Goal: Task Accomplishment & Management: Manage account settings

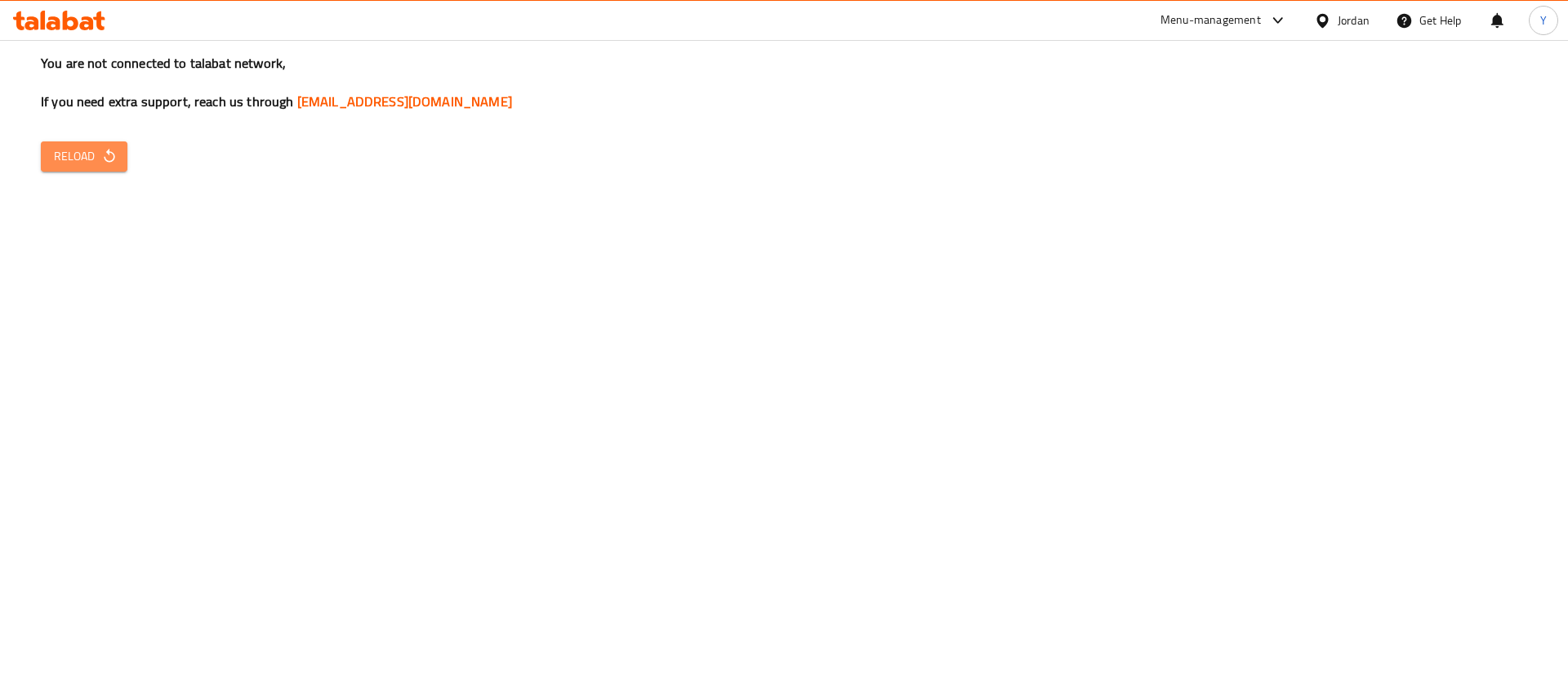
click at [99, 166] on span "Reload" at bounding box center [84, 157] width 61 height 21
click at [89, 147] on span "Reload" at bounding box center [84, 157] width 61 height 21
click at [80, 160] on span "Reload" at bounding box center [84, 157] width 61 height 21
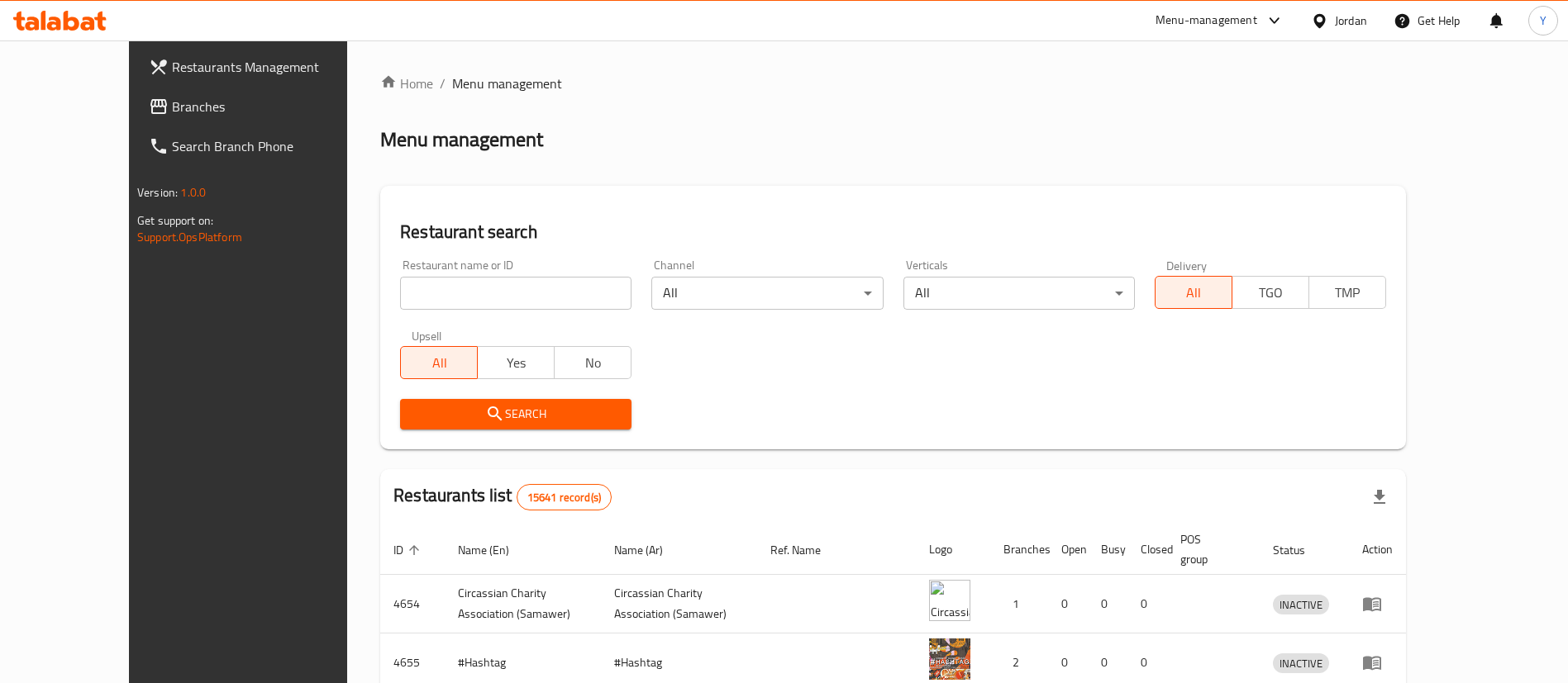
click at [172, 115] on span "Branches" at bounding box center [274, 106] width 206 height 20
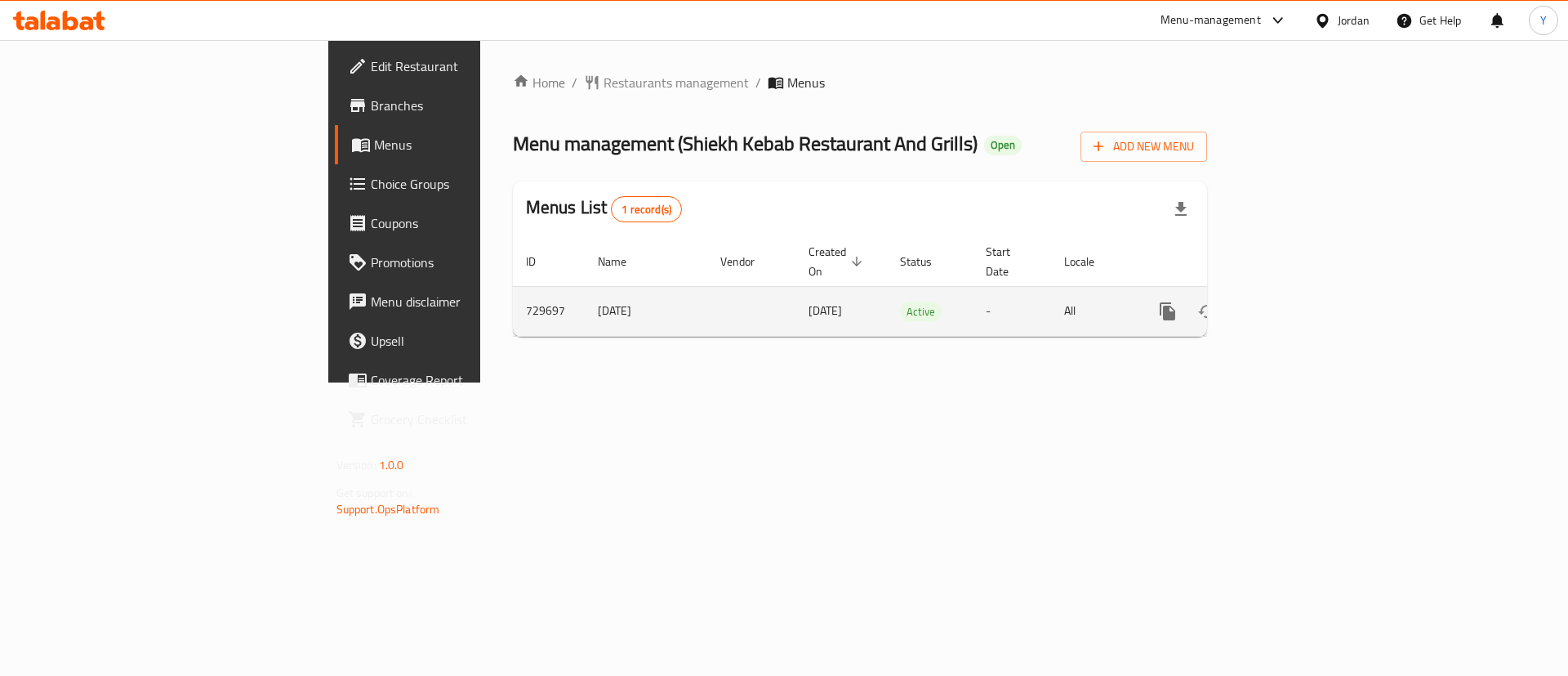
click at [1293, 304] on icon "enhanced table" at bounding box center [1285, 311] width 15 height 15
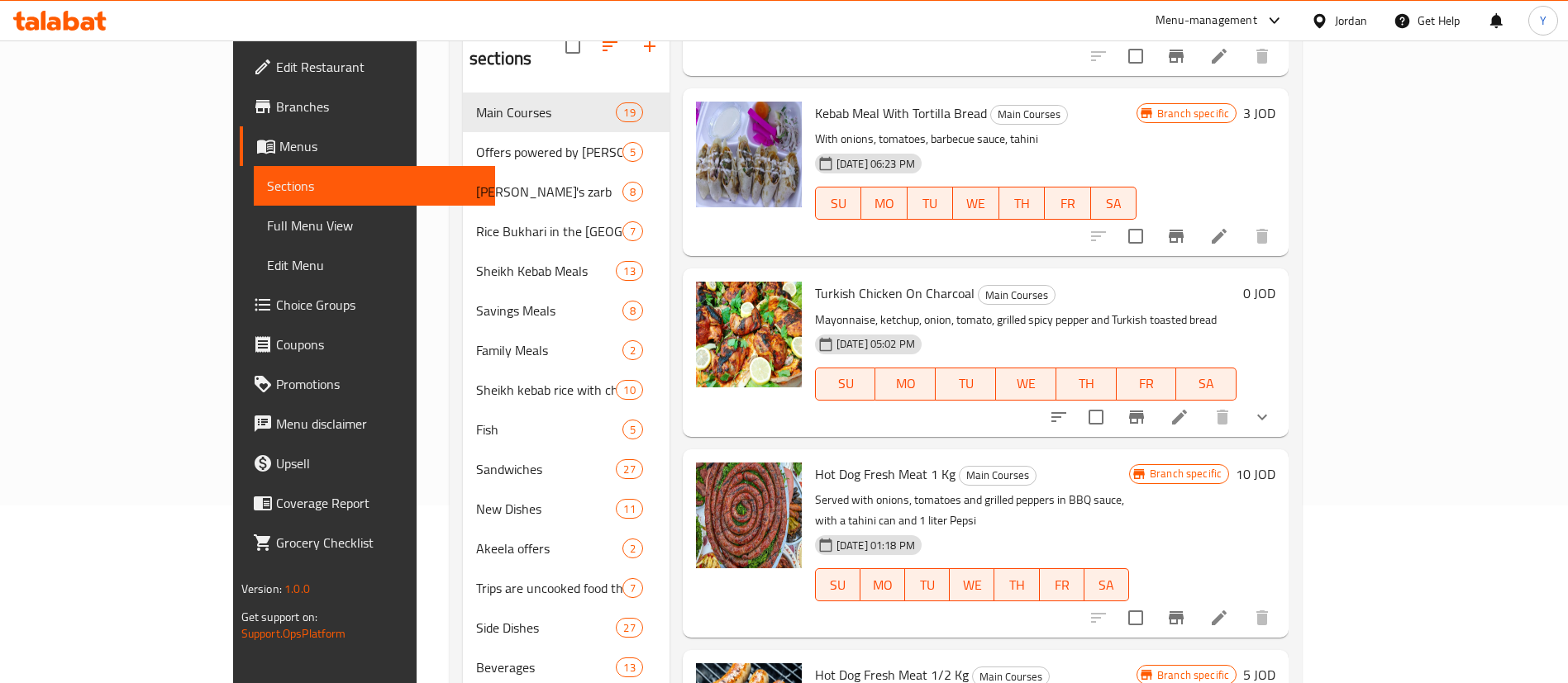
scroll to position [231, 0]
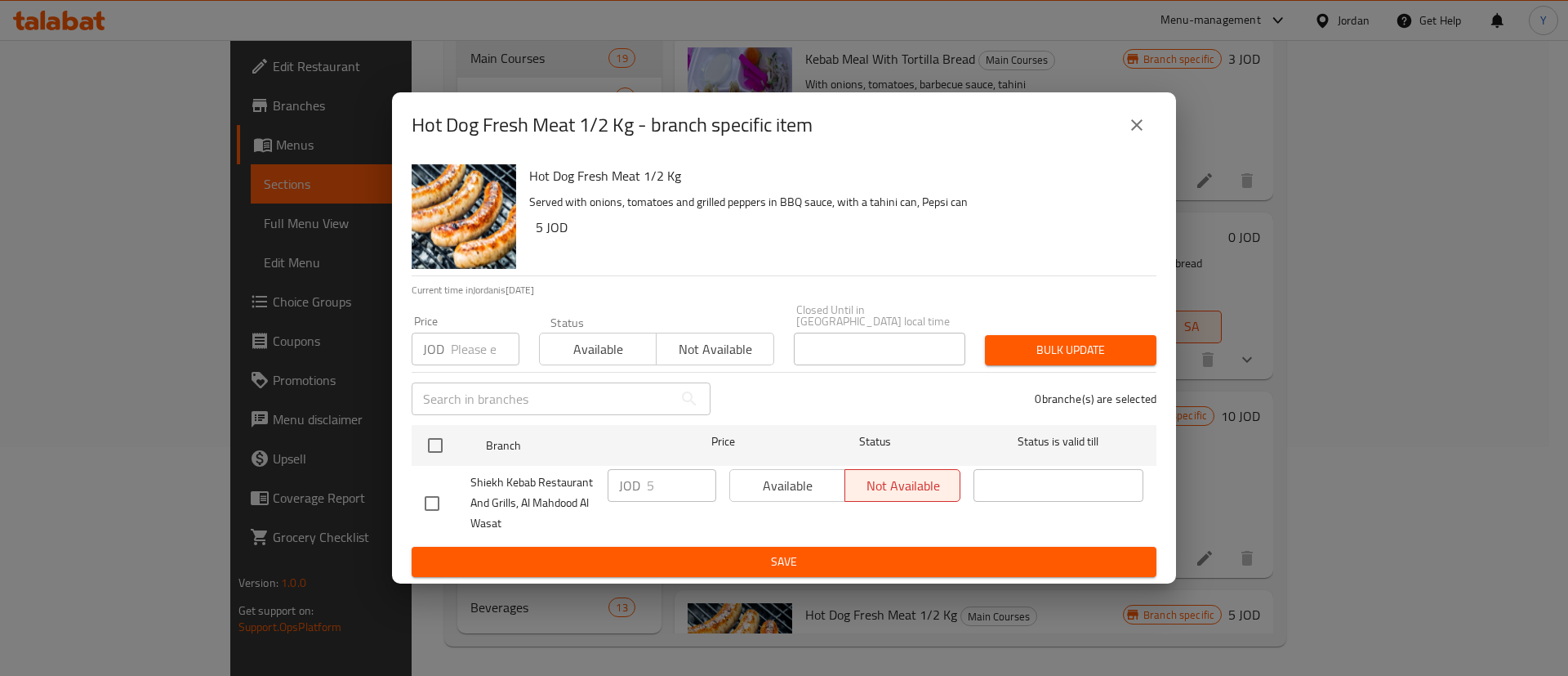
click at [771, 480] on div "Available Not available" at bounding box center [845, 486] width 231 height 33
click at [424, 496] on input "checkbox" at bounding box center [432, 504] width 34 height 34
checkbox input "true"
click at [772, 487] on span "Available" at bounding box center [787, 486] width 102 height 24
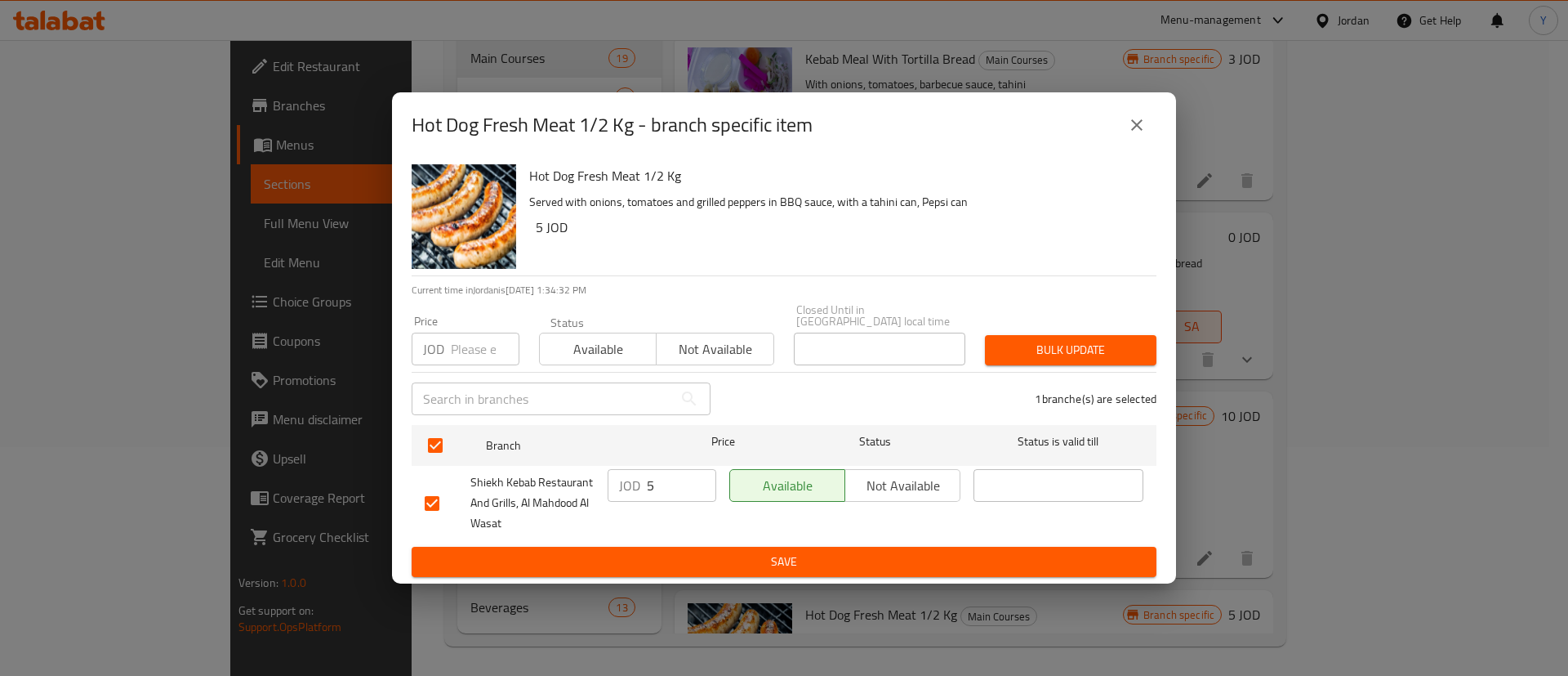
click at [778, 570] on button "Save" at bounding box center [784, 561] width 745 height 30
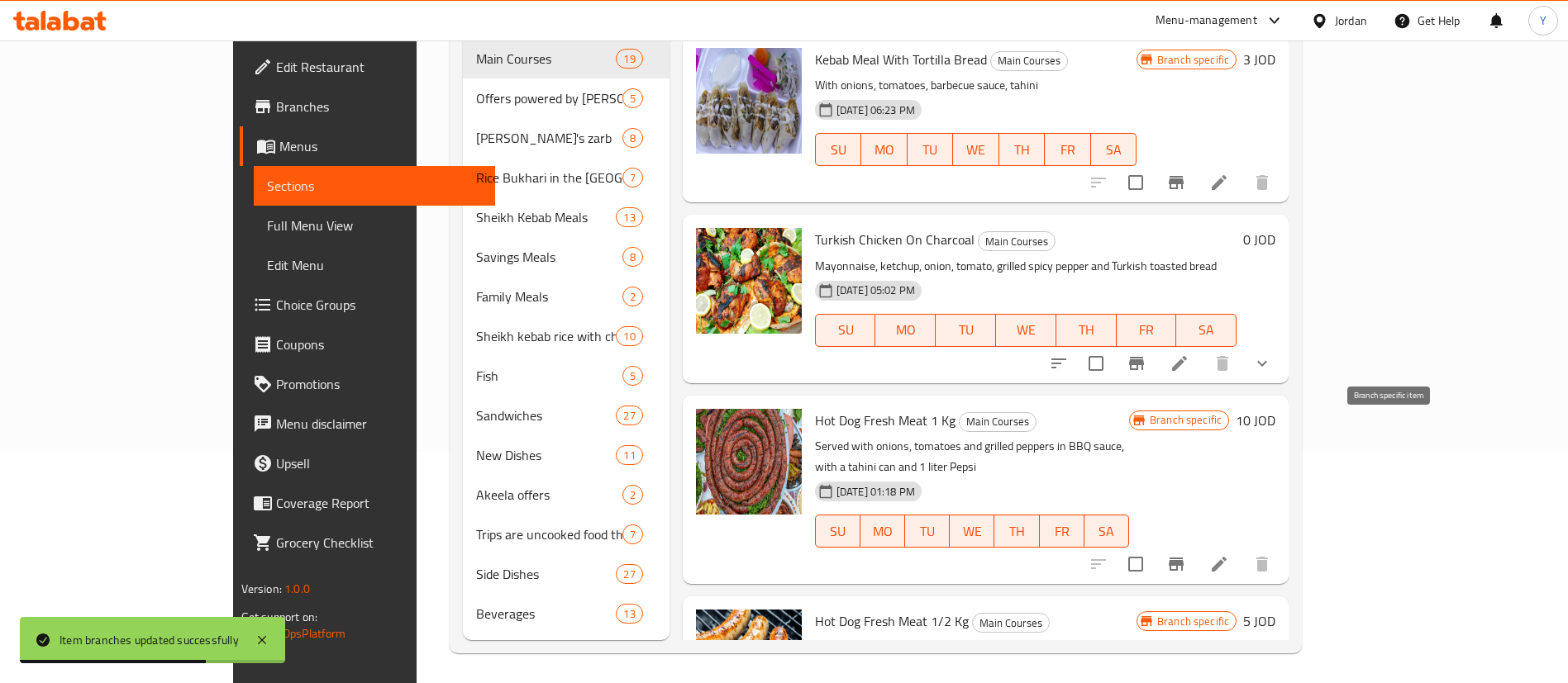
click at [1186, 554] on icon "Branch-specific-item" at bounding box center [1175, 563] width 20 height 20
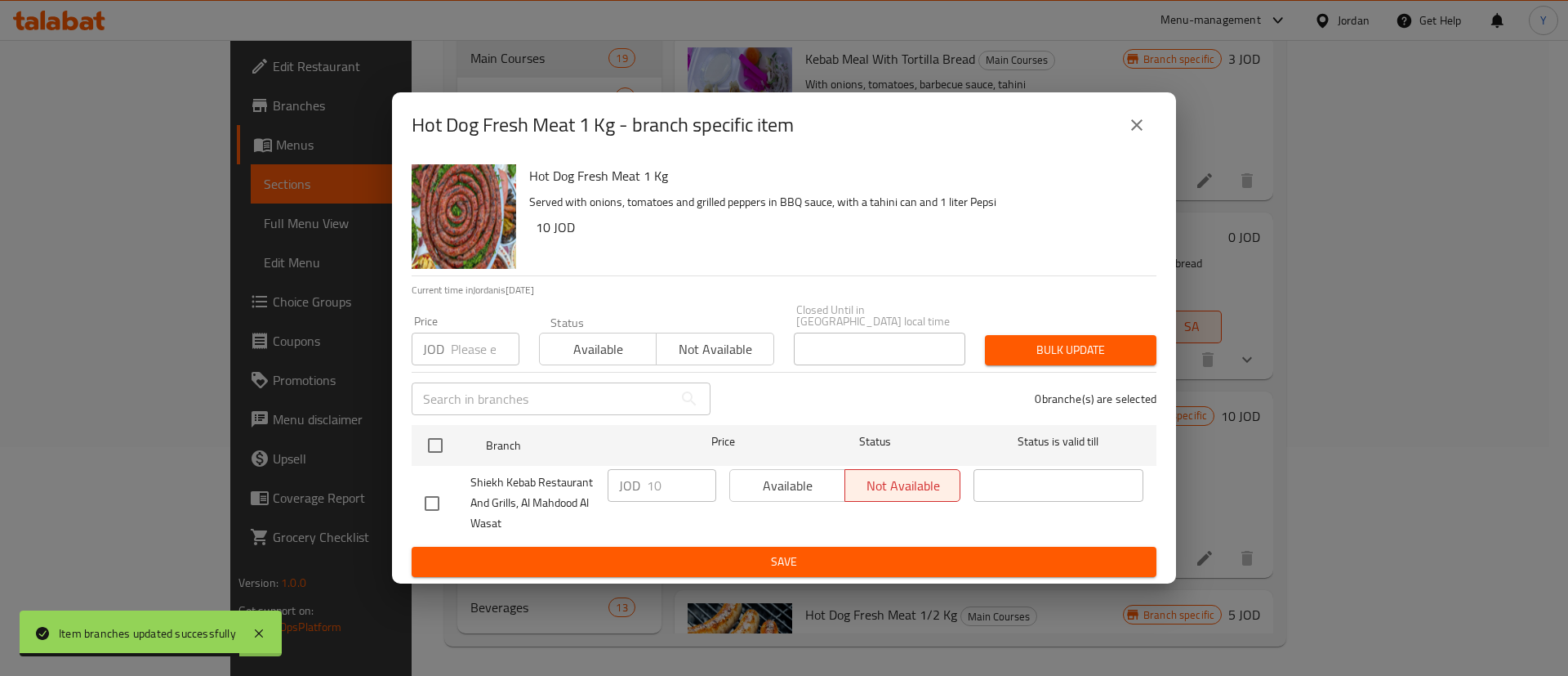
click at [417, 506] on input "checkbox" at bounding box center [432, 504] width 34 height 34
checkbox input "true"
click at [784, 484] on span "Available" at bounding box center [787, 486] width 102 height 24
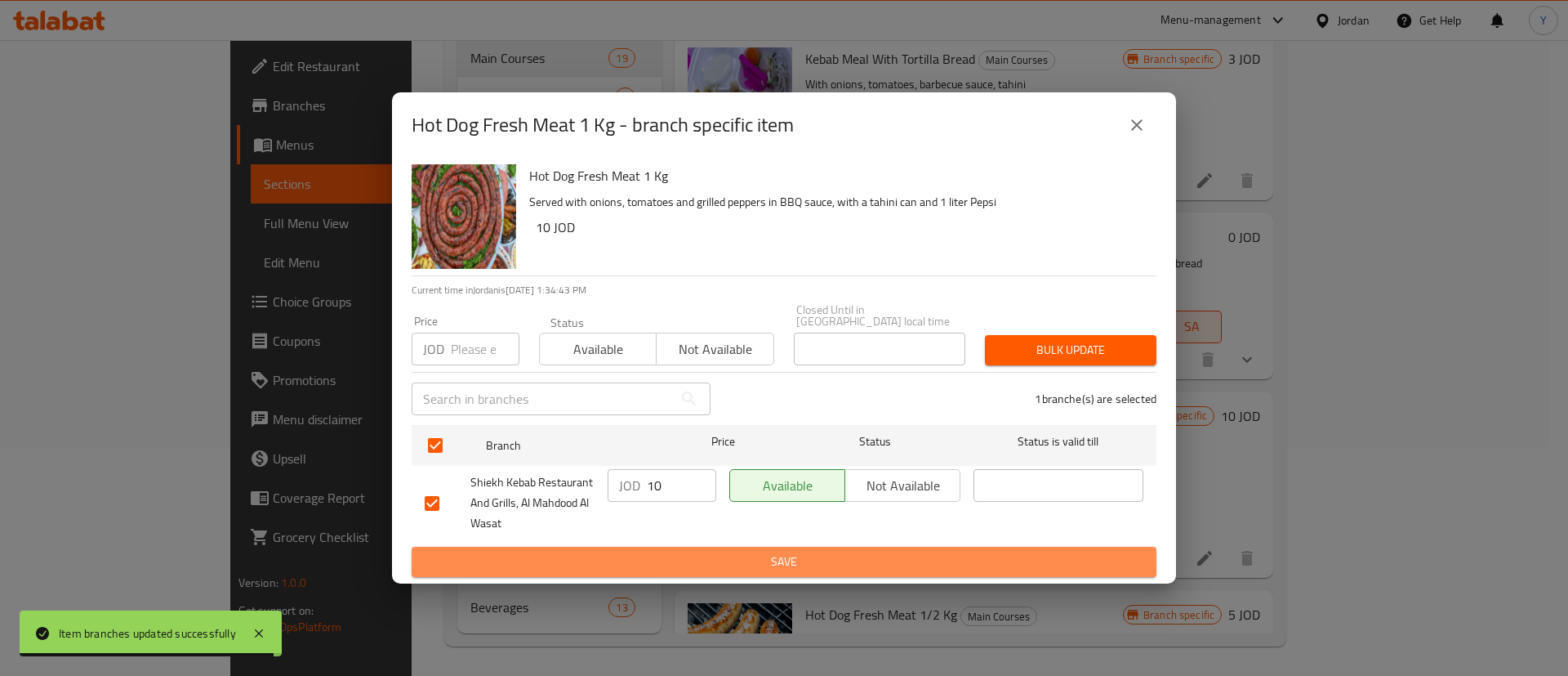
drag, startPoint x: 769, startPoint y: 562, endPoint x: 1026, endPoint y: 551, distance: 257.2
click at [770, 562] on span "Save" at bounding box center [784, 562] width 719 height 21
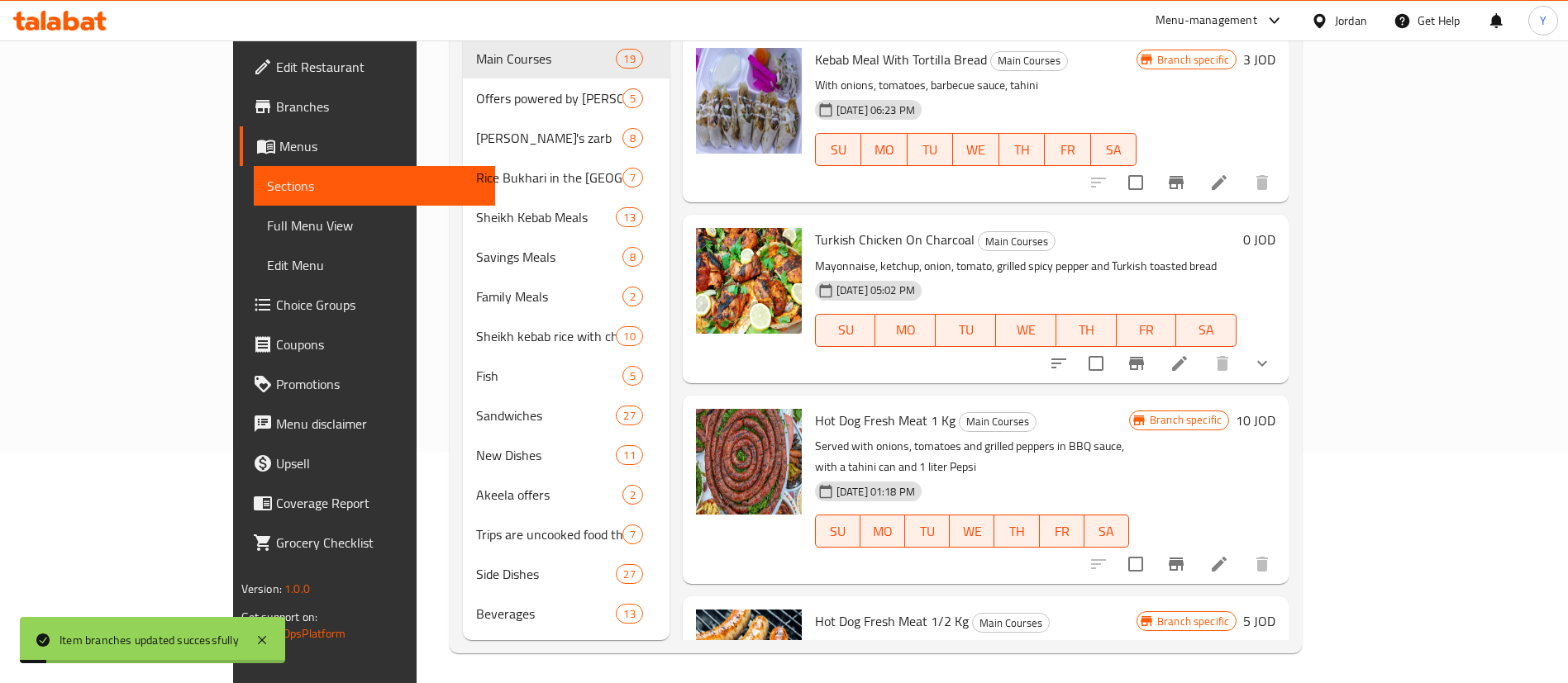
scroll to position [2539, 0]
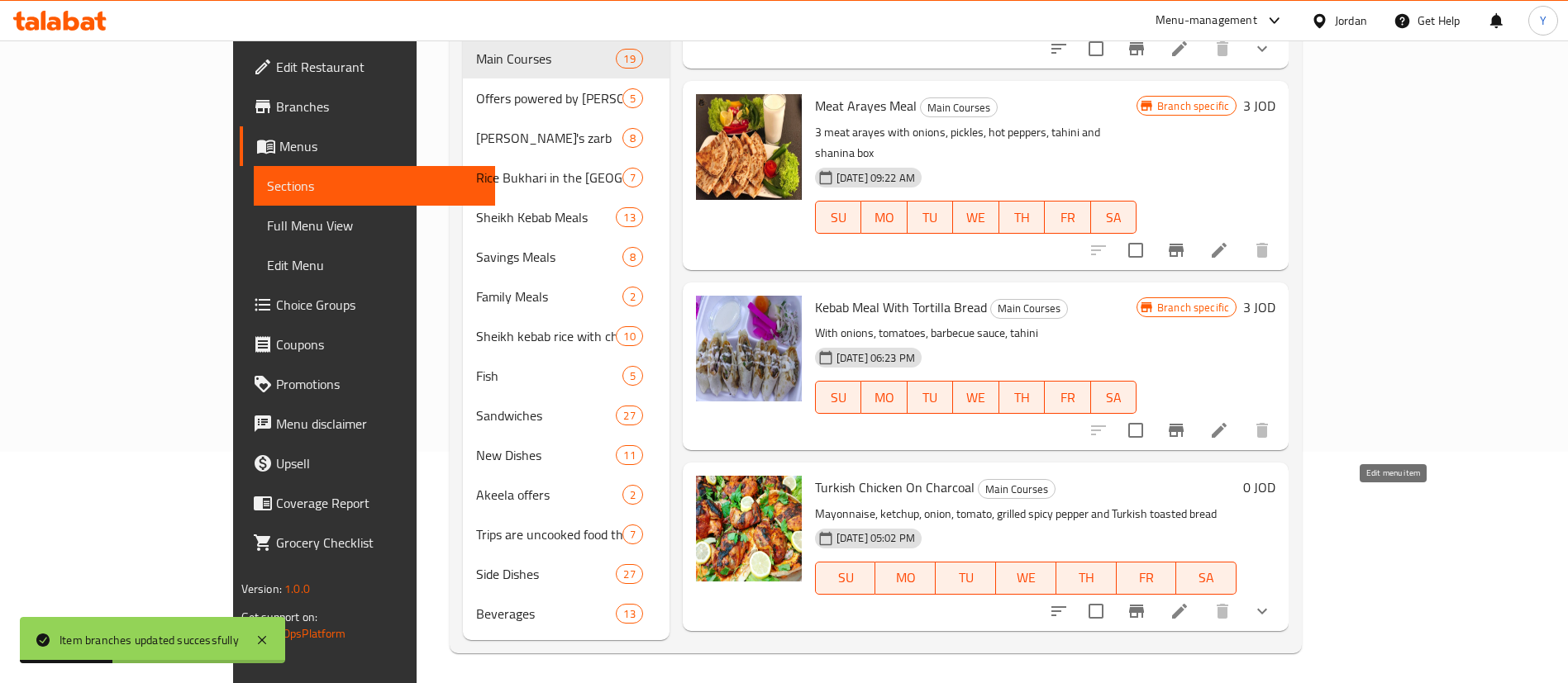
click at [1189, 602] on icon at bounding box center [1179, 611] width 20 height 20
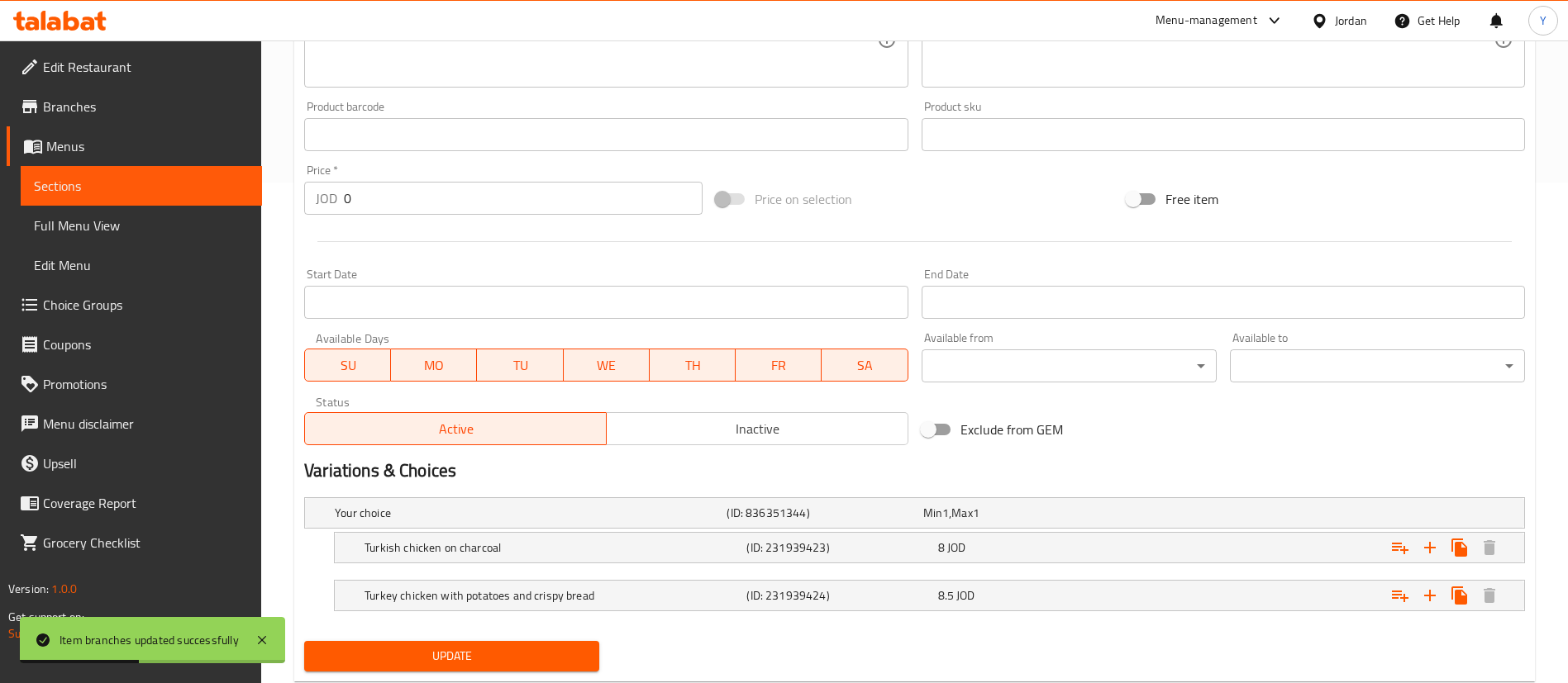
scroll to position [545, 0]
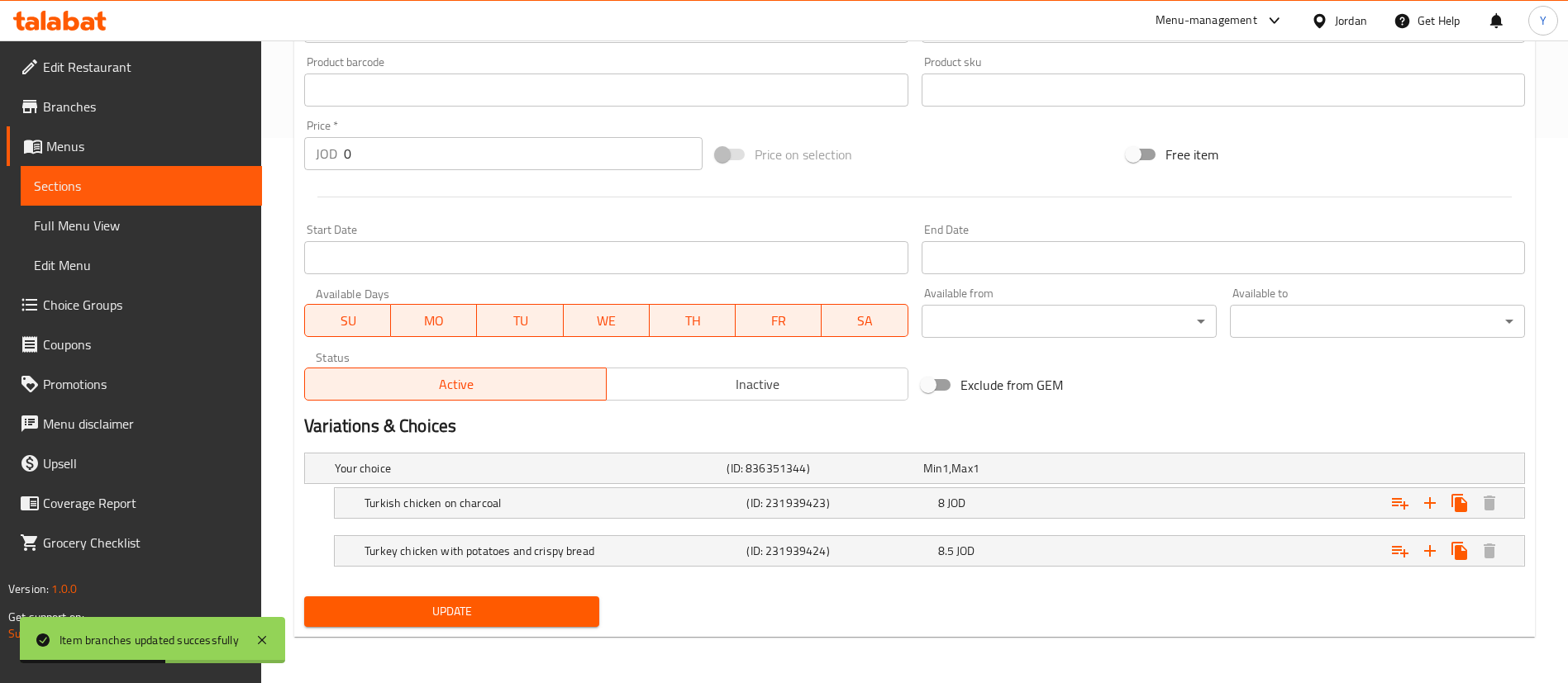
click at [225, 184] on span "Sections" at bounding box center [141, 185] width 215 height 20
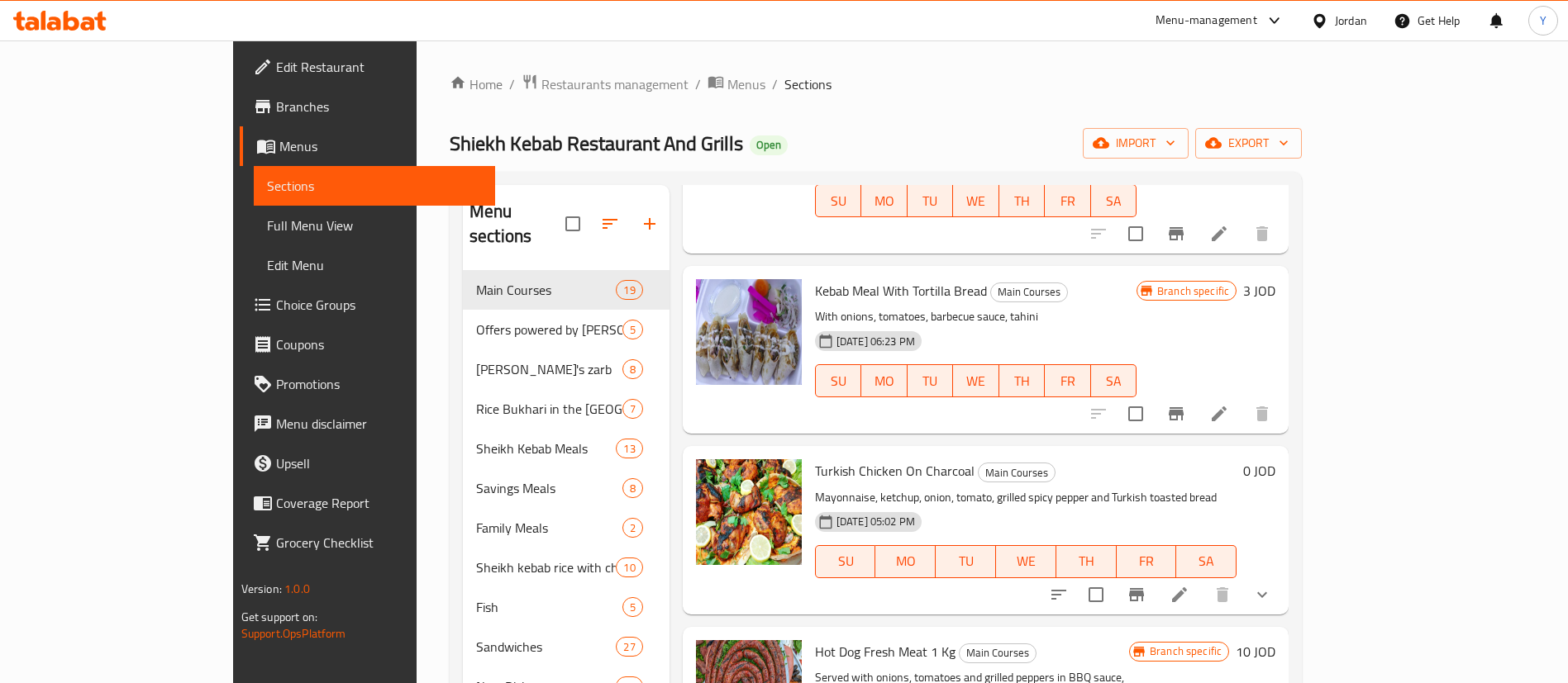
scroll to position [231, 0]
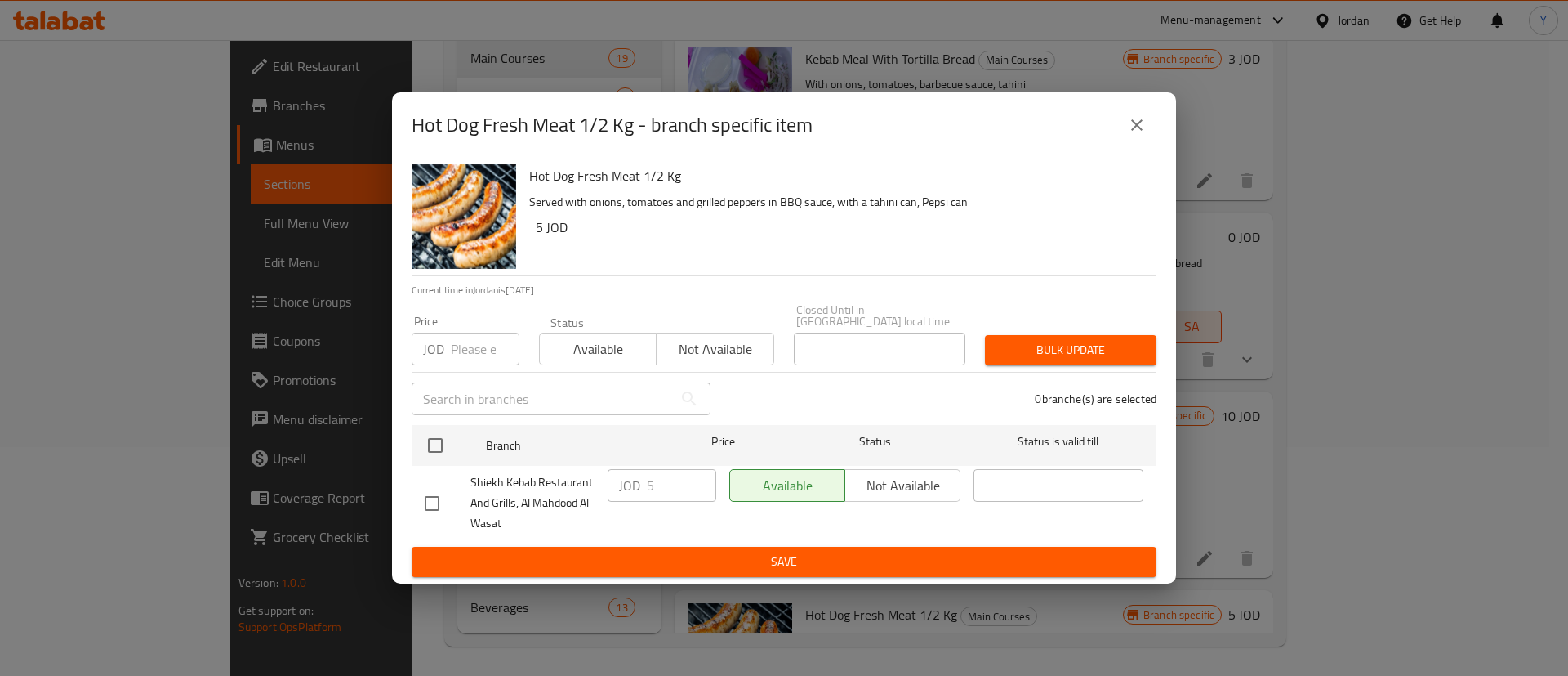
click at [1315, 263] on div "Hot Dog Fresh Meat 1/2 Kg - branch specific item Hot Dog Fresh Meat 1/2 Kg Serv…" at bounding box center [784, 338] width 1568 height 676
click at [1139, 130] on icon "close" at bounding box center [1137, 124] width 20 height 20
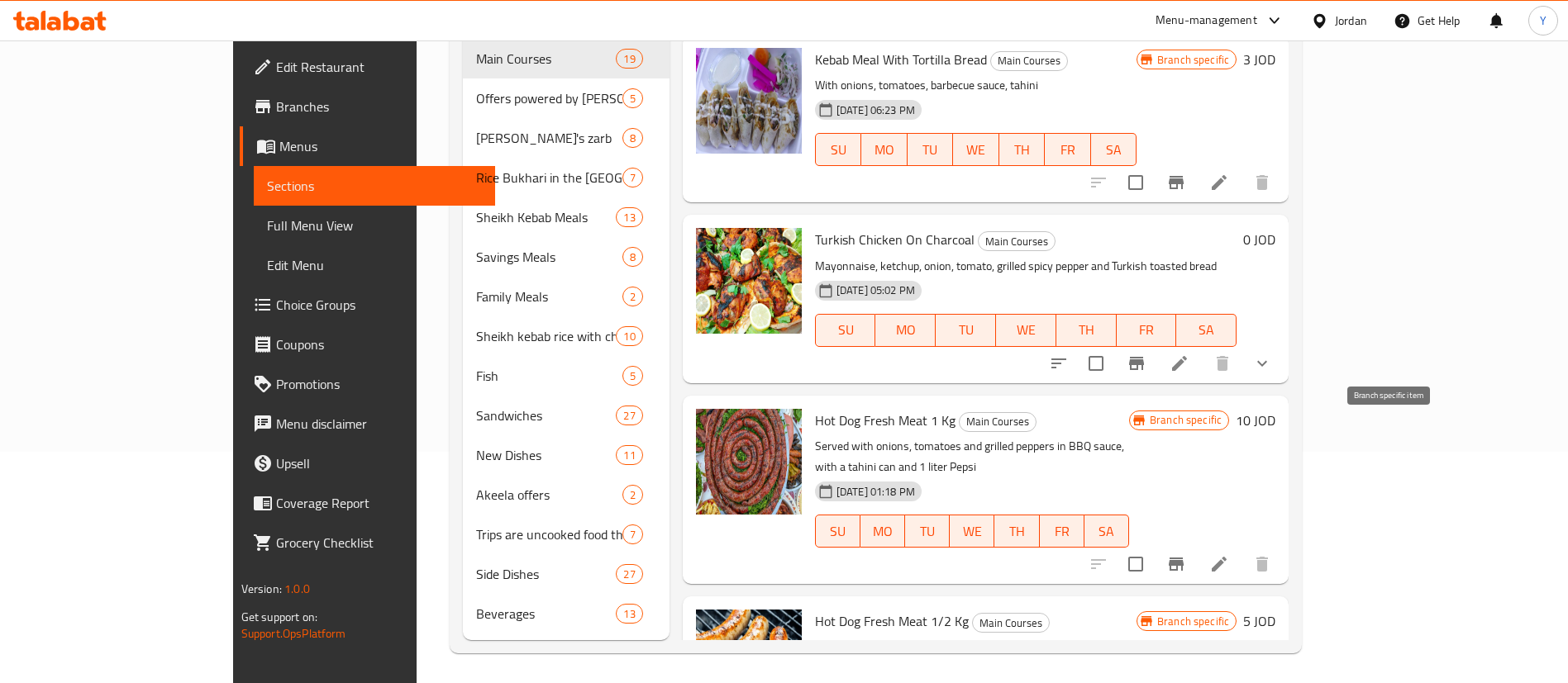
click at [1186, 554] on icon "Branch-specific-item" at bounding box center [1175, 563] width 20 height 20
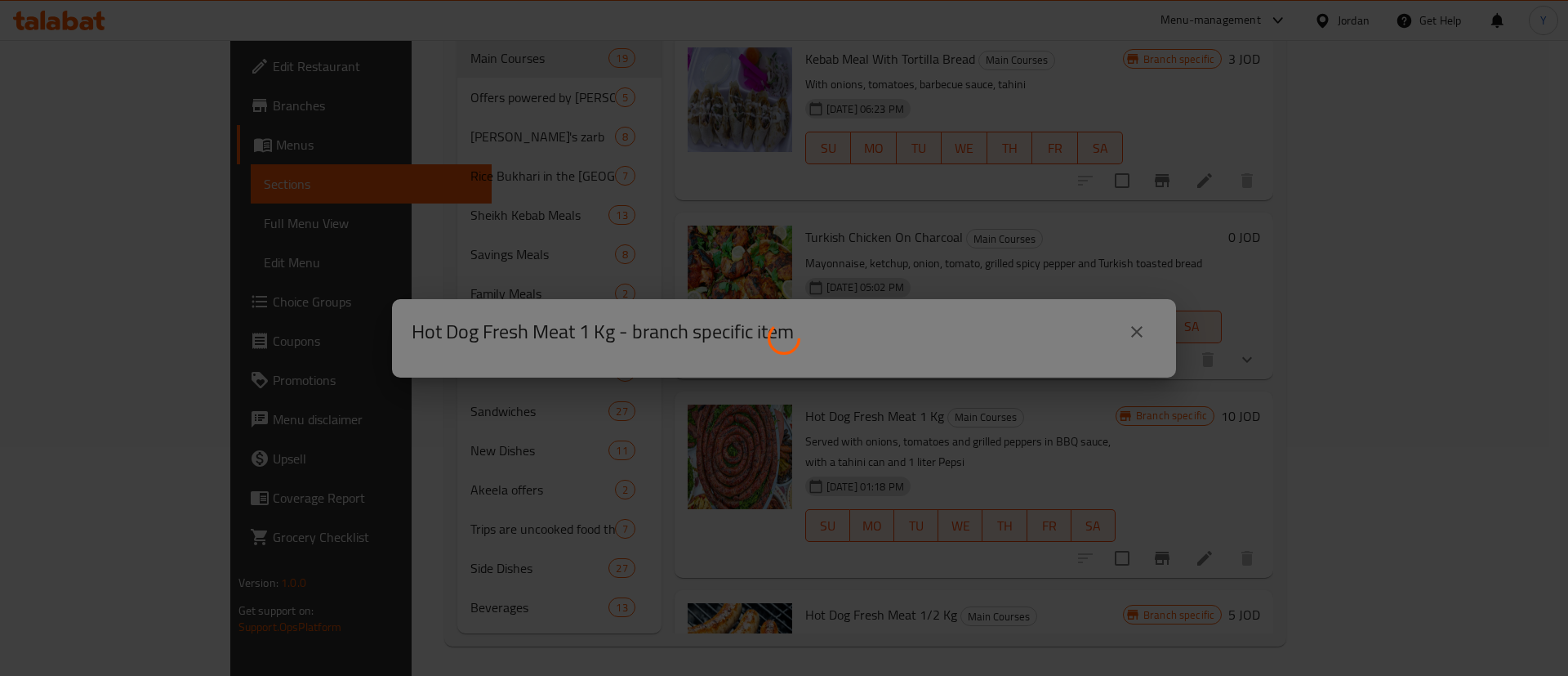
click at [1140, 327] on div at bounding box center [784, 338] width 1568 height 676
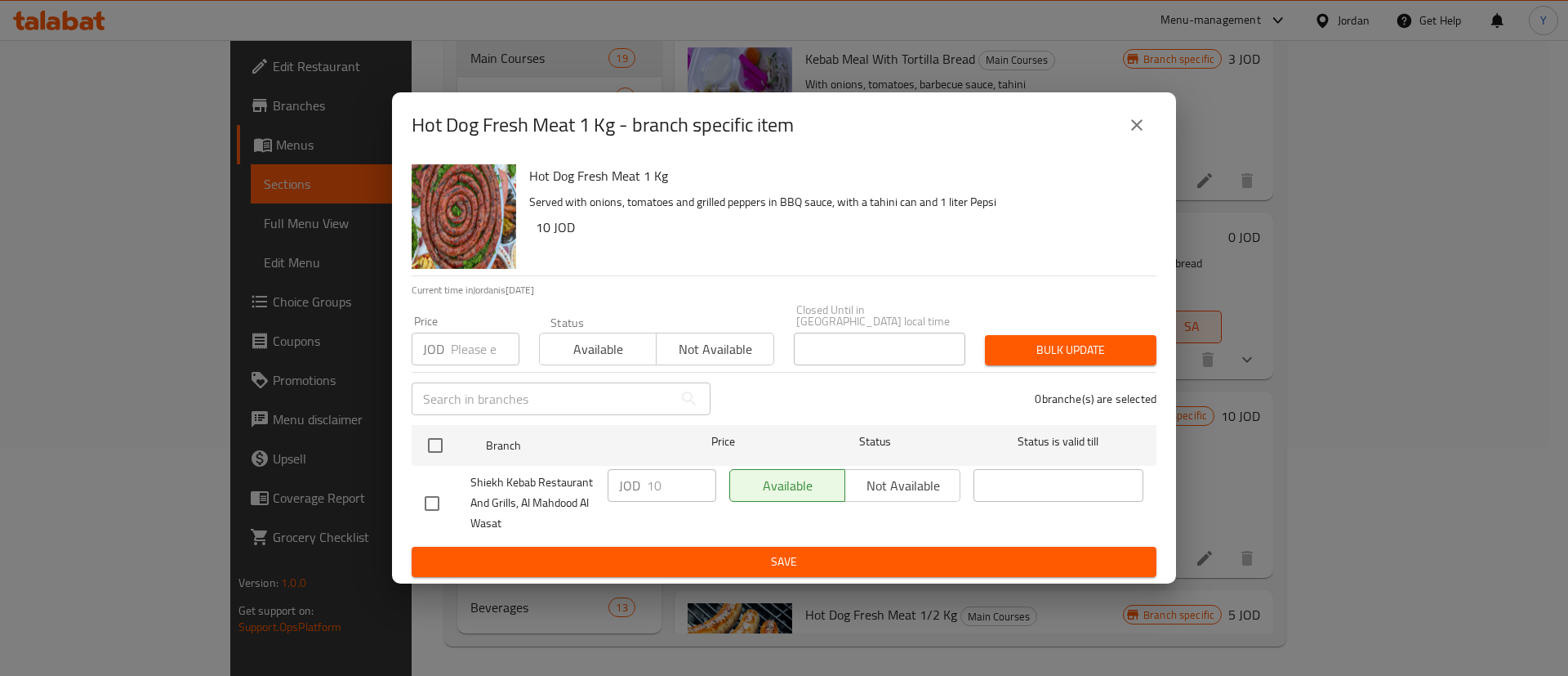
click at [1137, 130] on icon "close" at bounding box center [1137, 124] width 20 height 20
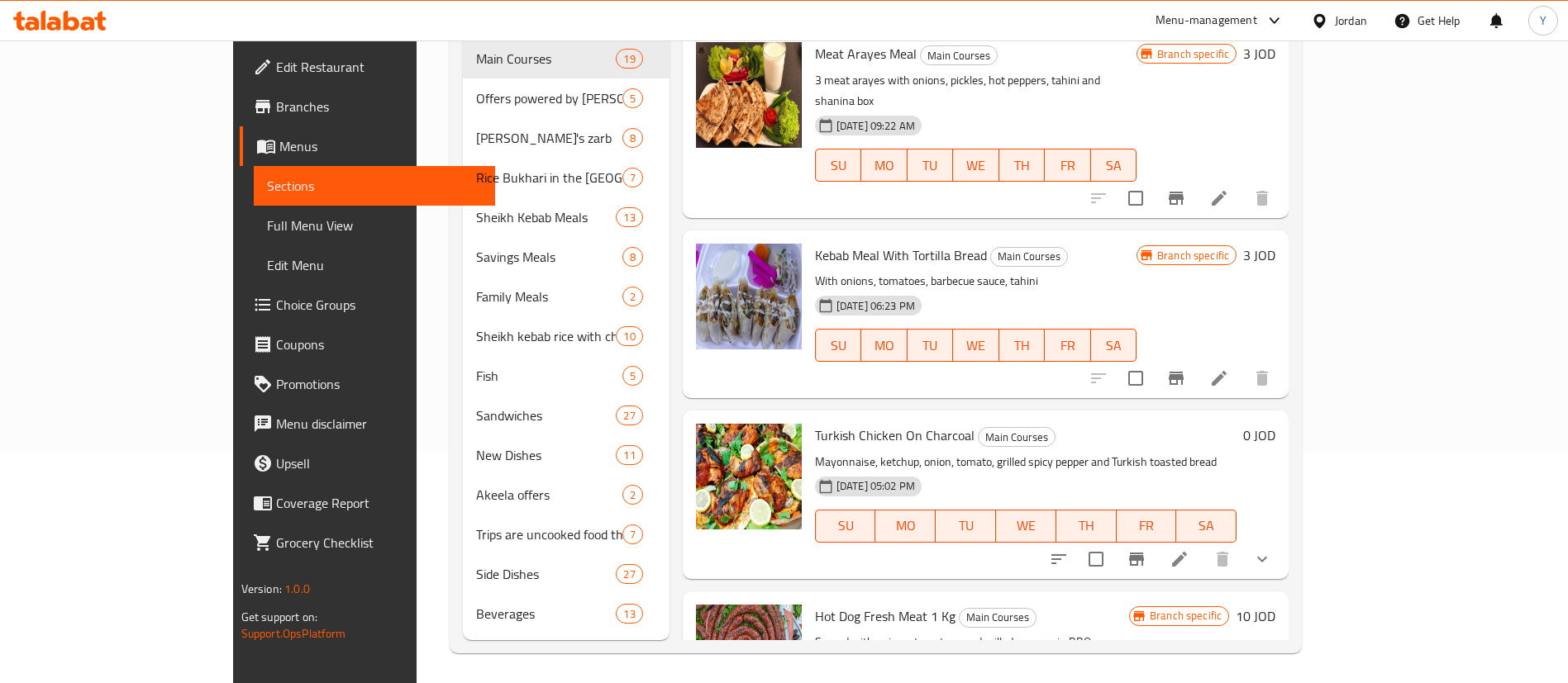
scroll to position [2539, 0]
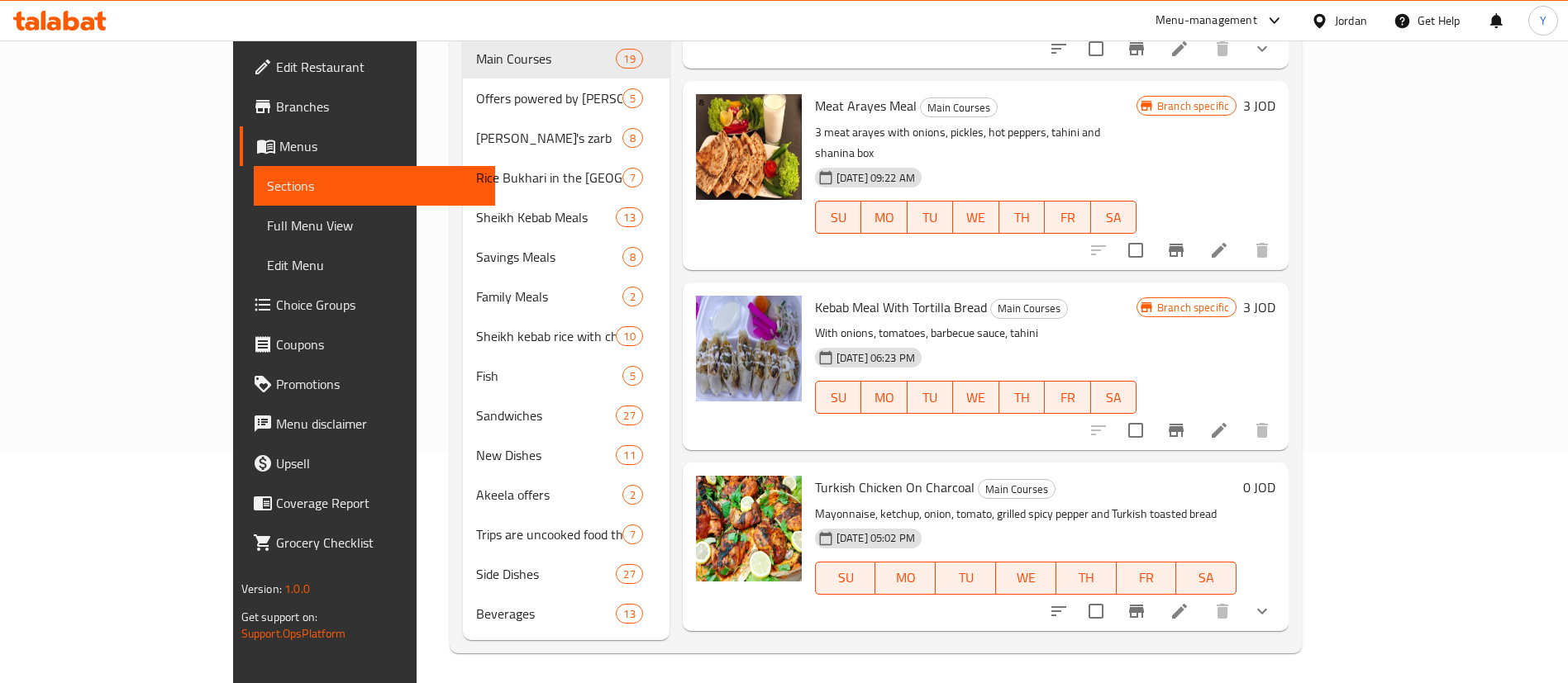
click at [1147, 602] on icon "Branch-specific-item" at bounding box center [1136, 611] width 20 height 20
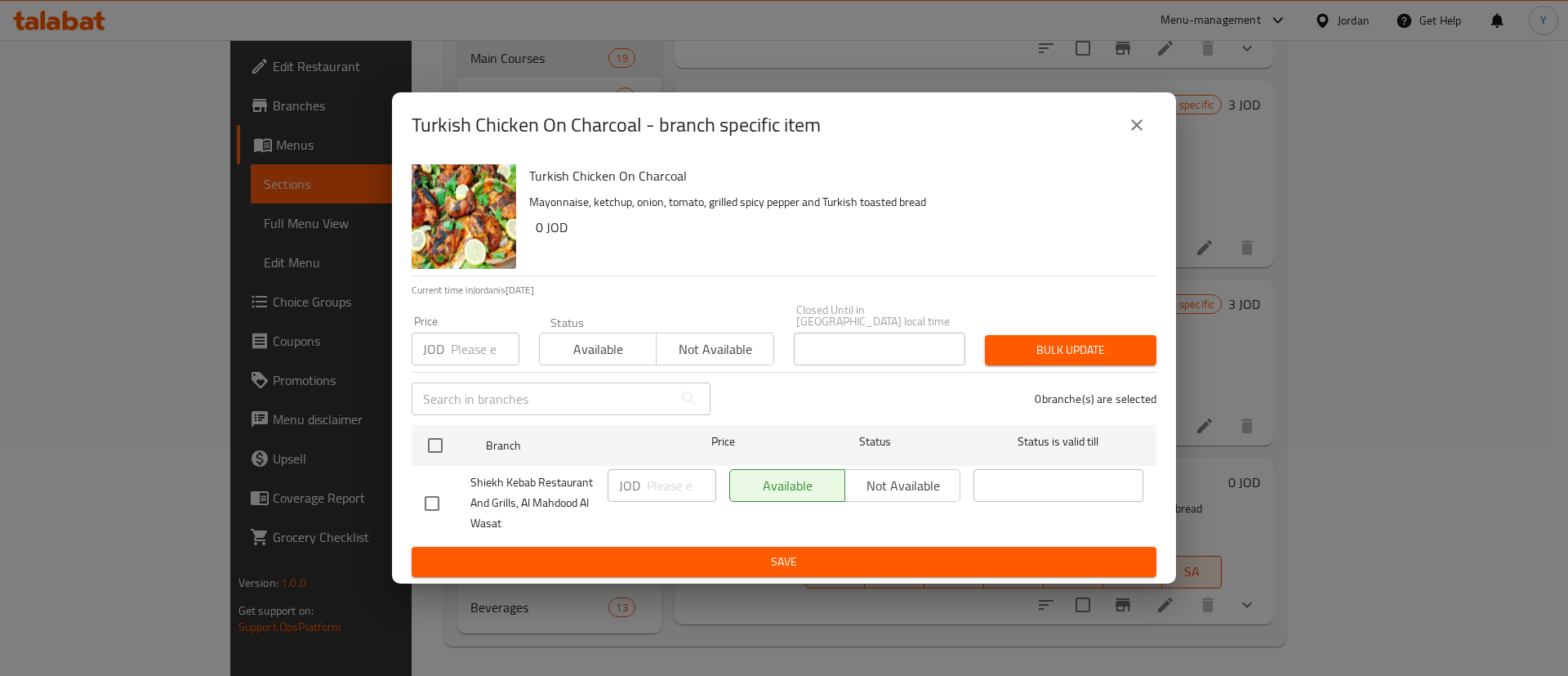
click at [1135, 118] on button "close" at bounding box center [1138, 125] width 39 height 39
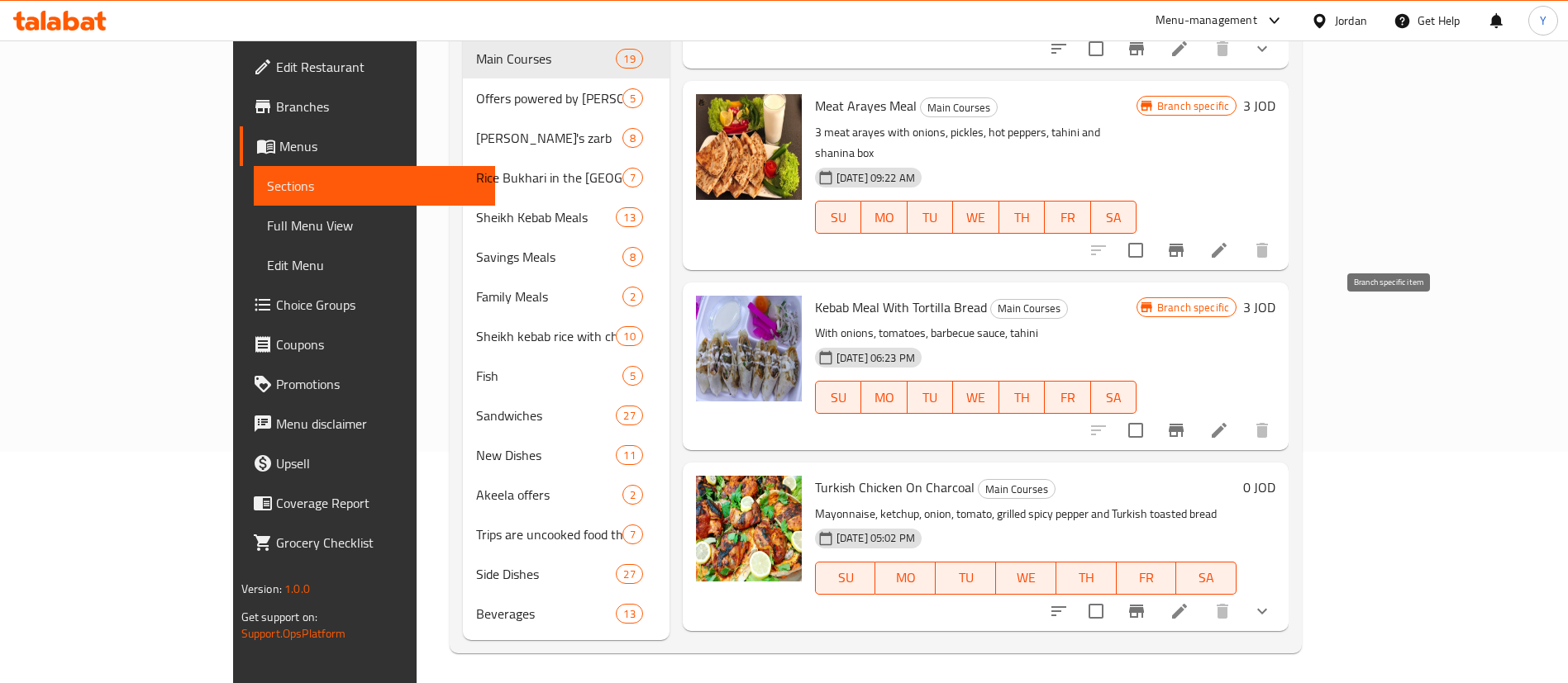
click at [1186, 420] on icon "Branch-specific-item" at bounding box center [1175, 430] width 20 height 20
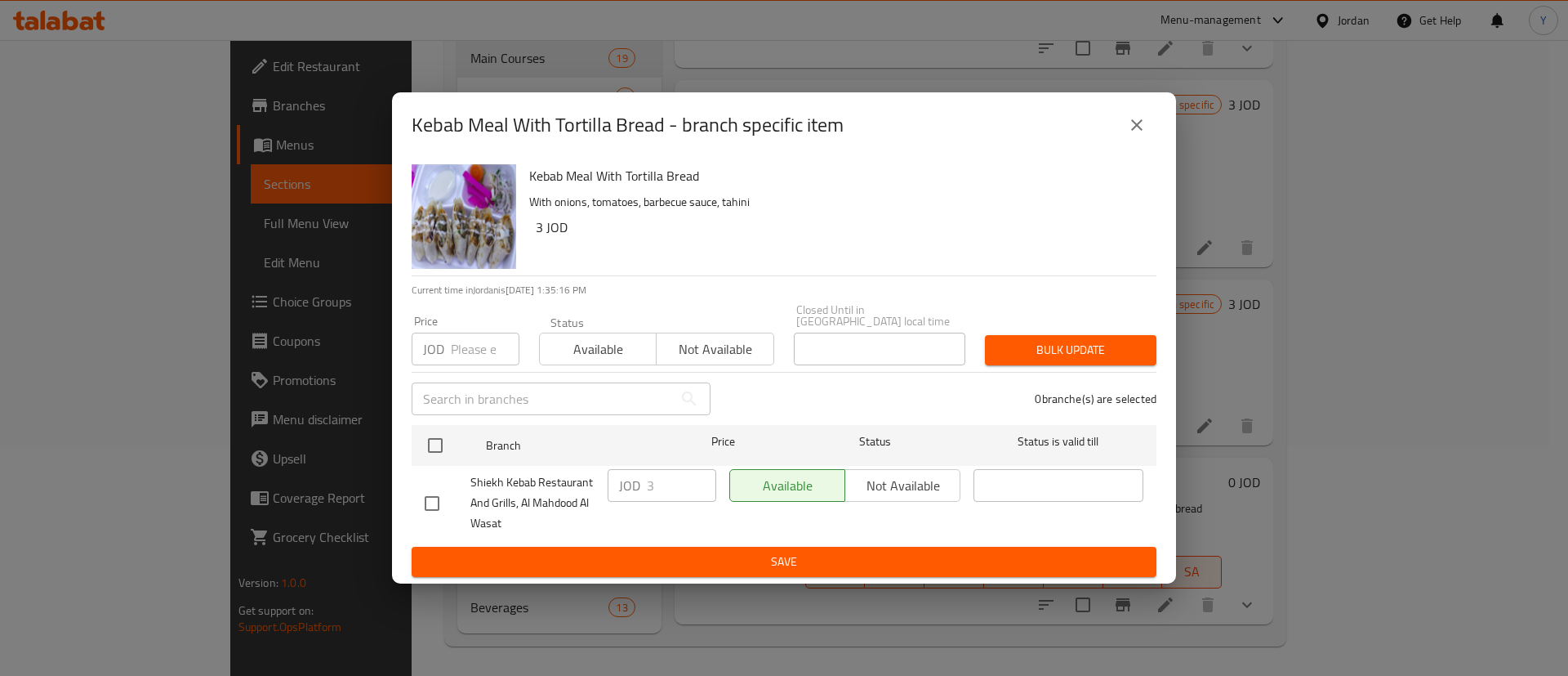
click at [1137, 126] on icon "close" at bounding box center [1137, 124] width 20 height 20
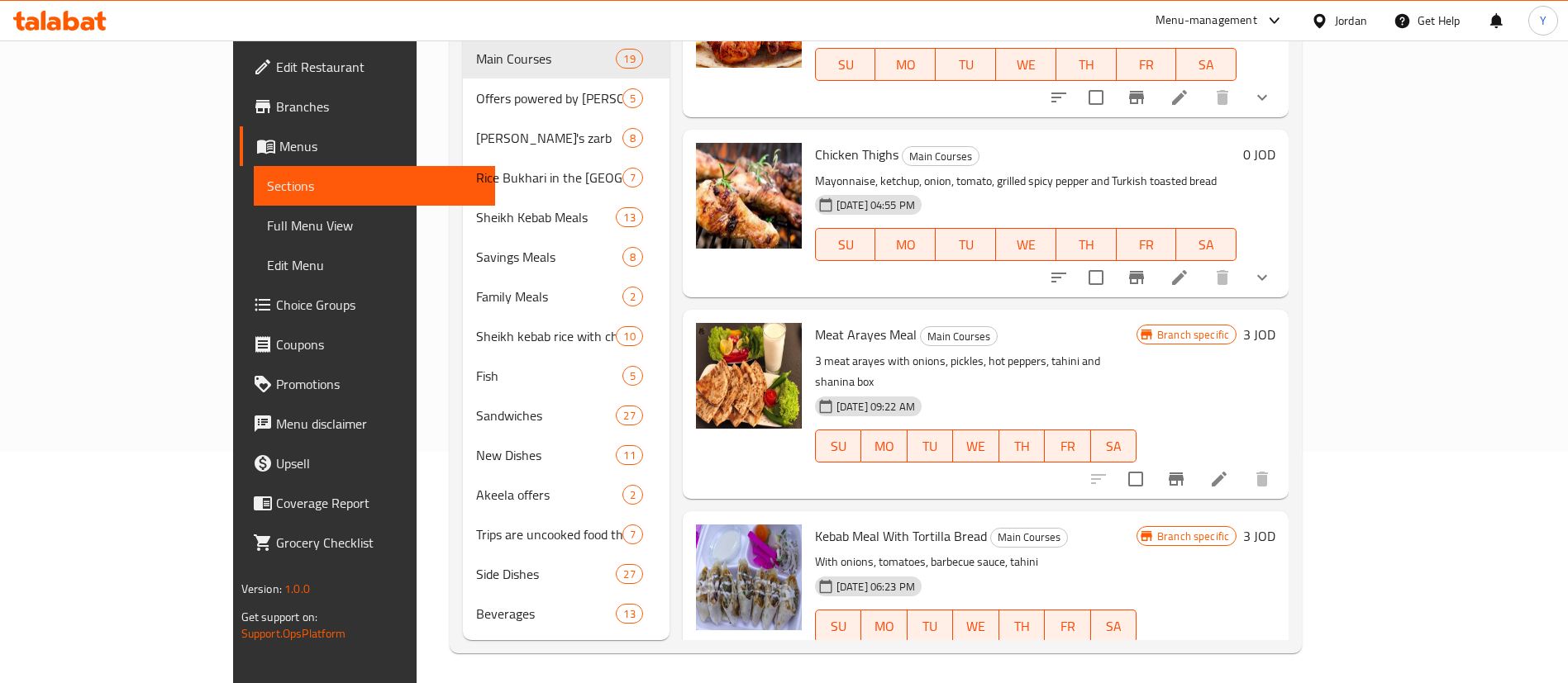
scroll to position [2291, 0]
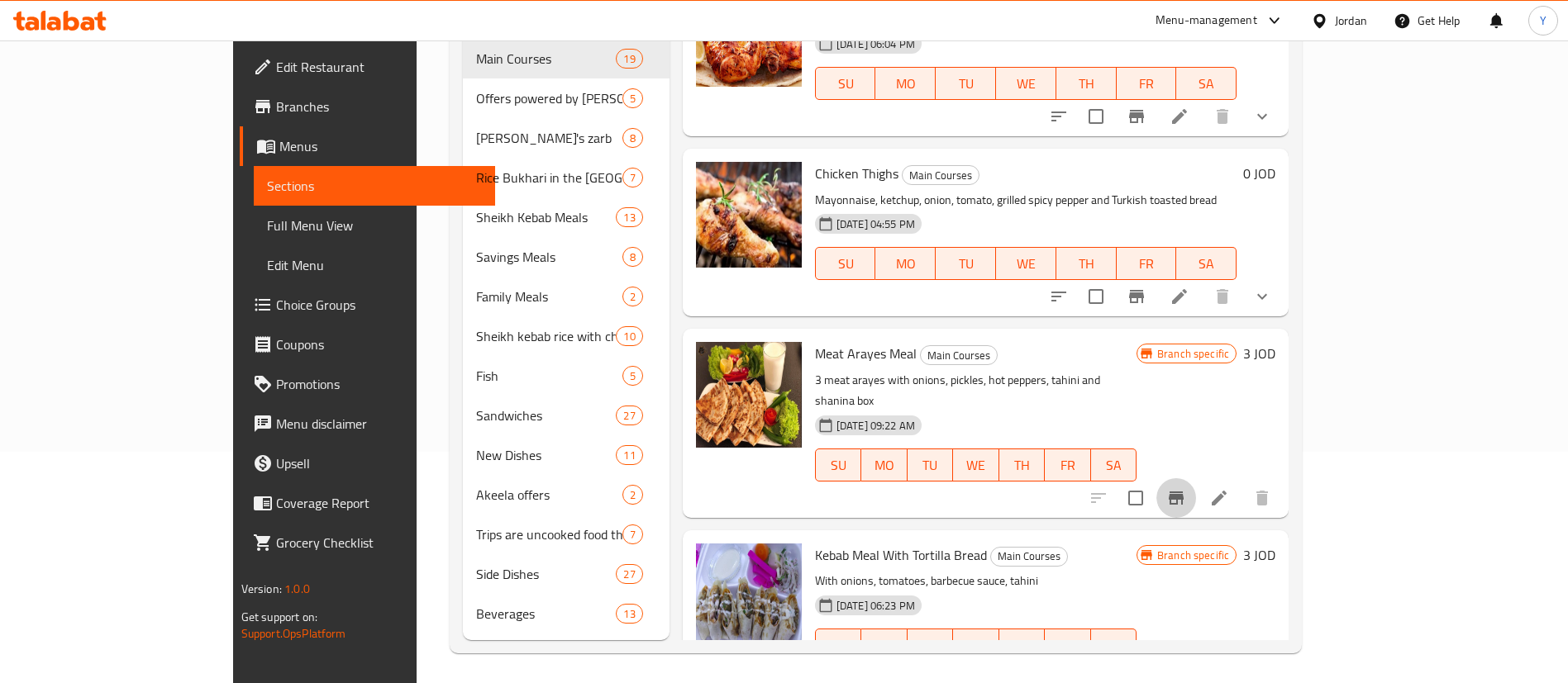
click at [1183, 491] on icon "Branch-specific-item" at bounding box center [1175, 498] width 15 height 13
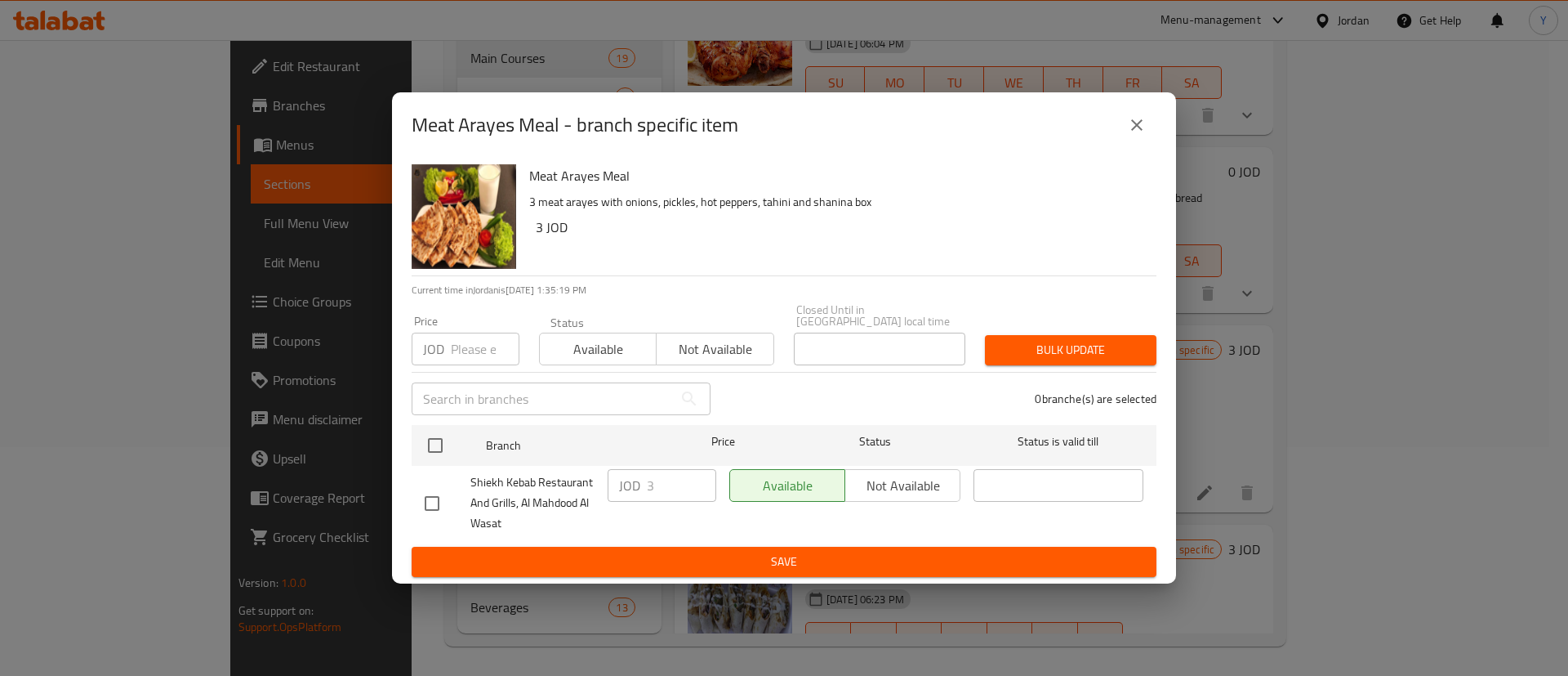
click at [1152, 121] on button "close" at bounding box center [1138, 125] width 39 height 39
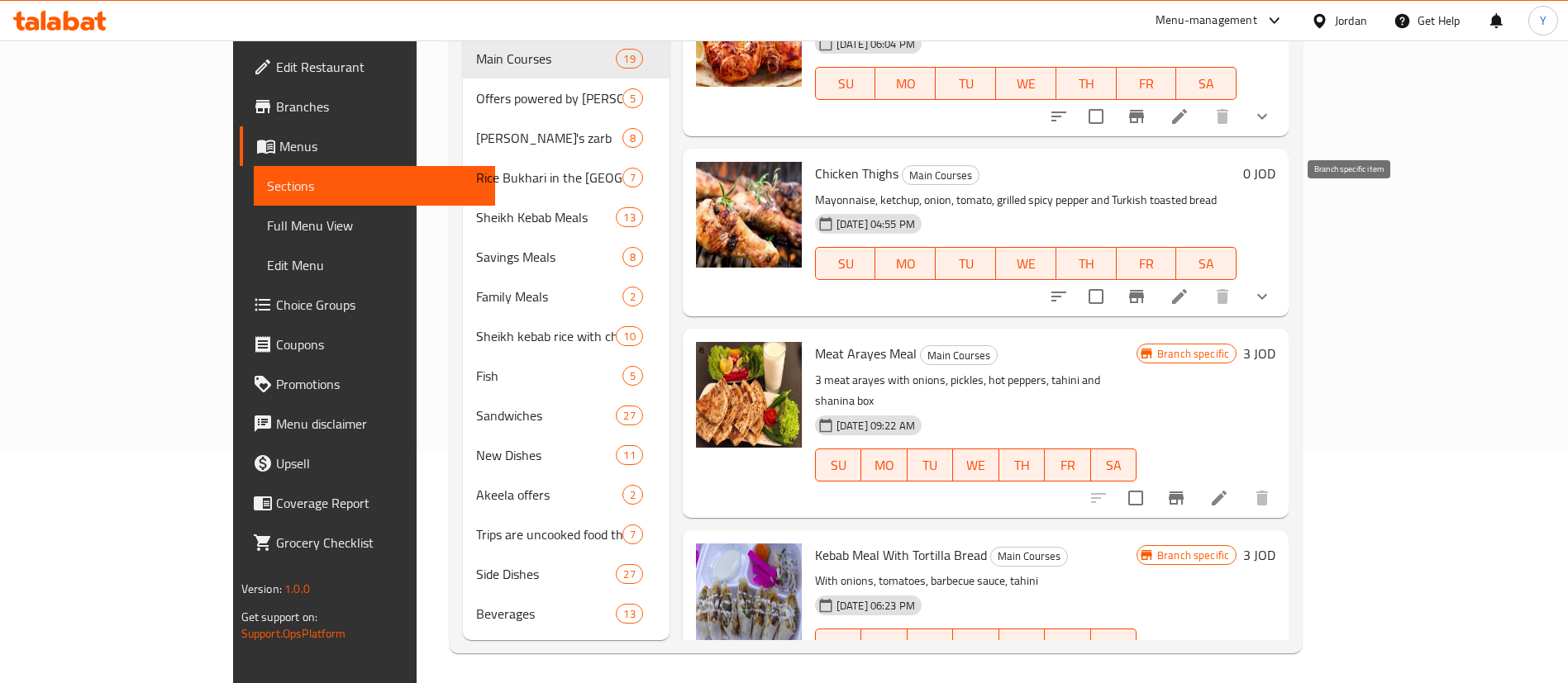
click at [1156, 276] on button "Branch-specific-item" at bounding box center [1136, 296] width 40 height 40
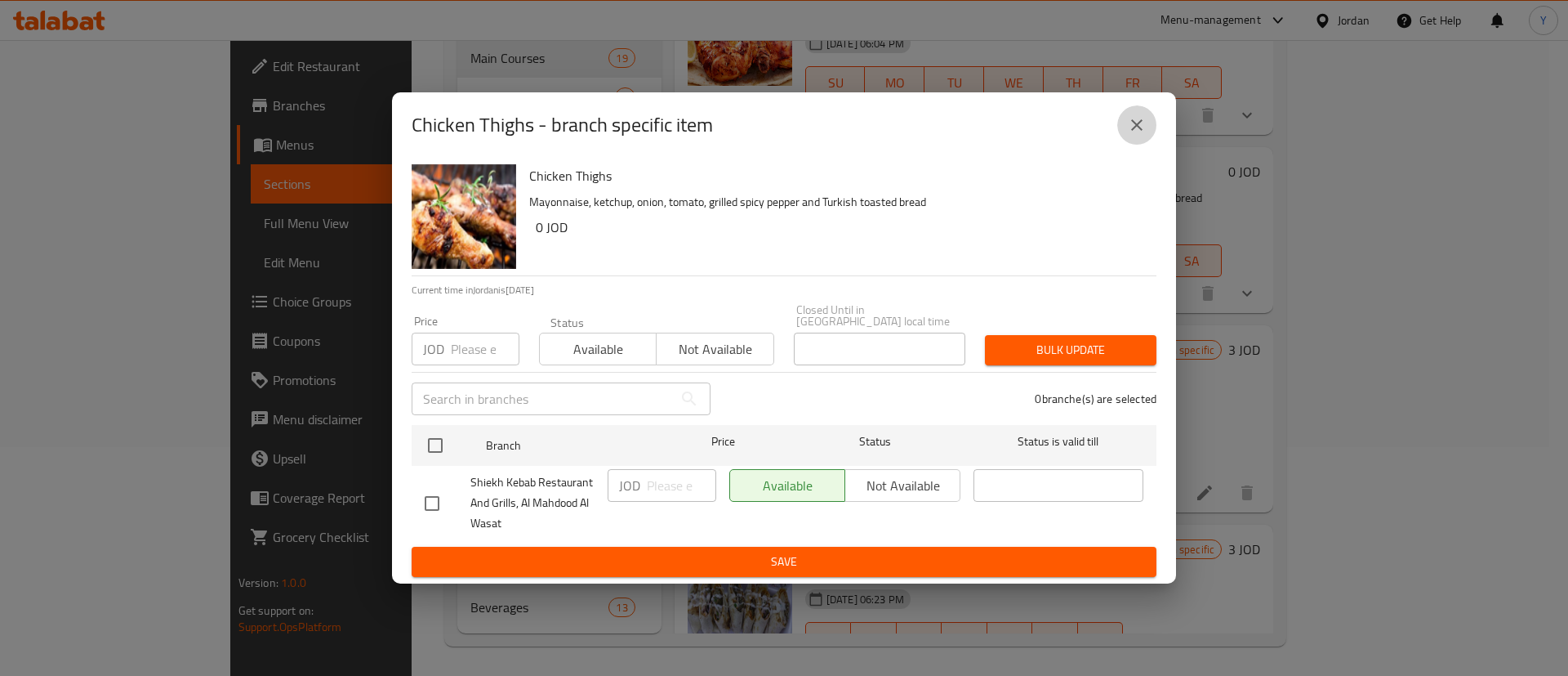
click at [1130, 121] on icon "close" at bounding box center [1137, 124] width 20 height 20
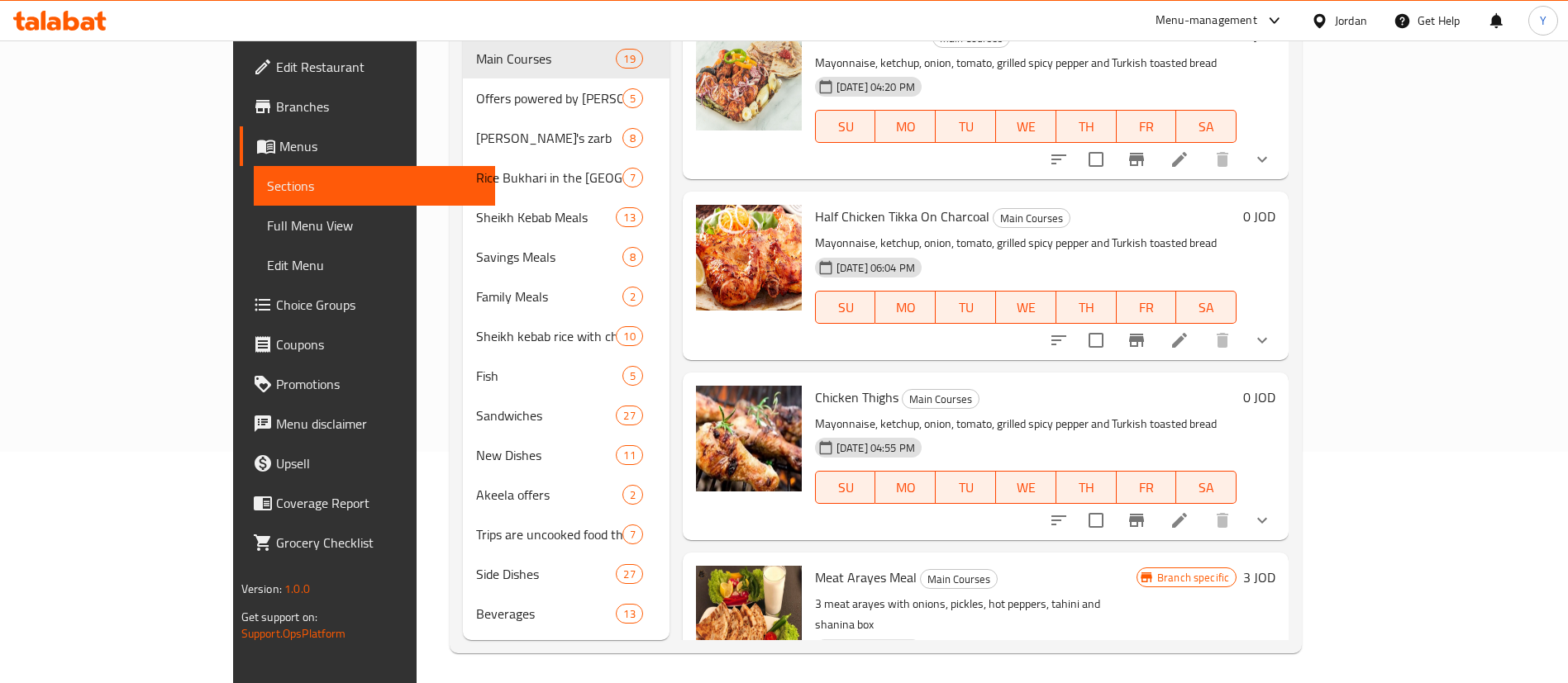
scroll to position [2043, 0]
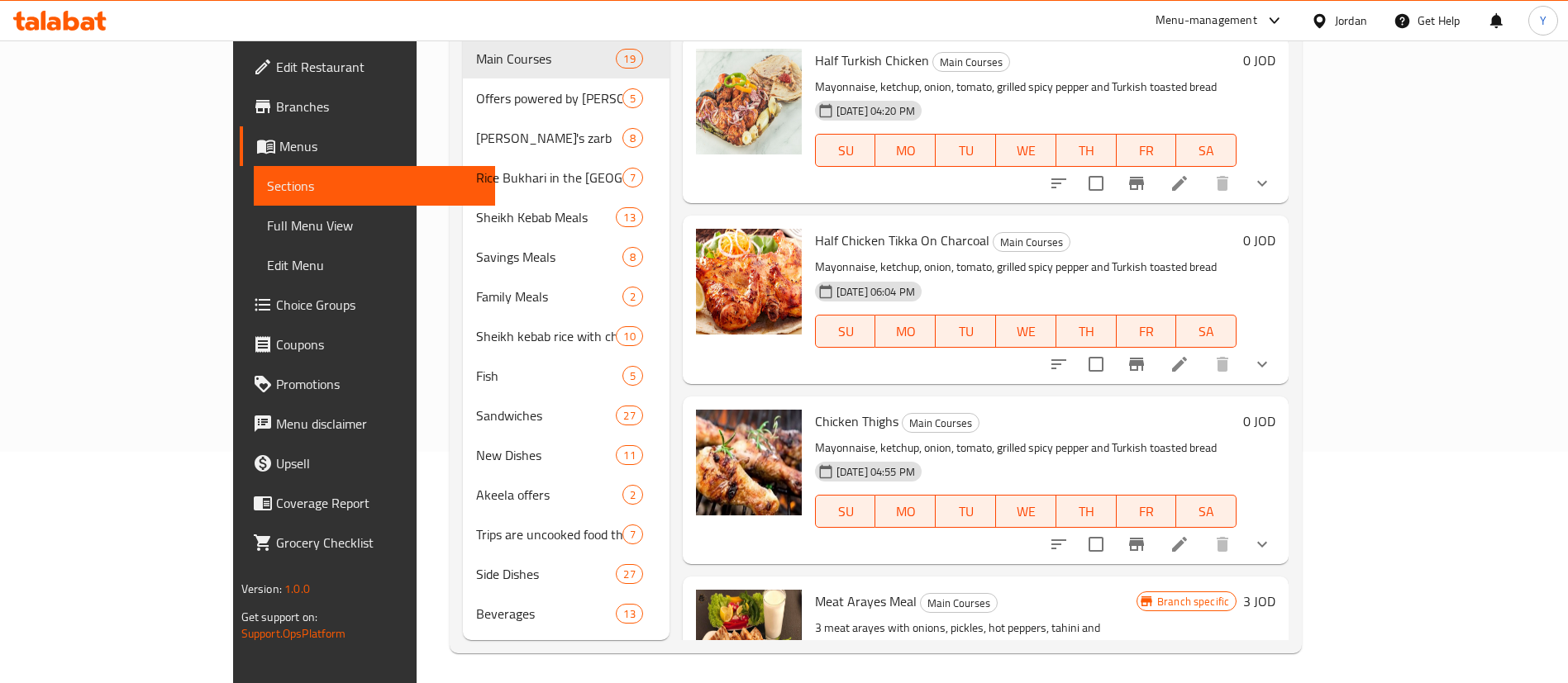
click at [1189, 355] on icon at bounding box center [1179, 364] width 20 height 20
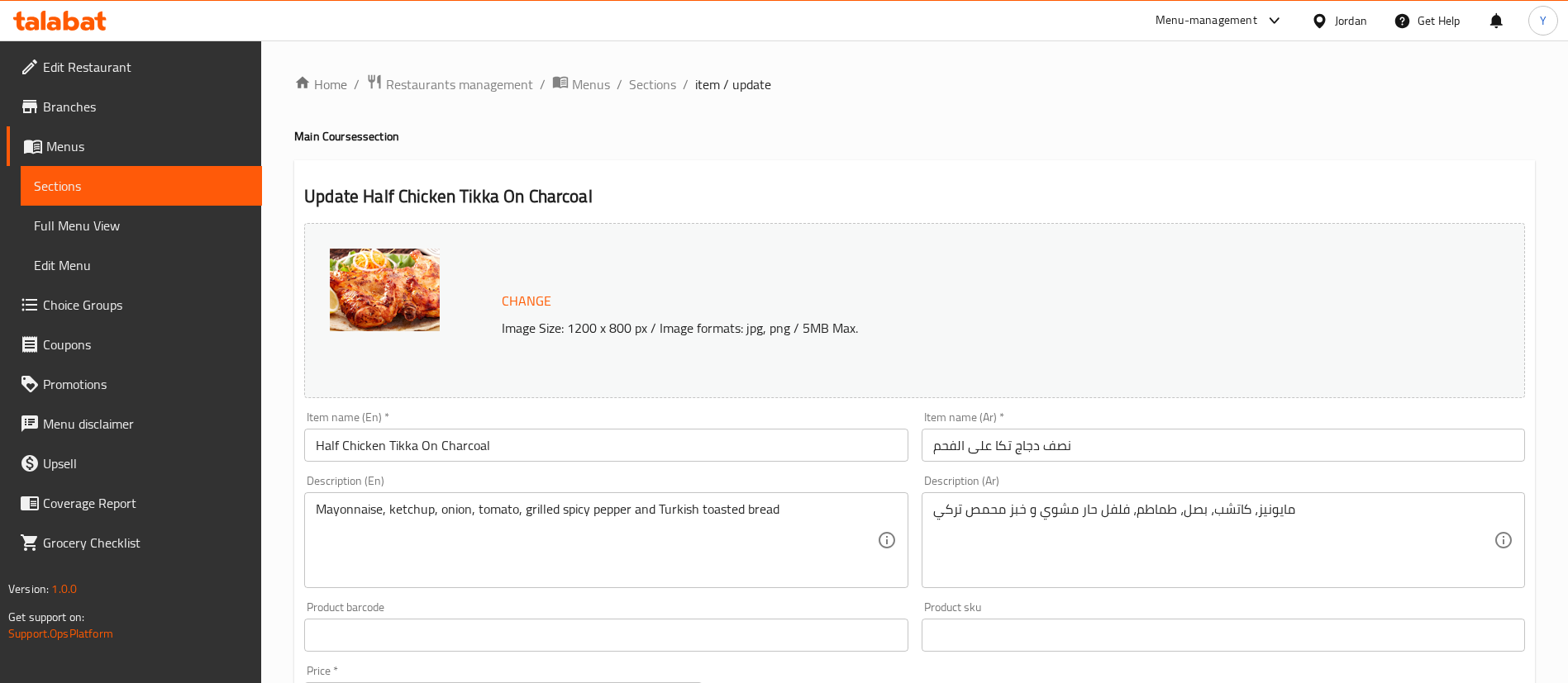
scroll to position [545, 0]
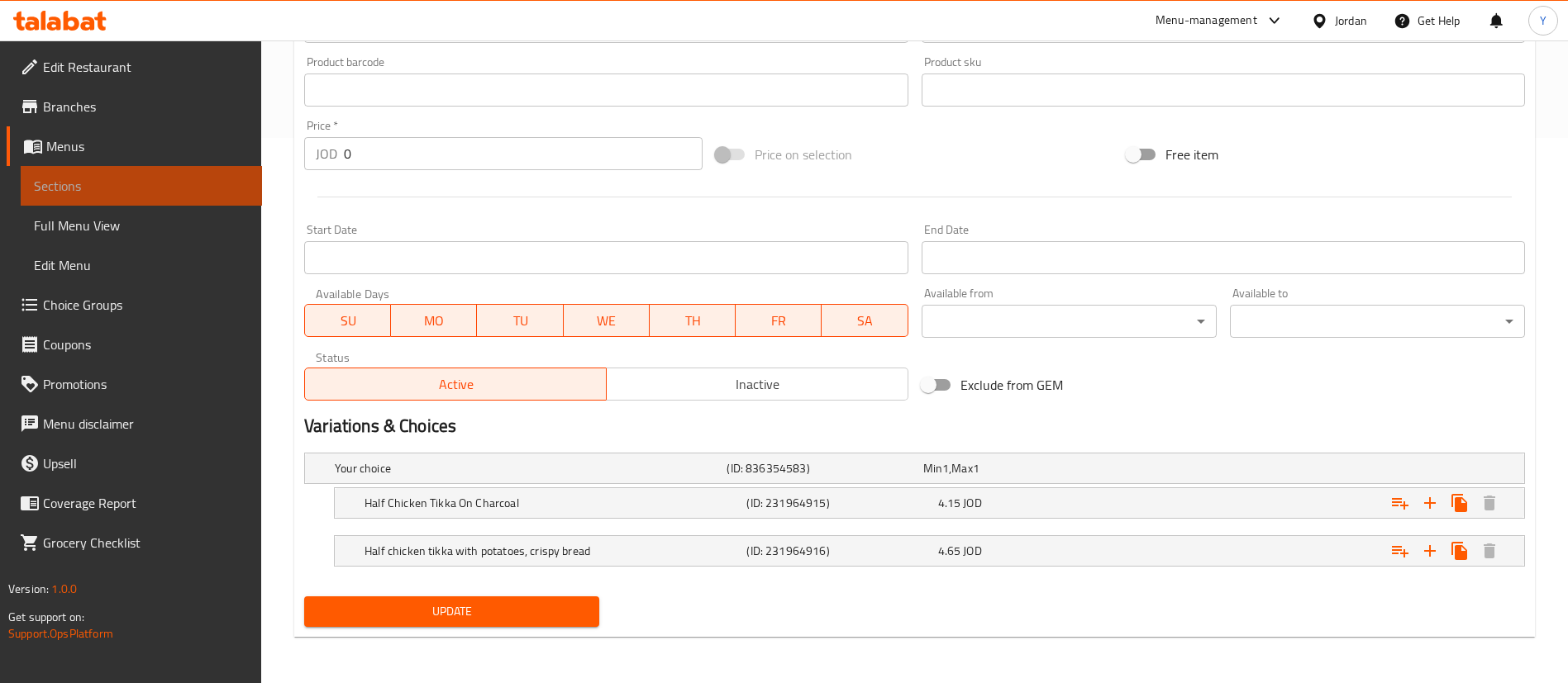
click at [207, 181] on span "Sections" at bounding box center [141, 185] width 215 height 20
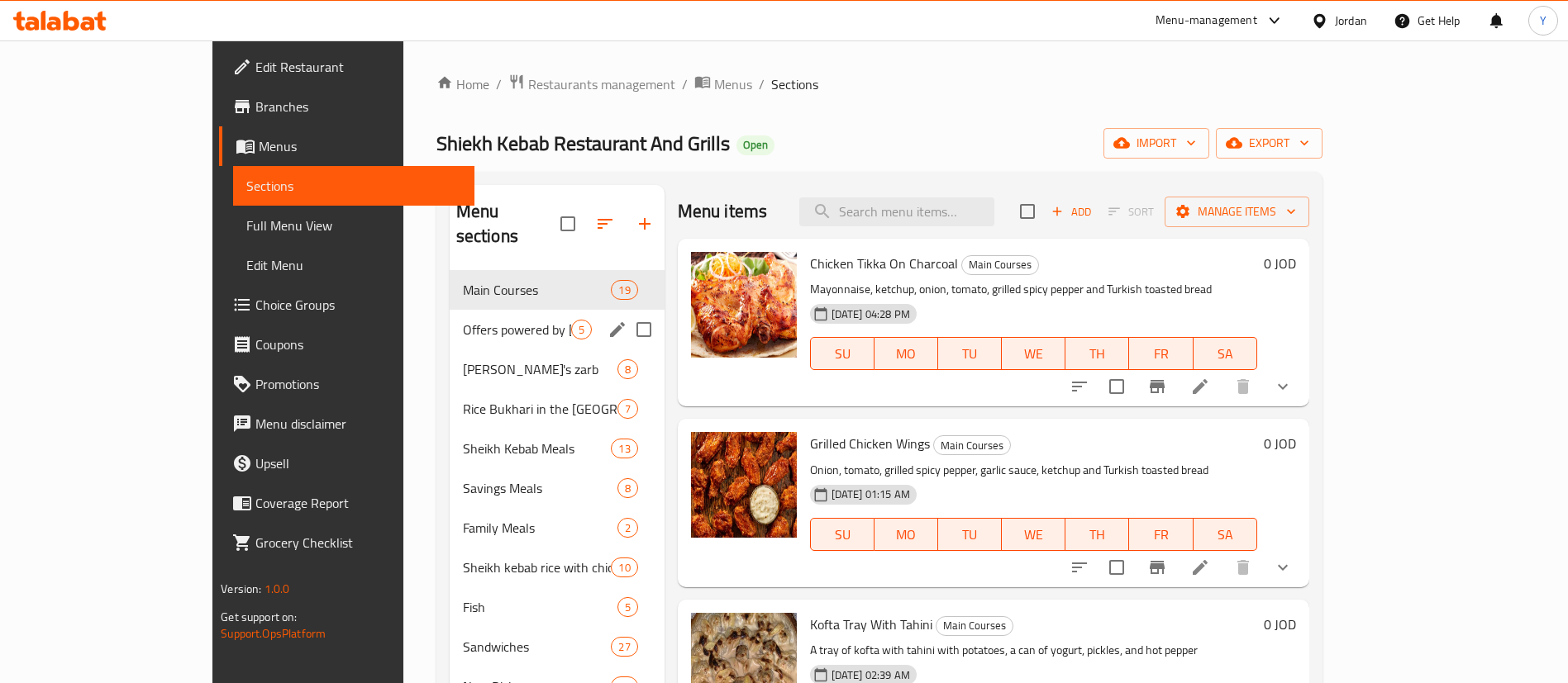
click at [463, 320] on span "Offers powered by Sheikh Al Kabab" at bounding box center [517, 329] width 108 height 20
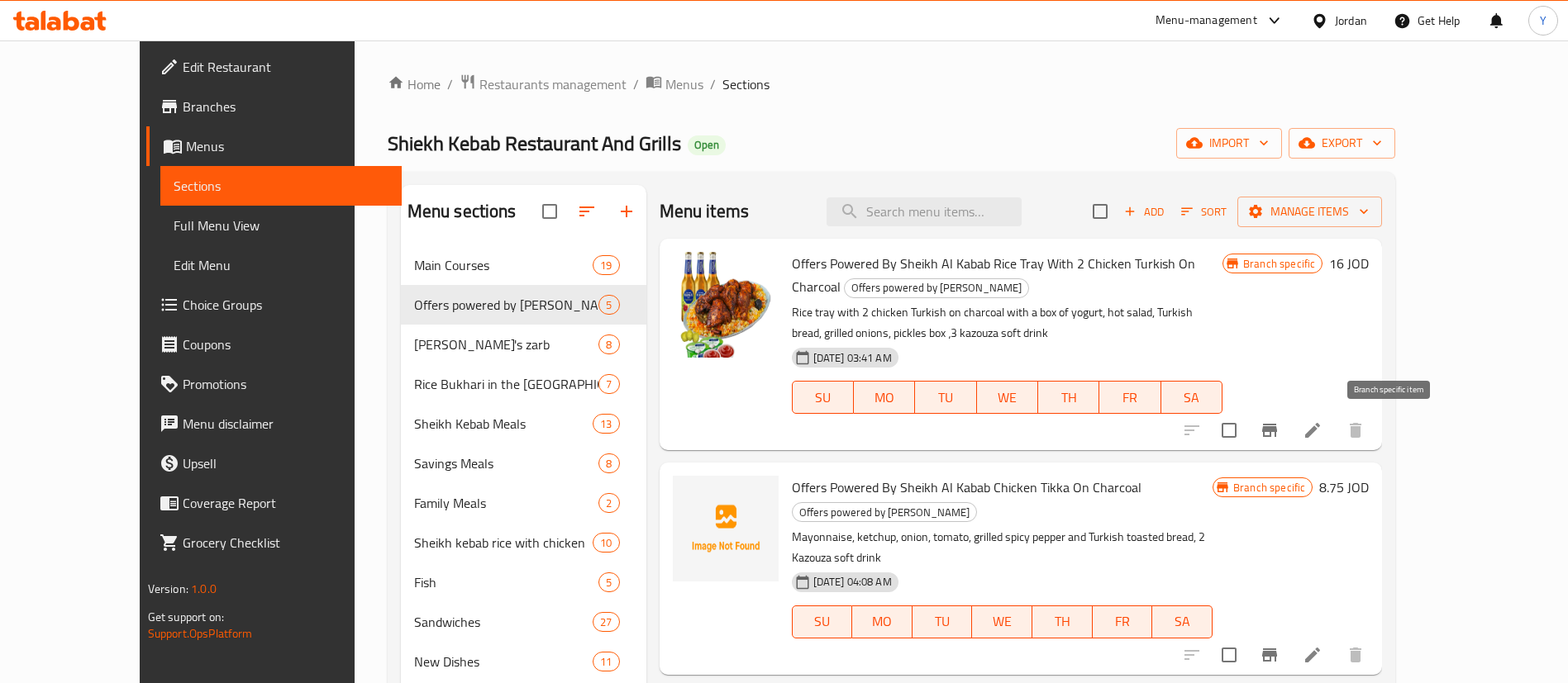
click at [1279, 424] on icon "Branch-specific-item" at bounding box center [1269, 430] width 20 height 20
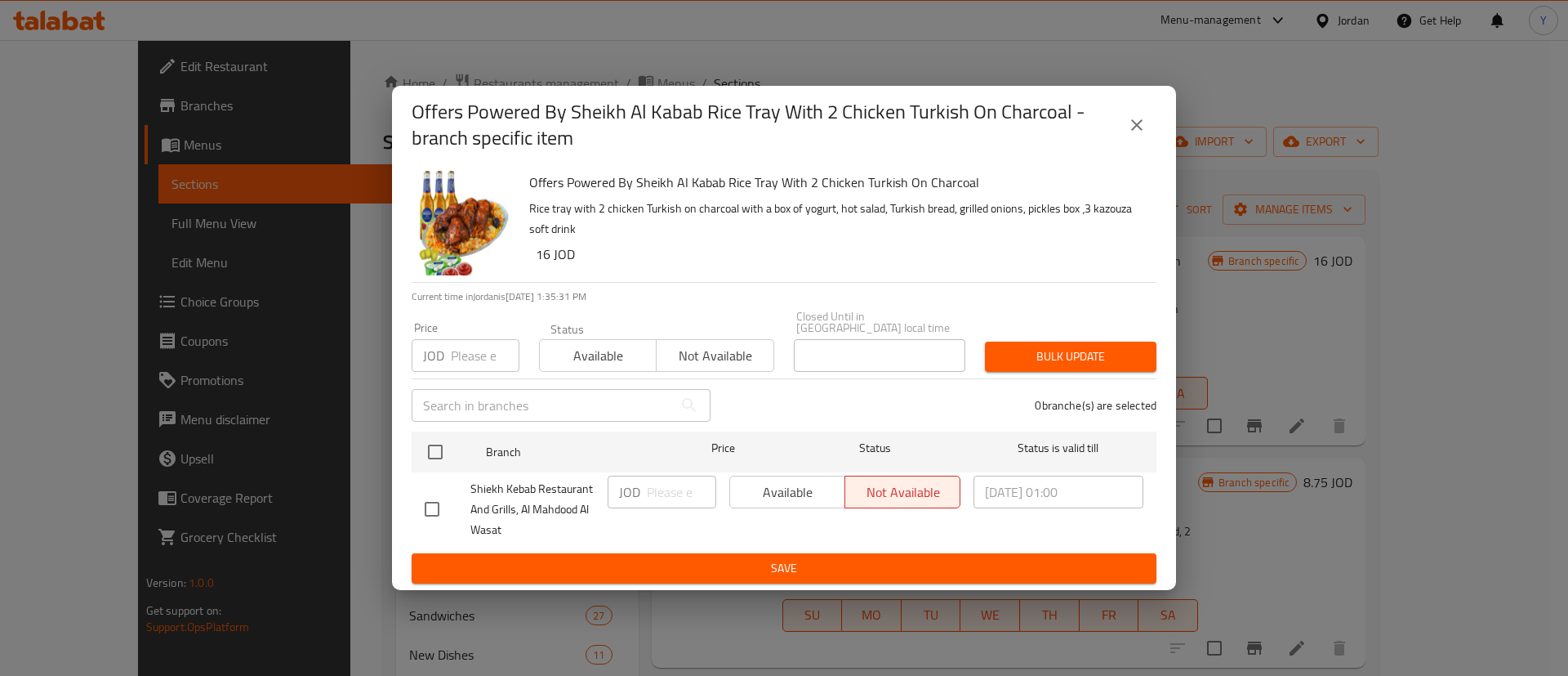
drag, startPoint x: 408, startPoint y: 507, endPoint x: 460, endPoint y: 511, distance: 52.2
click at [409, 507] on div "Offers Powered By Sheikh Al Kabab Rice Tray With 2 Chicken Turkish On Charcoal …" at bounding box center [784, 377] width 784 height 426
drag, startPoint x: 436, startPoint y: 502, endPoint x: 643, endPoint y: 502, distance: 207.0
click at [436, 503] on input "checkbox" at bounding box center [432, 510] width 34 height 34
checkbox input "true"
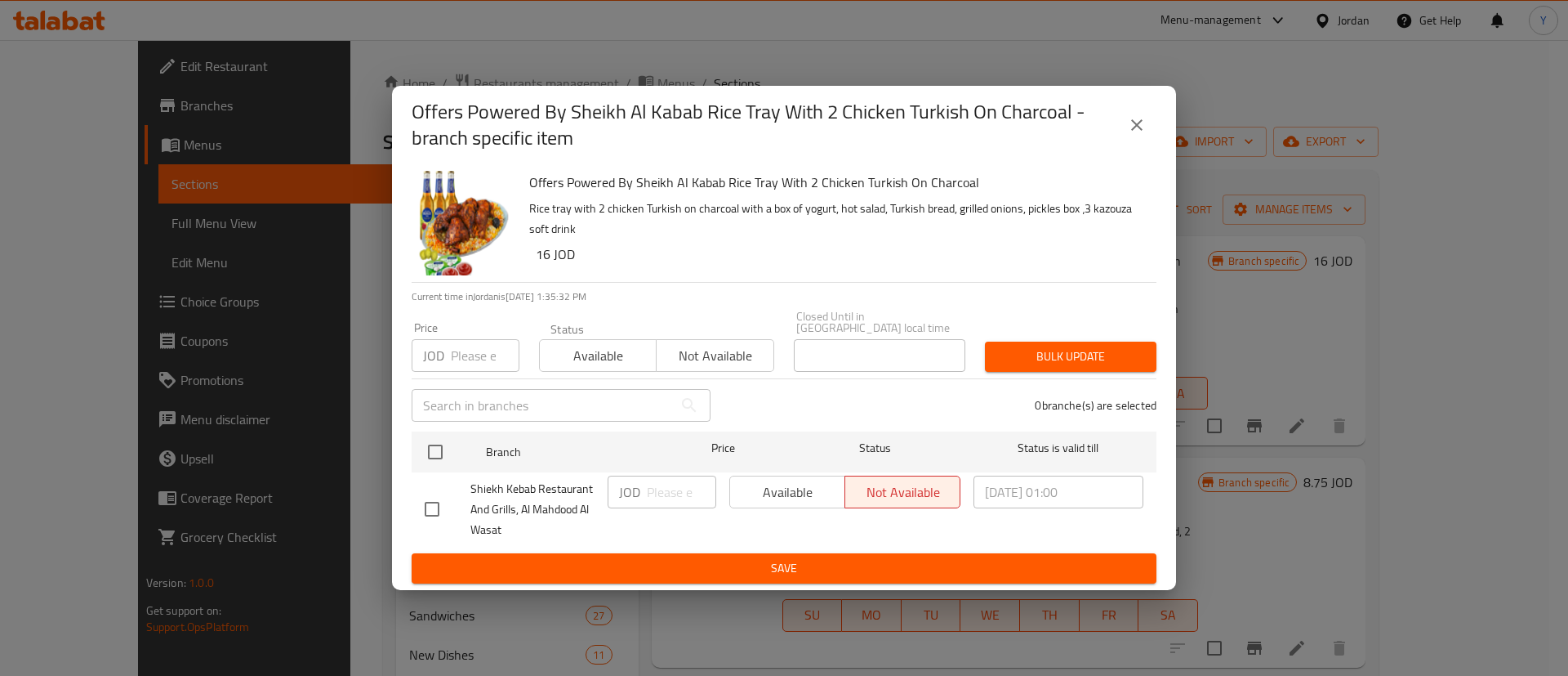
checkbox input "true"
click at [744, 490] on span "Available" at bounding box center [787, 492] width 102 height 24
click at [784, 559] on span "Save" at bounding box center [784, 569] width 719 height 21
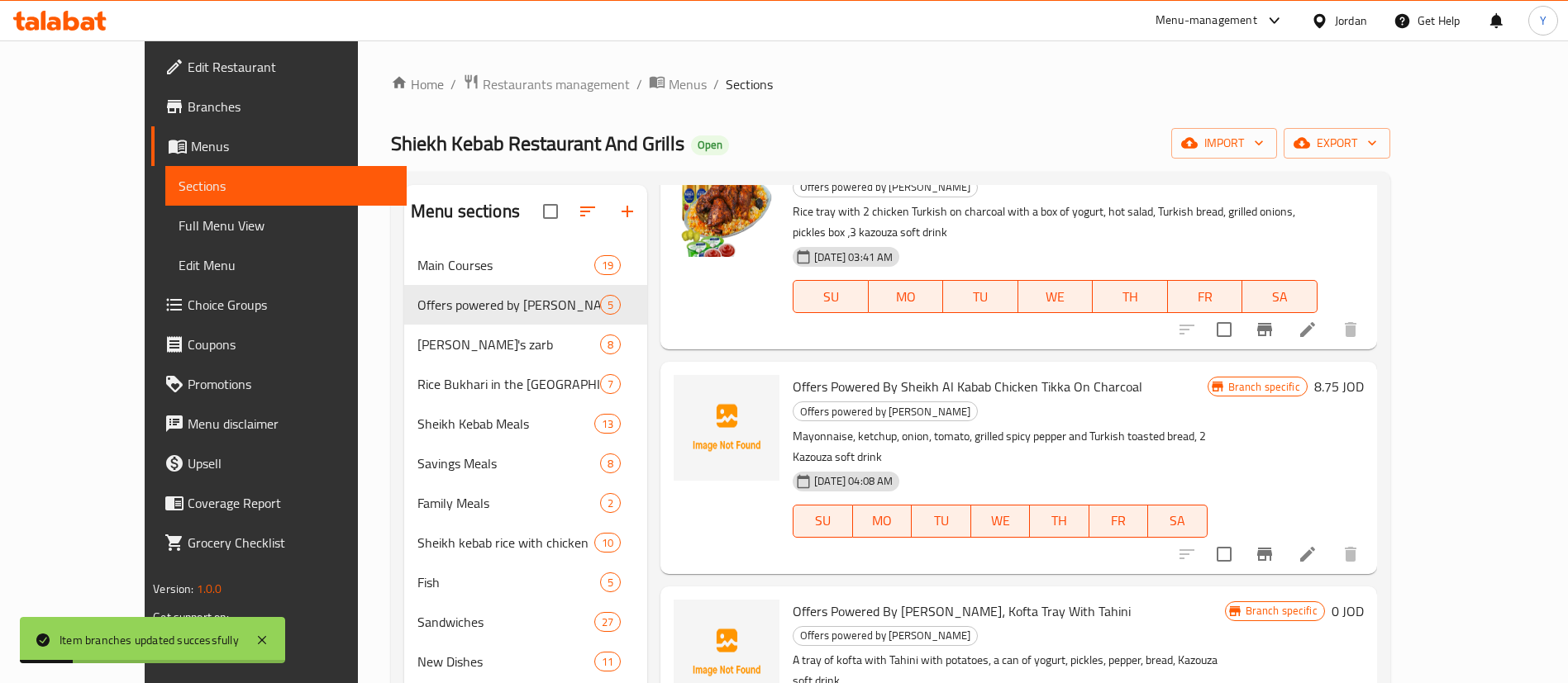
scroll to position [124, 0]
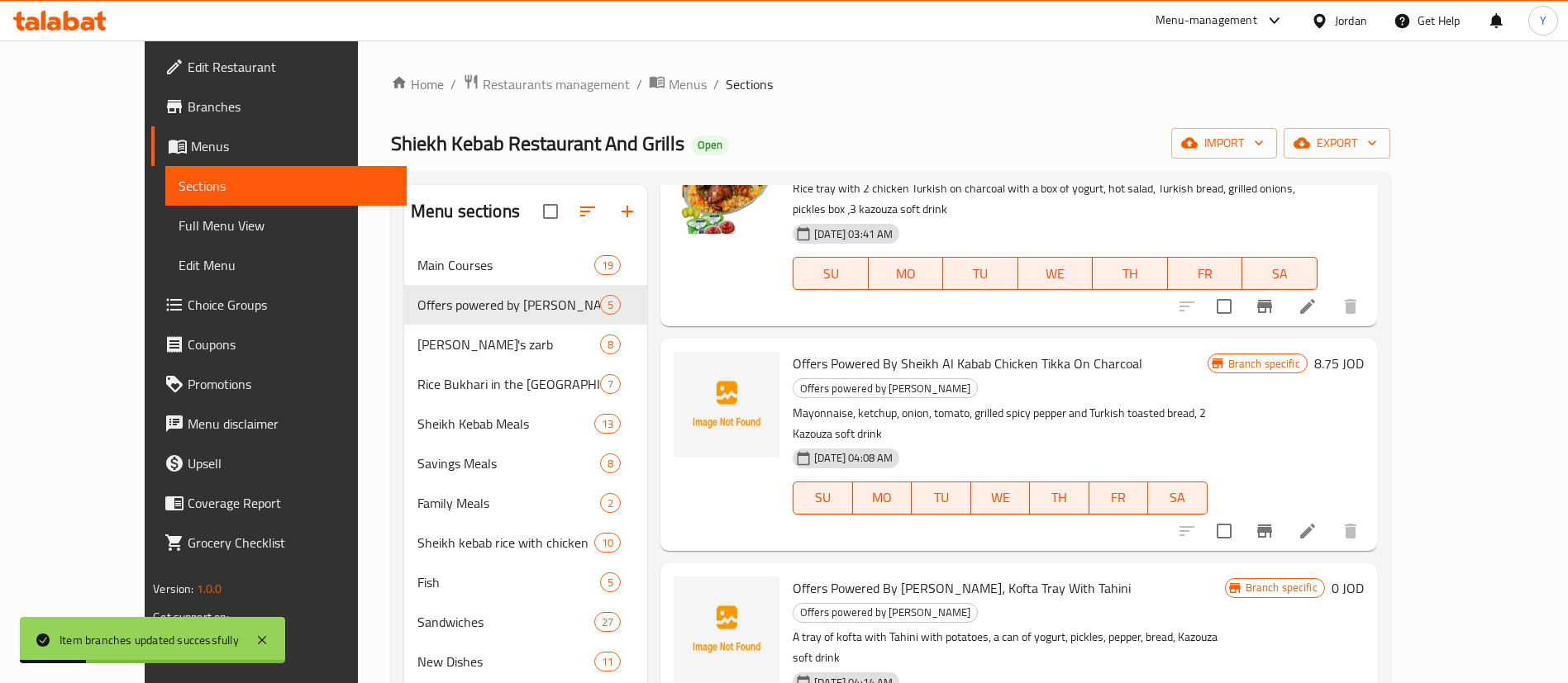
click at [1274, 521] on icon "Branch-specific-item" at bounding box center [1264, 530] width 20 height 20
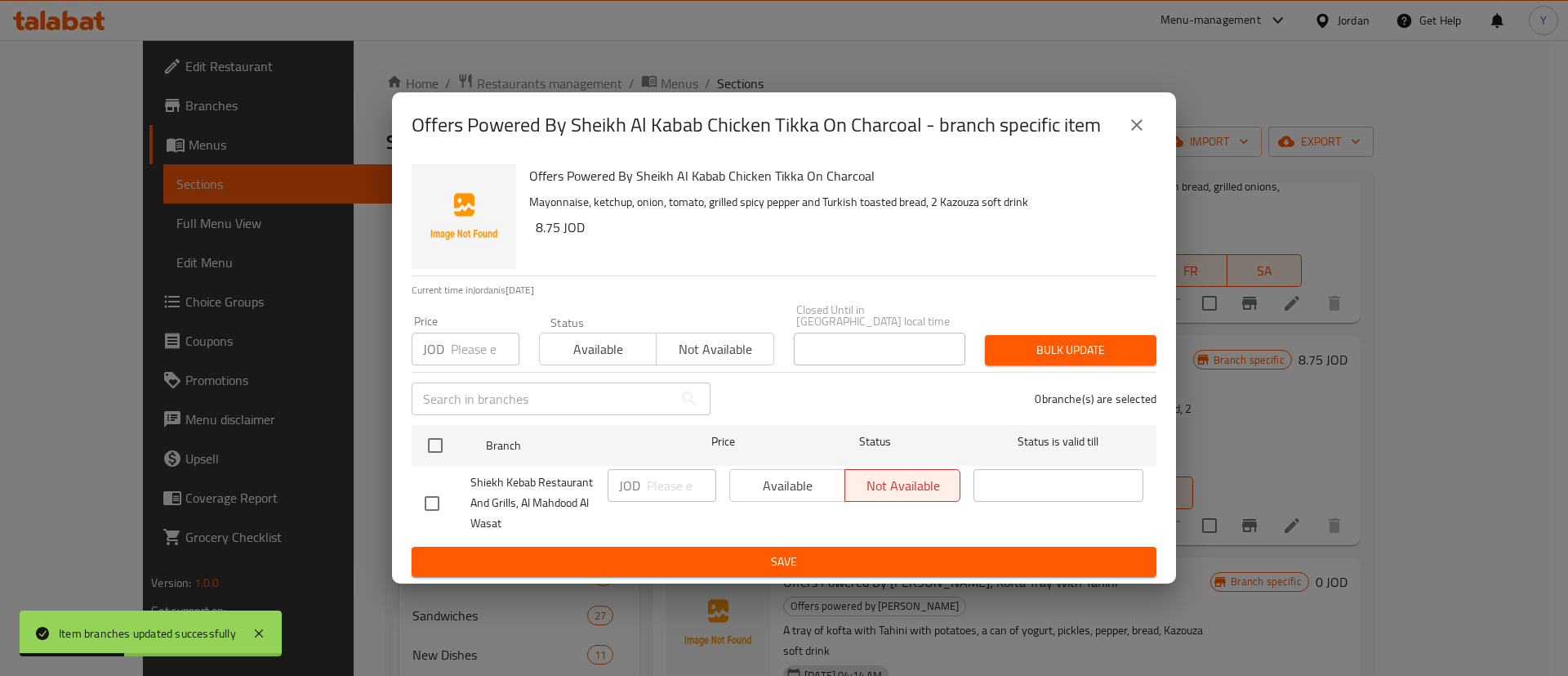
click at [431, 504] on input "checkbox" at bounding box center [432, 504] width 34 height 34
checkbox input "true"
click at [782, 489] on span "Available" at bounding box center [787, 486] width 102 height 24
click at [777, 558] on span "Save" at bounding box center [784, 562] width 719 height 21
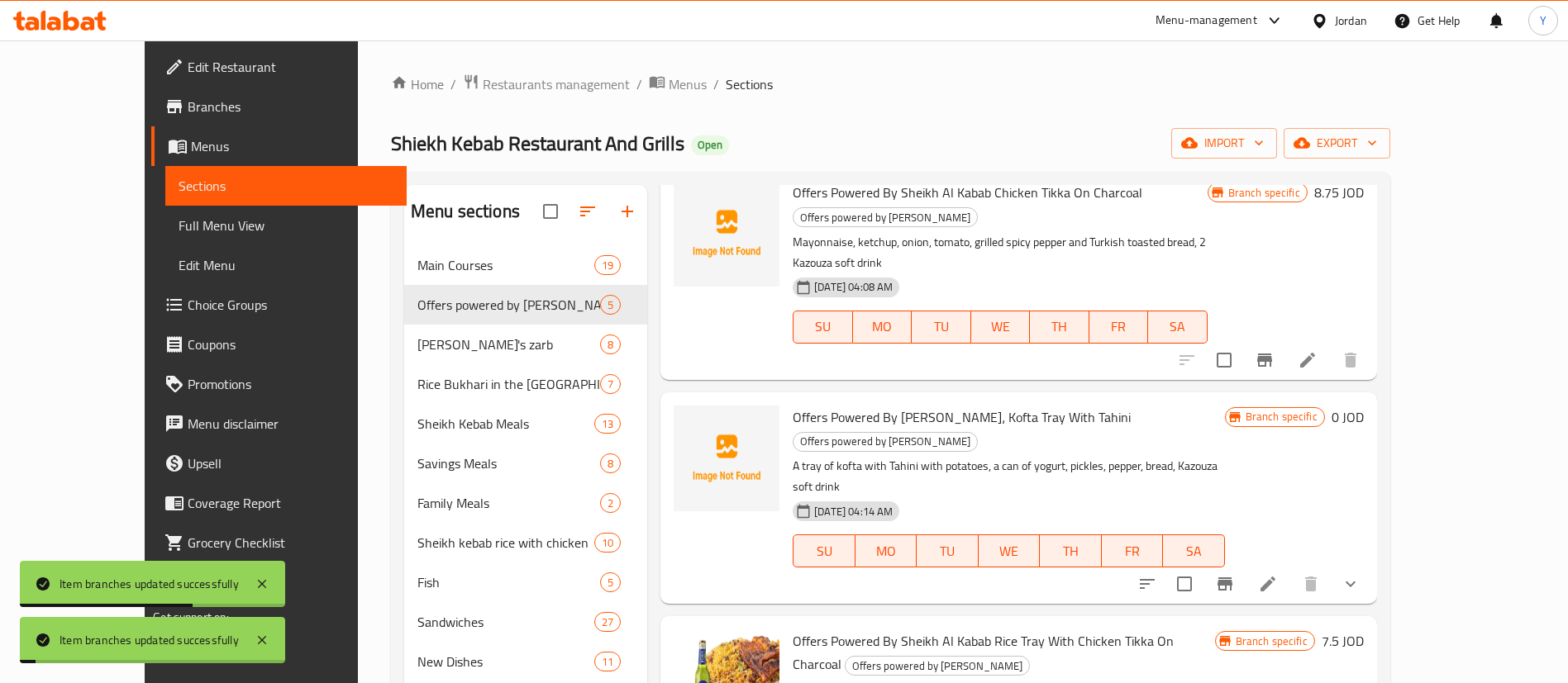
scroll to position [348, 0]
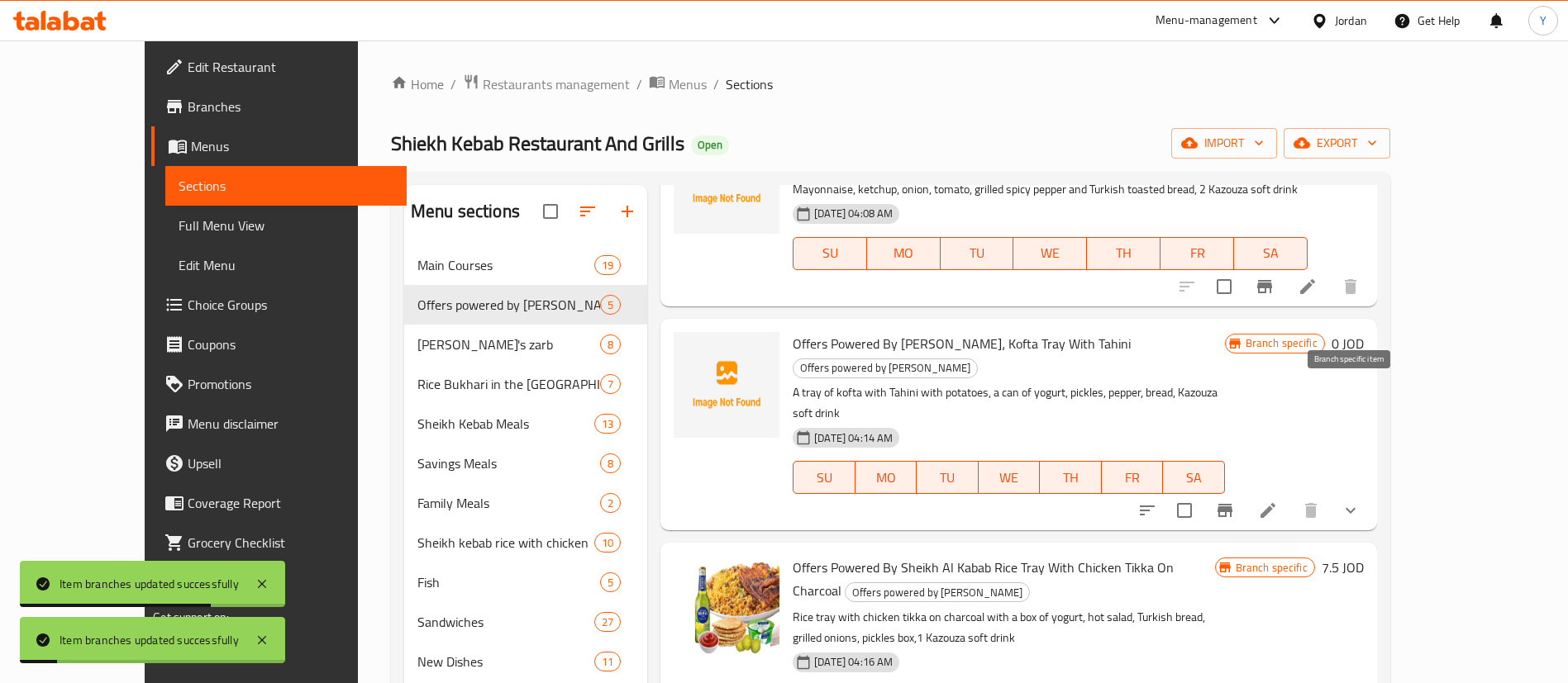
click at [1245, 491] on button "Branch-specific-item" at bounding box center [1225, 511] width 40 height 40
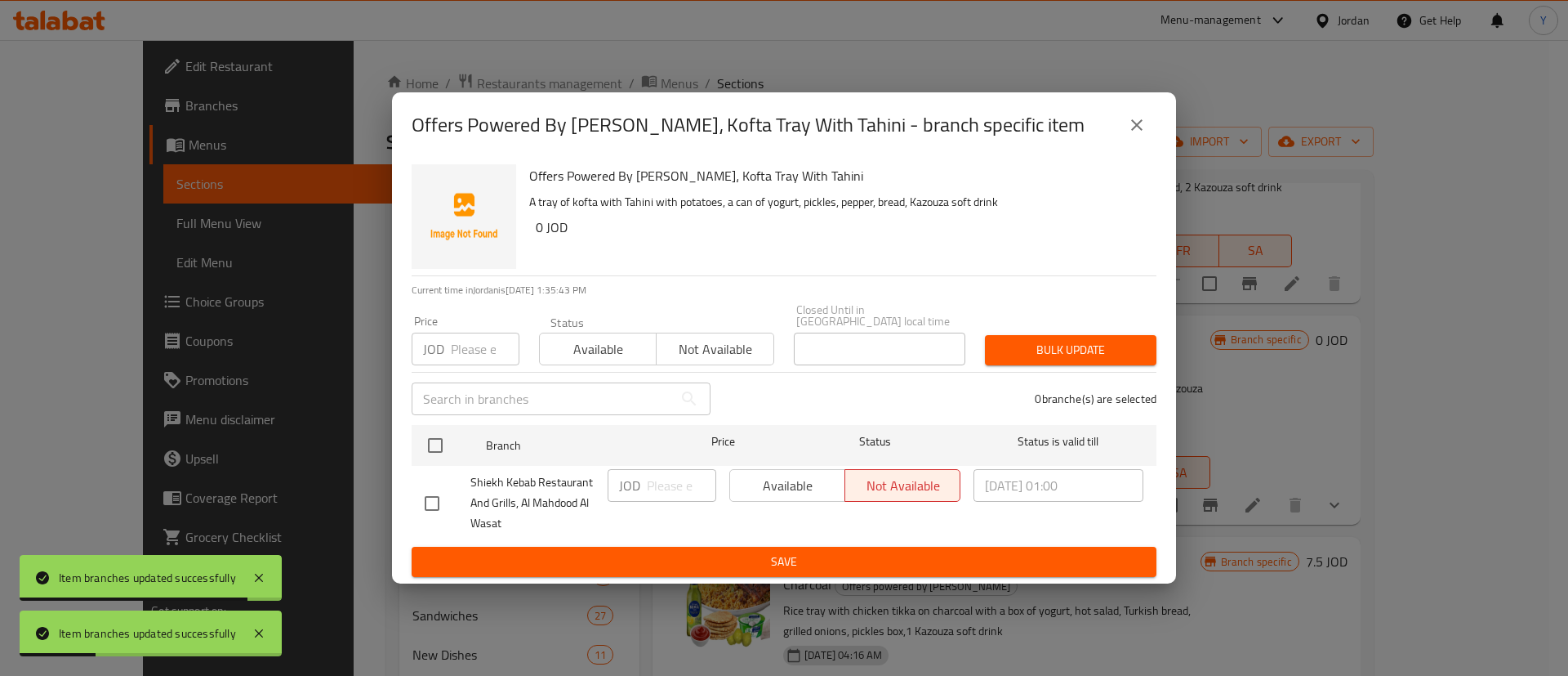
click at [425, 498] on input "checkbox" at bounding box center [432, 504] width 34 height 34
checkbox input "true"
click at [829, 477] on span "Available" at bounding box center [787, 486] width 102 height 24
click at [832, 576] on div "Offers Powered By Sheikh Al Kabab، Kofta Tray With Tahini A tray of kofta with …" at bounding box center [784, 371] width 784 height 426
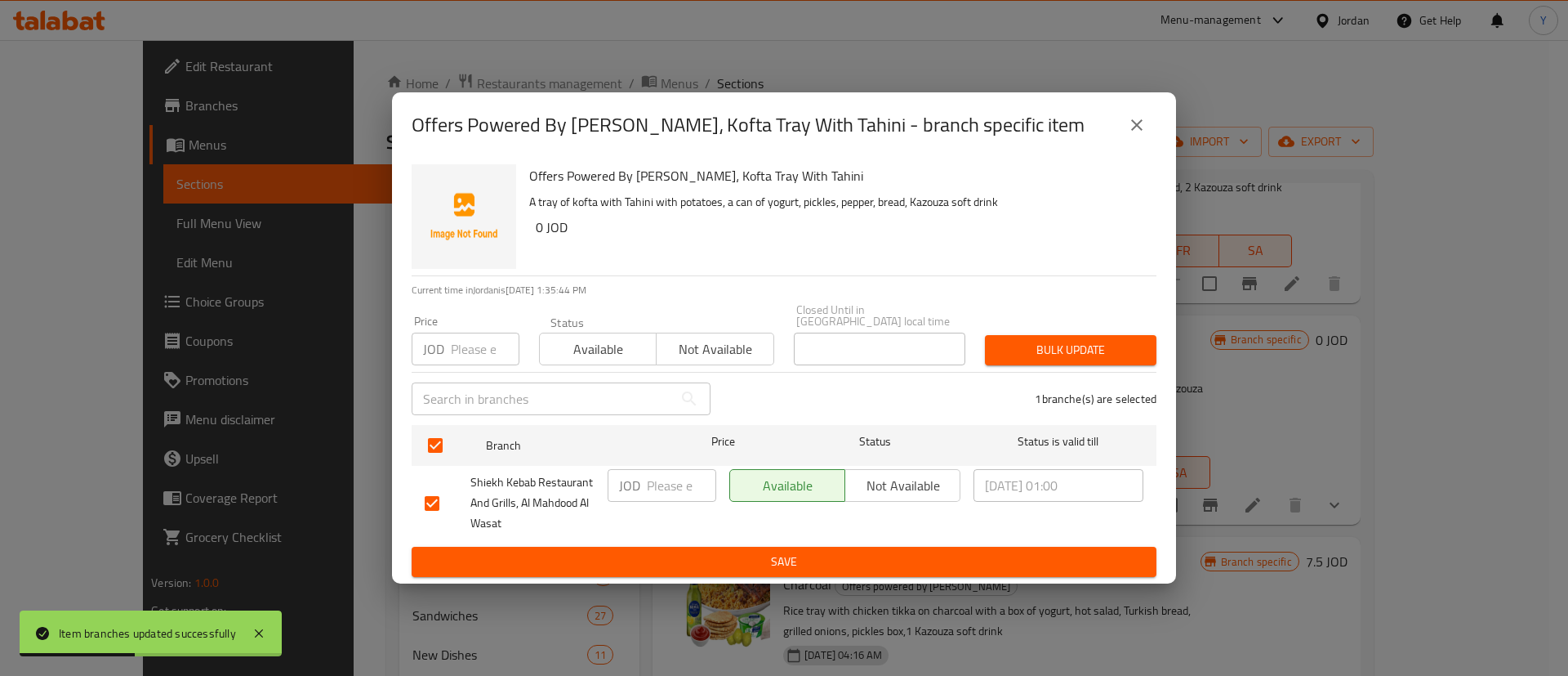
click at [983, 555] on span "Save" at bounding box center [784, 562] width 719 height 21
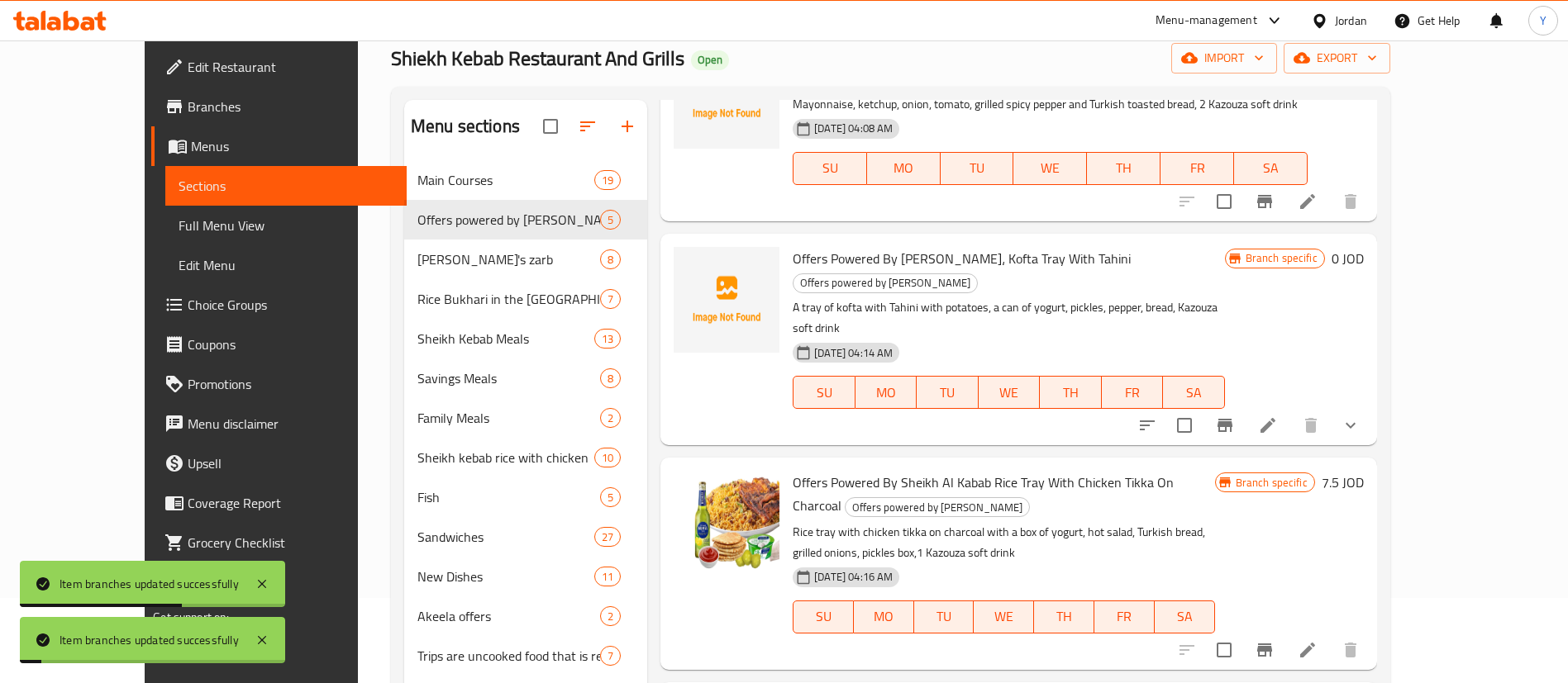
scroll to position [124, 0]
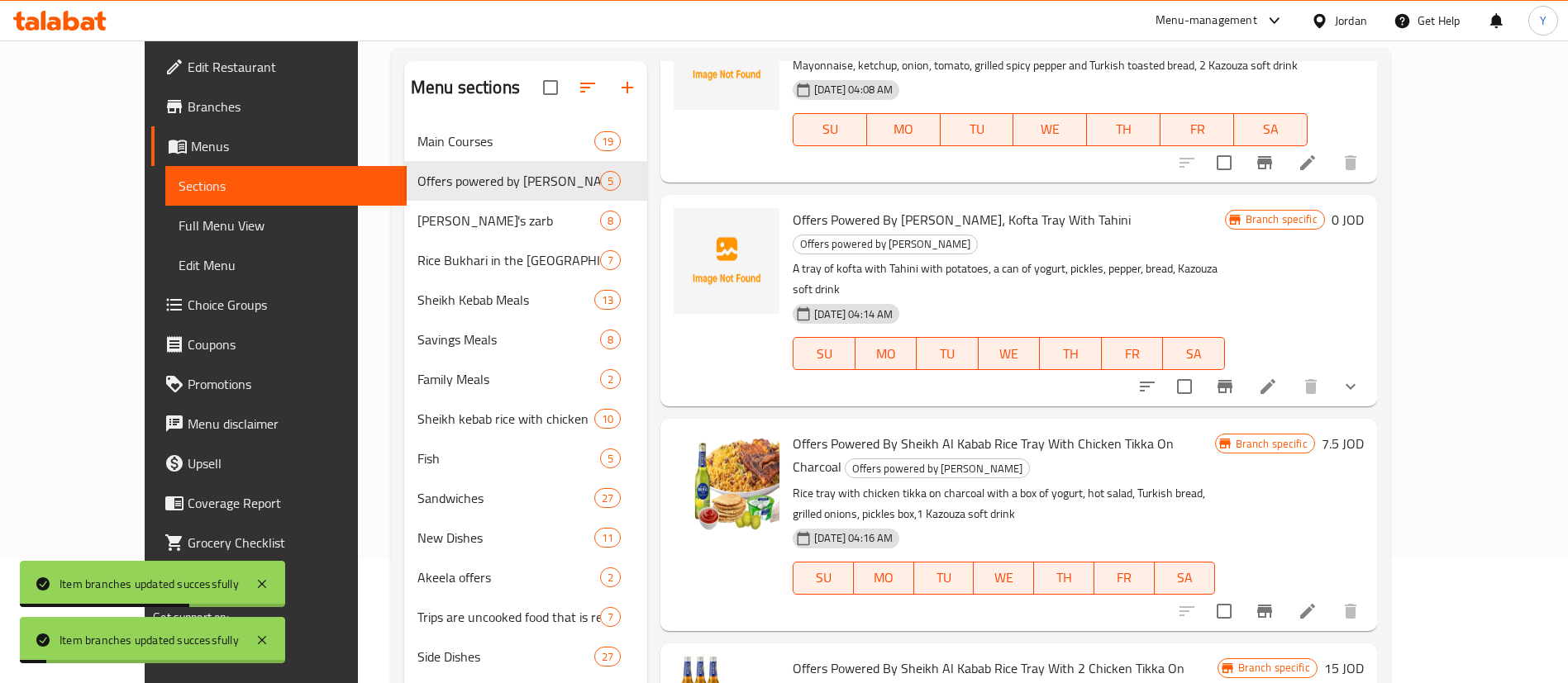
click at [1274, 602] on icon "Branch-specific-item" at bounding box center [1264, 611] width 20 height 20
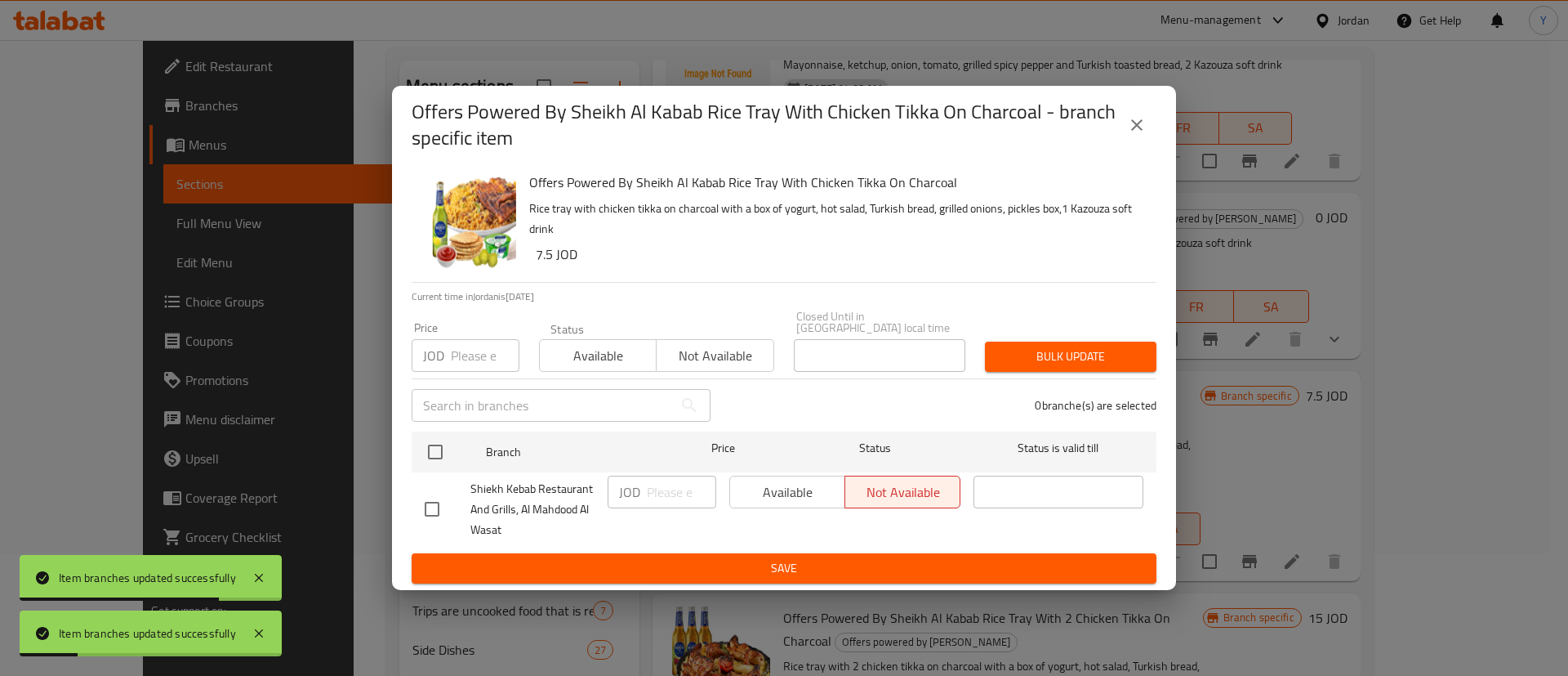
click at [449, 510] on div at bounding box center [447, 510] width 45 height 34
click at [444, 506] on input "checkbox" at bounding box center [432, 510] width 34 height 34
checkbox input "true"
click at [759, 490] on span "Available" at bounding box center [787, 492] width 102 height 24
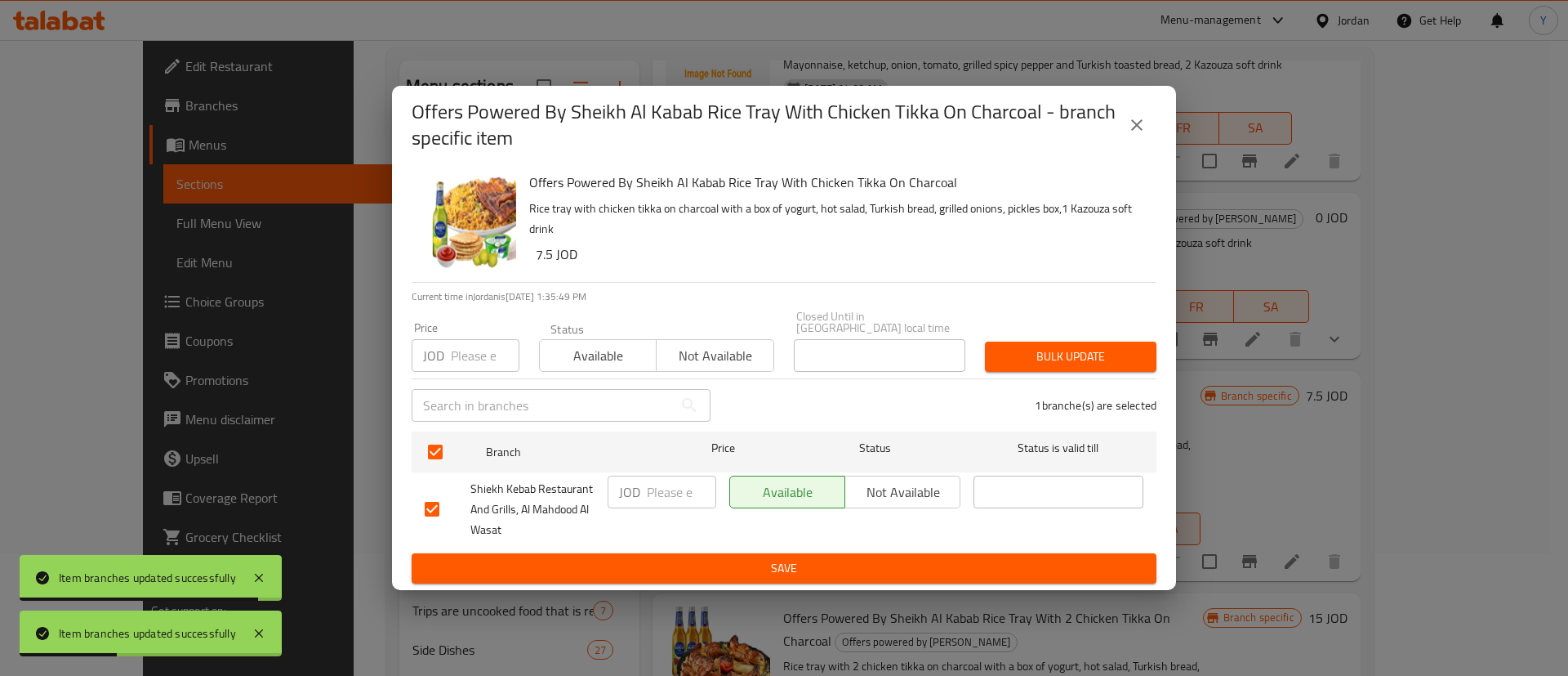
click at [810, 559] on span "Save" at bounding box center [784, 569] width 719 height 21
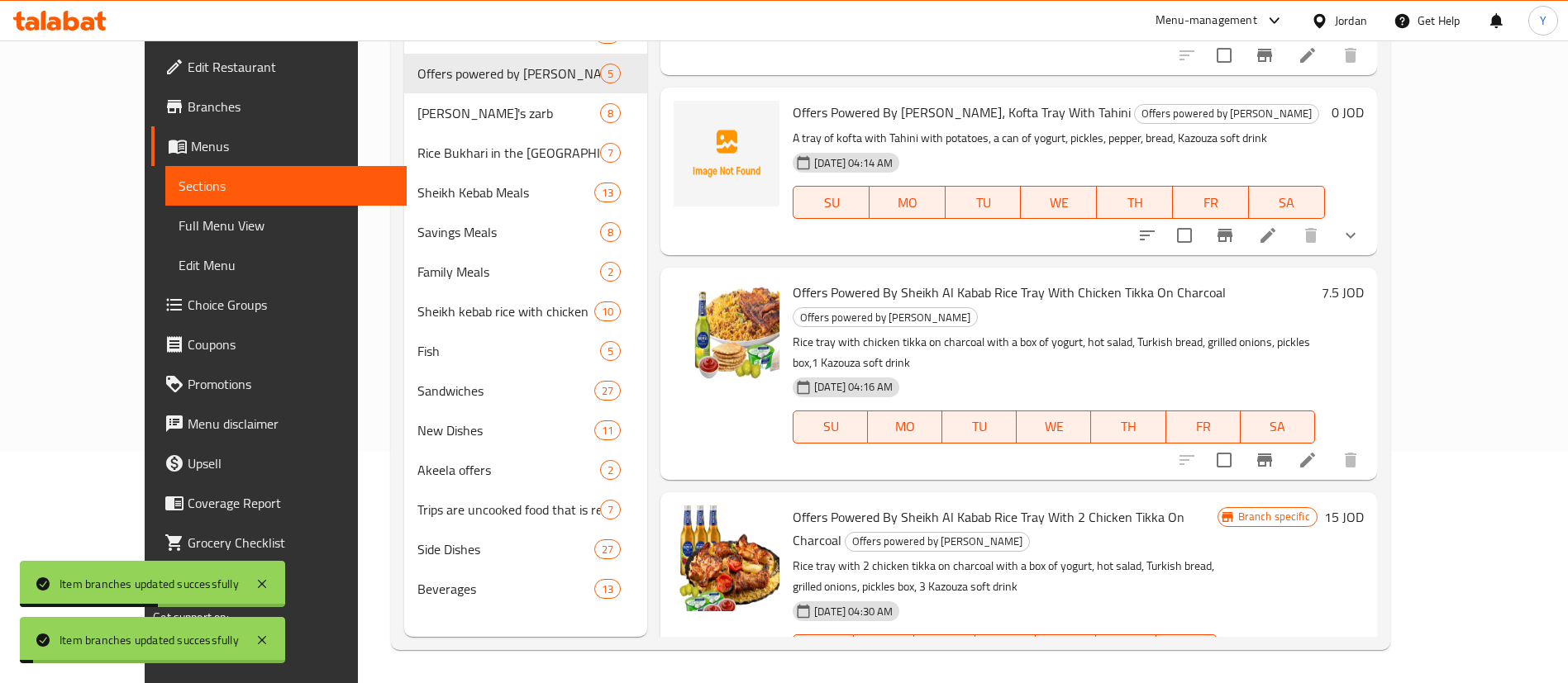
scroll to position [304, 0]
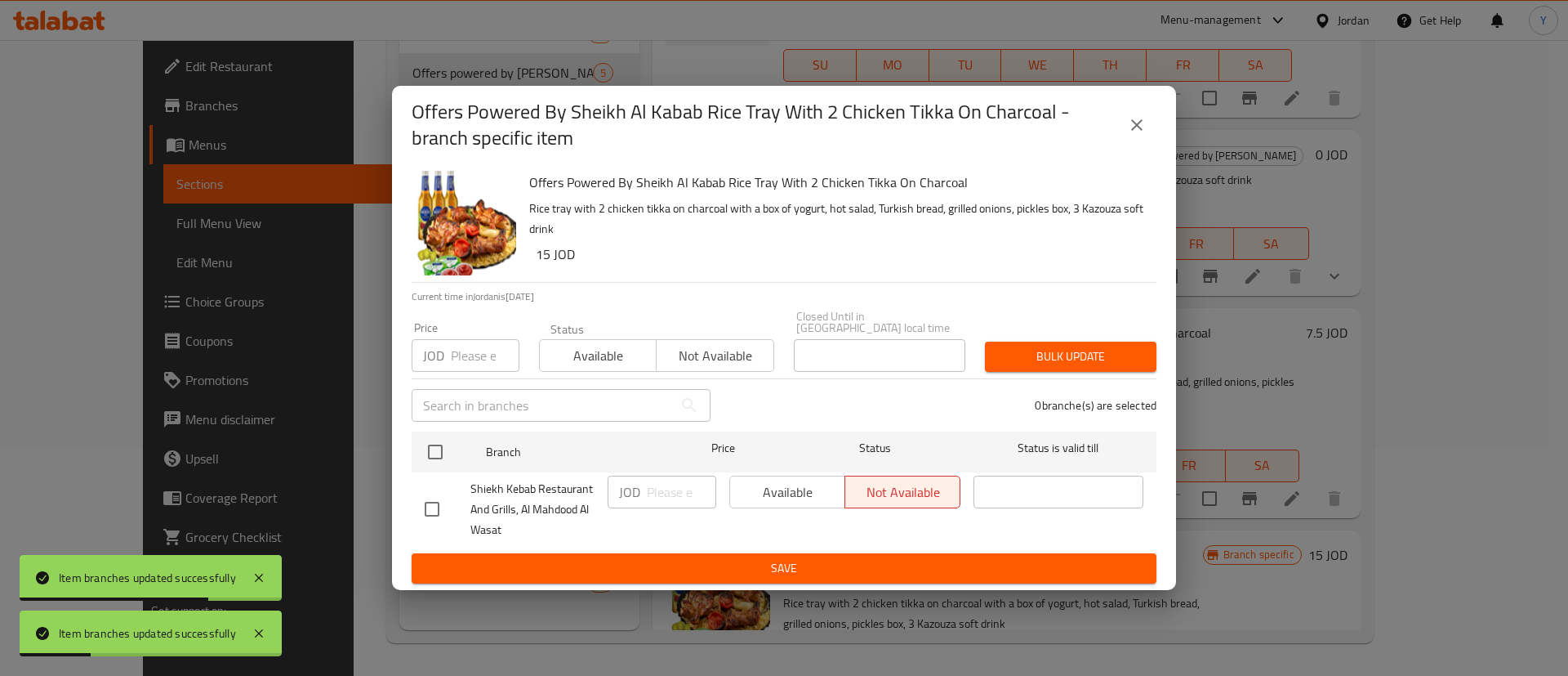
click at [424, 504] on input "checkbox" at bounding box center [432, 510] width 34 height 34
checkbox input "true"
click at [779, 482] on span "Available" at bounding box center [787, 492] width 102 height 24
click at [812, 597] on div "Offers Powered By Sheikh Al Kabab Rice Tray With 2 Chicken Tikka On Charcoal - …" at bounding box center [784, 338] width 1568 height 676
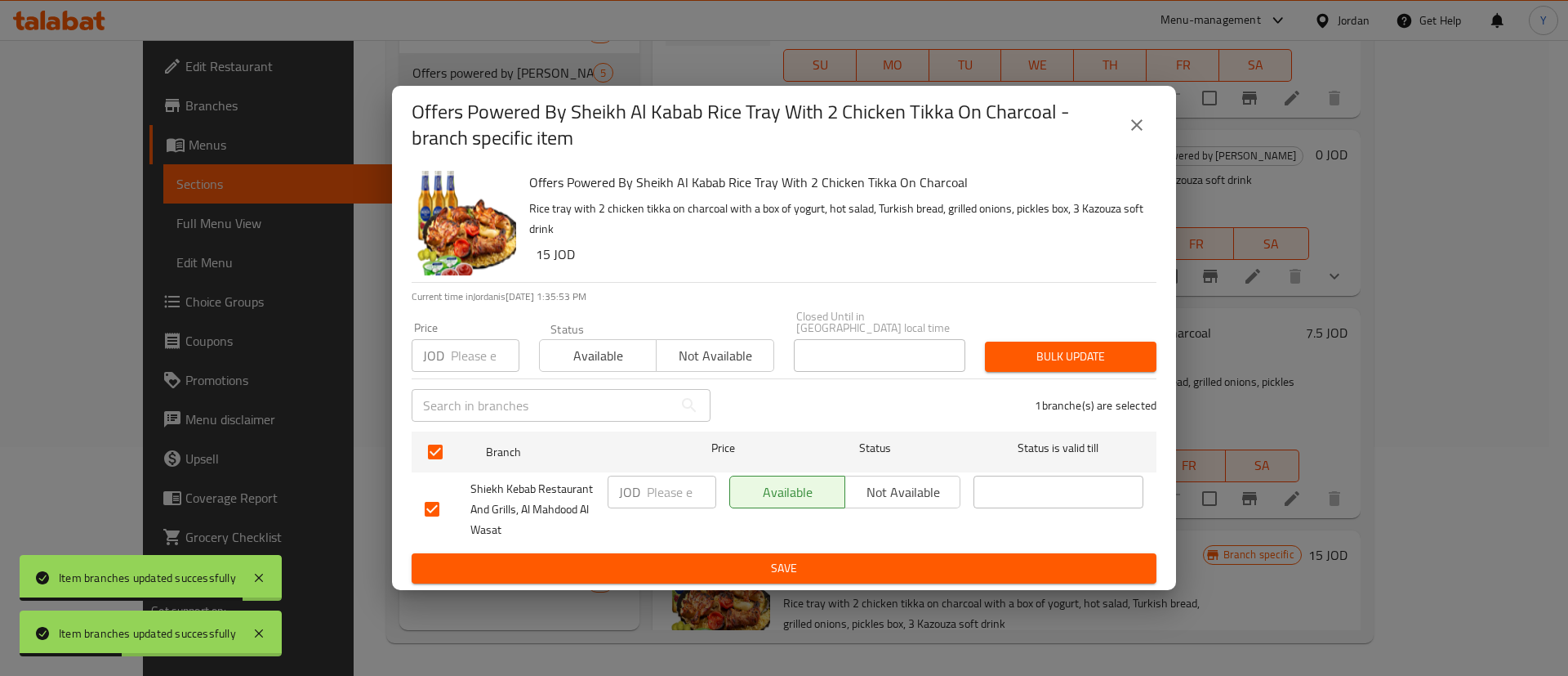
click at [834, 568] on span "Save" at bounding box center [784, 569] width 719 height 21
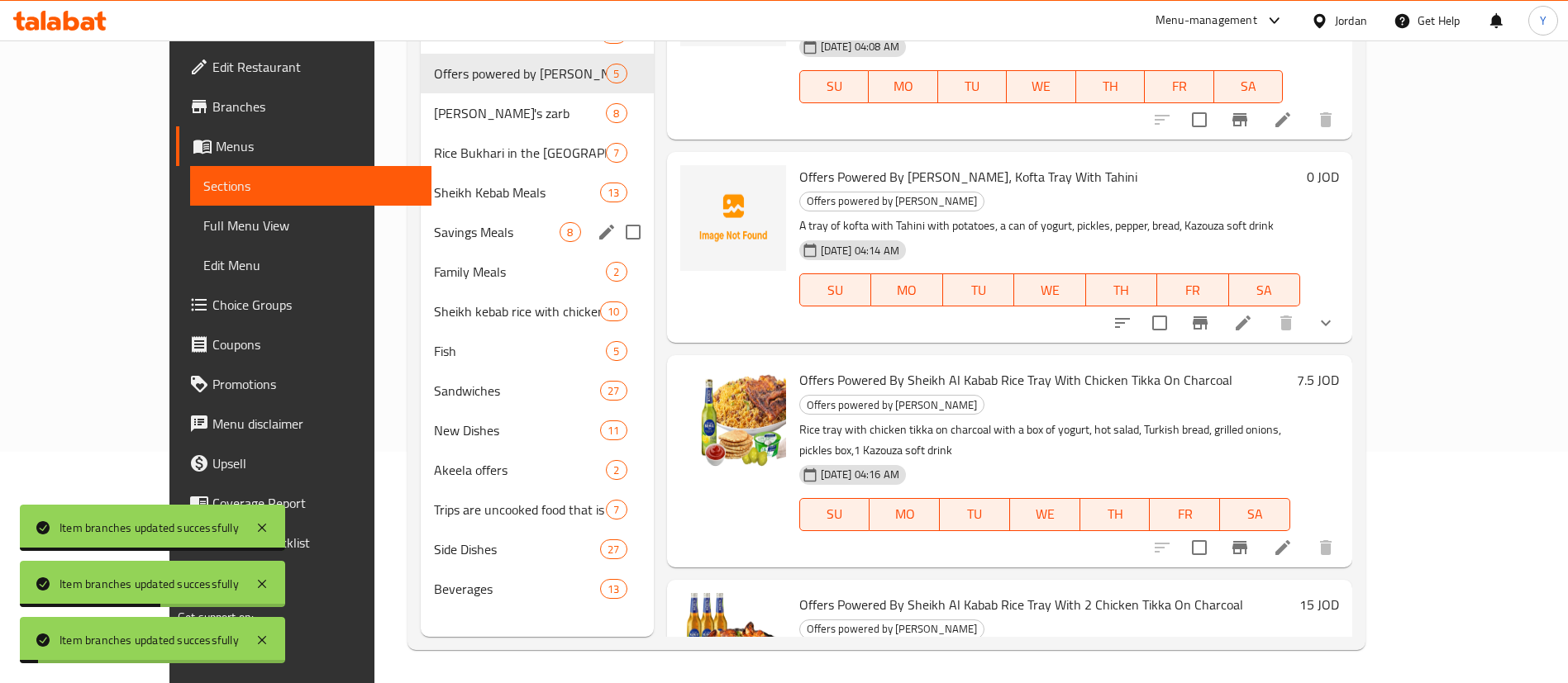
scroll to position [260, 0]
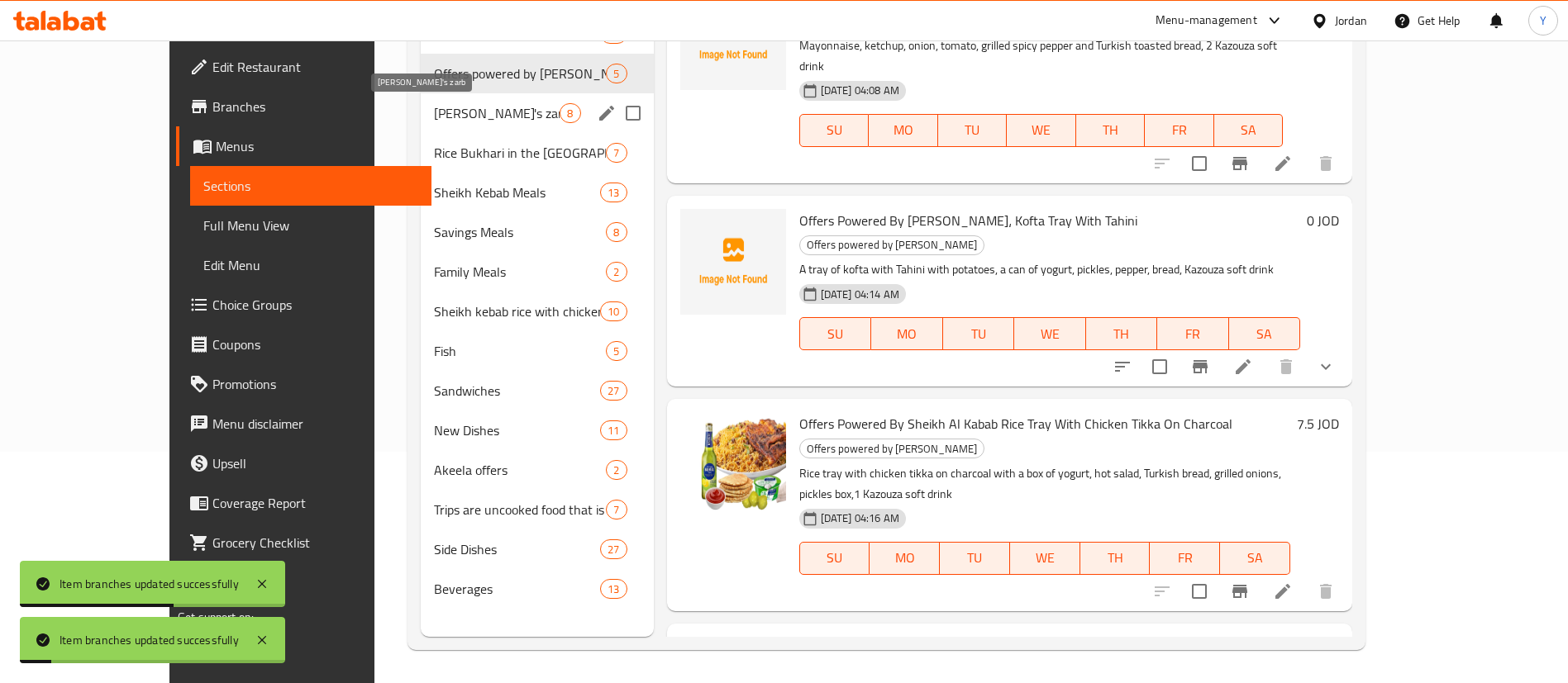
click at [434, 109] on span "Sheikh Al-Kabab's zarb" at bounding box center [497, 113] width 127 height 20
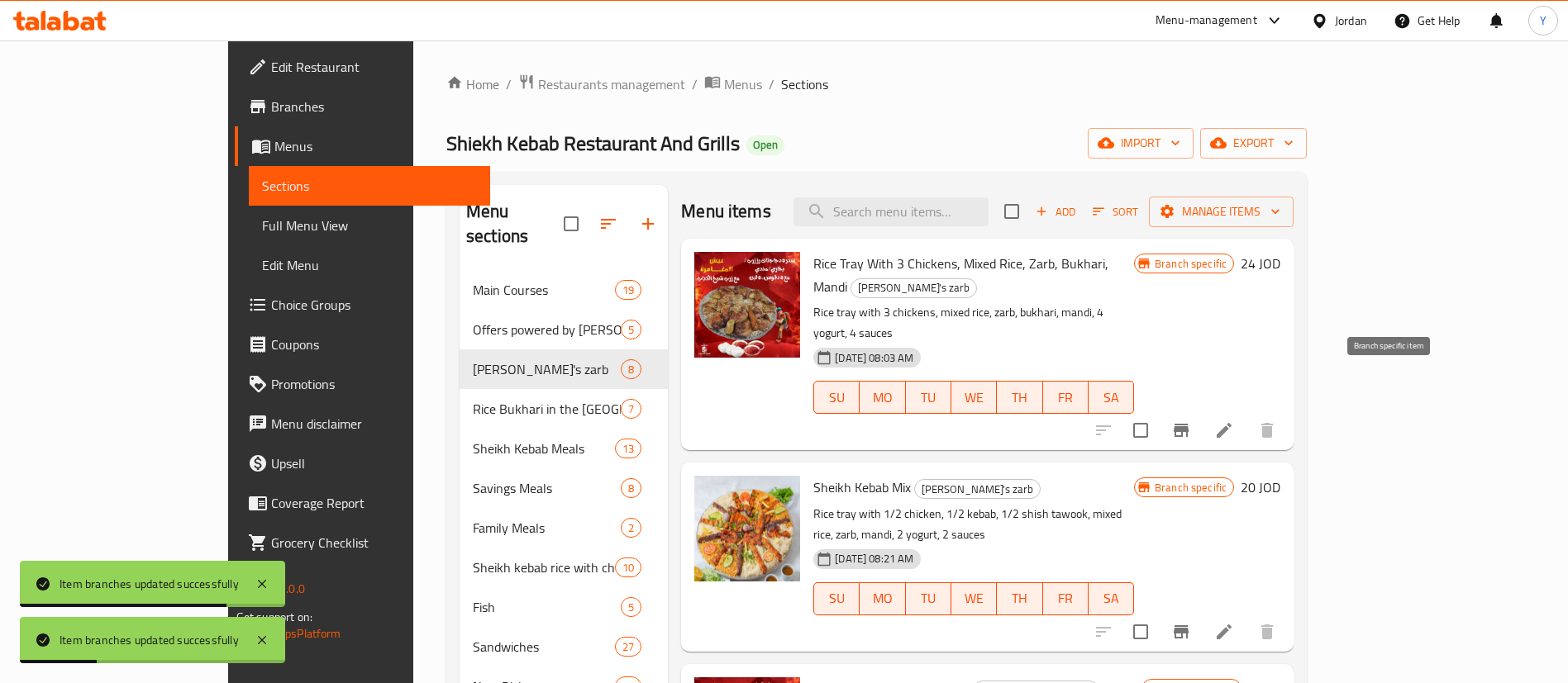
click at [1188, 424] on icon "Branch-specific-item" at bounding box center [1180, 430] width 15 height 13
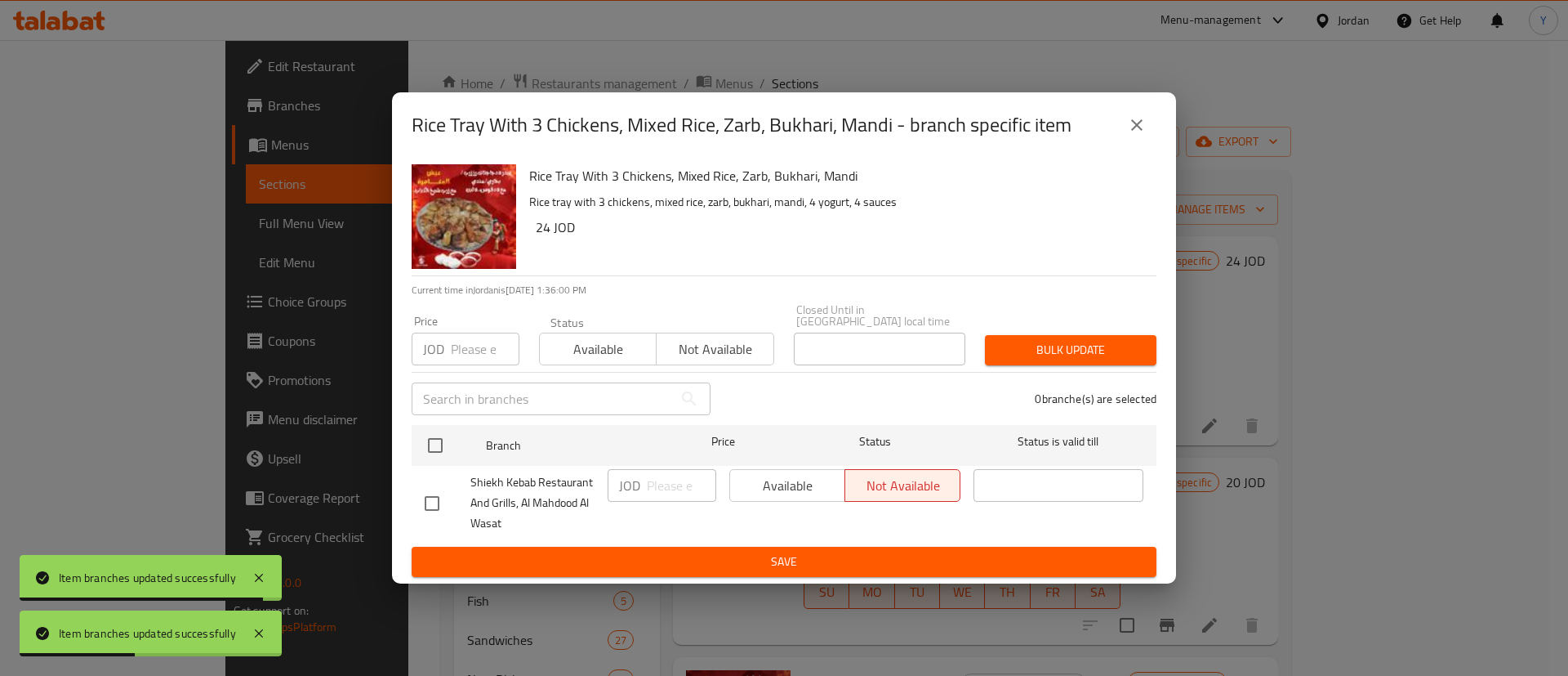
click at [429, 505] on input "checkbox" at bounding box center [432, 504] width 34 height 34
checkbox input "true"
click at [769, 488] on span "Available" at bounding box center [787, 486] width 102 height 24
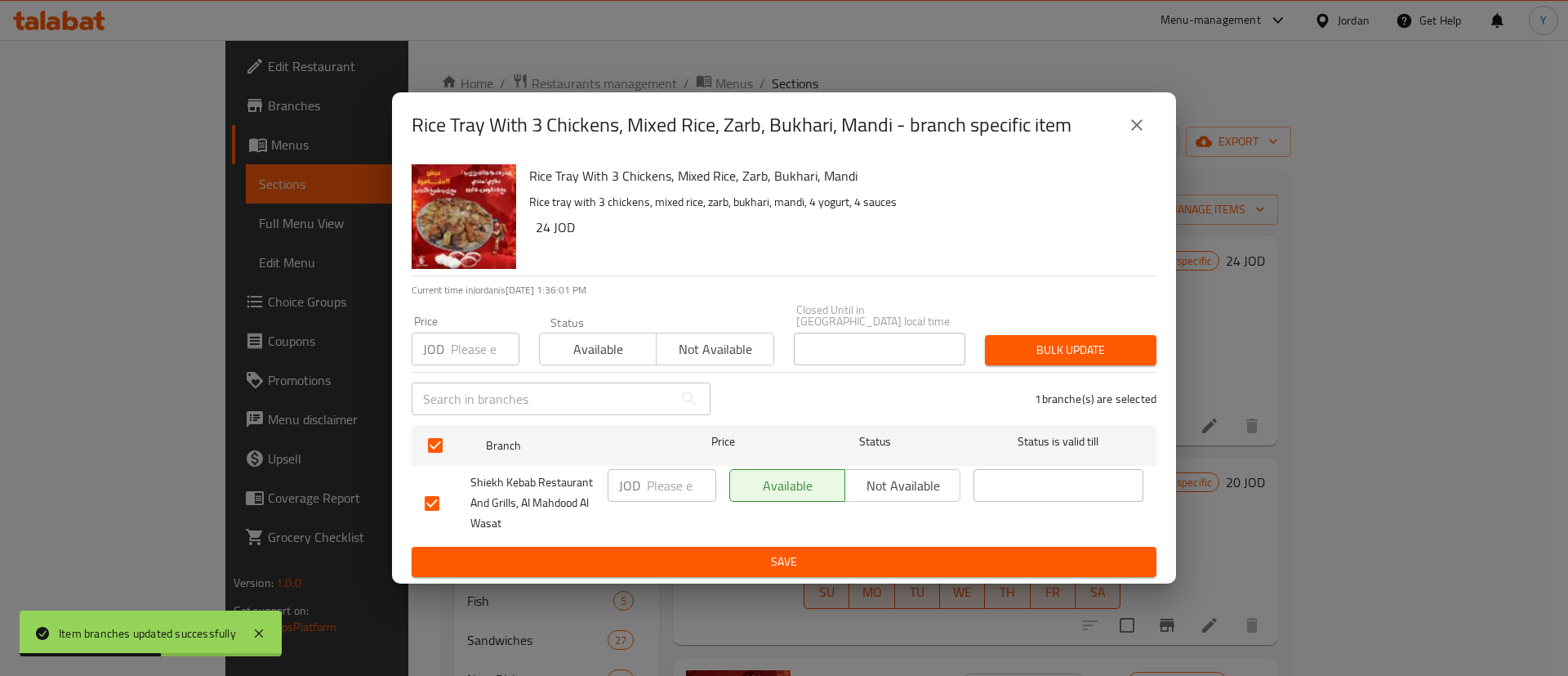
click at [780, 562] on span "Save" at bounding box center [784, 562] width 719 height 21
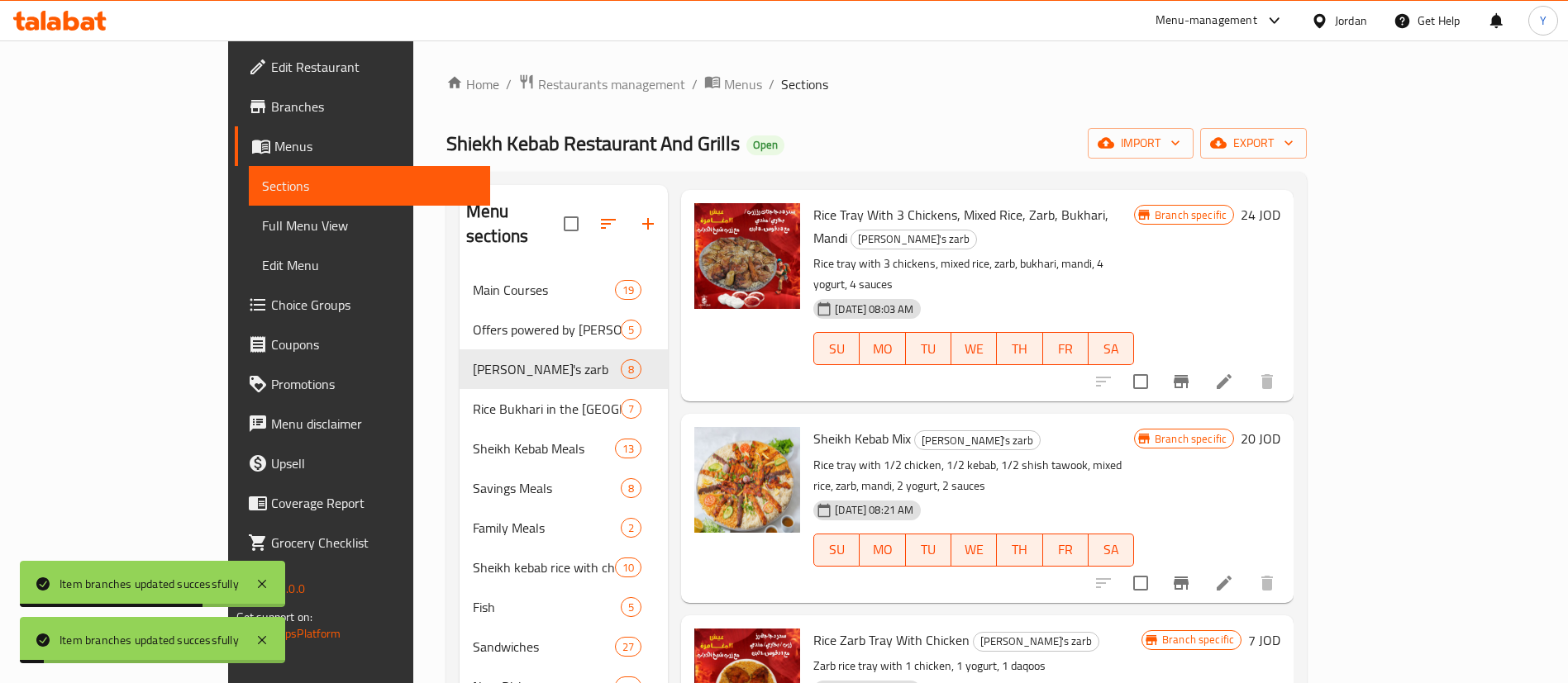
scroll to position [124, 0]
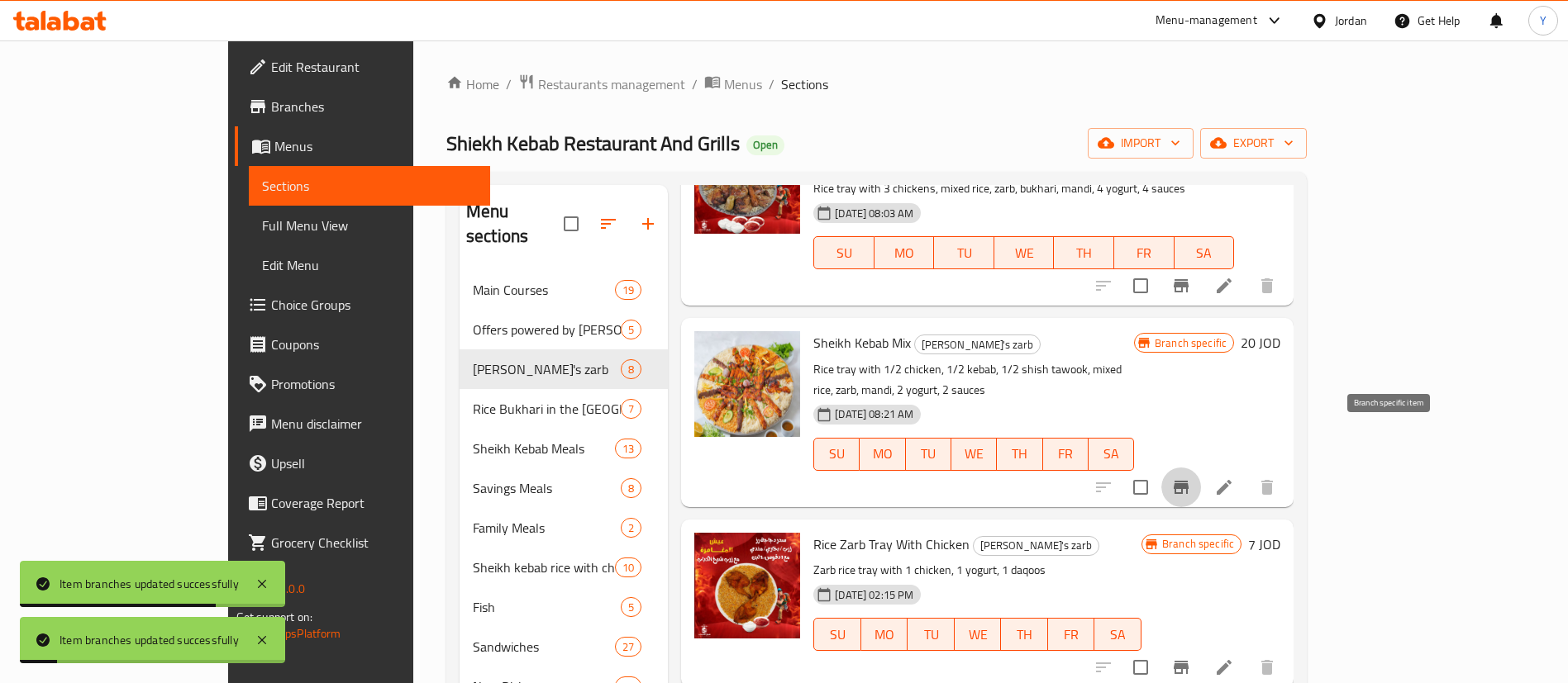
click at [1188, 481] on icon "Branch-specific-item" at bounding box center [1180, 487] width 15 height 13
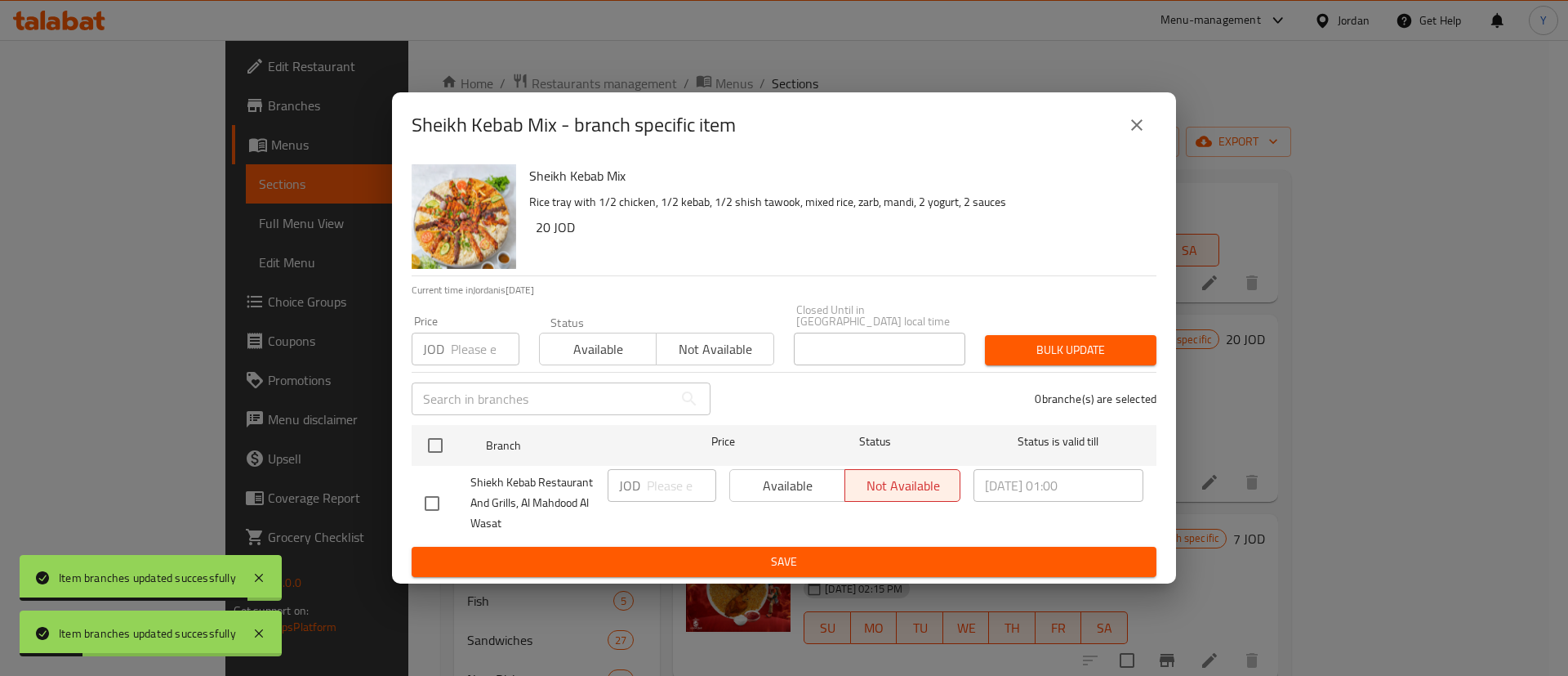
click at [426, 498] on input "checkbox" at bounding box center [432, 504] width 34 height 34
checkbox input "true"
click at [841, 479] on button "Available" at bounding box center [787, 486] width 116 height 33
drag, startPoint x: 825, startPoint y: 546, endPoint x: 929, endPoint y: 550, distance: 104.1
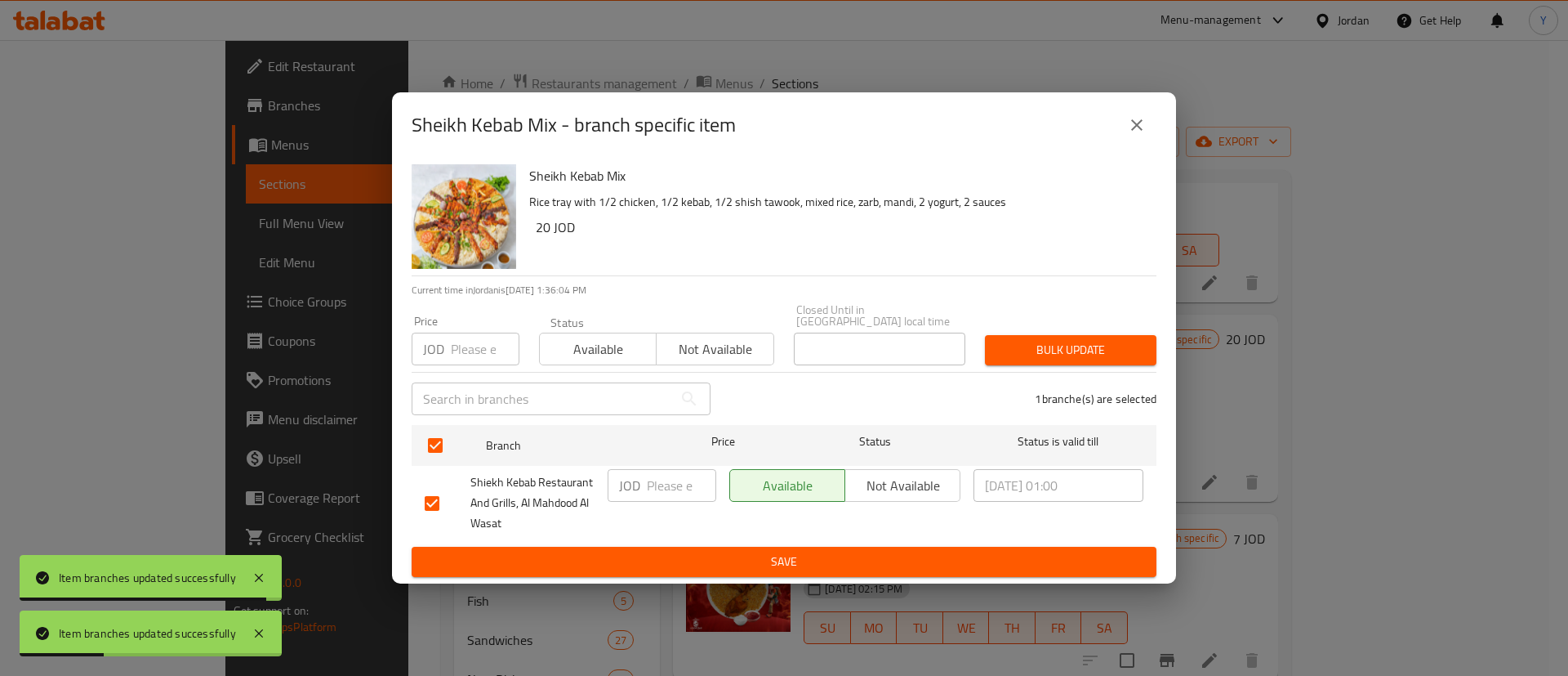
click at [826, 552] on span "Save" at bounding box center [784, 562] width 719 height 21
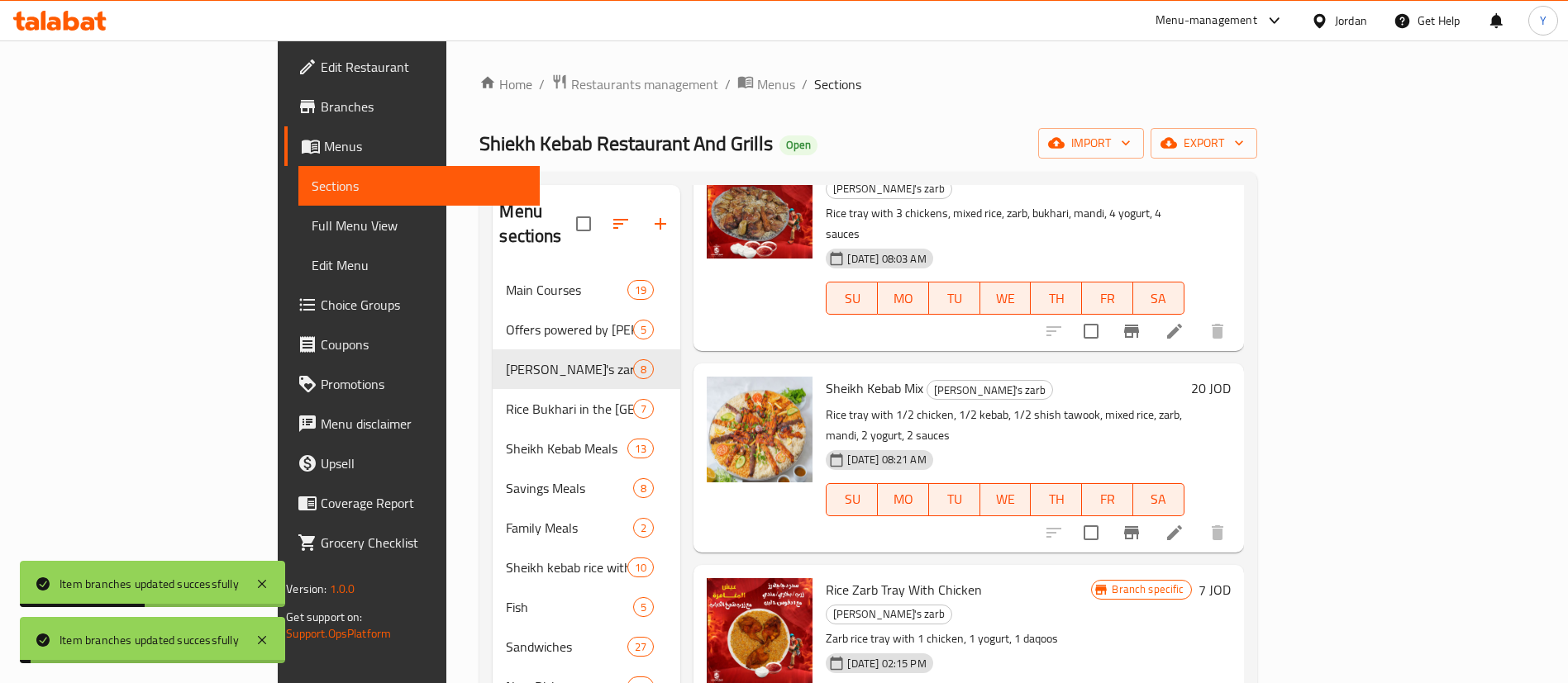
scroll to position [372, 0]
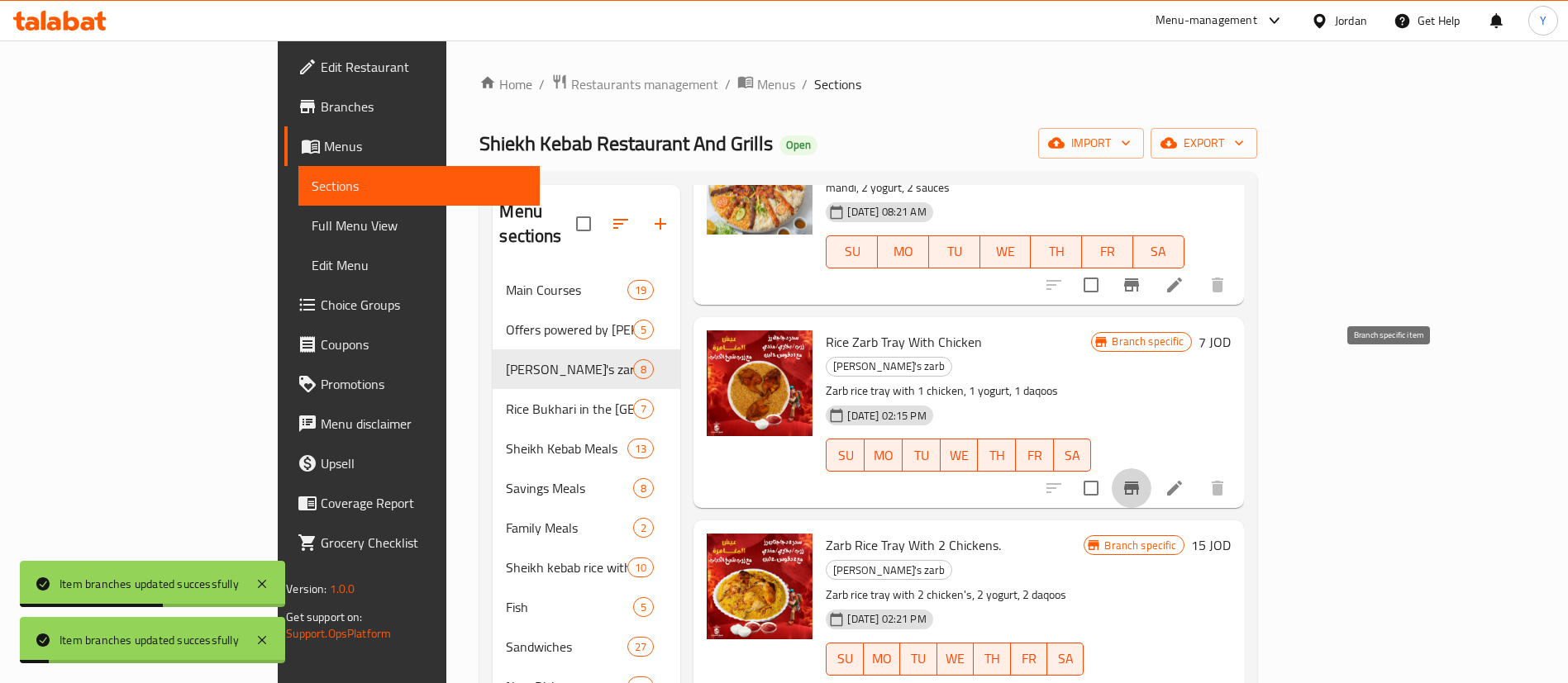
click at [1151, 468] on button "Branch-specific-item" at bounding box center [1132, 488] width 40 height 40
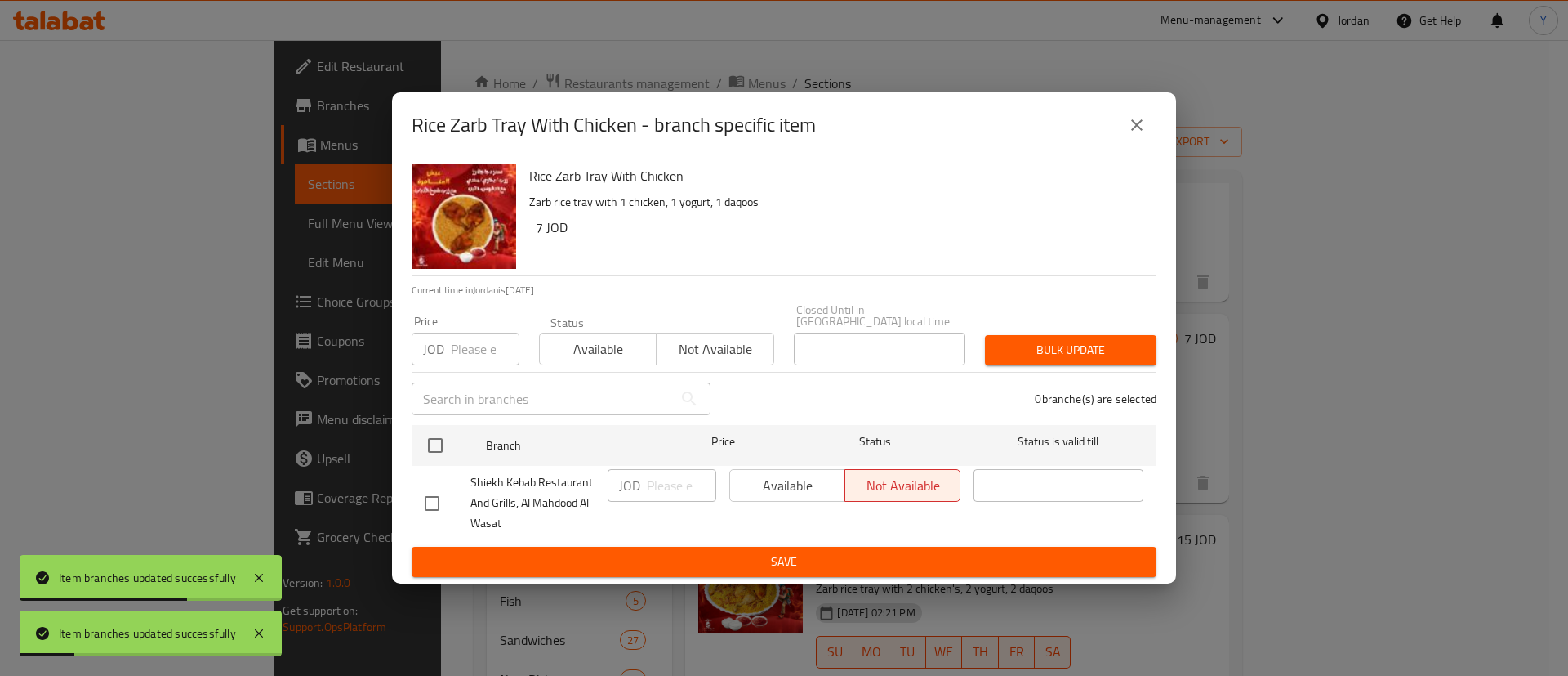
click at [431, 496] on input "checkbox" at bounding box center [432, 504] width 34 height 34
checkbox input "true"
click at [759, 477] on span "Available" at bounding box center [787, 486] width 102 height 24
click at [788, 561] on span "Save" at bounding box center [784, 562] width 719 height 21
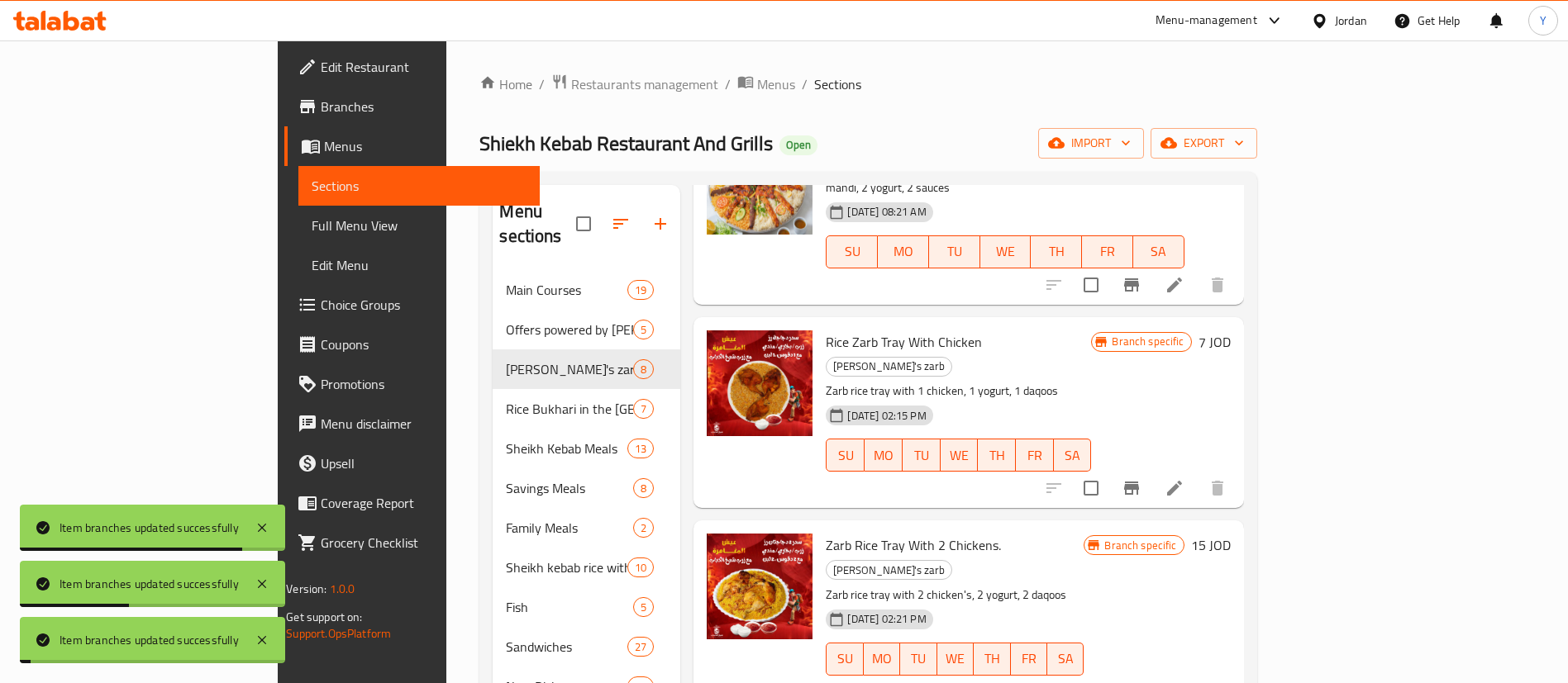
scroll to position [496, 0]
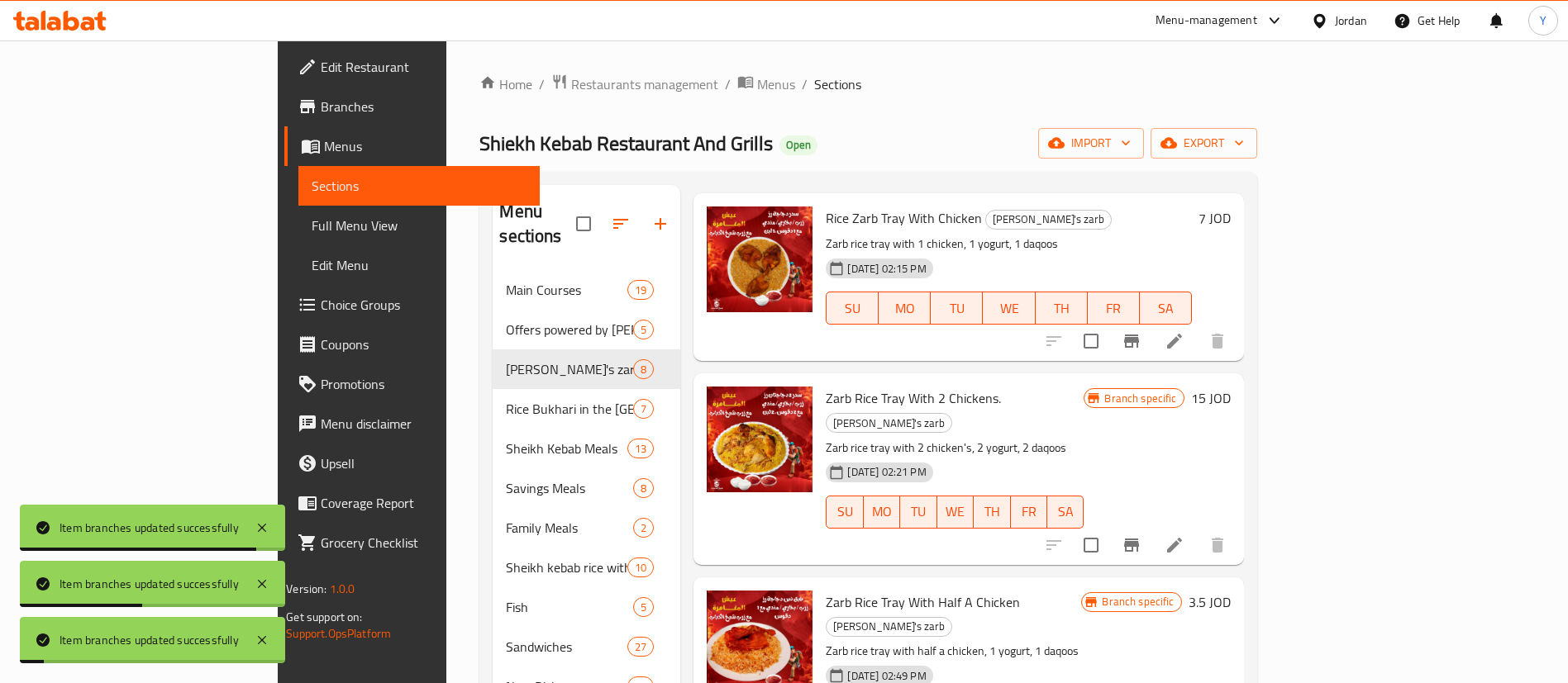
click at [1141, 535] on icon "Branch-specific-item" at bounding box center [1131, 544] width 20 height 20
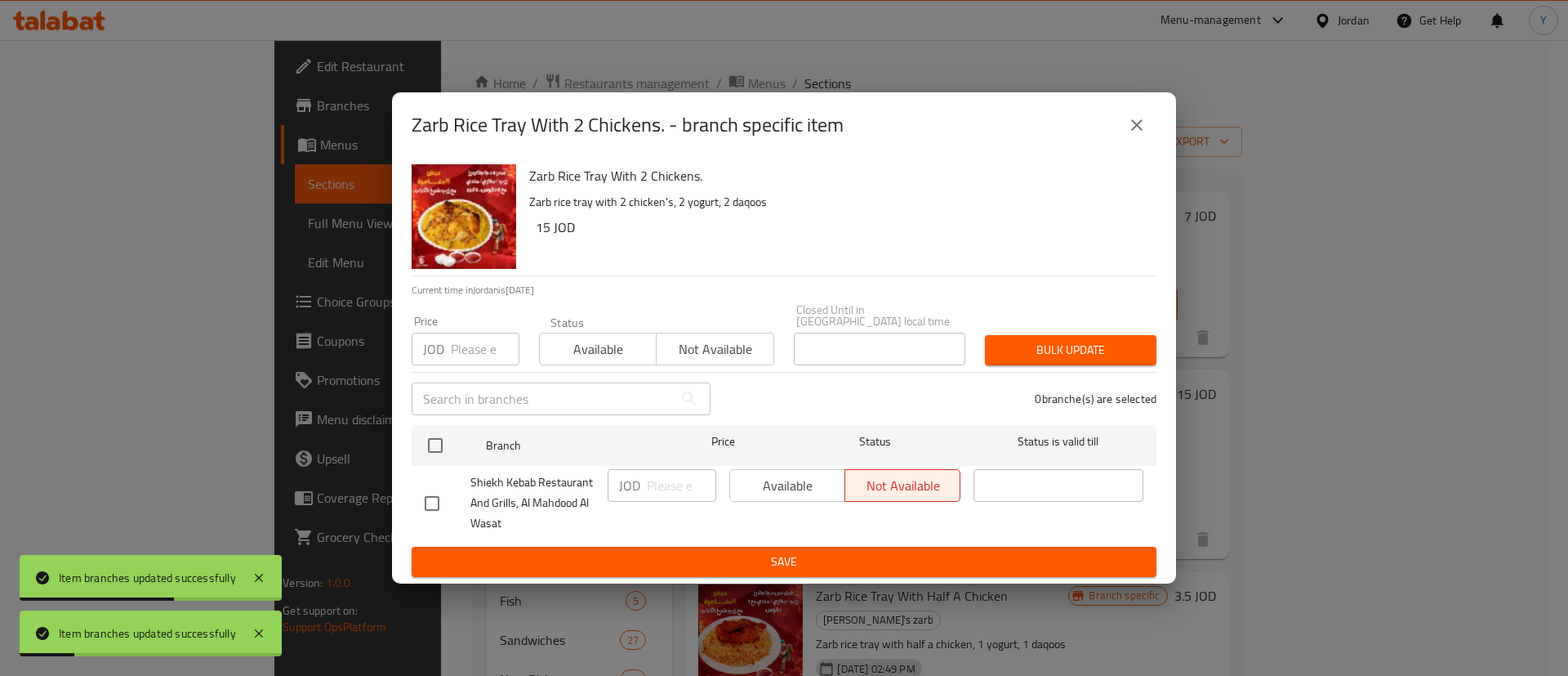
click at [436, 494] on input "checkbox" at bounding box center [432, 504] width 34 height 34
checkbox input "true"
click at [796, 474] on span "Available" at bounding box center [787, 486] width 102 height 24
click at [806, 552] on span "Save" at bounding box center [784, 562] width 719 height 21
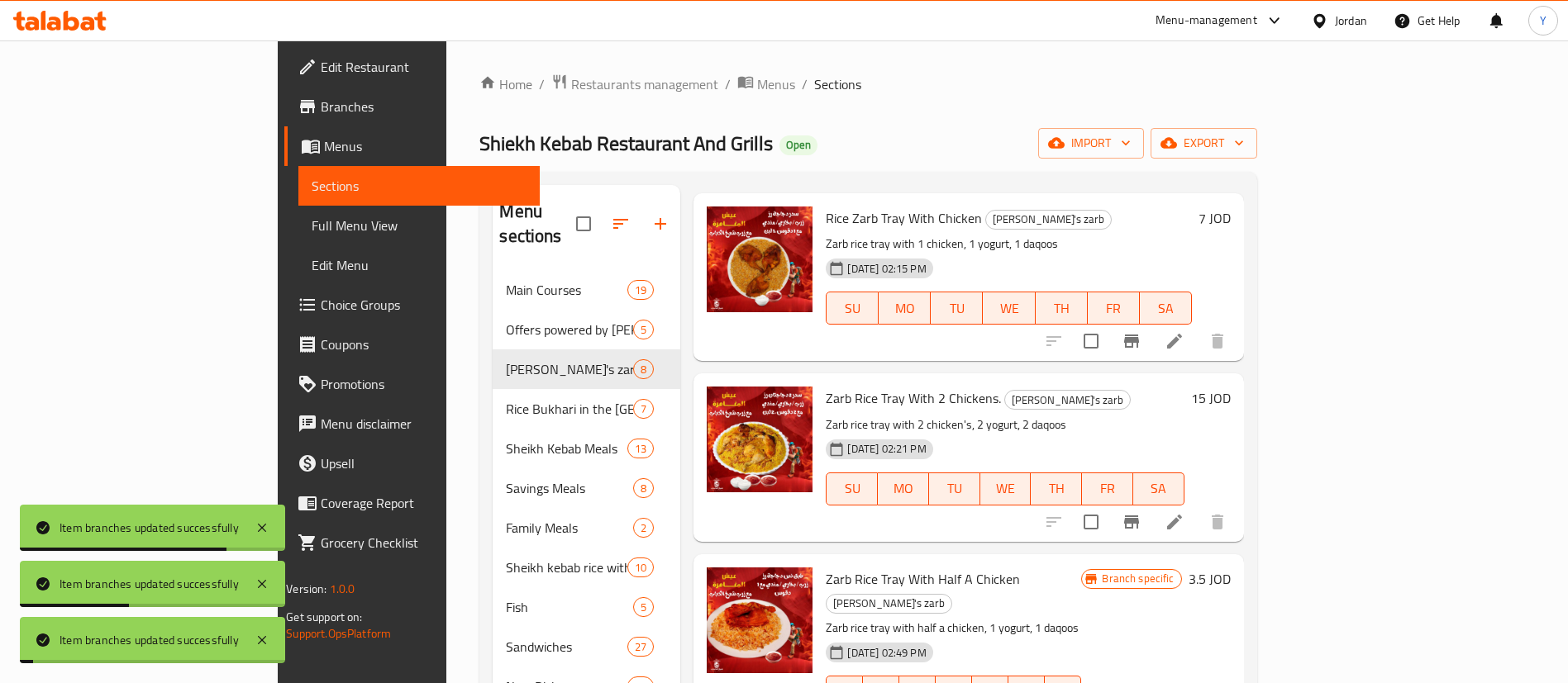
scroll to position [620, 0]
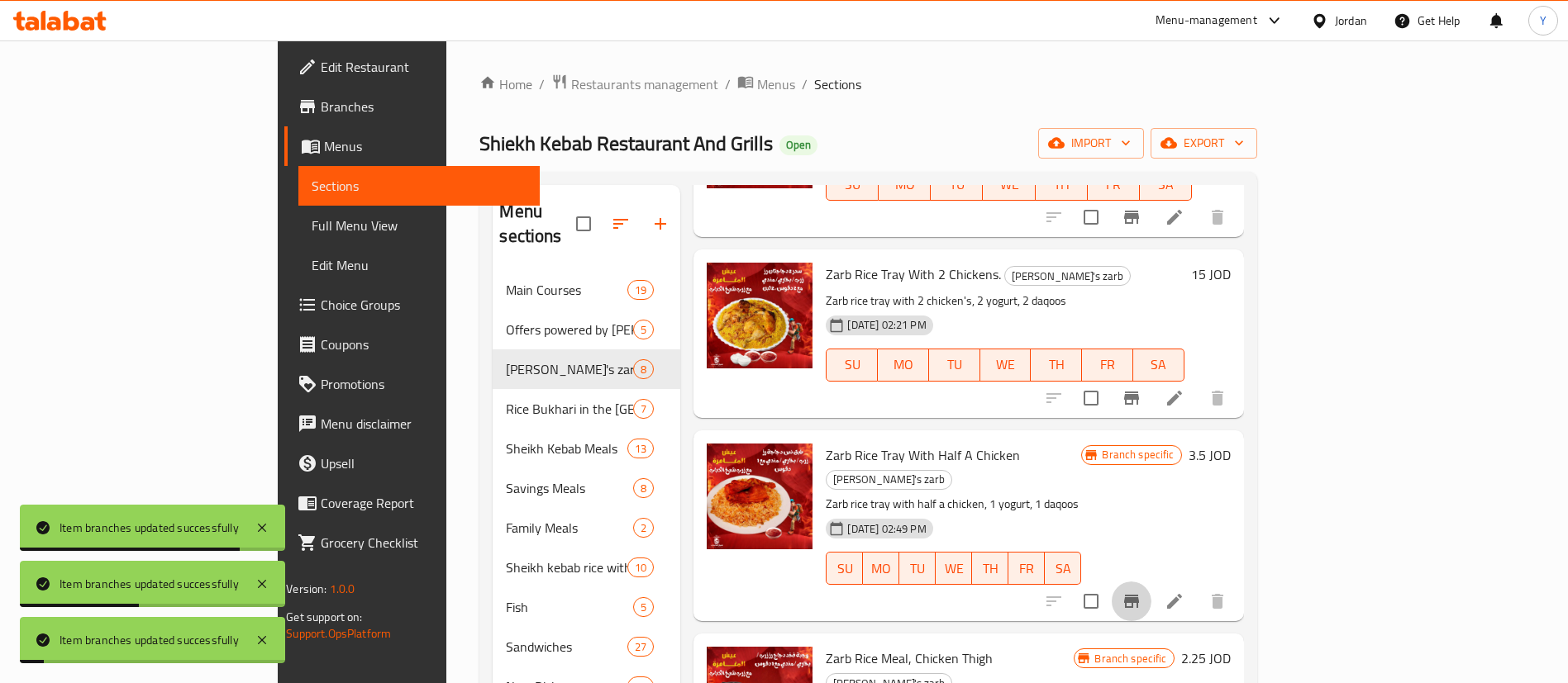
click at [1139, 595] on icon "Branch-specific-item" at bounding box center [1131, 601] width 15 height 13
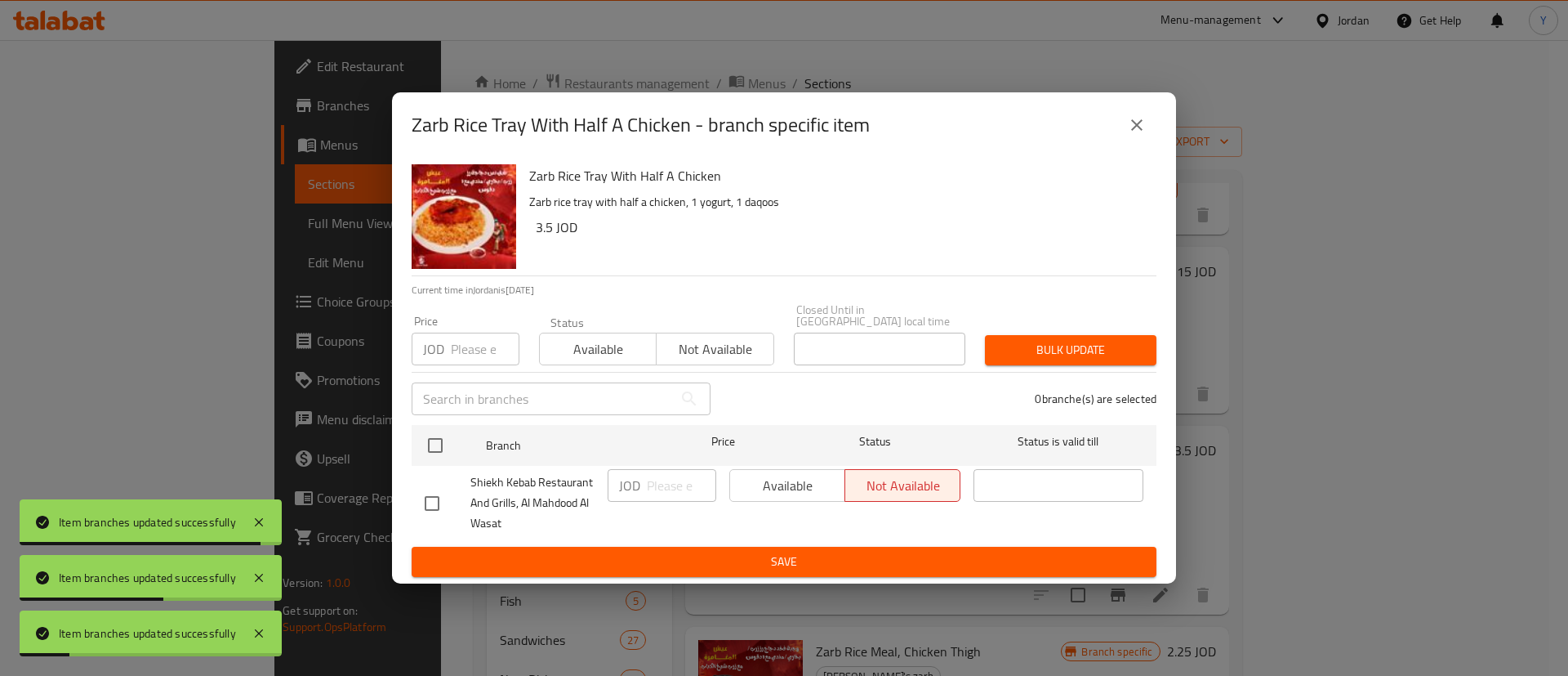
click at [439, 498] on input "checkbox" at bounding box center [432, 504] width 34 height 34
checkbox input "true"
drag, startPoint x: 711, startPoint y: 483, endPoint x: 740, endPoint y: 509, distance: 38.9
click at [714, 483] on input "number" at bounding box center [682, 486] width 69 height 33
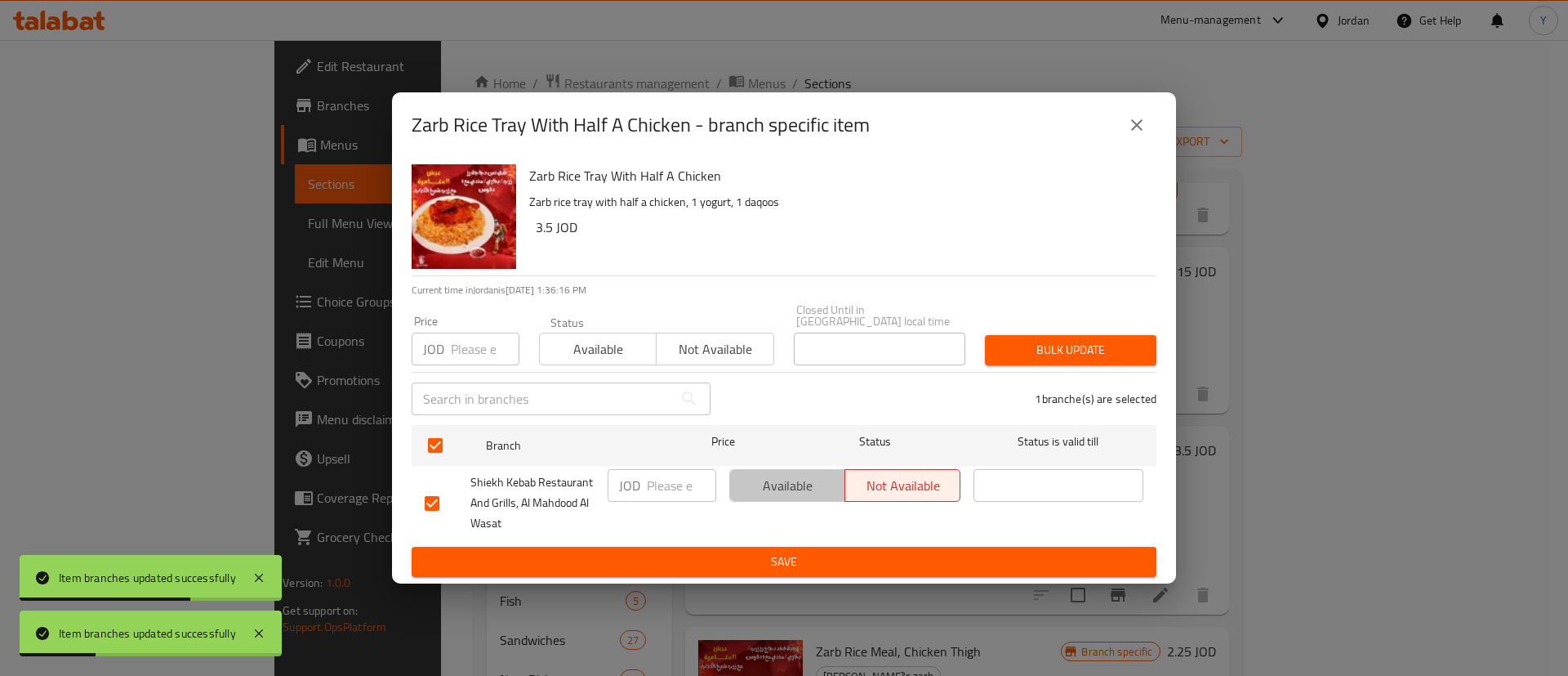
click at [757, 480] on span "Available" at bounding box center [787, 486] width 102 height 24
click at [760, 562] on span "Save" at bounding box center [784, 562] width 719 height 21
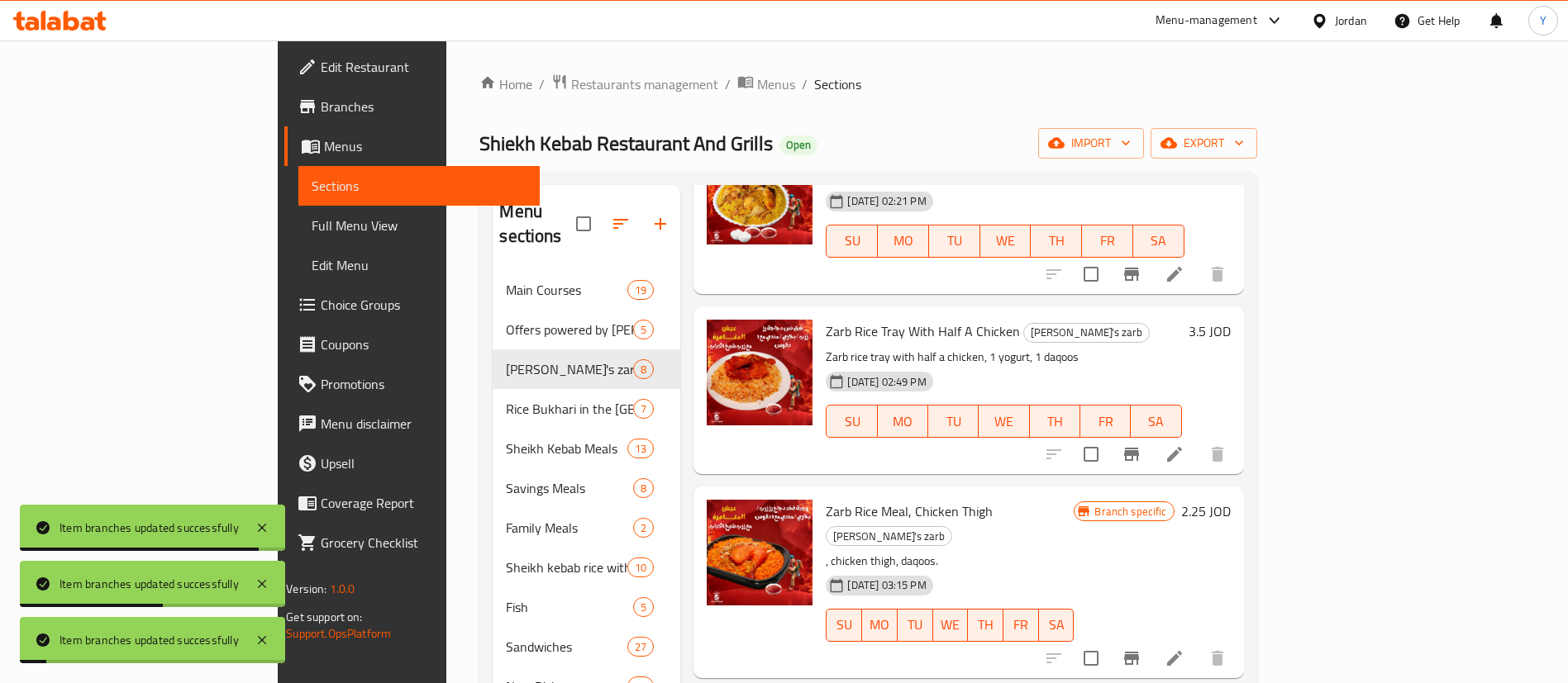
scroll to position [802, 0]
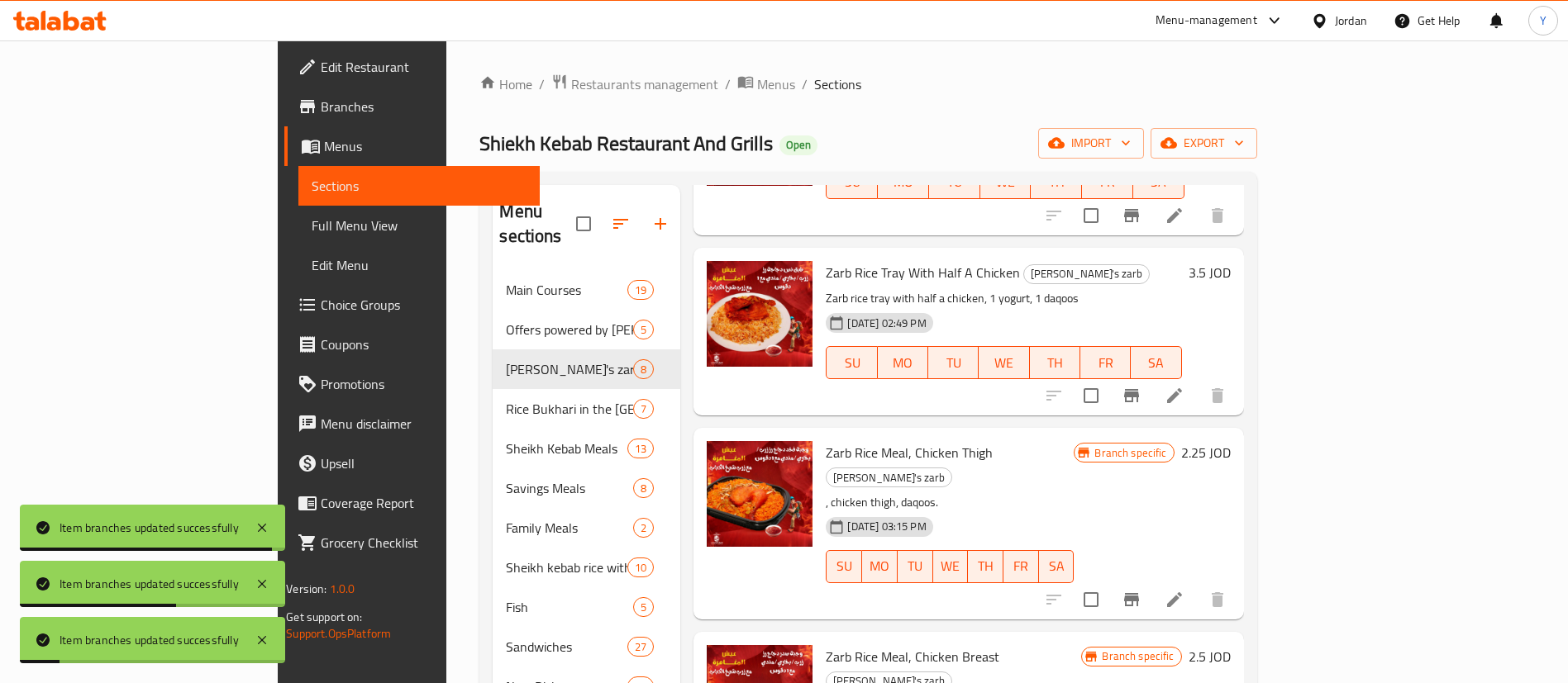
click at [1141, 589] on icon "Branch-specific-item" at bounding box center [1131, 599] width 20 height 20
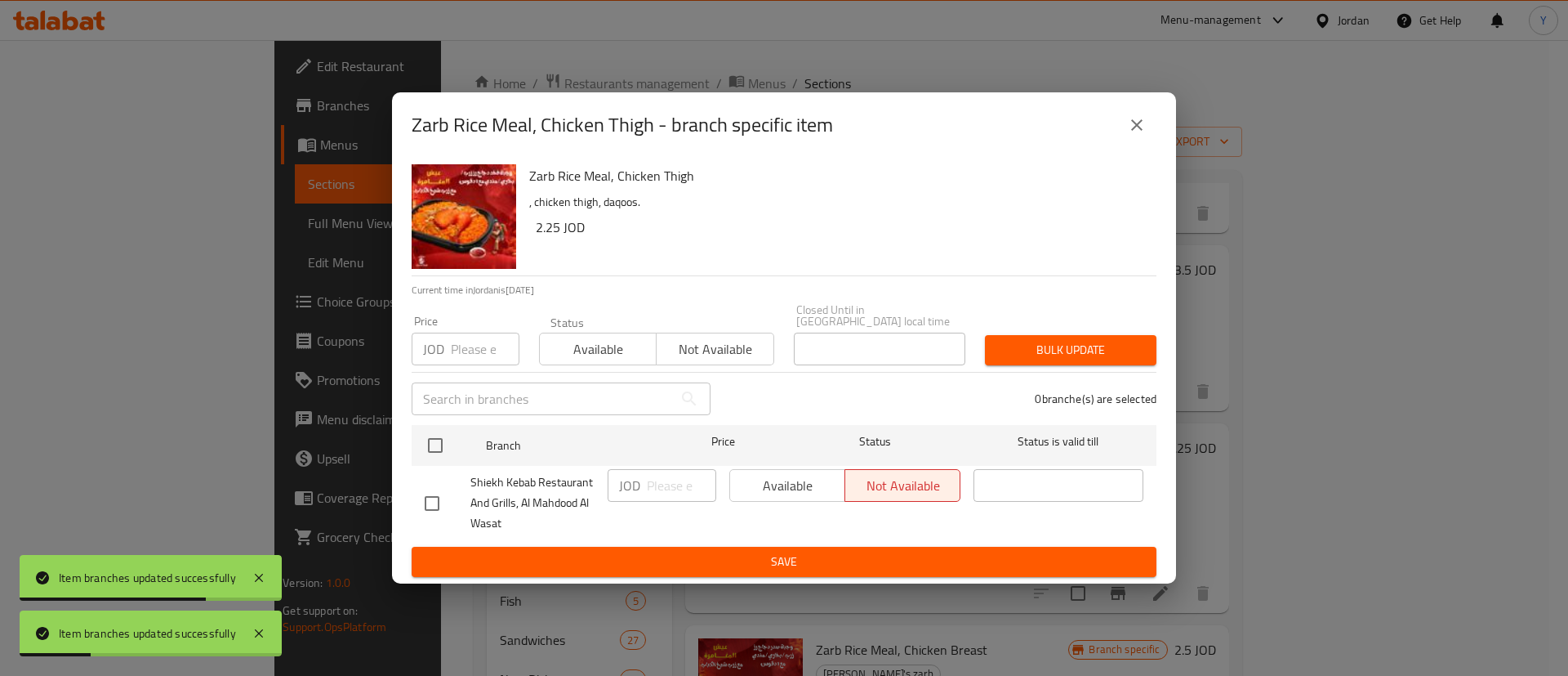
click at [420, 498] on input "checkbox" at bounding box center [432, 504] width 34 height 34
checkbox input "true"
click at [800, 486] on span "Available" at bounding box center [787, 486] width 102 height 24
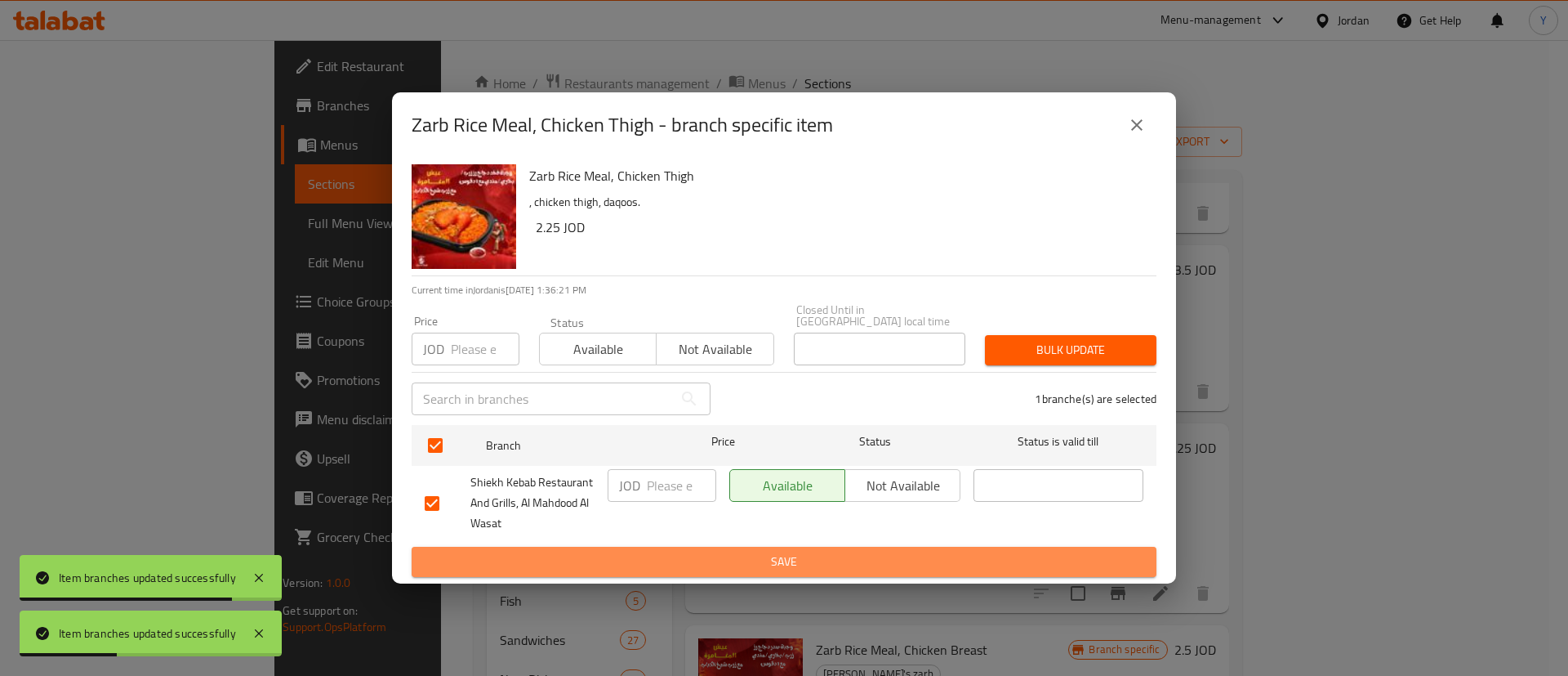
click at [803, 552] on span "Save" at bounding box center [784, 562] width 719 height 21
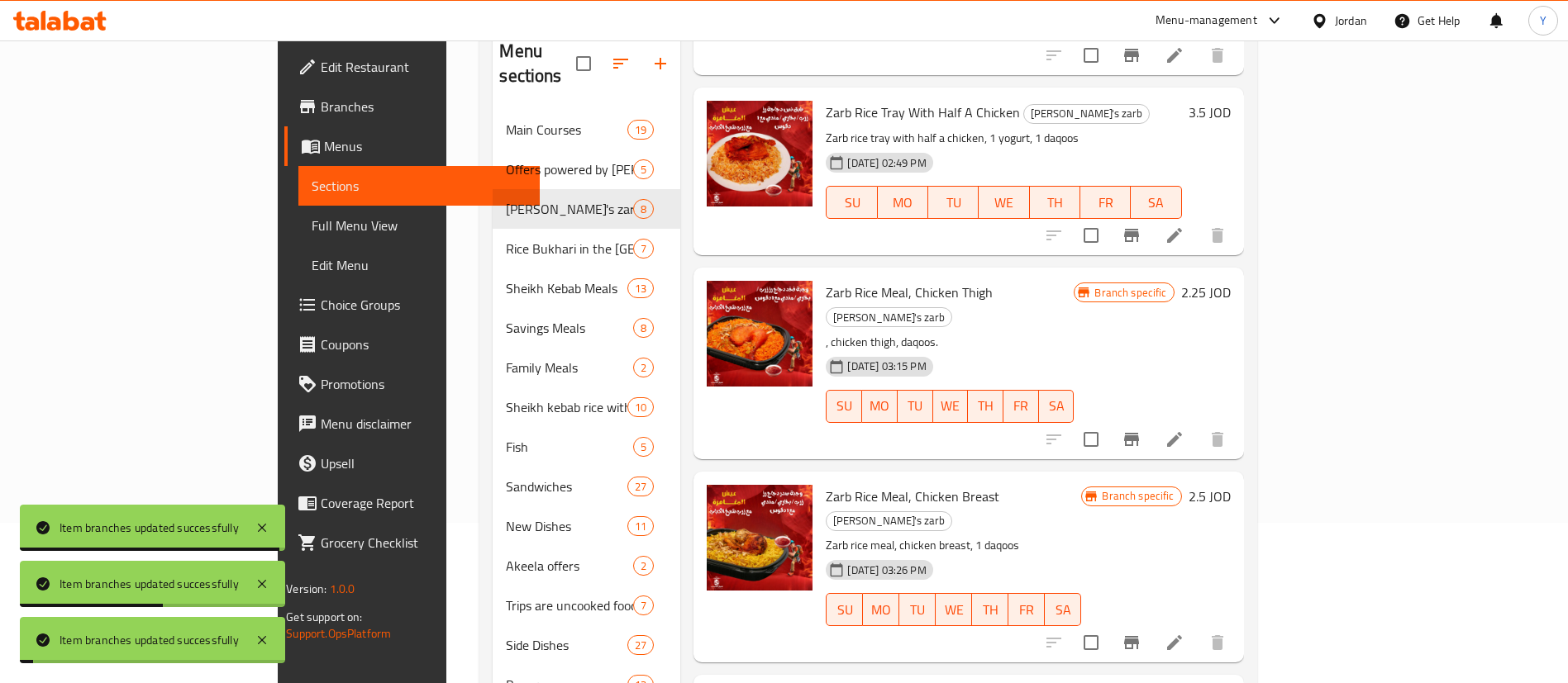
scroll to position [231, 0]
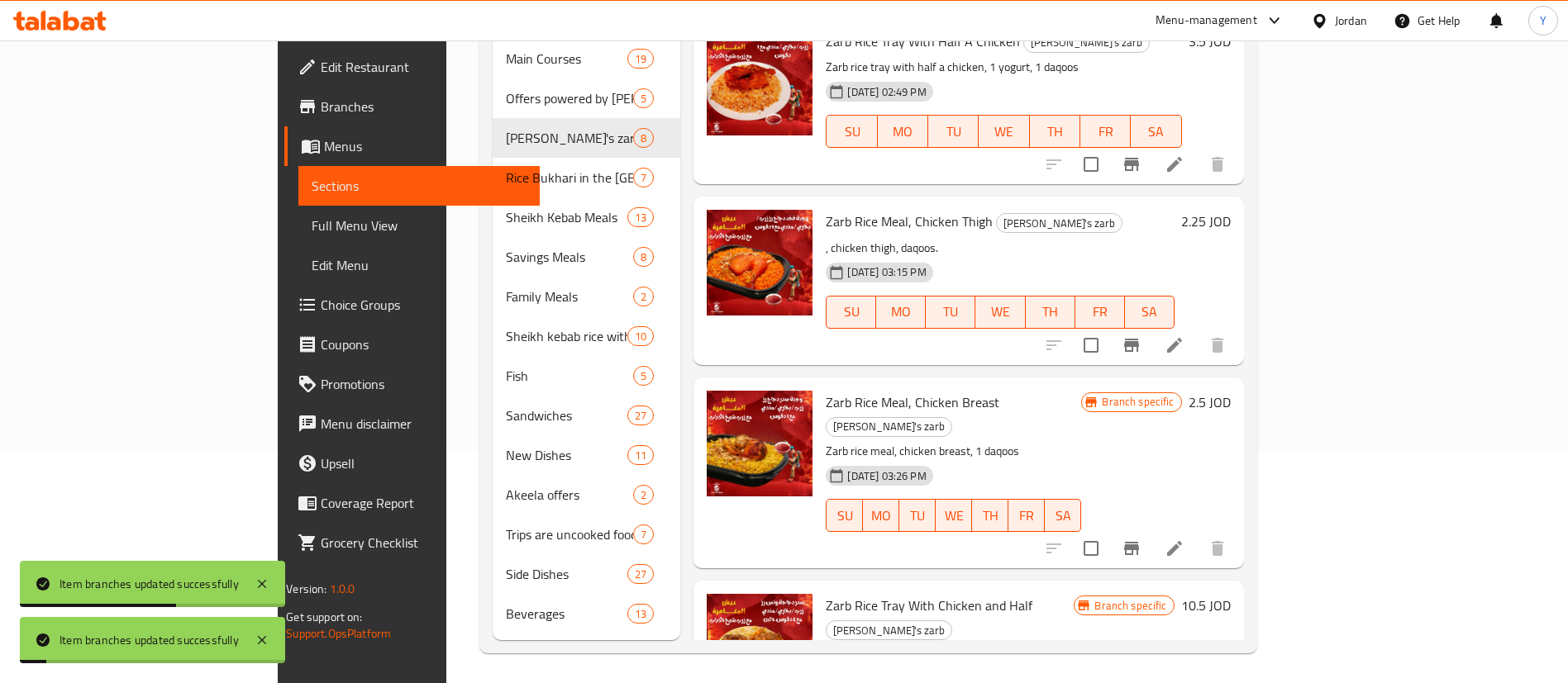
click at [1139, 542] on icon "Branch-specific-item" at bounding box center [1131, 548] width 15 height 13
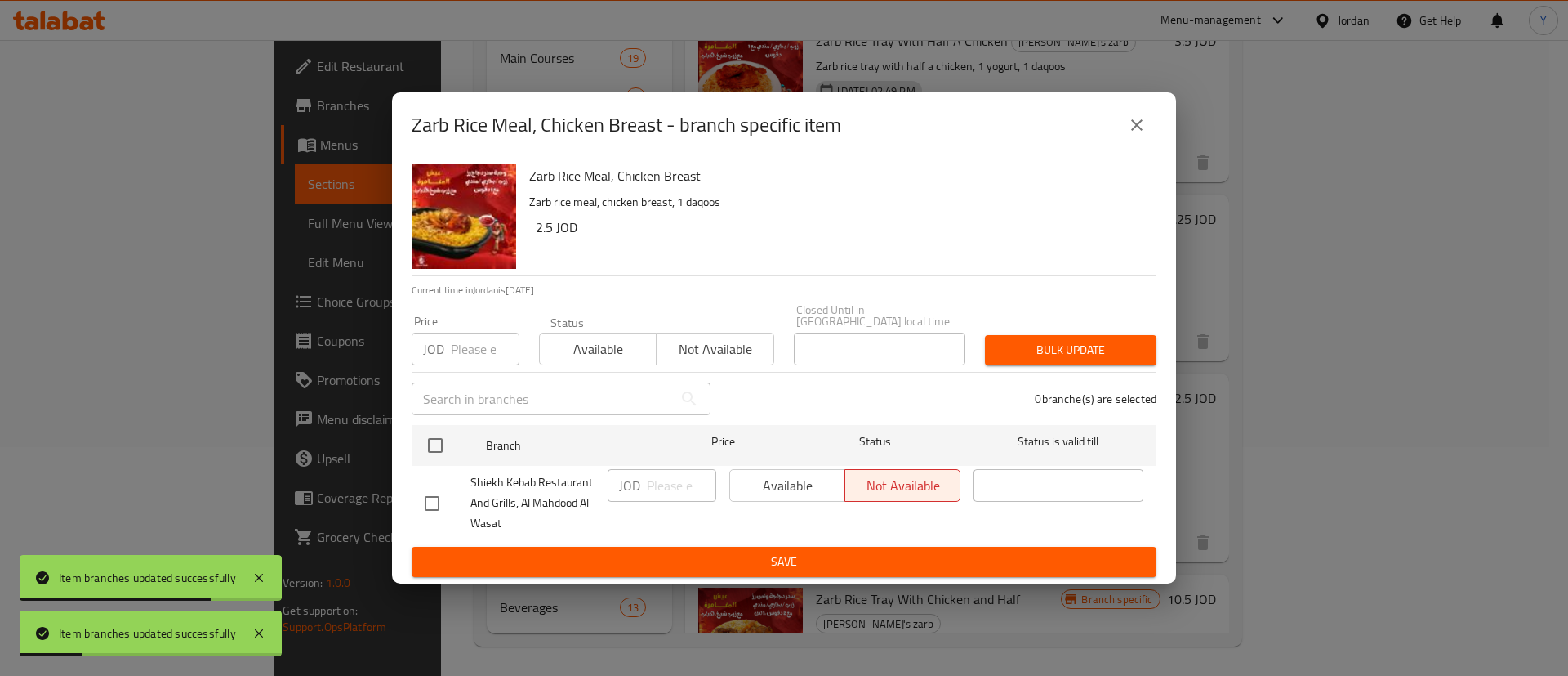
drag, startPoint x: 429, startPoint y: 493, endPoint x: 731, endPoint y: 486, distance: 302.1
click at [430, 493] on input "checkbox" at bounding box center [432, 504] width 34 height 34
checkbox input "true"
click at [757, 484] on span "Available" at bounding box center [787, 486] width 102 height 24
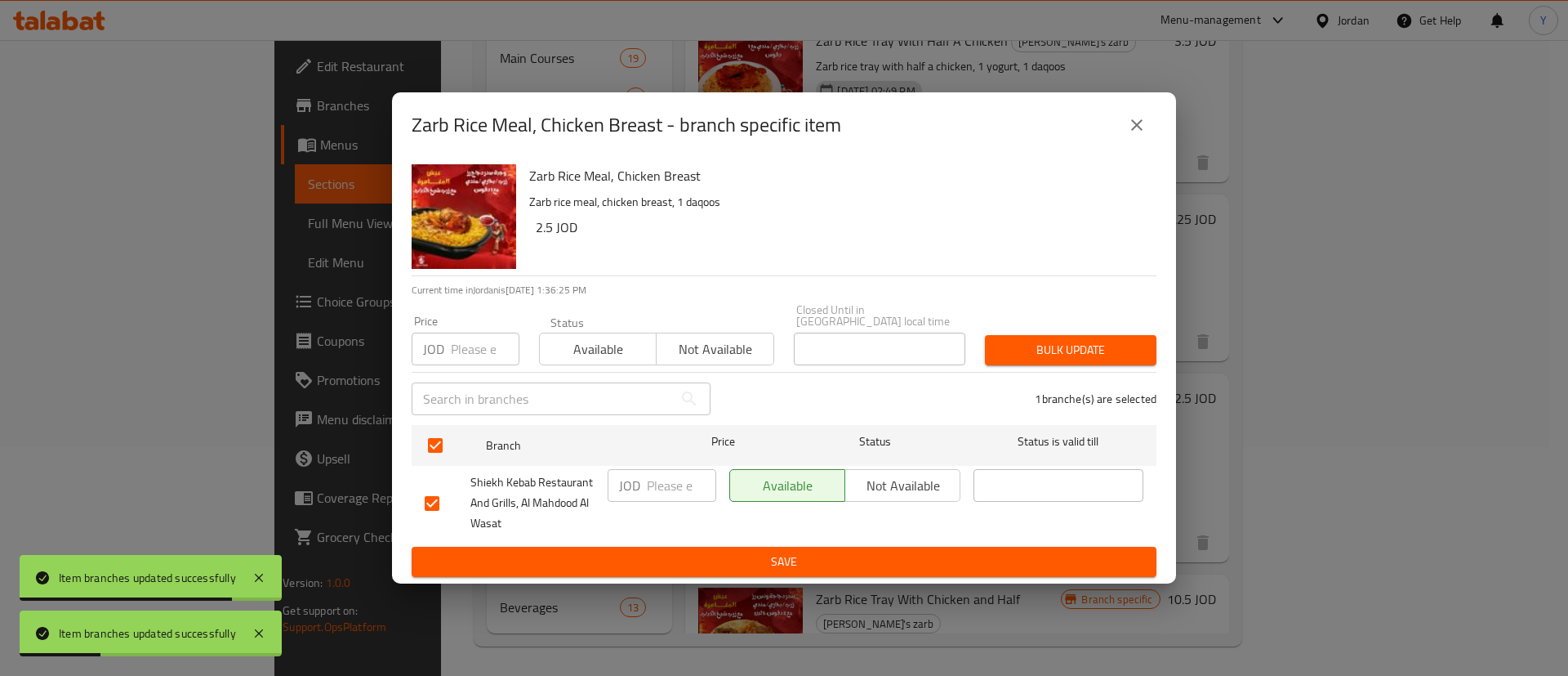
click at [777, 561] on span "Save" at bounding box center [784, 562] width 719 height 21
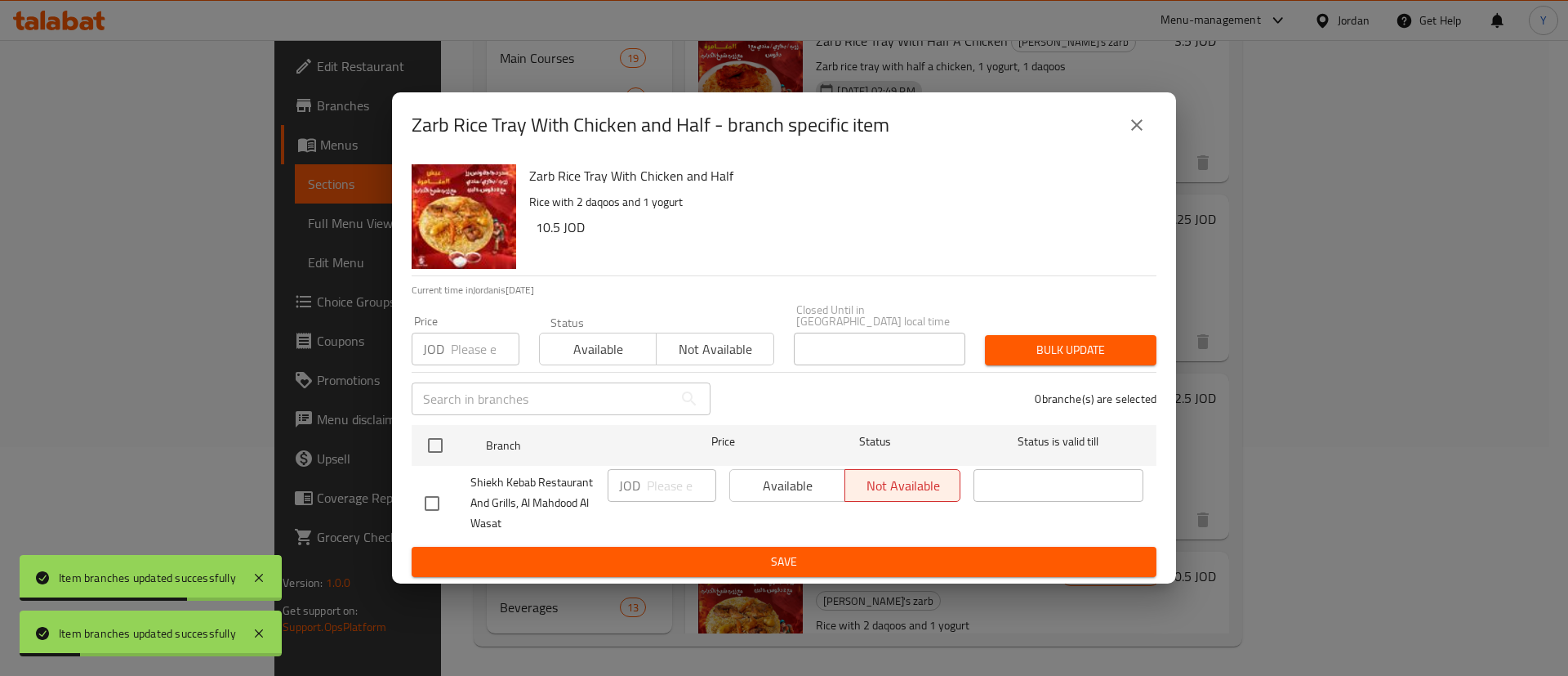
click at [424, 492] on input "checkbox" at bounding box center [432, 504] width 34 height 34
checkbox input "true"
click at [765, 486] on span "Available" at bounding box center [787, 486] width 102 height 24
click at [788, 558] on span "Save" at bounding box center [784, 562] width 719 height 21
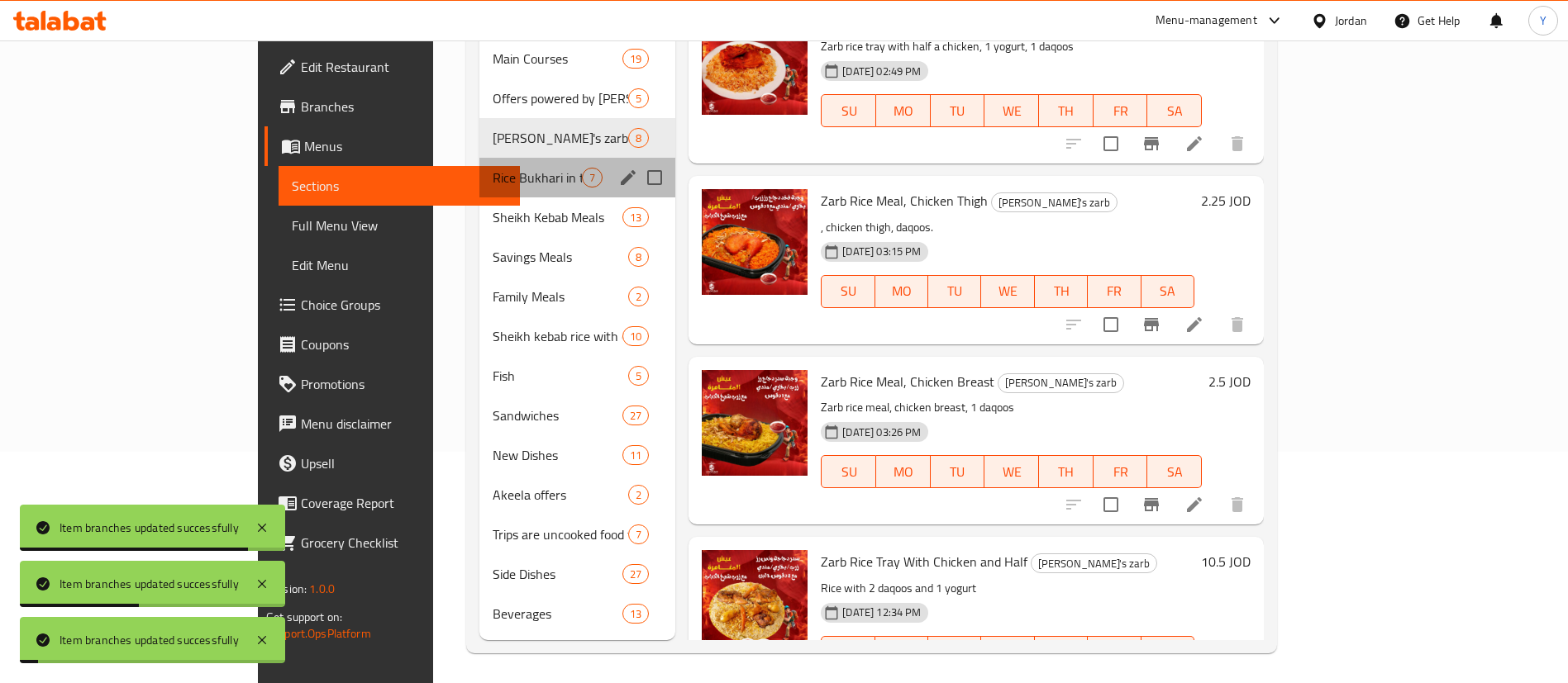
click at [493, 167] on span "Rice Bukhari in the Aqabawi way" at bounding box center [537, 177] width 89 height 20
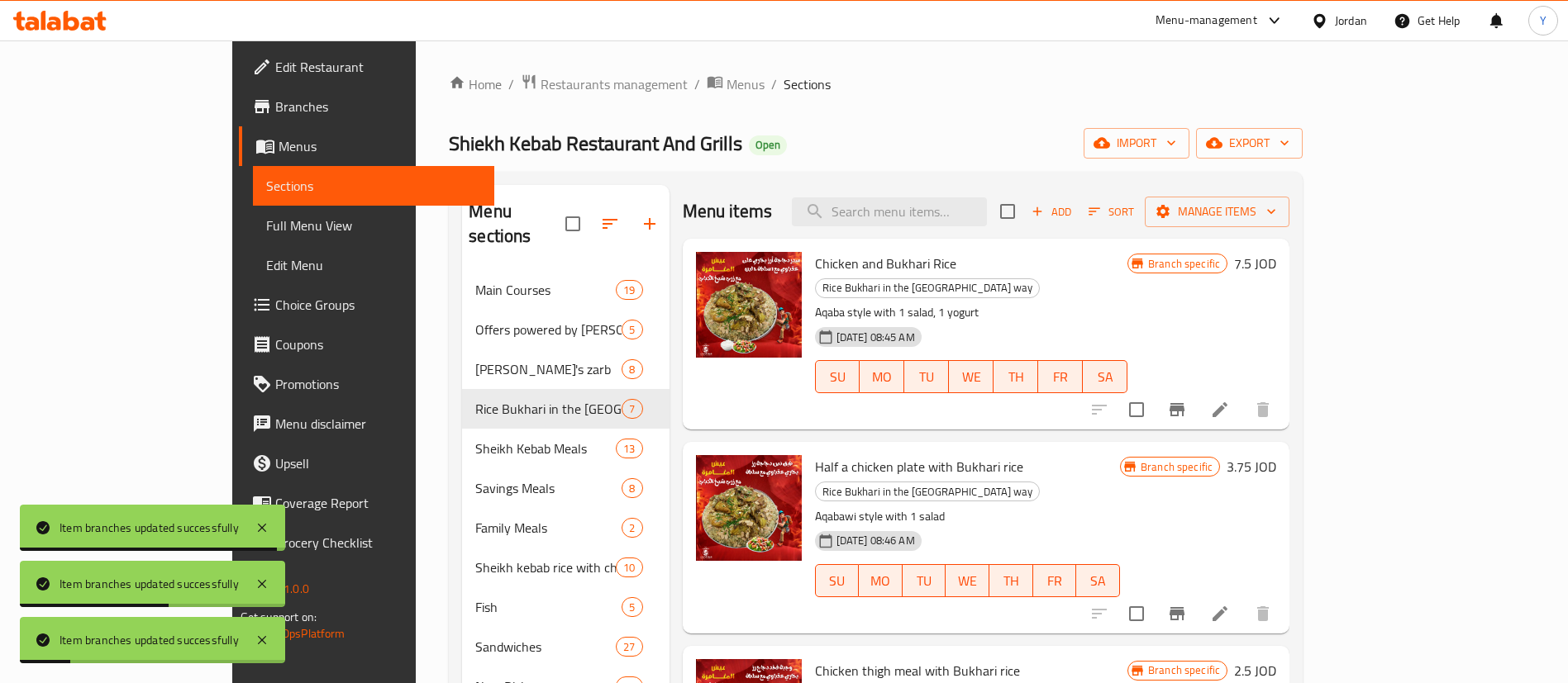
click at [1197, 390] on button "Branch-specific-item" at bounding box center [1177, 410] width 40 height 40
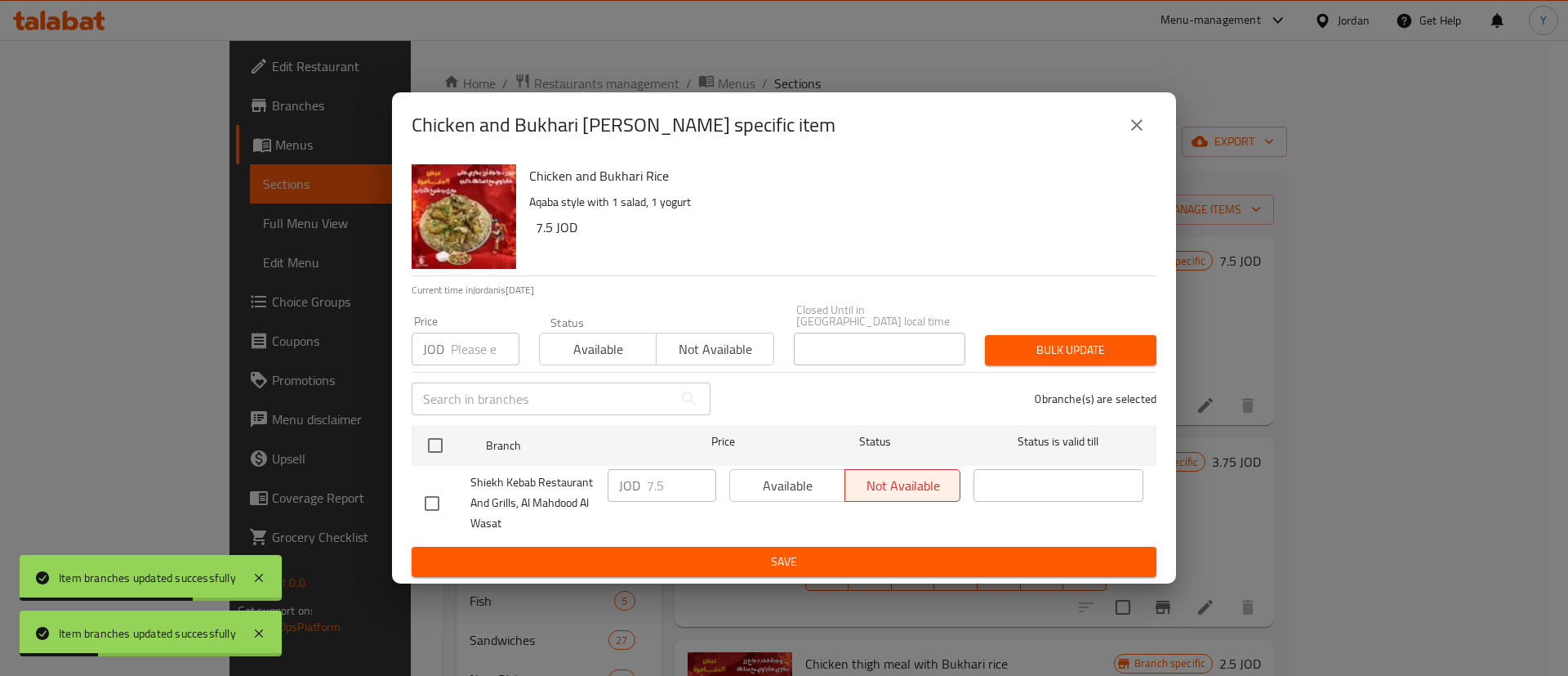
click at [425, 500] on input "checkbox" at bounding box center [432, 504] width 34 height 34
checkbox input "true"
drag, startPoint x: 806, startPoint y: 480, endPoint x: 784, endPoint y: 560, distance: 83.0
click at [806, 480] on span "Available" at bounding box center [787, 486] width 102 height 24
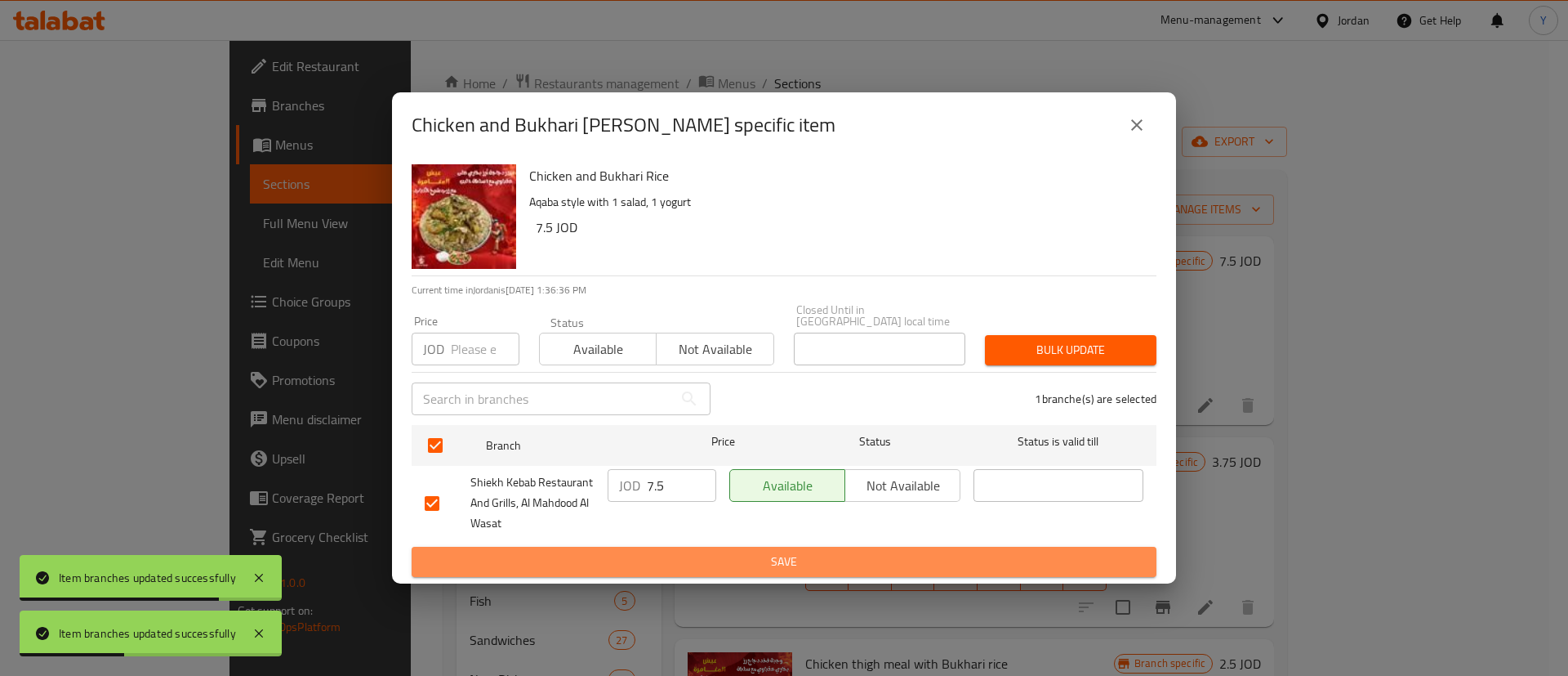
click at [784, 560] on span "Save" at bounding box center [784, 562] width 719 height 21
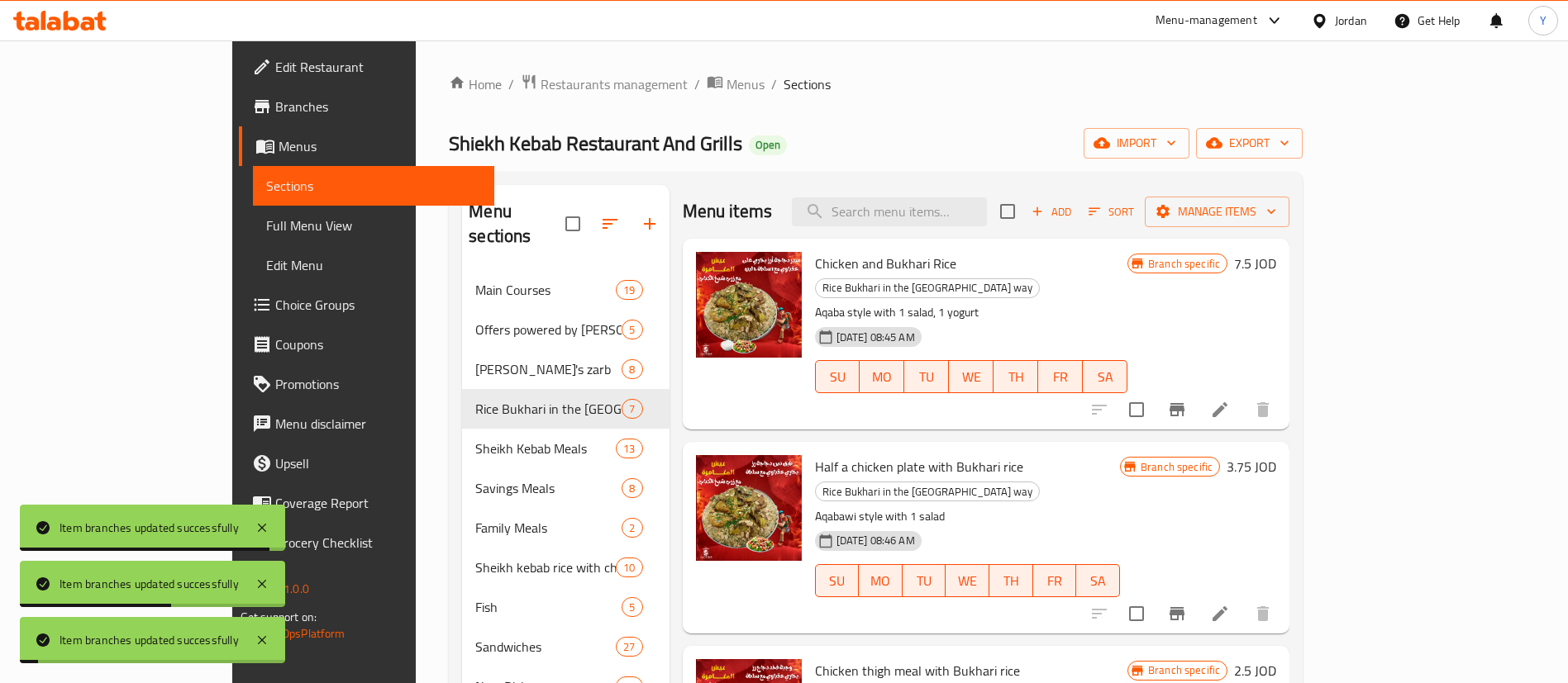
scroll to position [124, 0]
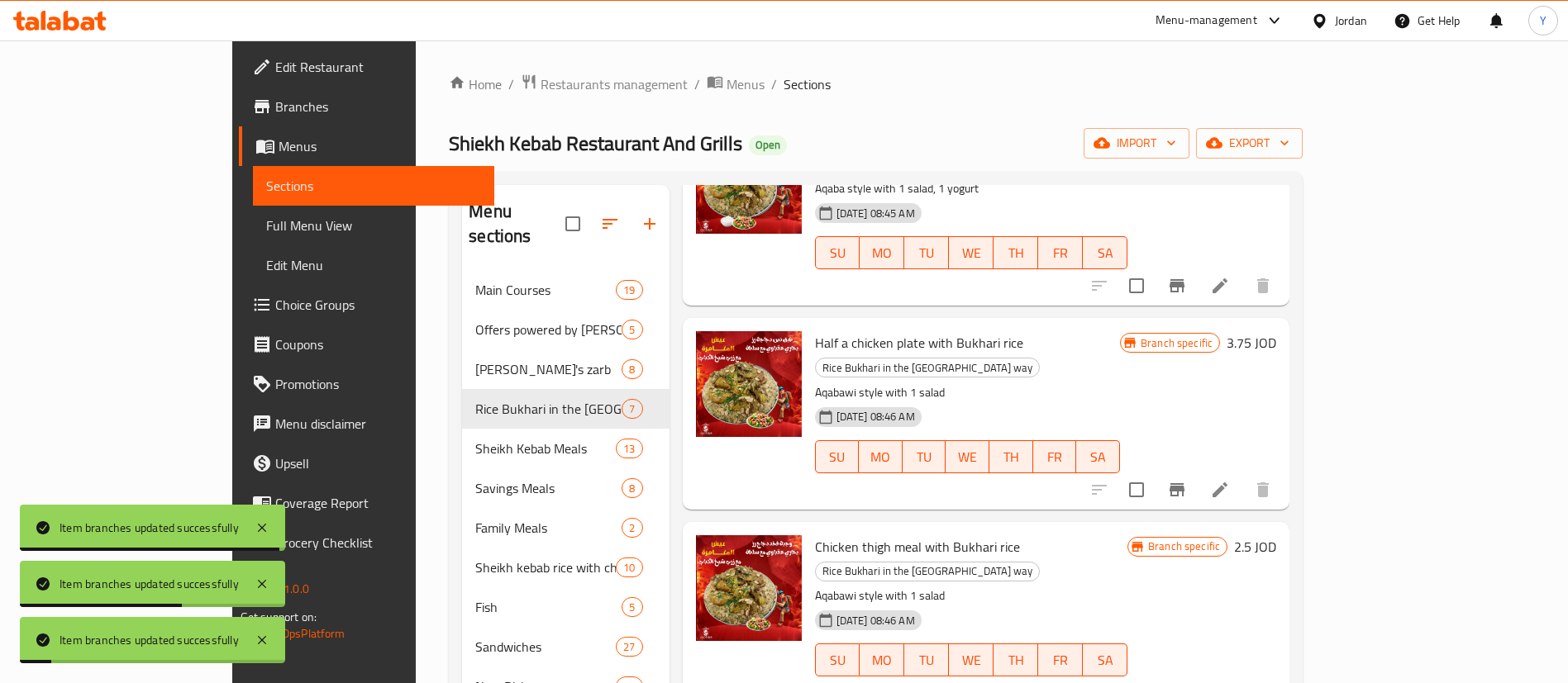
click at [1197, 470] on button "Branch-specific-item" at bounding box center [1177, 490] width 40 height 40
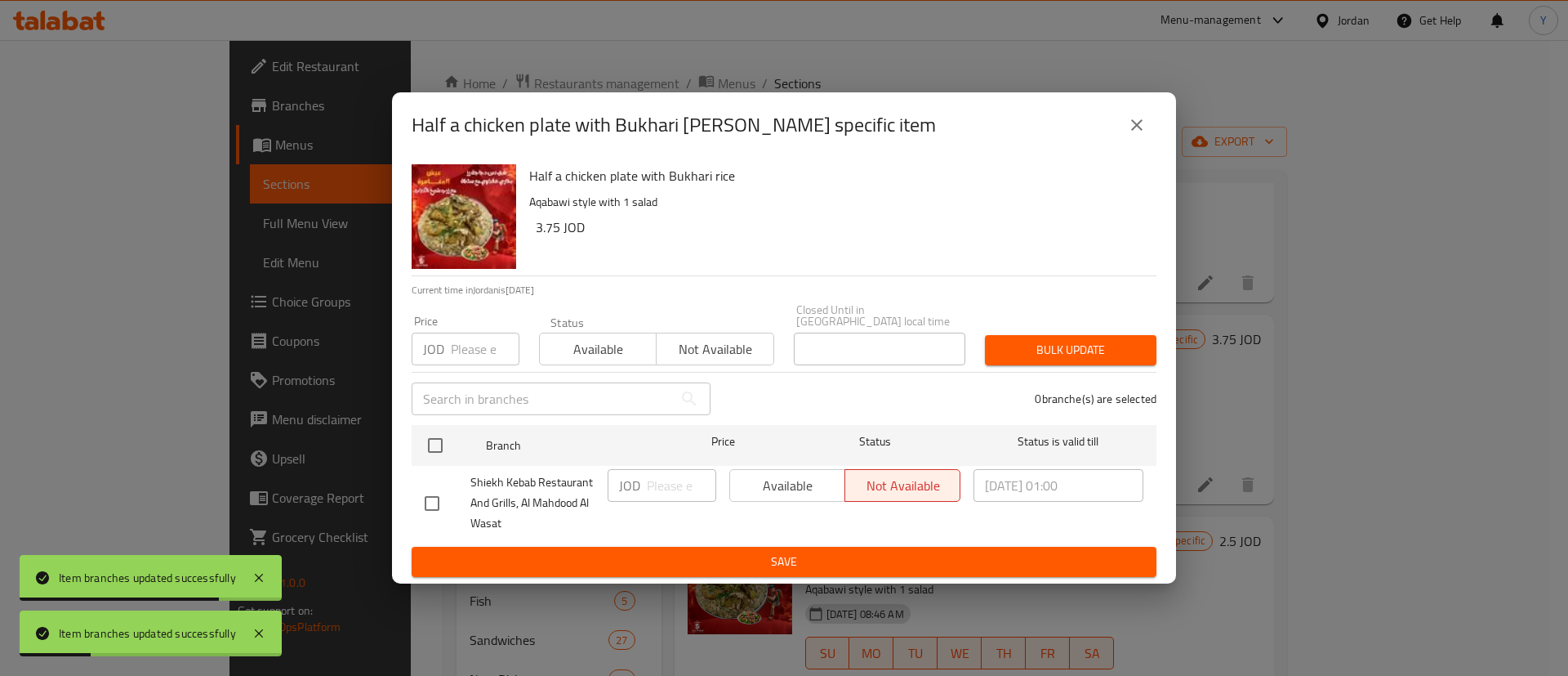
click at [430, 507] on input "checkbox" at bounding box center [432, 504] width 34 height 34
checkbox input "true"
click at [794, 480] on span "Available" at bounding box center [787, 486] width 102 height 24
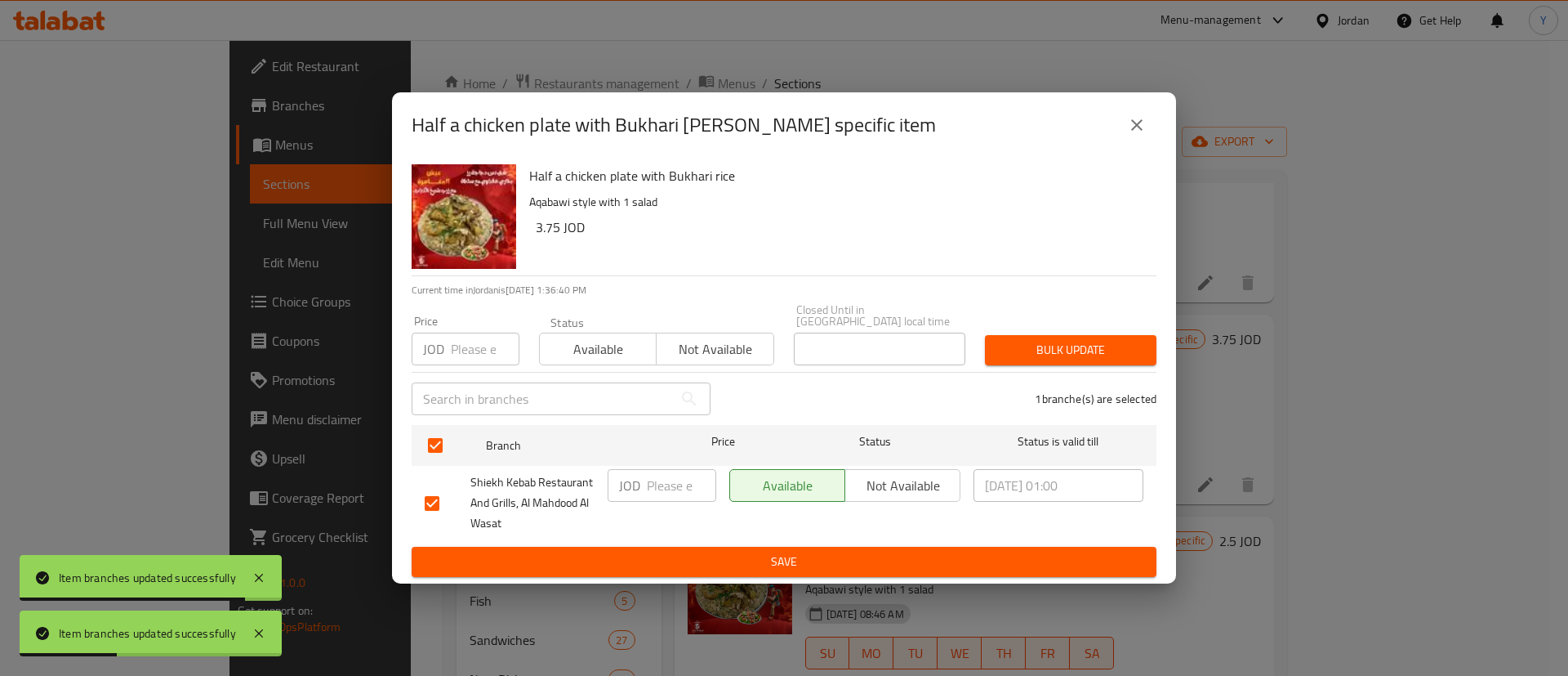
click at [825, 538] on ul "Branch Price Status Status is valid till Shiekh Kebab Restaurant And Grills, Al…" at bounding box center [784, 483] width 745 height 129
click at [1004, 552] on span "Save" at bounding box center [784, 562] width 719 height 21
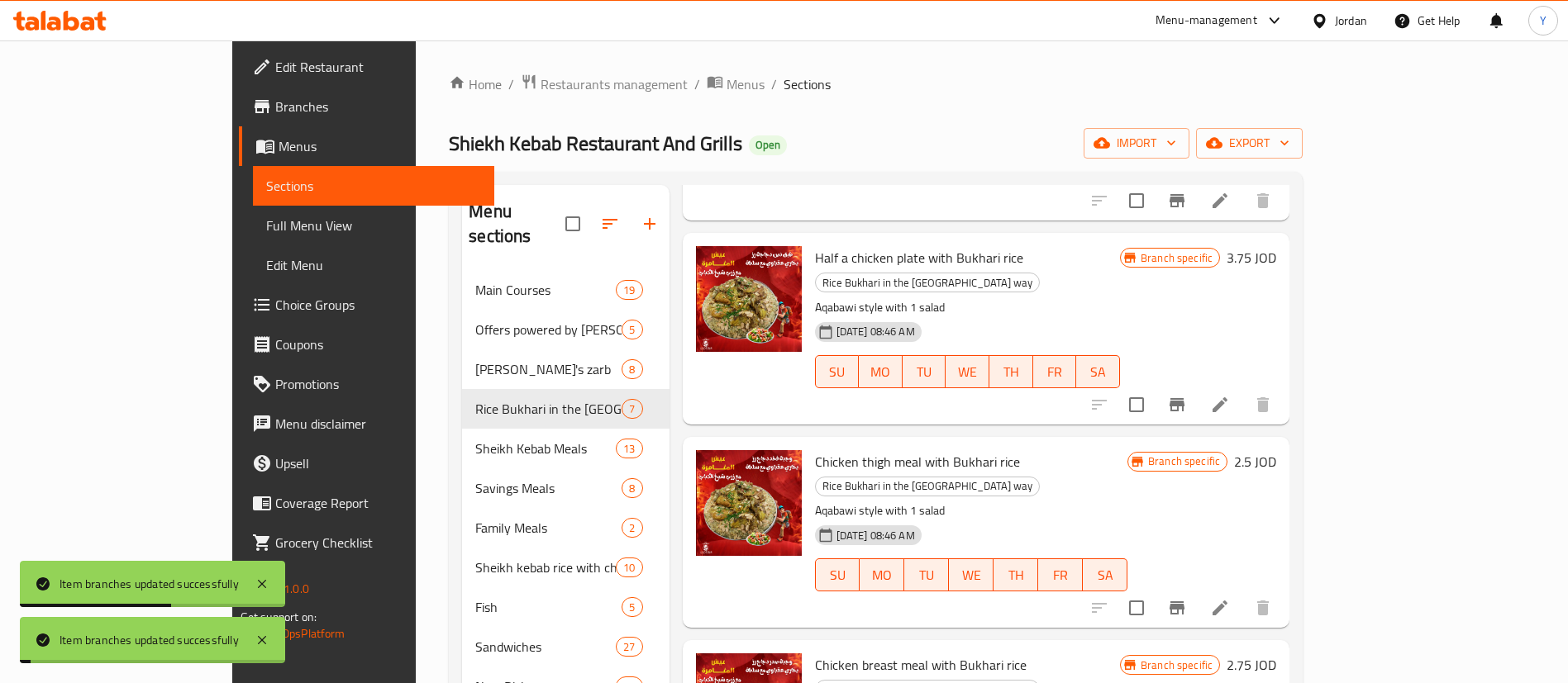
scroll to position [248, 0]
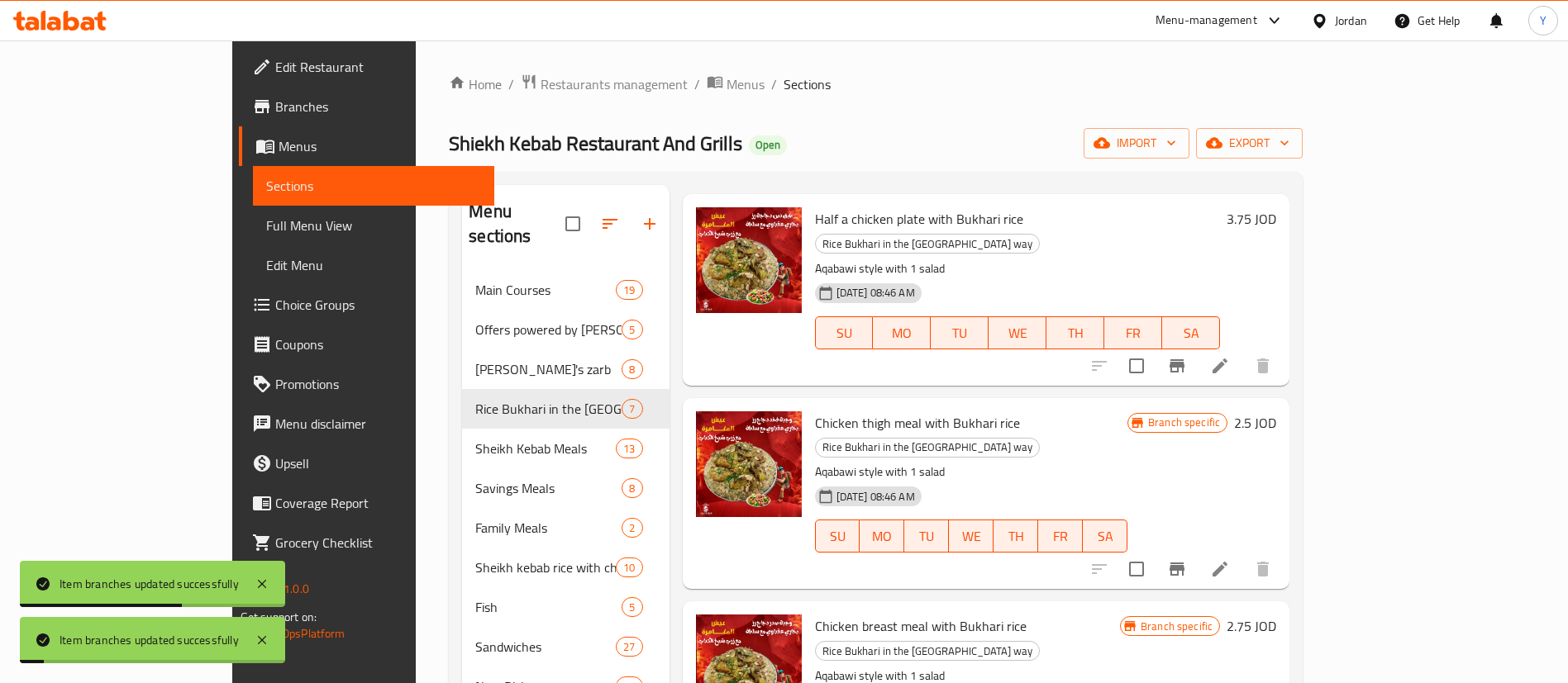
click at [1197, 550] on button "Branch-specific-item" at bounding box center [1177, 569] width 40 height 40
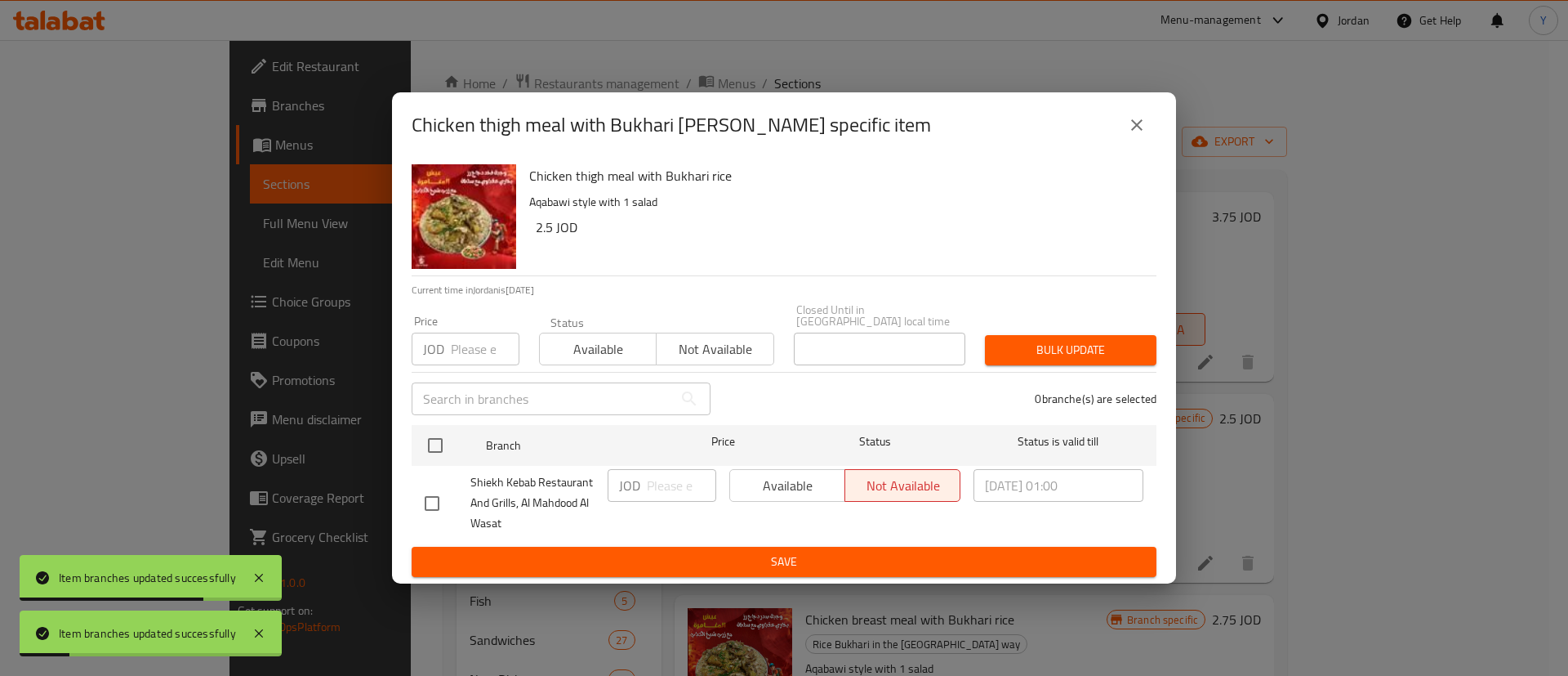
click at [412, 498] on li "Shiekh Kebab Restaurant And Grills, Al Mahdood Al Wasat JOD ​ Available Not ava…" at bounding box center [784, 503] width 745 height 75
click at [425, 499] on input "checkbox" at bounding box center [432, 504] width 34 height 34
checkbox input "true"
click at [807, 489] on span "Available" at bounding box center [787, 486] width 102 height 24
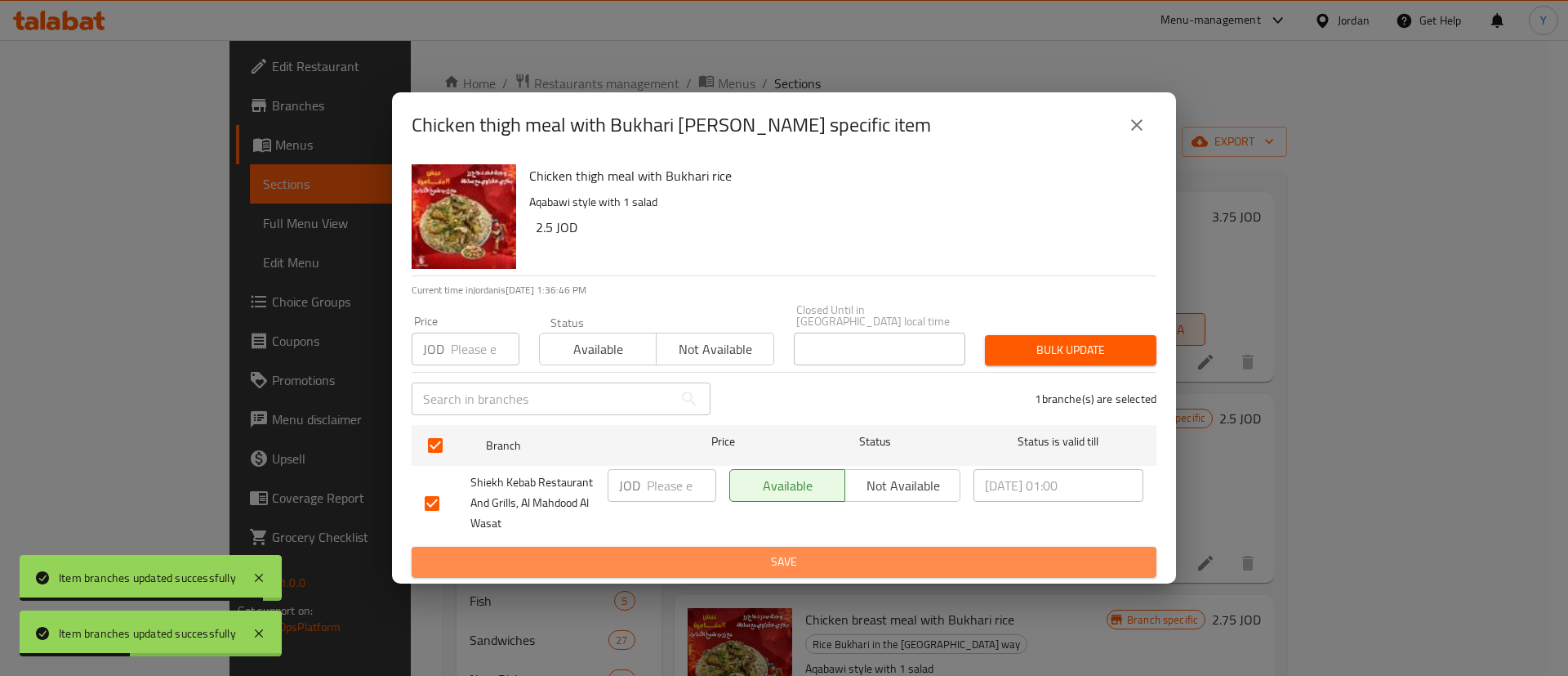
click at [815, 554] on span "Save" at bounding box center [784, 562] width 719 height 21
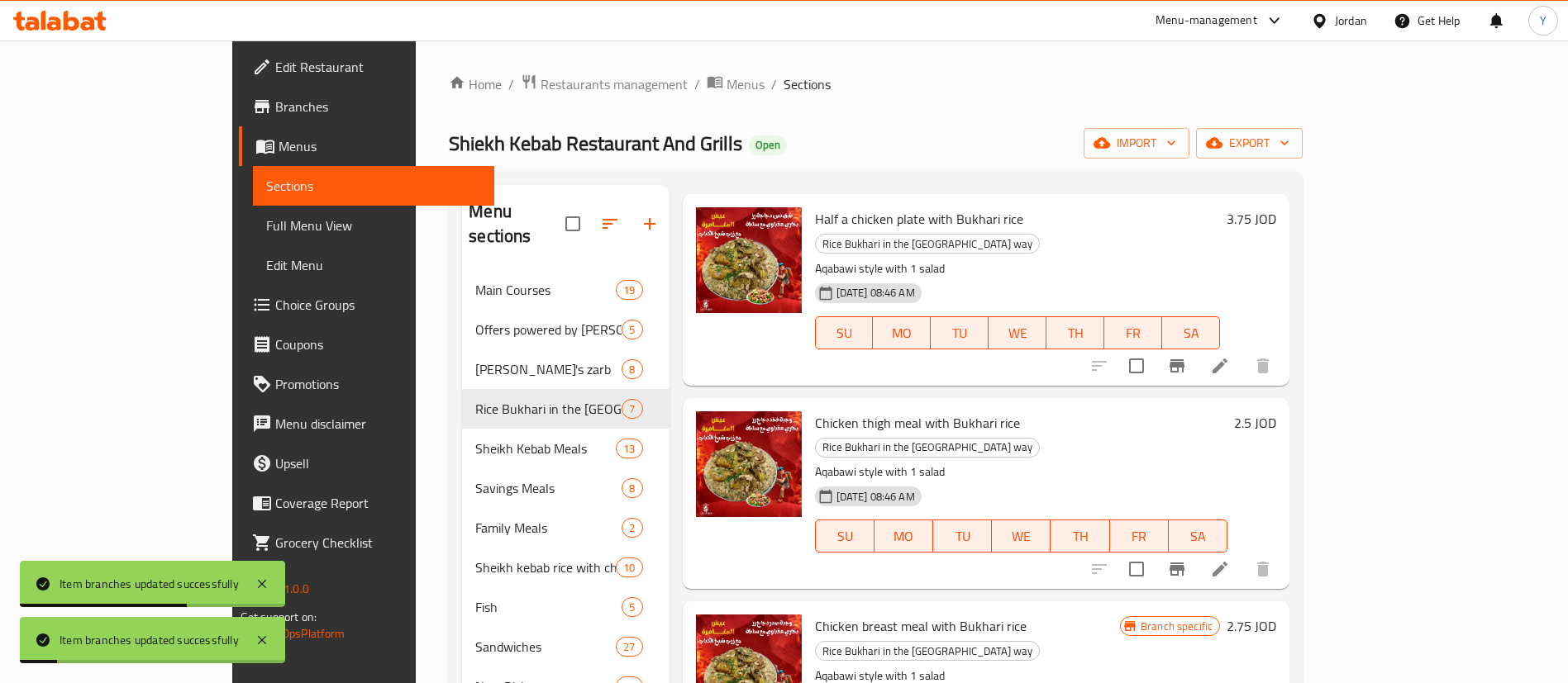
scroll to position [496, 0]
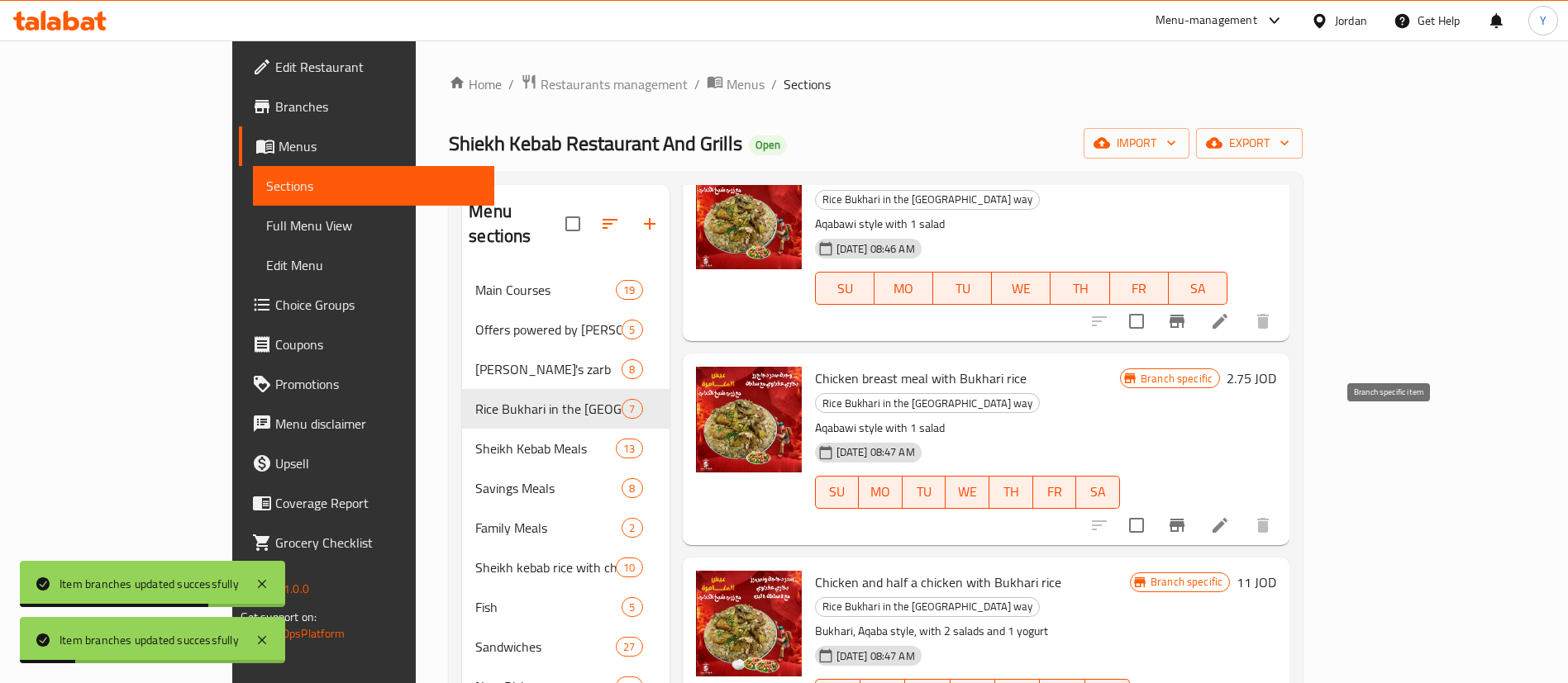
click at [1186, 516] on icon "Branch-specific-item" at bounding box center [1176, 525] width 20 height 20
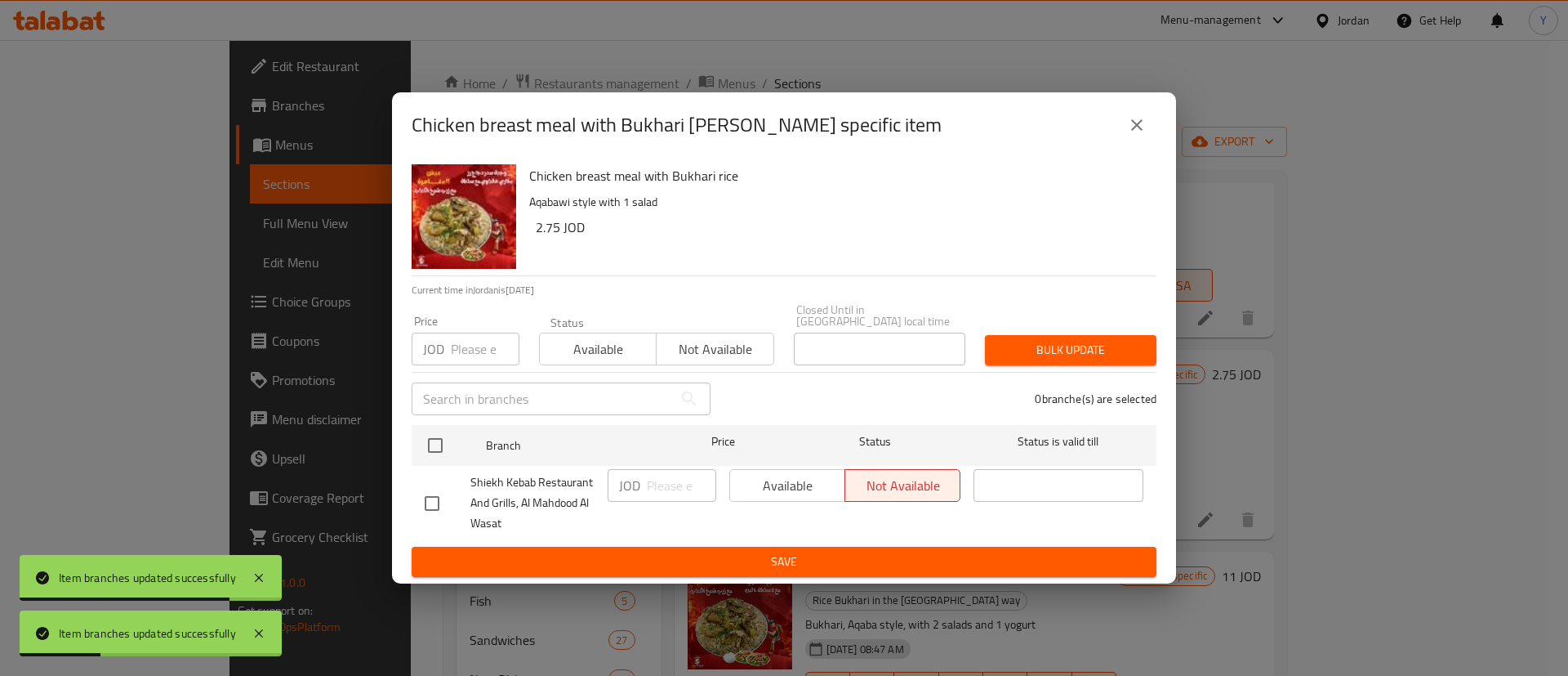
click at [418, 500] on input "checkbox" at bounding box center [432, 504] width 34 height 34
checkbox input "true"
click at [772, 477] on span "Available" at bounding box center [787, 486] width 102 height 24
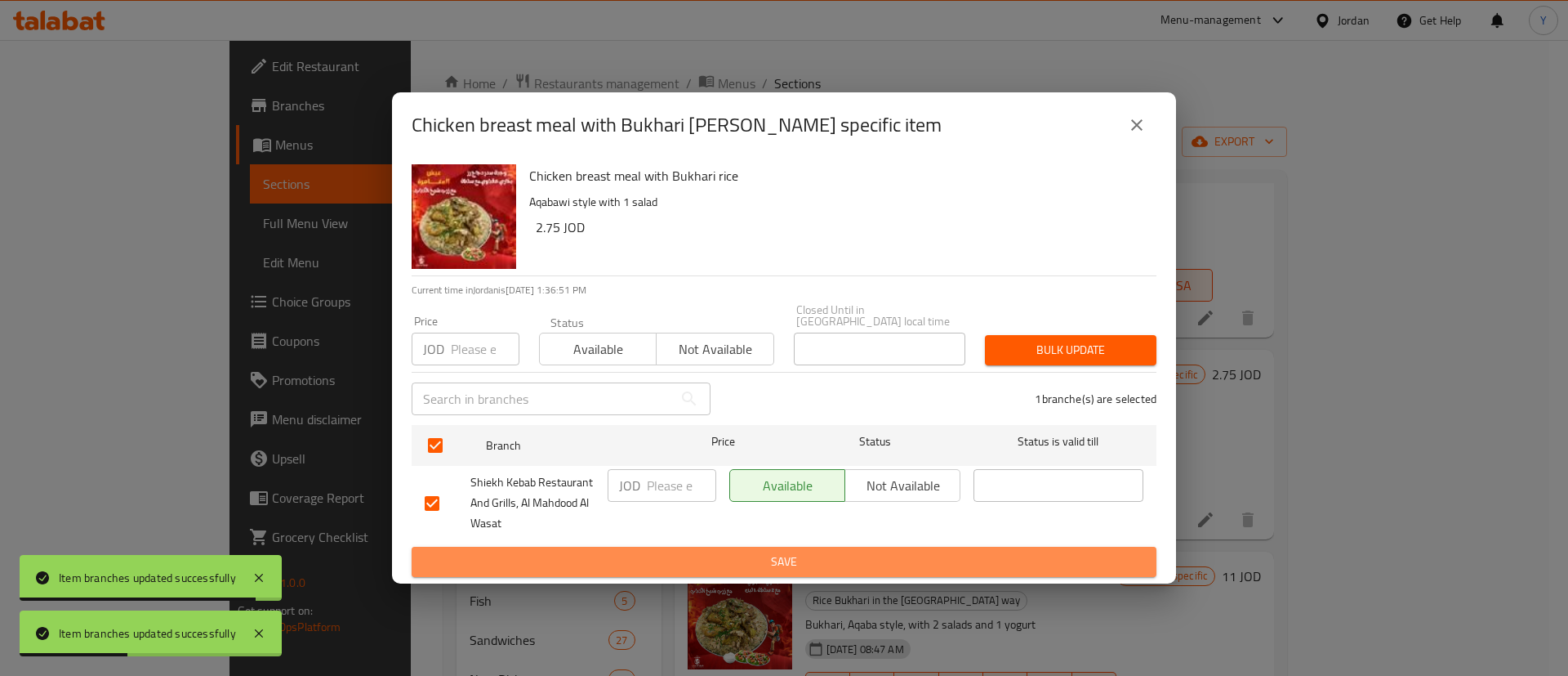
drag, startPoint x: 789, startPoint y: 542, endPoint x: 859, endPoint y: 559, distance: 72.0
click at [790, 546] on button "Save" at bounding box center [784, 561] width 745 height 30
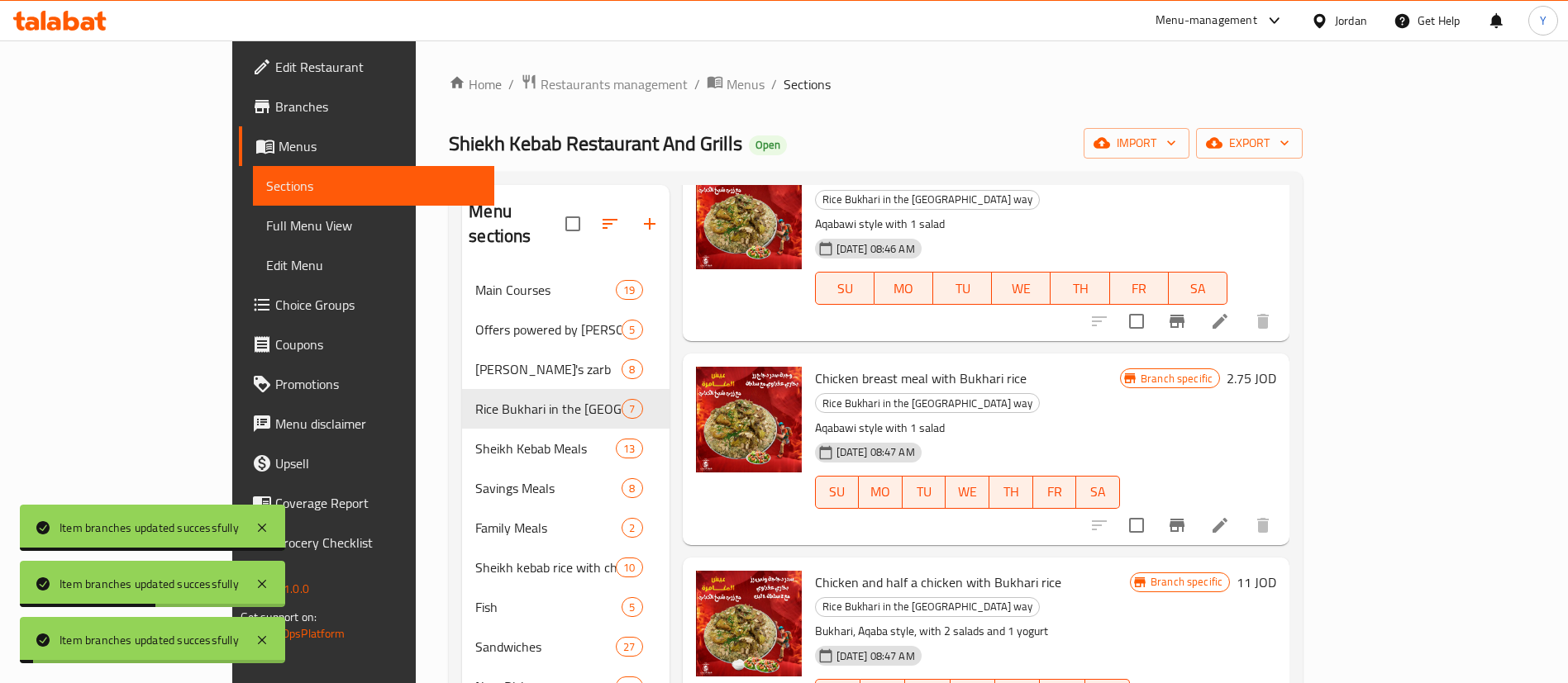
scroll to position [620, 0]
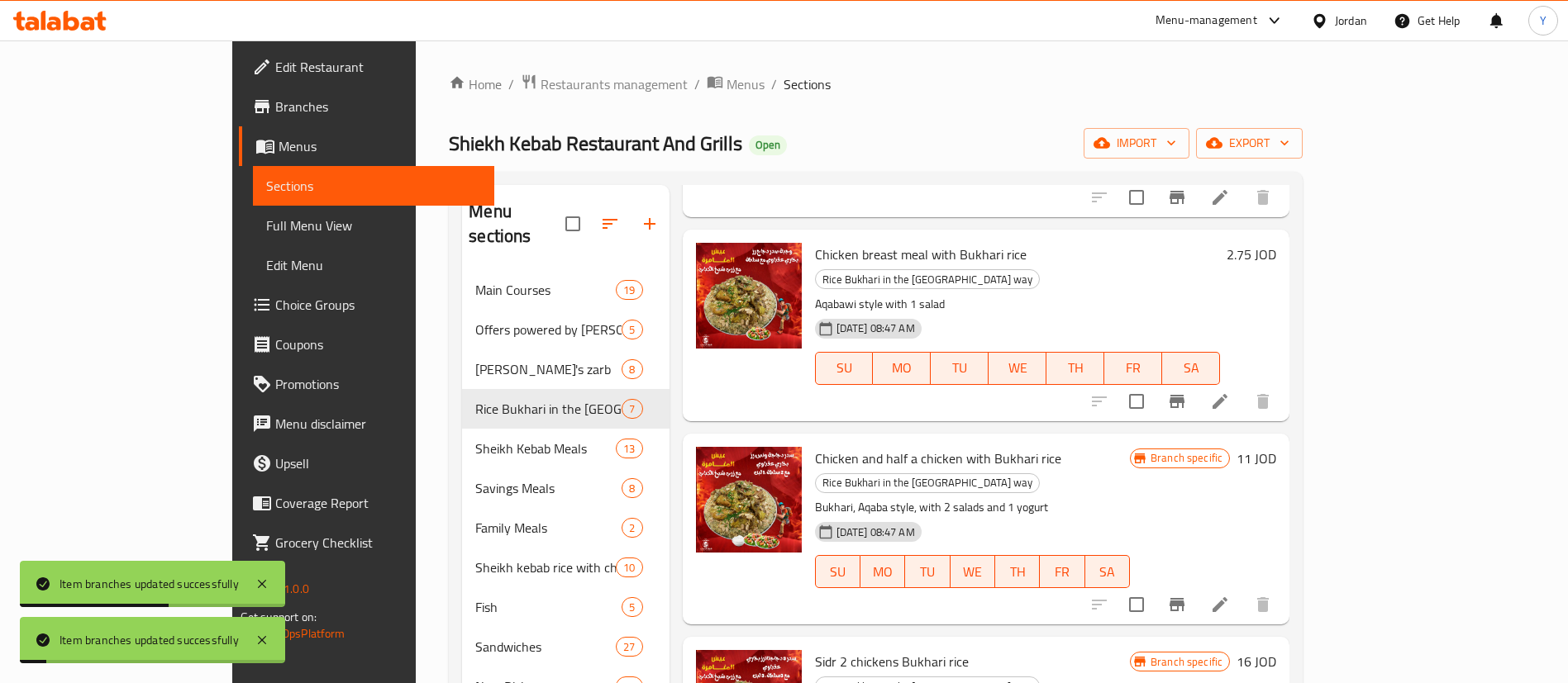
click at [1186, 595] on icon "Branch-specific-item" at bounding box center [1176, 604] width 20 height 20
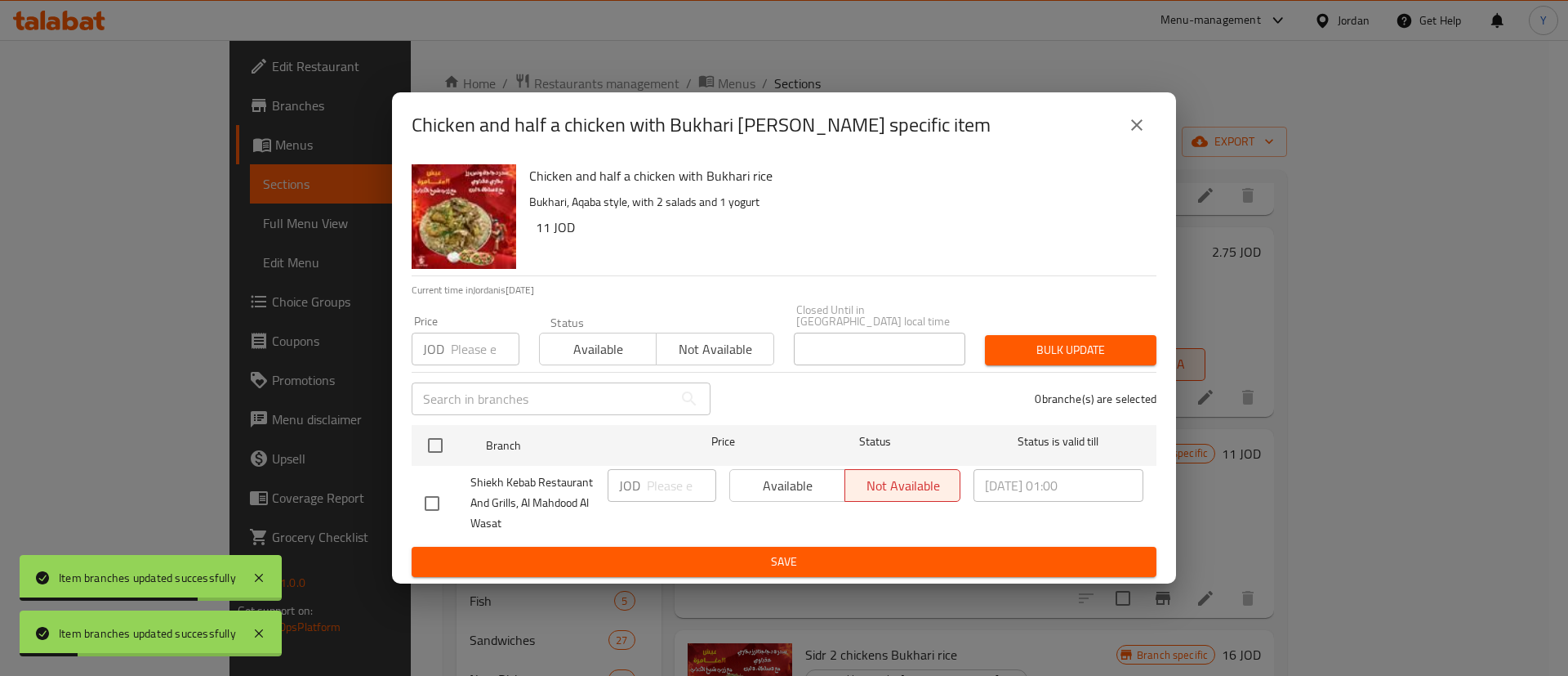
click at [440, 506] on input "checkbox" at bounding box center [432, 504] width 34 height 34
checkbox input "true"
click at [820, 492] on button "Available" at bounding box center [787, 486] width 116 height 33
click at [830, 552] on span "Save" at bounding box center [784, 562] width 719 height 21
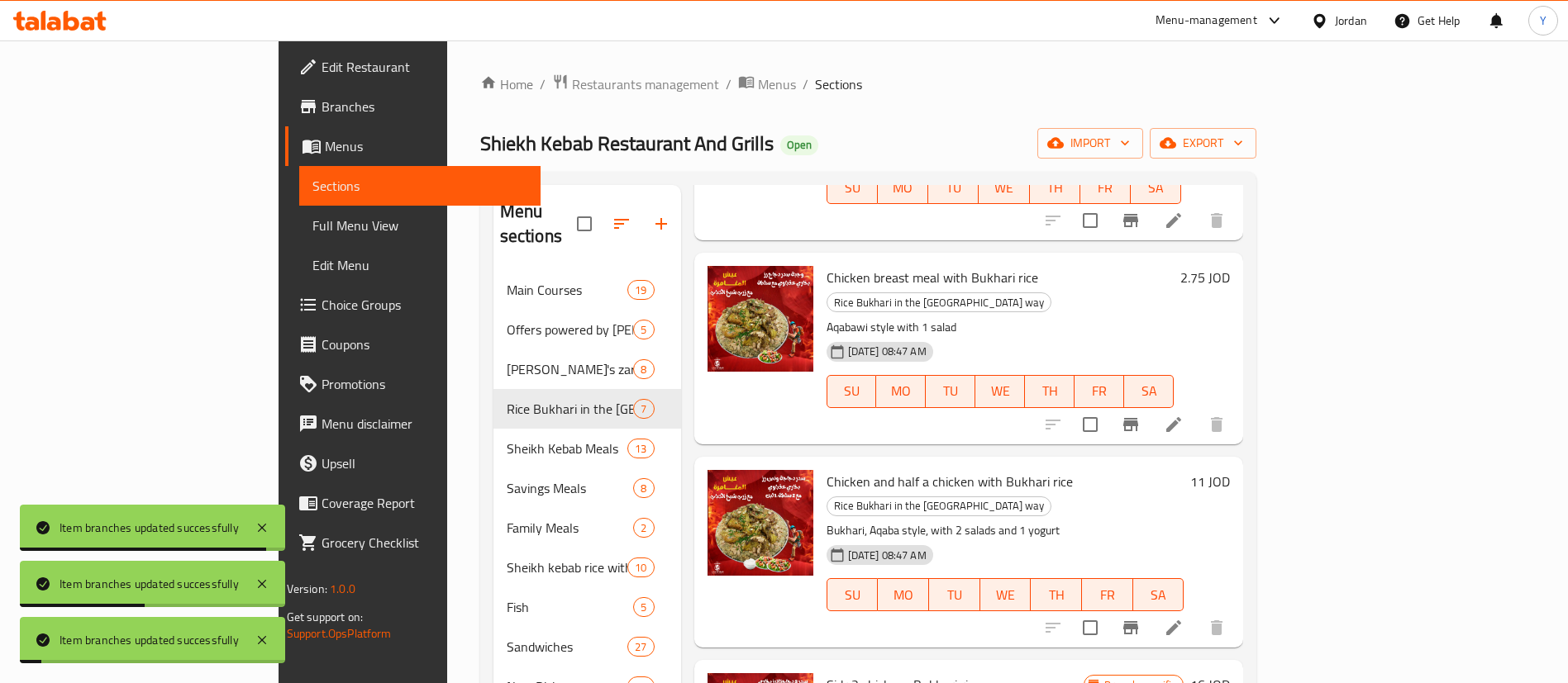
scroll to position [124, 0]
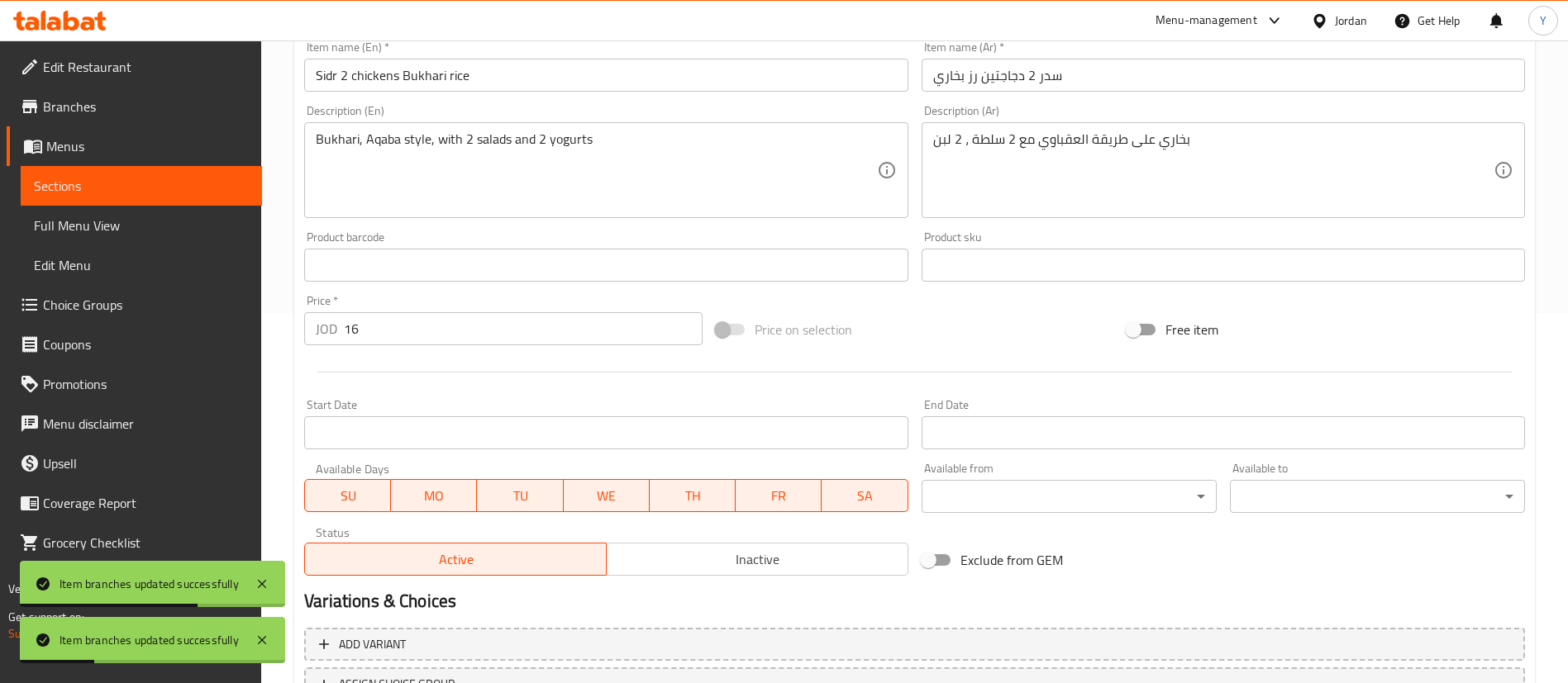
scroll to position [508, 0]
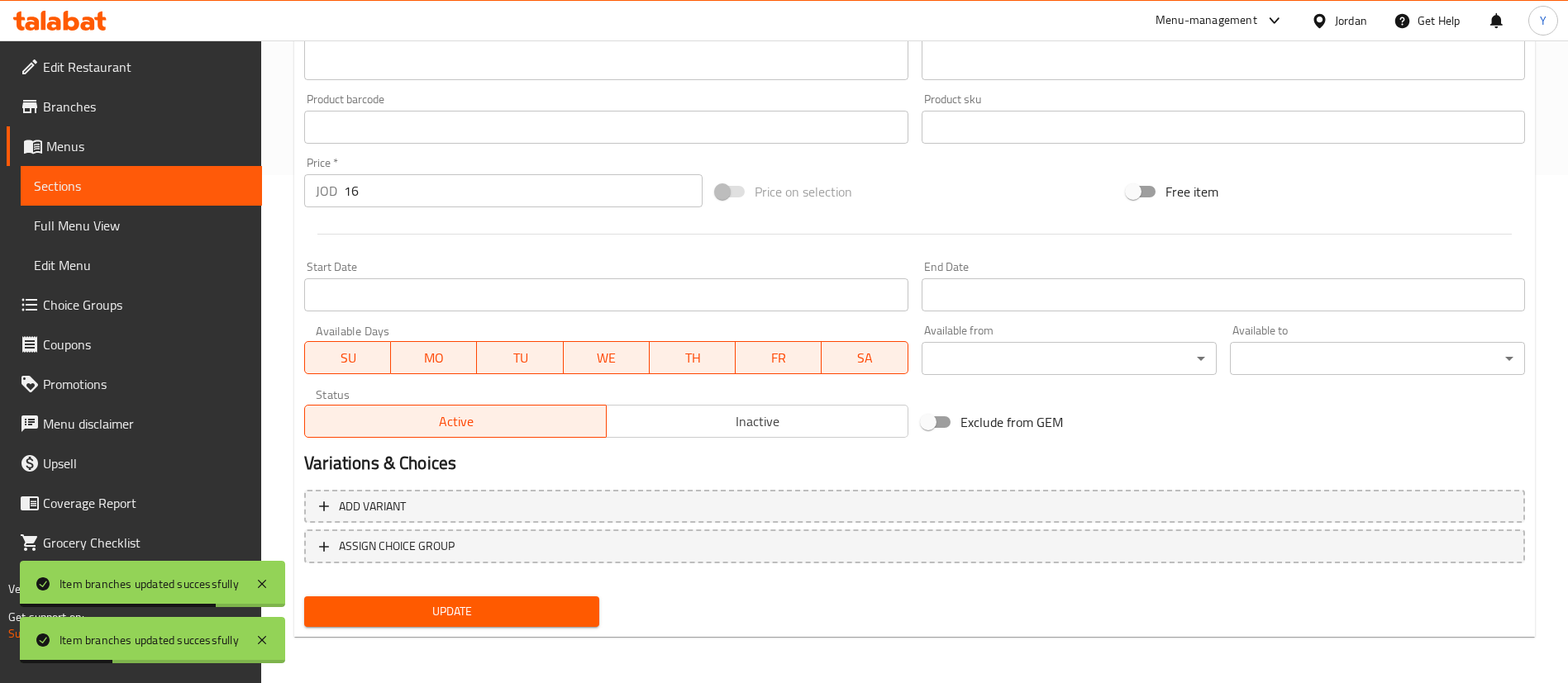
click at [191, 192] on span "Sections" at bounding box center [141, 185] width 215 height 20
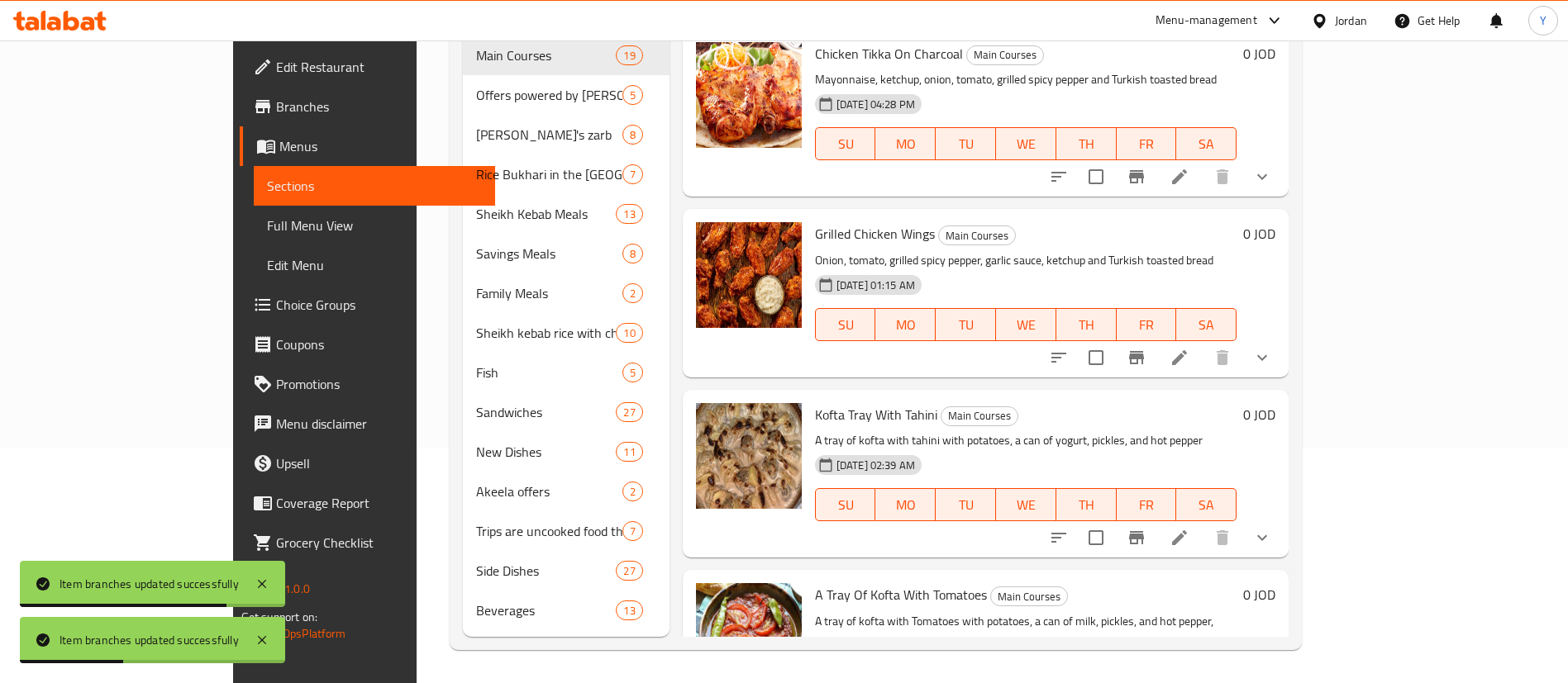
scroll to position [231, 0]
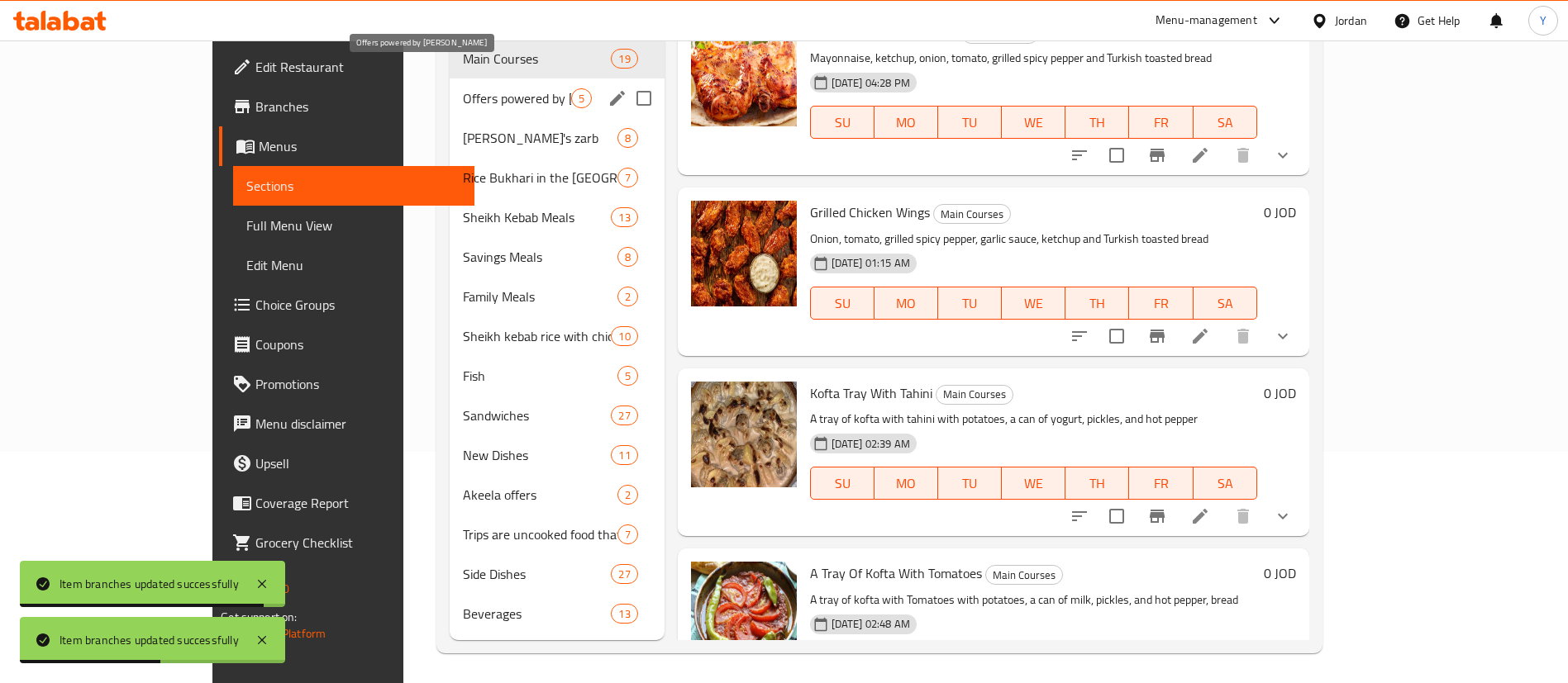
click at [463, 88] on span "Offers powered by Sheikh Al Kabab" at bounding box center [517, 98] width 108 height 20
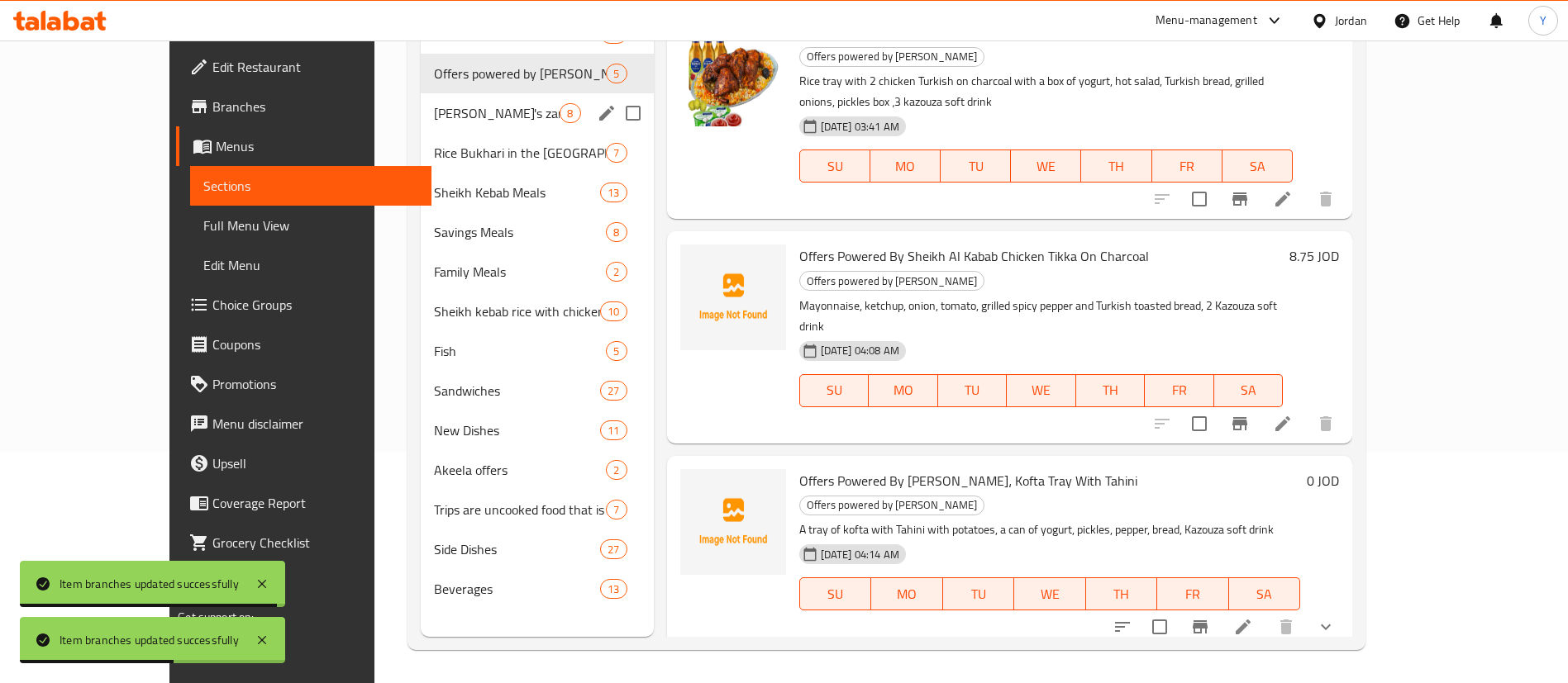
click at [434, 106] on span "Sheikh Al-Kabab's zarb" at bounding box center [497, 113] width 127 height 20
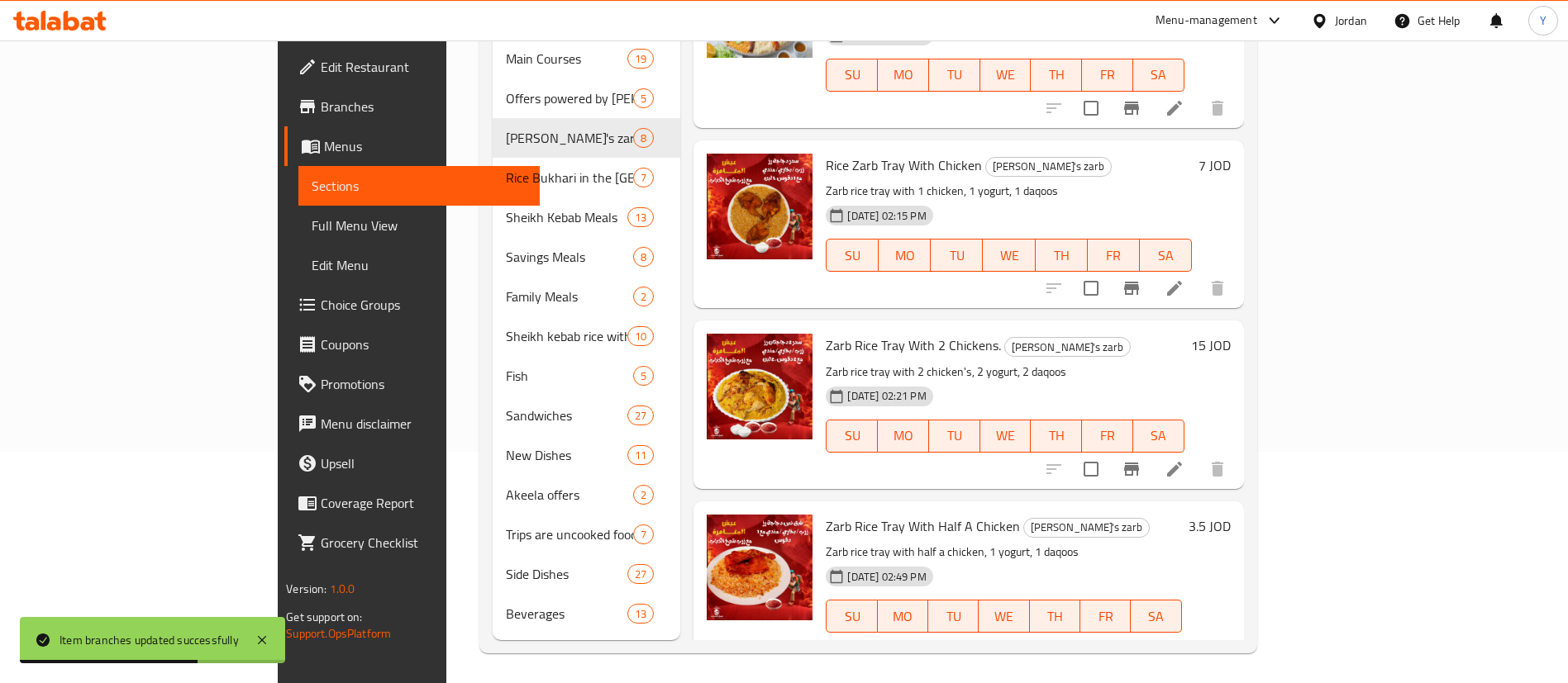
scroll to position [802, 0]
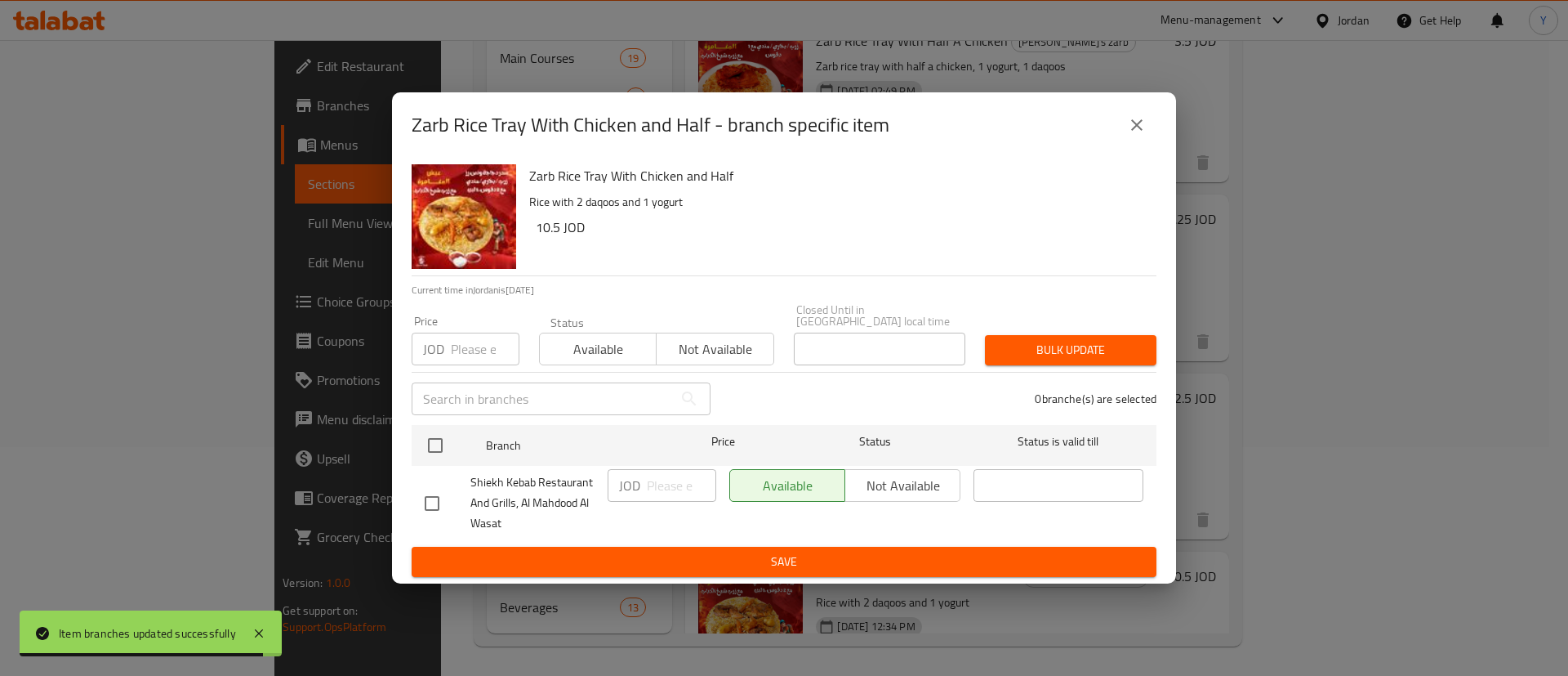
click at [1137, 131] on icon "close" at bounding box center [1137, 124] width 20 height 20
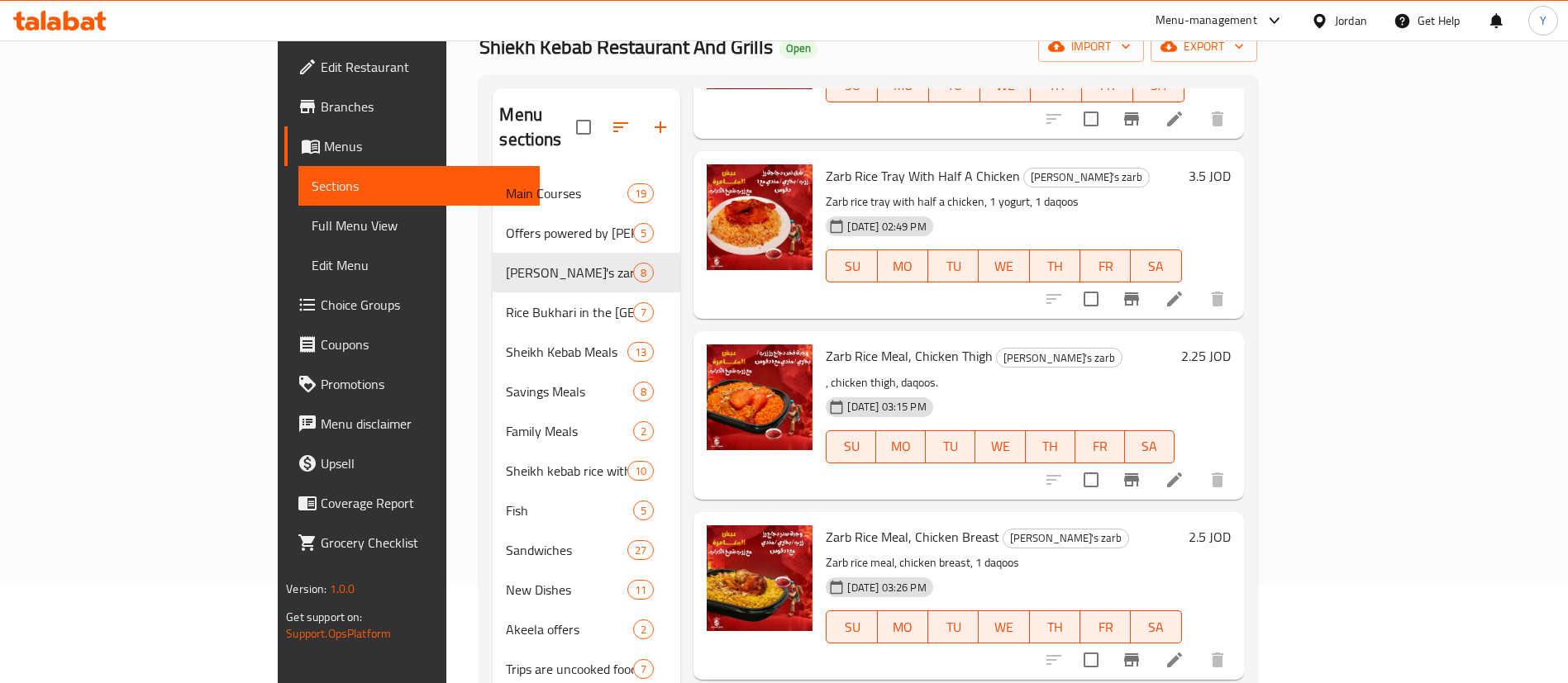
scroll to position [231, 0]
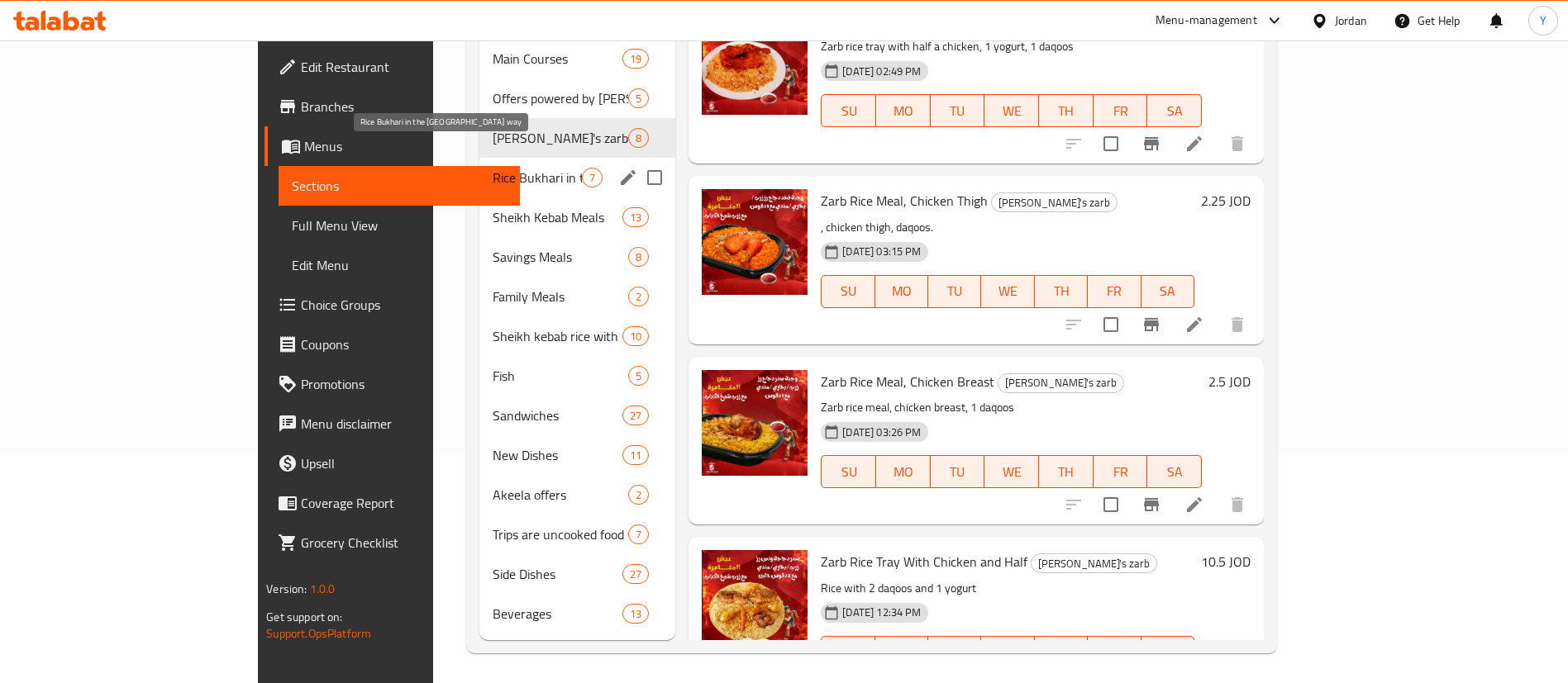
click at [493, 167] on span "Rice Bukhari in the Aqabawi way" at bounding box center [537, 177] width 89 height 20
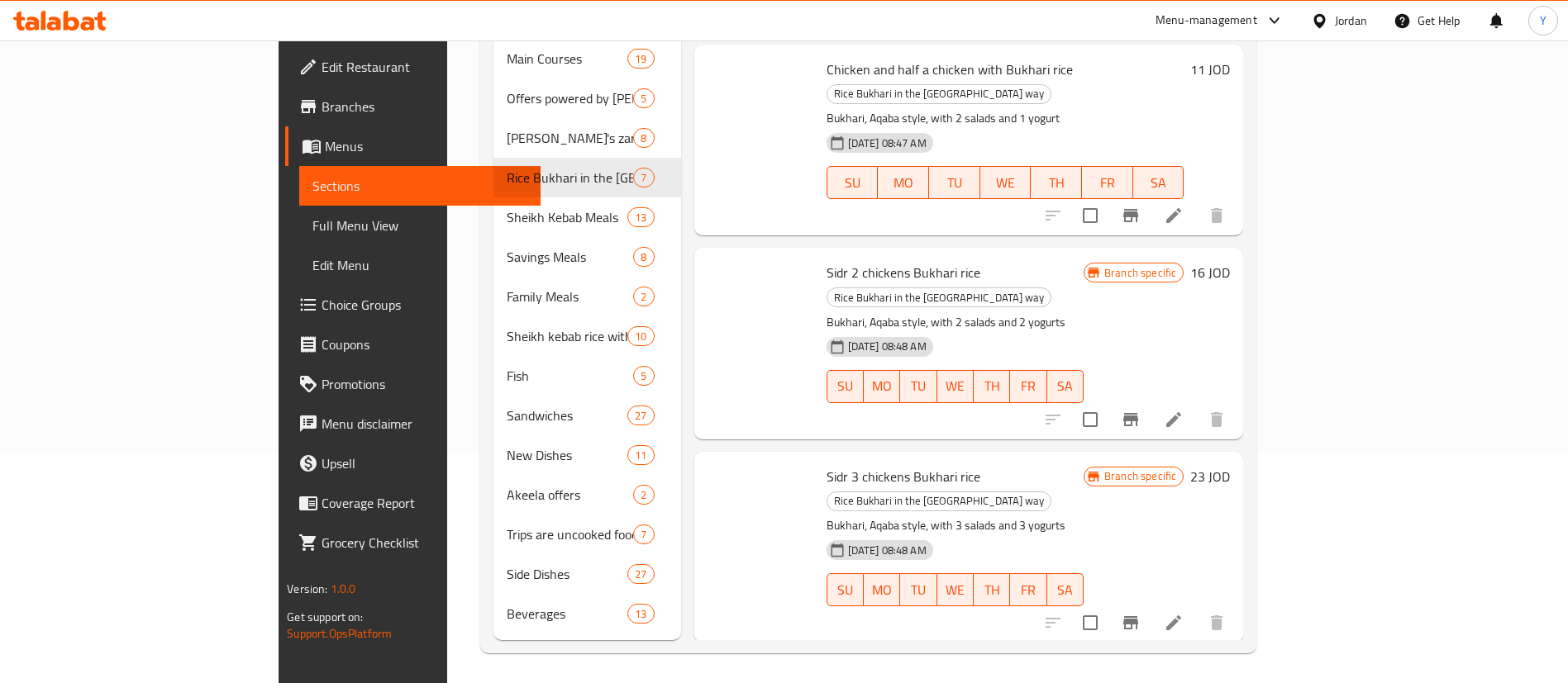
scroll to position [621, 0]
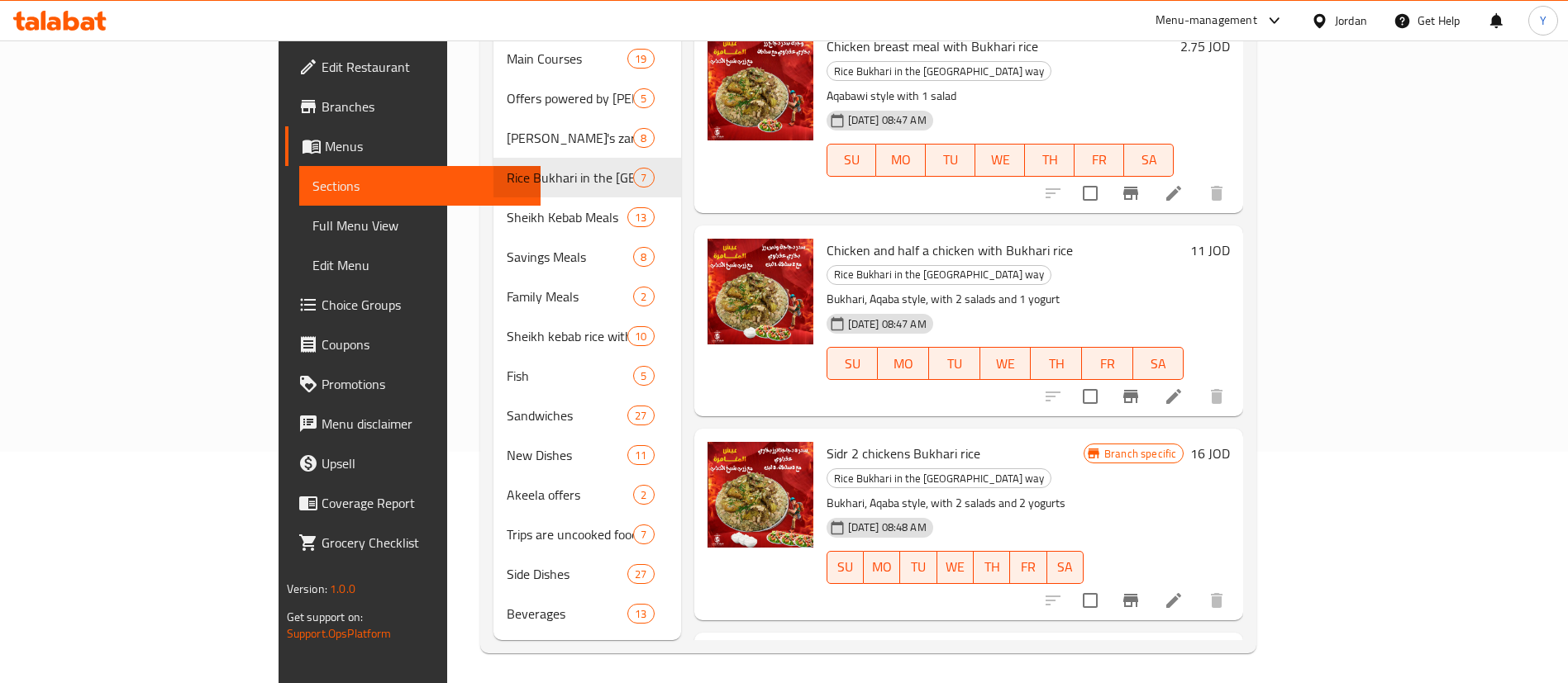
click at [1150, 581] on button "Branch-specific-item" at bounding box center [1131, 601] width 40 height 40
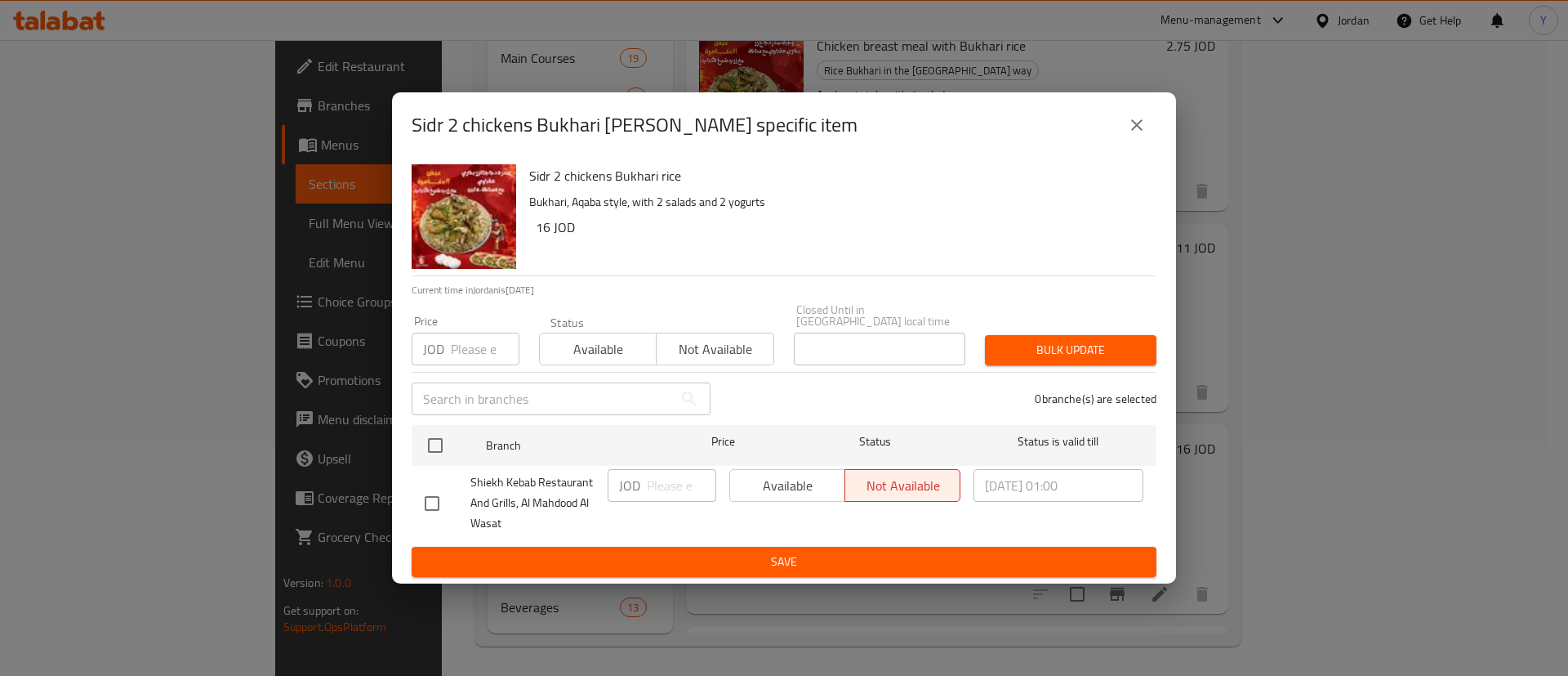
click at [424, 491] on input "checkbox" at bounding box center [432, 504] width 34 height 34
checkbox input "true"
click at [741, 486] on span "Available" at bounding box center [787, 486] width 102 height 24
click at [784, 546] on button "Save" at bounding box center [784, 561] width 745 height 30
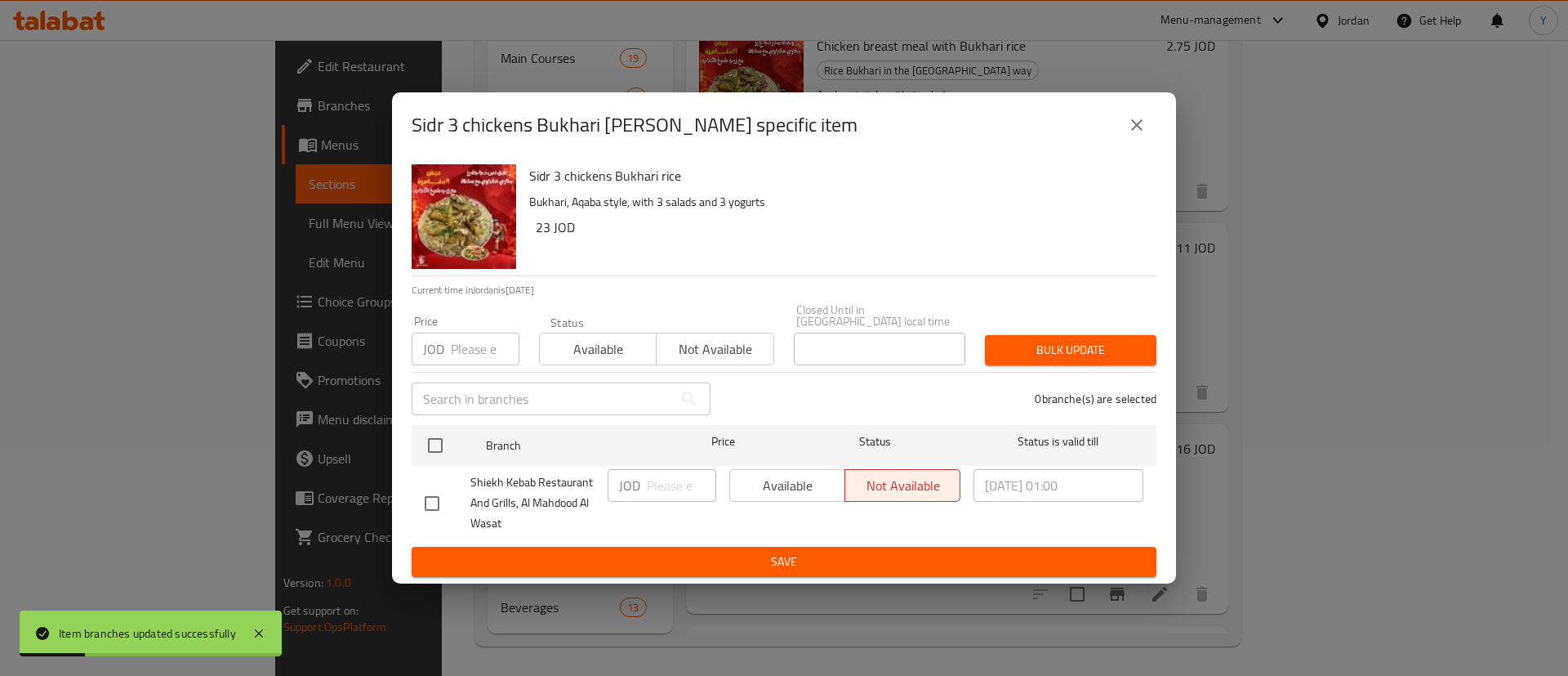
drag, startPoint x: 417, startPoint y: 487, endPoint x: 459, endPoint y: 511, distance: 48.4
click at [422, 489] on input "checkbox" at bounding box center [432, 504] width 34 height 34
checkbox input "true"
click at [814, 491] on span "Available" at bounding box center [787, 486] width 102 height 24
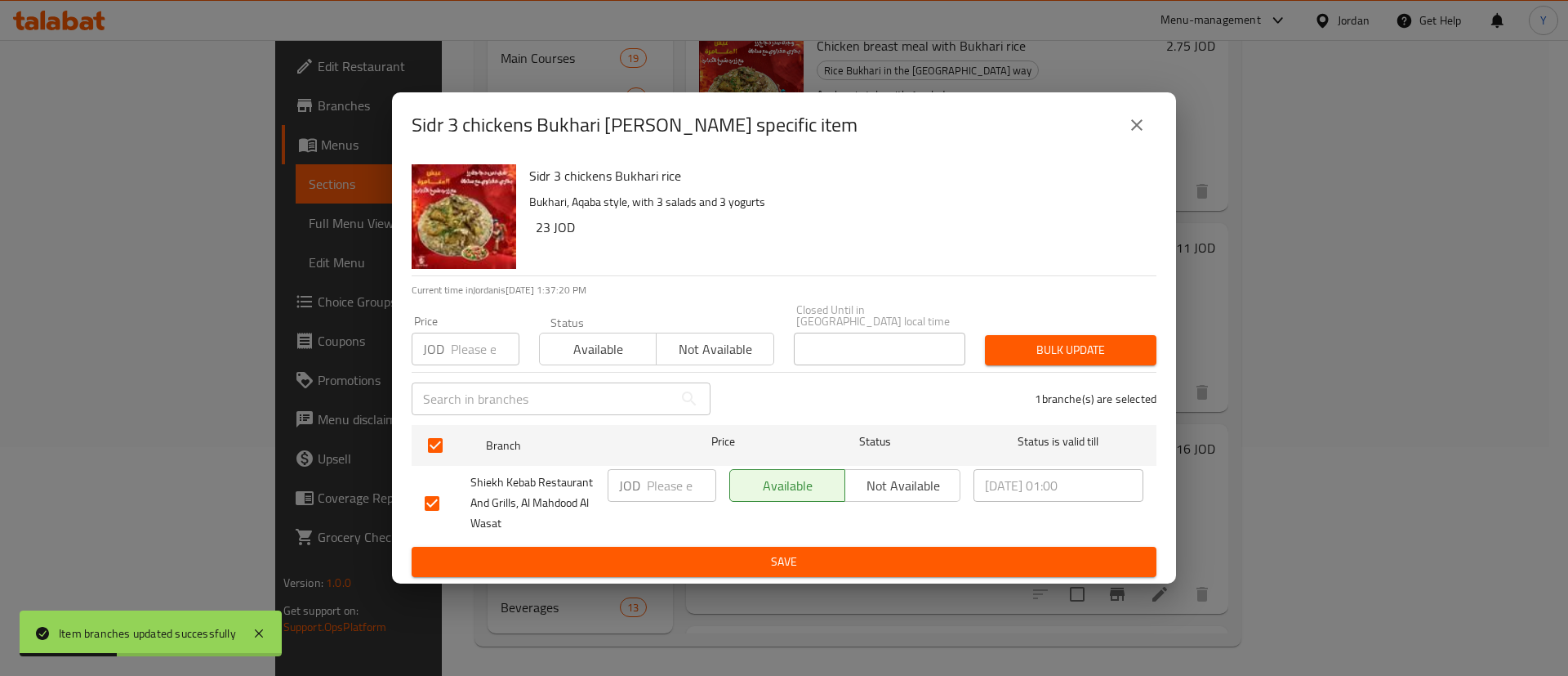
drag, startPoint x: 848, startPoint y: 557, endPoint x: 1141, endPoint y: 554, distance: 293.0
click at [851, 557] on span "Save" at bounding box center [784, 562] width 719 height 21
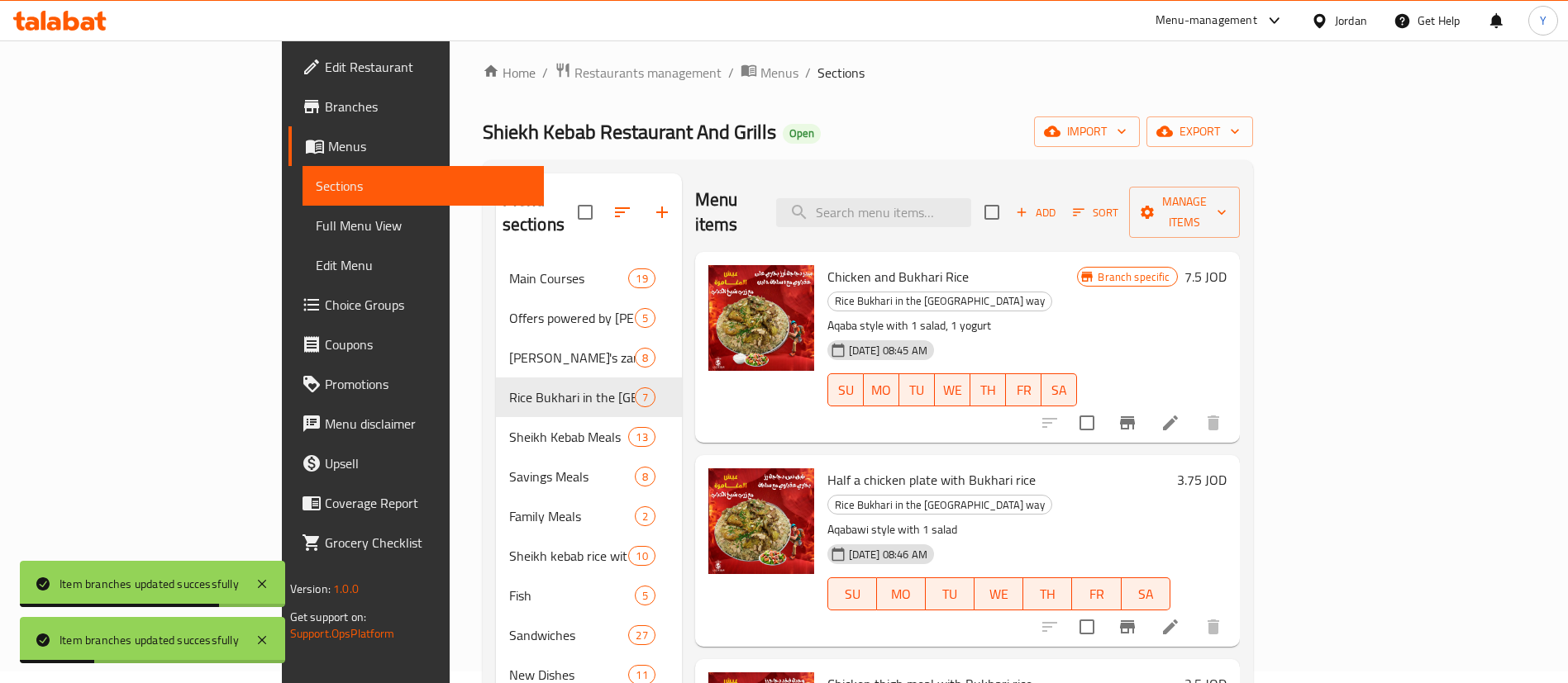
scroll to position [0, 0]
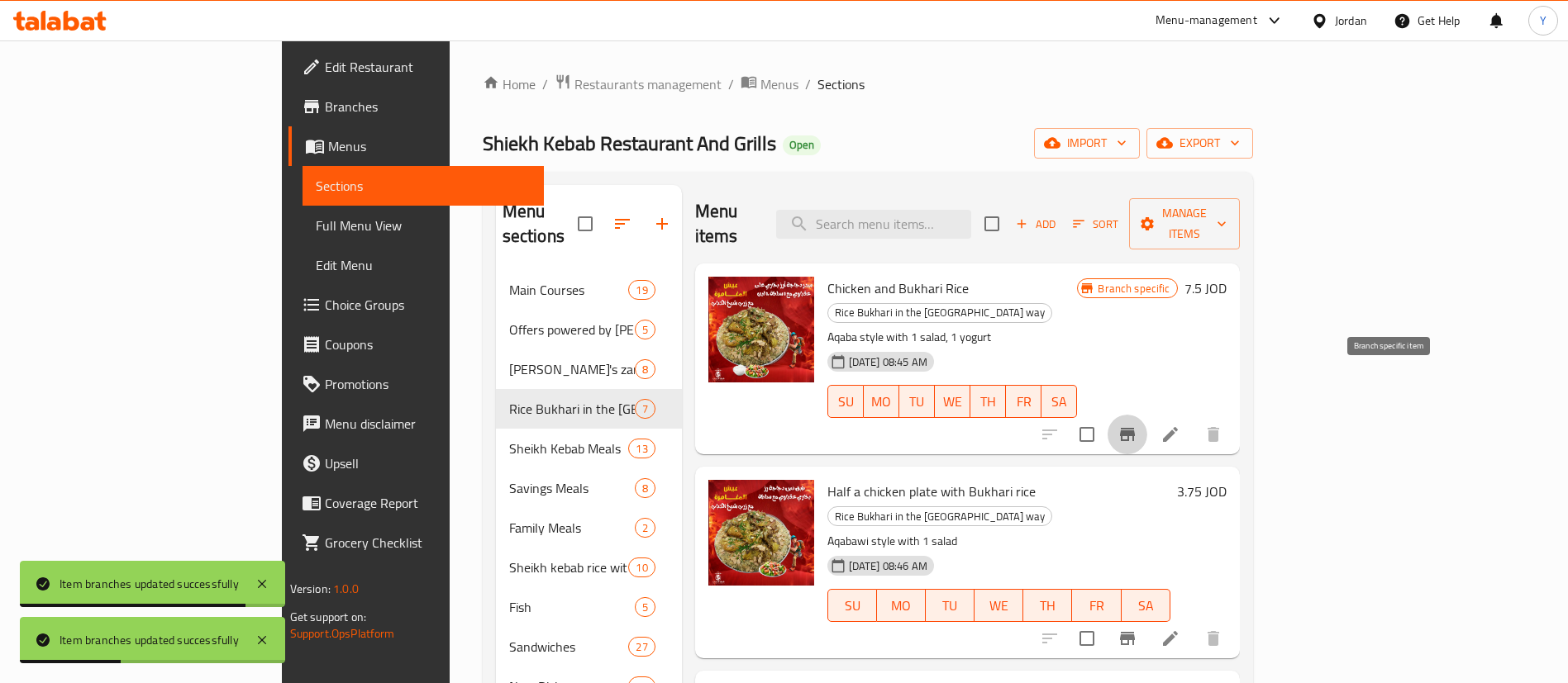
click at [1137, 425] on icon "Branch-specific-item" at bounding box center [1127, 434] width 20 height 20
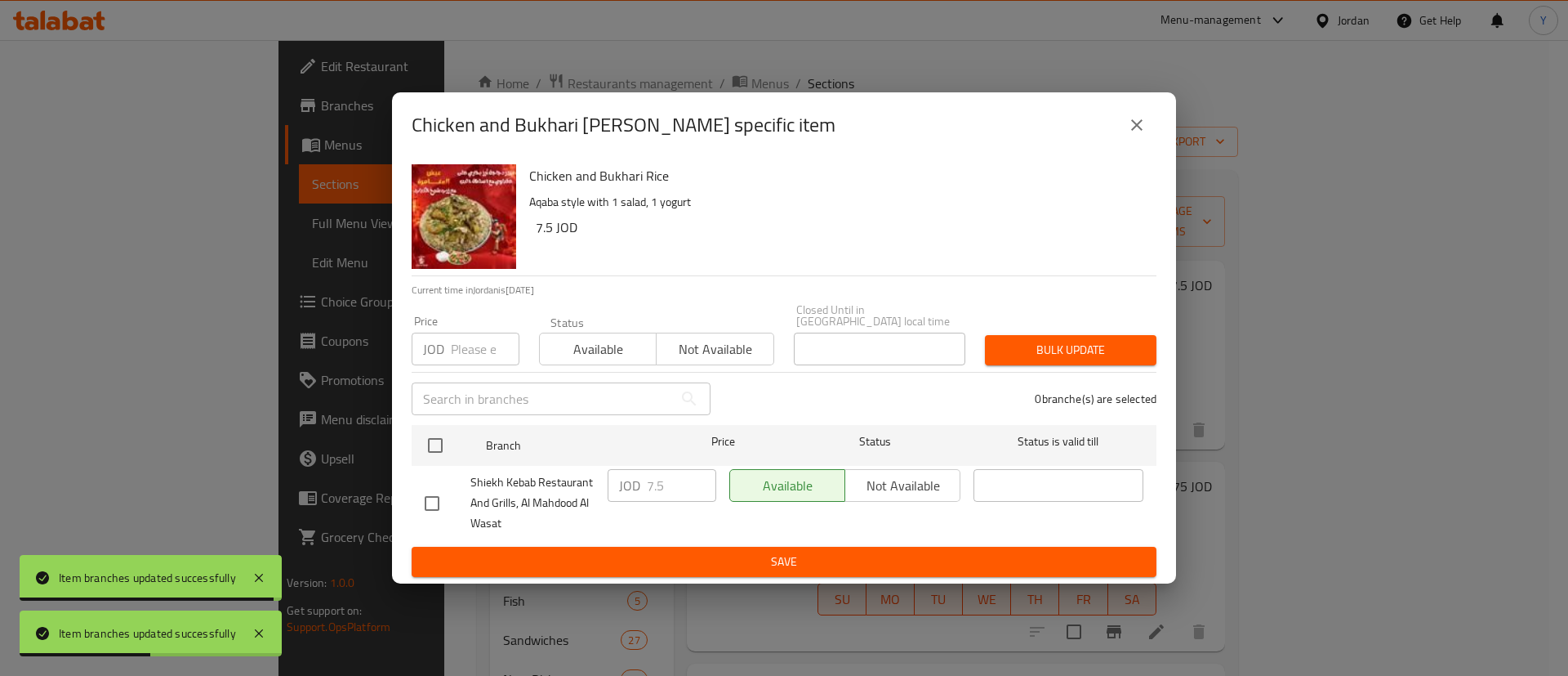
click at [1131, 145] on button "close" at bounding box center [1138, 125] width 39 height 39
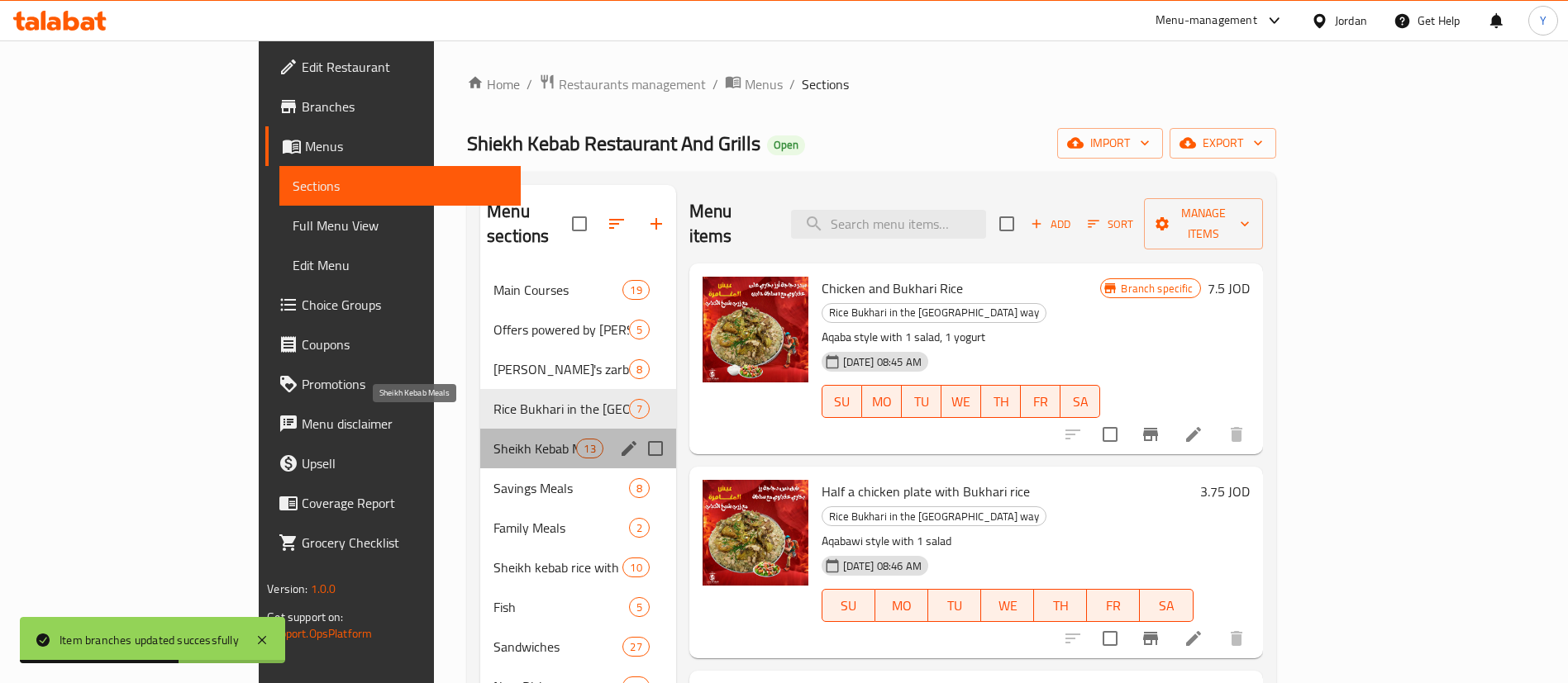
click at [493, 439] on span "Sheikh Kebab Meals" at bounding box center [534, 448] width 82 height 20
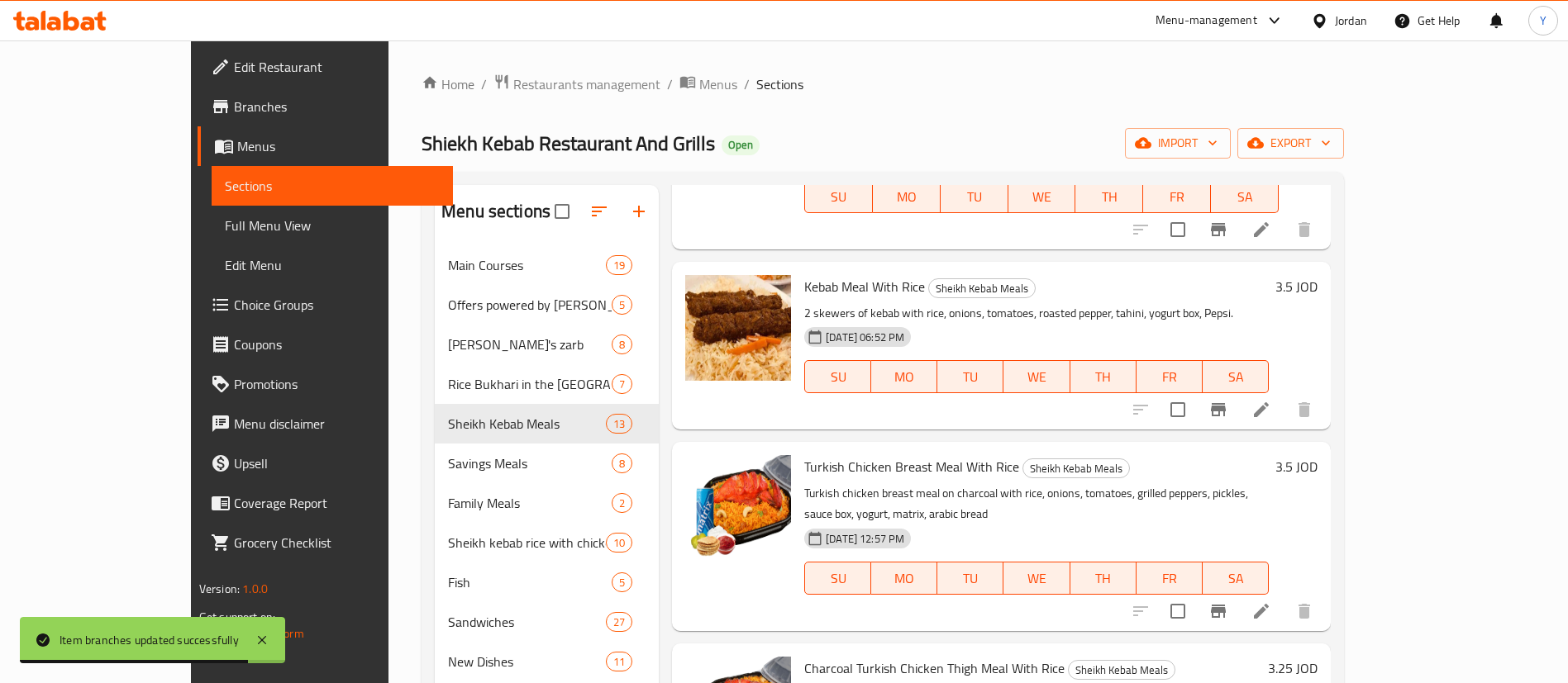
scroll to position [231, 0]
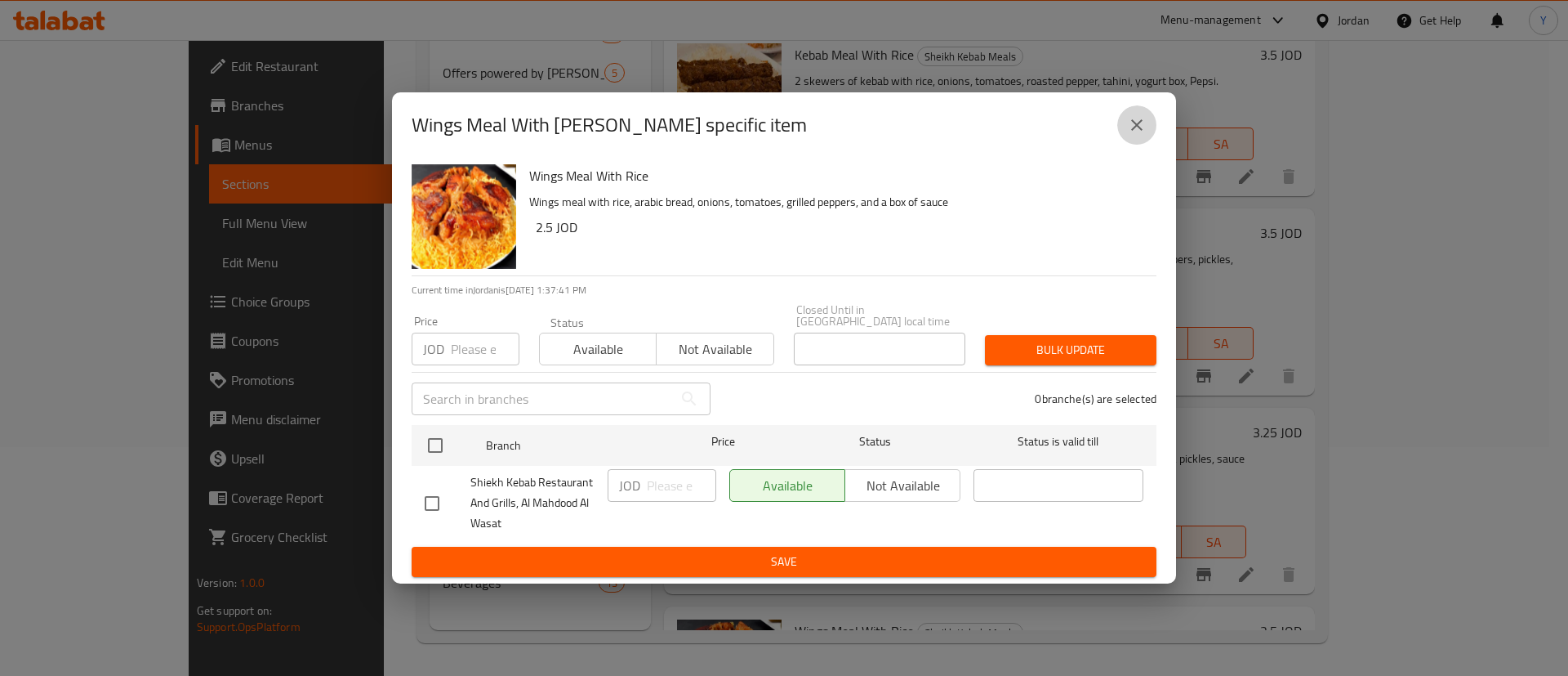
click at [1124, 130] on button "close" at bounding box center [1138, 125] width 39 height 39
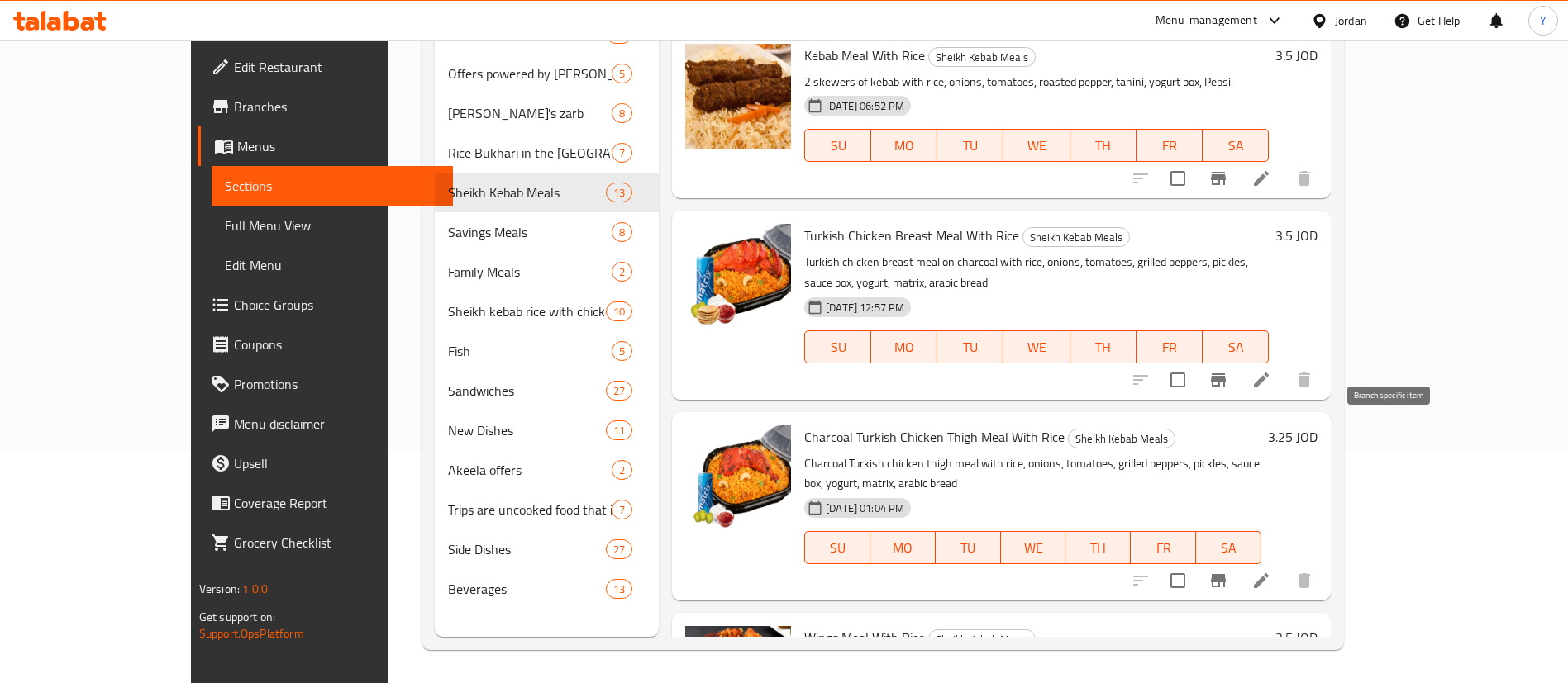
click at [1225, 574] on icon "Branch-specific-item" at bounding box center [1218, 580] width 15 height 13
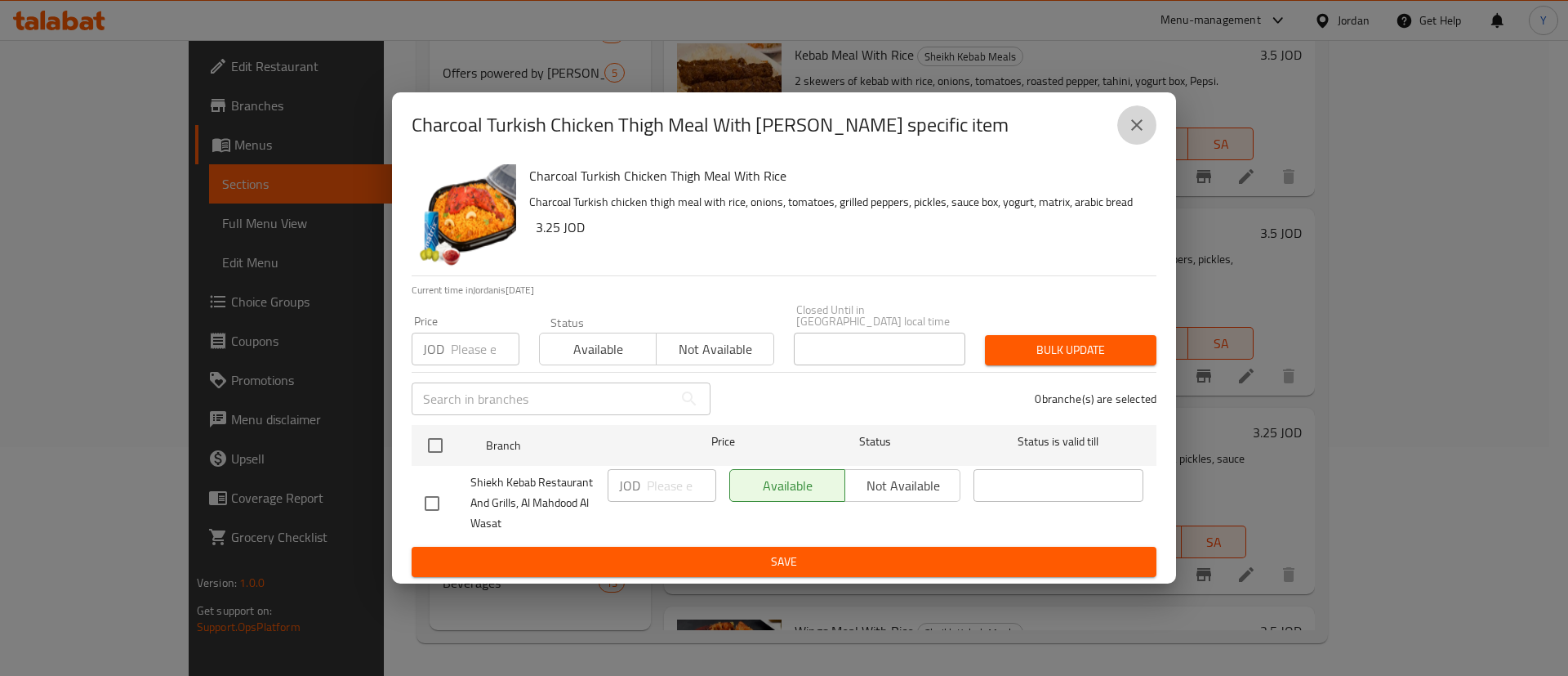
click at [1129, 130] on icon "close" at bounding box center [1137, 124] width 20 height 20
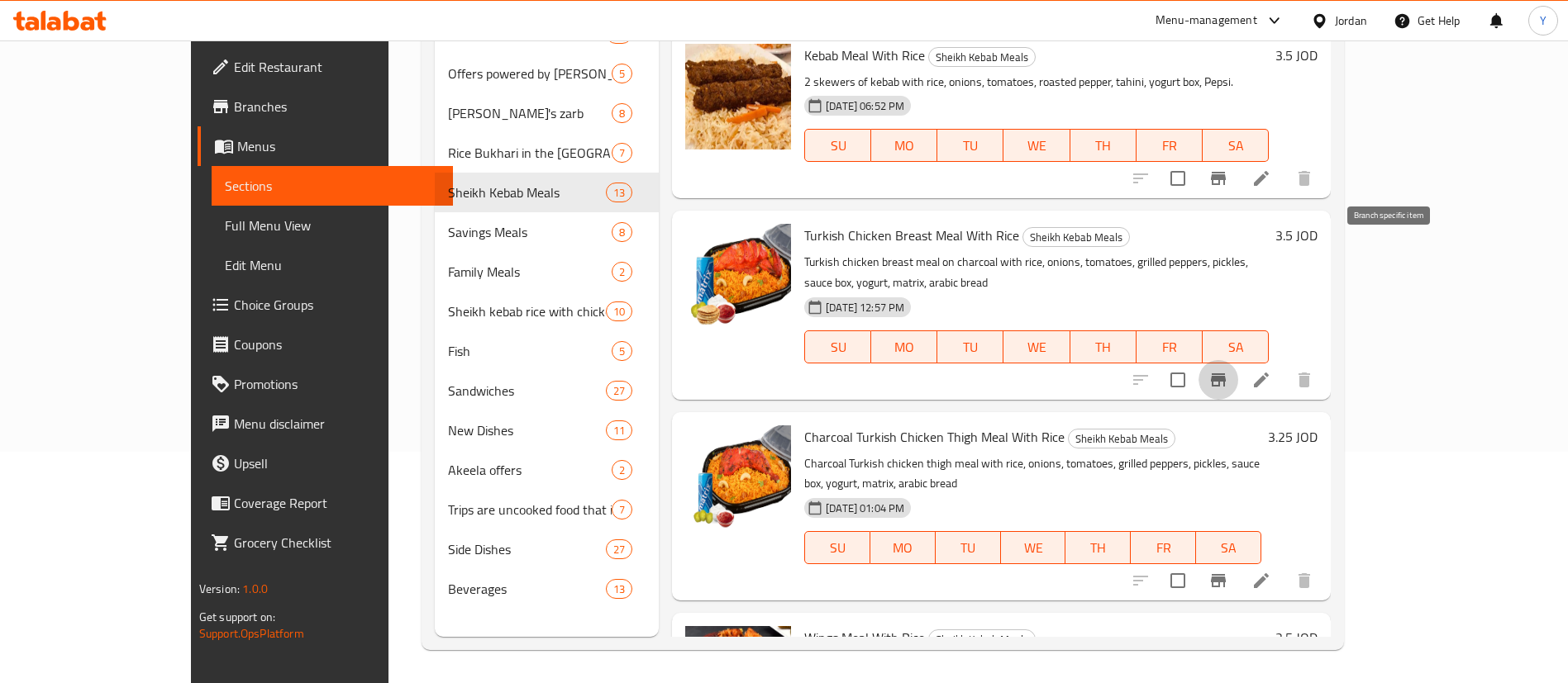
click at [1238, 360] on button "Branch-specific-item" at bounding box center [1218, 380] width 40 height 40
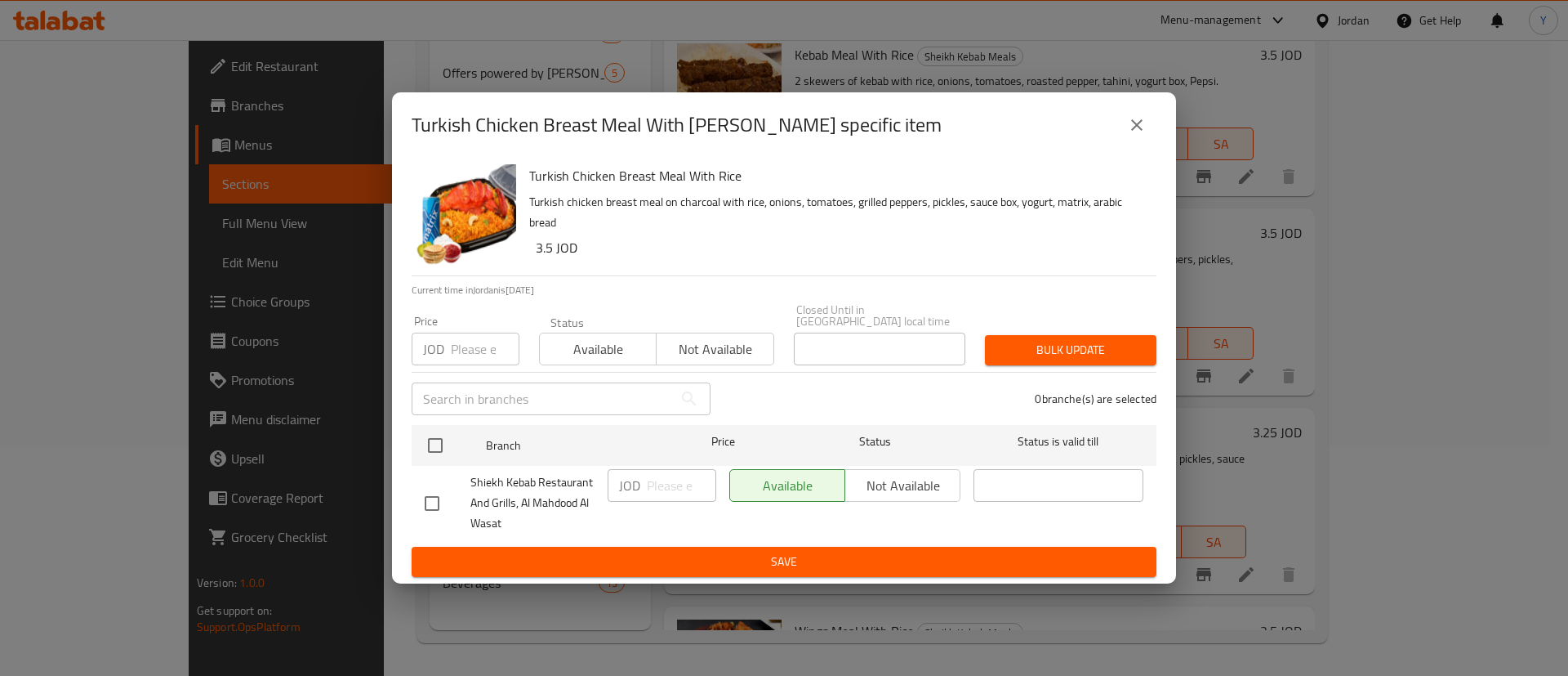
click at [1142, 127] on icon "close" at bounding box center [1137, 124] width 20 height 20
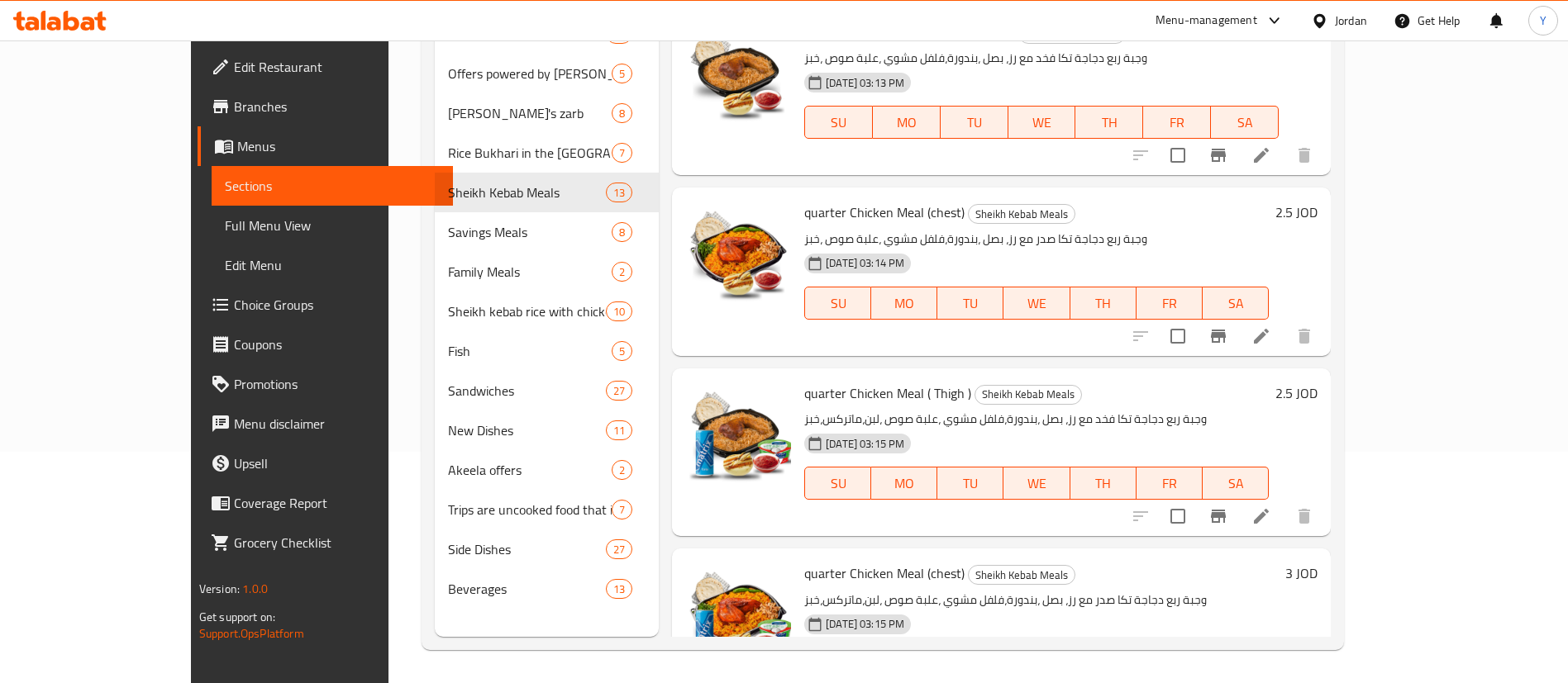
scroll to position [0, 0]
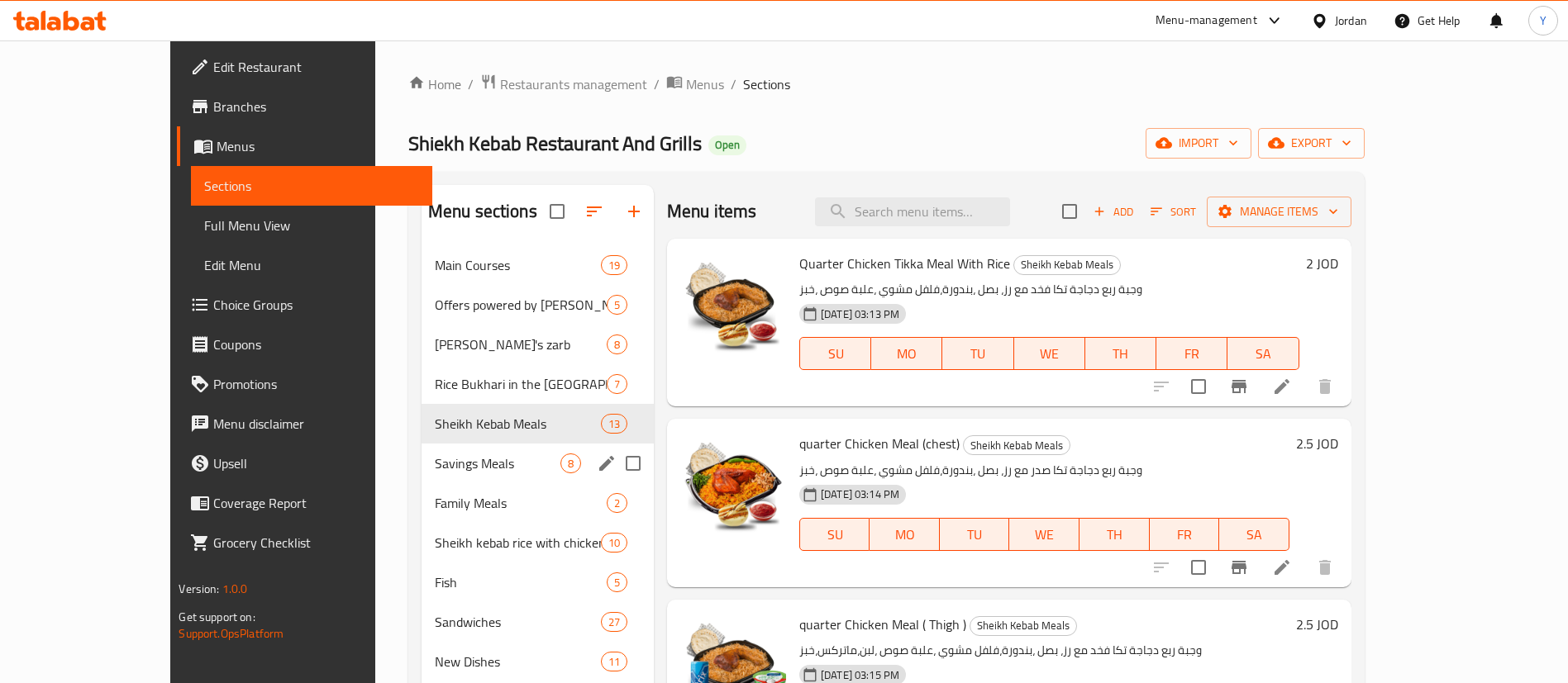
click at [421, 473] on div "Savings Meals 8" at bounding box center [538, 464] width 232 height 40
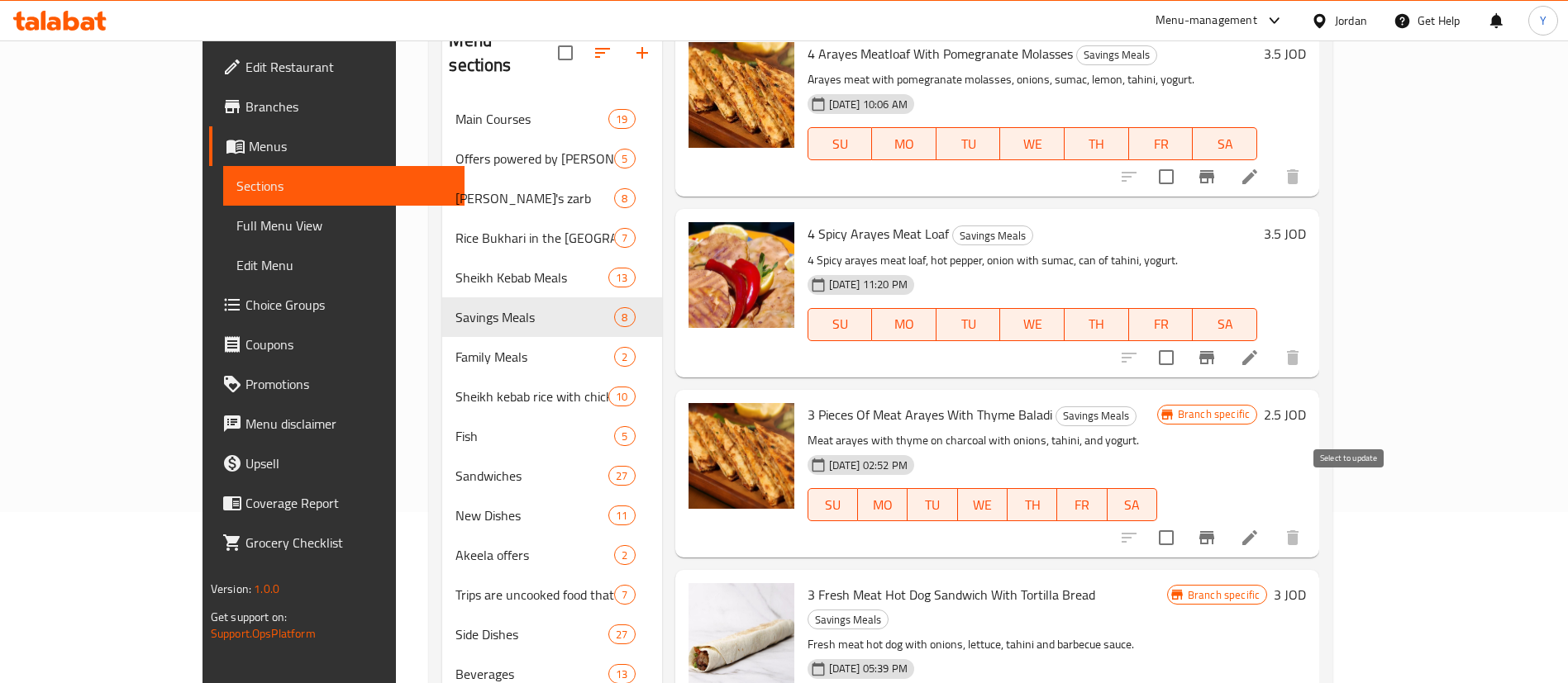
scroll to position [231, 0]
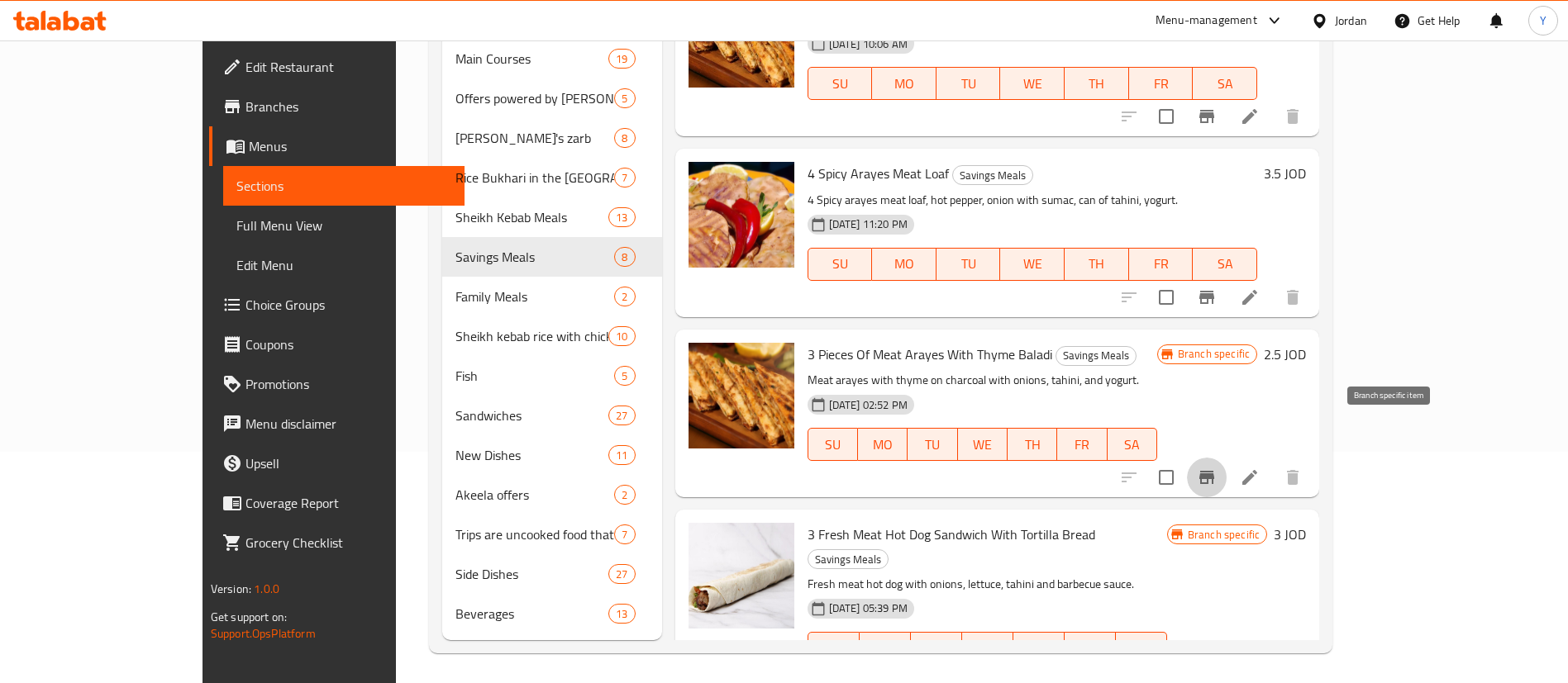
click at [1226, 458] on button "Branch-specific-item" at bounding box center [1206, 478] width 40 height 40
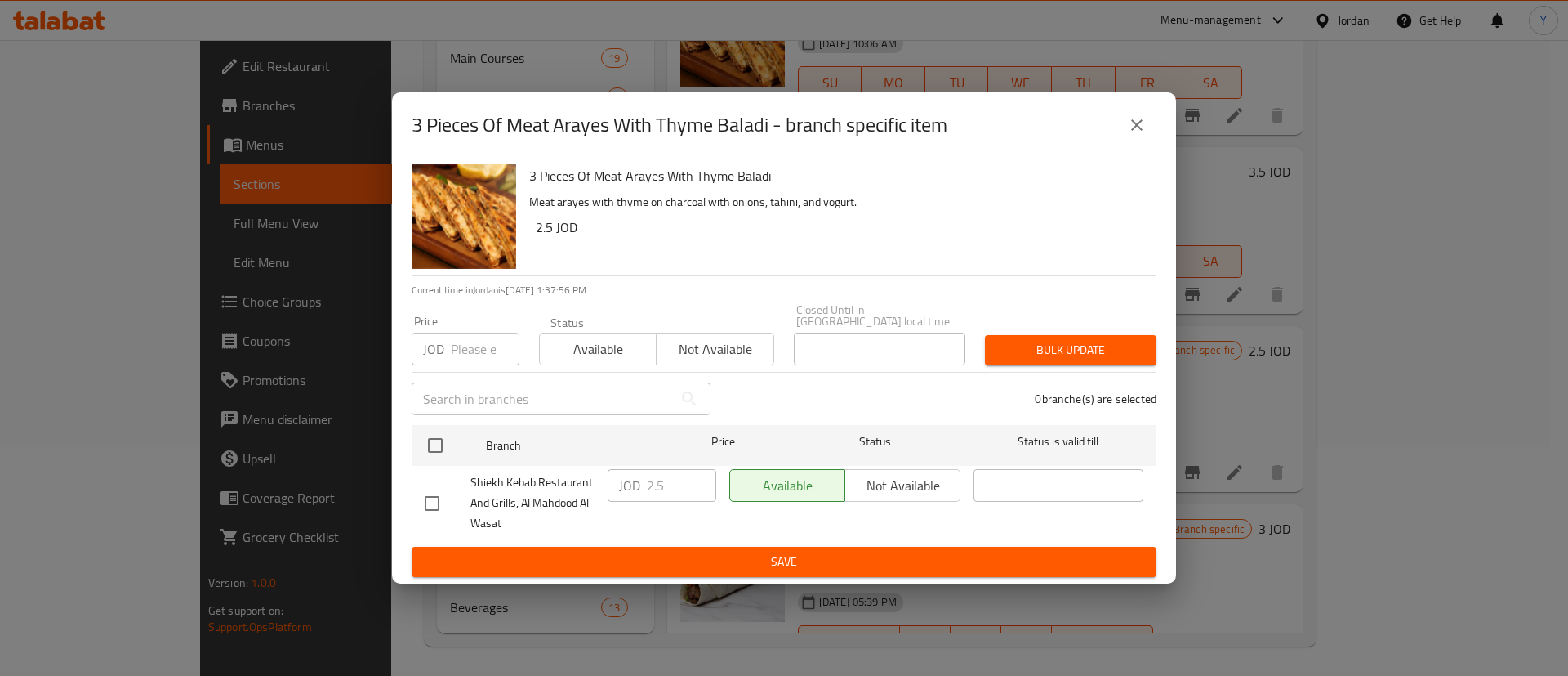
drag, startPoint x: 1130, startPoint y: 125, endPoint x: 1150, endPoint y: 142, distance: 26.2
click at [1132, 125] on icon "close" at bounding box center [1137, 124] width 20 height 20
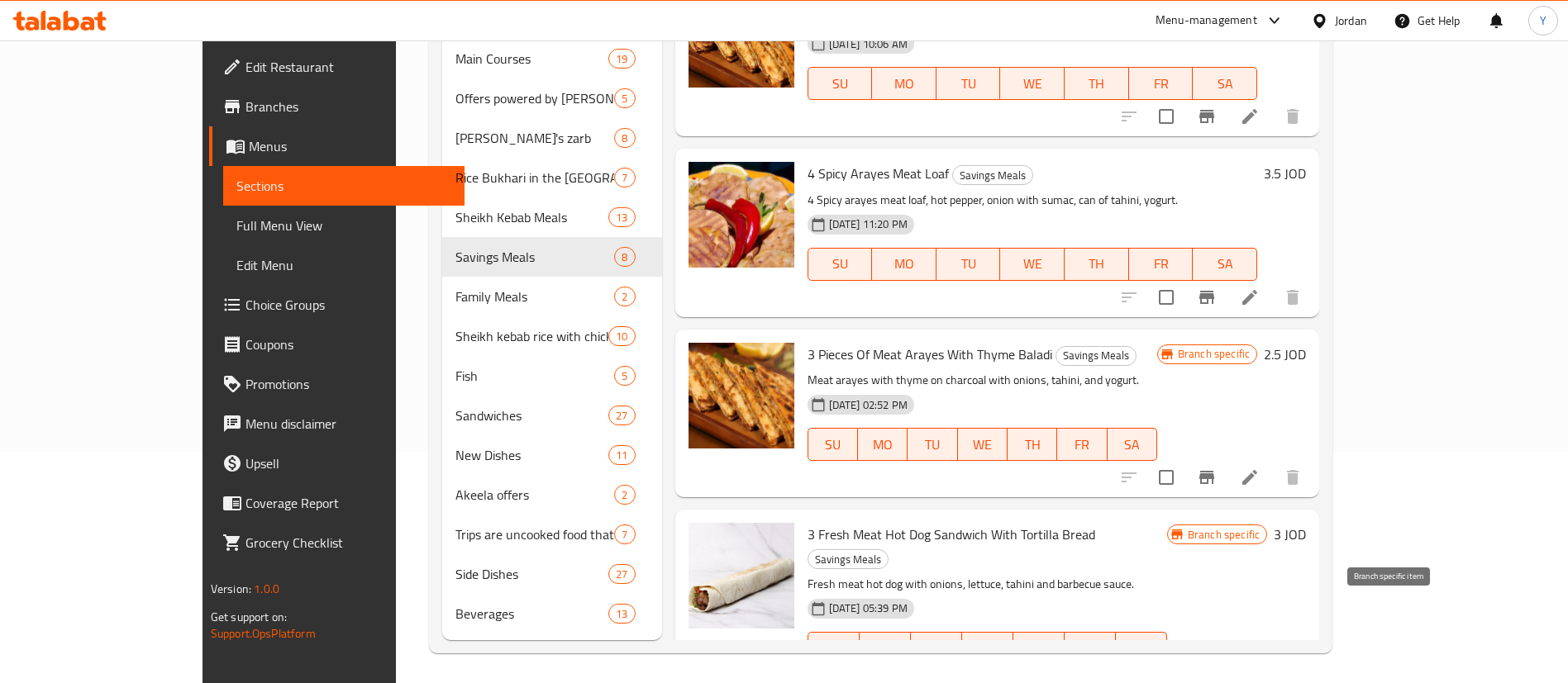
click at [1226, 661] on button "Branch-specific-item" at bounding box center [1206, 681] width 40 height 40
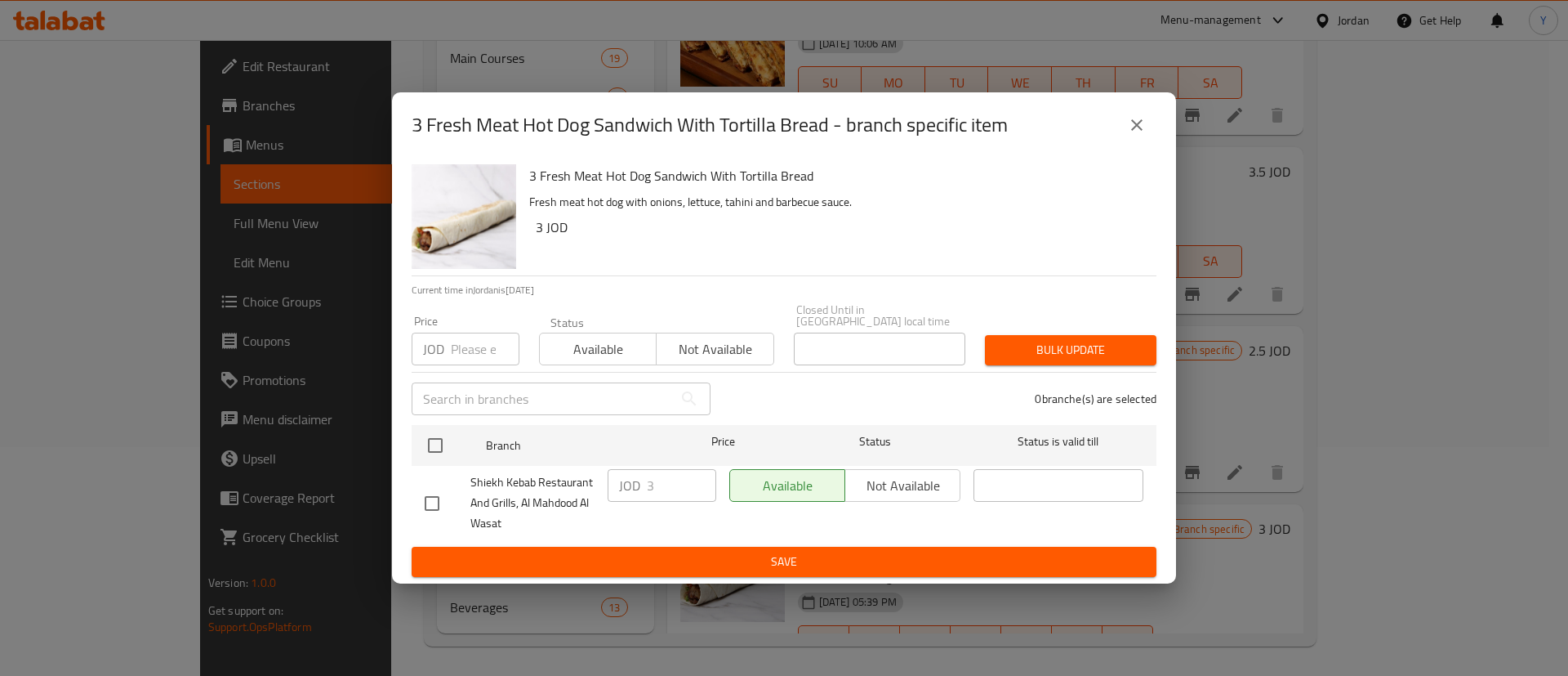
click at [1122, 122] on button "close" at bounding box center [1138, 125] width 39 height 39
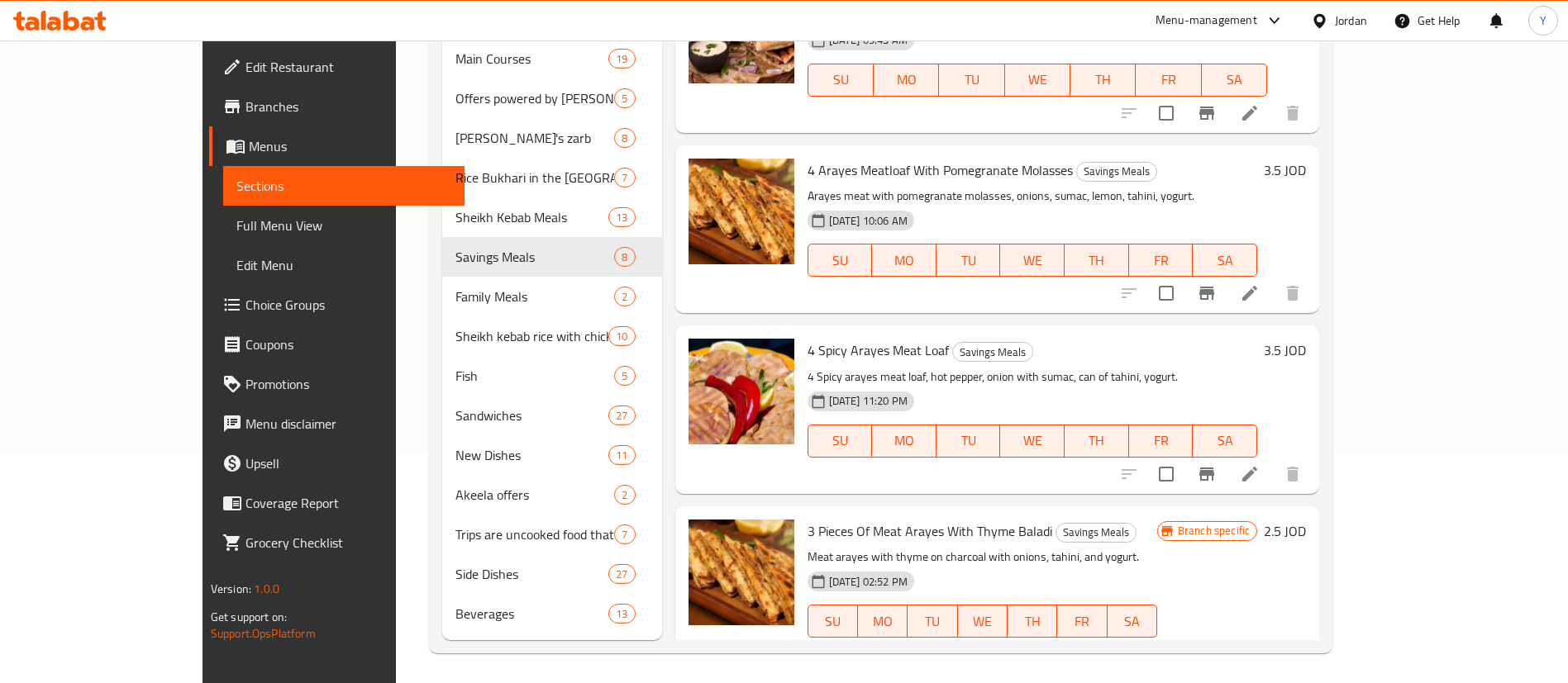
scroll to position [554, 0]
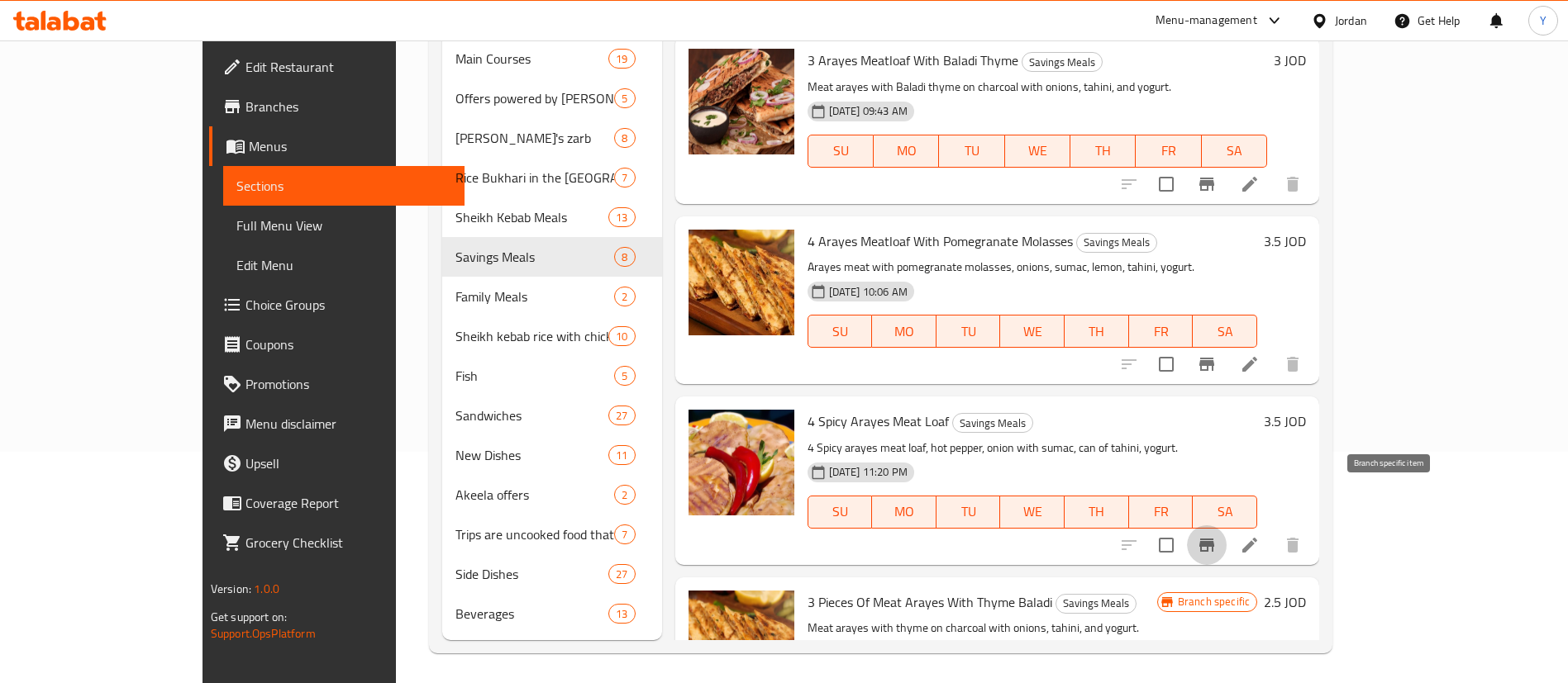
click at [1217, 535] on icon "Branch-specific-item" at bounding box center [1206, 544] width 20 height 20
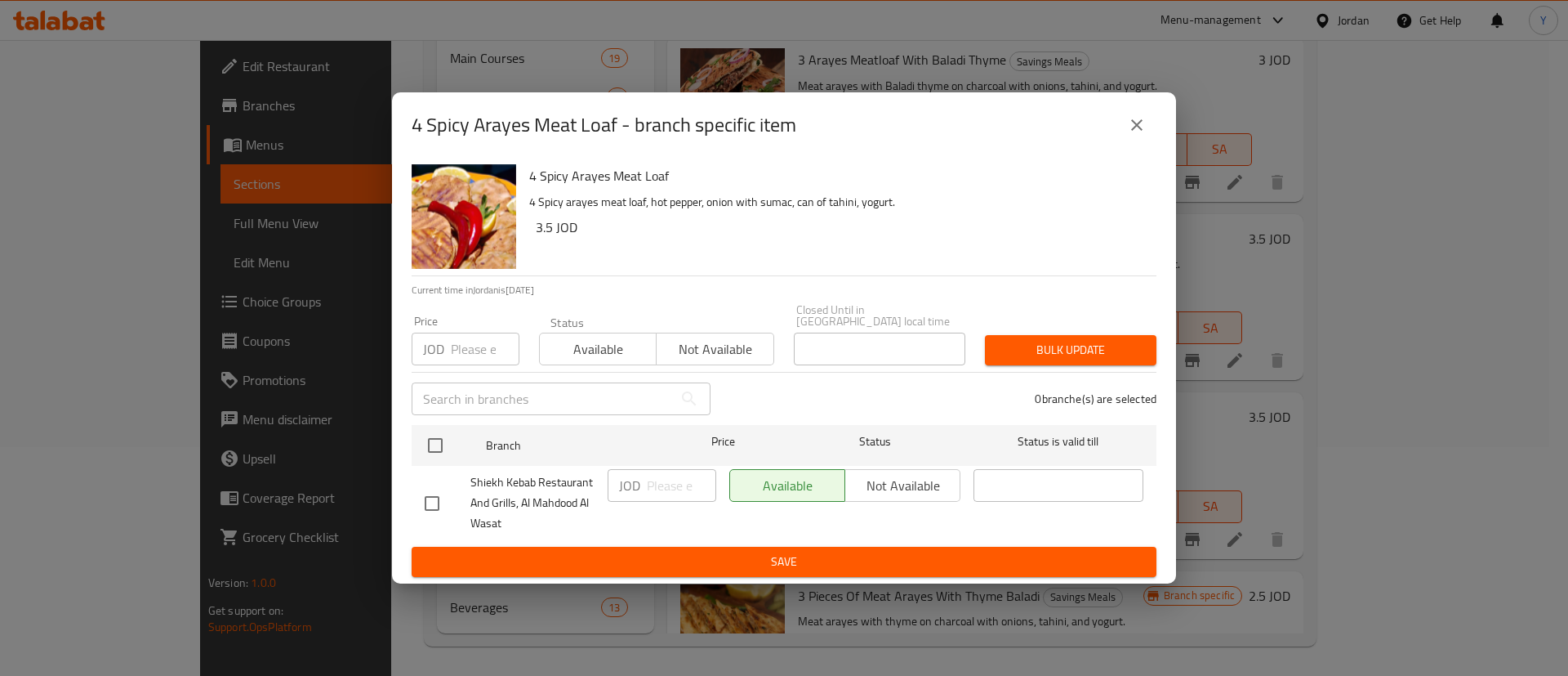
click at [1134, 132] on icon "close" at bounding box center [1137, 124] width 20 height 20
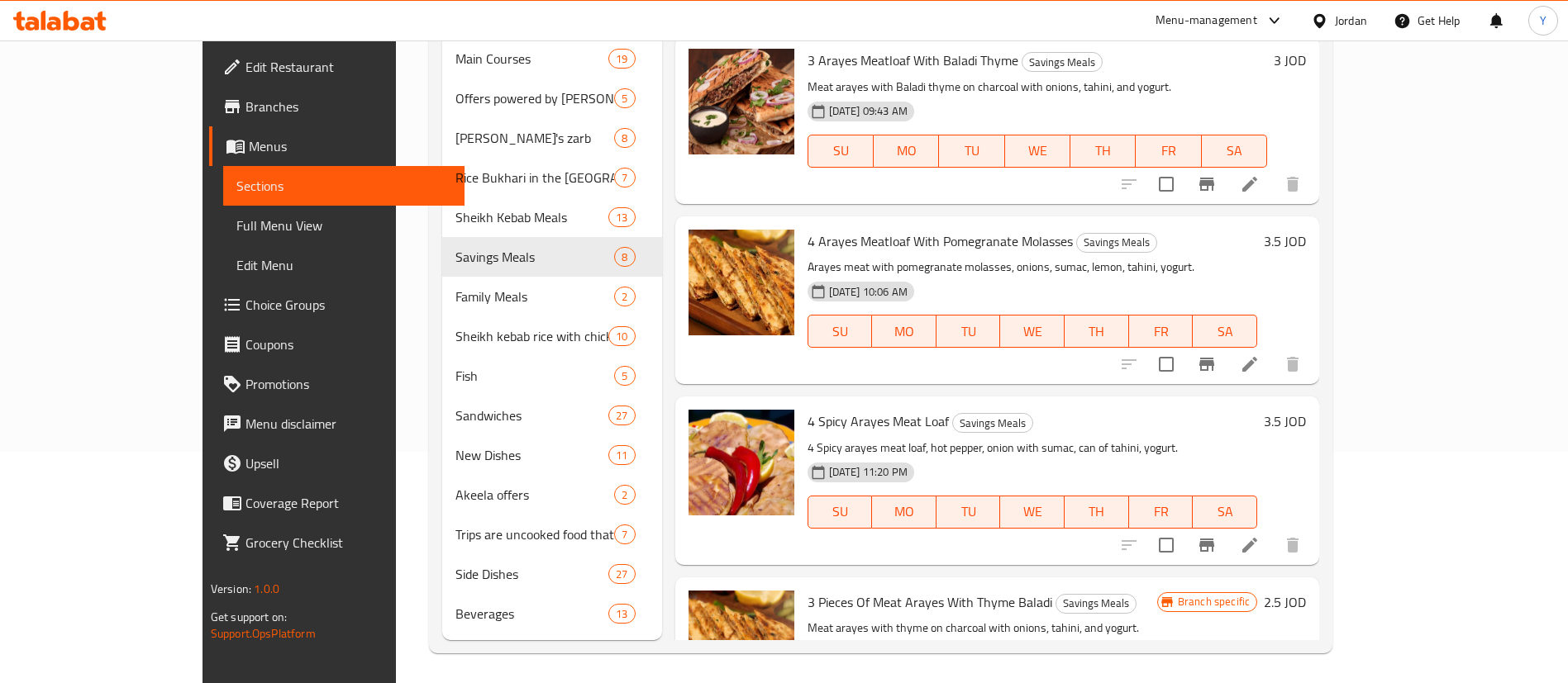
scroll to position [802, 0]
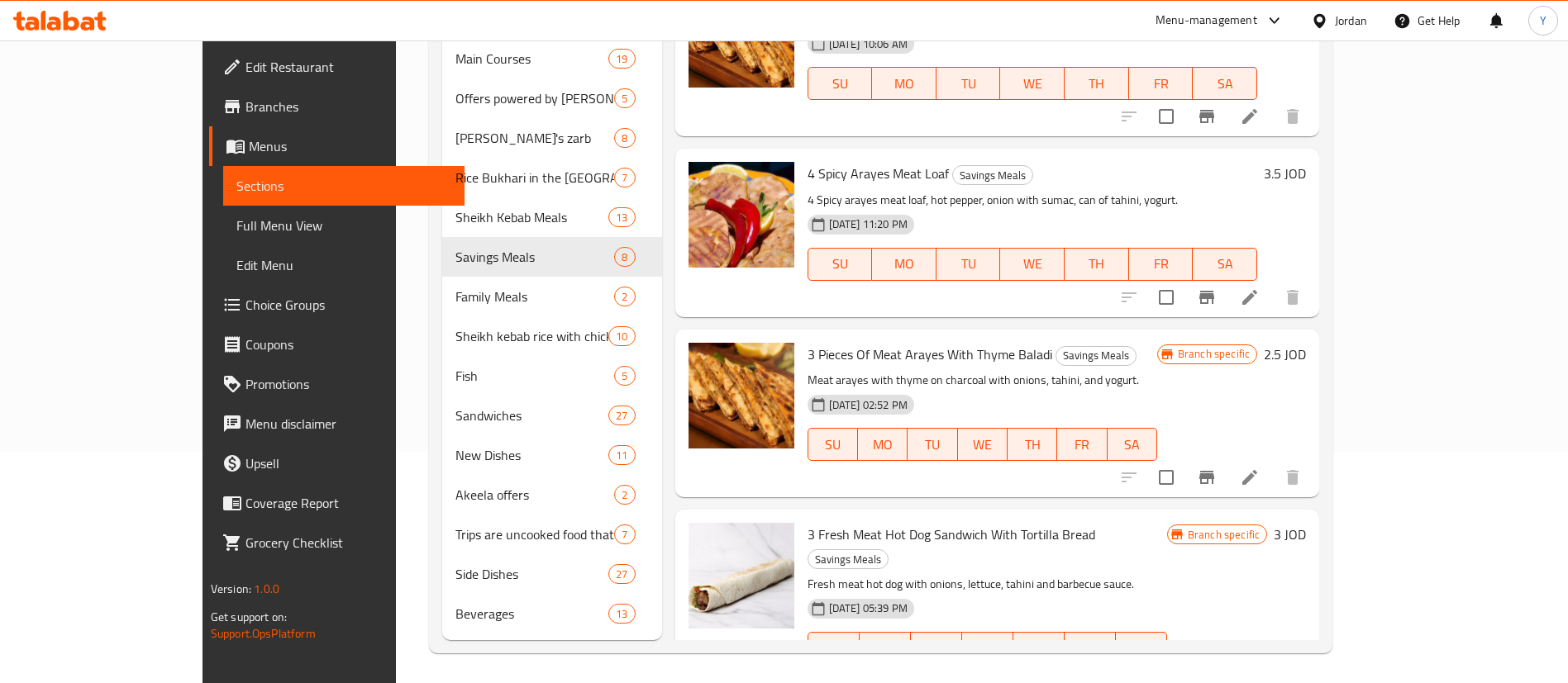
click at [1257, 470] on icon at bounding box center [1249, 477] width 15 height 15
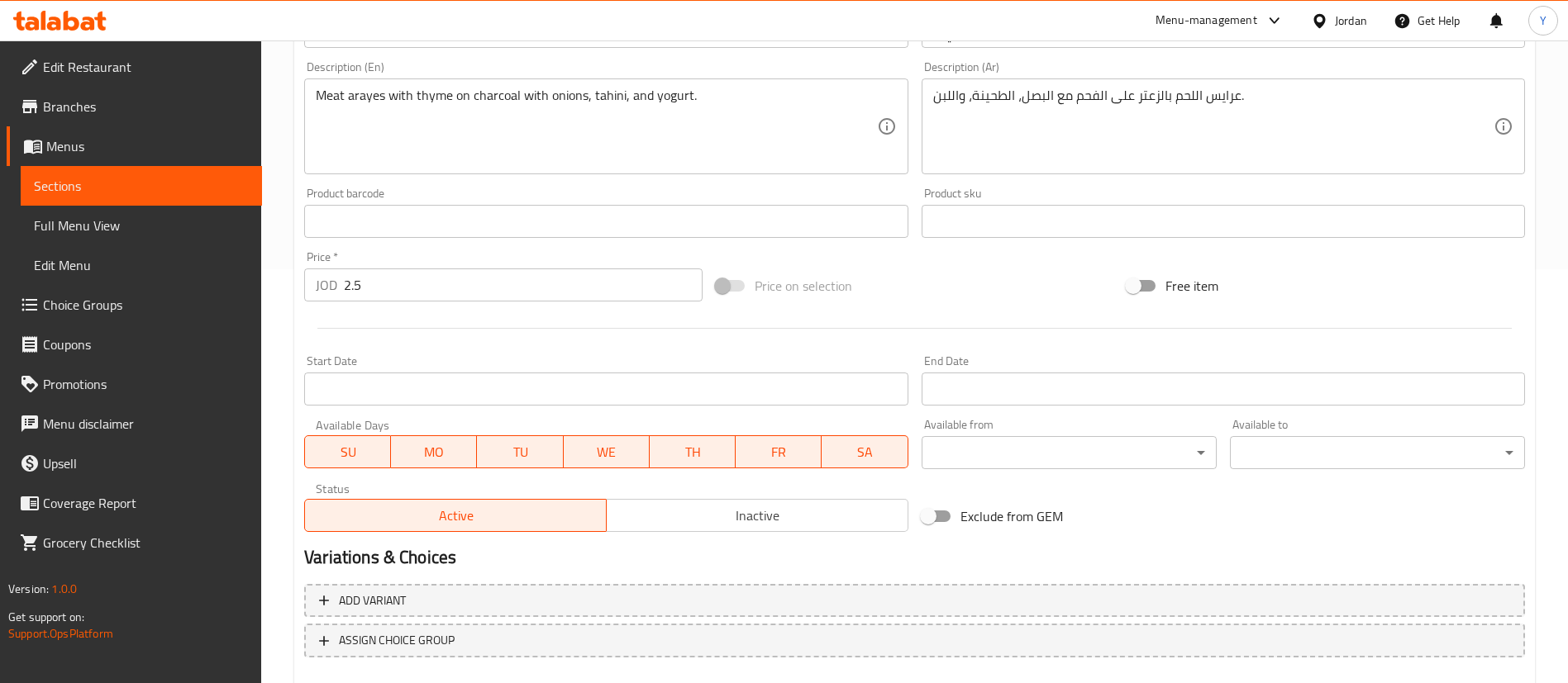
scroll to position [508, 0]
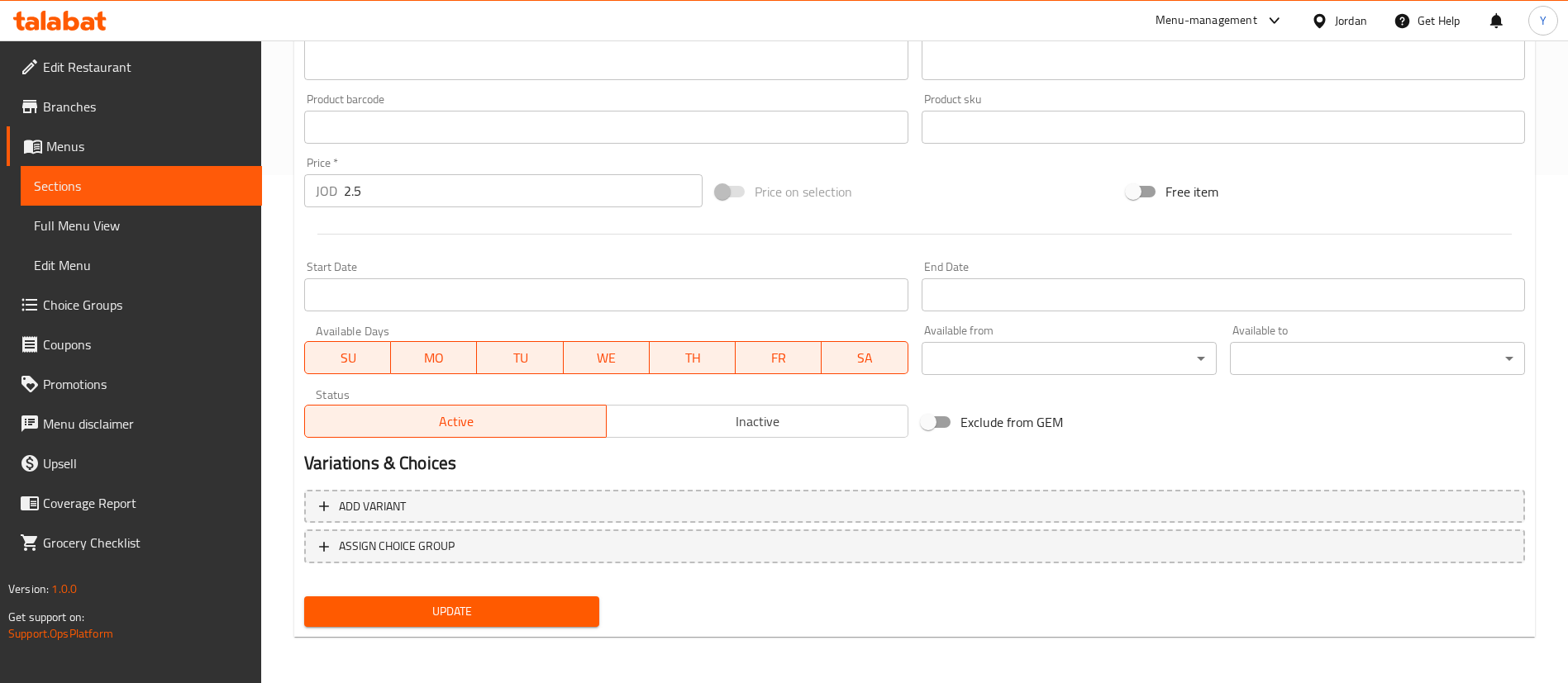
click at [190, 172] on link "Sections" at bounding box center [141, 186] width 241 height 40
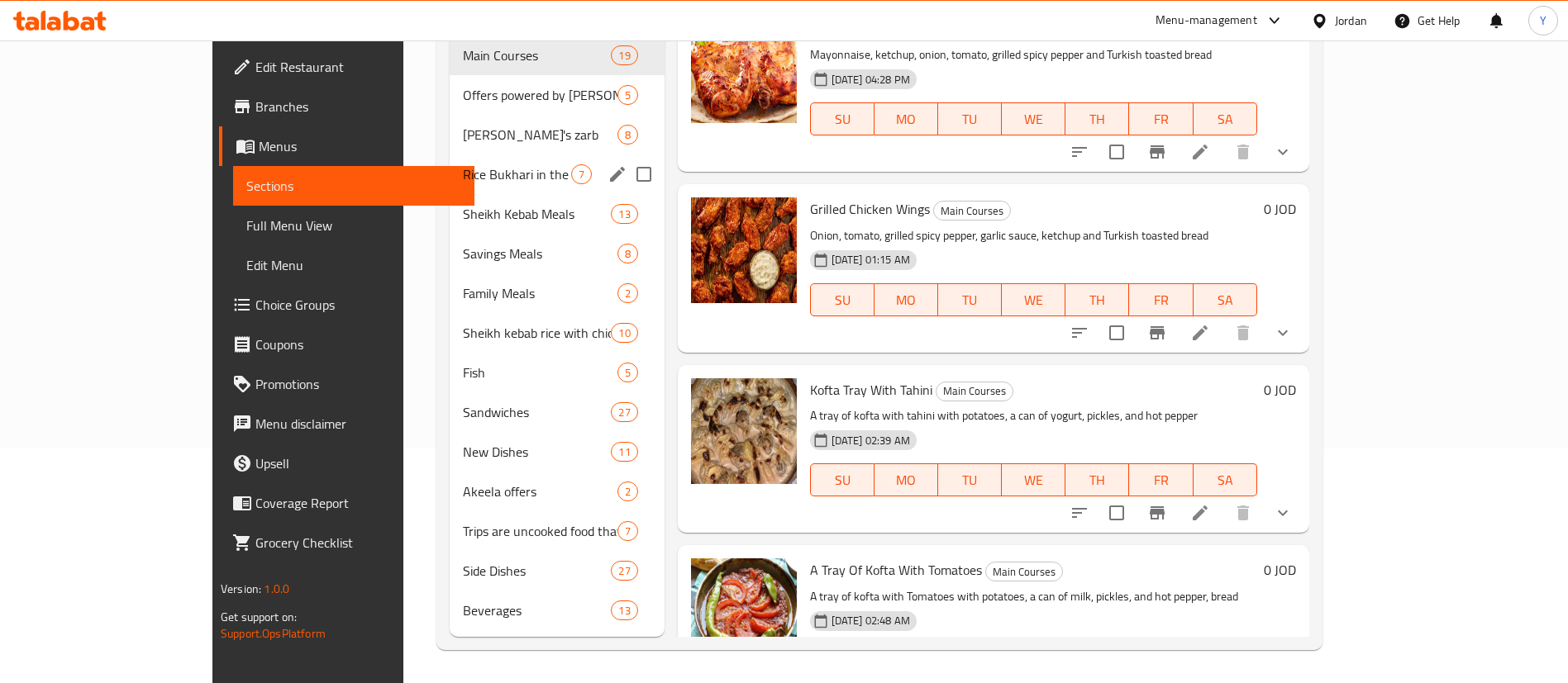
scroll to position [231, 0]
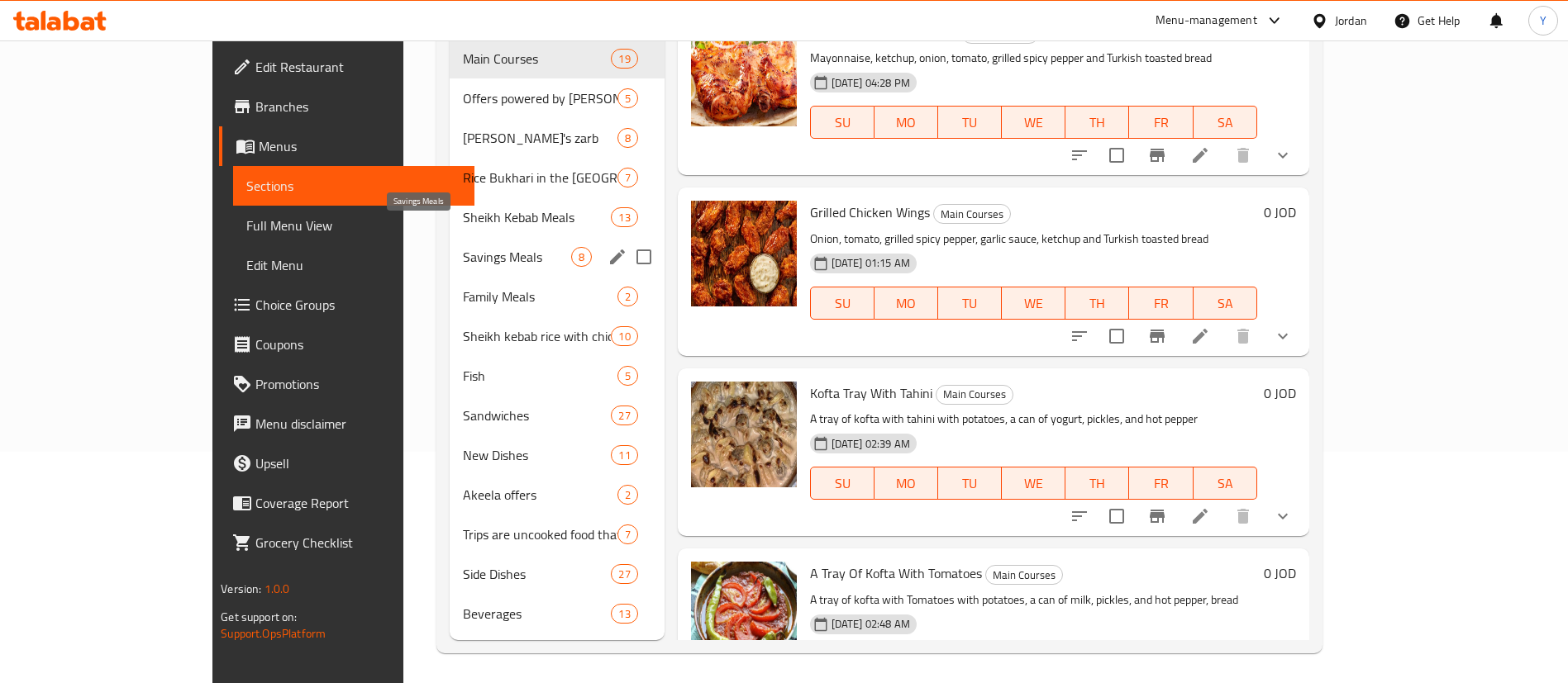
click at [463, 247] on span "Savings Meals" at bounding box center [517, 257] width 108 height 20
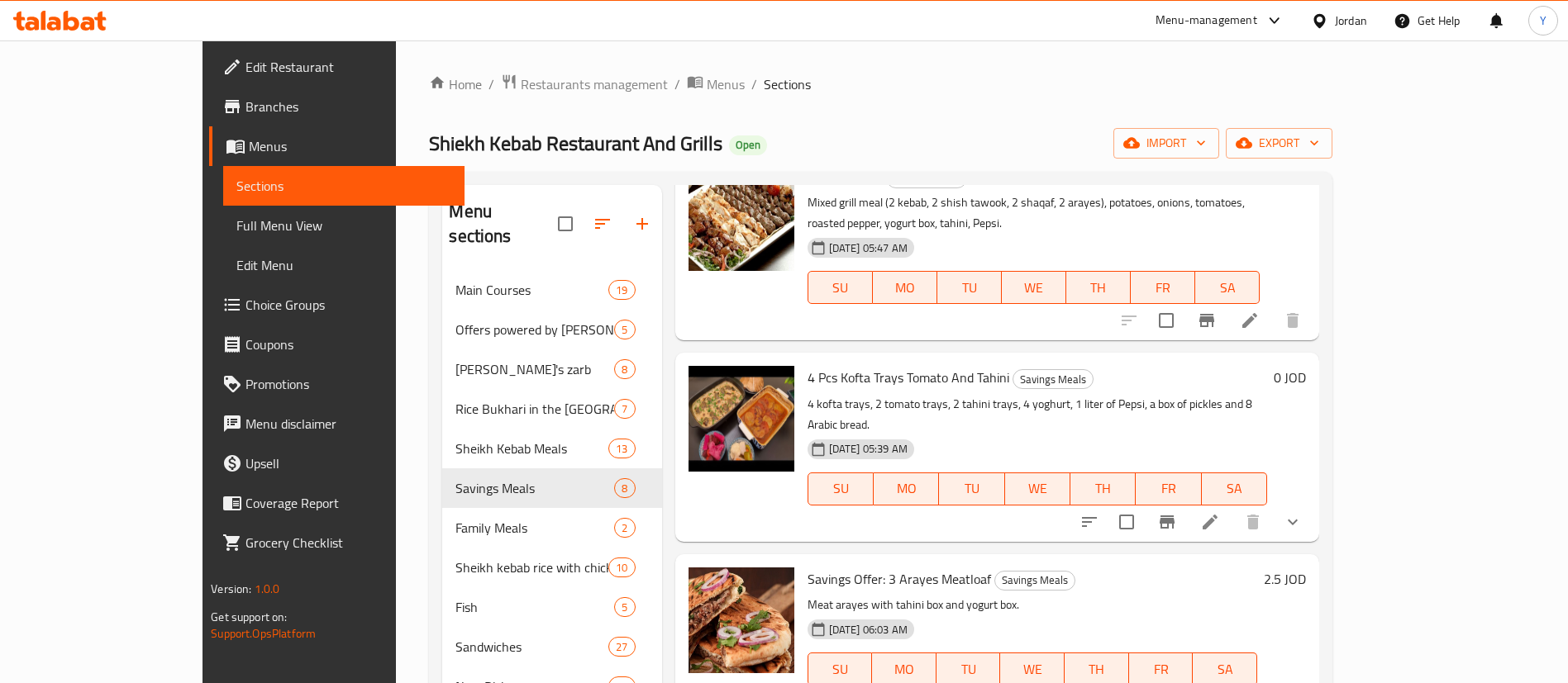
scroll to position [124, 0]
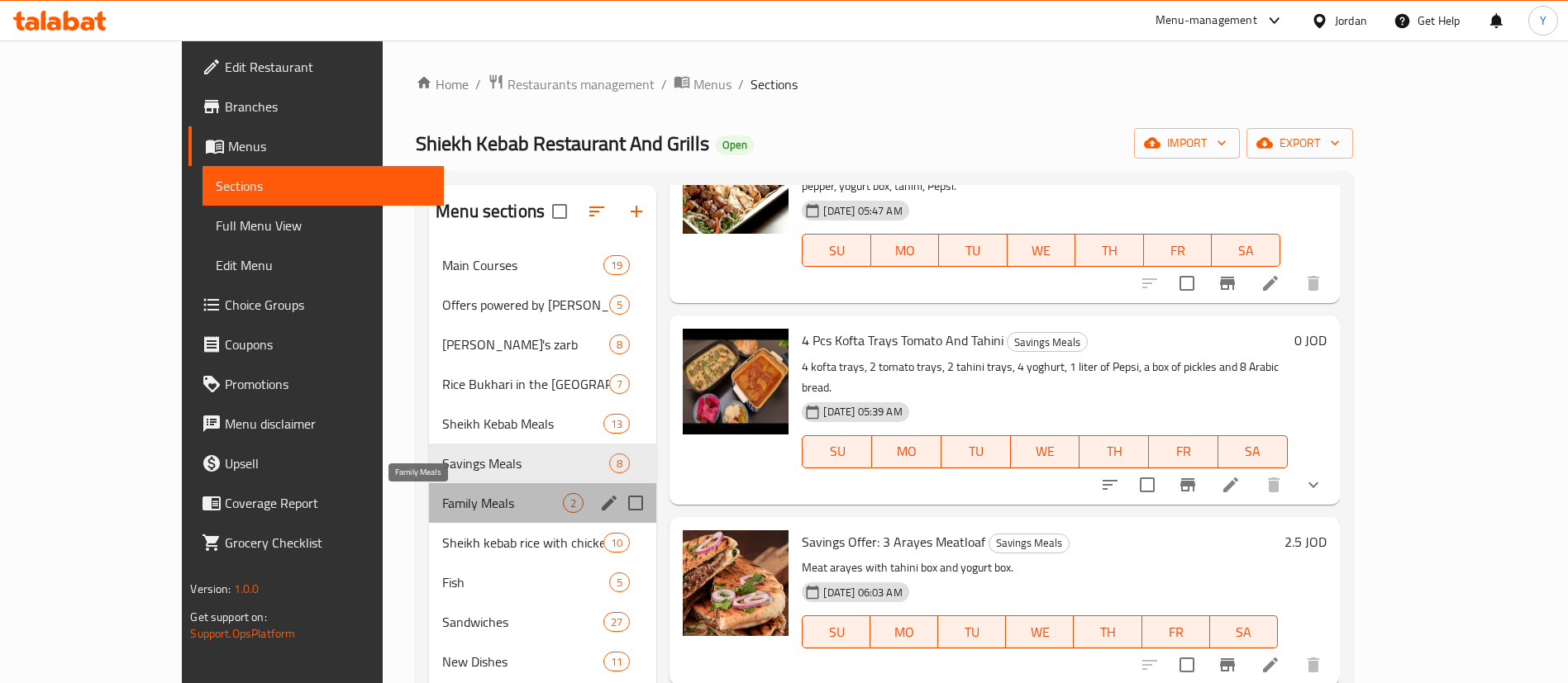
drag, startPoint x: 360, startPoint y: 511, endPoint x: 380, endPoint y: 511, distance: 20.0
click at [442, 512] on span "Family Meals" at bounding box center [502, 503] width 121 height 20
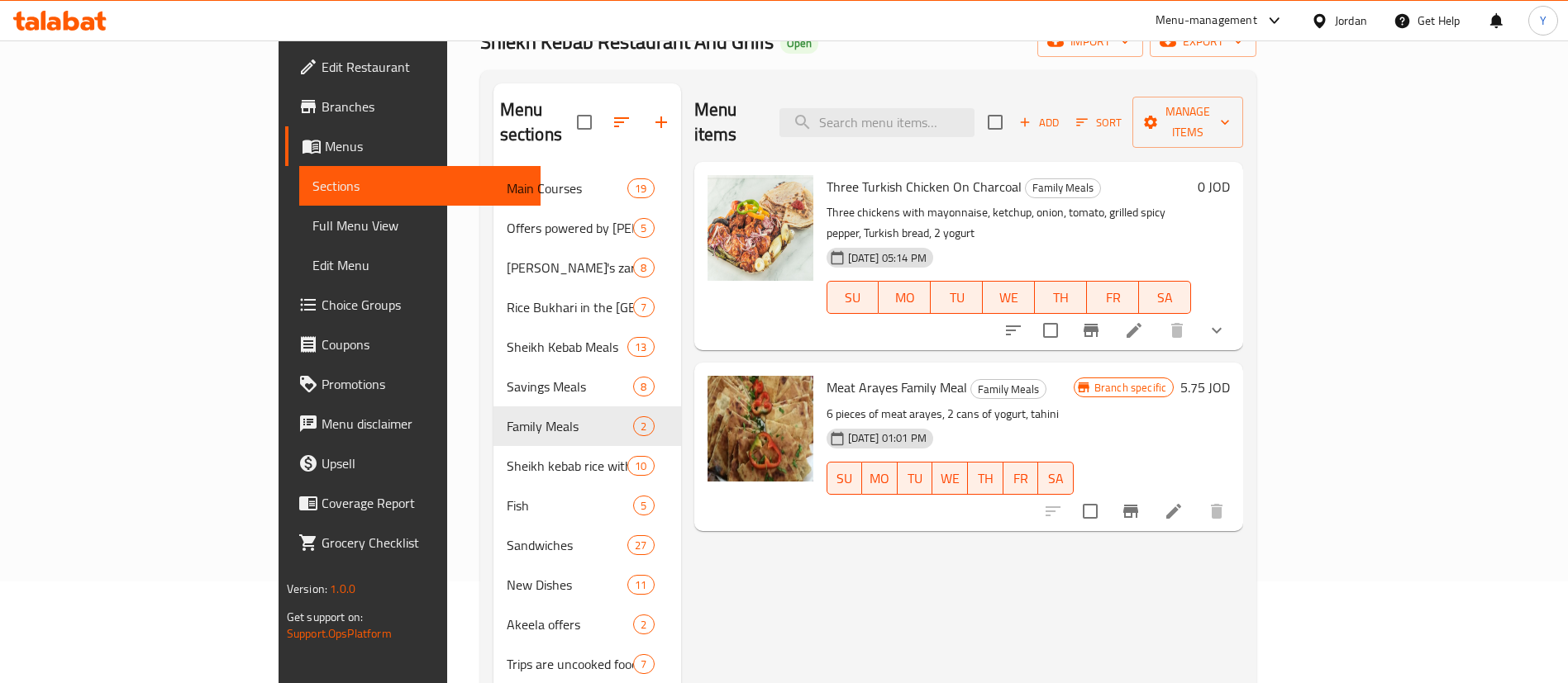
scroll to position [231, 0]
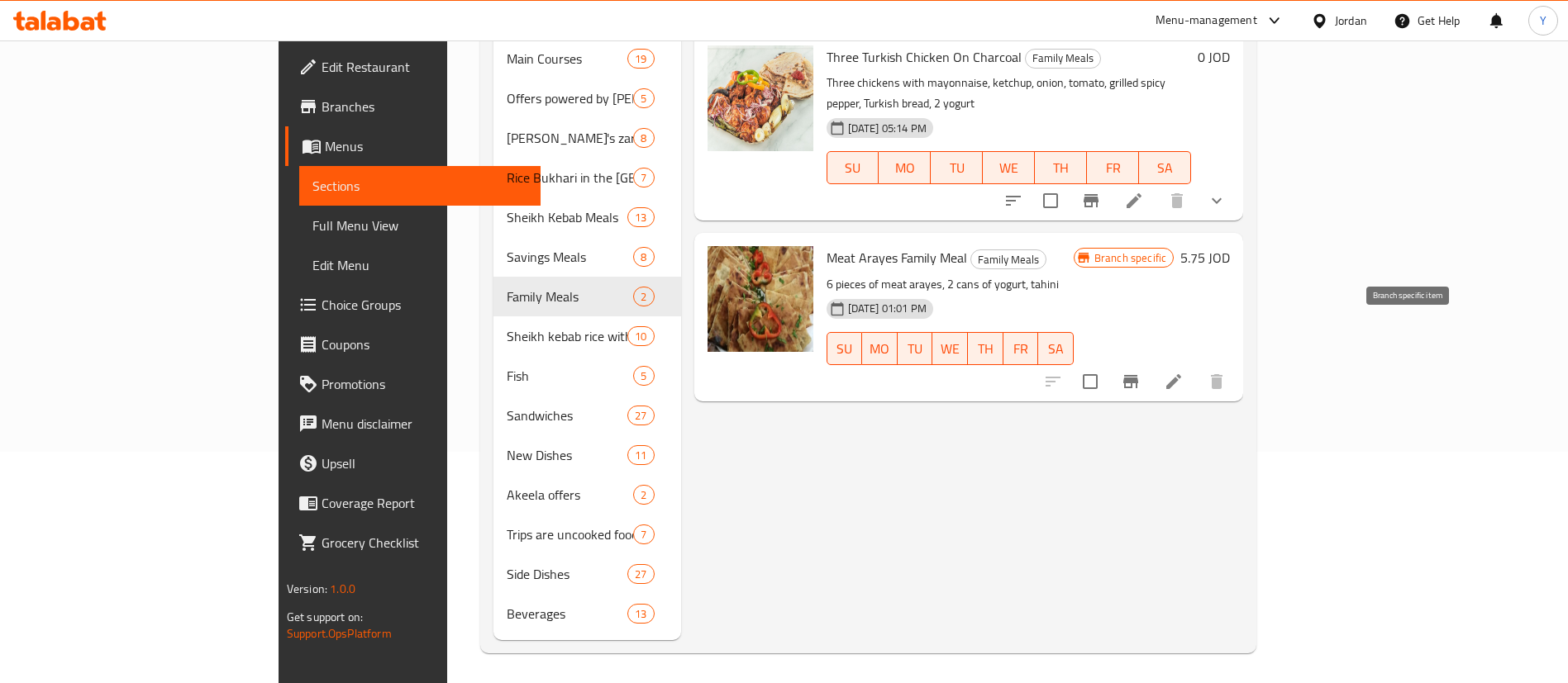
click at [1140, 372] on icon "Branch-specific-item" at bounding box center [1130, 381] width 20 height 20
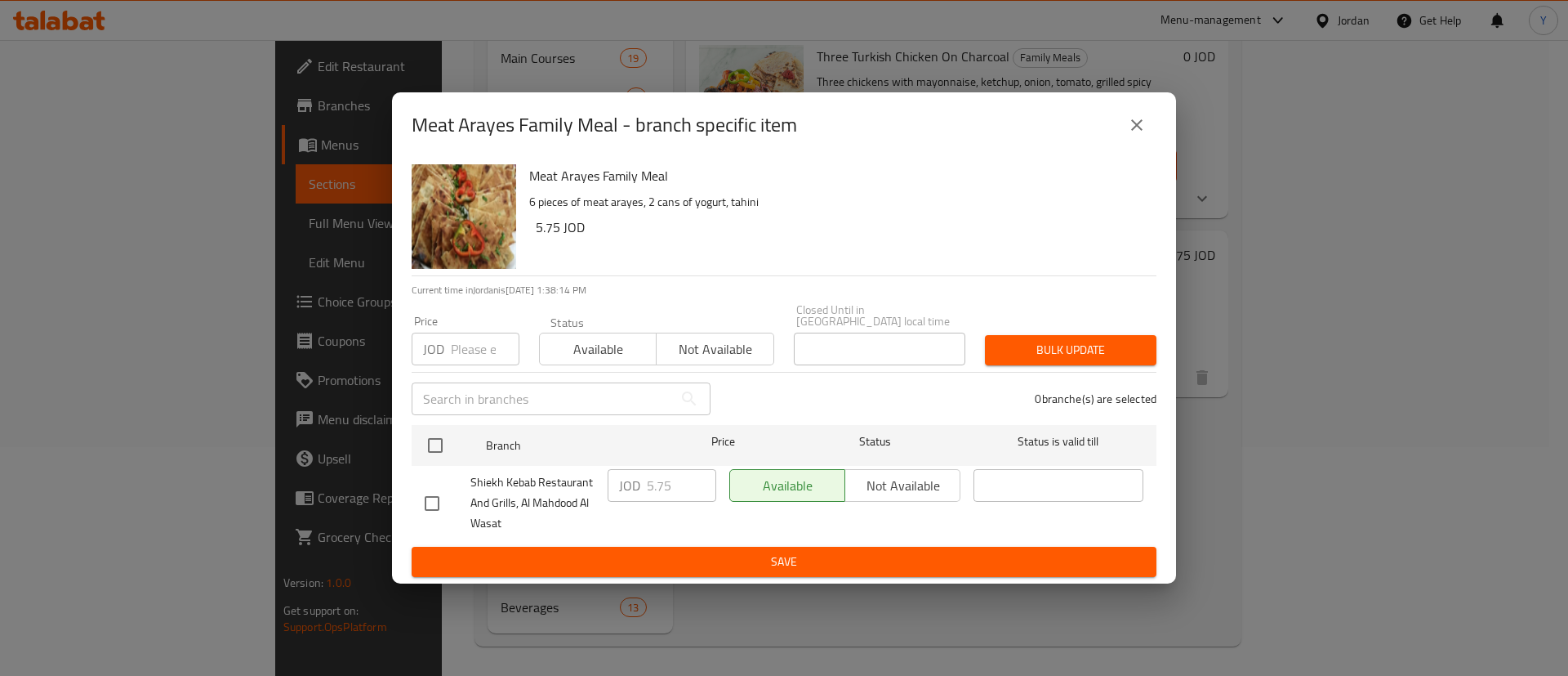
drag, startPoint x: 1150, startPoint y: 125, endPoint x: 1158, endPoint y: 130, distance: 9.4
click at [1151, 125] on button "close" at bounding box center [1138, 125] width 39 height 39
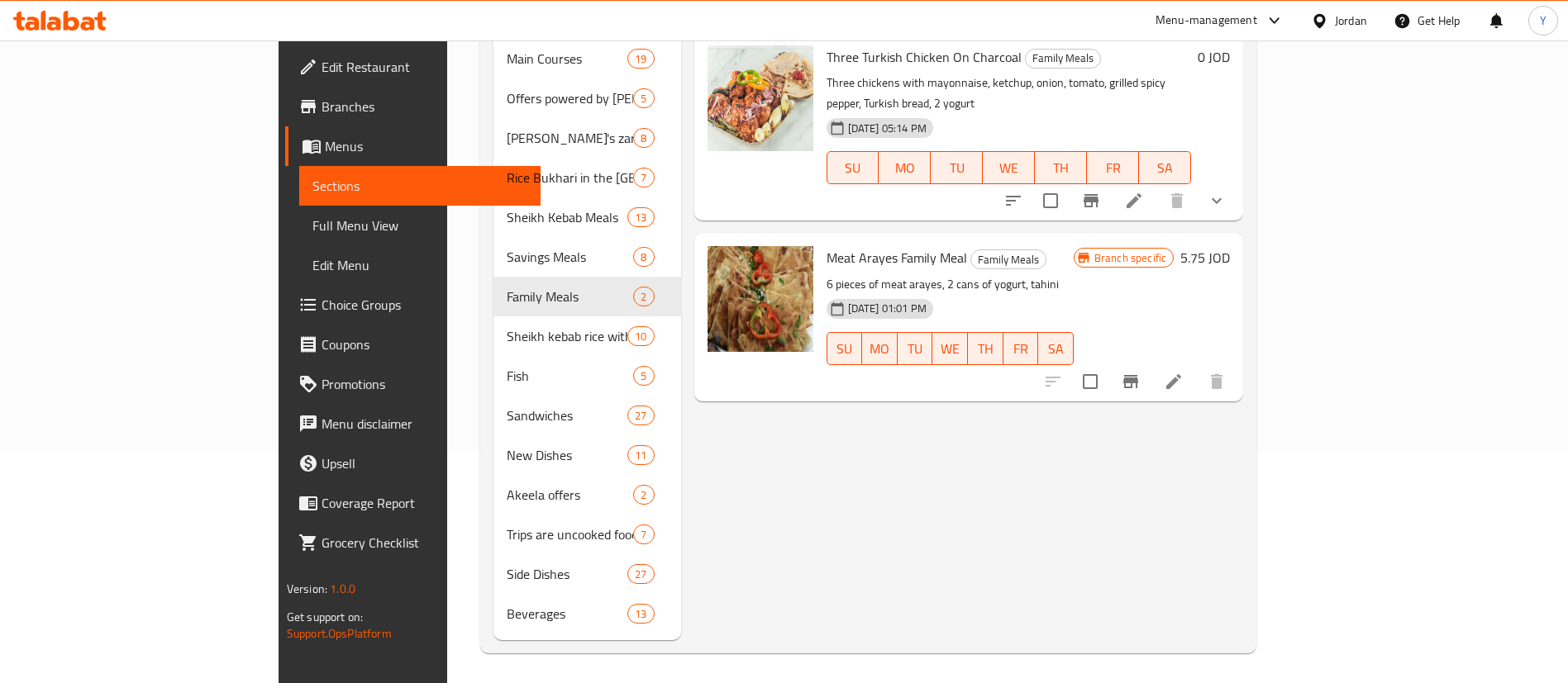
click at [1101, 191] on icon "Branch-specific-item" at bounding box center [1090, 200] width 20 height 20
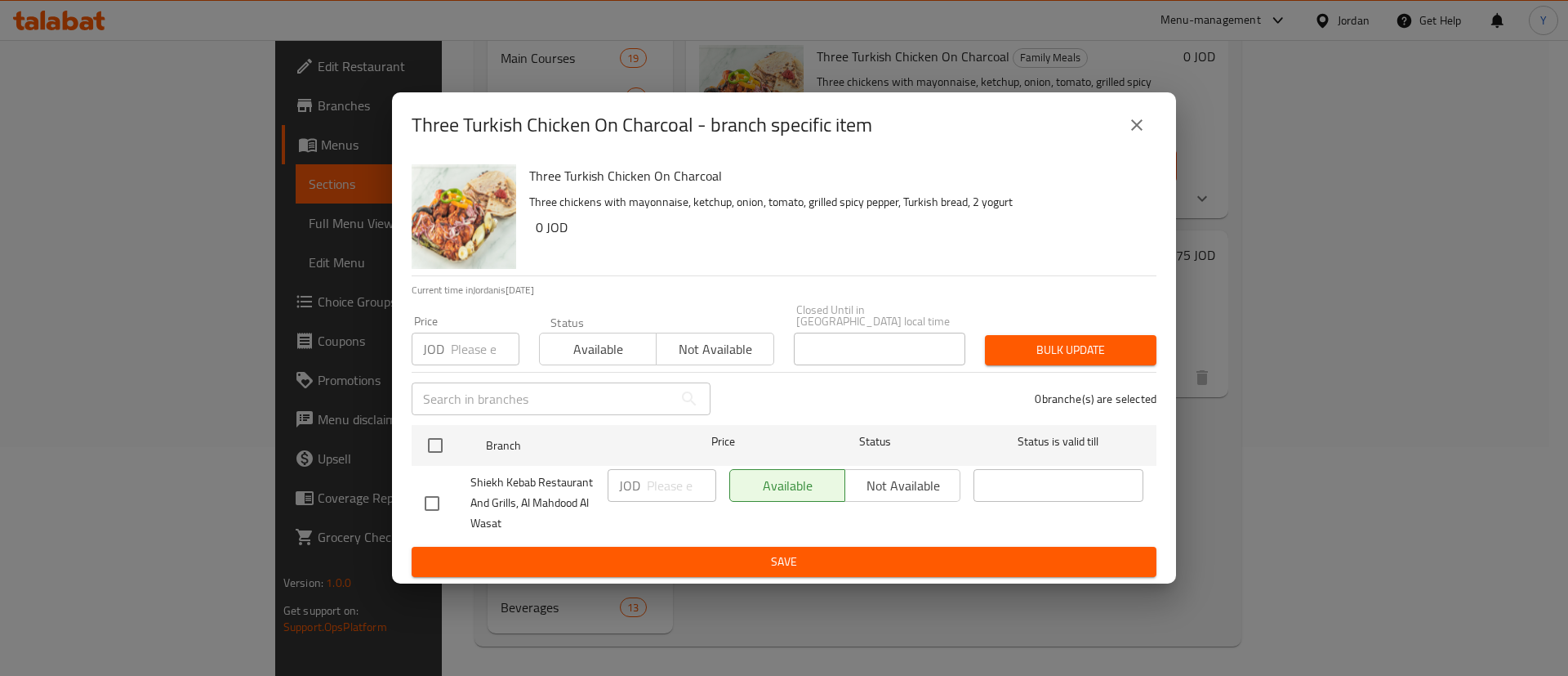
click at [1142, 132] on icon "close" at bounding box center [1137, 124] width 20 height 20
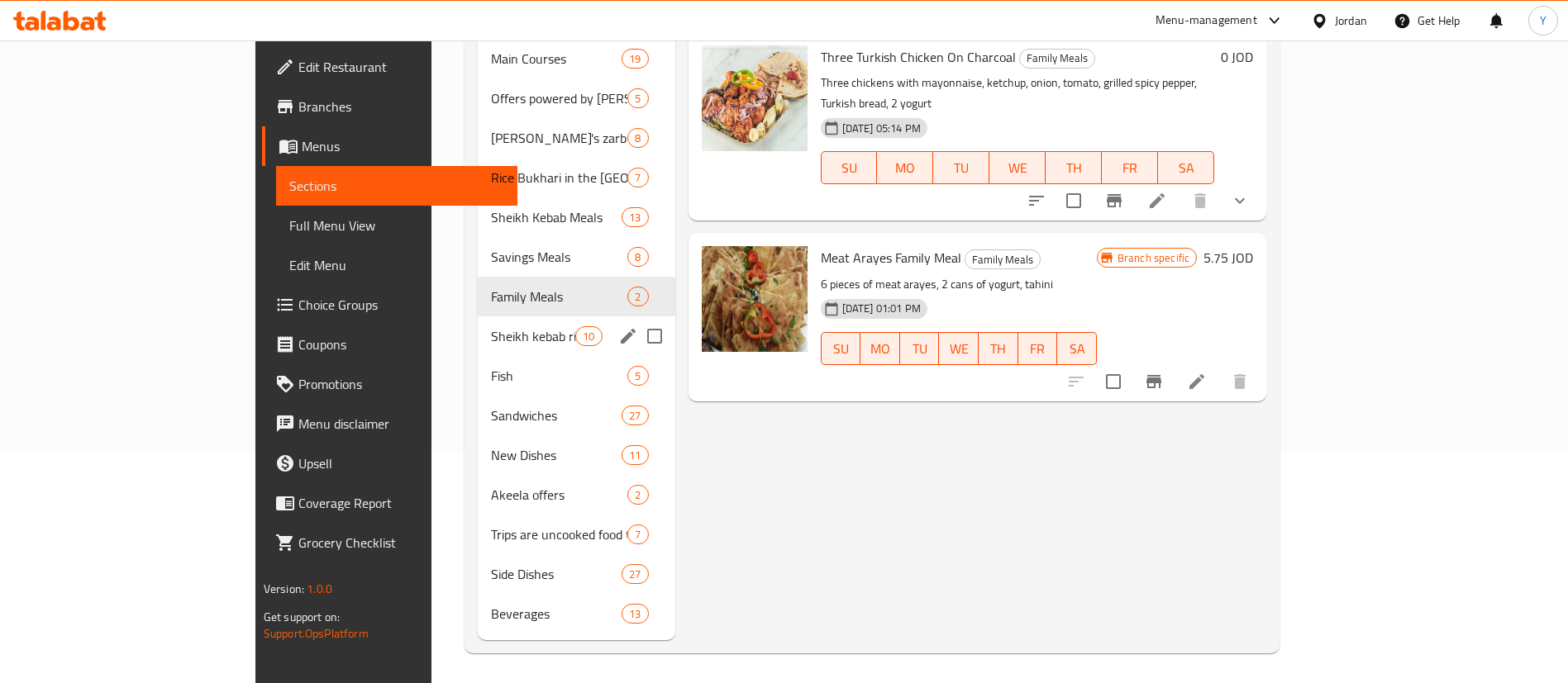
drag, startPoint x: 434, startPoint y: 324, endPoint x: 448, endPoint y: 324, distance: 14.0
click at [478, 324] on div "Sheikh kebab rice with chicken 10" at bounding box center [577, 336] width 198 height 40
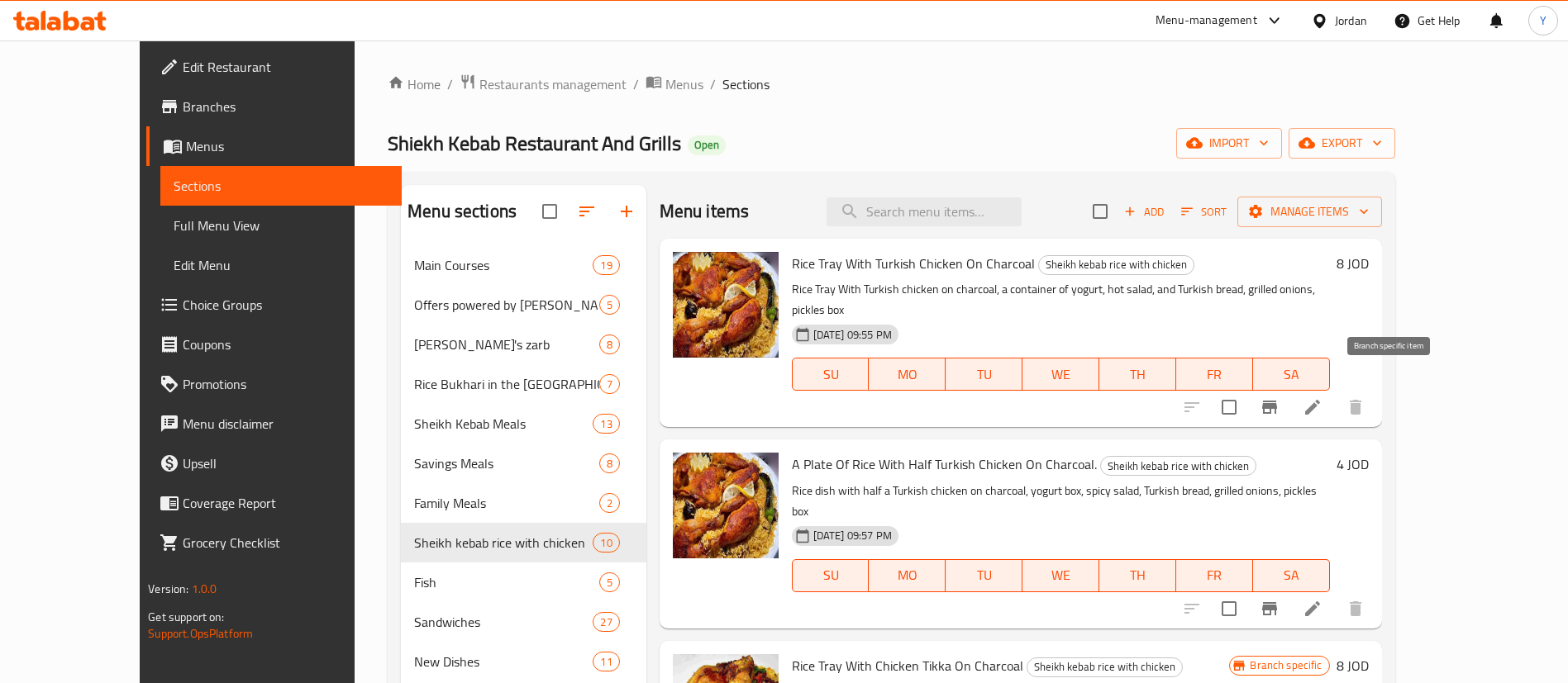
click at [1289, 387] on button "Branch-specific-item" at bounding box center [1270, 407] width 40 height 40
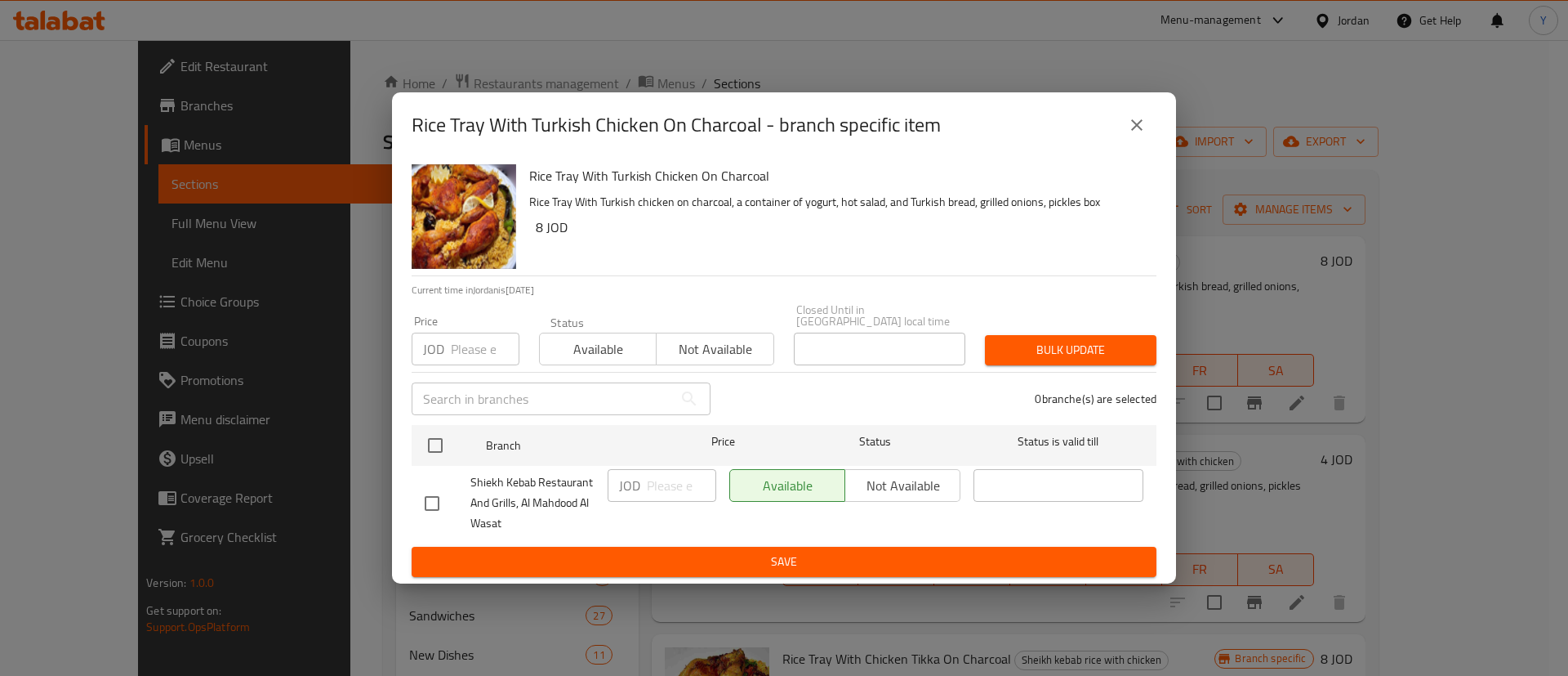
click at [1133, 121] on icon "close" at bounding box center [1137, 124] width 20 height 20
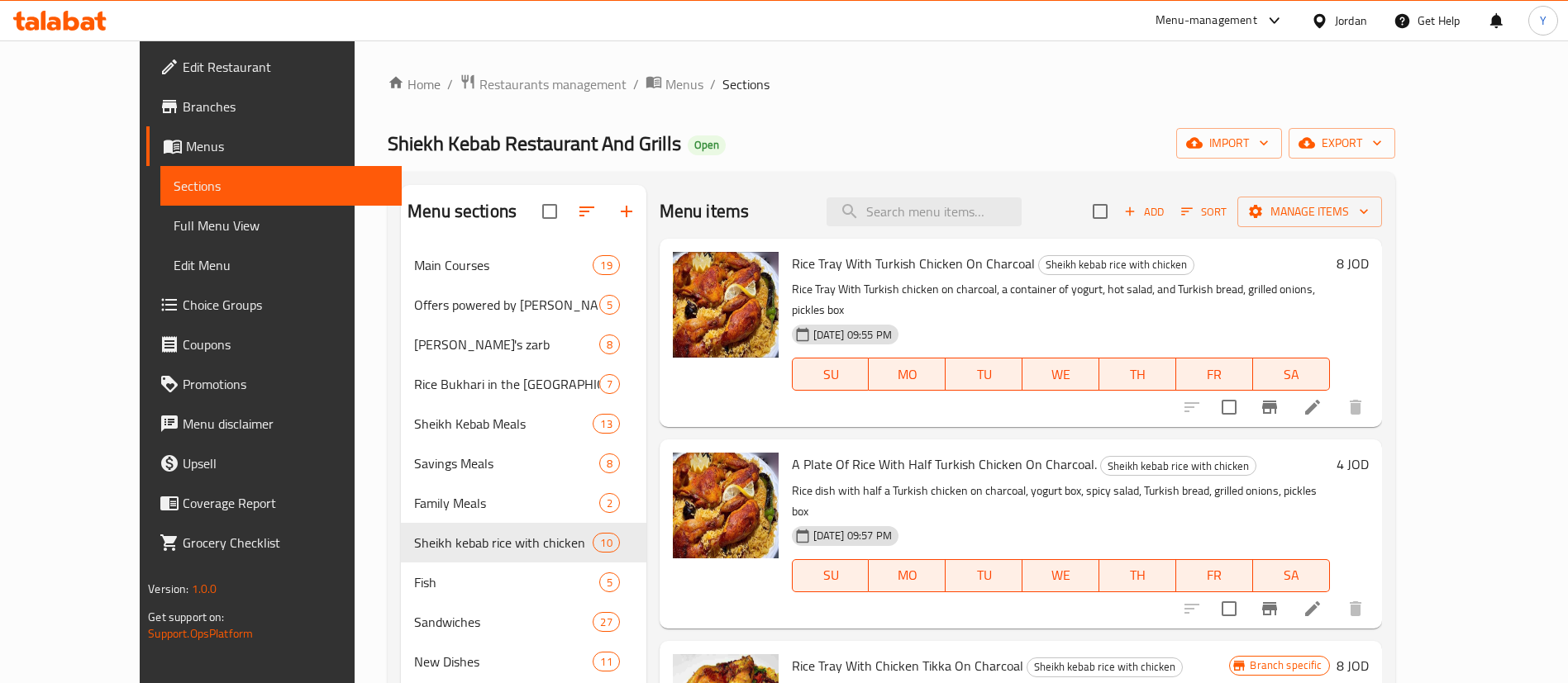
click at [1336, 393] on li at bounding box center [1311, 407] width 46 height 29
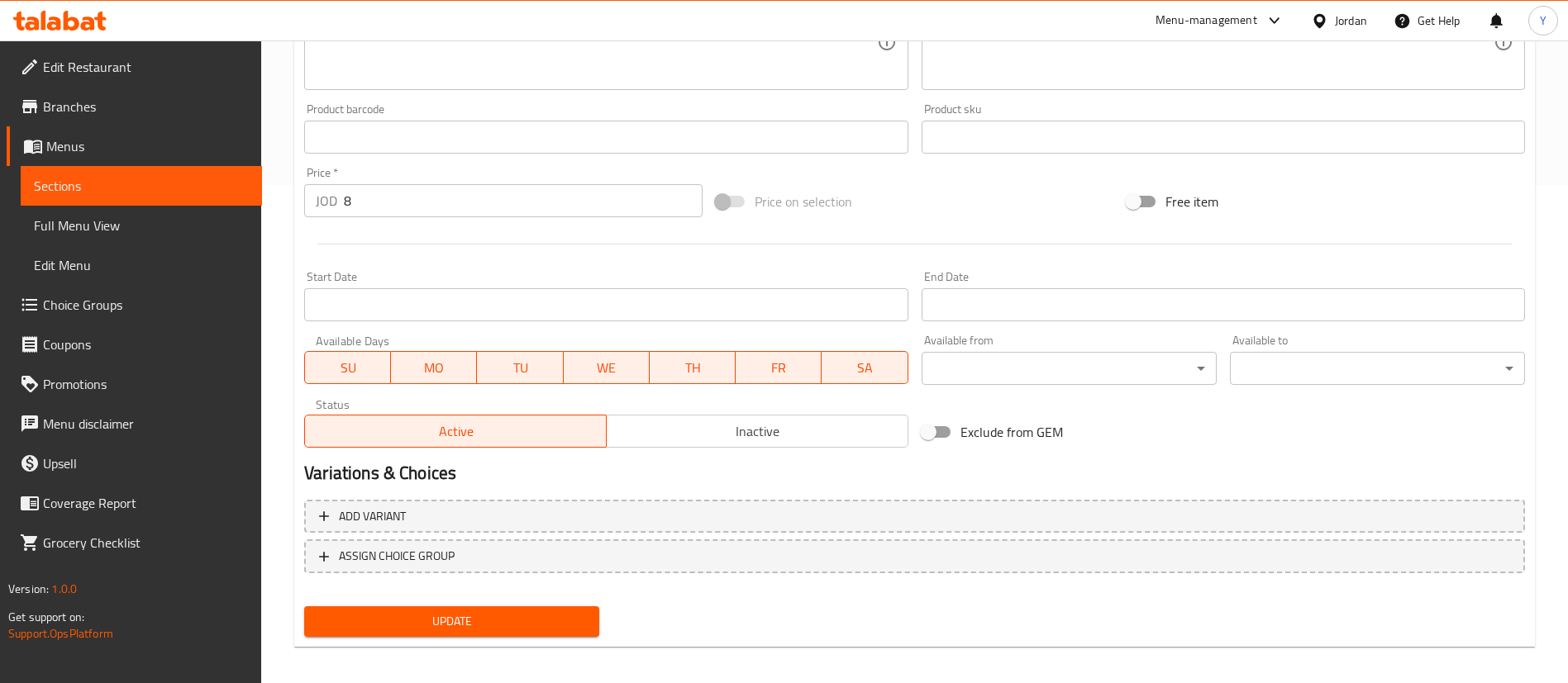
scroll to position [508, 0]
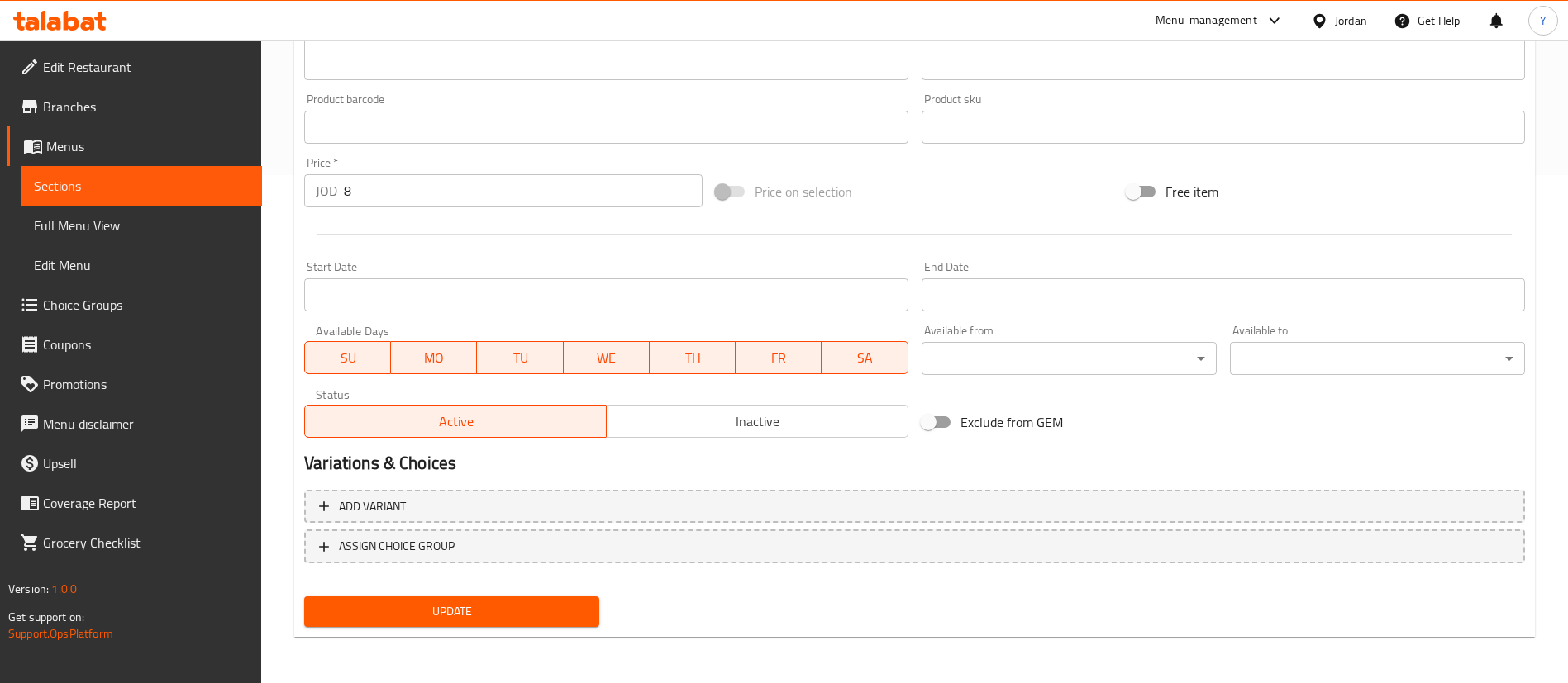
click at [232, 181] on span "Sections" at bounding box center [141, 185] width 215 height 20
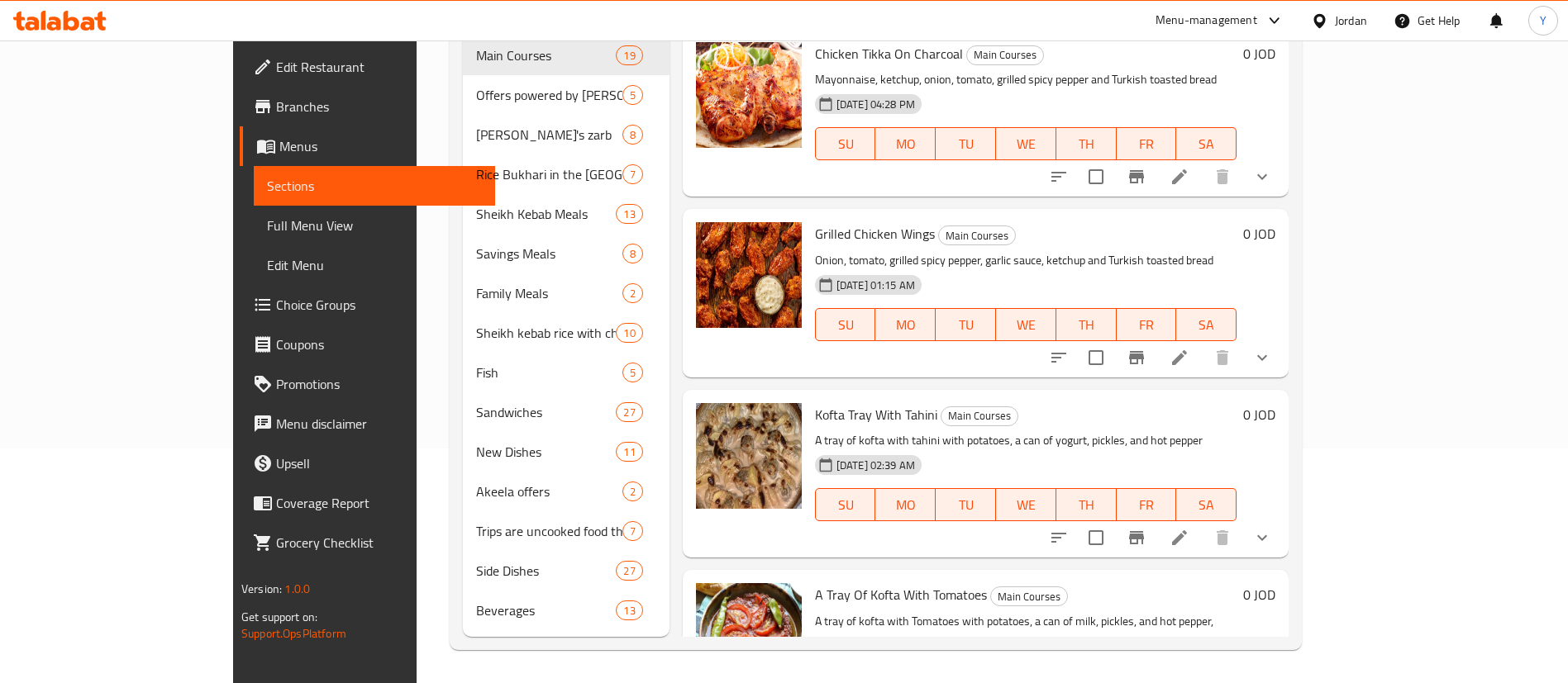
scroll to position [231, 0]
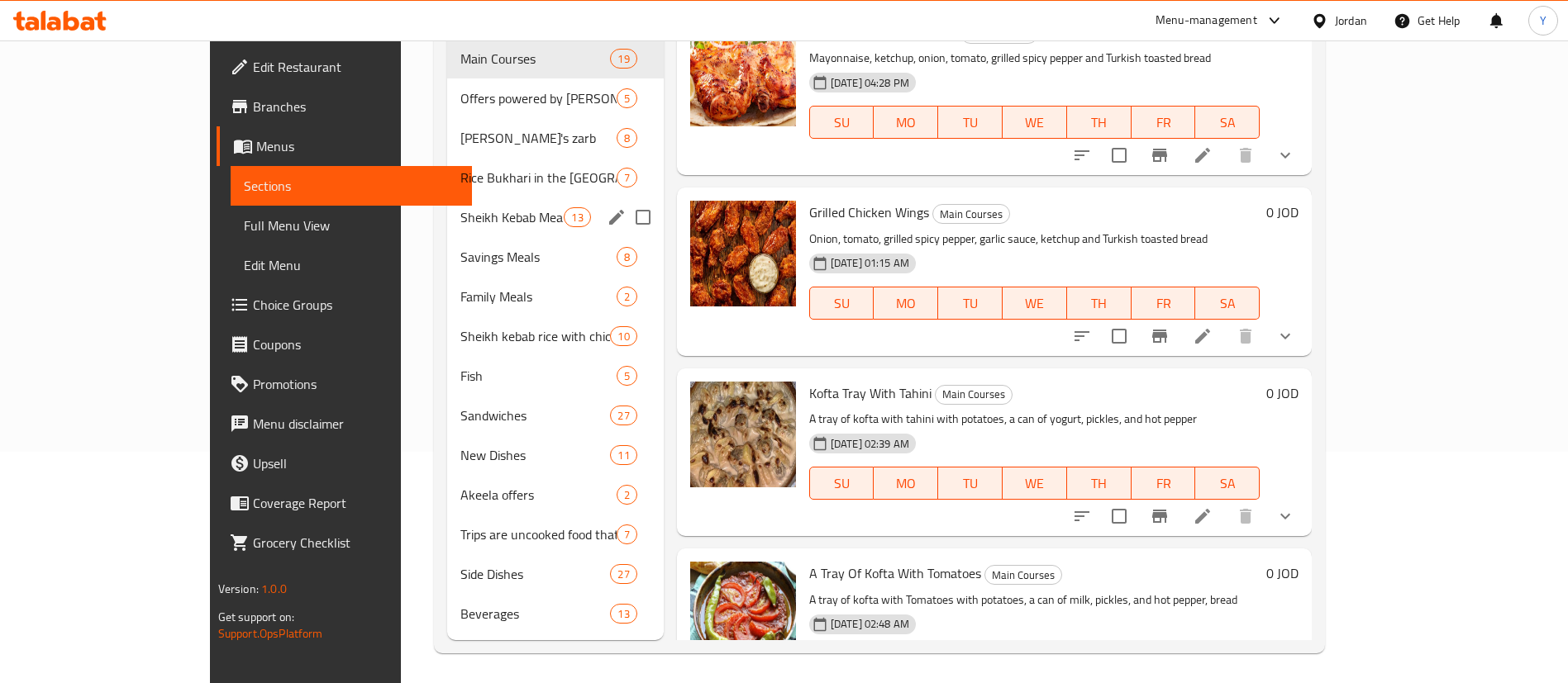
click at [461, 207] on span "Sheikh Kebab Meals" at bounding box center [512, 217] width 103 height 20
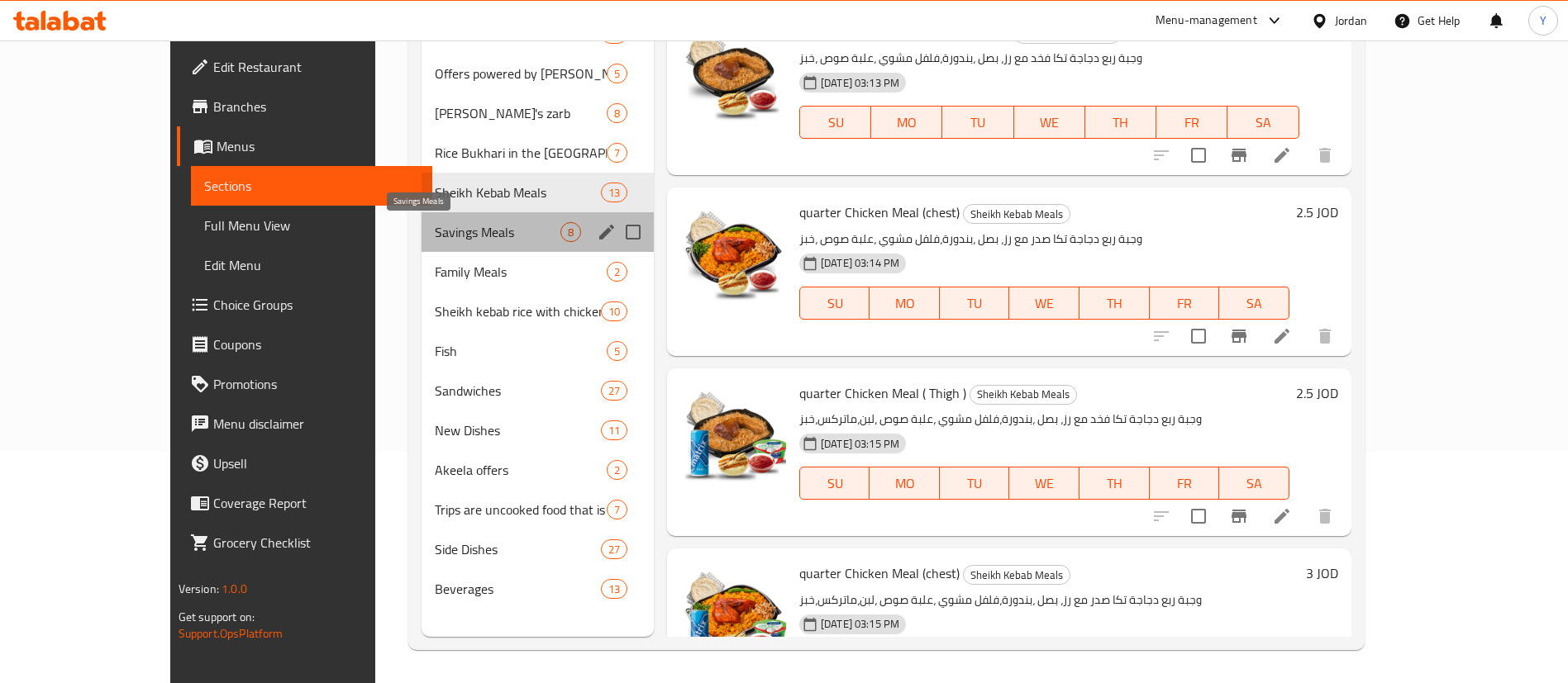
click at [434, 228] on span "Savings Meals" at bounding box center [497, 231] width 126 height 20
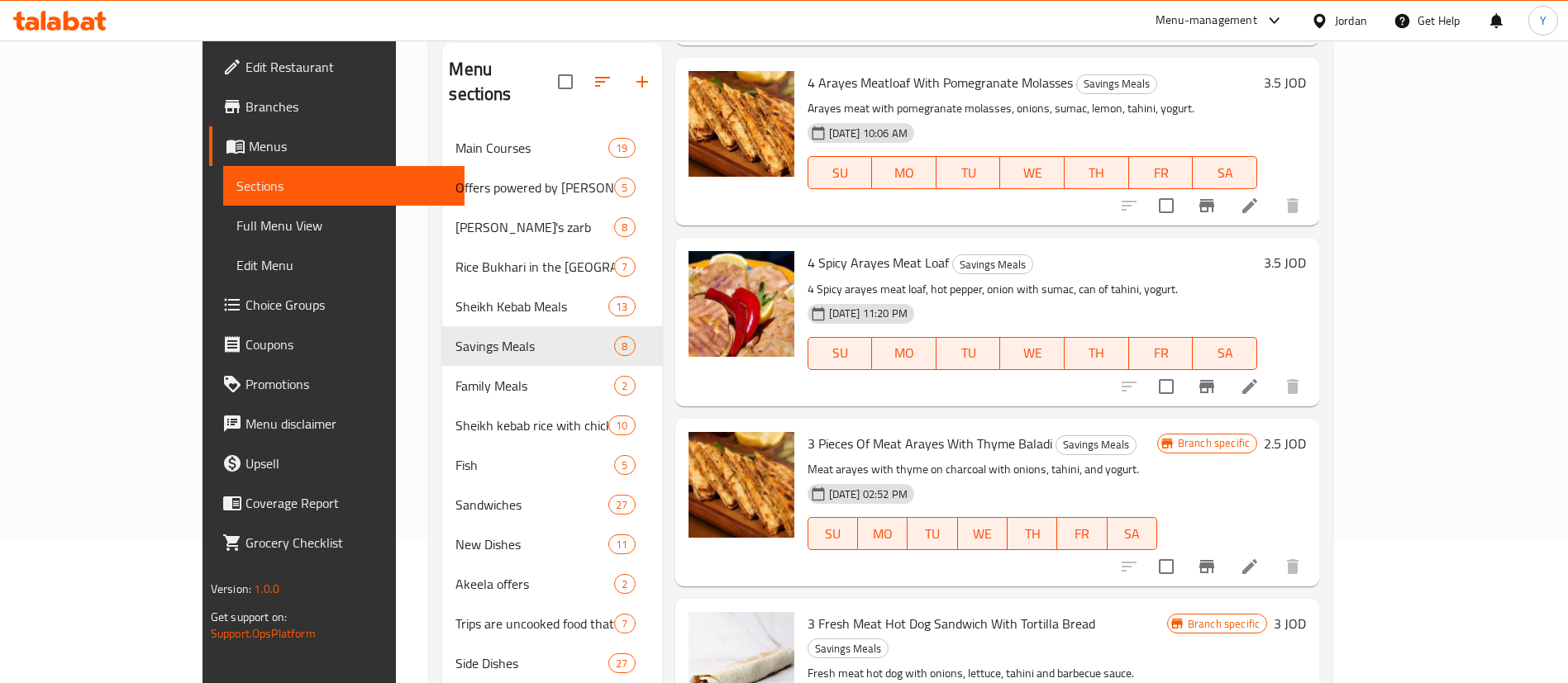
scroll to position [231, 0]
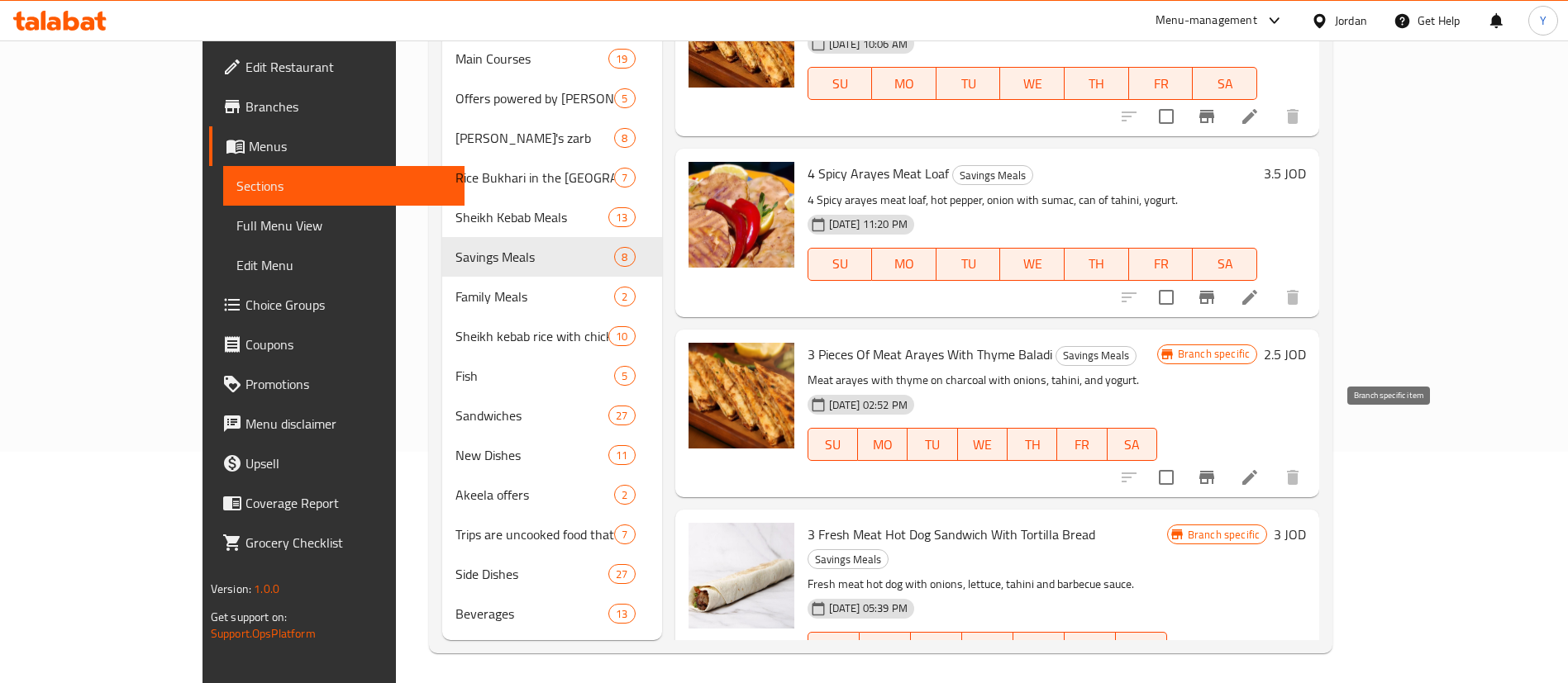
click at [1214, 471] on icon "Branch-specific-item" at bounding box center [1206, 477] width 15 height 13
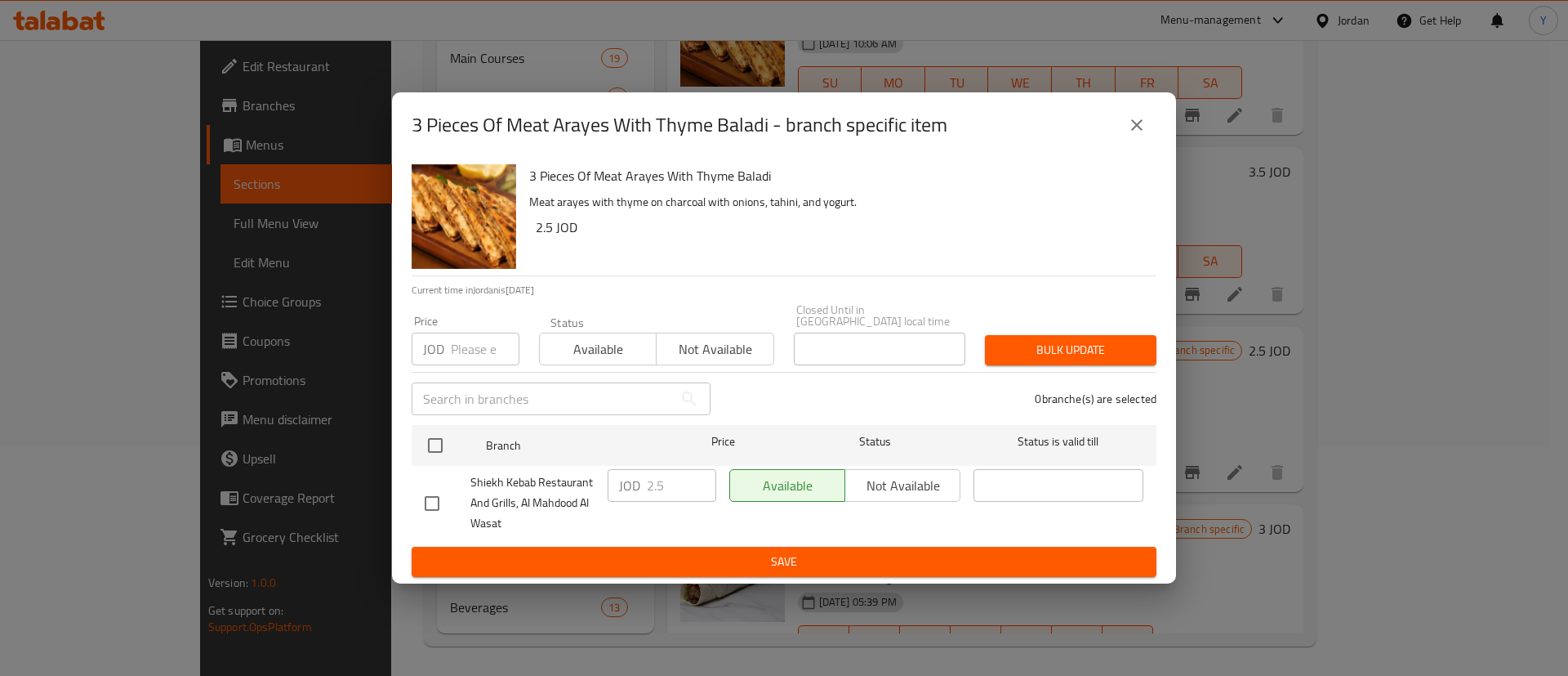
click at [1237, 99] on div "3 Pieces Of Meat Arayes With Thyme Baladi - branch specific item 3 Pieces Of Me…" at bounding box center [784, 338] width 1568 height 676
click at [1125, 128] on button "close" at bounding box center [1138, 125] width 39 height 39
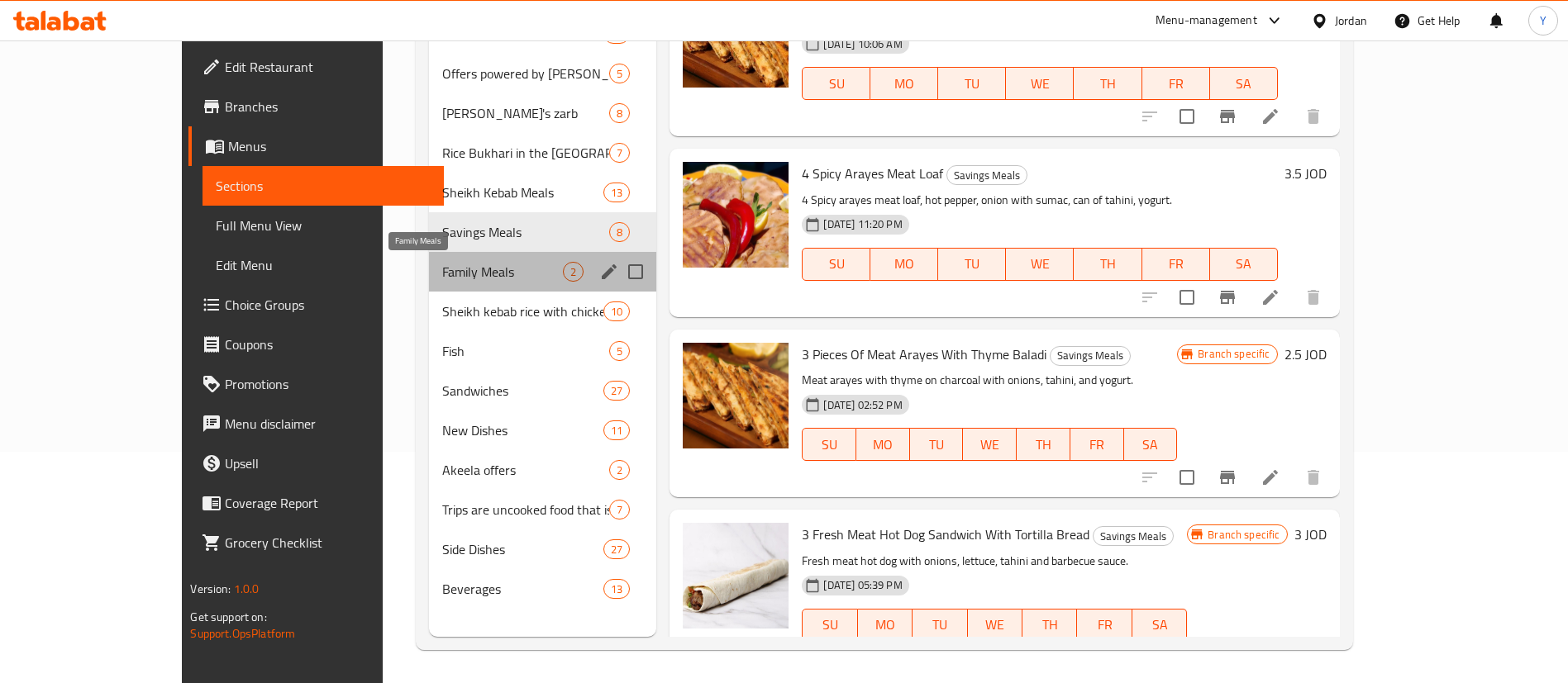
click at [442, 270] on span "Family Meals" at bounding box center [502, 271] width 121 height 20
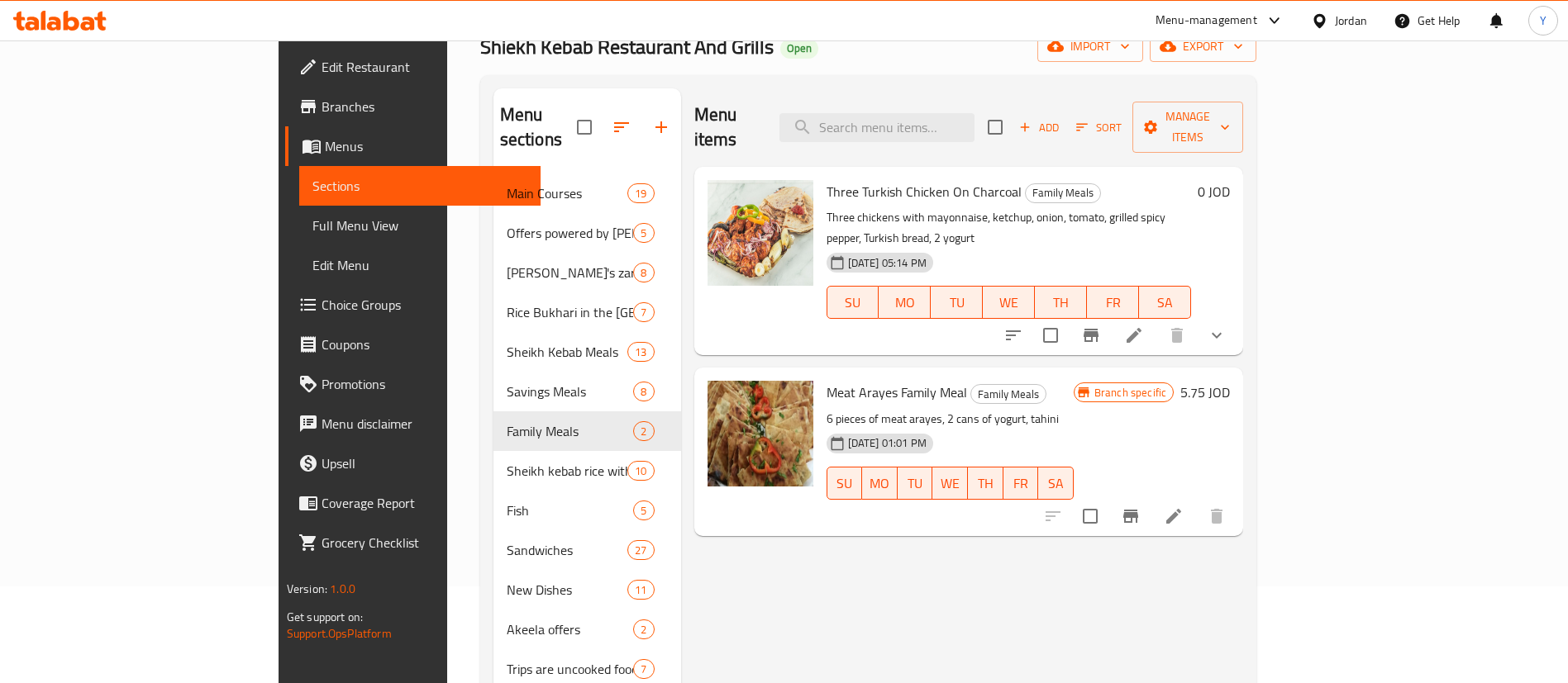
scroll to position [231, 0]
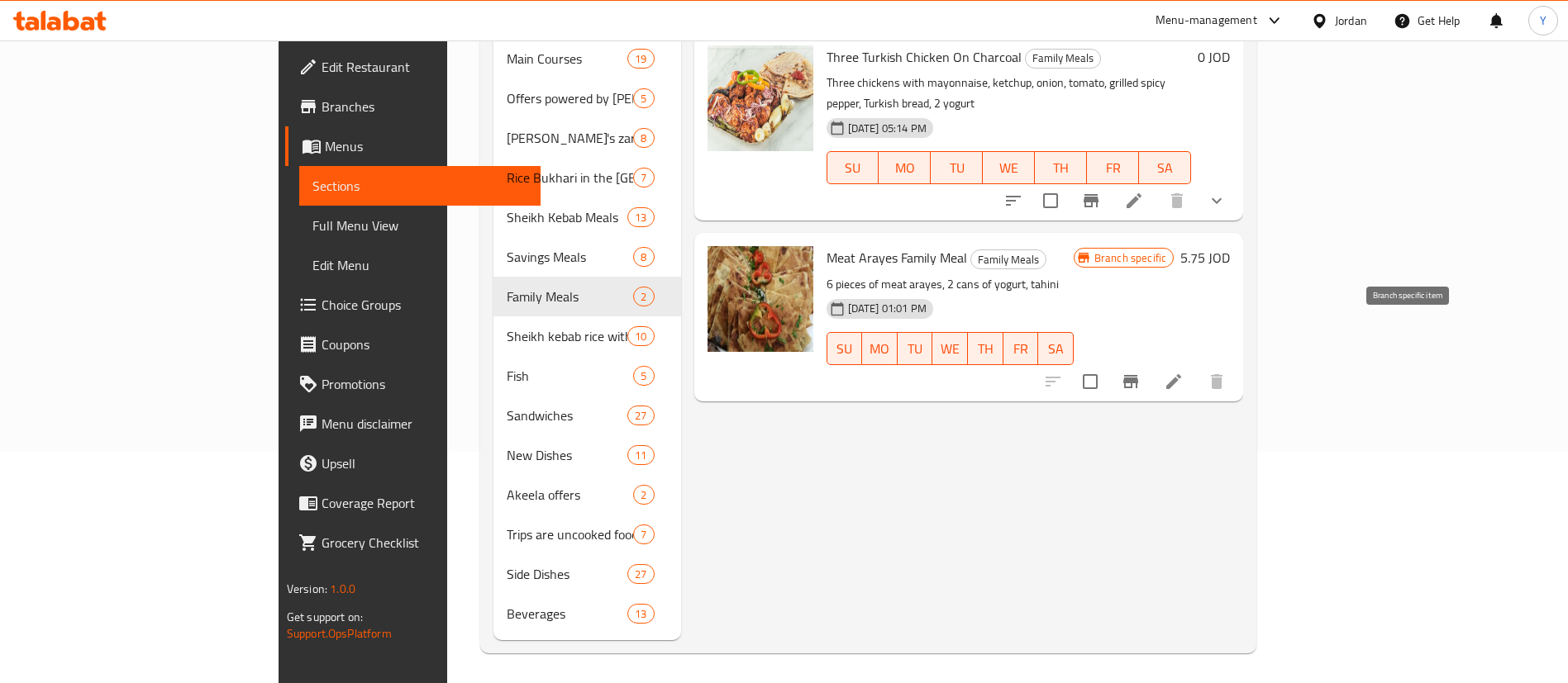
click at [1140, 372] on icon "Branch-specific-item" at bounding box center [1130, 381] width 20 height 20
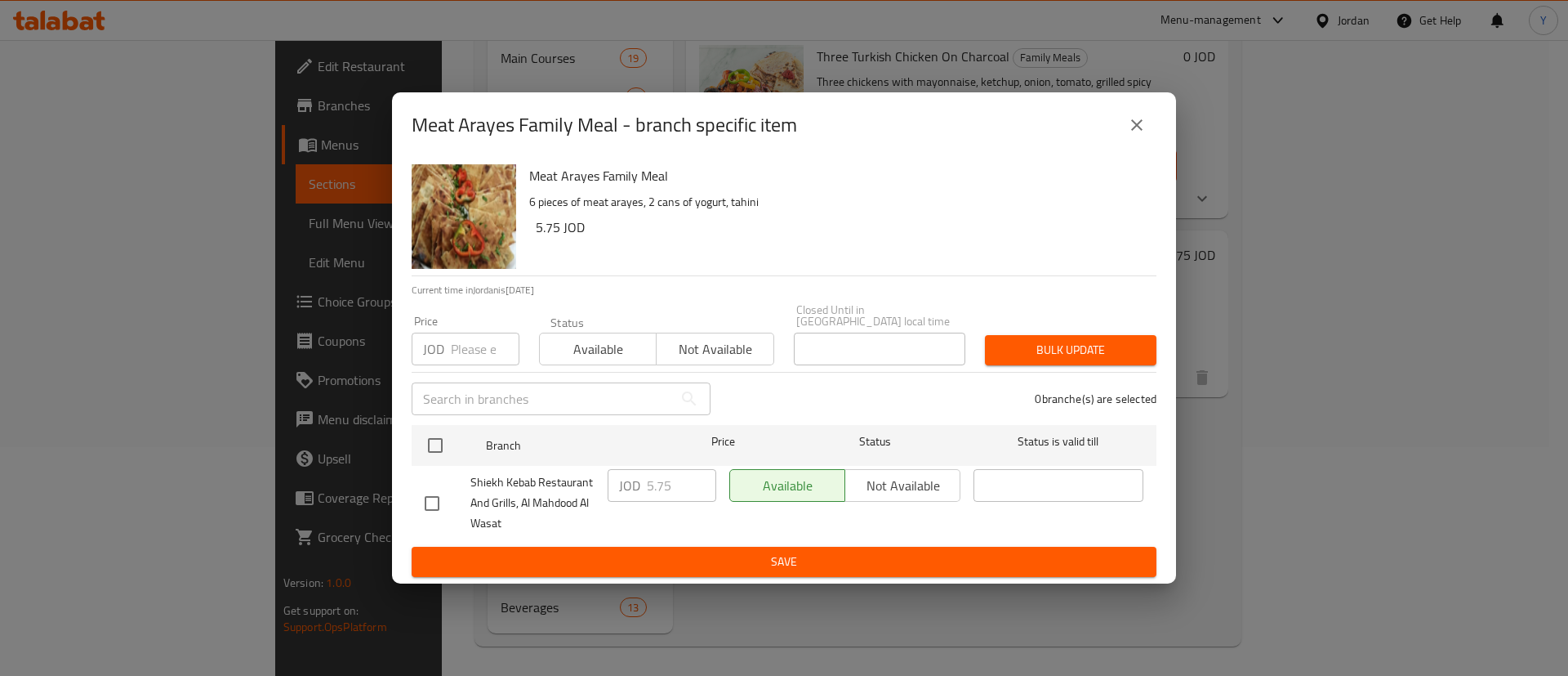
click at [1144, 128] on icon "close" at bounding box center [1137, 124] width 20 height 20
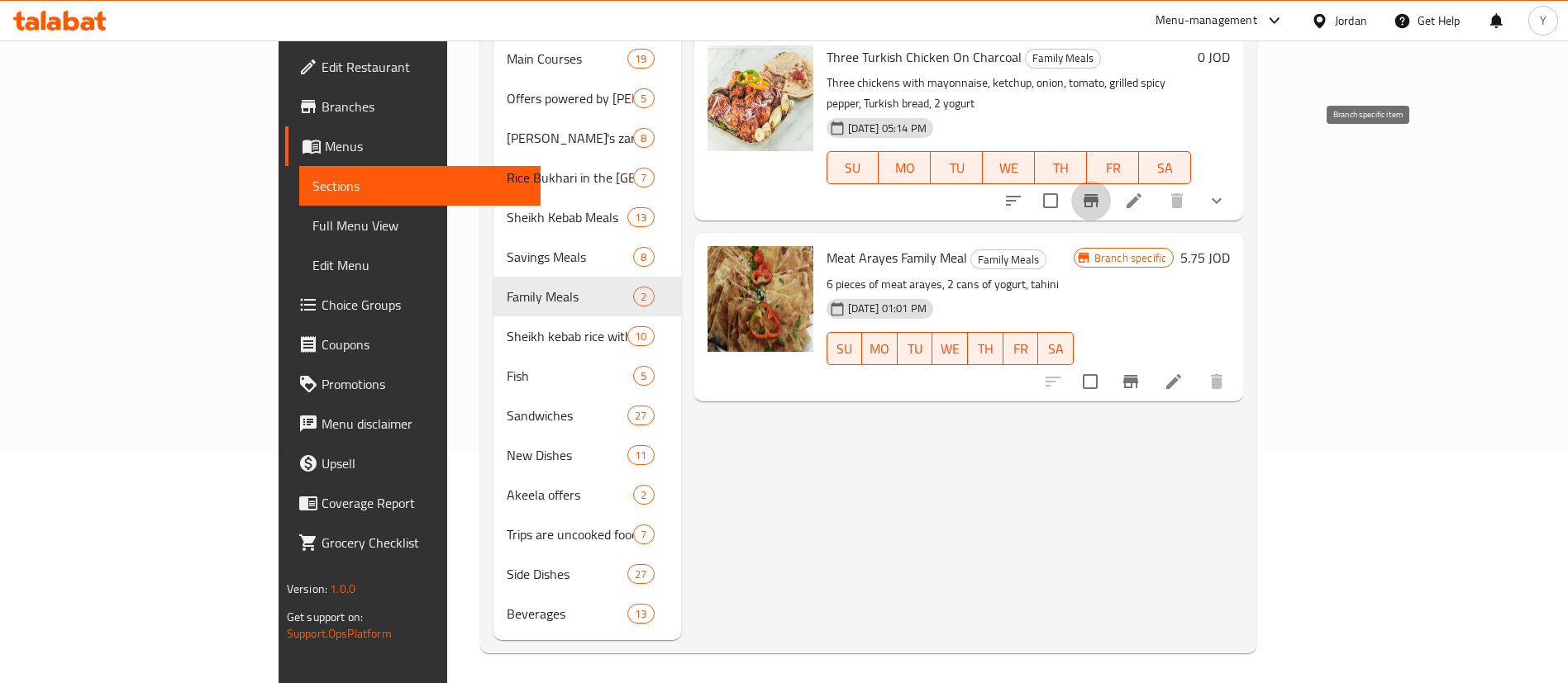
click at [1098, 194] on icon "Branch-specific-item" at bounding box center [1090, 200] width 15 height 13
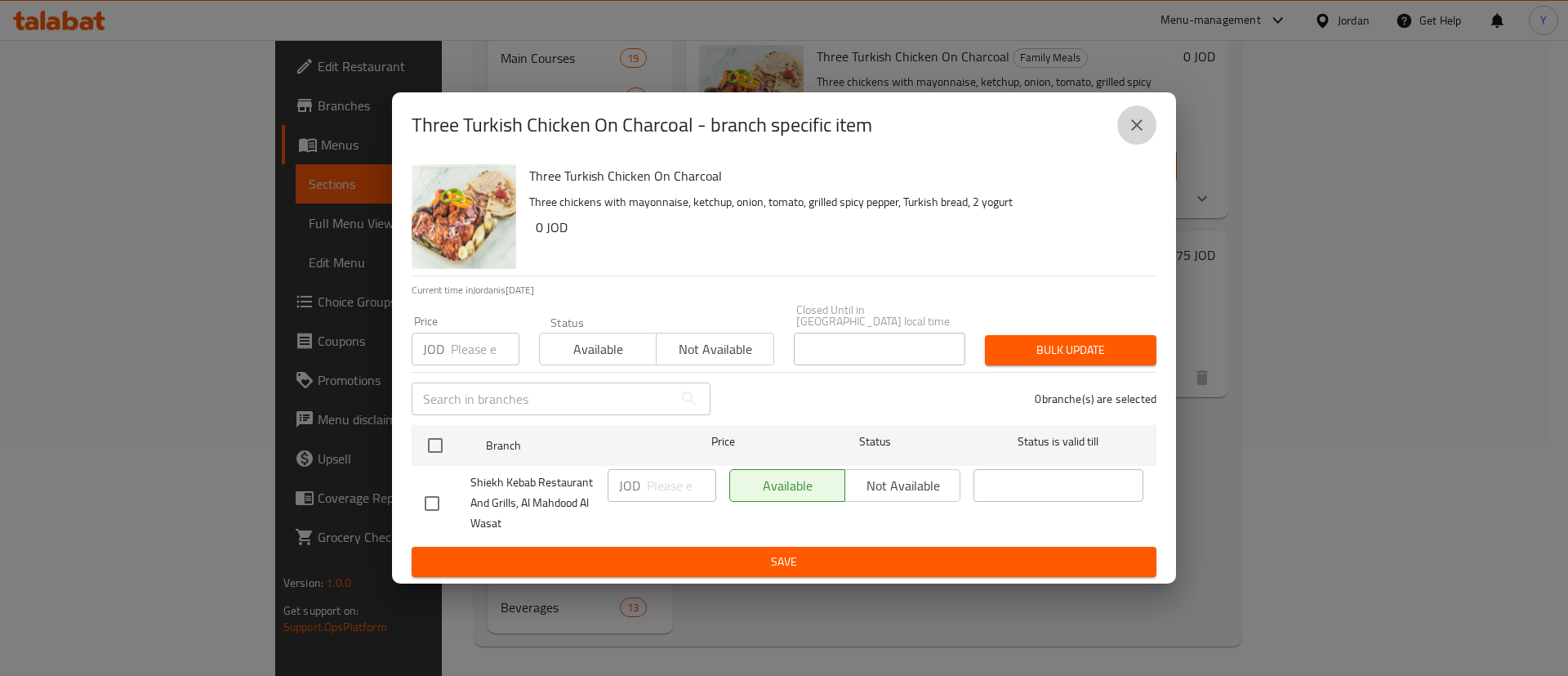
click at [1136, 130] on icon "close" at bounding box center [1137, 124] width 11 height 11
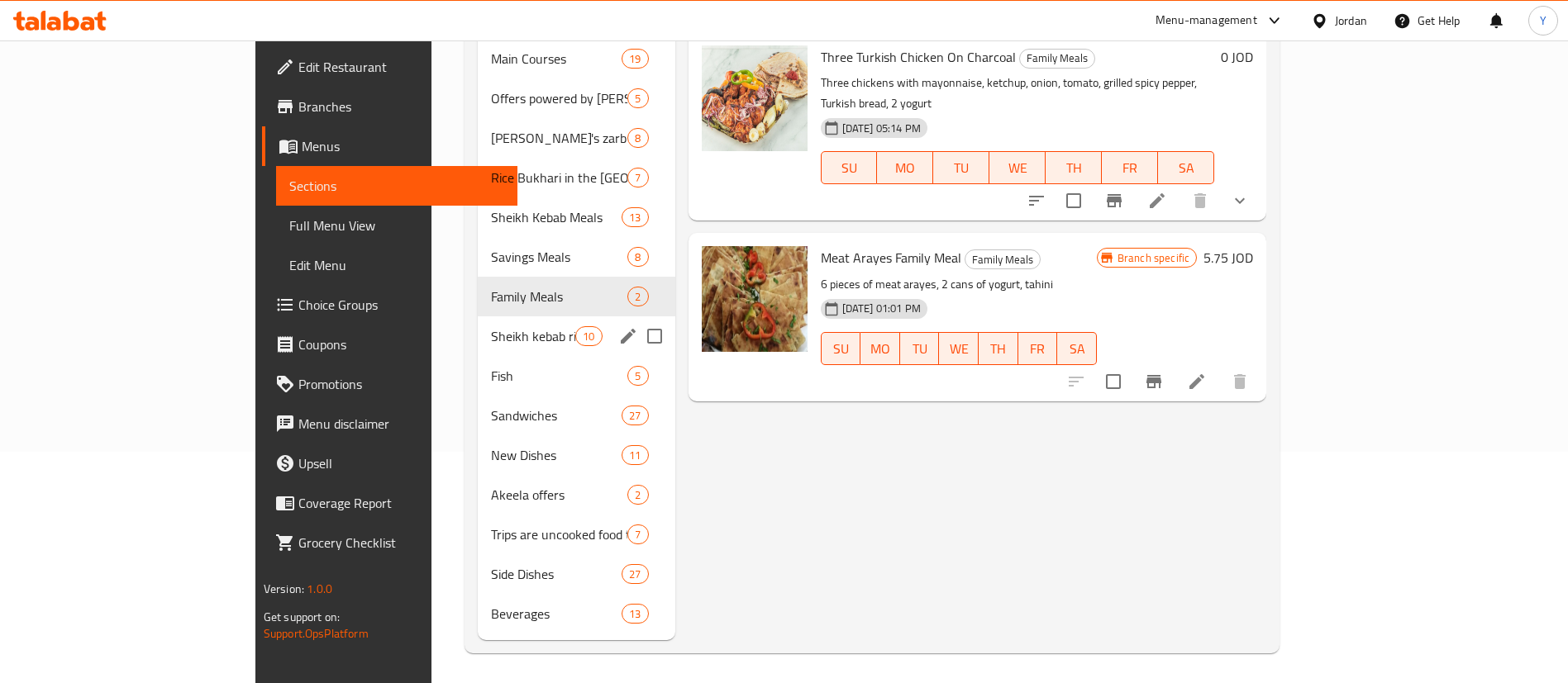
click at [491, 326] on span "Sheikh kebab rice with chicken" at bounding box center [532, 335] width 84 height 20
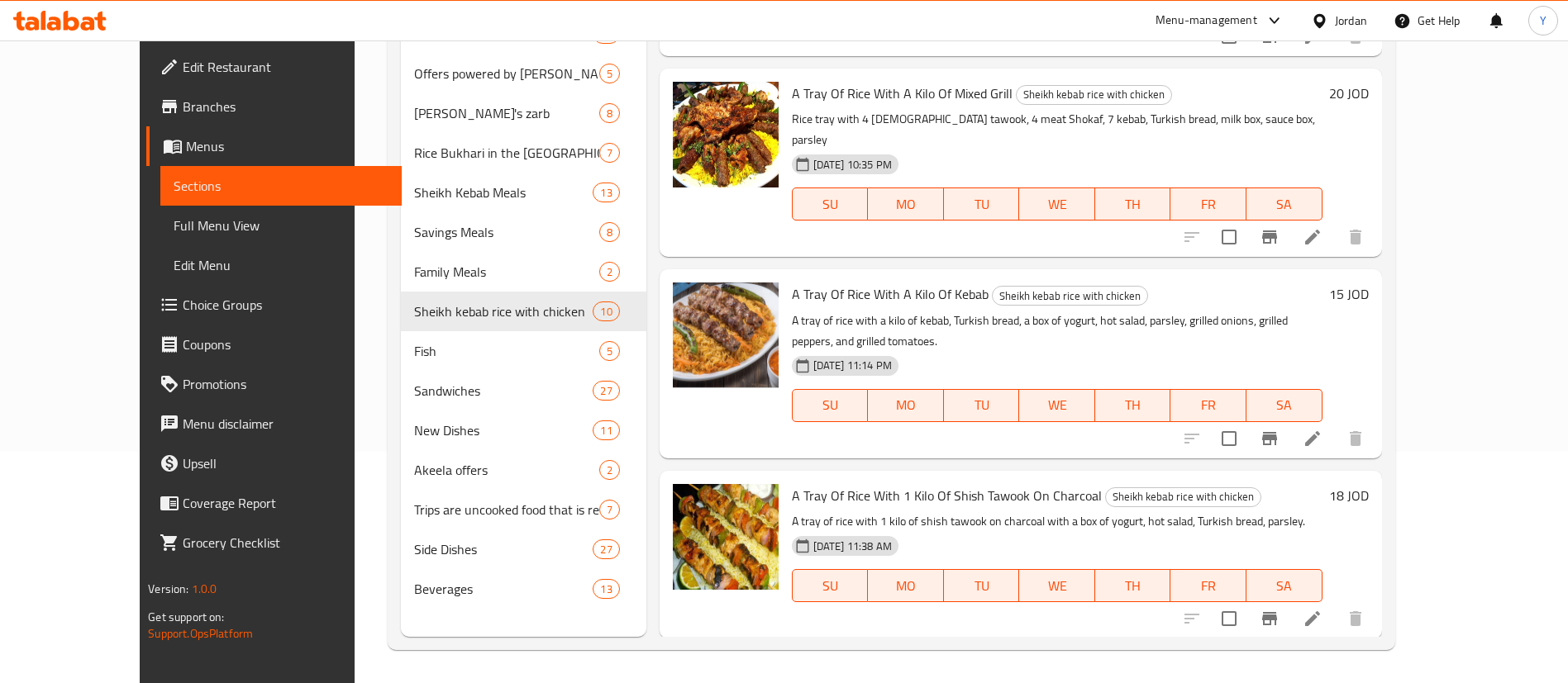
scroll to position [1183, 0]
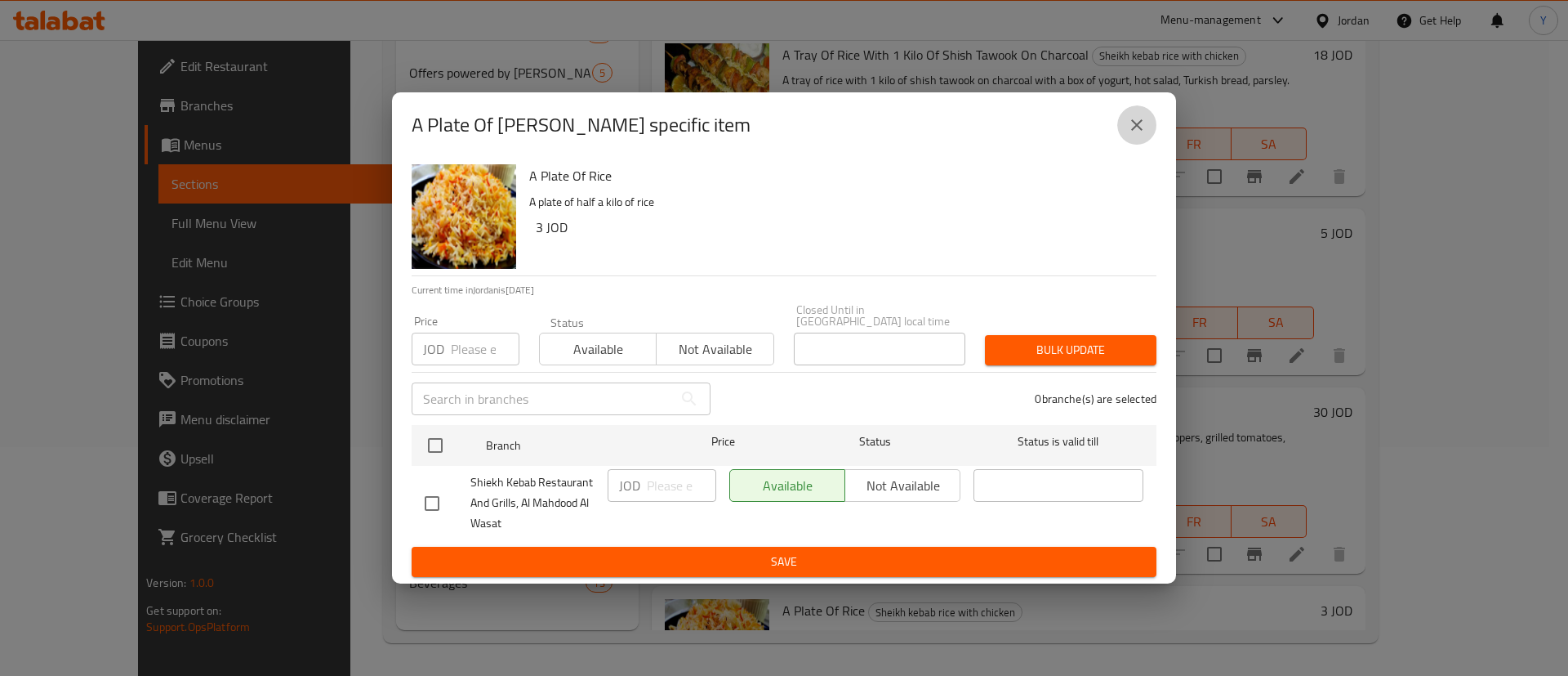
click at [1135, 130] on icon "close" at bounding box center [1137, 124] width 11 height 11
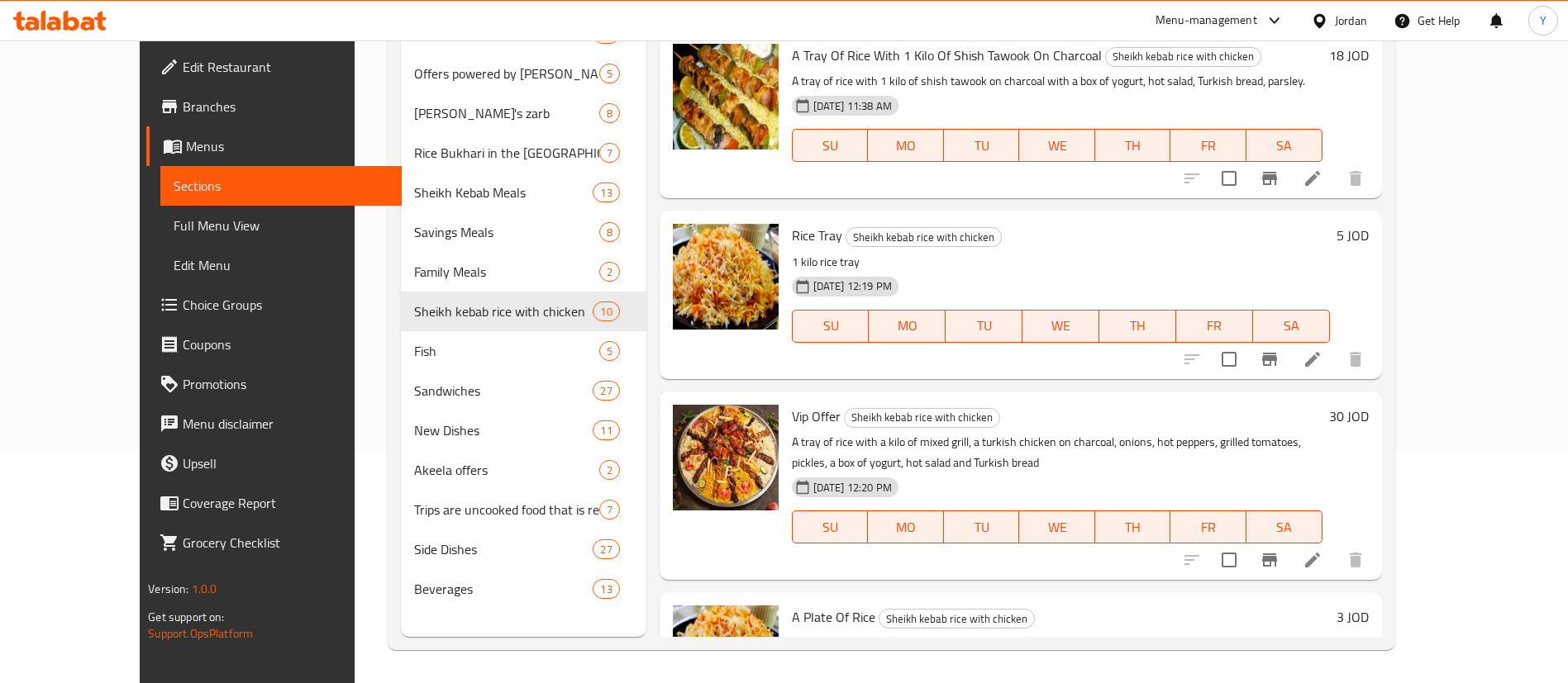
click at [1369, 540] on div at bounding box center [1273, 560] width 203 height 40
click at [1277, 553] on icon "Branch-specific-item" at bounding box center [1269, 559] width 15 height 13
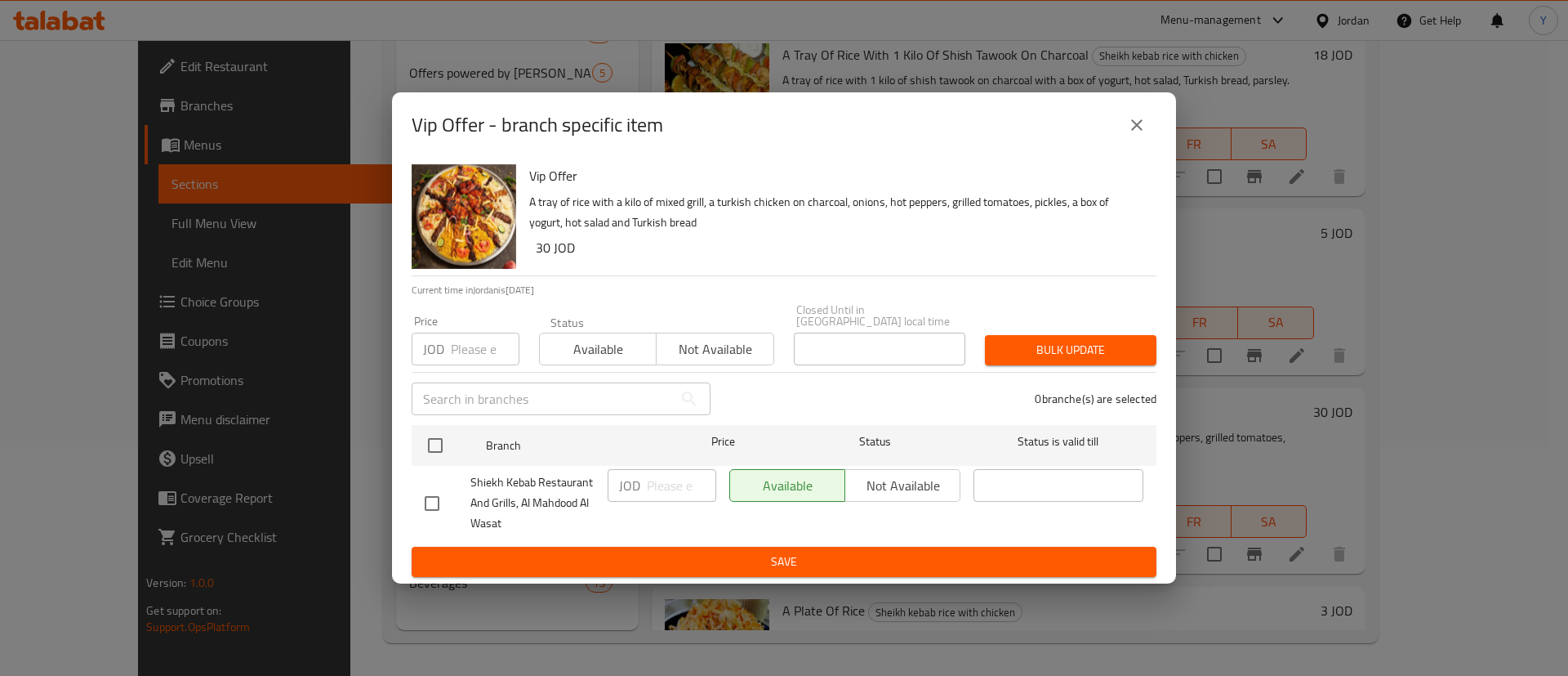
click at [1132, 127] on icon "close" at bounding box center [1137, 124] width 20 height 20
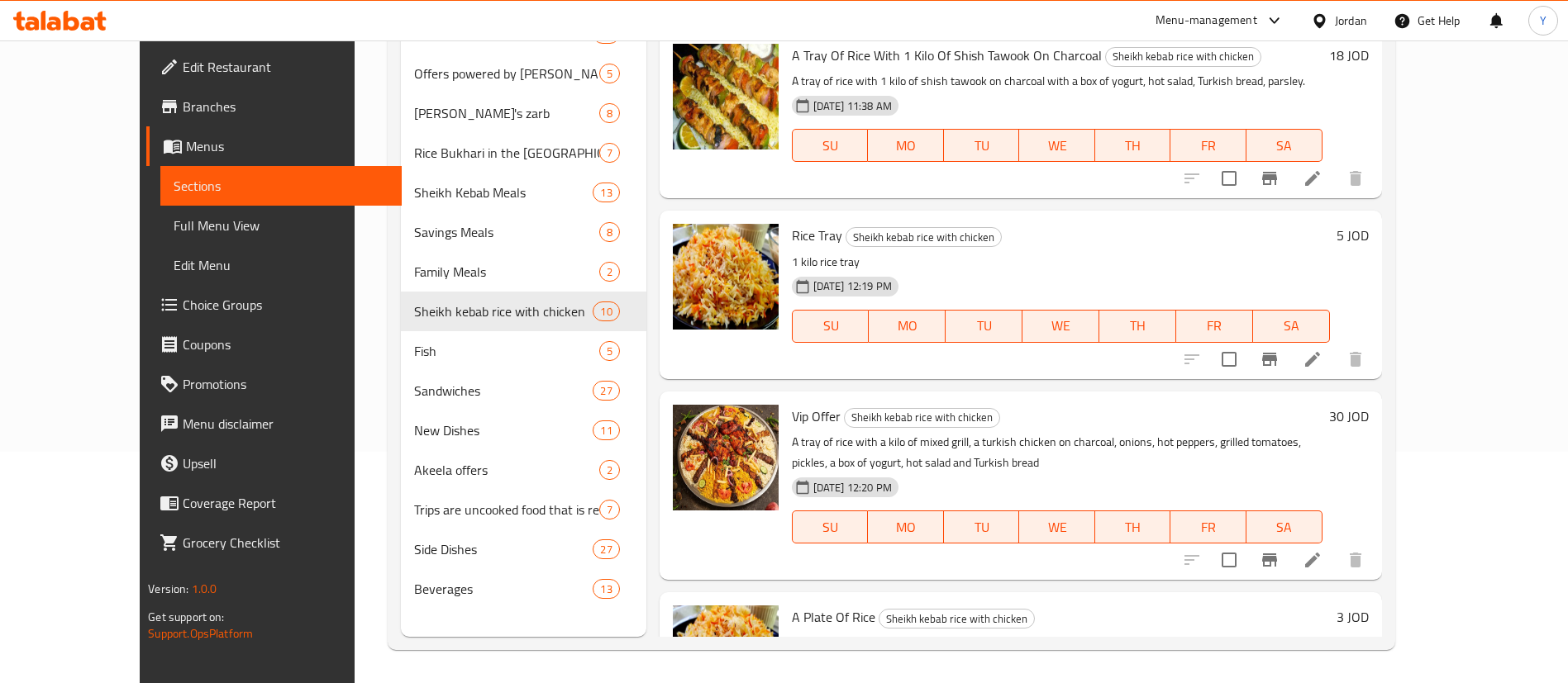
click at [1279, 349] on icon "Branch-specific-item" at bounding box center [1269, 359] width 20 height 20
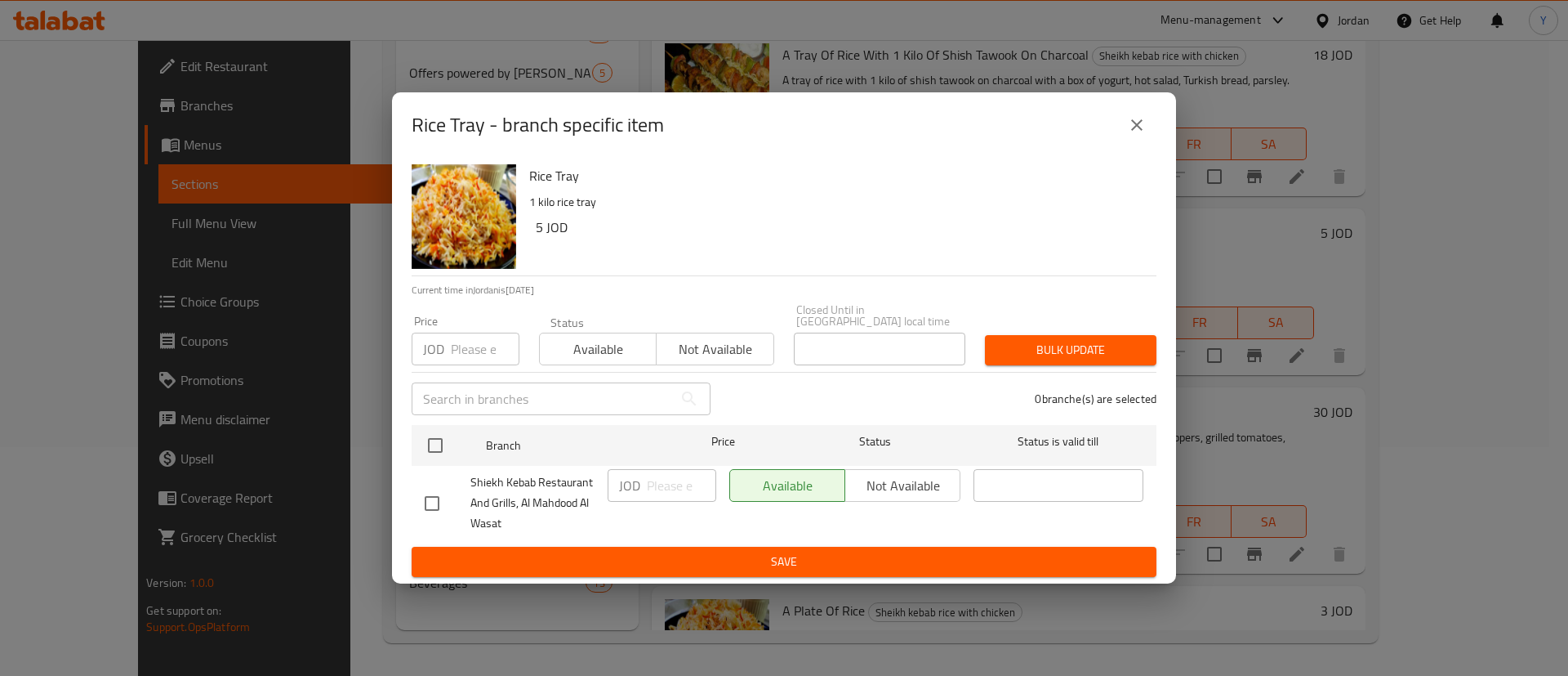
click at [1141, 128] on icon "close" at bounding box center [1137, 124] width 20 height 20
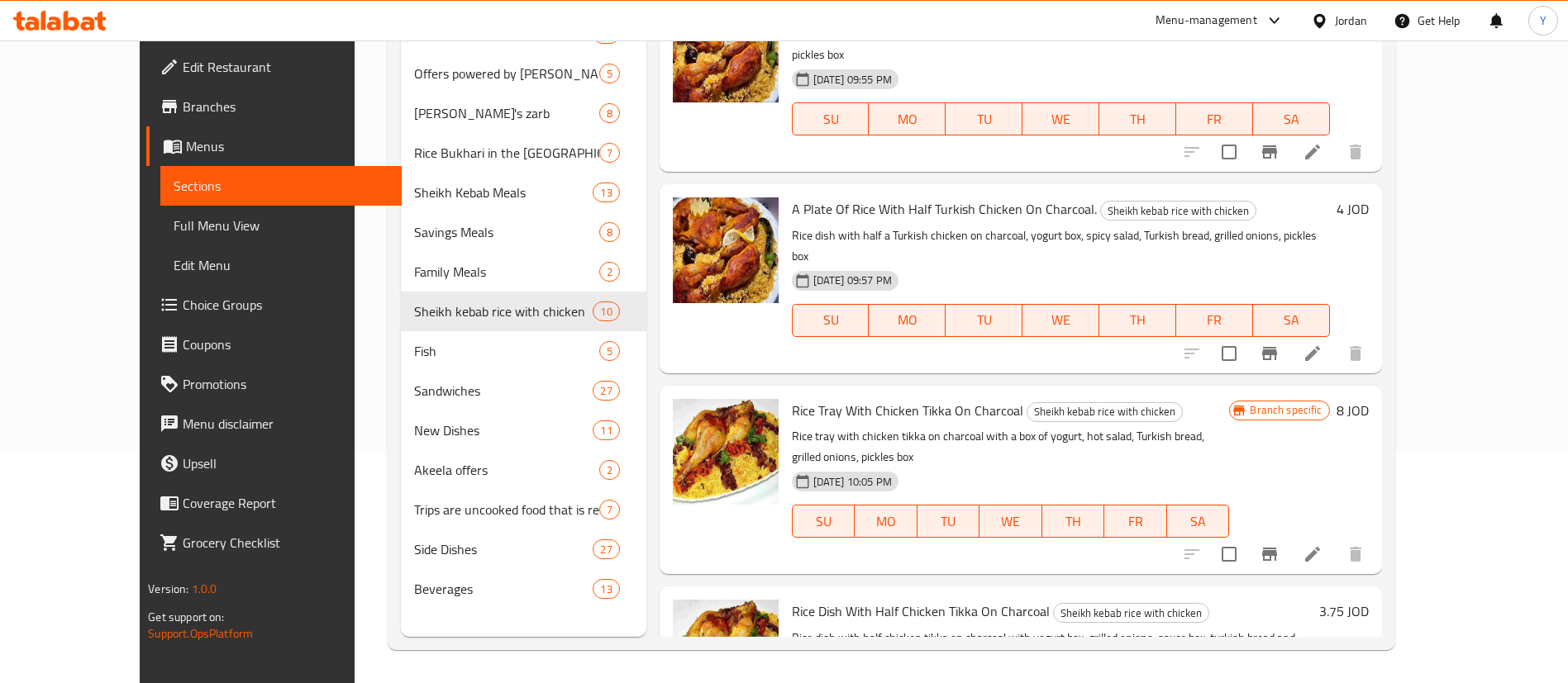
scroll to position [0, 0]
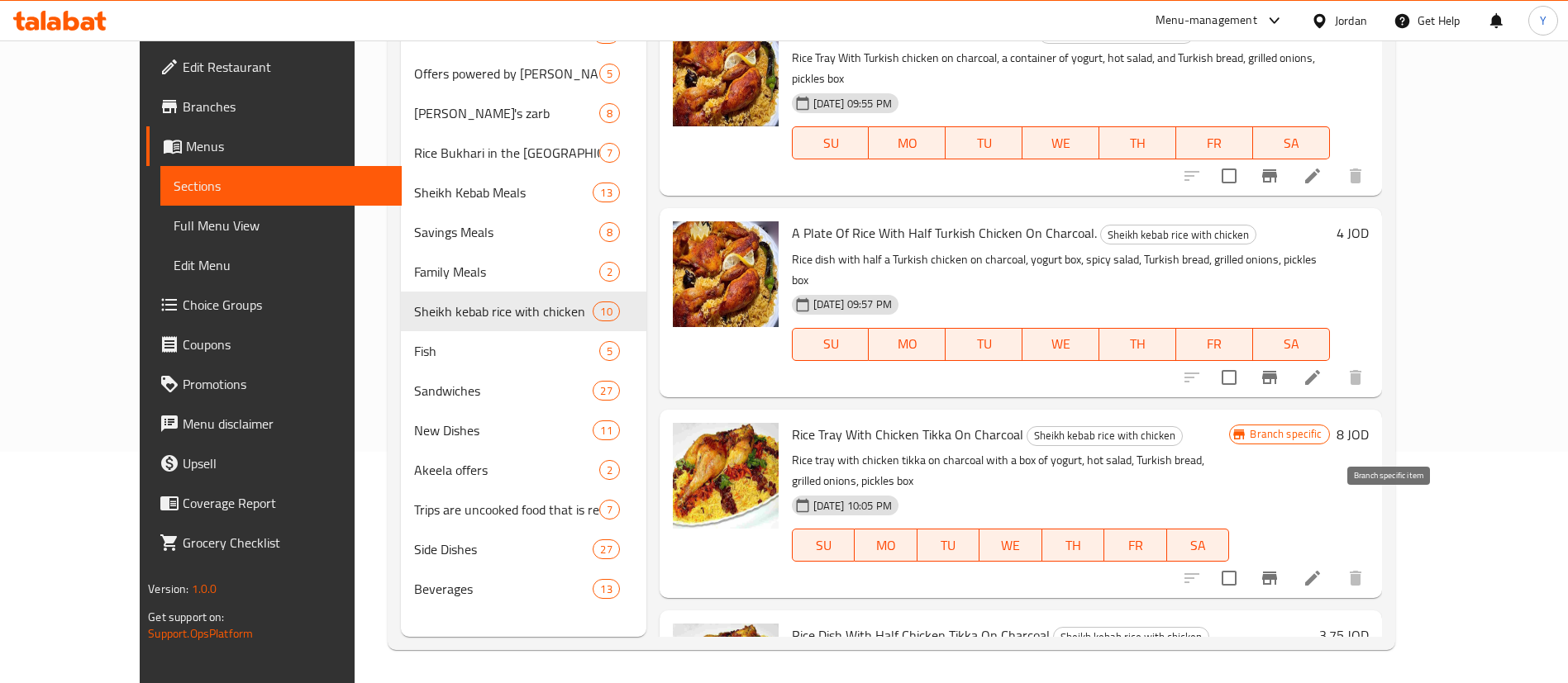
click at [1277, 571] on icon "Branch-specific-item" at bounding box center [1269, 577] width 15 height 13
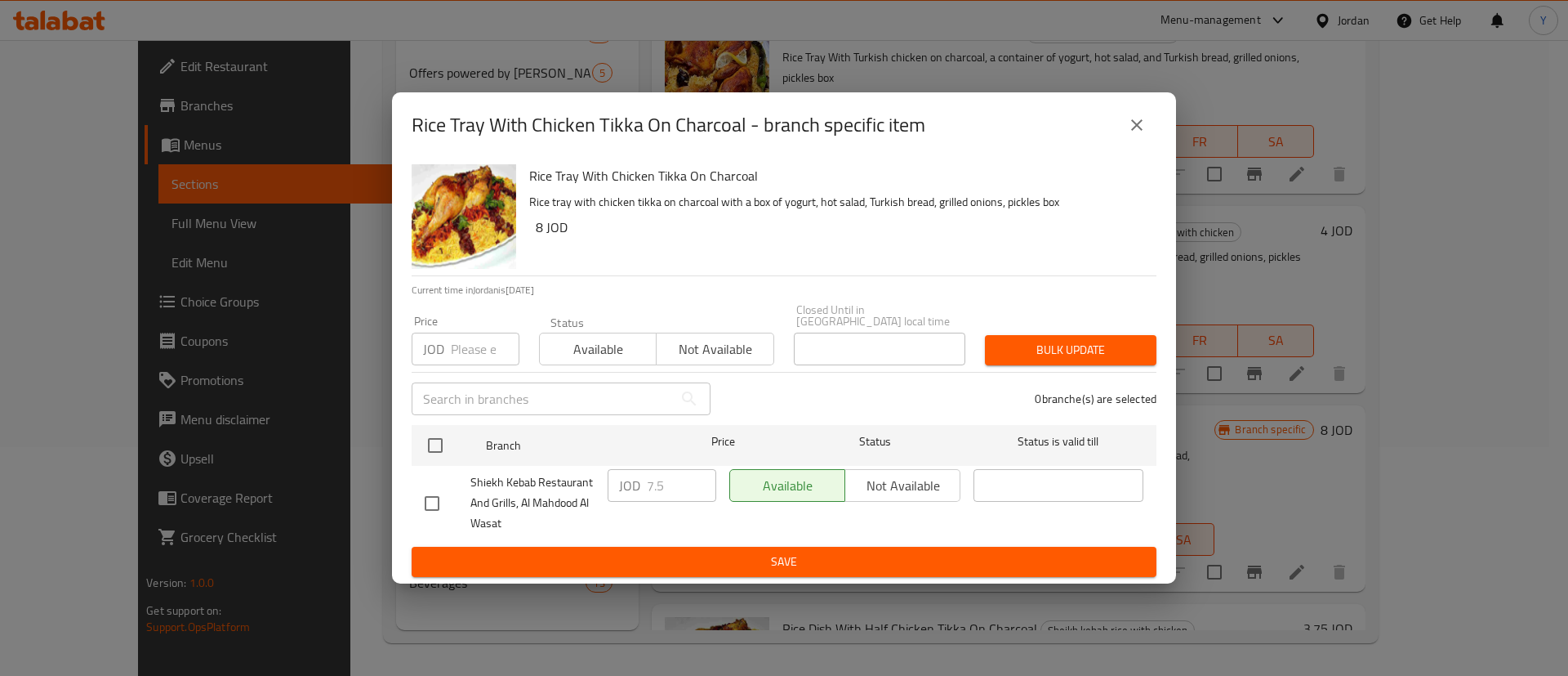
click at [1140, 131] on icon "close" at bounding box center [1137, 124] width 20 height 20
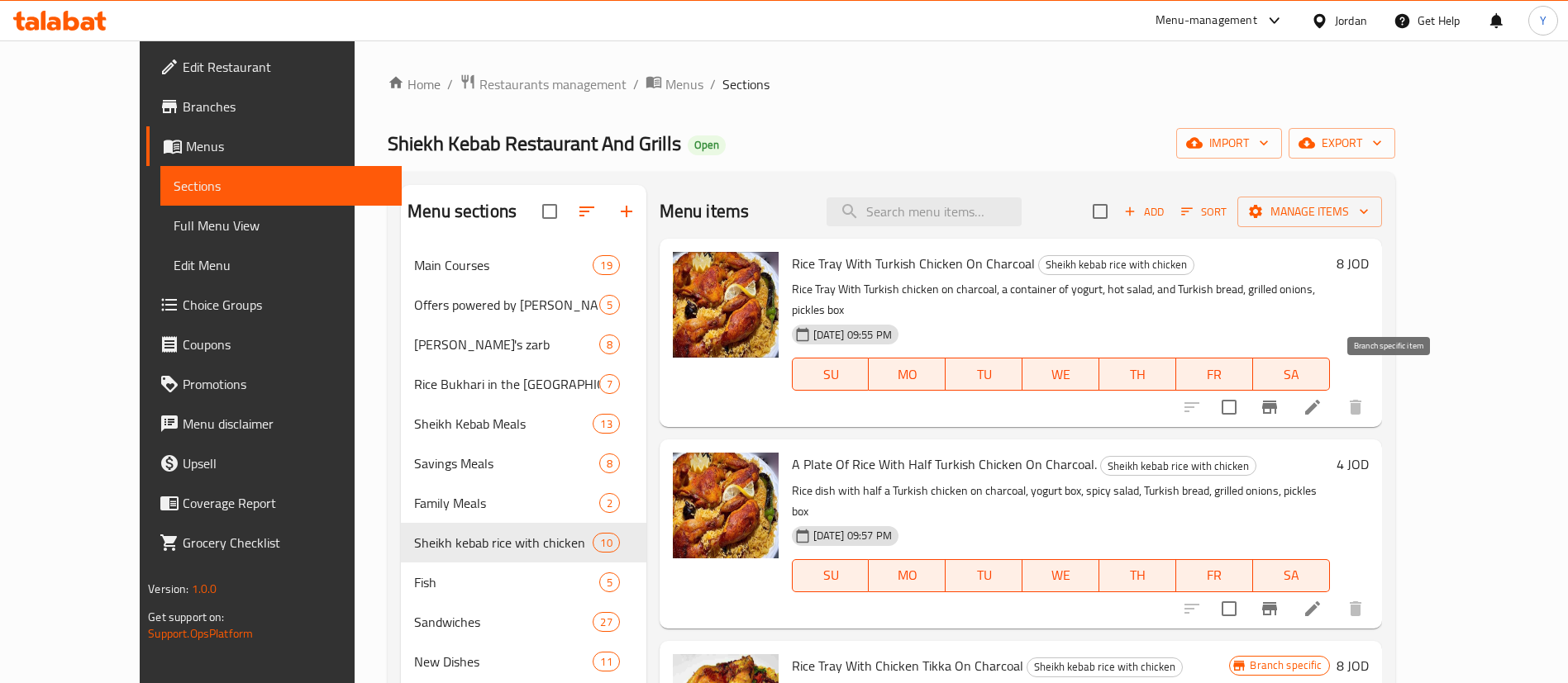
click at [1279, 397] on icon "Branch-specific-item" at bounding box center [1269, 407] width 20 height 20
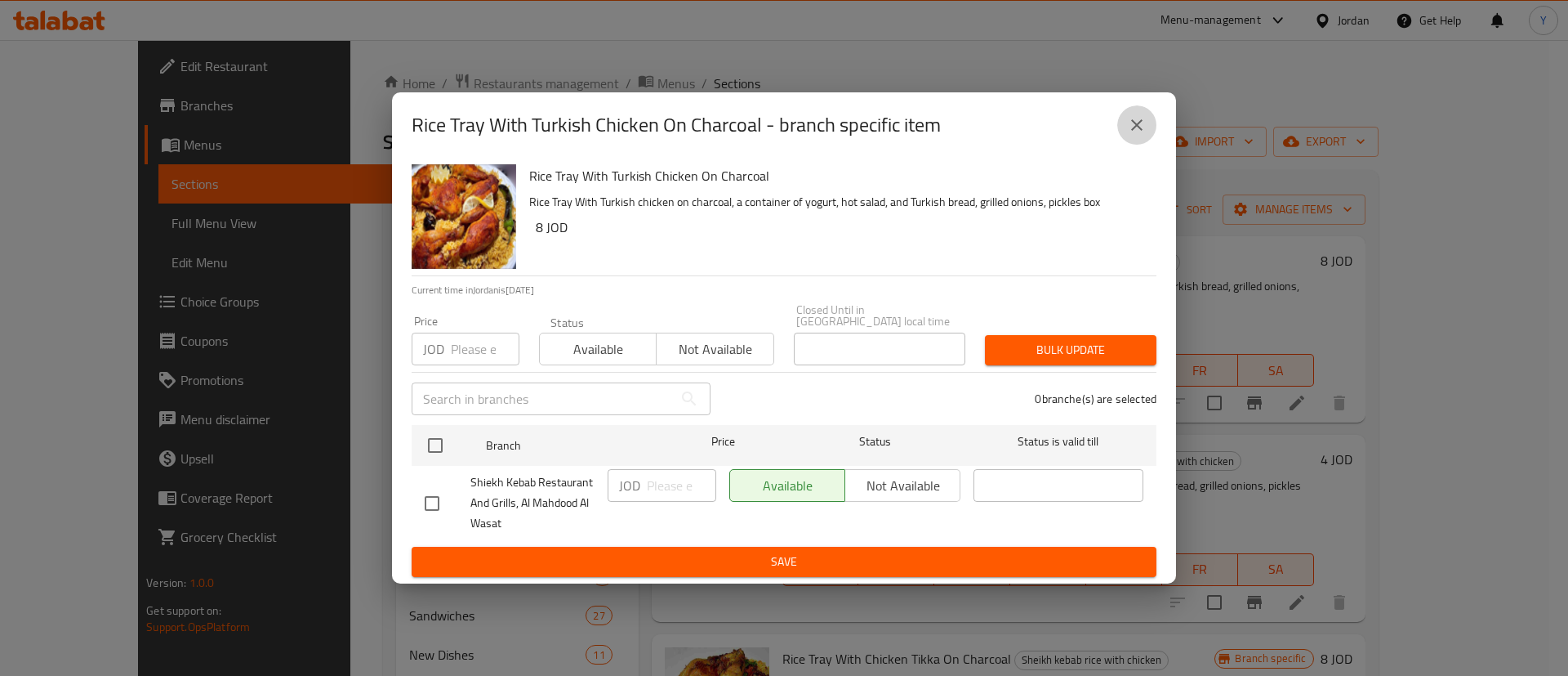
click at [1141, 127] on icon "close" at bounding box center [1137, 124] width 11 height 11
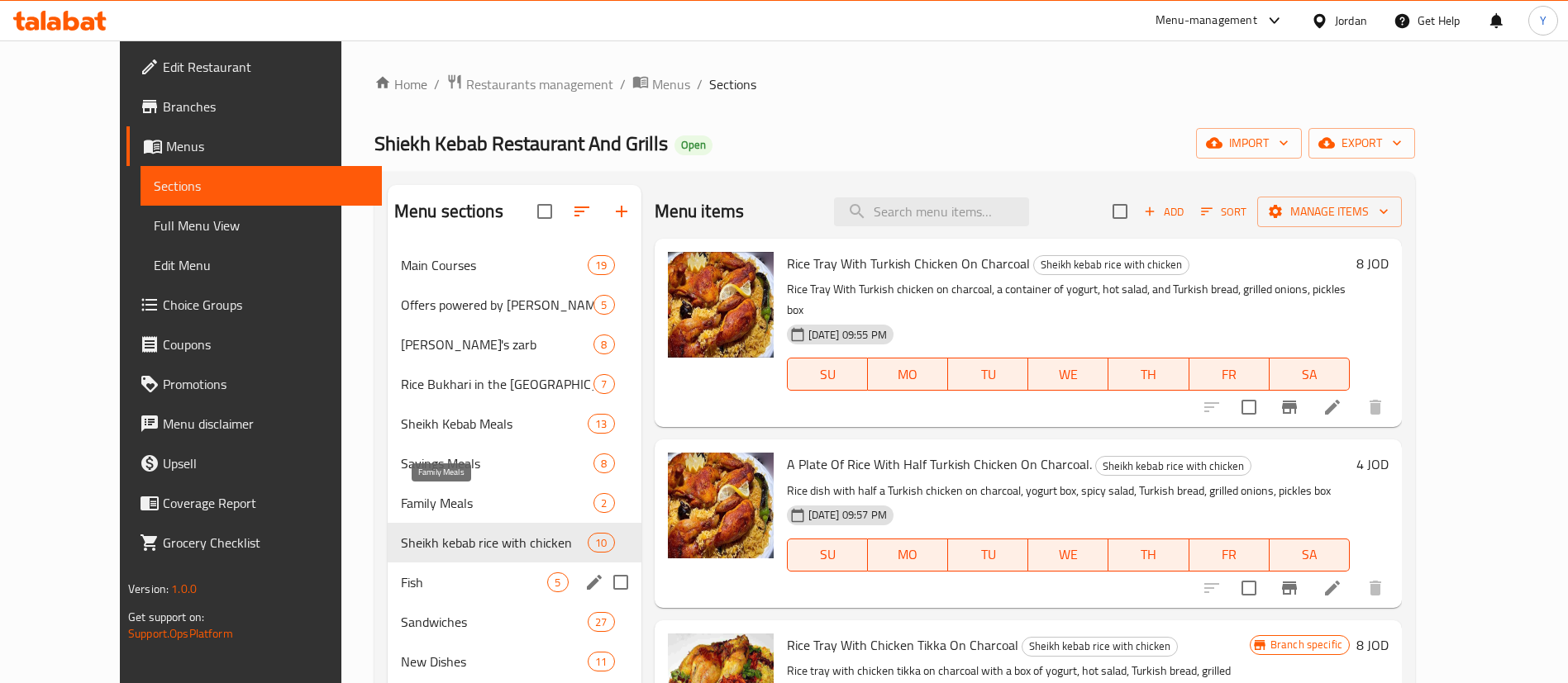
scroll to position [231, 0]
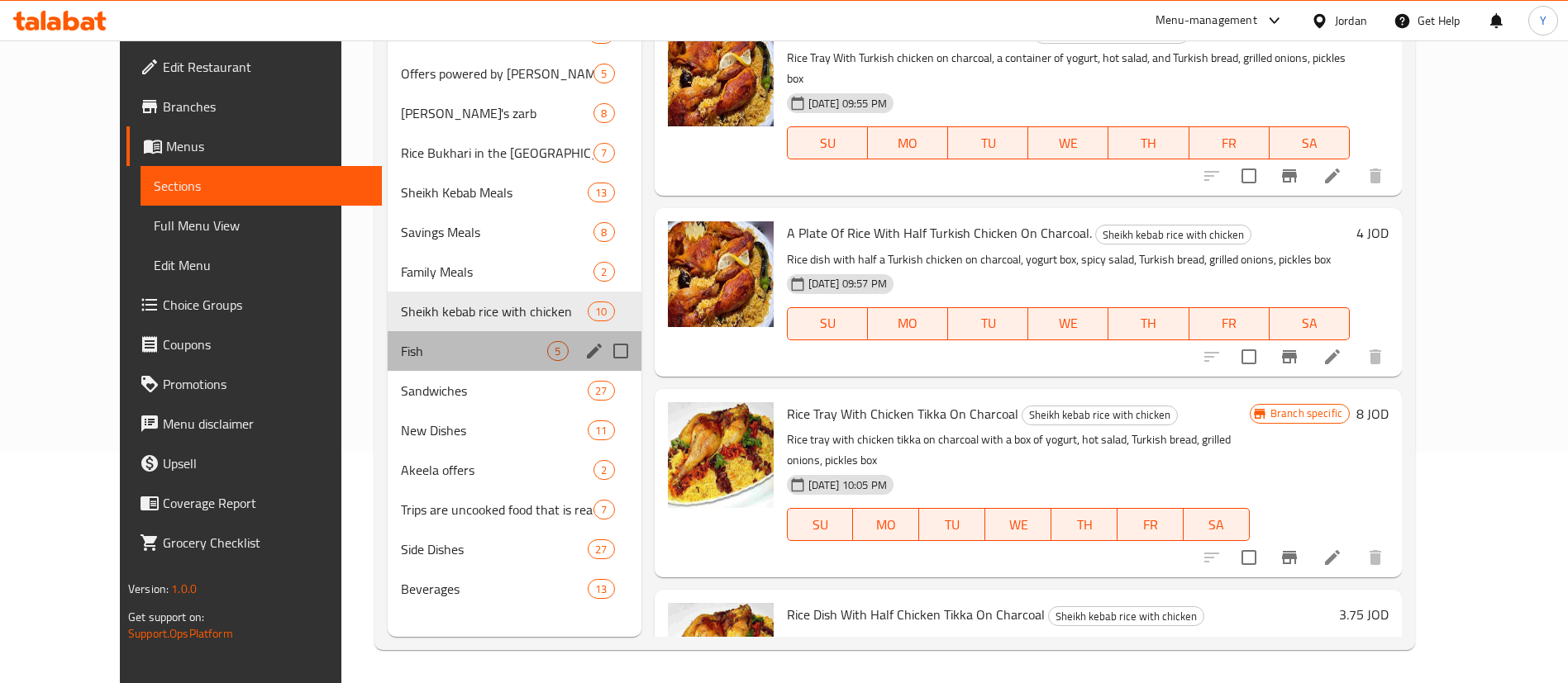
drag, startPoint x: 402, startPoint y: 361, endPoint x: 440, endPoint y: 360, distance: 38.0
click at [404, 361] on div "Fish 5" at bounding box center [514, 351] width 254 height 40
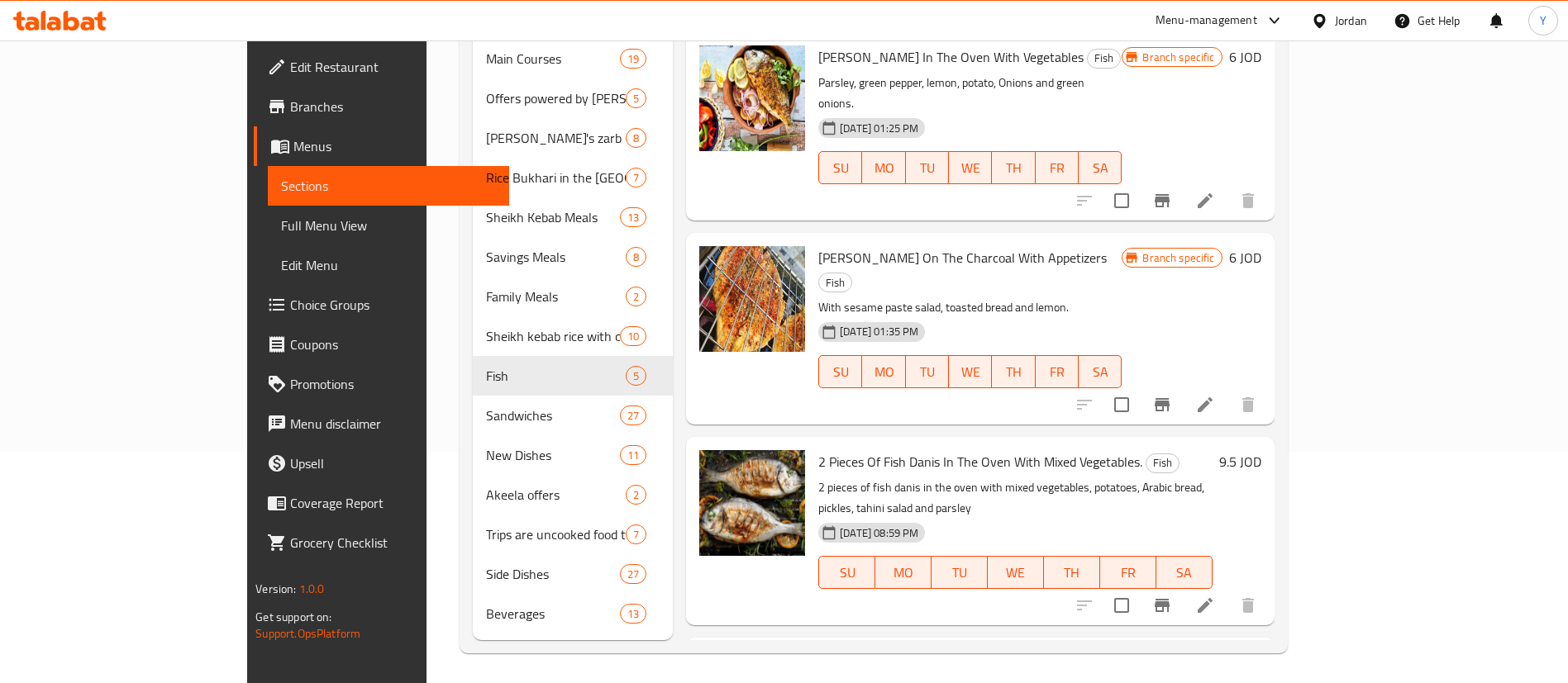
click at [1172, 394] on icon "Branch-specific-item" at bounding box center [1161, 404] width 20 height 20
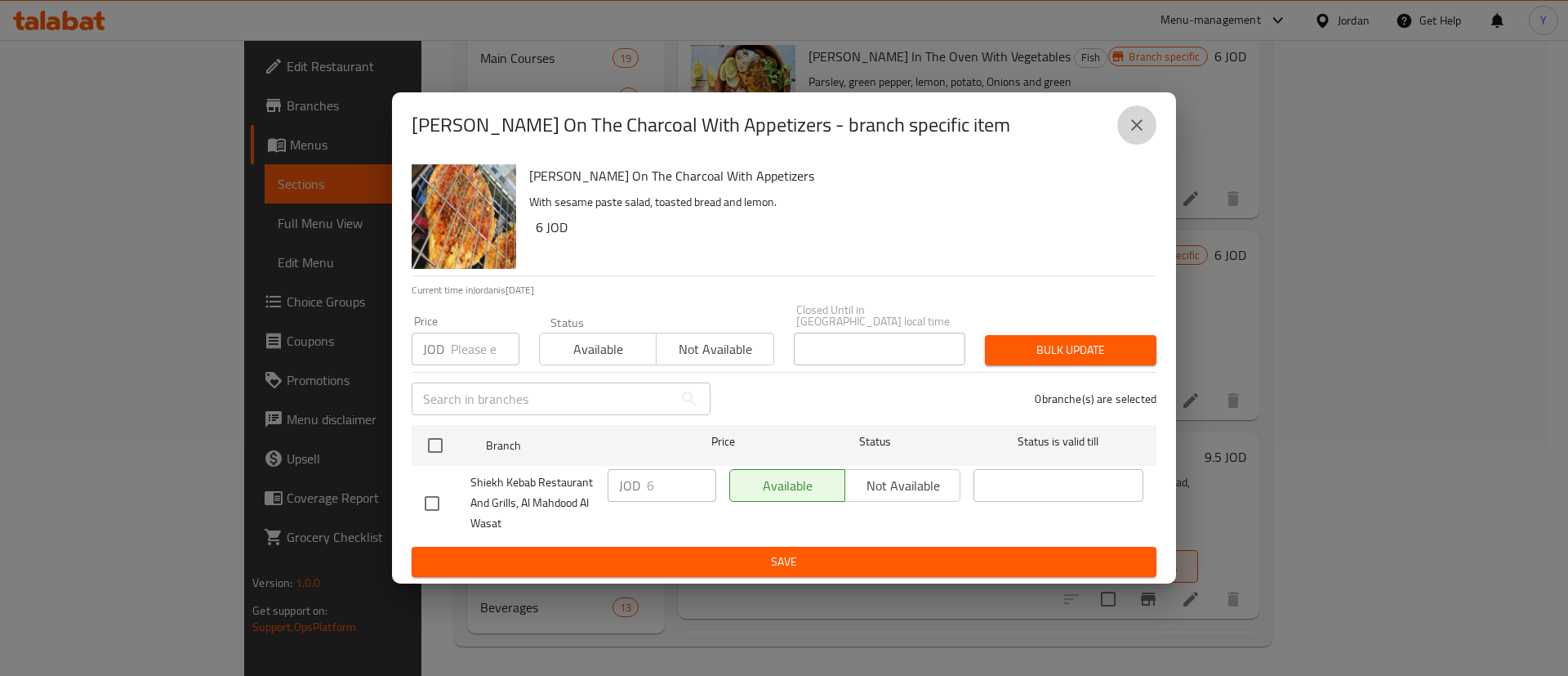
click at [1144, 133] on icon "close" at bounding box center [1137, 124] width 20 height 20
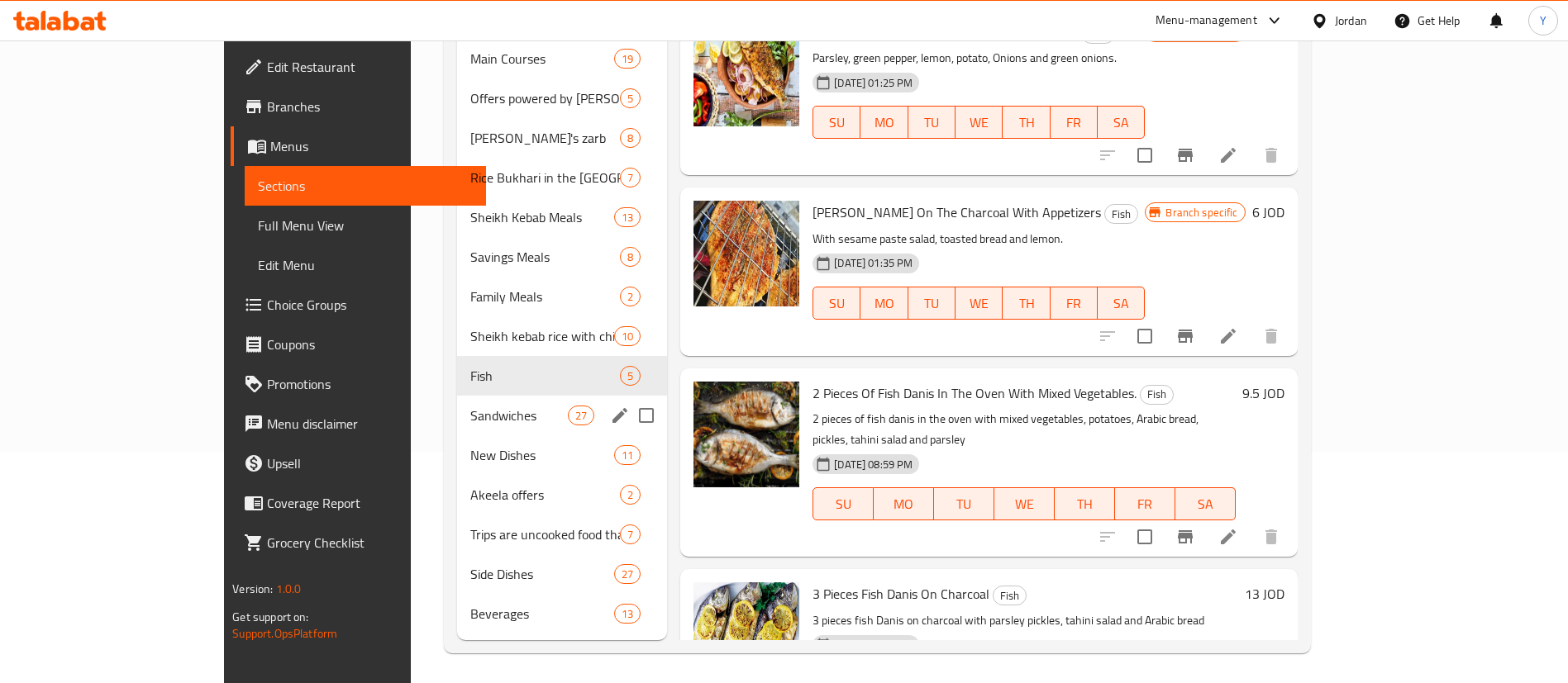
click at [470, 406] on span "Sandwiches" at bounding box center [519, 415] width 97 height 20
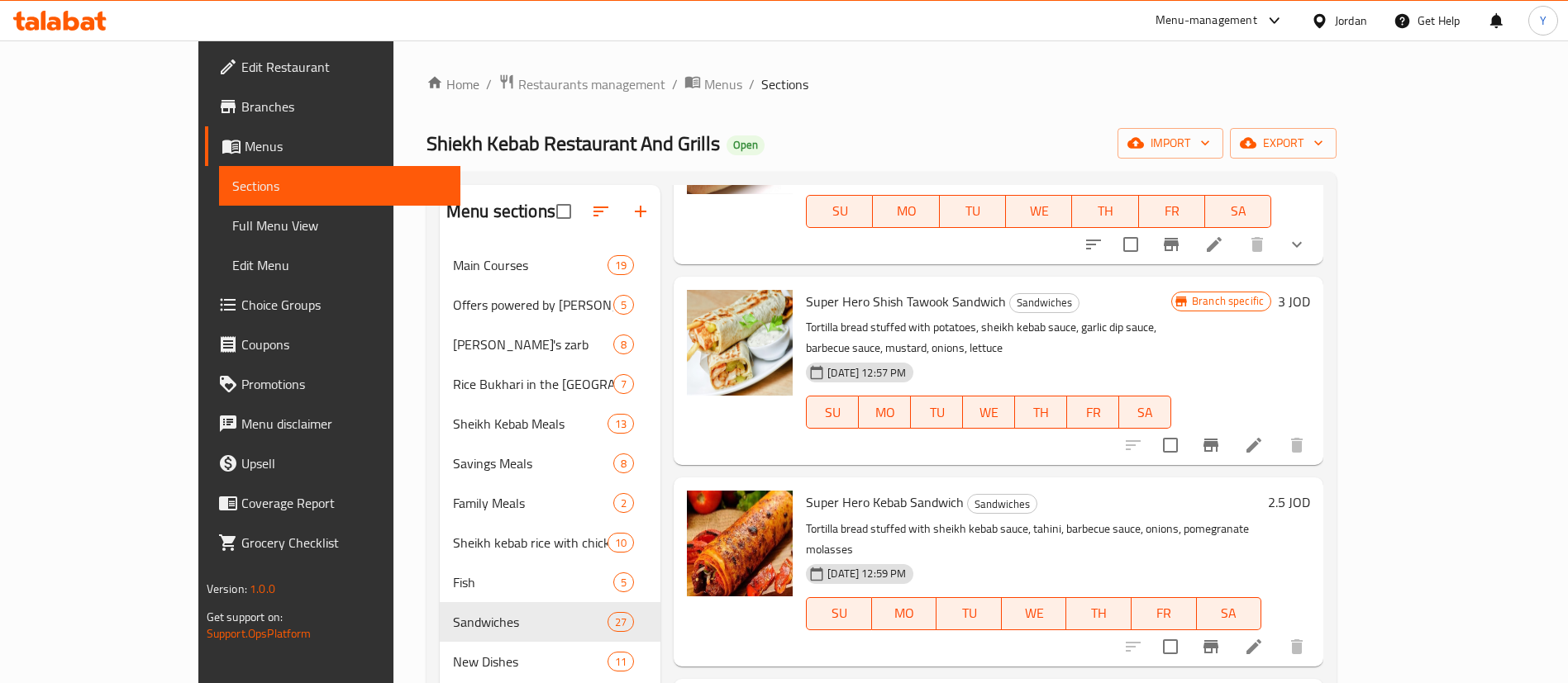
scroll to position [372, 0]
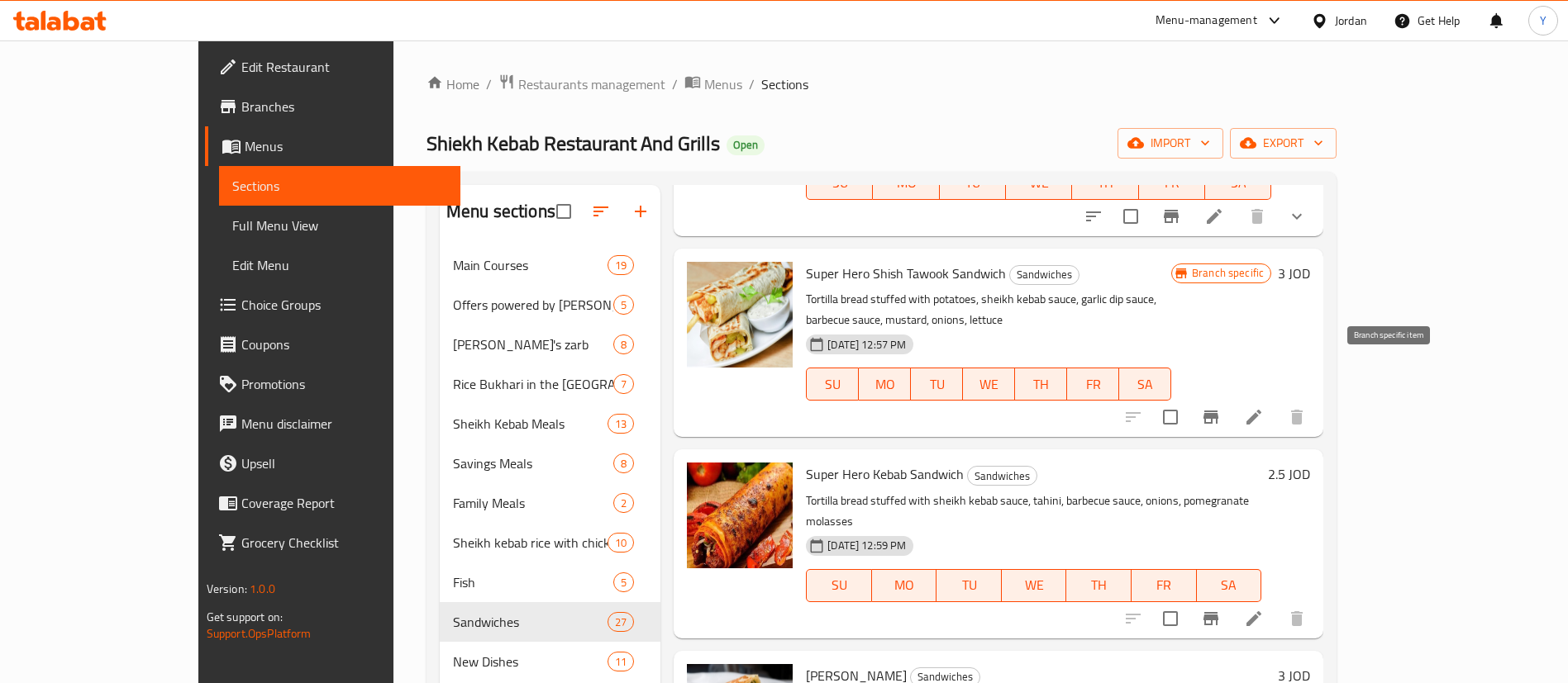
click at [1220, 407] on icon "Branch-specific-item" at bounding box center [1211, 417] width 20 height 20
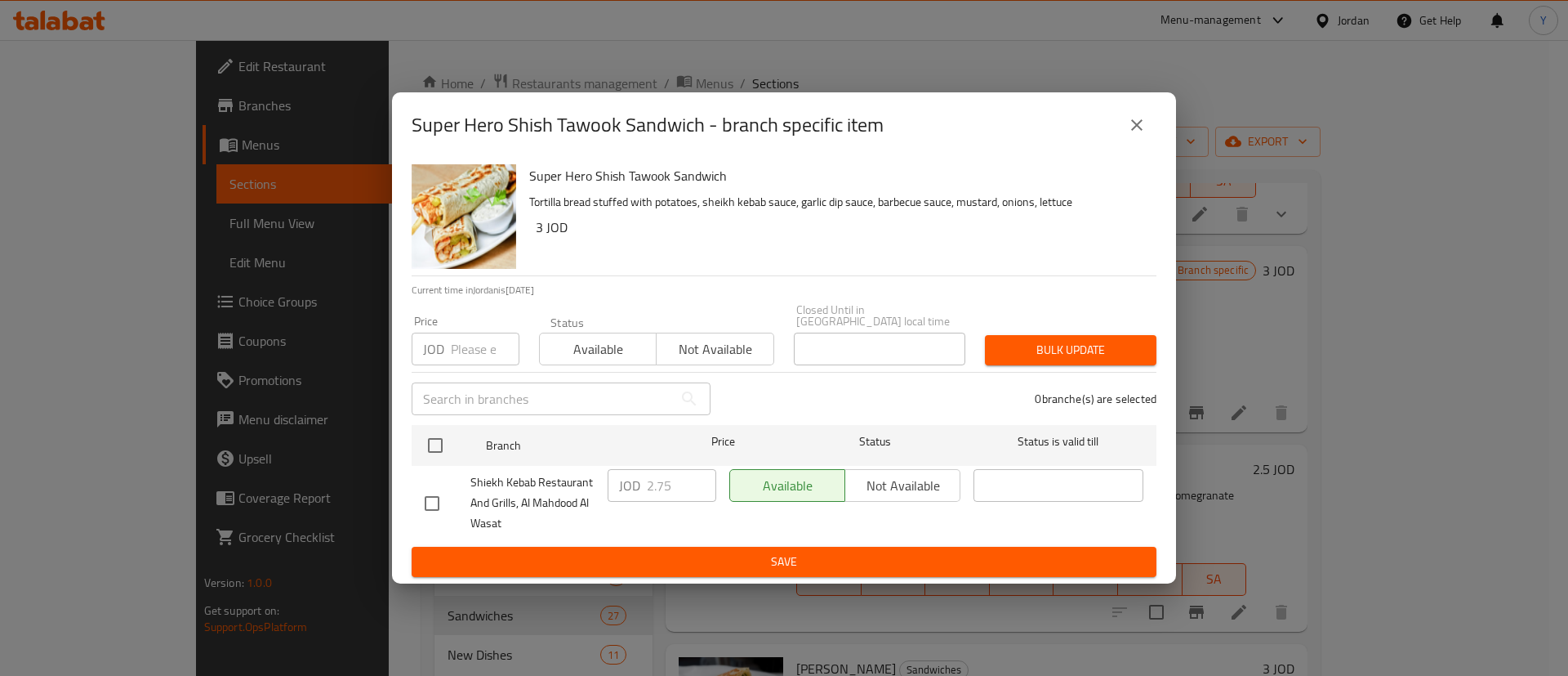
click at [1141, 129] on icon "close" at bounding box center [1137, 124] width 20 height 20
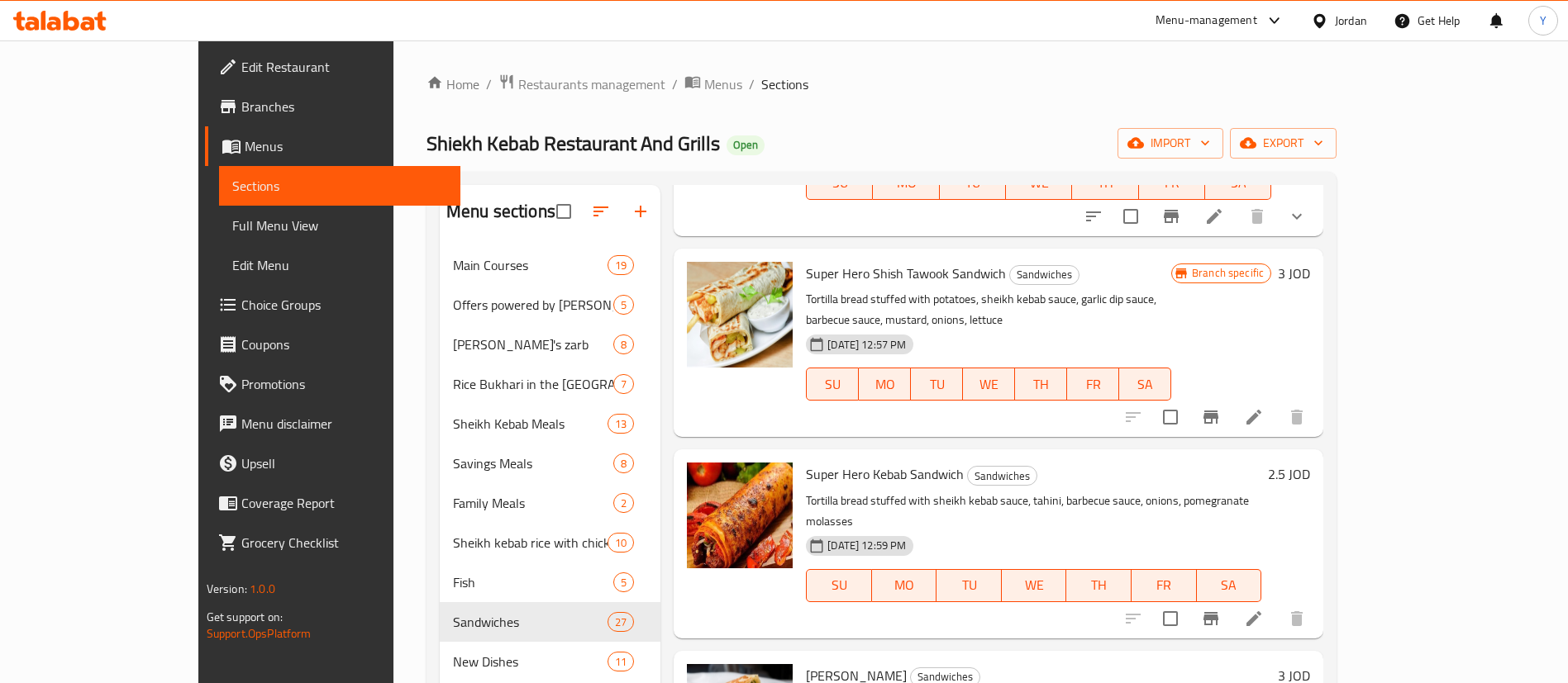
scroll to position [620, 0]
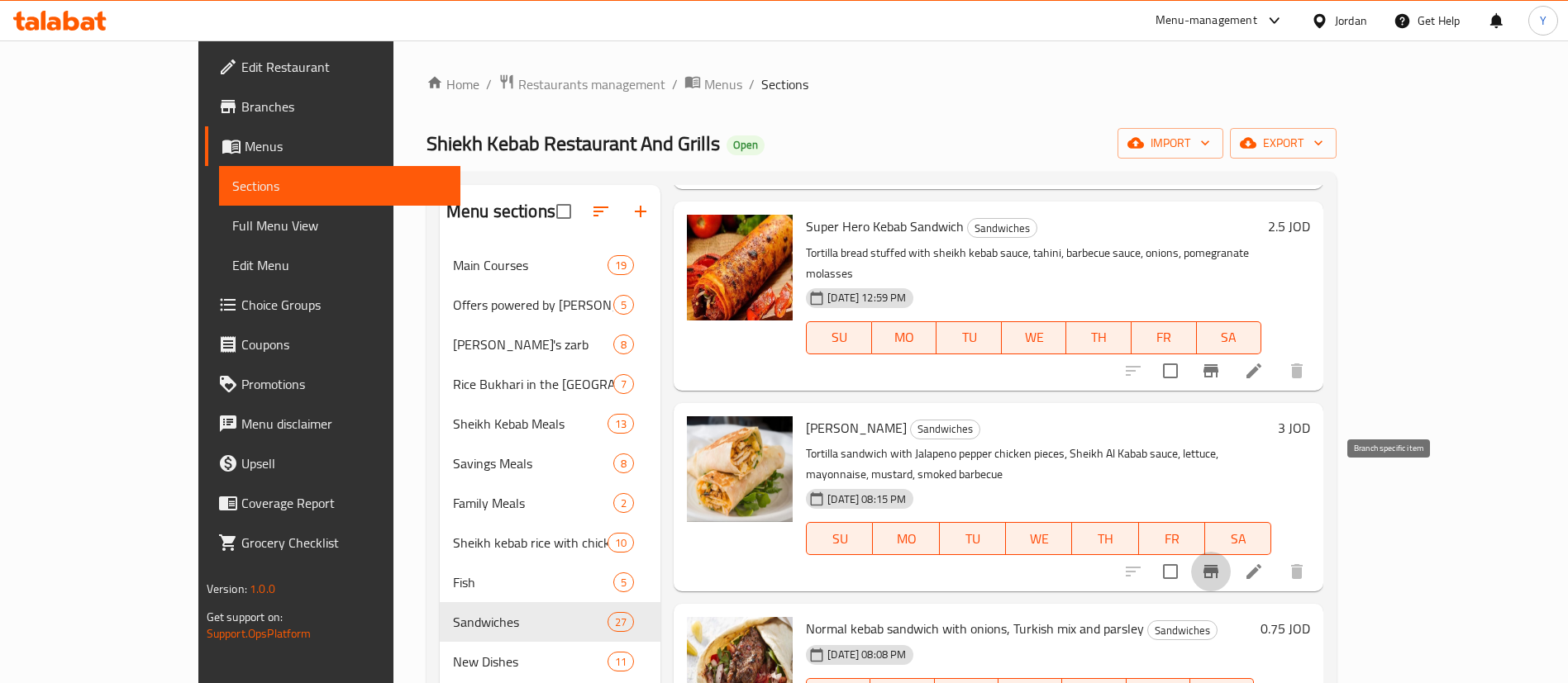
click at [1220, 562] on icon "Branch-specific-item" at bounding box center [1211, 571] width 20 height 20
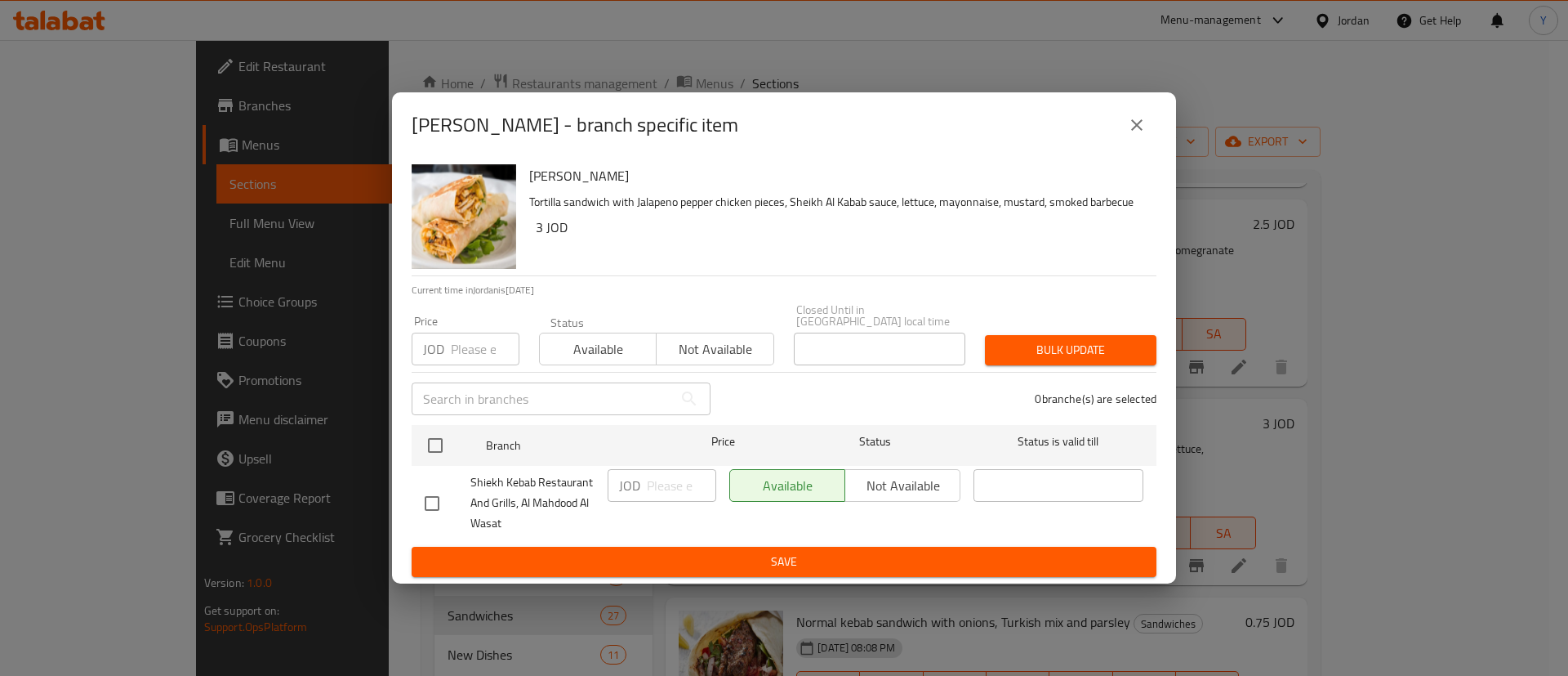
click at [1128, 126] on icon "close" at bounding box center [1137, 124] width 20 height 20
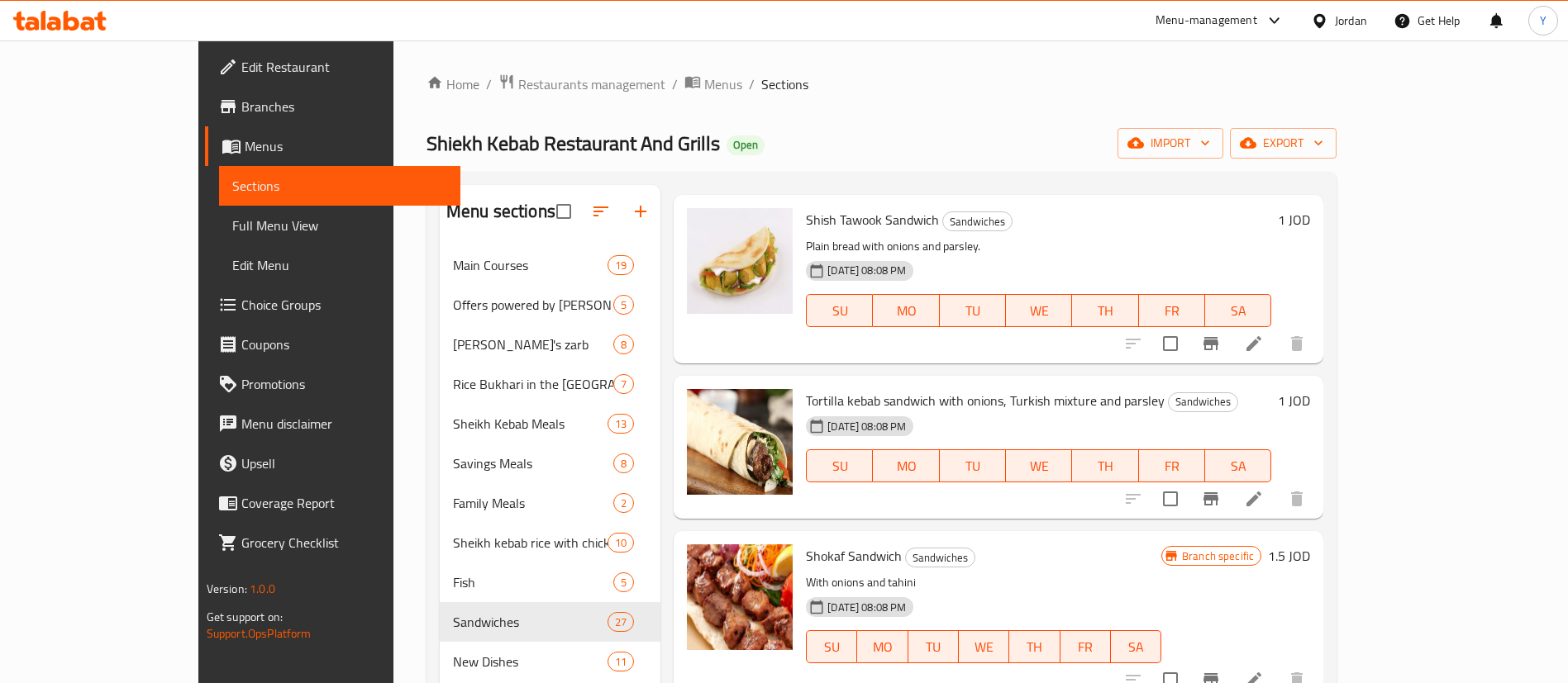
scroll to position [2106, 0]
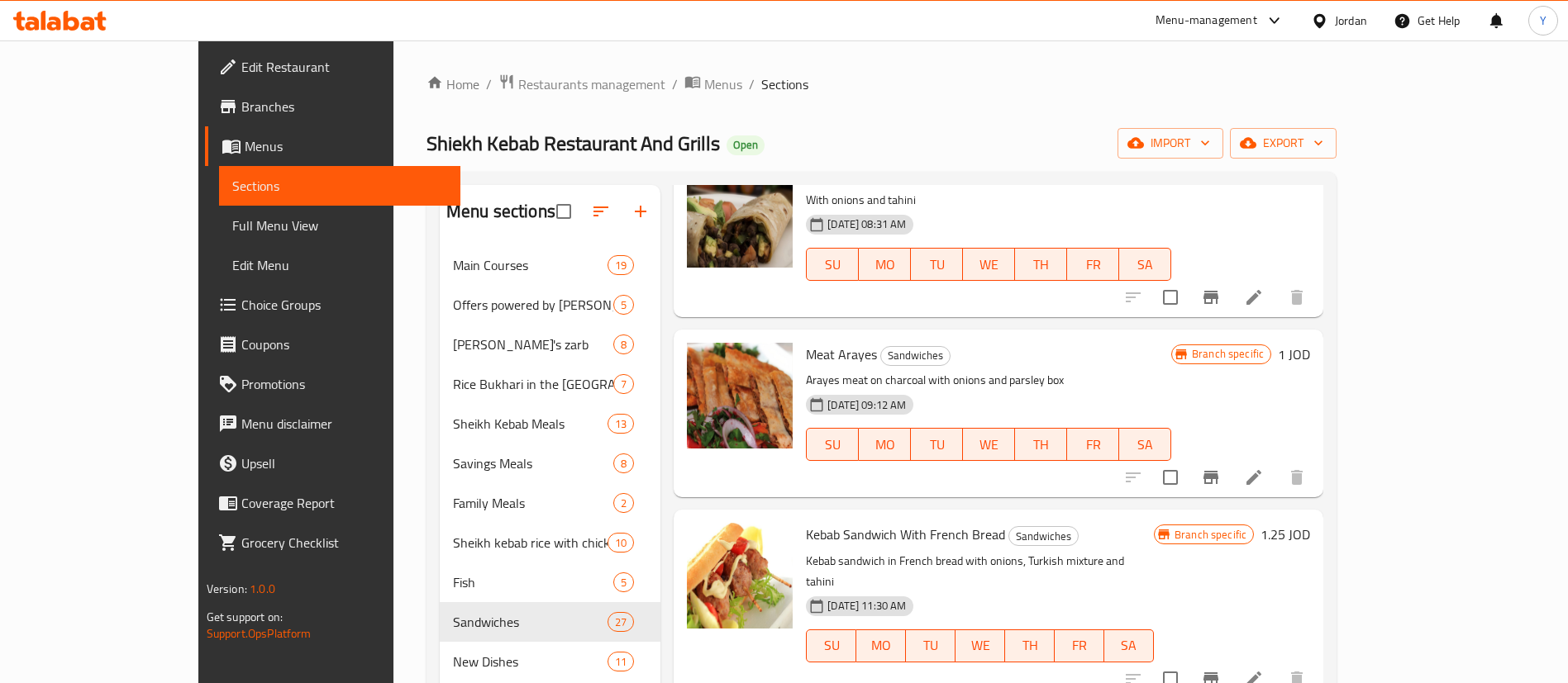
click at [1218, 471] on icon "Branch-specific-item" at bounding box center [1210, 477] width 15 height 13
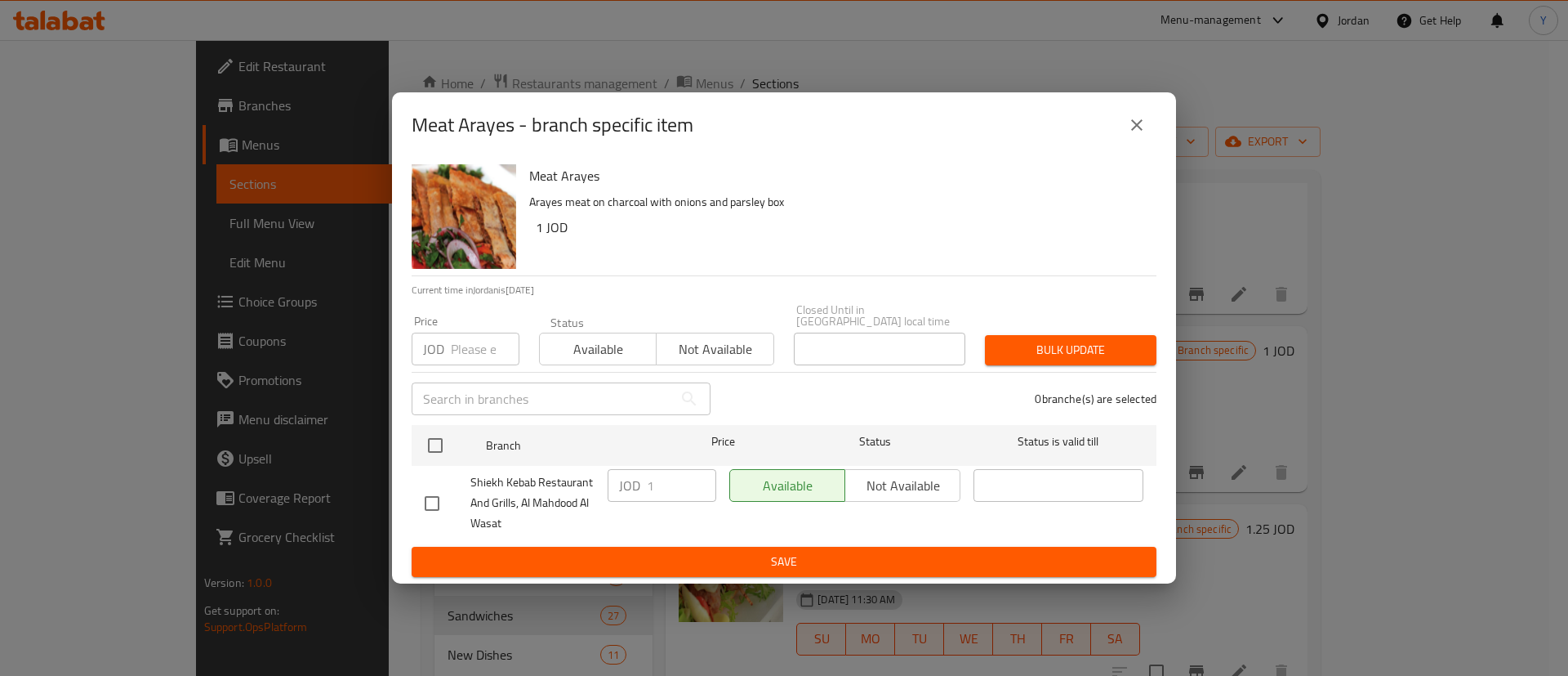
click at [1145, 129] on icon "close" at bounding box center [1137, 124] width 20 height 20
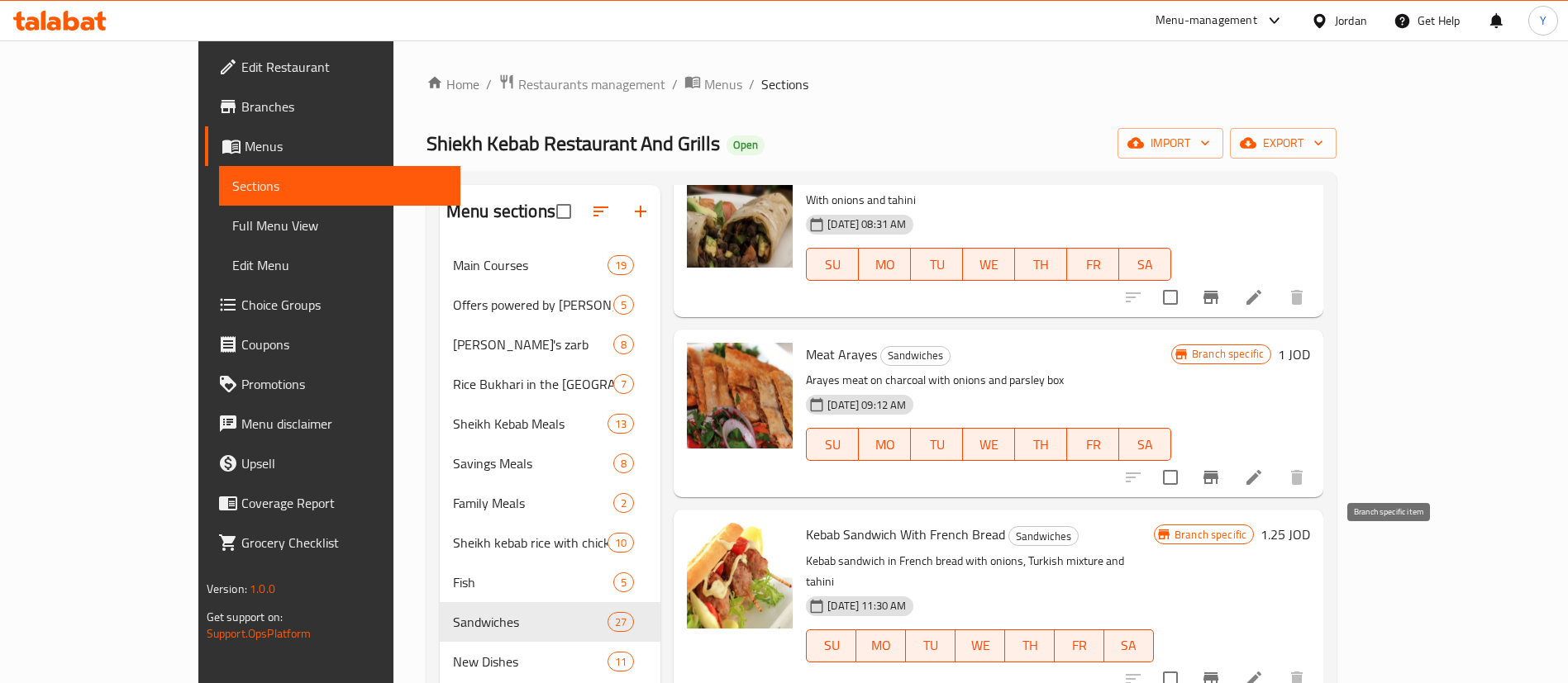
click at [1231, 659] on button "Branch-specific-item" at bounding box center [1211, 679] width 40 height 40
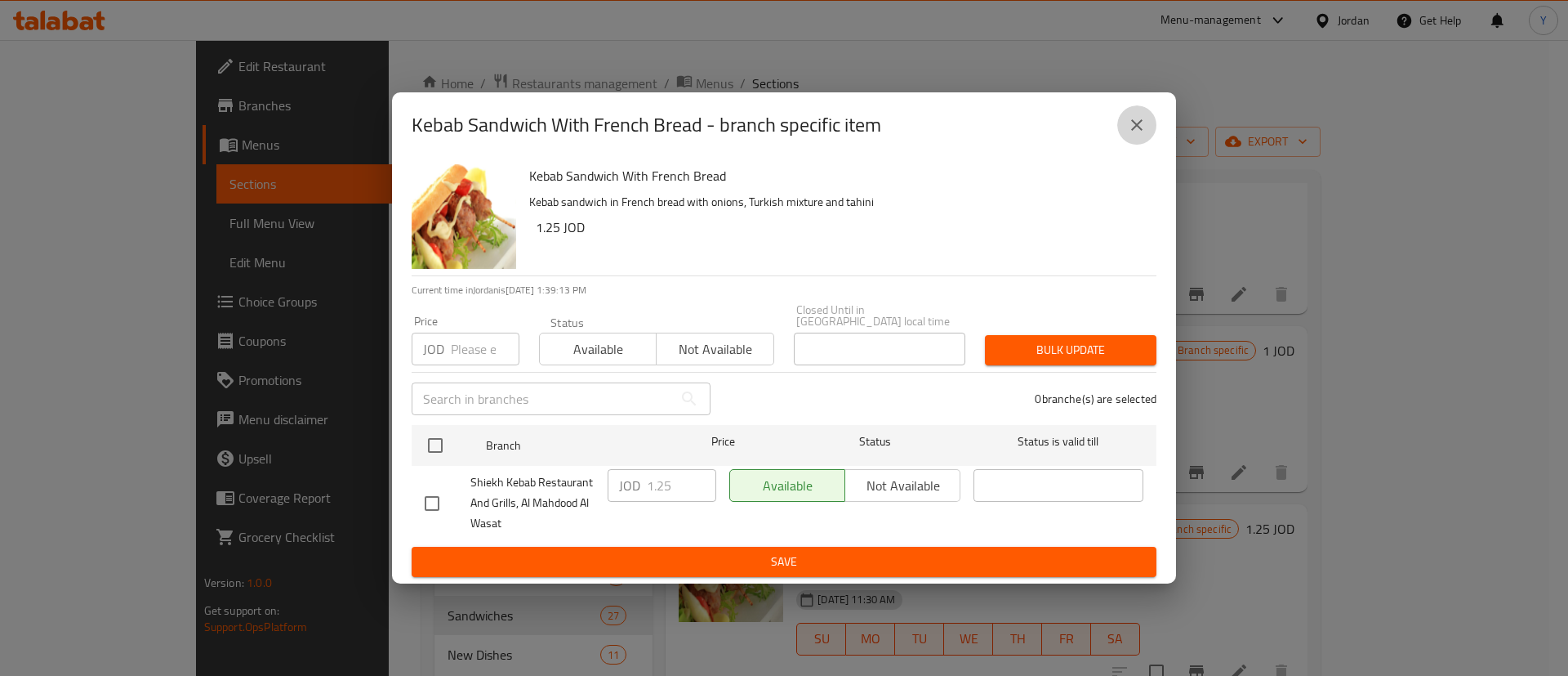
click at [1124, 139] on button "close" at bounding box center [1138, 125] width 39 height 39
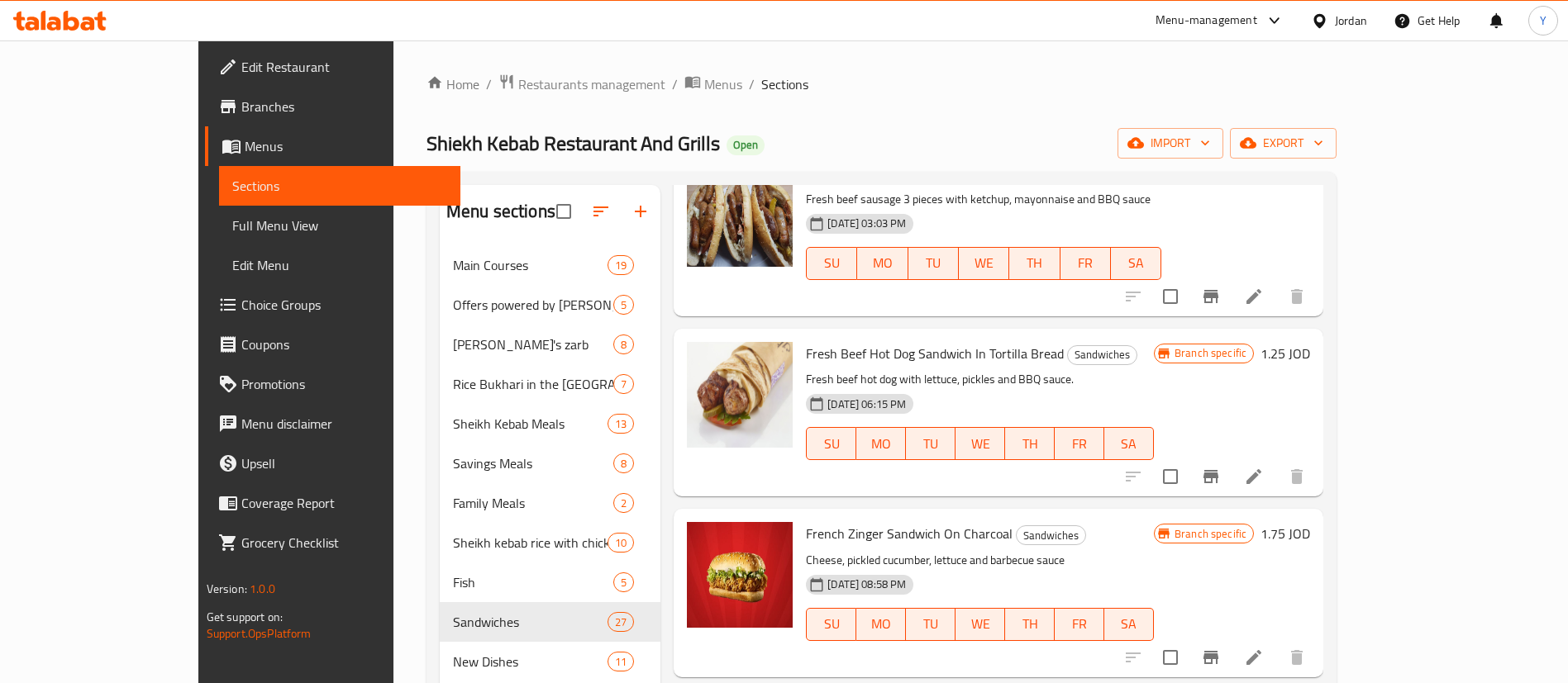
scroll to position [3097, 0]
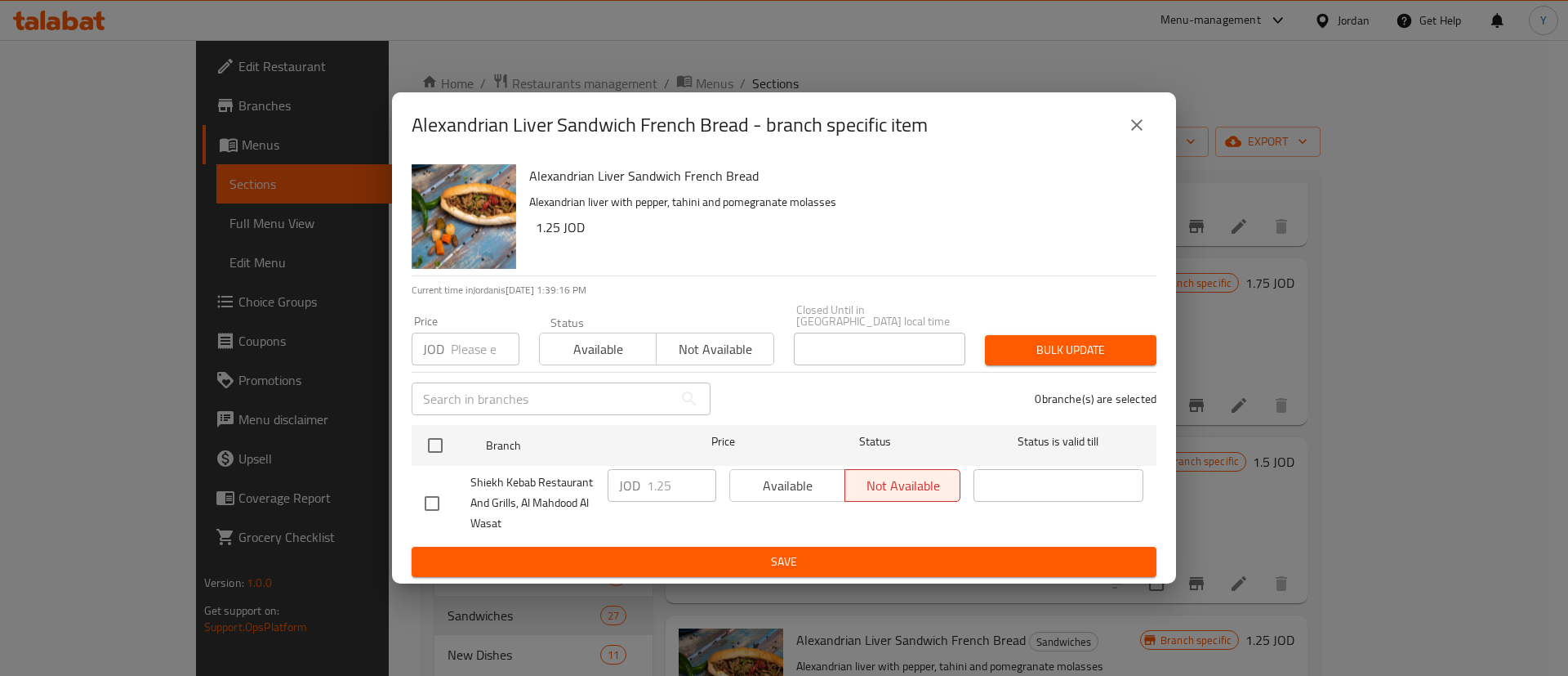
click at [1131, 130] on icon "close" at bounding box center [1137, 124] width 20 height 20
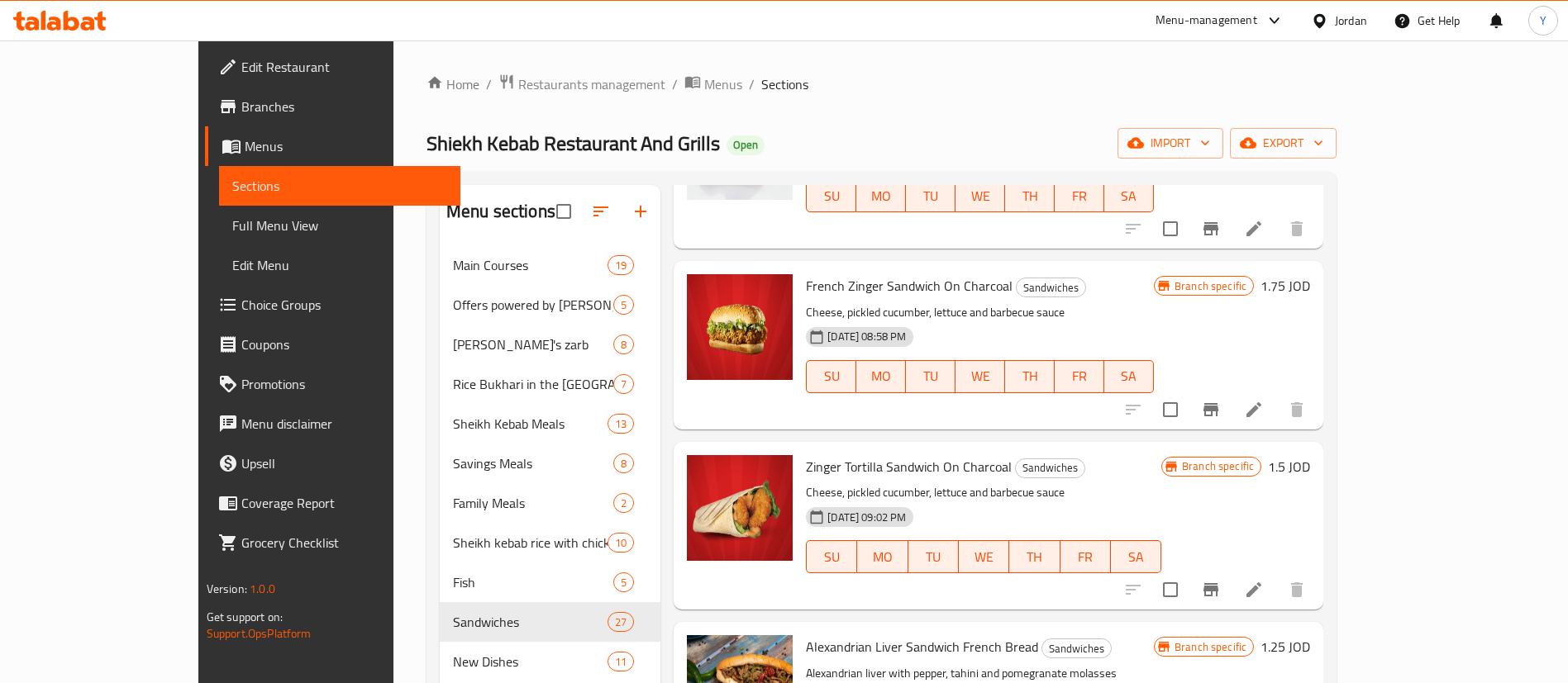
scroll to position [2602, 0]
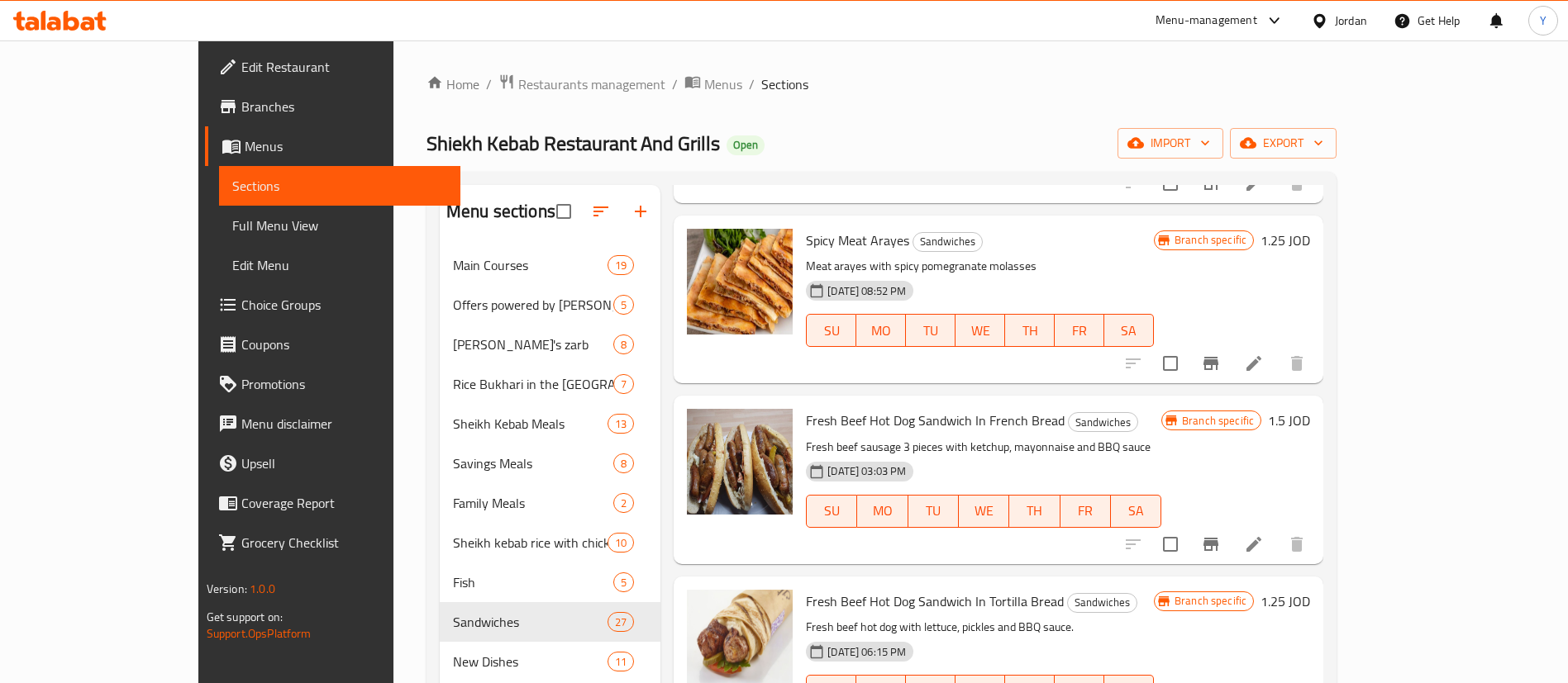
click at [1218, 537] on icon "Branch-specific-item" at bounding box center [1210, 543] width 15 height 13
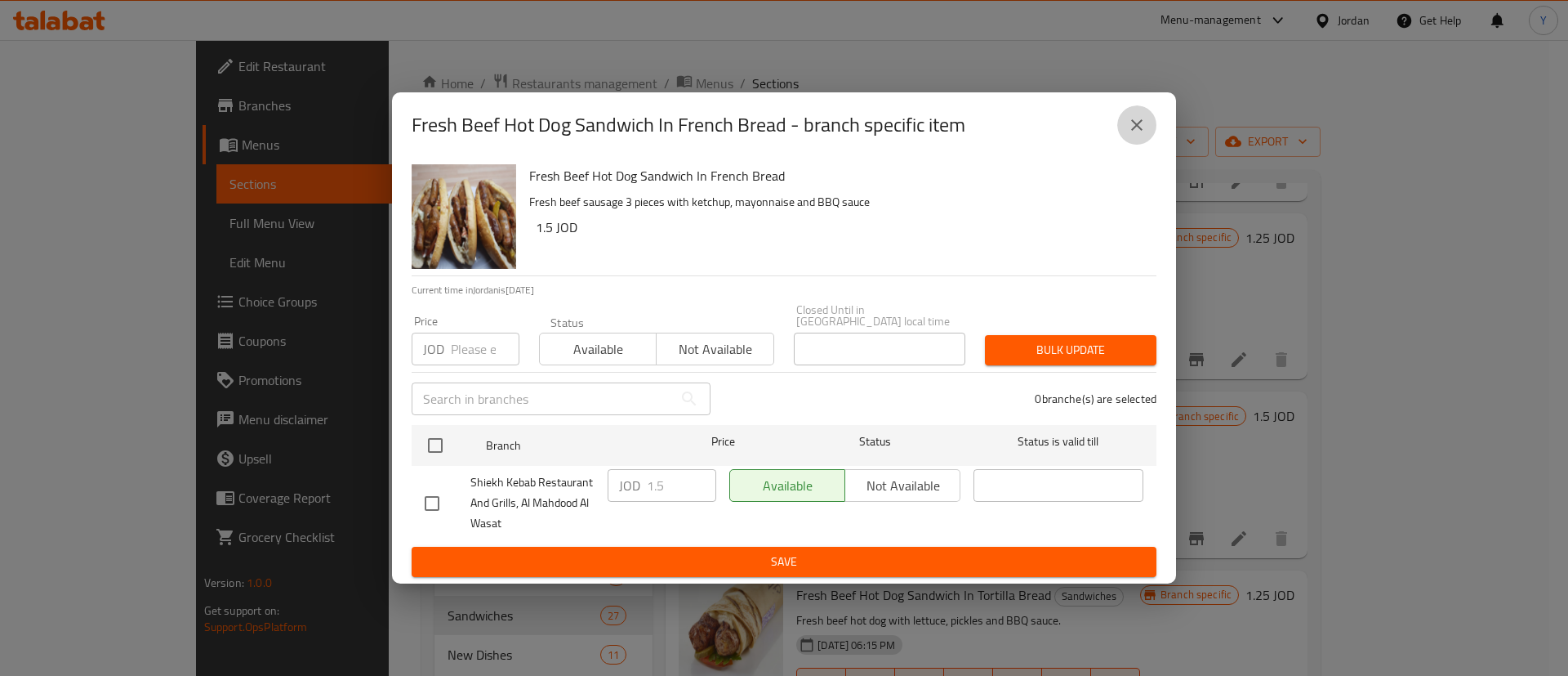
click at [1140, 135] on icon "close" at bounding box center [1137, 124] width 20 height 20
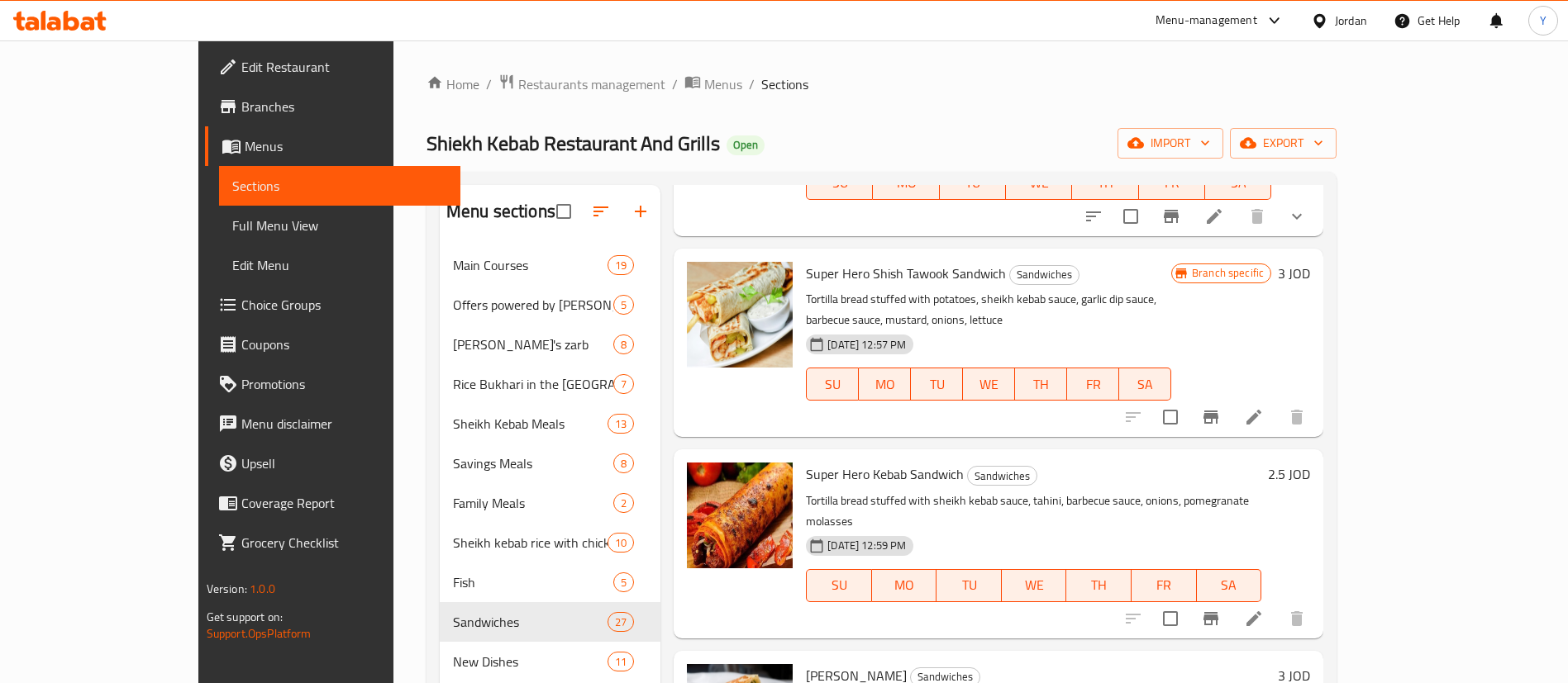
scroll to position [0, 0]
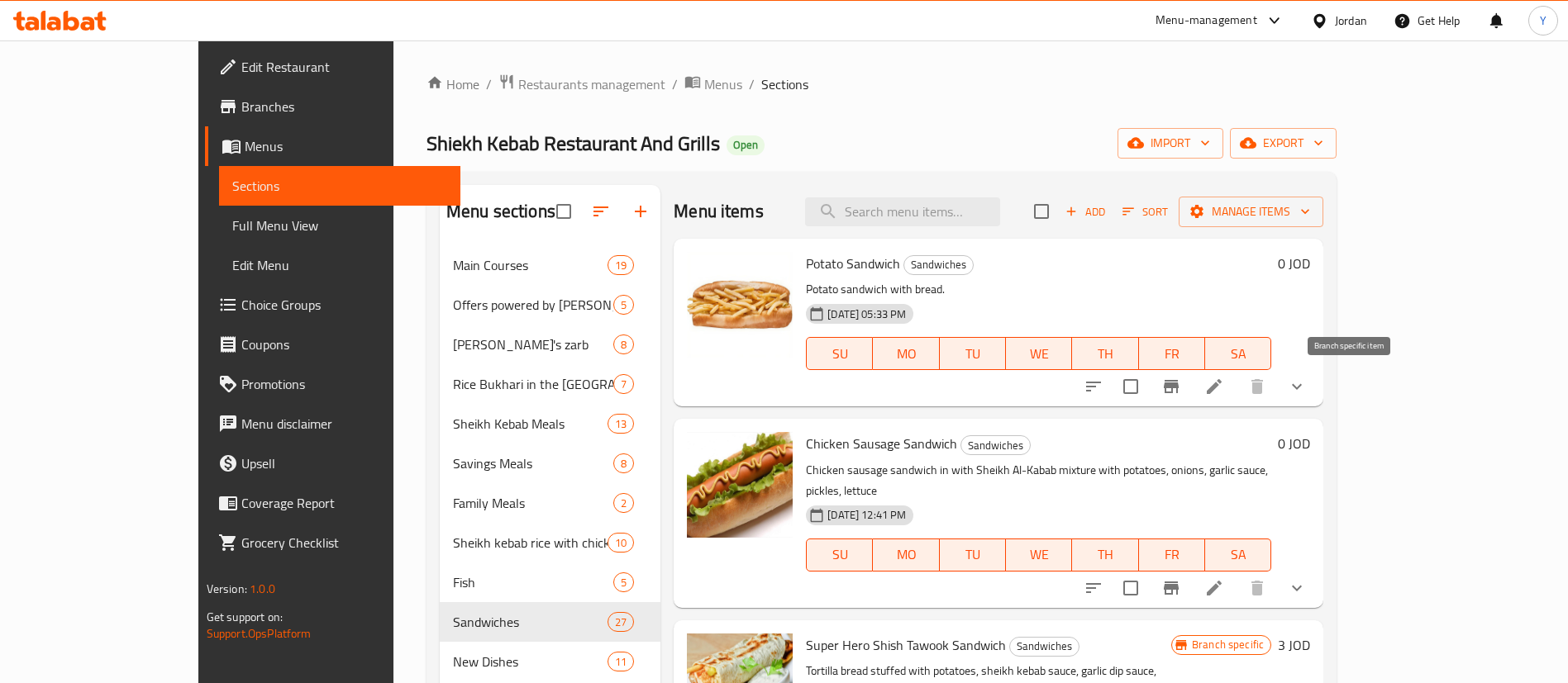
click at [1181, 394] on icon "Branch-specific-item" at bounding box center [1171, 387] width 20 height 20
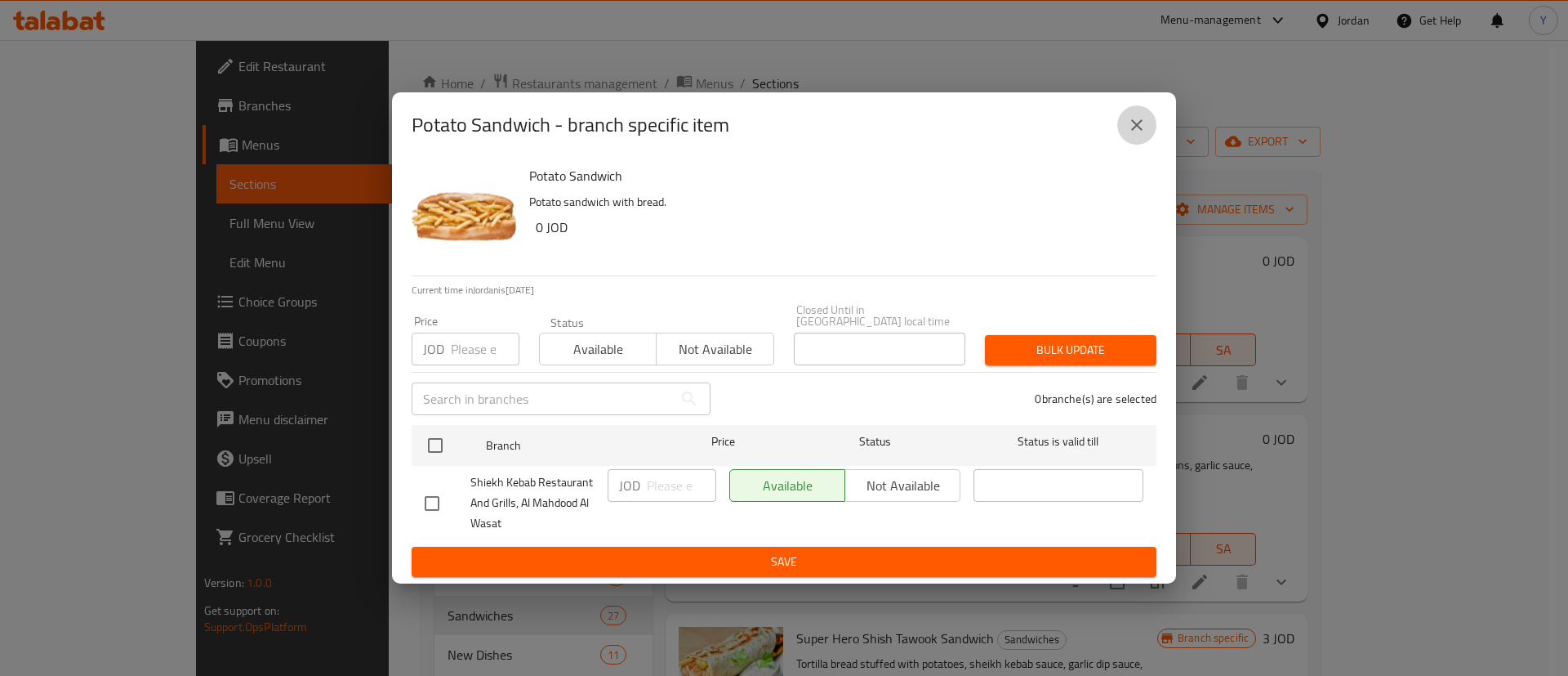
click at [1139, 118] on button "close" at bounding box center [1138, 125] width 39 height 39
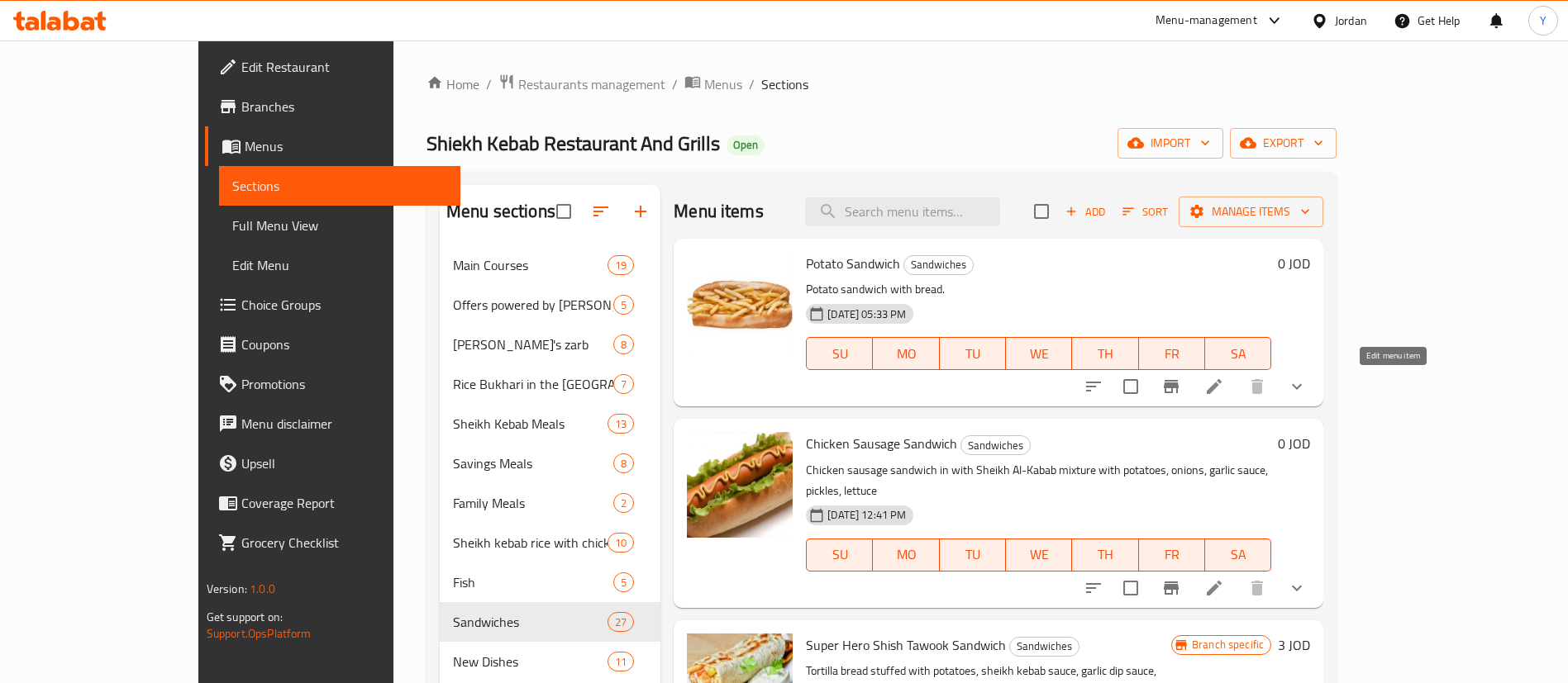
click at [1224, 381] on icon at bounding box center [1213, 387] width 20 height 20
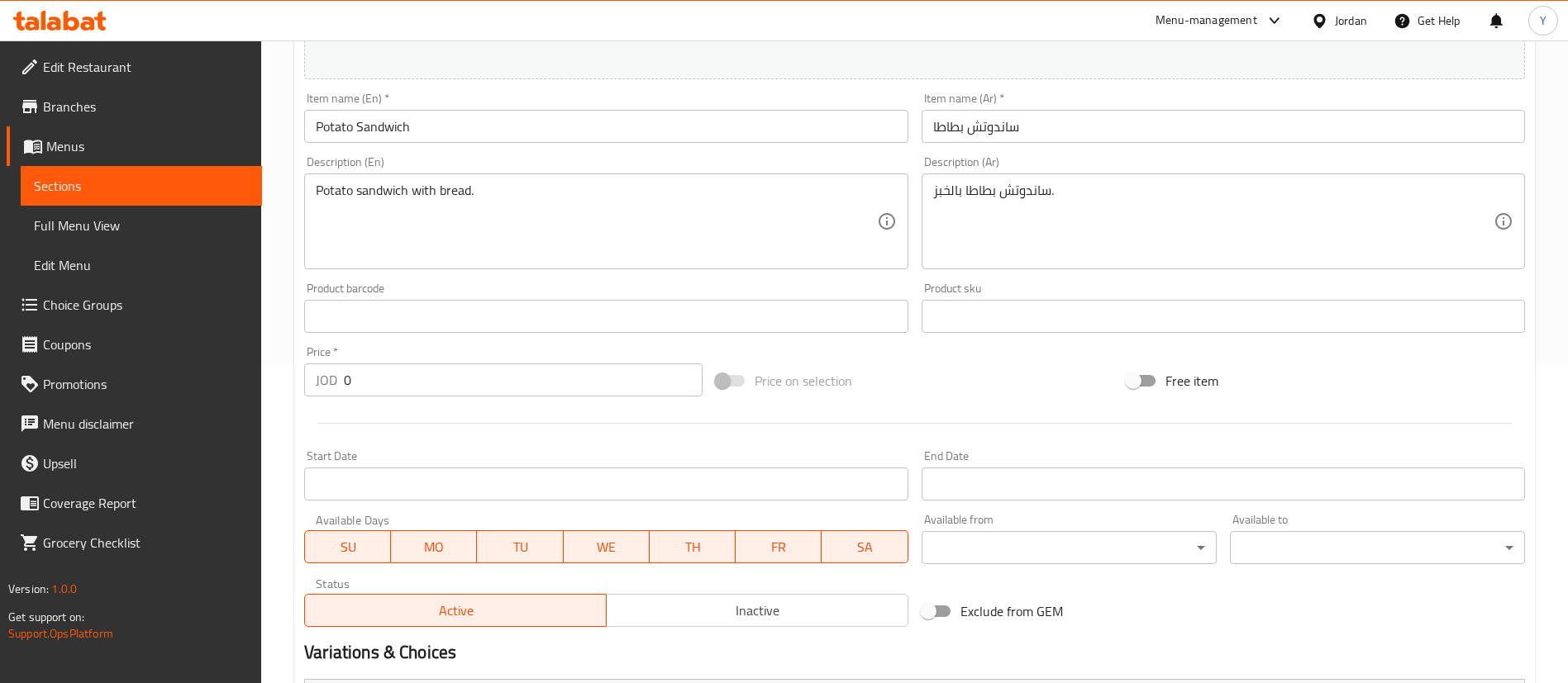
scroll to position [689, 0]
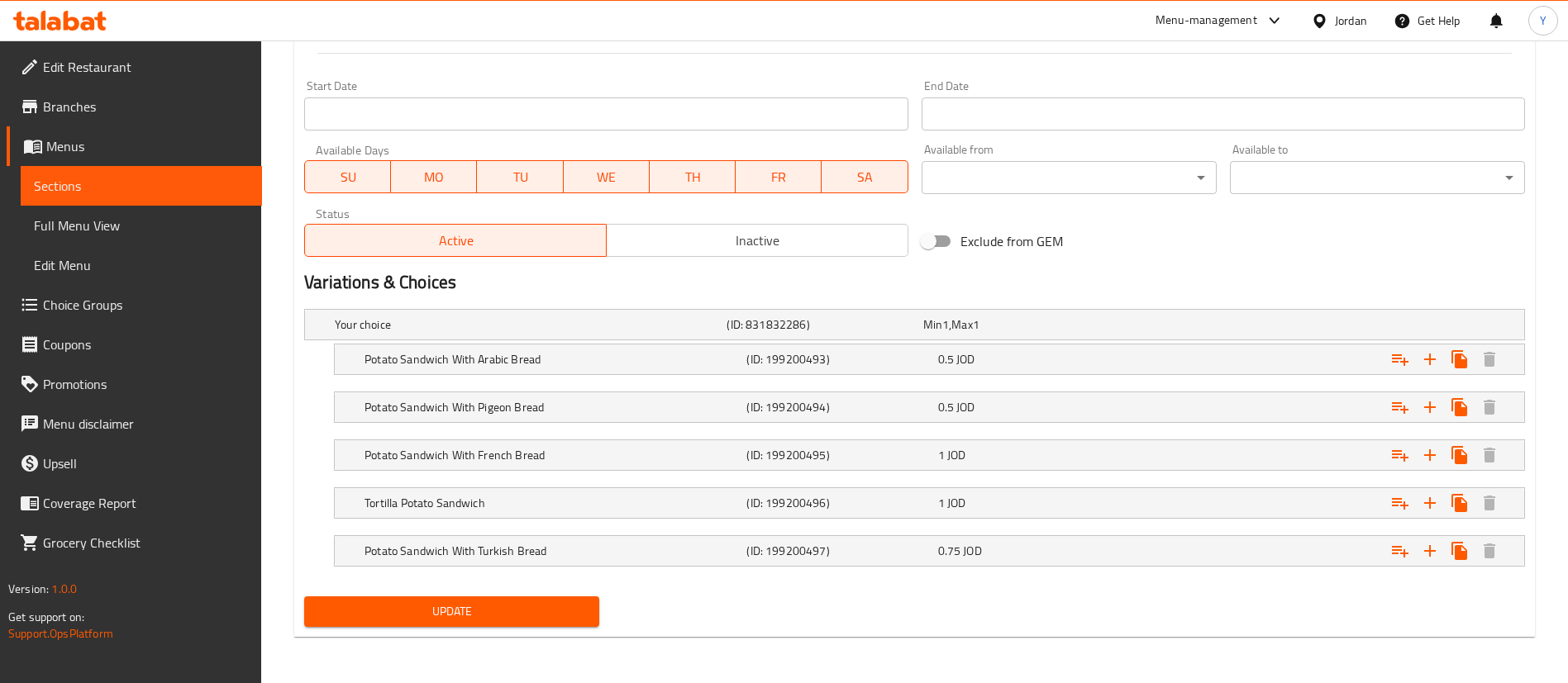
click at [215, 192] on span "Sections" at bounding box center [141, 185] width 215 height 20
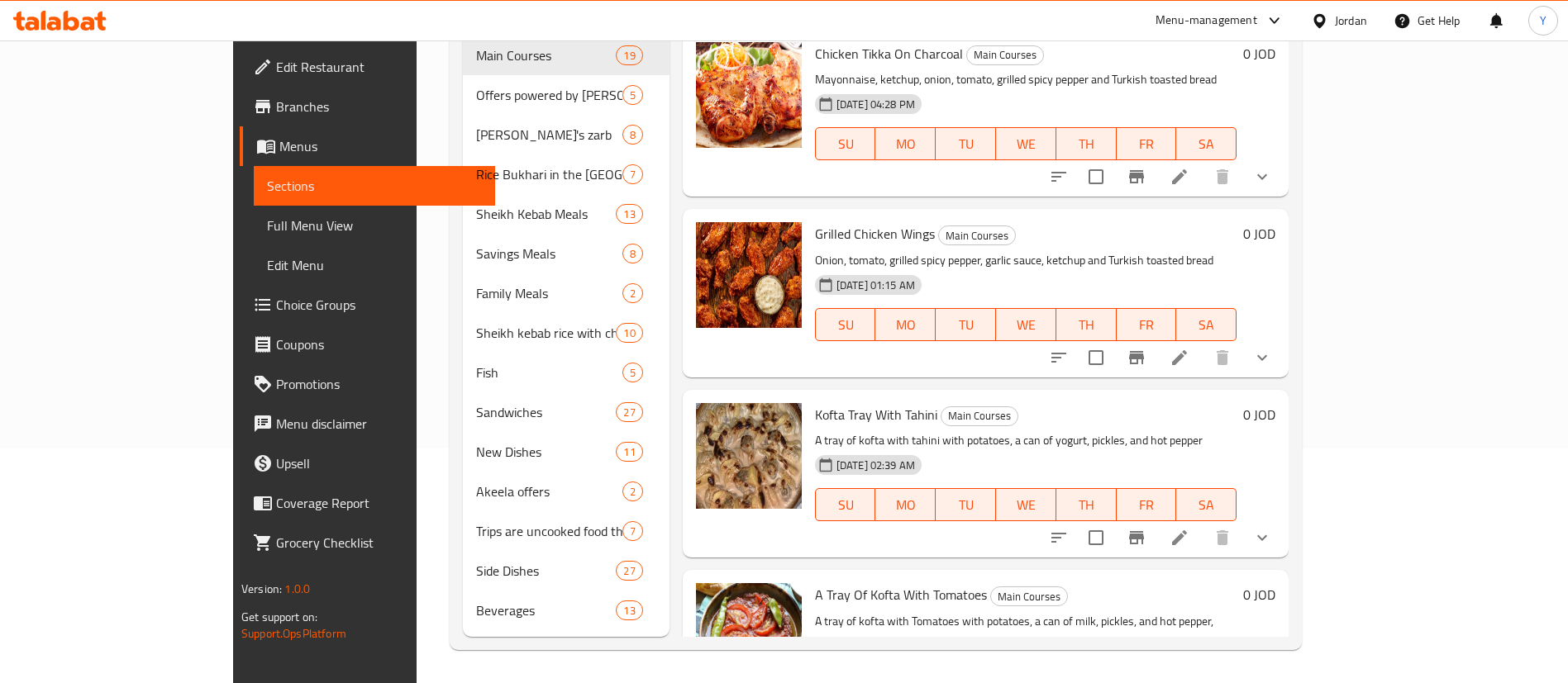
scroll to position [231, 0]
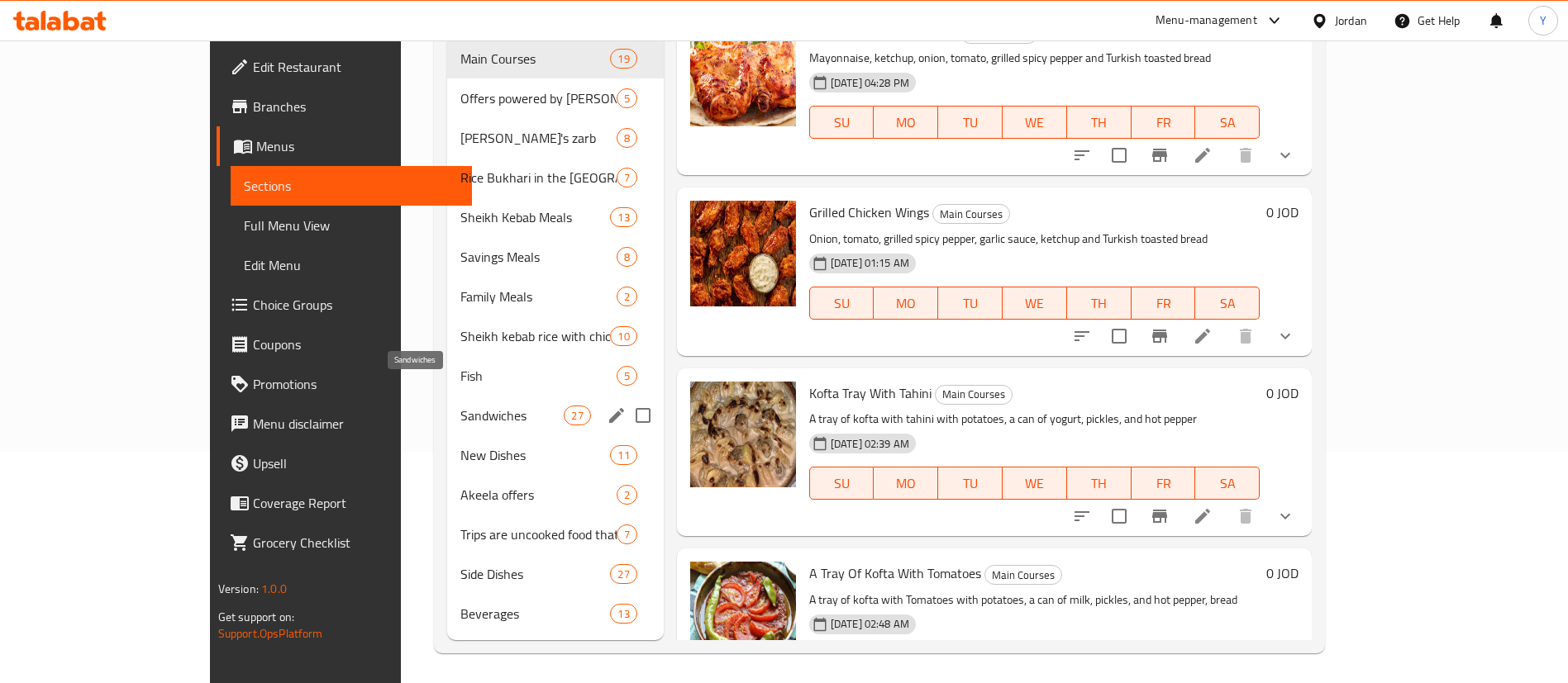
click at [461, 406] on span "Sandwiches" at bounding box center [512, 415] width 103 height 20
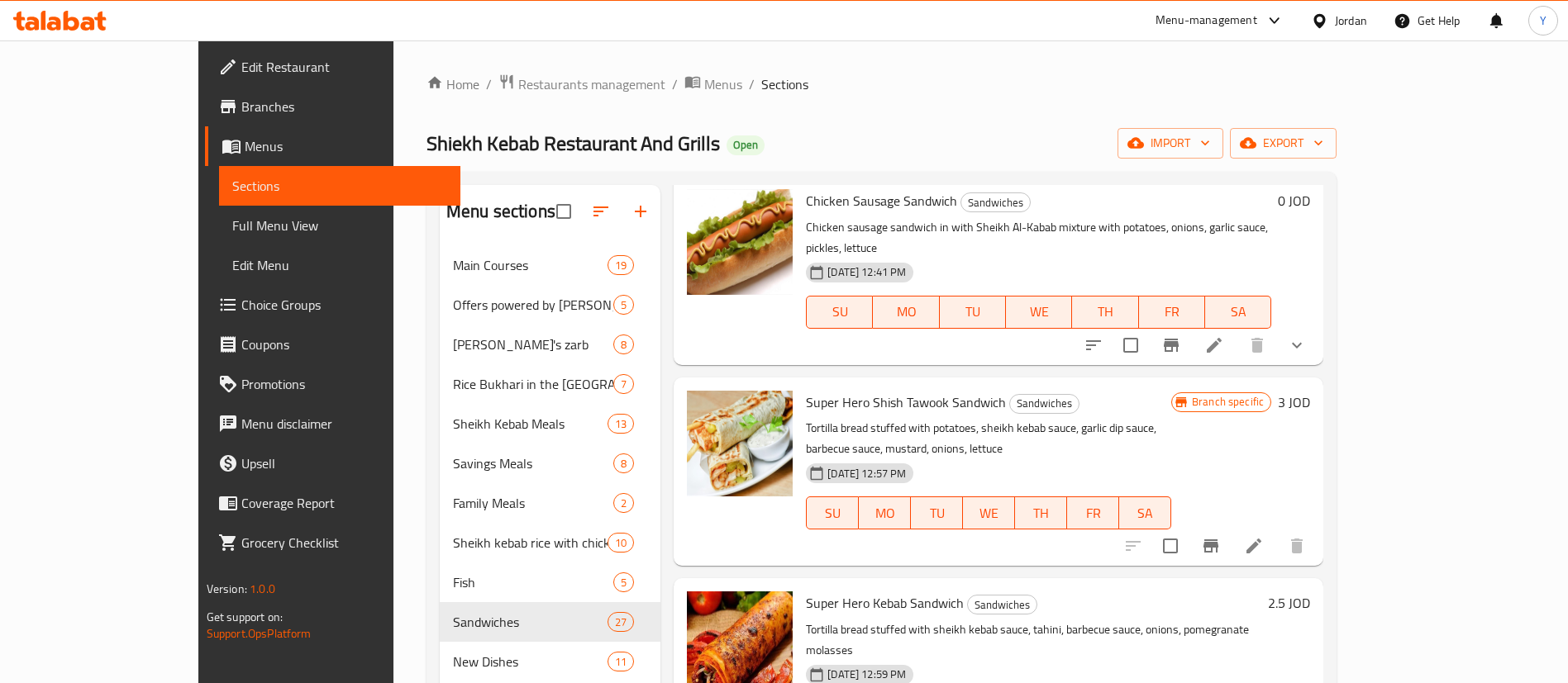
scroll to position [248, 0]
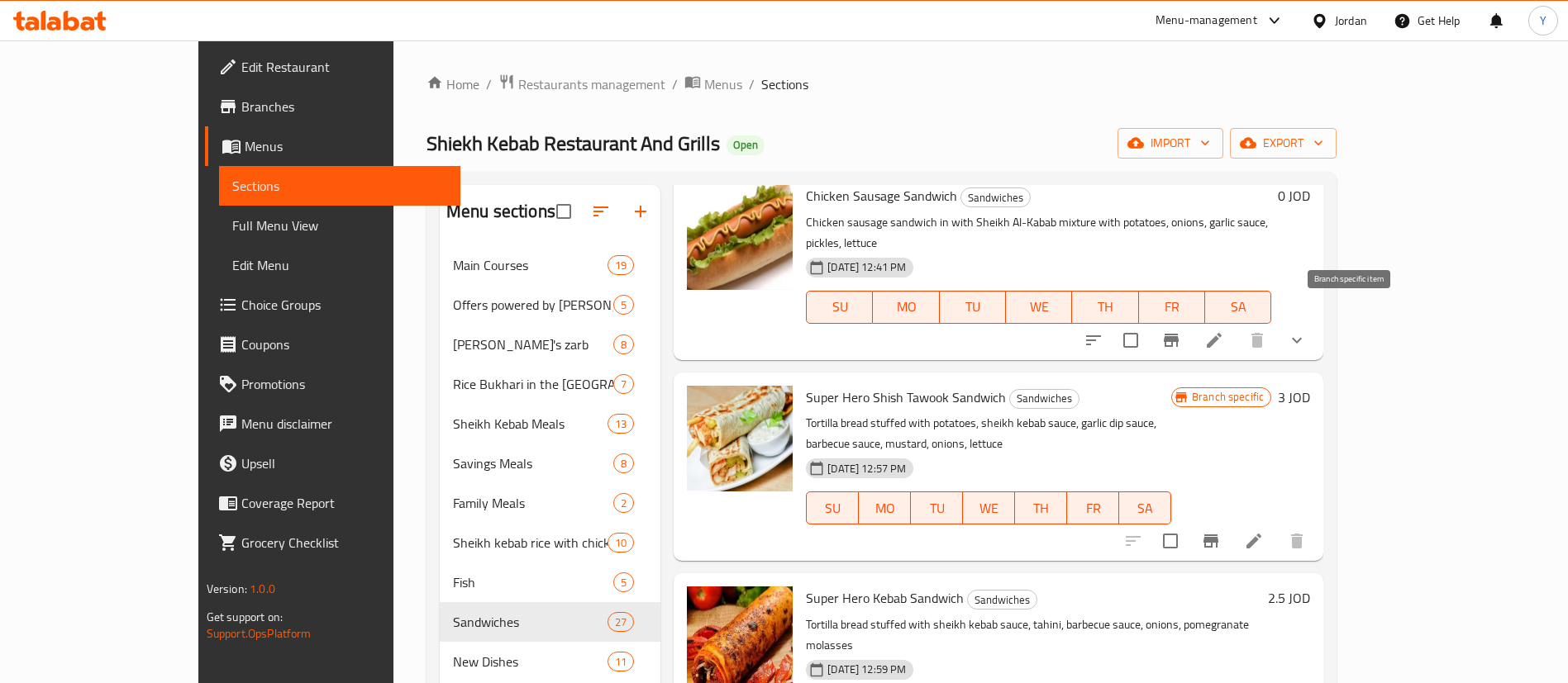
click at [1179, 334] on icon "Branch-specific-item" at bounding box center [1171, 340] width 15 height 13
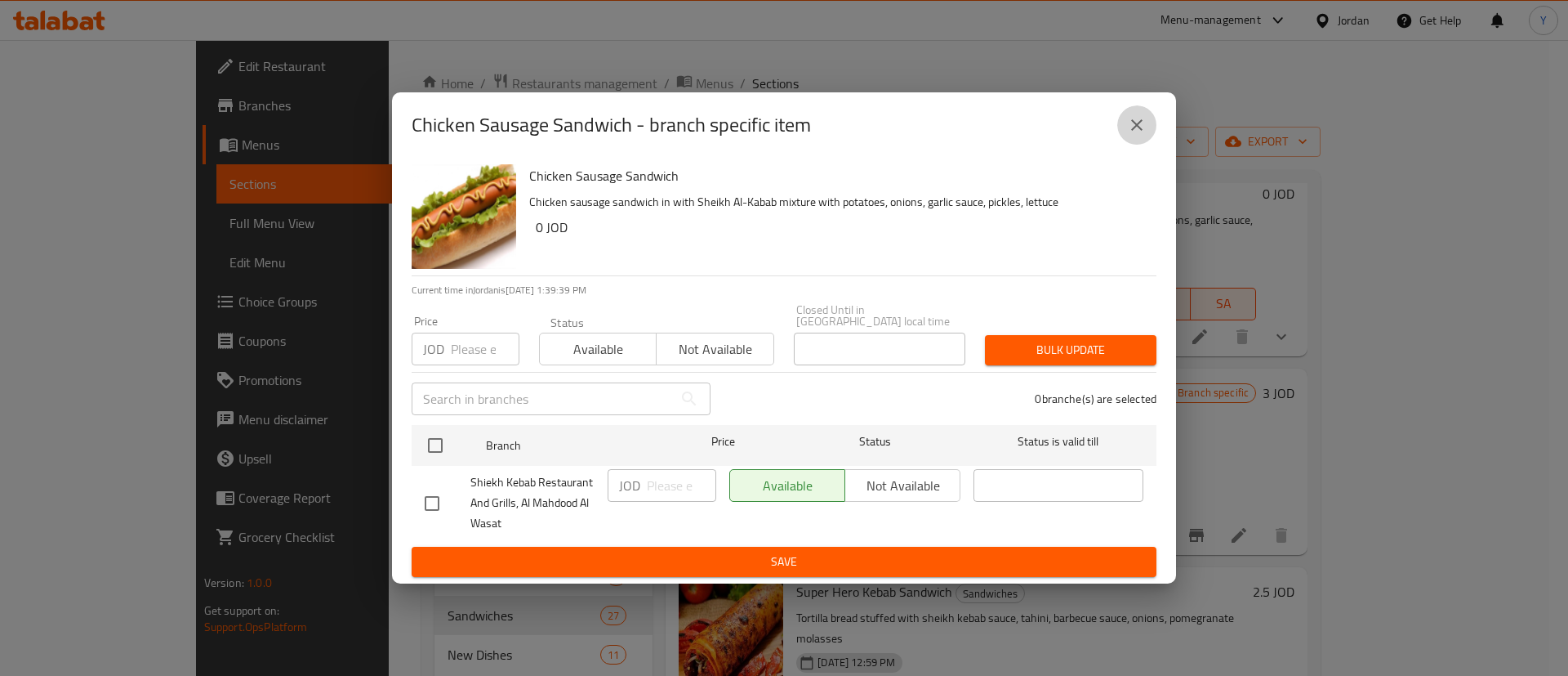
click at [1138, 125] on icon "close" at bounding box center [1137, 124] width 20 height 20
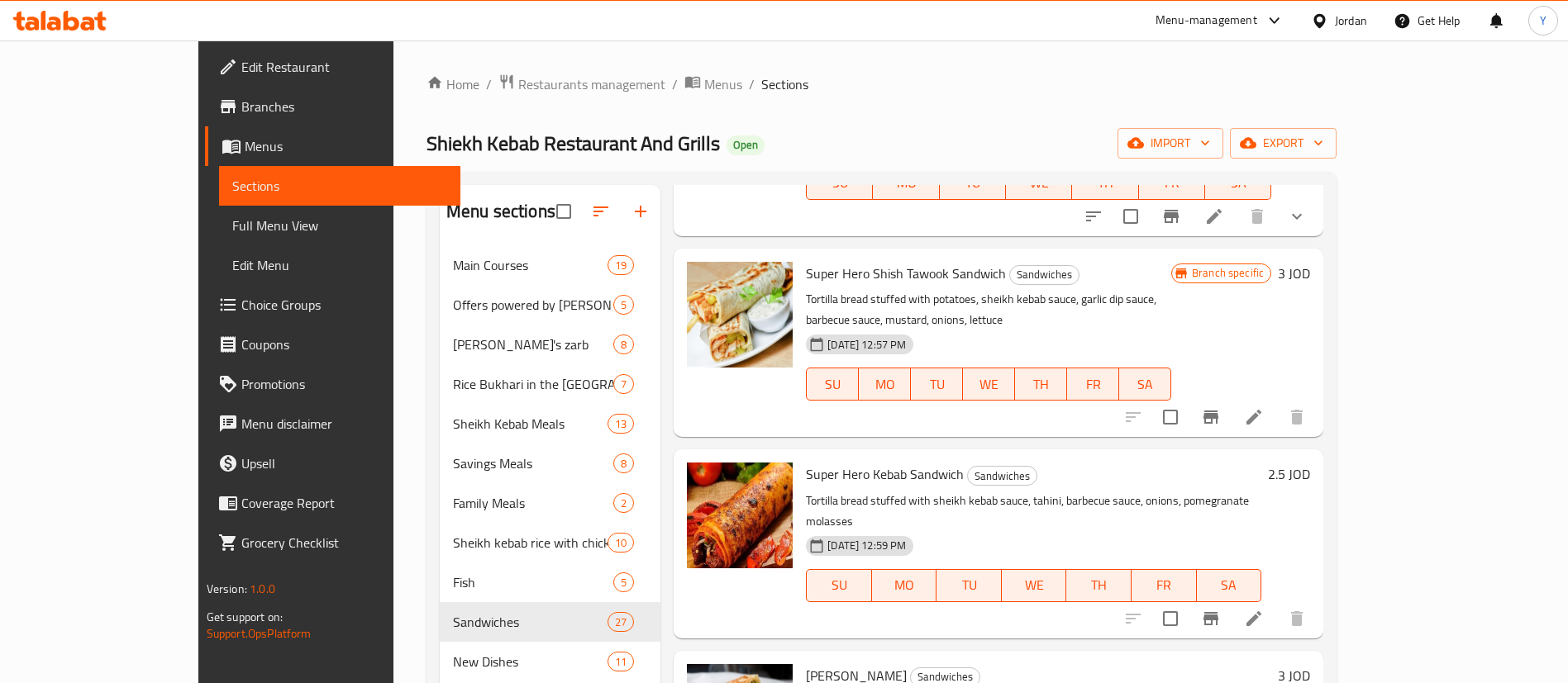
scroll to position [496, 0]
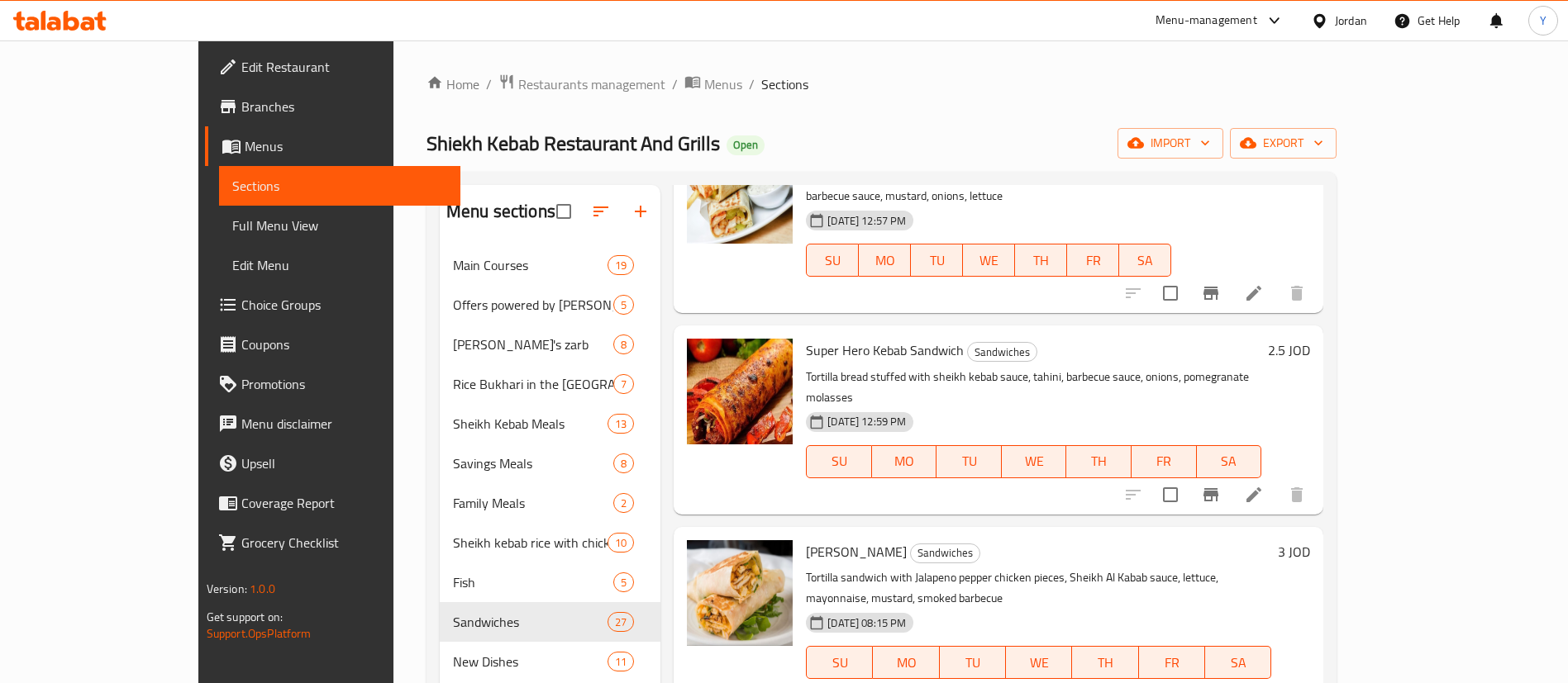
click at [1218, 488] on icon "Branch-specific-item" at bounding box center [1210, 494] width 15 height 13
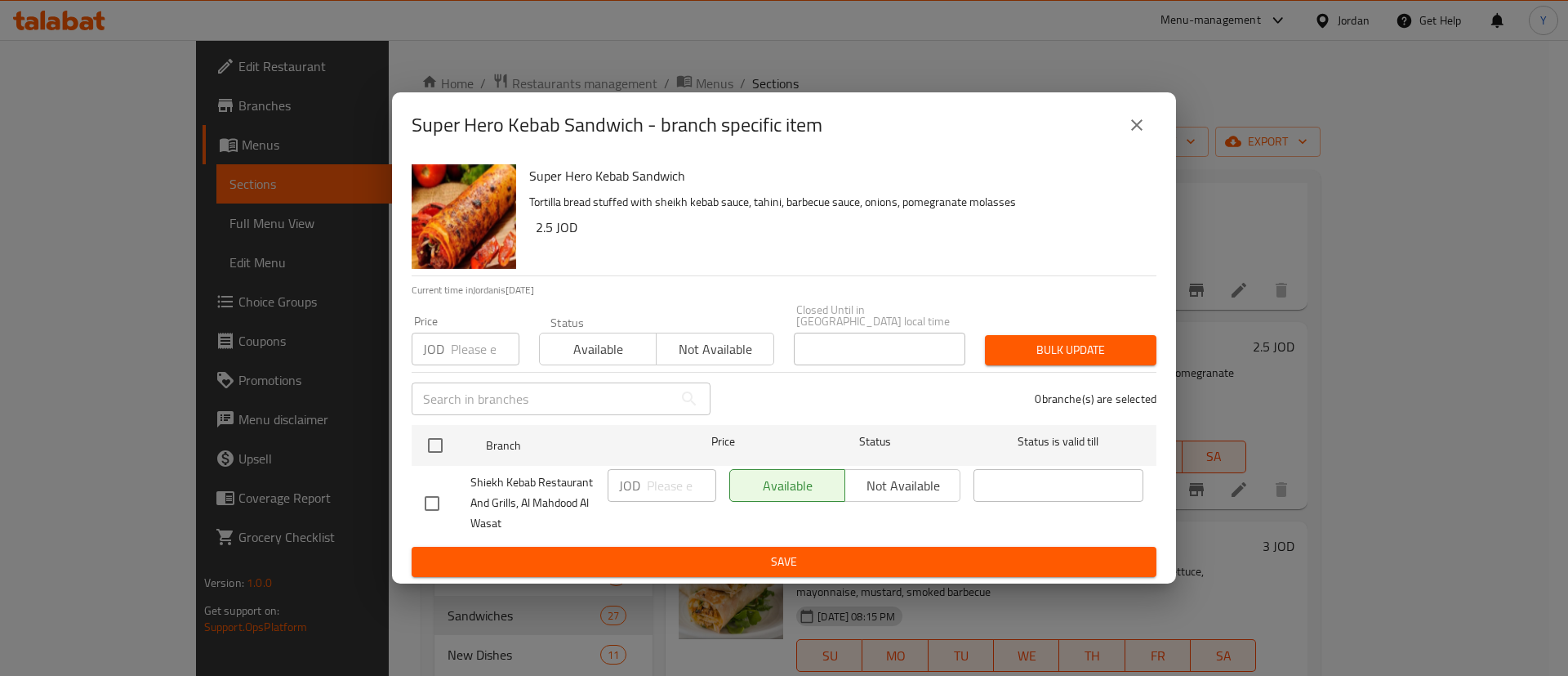
click at [1138, 123] on icon "close" at bounding box center [1137, 124] width 20 height 20
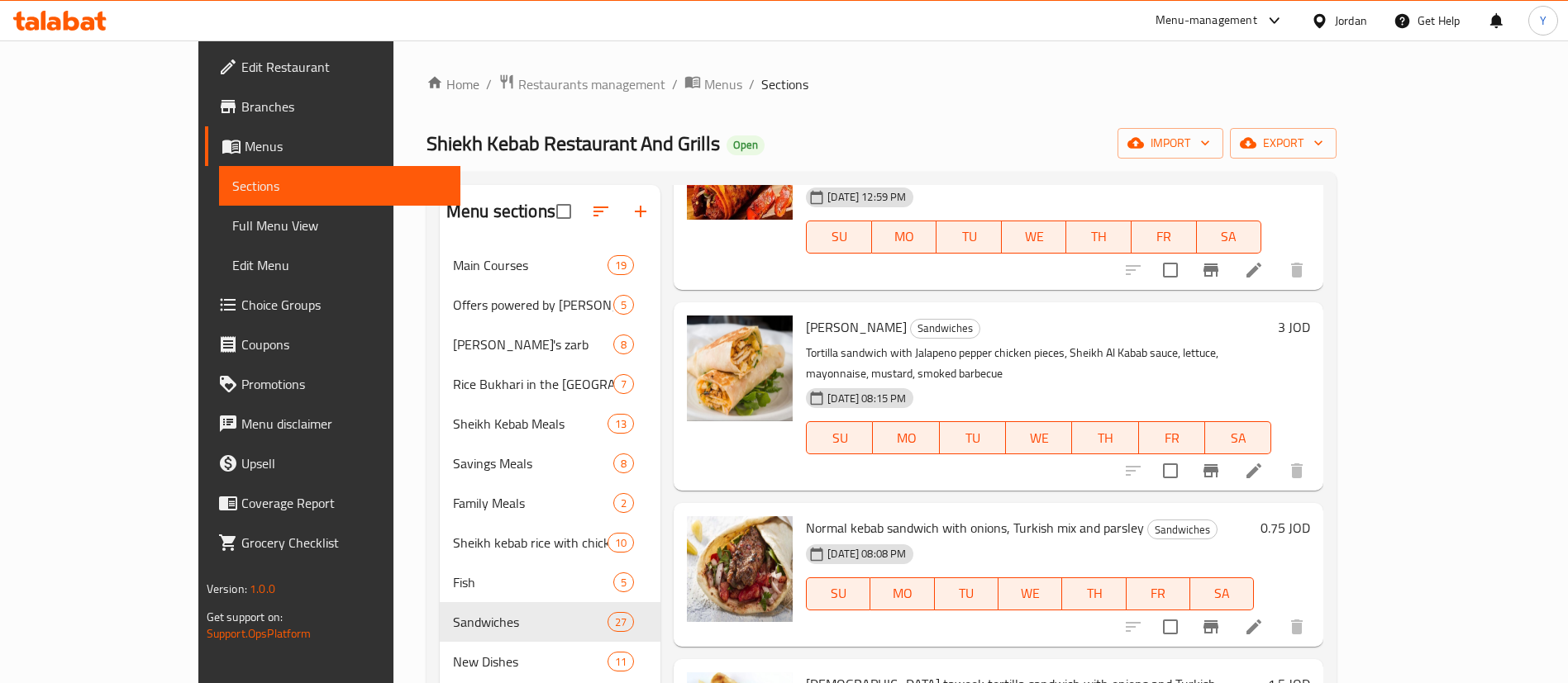
scroll to position [744, 0]
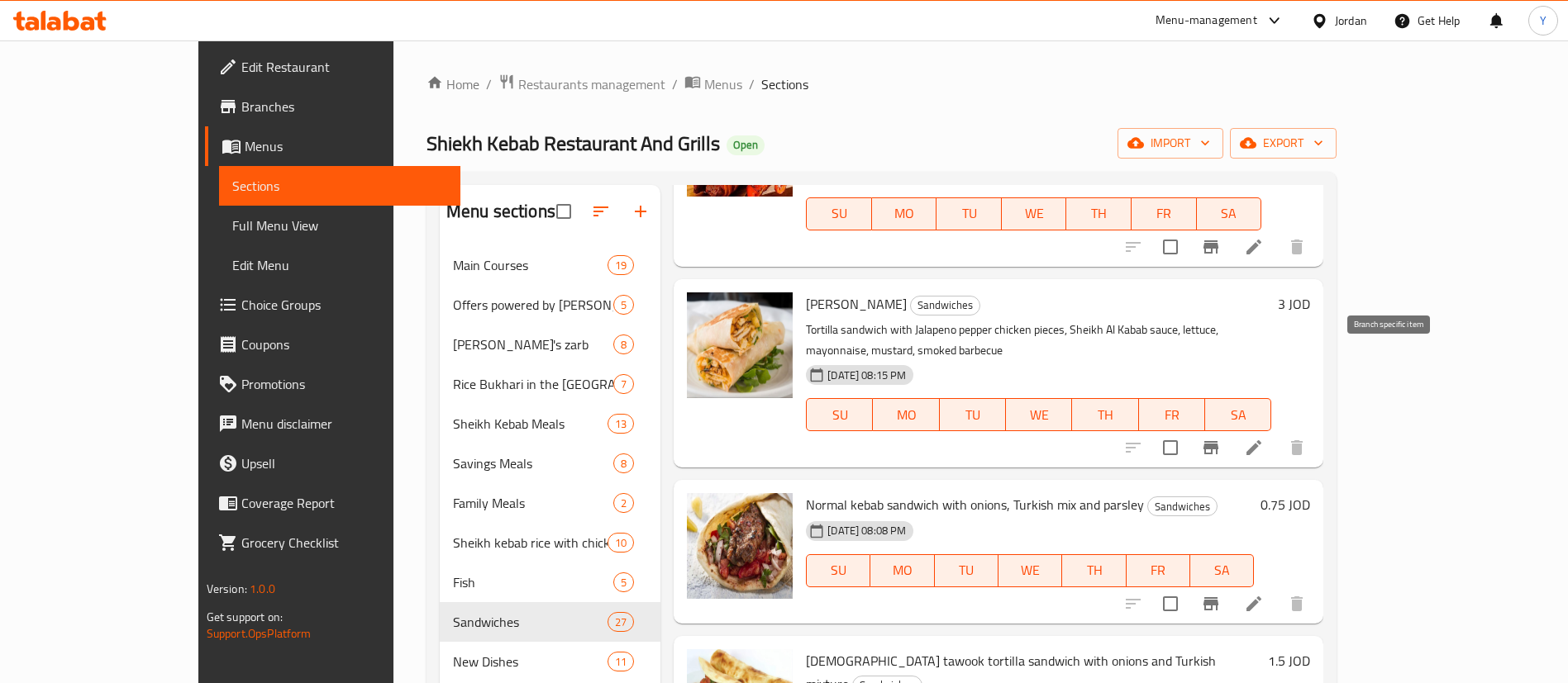
click at [1316, 428] on div at bounding box center [1215, 448] width 203 height 40
click at [1218, 441] on icon "Branch-specific-item" at bounding box center [1210, 447] width 15 height 13
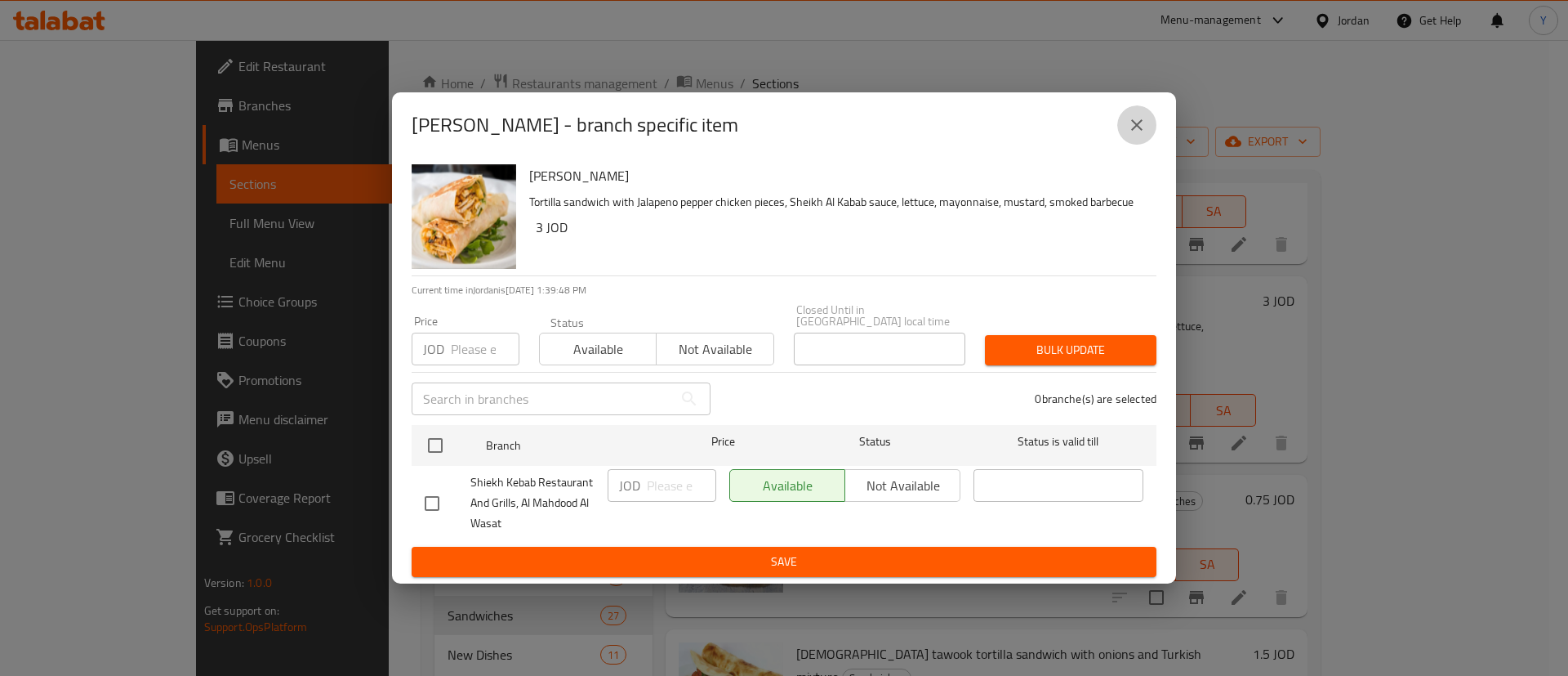
click at [1138, 129] on icon "close" at bounding box center [1137, 124] width 20 height 20
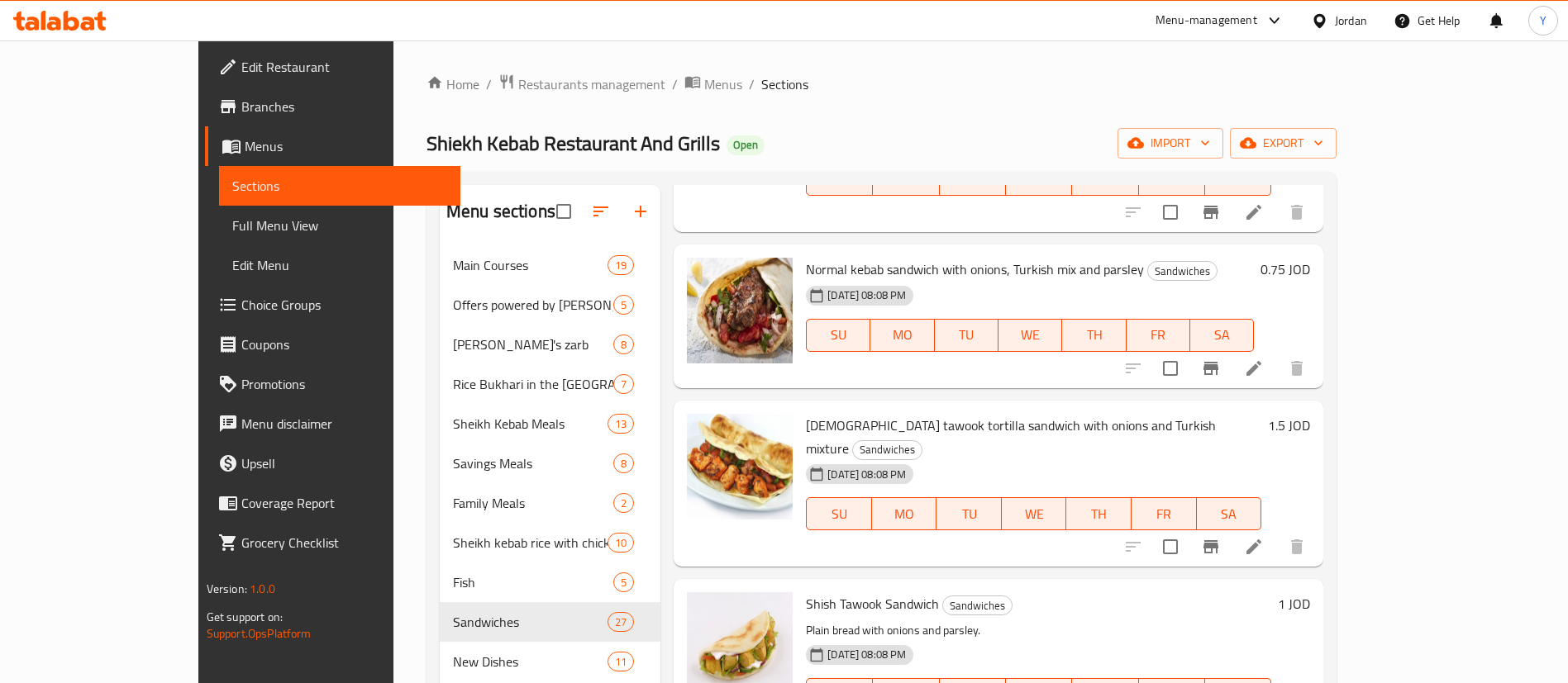
scroll to position [991, 0]
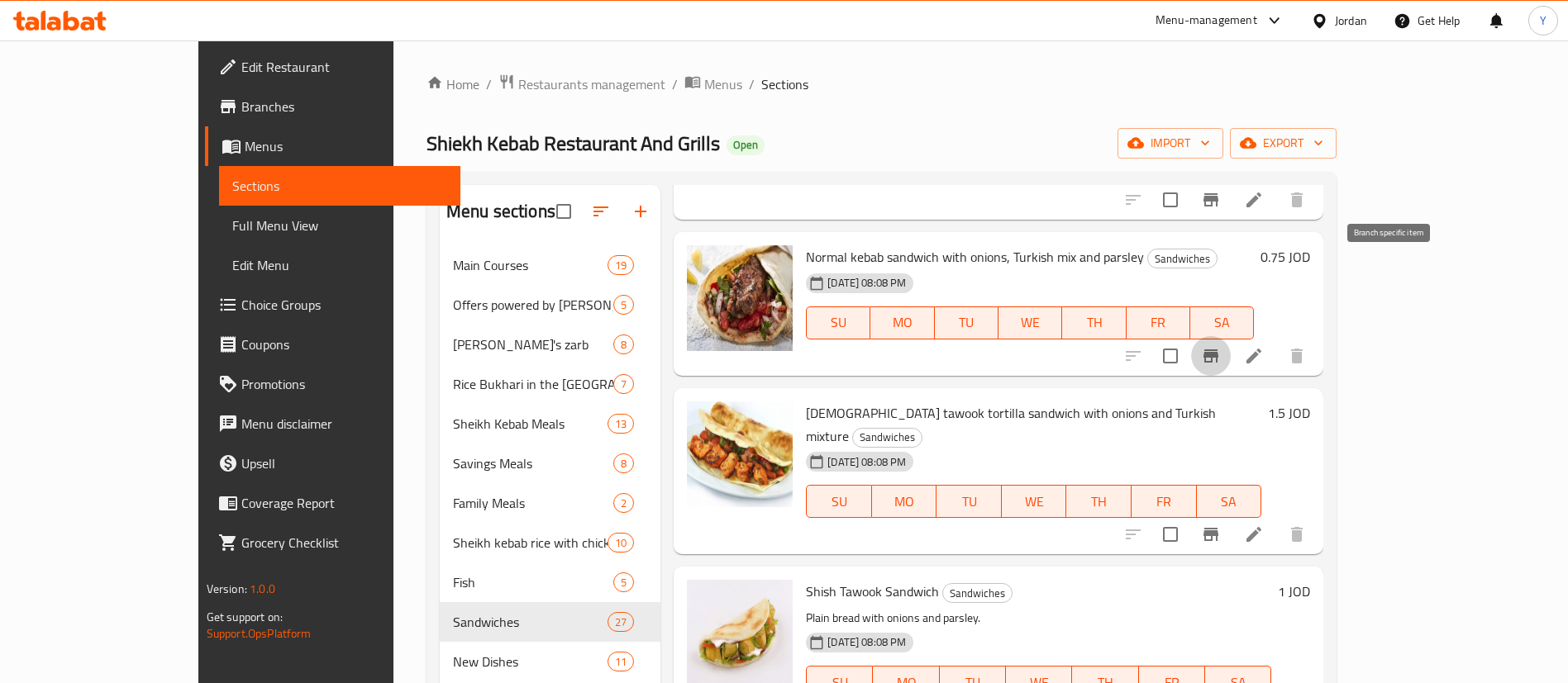
click at [1231, 336] on button "Branch-specific-item" at bounding box center [1211, 356] width 40 height 40
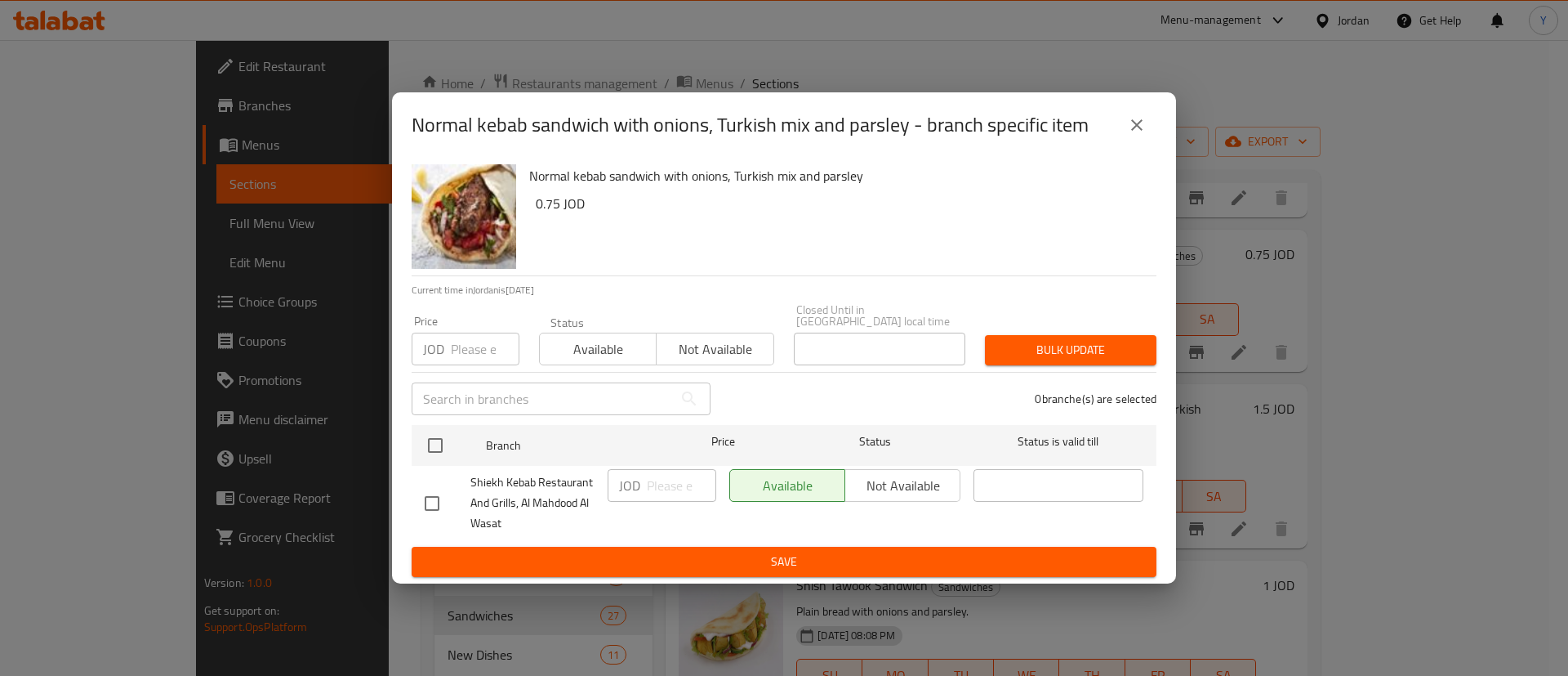
click at [1124, 130] on button "close" at bounding box center [1138, 125] width 39 height 39
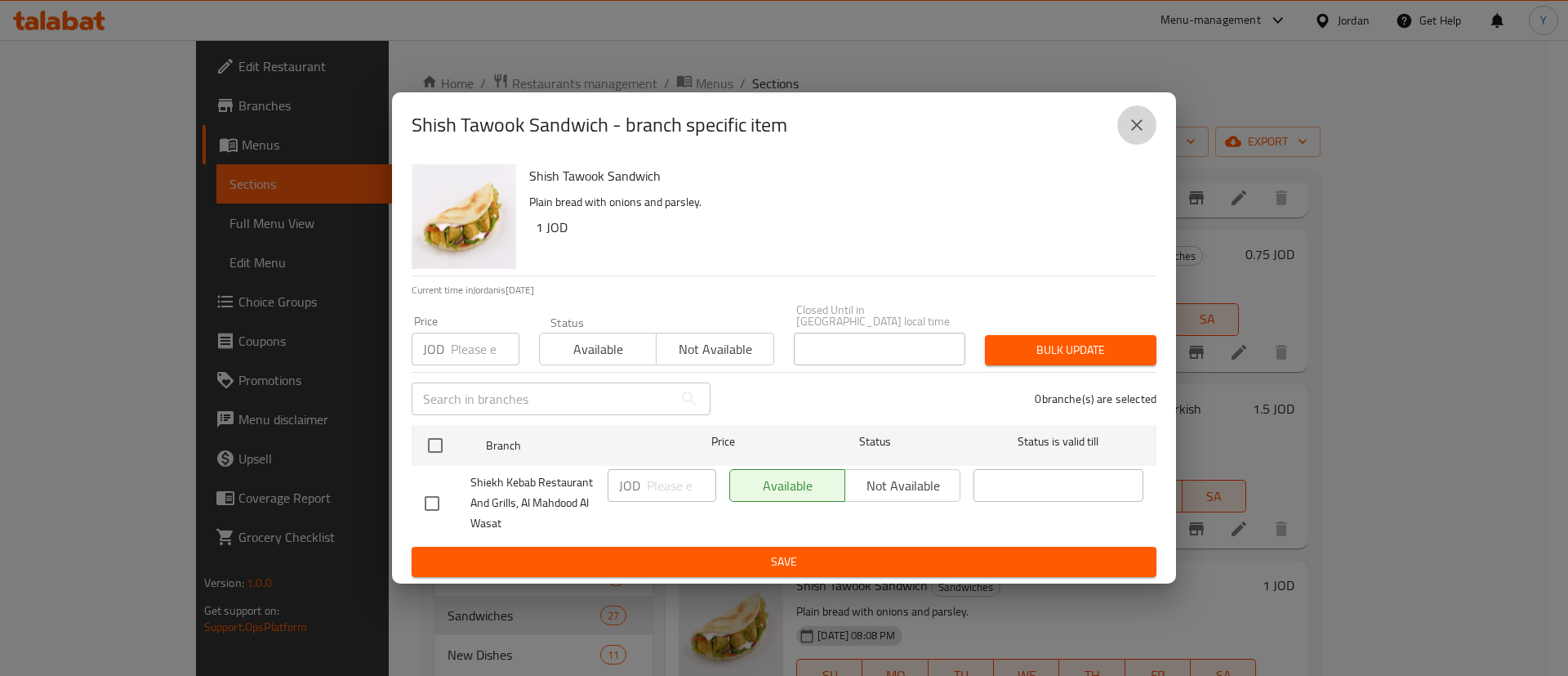
click at [1144, 142] on button "close" at bounding box center [1138, 125] width 39 height 39
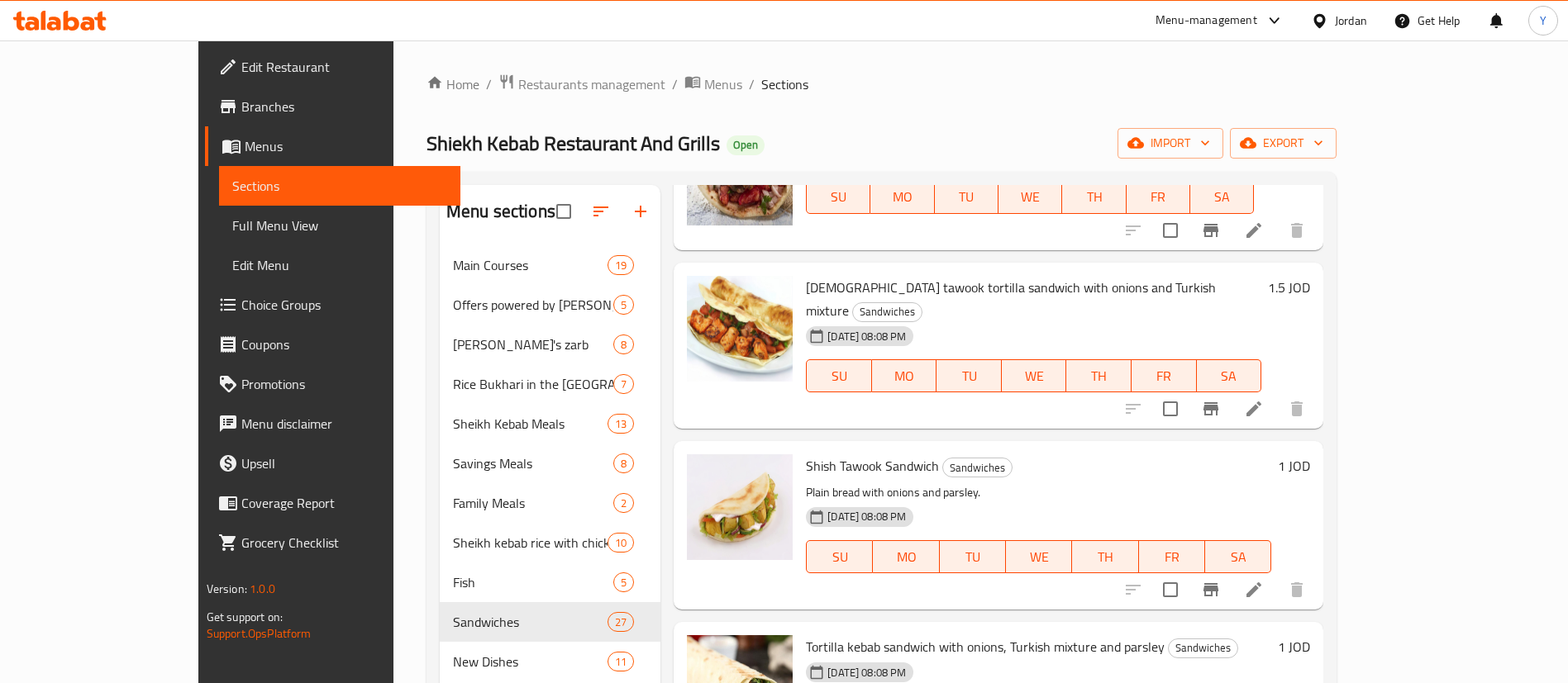
scroll to position [1239, 0]
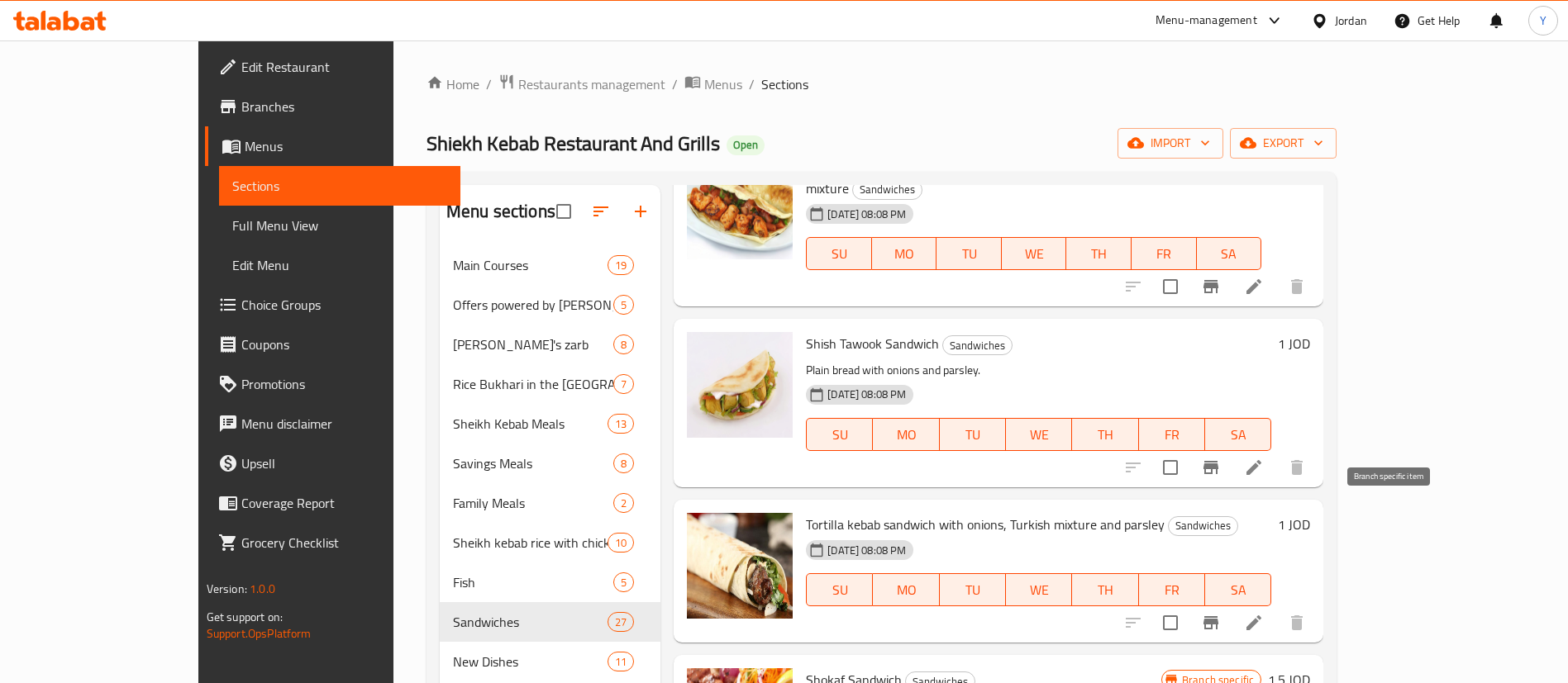
click at [1220, 613] on icon "Branch-specific-item" at bounding box center [1211, 622] width 20 height 20
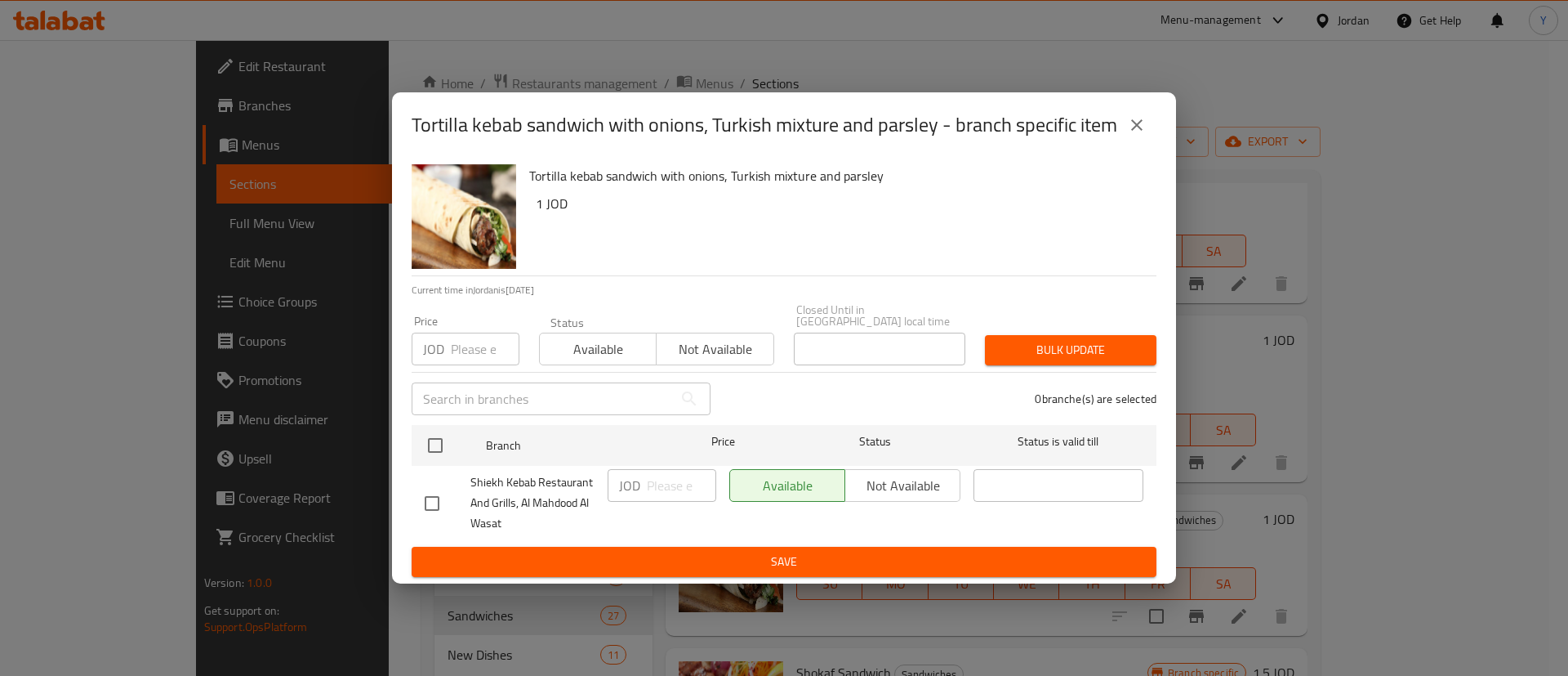
click at [1140, 125] on icon "close" at bounding box center [1137, 124] width 20 height 20
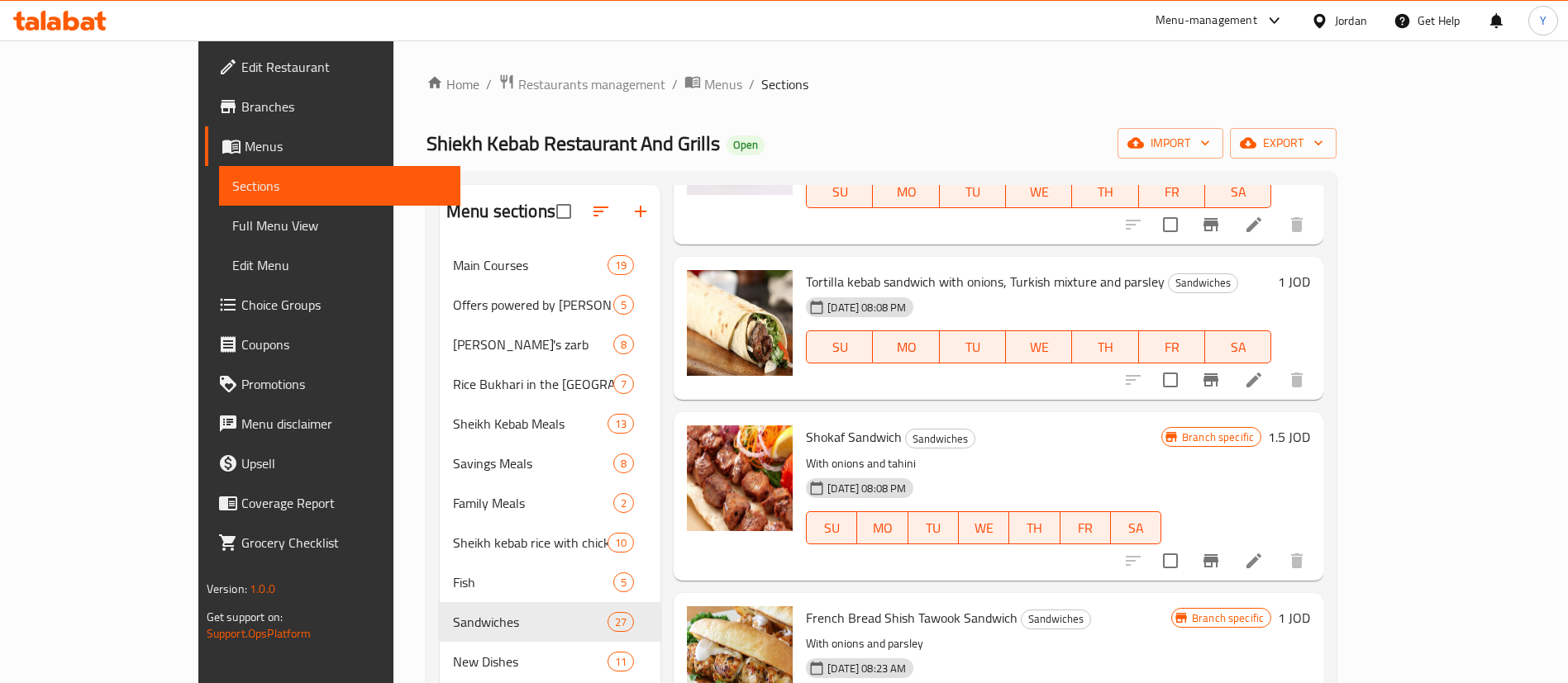
scroll to position [1486, 0]
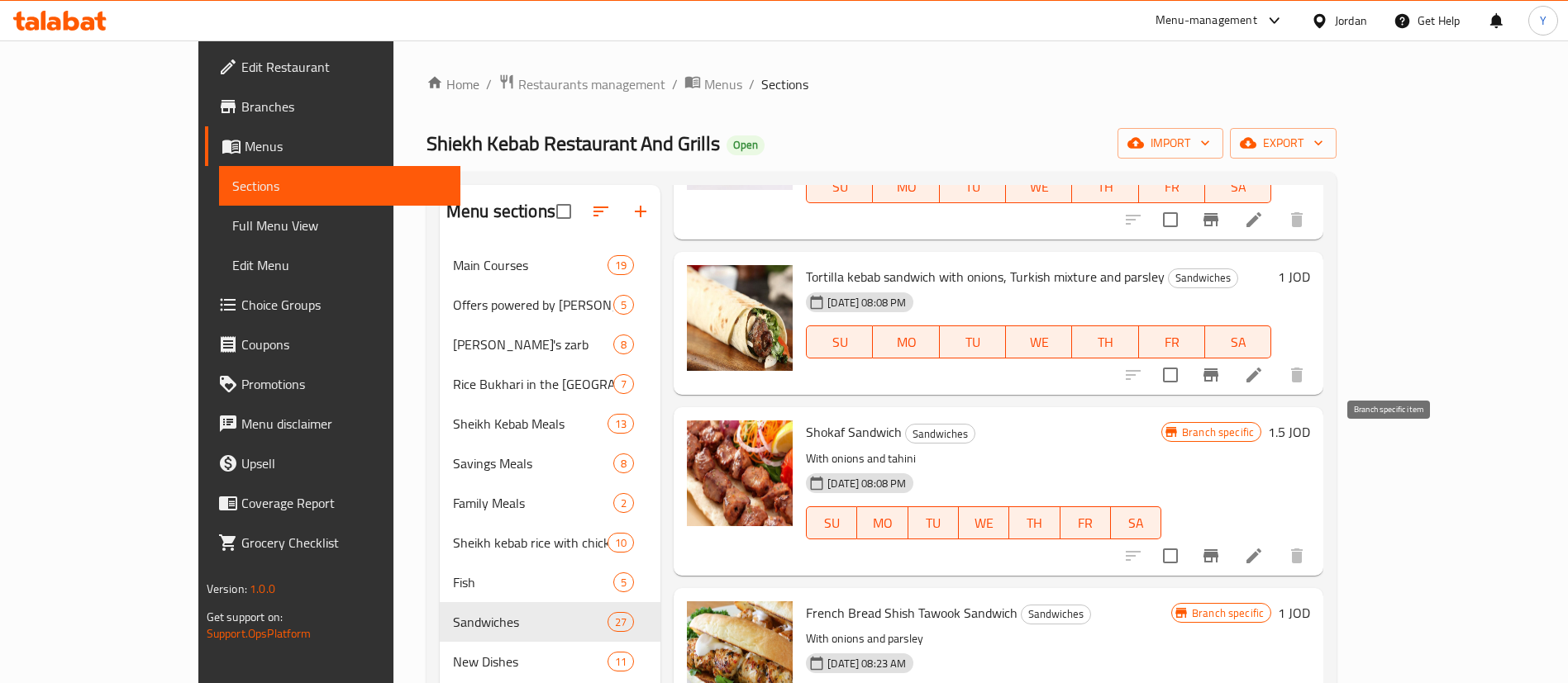
click at [1218, 550] on icon "Branch-specific-item" at bounding box center [1210, 556] width 15 height 13
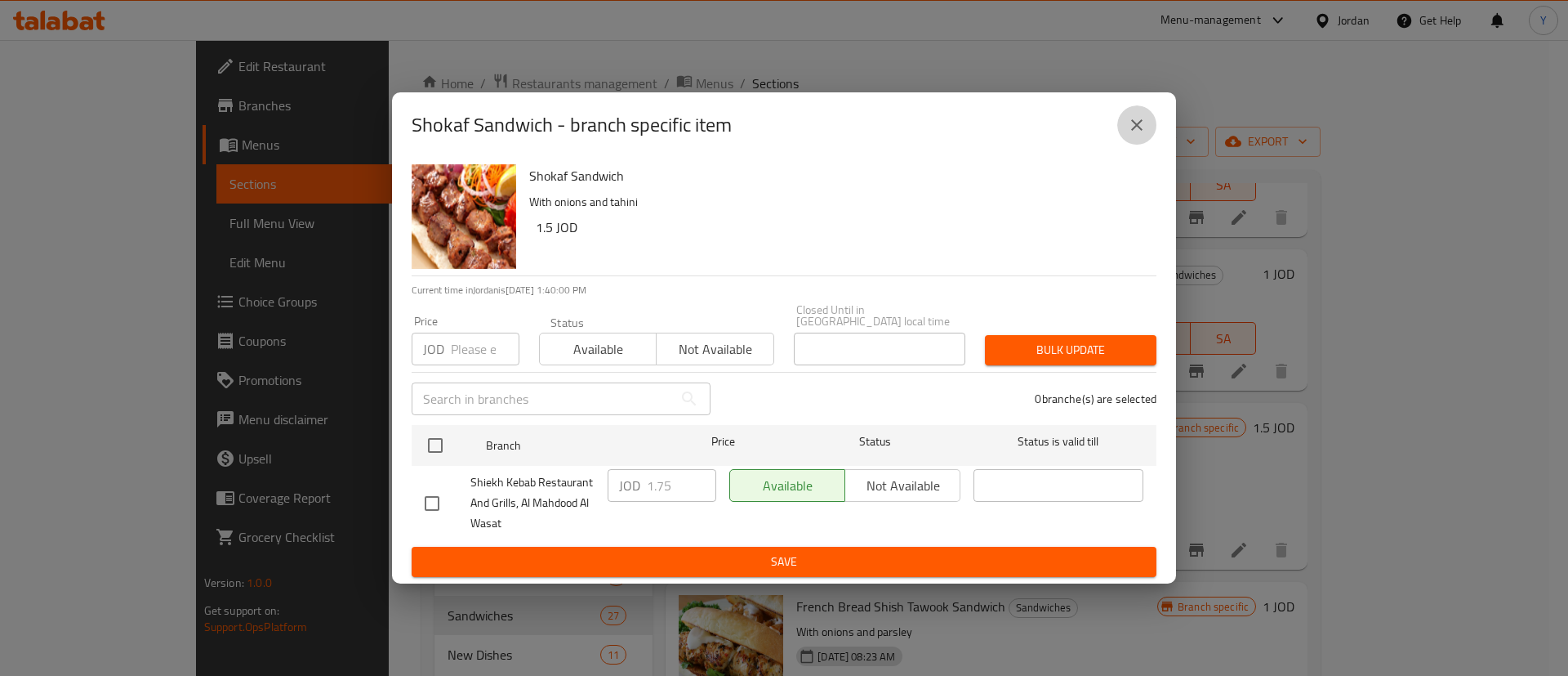
click at [1137, 124] on icon "close" at bounding box center [1137, 124] width 20 height 20
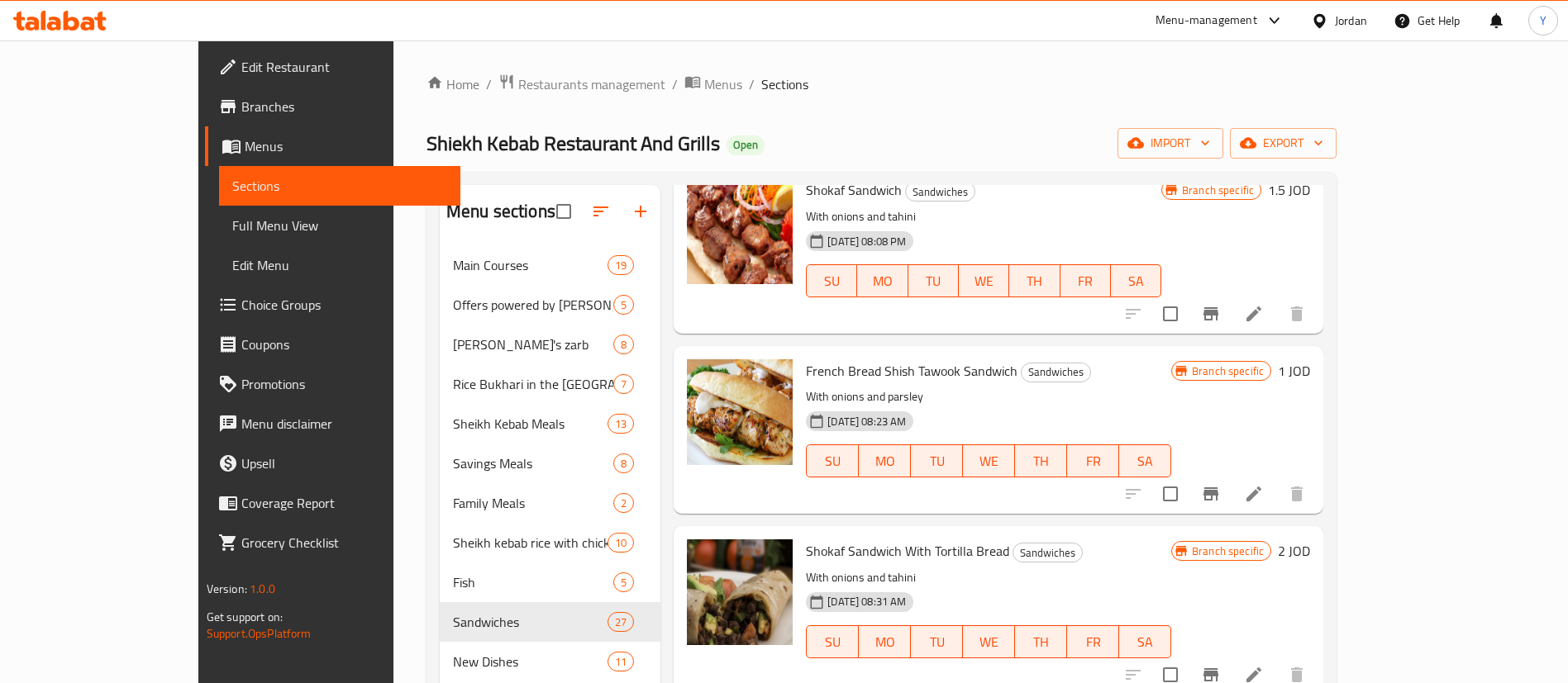
scroll to position [1734, 0]
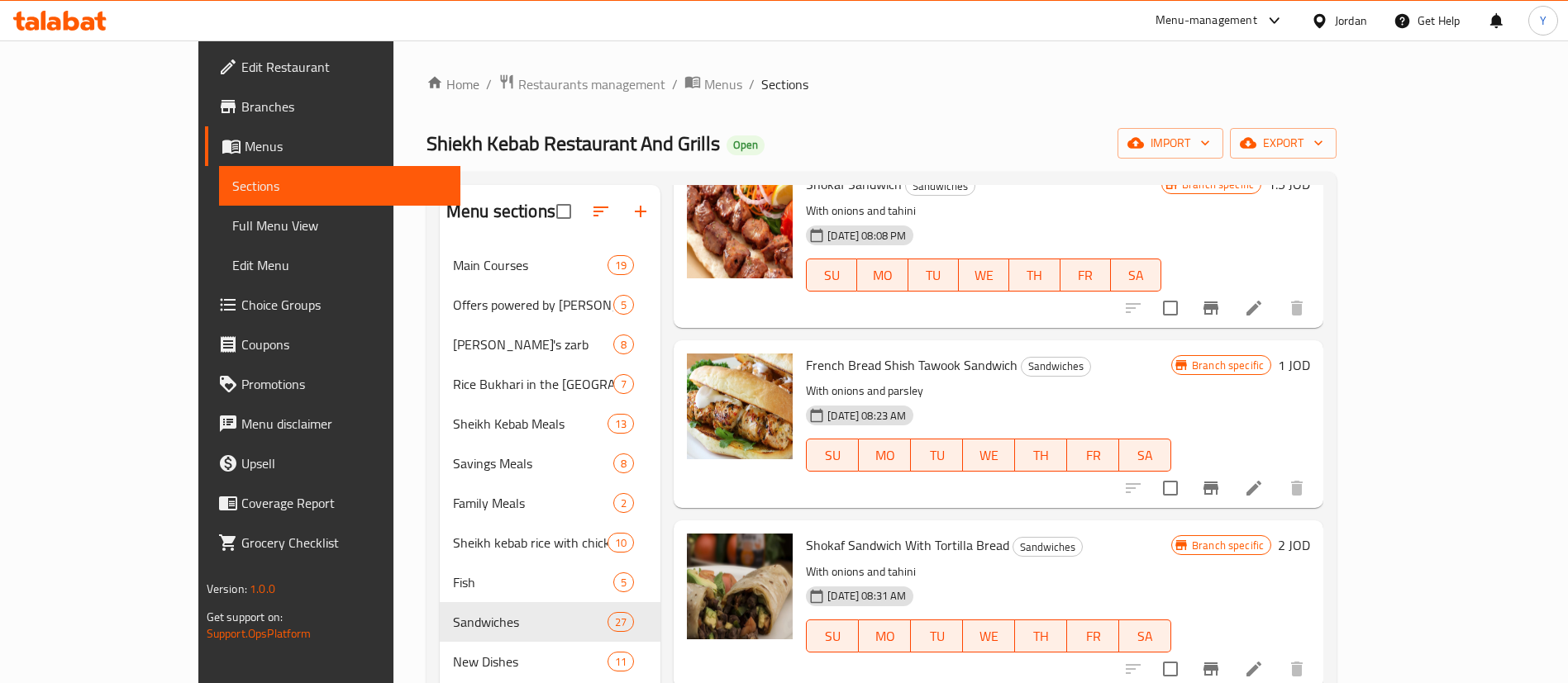
click at [1218, 482] on icon "Branch-specific-item" at bounding box center [1210, 488] width 15 height 13
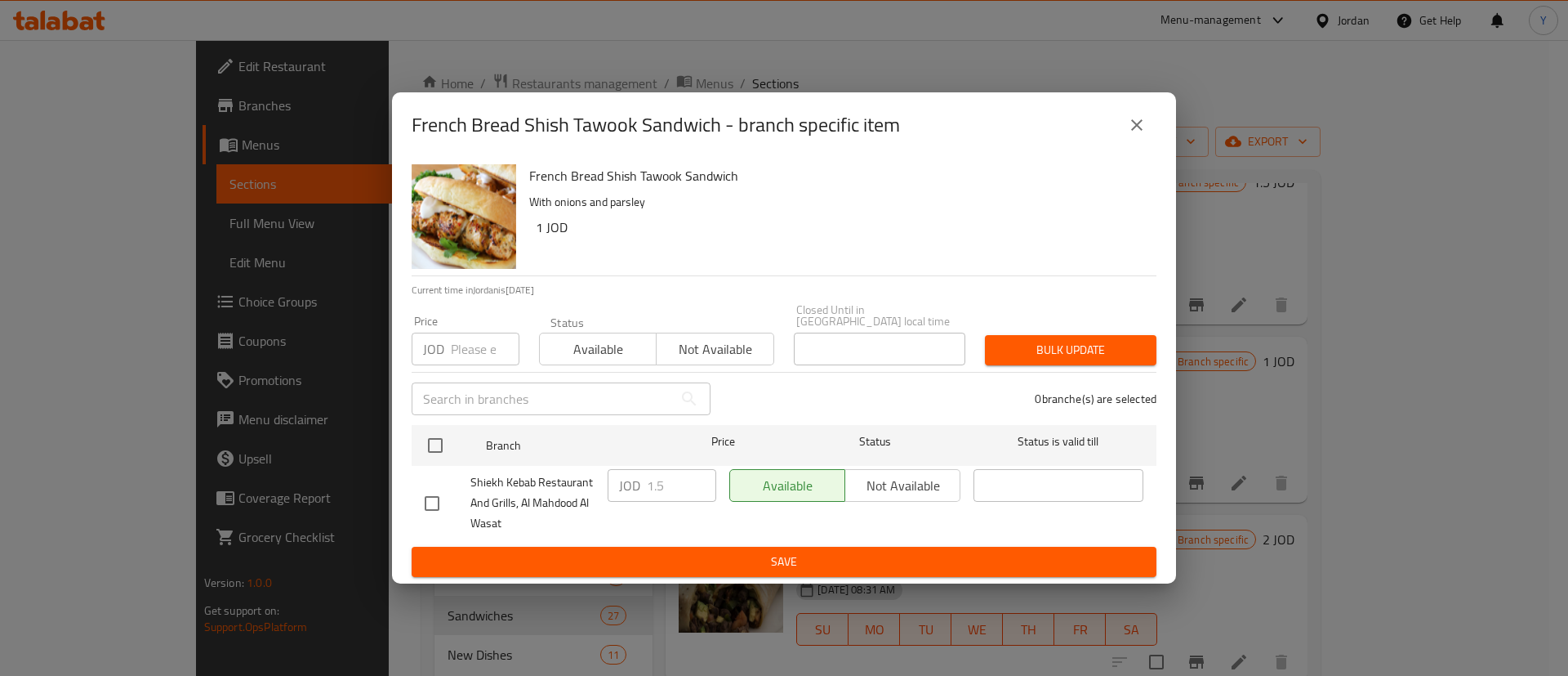
click at [1138, 128] on icon "close" at bounding box center [1137, 124] width 20 height 20
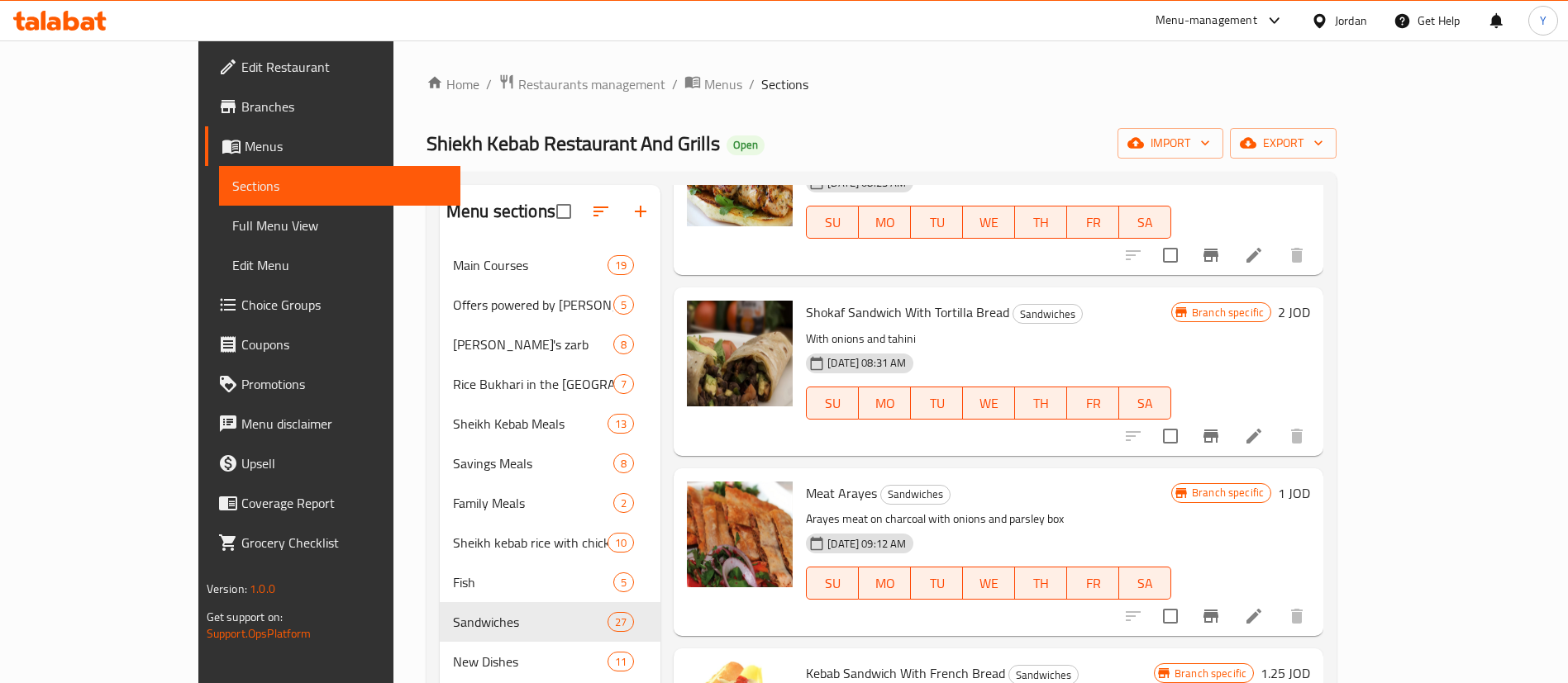
scroll to position [1982, 0]
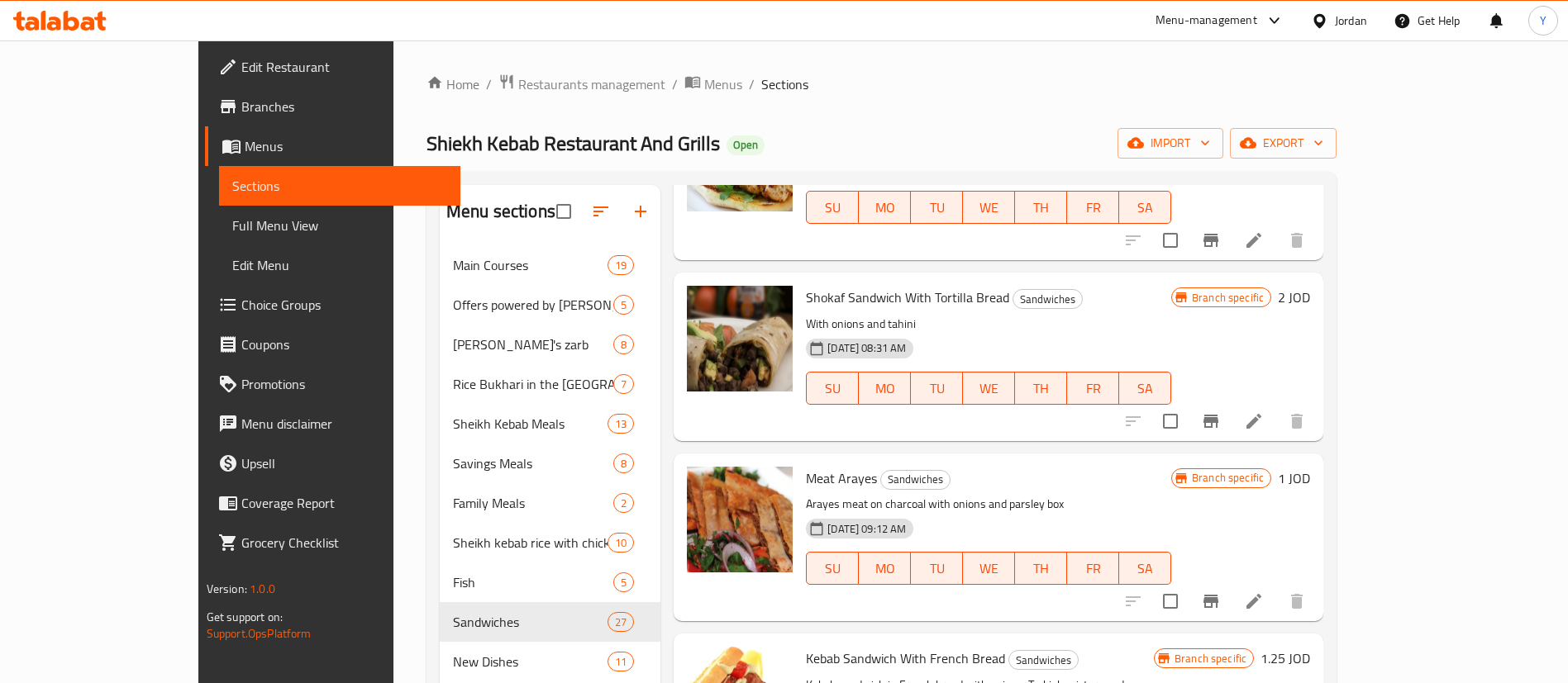
click at [1220, 412] on icon "Branch-specific-item" at bounding box center [1211, 421] width 20 height 20
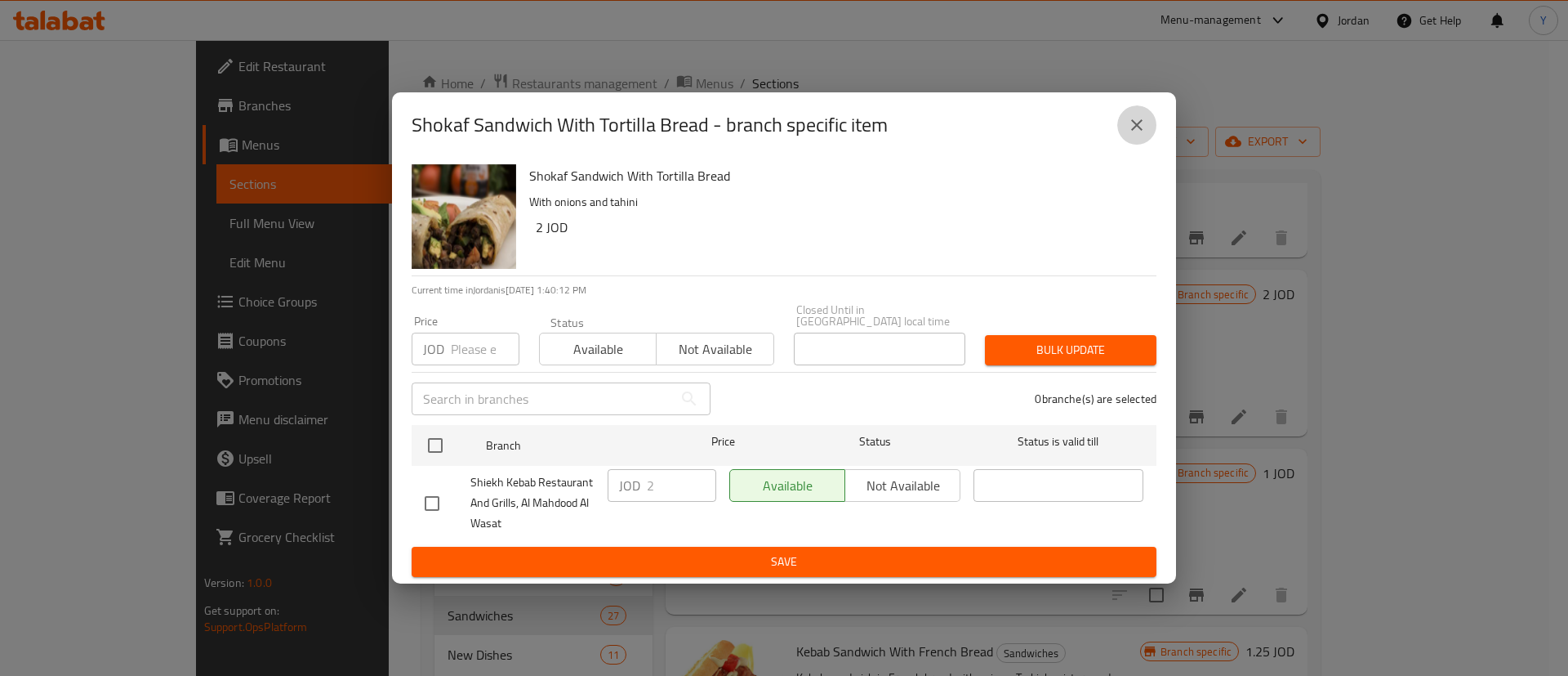
click at [1150, 130] on button "close" at bounding box center [1138, 125] width 39 height 39
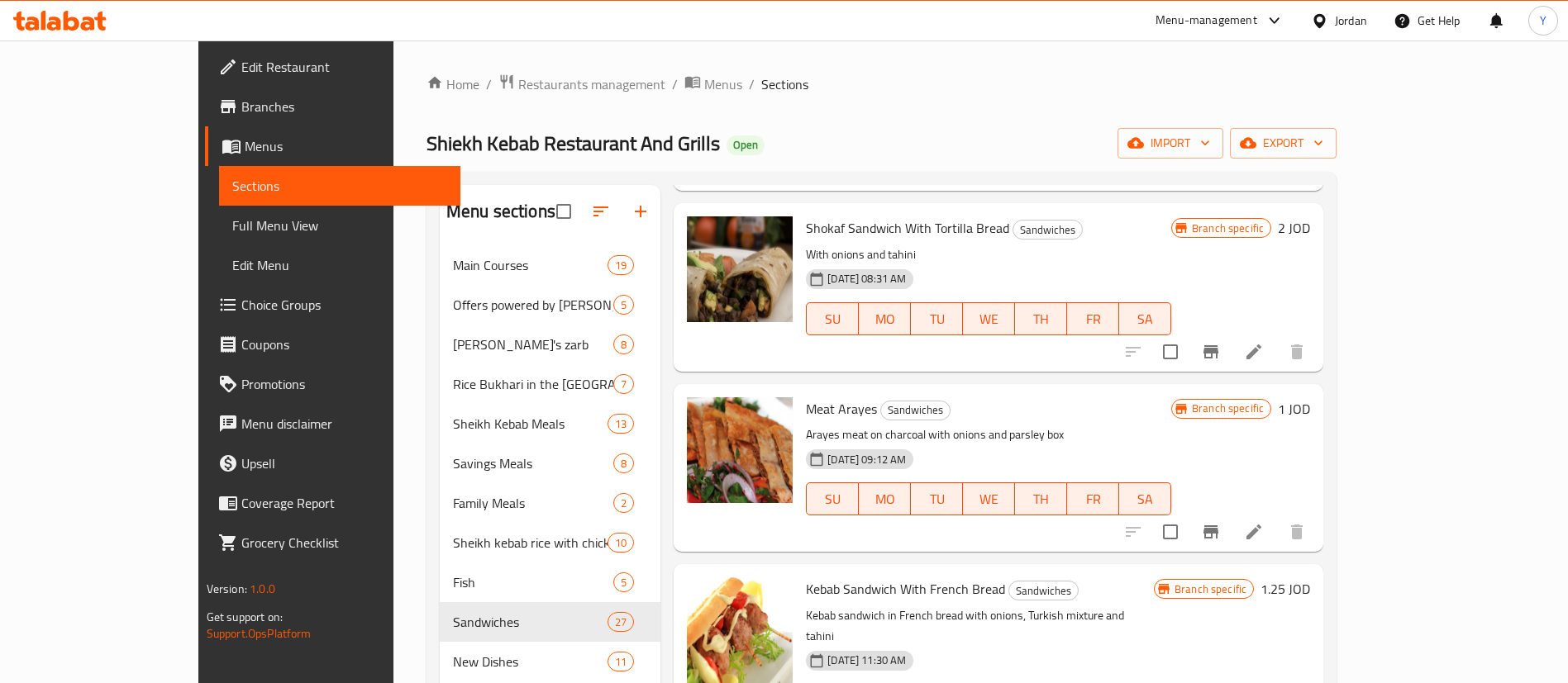
scroll to position [2106, 0]
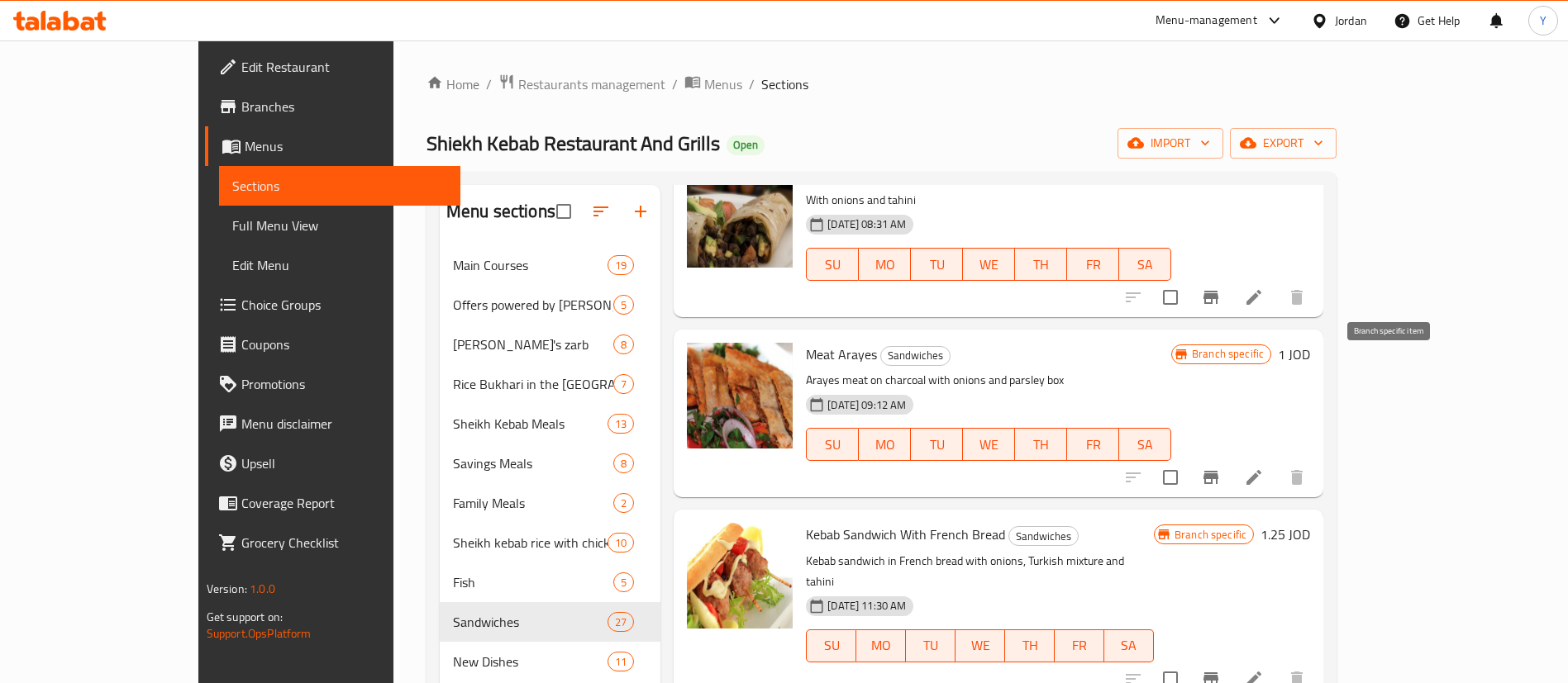
click at [1220, 467] on icon "Branch-specific-item" at bounding box center [1211, 477] width 20 height 20
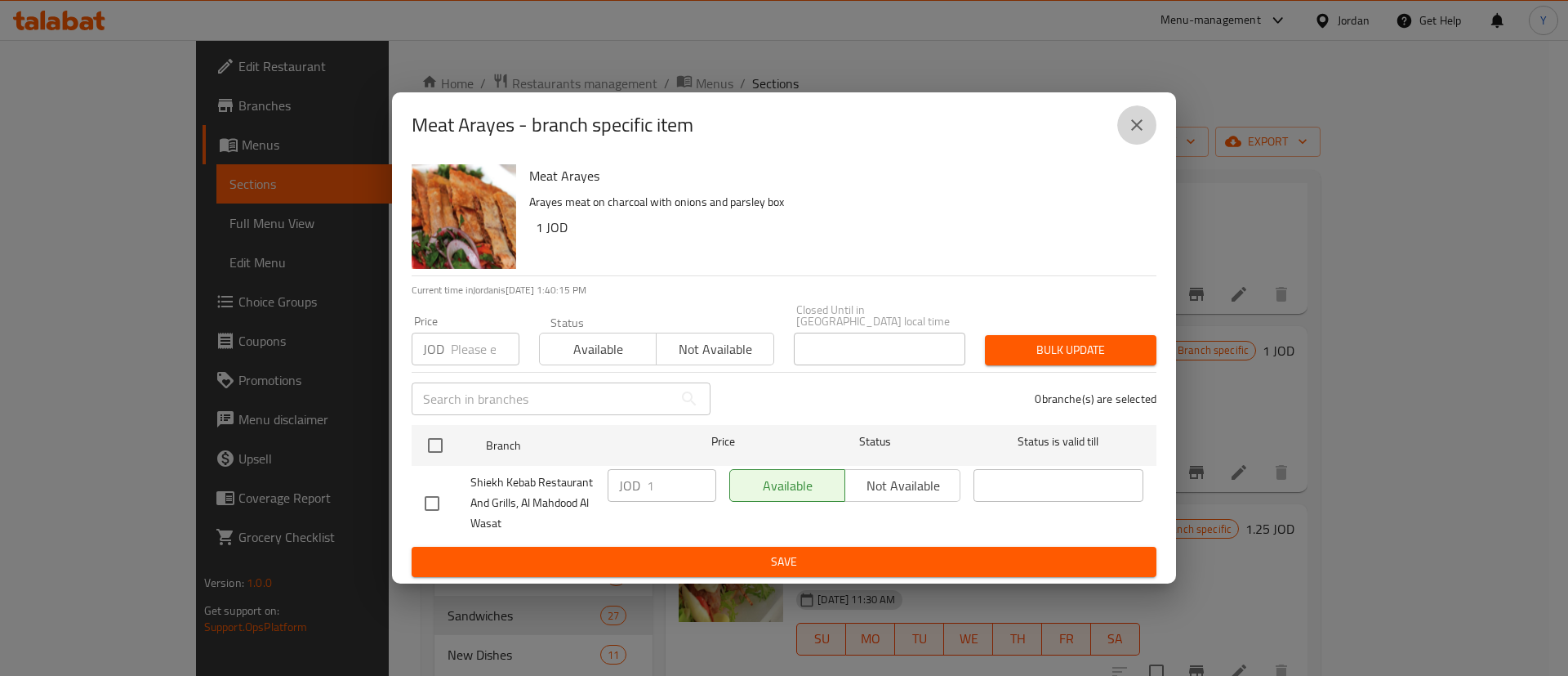
click at [1137, 118] on button "close" at bounding box center [1138, 125] width 39 height 39
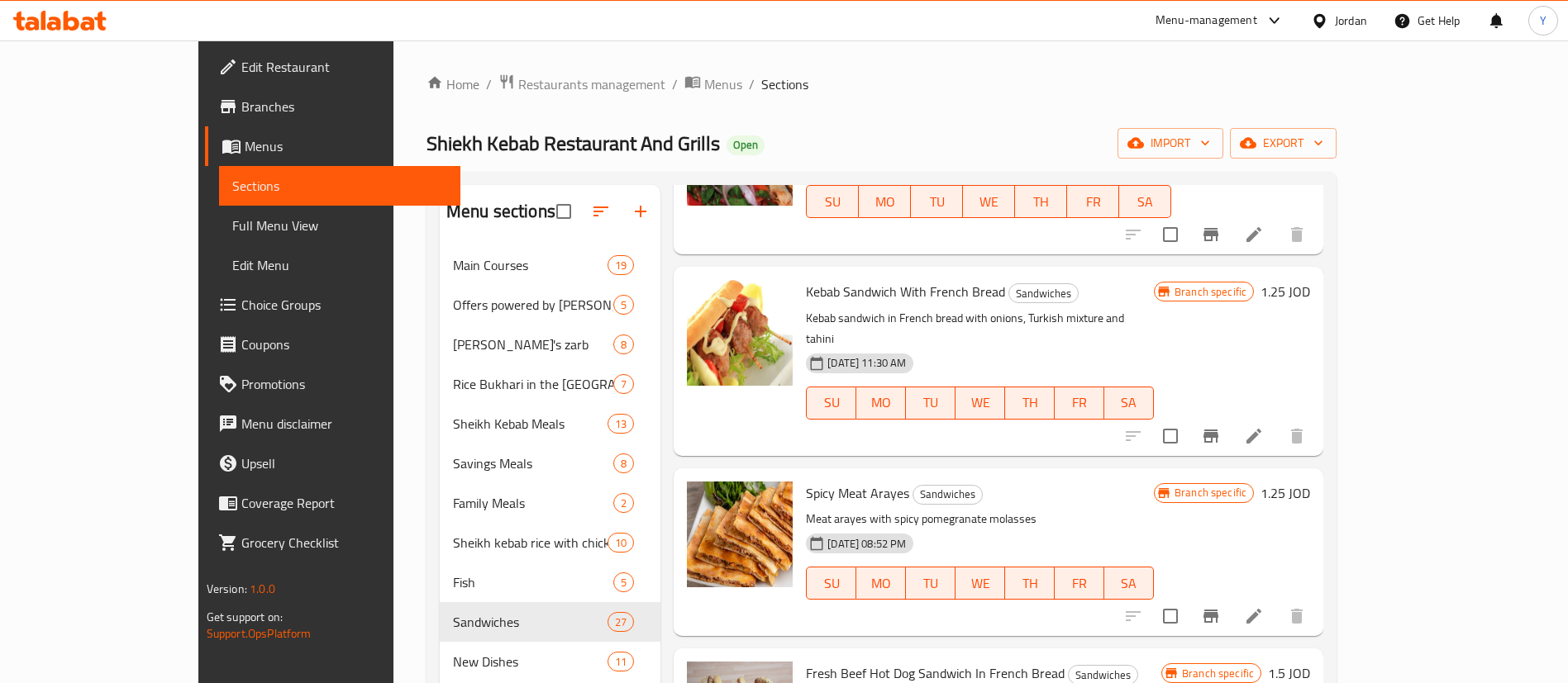
scroll to position [2230, 0]
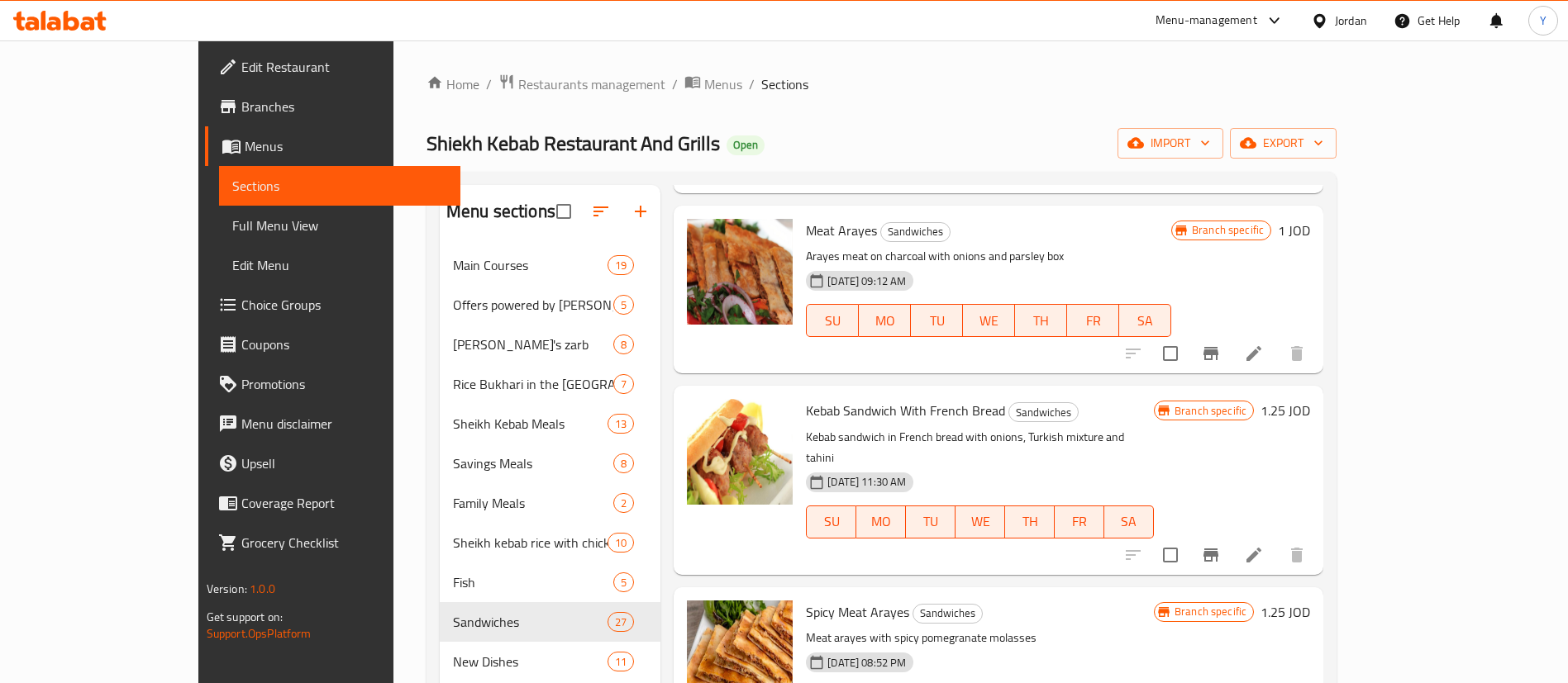
click at [1218, 549] on icon "Branch-specific-item" at bounding box center [1210, 555] width 15 height 13
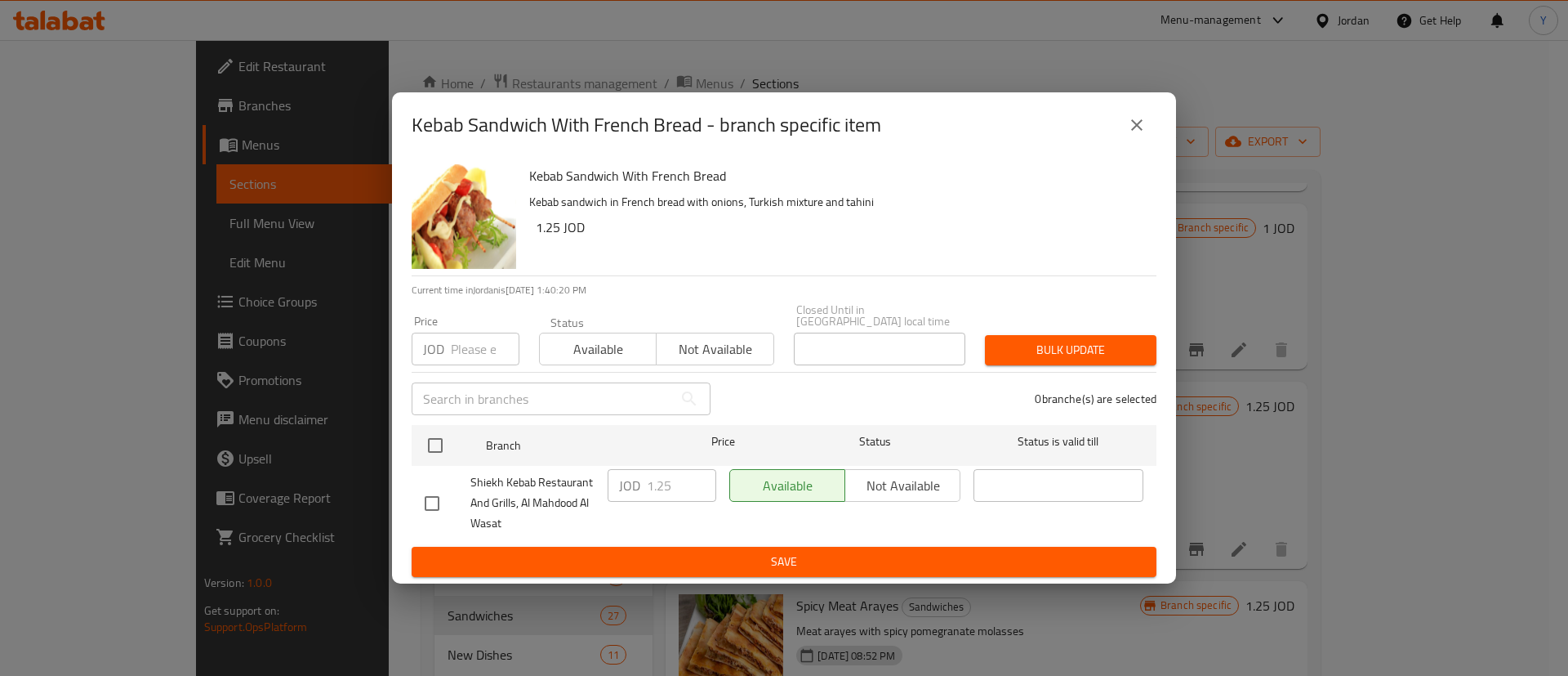
click at [1112, 130] on div "Kebab Sandwich With French Bread - branch specific item" at bounding box center [784, 125] width 745 height 39
click at [1140, 129] on icon "close" at bounding box center [1137, 124] width 20 height 20
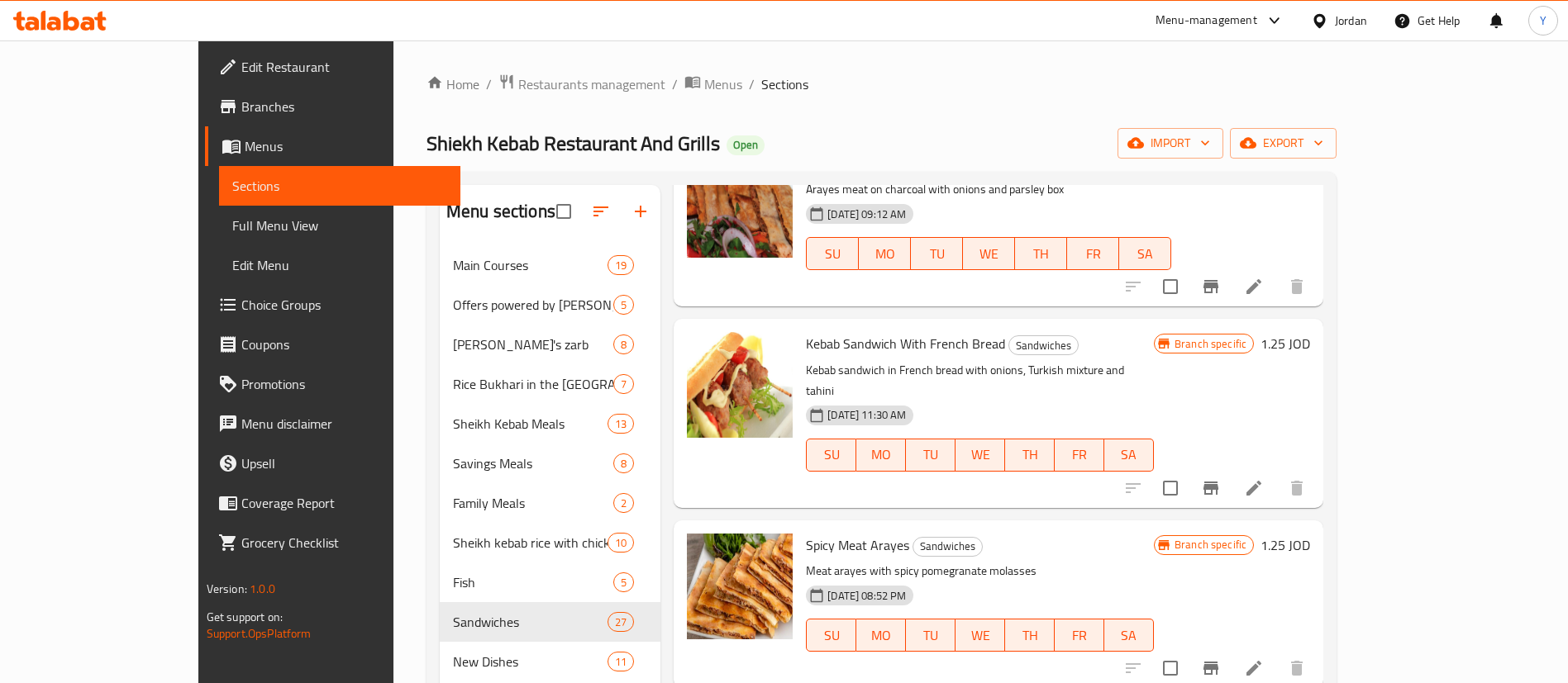
scroll to position [2354, 0]
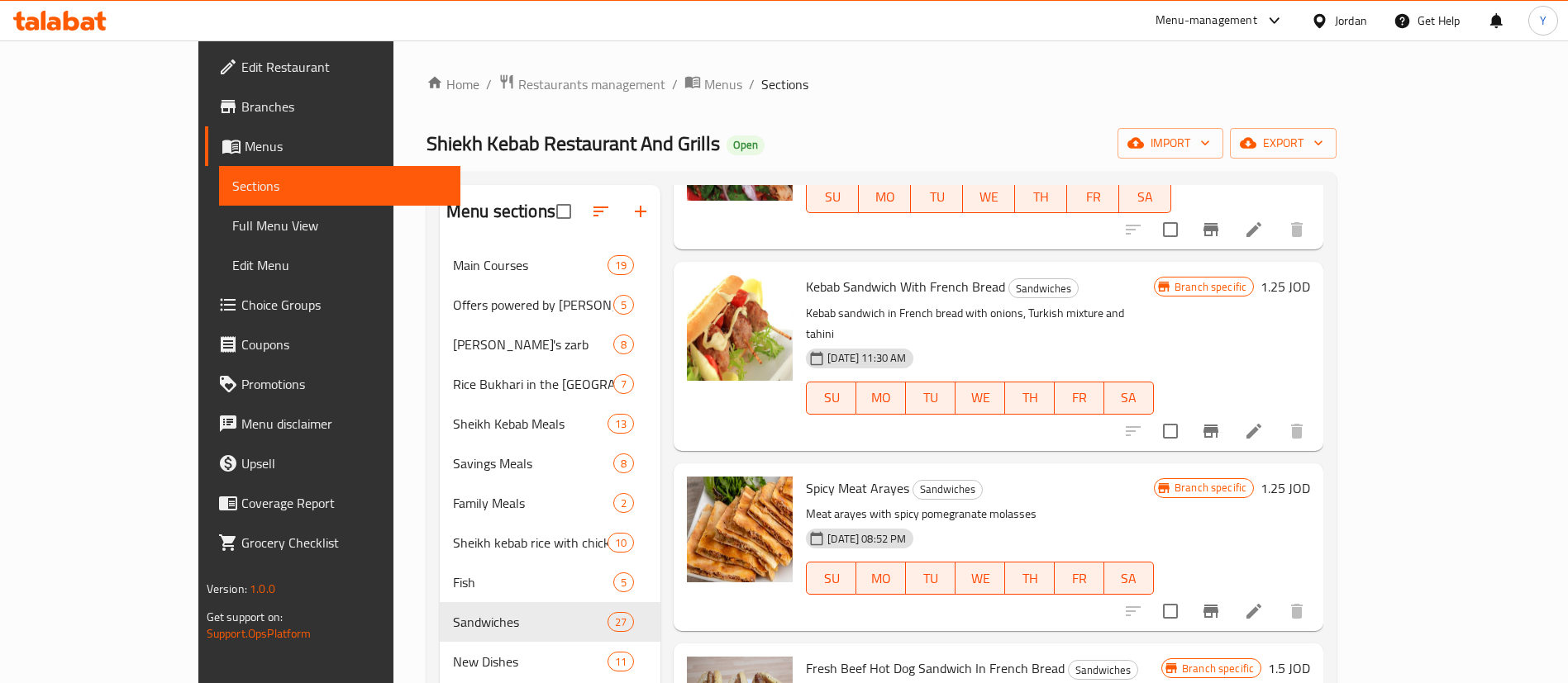
click at [1220, 602] on icon "Branch-specific-item" at bounding box center [1211, 611] width 20 height 20
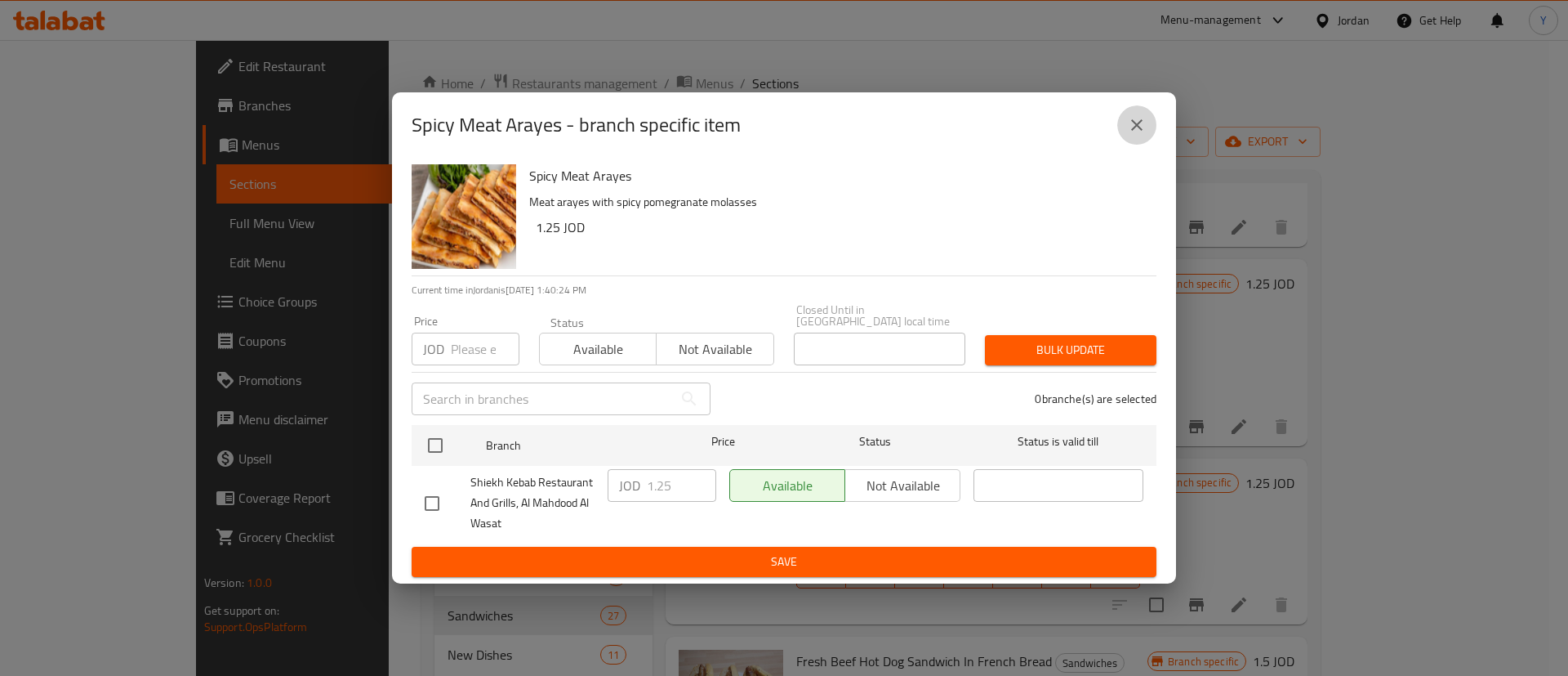
click at [1144, 131] on icon "close" at bounding box center [1137, 124] width 20 height 20
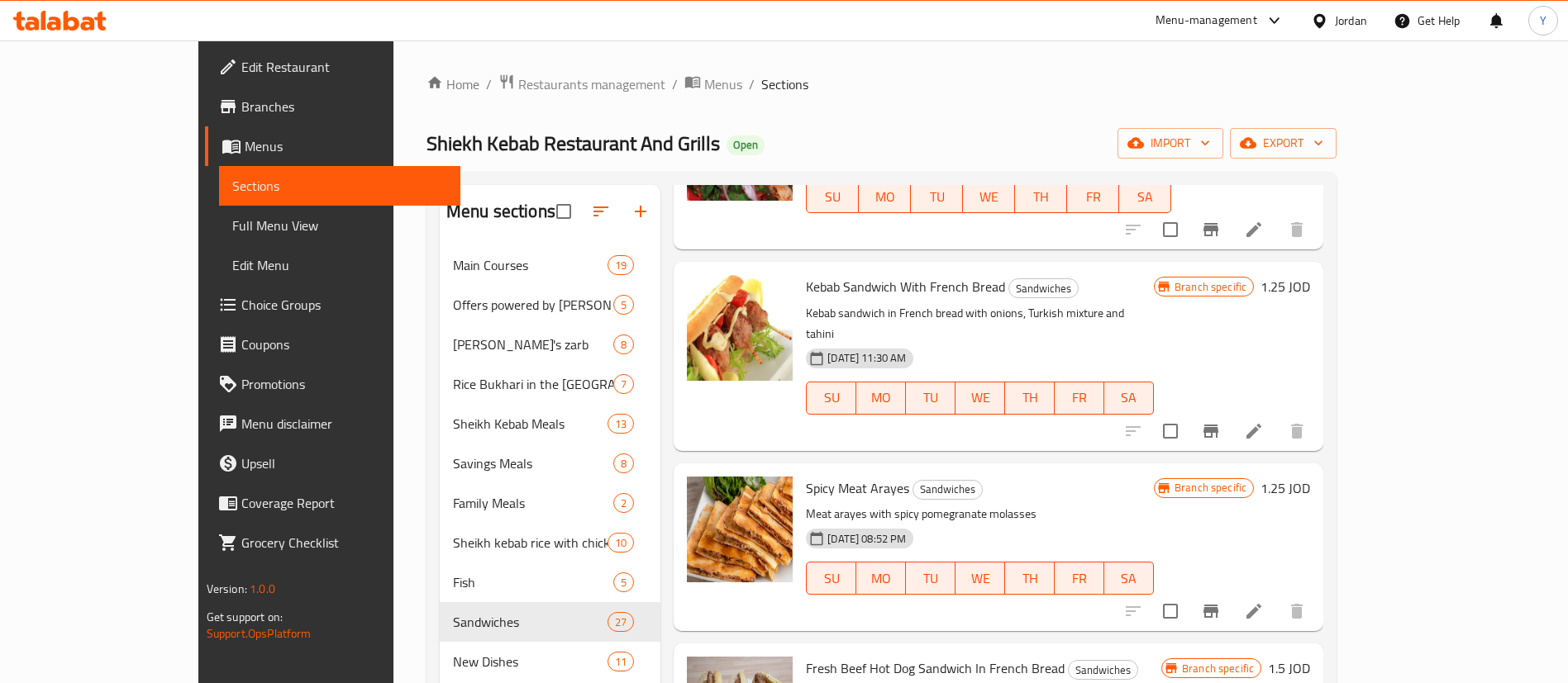
scroll to position [2602, 0]
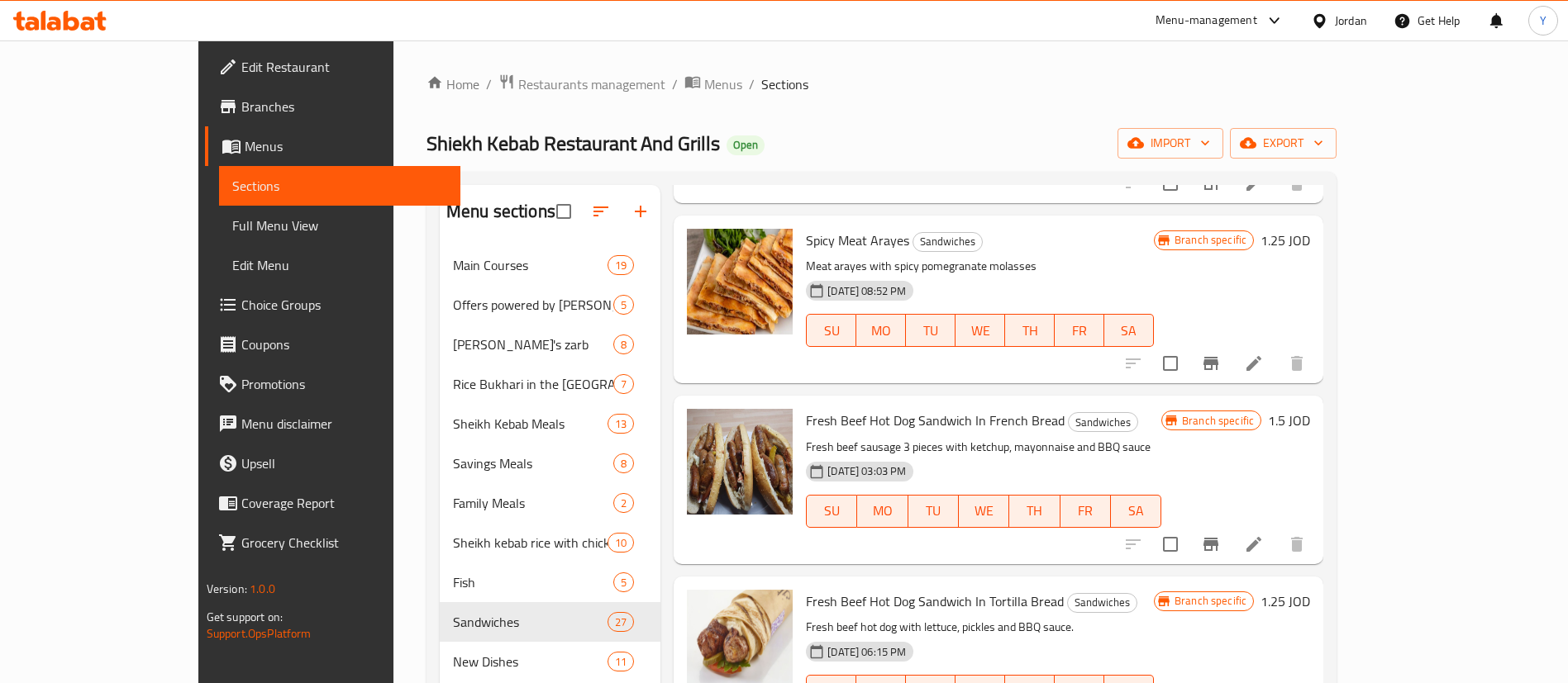
click at [1220, 535] on icon "Branch-specific-item" at bounding box center [1211, 544] width 20 height 20
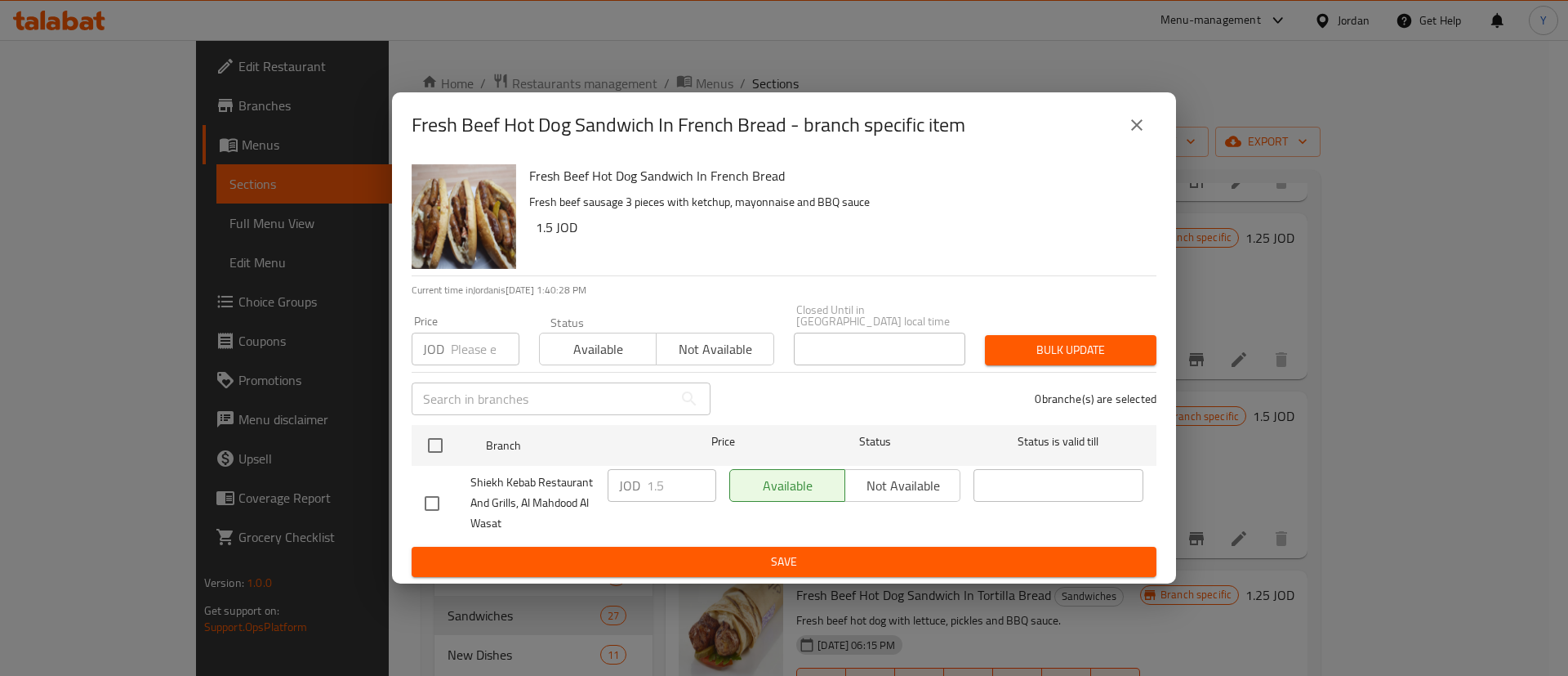
click at [1148, 133] on button "close" at bounding box center [1138, 125] width 39 height 39
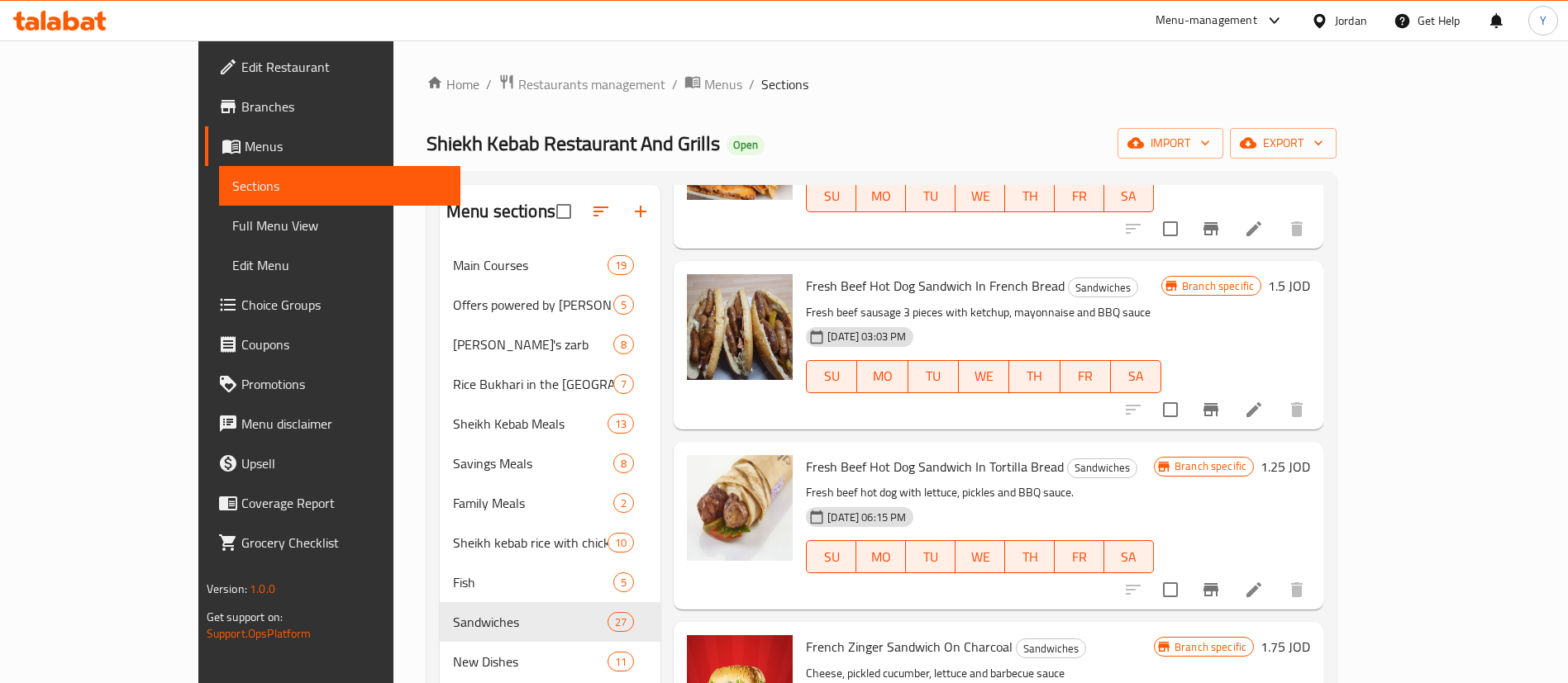
scroll to position [2849, 0]
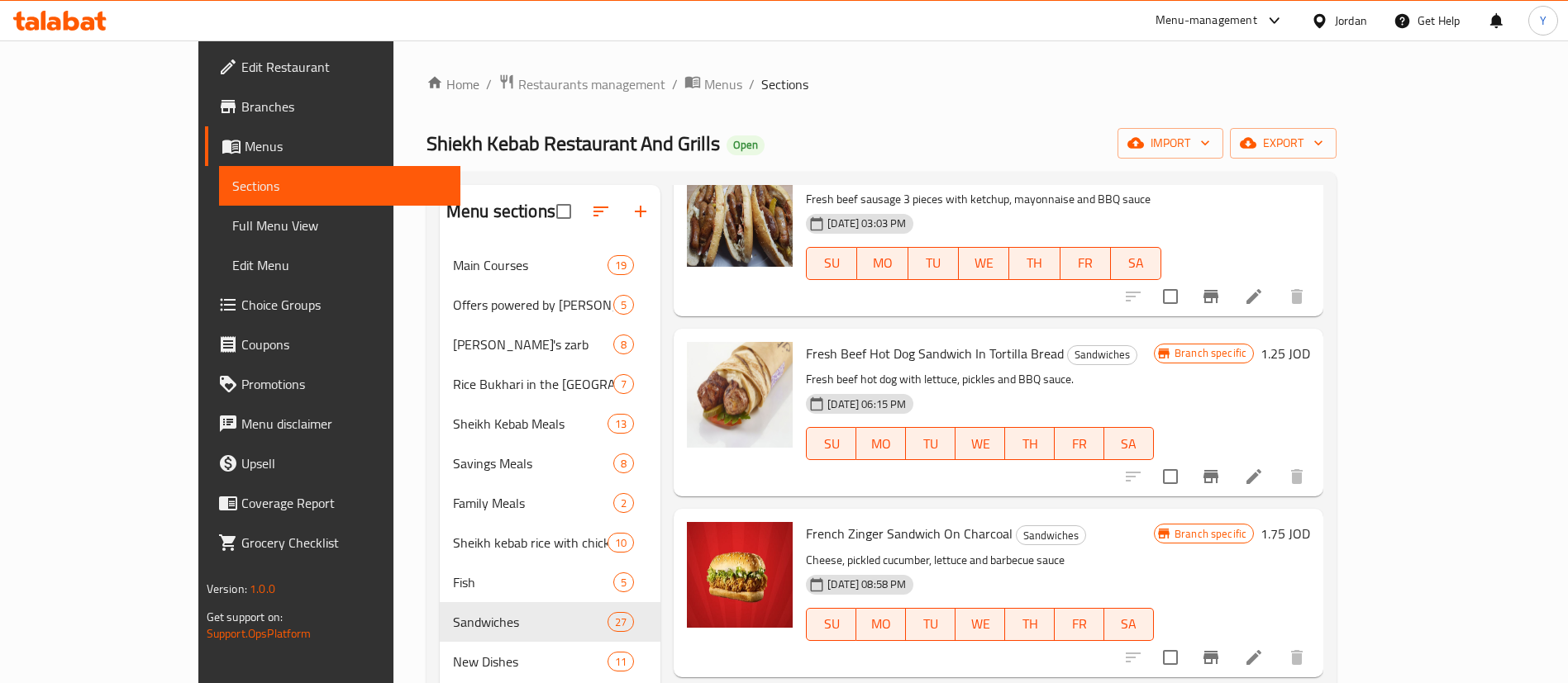
click at [1220, 466] on icon "Branch-specific-item" at bounding box center [1211, 476] width 20 height 20
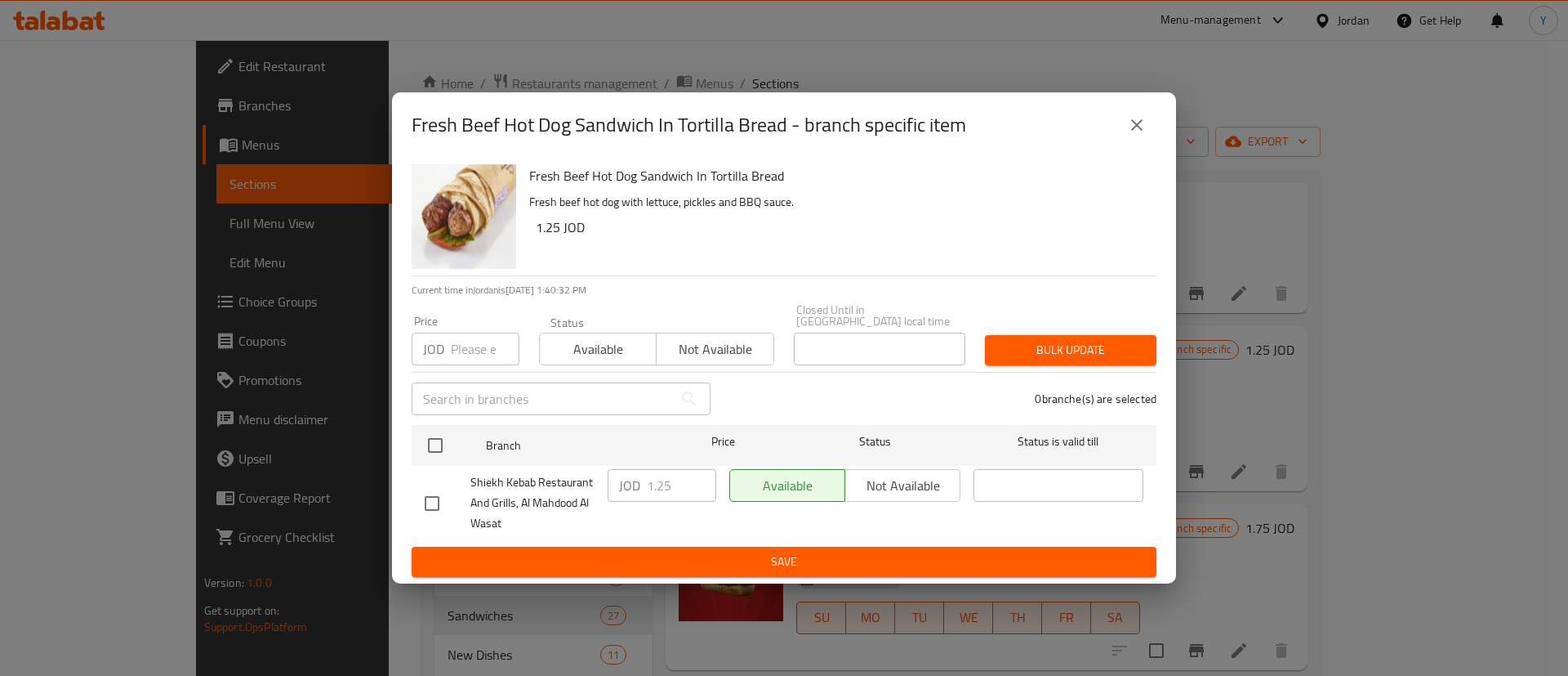
click at [1132, 132] on icon "close" at bounding box center [1137, 124] width 20 height 20
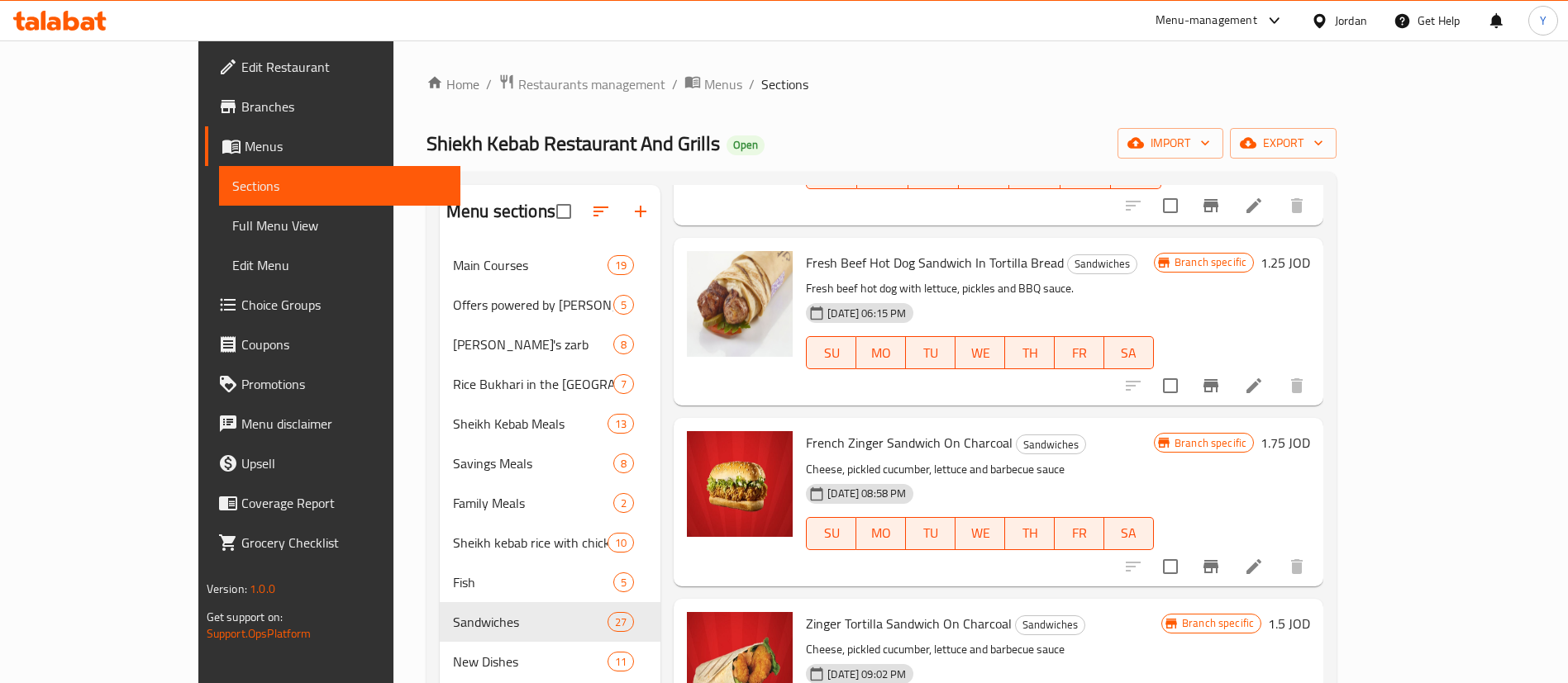
scroll to position [2973, 0]
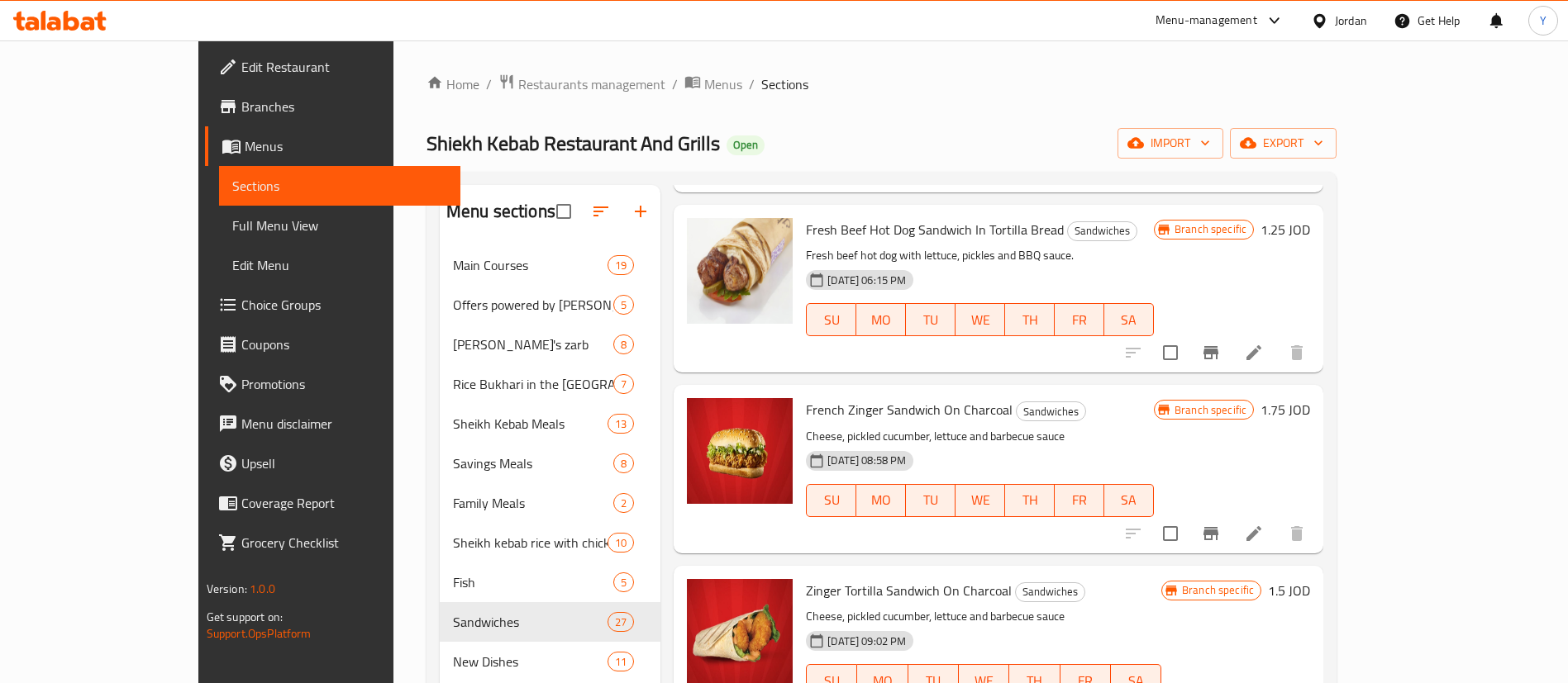
click at [1218, 527] on icon "Branch-specific-item" at bounding box center [1210, 533] width 15 height 13
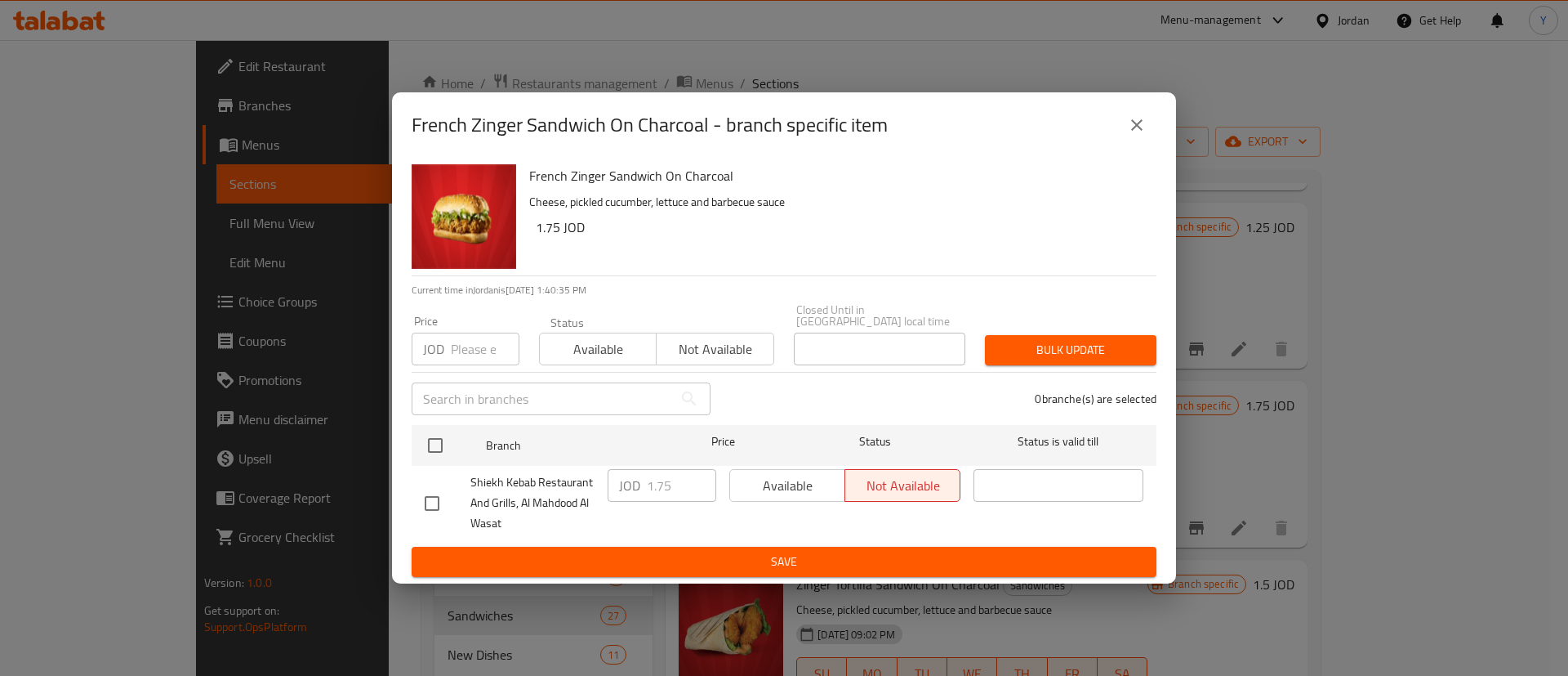
click at [793, 476] on div "Available Not available" at bounding box center [845, 486] width 231 height 33
click at [415, 501] on input "checkbox" at bounding box center [432, 504] width 34 height 34
checkbox input "true"
click at [790, 480] on span "Available" at bounding box center [787, 486] width 102 height 24
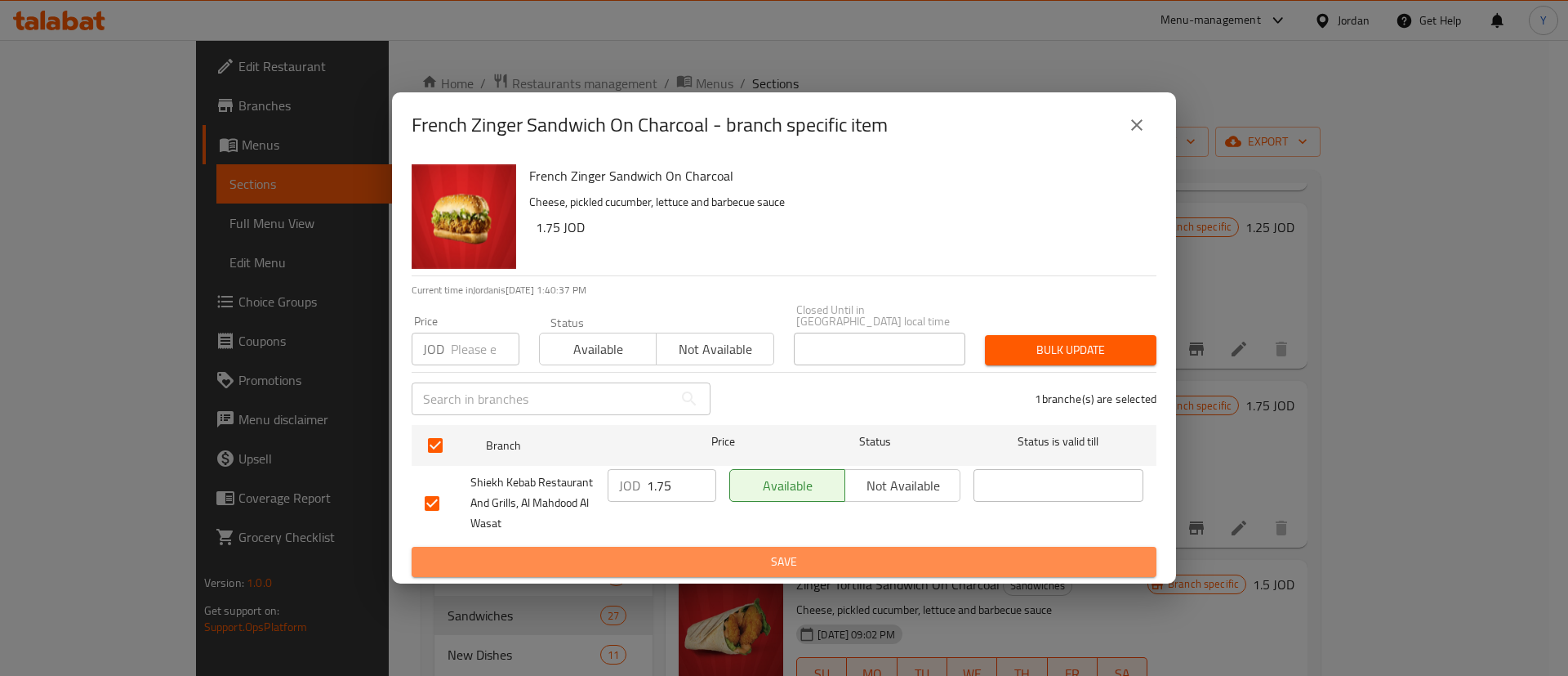
drag, startPoint x: 806, startPoint y: 560, endPoint x: 1457, endPoint y: 431, distance: 663.7
click at [807, 561] on span "Save" at bounding box center [784, 562] width 719 height 21
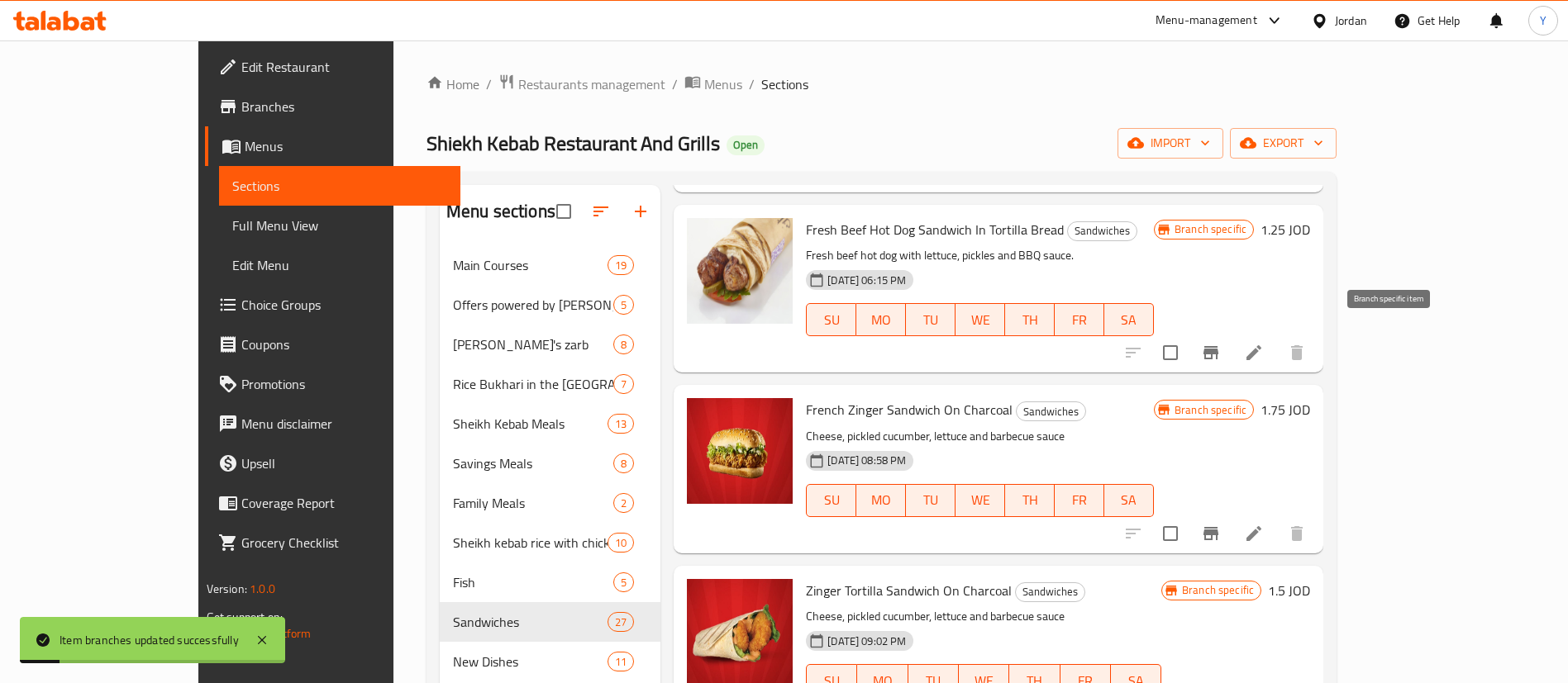
scroll to position [3221, 0]
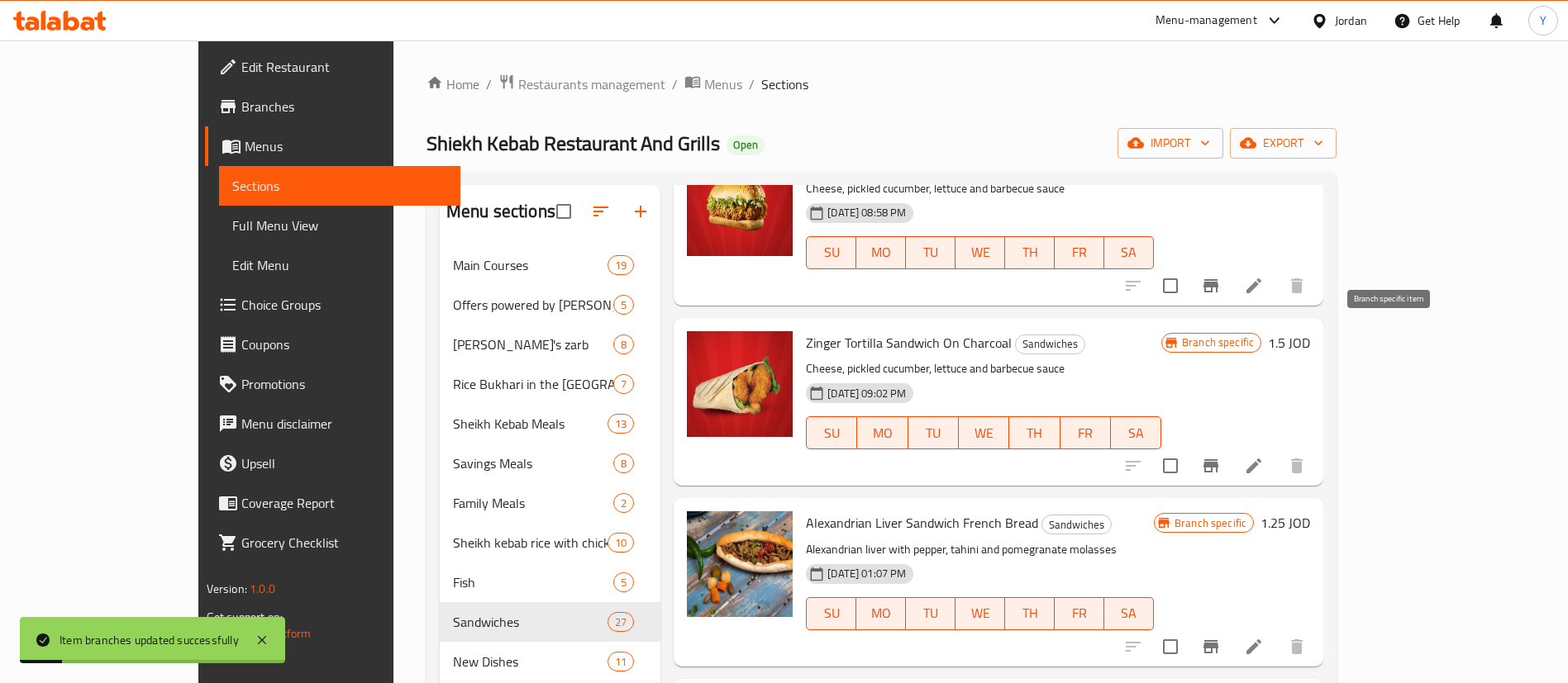
click at [1220, 456] on icon "Branch-specific-item" at bounding box center [1211, 465] width 20 height 20
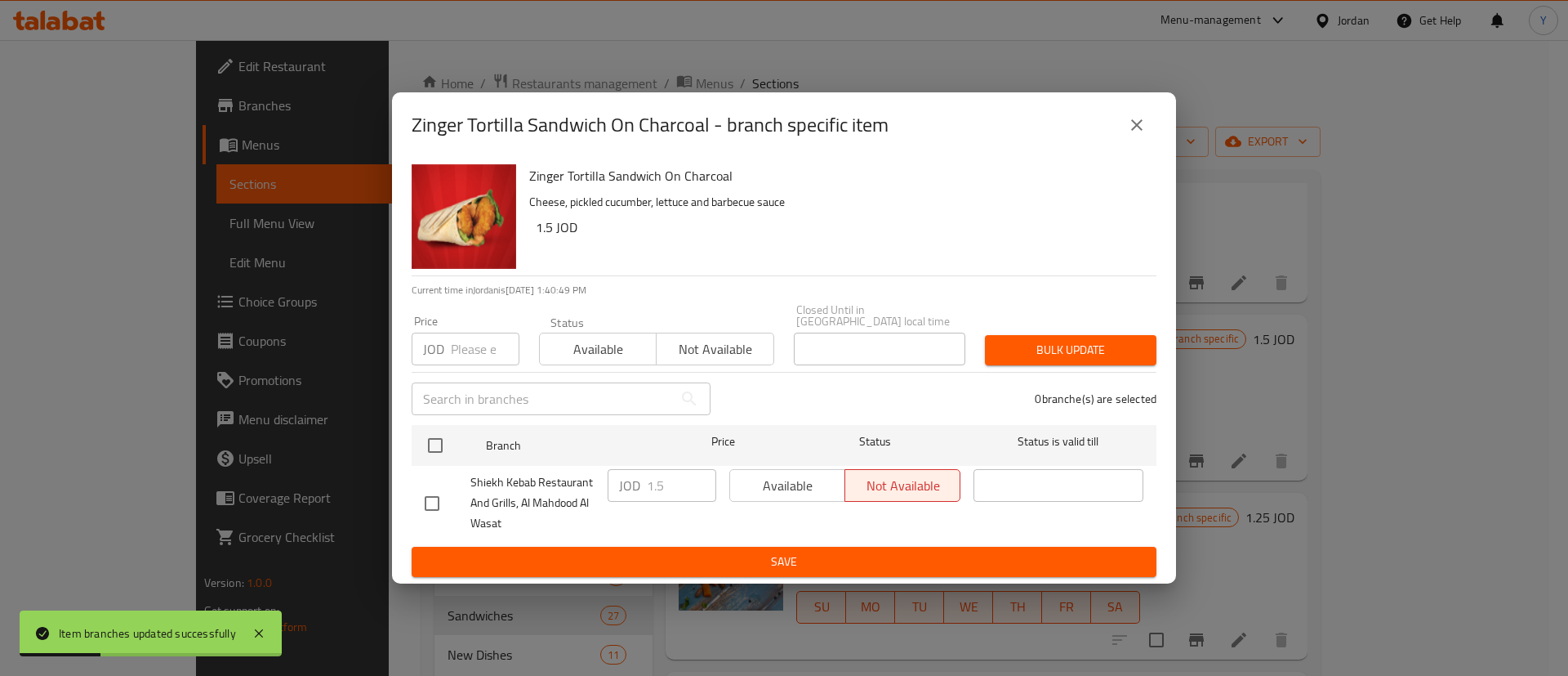
click at [428, 495] on input "checkbox" at bounding box center [432, 504] width 34 height 34
checkbox input "true"
click at [757, 480] on span "Available" at bounding box center [787, 486] width 102 height 24
click at [768, 552] on span "Save" at bounding box center [784, 562] width 719 height 21
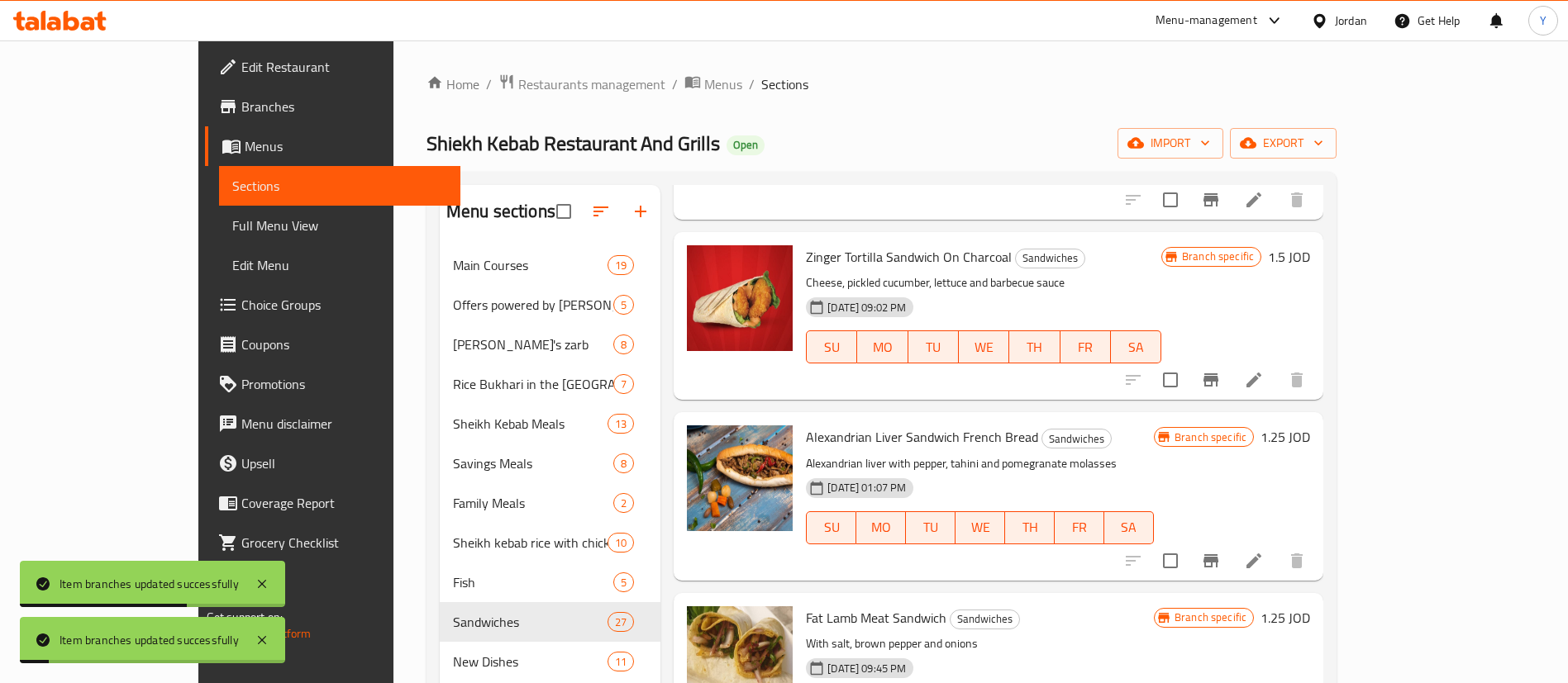
scroll to position [3345, 0]
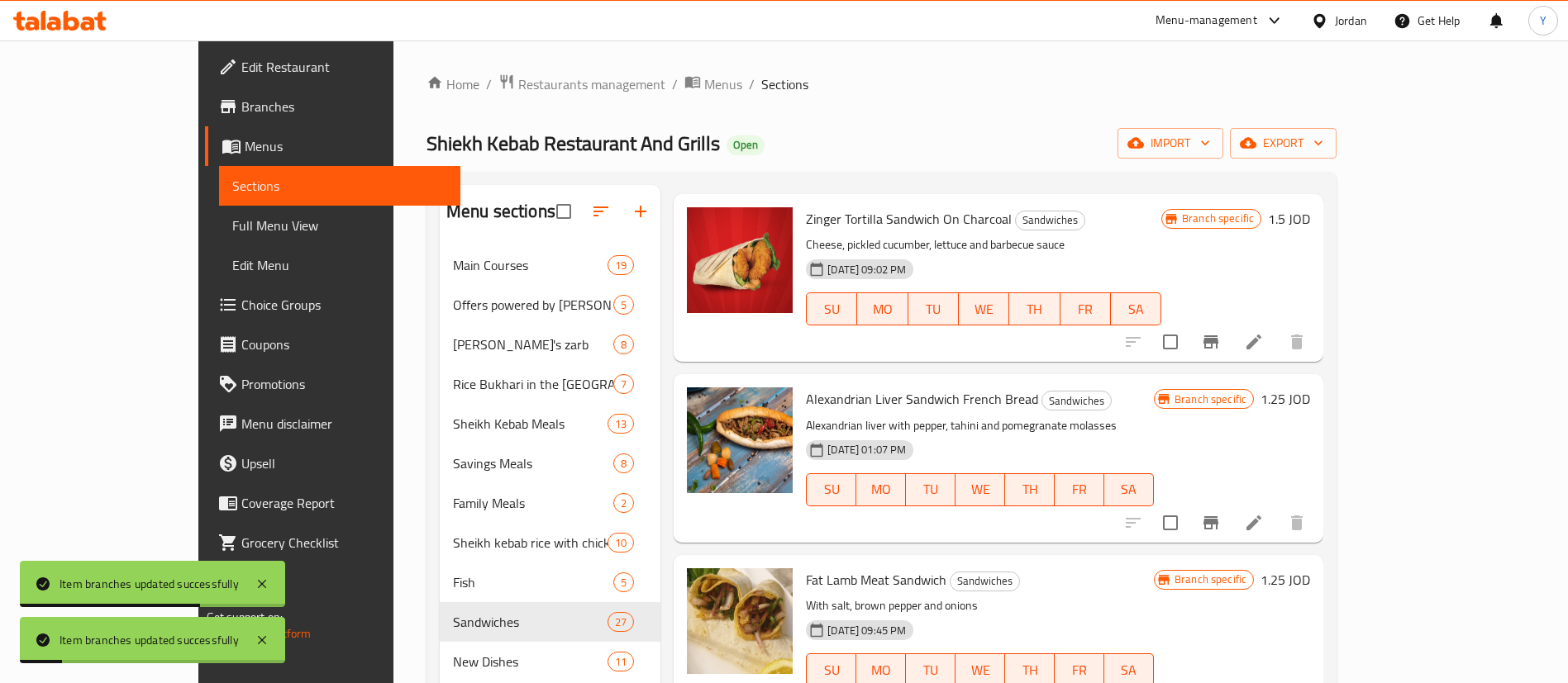
click at [1218, 517] on icon "Branch-specific-item" at bounding box center [1210, 523] width 15 height 13
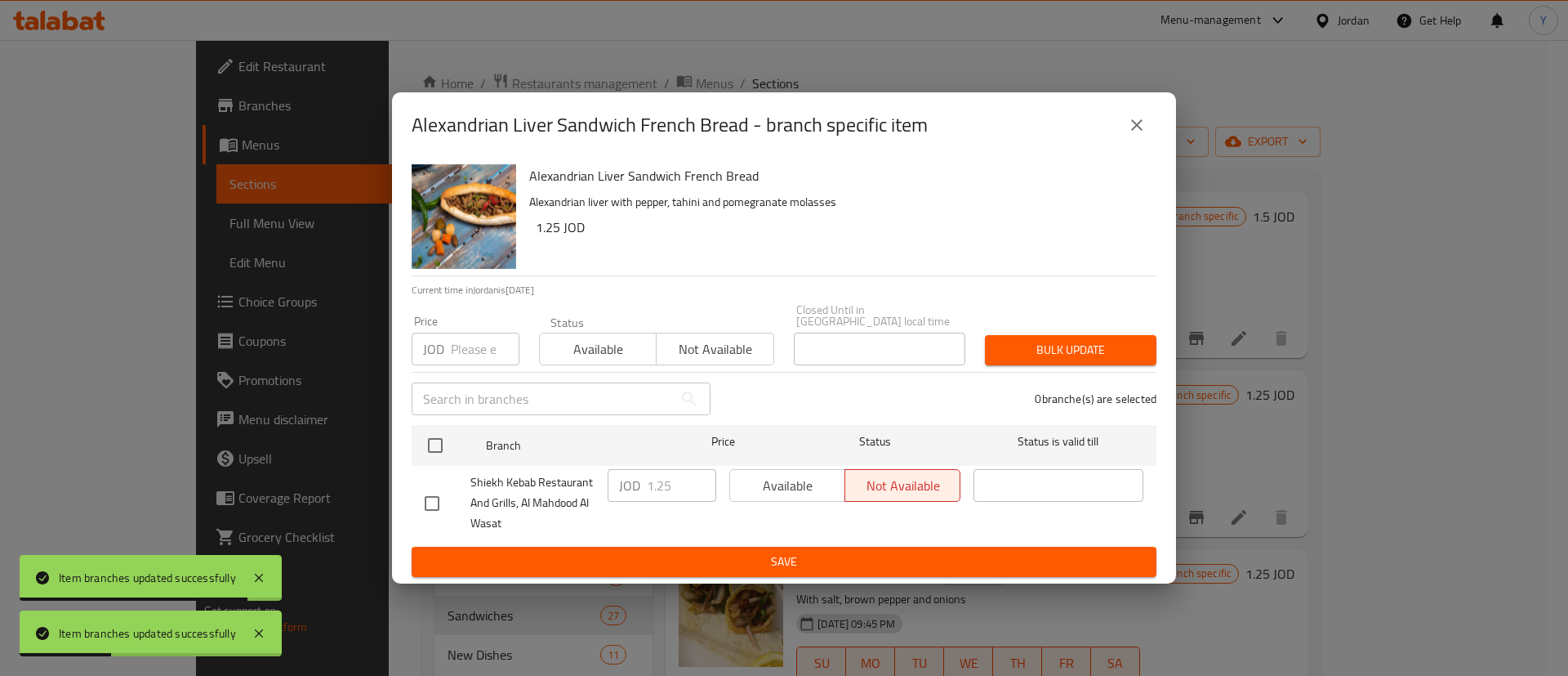
click at [436, 504] on input "checkbox" at bounding box center [432, 504] width 34 height 34
checkbox input "true"
click at [766, 488] on span "Available" at bounding box center [787, 486] width 102 height 24
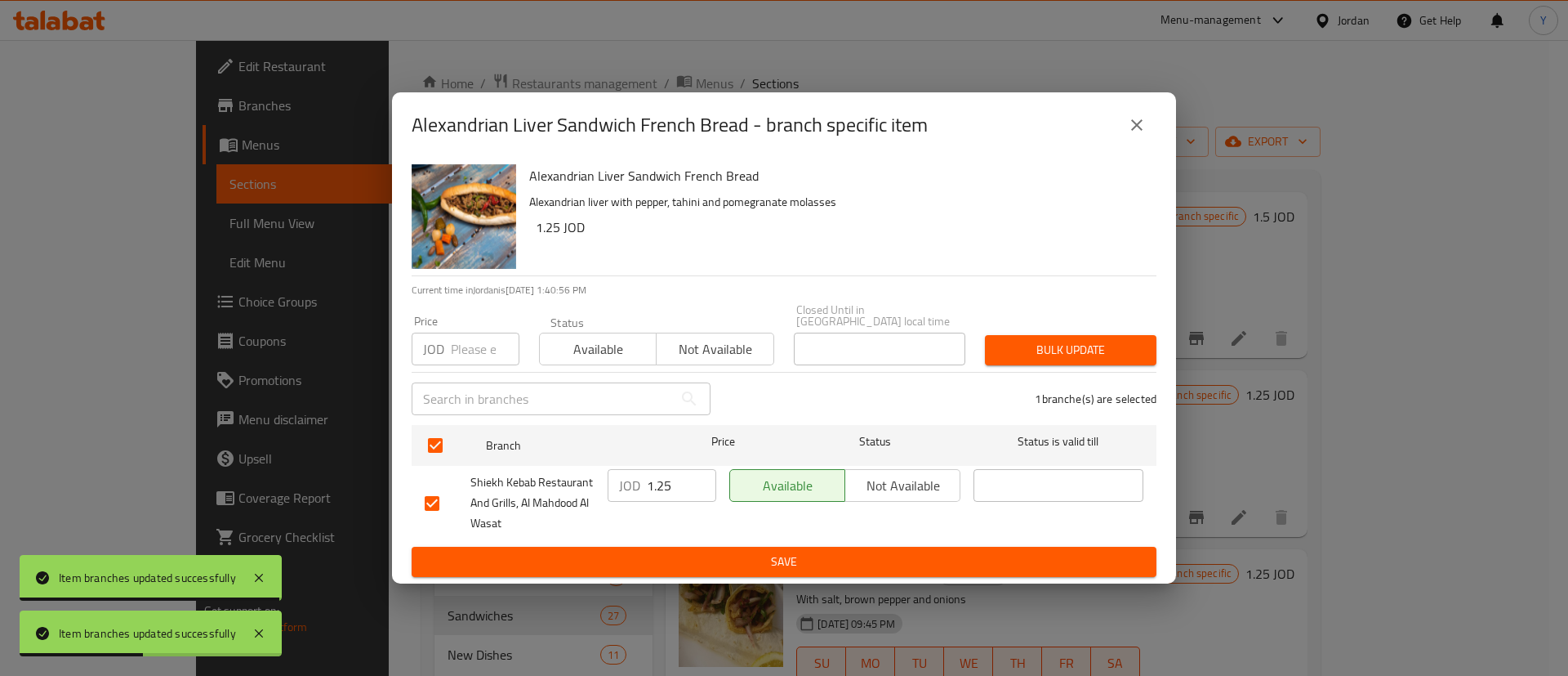
drag, startPoint x: 796, startPoint y: 570, endPoint x: 1233, endPoint y: 546, distance: 437.7
click at [796, 570] on button "Save" at bounding box center [784, 561] width 745 height 30
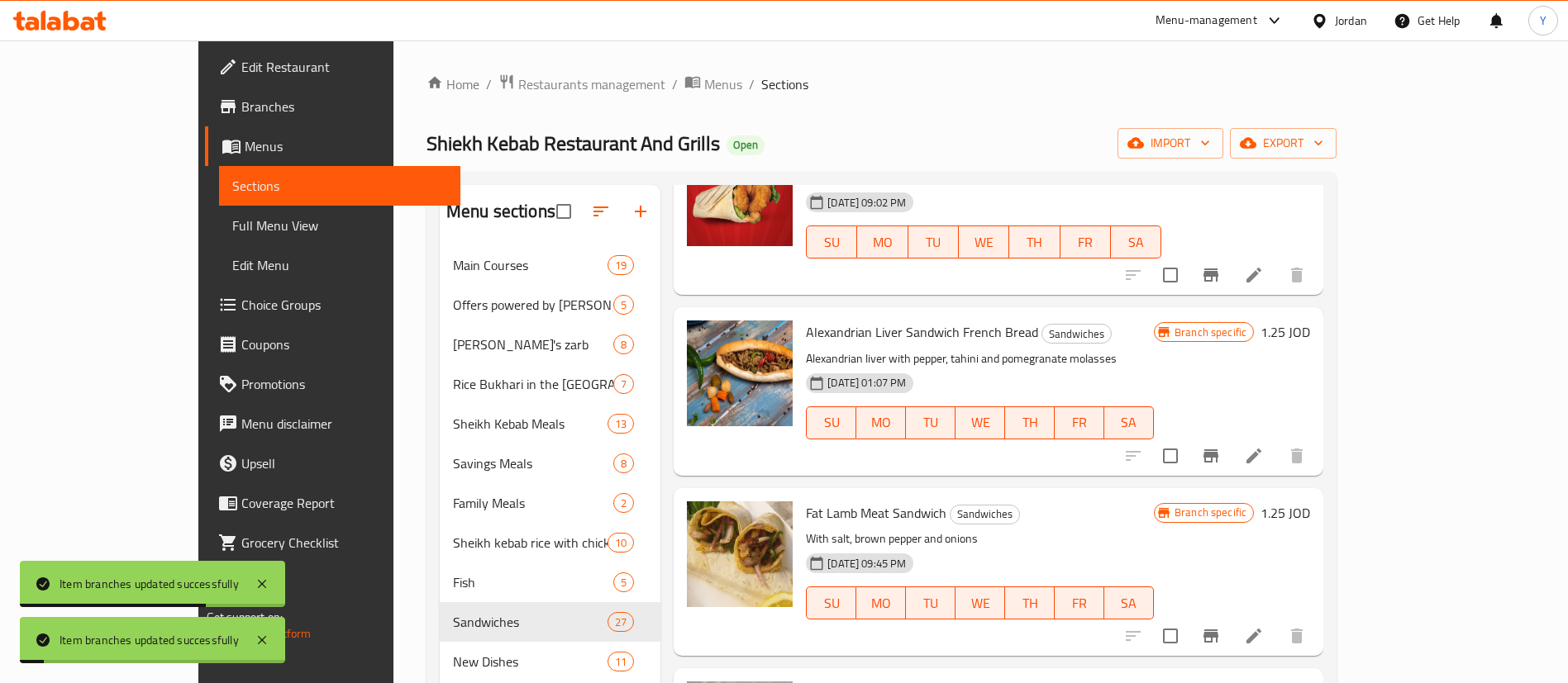
scroll to position [3469, 0]
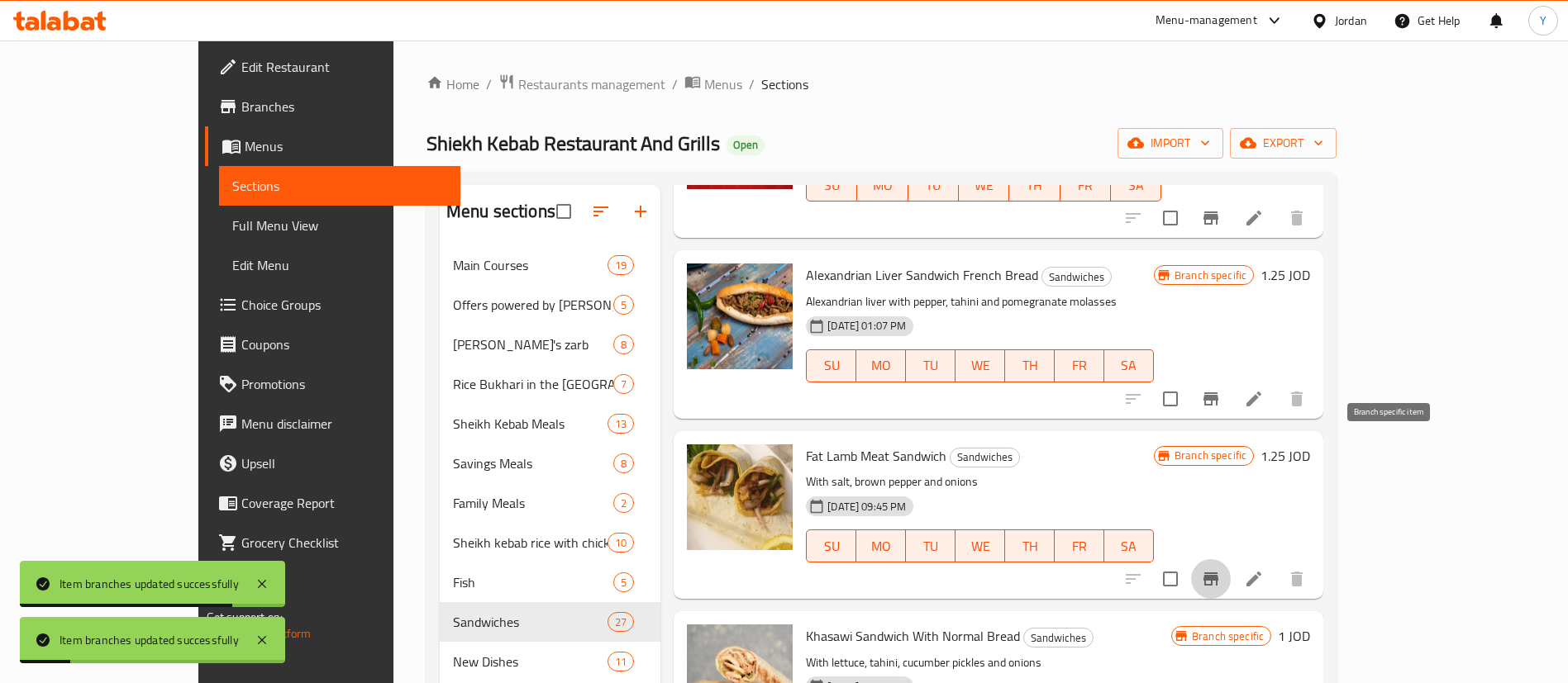
click at [1218, 572] on icon "Branch-specific-item" at bounding box center [1210, 578] width 15 height 13
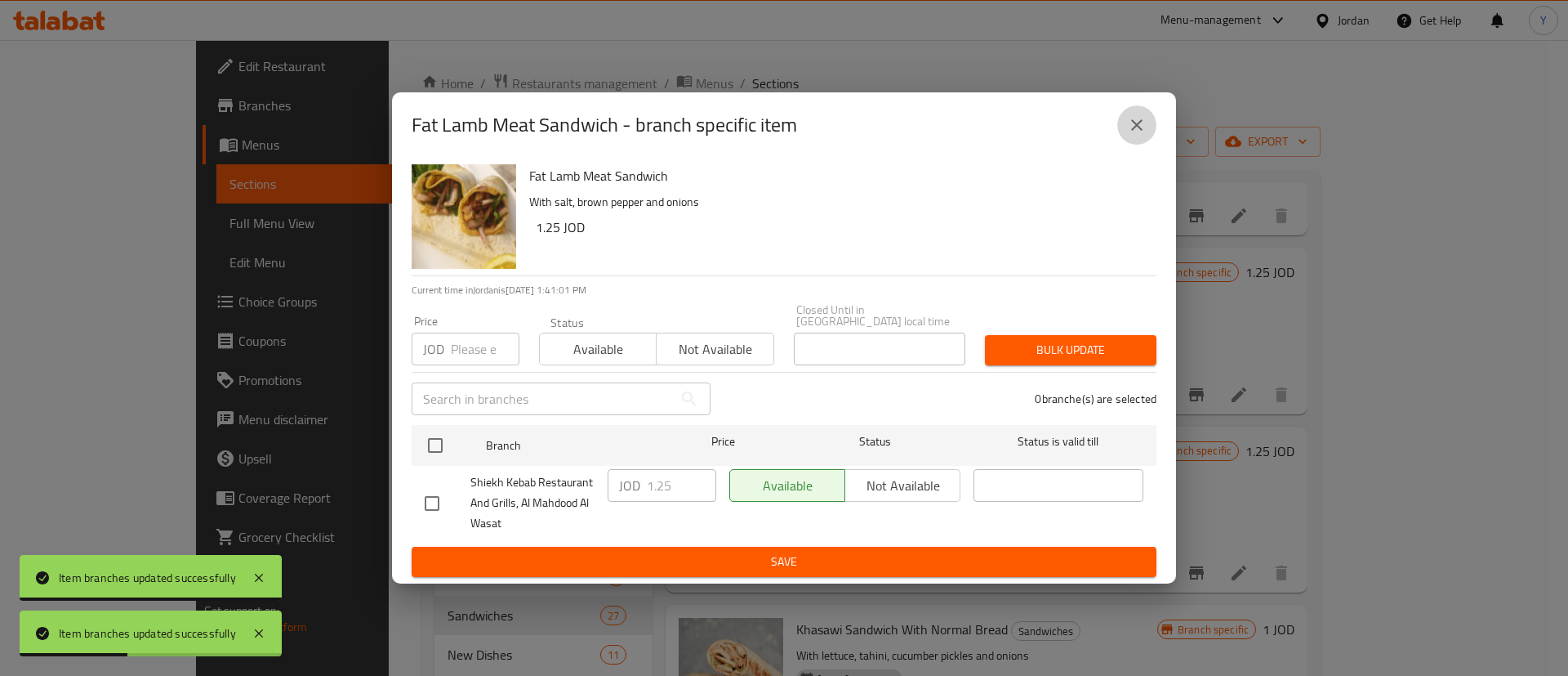
click at [1141, 130] on icon "close" at bounding box center [1137, 124] width 11 height 11
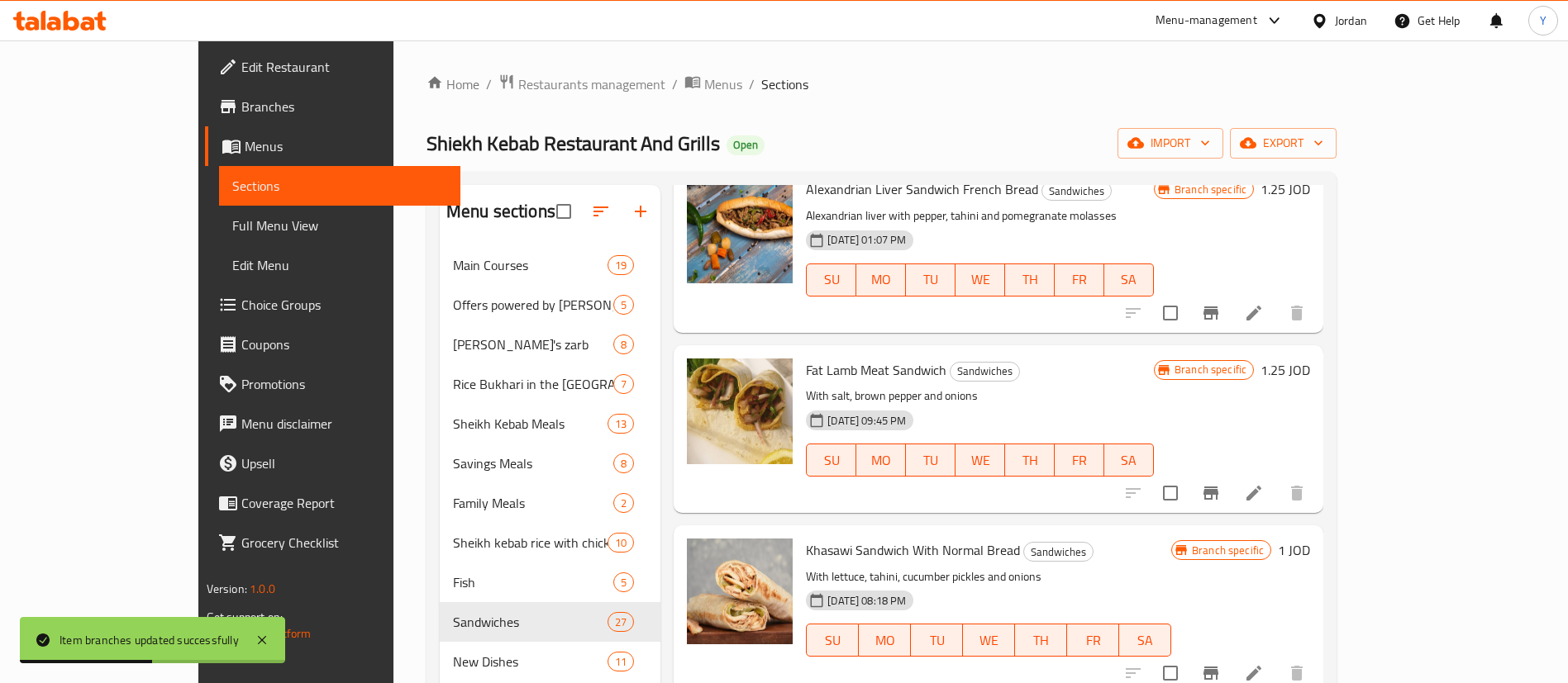
scroll to position [3593, 0]
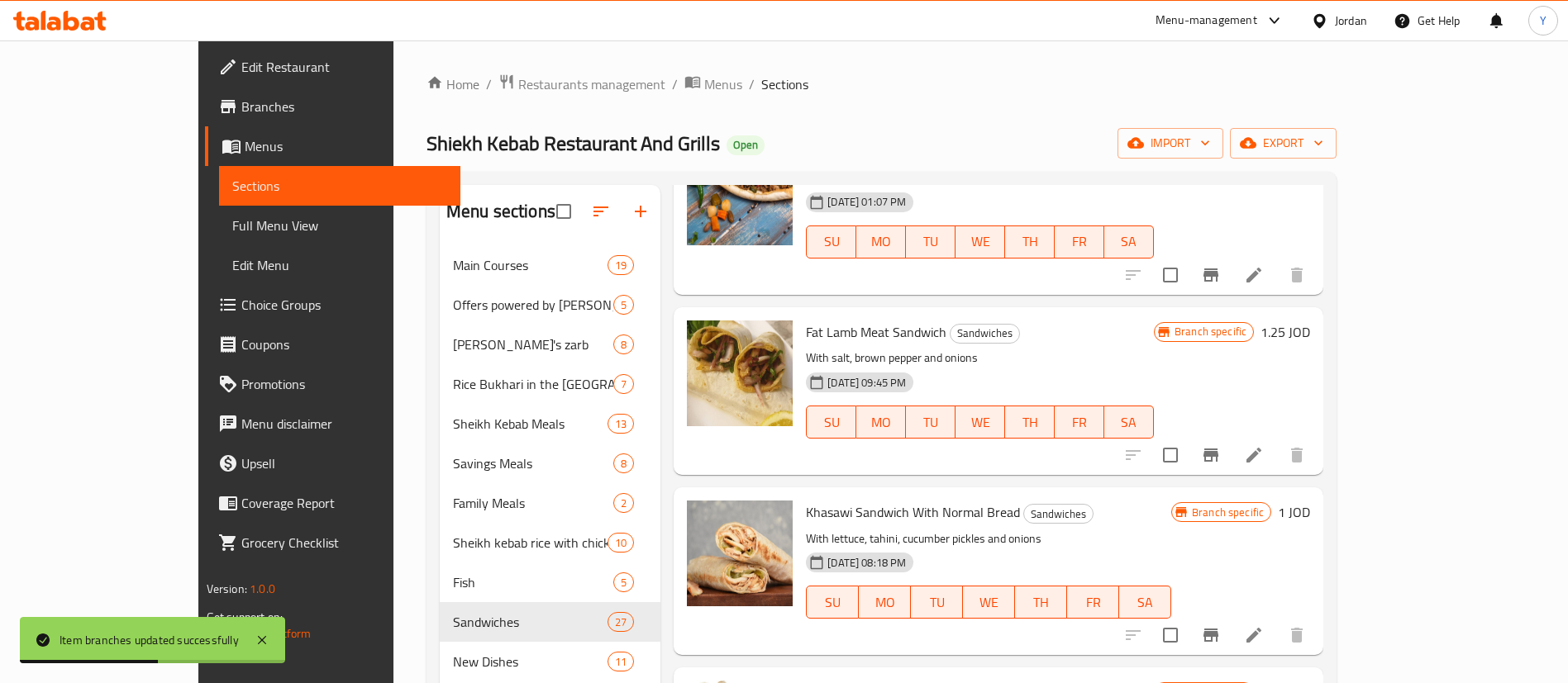
click at [1220, 625] on icon "Branch-specific-item" at bounding box center [1211, 634] width 20 height 20
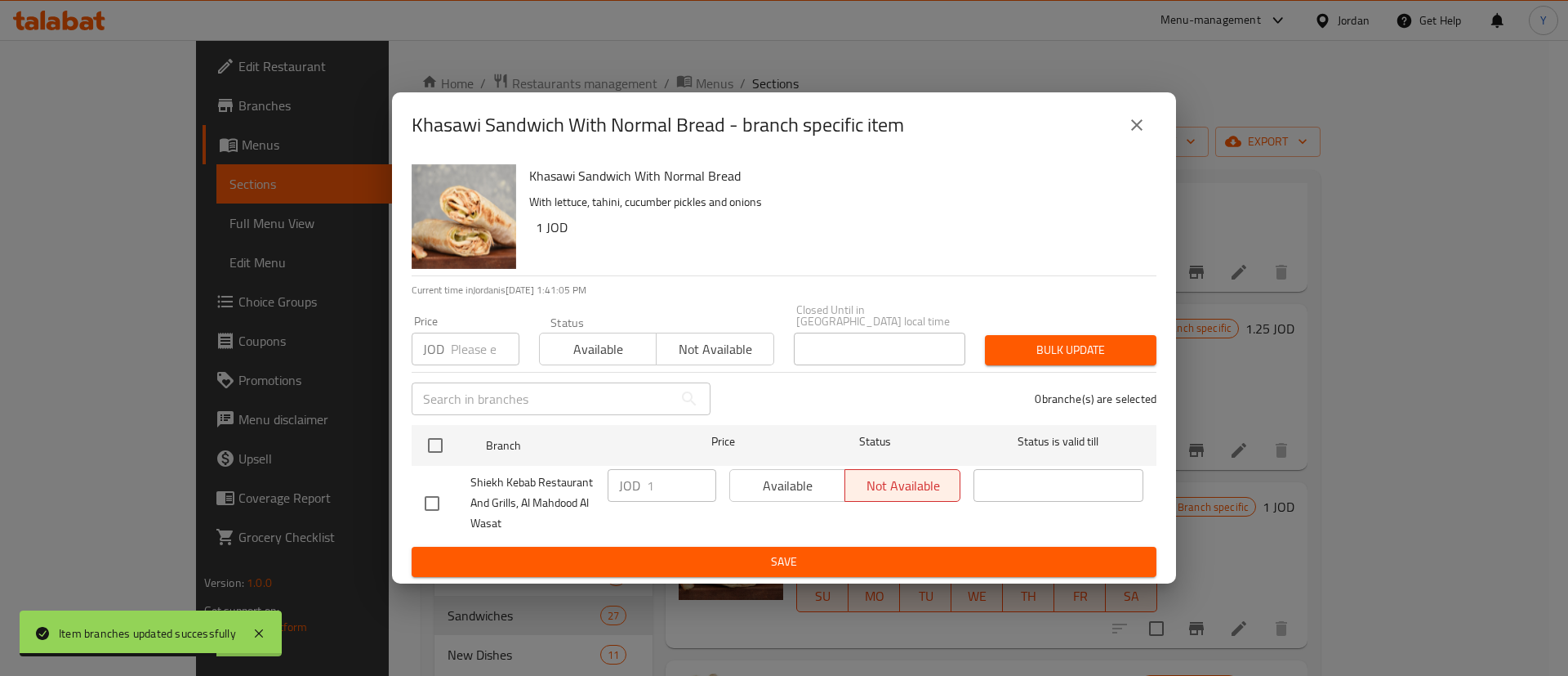
drag, startPoint x: 416, startPoint y: 486, endPoint x: 440, endPoint y: 492, distance: 24.7
click at [417, 487] on li "Shiekh Kebab Restaurant And Grills, Al Mahdood Al Wasat JOD 1 ​ Available Not a…" at bounding box center [784, 503] width 745 height 75
click at [436, 500] on input "checkbox" at bounding box center [432, 504] width 34 height 34
checkbox input "true"
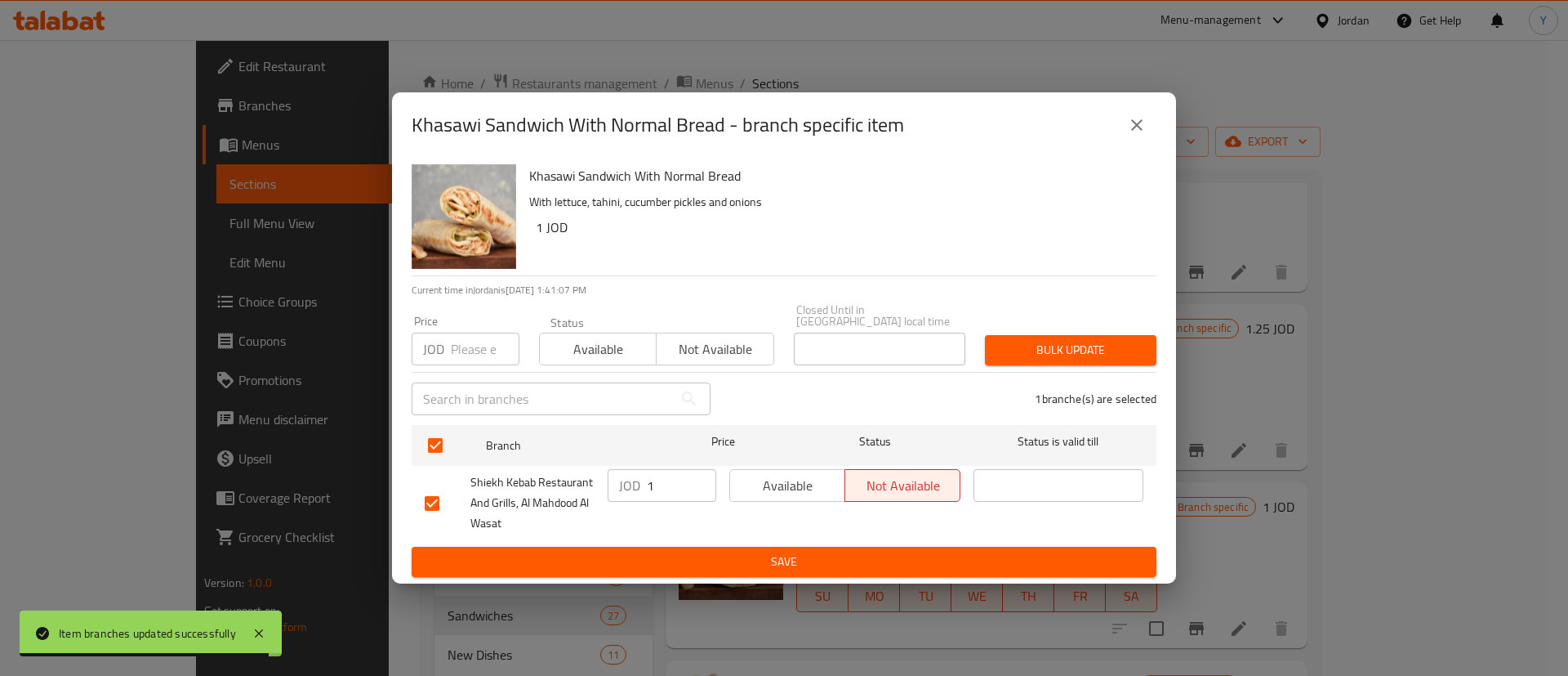
click at [769, 484] on span "Available" at bounding box center [787, 486] width 102 height 24
click at [780, 560] on span "Save" at bounding box center [784, 562] width 719 height 21
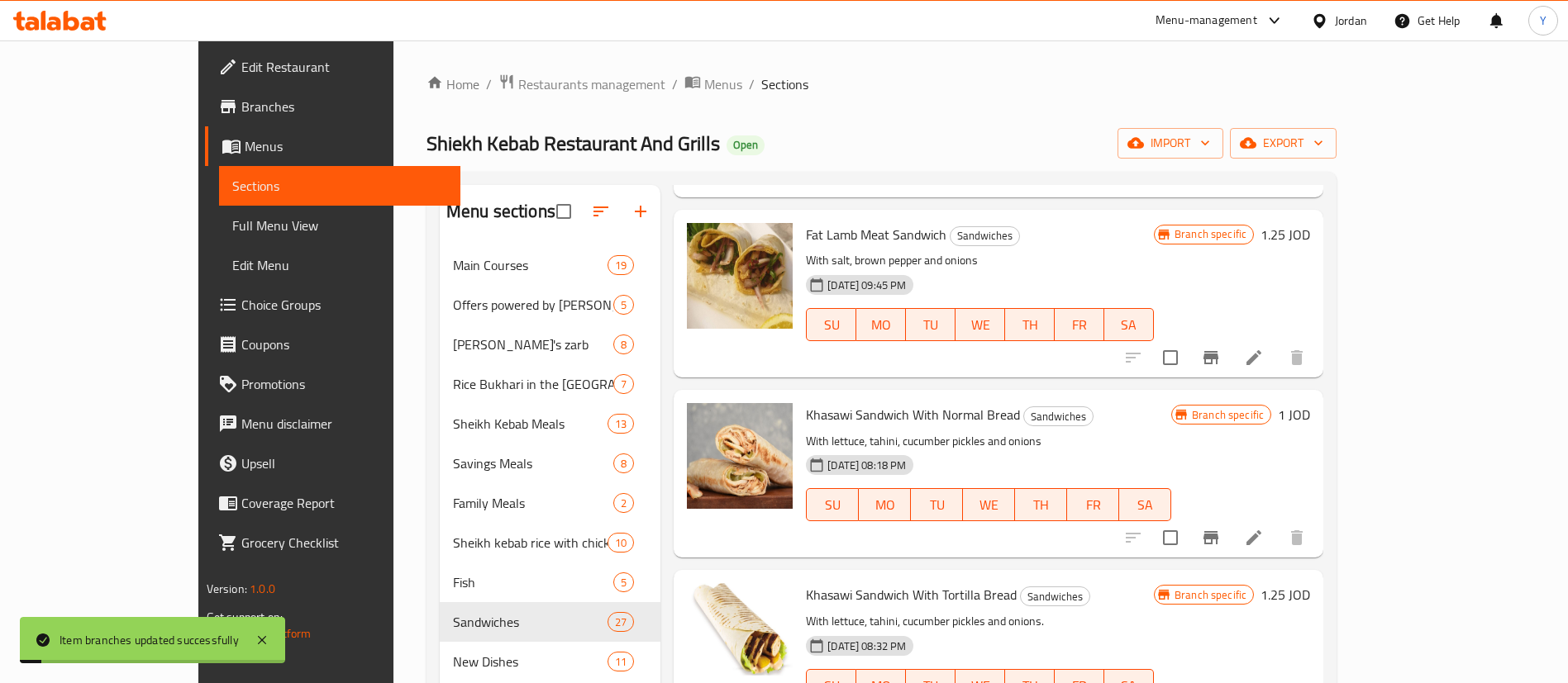
scroll to position [3841, 0]
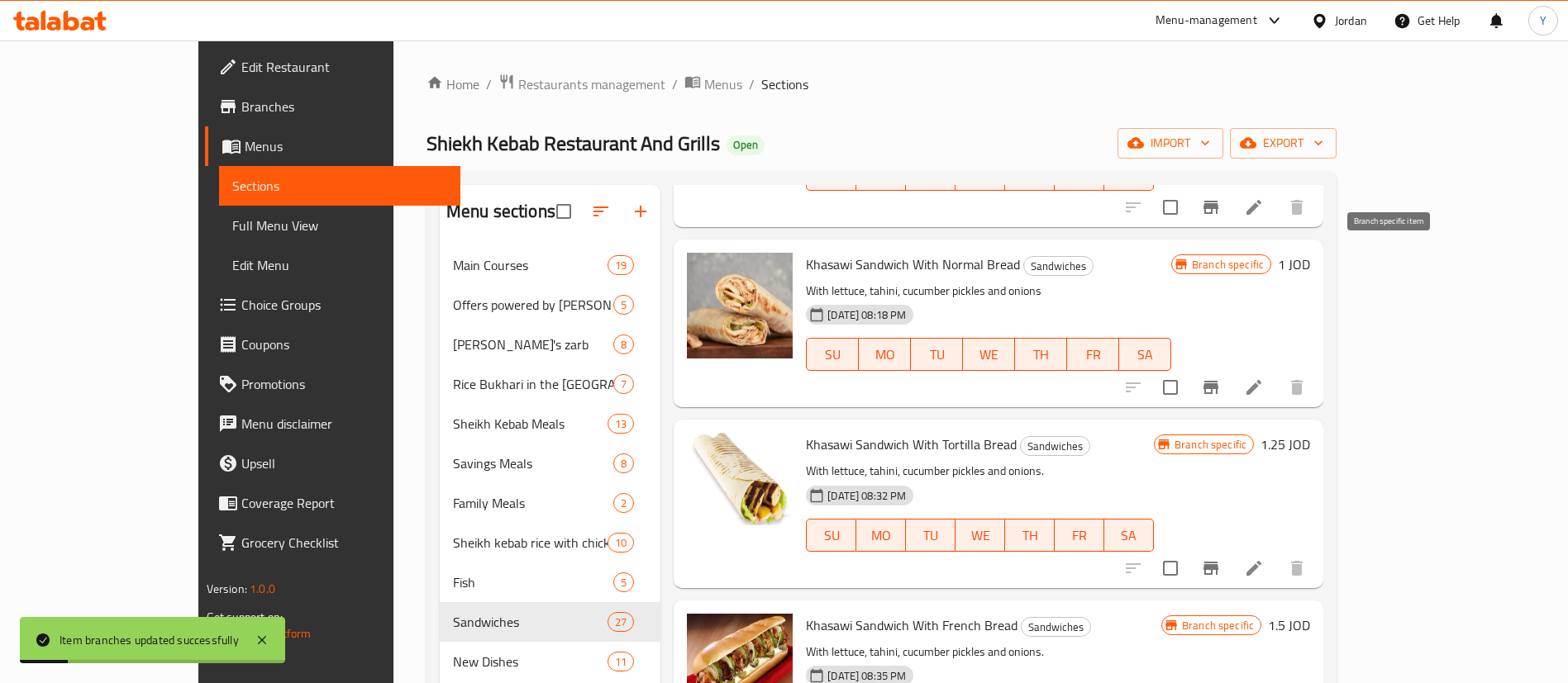
click at [1218, 381] on icon "Branch-specific-item" at bounding box center [1210, 387] width 15 height 13
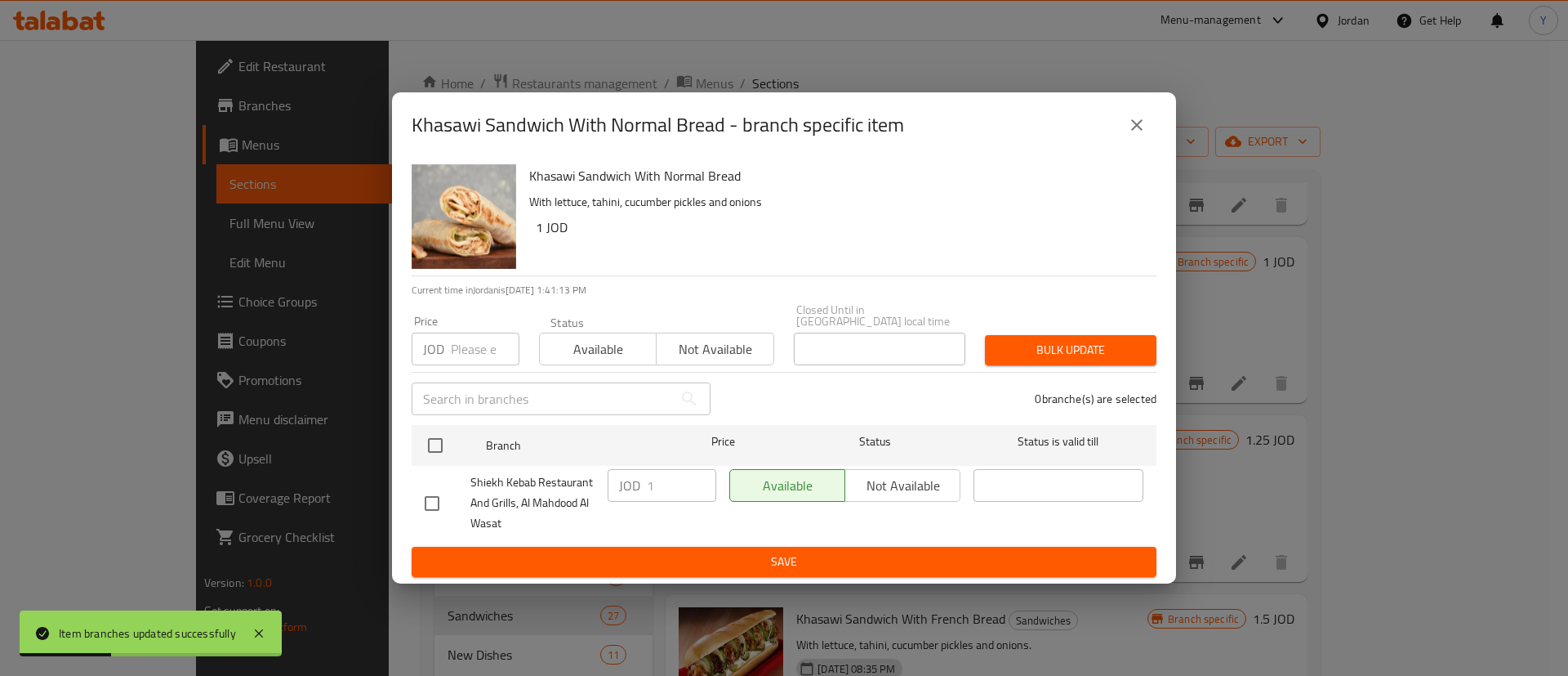
click at [1141, 124] on icon "close" at bounding box center [1137, 124] width 20 height 20
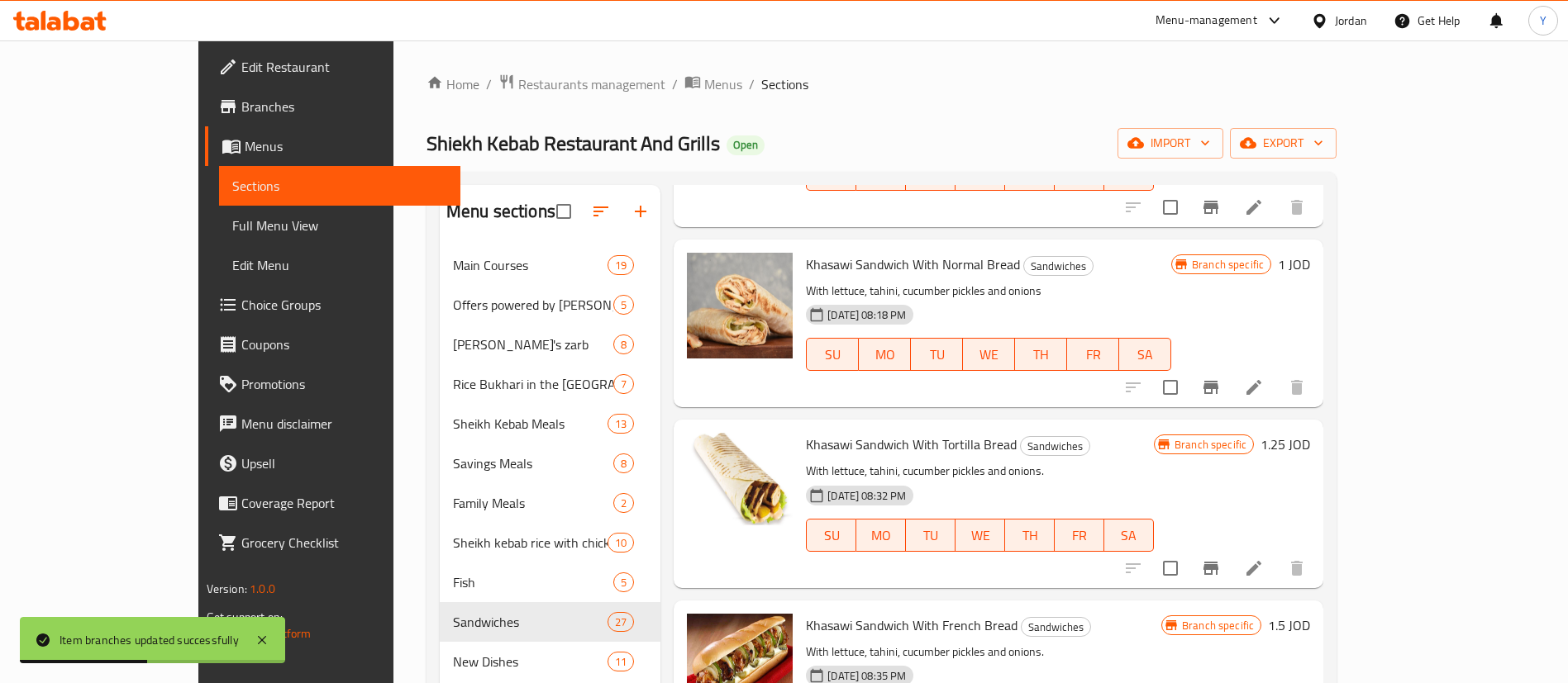
click at [1220, 558] on icon "Branch-specific-item" at bounding box center [1211, 568] width 20 height 20
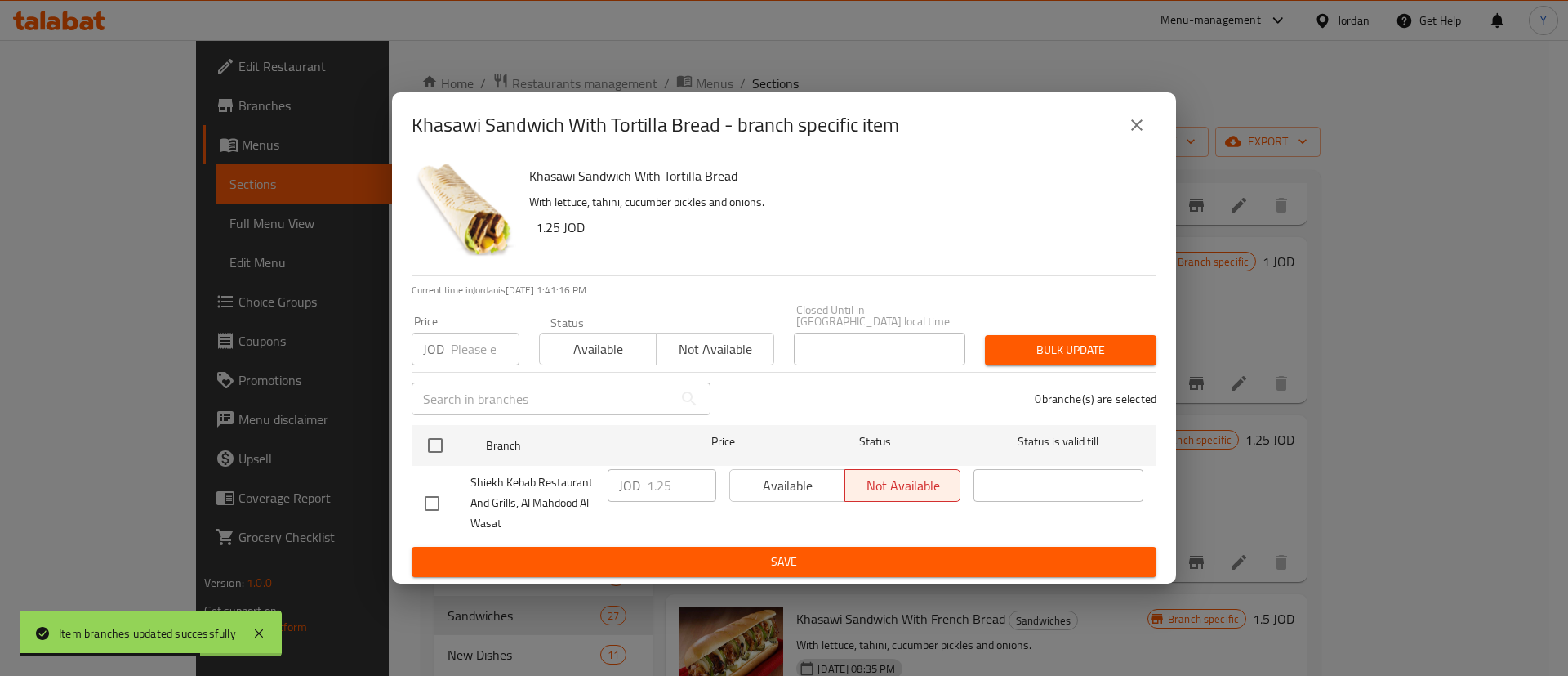
click at [431, 498] on input "checkbox" at bounding box center [432, 504] width 34 height 34
checkbox input "true"
click at [763, 487] on span "Available" at bounding box center [787, 486] width 102 height 24
click at [763, 552] on span "Save" at bounding box center [784, 562] width 719 height 21
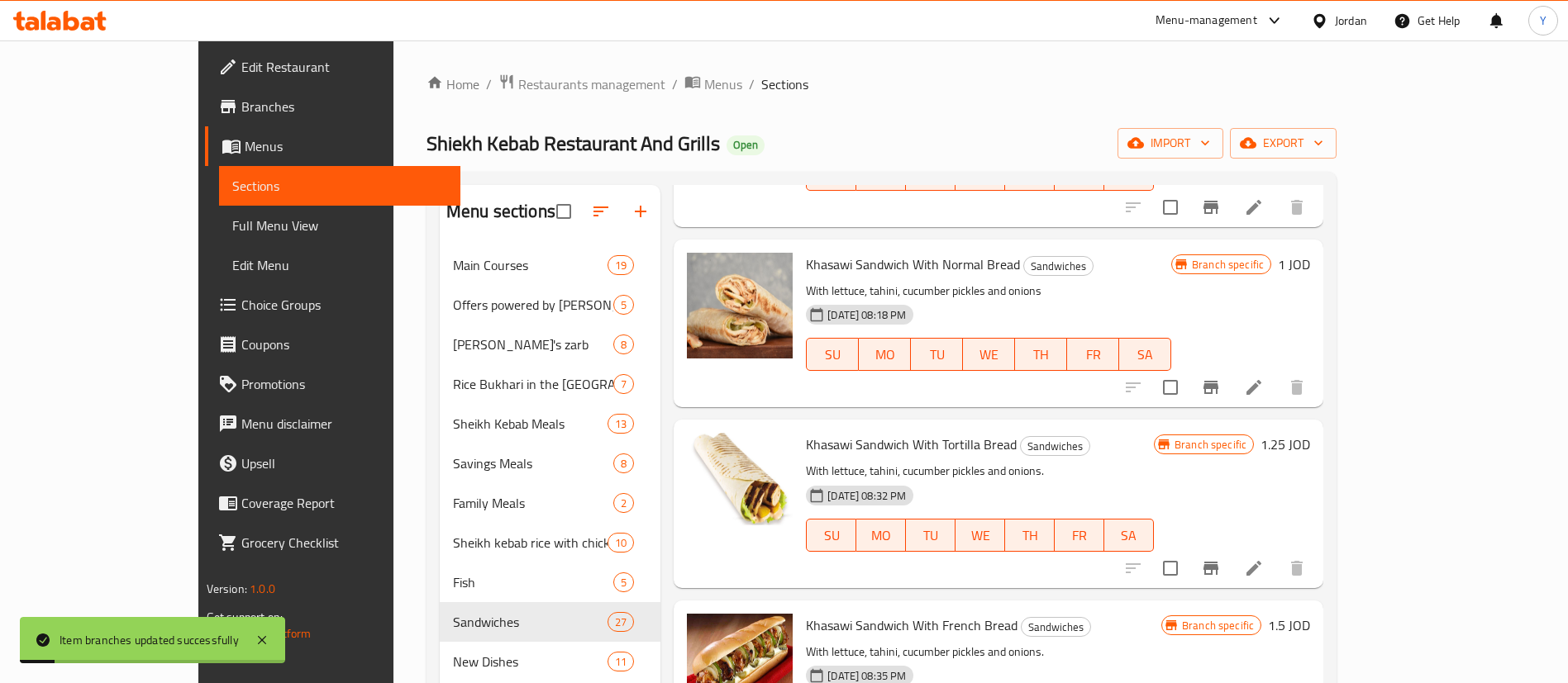
scroll to position [4088, 0]
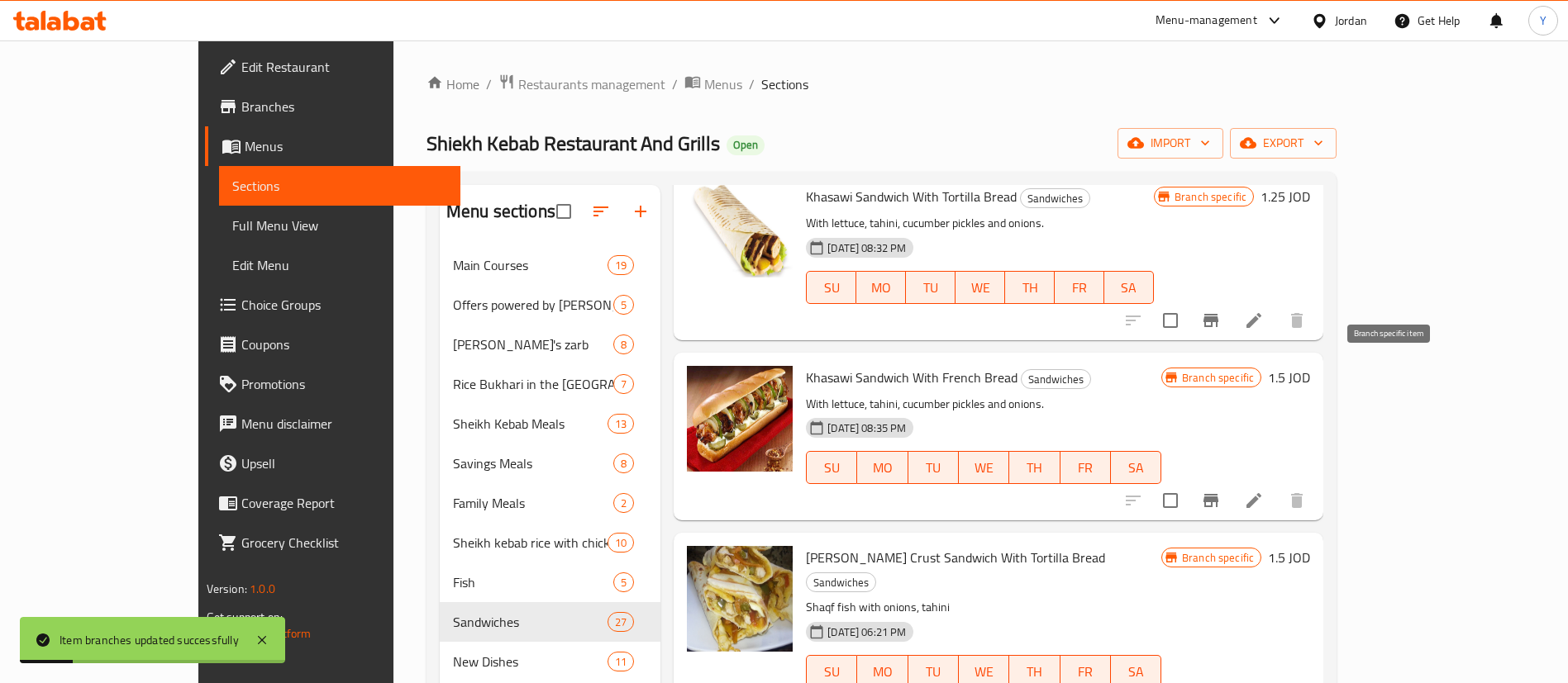
click at [1220, 491] on icon "Branch-specific-item" at bounding box center [1211, 500] width 20 height 20
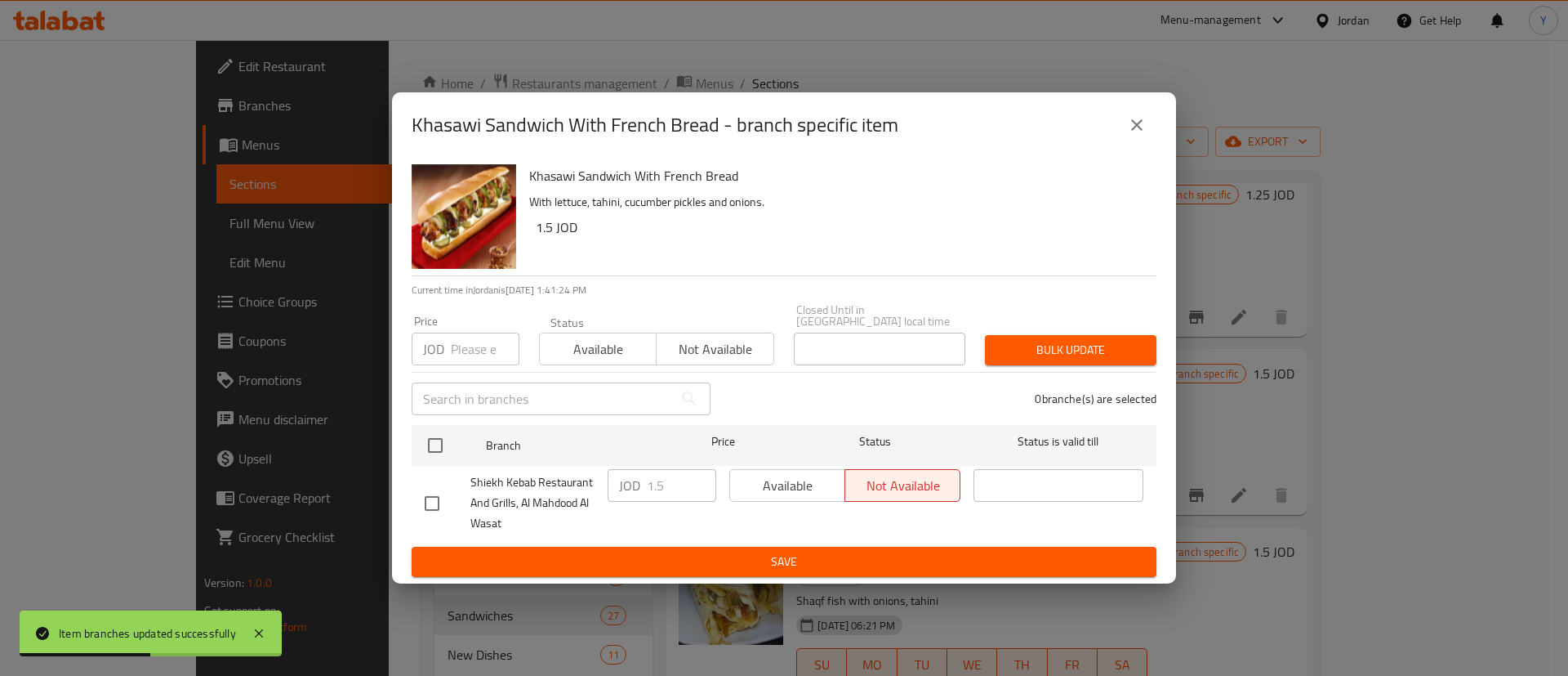
click at [432, 499] on input "checkbox" at bounding box center [432, 504] width 34 height 34
checkbox input "true"
click at [809, 476] on span "Available" at bounding box center [787, 486] width 102 height 24
click at [833, 553] on span "Save" at bounding box center [784, 562] width 719 height 21
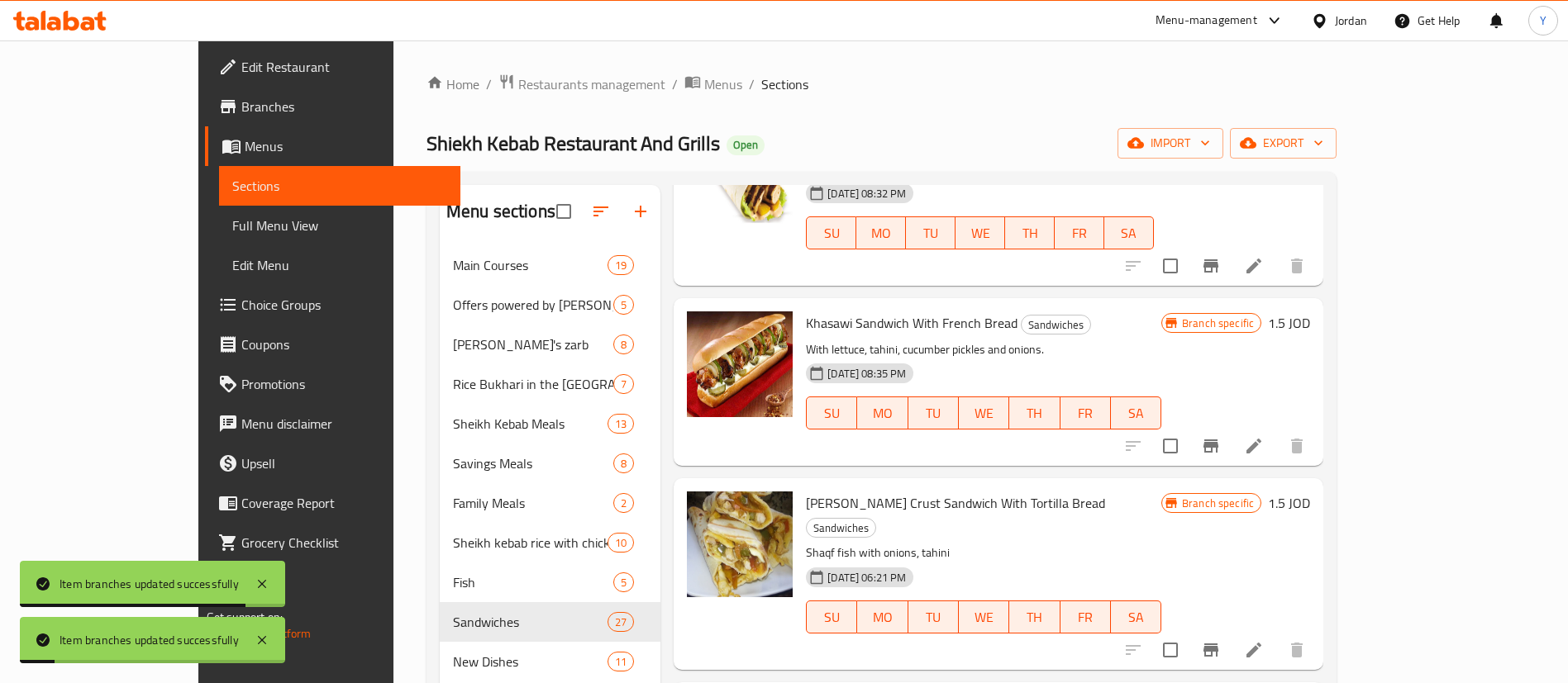
scroll to position [4156, 0]
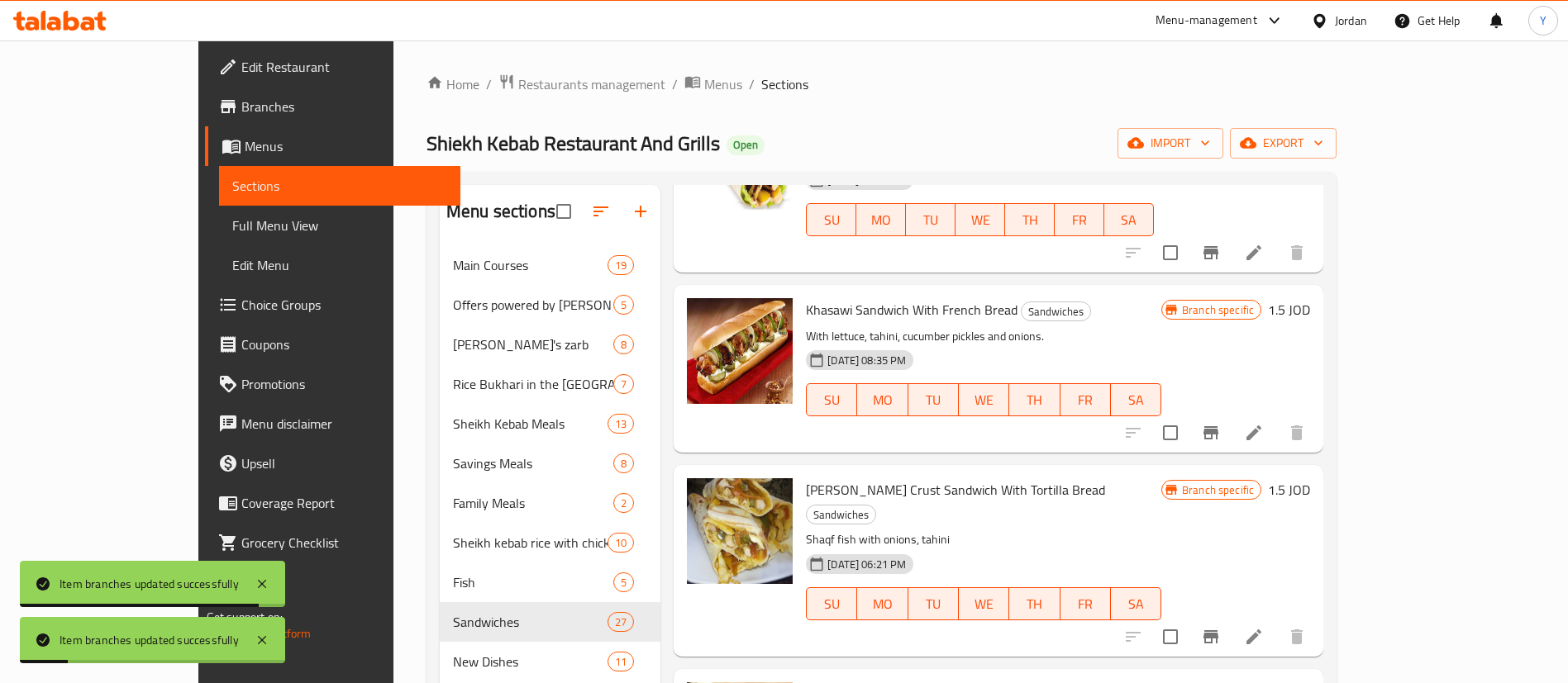
click at [1218, 630] on icon "Branch-specific-item" at bounding box center [1210, 636] width 15 height 13
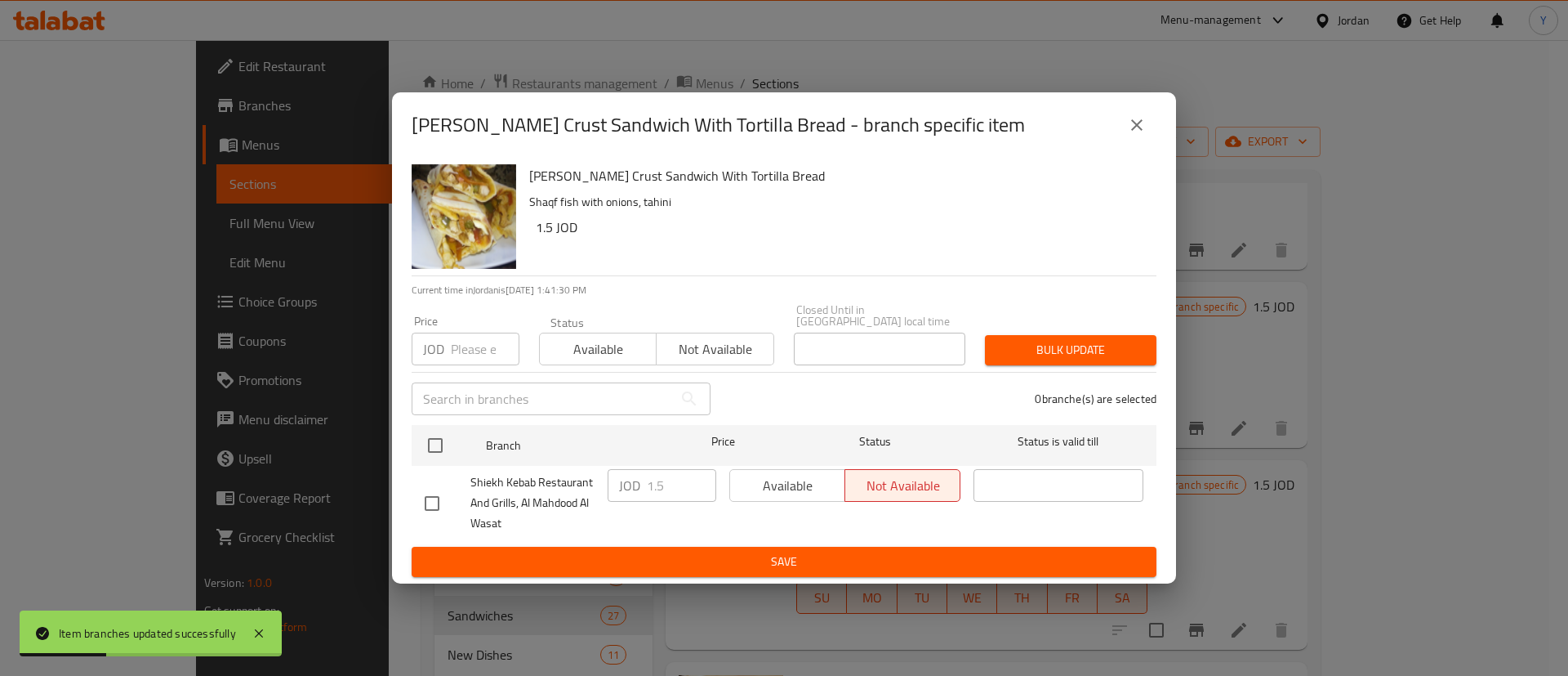
click at [433, 504] on input "checkbox" at bounding box center [432, 504] width 34 height 34
checkbox input "true"
click at [766, 474] on span "Available" at bounding box center [787, 486] width 102 height 24
click at [797, 558] on span "Save" at bounding box center [784, 562] width 719 height 21
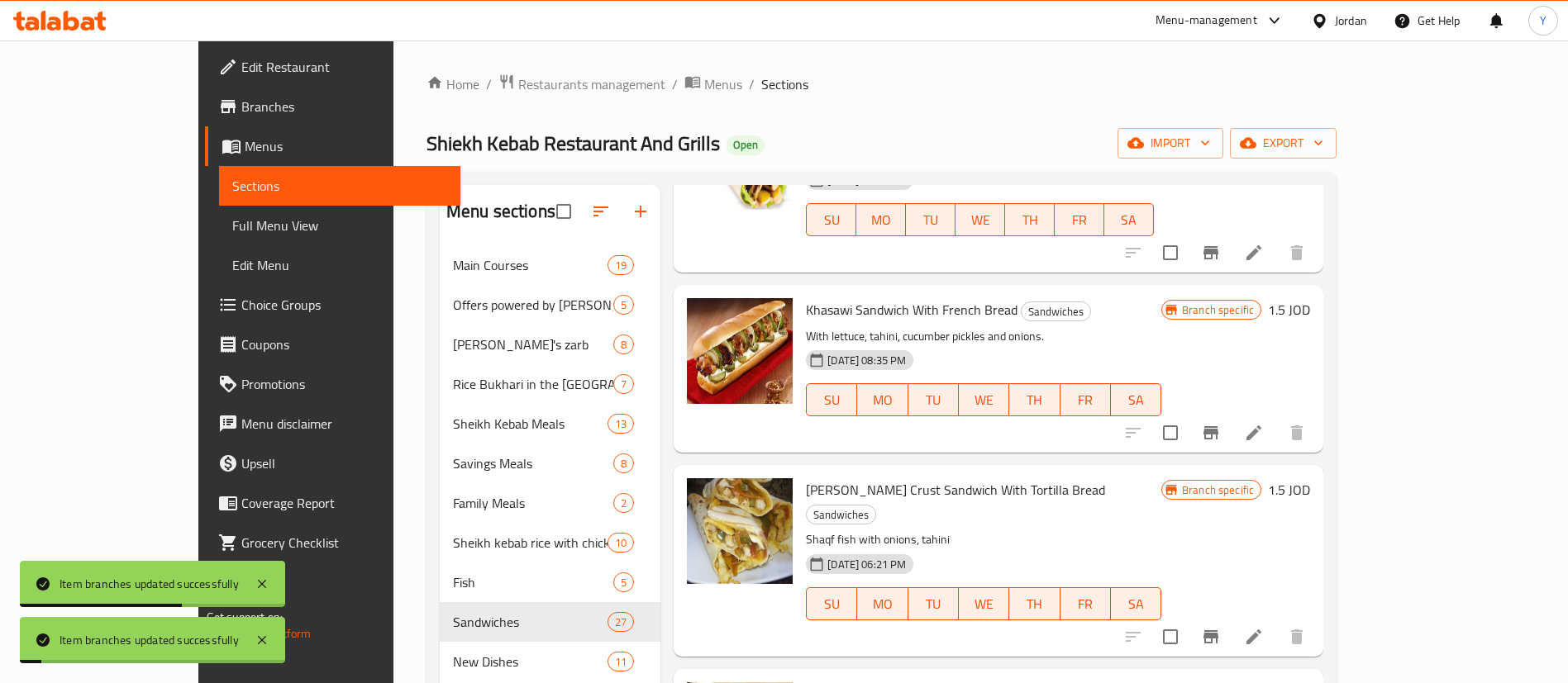
scroll to position [231, 0]
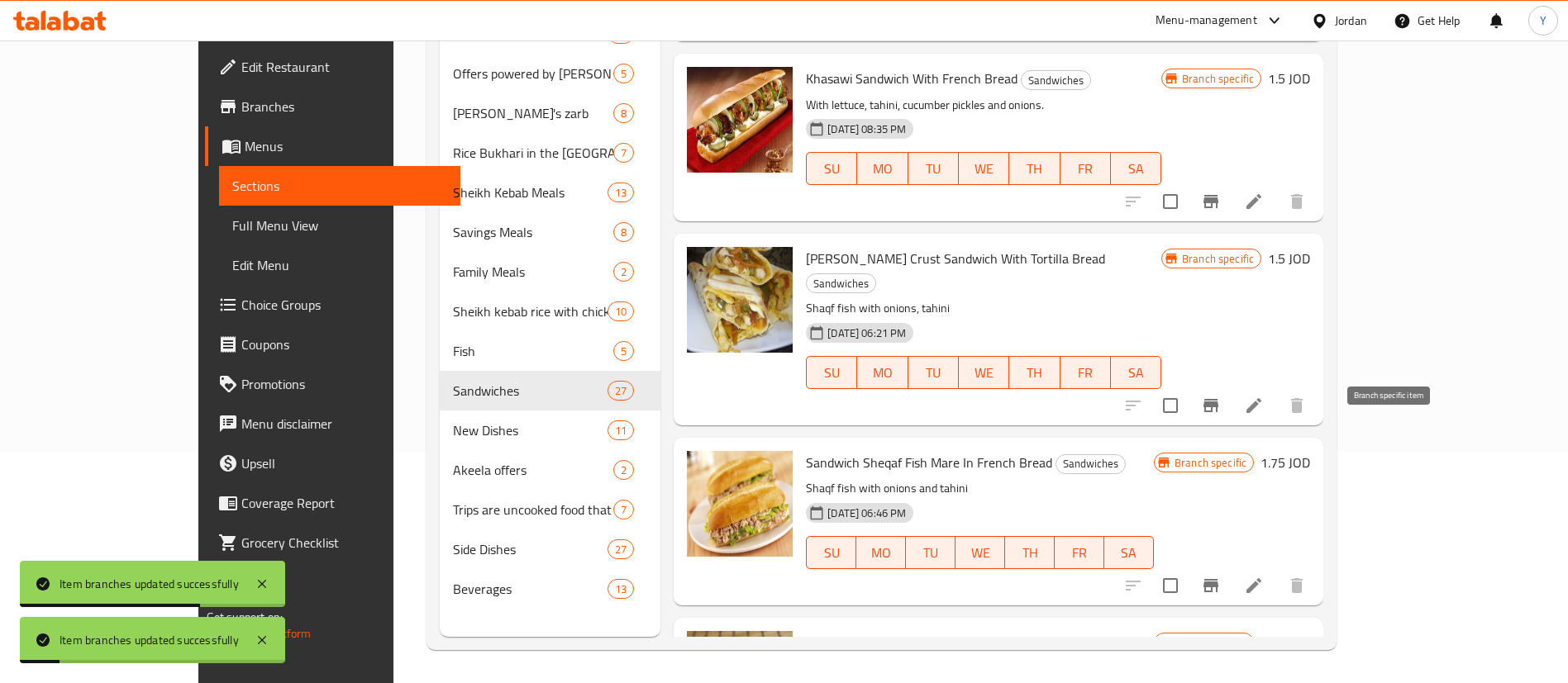
click at [1231, 566] on button "Branch-specific-item" at bounding box center [1211, 586] width 40 height 40
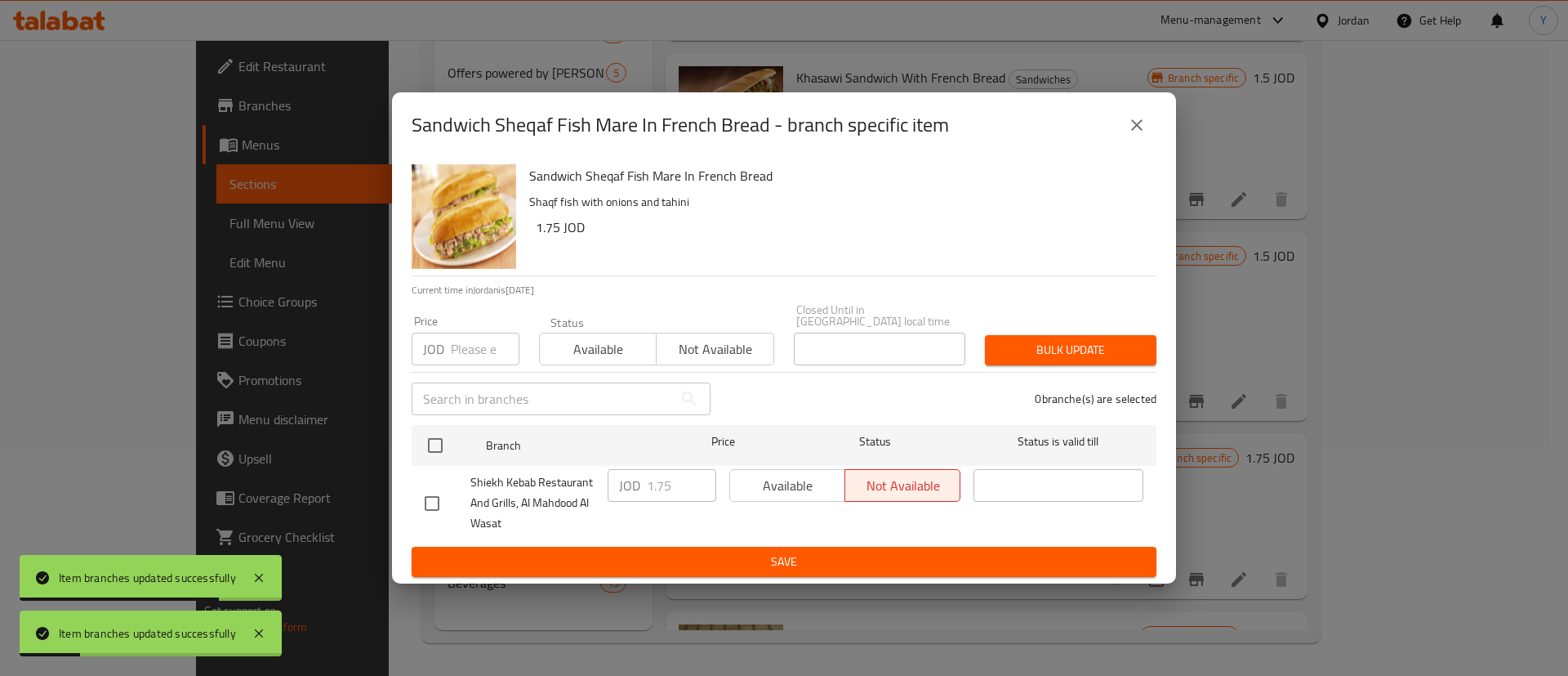
click at [435, 497] on input "checkbox" at bounding box center [432, 504] width 34 height 34
checkbox input "true"
click at [784, 475] on span "Available" at bounding box center [787, 486] width 102 height 24
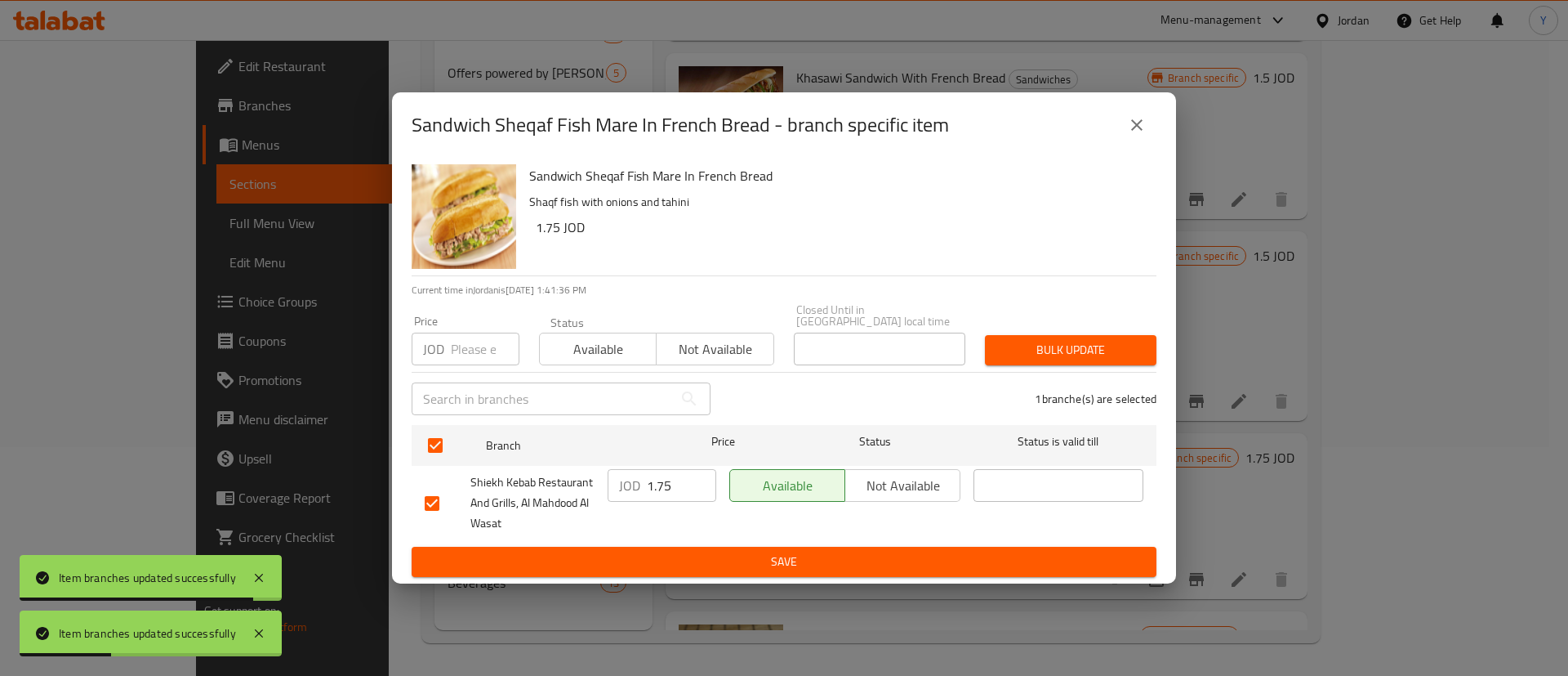
click at [770, 559] on span "Save" at bounding box center [784, 562] width 719 height 21
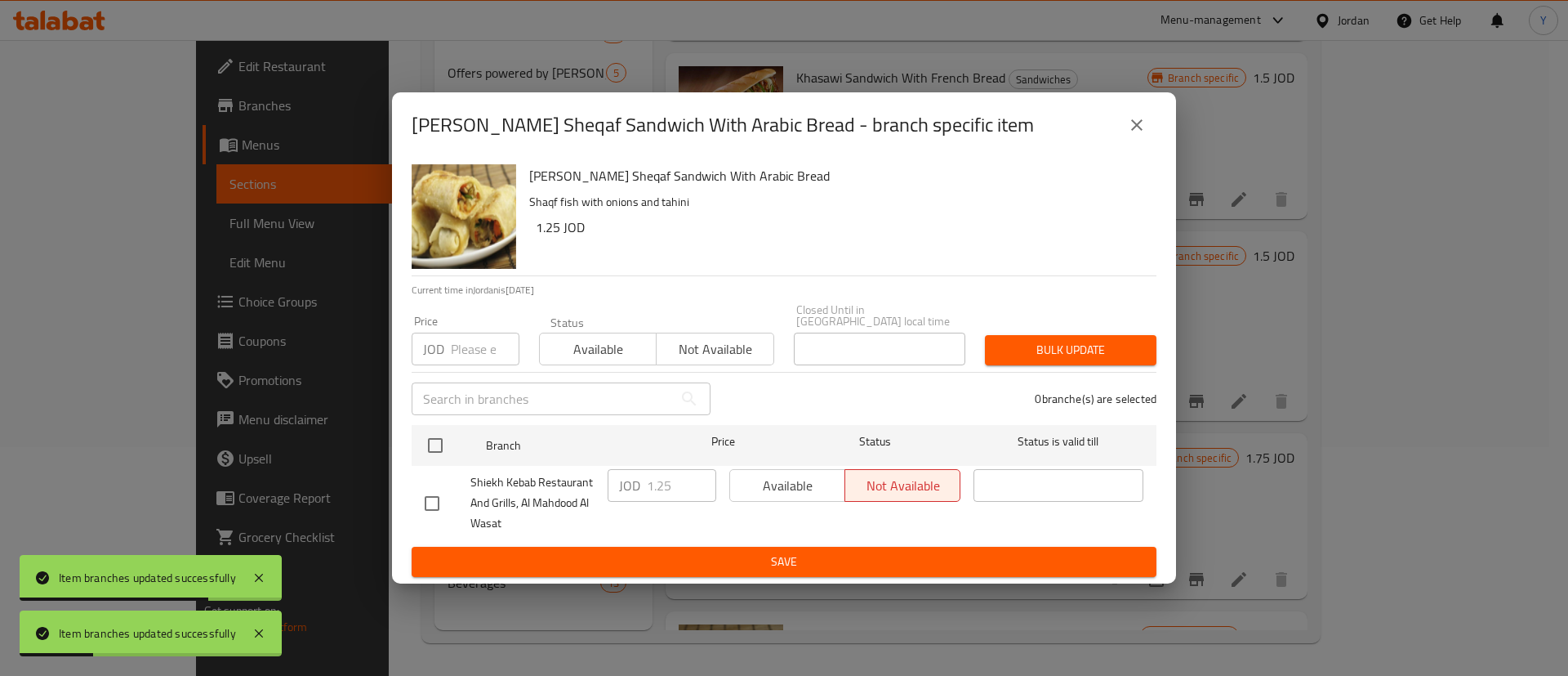
click at [438, 496] on input "checkbox" at bounding box center [432, 504] width 34 height 34
checkbox input "true"
click at [787, 484] on span "Available" at bounding box center [787, 486] width 102 height 24
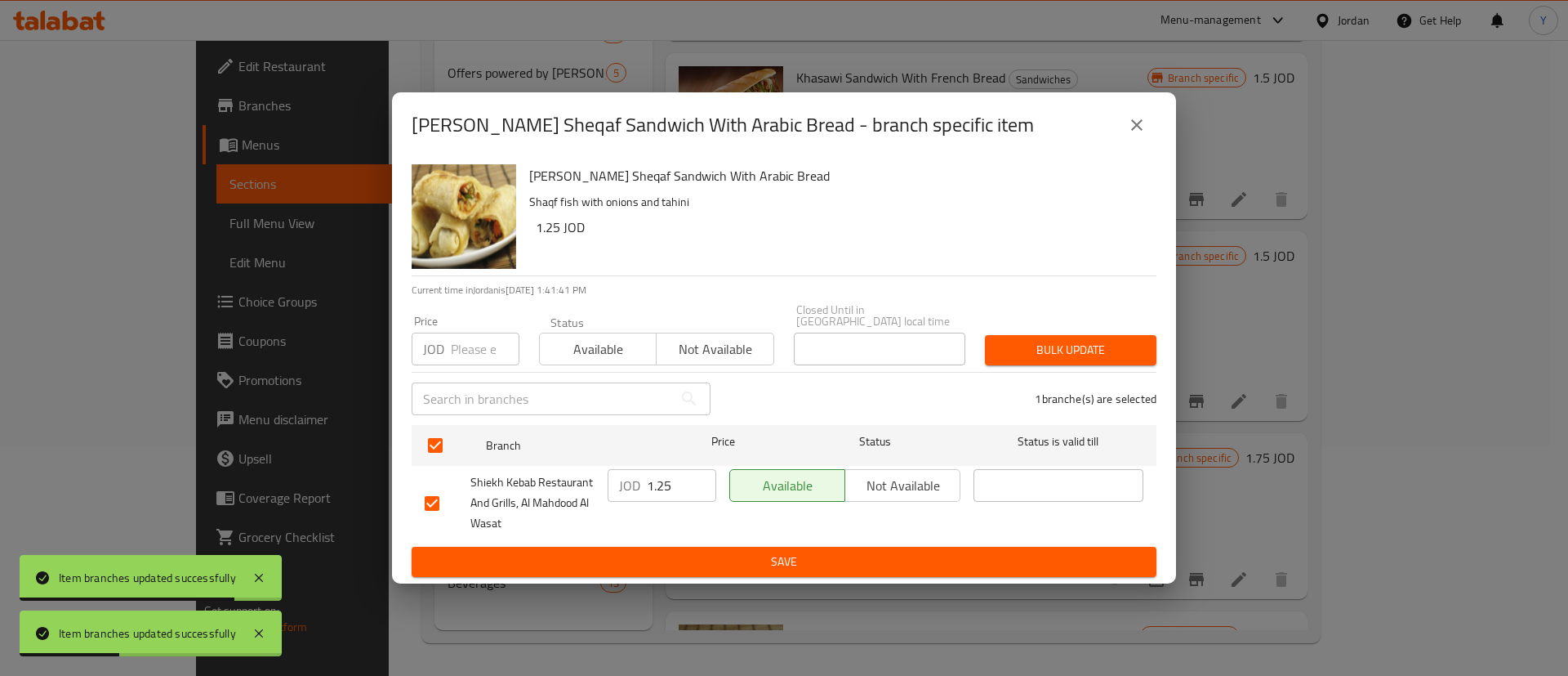
click at [774, 564] on span "Save" at bounding box center [784, 562] width 719 height 21
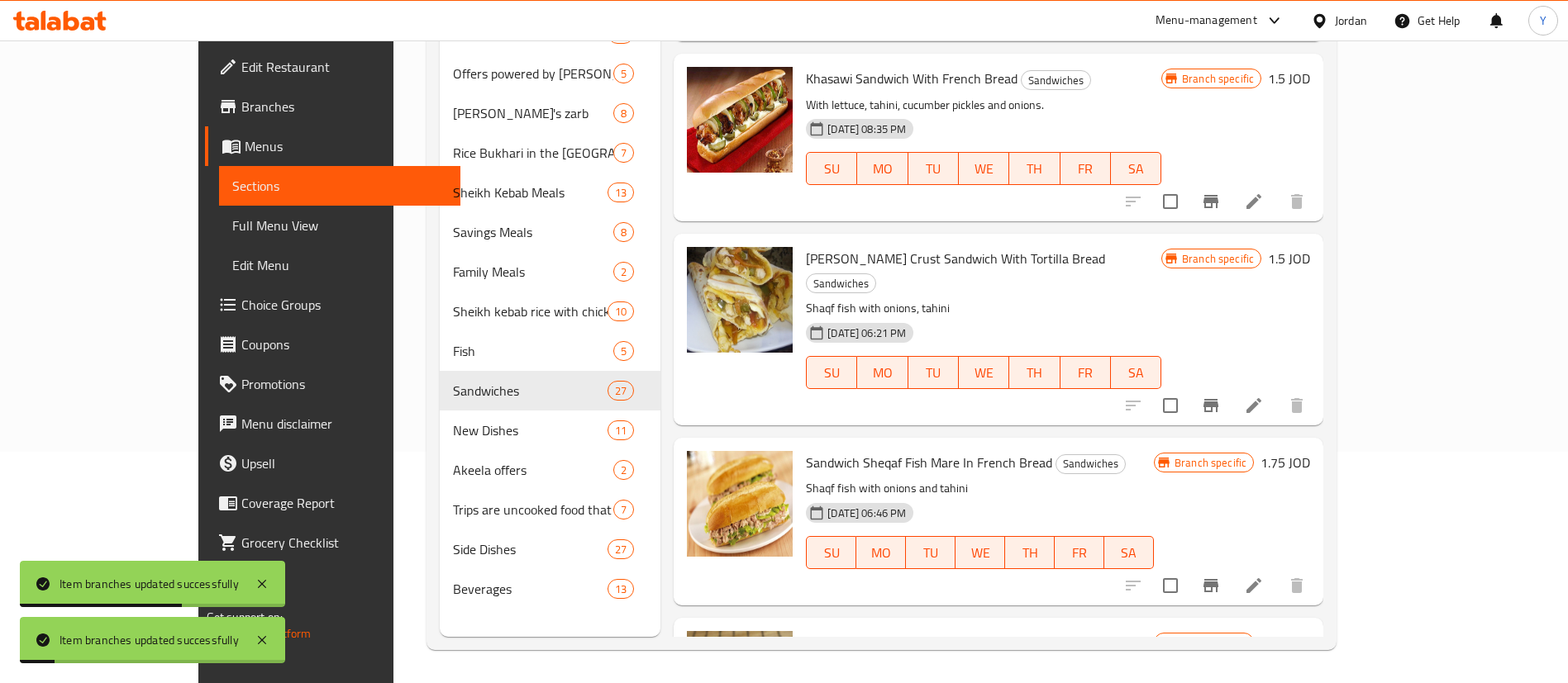
click at [453, 430] on span "New Dishes" at bounding box center [530, 430] width 154 height 20
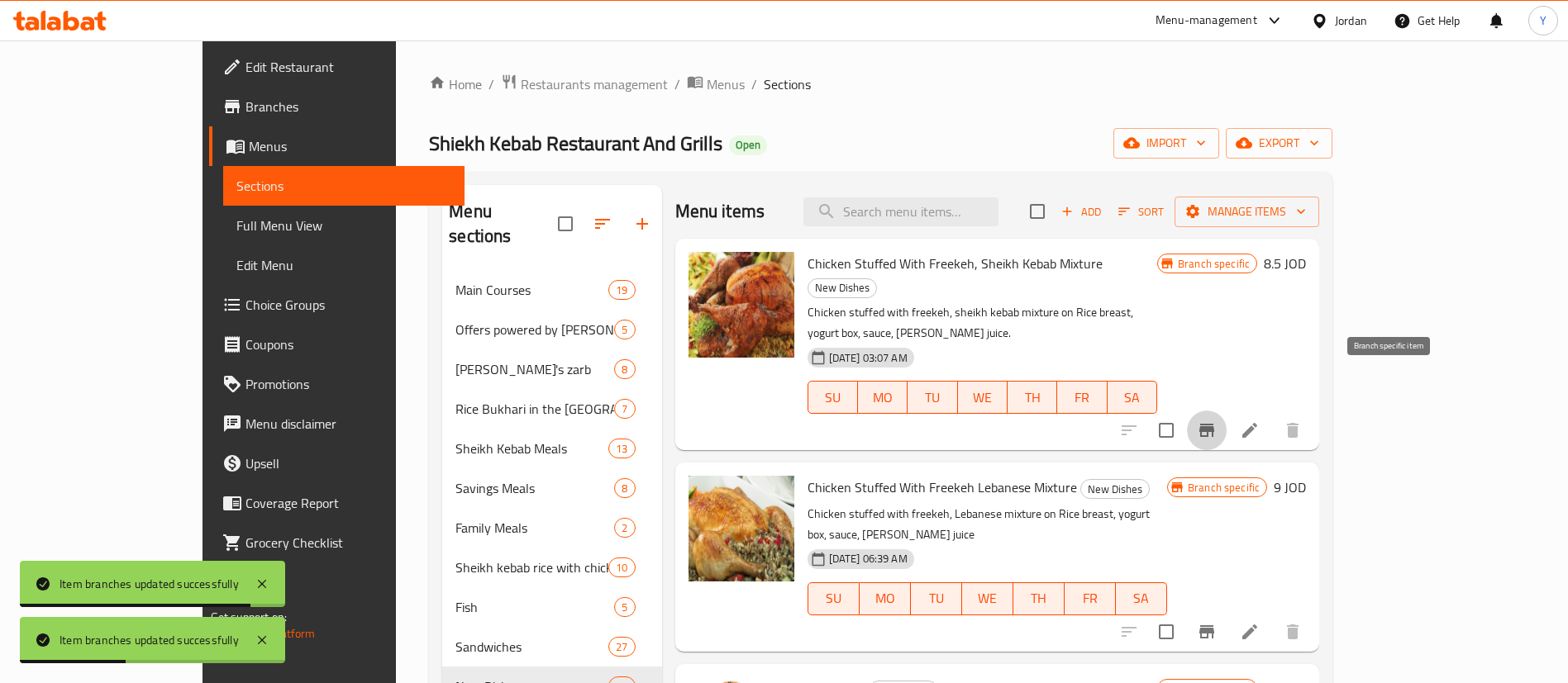
click at [1217, 420] on icon "Branch-specific-item" at bounding box center [1206, 430] width 20 height 20
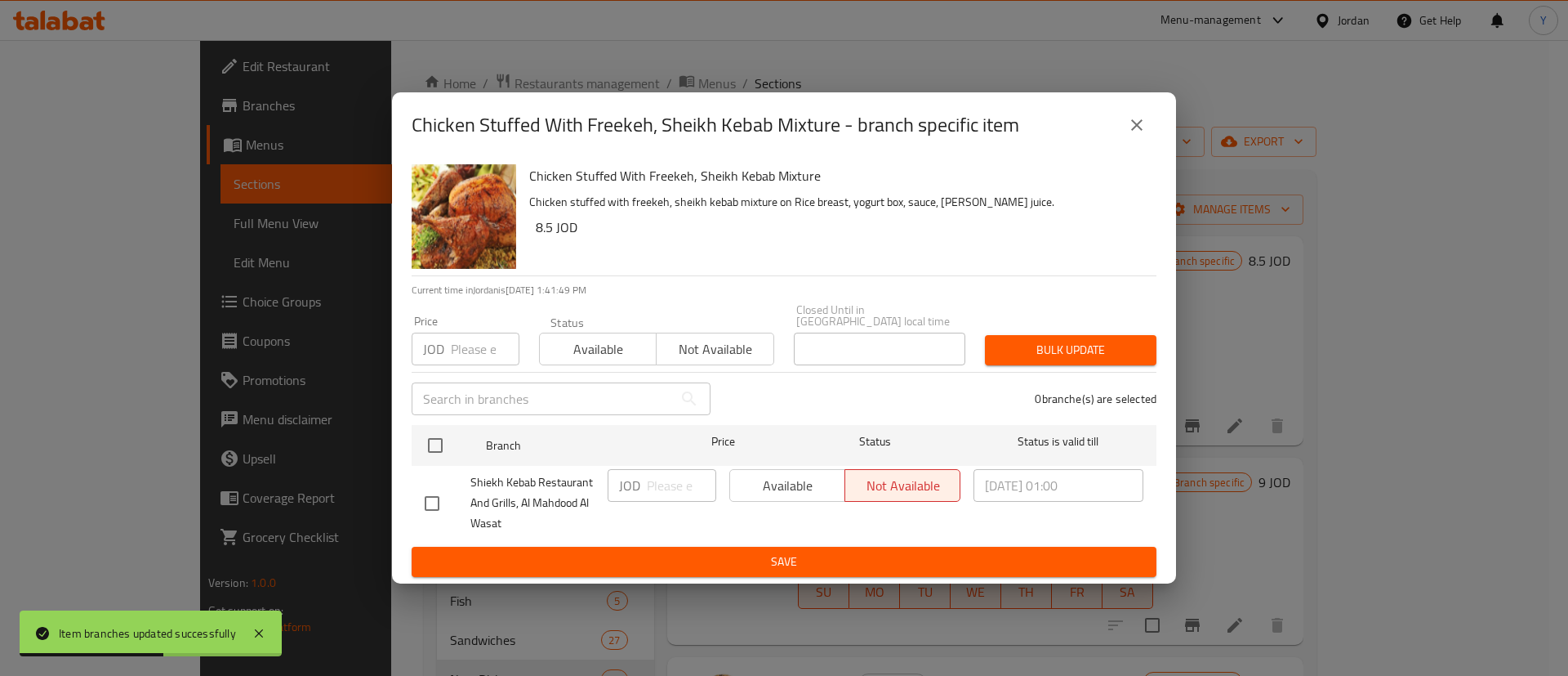
click at [430, 497] on input "checkbox" at bounding box center [432, 504] width 34 height 34
checkbox input "true"
click at [775, 484] on span "Available" at bounding box center [787, 486] width 102 height 24
drag, startPoint x: 791, startPoint y: 558, endPoint x: 922, endPoint y: 555, distance: 131.0
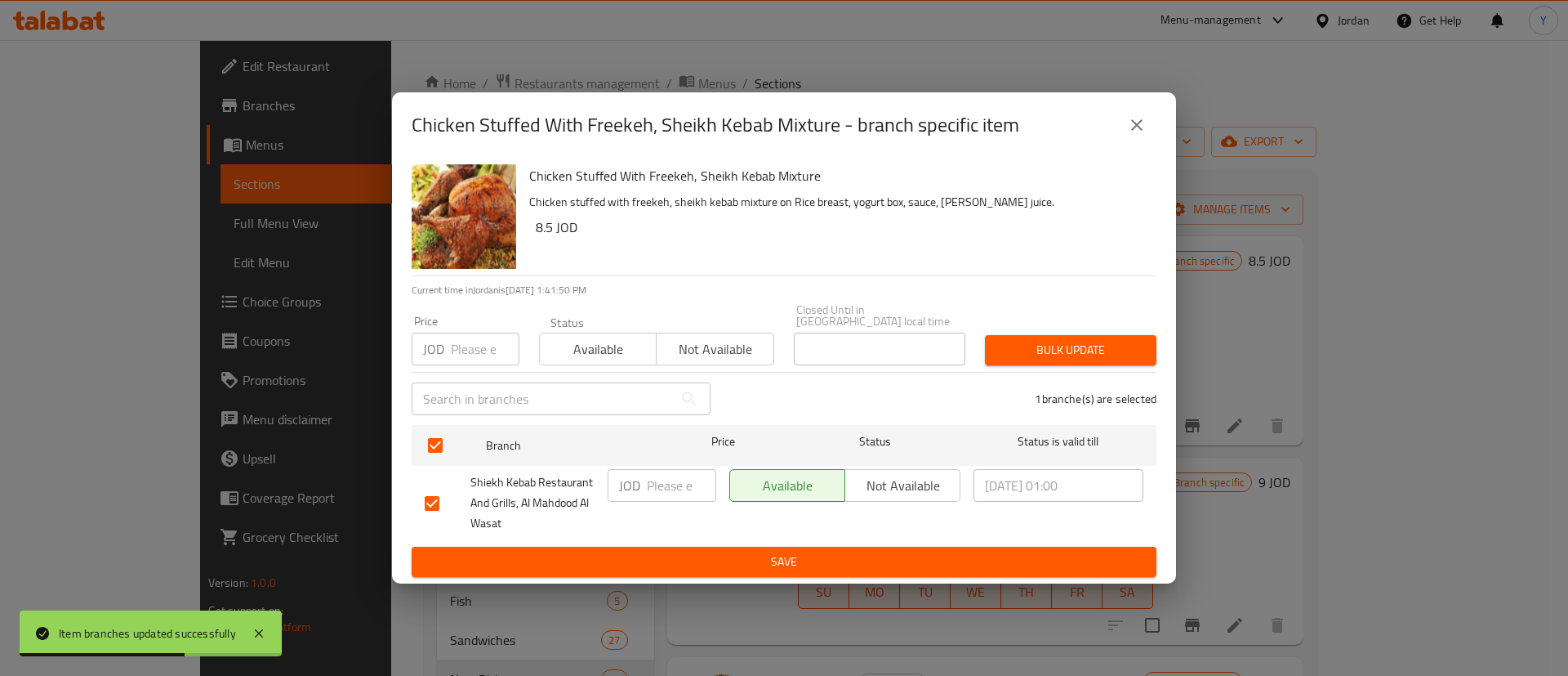
click at [794, 558] on span "Save" at bounding box center [784, 562] width 719 height 21
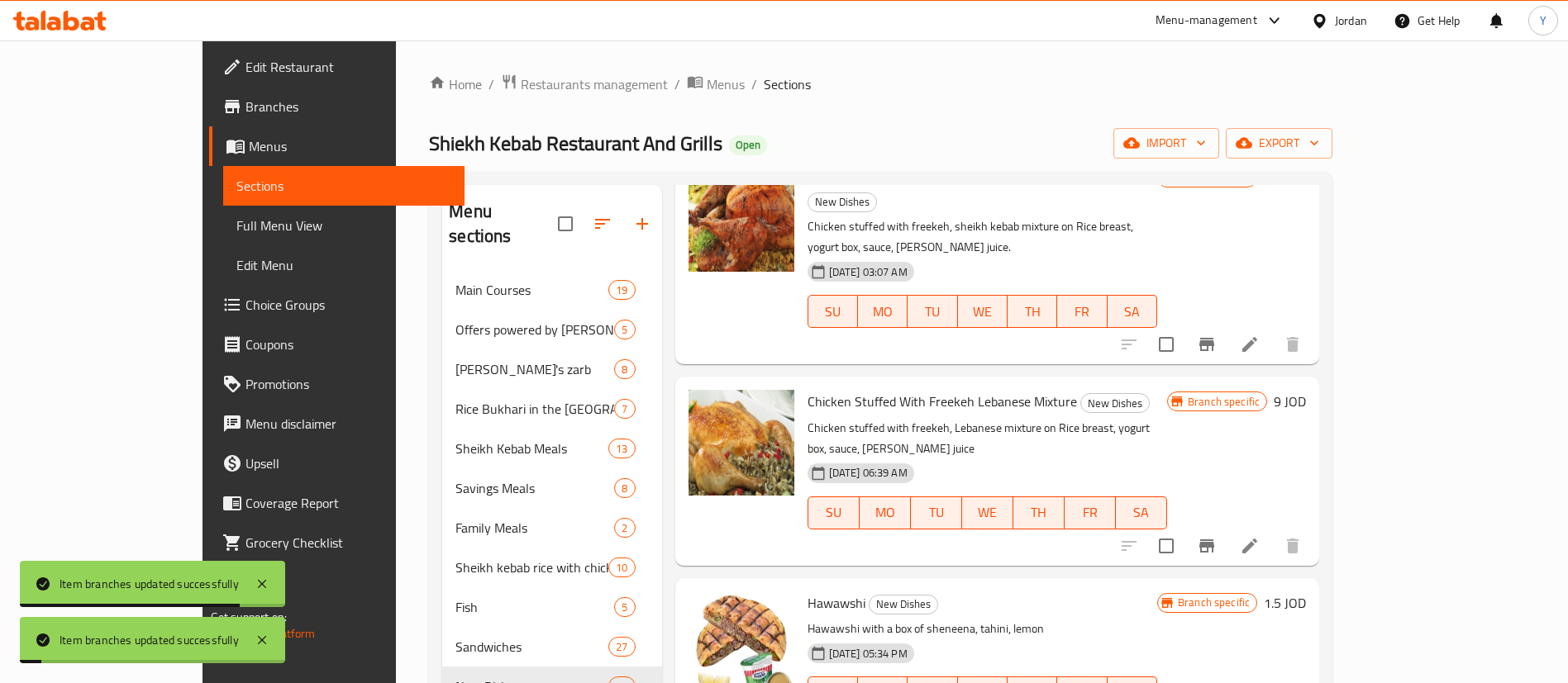
scroll to position [124, 0]
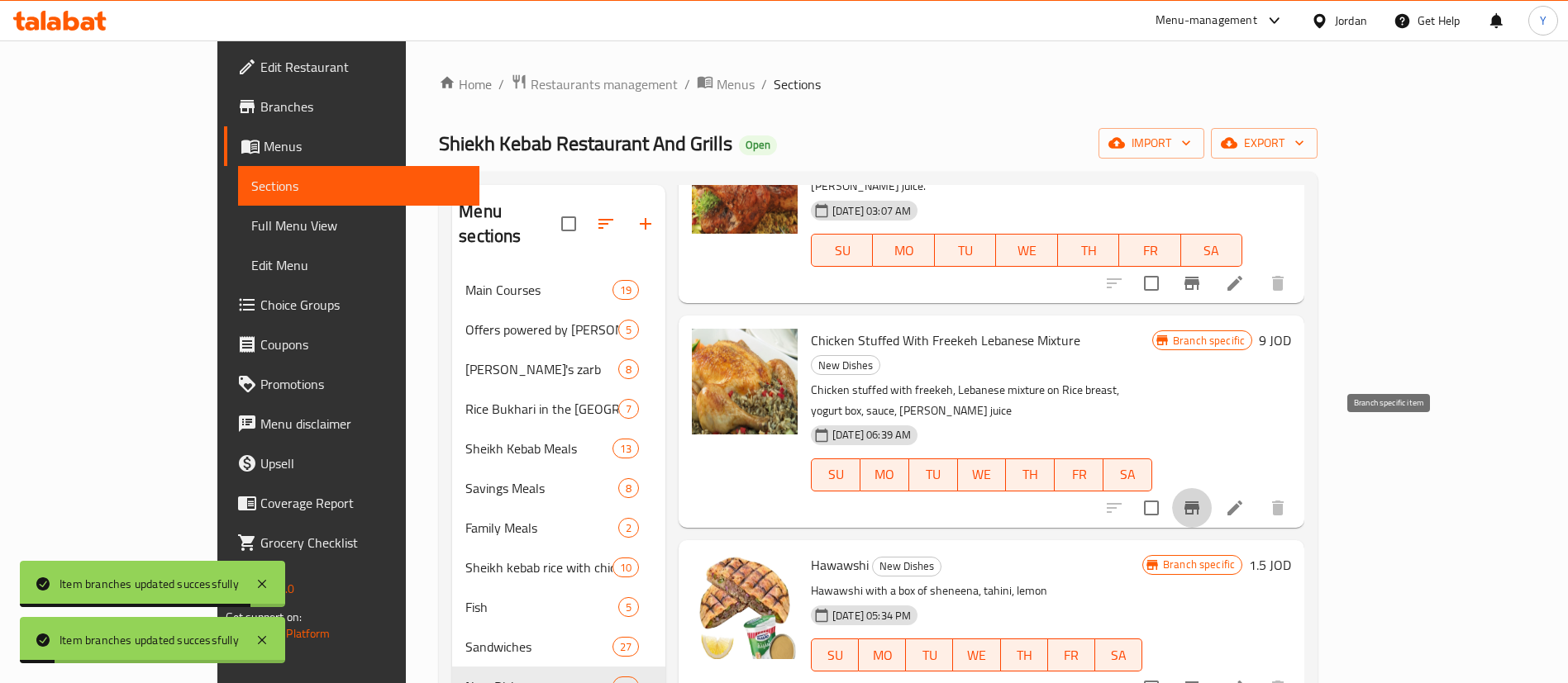
click at [1212, 488] on button "Branch-specific-item" at bounding box center [1192, 508] width 40 height 40
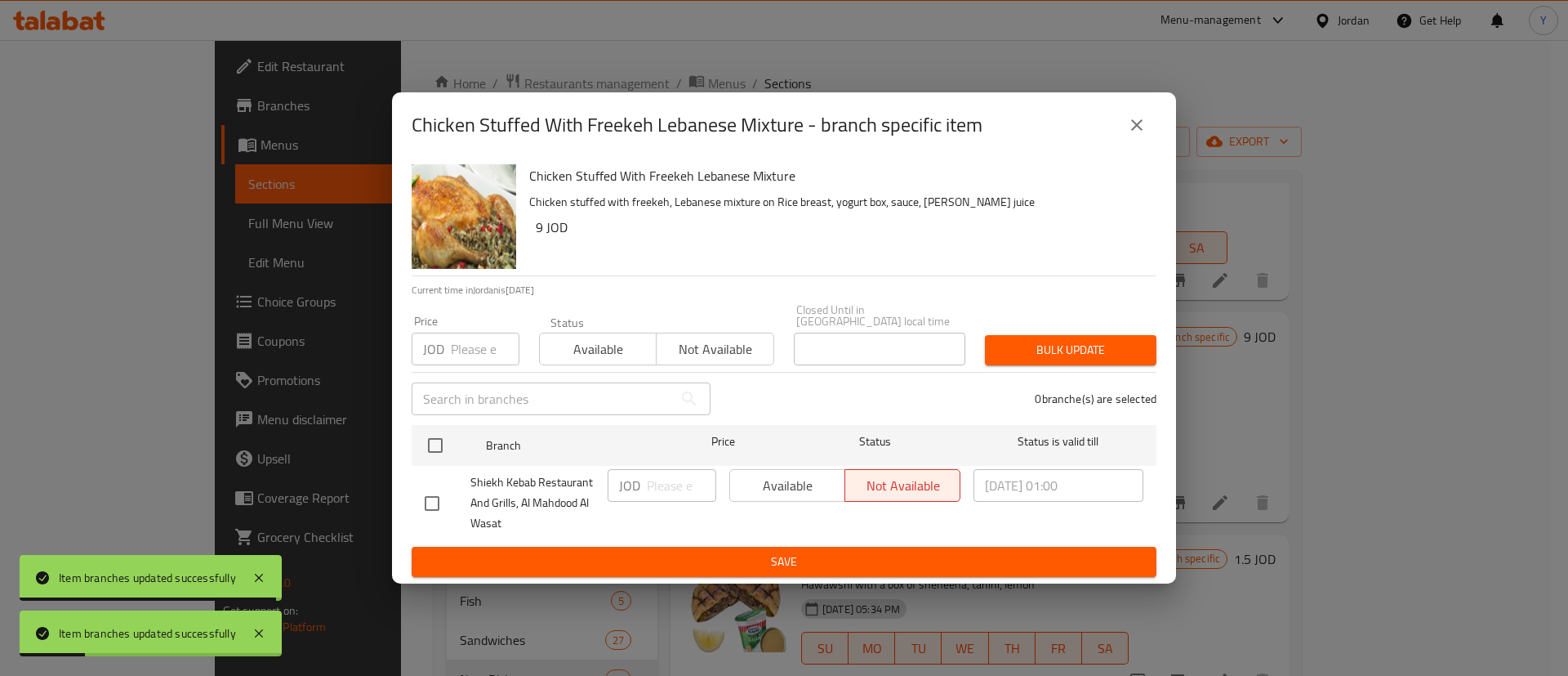
click at [425, 507] on input "checkbox" at bounding box center [432, 504] width 34 height 34
checkbox input "true"
click at [799, 484] on span "Available" at bounding box center [787, 486] width 102 height 24
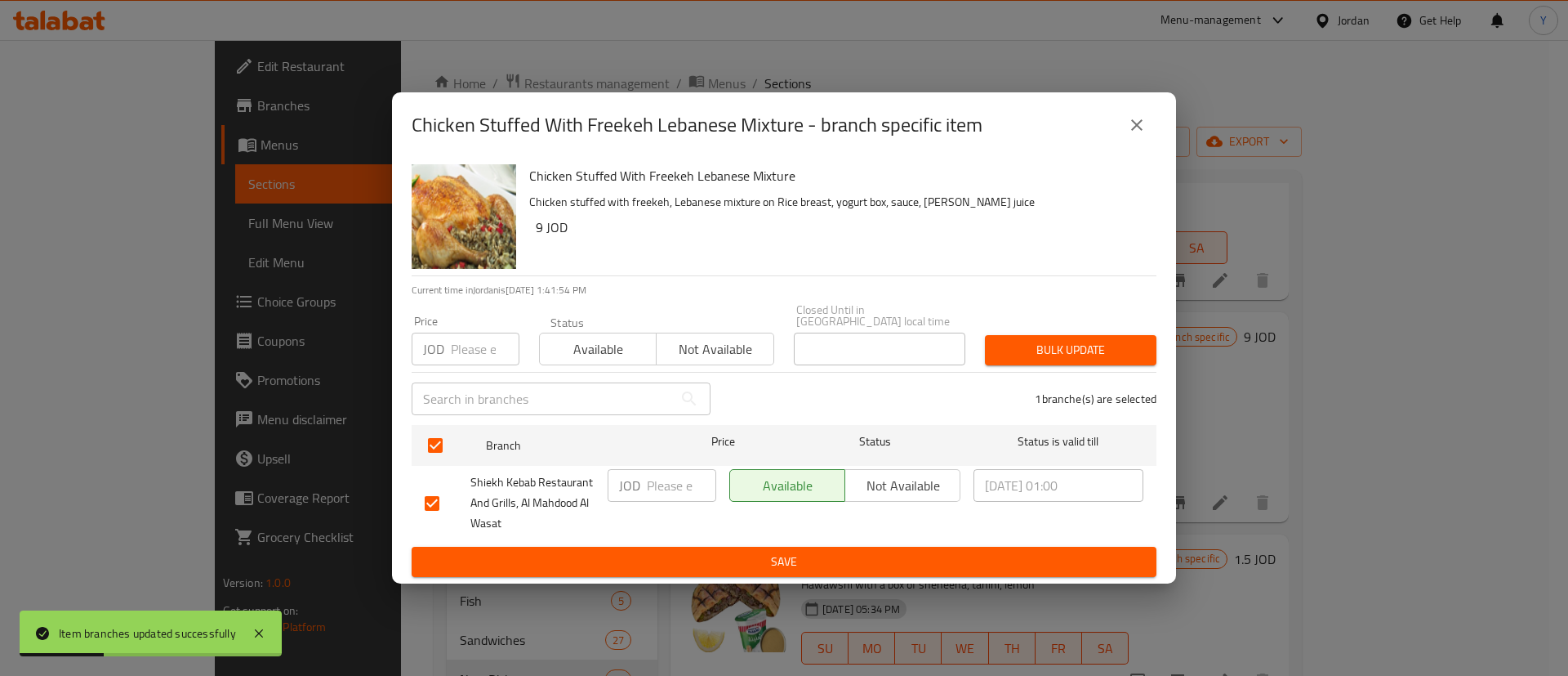
click at [802, 577] on div "Chicken Stuffed With Freekeh Lebanese Mixture Chicken stuffed with freekeh, Leb…" at bounding box center [784, 371] width 784 height 426
click at [927, 564] on span "Save" at bounding box center [784, 562] width 719 height 21
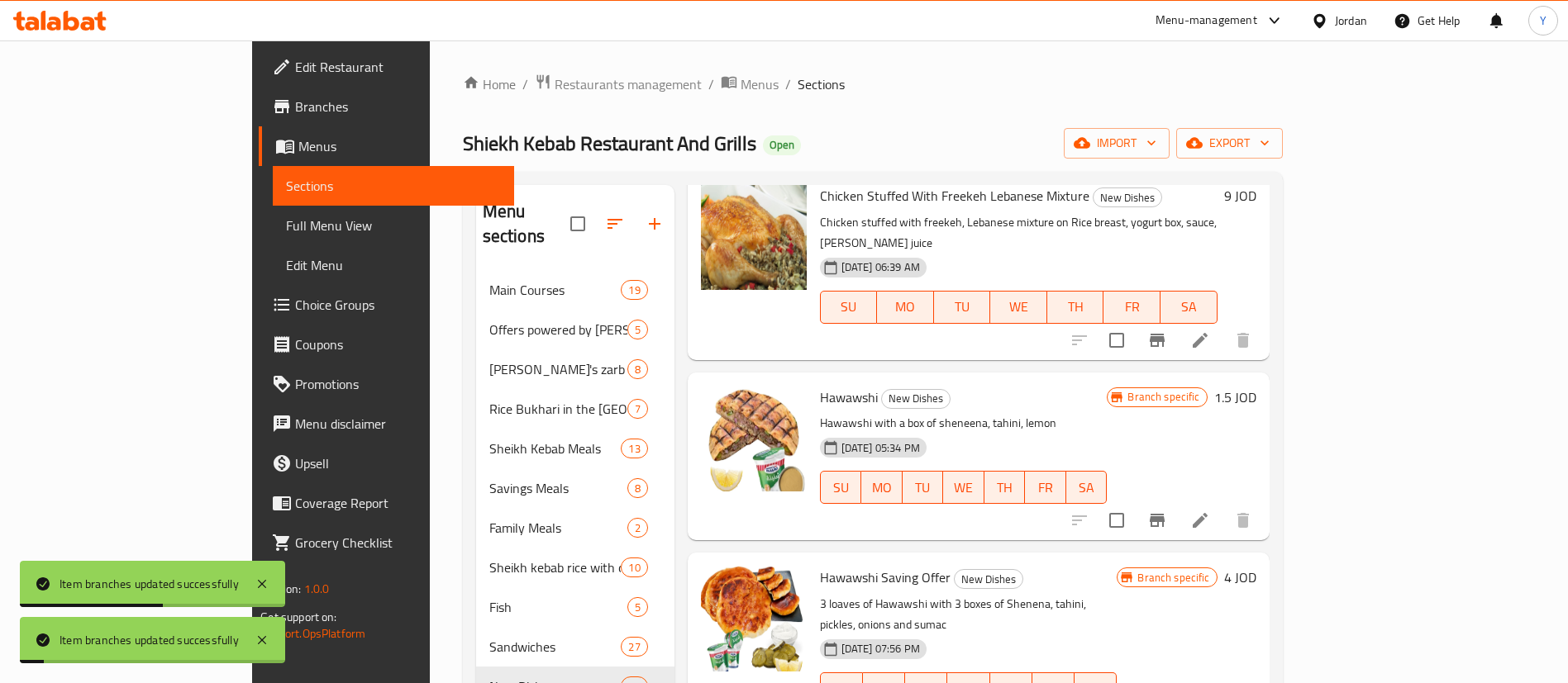
scroll to position [372, 0]
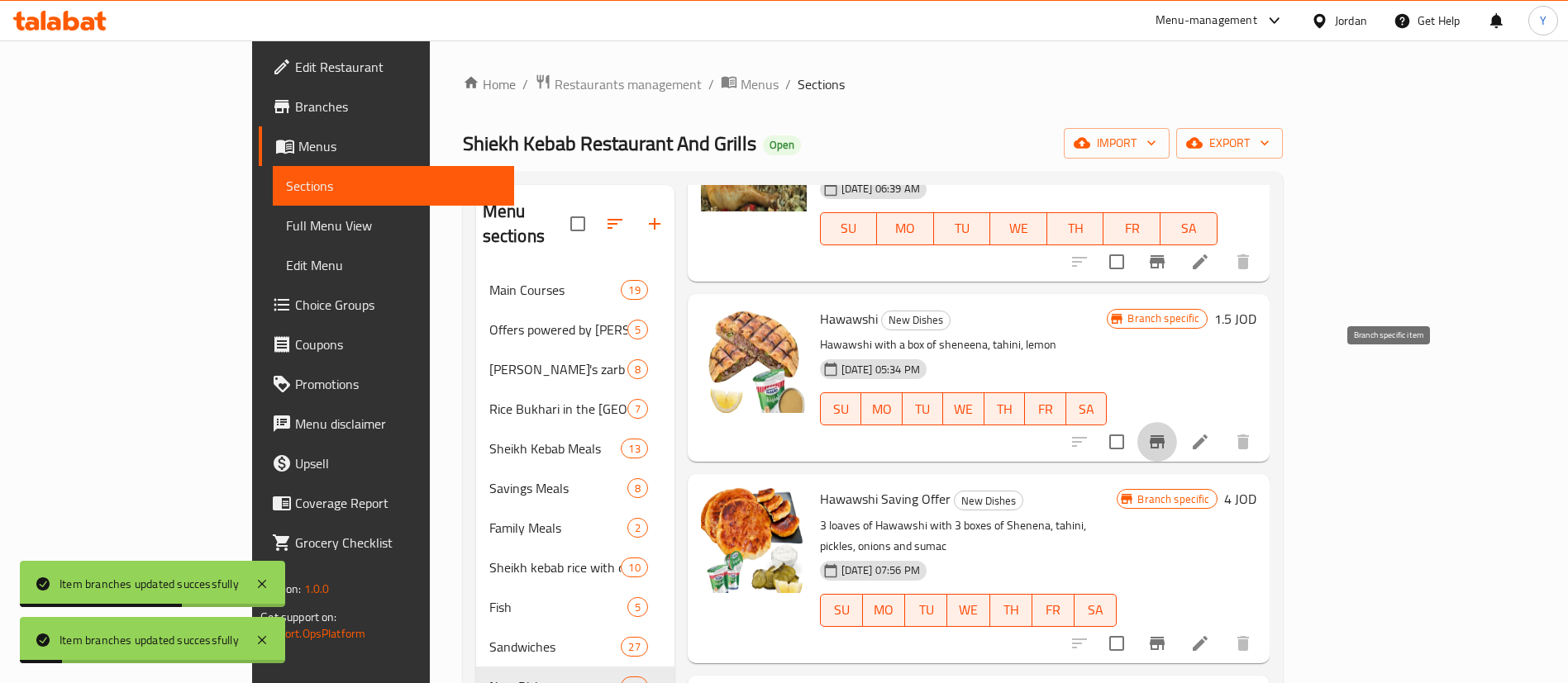
click at [1166, 432] on icon "Branch-specific-item" at bounding box center [1157, 441] width 20 height 20
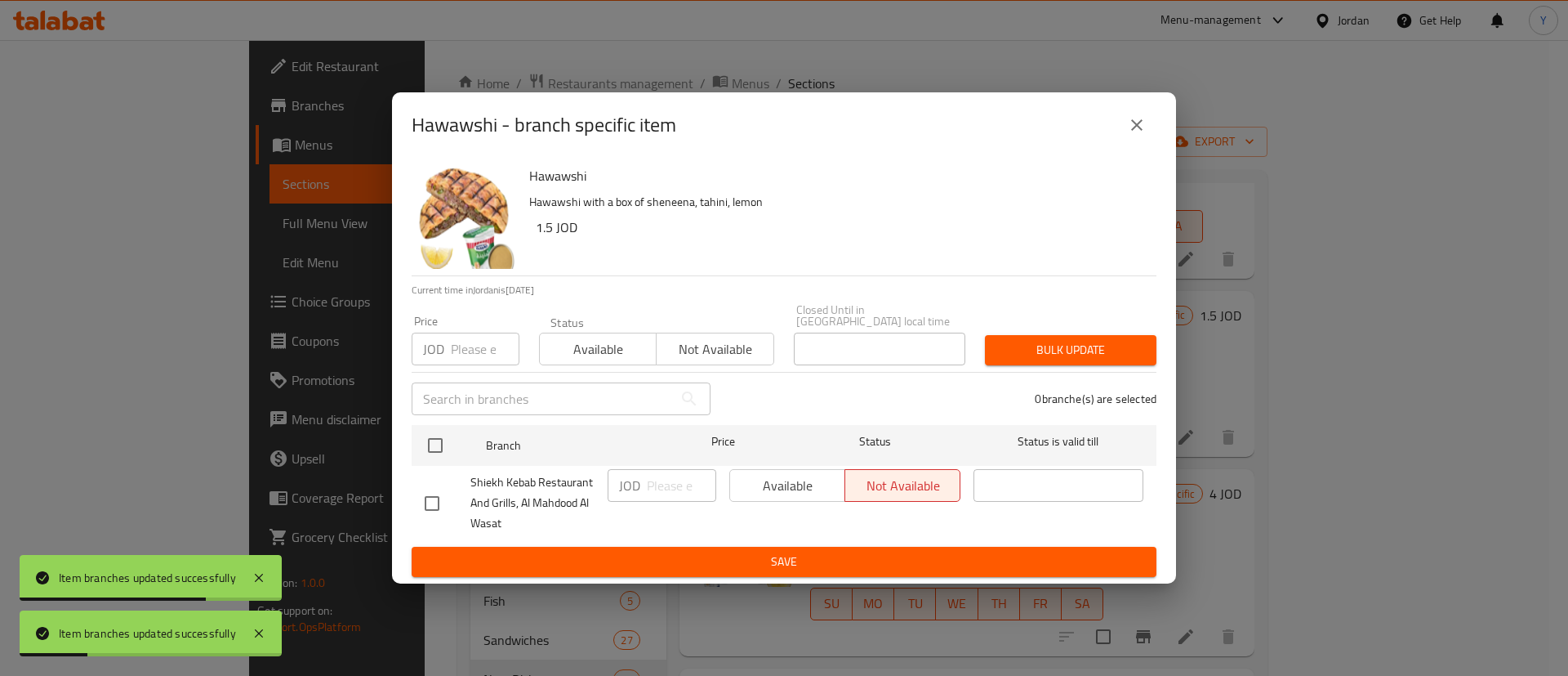
click at [442, 497] on input "checkbox" at bounding box center [432, 504] width 34 height 34
checkbox input "true"
click at [742, 477] on span "Available" at bounding box center [787, 486] width 102 height 24
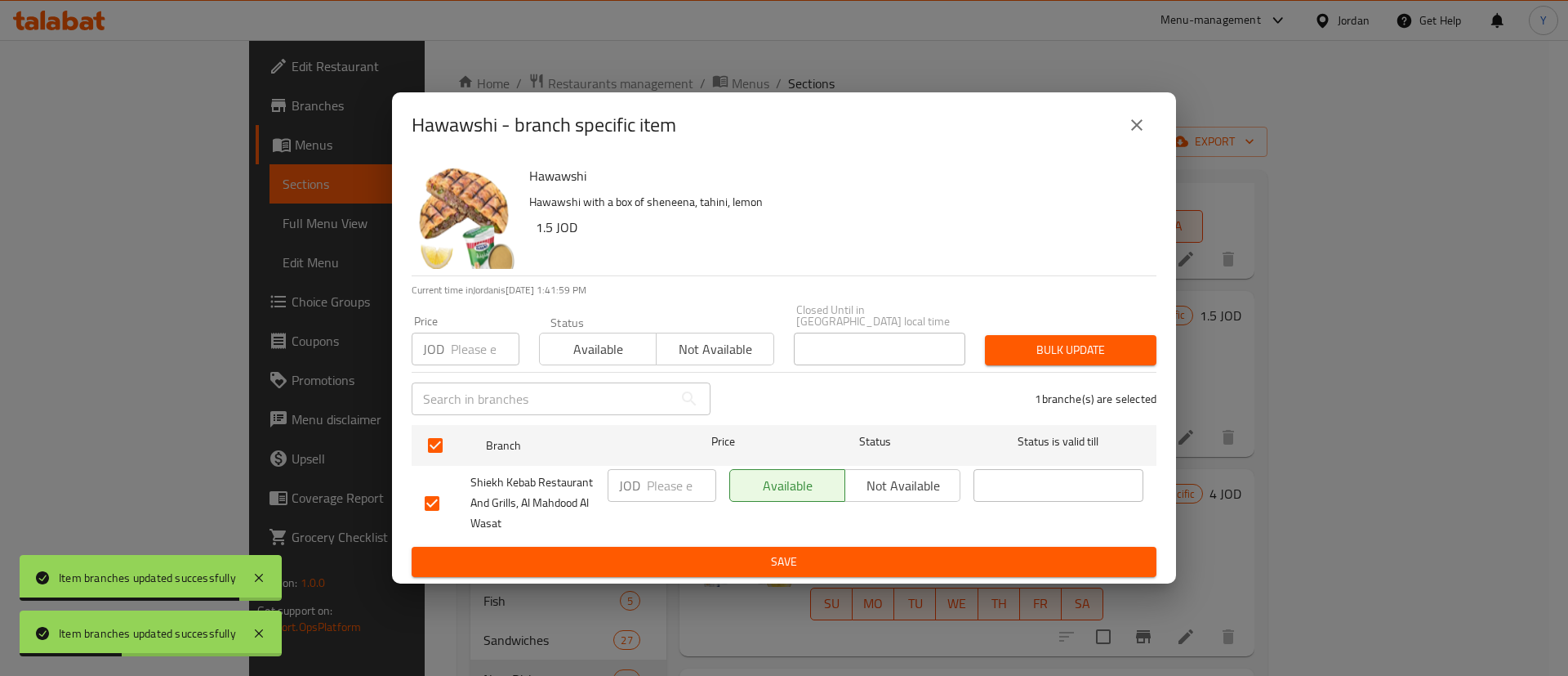
click at [799, 547] on button "Save" at bounding box center [784, 561] width 745 height 30
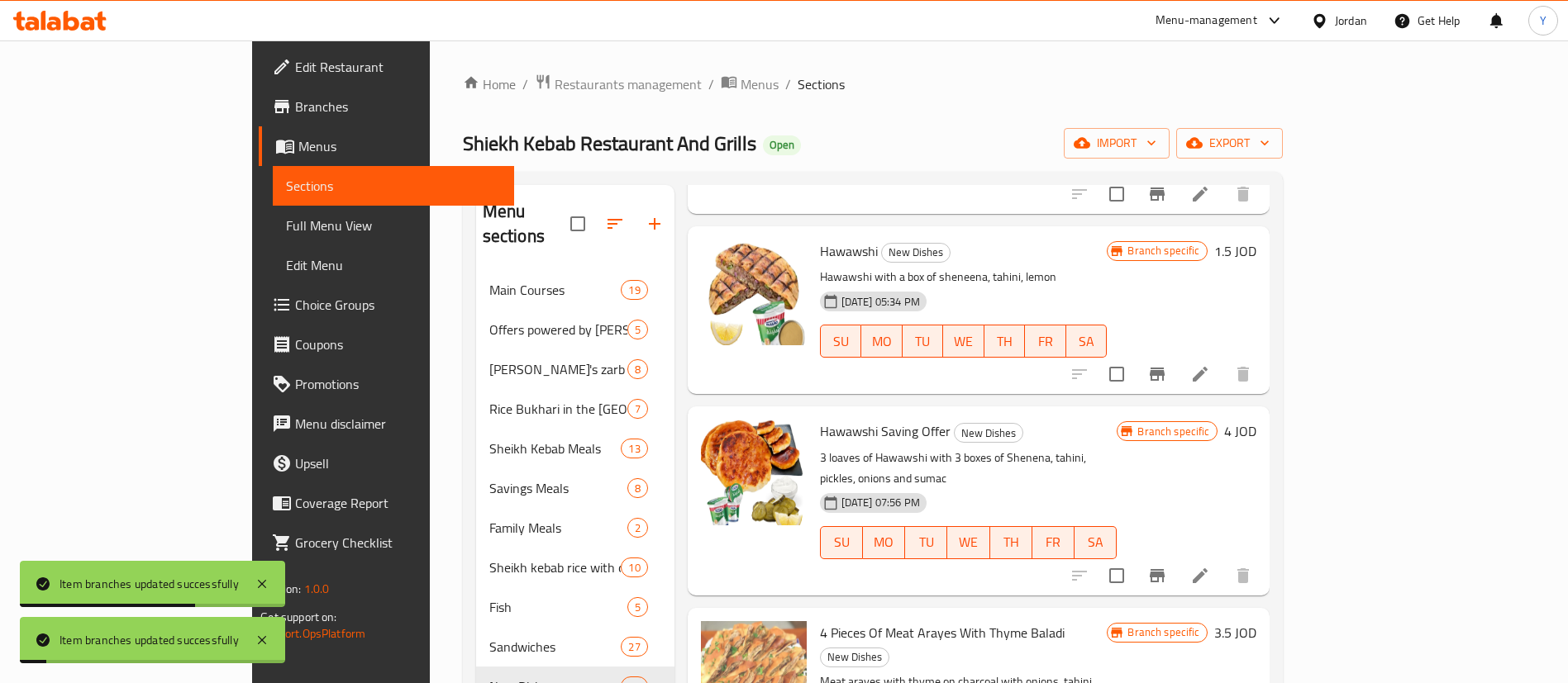
scroll to position [496, 0]
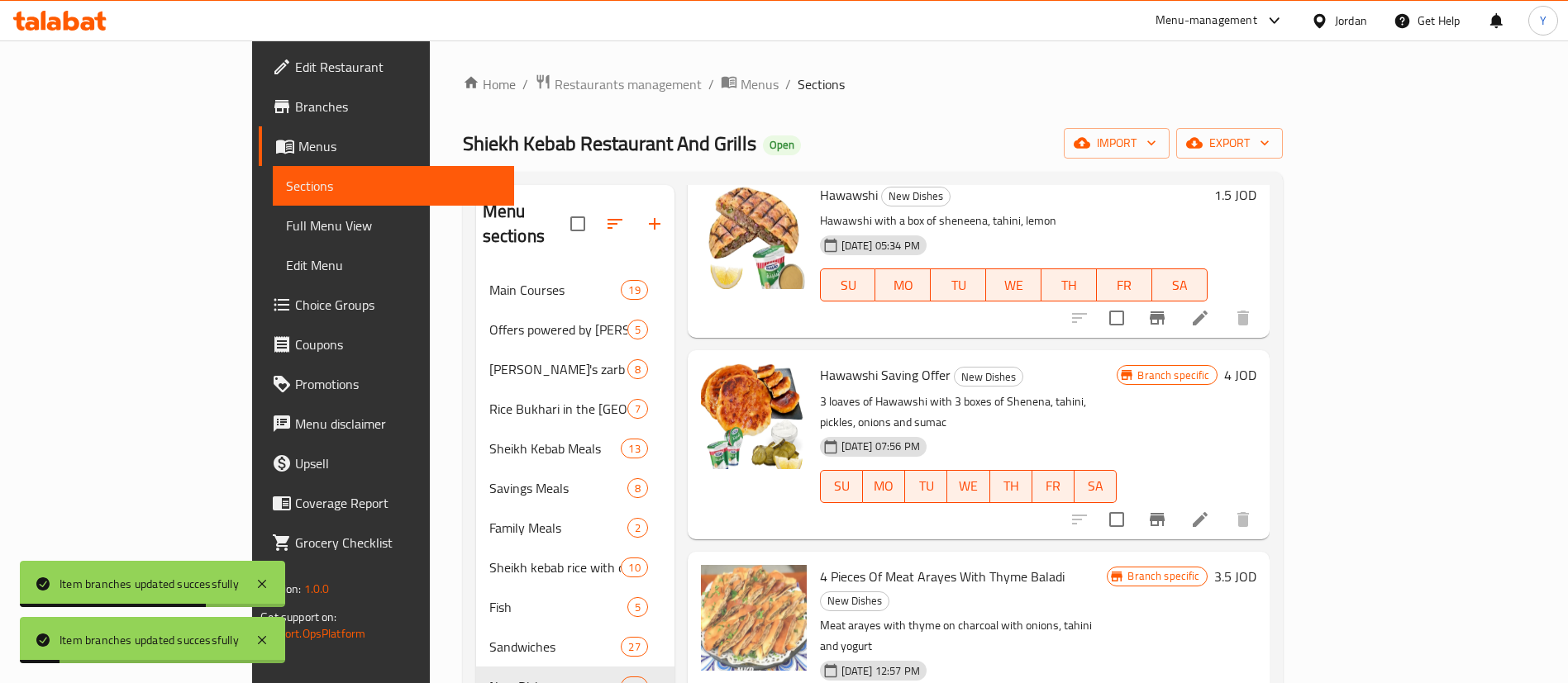
click at [1177, 499] on button "Branch-specific-item" at bounding box center [1157, 519] width 40 height 40
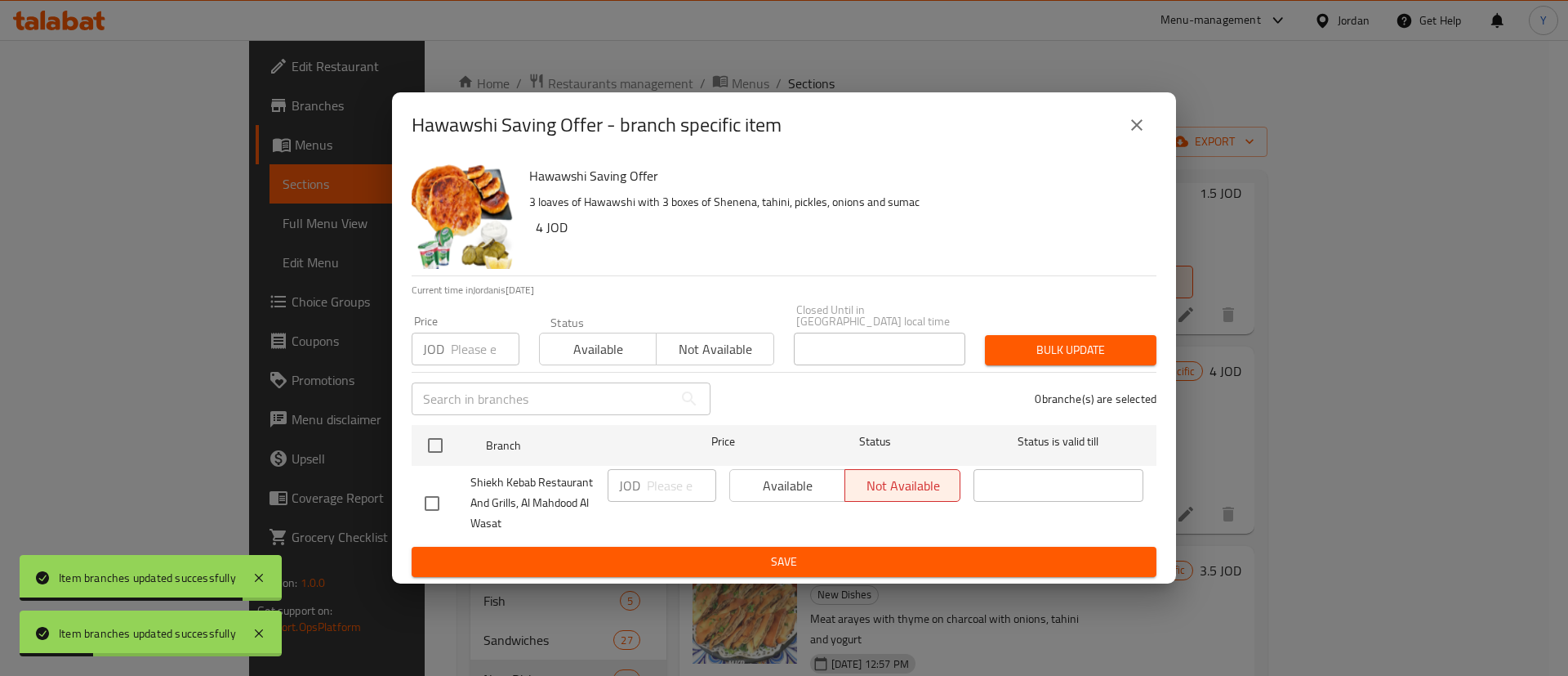
click at [441, 498] on input "checkbox" at bounding box center [432, 504] width 34 height 34
checkbox input "true"
click at [801, 474] on span "Available" at bounding box center [787, 486] width 102 height 24
click at [811, 564] on span "Save" at bounding box center [784, 562] width 719 height 21
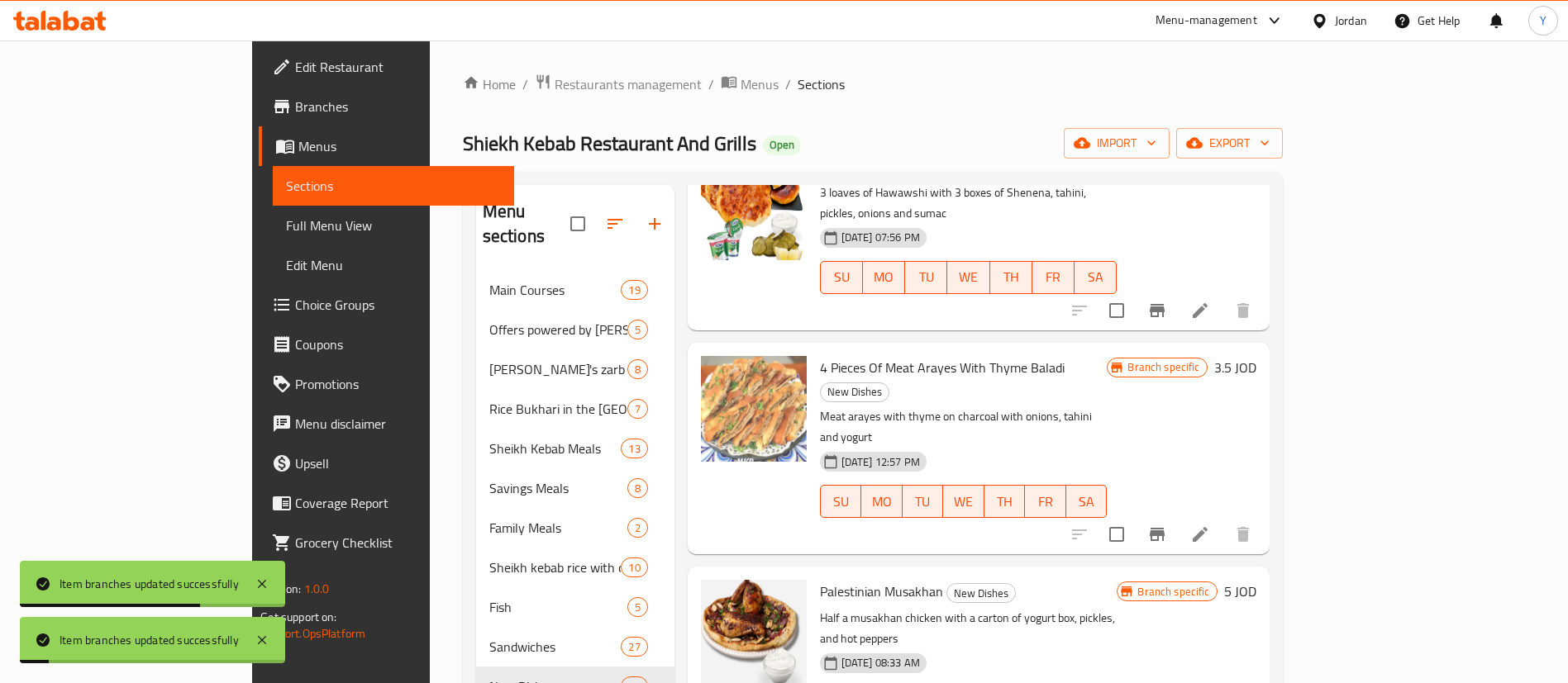
scroll to position [744, 0]
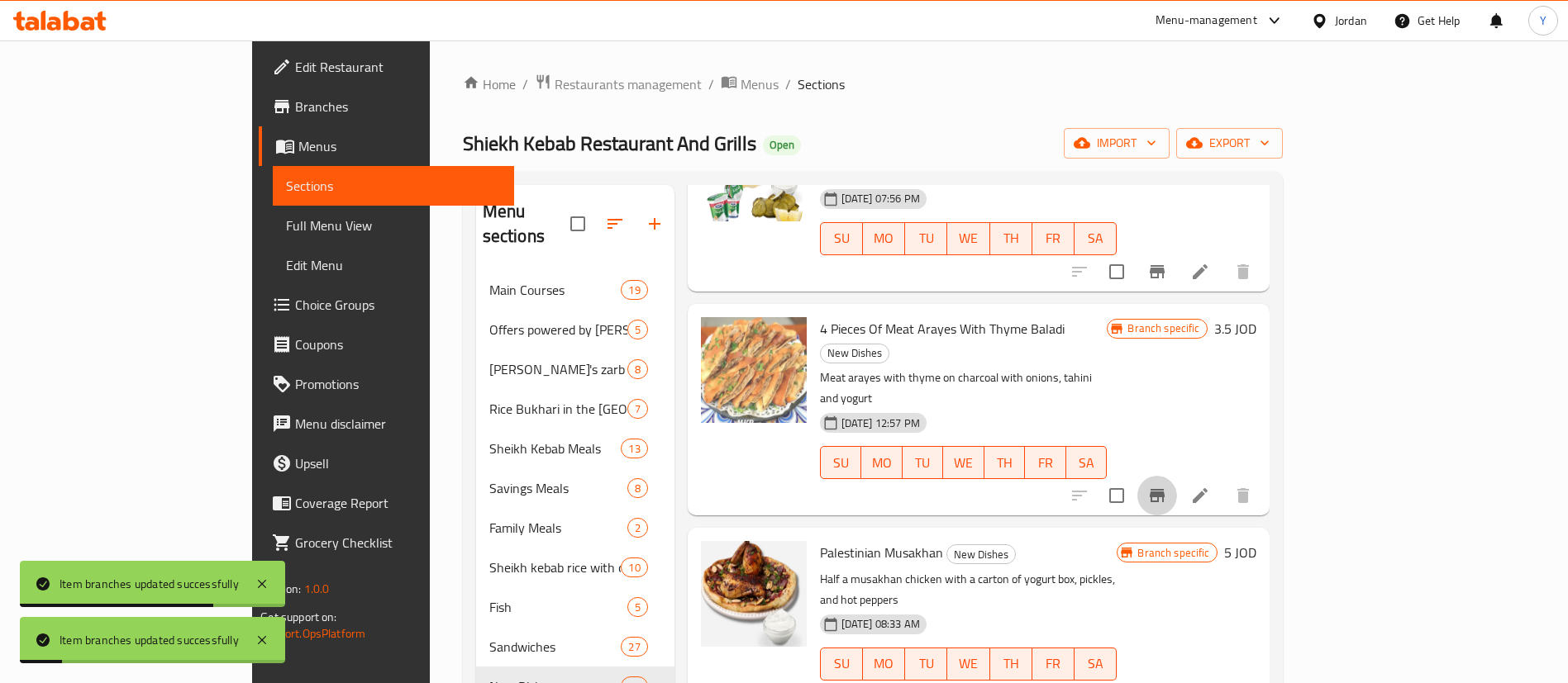
click at [1166, 485] on icon "Branch-specific-item" at bounding box center [1157, 495] width 20 height 20
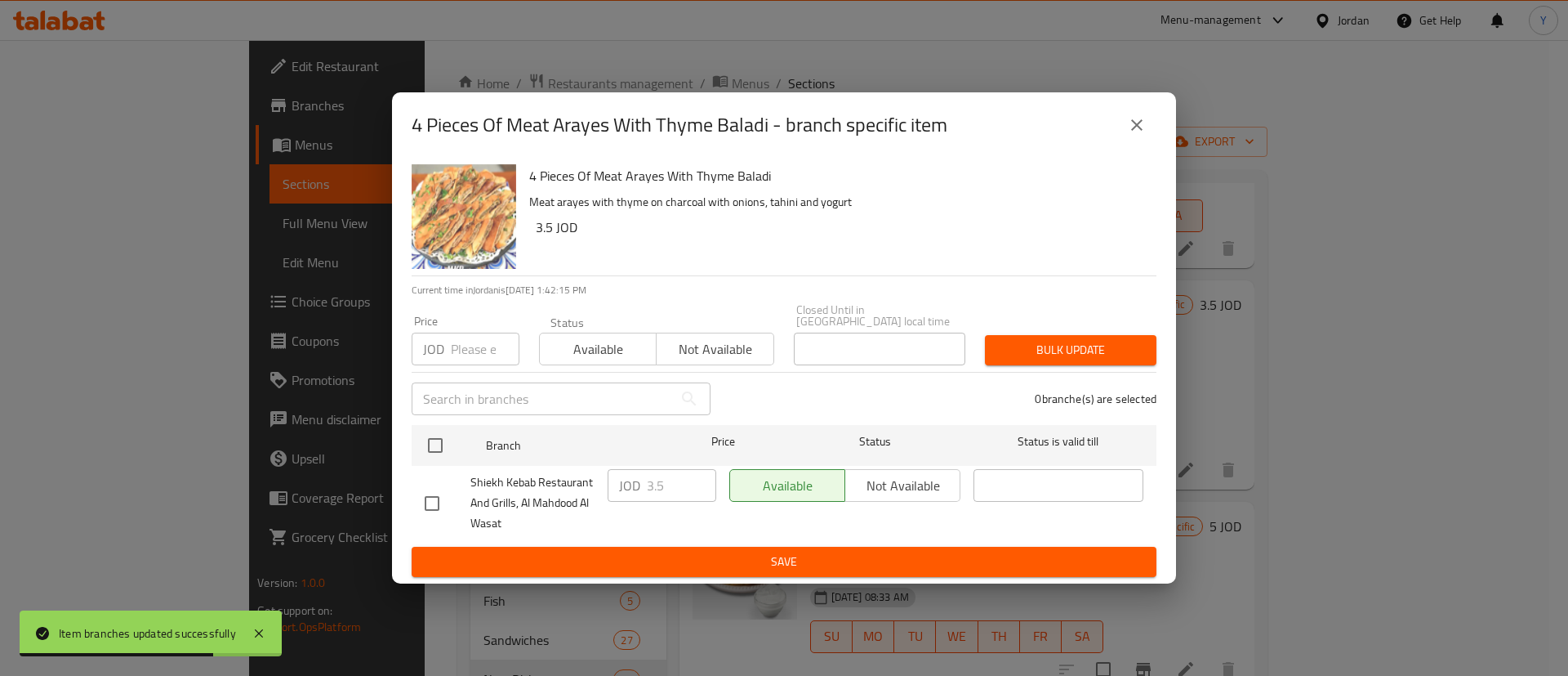
click at [1128, 132] on icon "close" at bounding box center [1137, 124] width 20 height 20
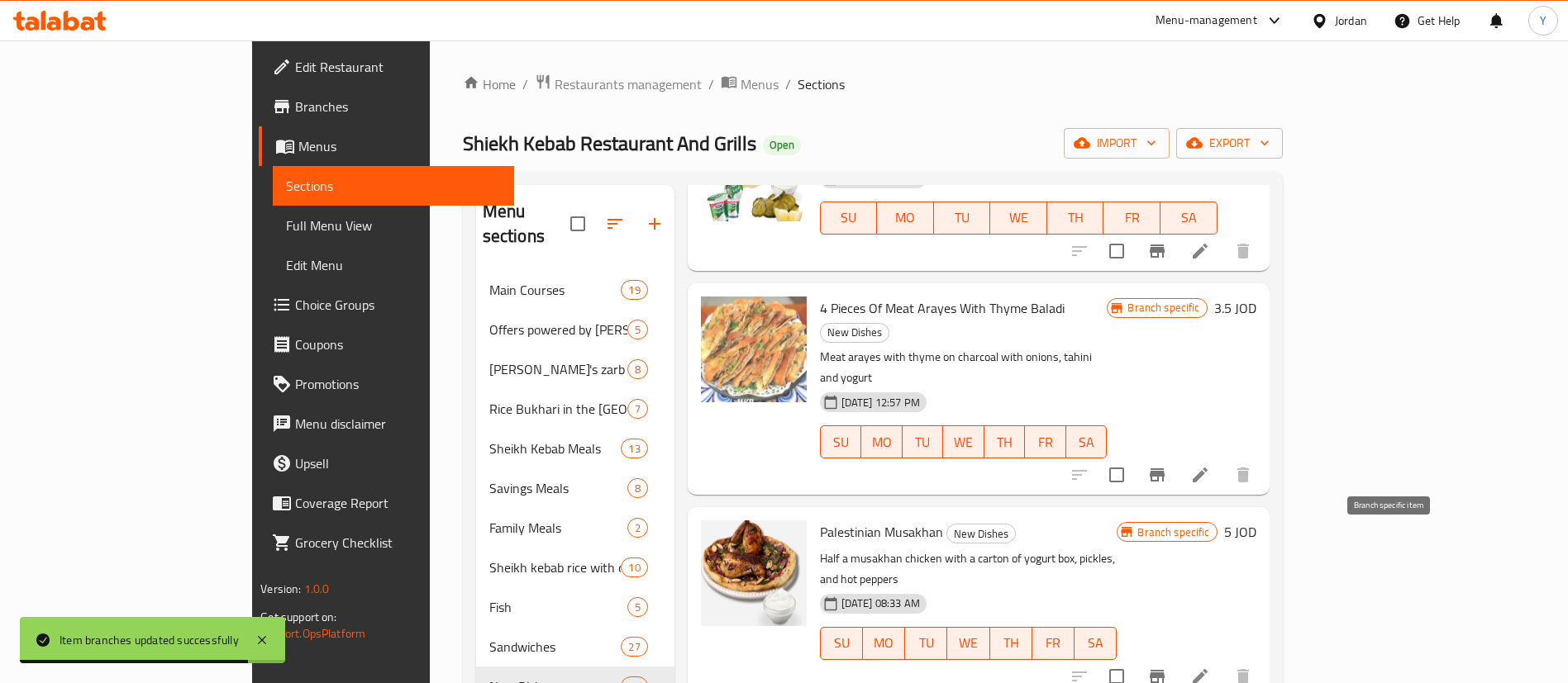
click at [1165, 670] on icon "Branch-specific-item" at bounding box center [1156, 676] width 15 height 13
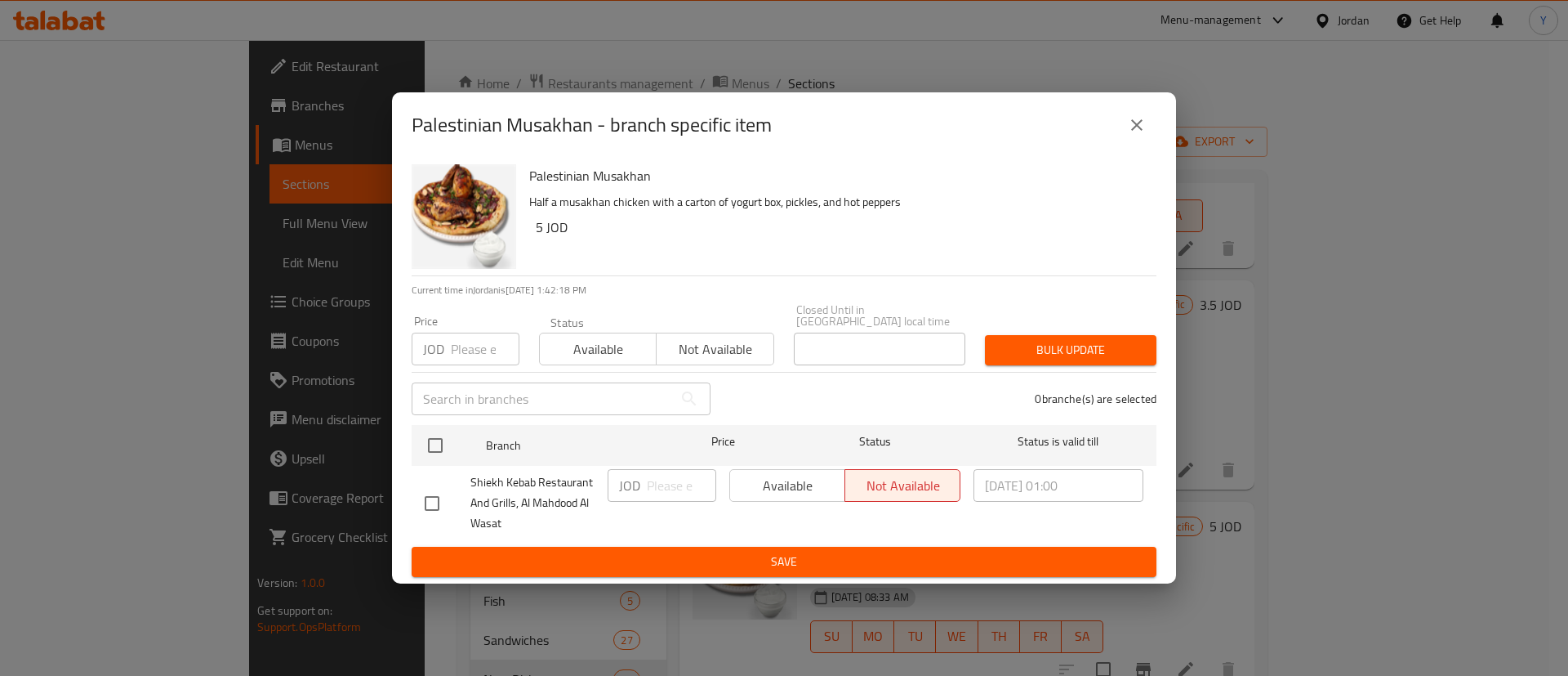
click at [433, 486] on input "checkbox" at bounding box center [432, 504] width 34 height 34
checkbox input "true"
click at [786, 480] on span "Available" at bounding box center [787, 486] width 102 height 24
click at [790, 556] on span "Save" at bounding box center [784, 562] width 719 height 21
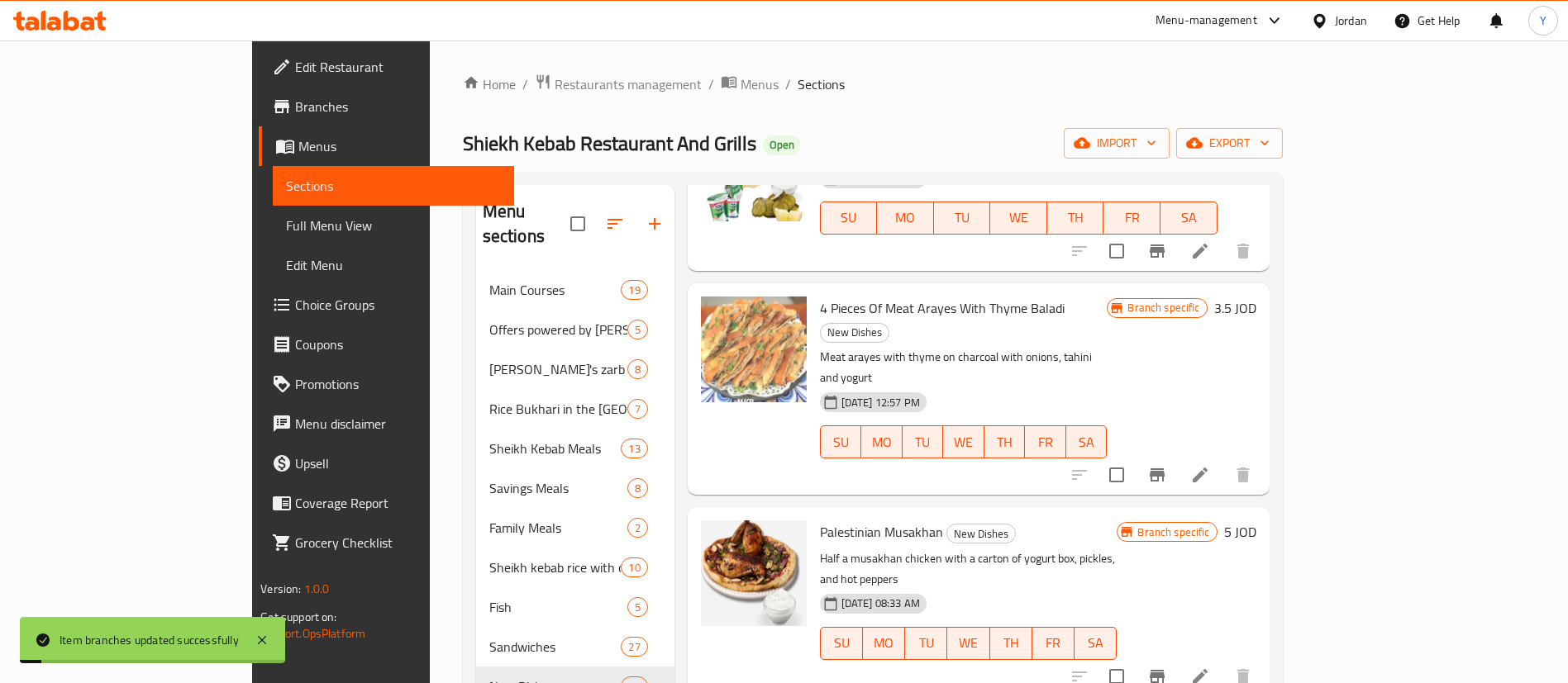
scroll to position [991, 0]
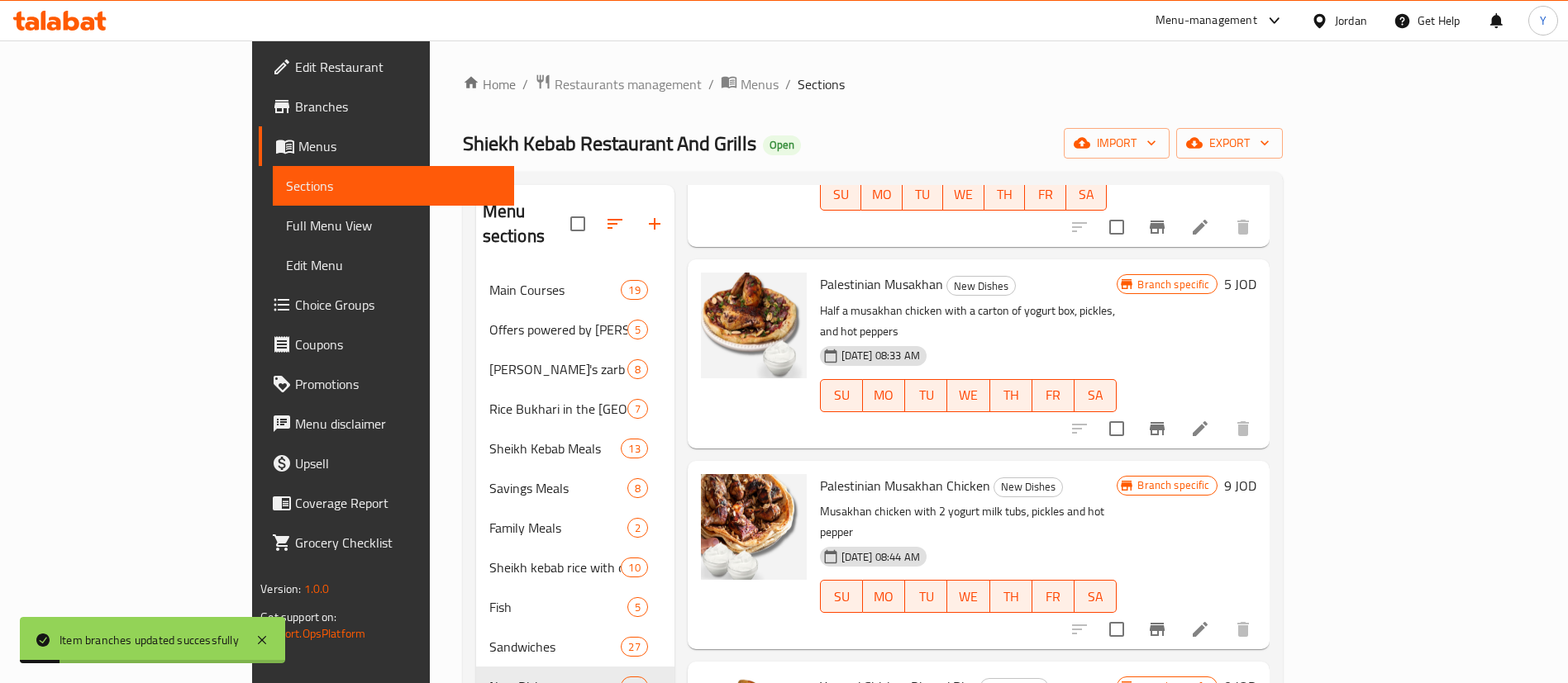
click at [1177, 609] on button "Branch-specific-item" at bounding box center [1157, 629] width 40 height 40
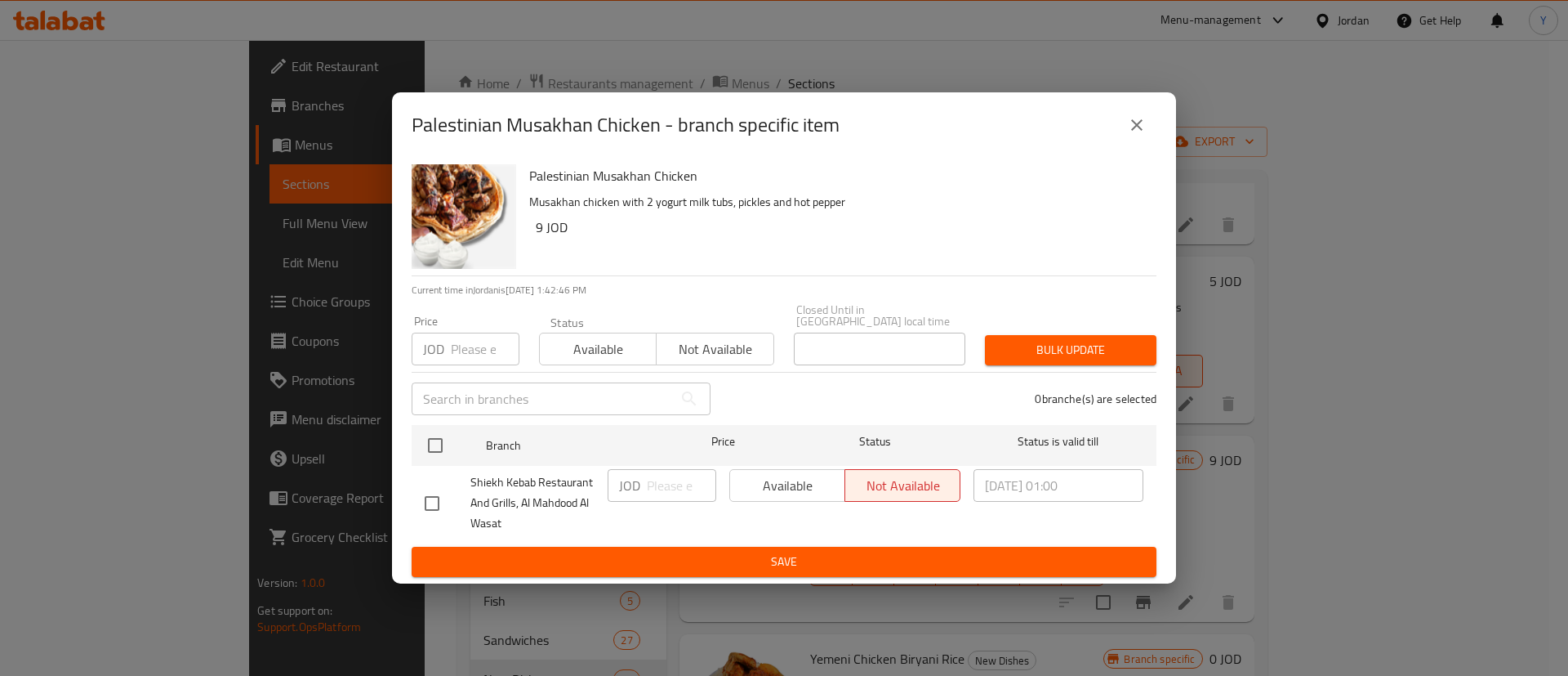
click at [406, 496] on div "Palestinian Musakhan Chicken Musakhan chicken with 2 yogurt milk tubs, pickles …" at bounding box center [784, 371] width 784 height 426
click at [430, 498] on input "checkbox" at bounding box center [432, 504] width 34 height 34
checkbox input "true"
click at [808, 480] on span "Available" at bounding box center [787, 486] width 102 height 24
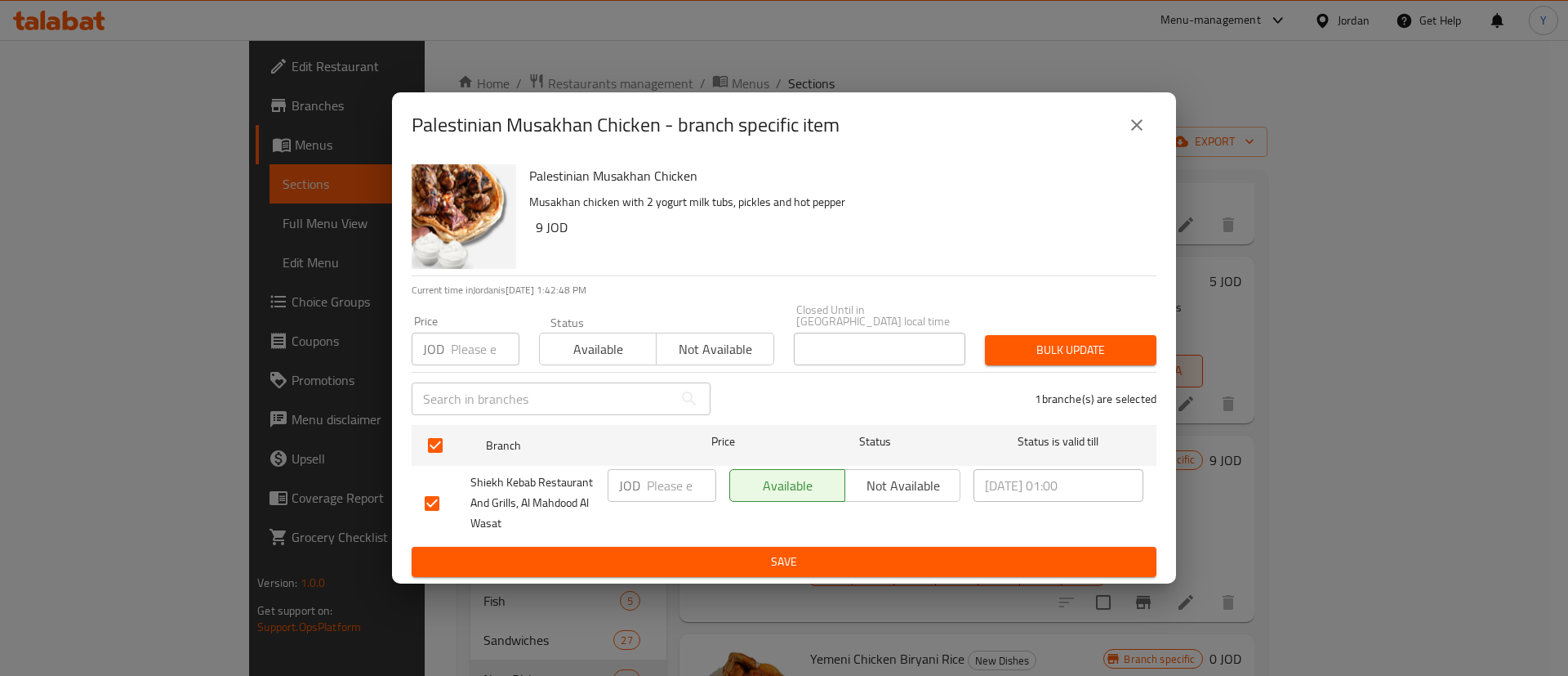
click at [804, 558] on span "Save" at bounding box center [784, 562] width 719 height 21
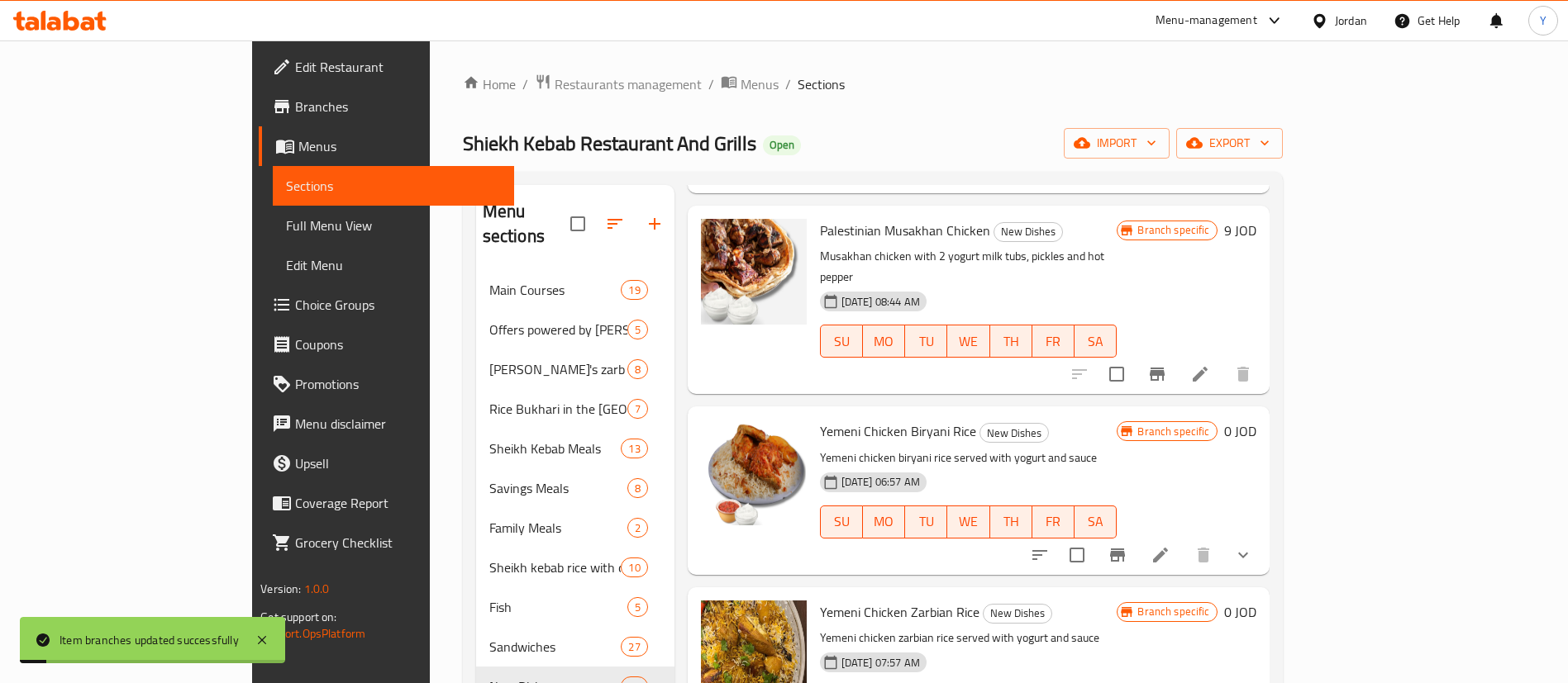
scroll to position [1239, 0]
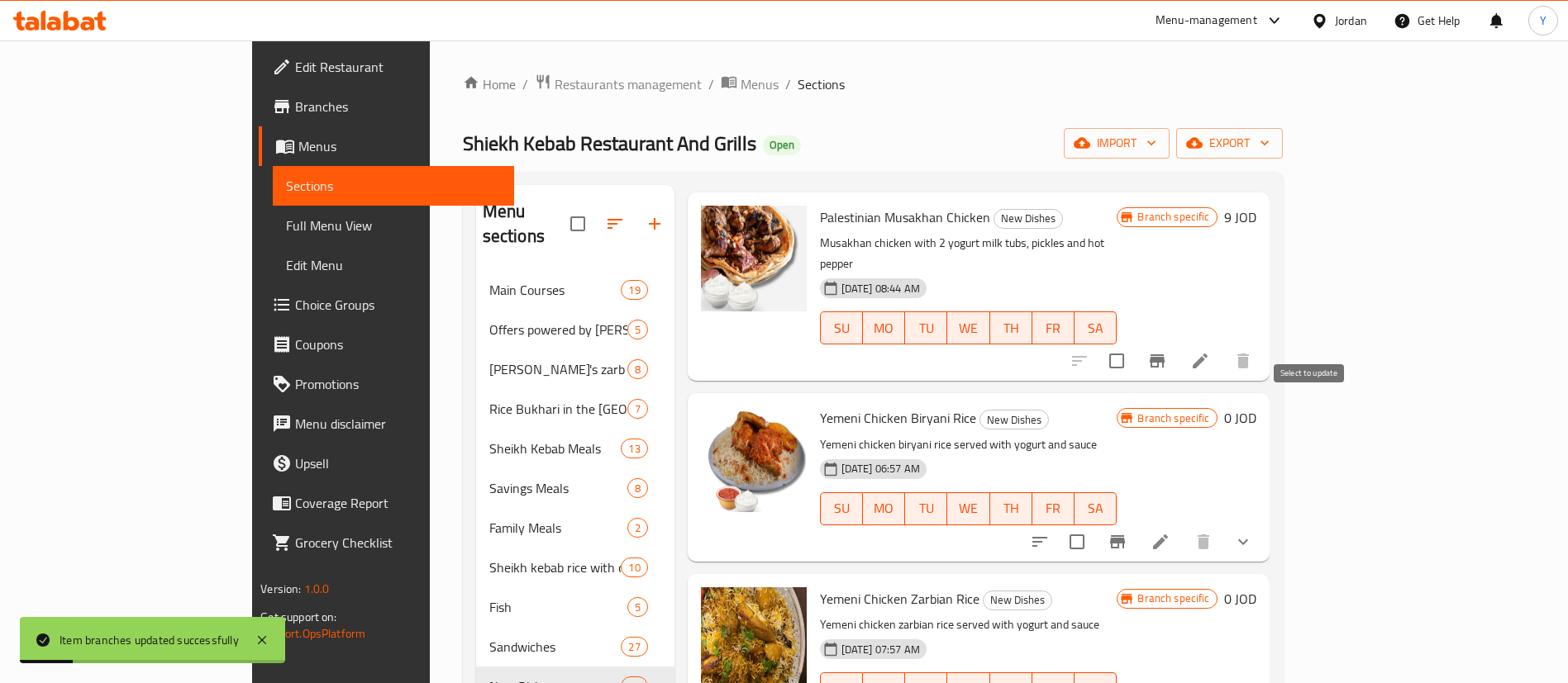
click at [1125, 535] on icon "Branch-specific-item" at bounding box center [1117, 541] width 15 height 13
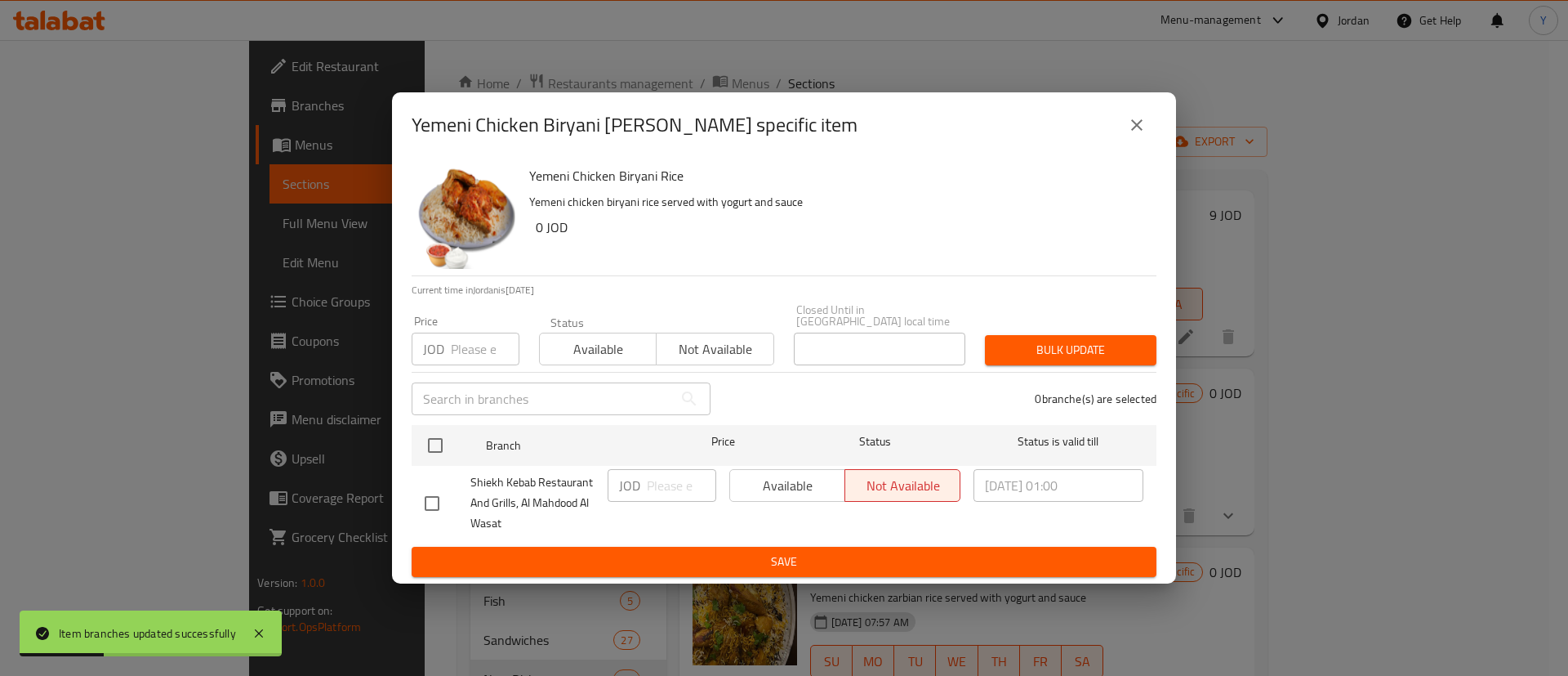
click at [437, 505] on input "checkbox" at bounding box center [432, 504] width 34 height 34
checkbox input "true"
click at [792, 479] on span "Available" at bounding box center [787, 486] width 102 height 24
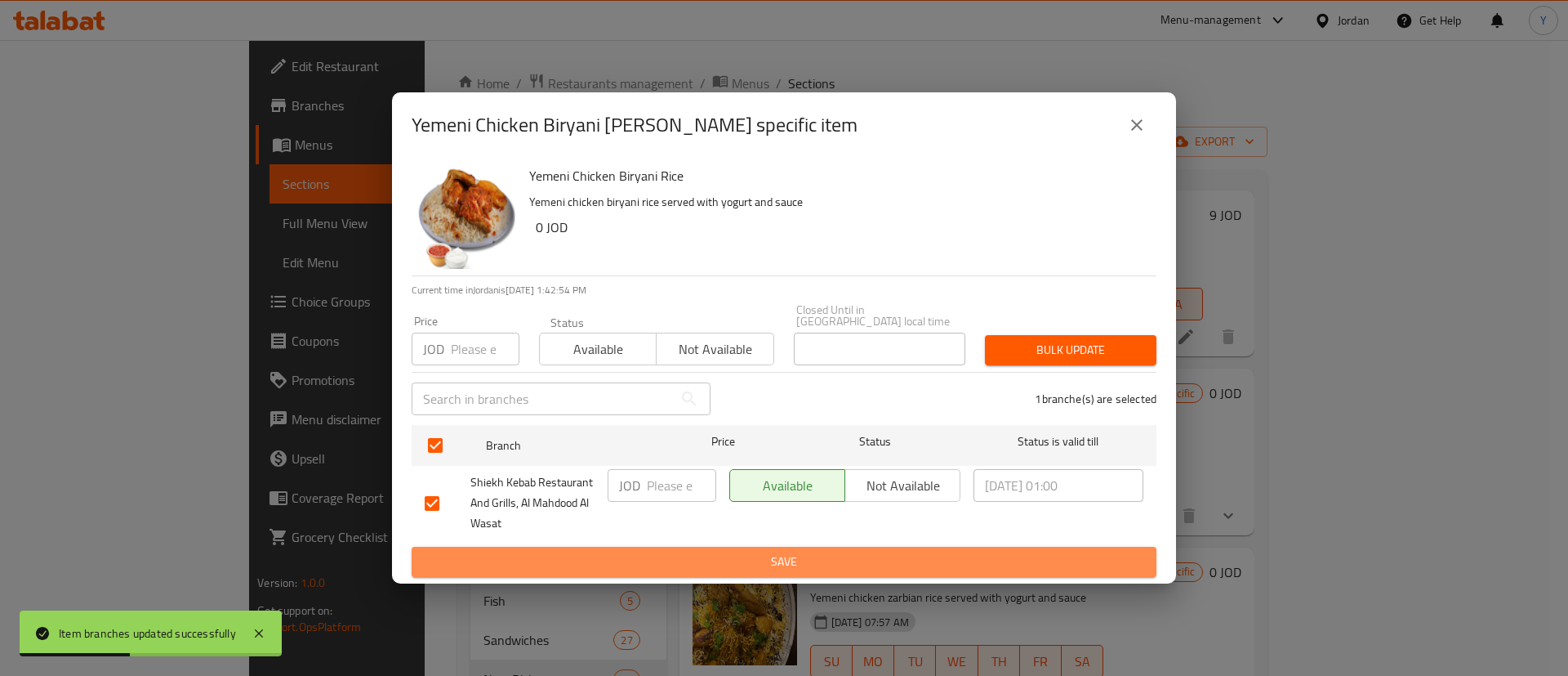
drag, startPoint x: 818, startPoint y: 559, endPoint x: 840, endPoint y: 561, distance: 22.1
click at [819, 559] on span "Save" at bounding box center [784, 562] width 719 height 21
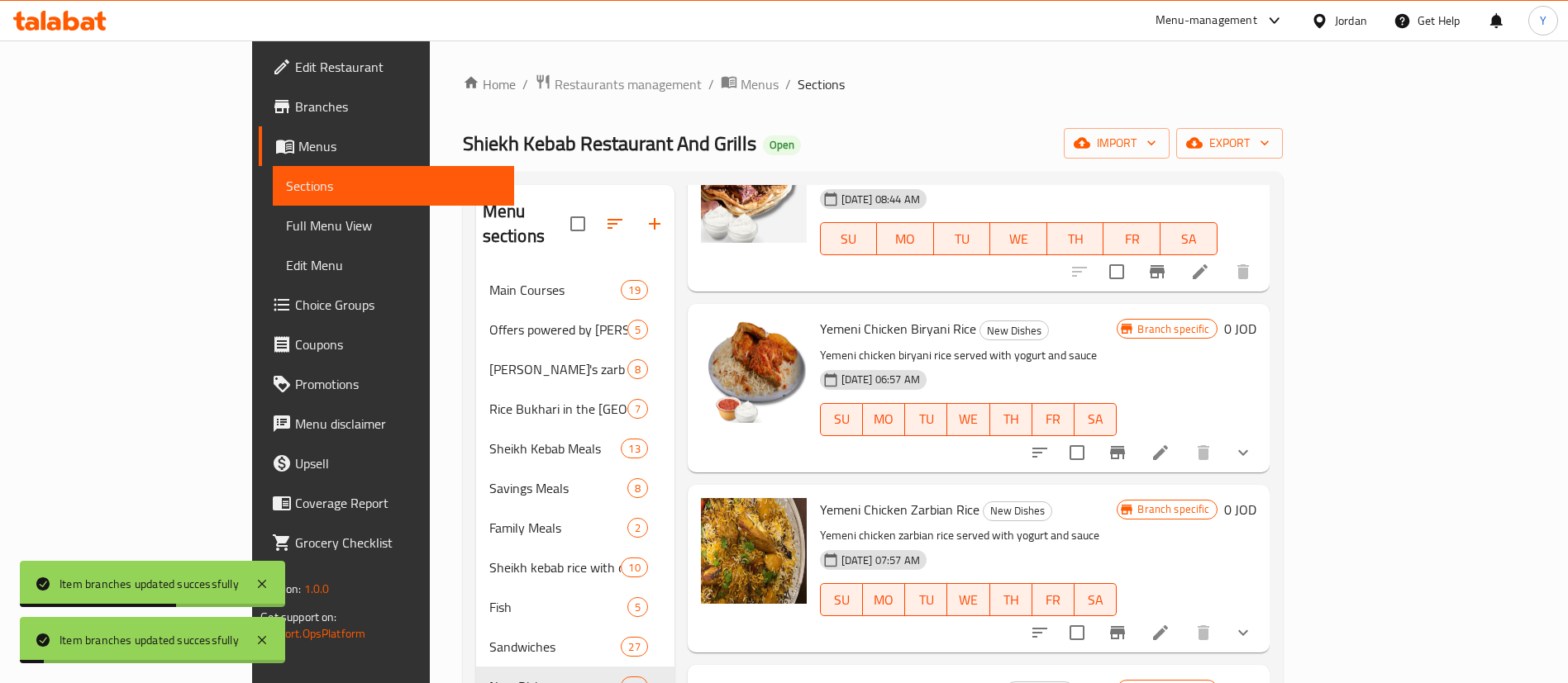
scroll to position [1343, 0]
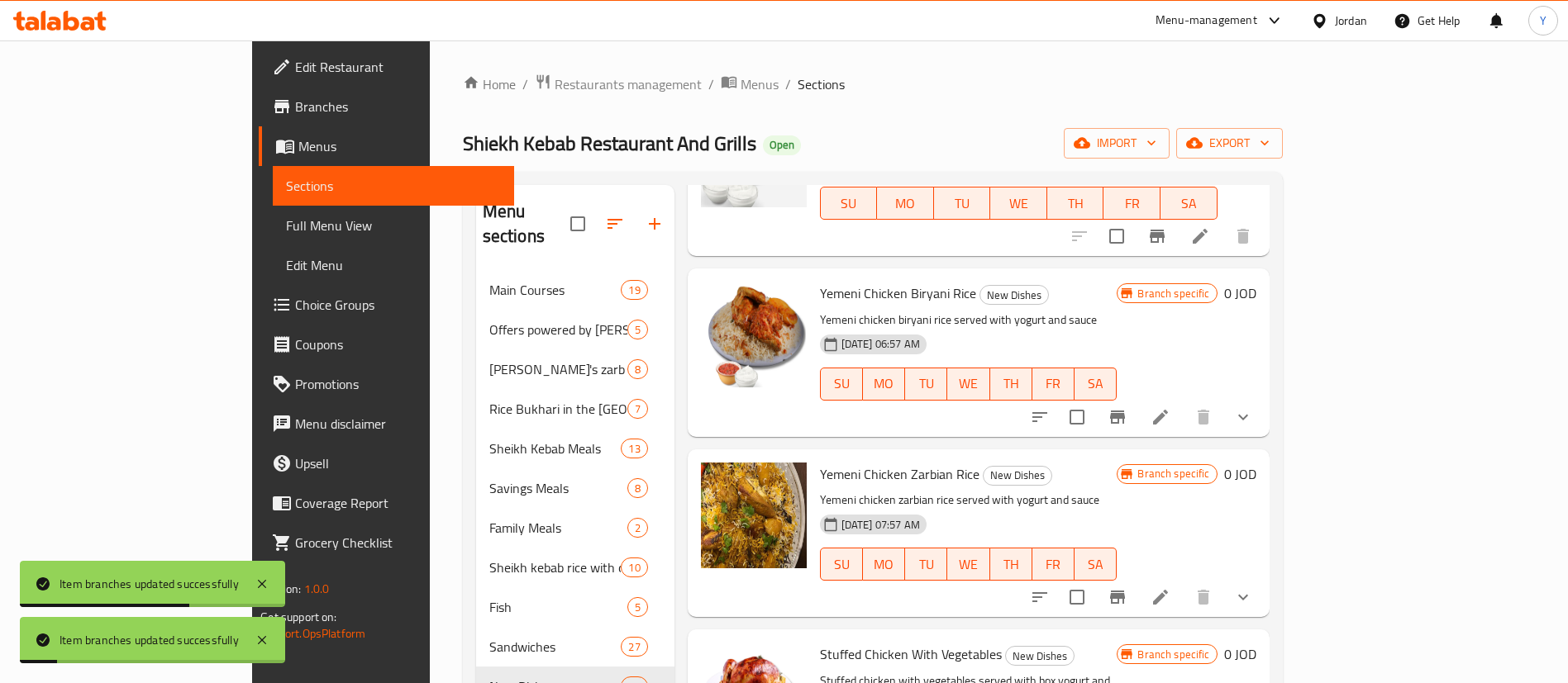
click at [1170, 587] on icon at bounding box center [1160, 596] width 20 height 20
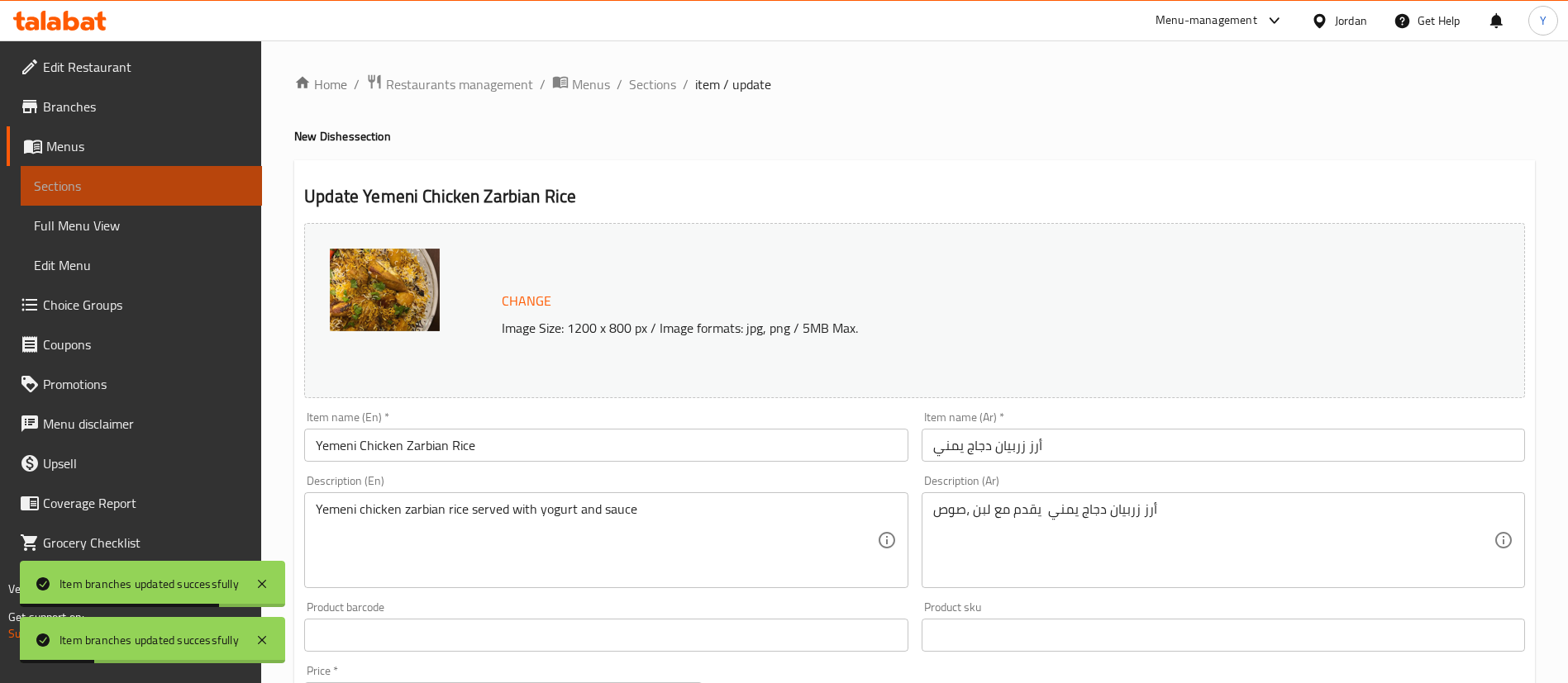
click at [162, 190] on span "Sections" at bounding box center [141, 185] width 215 height 20
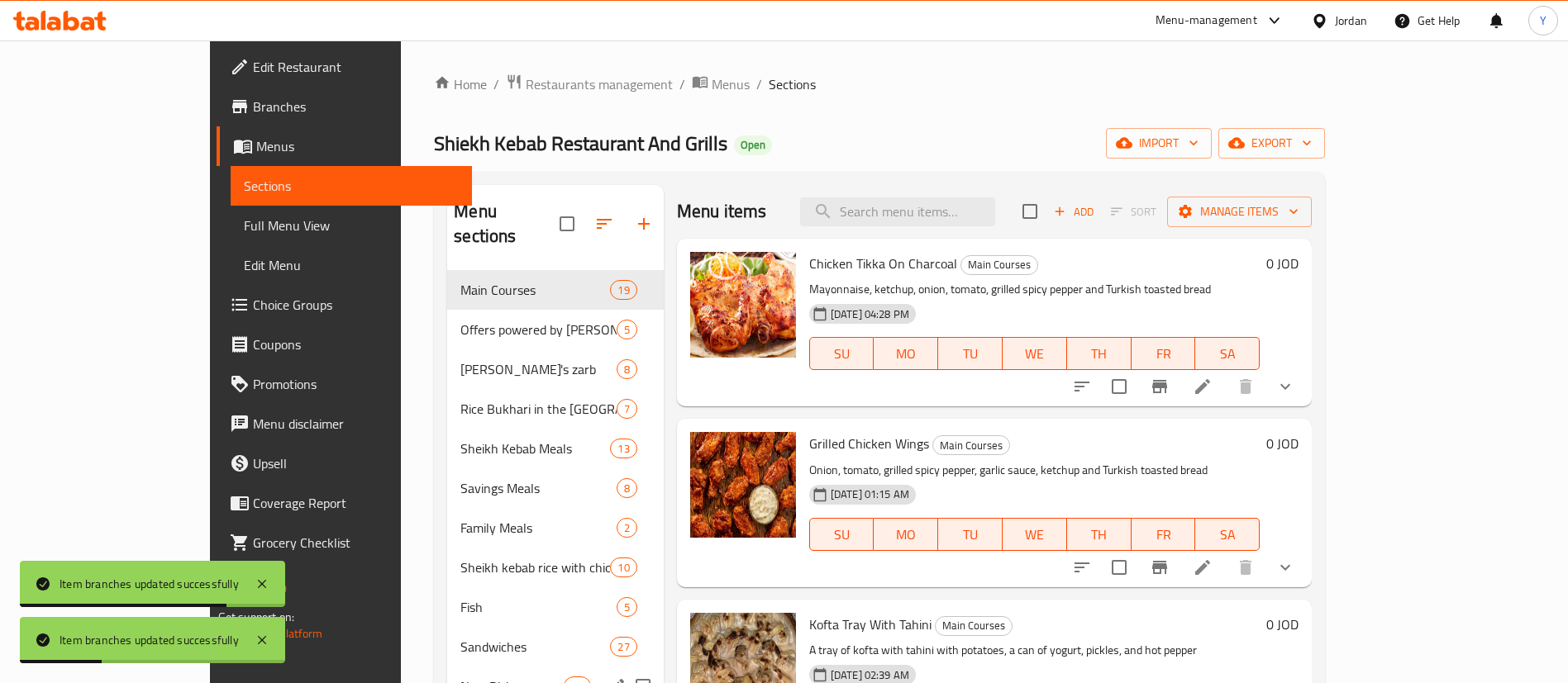
scroll to position [231, 0]
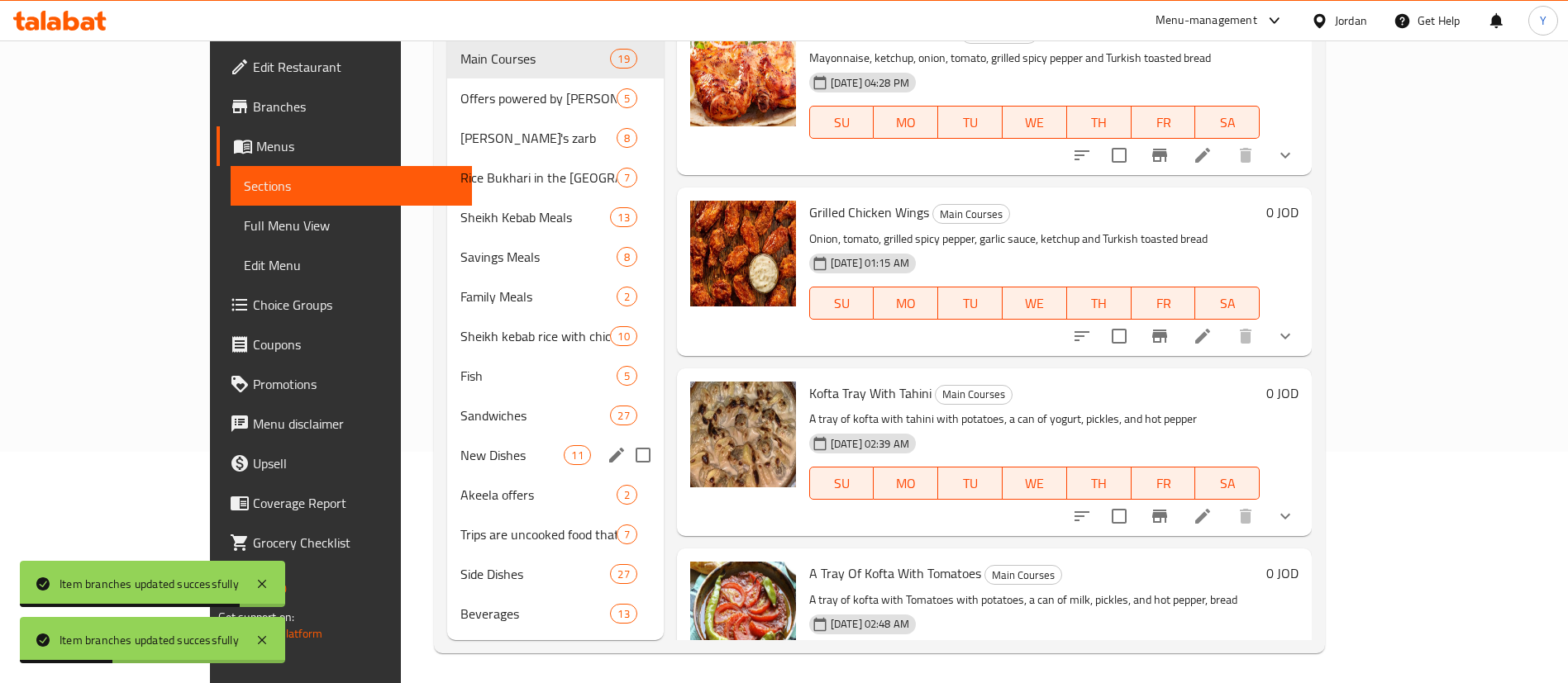
click at [461, 446] on span "New Dishes" at bounding box center [512, 455] width 103 height 20
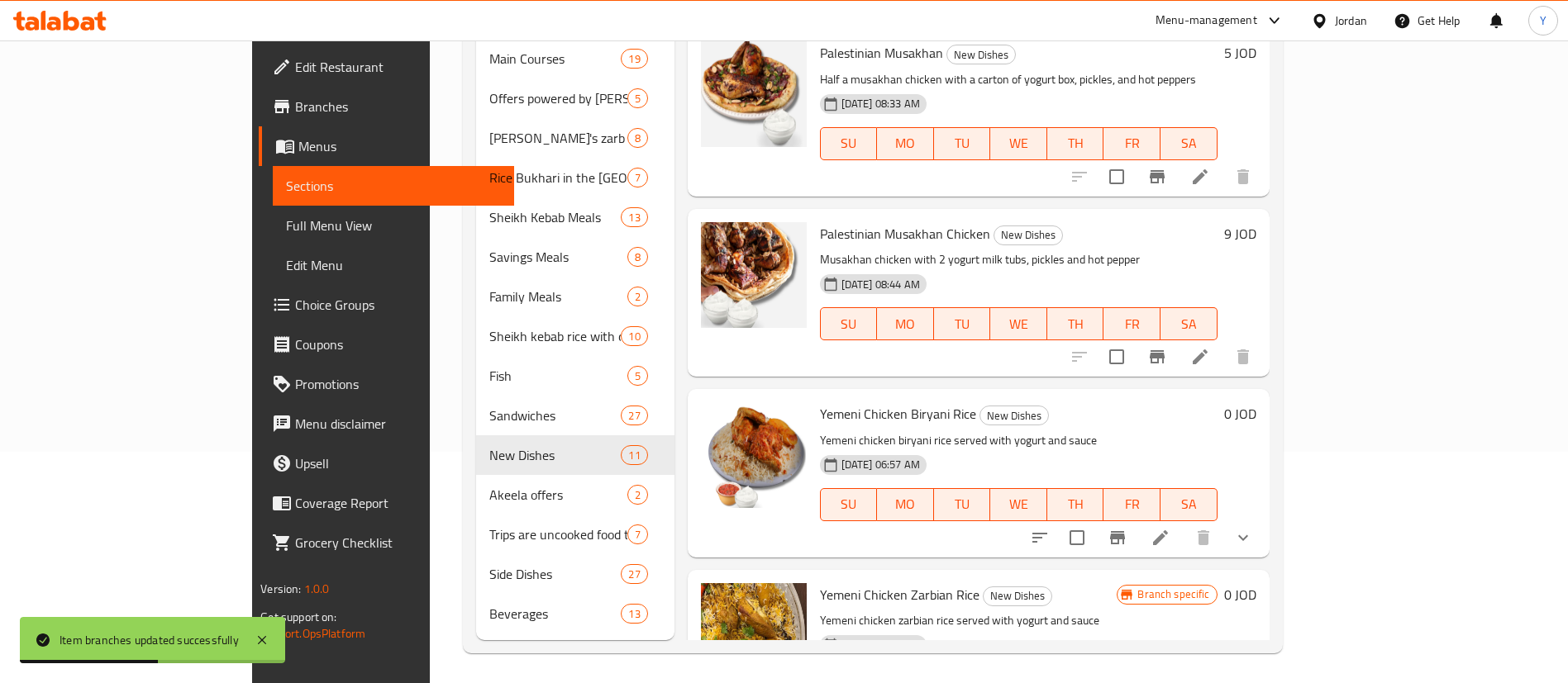
scroll to position [1343, 0]
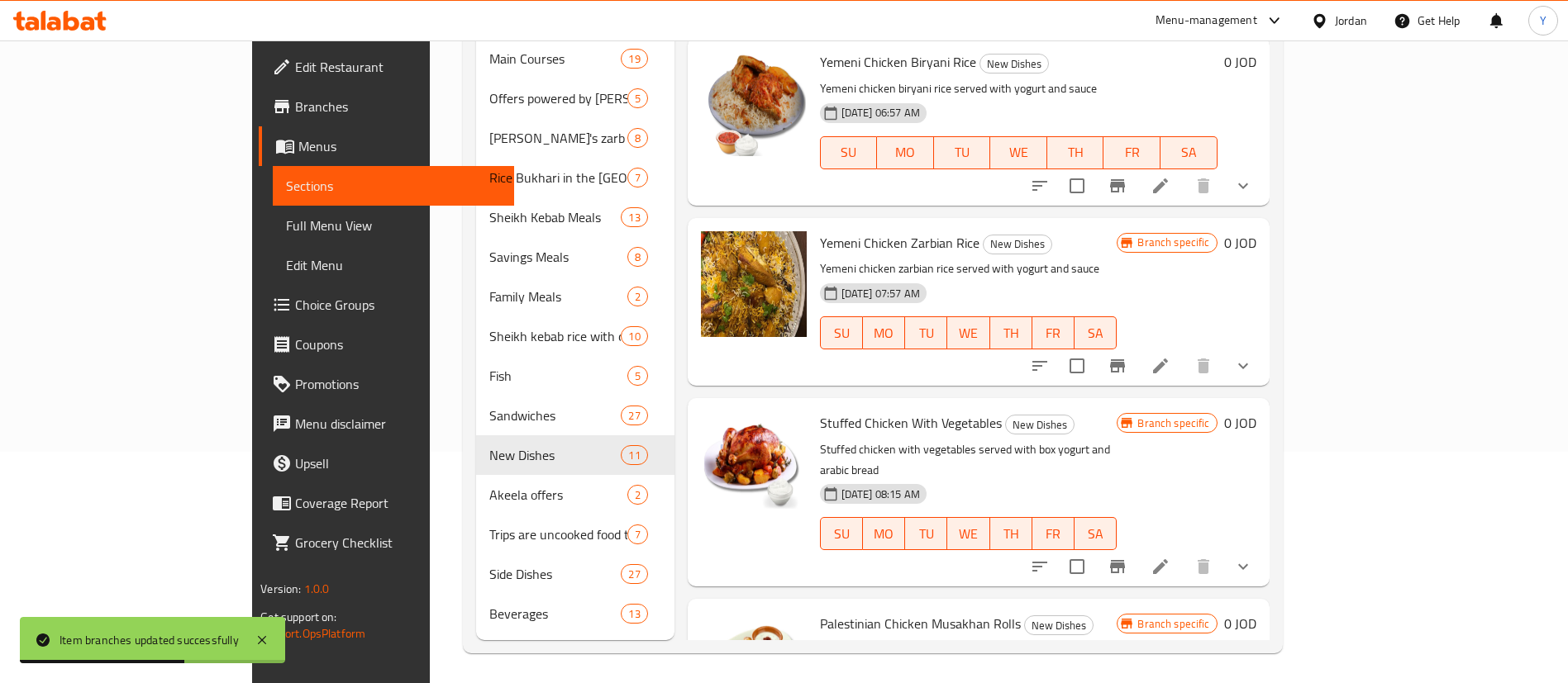
click at [1125, 359] on icon "Branch-specific-item" at bounding box center [1117, 365] width 15 height 13
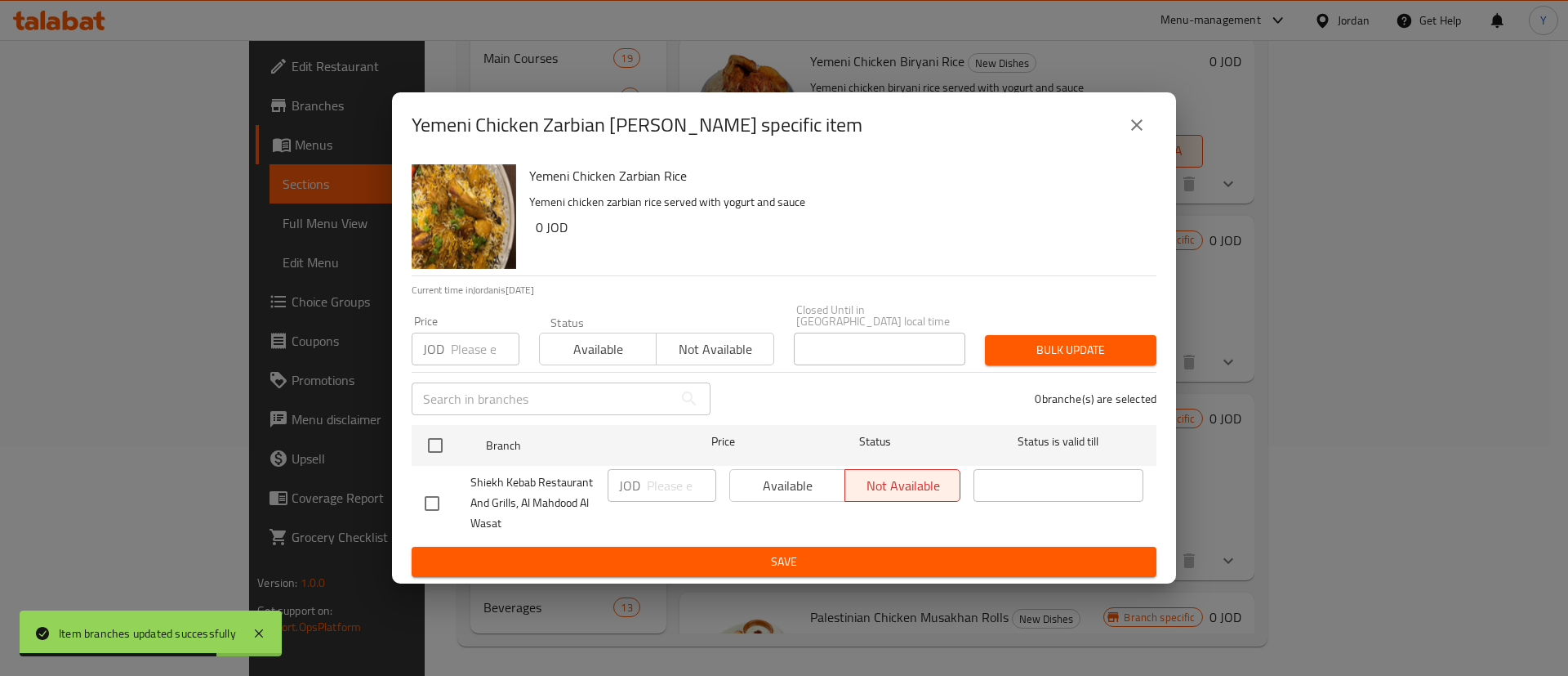
click at [416, 501] on input "checkbox" at bounding box center [432, 504] width 34 height 34
checkbox input "true"
click at [781, 482] on span "Available" at bounding box center [787, 486] width 102 height 24
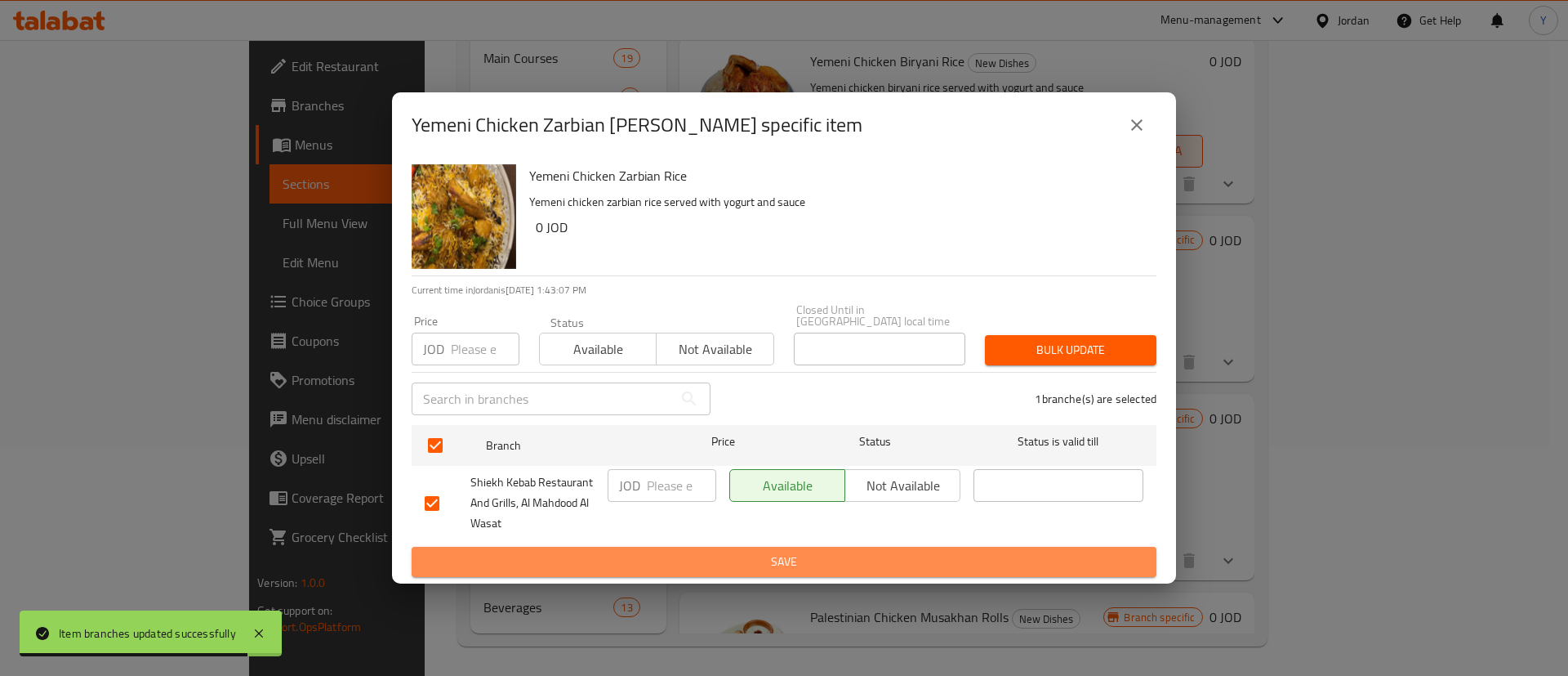
drag, startPoint x: 794, startPoint y: 564, endPoint x: 1113, endPoint y: 517, distance: 322.4
click at [795, 564] on span "Save" at bounding box center [784, 562] width 719 height 21
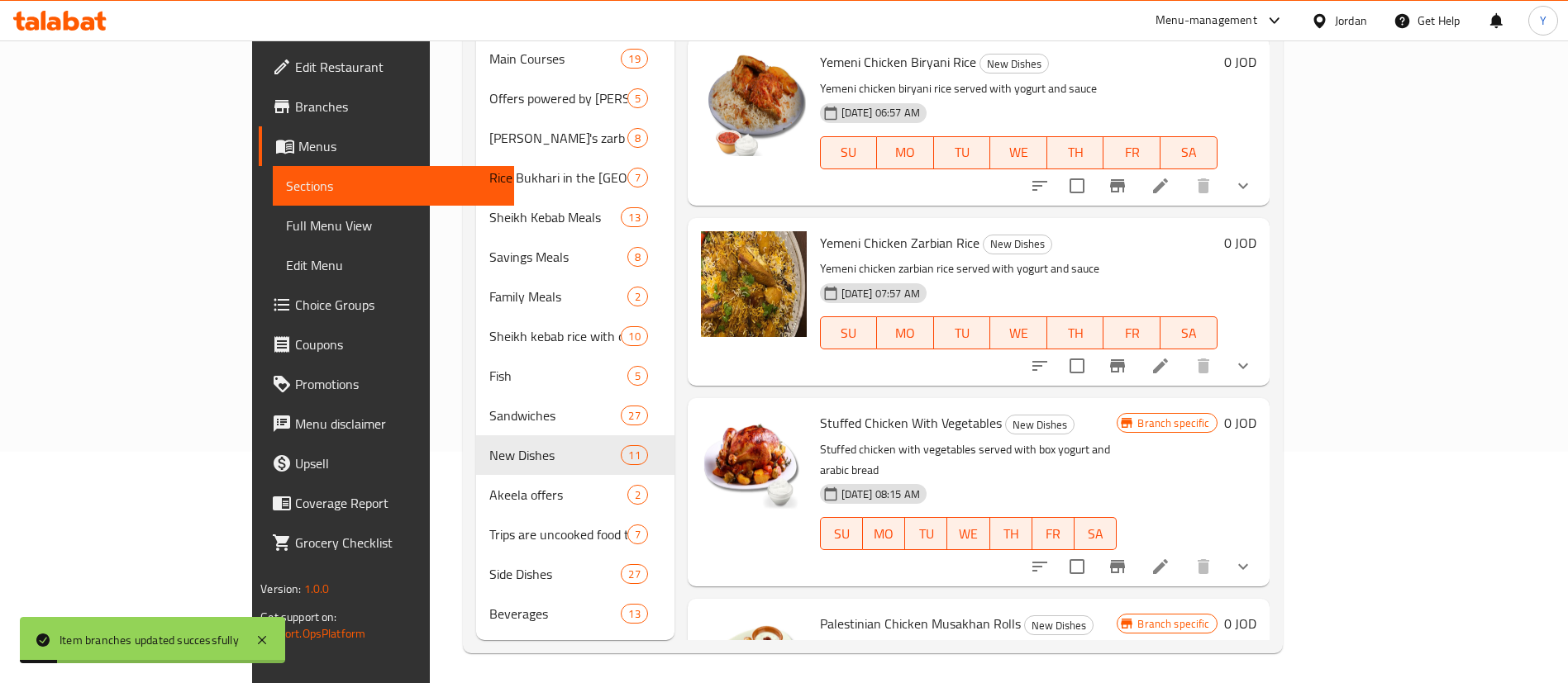
click at [1125, 560] on icon "Branch-specific-item" at bounding box center [1117, 566] width 15 height 13
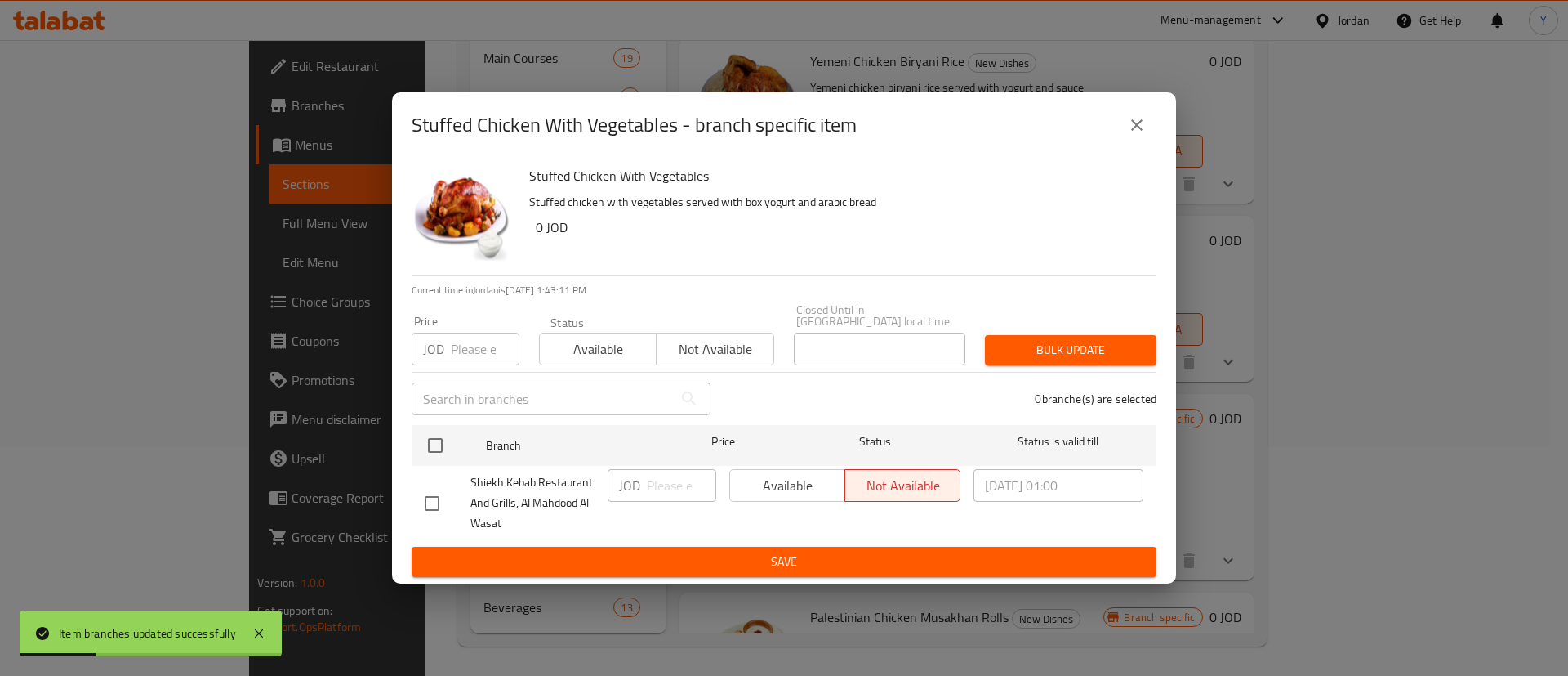
click at [432, 503] on input "checkbox" at bounding box center [432, 504] width 34 height 34
checkbox input "true"
click at [801, 485] on span "Available" at bounding box center [787, 486] width 102 height 24
click at [807, 556] on span "Save" at bounding box center [784, 562] width 719 height 21
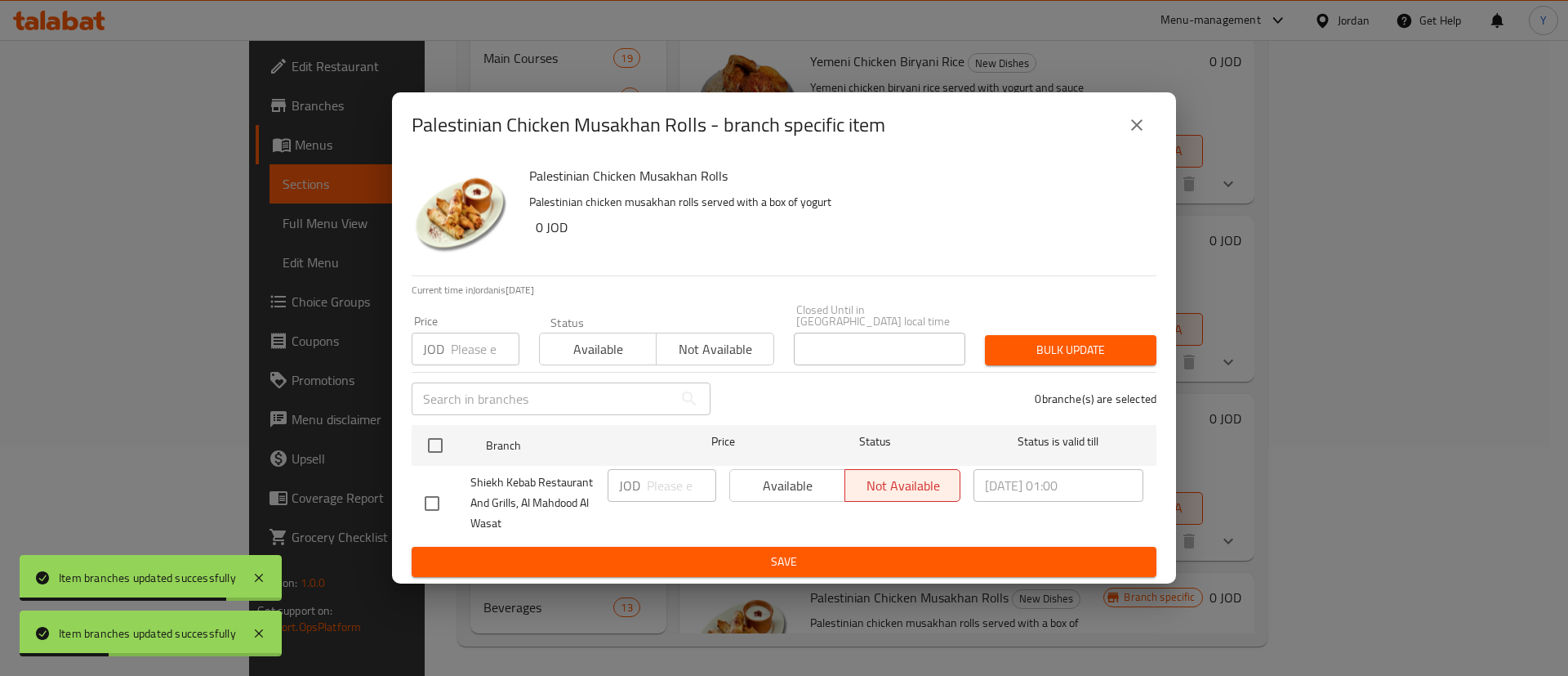
click at [434, 494] on input "checkbox" at bounding box center [432, 504] width 34 height 34
checkbox input "true"
click at [798, 480] on span "Available" at bounding box center [787, 486] width 102 height 24
click at [794, 553] on span "Save" at bounding box center [784, 562] width 719 height 21
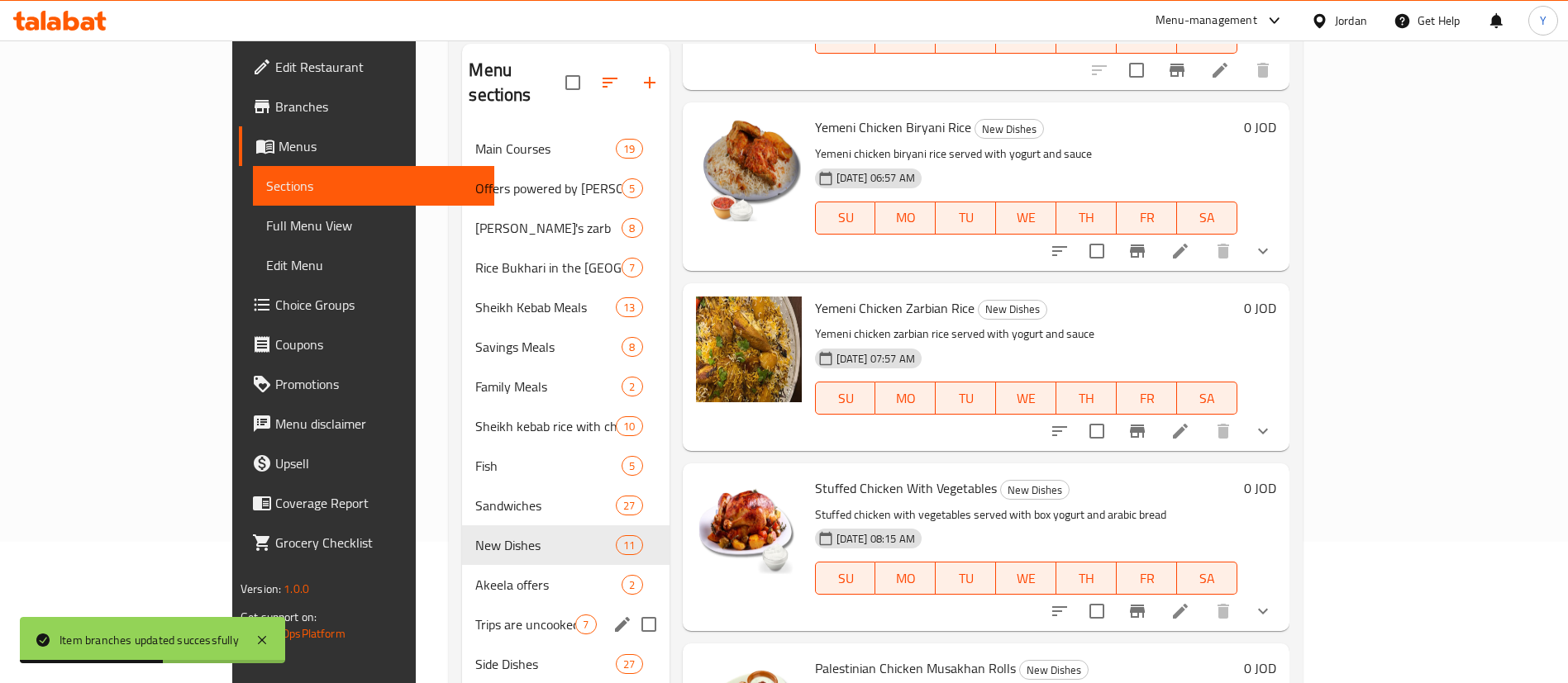
scroll to position [231, 0]
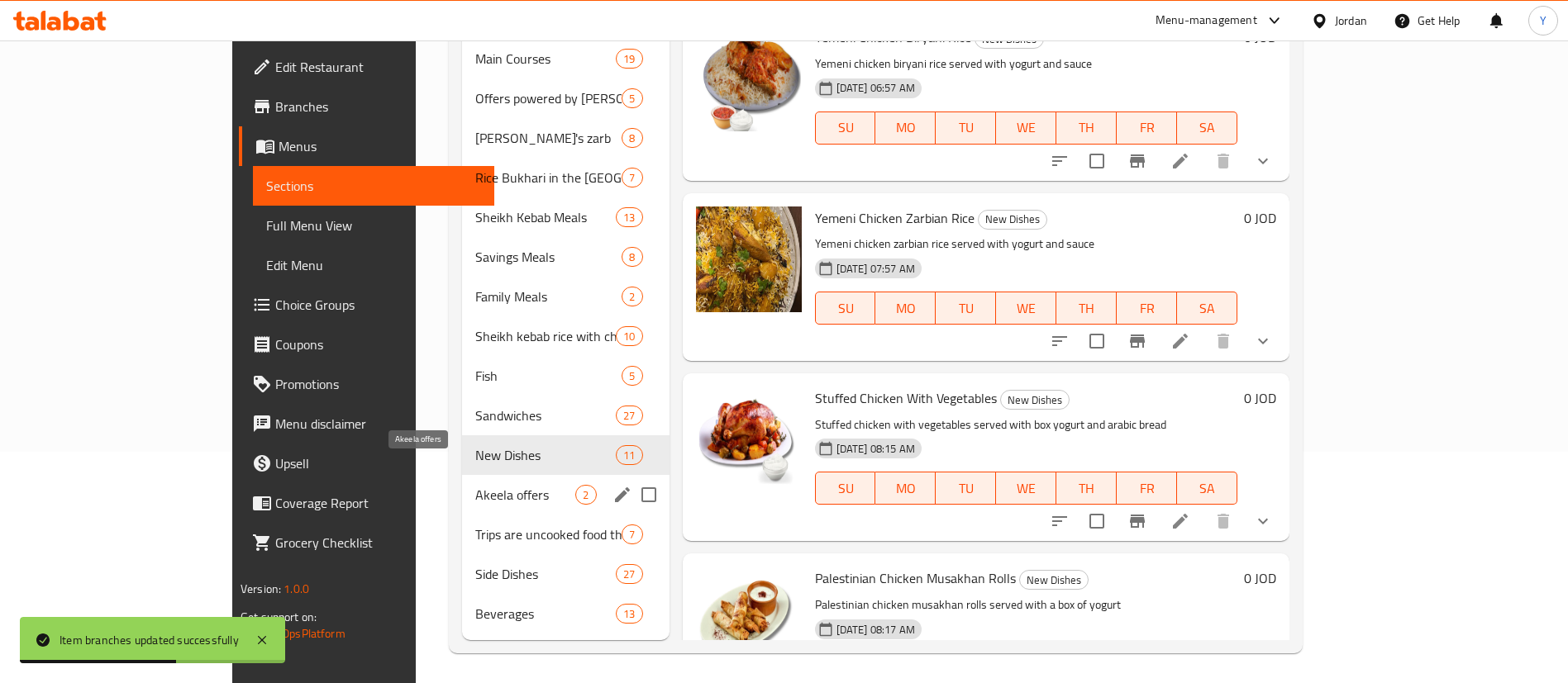
click at [475, 485] on span "Akeela offers" at bounding box center [525, 494] width 100 height 20
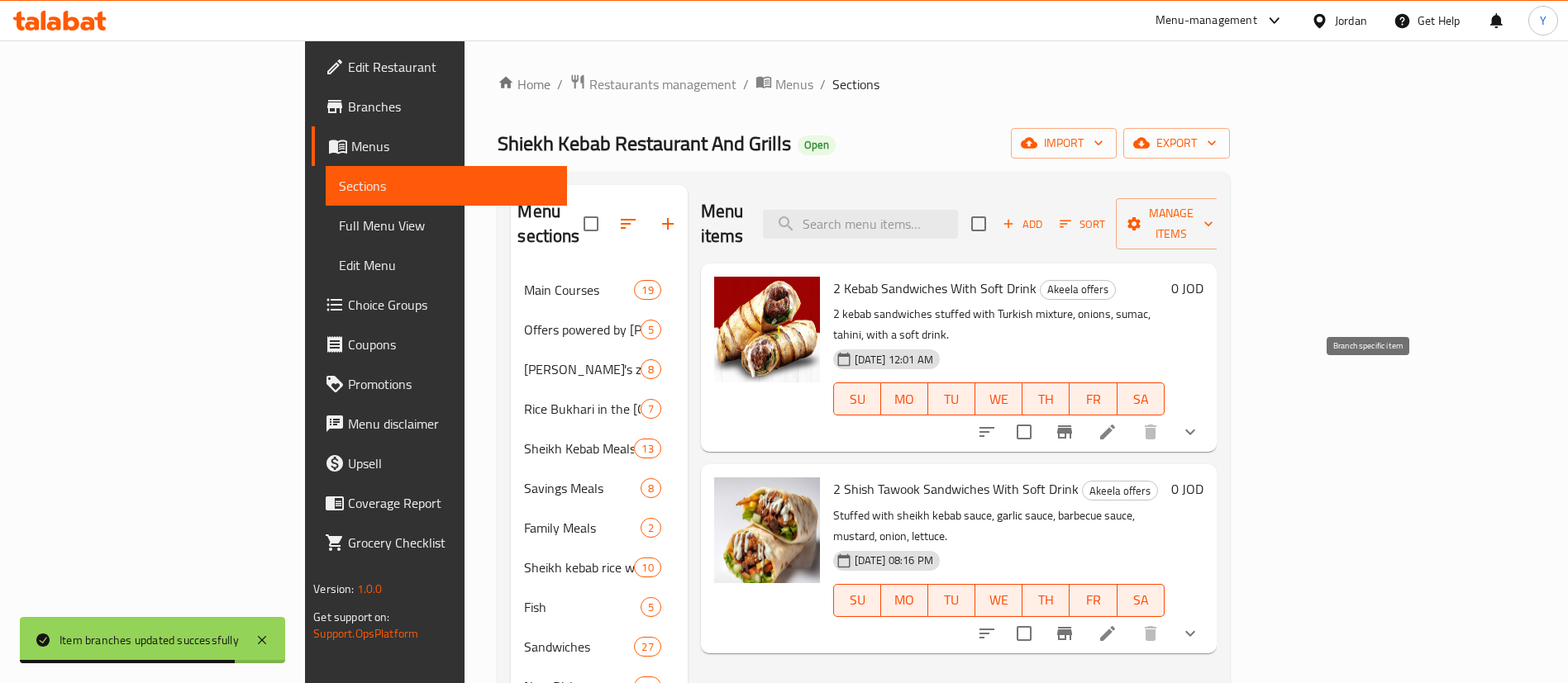
click at [1072, 426] on icon "Branch-specific-item" at bounding box center [1064, 432] width 15 height 13
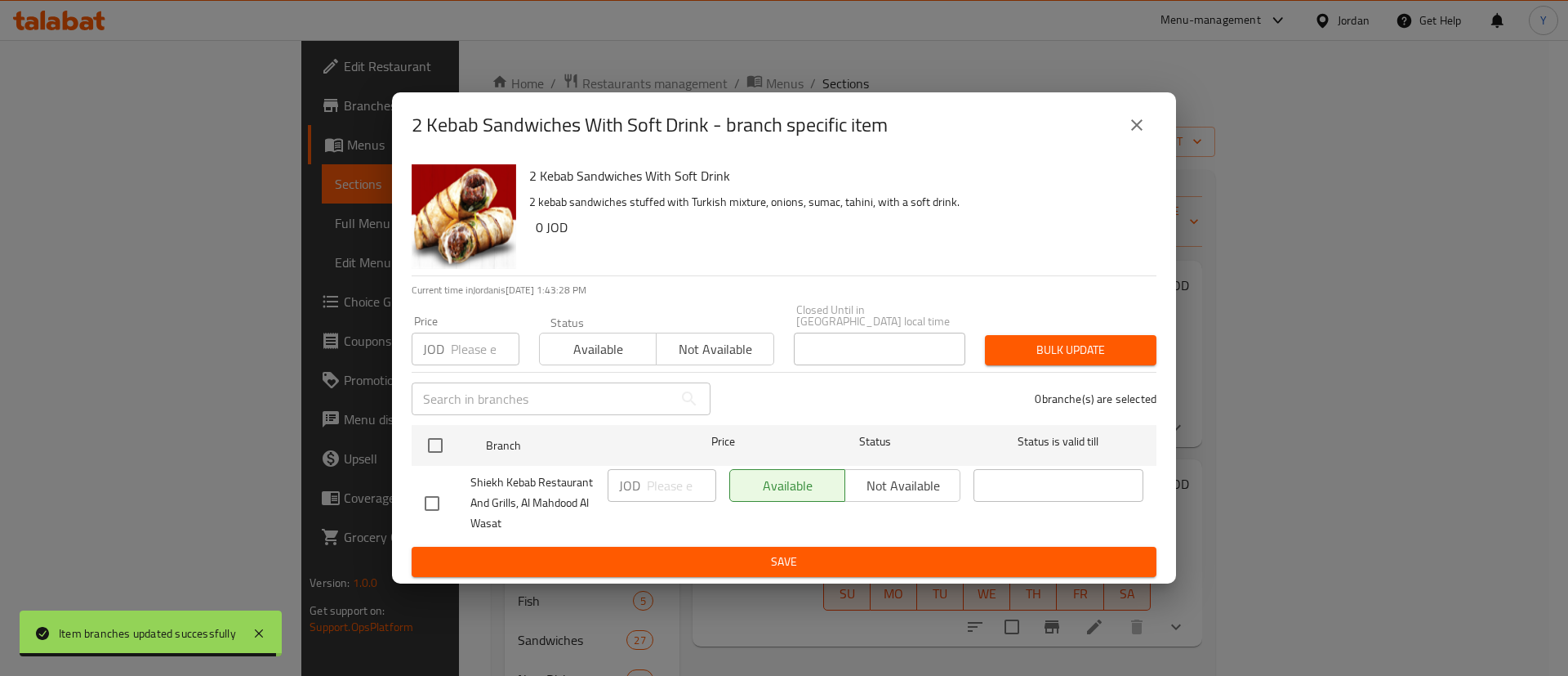
click at [1134, 135] on icon "close" at bounding box center [1137, 124] width 20 height 20
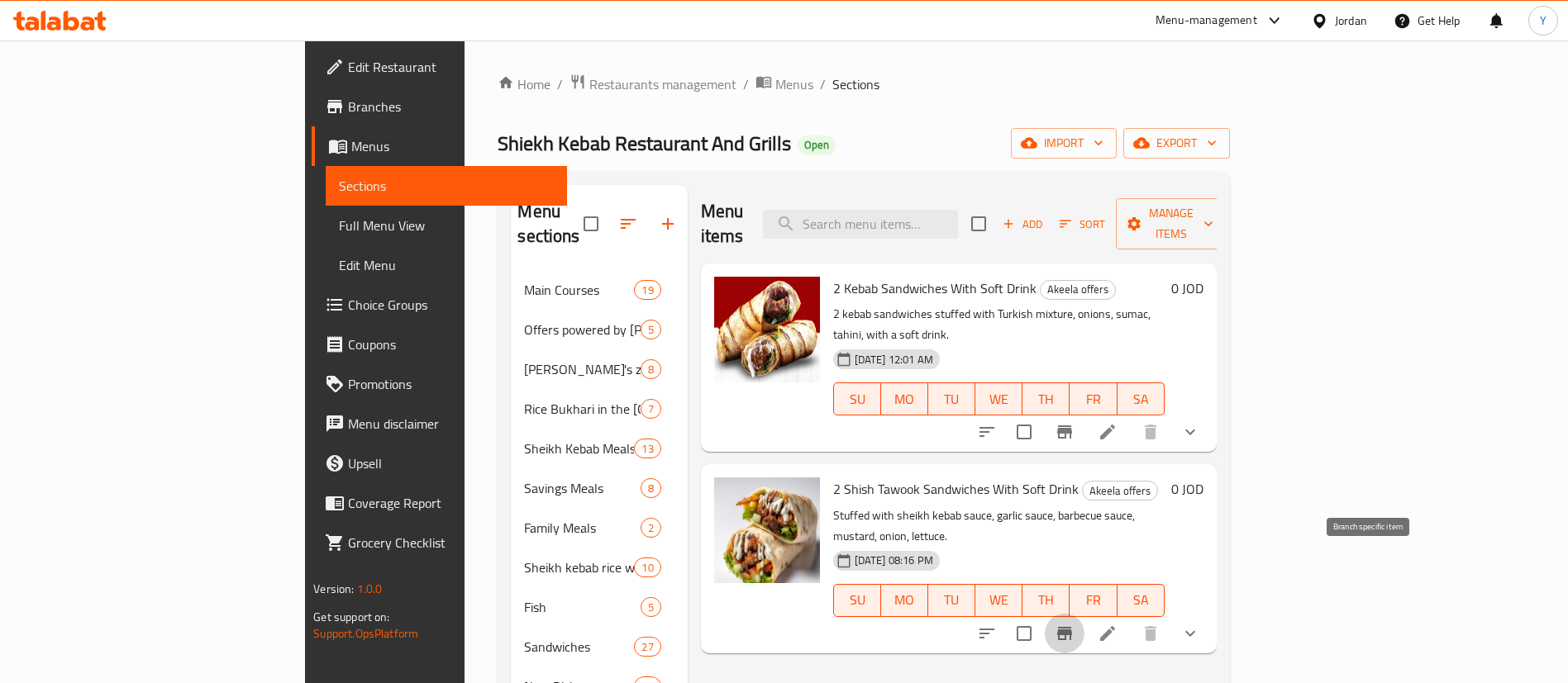
click at [1075, 623] on icon "Branch-specific-item" at bounding box center [1064, 633] width 20 height 20
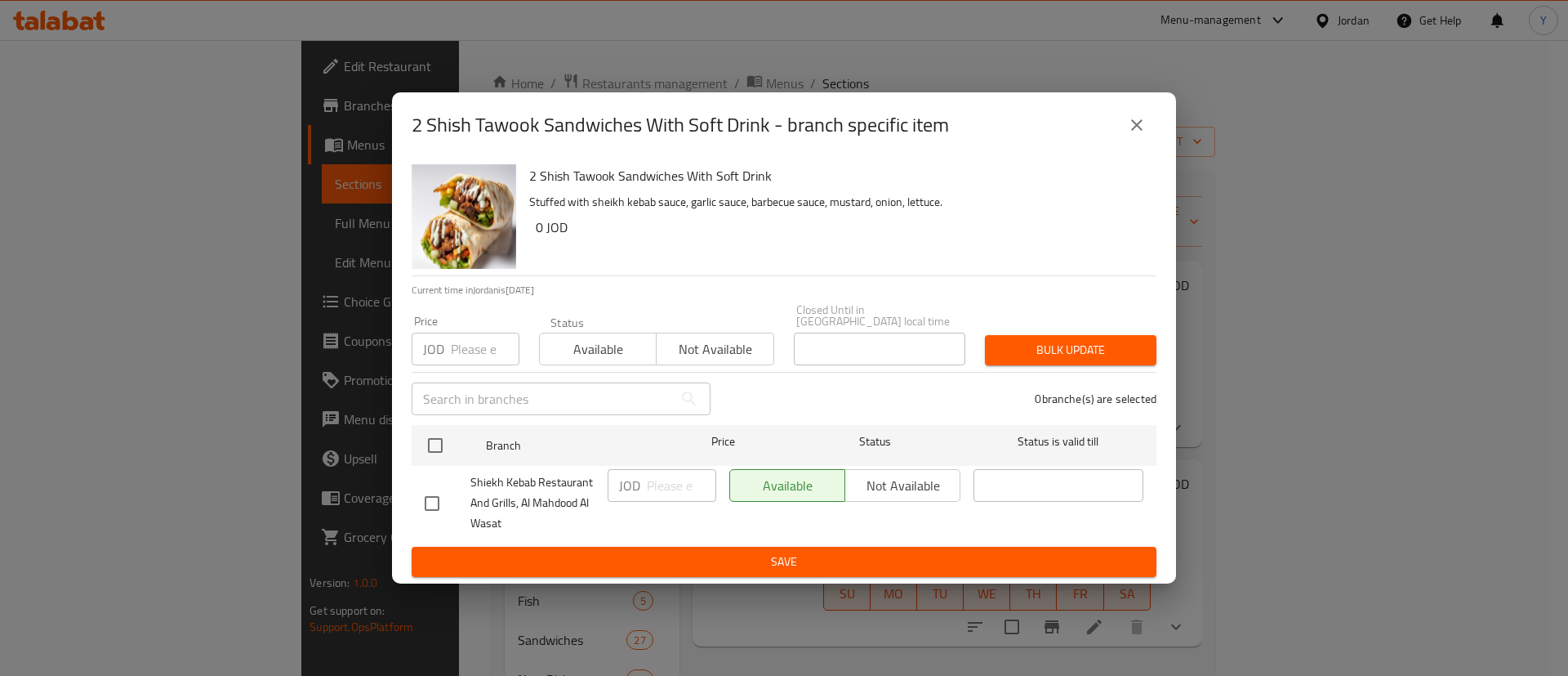
click at [1156, 137] on div "2 Shish Tawook Sandwiches With Soft Drink - branch specific item" at bounding box center [784, 125] width 784 height 65
click at [1138, 130] on icon "close" at bounding box center [1137, 124] width 11 height 11
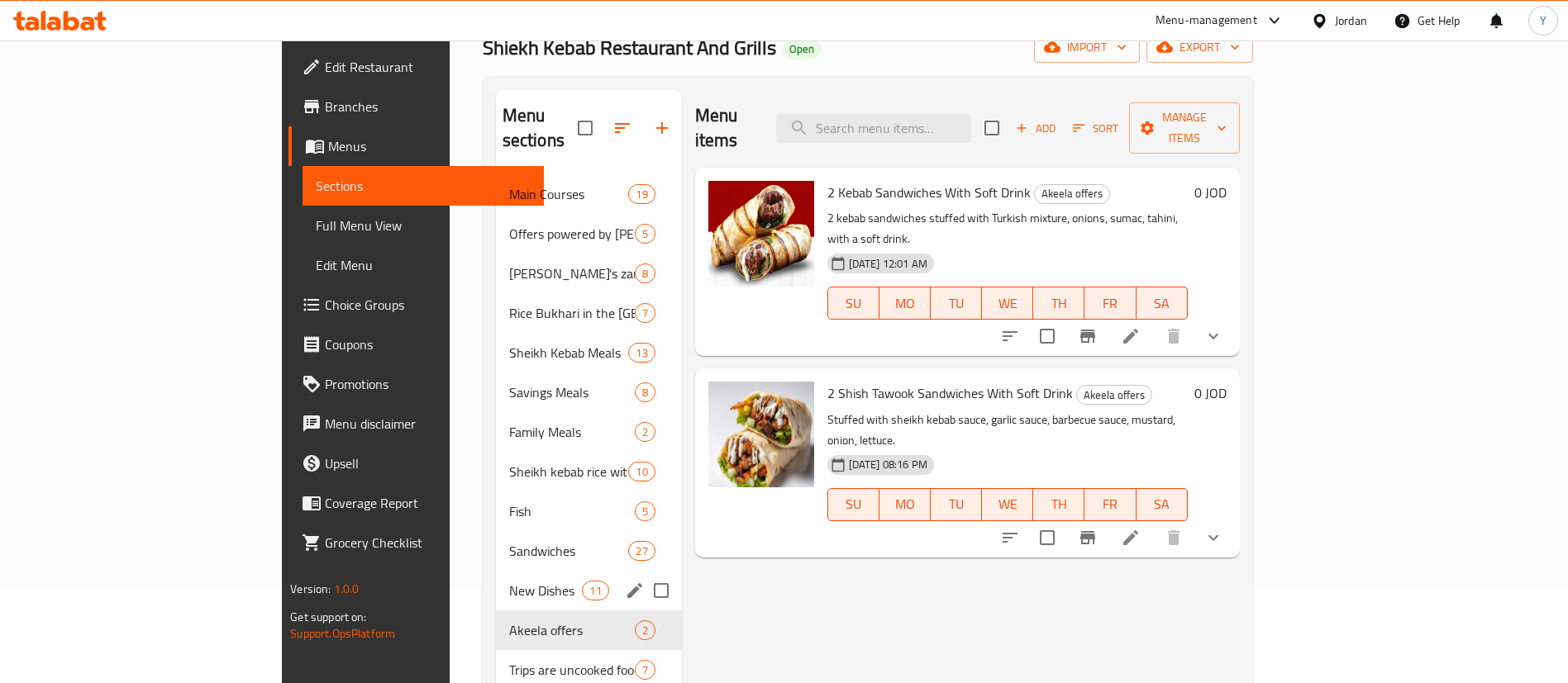
scroll to position [231, 0]
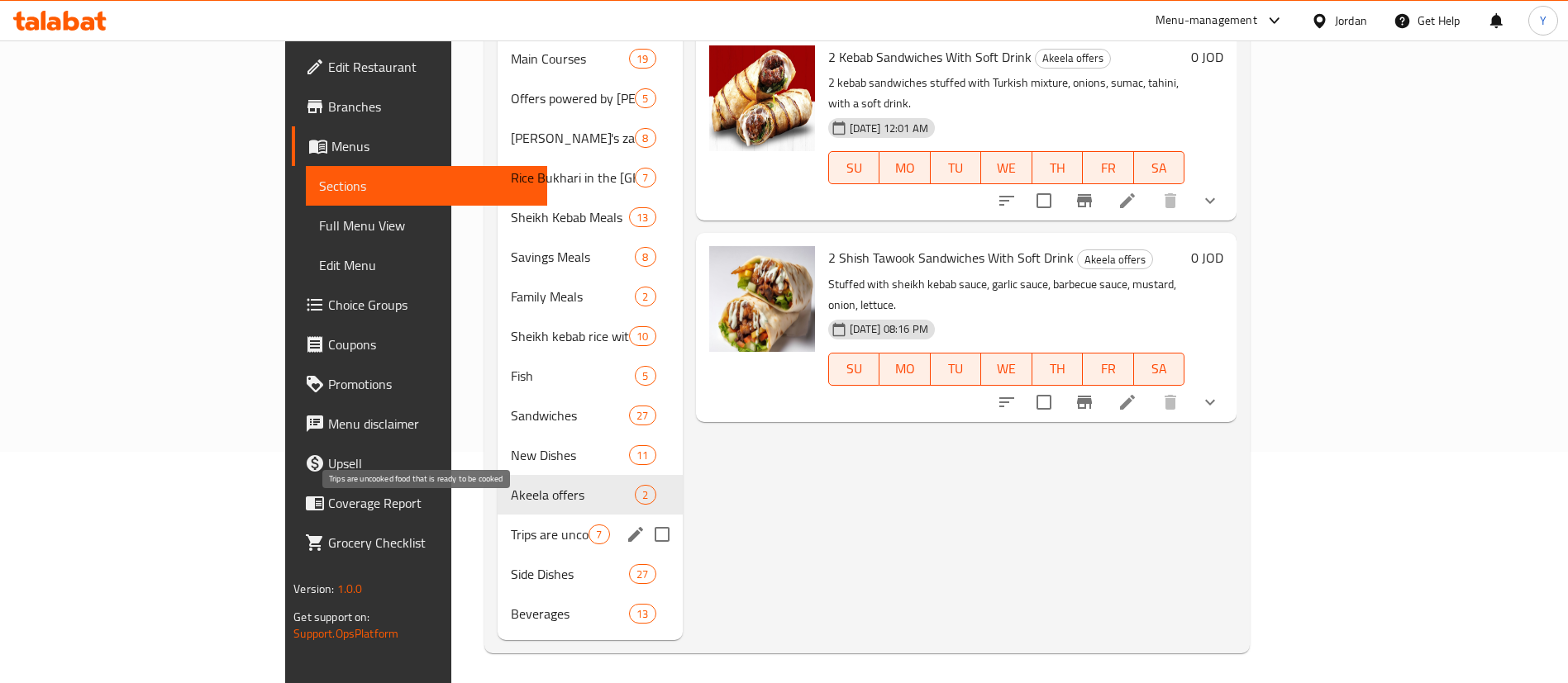
click at [498, 520] on div "Trips are uncooked food that is ready to be cooked 7" at bounding box center [590, 535] width 184 height 40
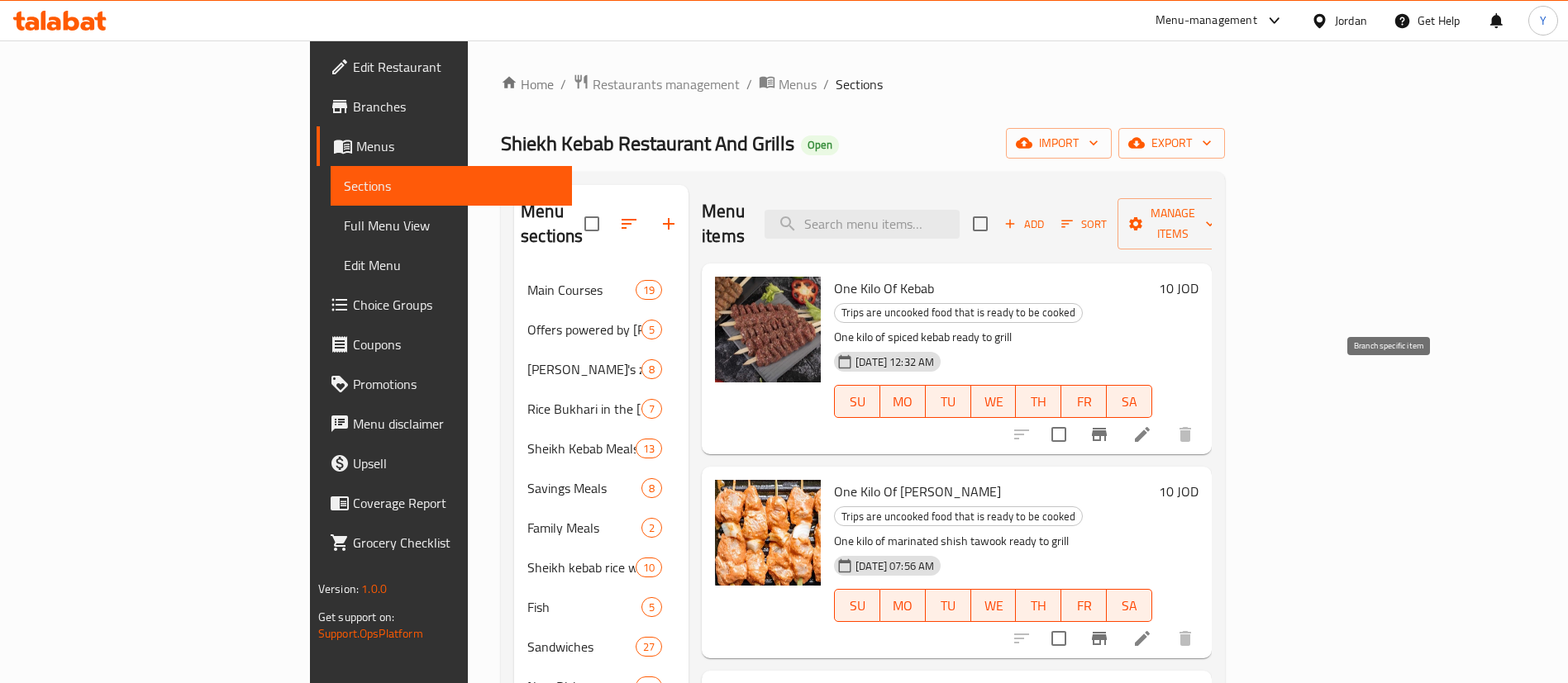
click at [1109, 425] on icon "Branch-specific-item" at bounding box center [1099, 434] width 20 height 20
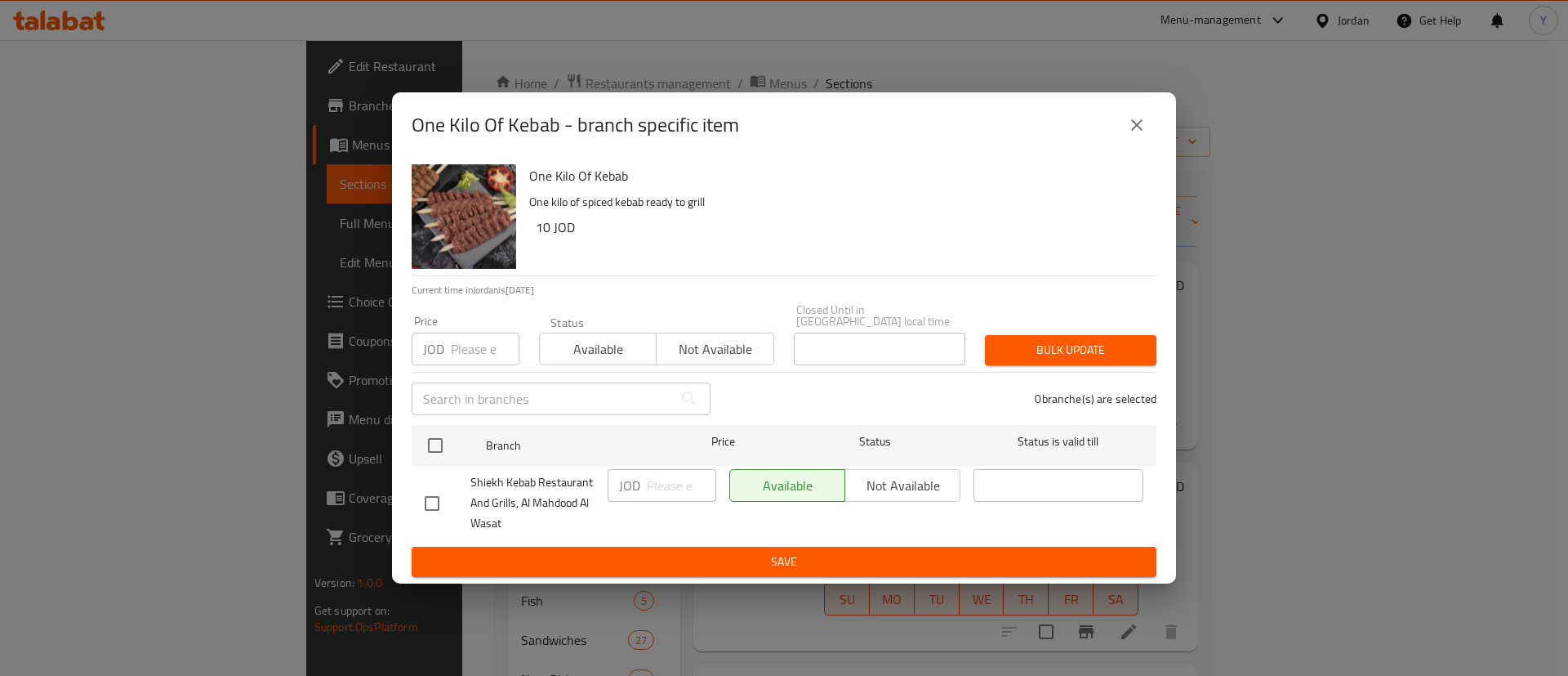
click at [1135, 129] on icon "close" at bounding box center [1137, 124] width 11 height 11
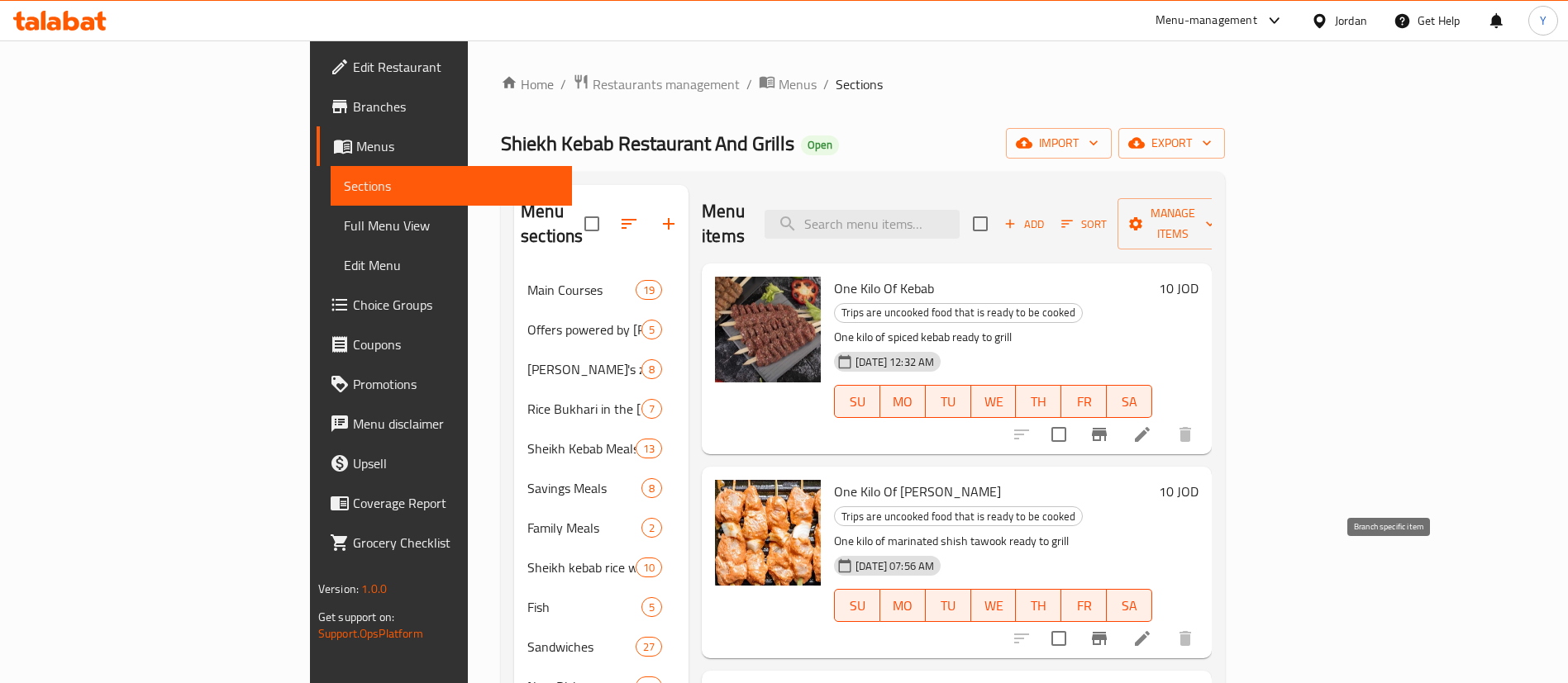
click at [1109, 628] on icon "Branch-specific-item" at bounding box center [1099, 638] width 20 height 20
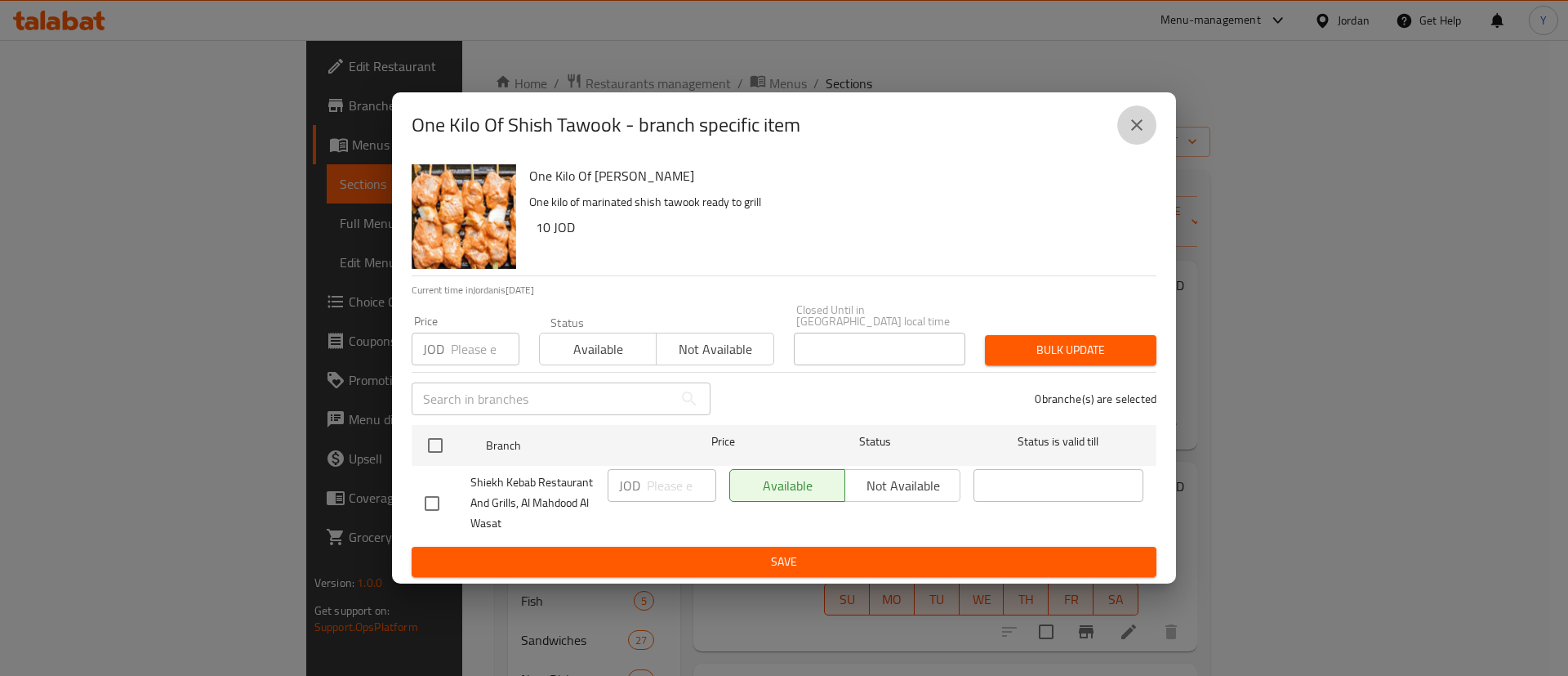
click at [1147, 139] on button "close" at bounding box center [1138, 125] width 39 height 39
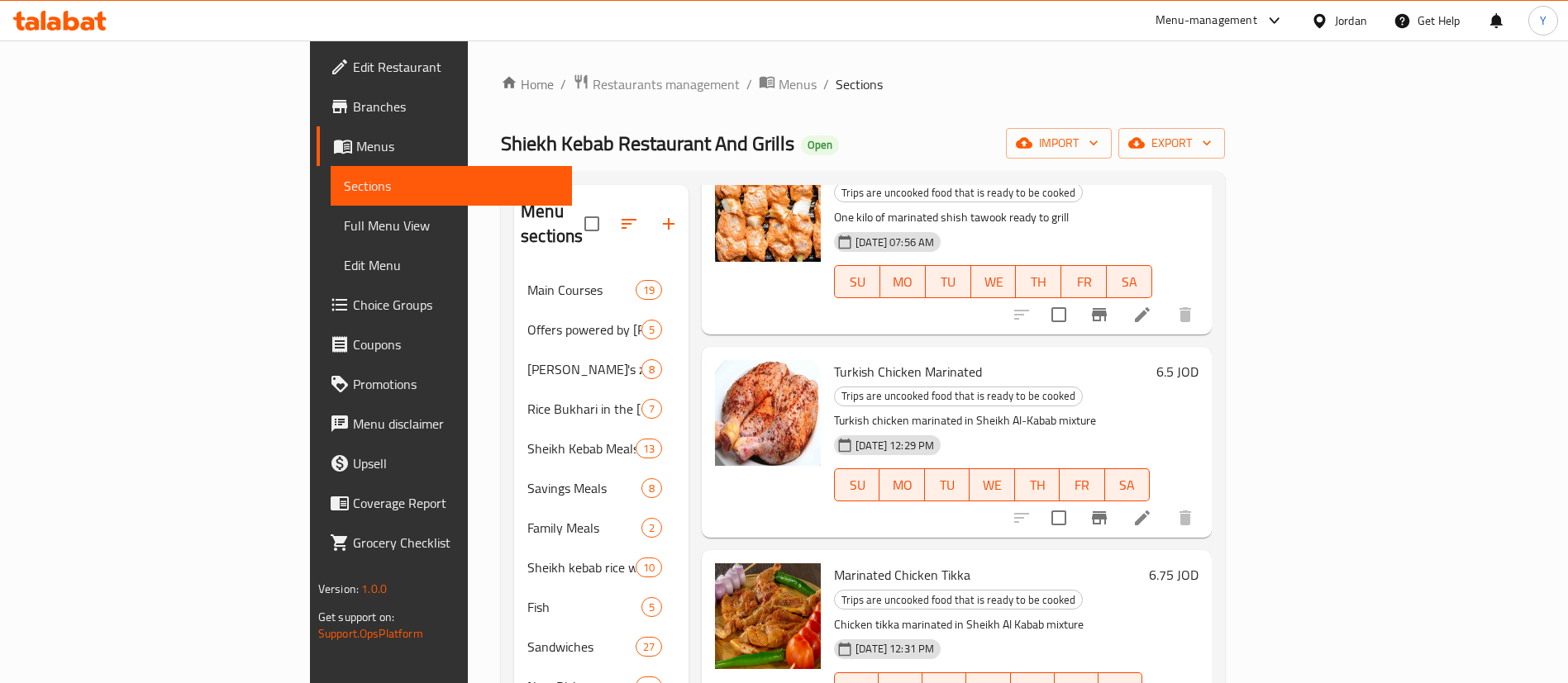
scroll to position [372, 0]
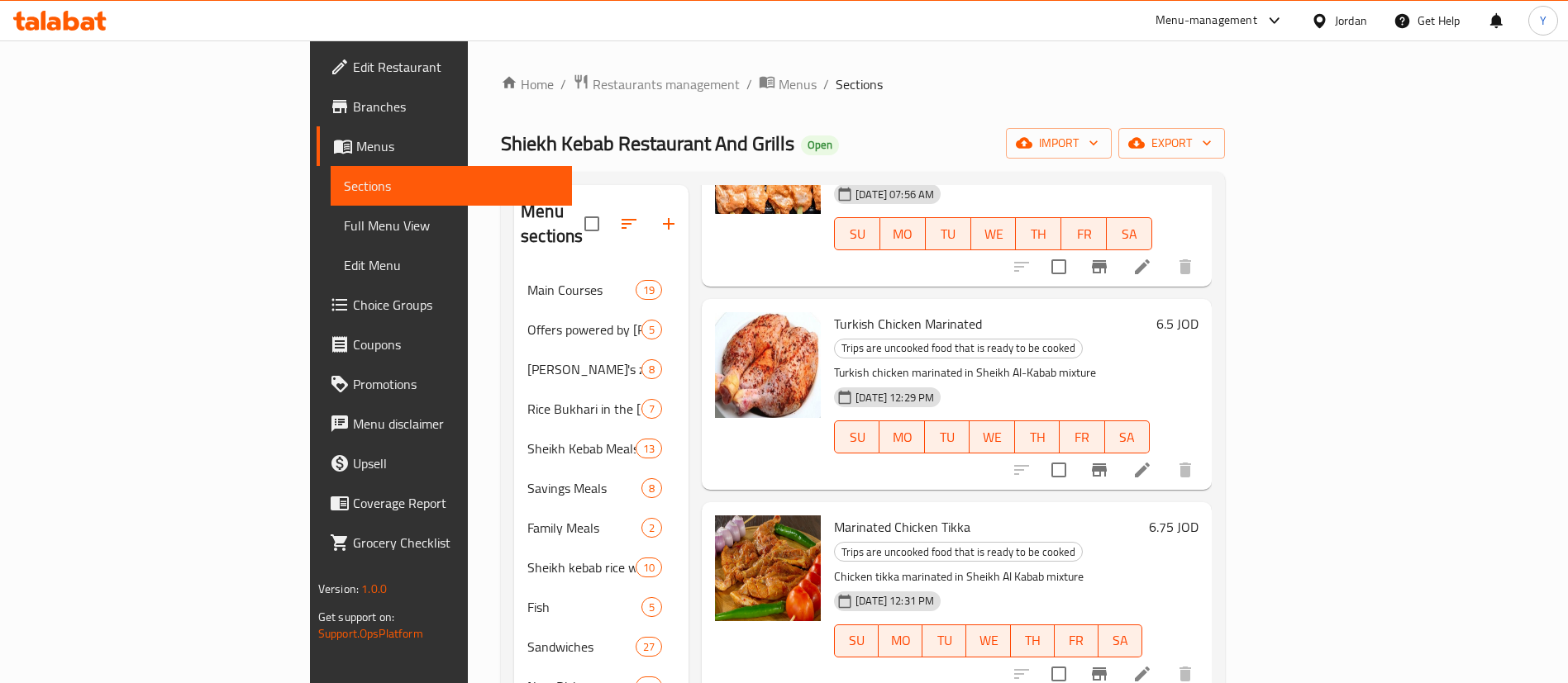
click at [1109, 460] on icon "Branch-specific-item" at bounding box center [1099, 470] width 20 height 20
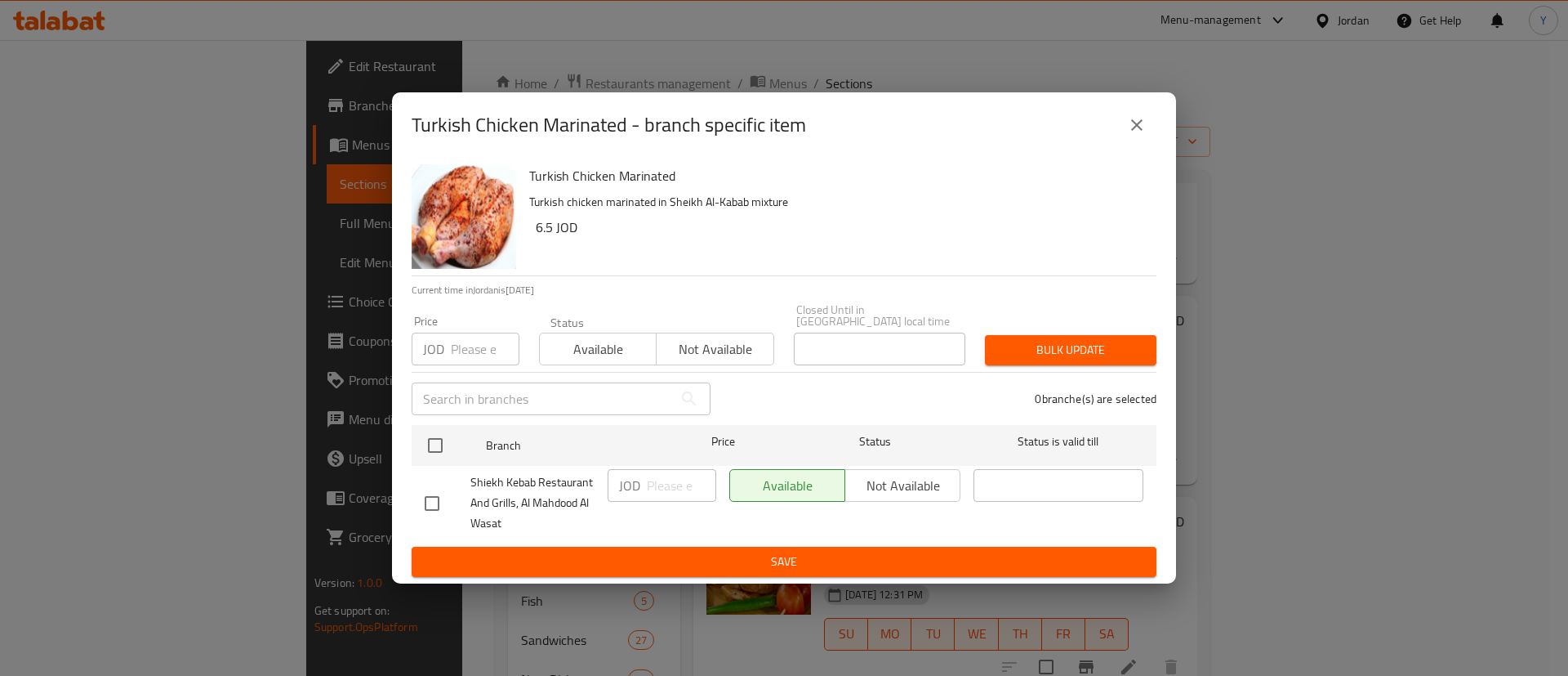
click at [1136, 129] on icon "close" at bounding box center [1137, 124] width 20 height 20
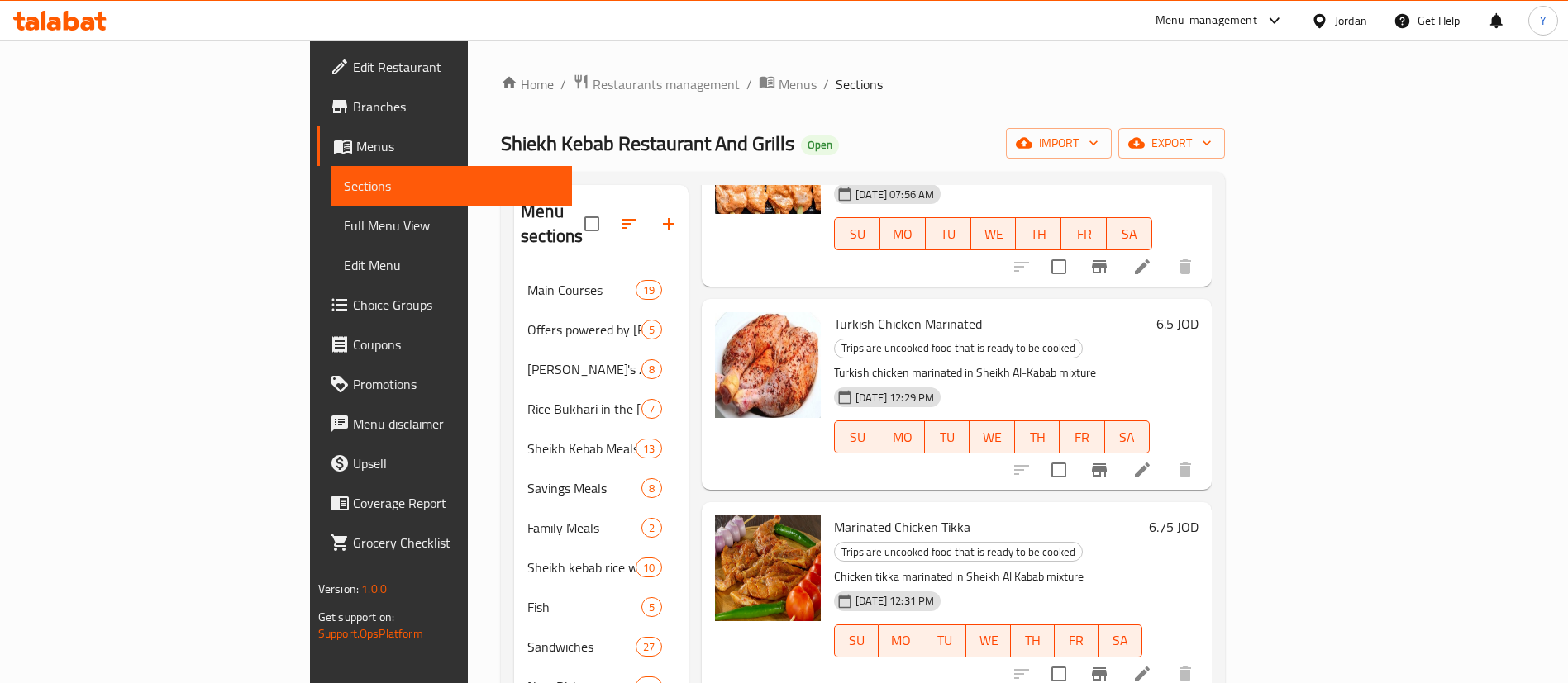
click at [1109, 664] on icon "Branch-specific-item" at bounding box center [1099, 673] width 20 height 20
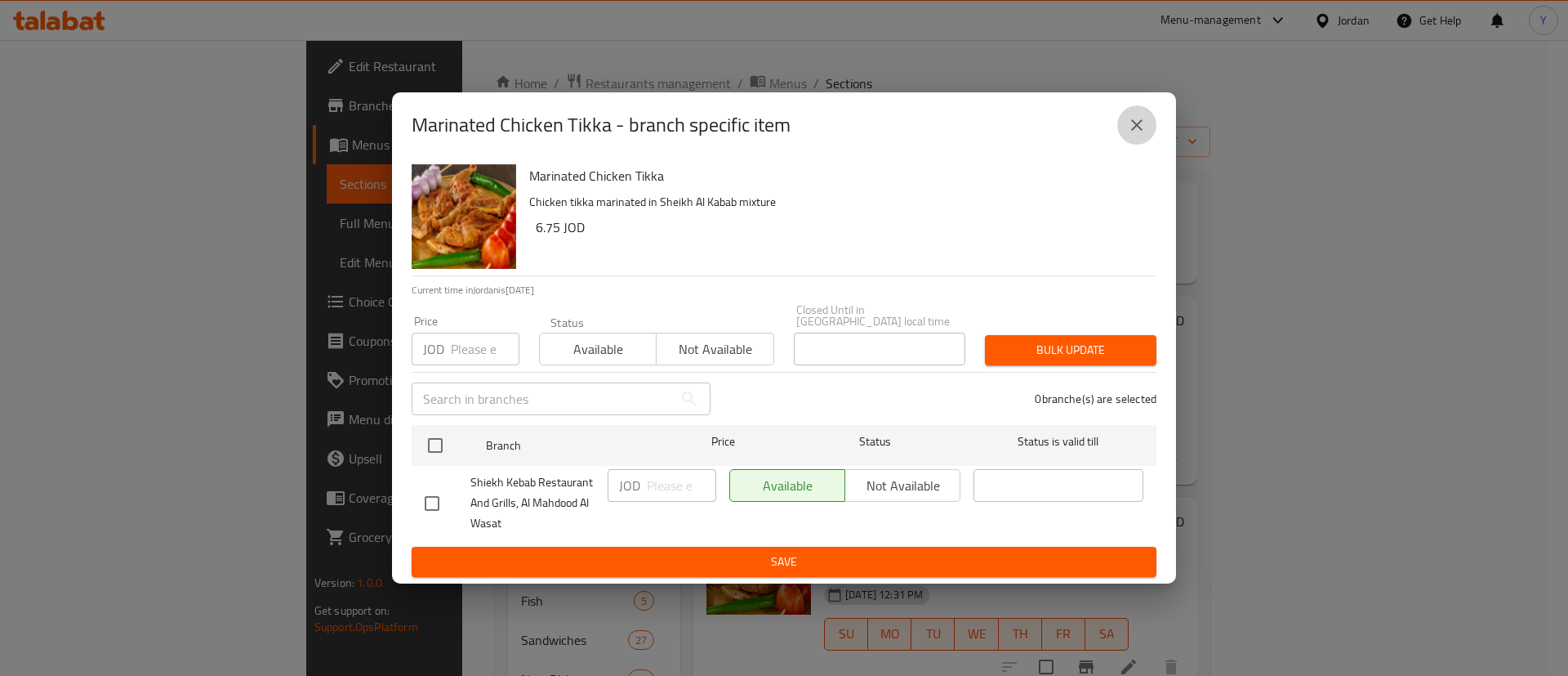
click at [1134, 132] on icon "close" at bounding box center [1137, 124] width 20 height 20
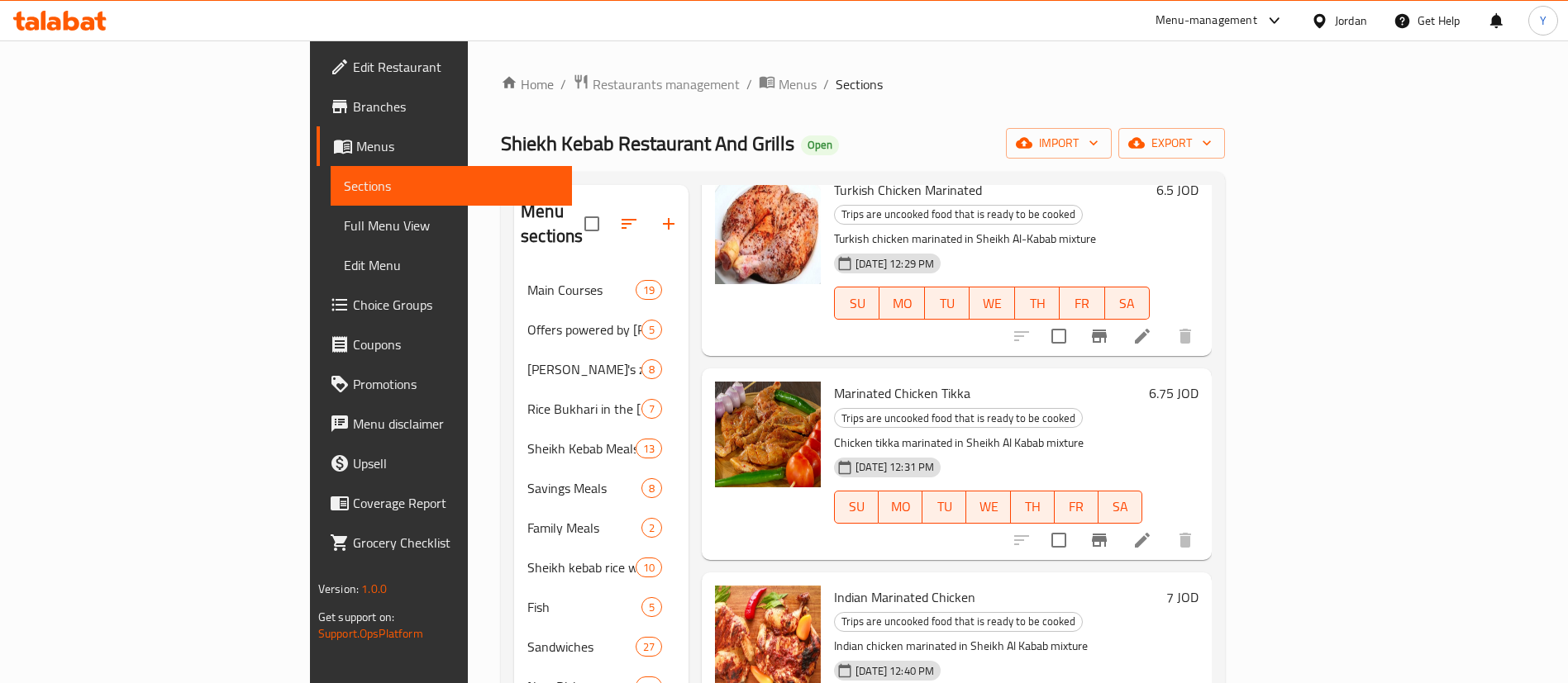
scroll to position [621, 0]
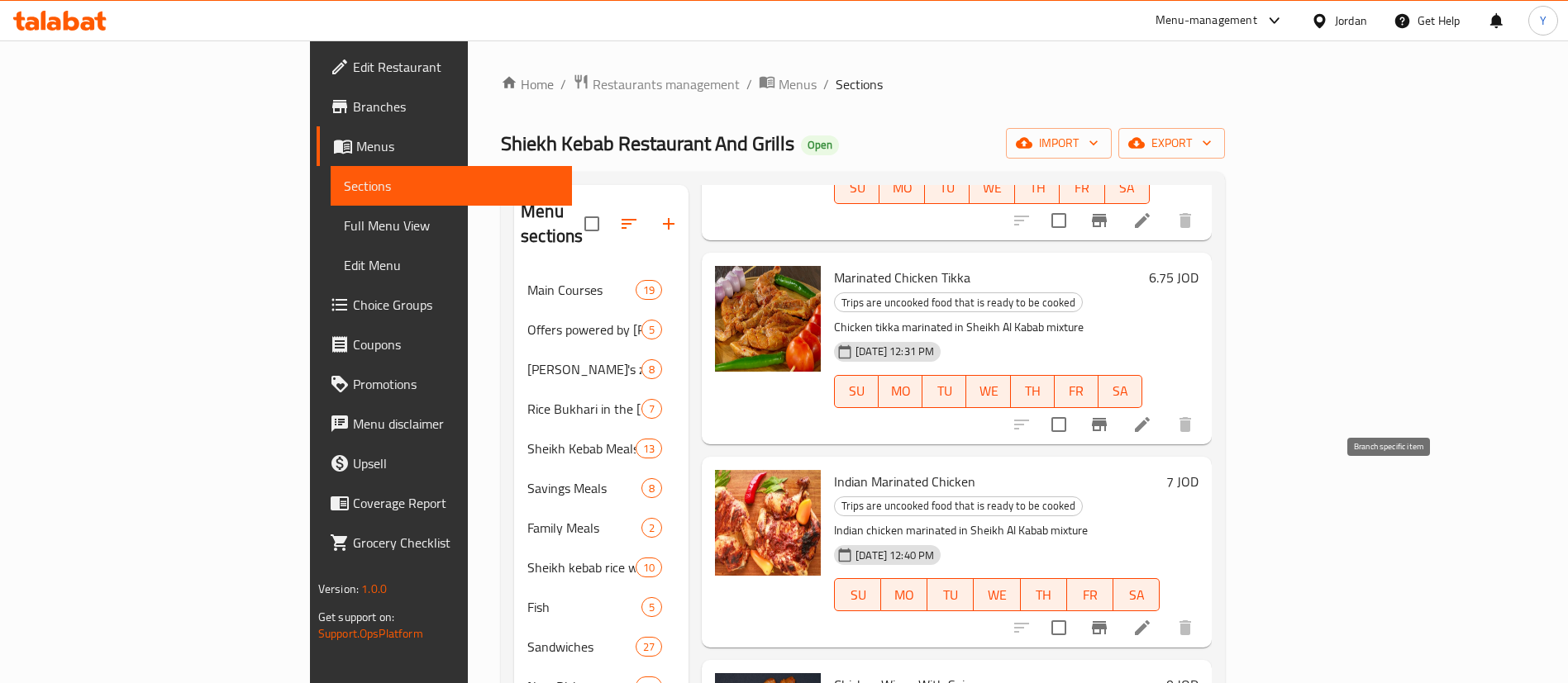
click at [1119, 608] on button "Branch-specific-item" at bounding box center [1099, 628] width 40 height 40
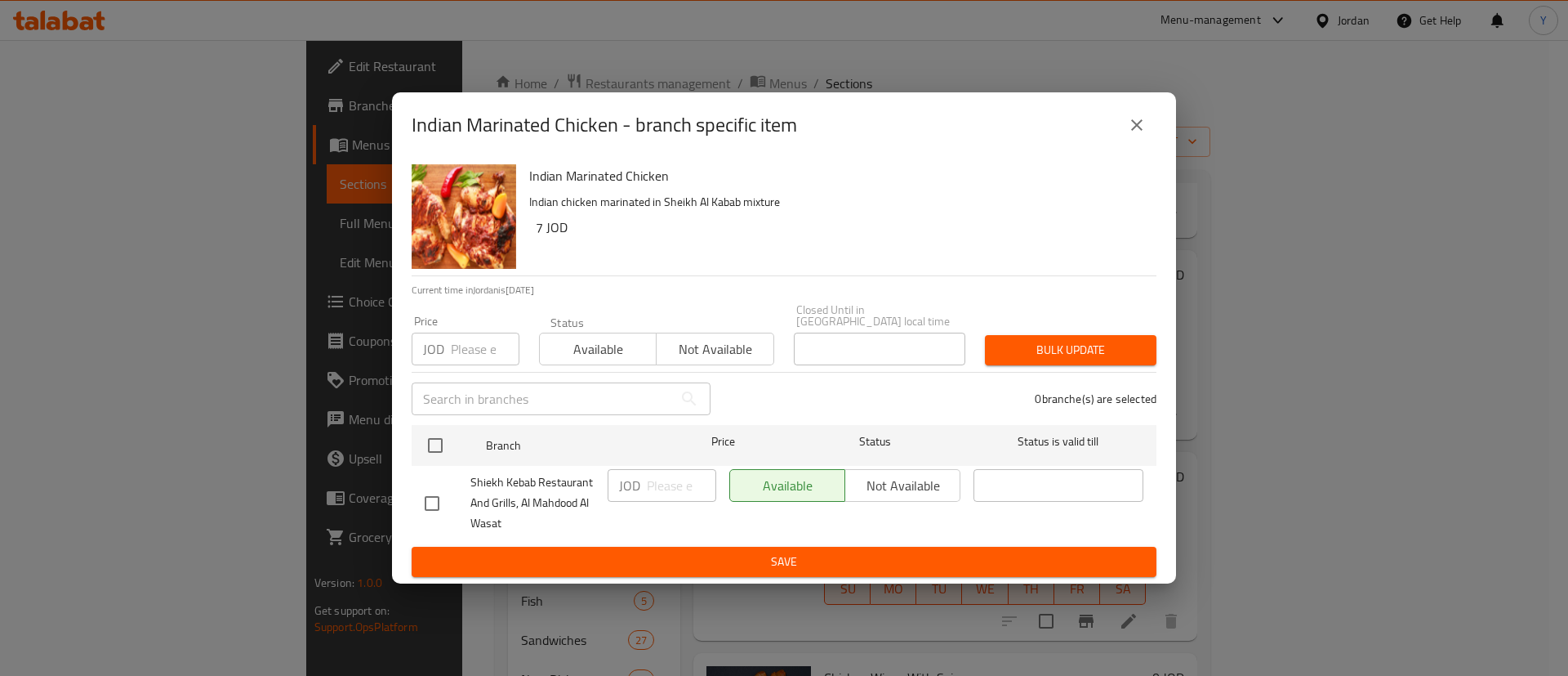
click at [1139, 123] on icon "close" at bounding box center [1137, 124] width 20 height 20
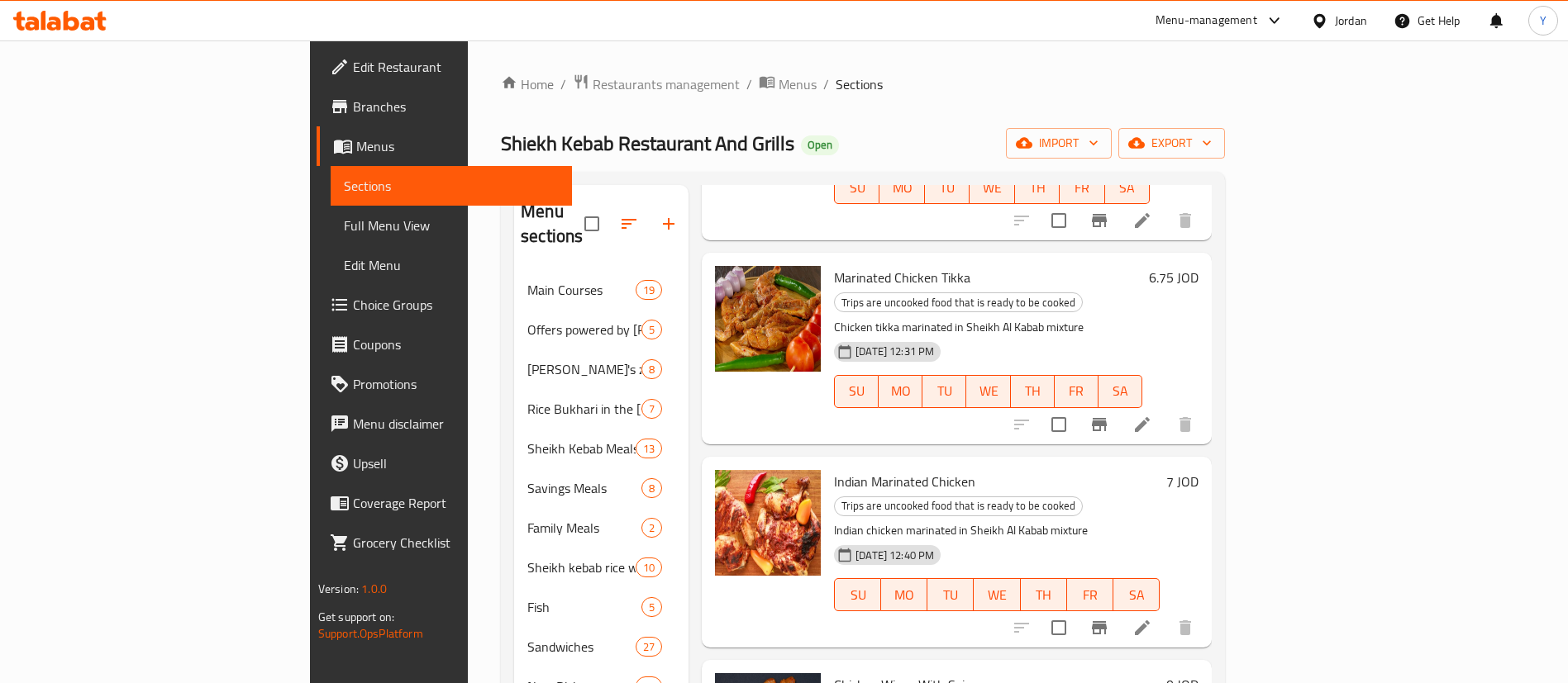
scroll to position [231, 0]
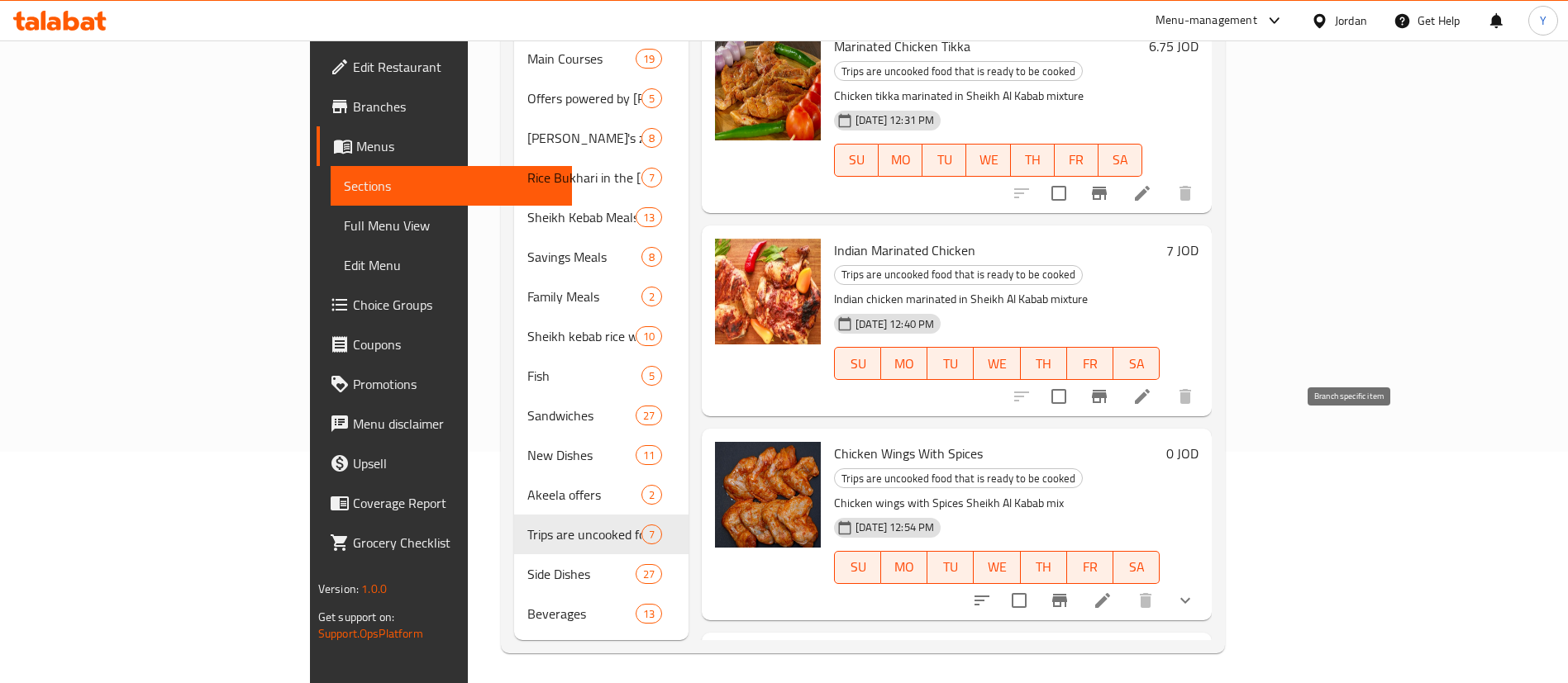
click at [1069, 590] on icon "Branch-specific-item" at bounding box center [1059, 600] width 20 height 20
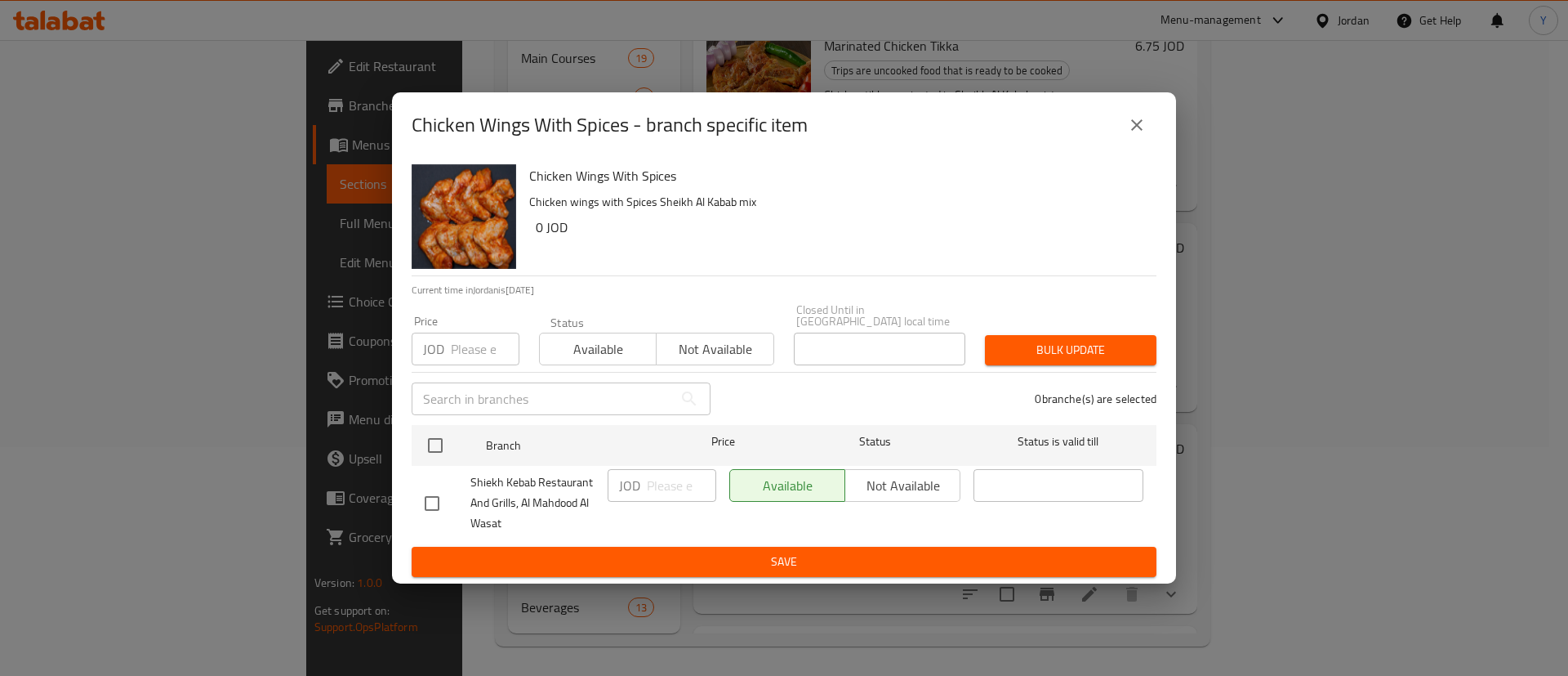
click at [1138, 130] on icon "close" at bounding box center [1137, 124] width 11 height 11
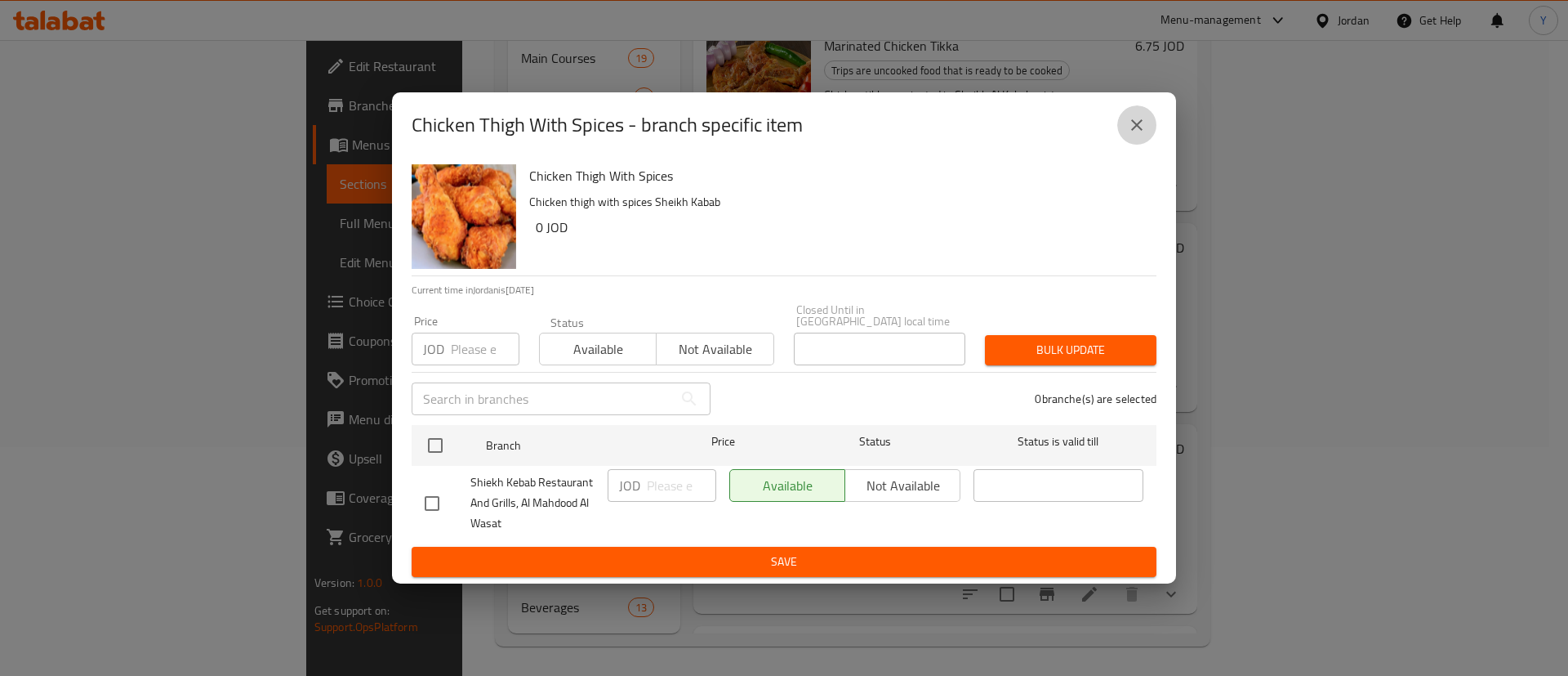
click at [1138, 124] on icon "close" at bounding box center [1137, 124] width 20 height 20
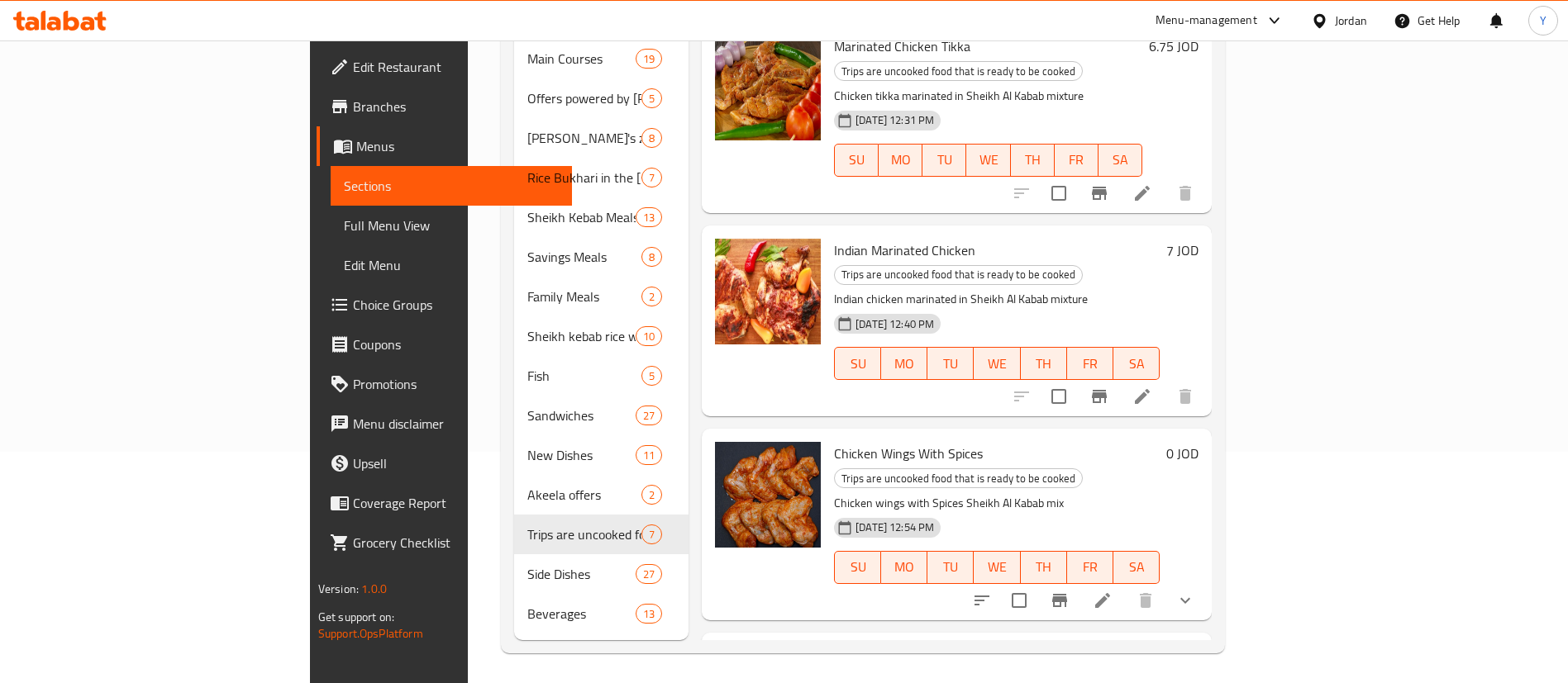
drag, startPoint x: 462, startPoint y: 550, endPoint x: 517, endPoint y: 541, distance: 55.7
click at [527, 564] on span "Side Dishes" at bounding box center [581, 574] width 108 height 20
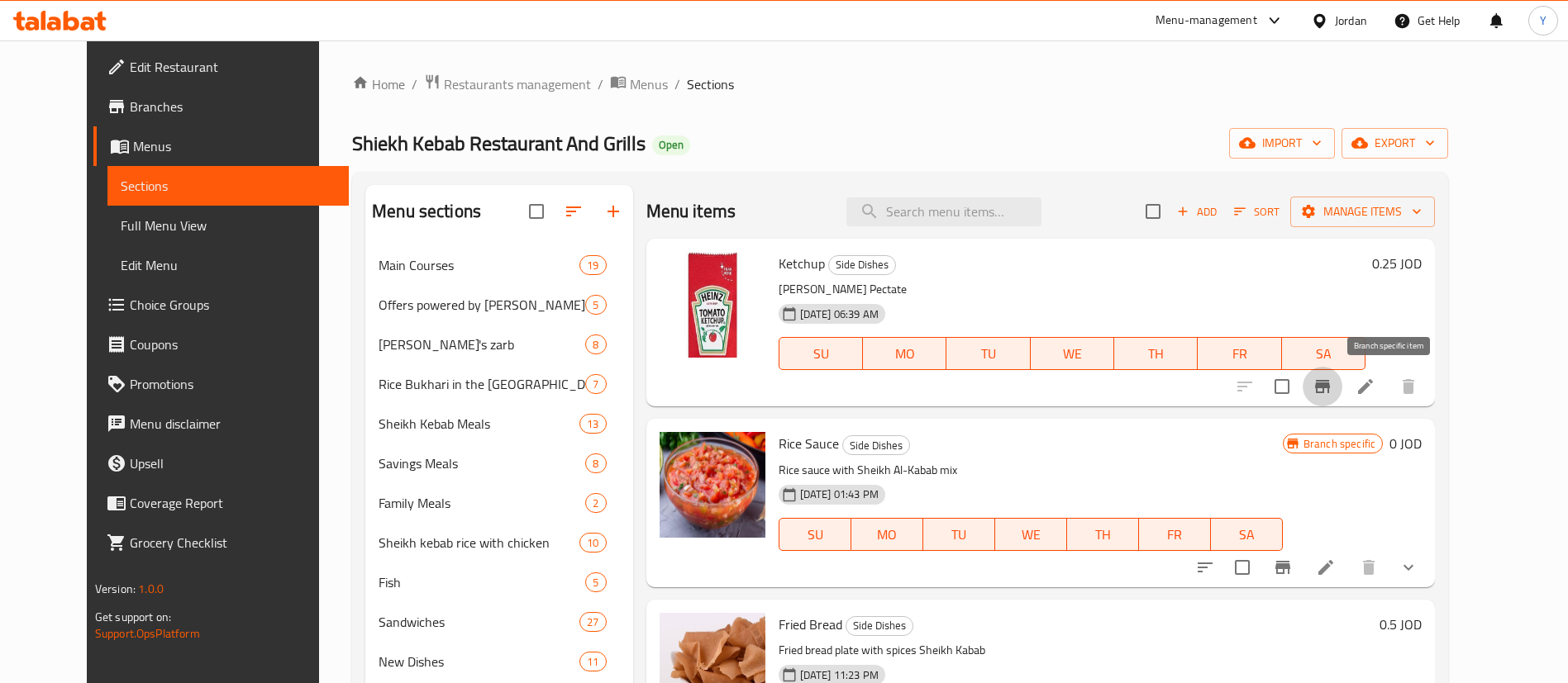
click at [1330, 386] on icon "Branch-specific-item" at bounding box center [1322, 386] width 15 height 13
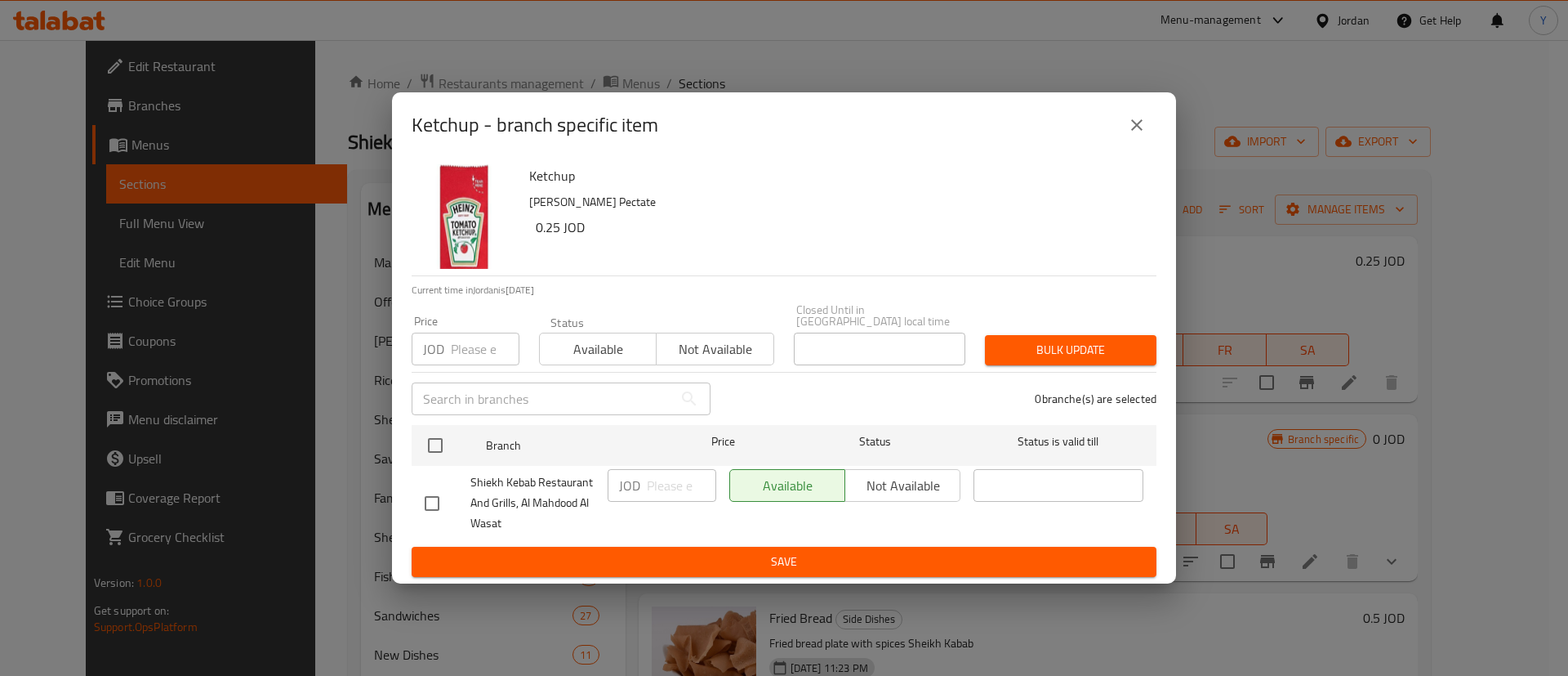
click at [1131, 120] on icon "close" at bounding box center [1137, 124] width 20 height 20
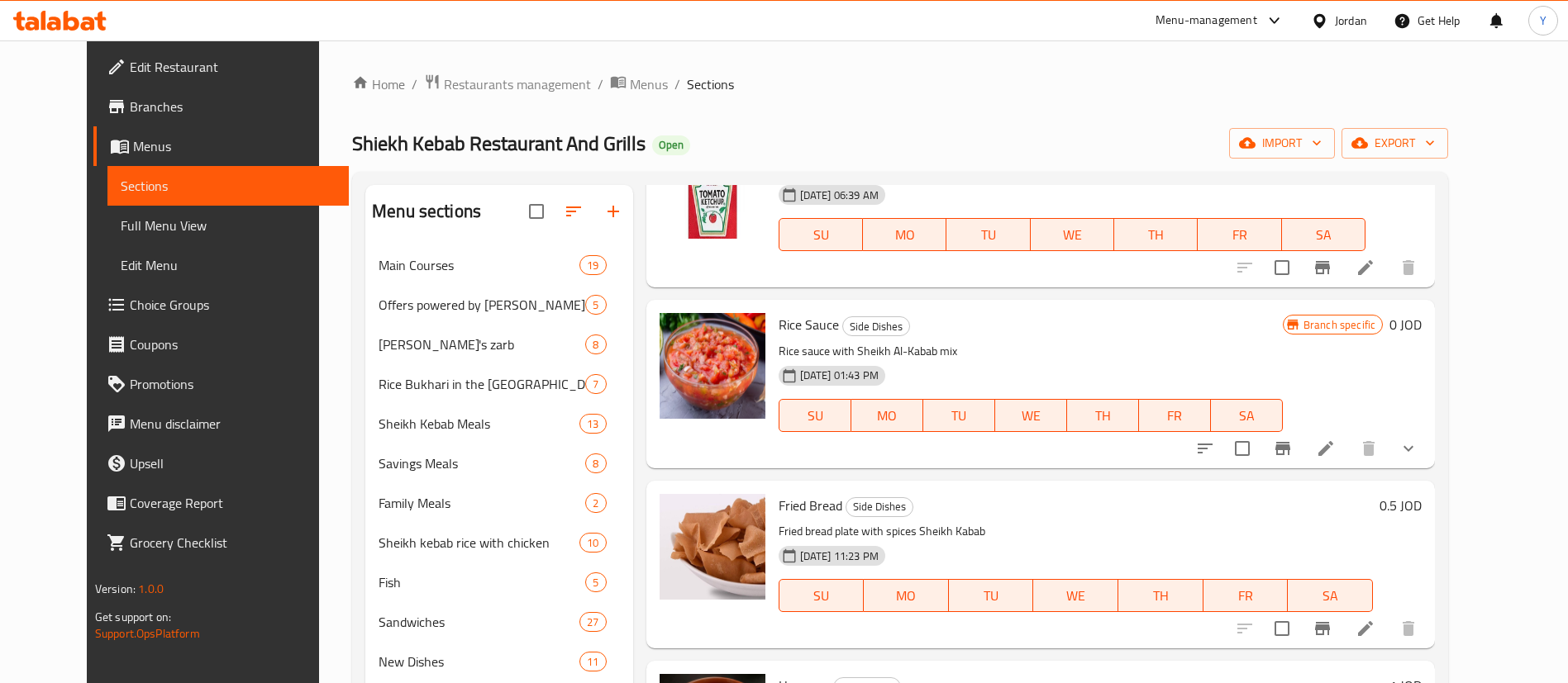
scroll to position [124, 0]
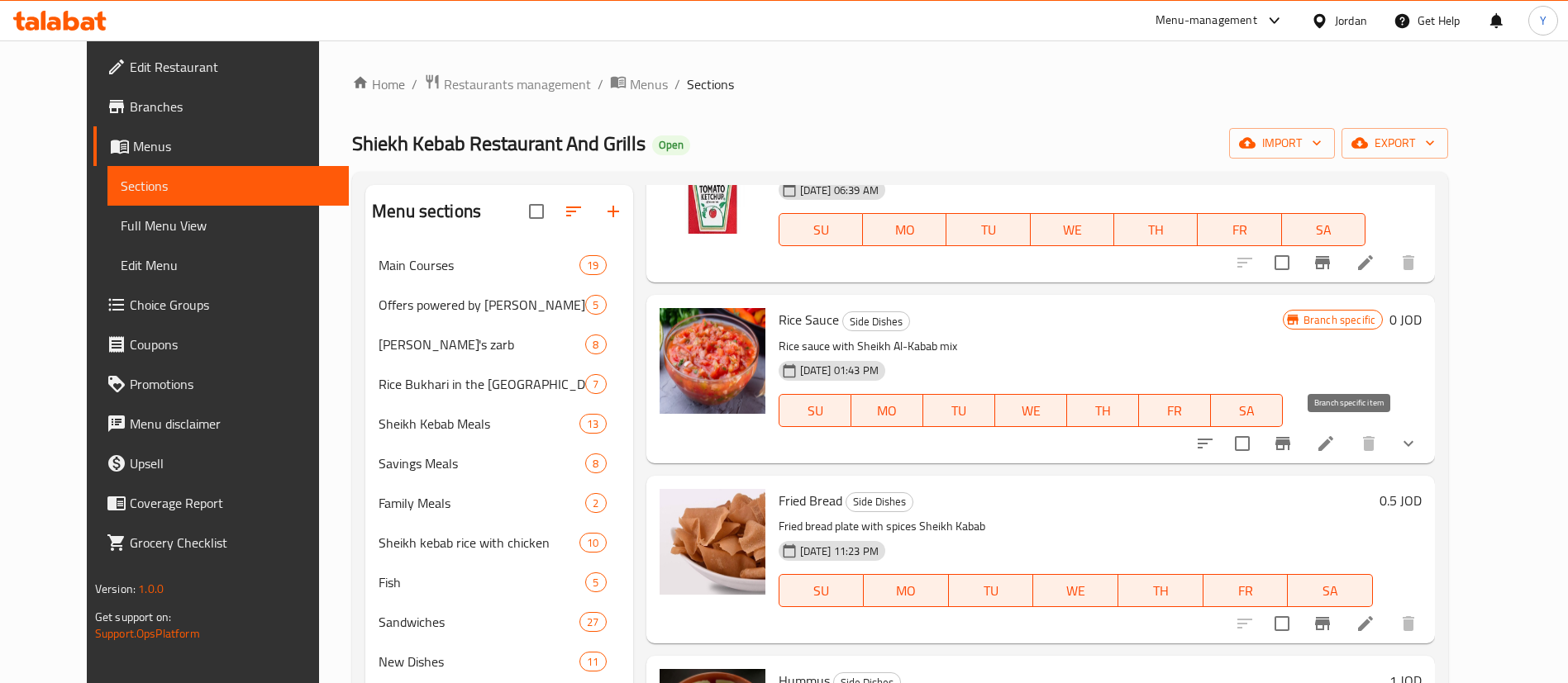
click at [1303, 446] on button "Branch-specific-item" at bounding box center [1283, 444] width 40 height 40
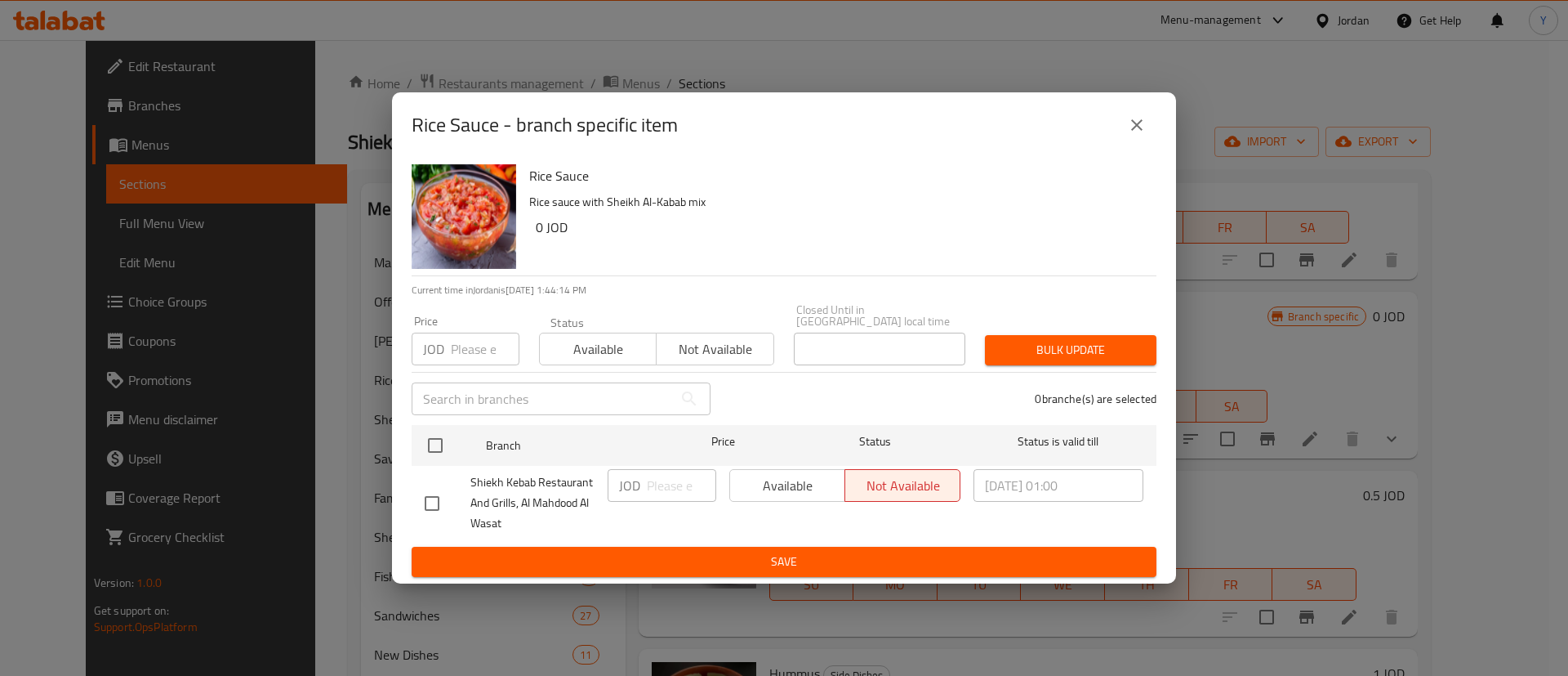
click at [411, 490] on div "Rice Sauce Rice sauce with Sheikh Al-Kabab mix 0 JOD Current time in Jordan is …" at bounding box center [784, 371] width 784 height 426
click at [424, 494] on input "checkbox" at bounding box center [432, 504] width 34 height 34
checkbox input "true"
click at [736, 486] on button "Available" at bounding box center [787, 486] width 116 height 33
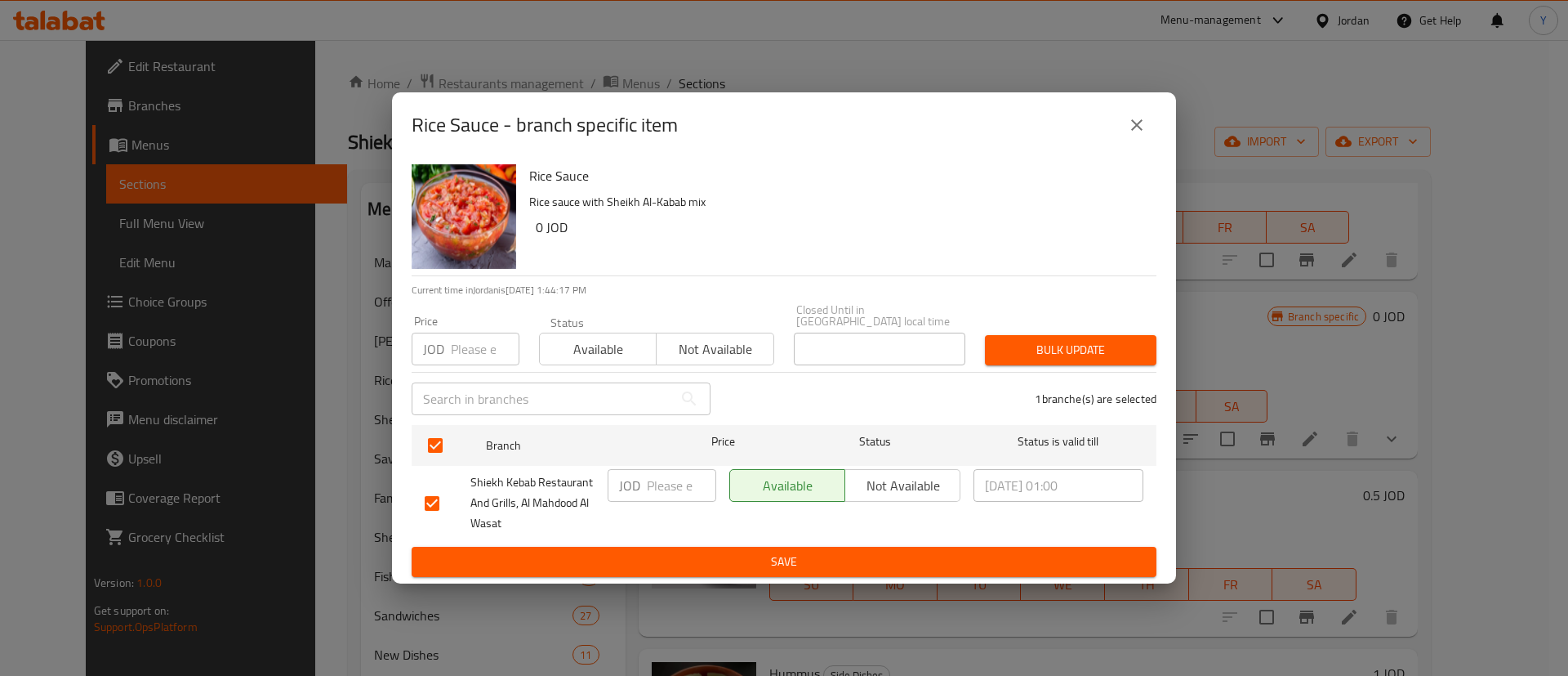
click at [772, 564] on span "Save" at bounding box center [784, 562] width 719 height 21
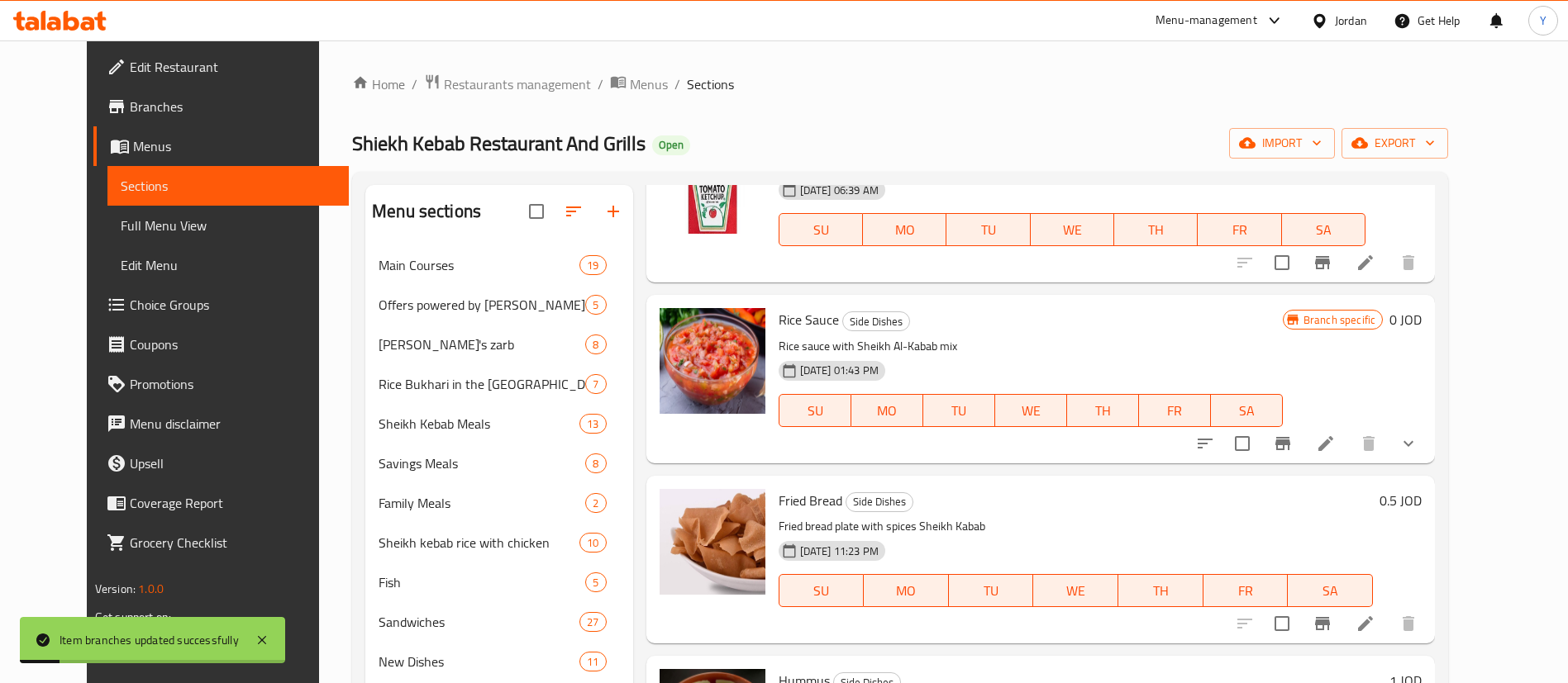
scroll to position [372, 0]
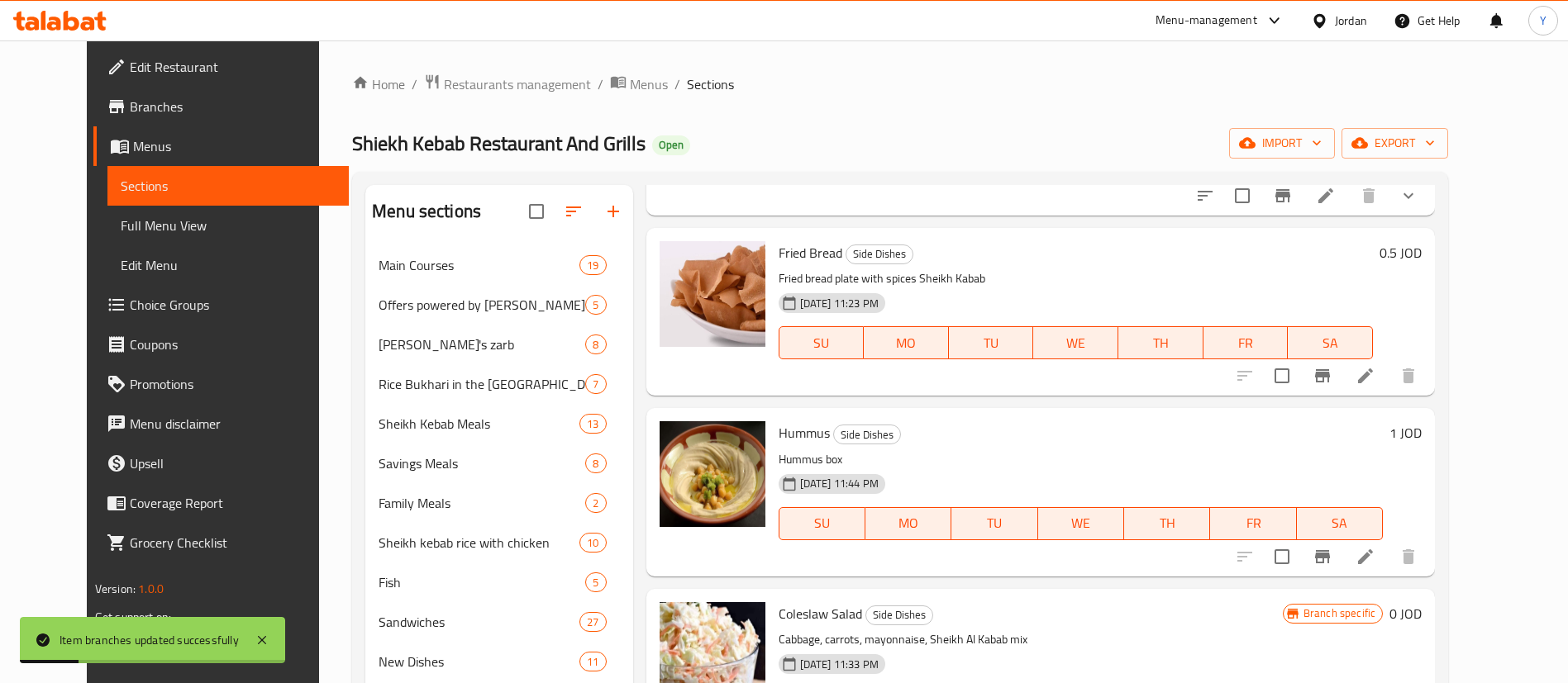
click at [1332, 379] on icon "Branch-specific-item" at bounding box center [1322, 375] width 20 height 20
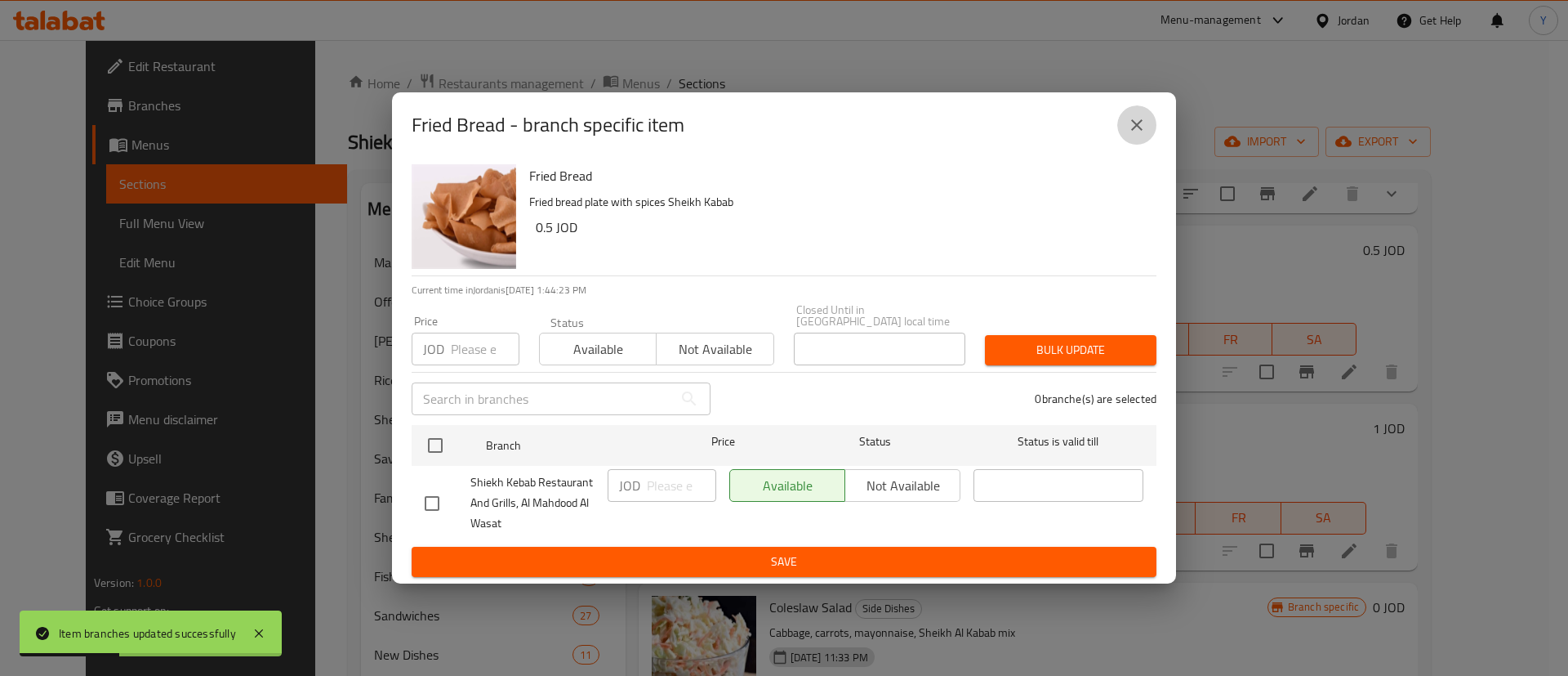
click at [1124, 136] on button "close" at bounding box center [1138, 125] width 39 height 39
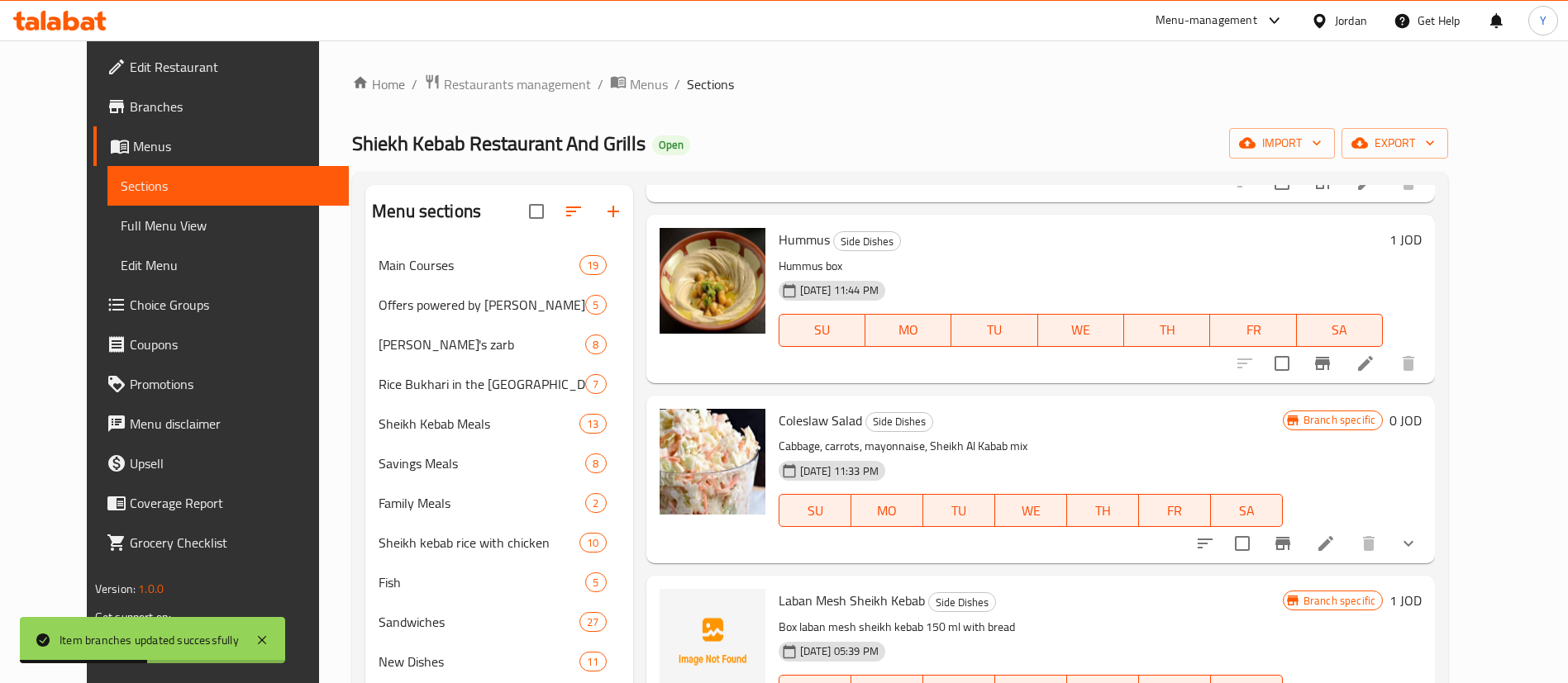
scroll to position [620, 0]
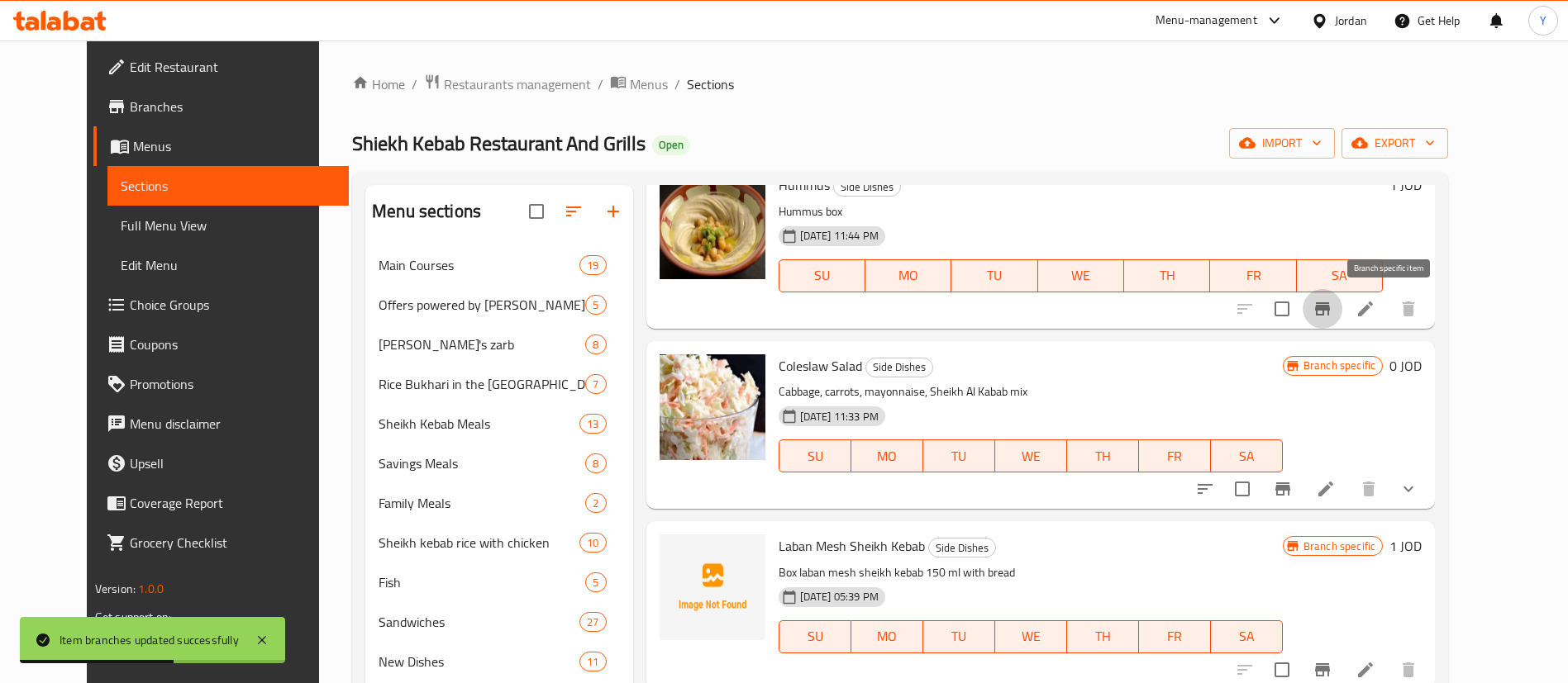
click at [1330, 313] on icon "Branch-specific-item" at bounding box center [1322, 309] width 15 height 13
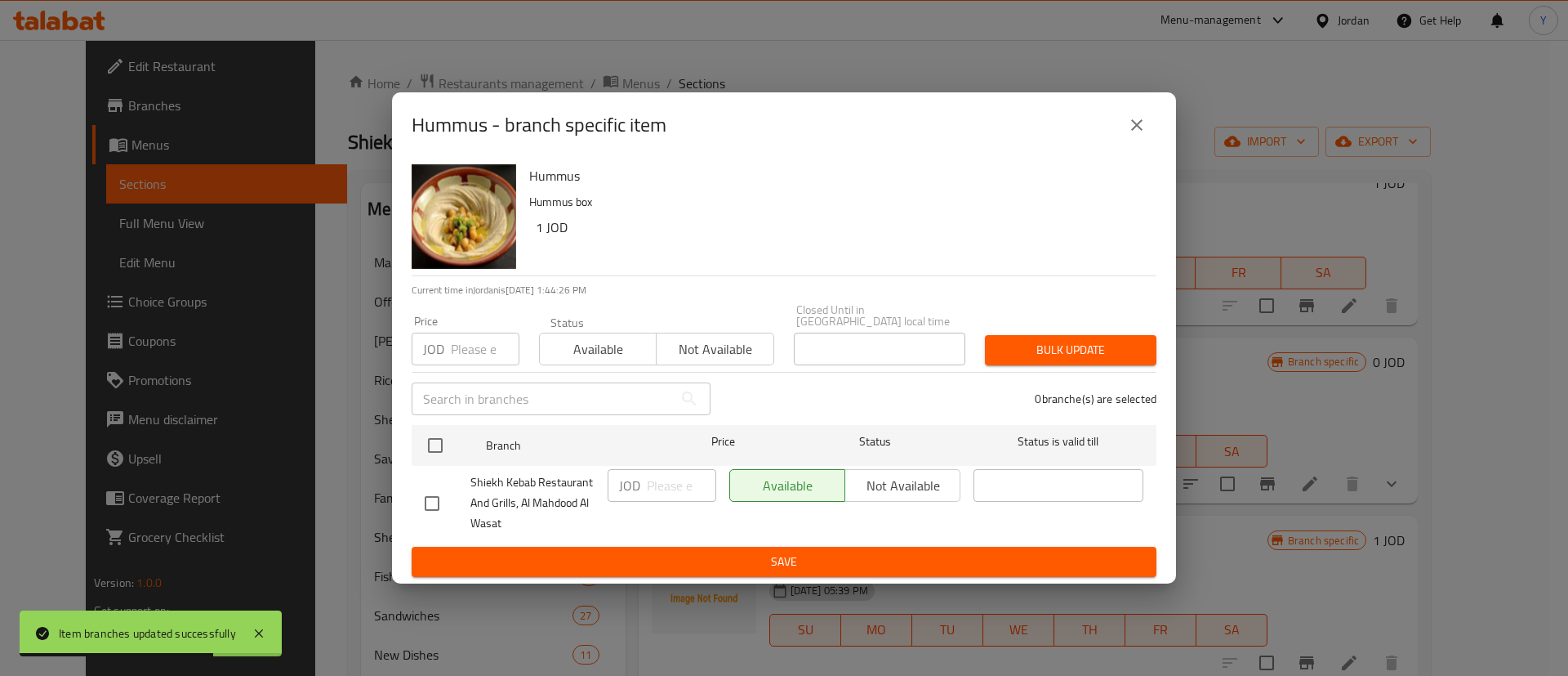
click at [1131, 127] on icon "close" at bounding box center [1137, 124] width 20 height 20
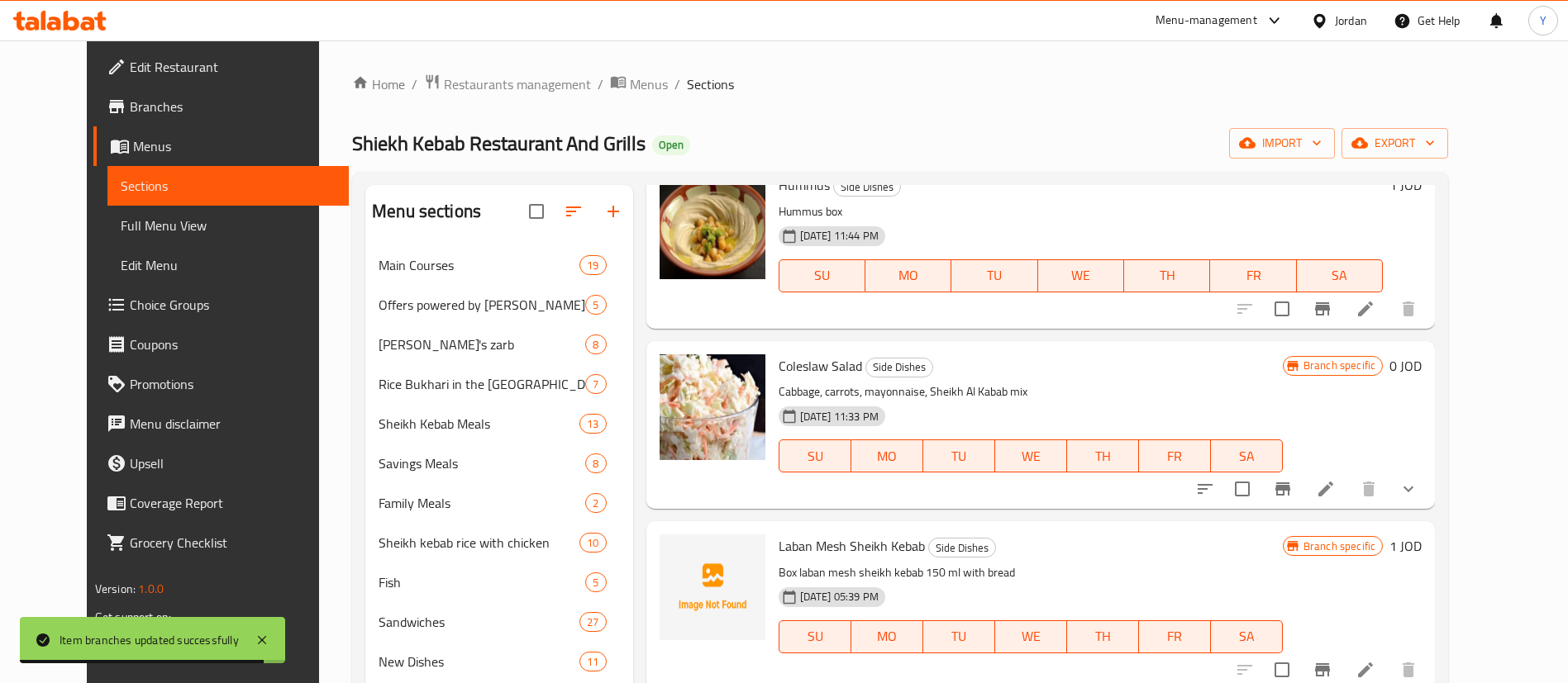
click at [1303, 485] on button "Branch-specific-item" at bounding box center [1283, 489] width 40 height 40
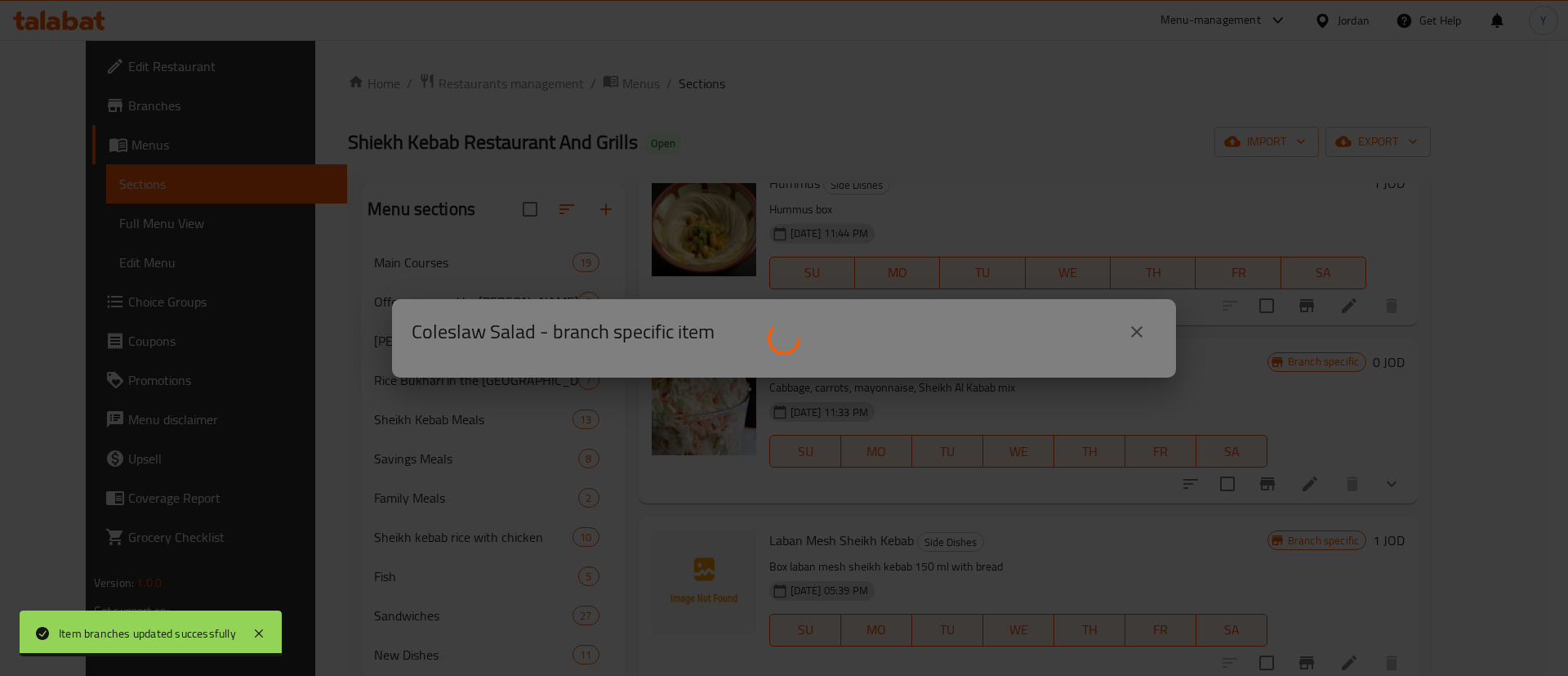
click at [1337, 484] on div at bounding box center [784, 338] width 1568 height 676
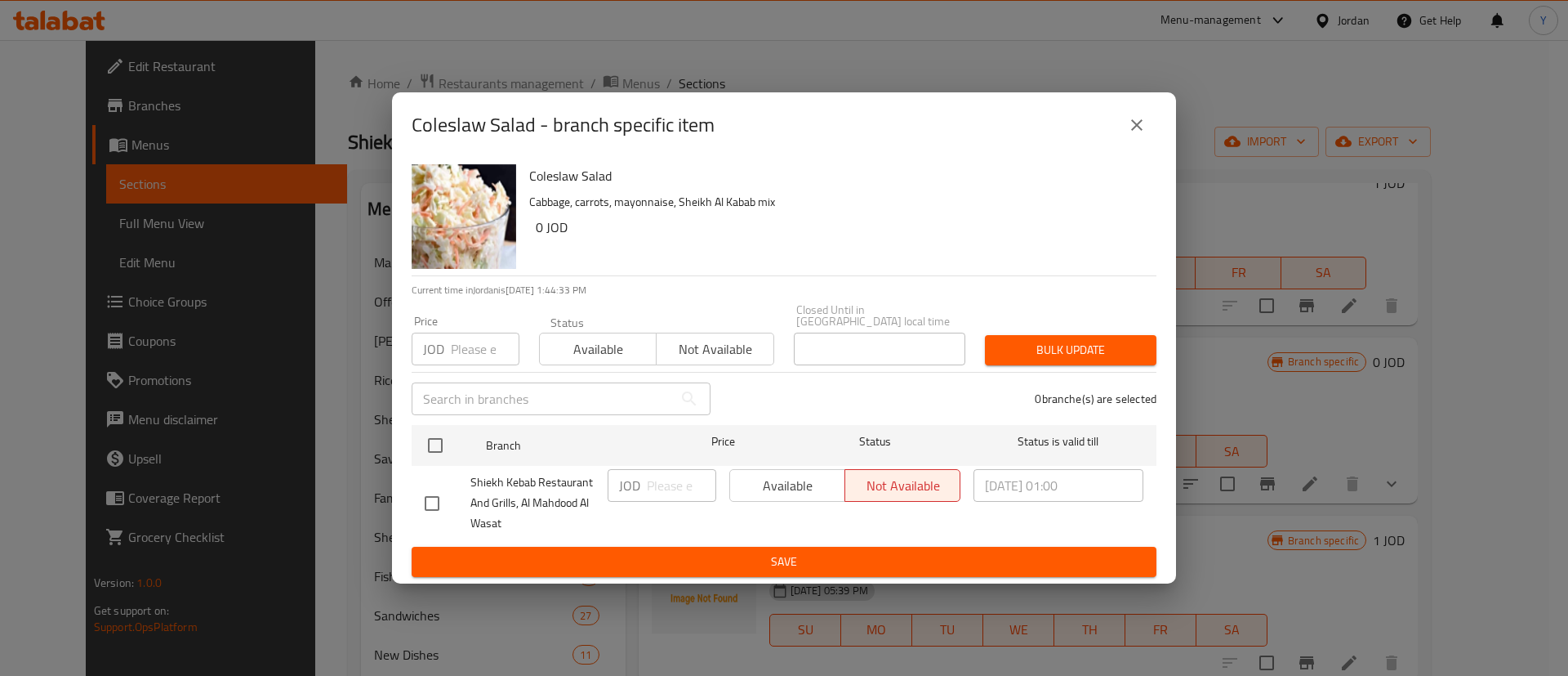
click at [440, 499] on input "checkbox" at bounding box center [432, 504] width 34 height 34
checkbox input "true"
click at [770, 477] on span "Available" at bounding box center [787, 486] width 102 height 24
click at [793, 552] on span "Save" at bounding box center [784, 562] width 719 height 21
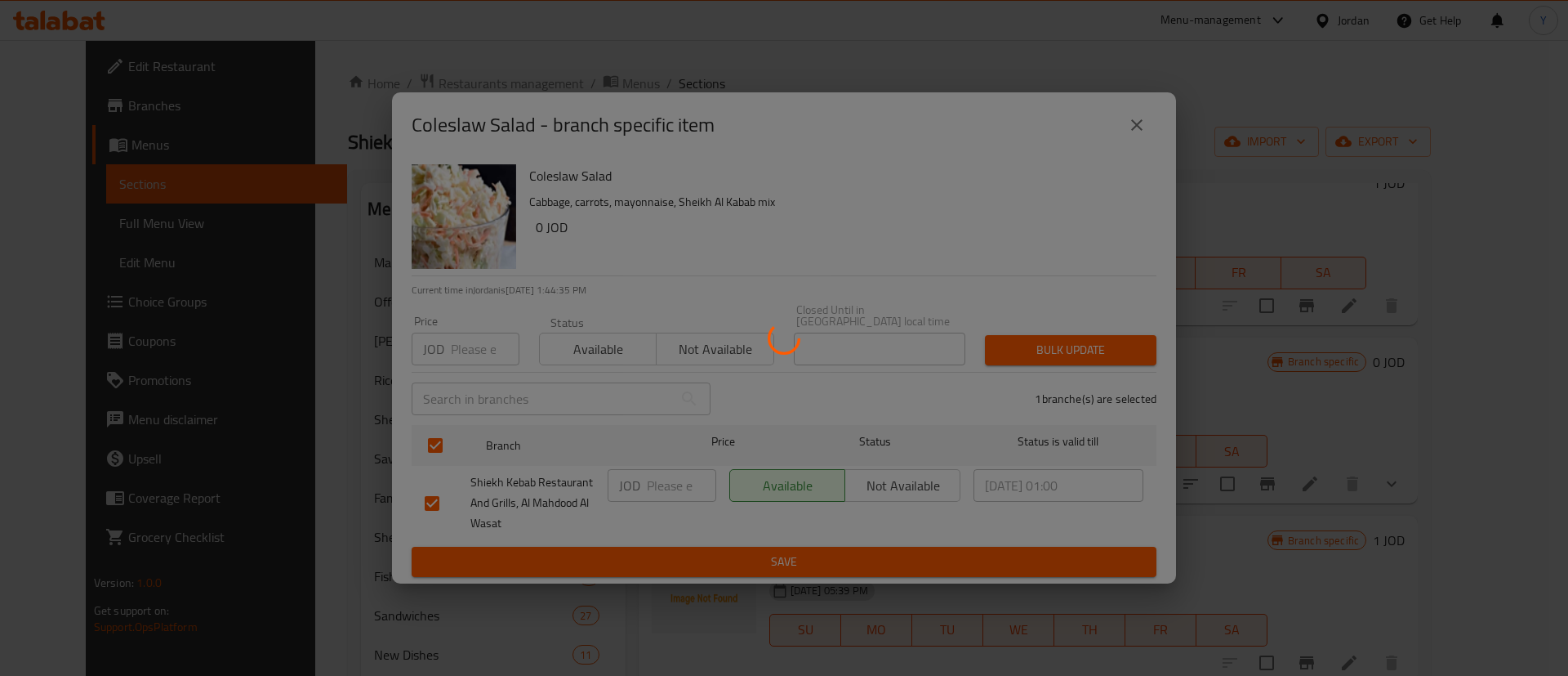
click at [995, 552] on div at bounding box center [784, 338] width 1568 height 676
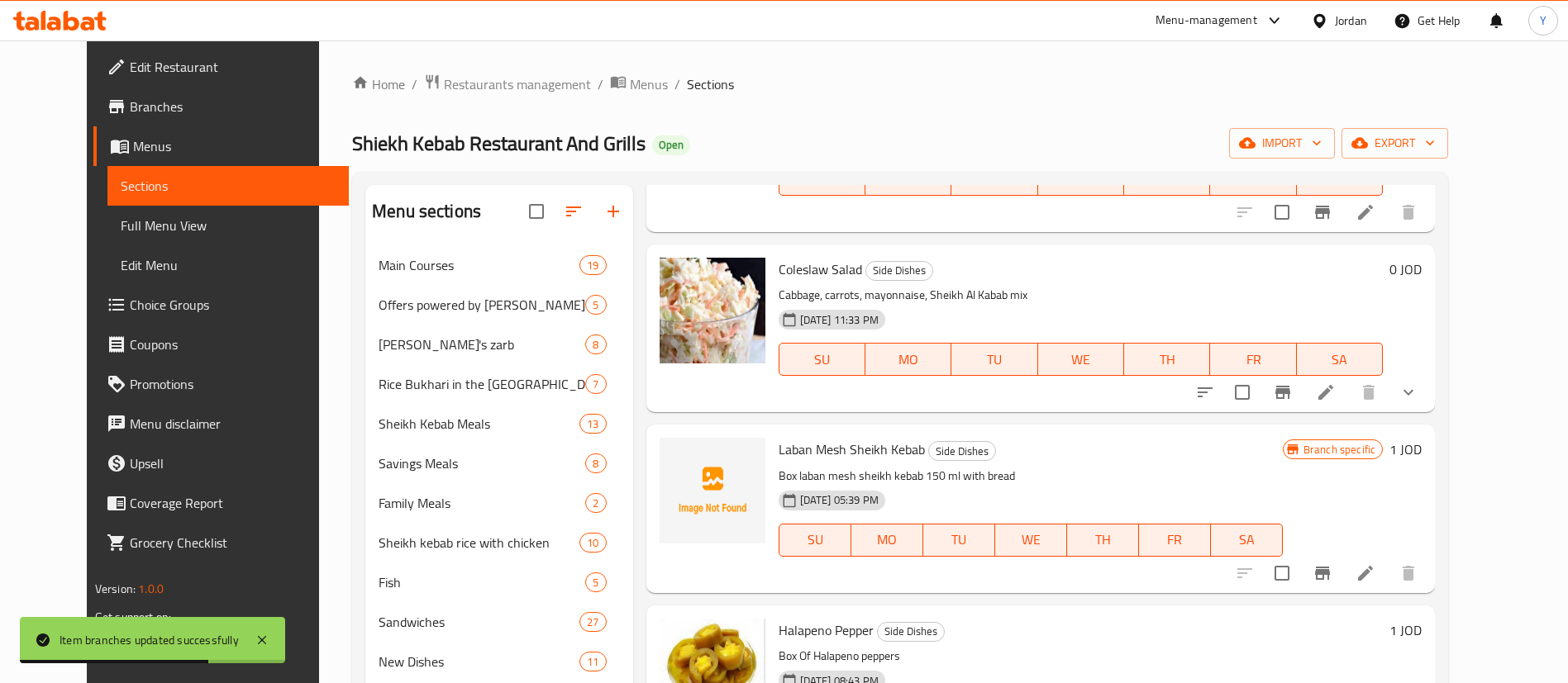
scroll to position [991, 0]
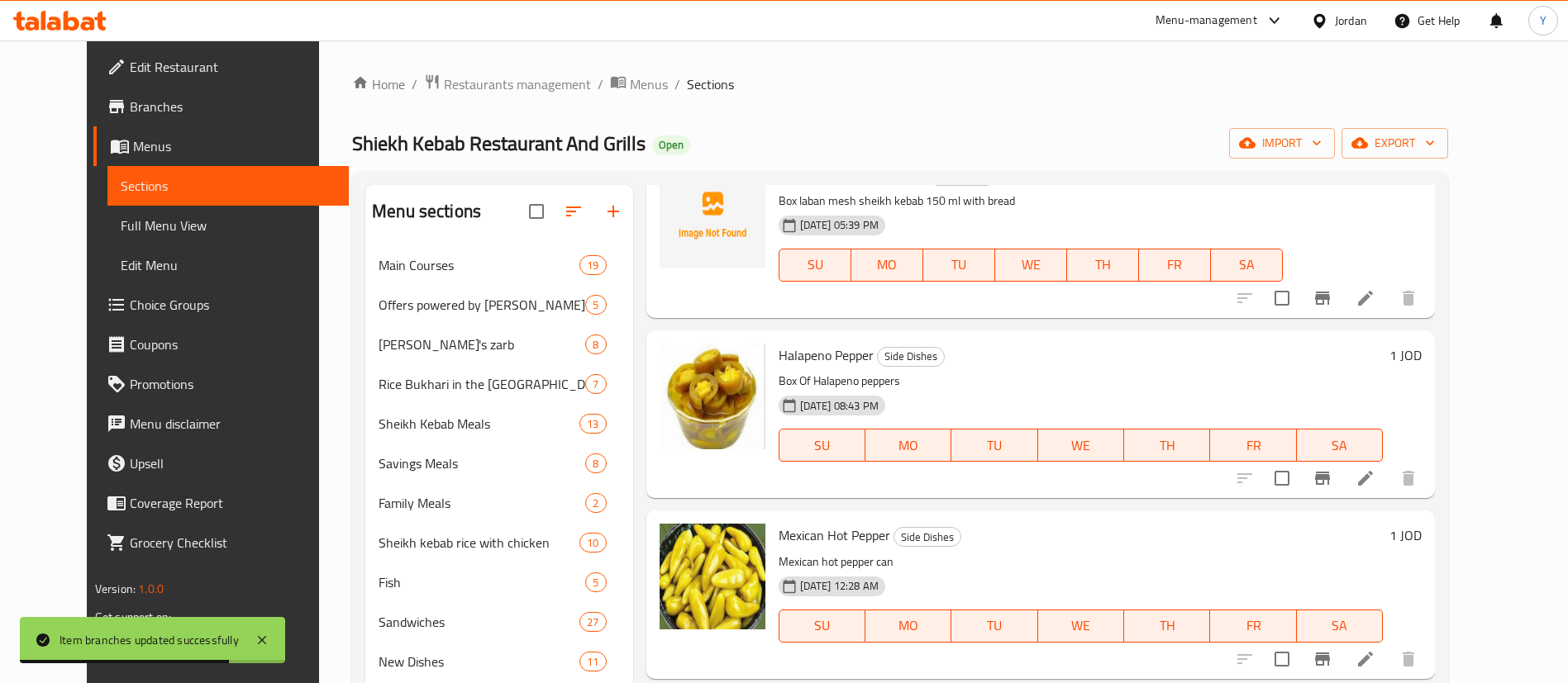
click at [1332, 290] on icon "Branch-specific-item" at bounding box center [1322, 298] width 20 height 20
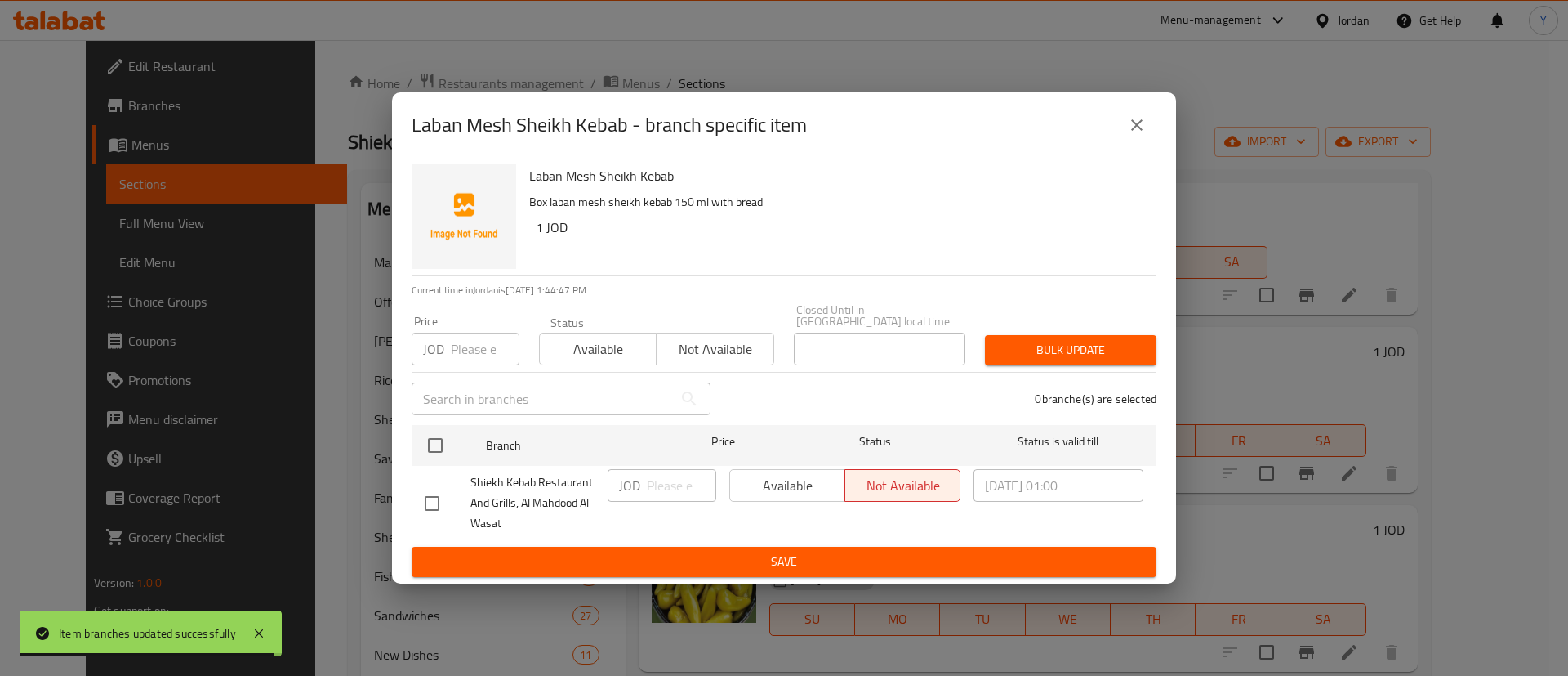
click at [437, 495] on input "checkbox" at bounding box center [432, 504] width 34 height 34
checkbox input "true"
click at [791, 482] on span "Available" at bounding box center [787, 486] width 102 height 24
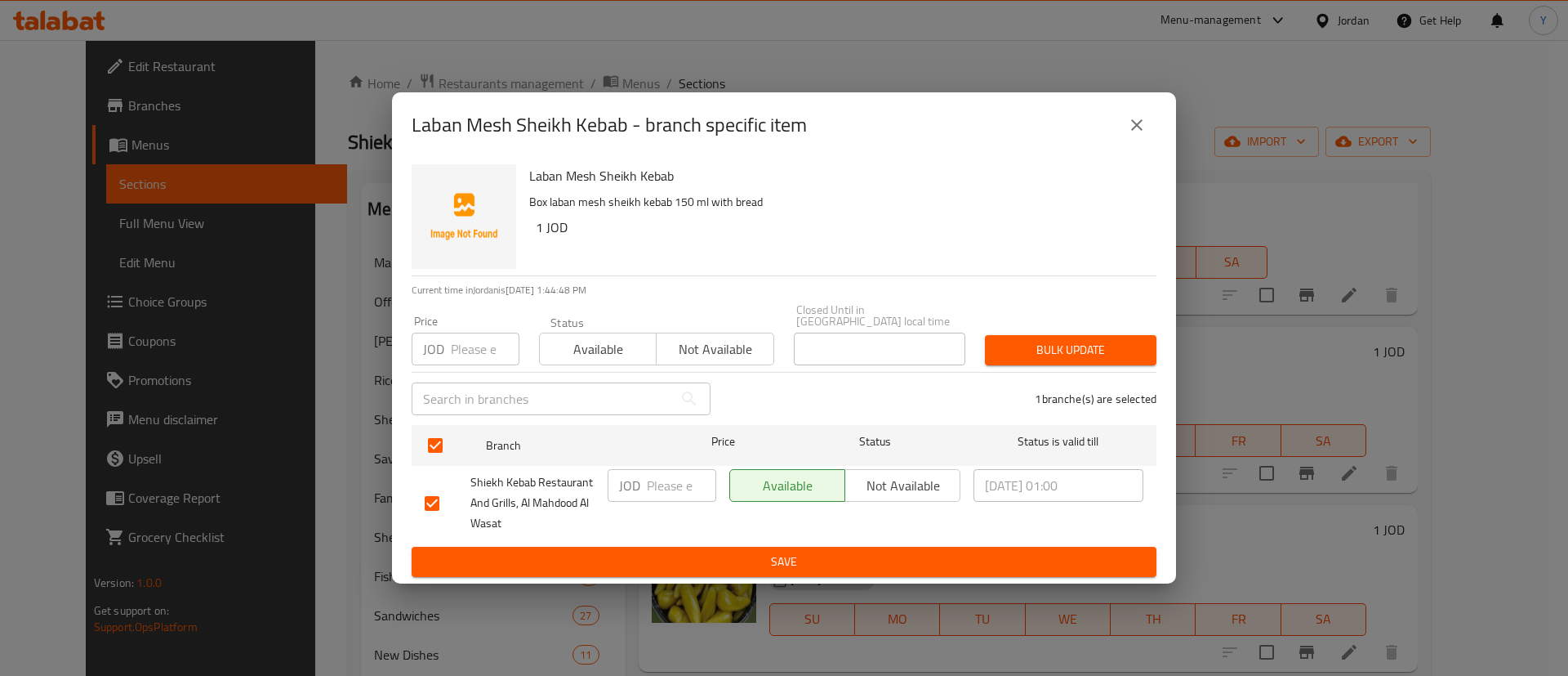
drag, startPoint x: 750, startPoint y: 560, endPoint x: 1378, endPoint y: 486, distance: 632.3
click at [751, 560] on span "Save" at bounding box center [784, 562] width 719 height 21
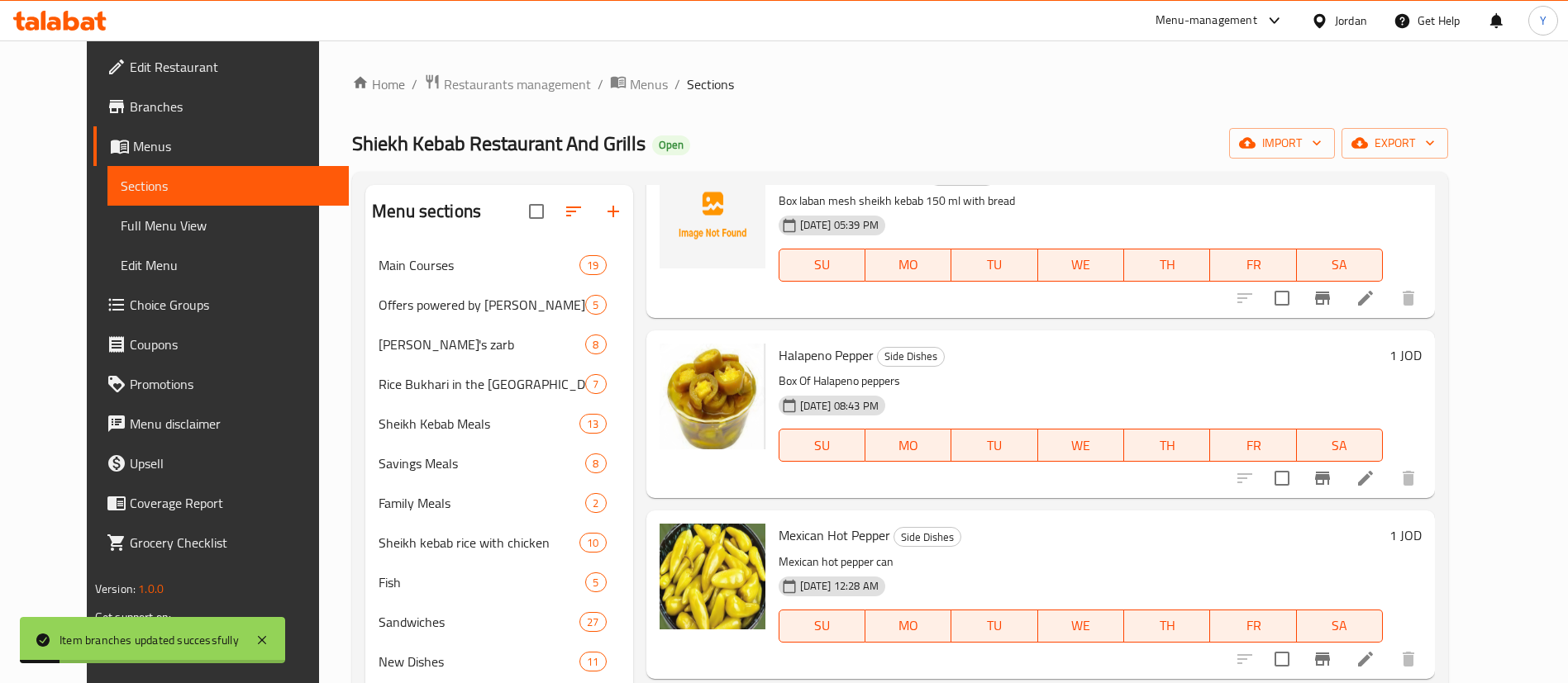
scroll to position [1115, 0]
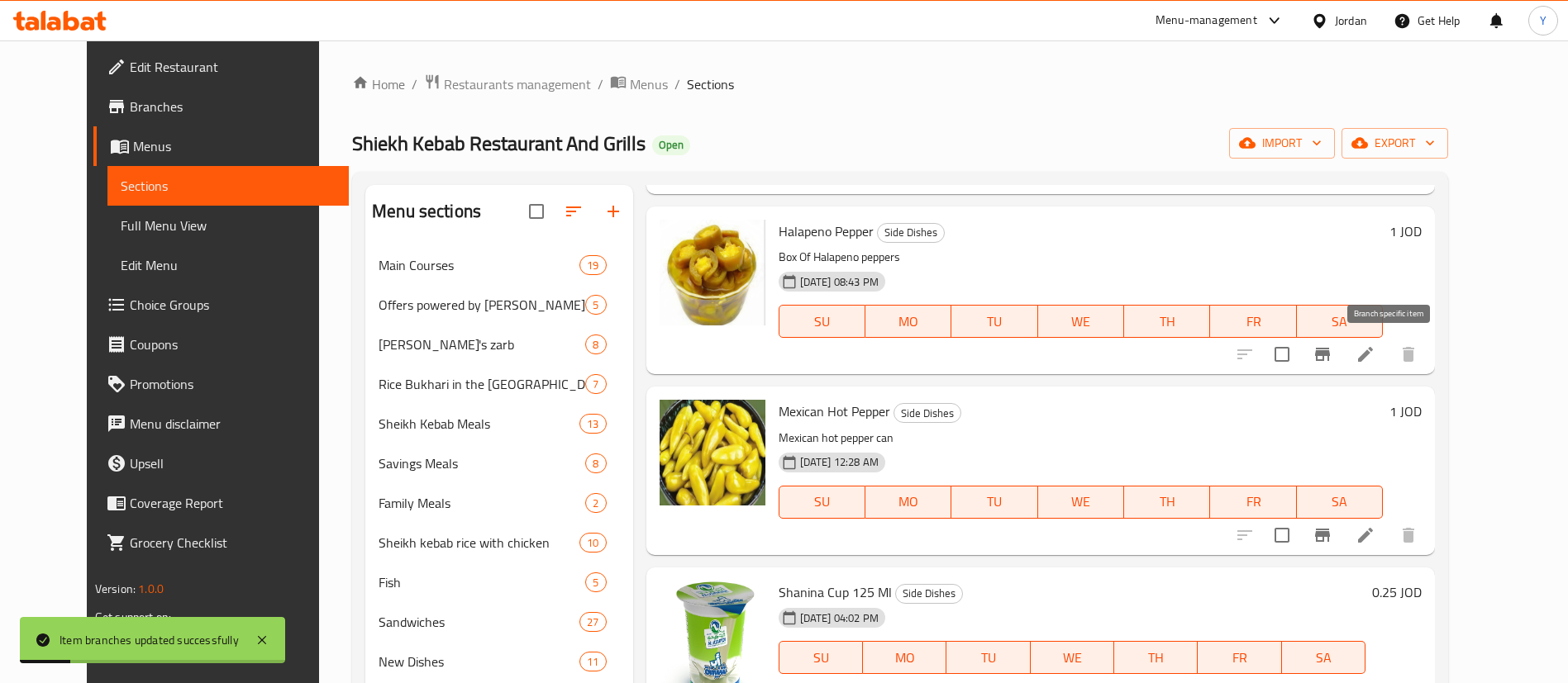
click at [1330, 348] on icon "Branch-specific-item" at bounding box center [1322, 354] width 15 height 13
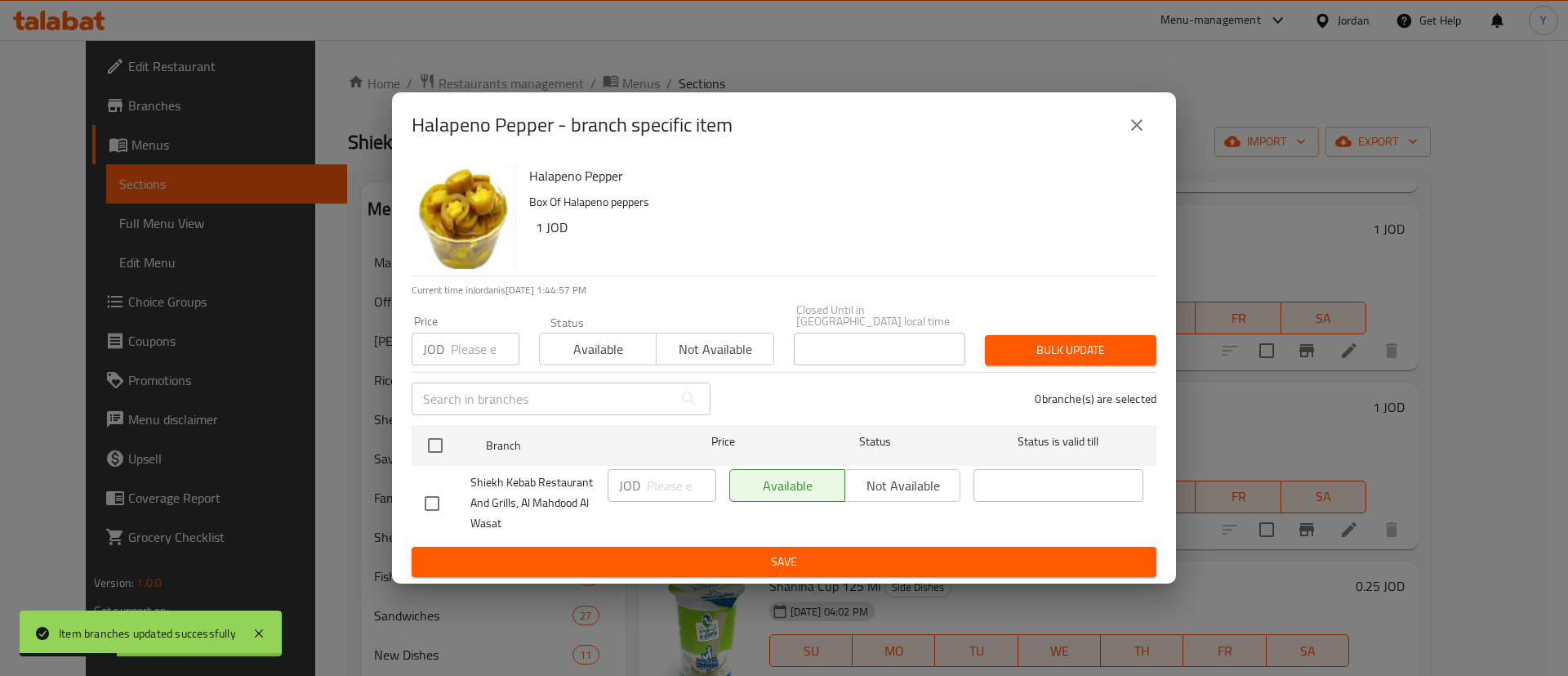
click at [1137, 135] on icon "close" at bounding box center [1137, 124] width 20 height 20
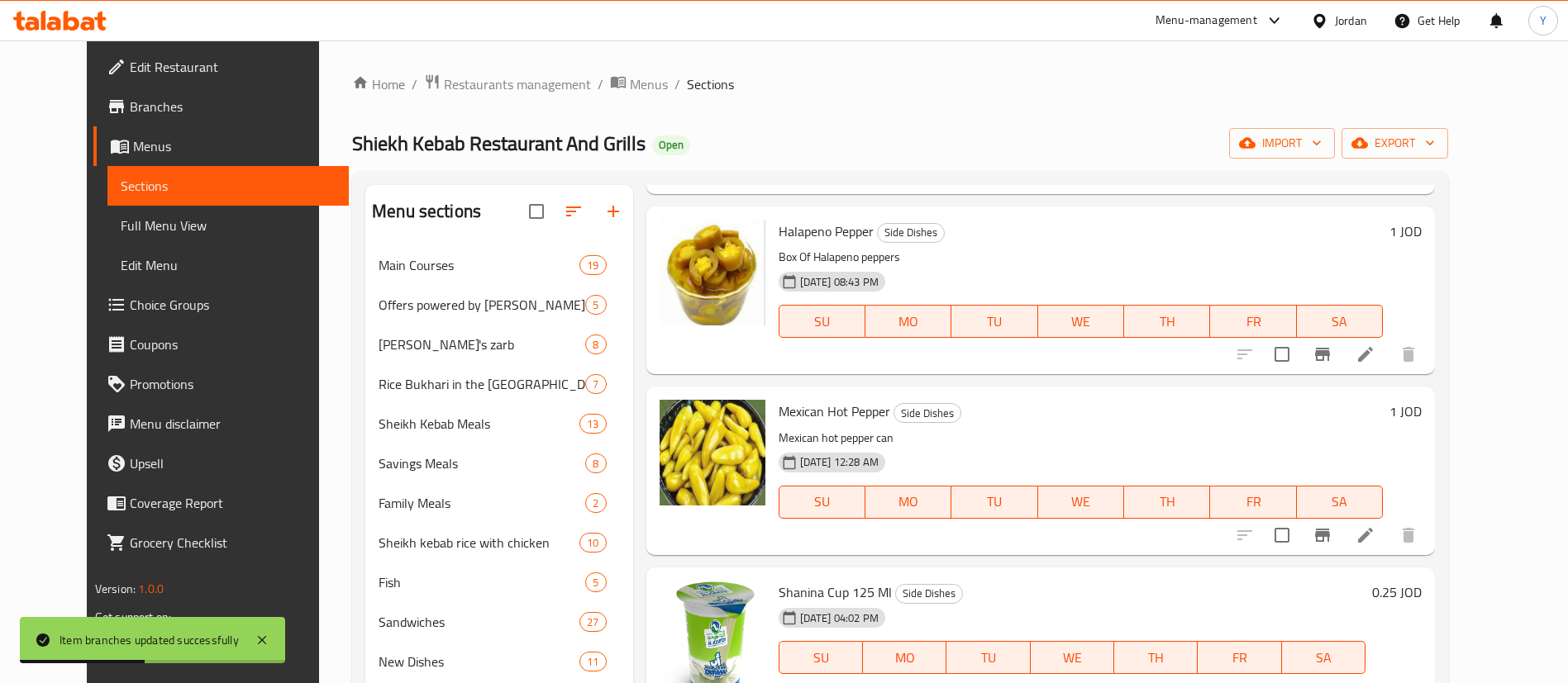
scroll to position [1363, 0]
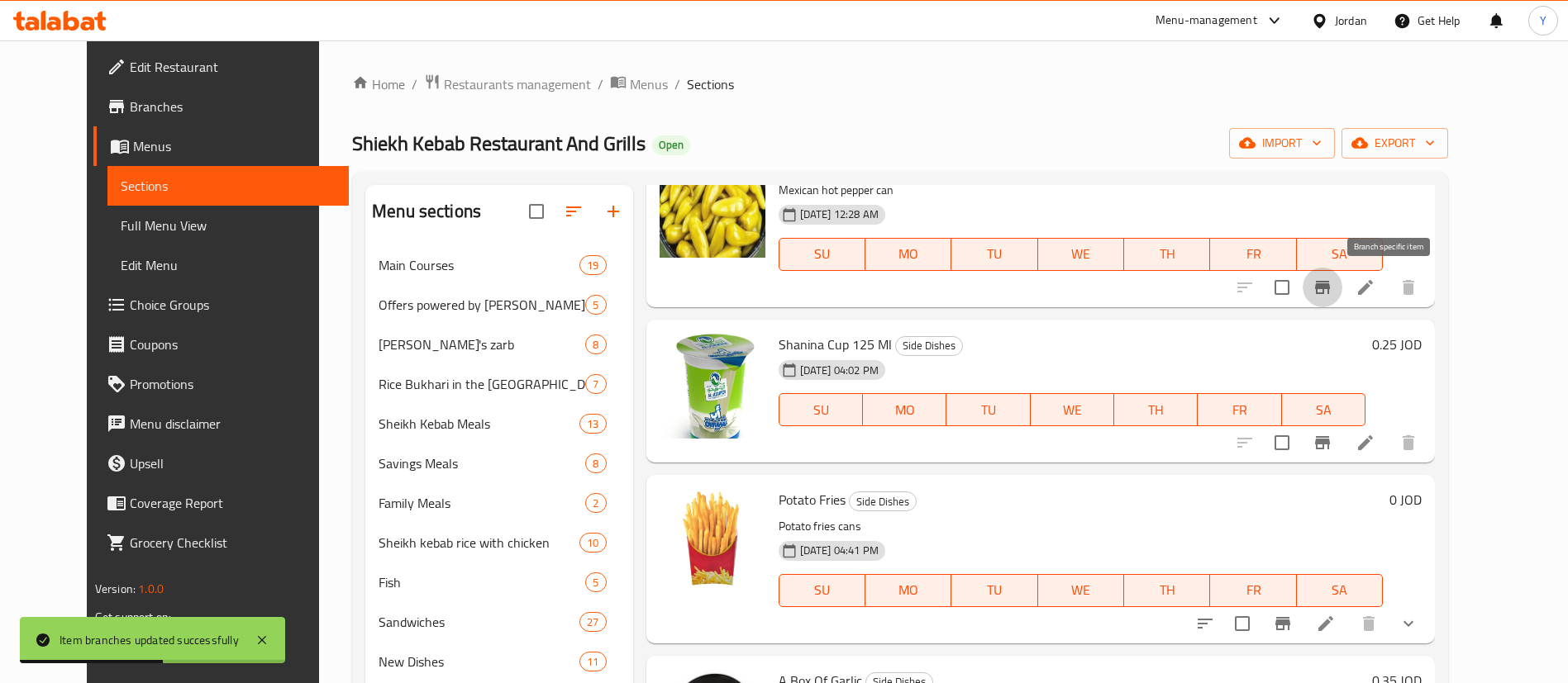
click at [1332, 277] on icon "Branch-specific-item" at bounding box center [1322, 287] width 20 height 20
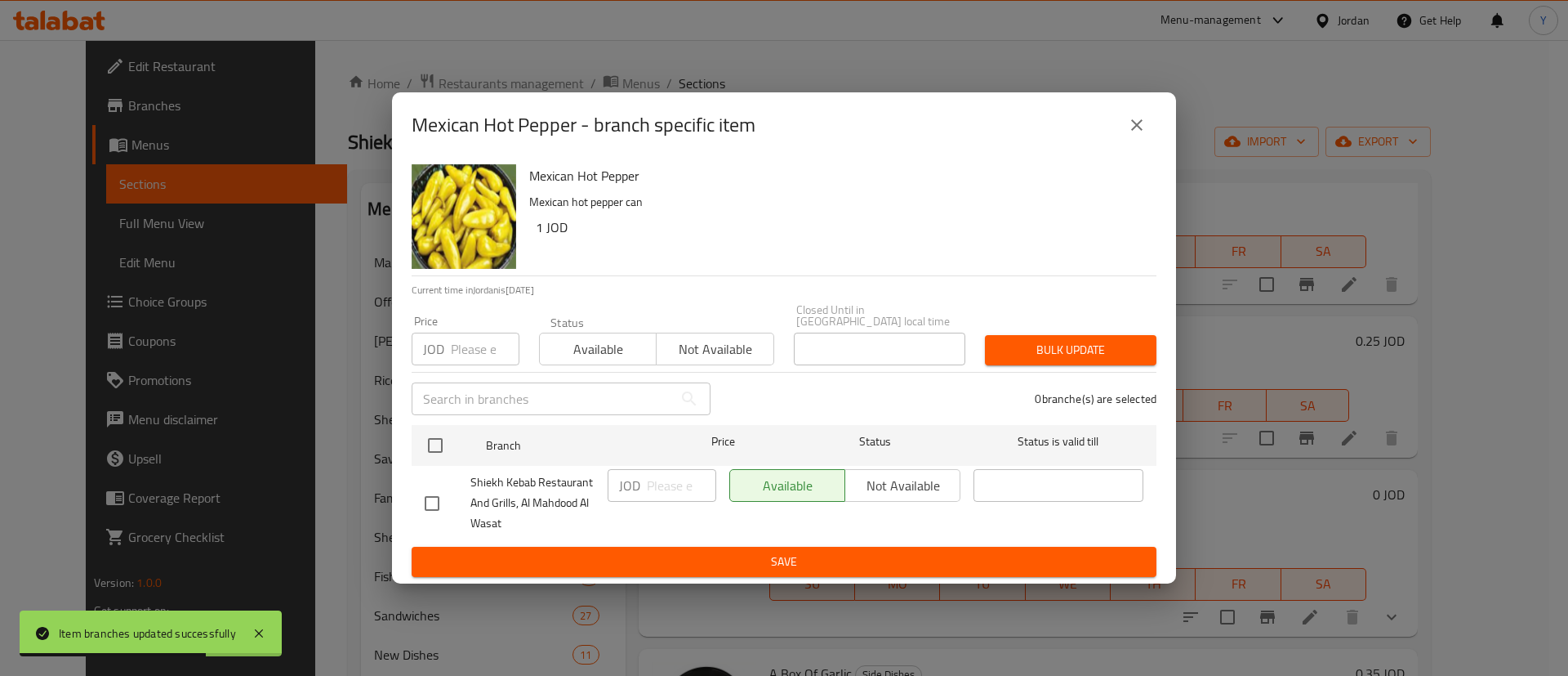
click at [1131, 127] on icon "close" at bounding box center [1137, 124] width 20 height 20
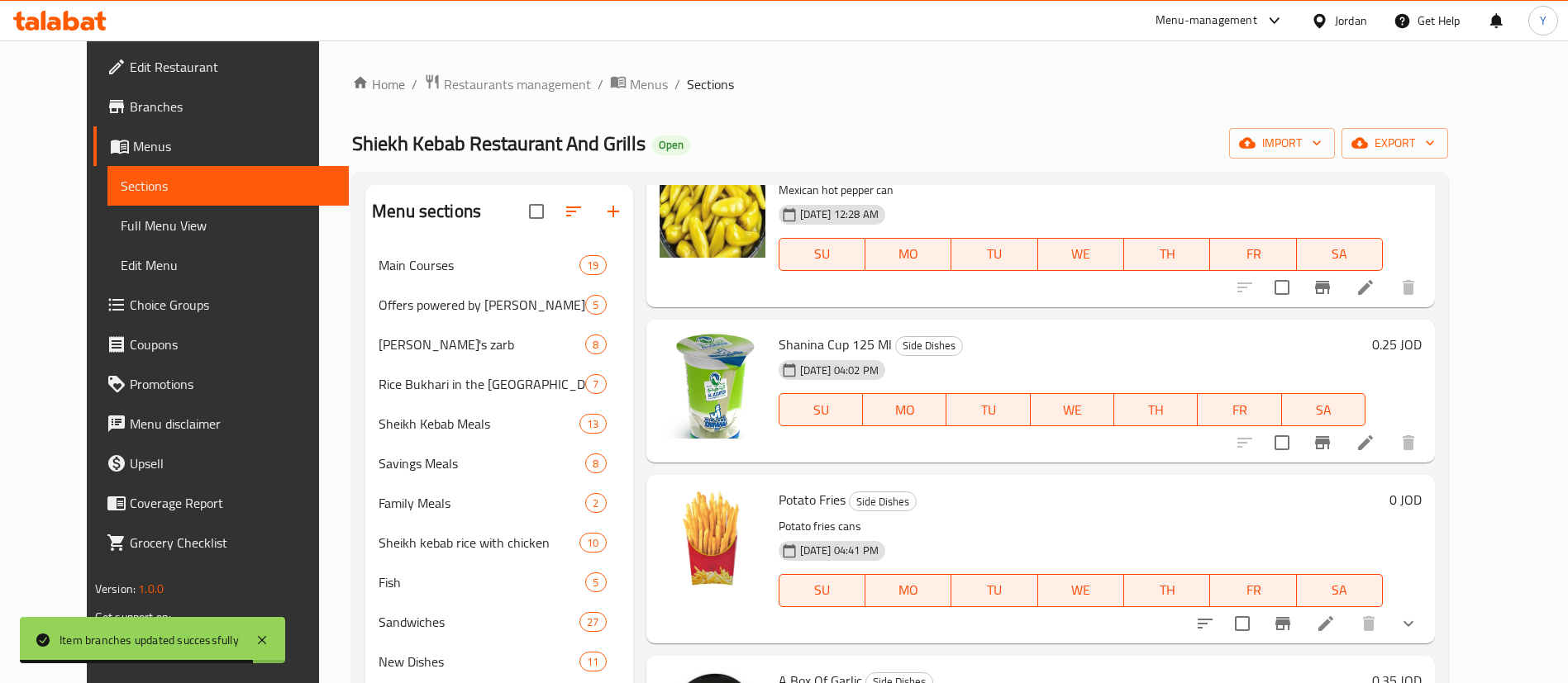
click at [1330, 442] on icon "Branch-specific-item" at bounding box center [1322, 442] width 15 height 13
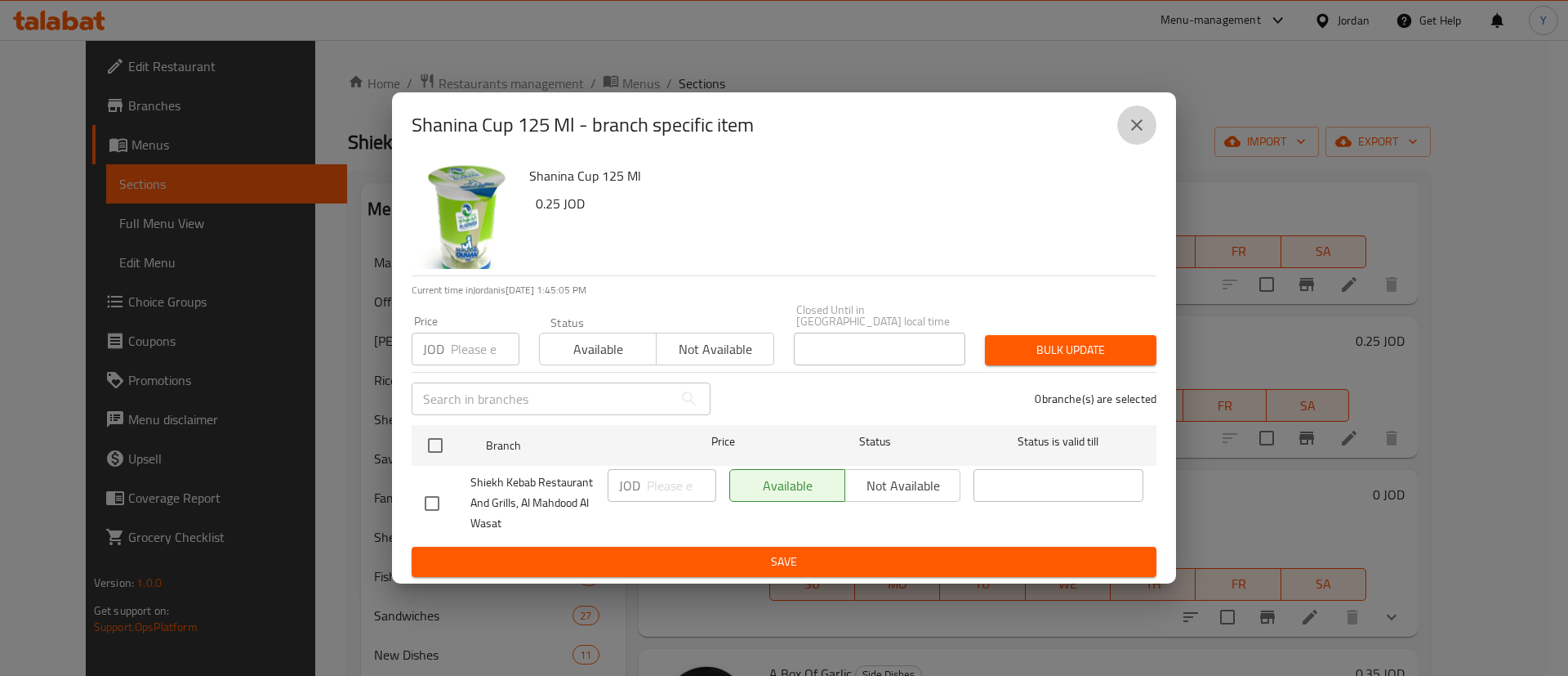
click at [1127, 135] on icon "close" at bounding box center [1137, 124] width 20 height 20
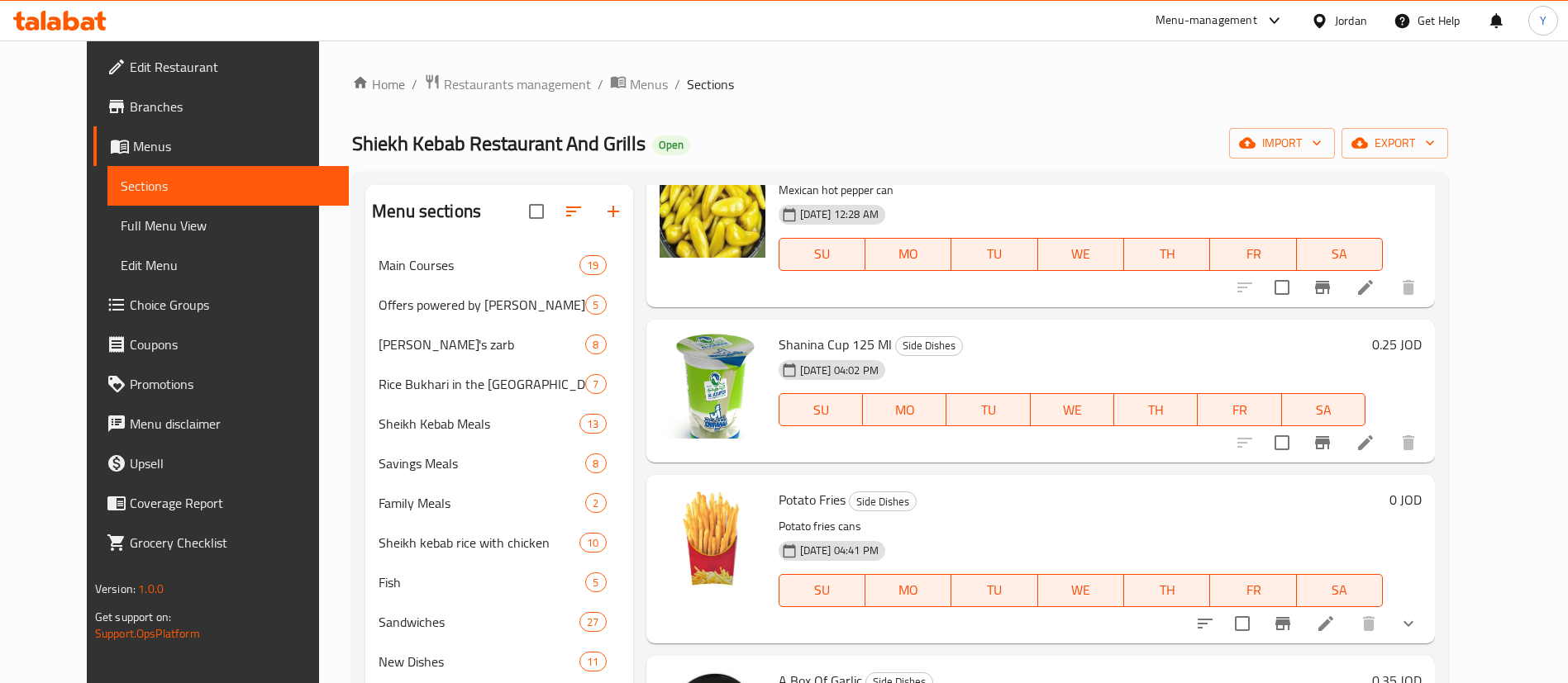
scroll to position [1486, 0]
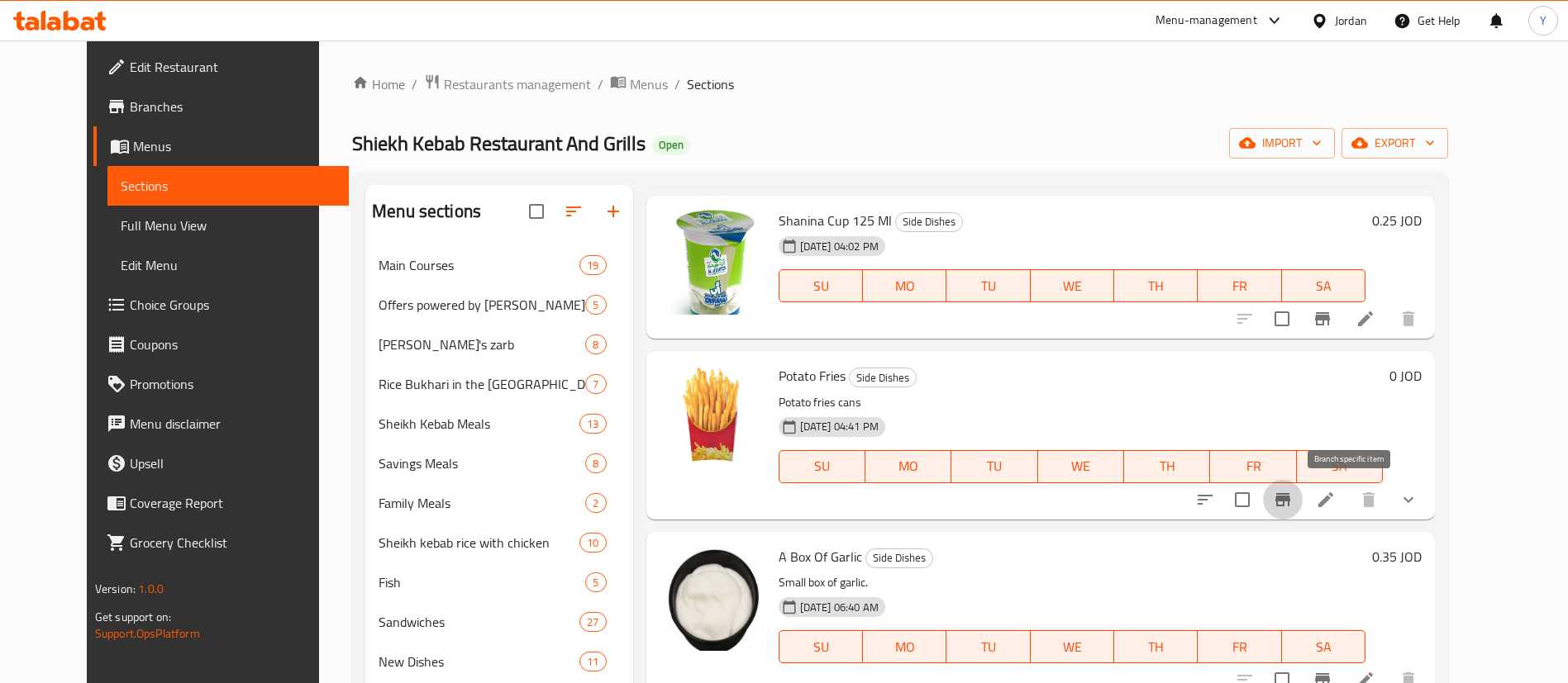
click at [1292, 495] on icon "Branch-specific-item" at bounding box center [1282, 499] width 20 height 20
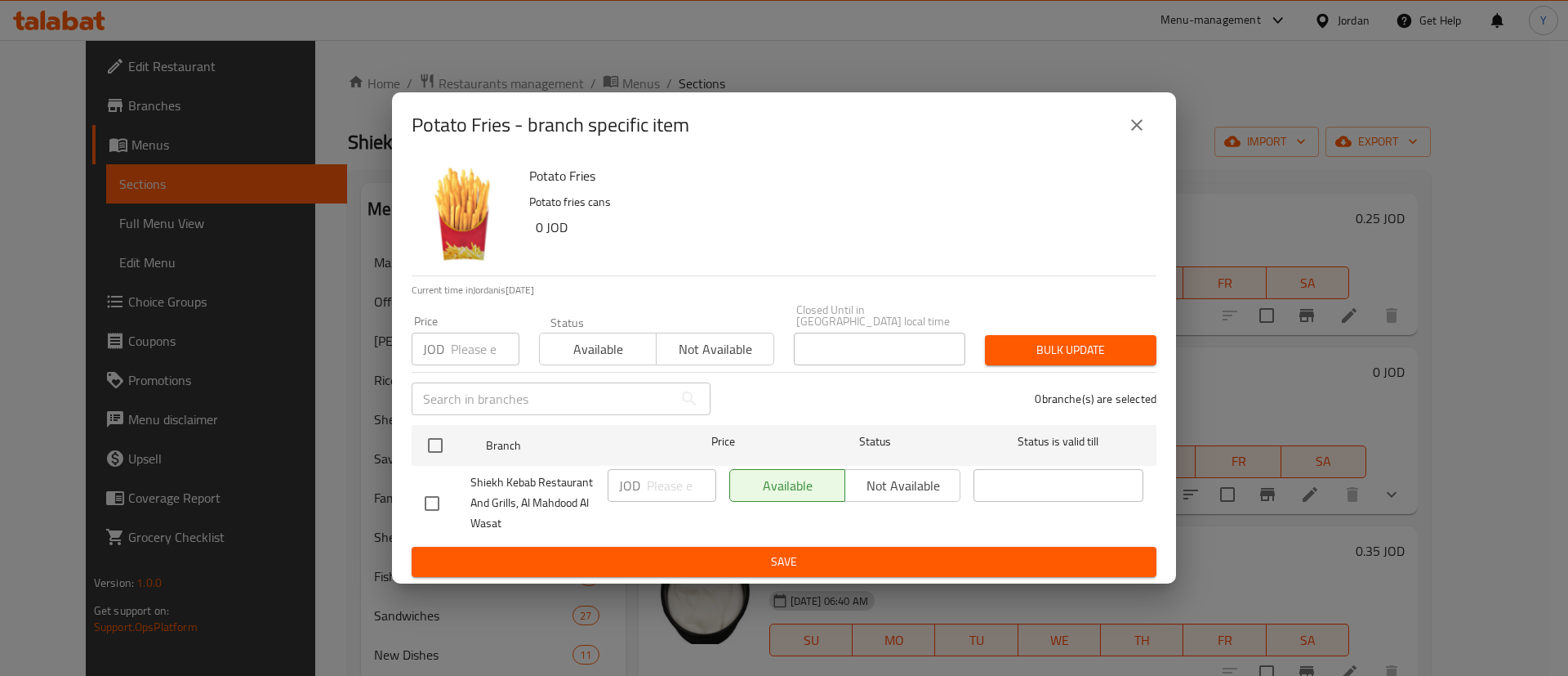
click at [1126, 132] on button "close" at bounding box center [1138, 125] width 39 height 39
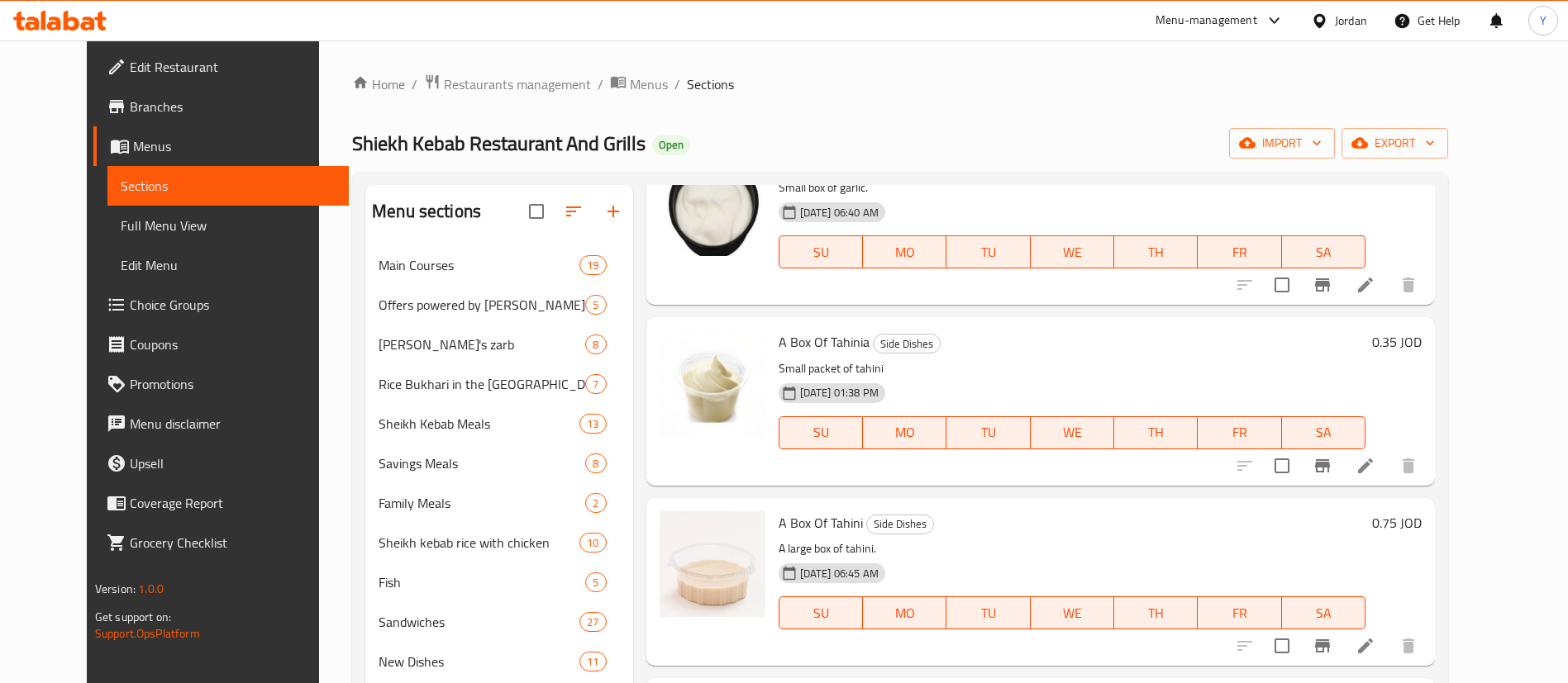
scroll to position [1858, 0]
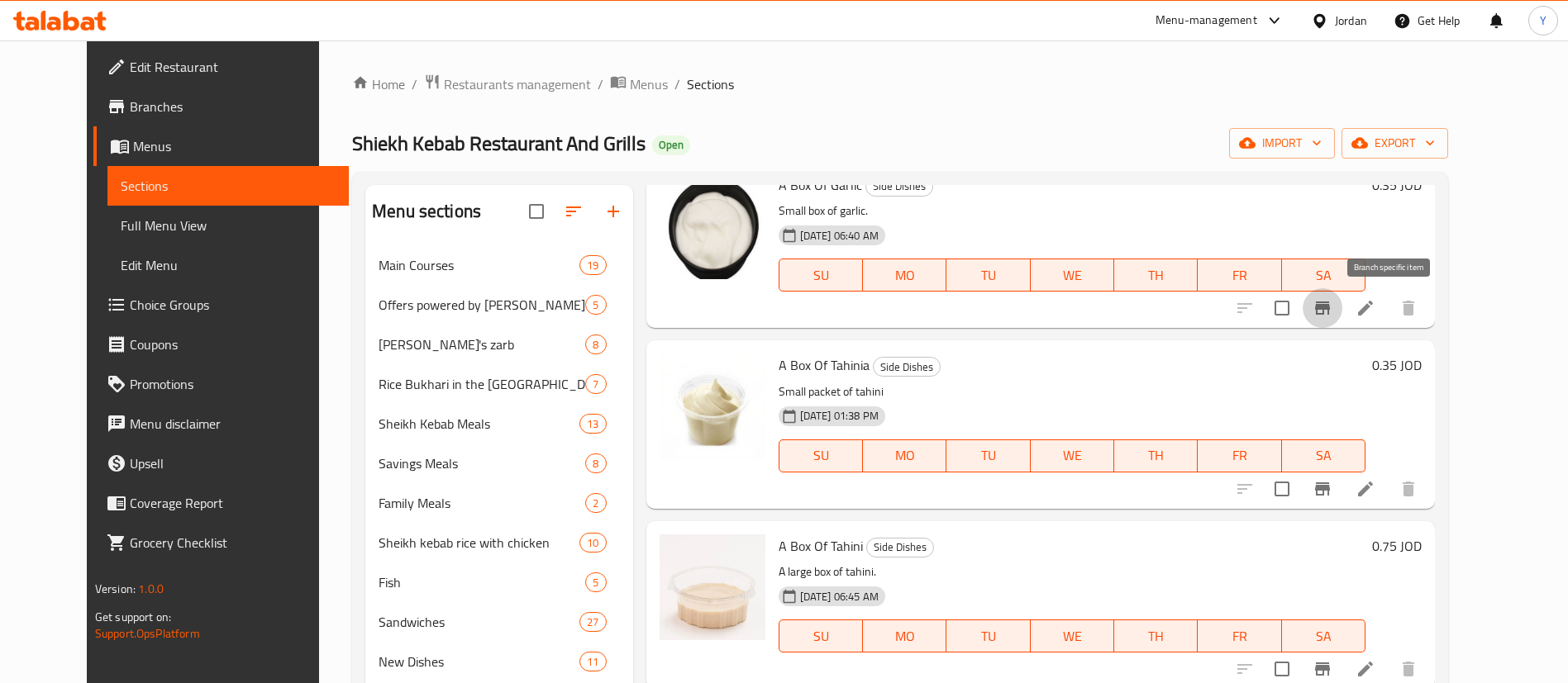
click at [1332, 312] on icon "Branch-specific-item" at bounding box center [1322, 308] width 20 height 20
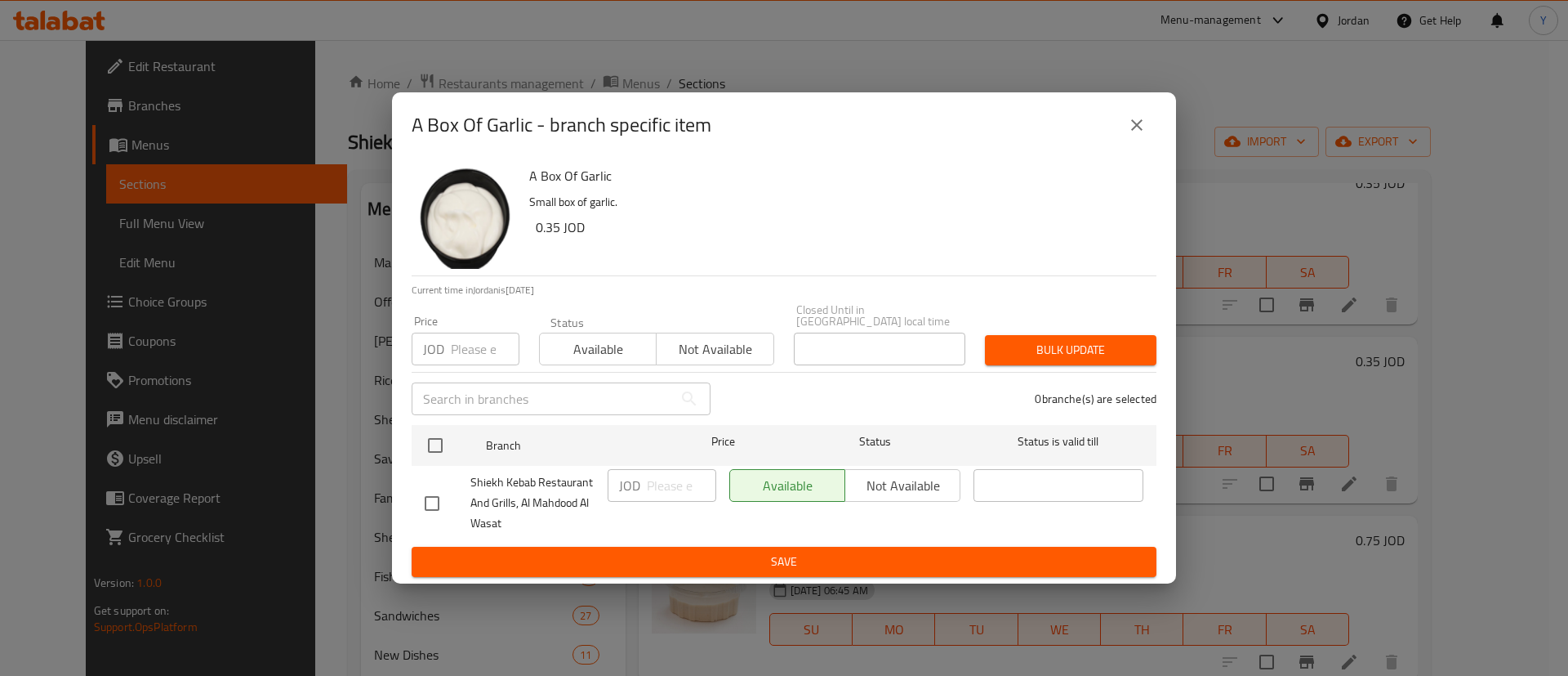
click at [1134, 127] on icon "close" at bounding box center [1137, 124] width 11 height 11
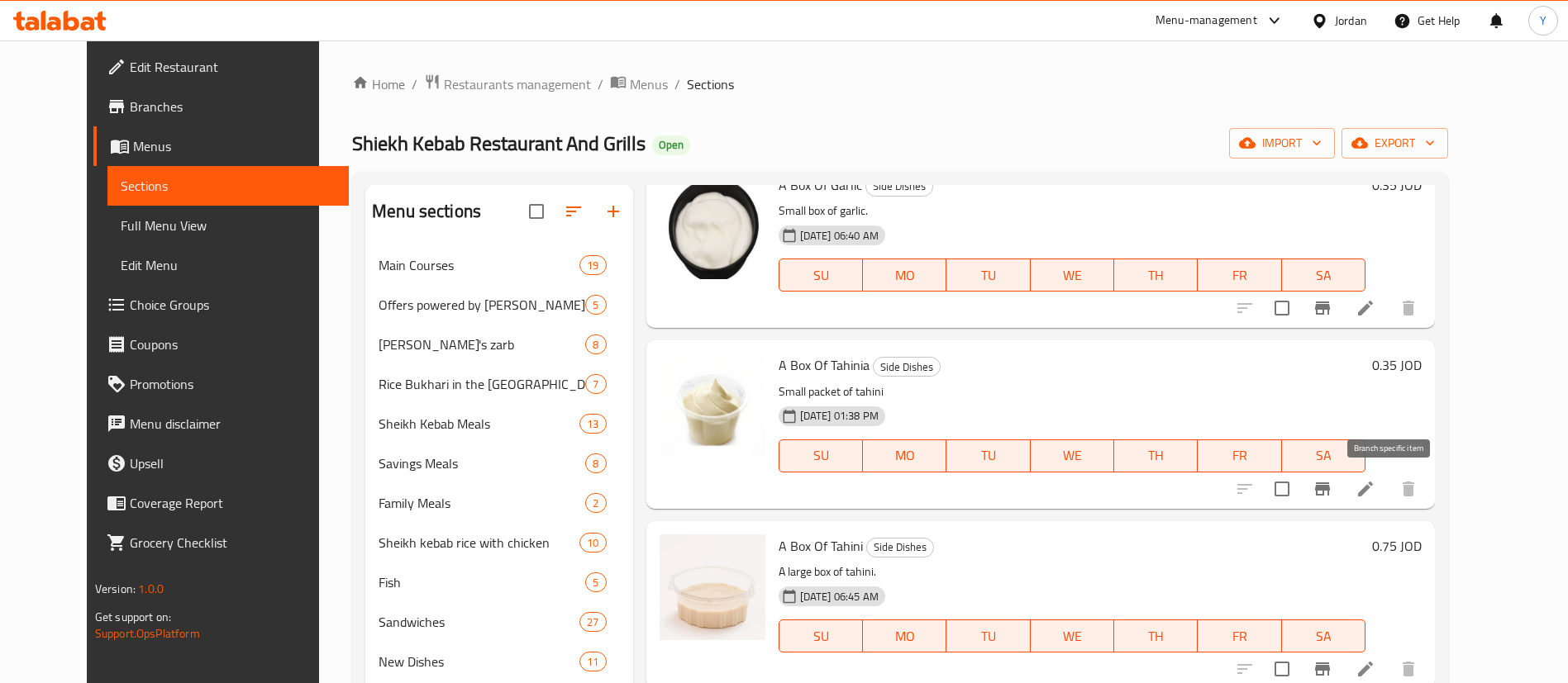
click at [1332, 496] on icon "Branch-specific-item" at bounding box center [1322, 489] width 20 height 20
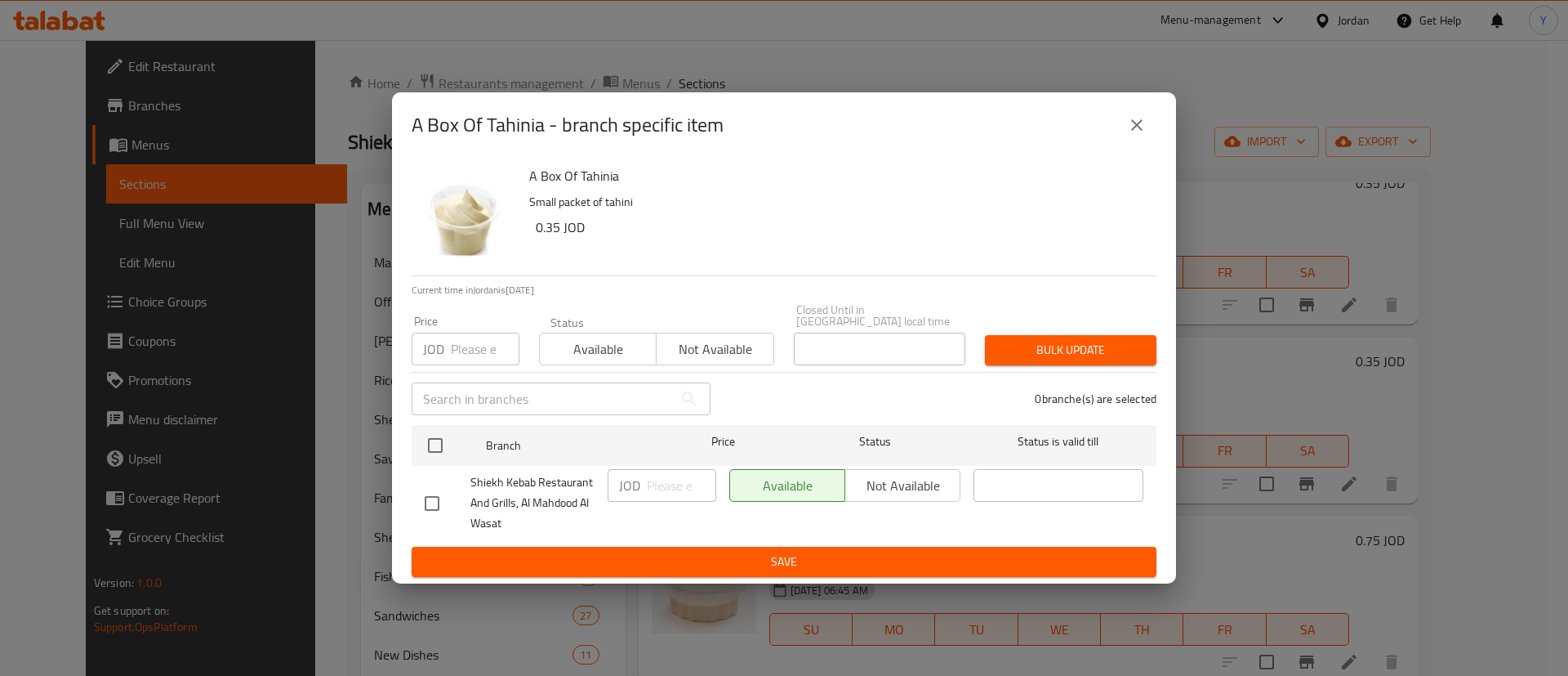
click at [1136, 134] on icon "close" at bounding box center [1137, 124] width 20 height 20
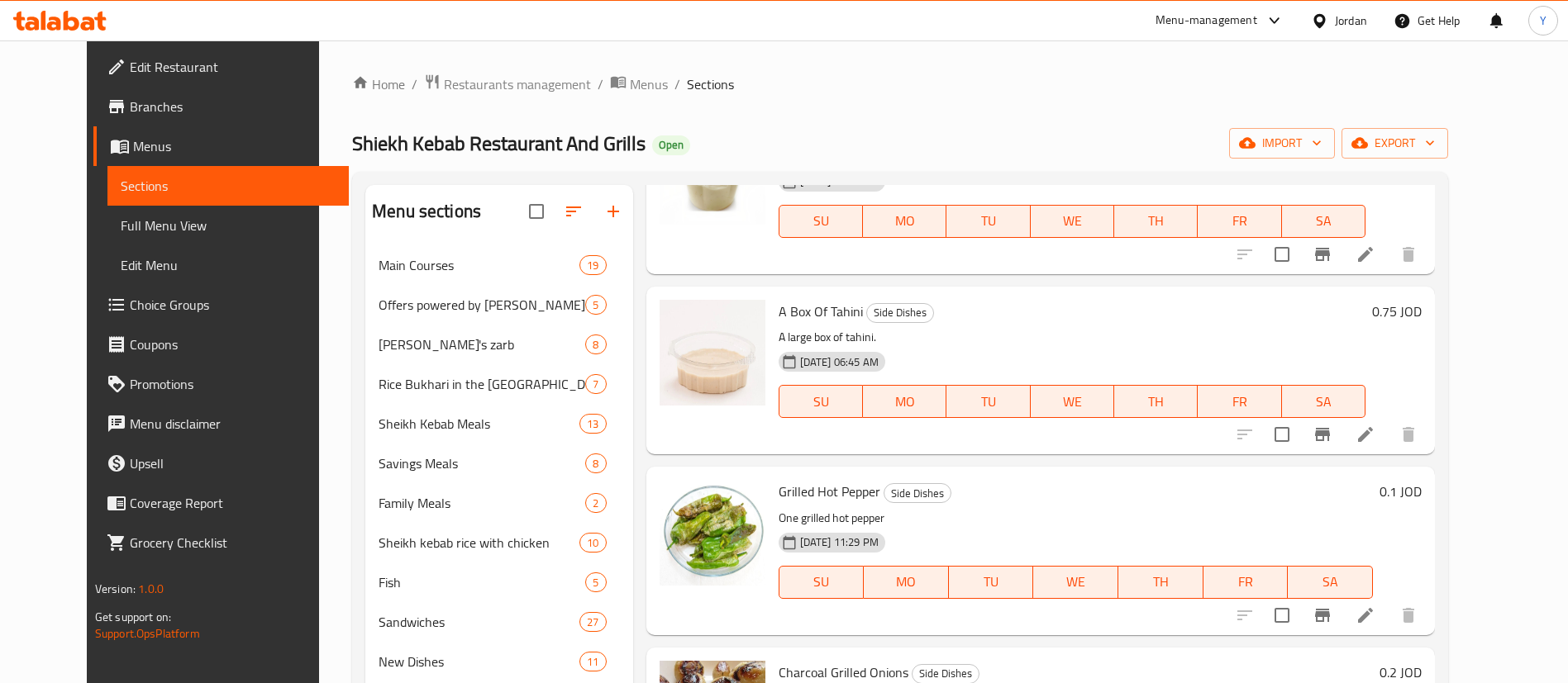
scroll to position [2106, 0]
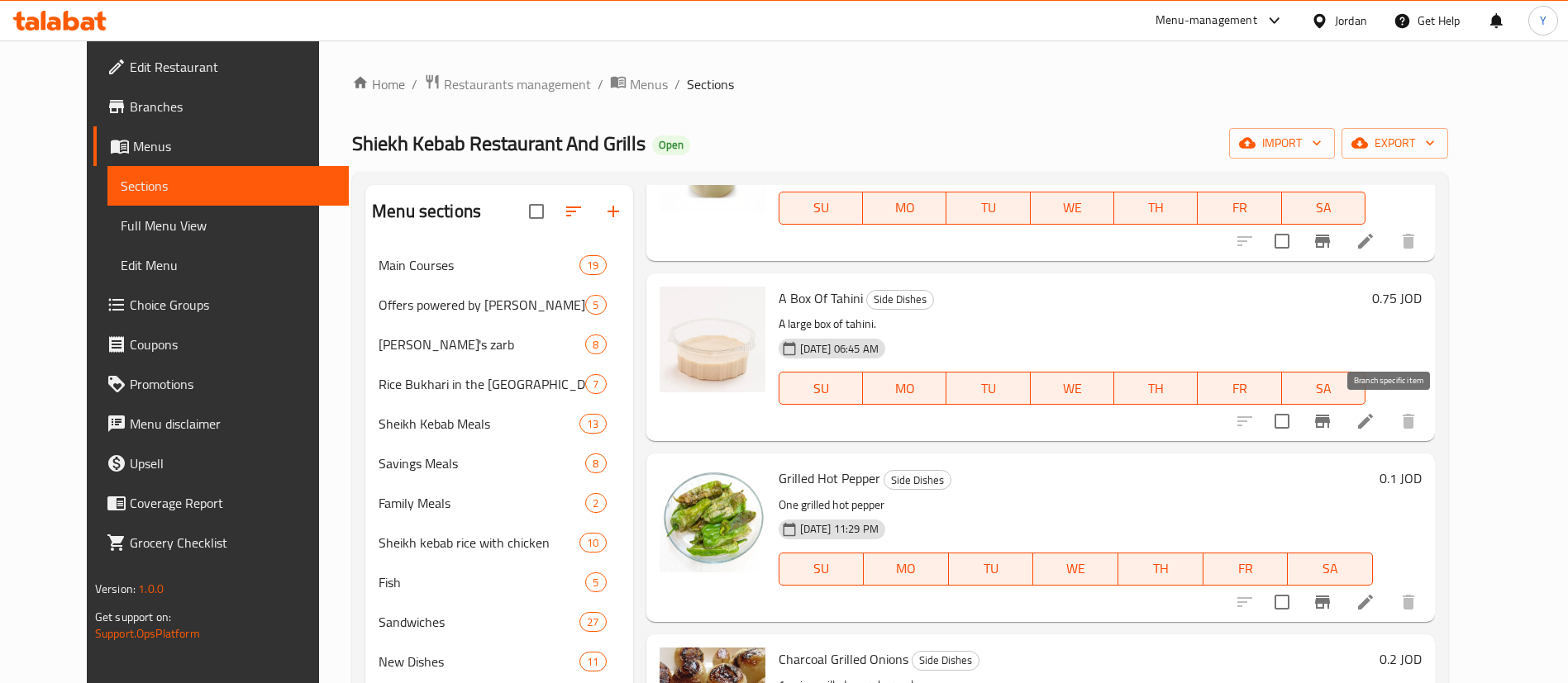
click at [1332, 426] on icon "Branch-specific-item" at bounding box center [1322, 421] width 20 height 20
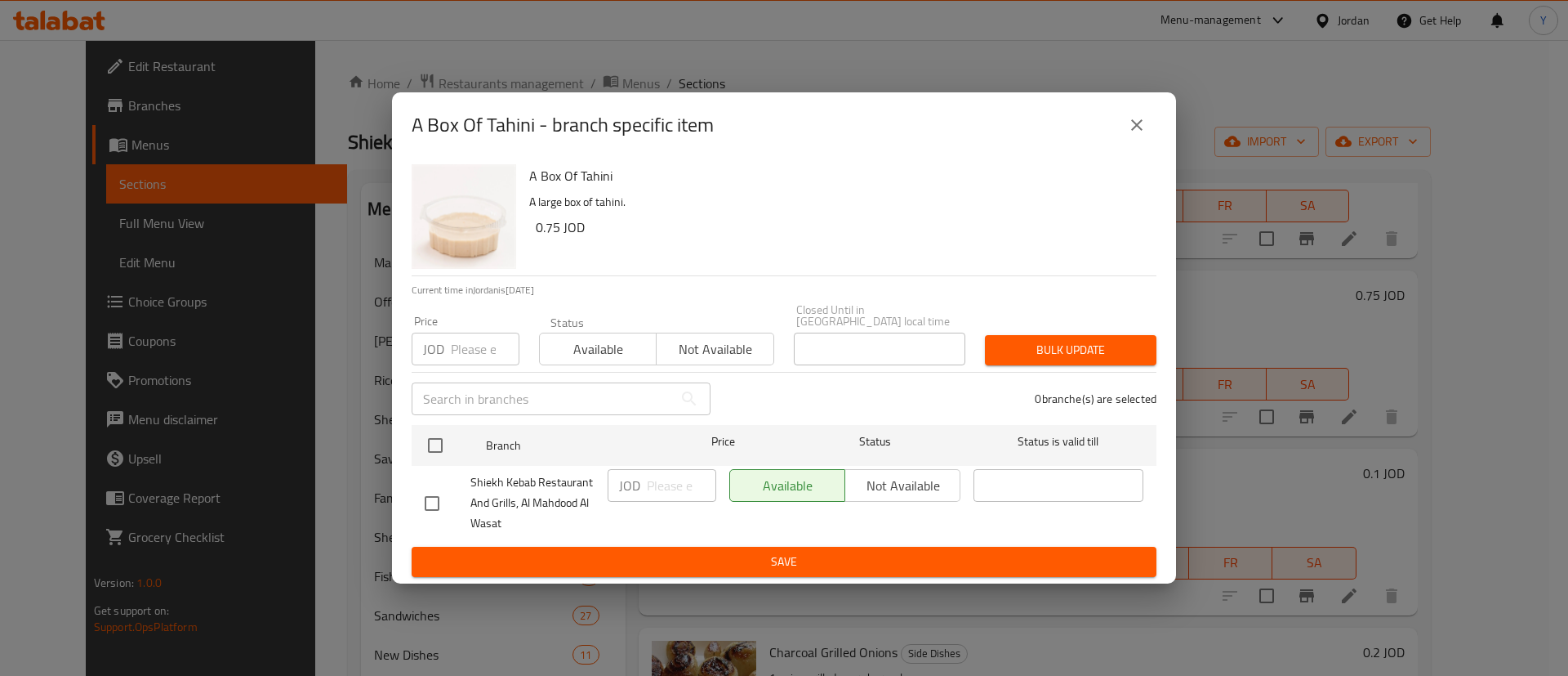
click at [1135, 130] on icon "close" at bounding box center [1137, 124] width 20 height 20
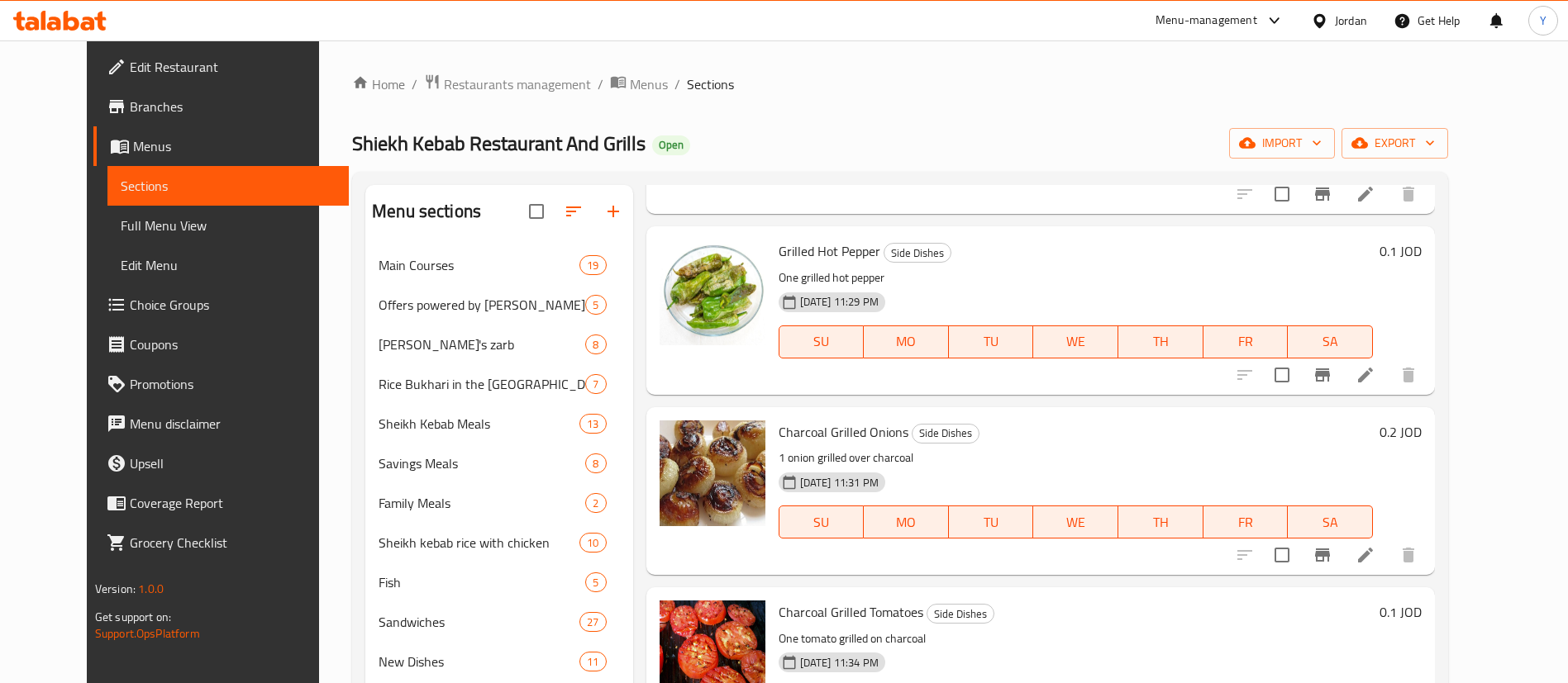
scroll to position [2354, 0]
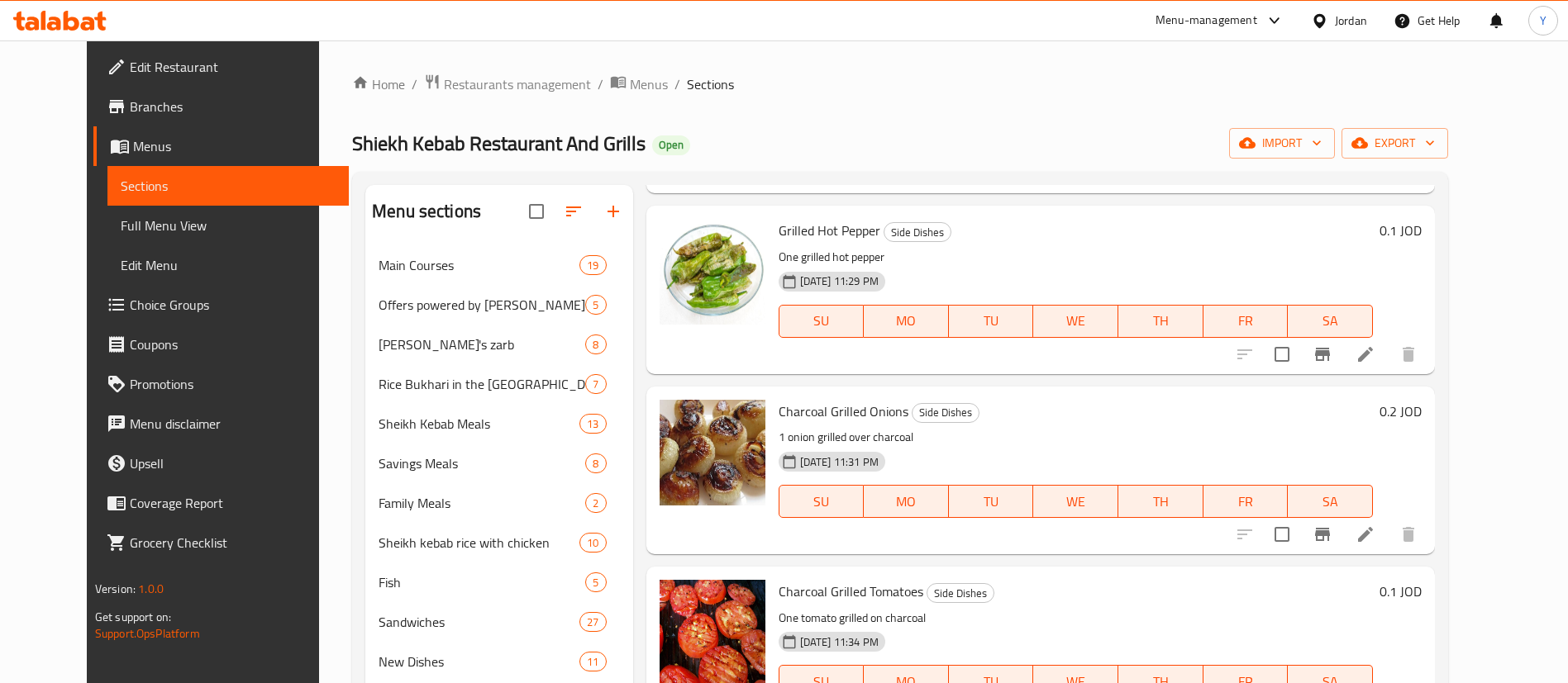
click at [1332, 362] on icon "Branch-specific-item" at bounding box center [1322, 354] width 20 height 20
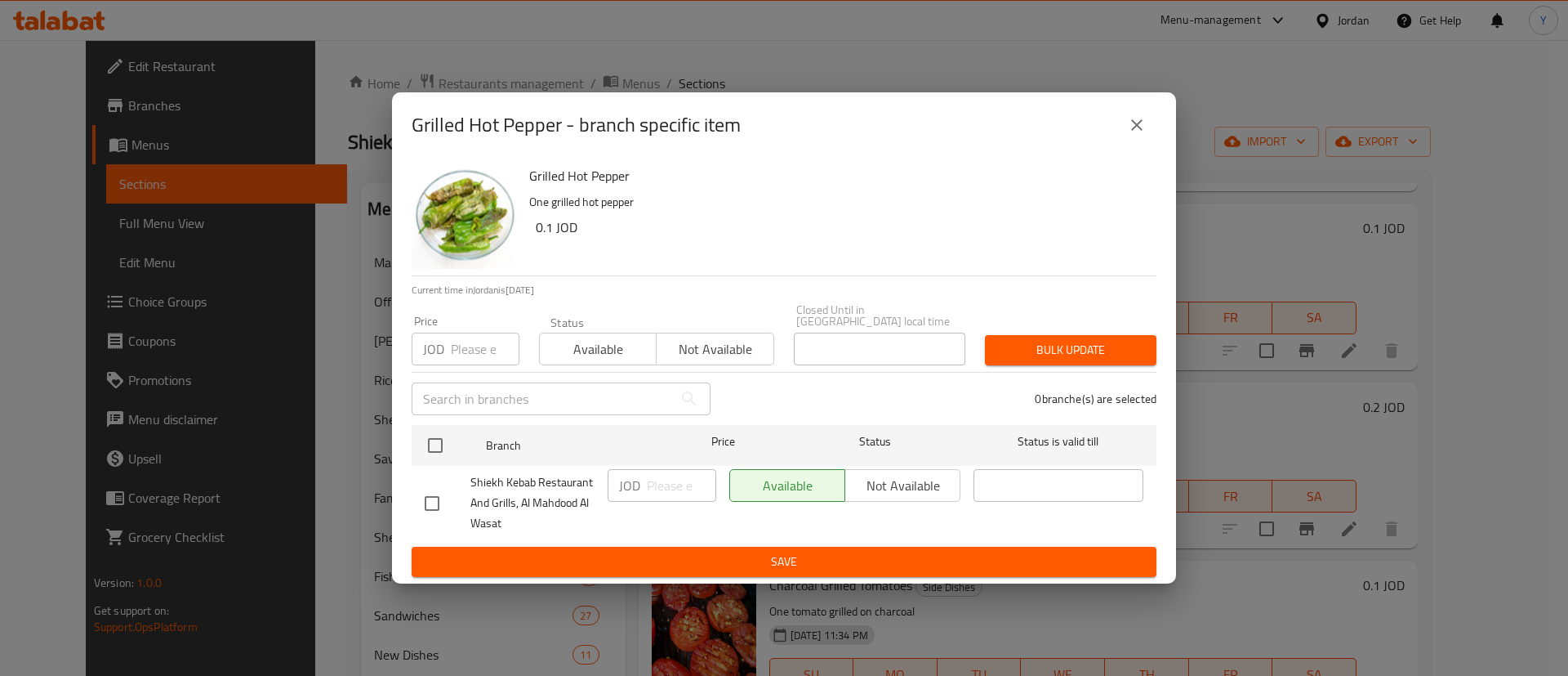
click at [1138, 125] on icon "close" at bounding box center [1137, 124] width 20 height 20
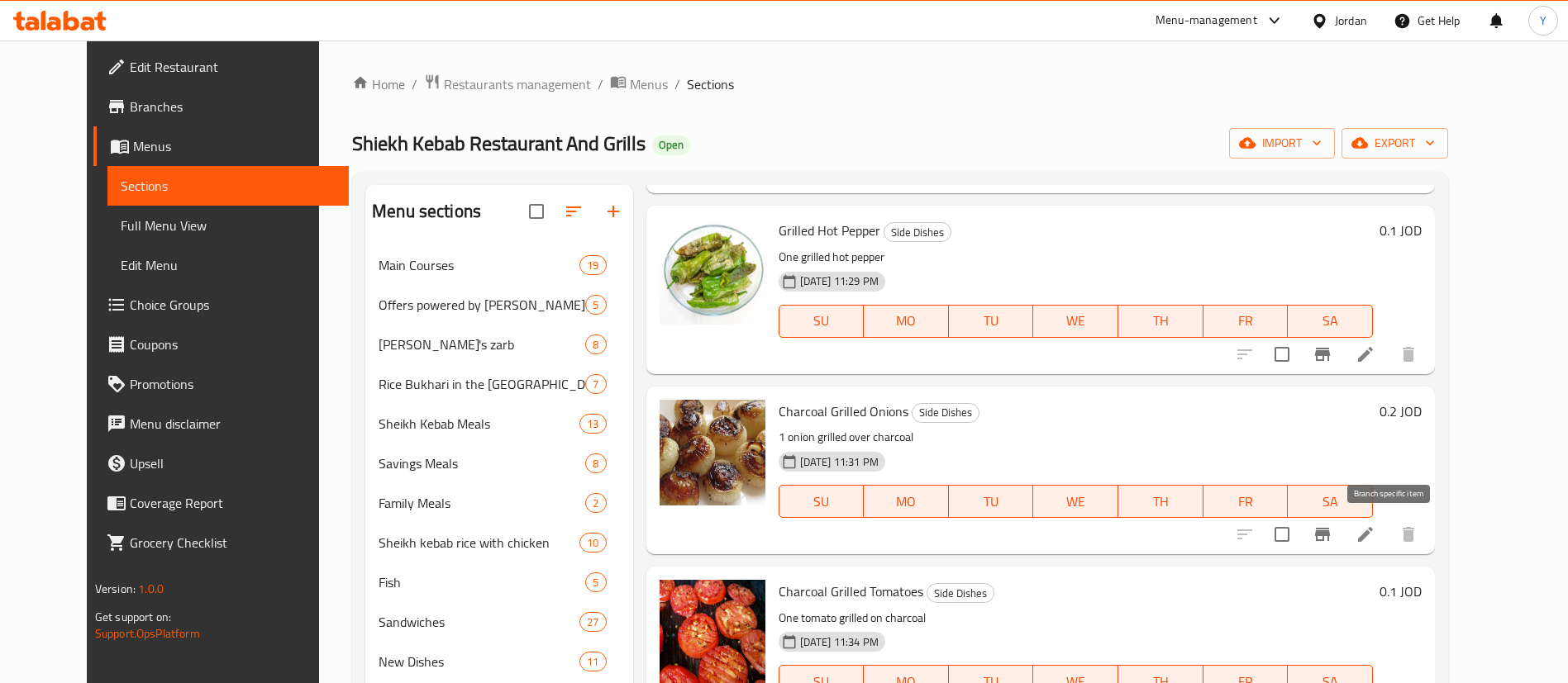
click at [1332, 541] on icon "Branch-specific-item" at bounding box center [1322, 534] width 20 height 20
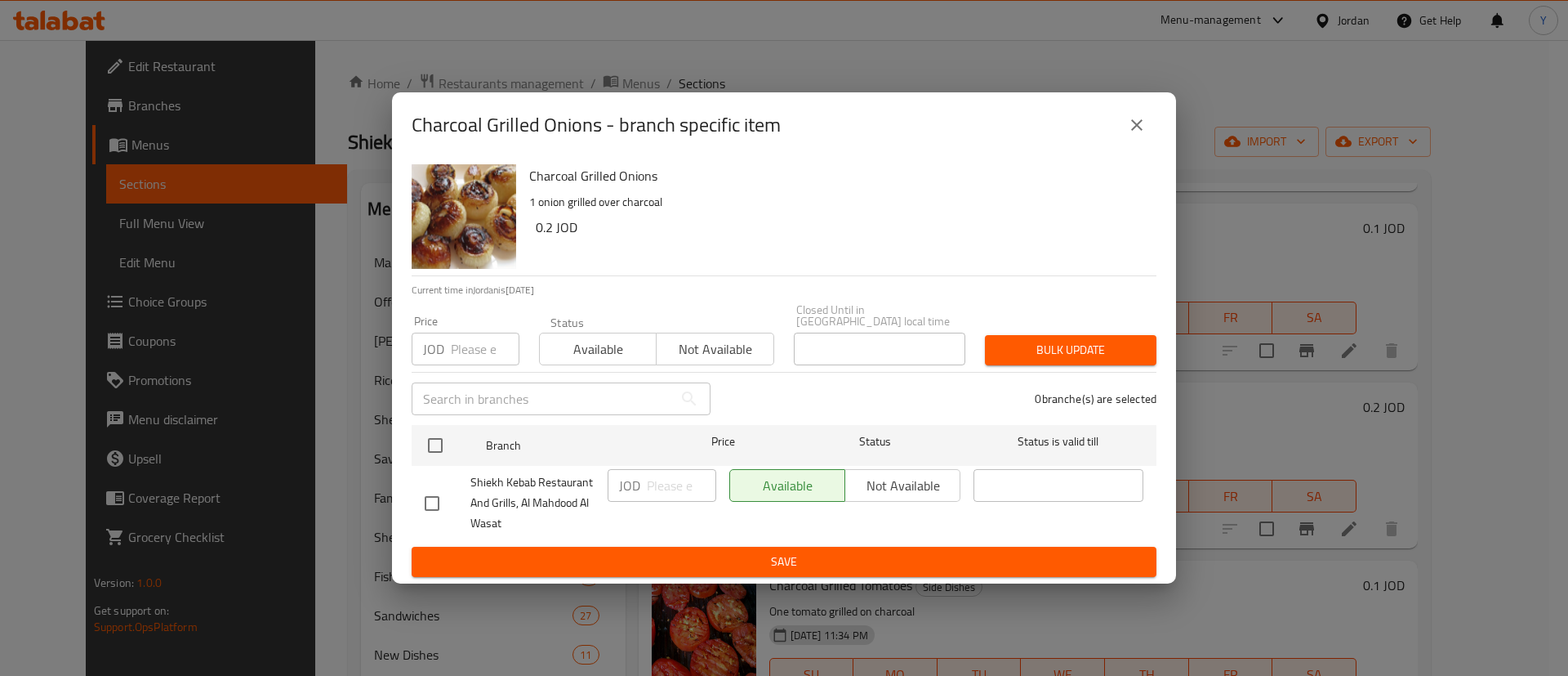
click at [1128, 131] on icon "close" at bounding box center [1137, 124] width 20 height 20
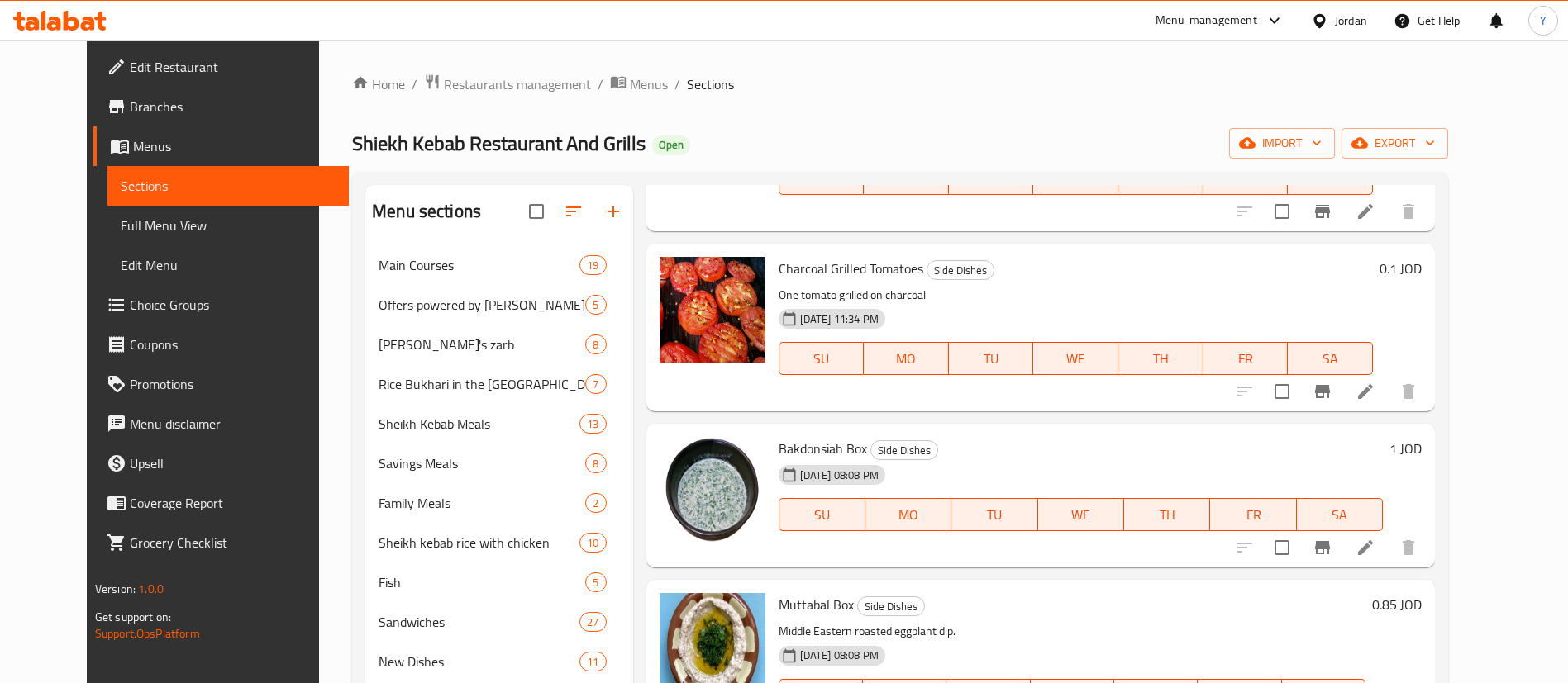
scroll to position [2725, 0]
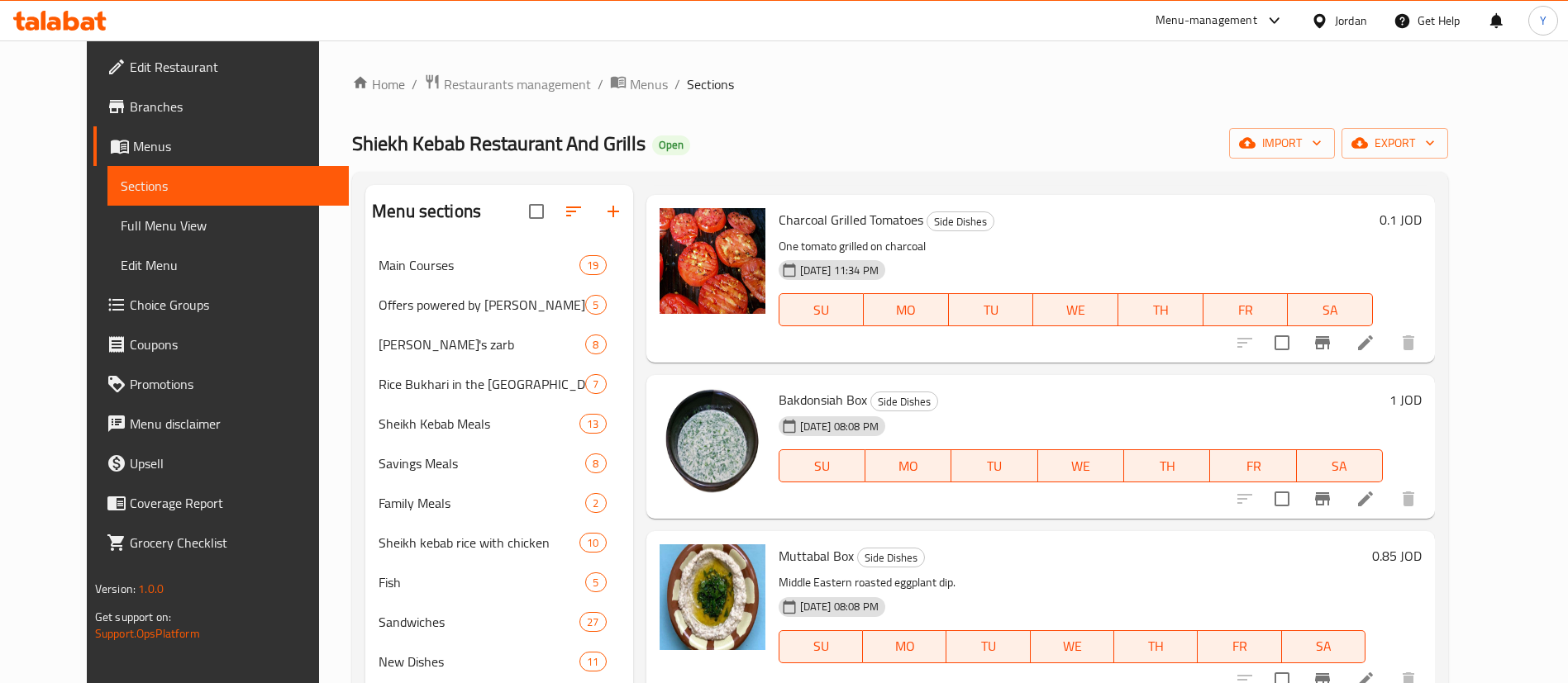
click at [1342, 337] on button "Branch-specific-item" at bounding box center [1323, 343] width 40 height 40
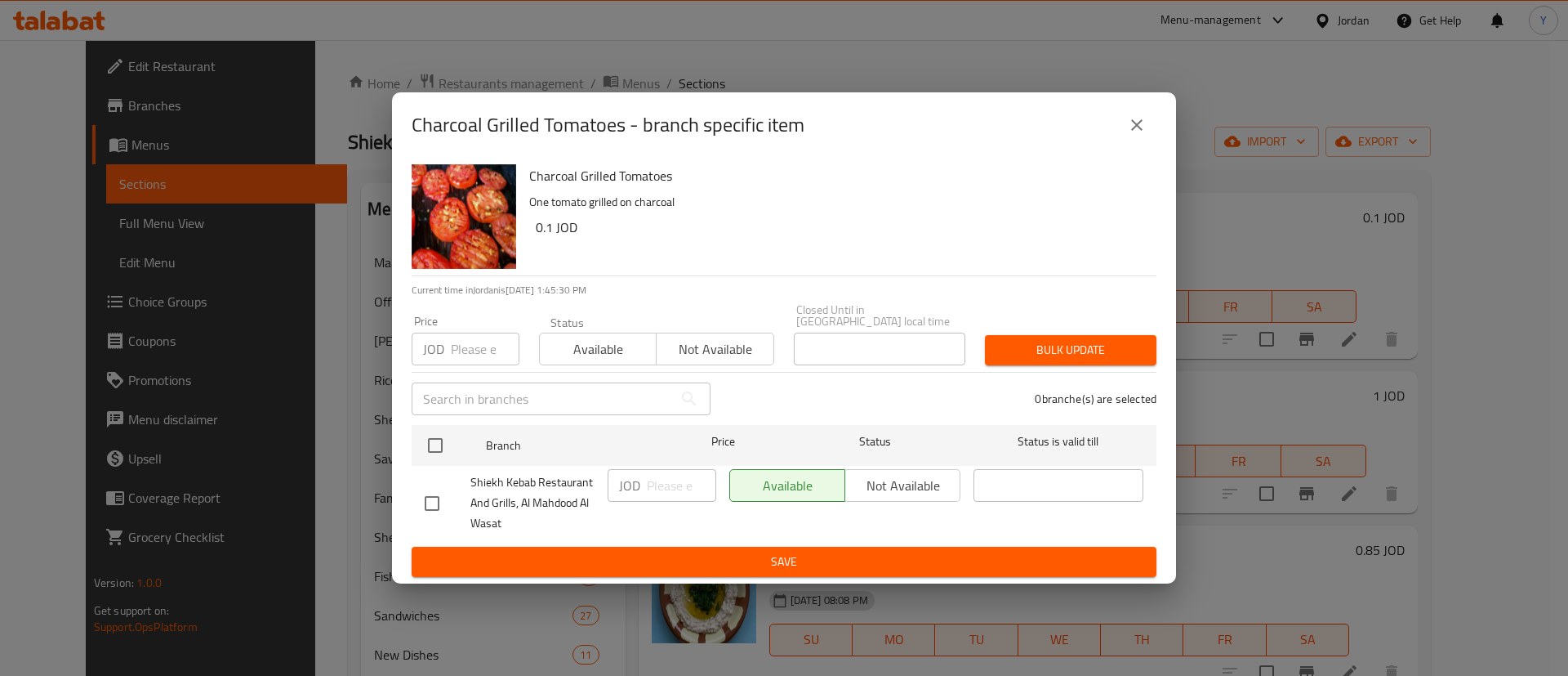
click at [1142, 126] on icon "close" at bounding box center [1137, 124] width 11 height 11
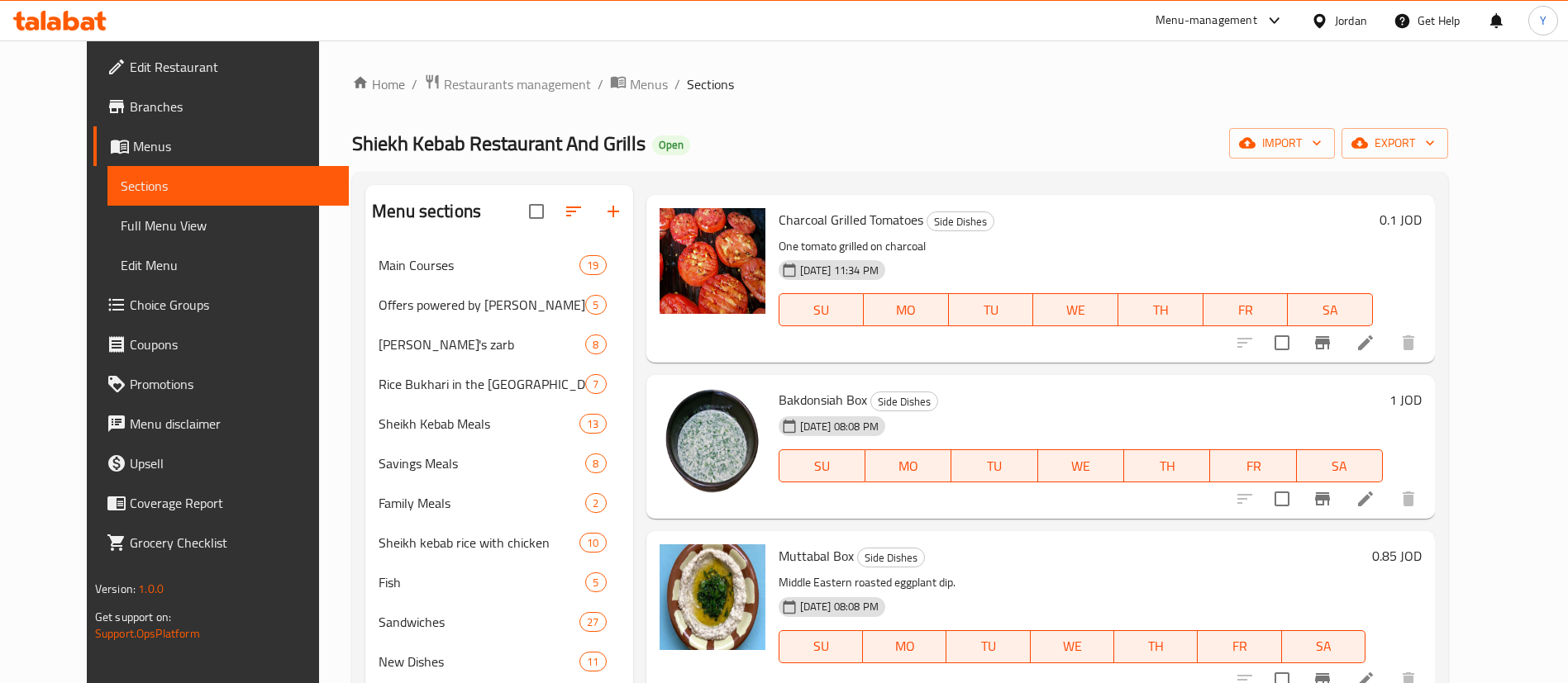
click at [1342, 497] on button "Branch-specific-item" at bounding box center [1323, 499] width 40 height 40
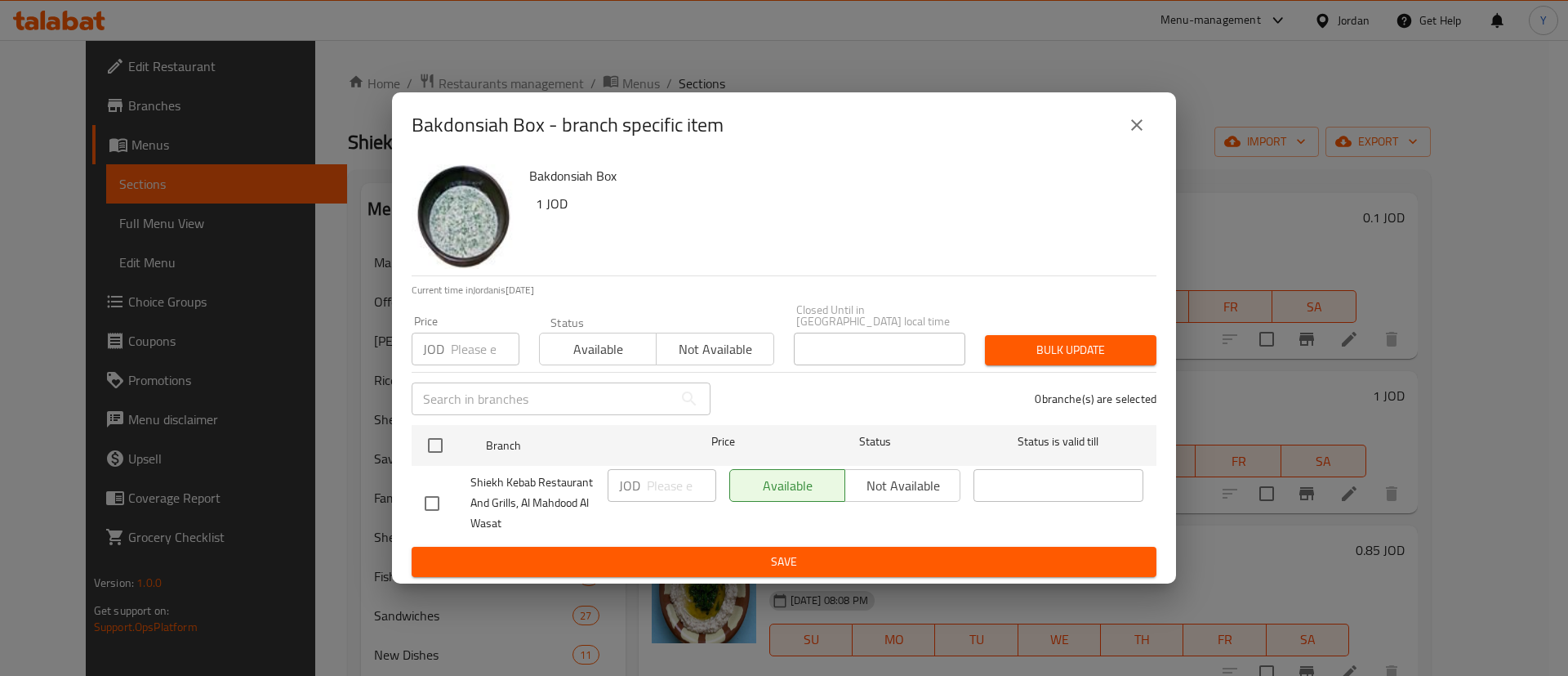
click at [1139, 129] on icon "close" at bounding box center [1137, 124] width 11 height 11
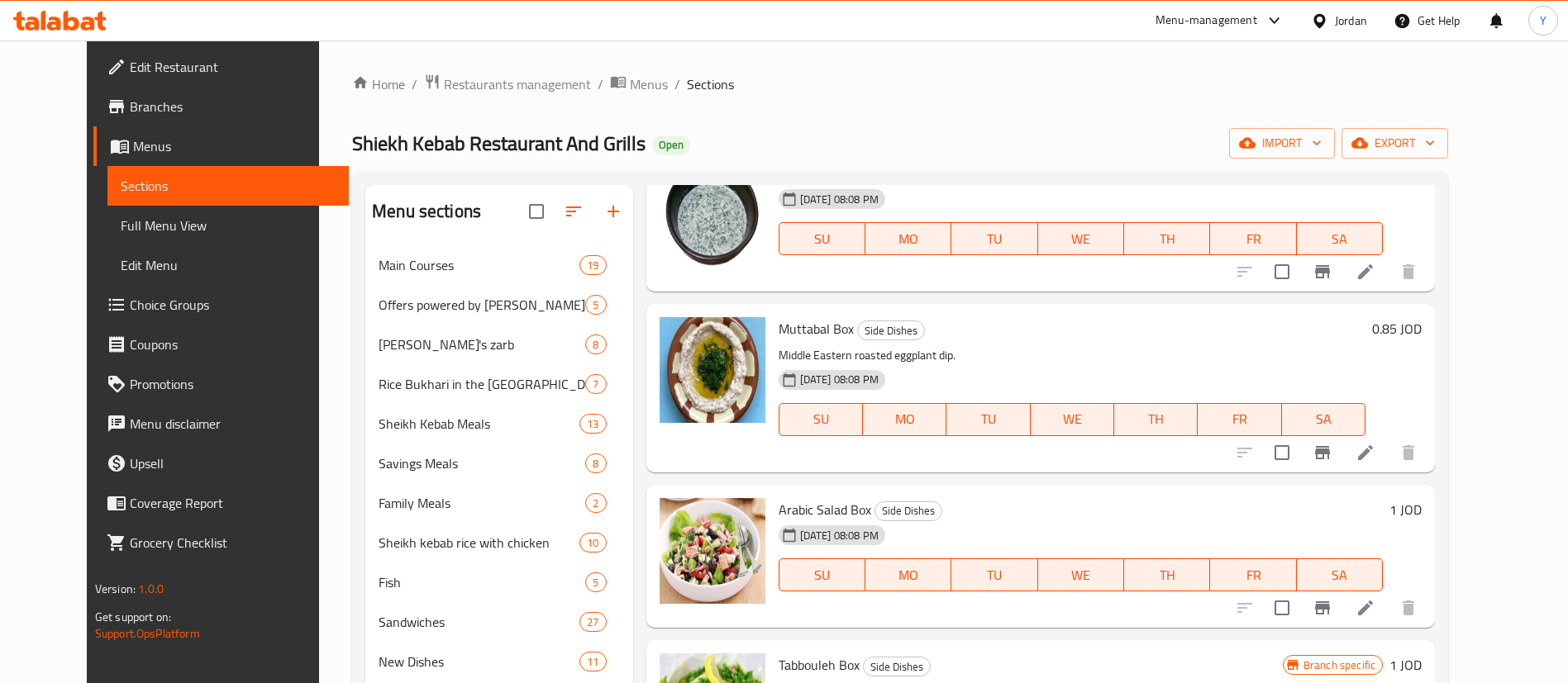
scroll to position [2973, 0]
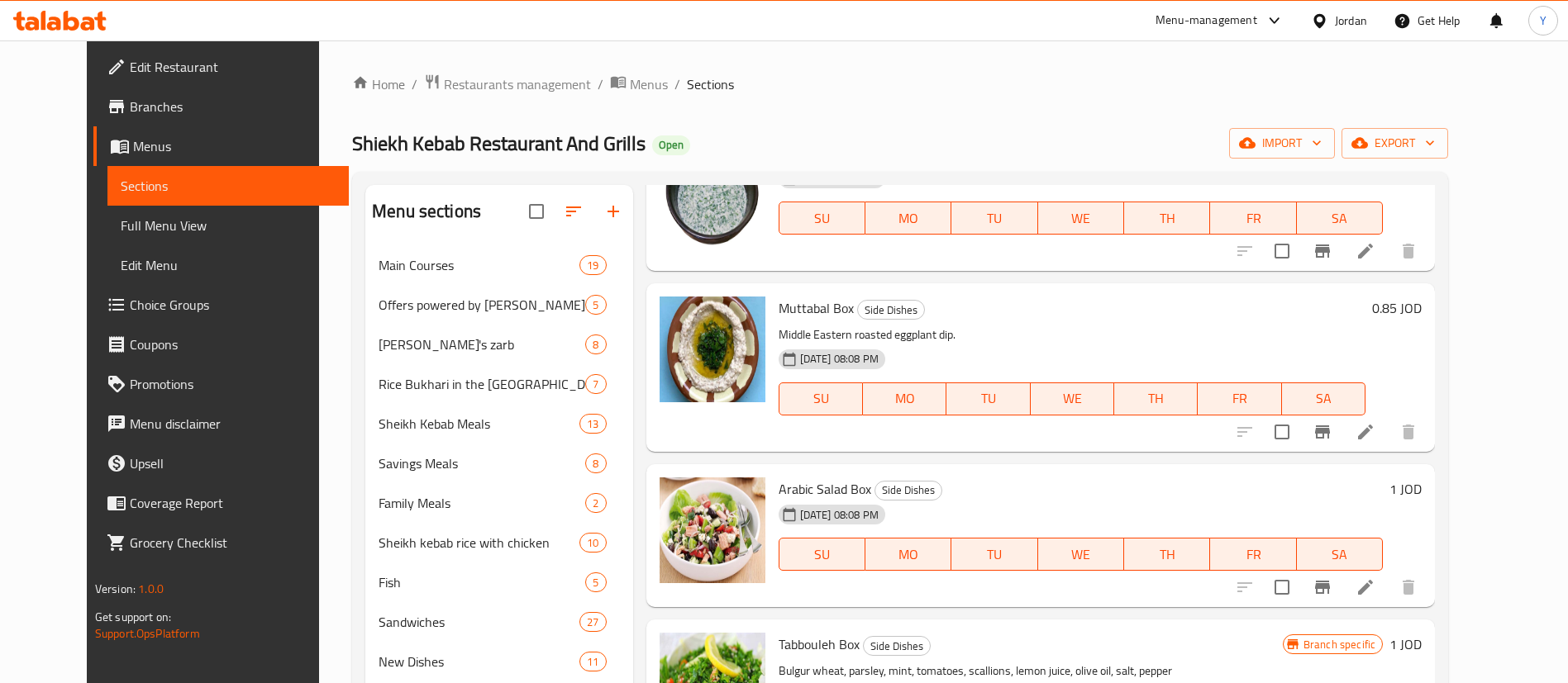
click at [1342, 446] on button "Branch-specific-item" at bounding box center [1323, 432] width 40 height 40
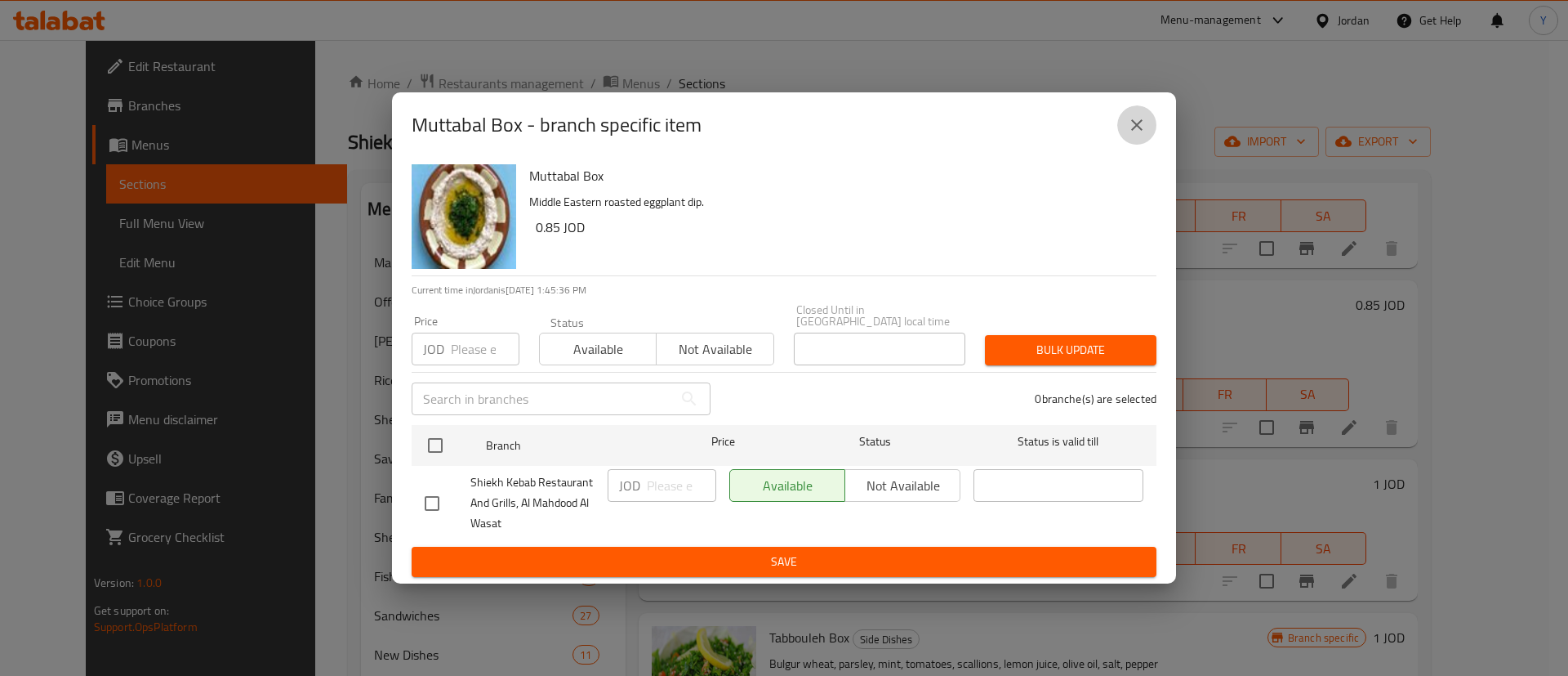
click at [1133, 129] on icon "close" at bounding box center [1137, 124] width 20 height 20
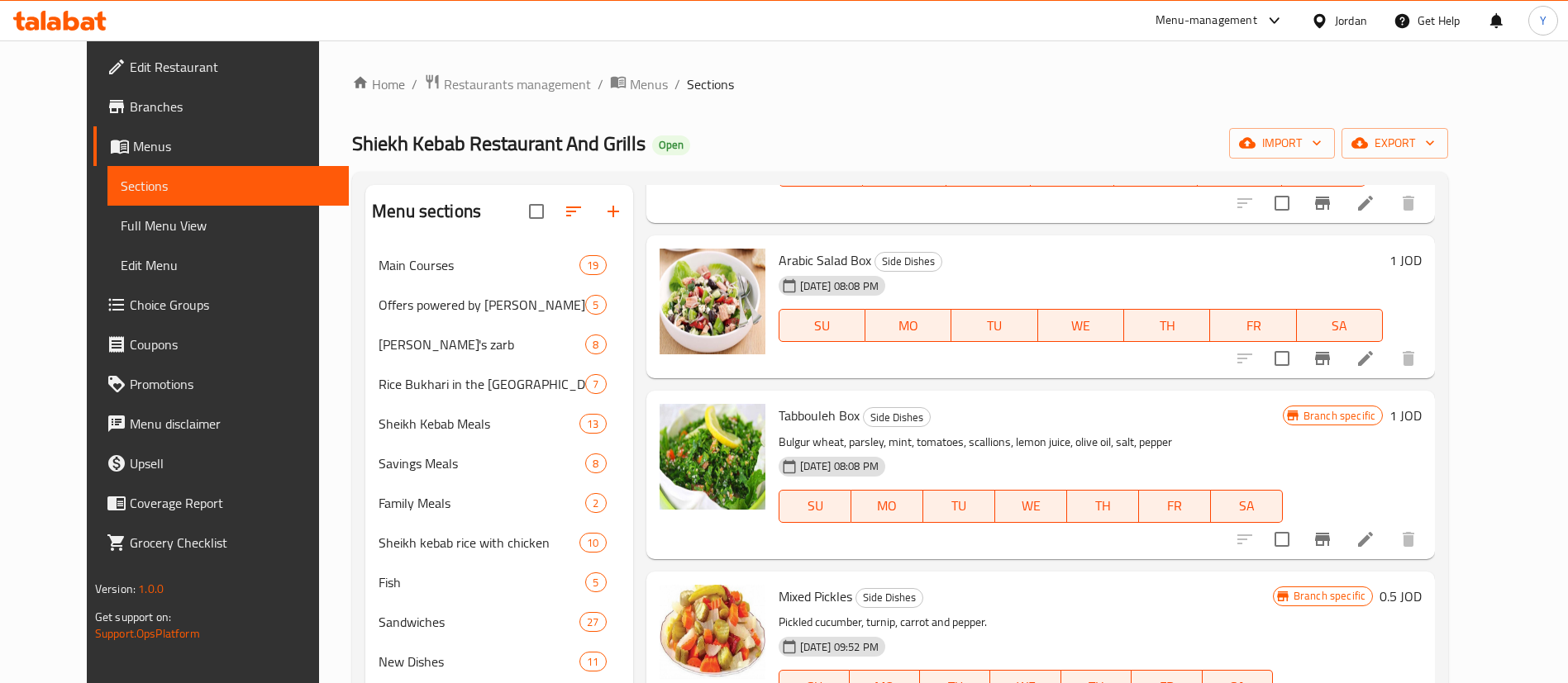
scroll to position [3221, 0]
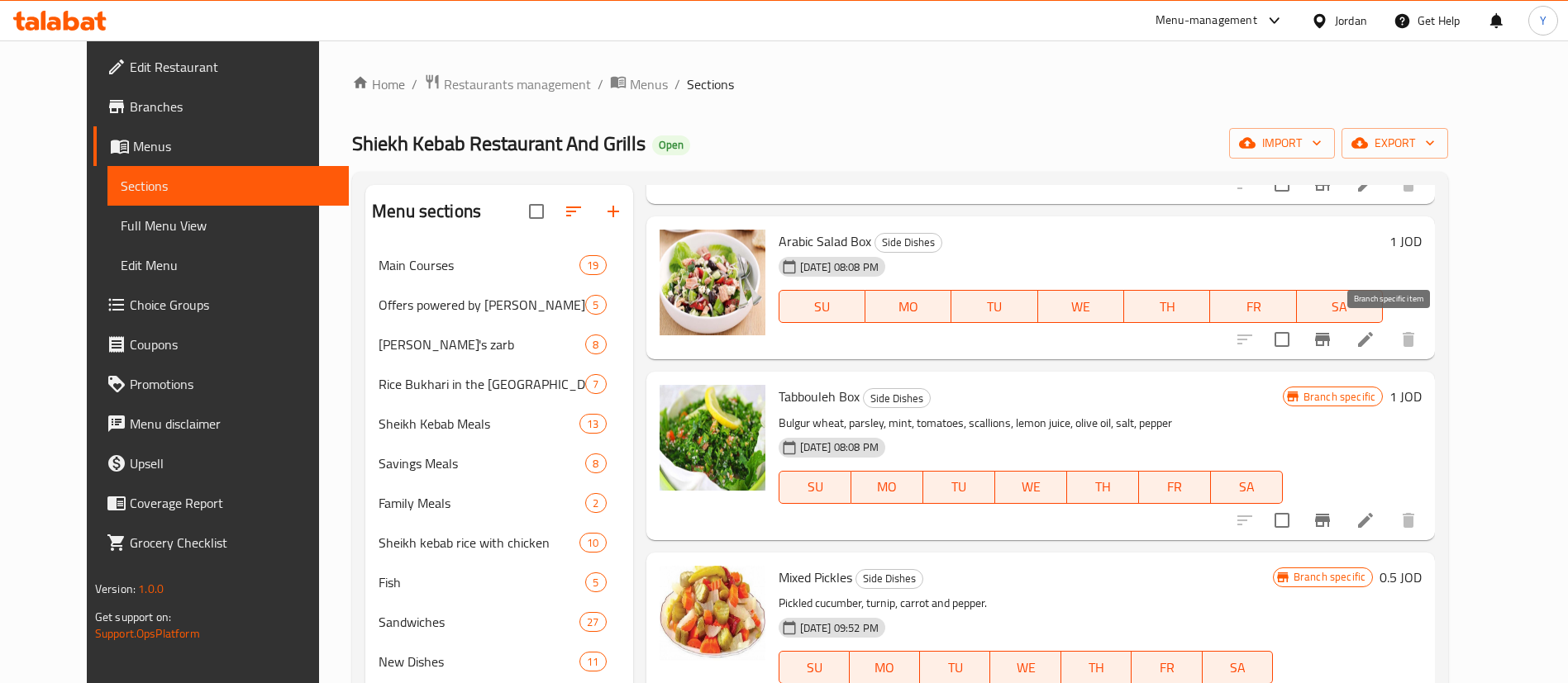
click at [1342, 347] on button "Branch-specific-item" at bounding box center [1323, 340] width 40 height 40
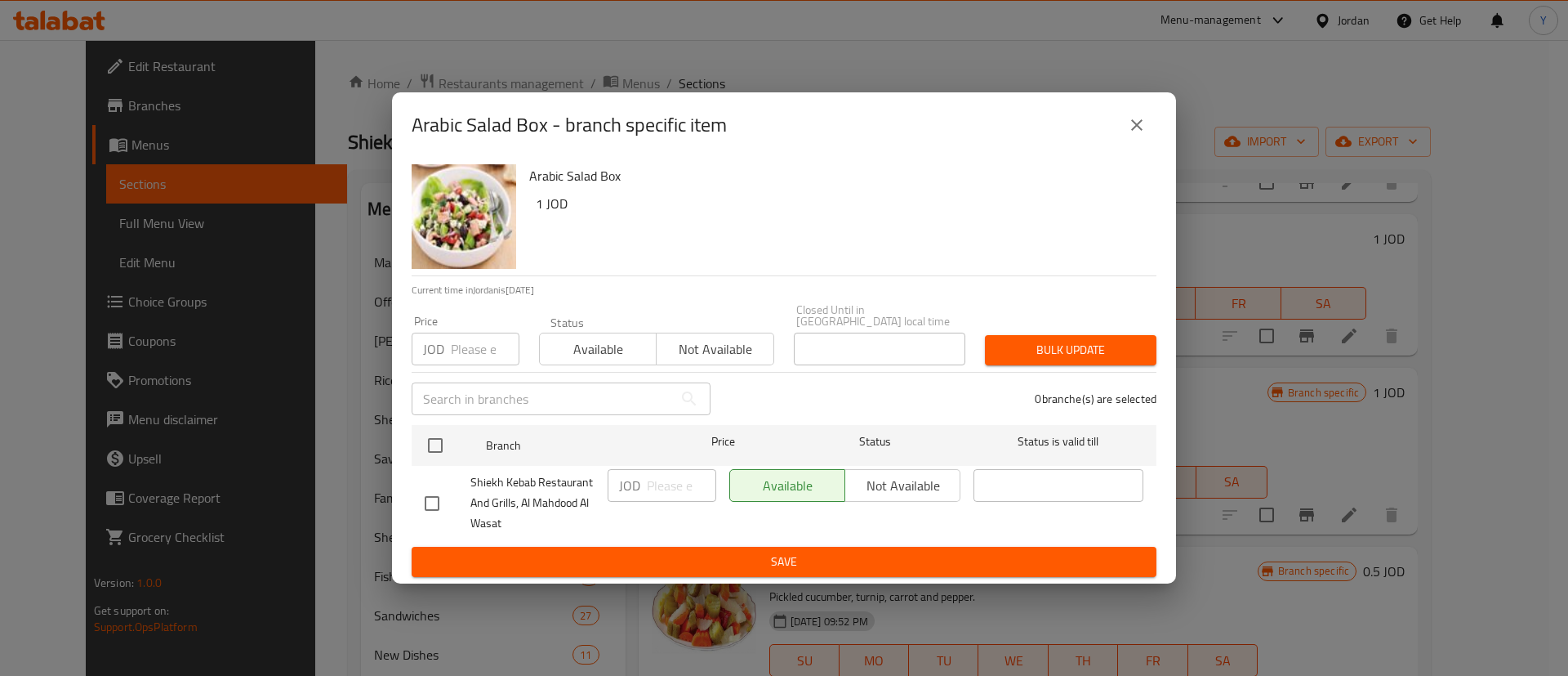
click at [1144, 124] on icon "close" at bounding box center [1137, 124] width 20 height 20
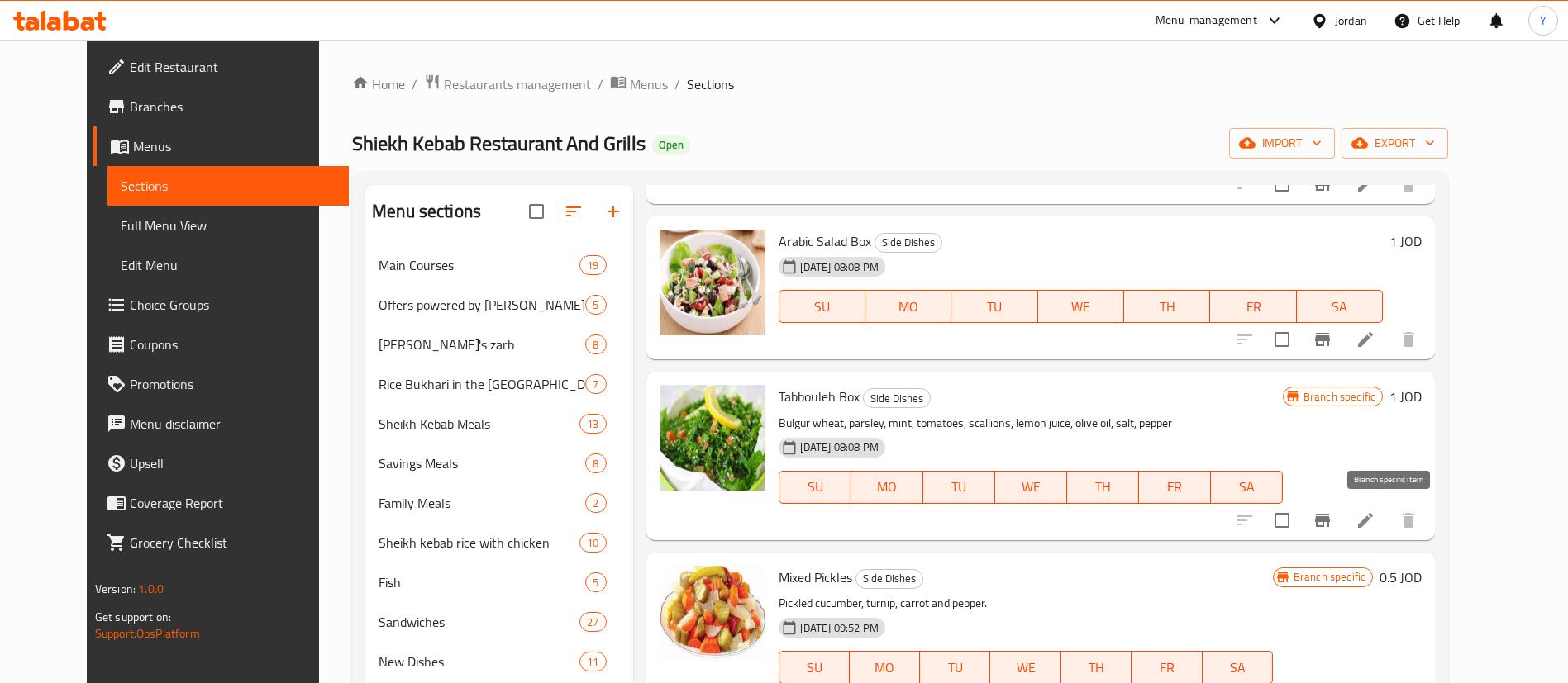
click at [1330, 518] on icon "Branch-specific-item" at bounding box center [1322, 520] width 15 height 13
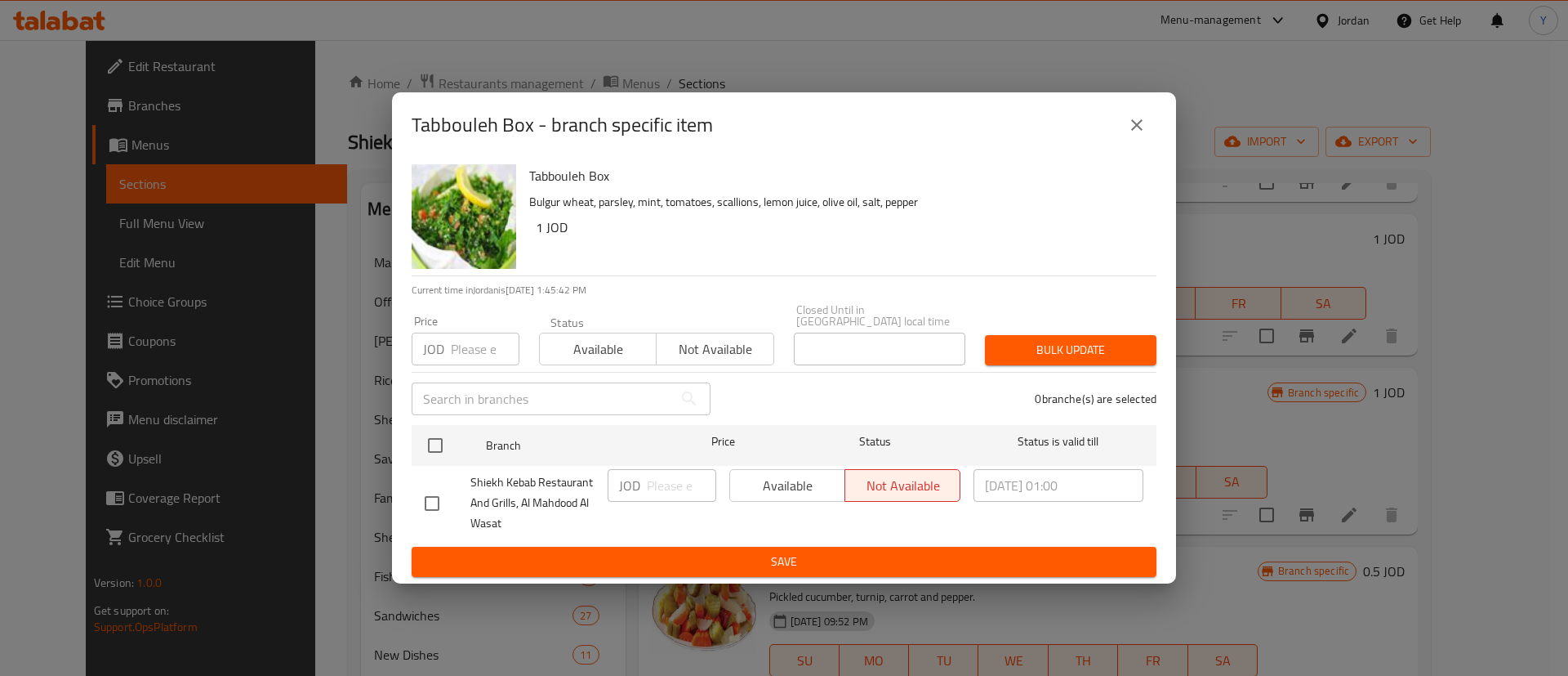
click at [438, 495] on input "checkbox" at bounding box center [432, 504] width 34 height 34
checkbox input "true"
click at [810, 477] on span "Available" at bounding box center [787, 486] width 102 height 24
click at [821, 560] on span "Save" at bounding box center [784, 562] width 719 height 21
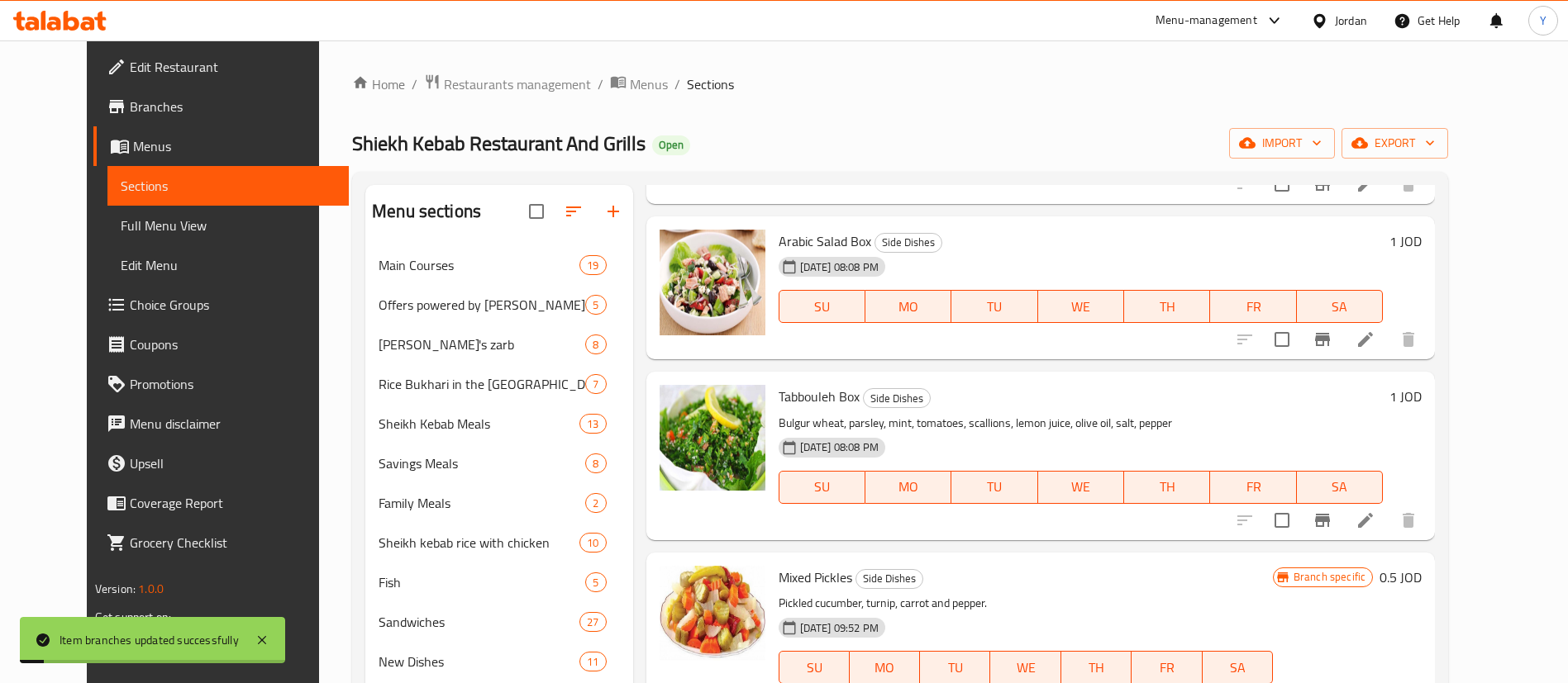
scroll to position [3469, 0]
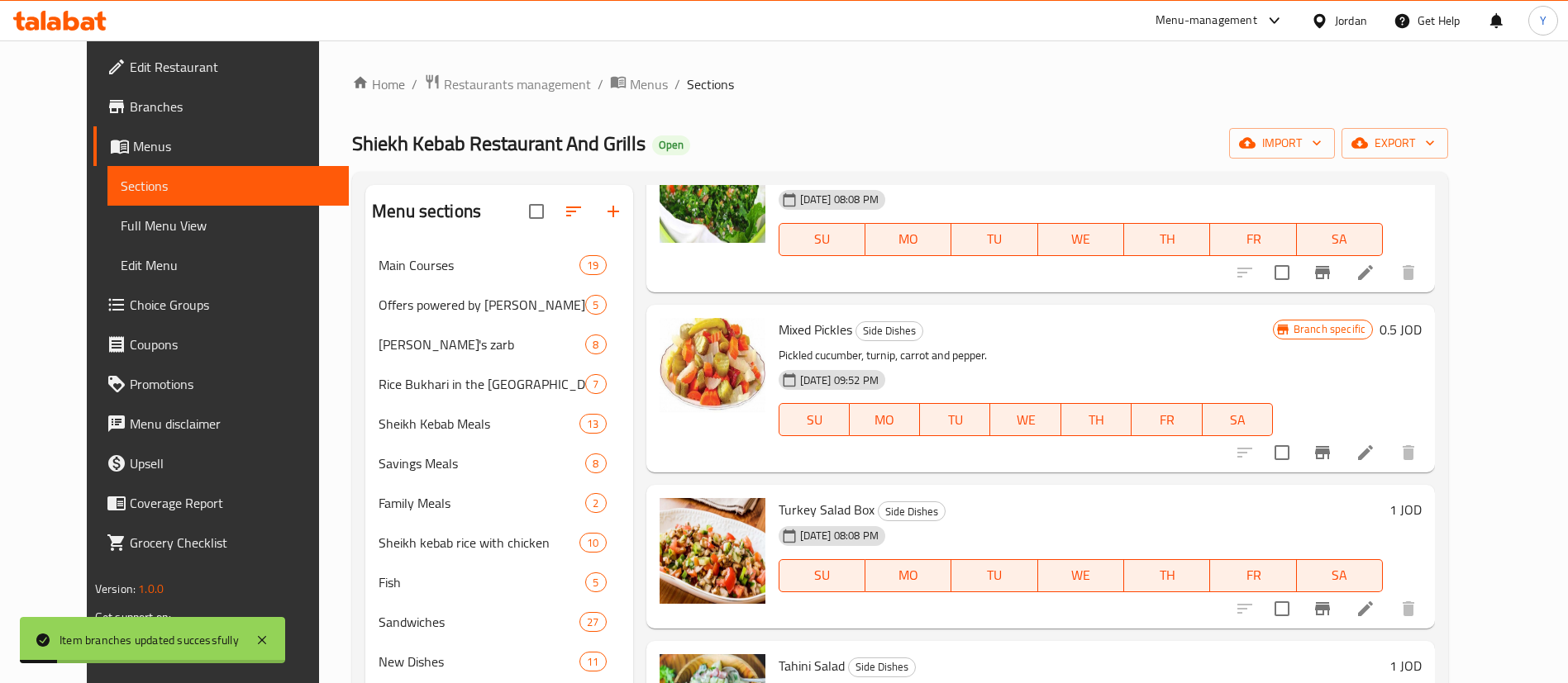
click at [1330, 449] on icon "Branch-specific-item" at bounding box center [1322, 452] width 15 height 13
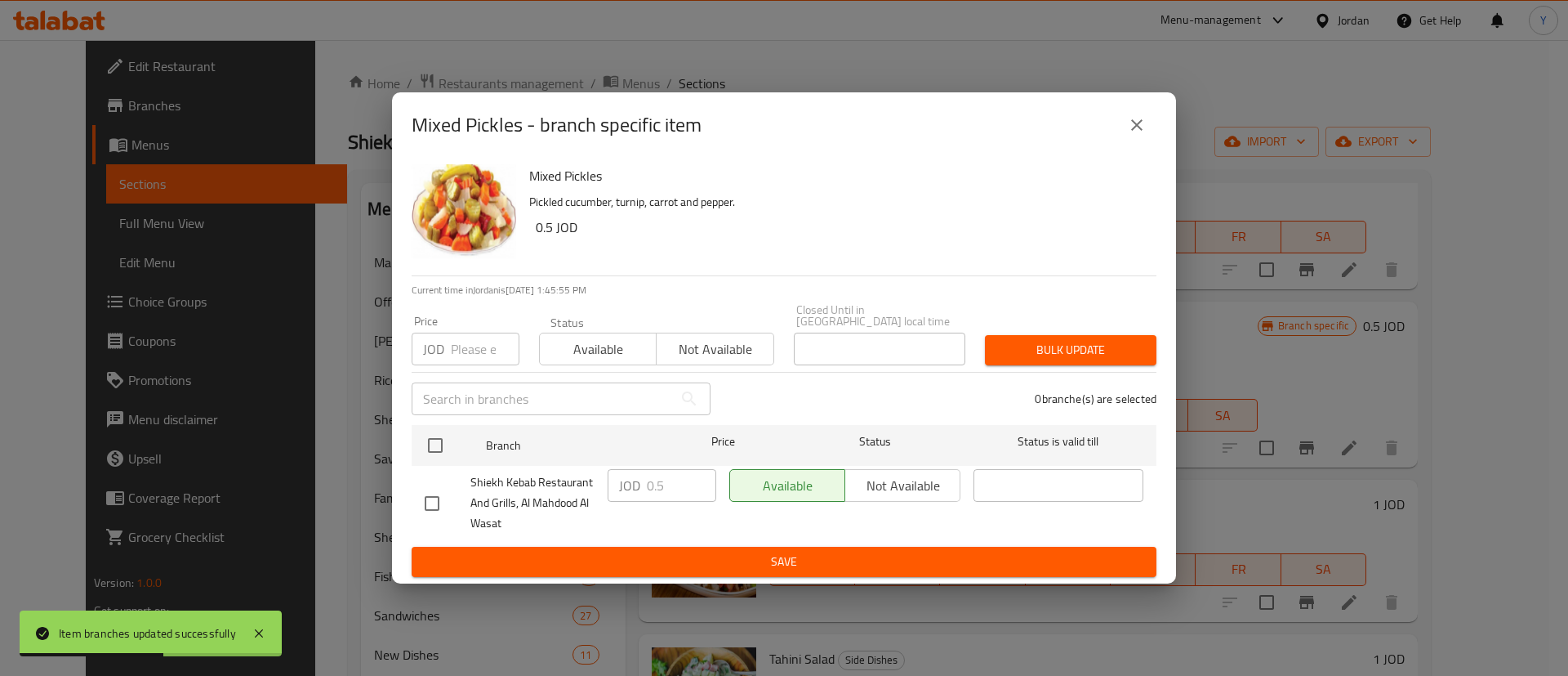
click at [1129, 124] on icon "close" at bounding box center [1137, 124] width 20 height 20
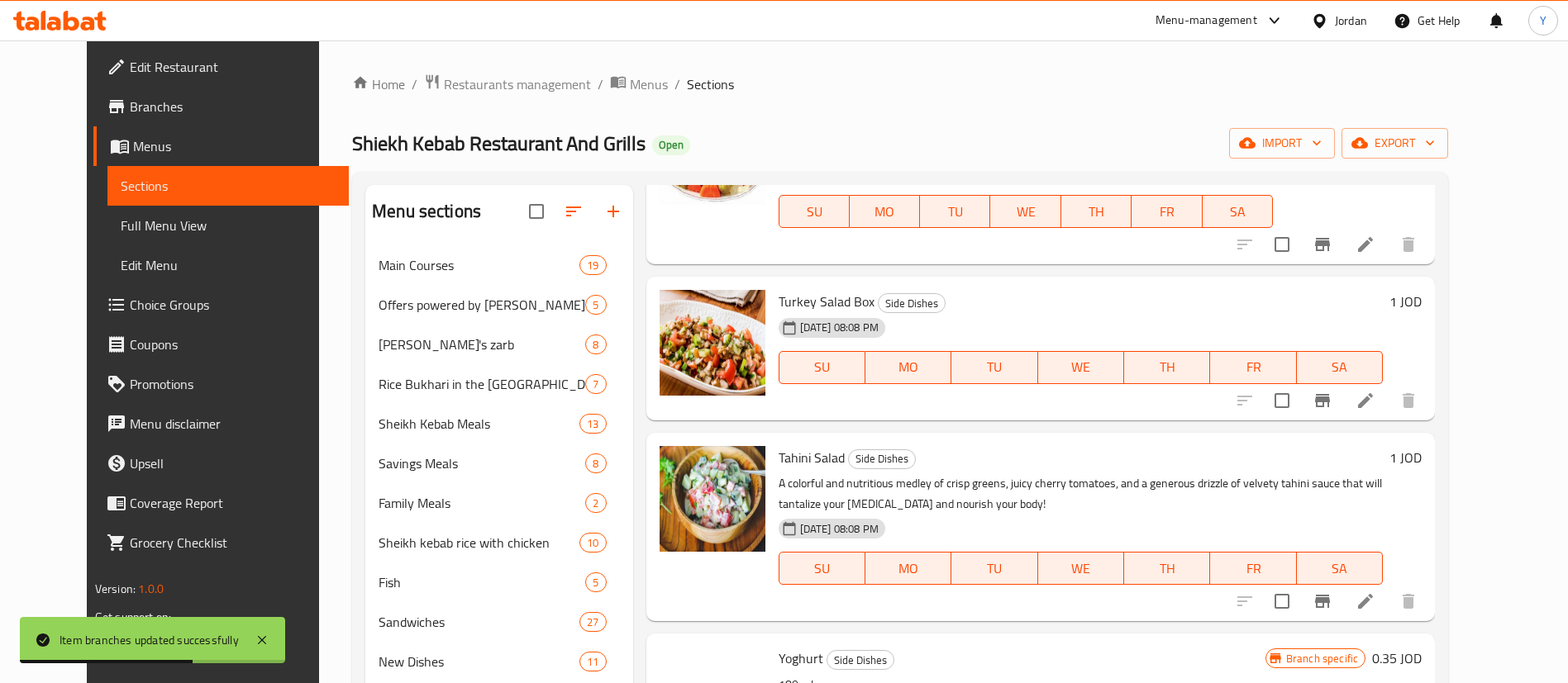
scroll to position [3717, 0]
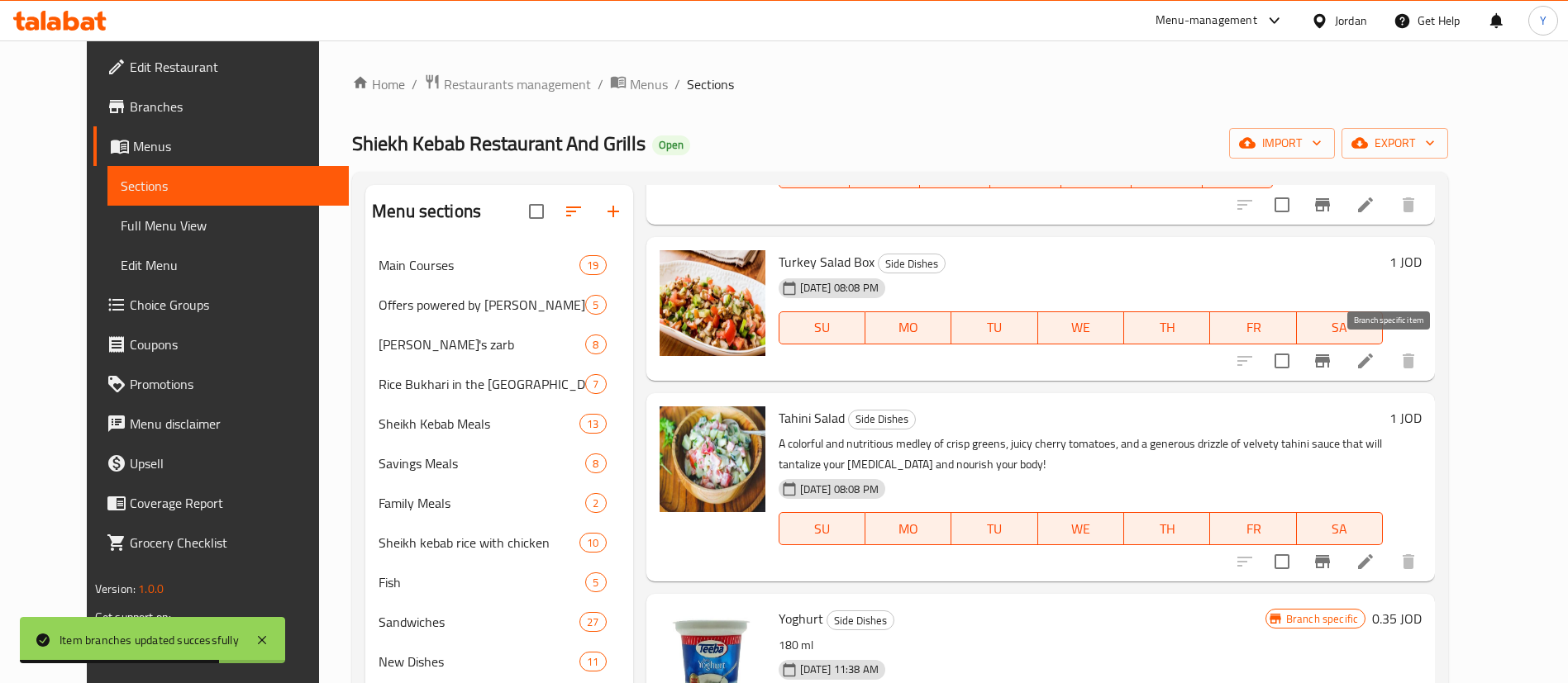
click at [1332, 367] on icon "Branch-specific-item" at bounding box center [1322, 361] width 20 height 20
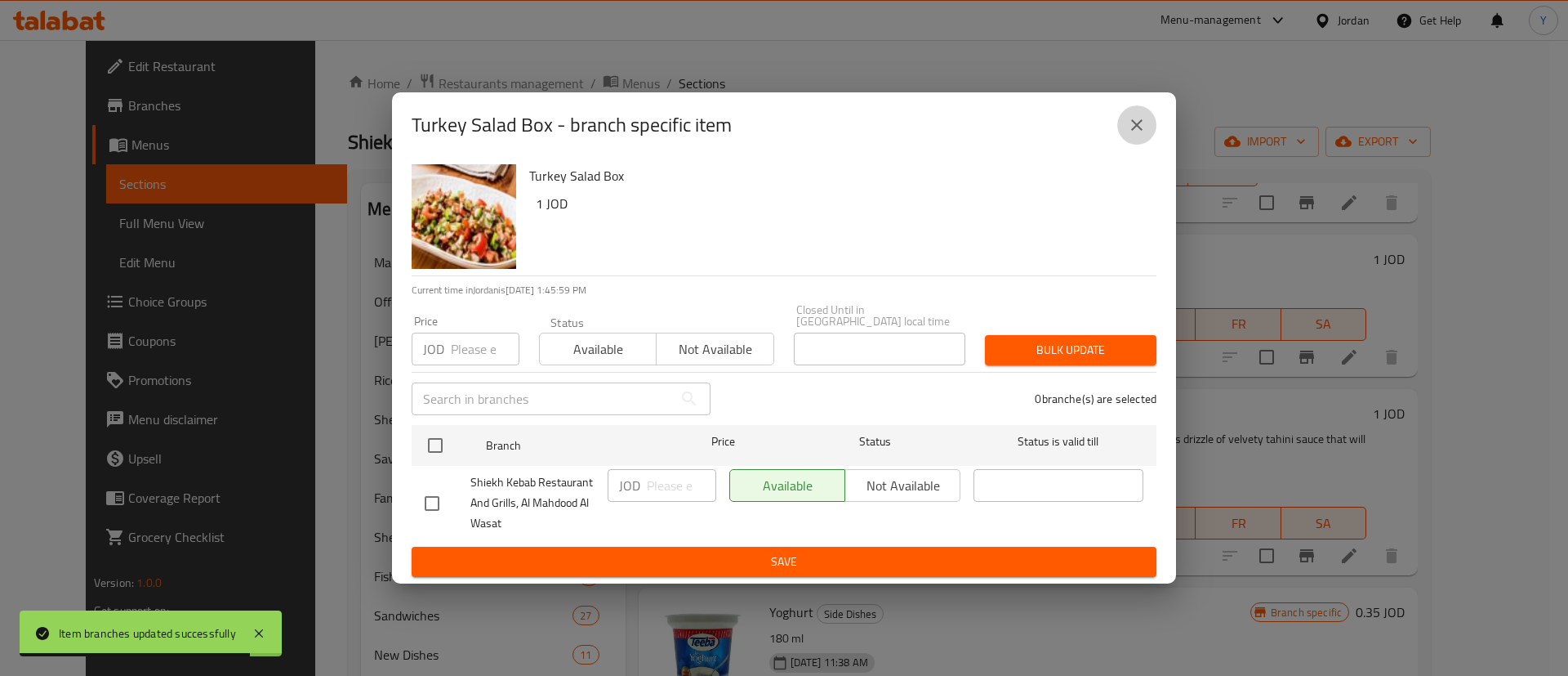
click at [1137, 118] on button "close" at bounding box center [1138, 125] width 39 height 39
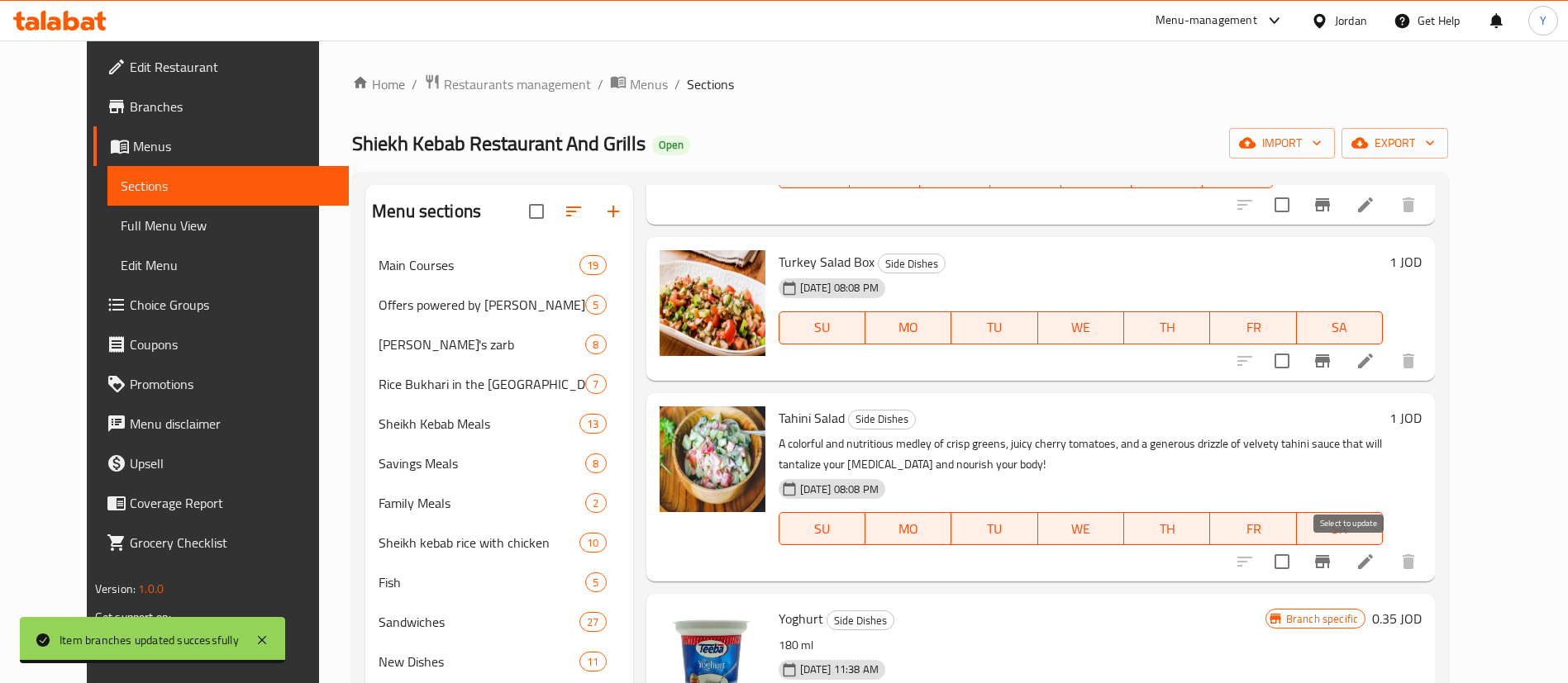
click at [1332, 565] on icon "Branch-specific-item" at bounding box center [1322, 562] width 20 height 20
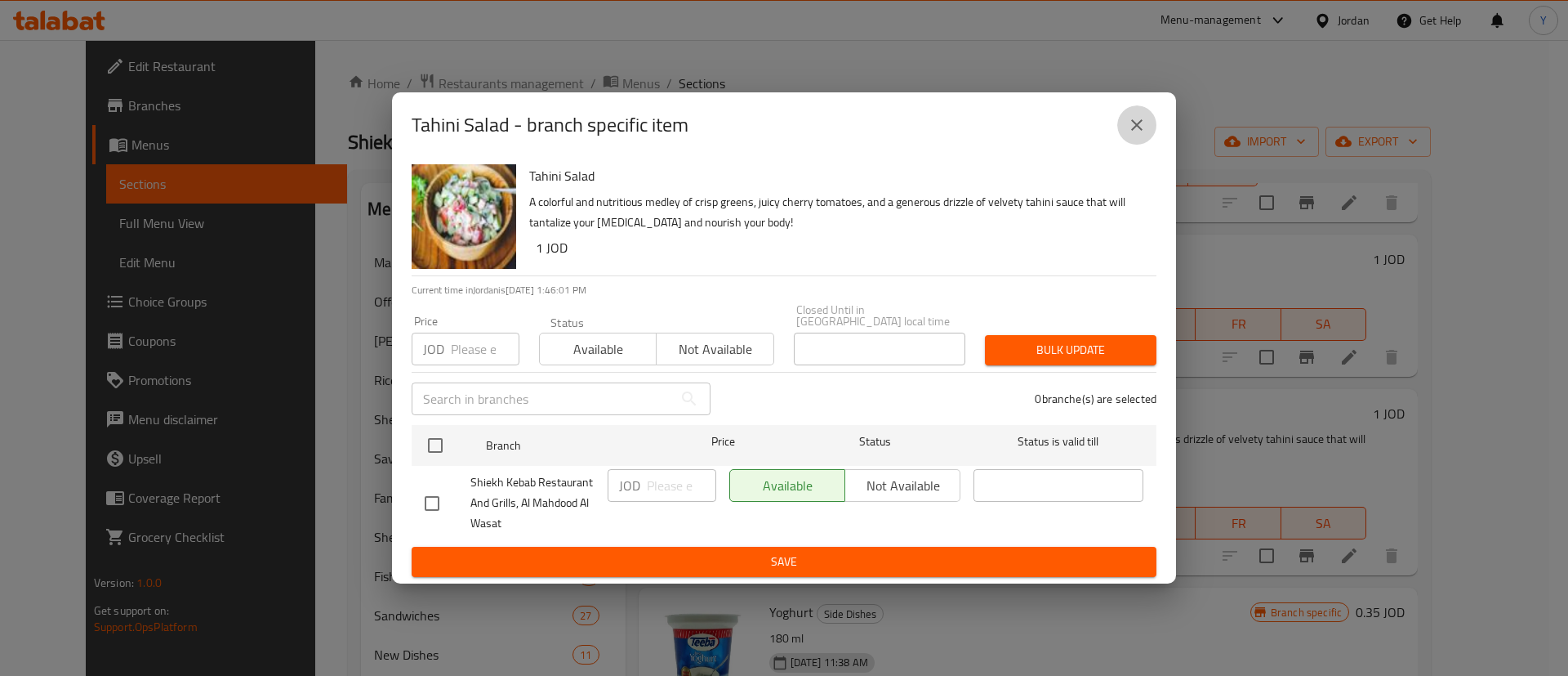
click at [1142, 126] on icon "close" at bounding box center [1137, 124] width 11 height 11
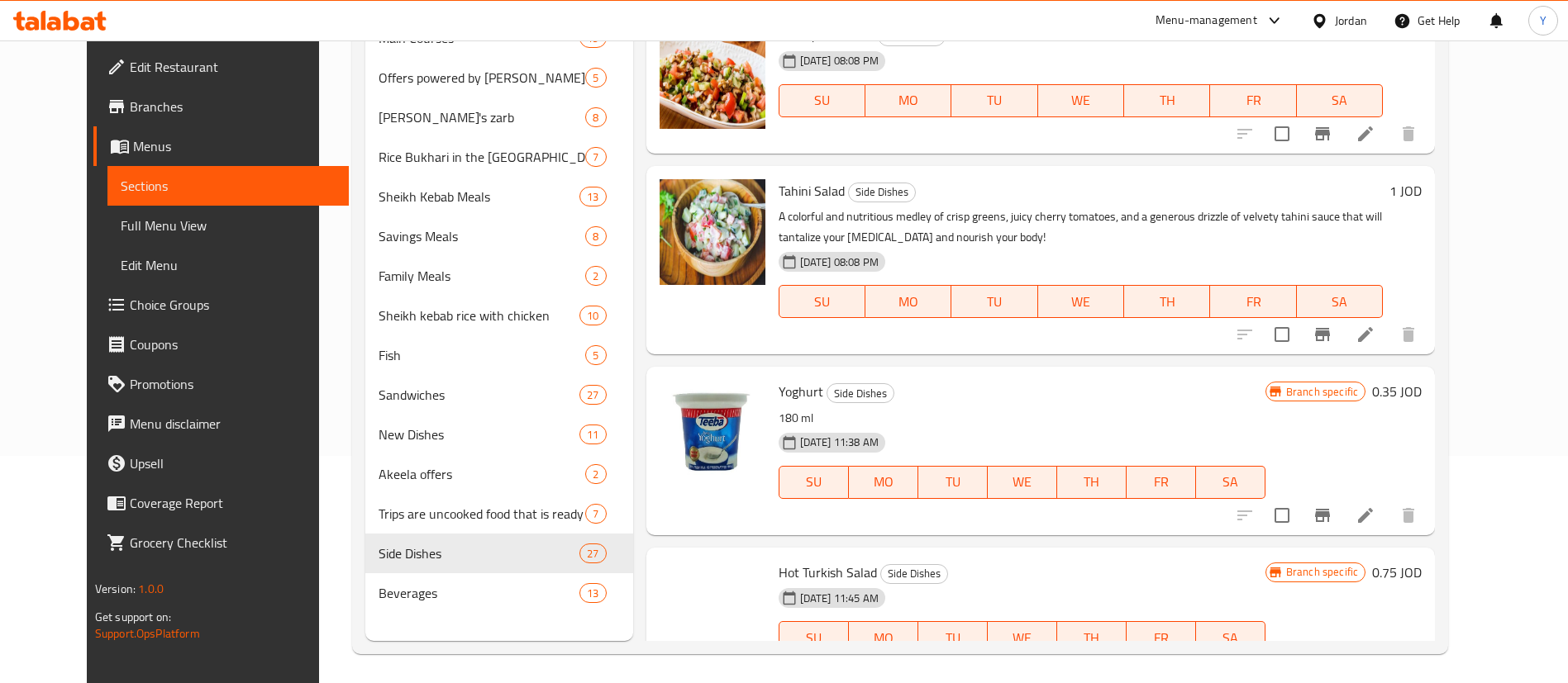
scroll to position [231, 0]
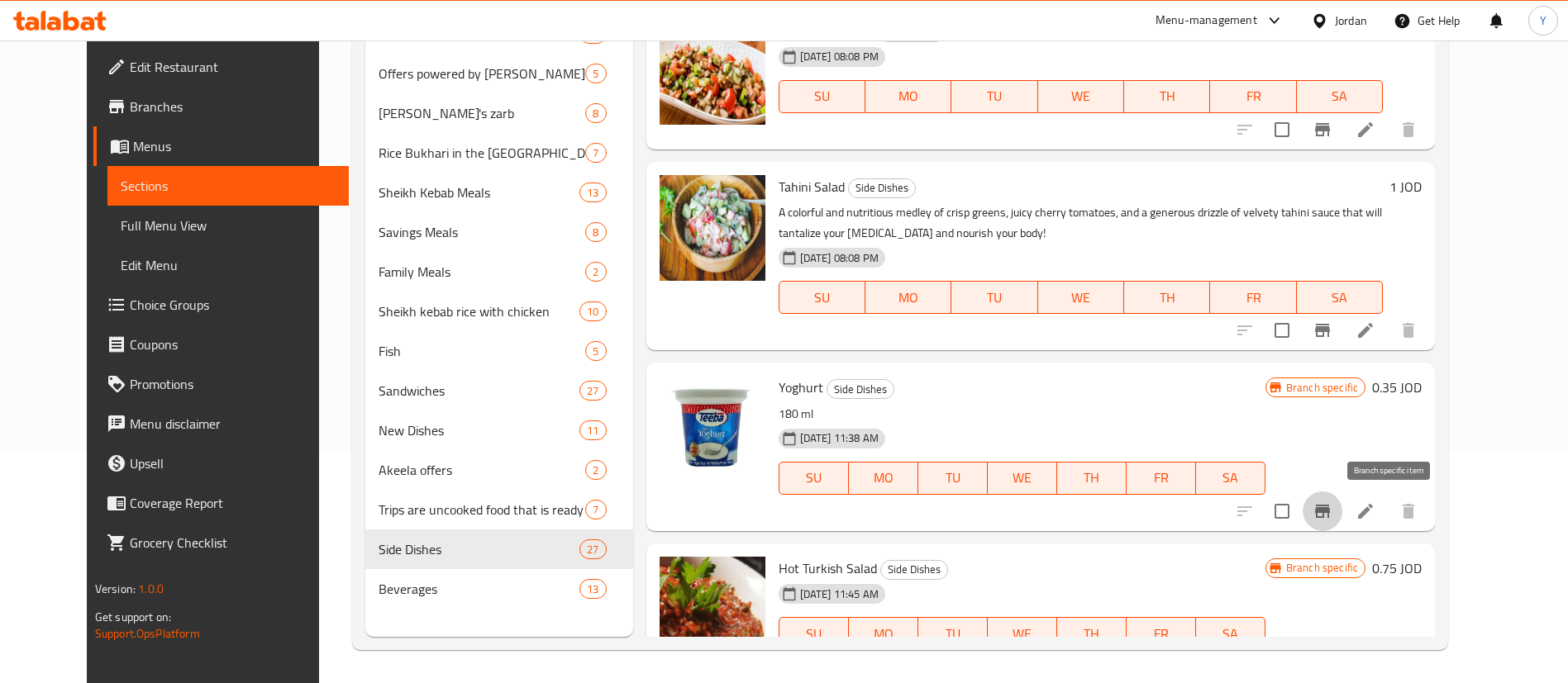
click at [1332, 517] on icon "Branch-specific-item" at bounding box center [1322, 511] width 20 height 20
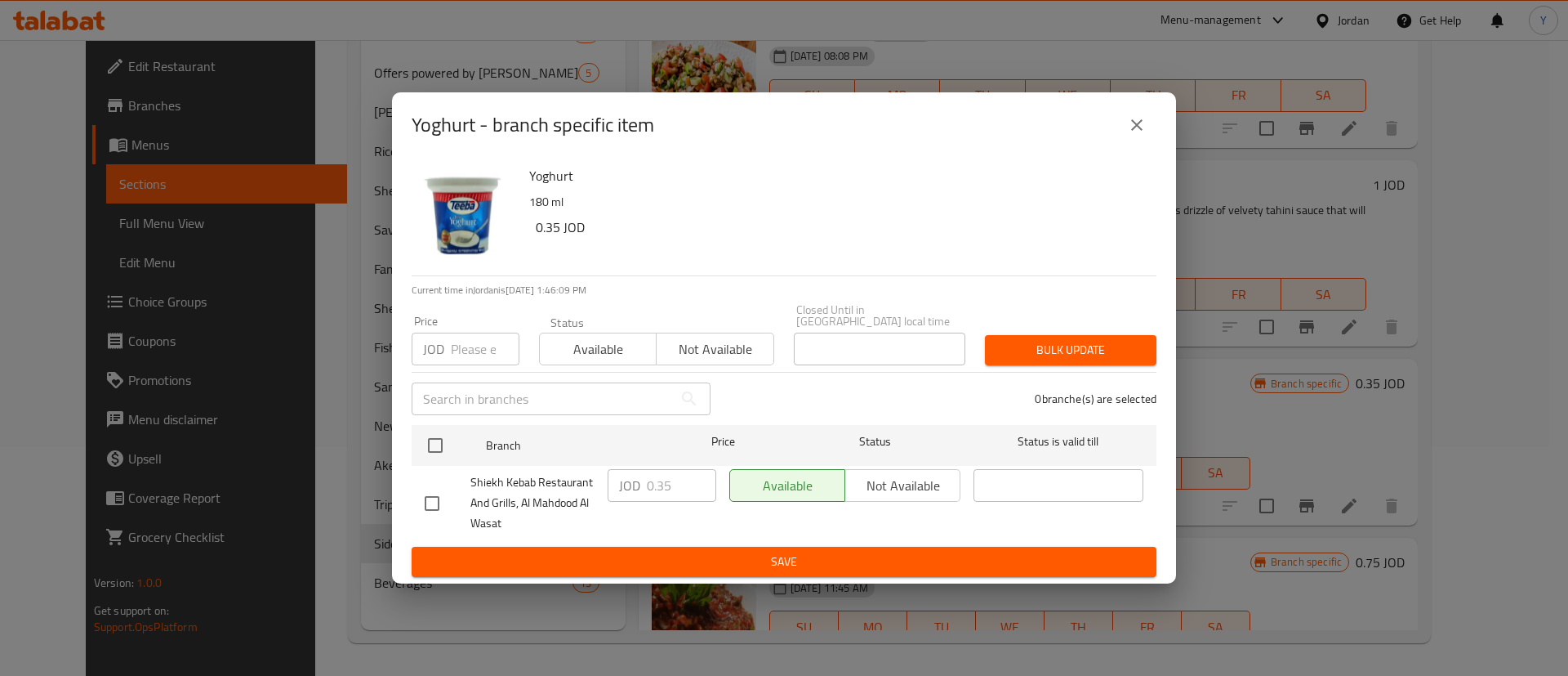
click at [1132, 130] on icon "close" at bounding box center [1137, 124] width 20 height 20
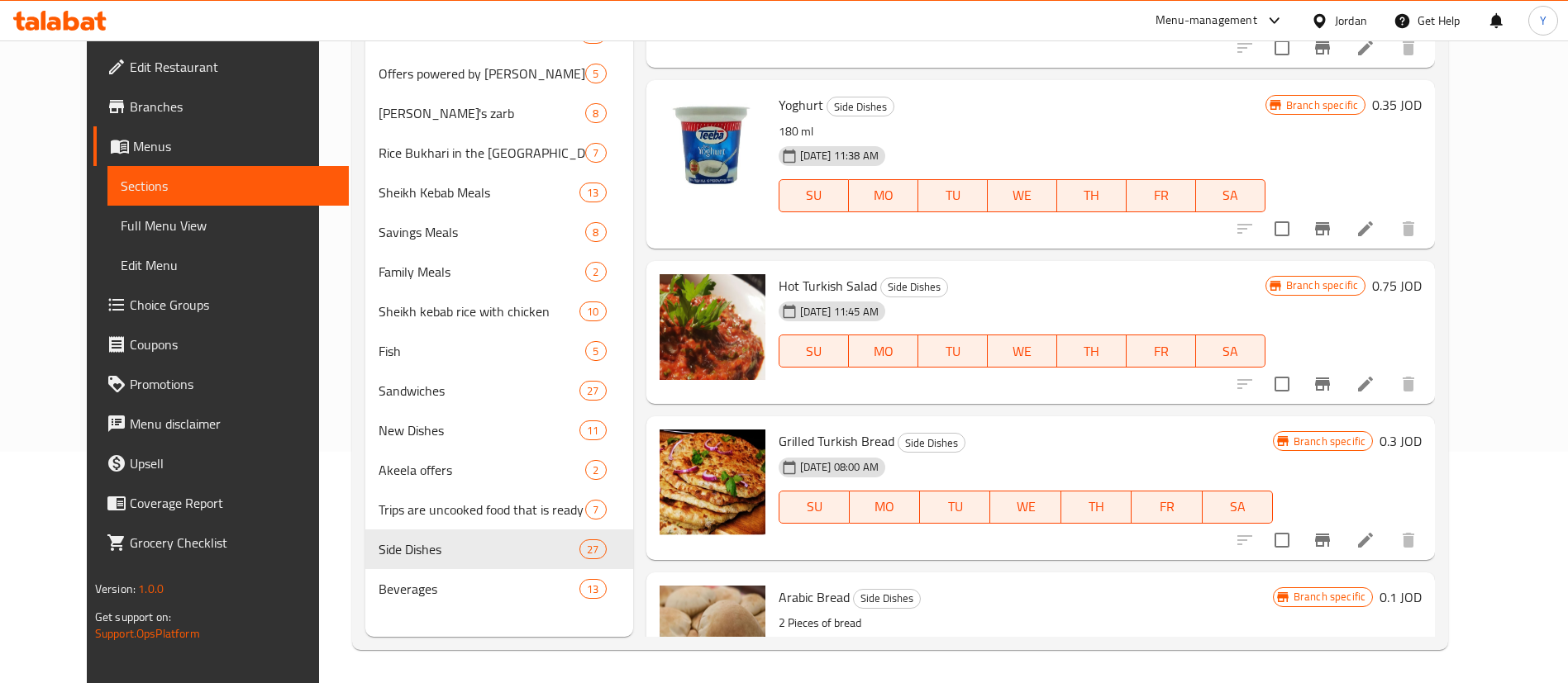
scroll to position [4102, 0]
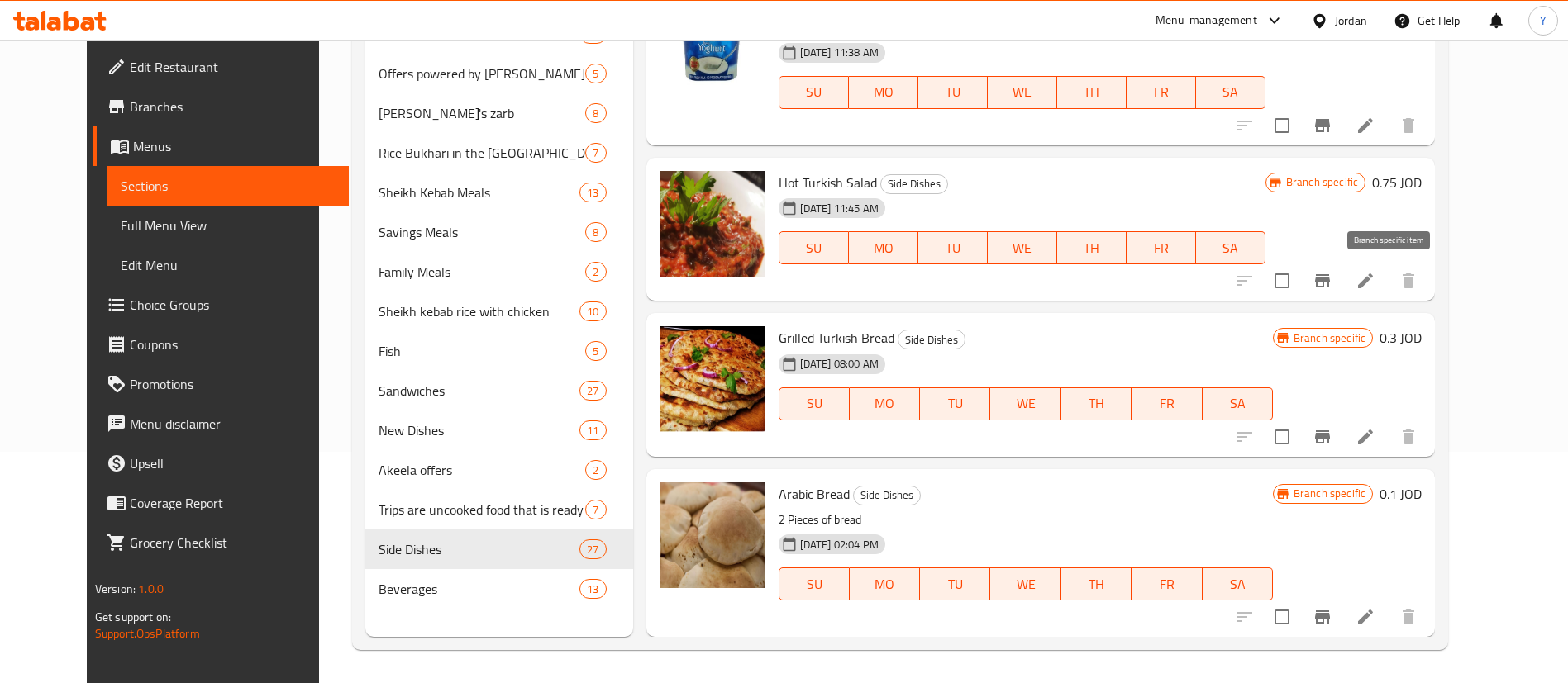
click at [1332, 276] on icon "Branch-specific-item" at bounding box center [1322, 281] width 20 height 20
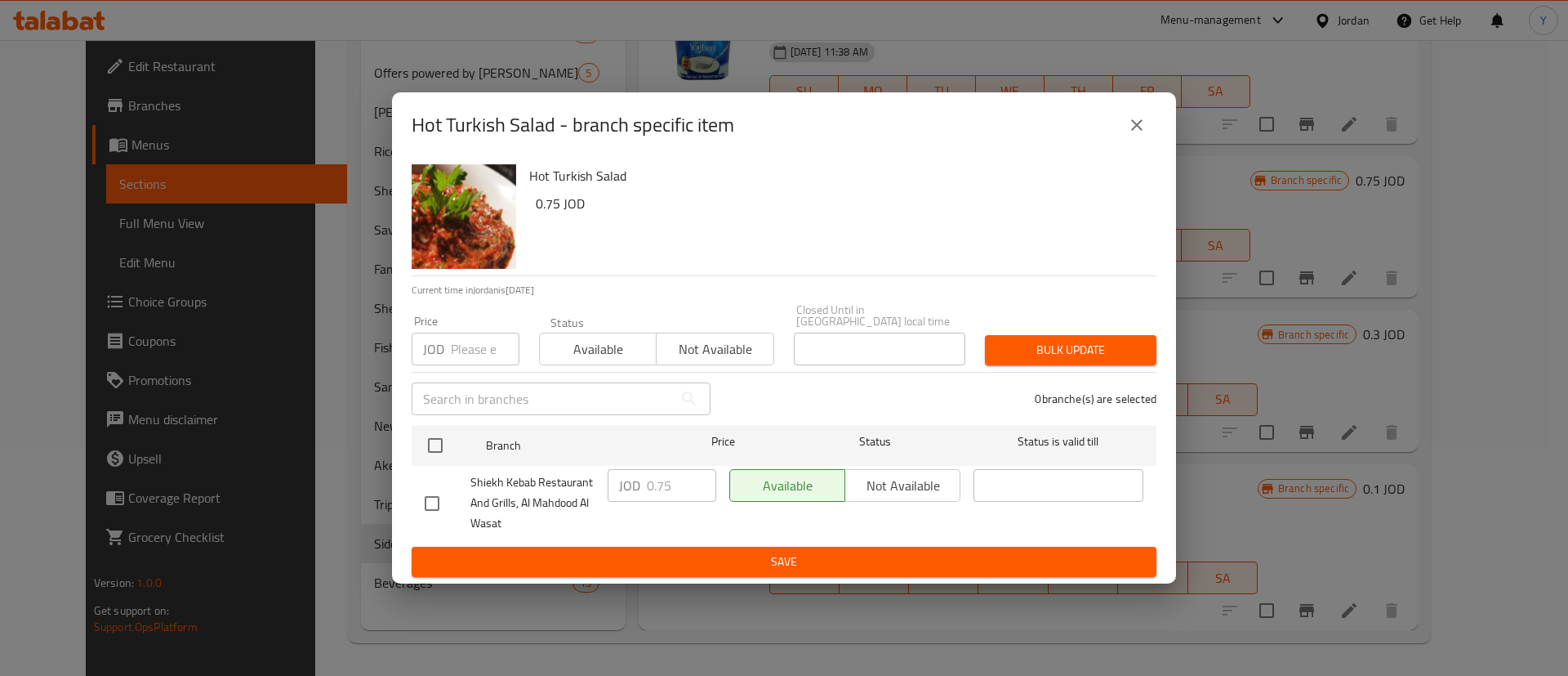
click at [1135, 117] on button "close" at bounding box center [1138, 125] width 39 height 39
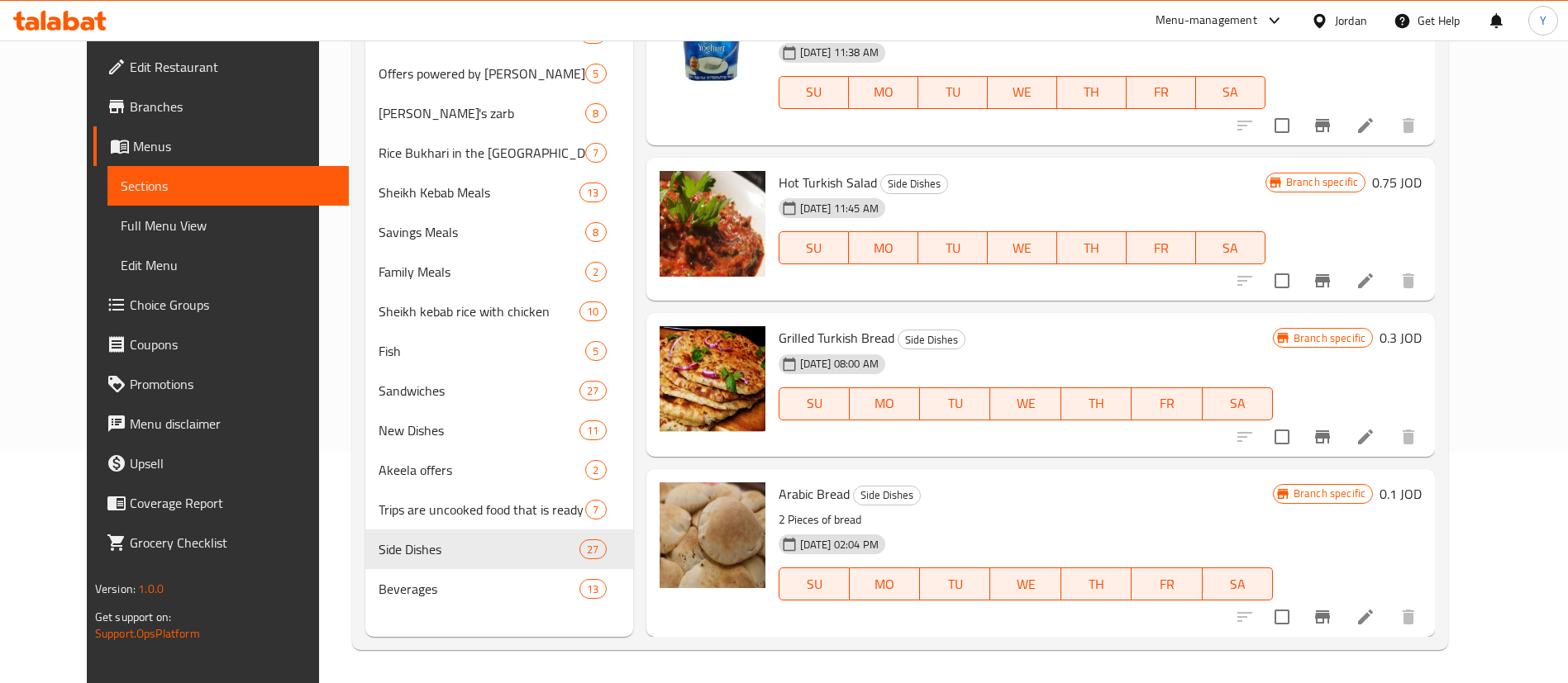
click at [1332, 430] on icon "Branch-specific-item" at bounding box center [1322, 437] width 20 height 20
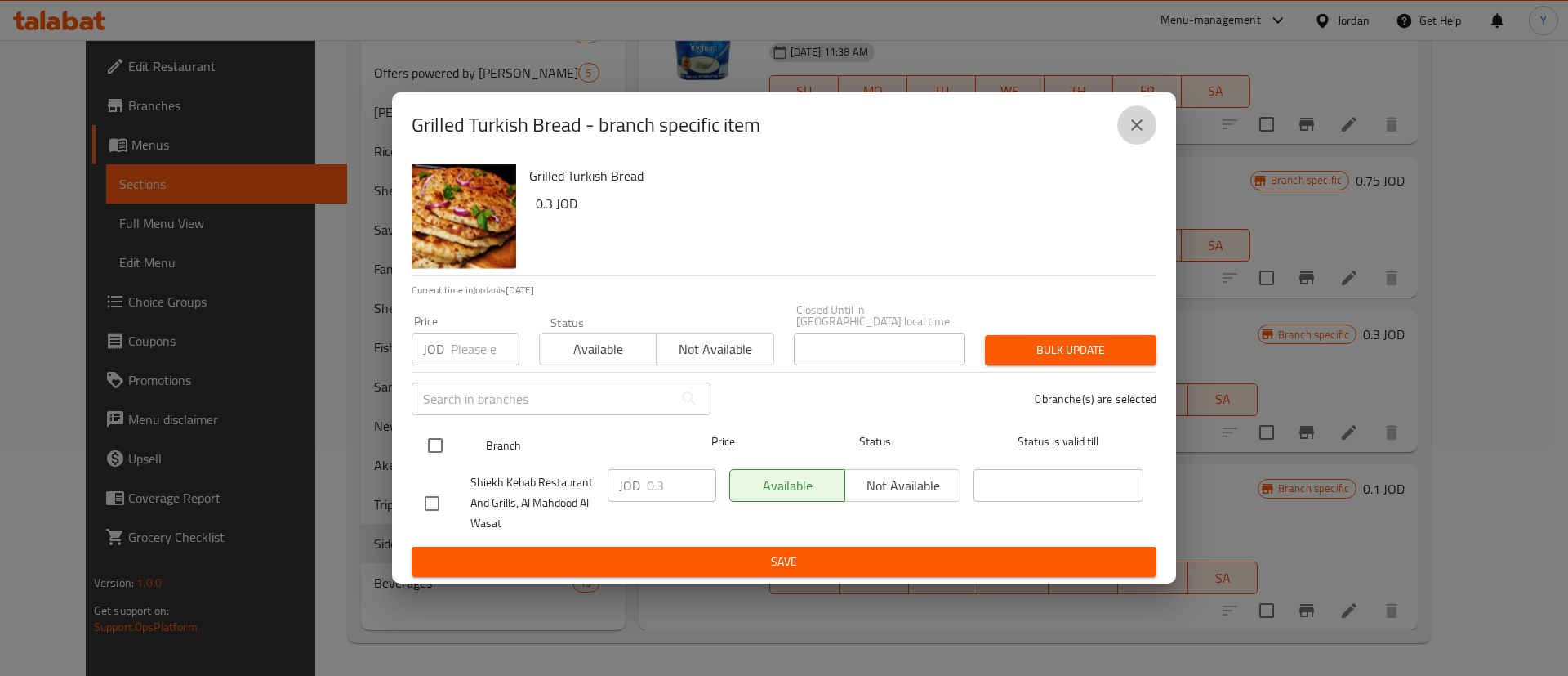
drag, startPoint x: 1130, startPoint y: 127, endPoint x: 1133, endPoint y: 438, distance: 311.0
click at [1131, 126] on icon "close" at bounding box center [1137, 124] width 20 height 20
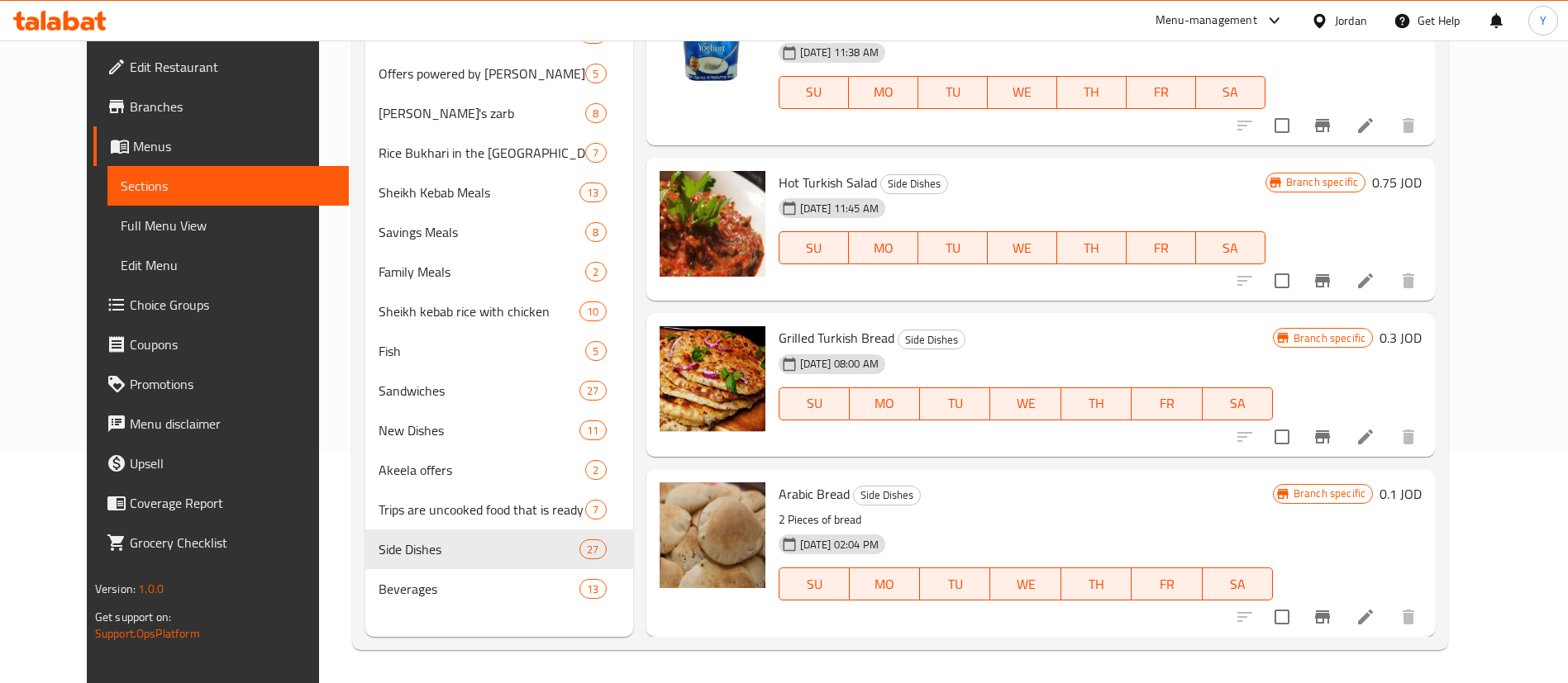
click at [1342, 632] on button "Branch-specific-item" at bounding box center [1323, 617] width 40 height 40
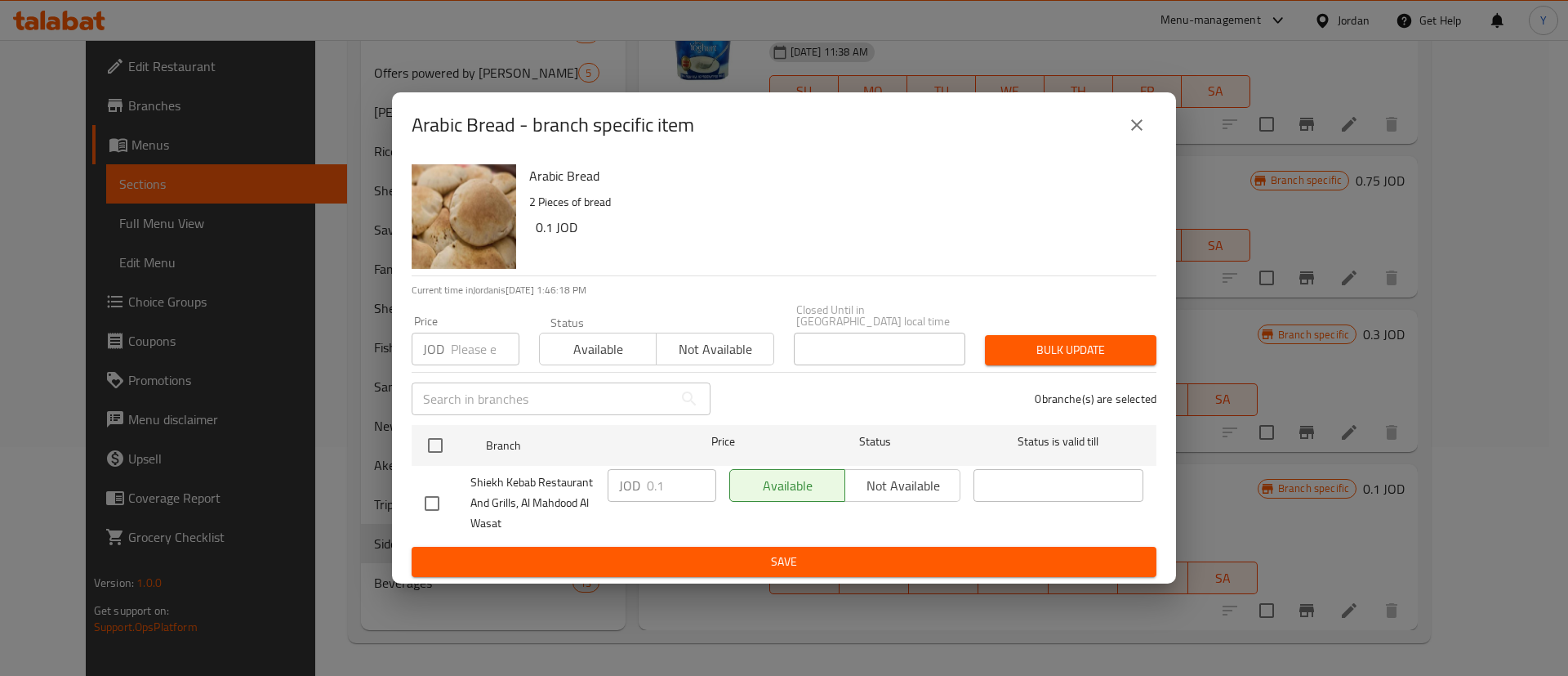
click at [1142, 130] on icon "close" at bounding box center [1137, 124] width 20 height 20
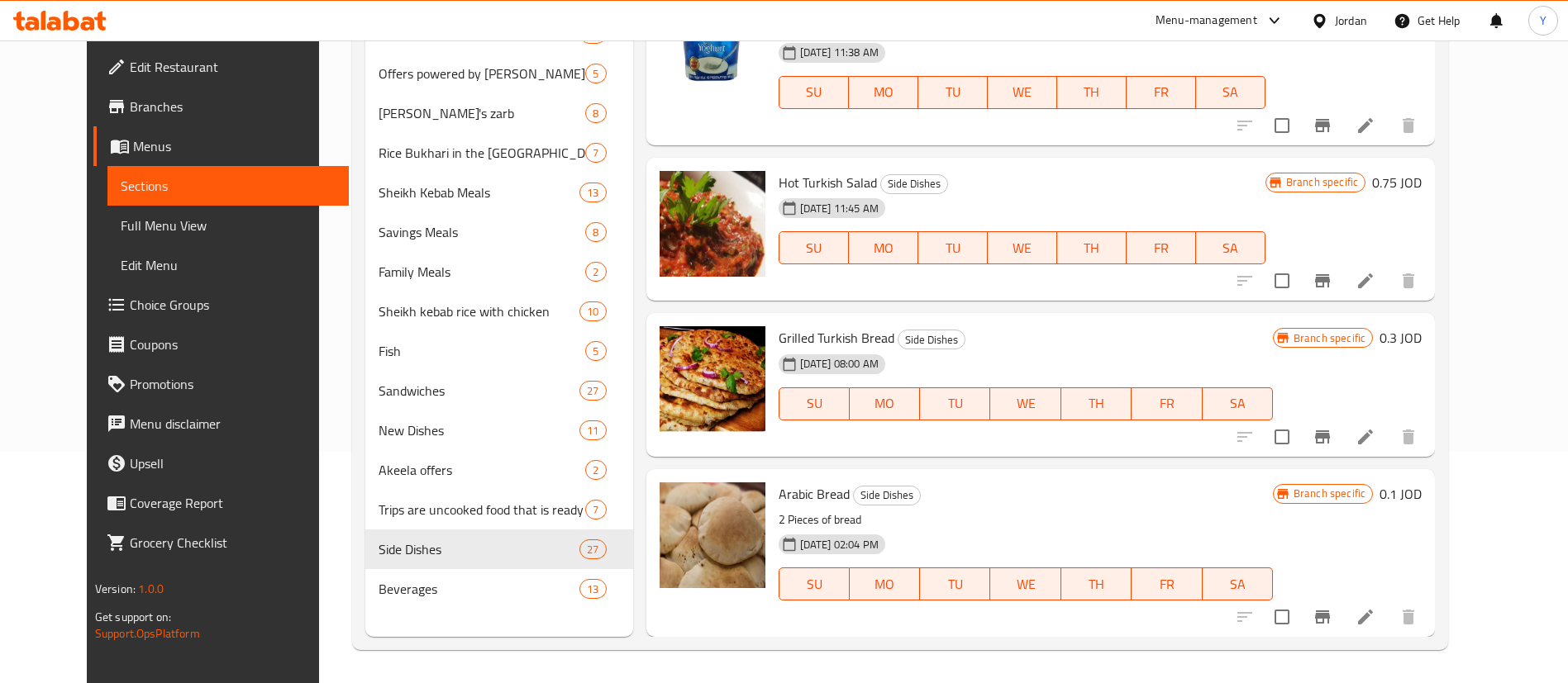
click at [398, 602] on div "Beverages 13" at bounding box center [499, 589] width 268 height 40
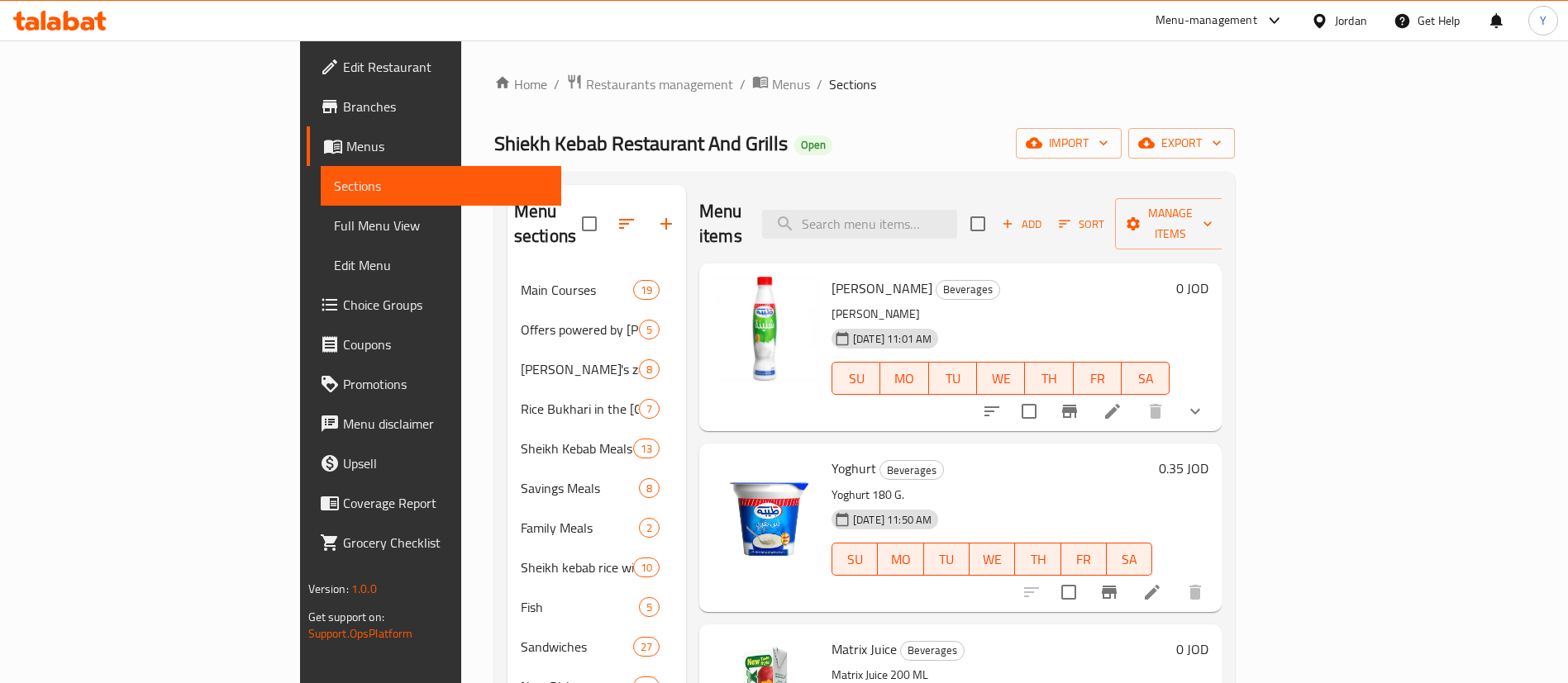
click at [1089, 392] on button "Branch-specific-item" at bounding box center [1069, 412] width 40 height 40
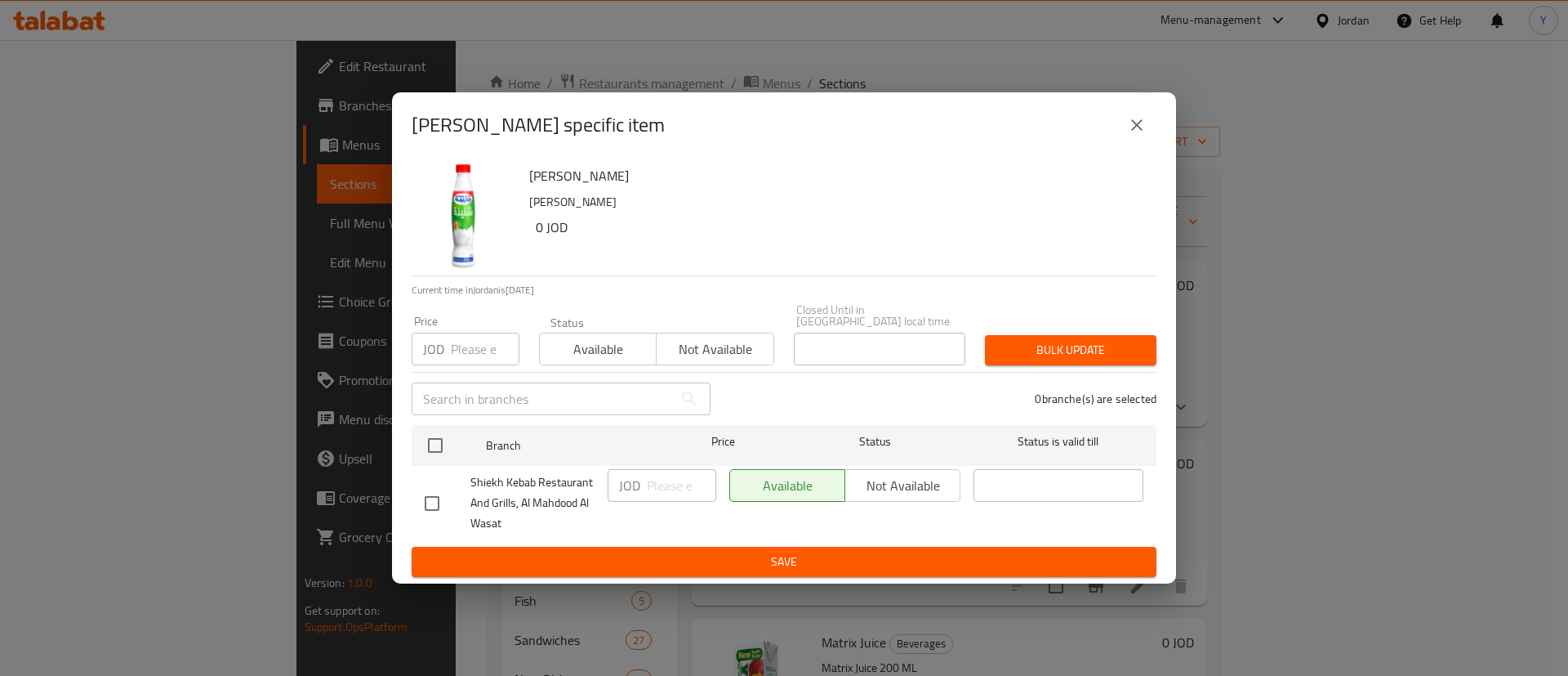
click at [1138, 122] on icon "close" at bounding box center [1137, 124] width 20 height 20
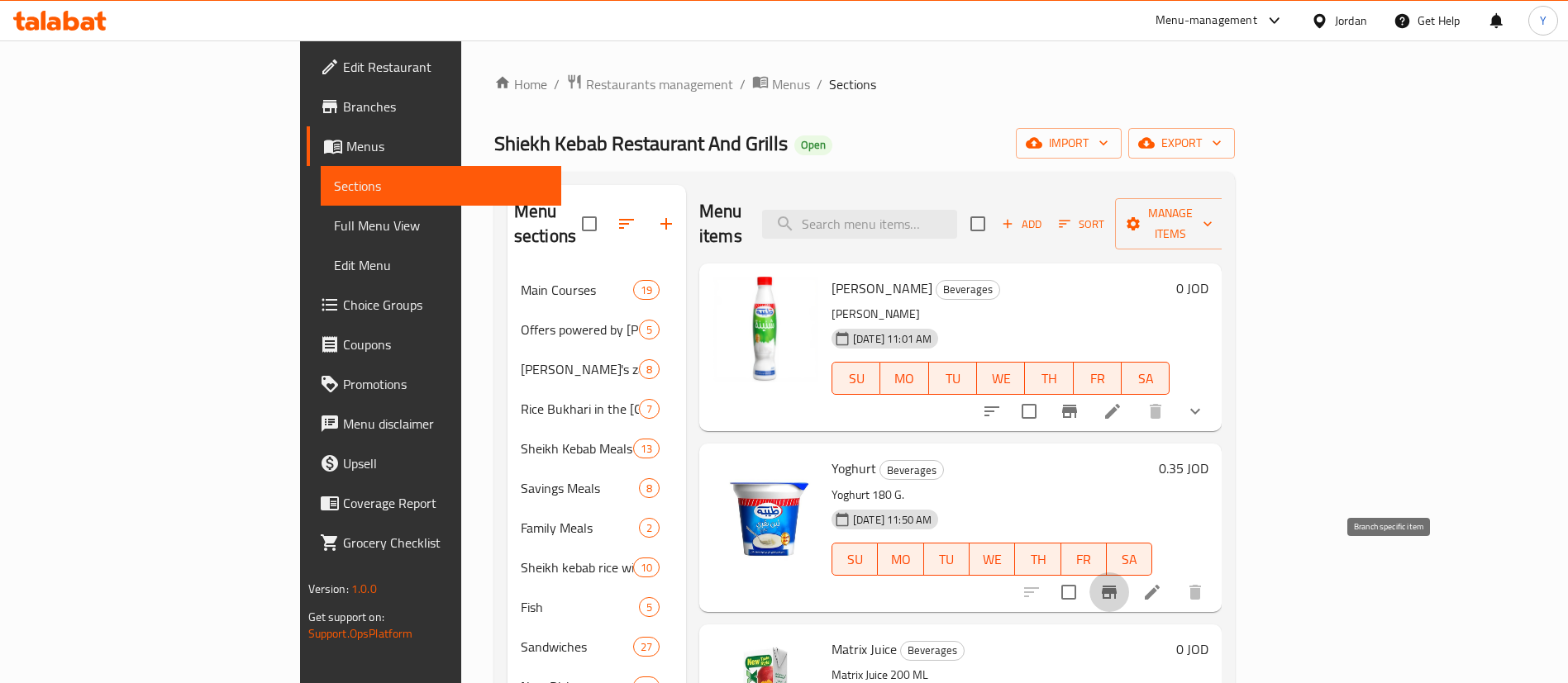
click at [1116, 586] on icon "Branch-specific-item" at bounding box center [1108, 592] width 15 height 13
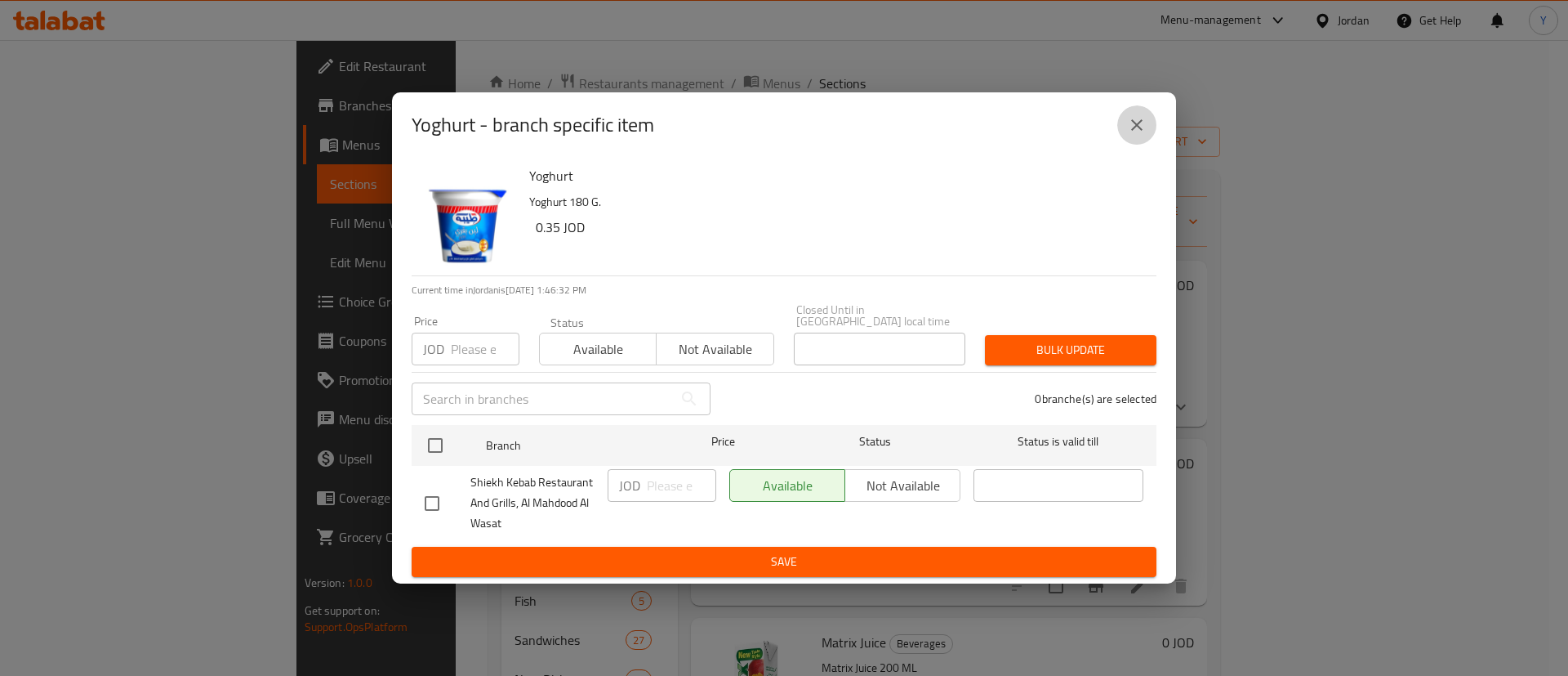
click at [1135, 130] on icon "close" at bounding box center [1137, 124] width 20 height 20
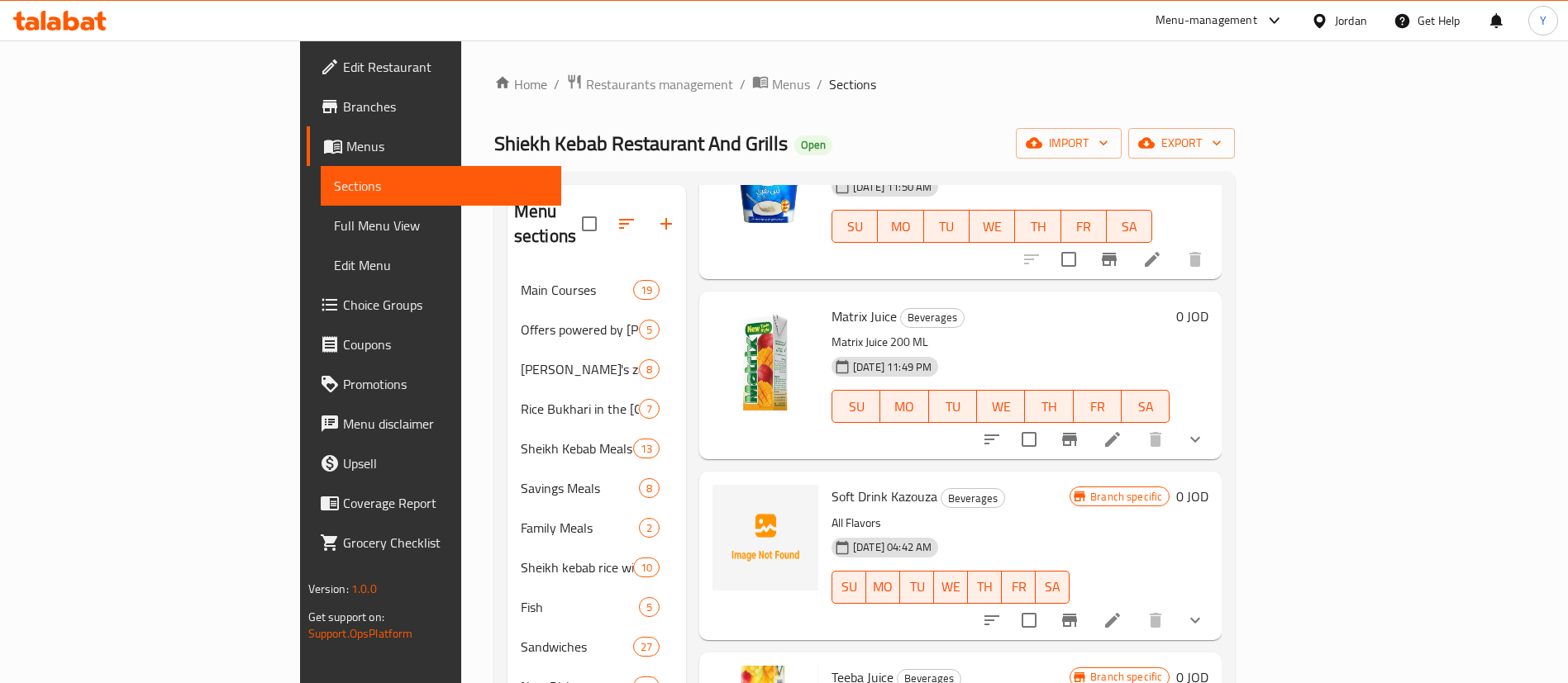
scroll to position [372, 0]
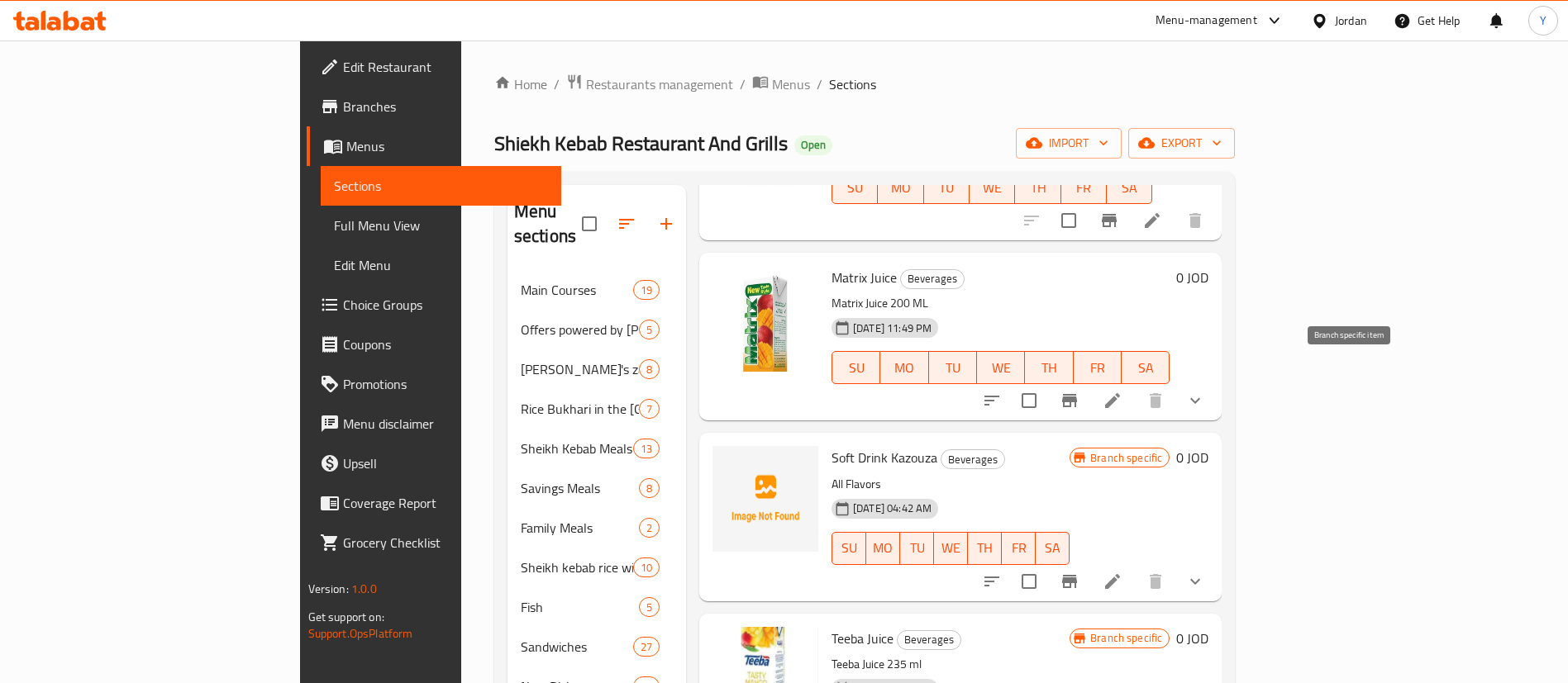
click at [1077, 394] on icon "Branch-specific-item" at bounding box center [1068, 400] width 15 height 13
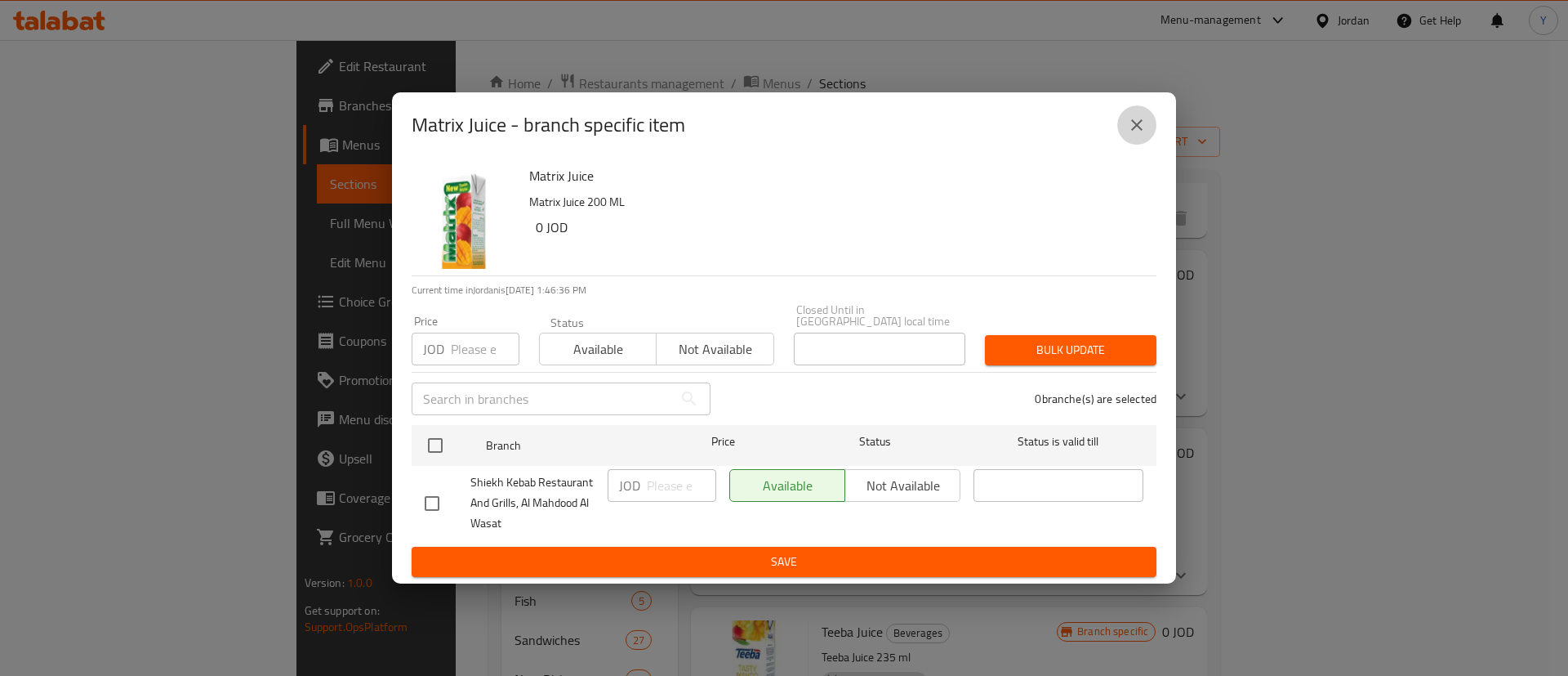
click at [1137, 127] on icon "close" at bounding box center [1137, 124] width 20 height 20
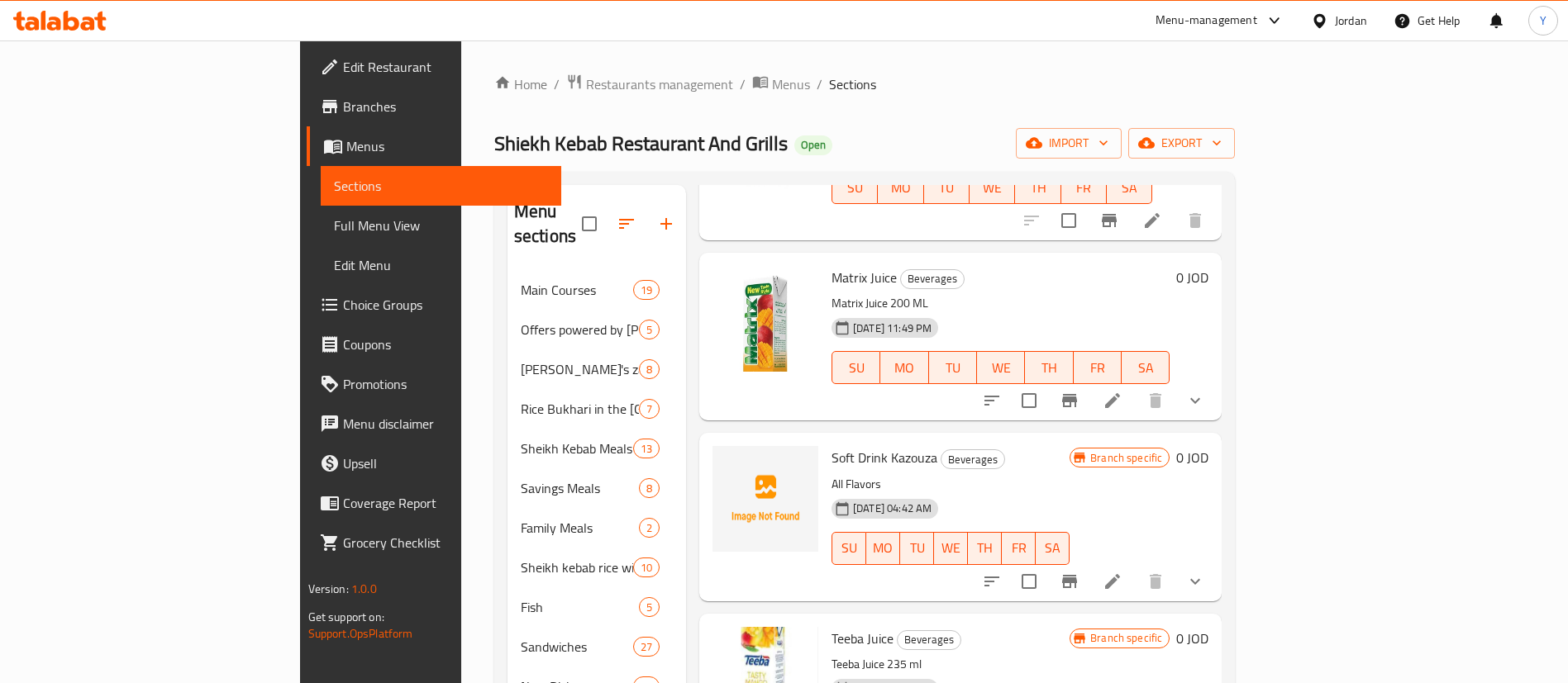
click at [1077, 575] on icon "Branch-specific-item" at bounding box center [1068, 581] width 15 height 13
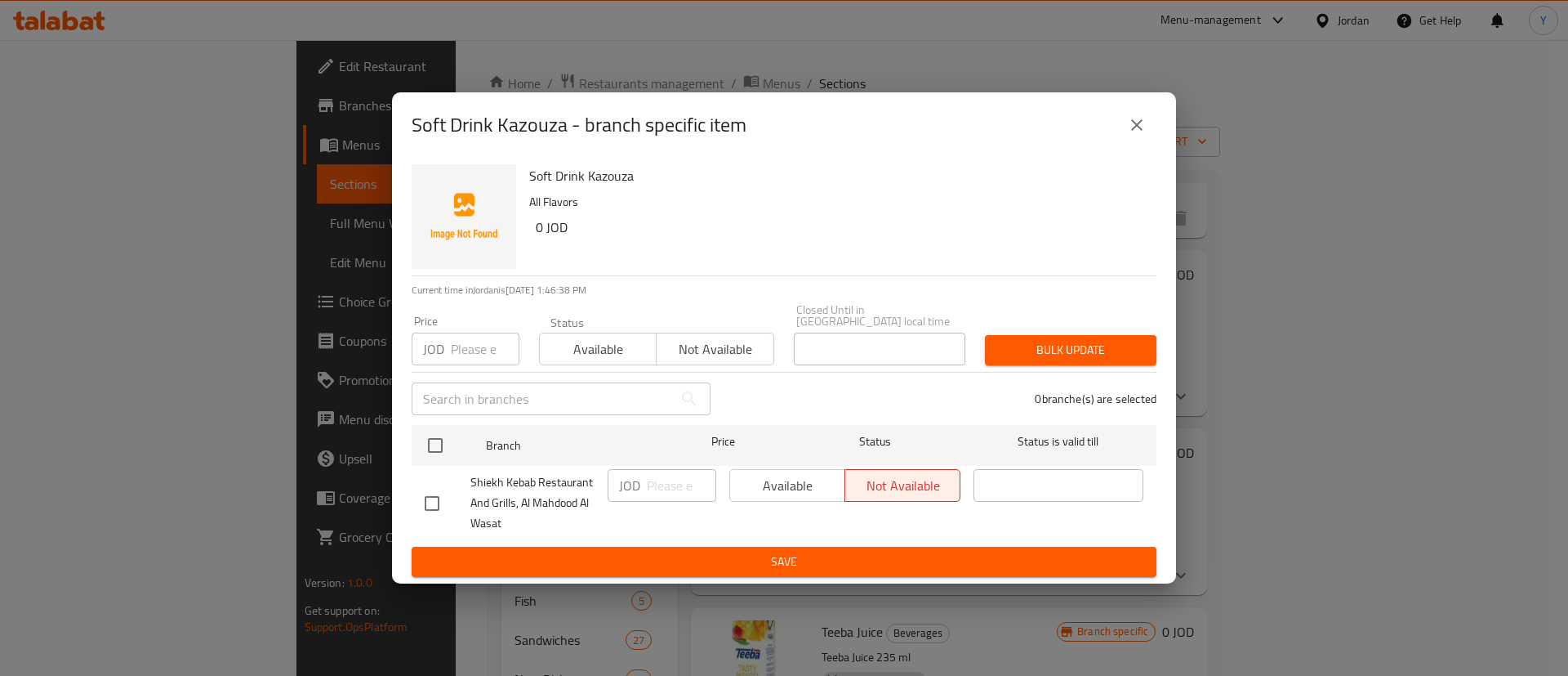
click at [432, 499] on input "checkbox" at bounding box center [432, 504] width 34 height 34
checkbox input "true"
click at [790, 477] on span "Available" at bounding box center [787, 486] width 102 height 24
drag, startPoint x: 808, startPoint y: 558, endPoint x: 902, endPoint y: 560, distance: 94.0
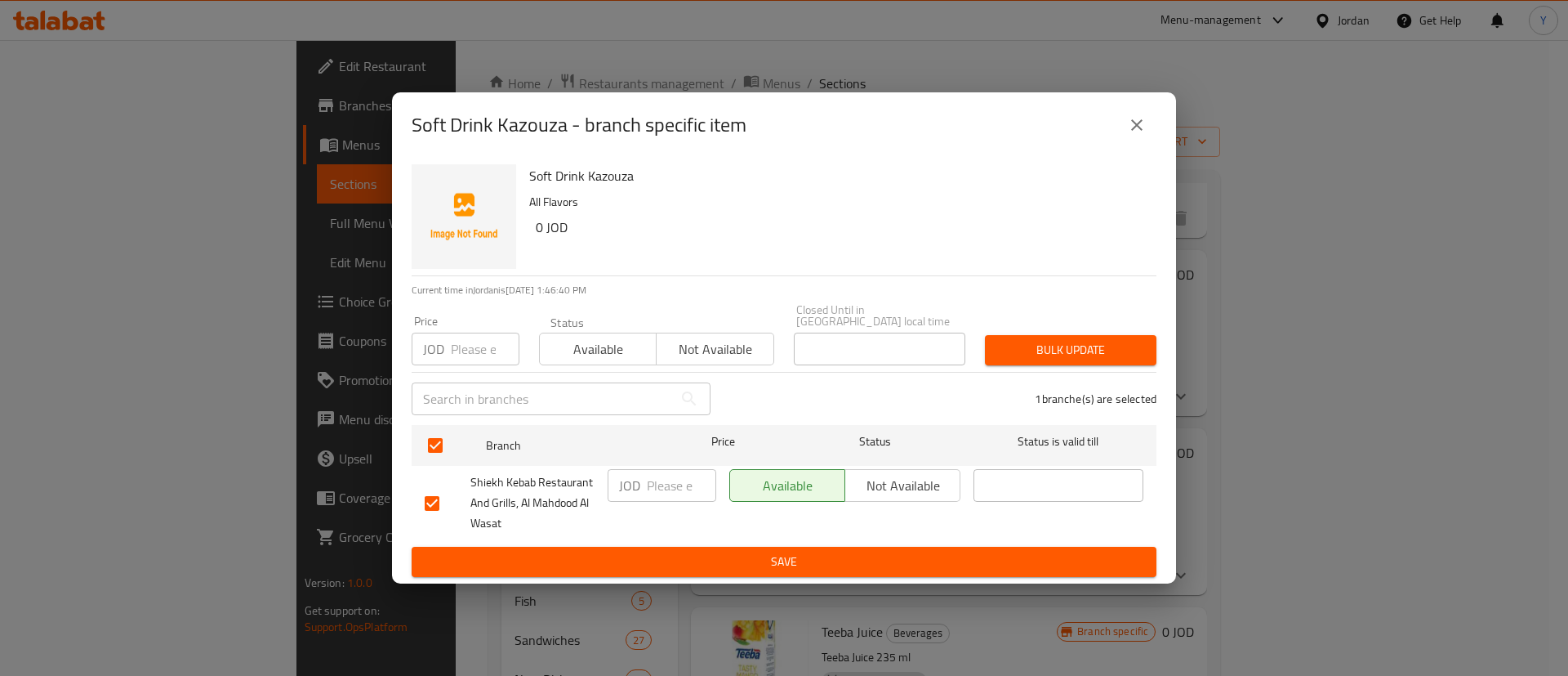
click at [809, 558] on span "Save" at bounding box center [784, 562] width 719 height 21
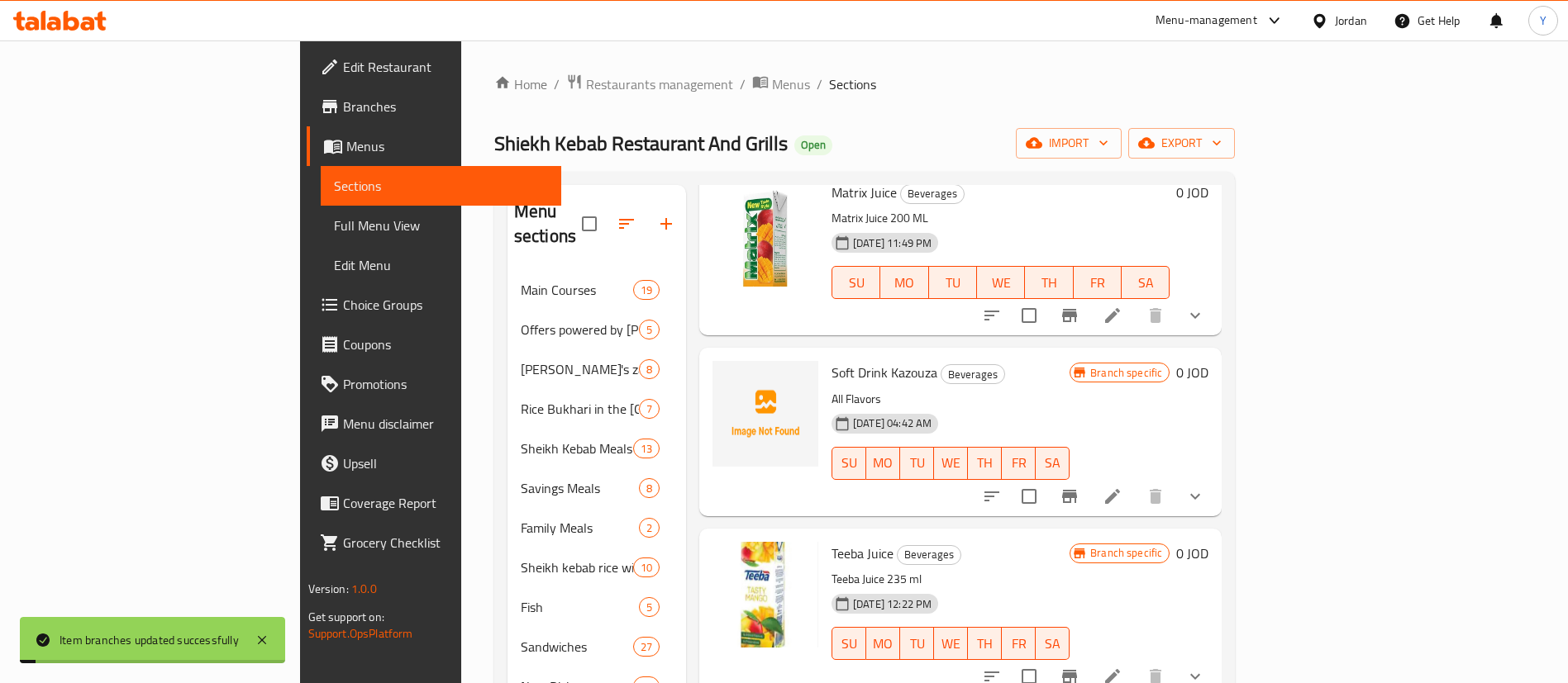
scroll to position [496, 0]
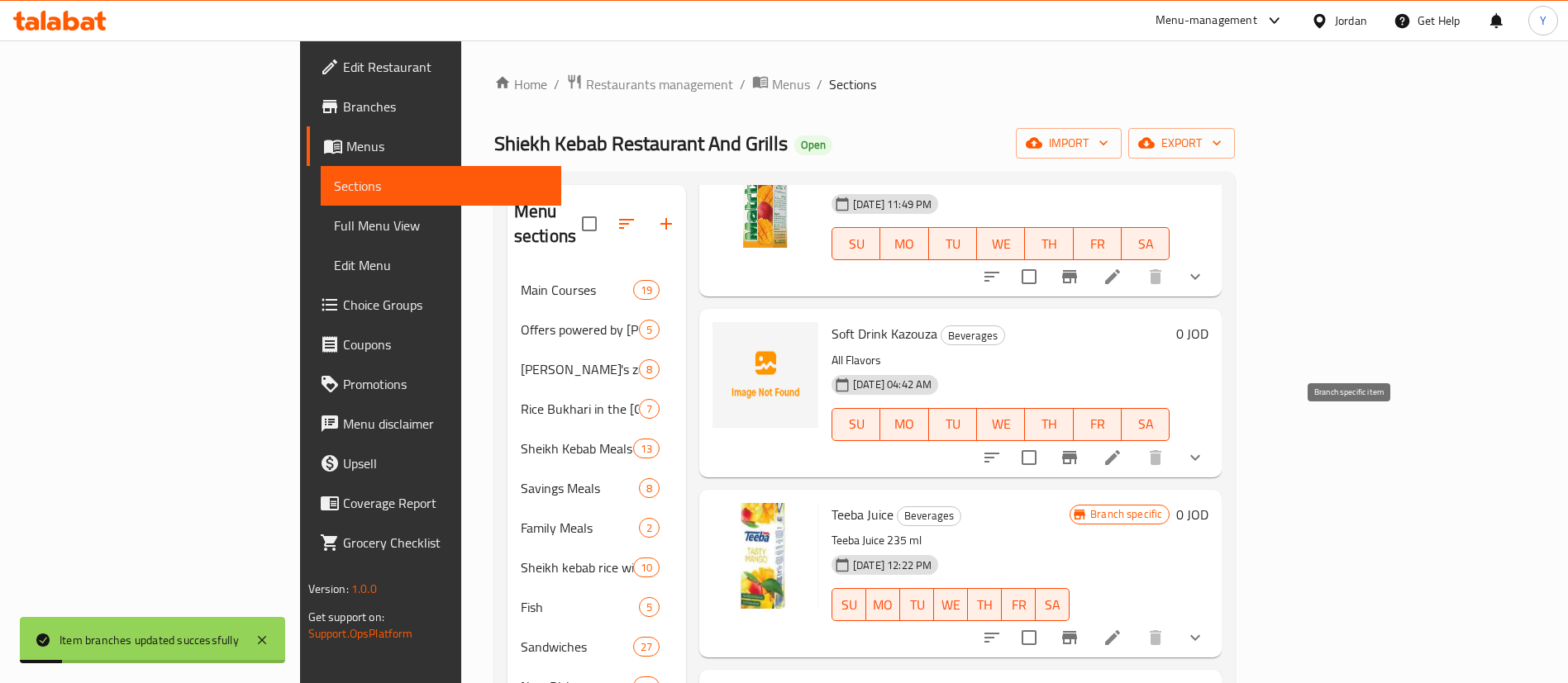
click at [1079, 447] on icon "Branch-specific-item" at bounding box center [1069, 457] width 20 height 20
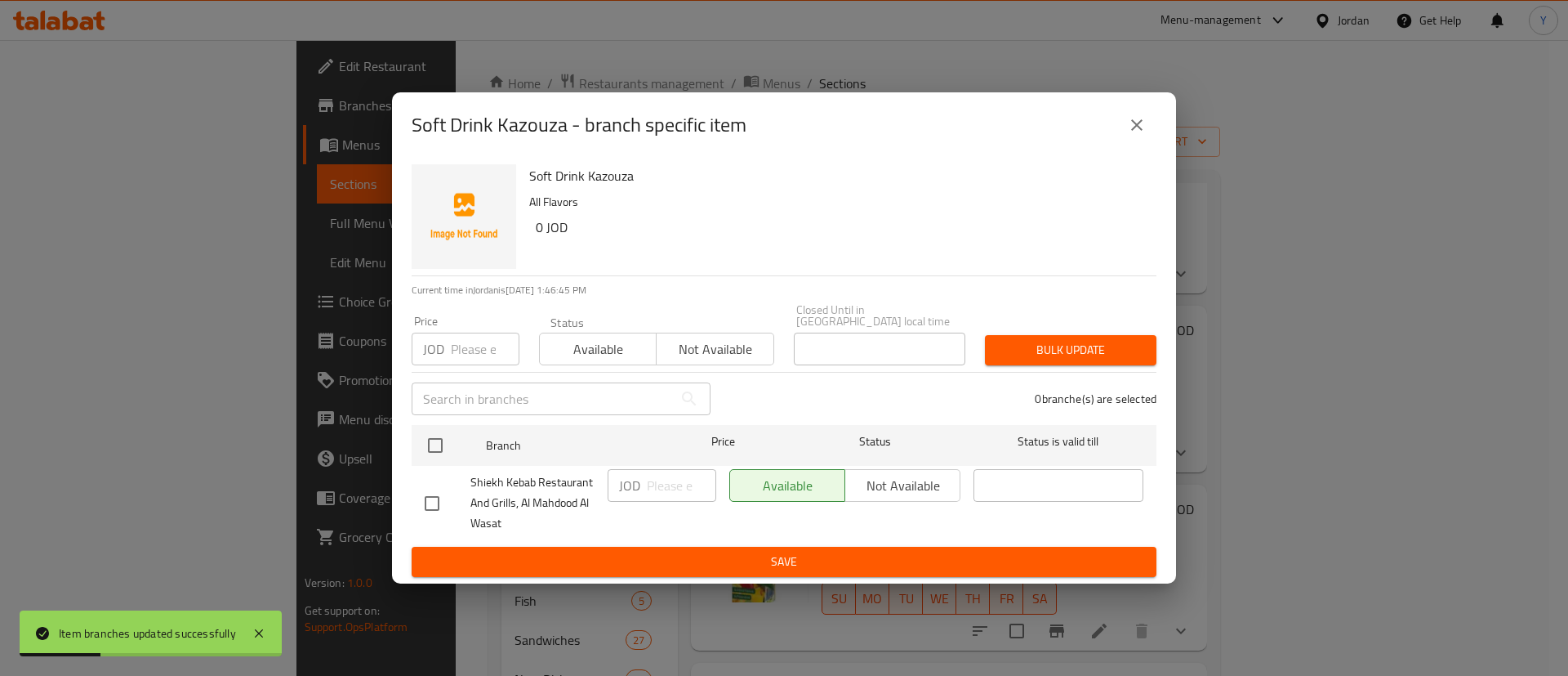
click at [1138, 126] on icon "close" at bounding box center [1137, 124] width 20 height 20
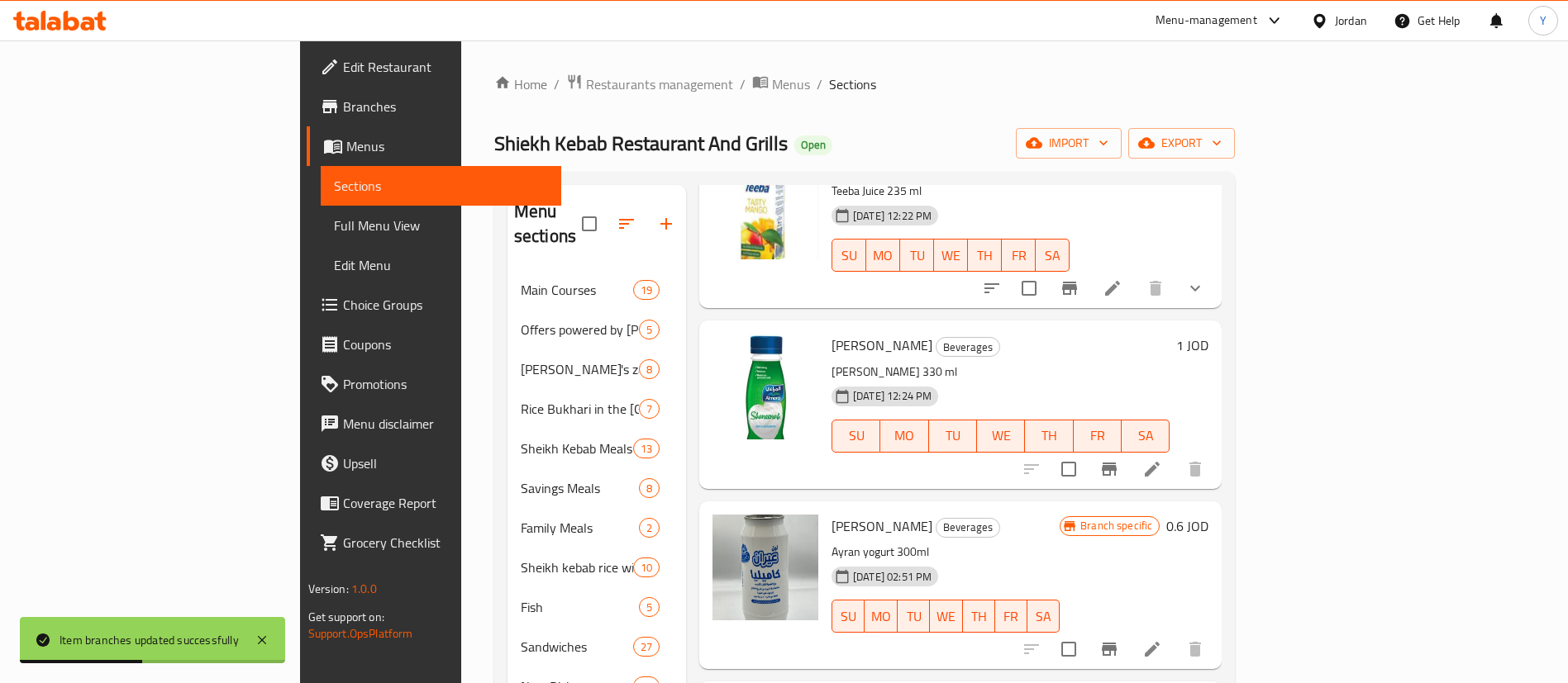
scroll to position [868, 0]
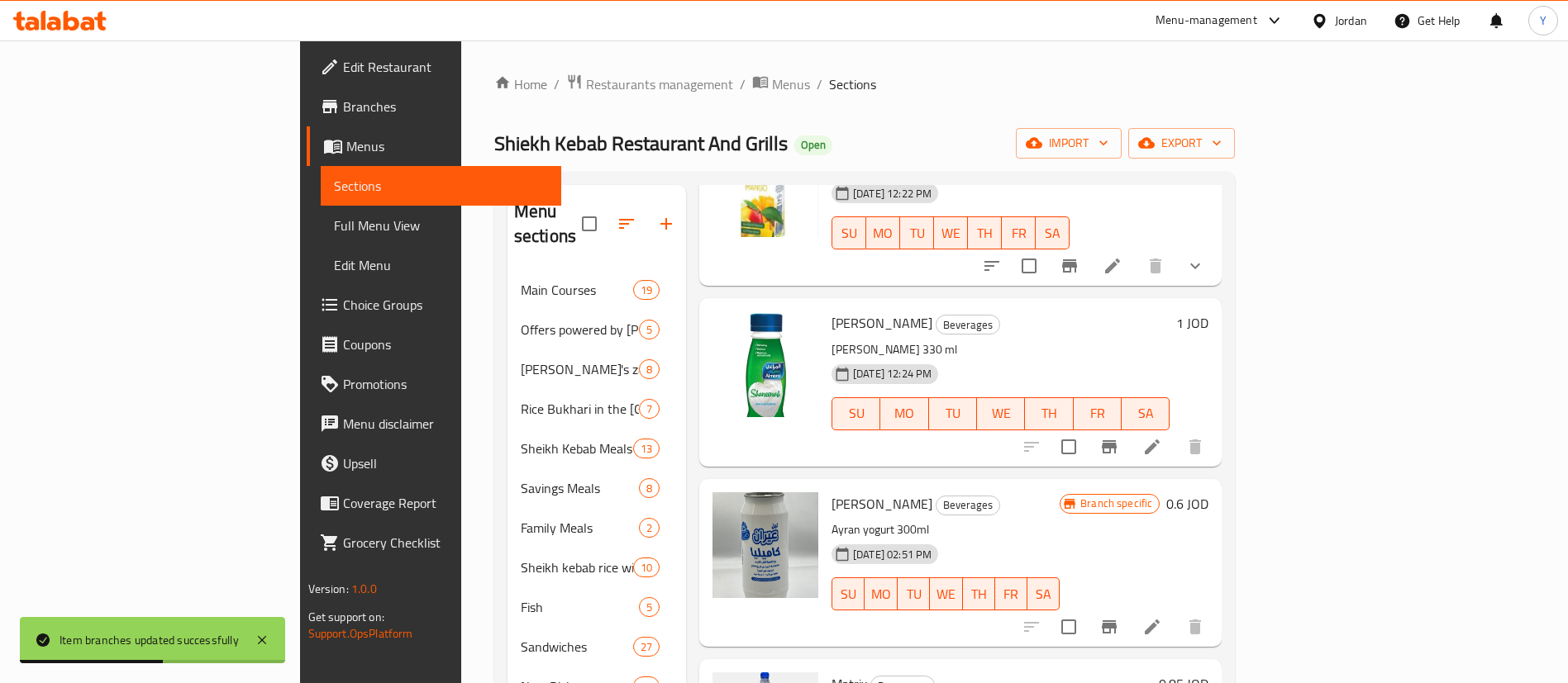
click at [1089, 246] on button "Branch-specific-item" at bounding box center [1069, 266] width 40 height 40
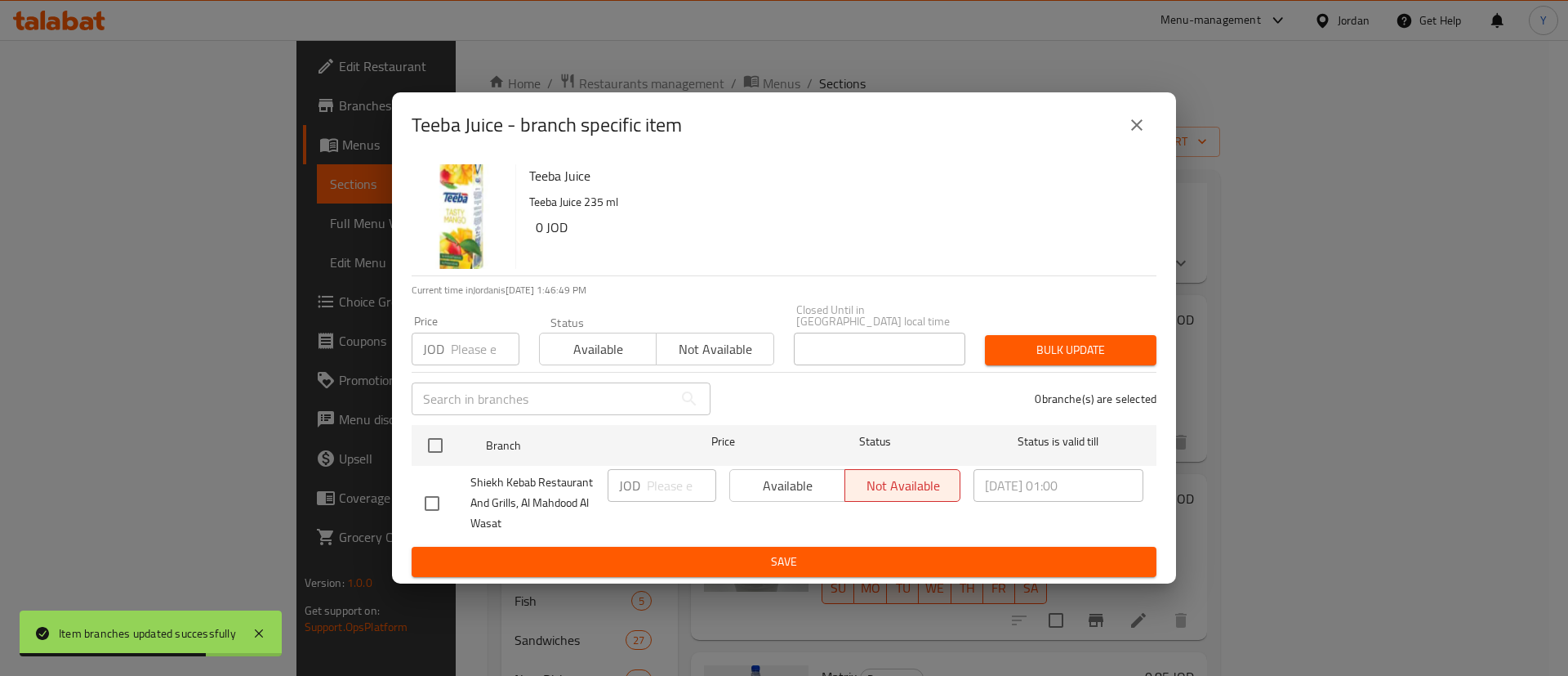
drag, startPoint x: 424, startPoint y: 500, endPoint x: 446, endPoint y: 509, distance: 23.8
click at [427, 500] on input "checkbox" at bounding box center [432, 504] width 34 height 34
checkbox input "true"
click at [785, 476] on span "Available" at bounding box center [787, 486] width 102 height 24
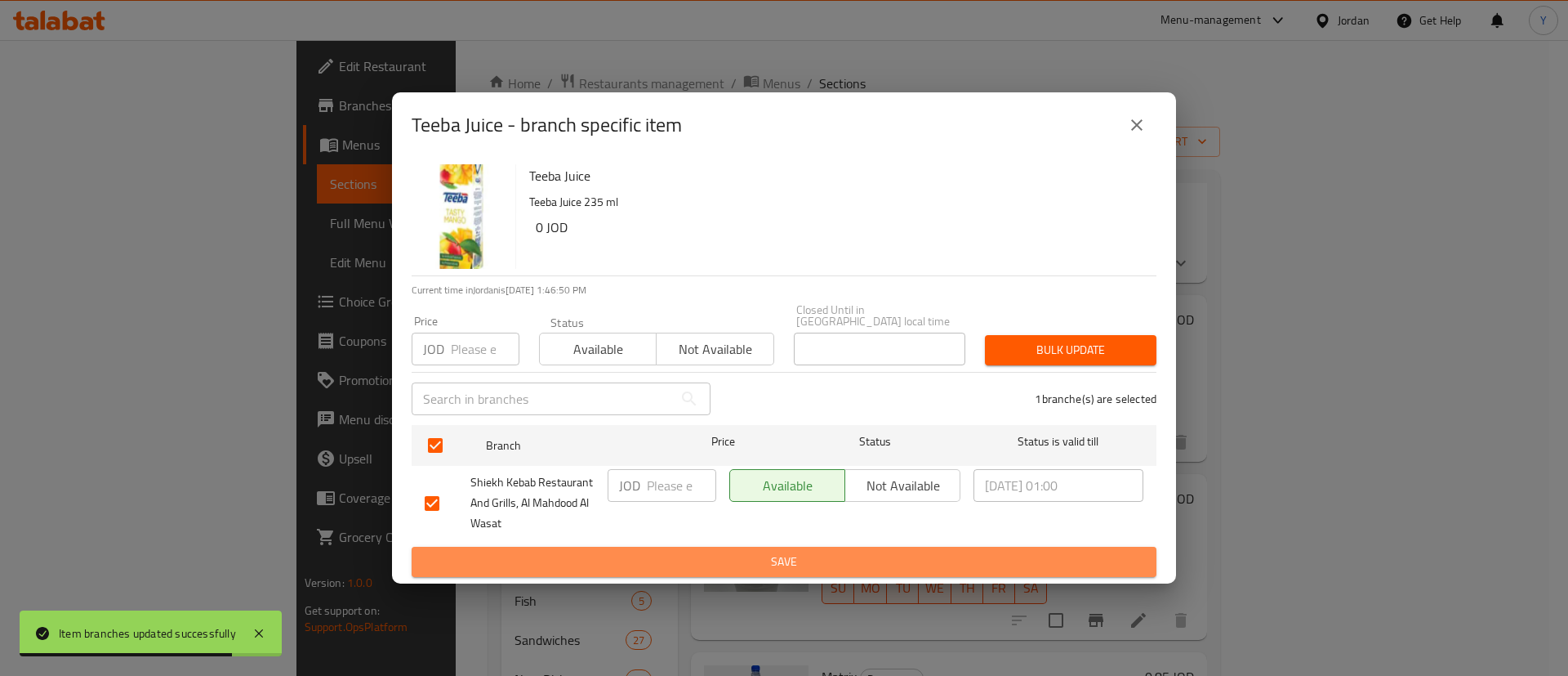
click at [820, 552] on span "Save" at bounding box center [784, 562] width 719 height 21
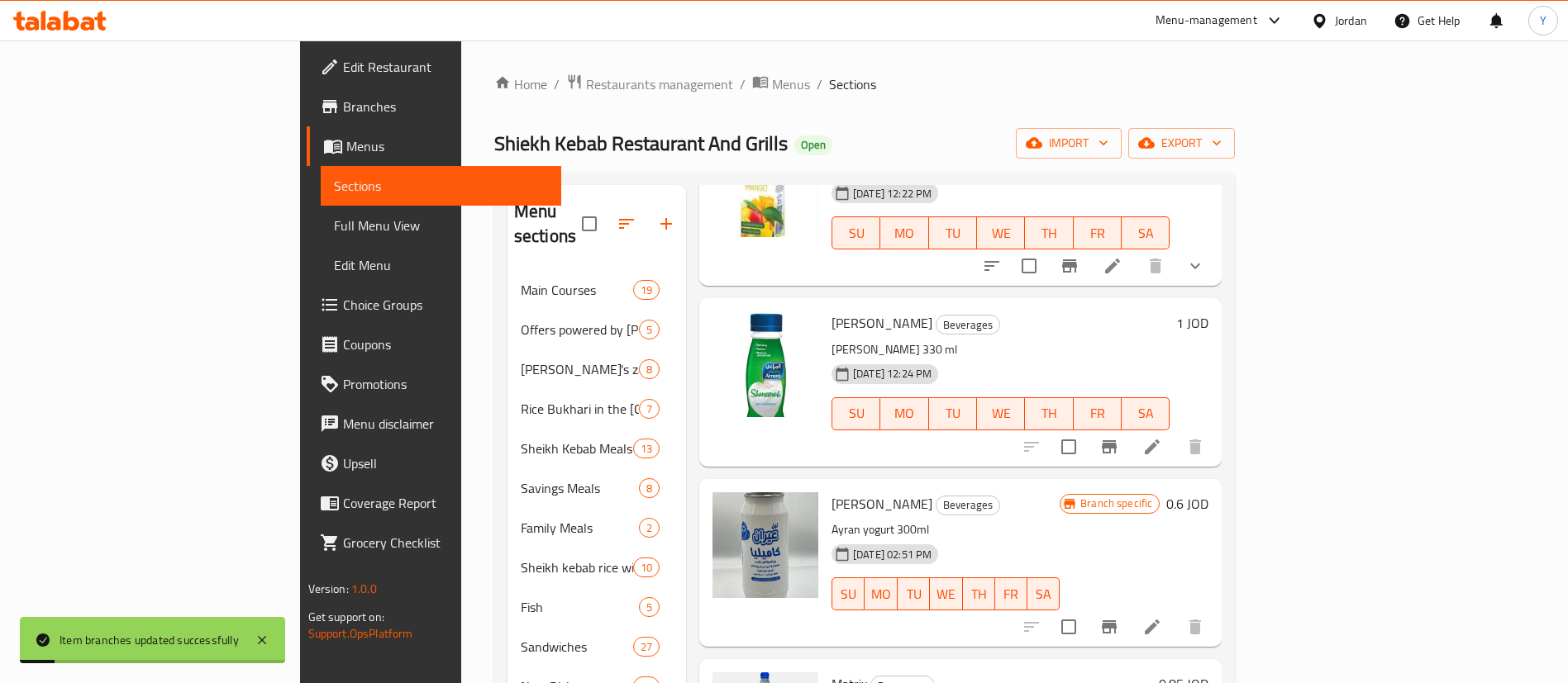
click at [1119, 437] on icon "Branch-specific-item" at bounding box center [1108, 446] width 20 height 20
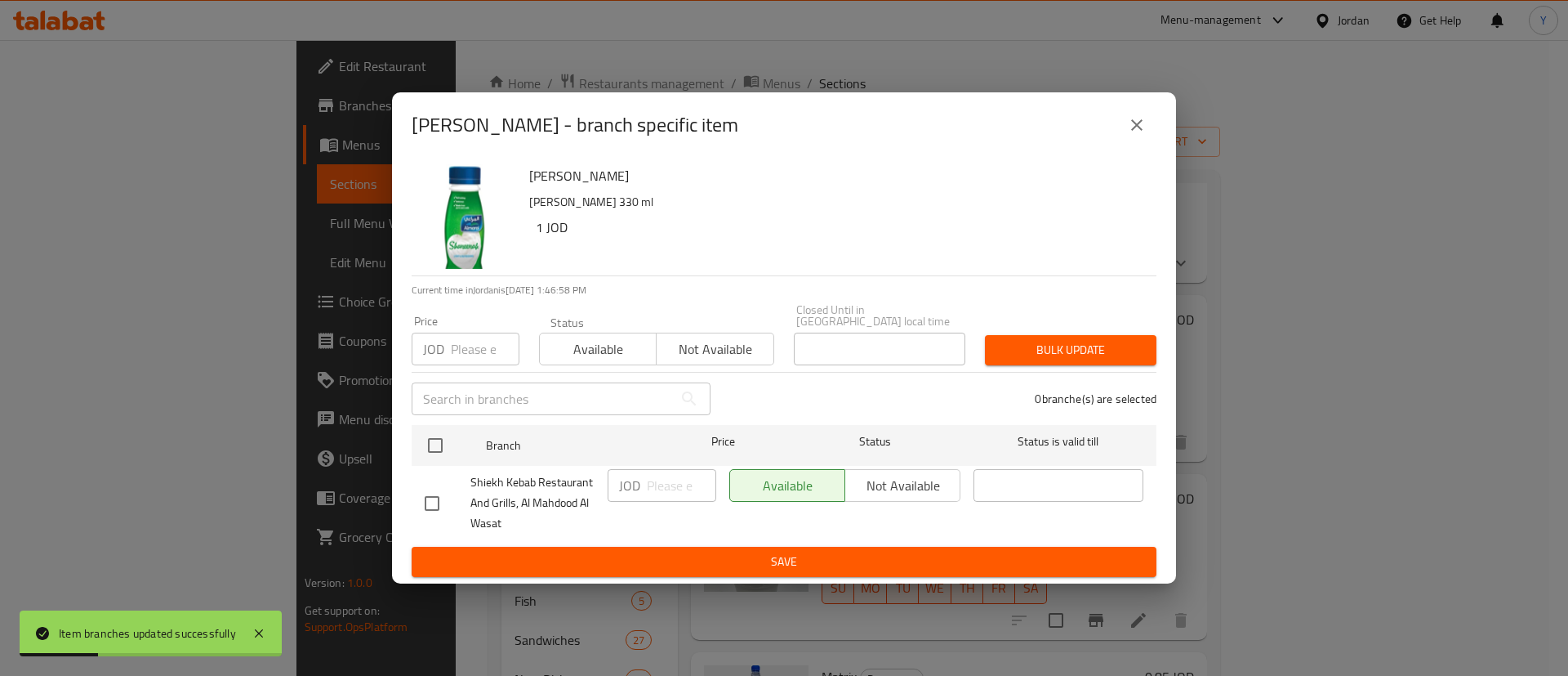
click at [1124, 130] on button "close" at bounding box center [1138, 125] width 39 height 39
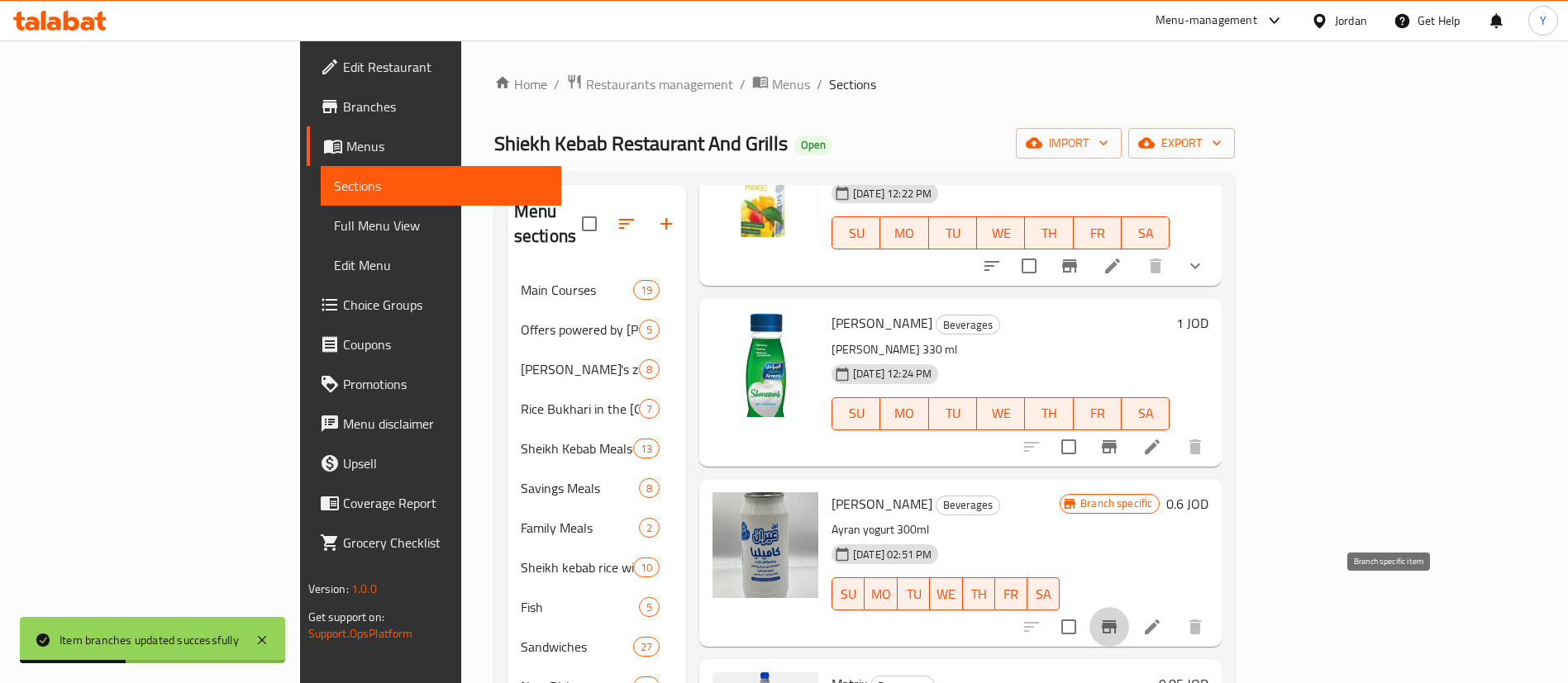
click at [1116, 621] on icon "Branch-specific-item" at bounding box center [1108, 627] width 15 height 13
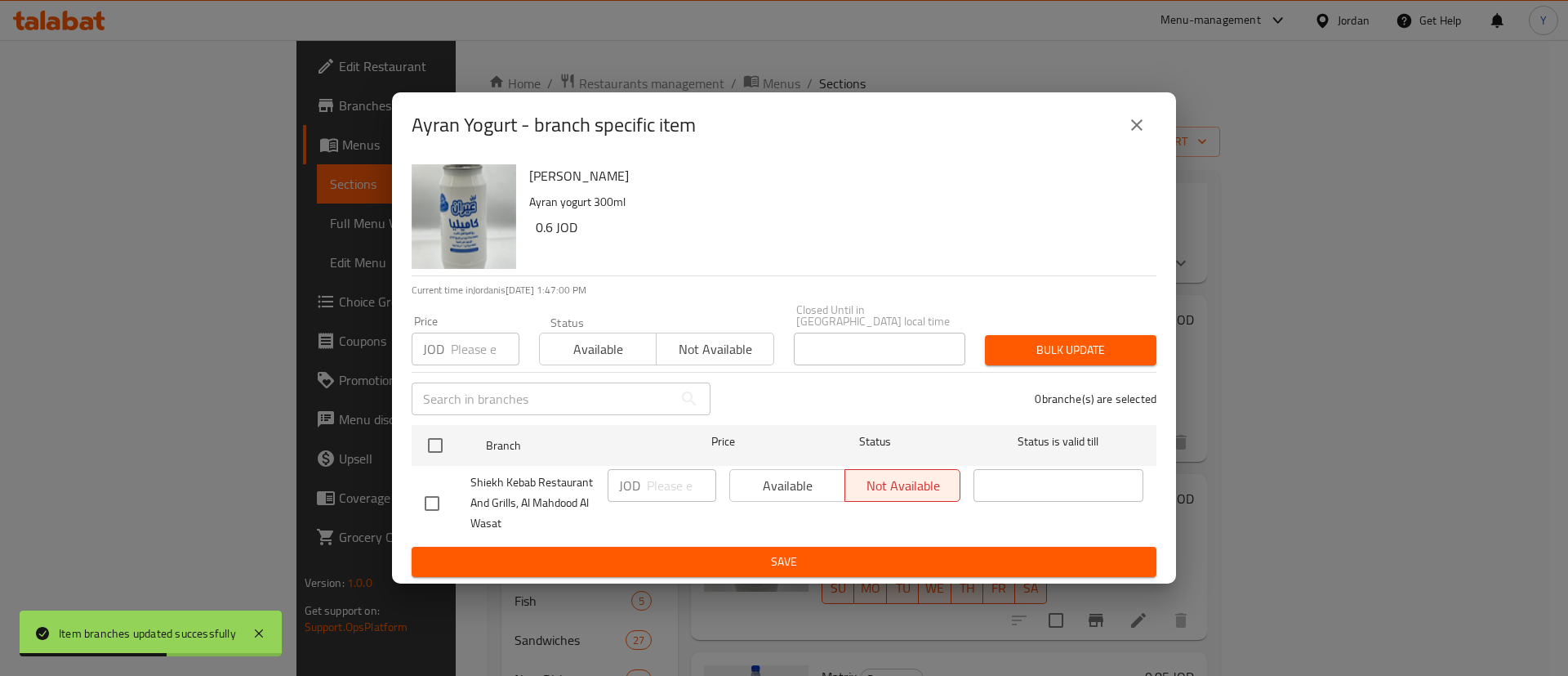
click at [416, 494] on input "checkbox" at bounding box center [432, 504] width 34 height 34
checkbox input "true"
click at [788, 477] on span "Available" at bounding box center [787, 486] width 102 height 24
click at [813, 564] on span "Save" at bounding box center [784, 562] width 719 height 21
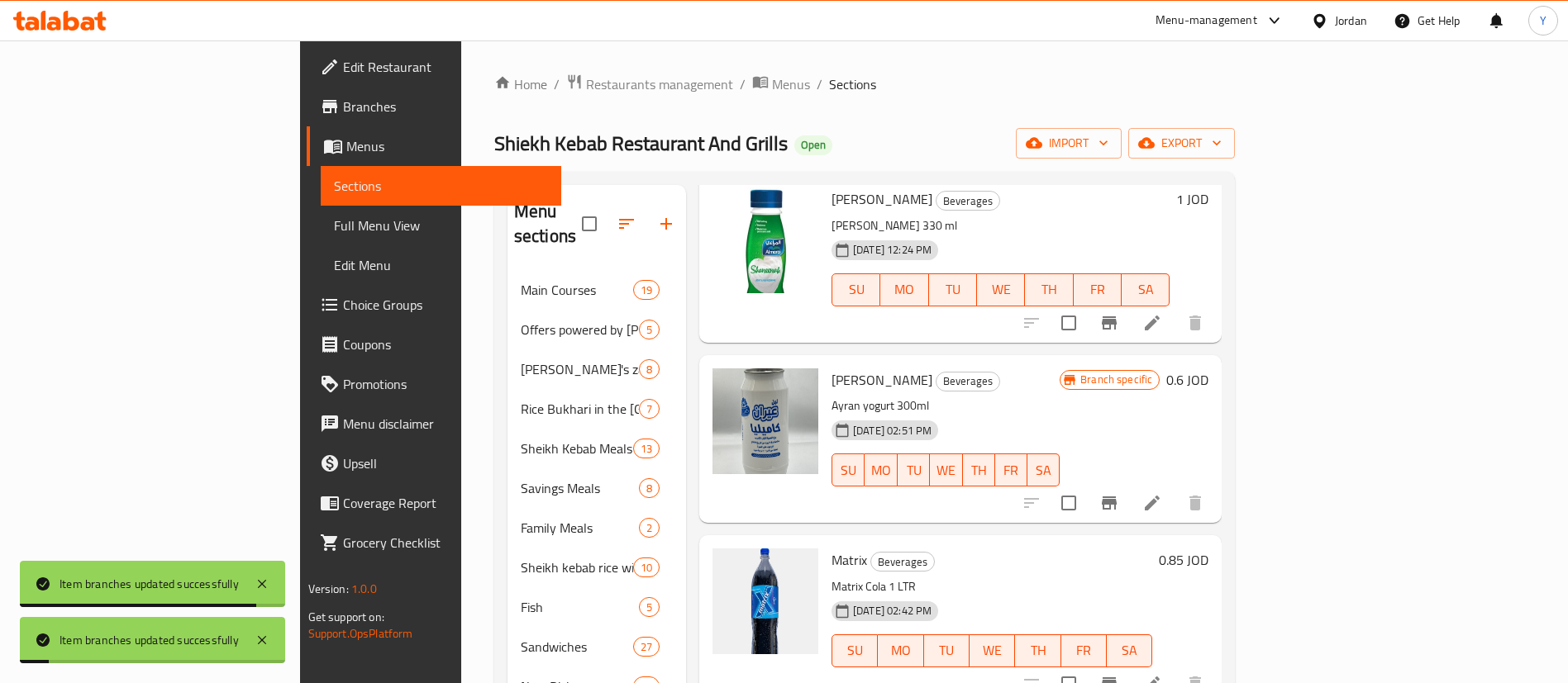
scroll to position [1239, 0]
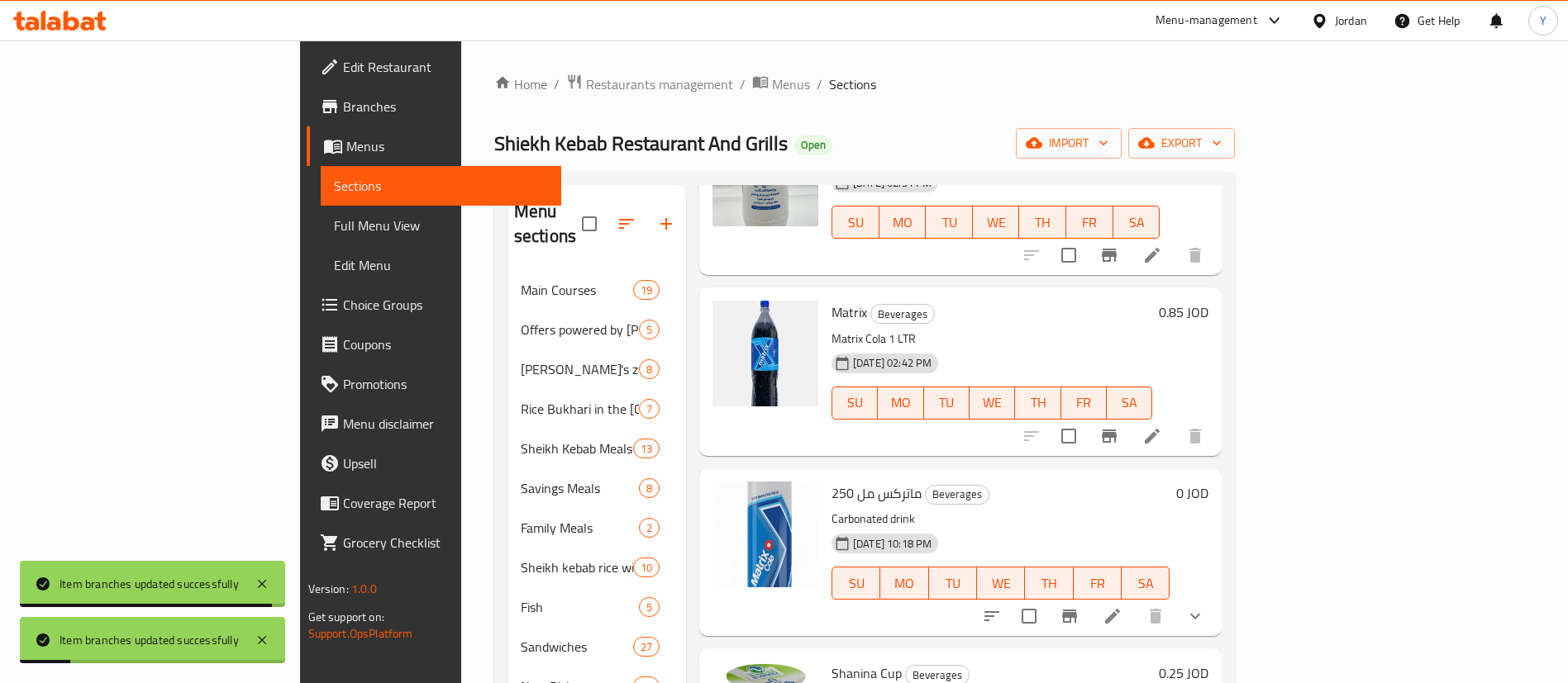
click at [1116, 429] on icon "Branch-specific-item" at bounding box center [1108, 435] width 15 height 13
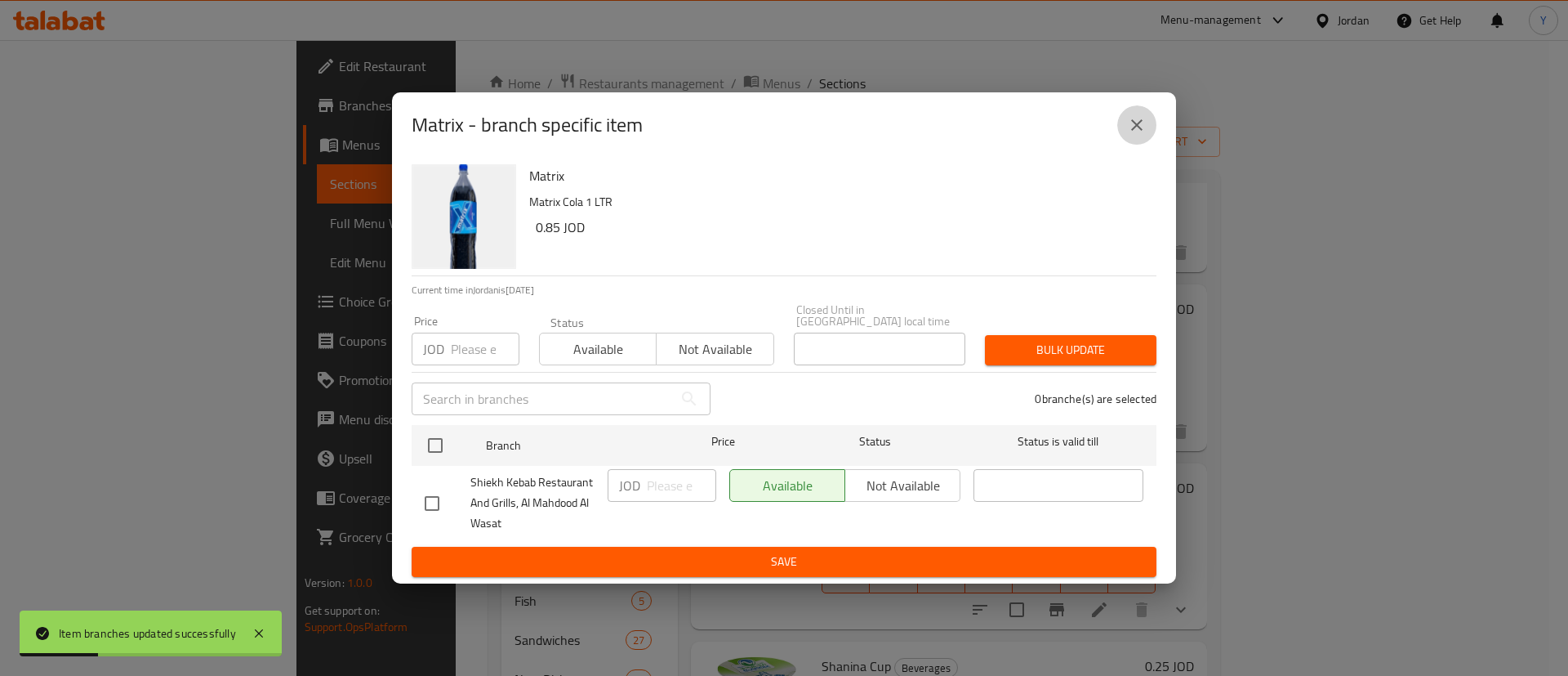
click at [1138, 141] on button "close" at bounding box center [1138, 125] width 39 height 39
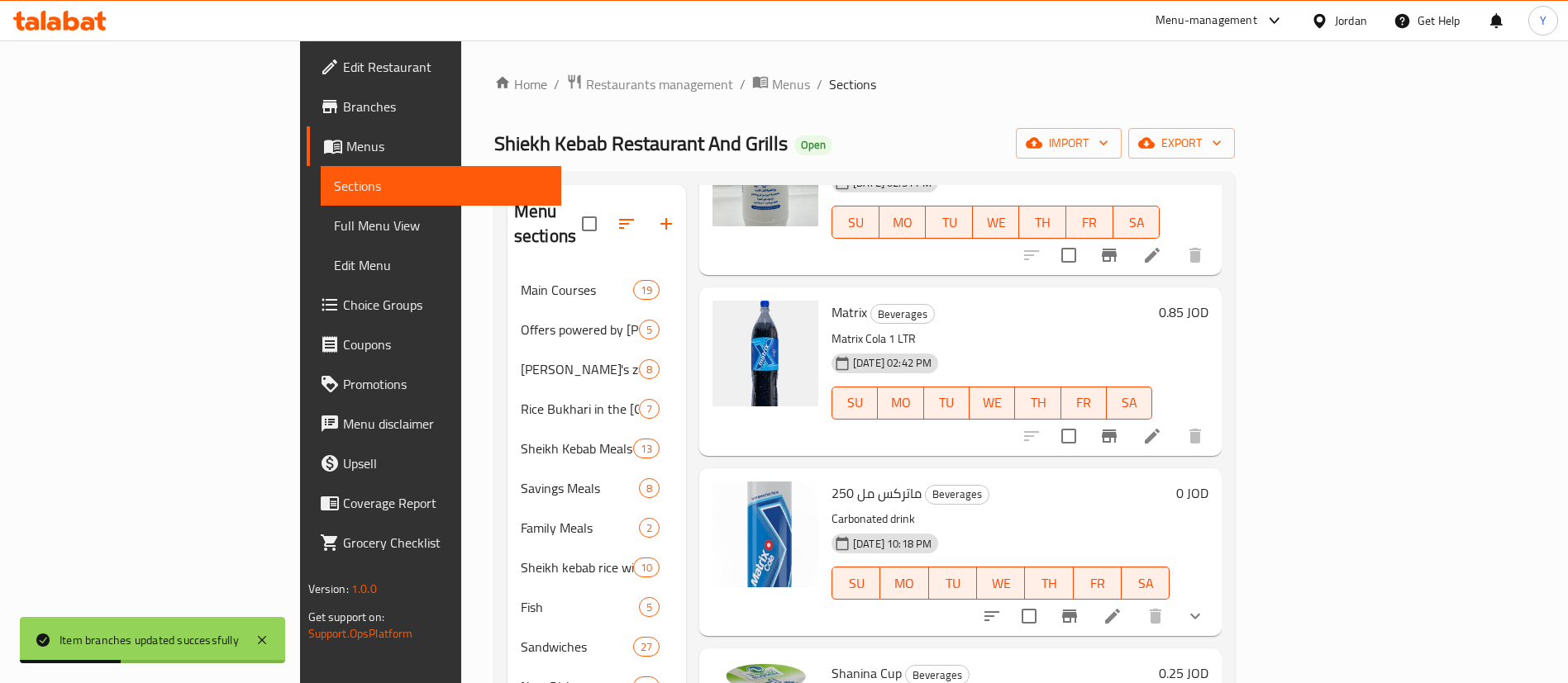
click at [1077, 609] on icon "Branch-specific-item" at bounding box center [1068, 615] width 15 height 13
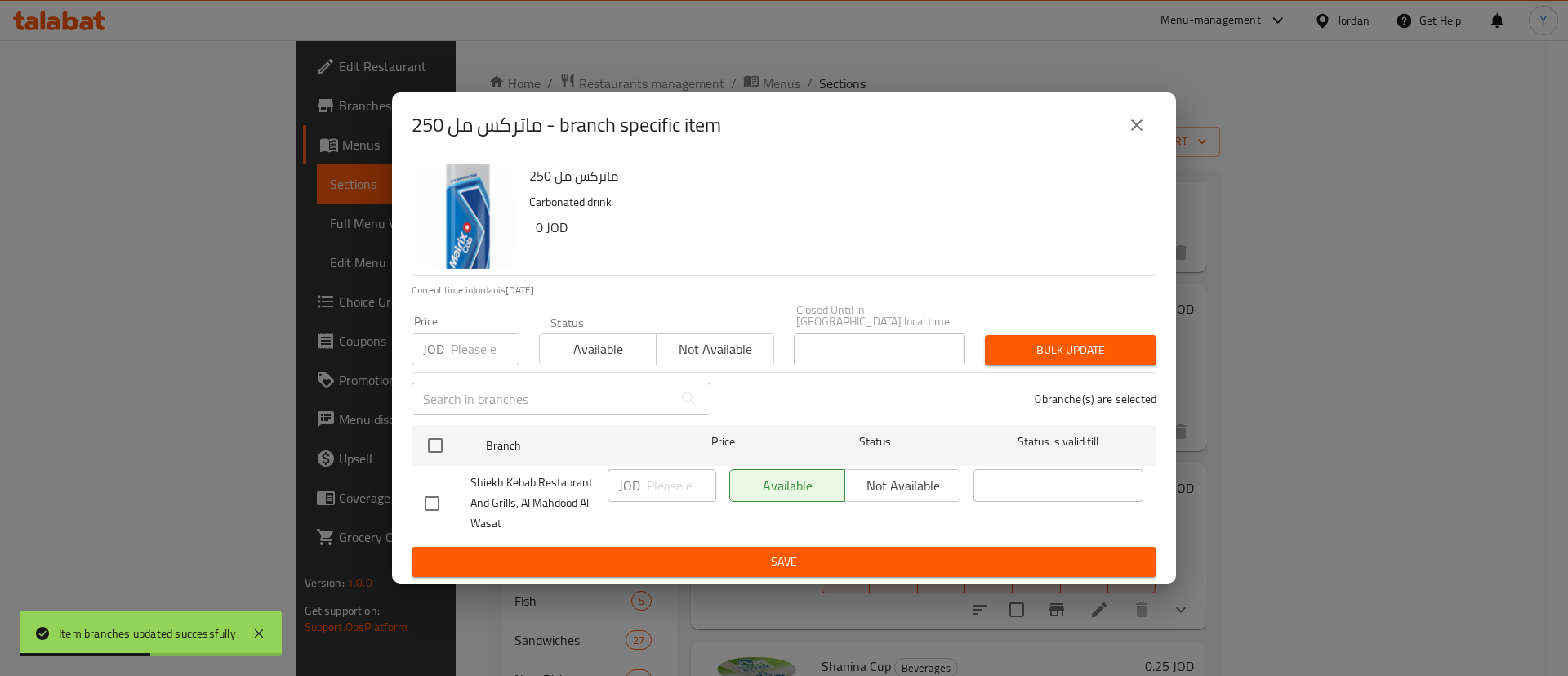
click at [1144, 128] on icon "close" at bounding box center [1137, 124] width 20 height 20
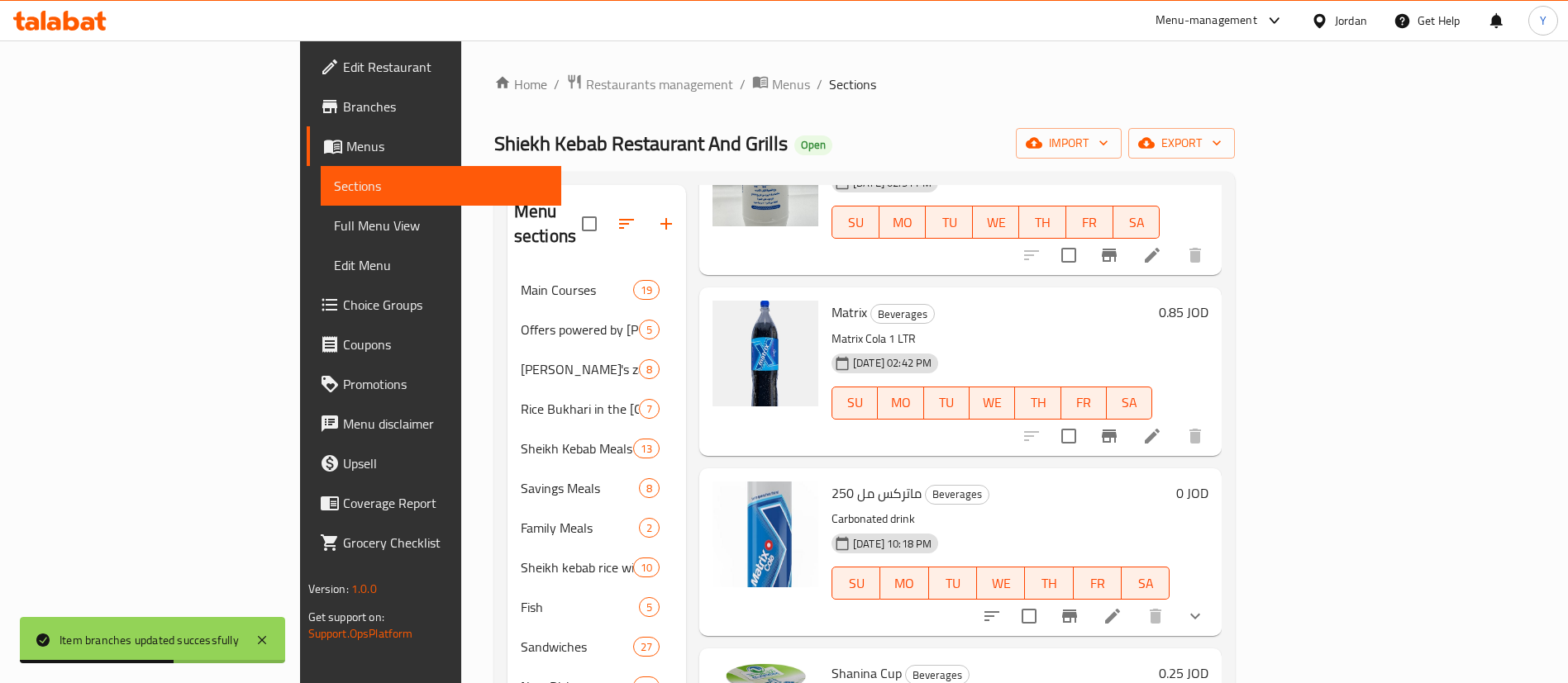
scroll to position [1610, 0]
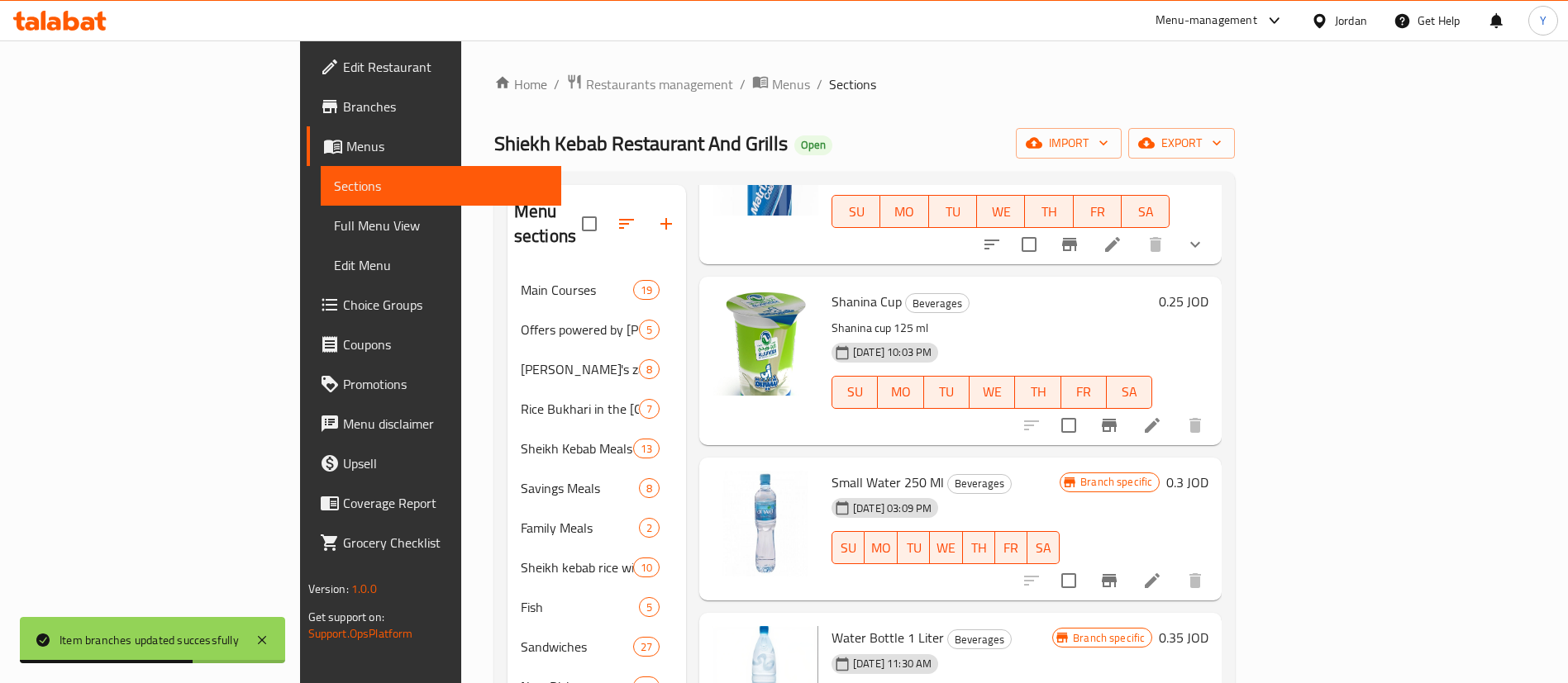
click at [1116, 419] on icon "Branch-specific-item" at bounding box center [1108, 425] width 15 height 13
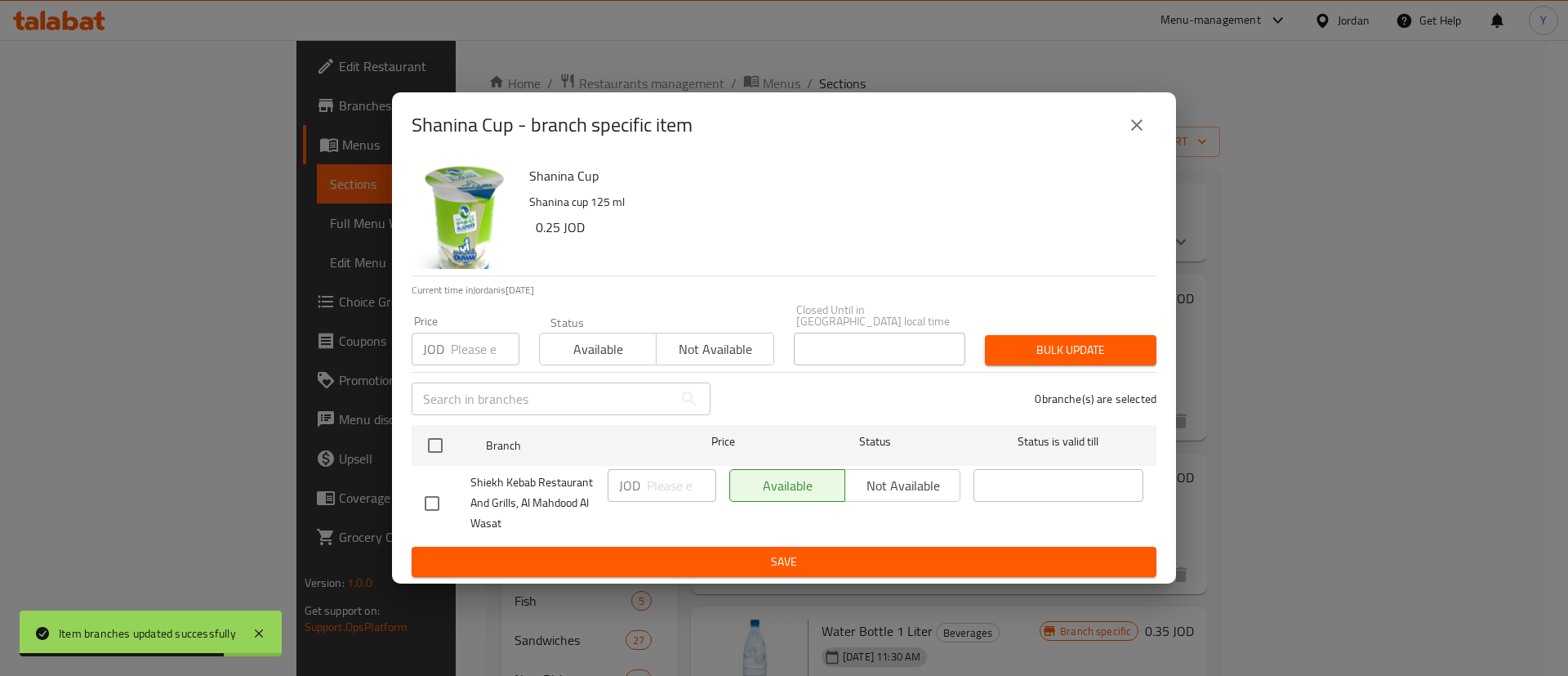
click at [1152, 170] on div "Shanina Cup Shanina cup 125 ml 0.25 JOD" at bounding box center [843, 216] width 640 height 118
click at [1138, 124] on icon "close" at bounding box center [1137, 124] width 20 height 20
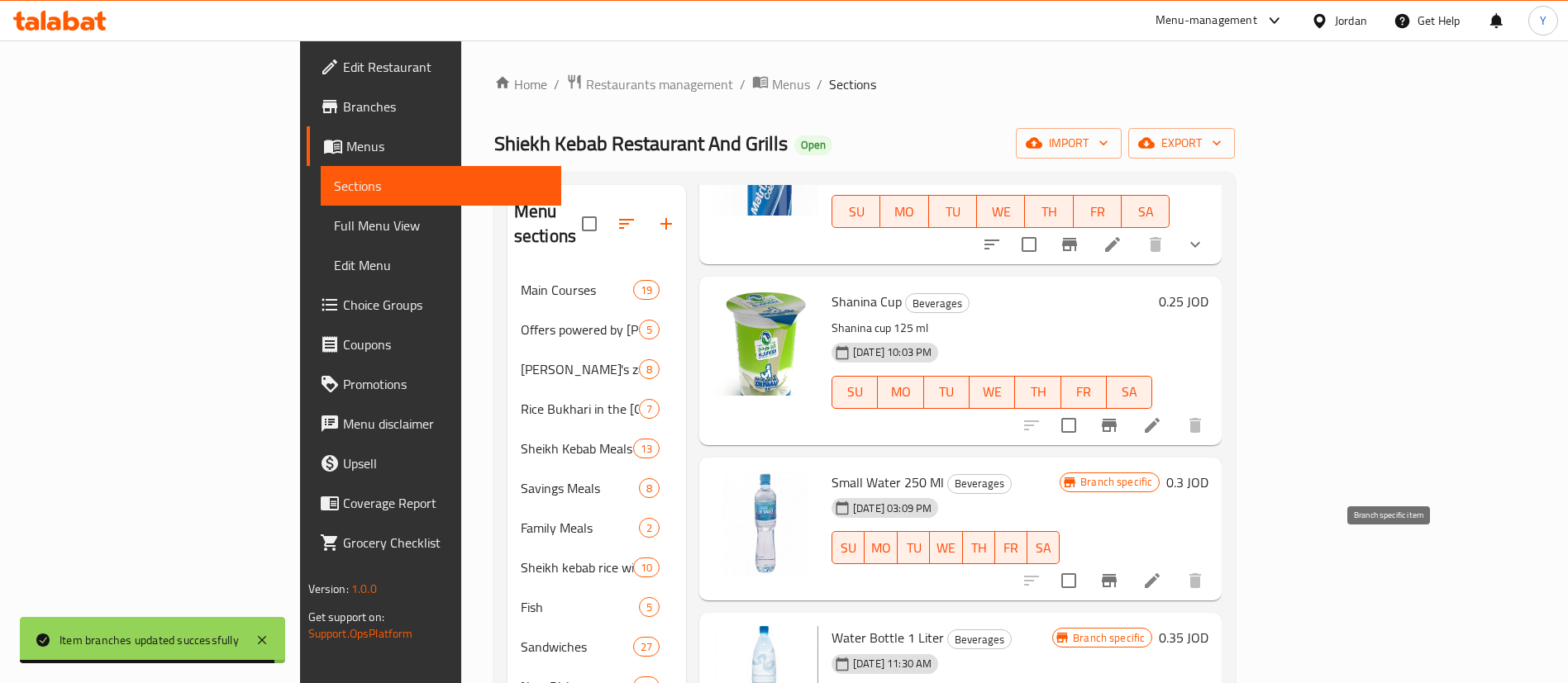
click at [1119, 570] on icon "Branch-specific-item" at bounding box center [1108, 580] width 20 height 20
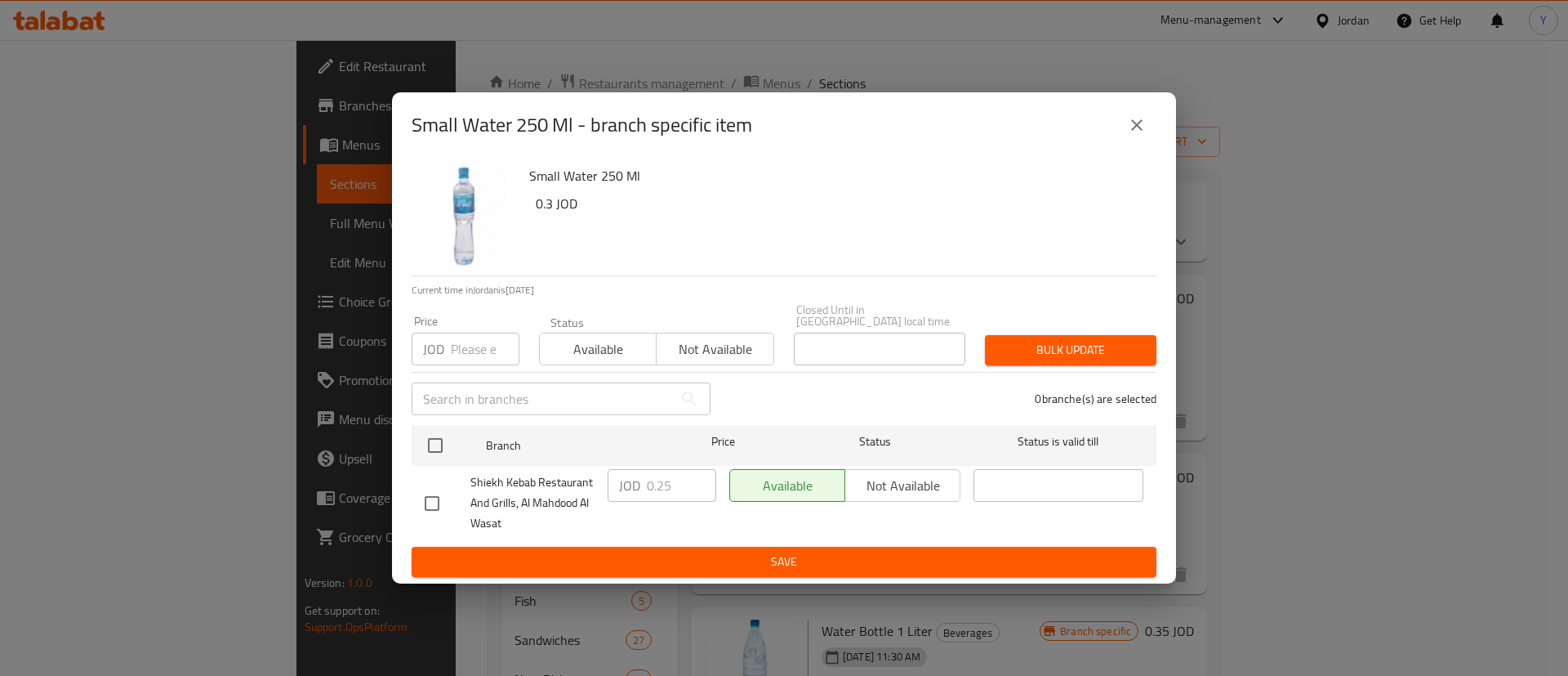
click at [1133, 135] on icon "close" at bounding box center [1137, 124] width 20 height 20
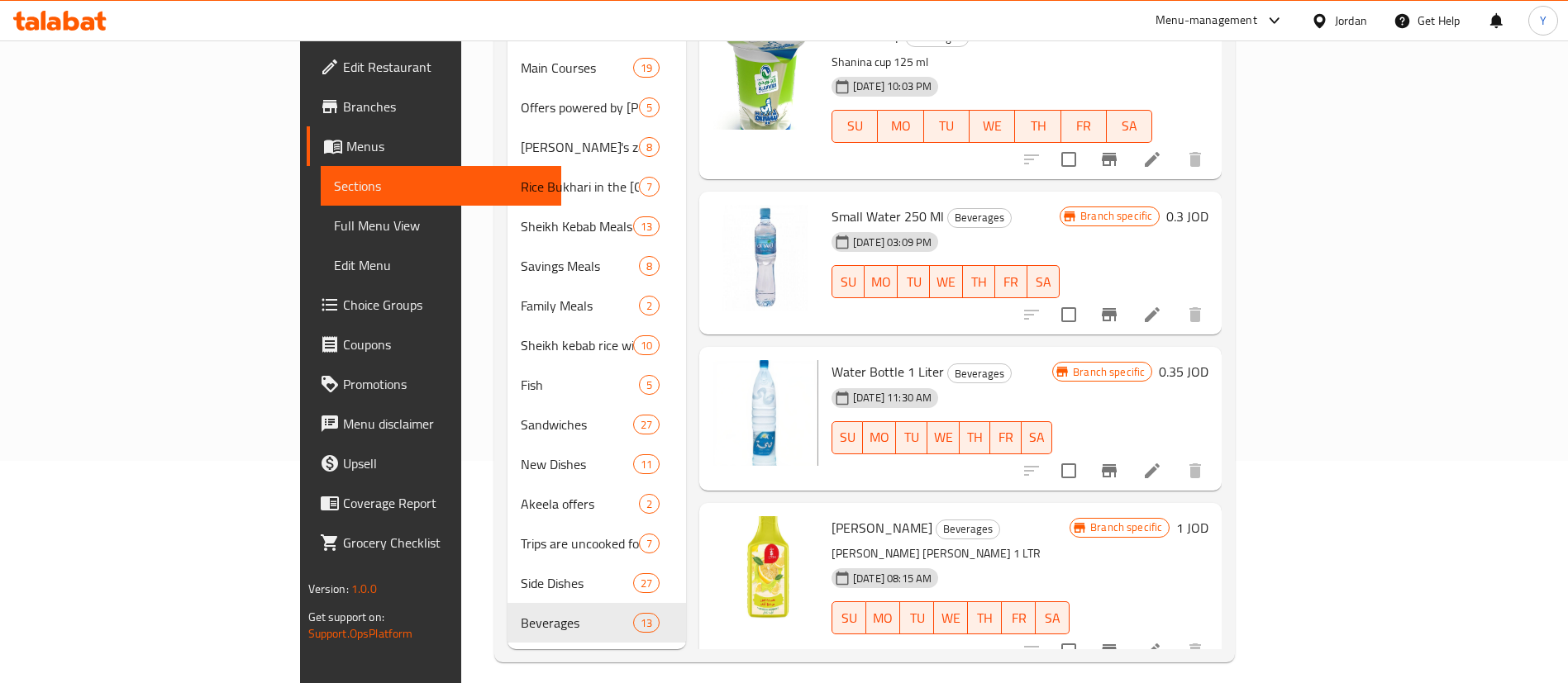
scroll to position [231, 0]
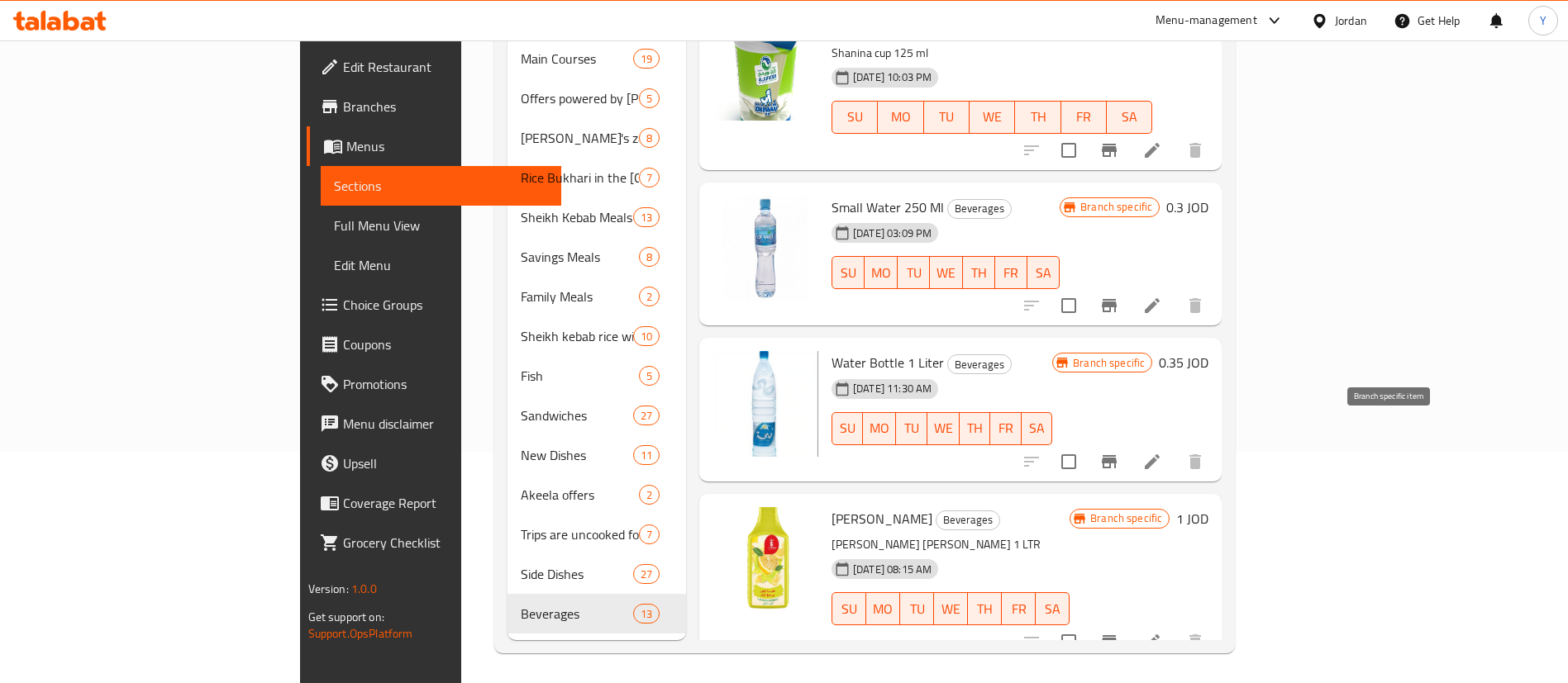
click at [1119, 452] on icon "Branch-specific-item" at bounding box center [1108, 461] width 20 height 20
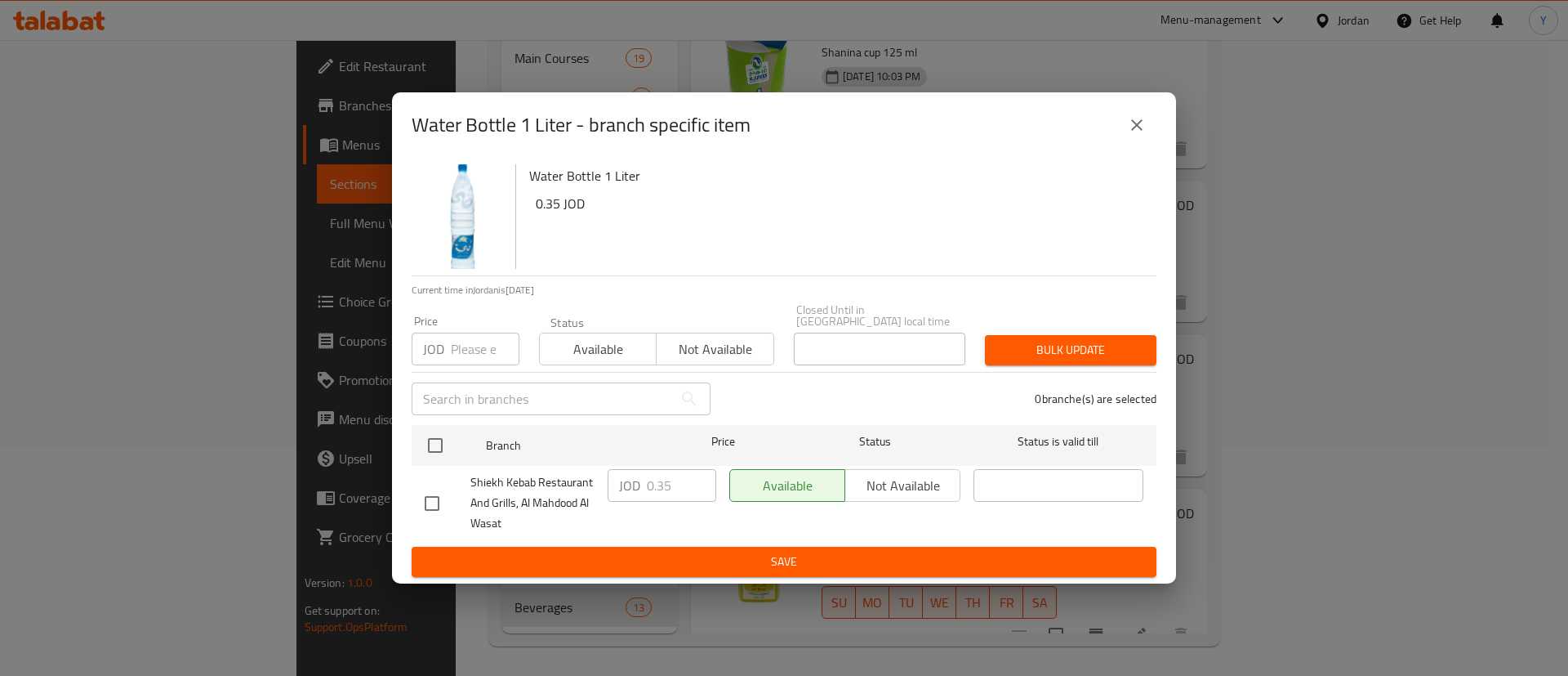
drag, startPoint x: 1135, startPoint y: 122, endPoint x: 1132, endPoint y: 170, distance: 48.1
click at [1135, 122] on icon "close" at bounding box center [1137, 124] width 20 height 20
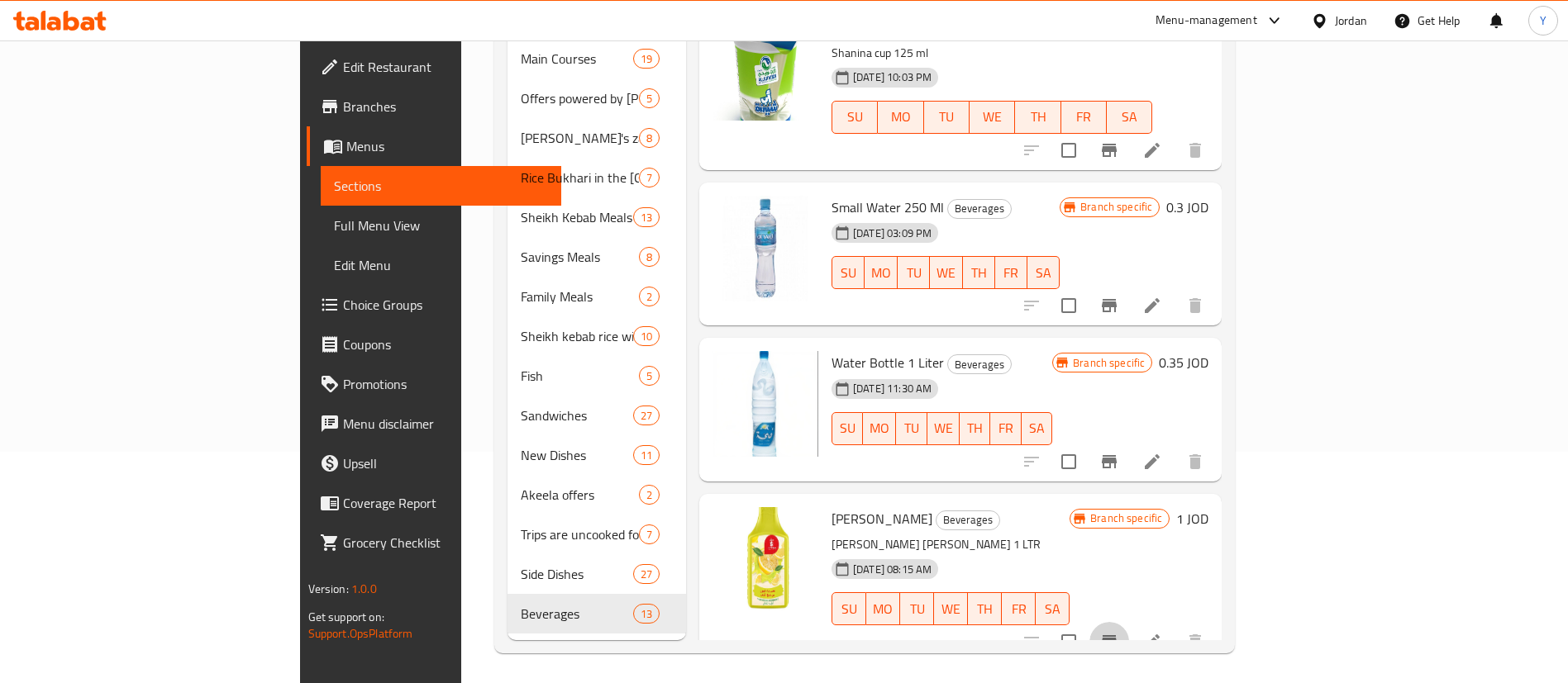
click at [1116, 635] on icon "Branch-specific-item" at bounding box center [1108, 641] width 15 height 13
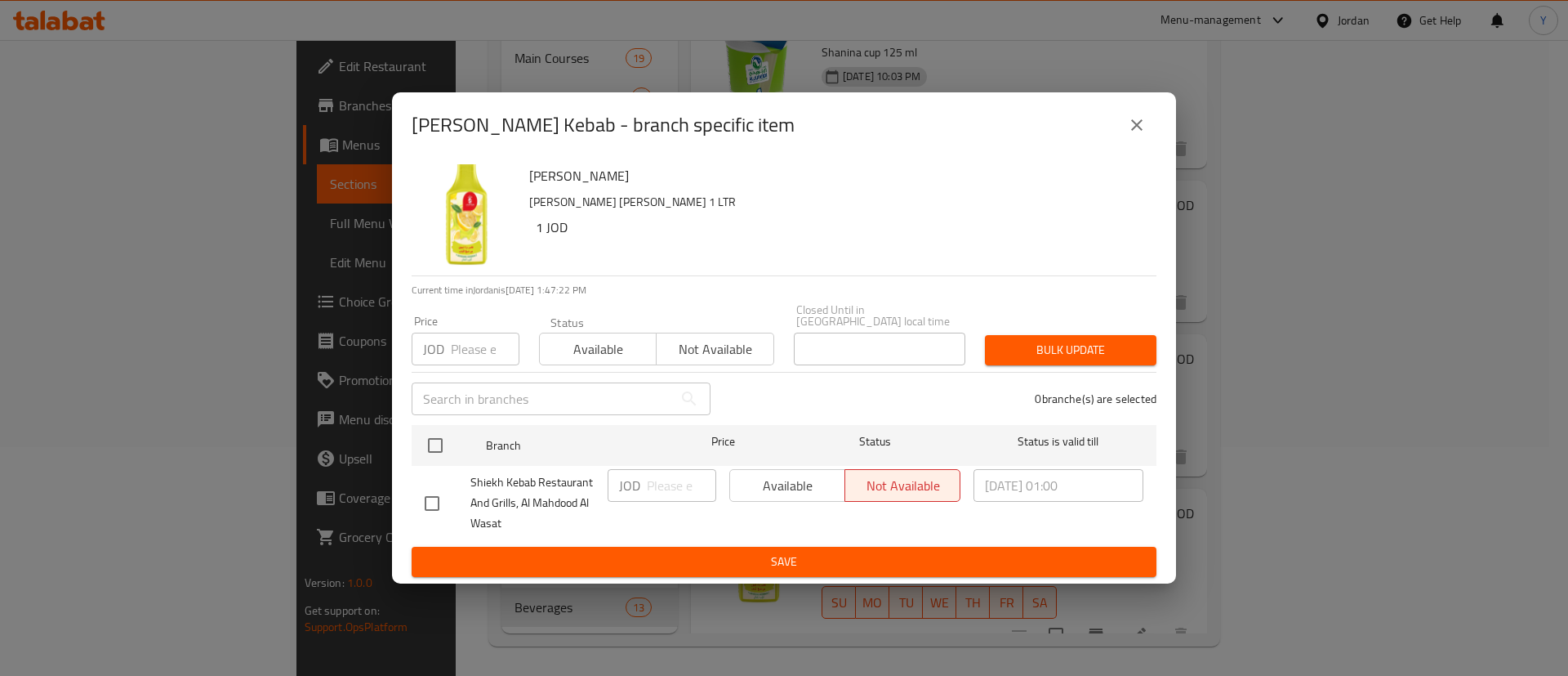
click at [422, 511] on input "checkbox" at bounding box center [432, 504] width 34 height 34
checkbox input "true"
click at [806, 487] on span "Available" at bounding box center [787, 486] width 102 height 24
click at [751, 558] on span "Save" at bounding box center [784, 562] width 719 height 21
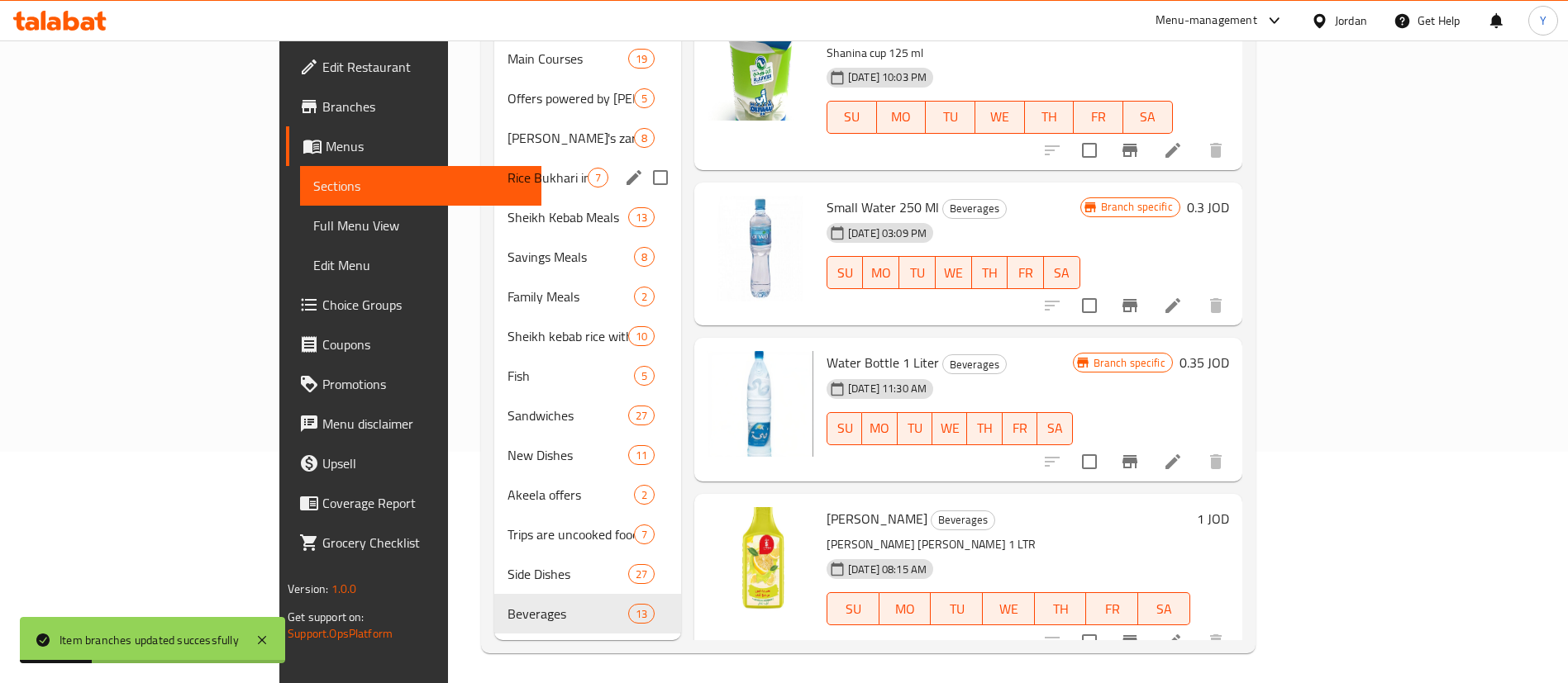
scroll to position [0, 0]
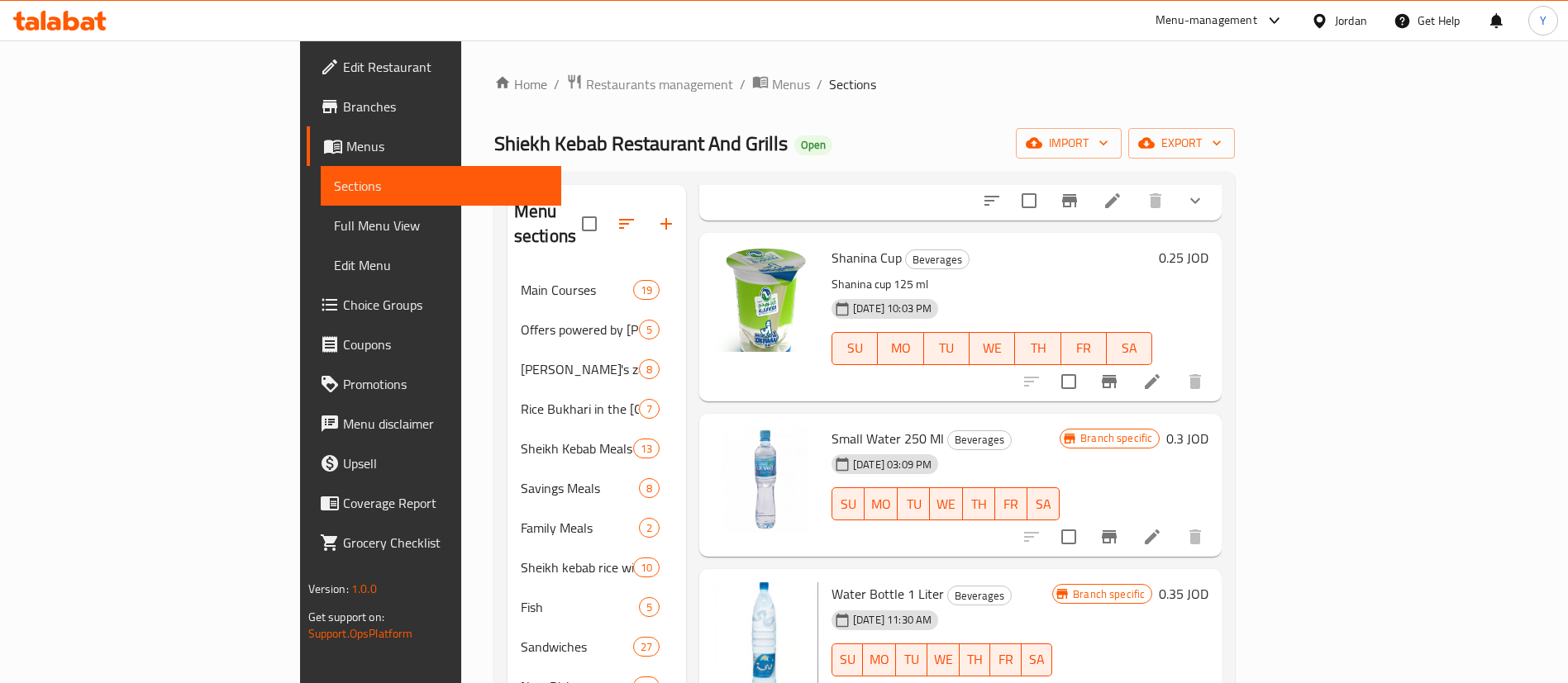
click at [82, 20] on icon at bounding box center [60, 20] width 94 height 20
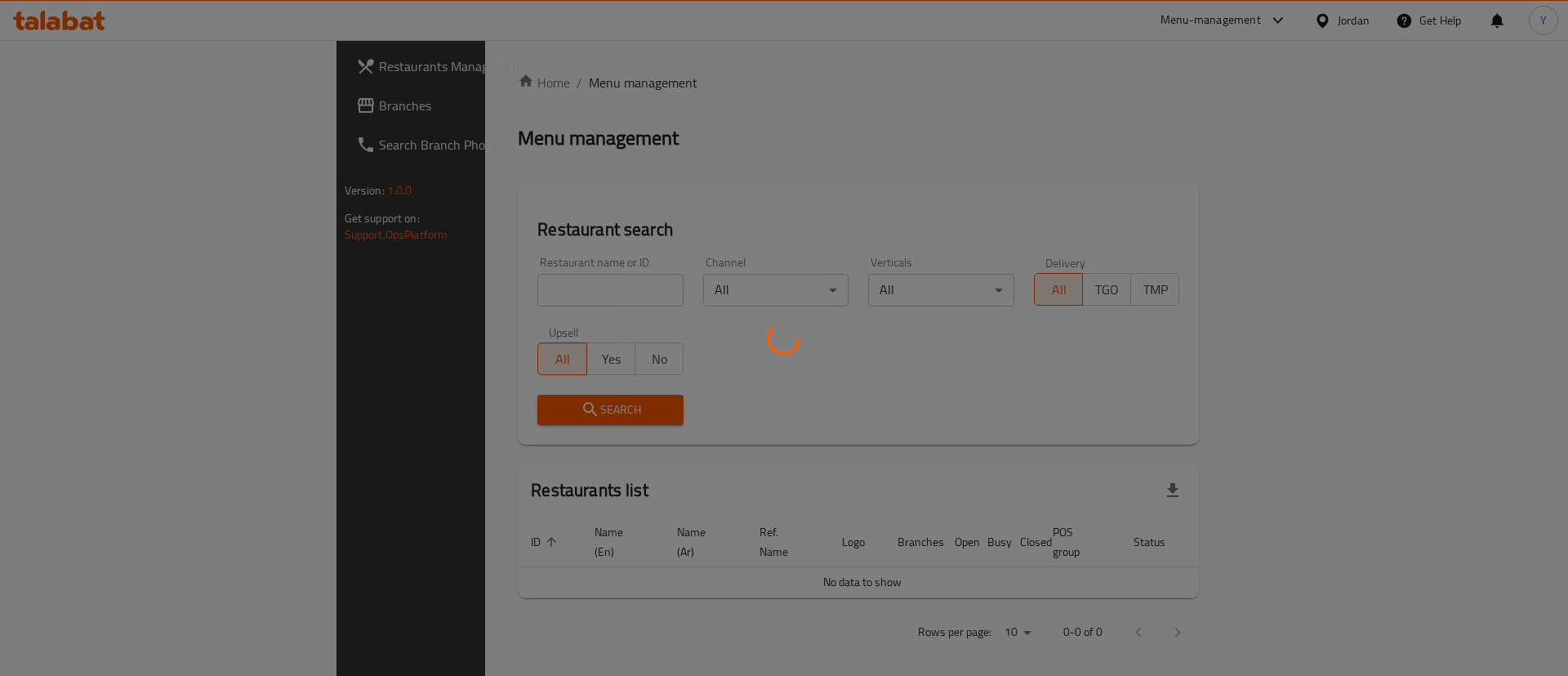
click at [99, 107] on div at bounding box center [784, 338] width 1568 height 676
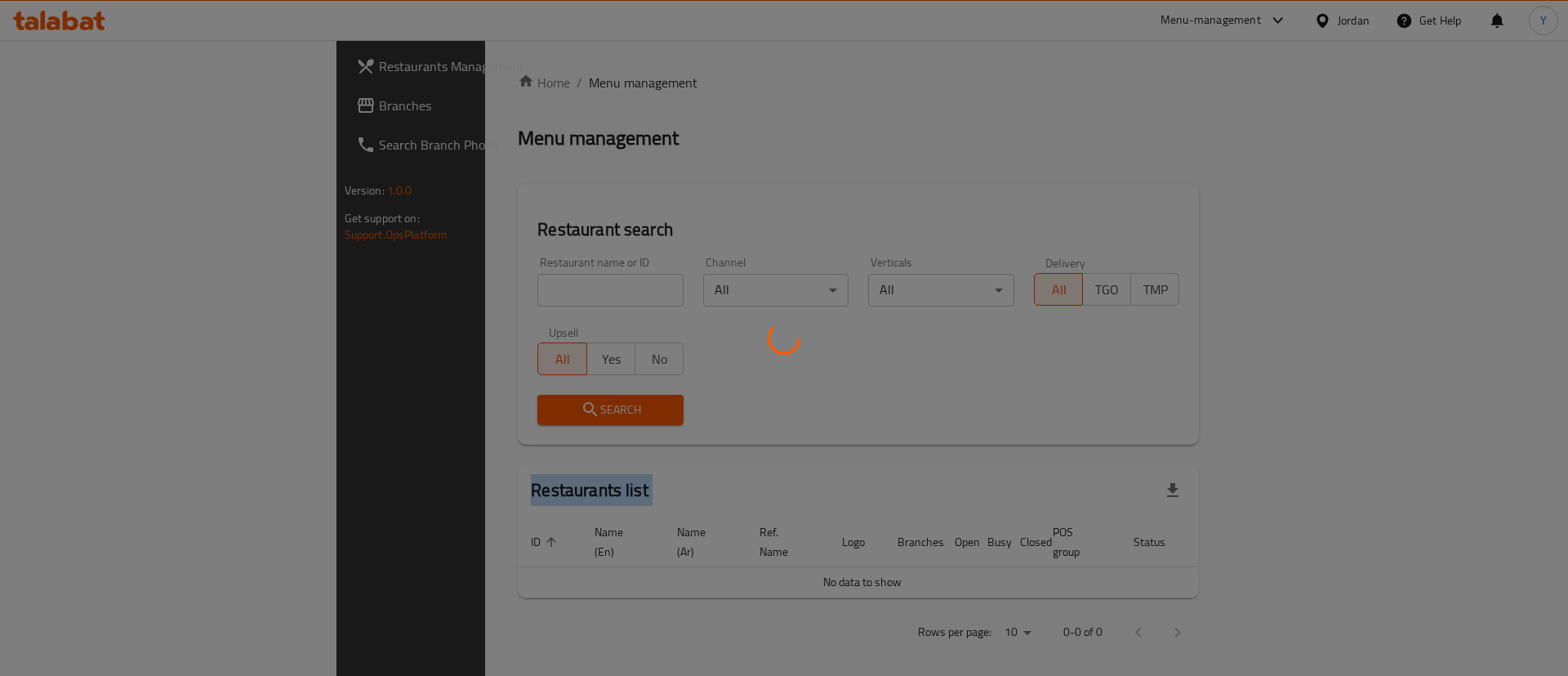
click at [99, 107] on div at bounding box center [784, 338] width 1568 height 676
click at [99, 107] on div at bounding box center [784, 338] width 1568 height 676
click at [100, 107] on div at bounding box center [784, 338] width 1568 height 676
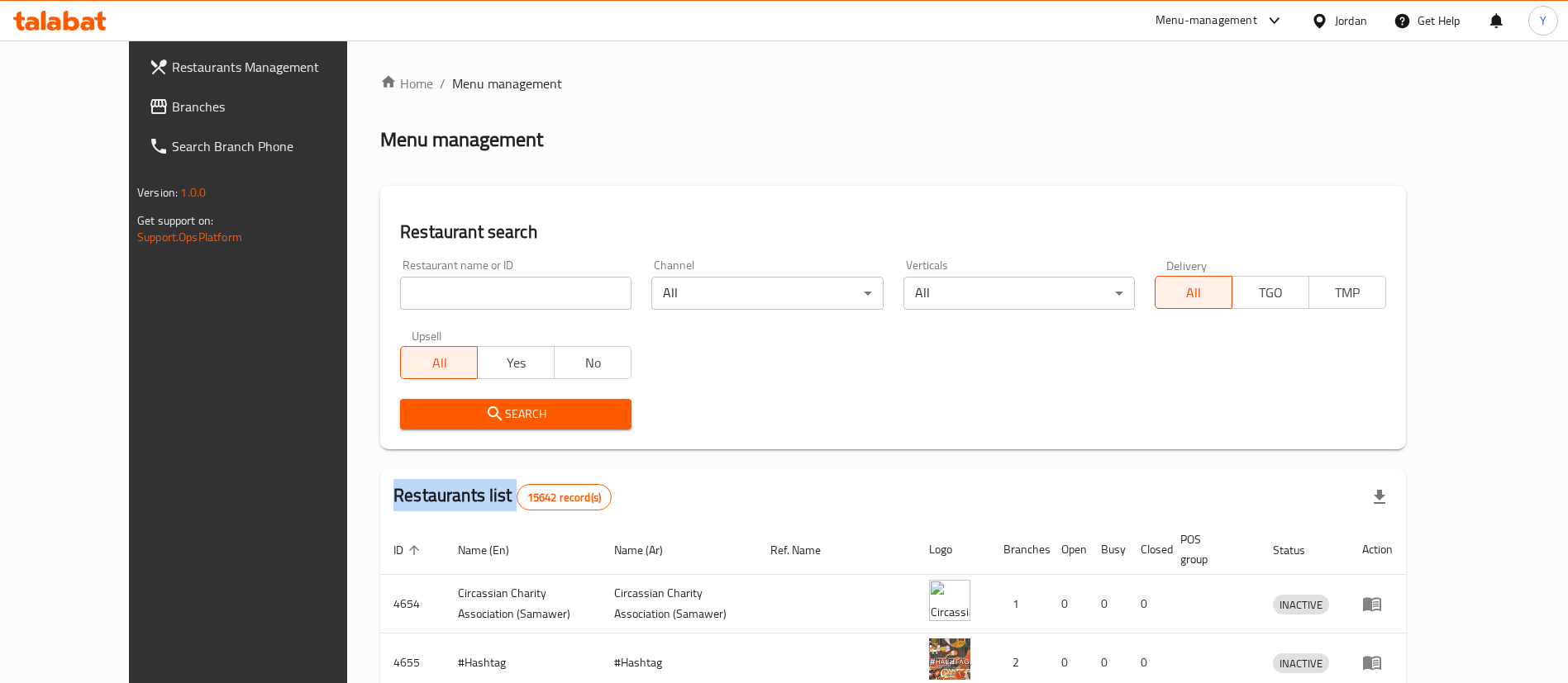
click at [101, 108] on div at bounding box center [784, 342] width 1568 height 683
click at [172, 108] on span "Branches" at bounding box center [274, 106] width 206 height 20
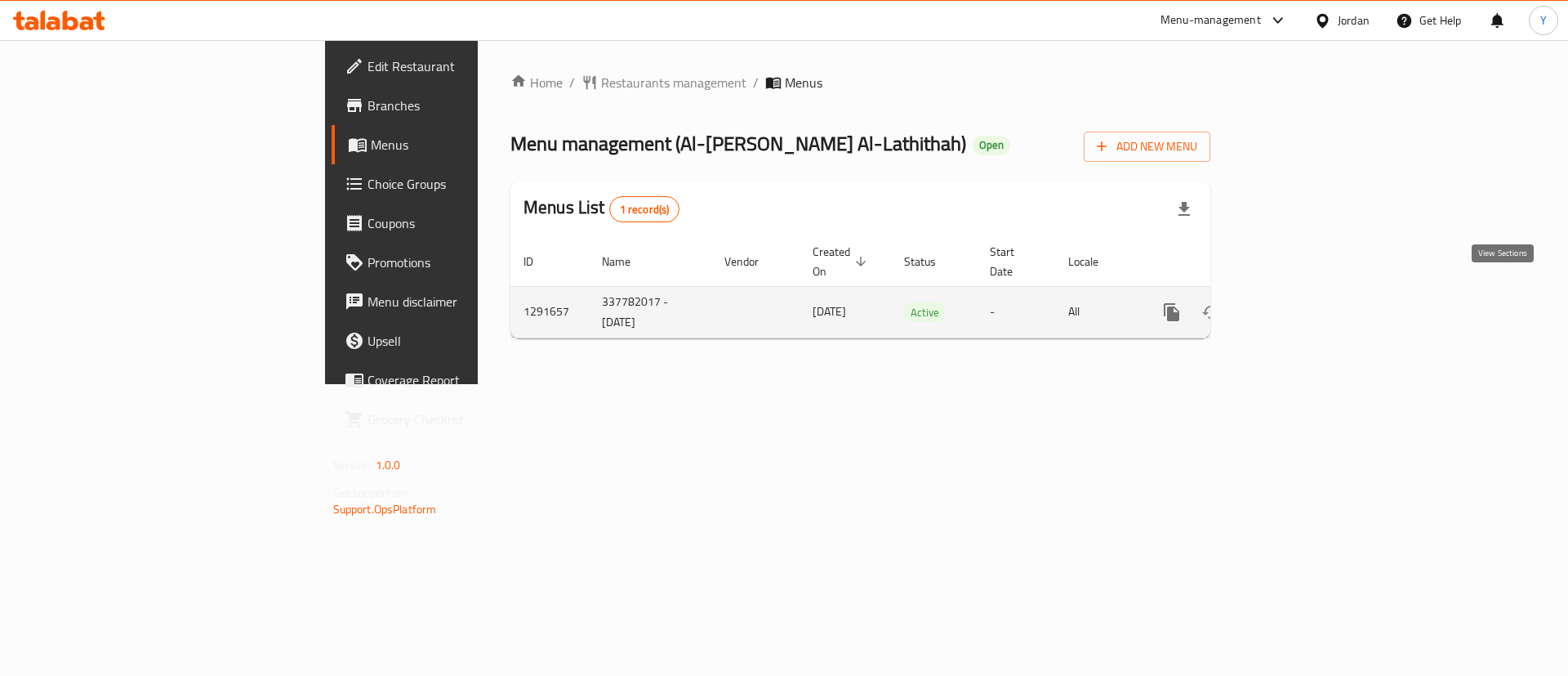
click at [1300, 303] on icon "enhanced table" at bounding box center [1289, 312] width 20 height 20
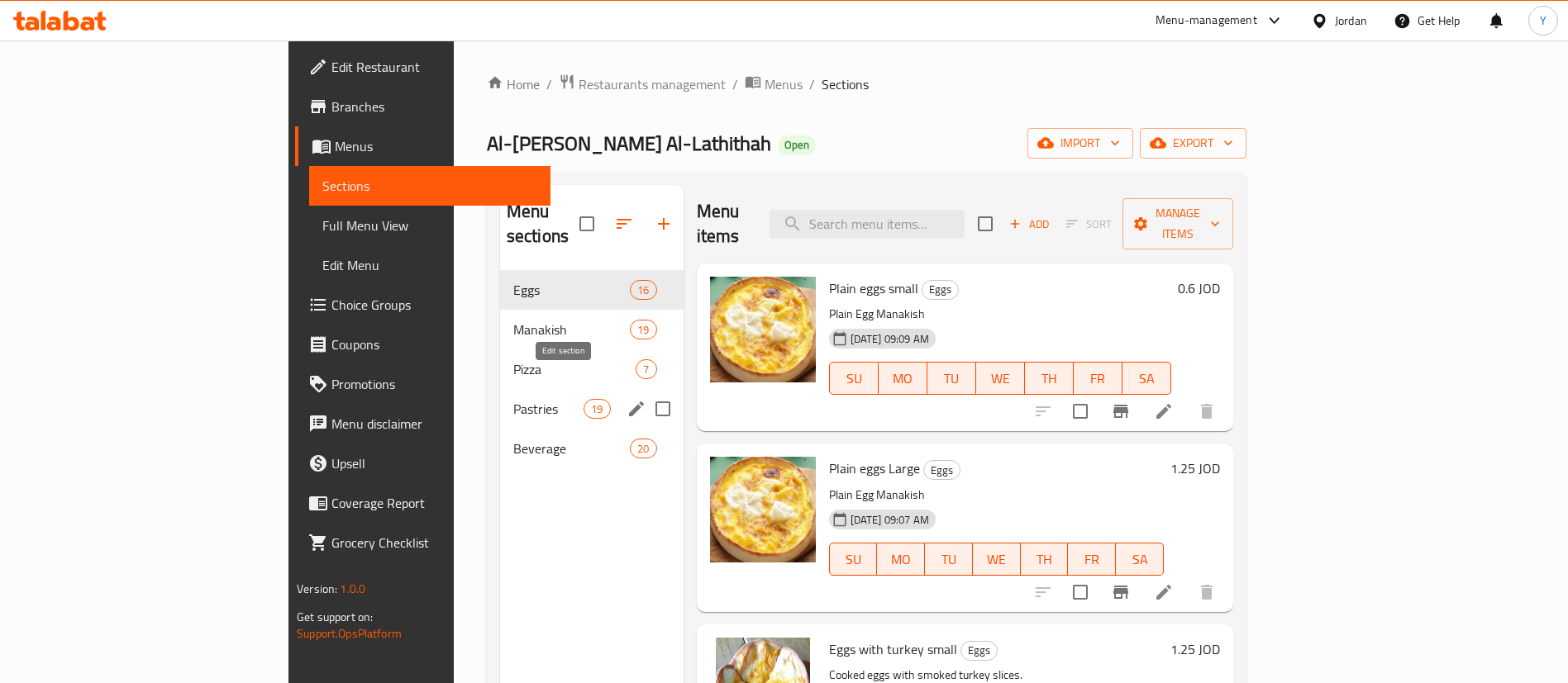
click at [629, 401] on icon "edit" at bounding box center [636, 408] width 15 height 15
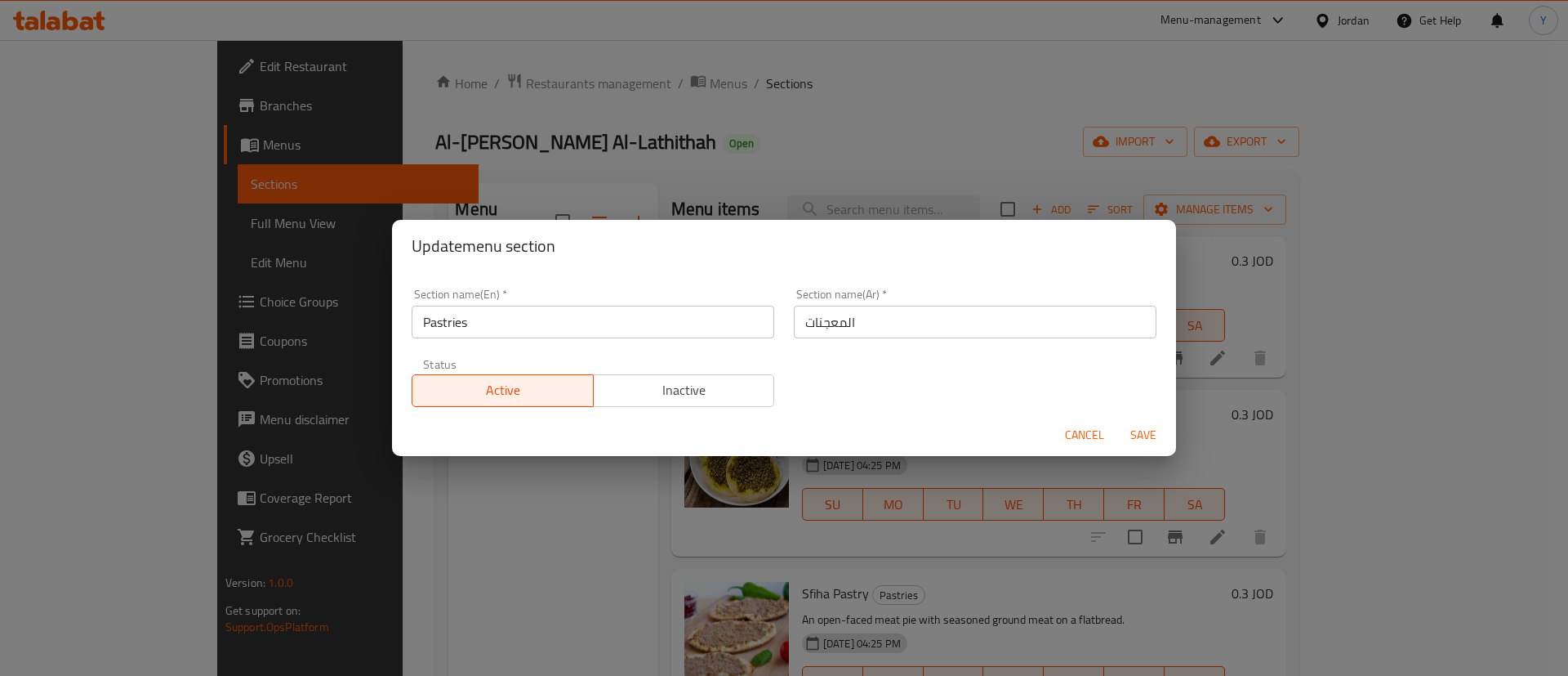
click at [650, 389] on span "Inactive" at bounding box center [684, 390] width 168 height 24
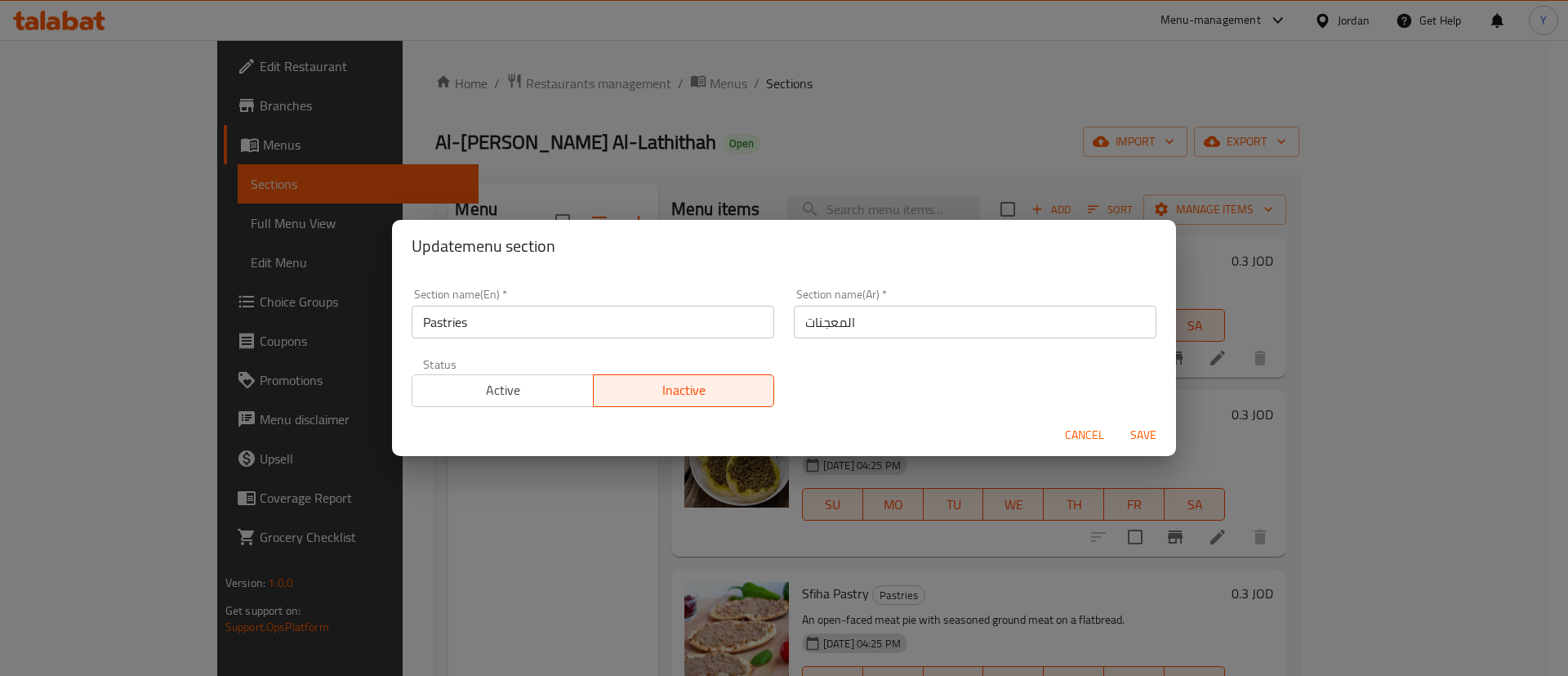
drag, startPoint x: 1153, startPoint y: 438, endPoint x: 559, endPoint y: 388, distance: 596.1
click at [1152, 438] on span "Save" at bounding box center [1144, 435] width 39 height 21
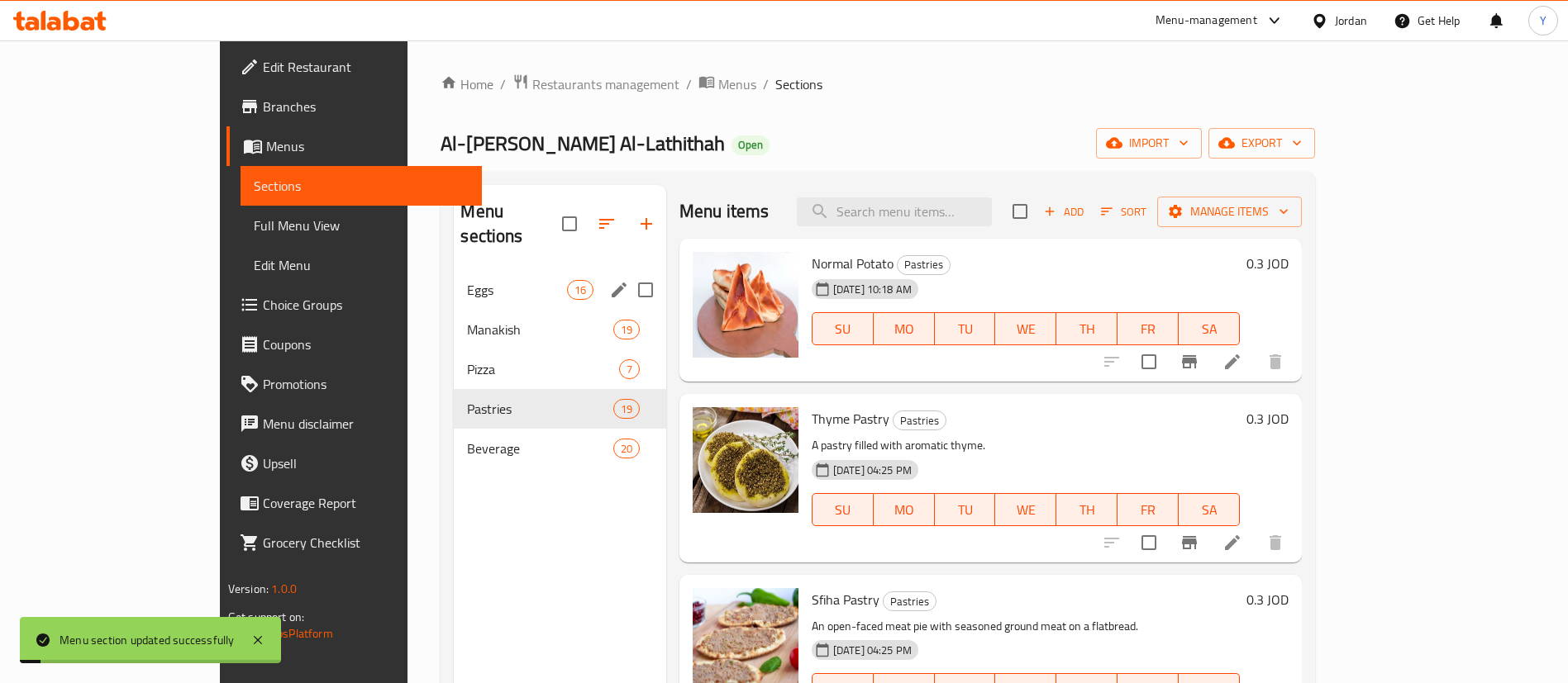
click at [467, 280] on span "Eggs" at bounding box center [516, 289] width 99 height 20
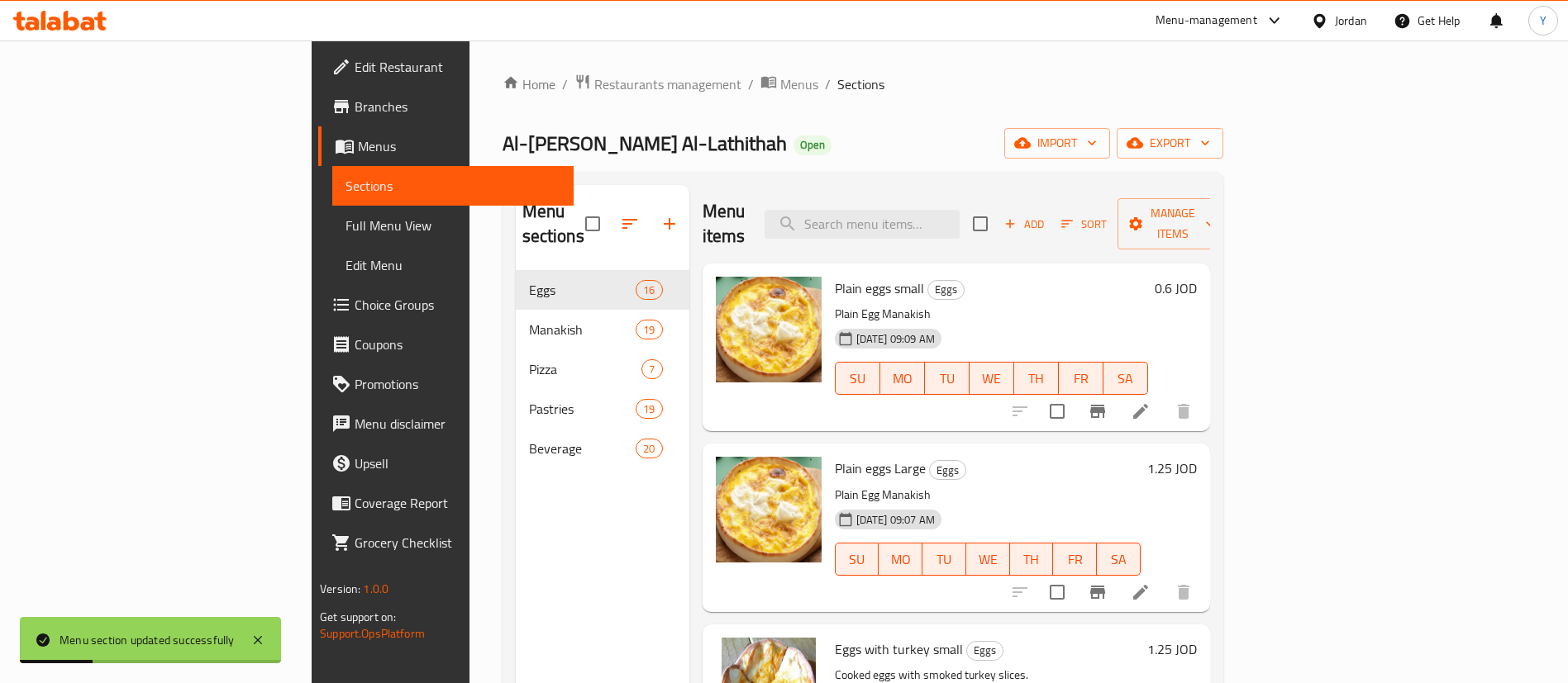
click at [1107, 401] on icon "Branch-specific-item" at bounding box center [1097, 411] width 20 height 20
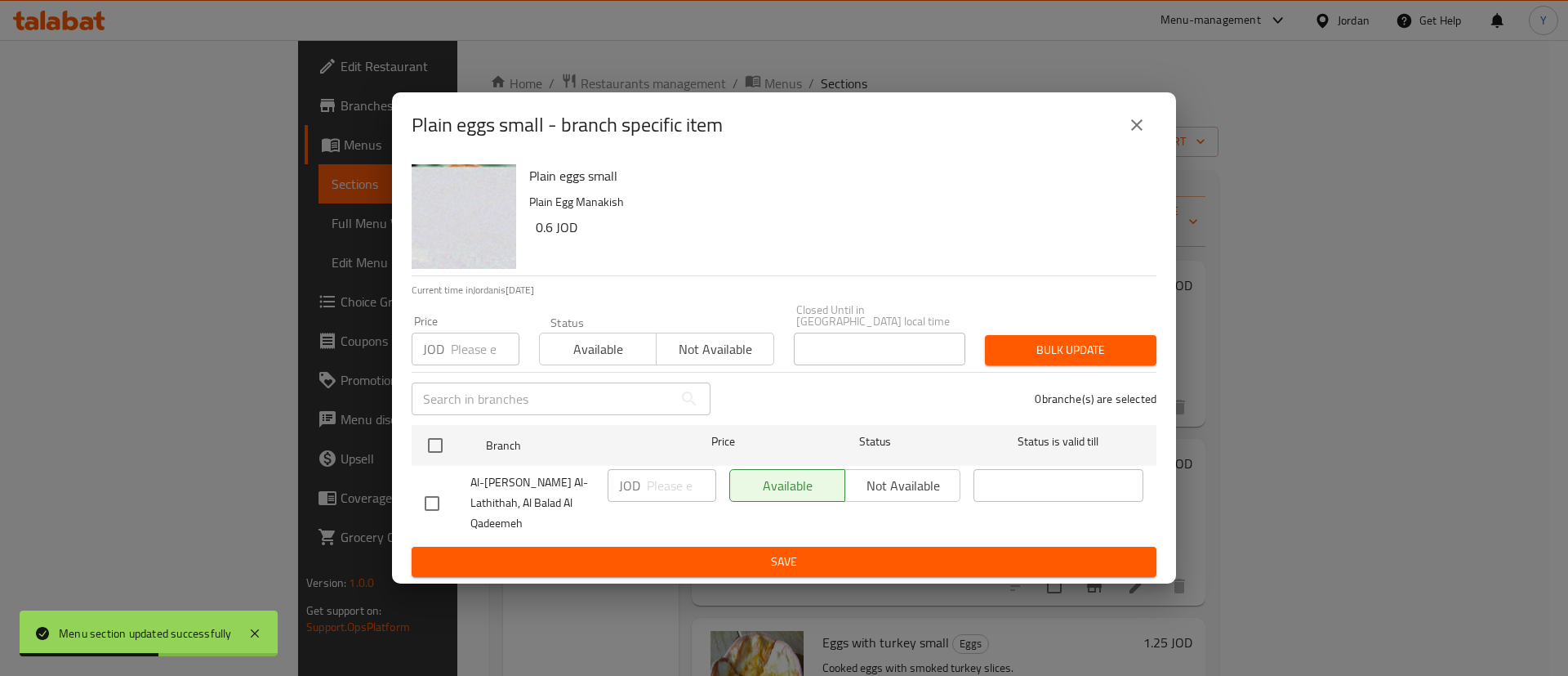
click at [910, 481] on div "Available Not available" at bounding box center [845, 486] width 231 height 33
click at [422, 503] on input "checkbox" at bounding box center [432, 504] width 34 height 34
checkbox input "true"
click at [892, 492] on span "Not available" at bounding box center [903, 486] width 102 height 24
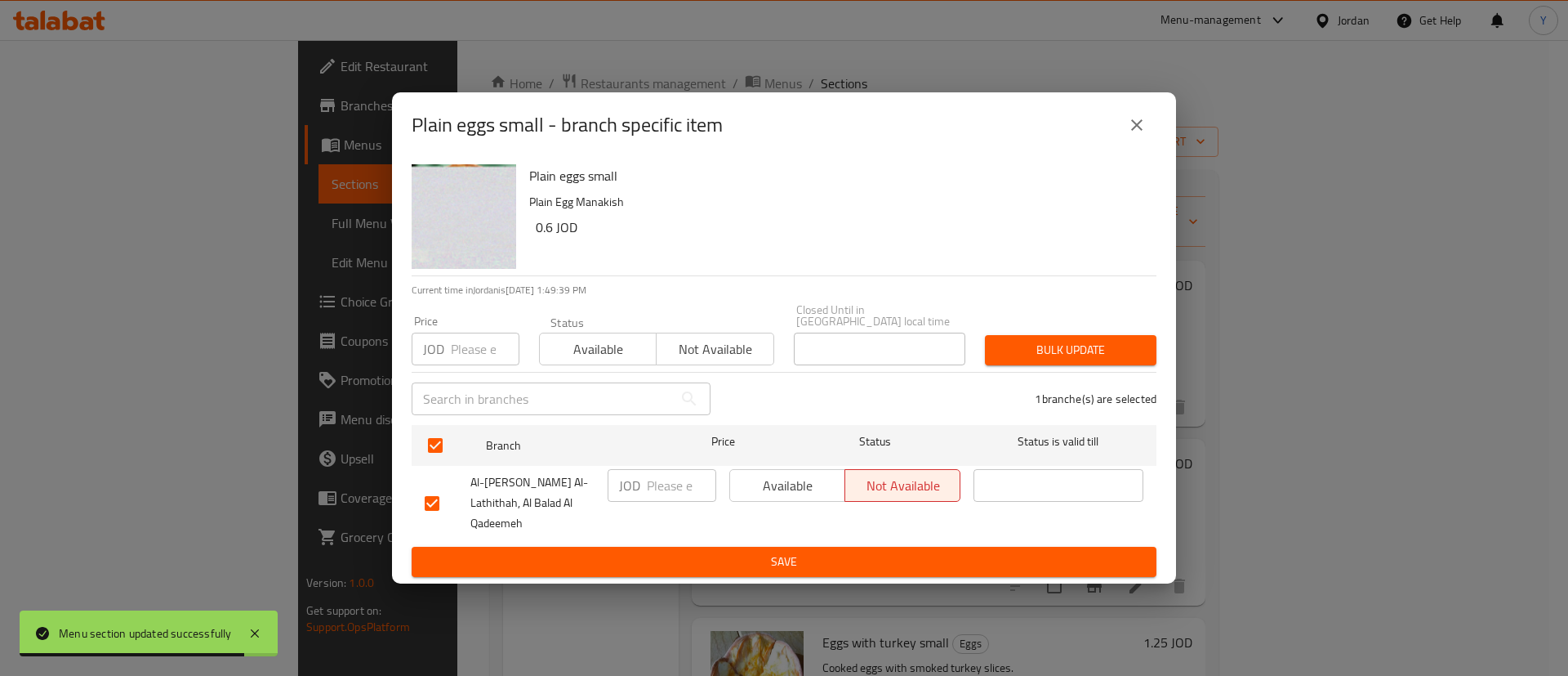
click at [870, 552] on span "Save" at bounding box center [784, 562] width 719 height 21
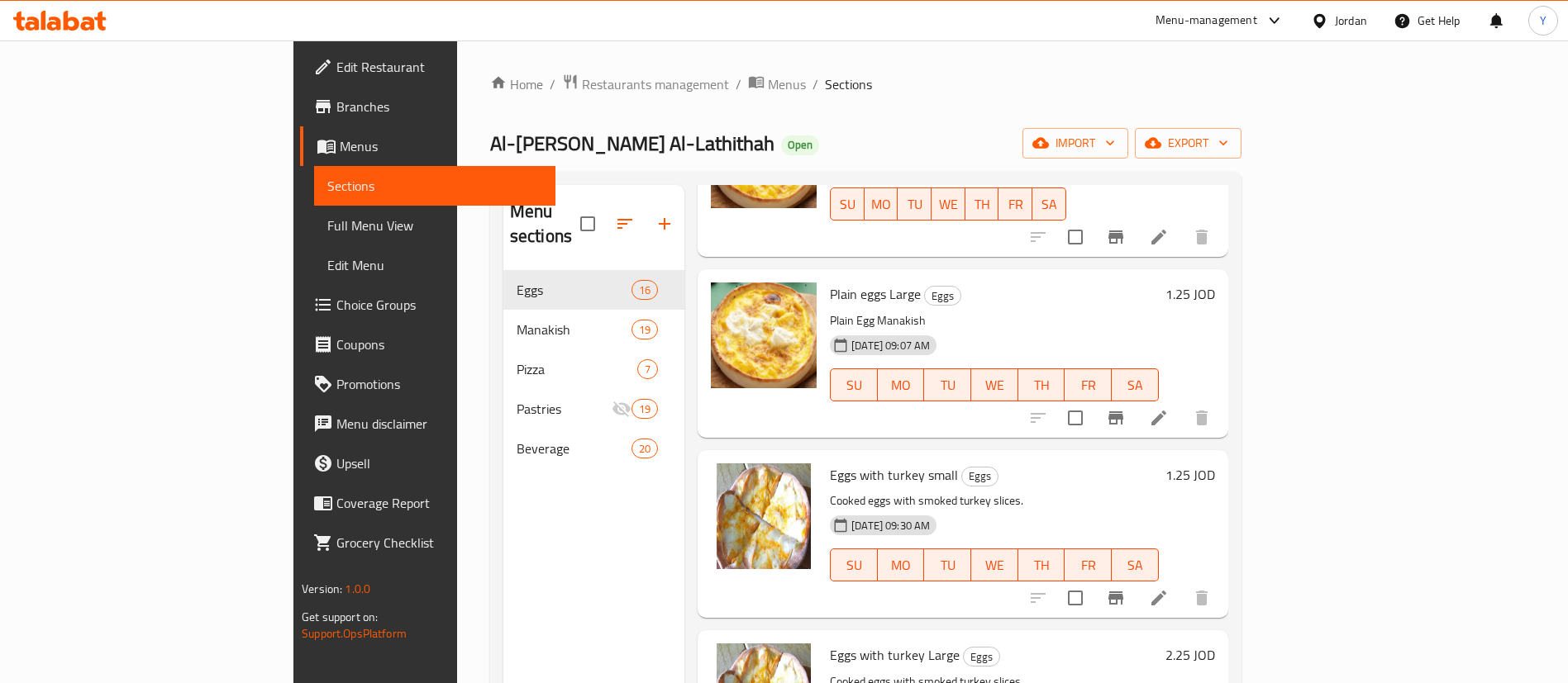
scroll to position [248, 0]
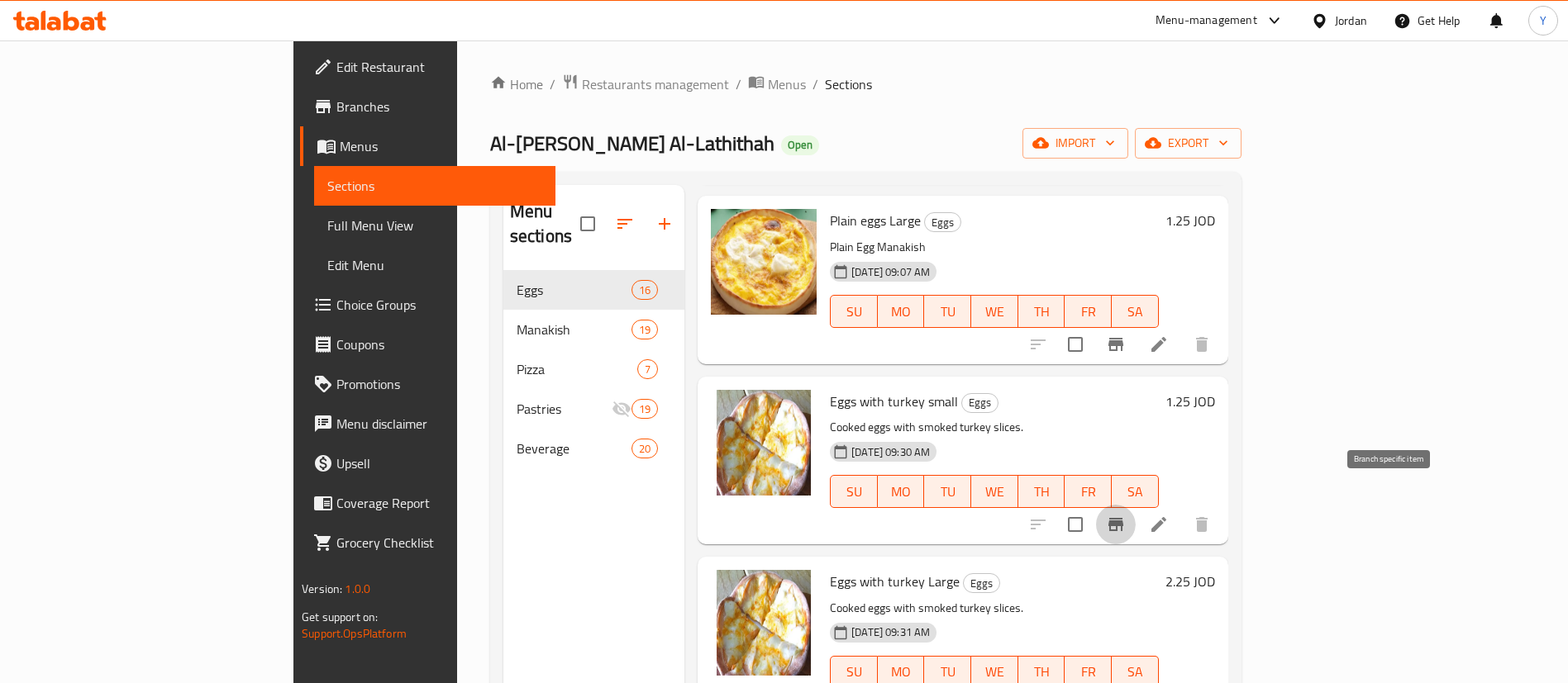
click at [1123, 517] on icon "Branch-specific-item" at bounding box center [1115, 524] width 15 height 13
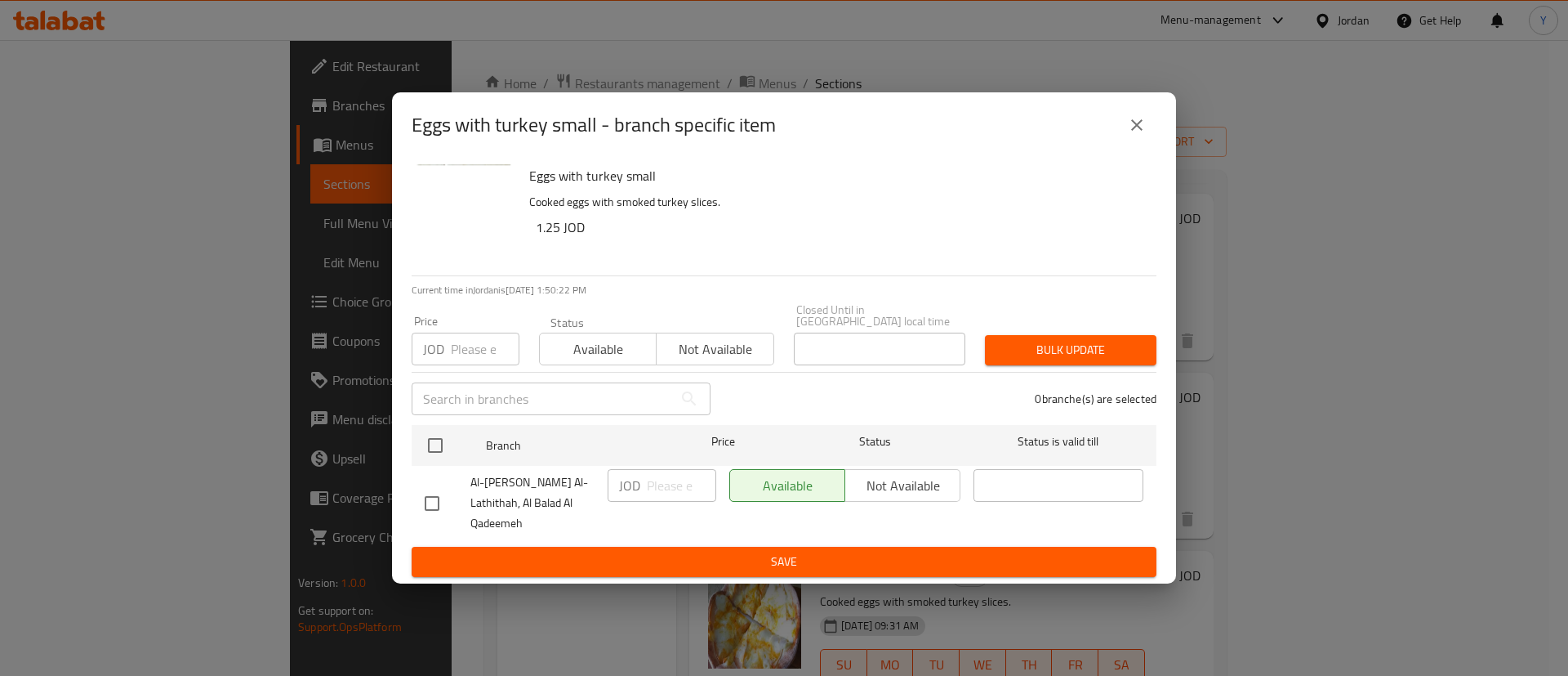
click at [426, 510] on input "checkbox" at bounding box center [432, 504] width 34 height 34
checkbox input "true"
click at [932, 498] on span "Not available" at bounding box center [903, 486] width 102 height 24
click at [903, 552] on span "Save" at bounding box center [784, 562] width 719 height 21
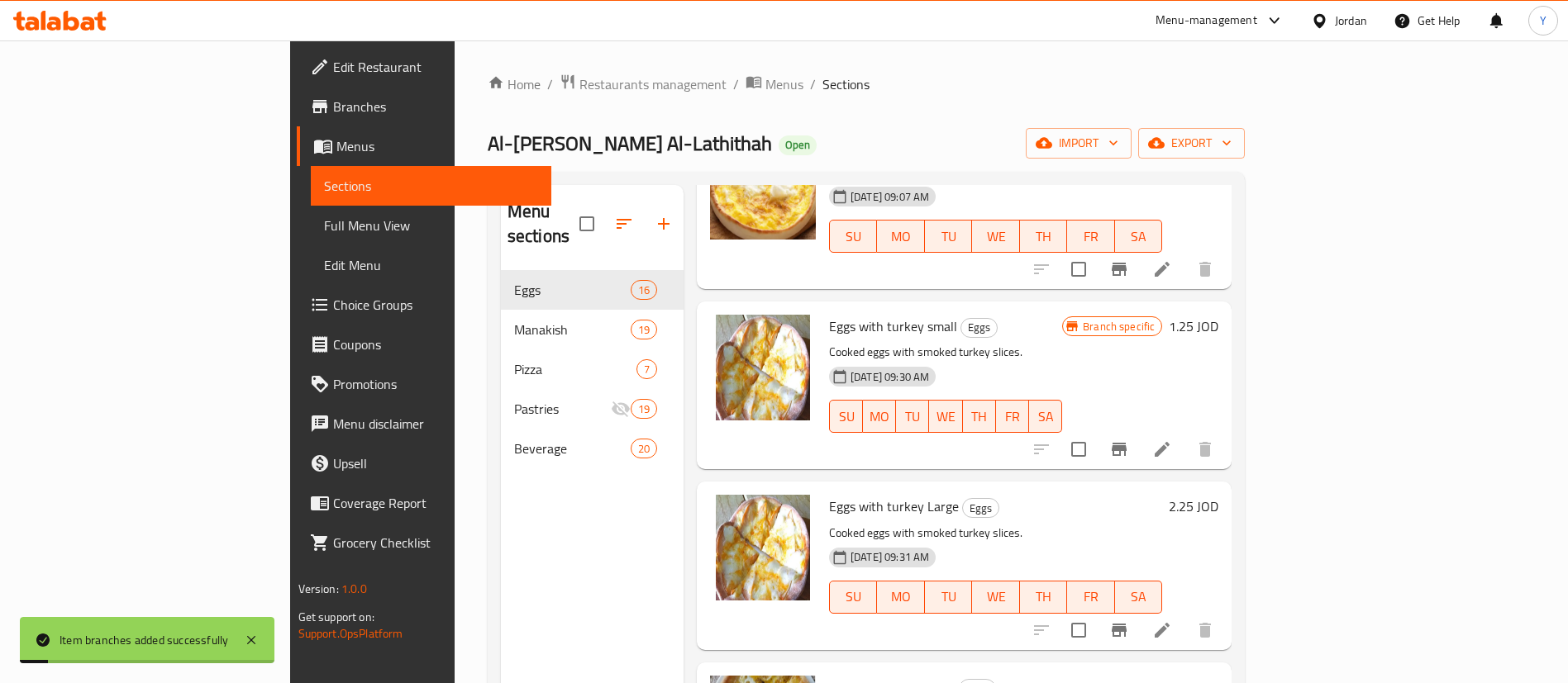
scroll to position [620, 0]
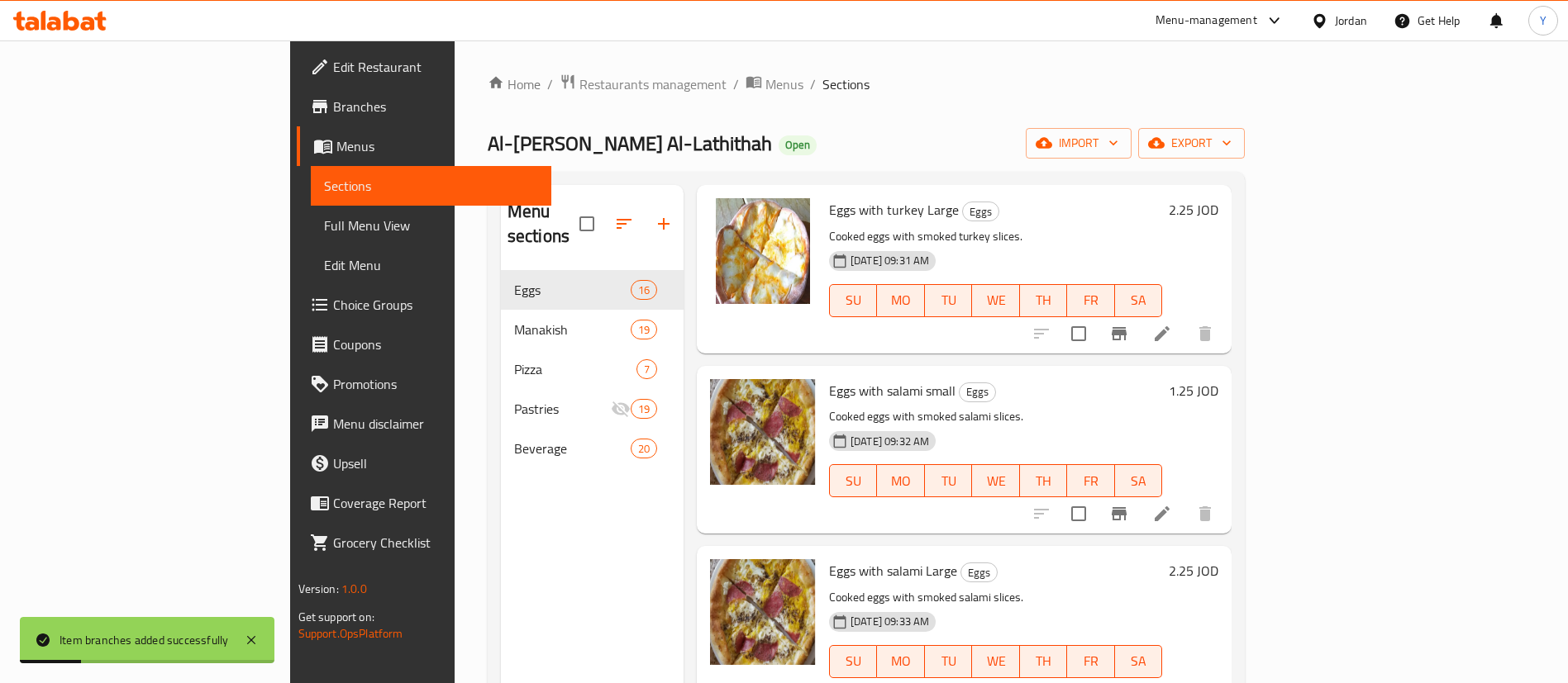
click at [1129, 504] on icon "Branch-specific-item" at bounding box center [1119, 513] width 20 height 20
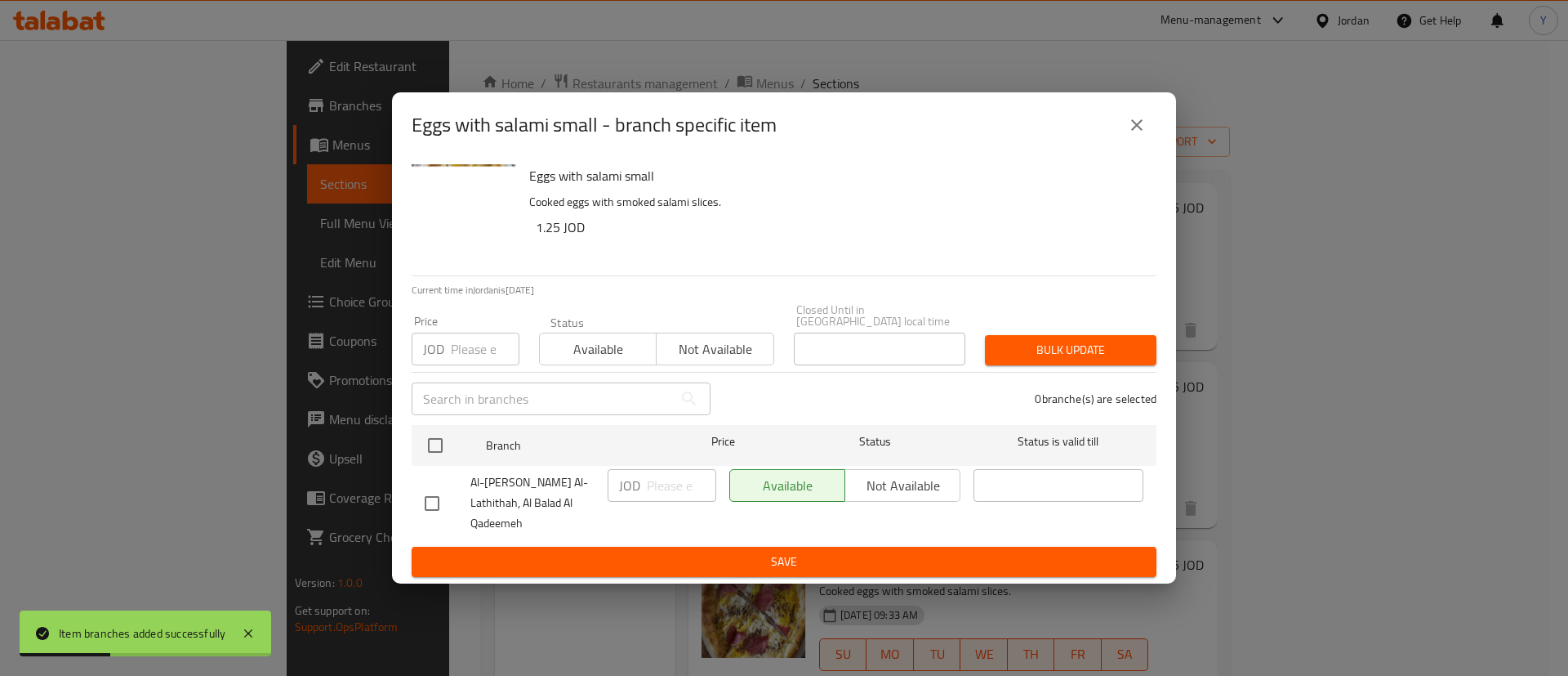
click at [418, 491] on input "checkbox" at bounding box center [432, 504] width 34 height 34
checkbox input "true"
click at [900, 491] on span "Not available" at bounding box center [903, 486] width 102 height 24
click at [875, 552] on span "Save" at bounding box center [784, 562] width 719 height 21
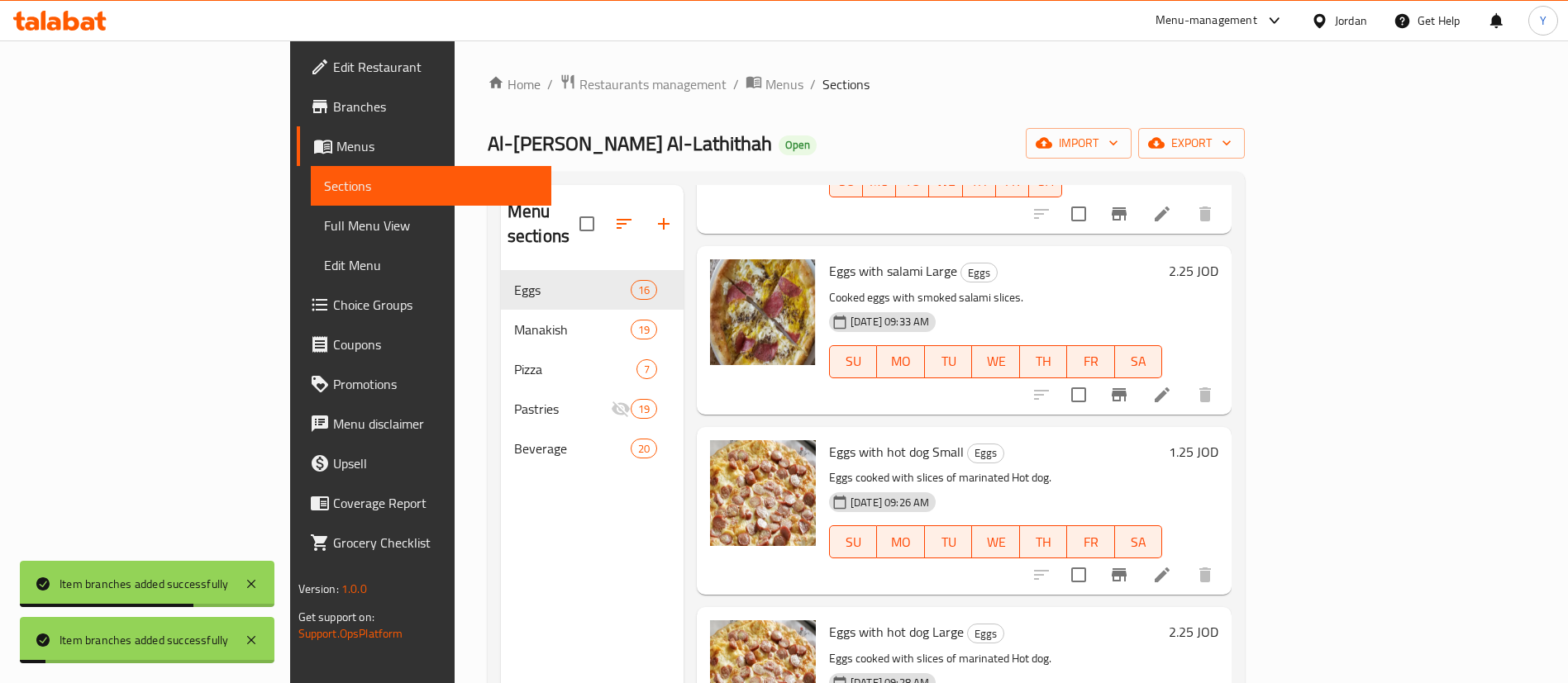
scroll to position [991, 0]
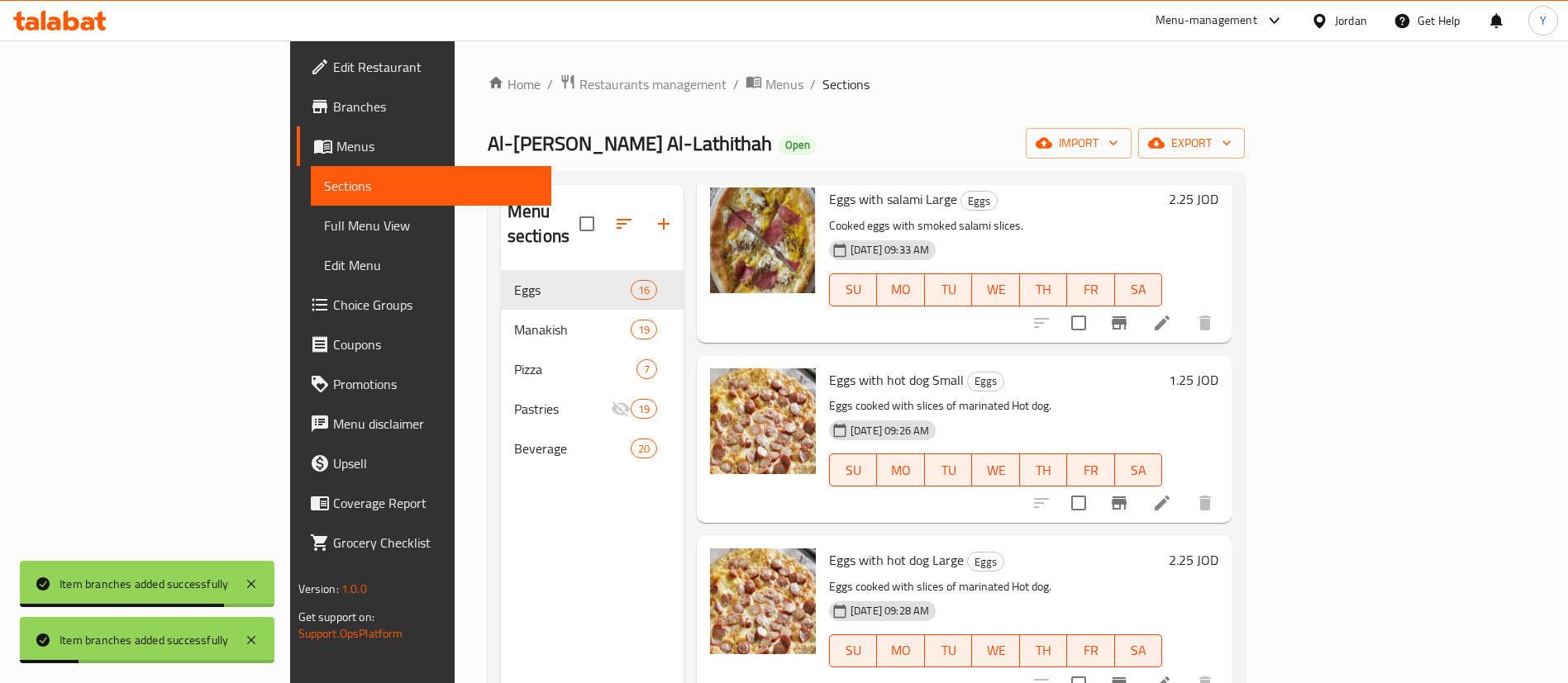
click at [1127, 497] on icon "Branch-specific-item" at bounding box center [1119, 503] width 15 height 13
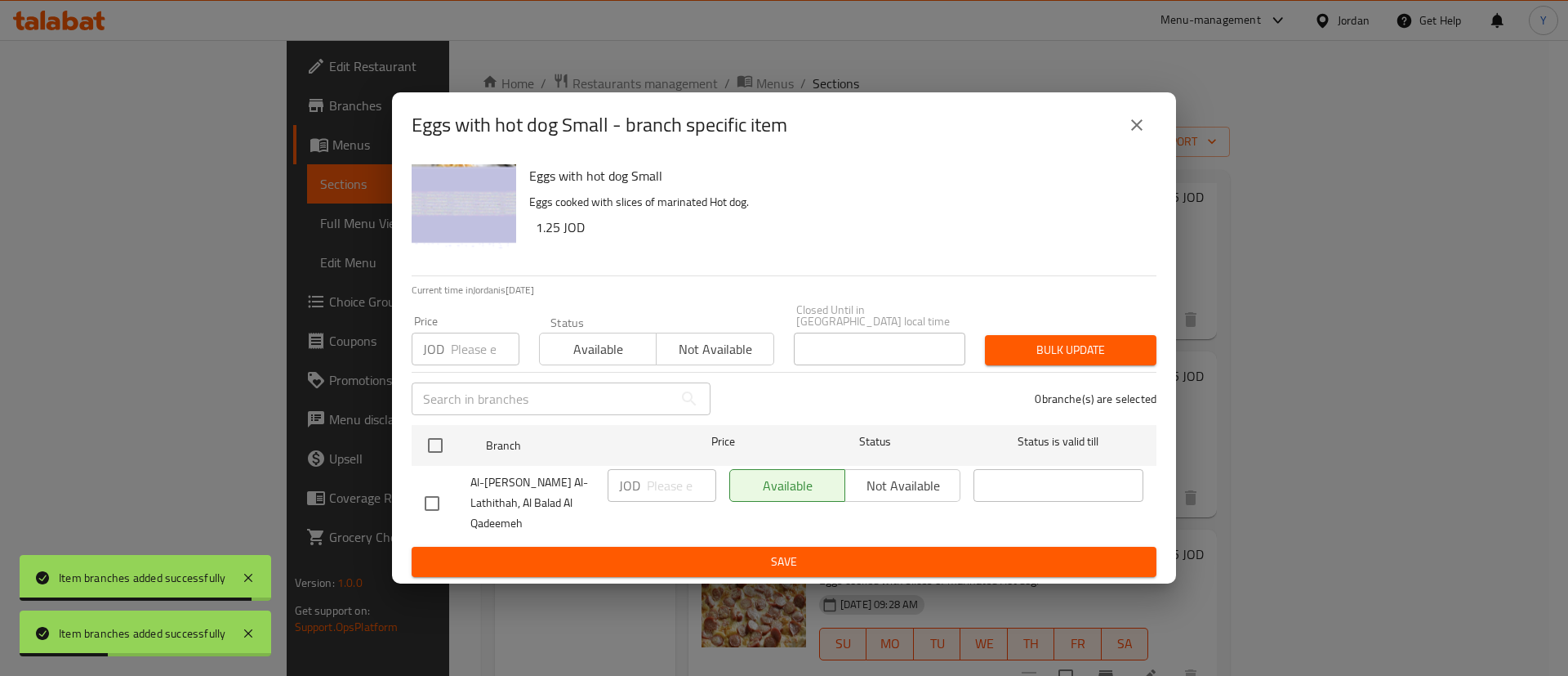
click at [436, 498] on input "checkbox" at bounding box center [432, 504] width 34 height 34
checkbox input "true"
click at [918, 481] on span "Not available" at bounding box center [903, 486] width 102 height 24
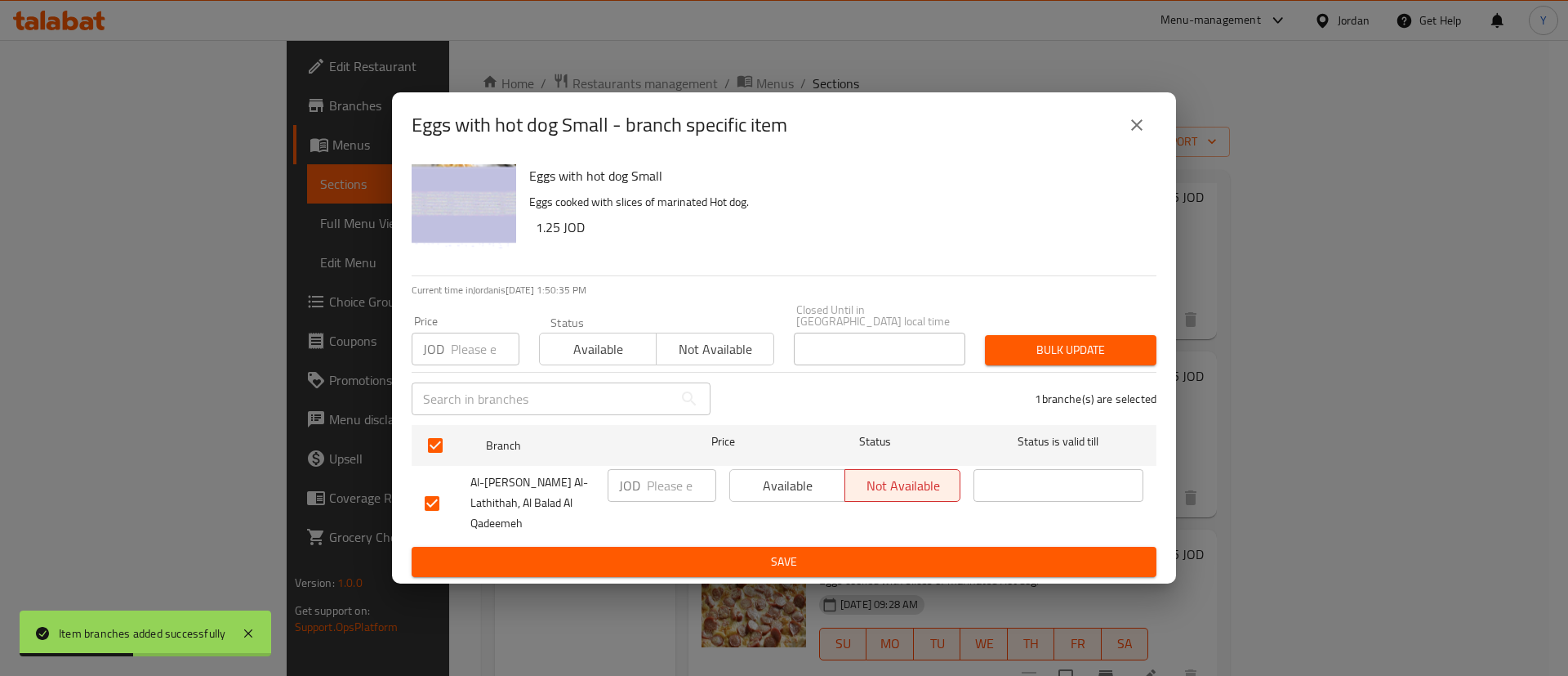
click at [908, 552] on span "Save" at bounding box center [784, 562] width 719 height 21
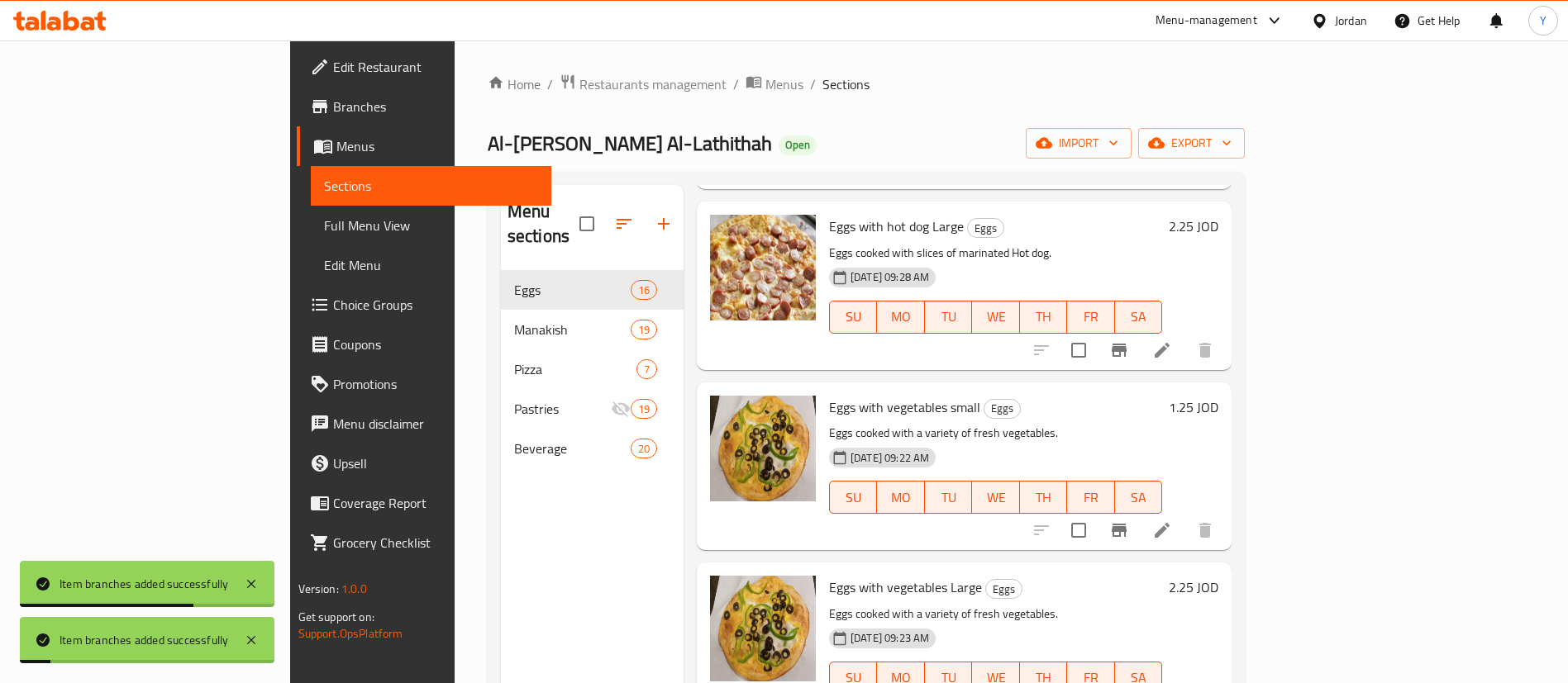
scroll to position [1363, 0]
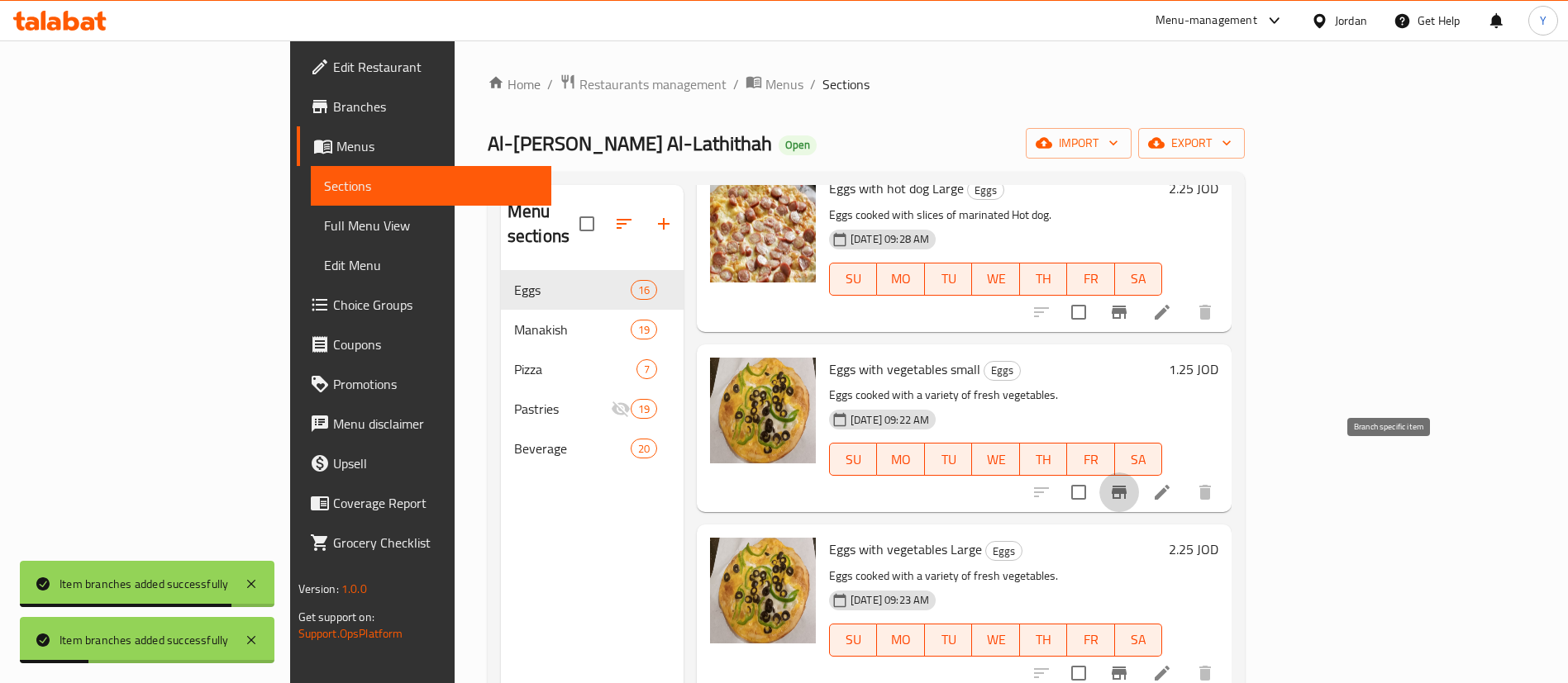
click at [1127, 485] on icon "Branch-specific-item" at bounding box center [1119, 491] width 15 height 13
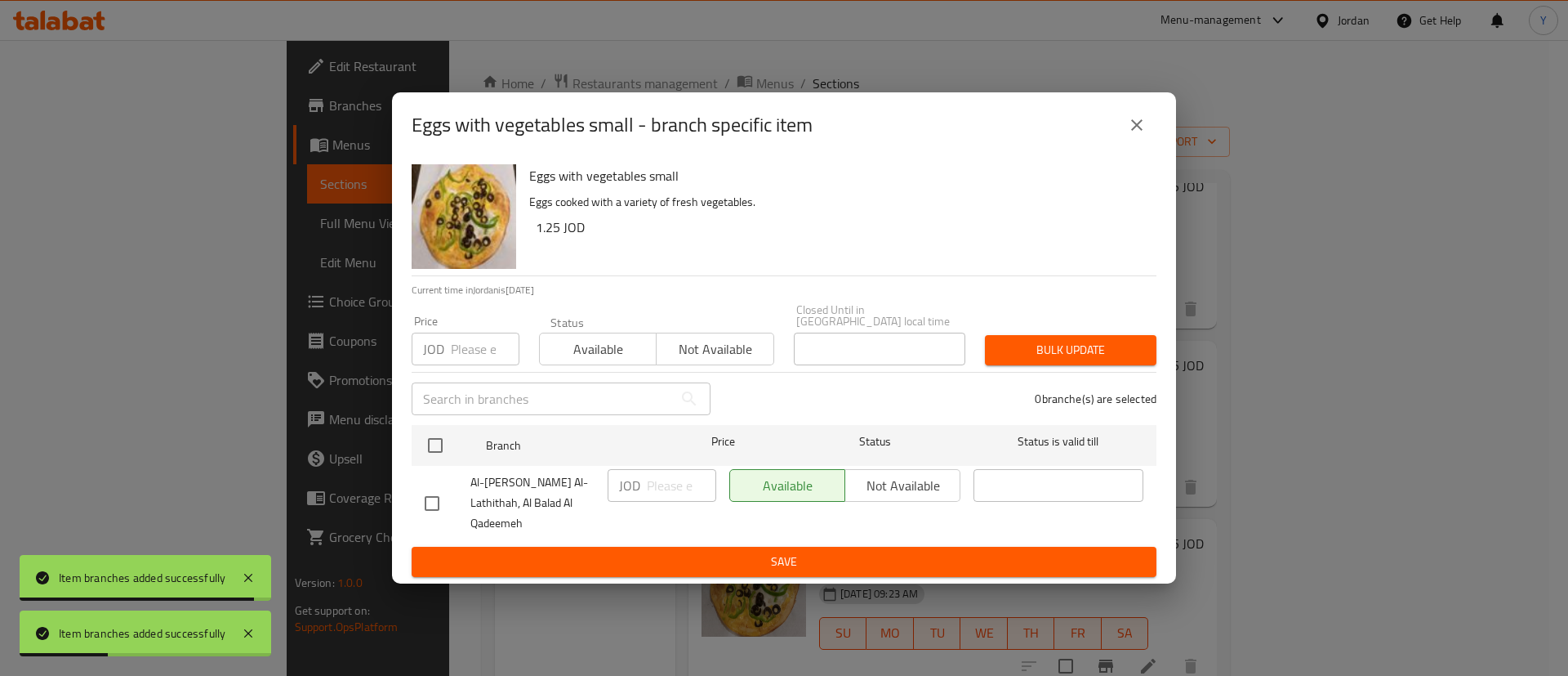
click at [419, 498] on input "checkbox" at bounding box center [432, 504] width 34 height 34
checkbox input "true"
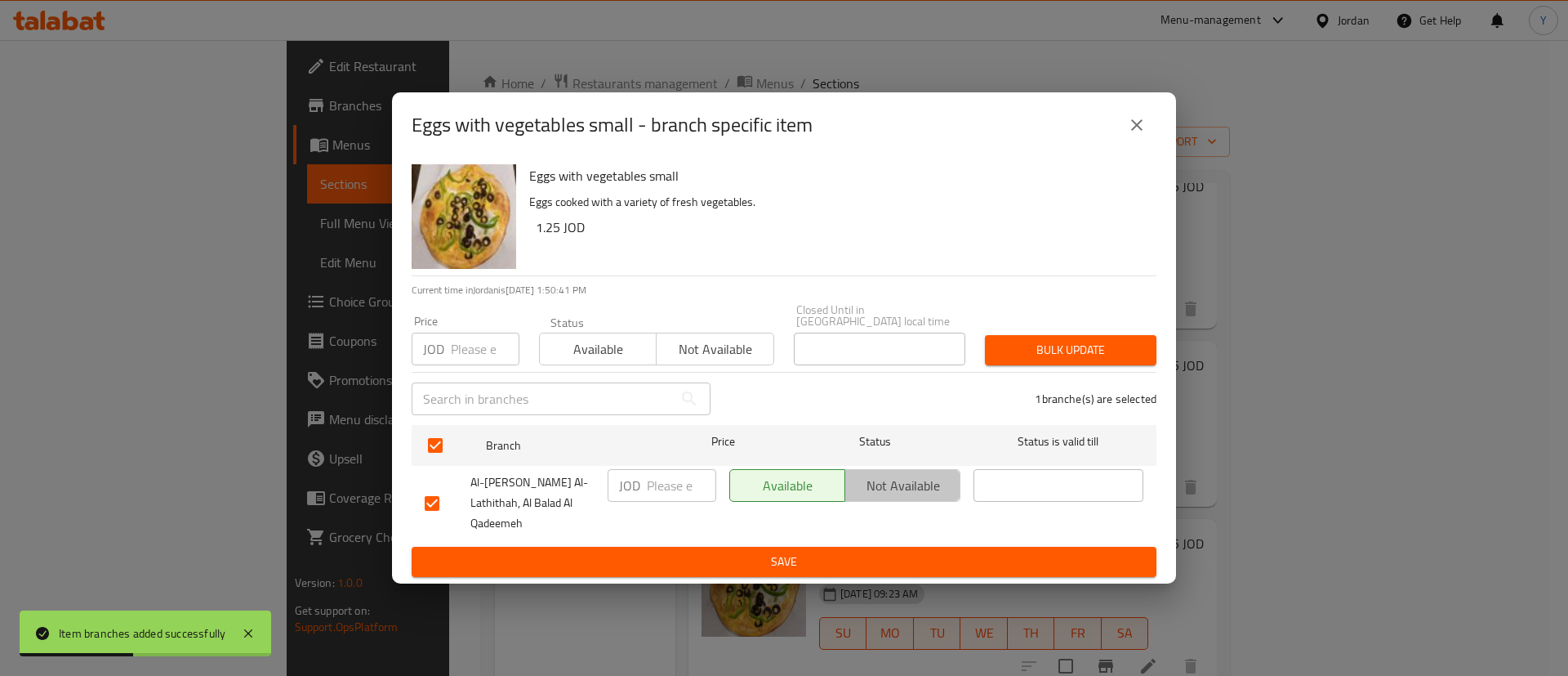
click at [890, 502] on button "Not available" at bounding box center [902, 486] width 116 height 33
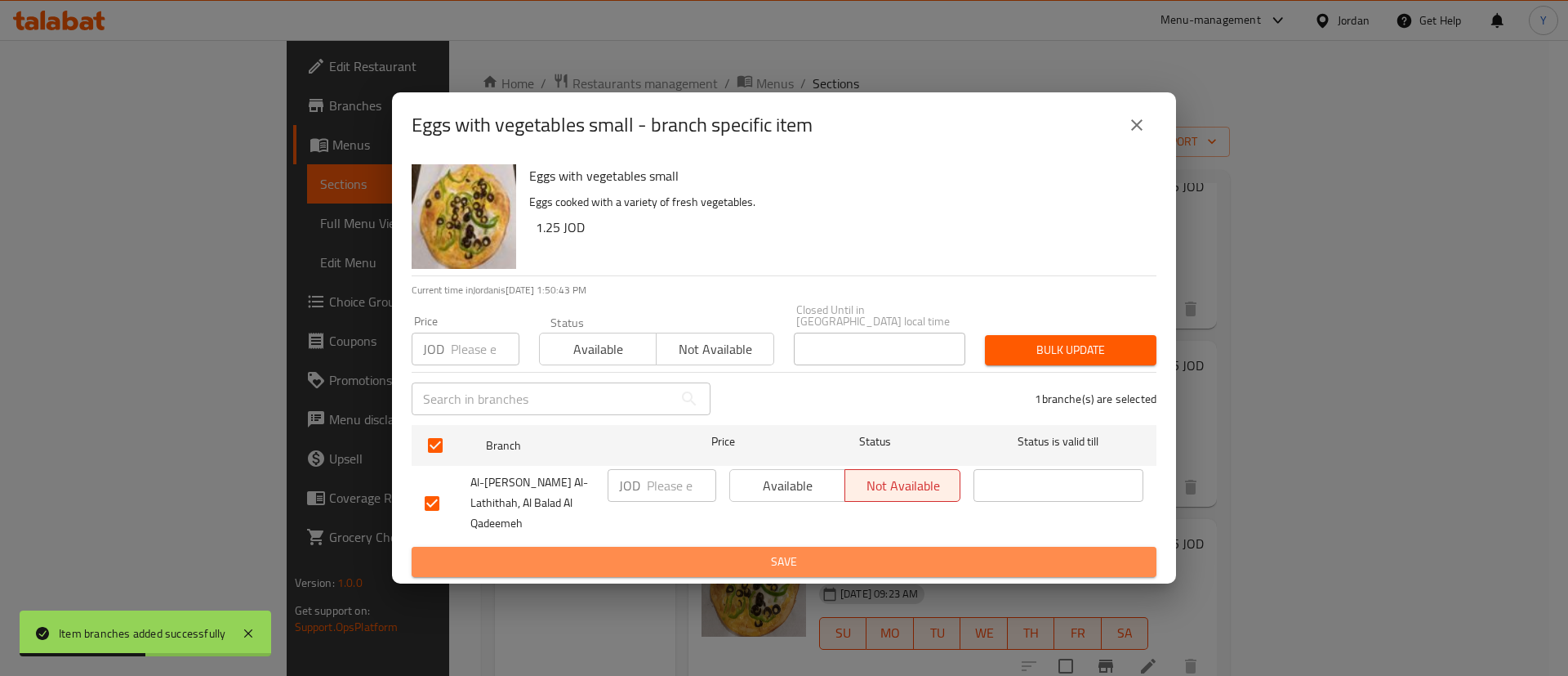
click at [875, 552] on span "Save" at bounding box center [784, 562] width 719 height 21
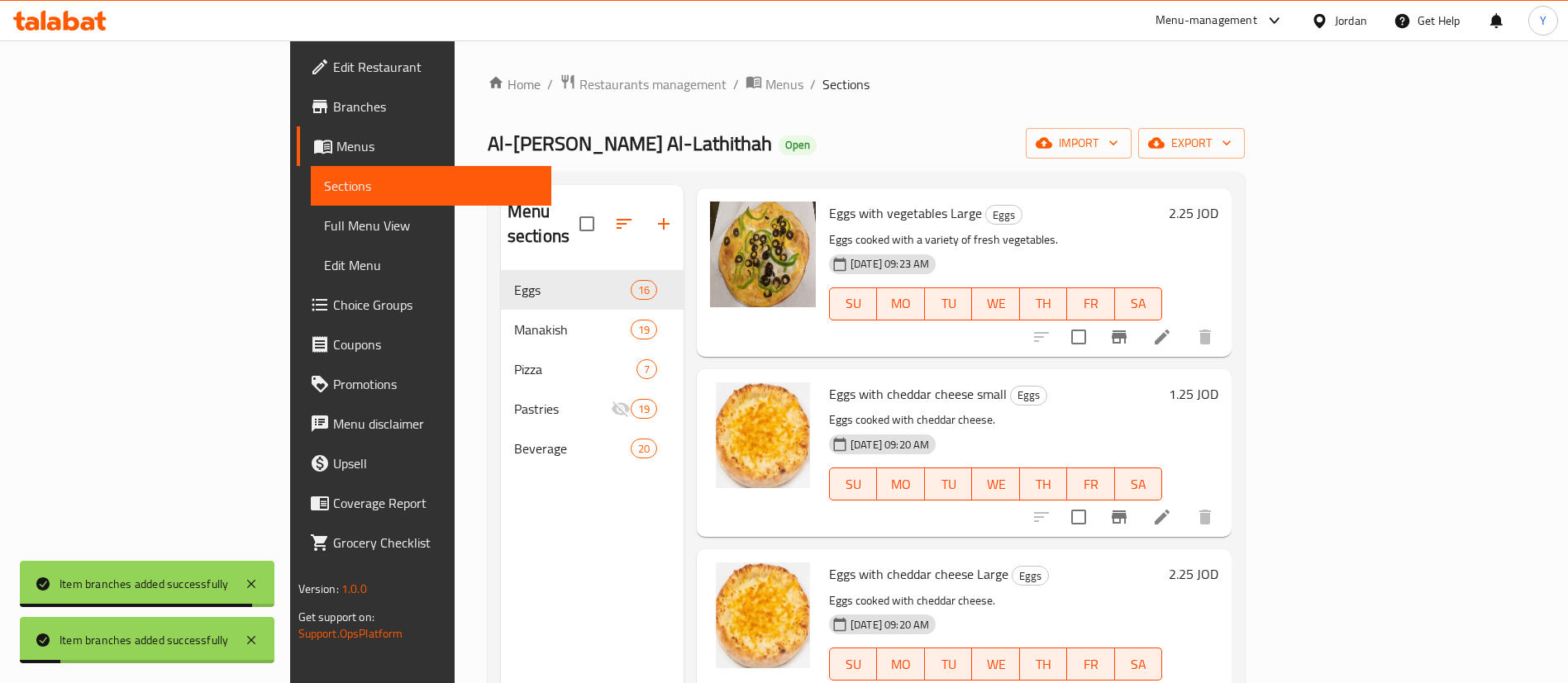
scroll to position [1734, 0]
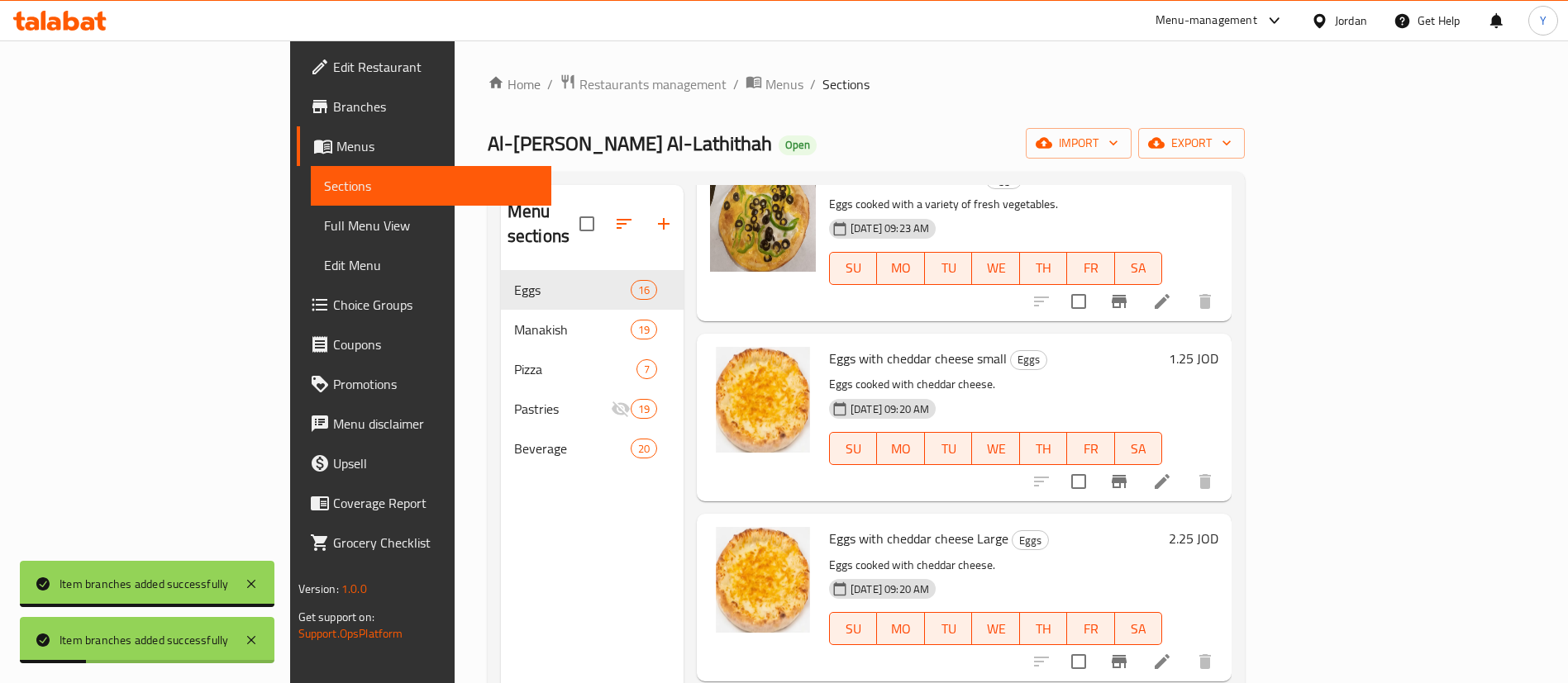
click at [1129, 472] on icon "Branch-specific-item" at bounding box center [1119, 481] width 20 height 20
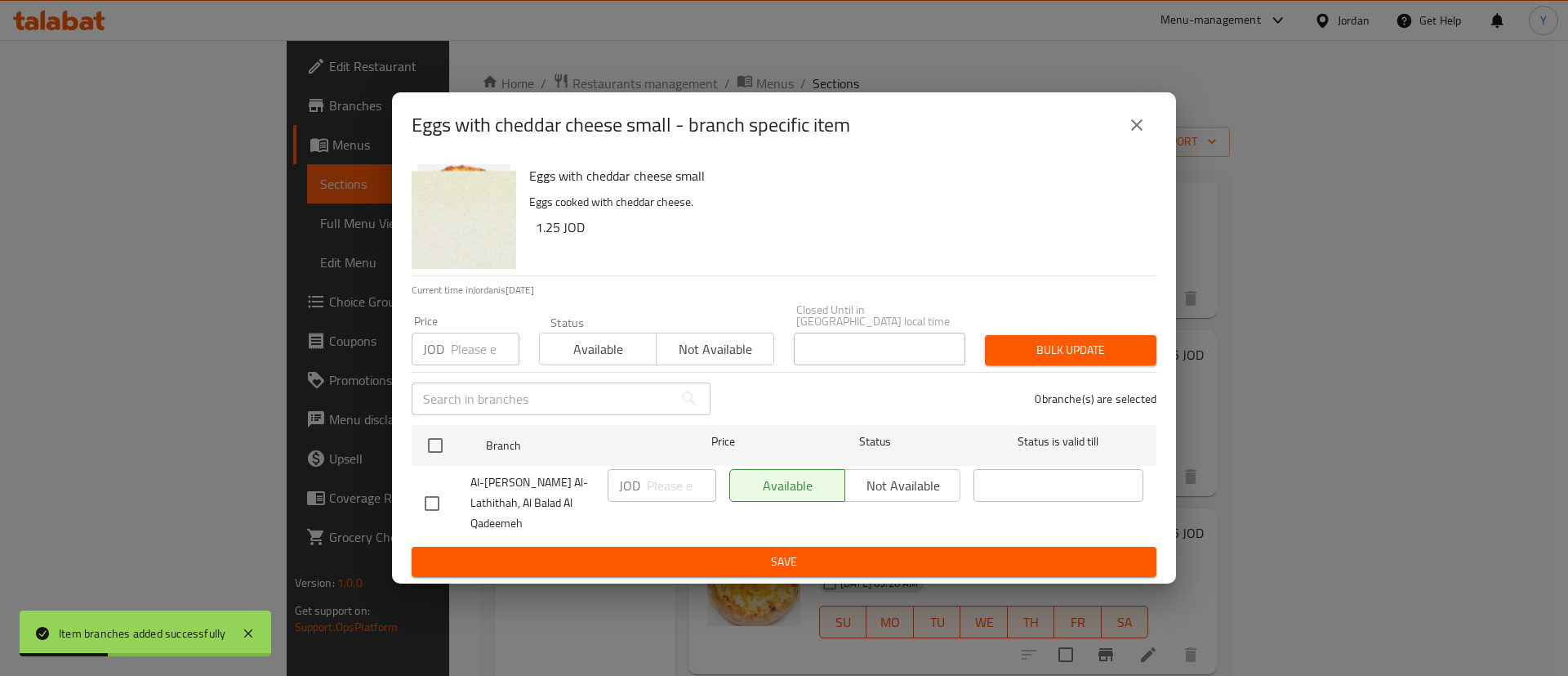
click at [430, 505] on input "checkbox" at bounding box center [432, 504] width 34 height 34
checkbox input "true"
click at [910, 487] on span "Not available" at bounding box center [903, 486] width 102 height 24
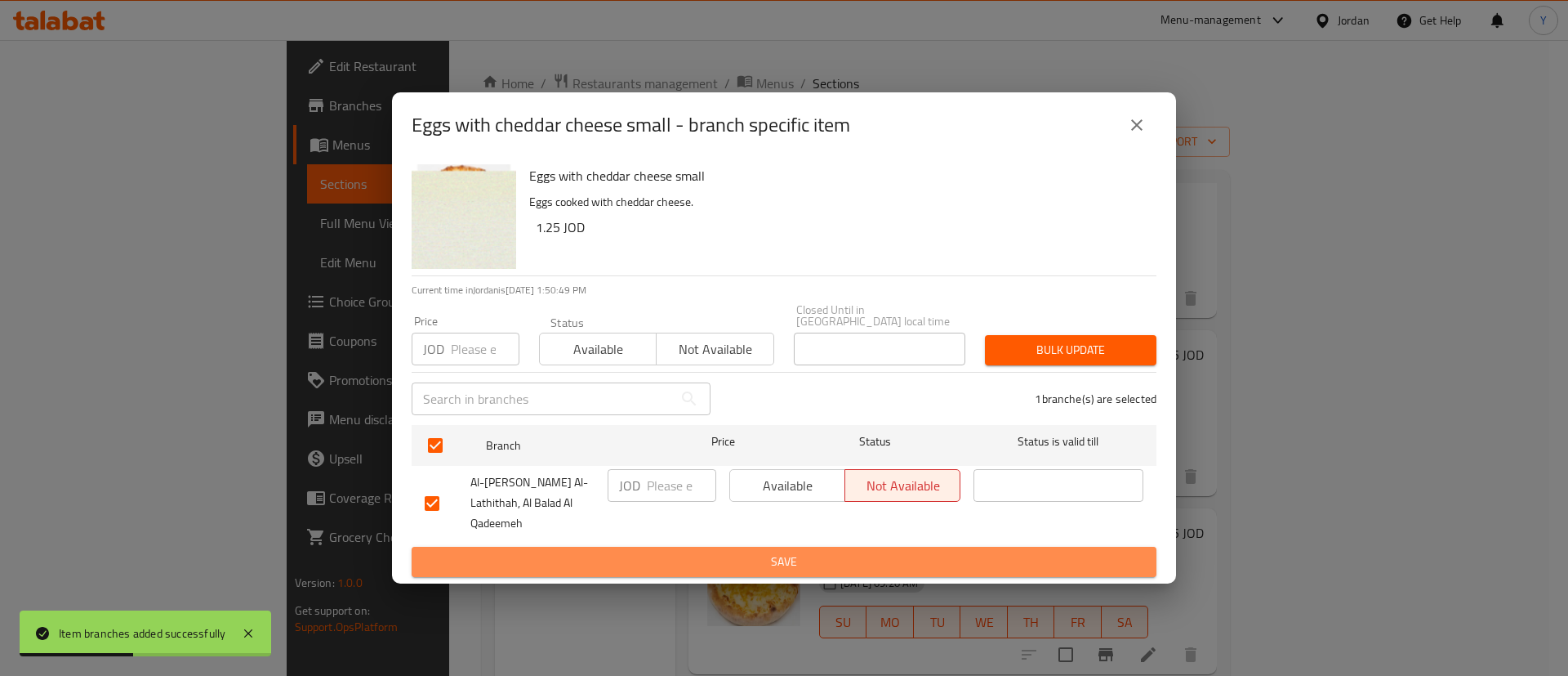
click at [890, 552] on span "Save" at bounding box center [784, 562] width 719 height 21
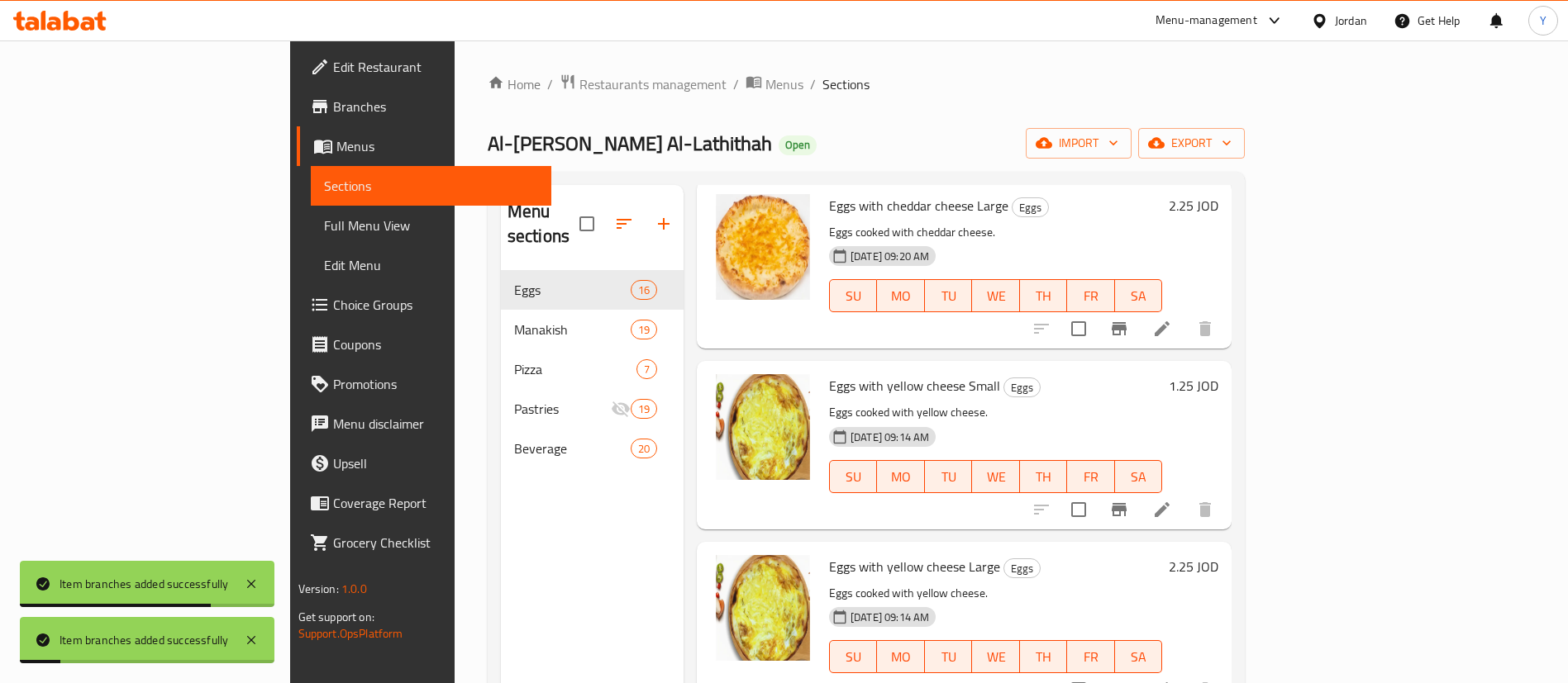
scroll to position [2106, 0]
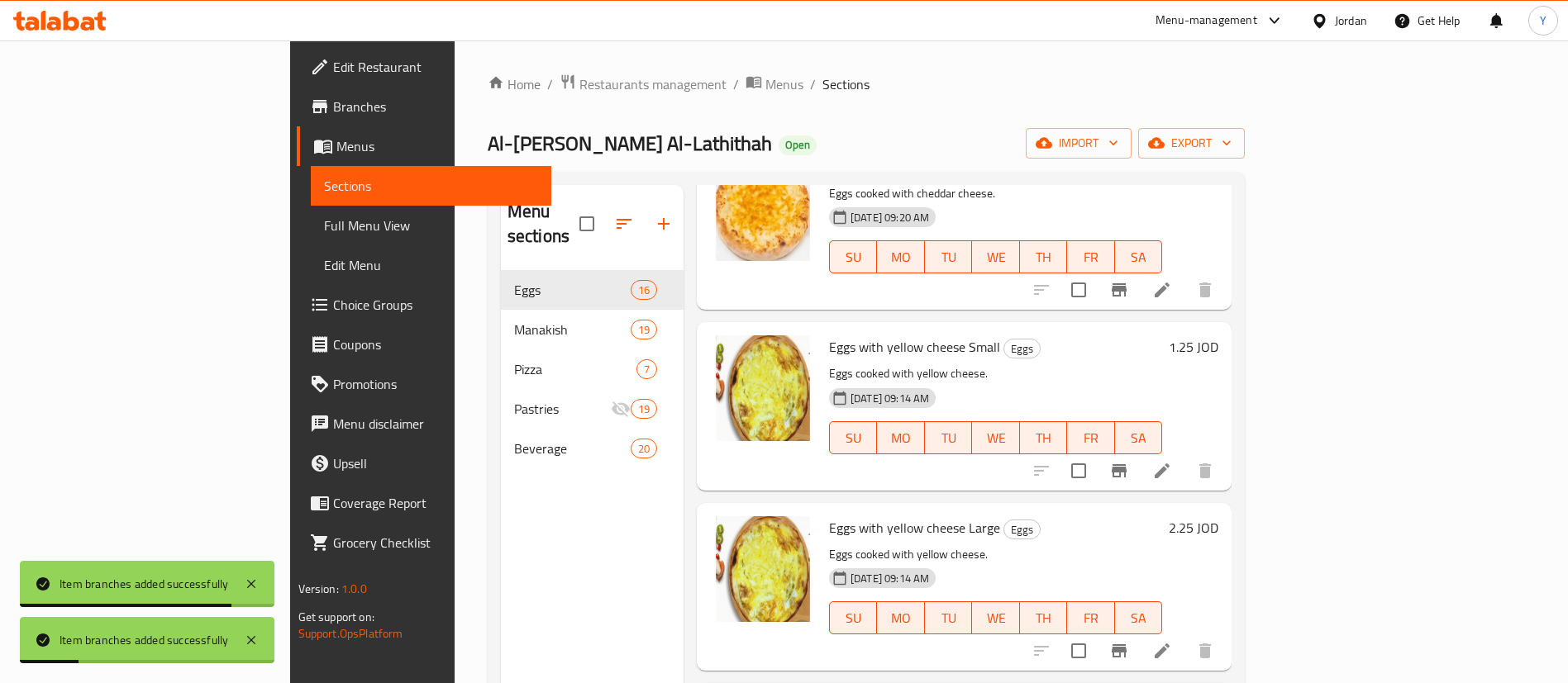
click at [1129, 461] on icon "Branch-specific-item" at bounding box center [1119, 471] width 20 height 20
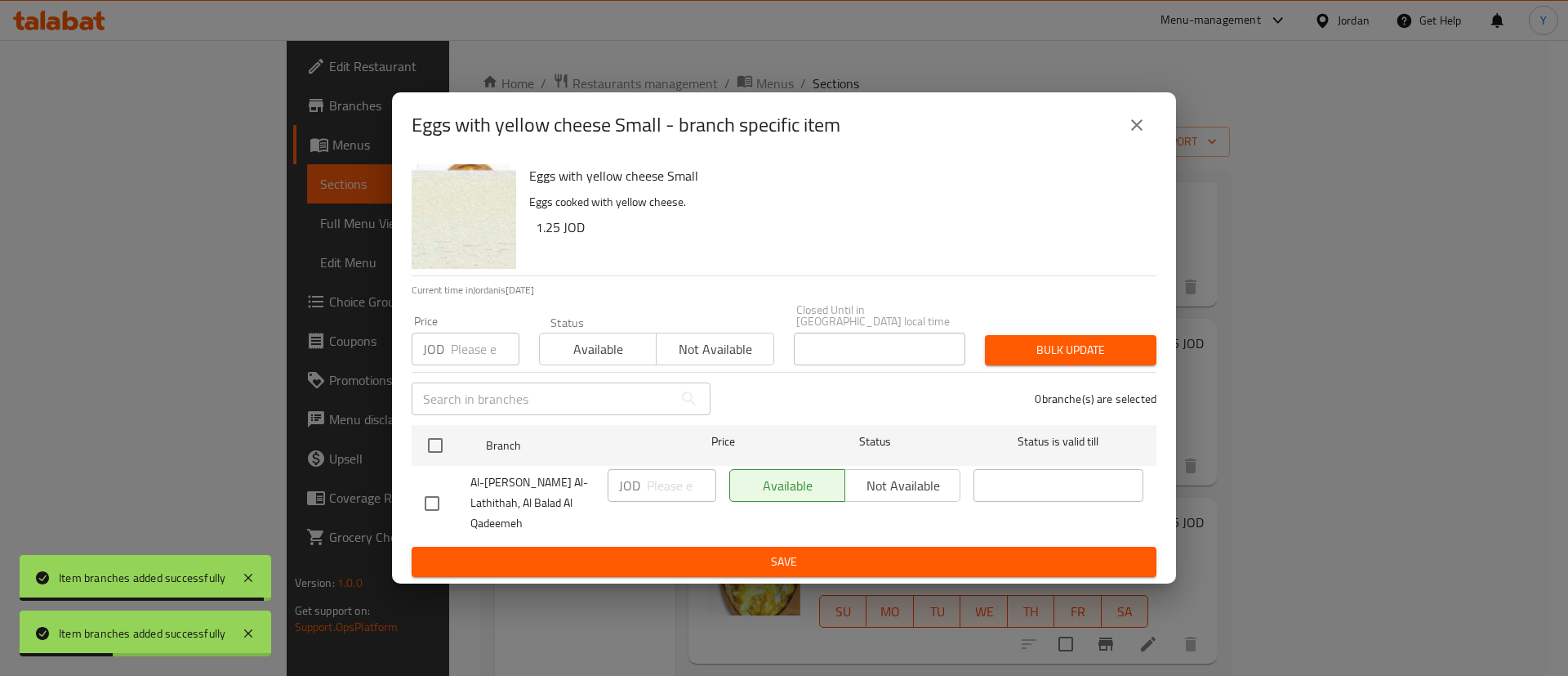
click at [490, 494] on span "Al-Fatera Al-Lathithah, Al Balad Al Qadeemeh" at bounding box center [532, 503] width 124 height 61
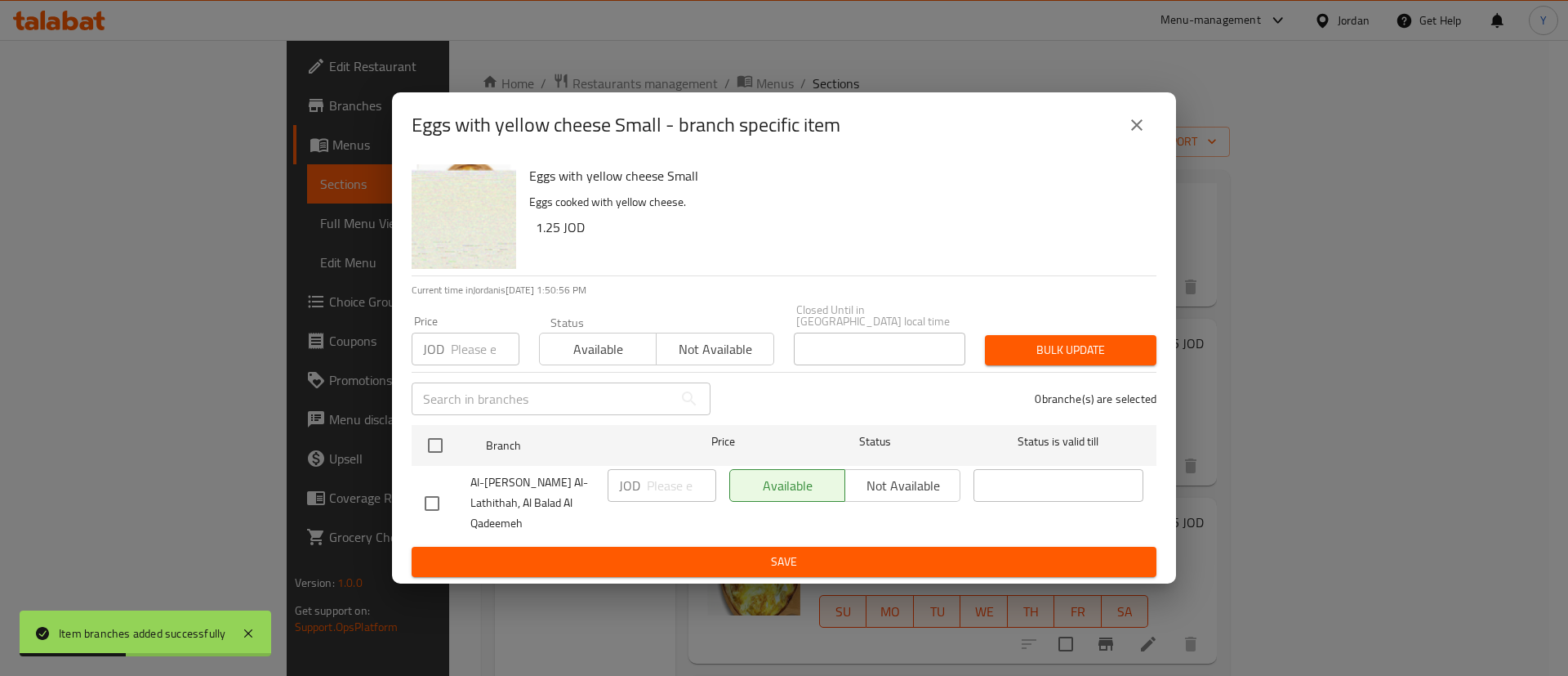
click at [425, 496] on input "checkbox" at bounding box center [432, 504] width 34 height 34
checkbox input "true"
click at [920, 502] on button "Not available" at bounding box center [902, 486] width 116 height 33
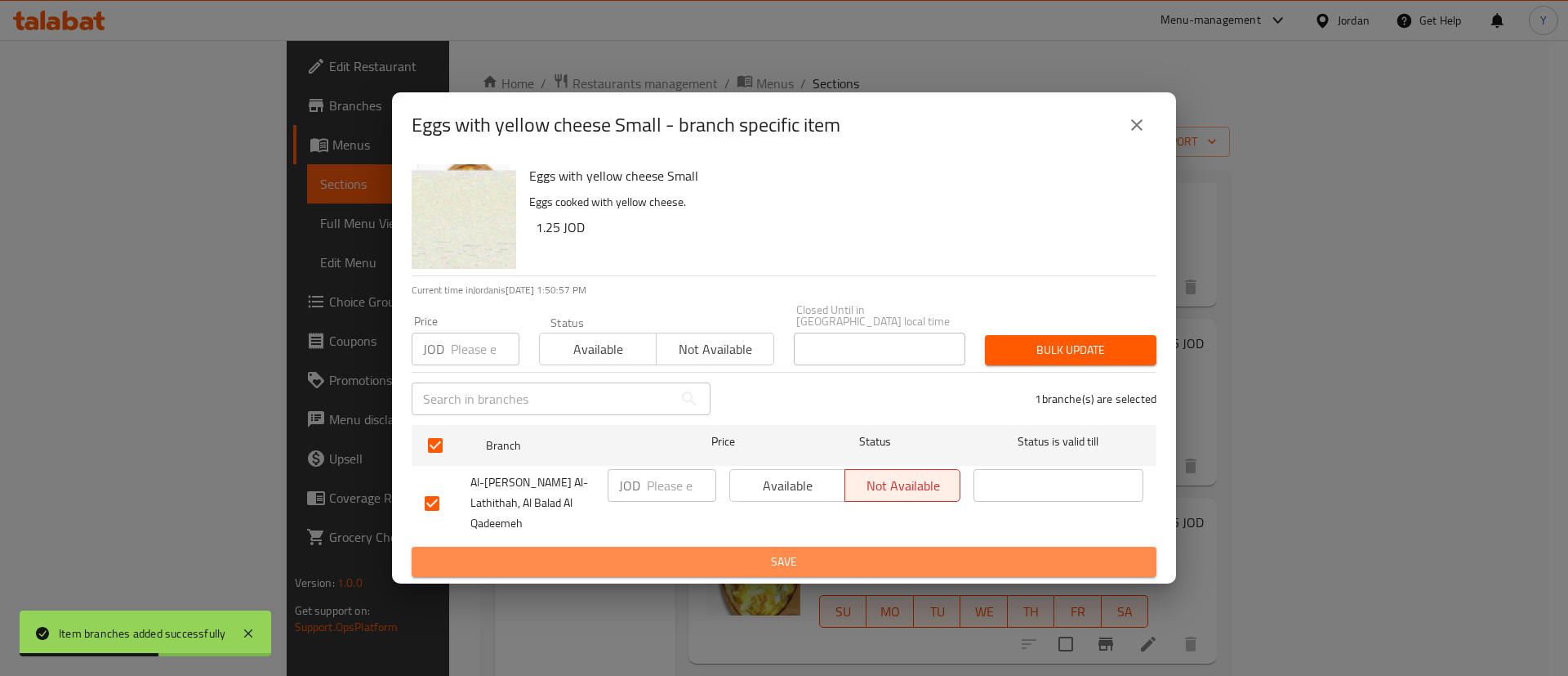
click at [898, 552] on span "Save" at bounding box center [784, 562] width 719 height 21
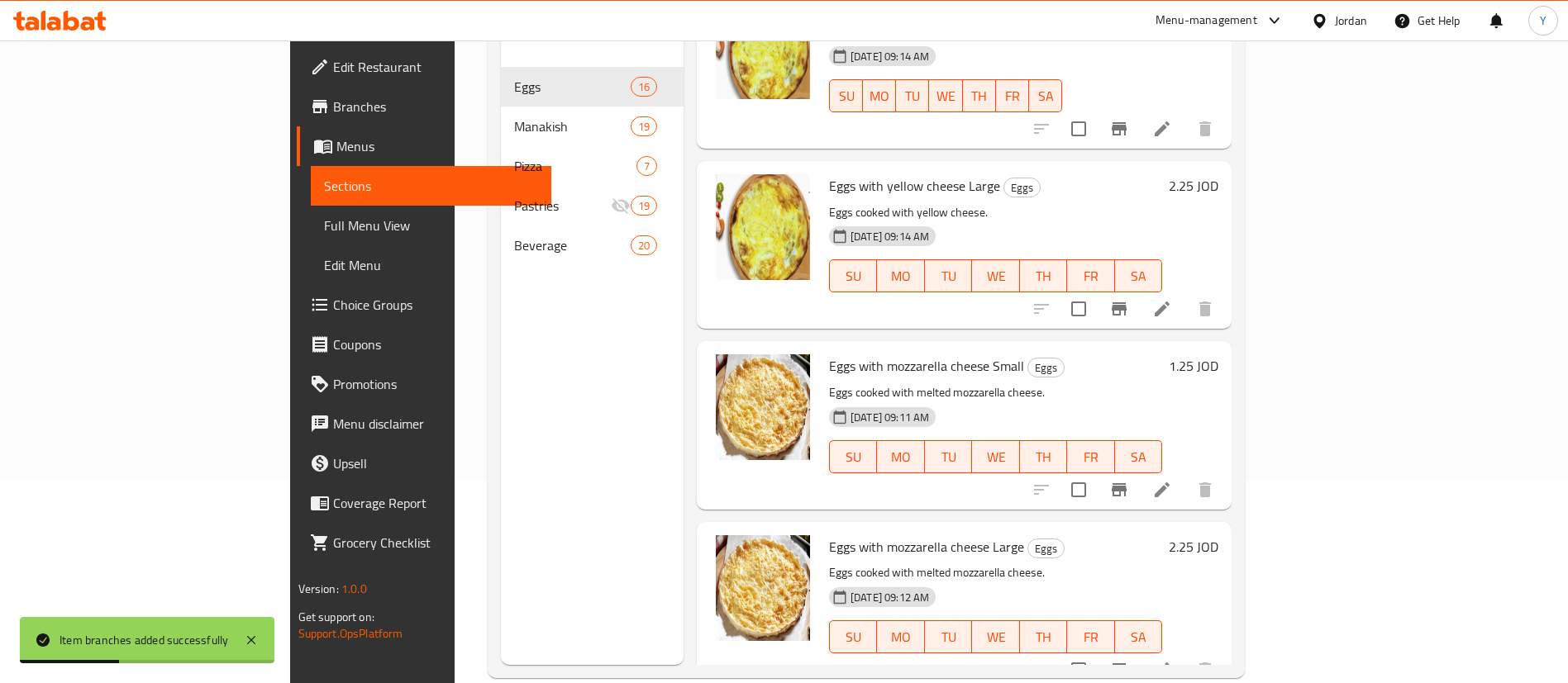
scroll to position [231, 0]
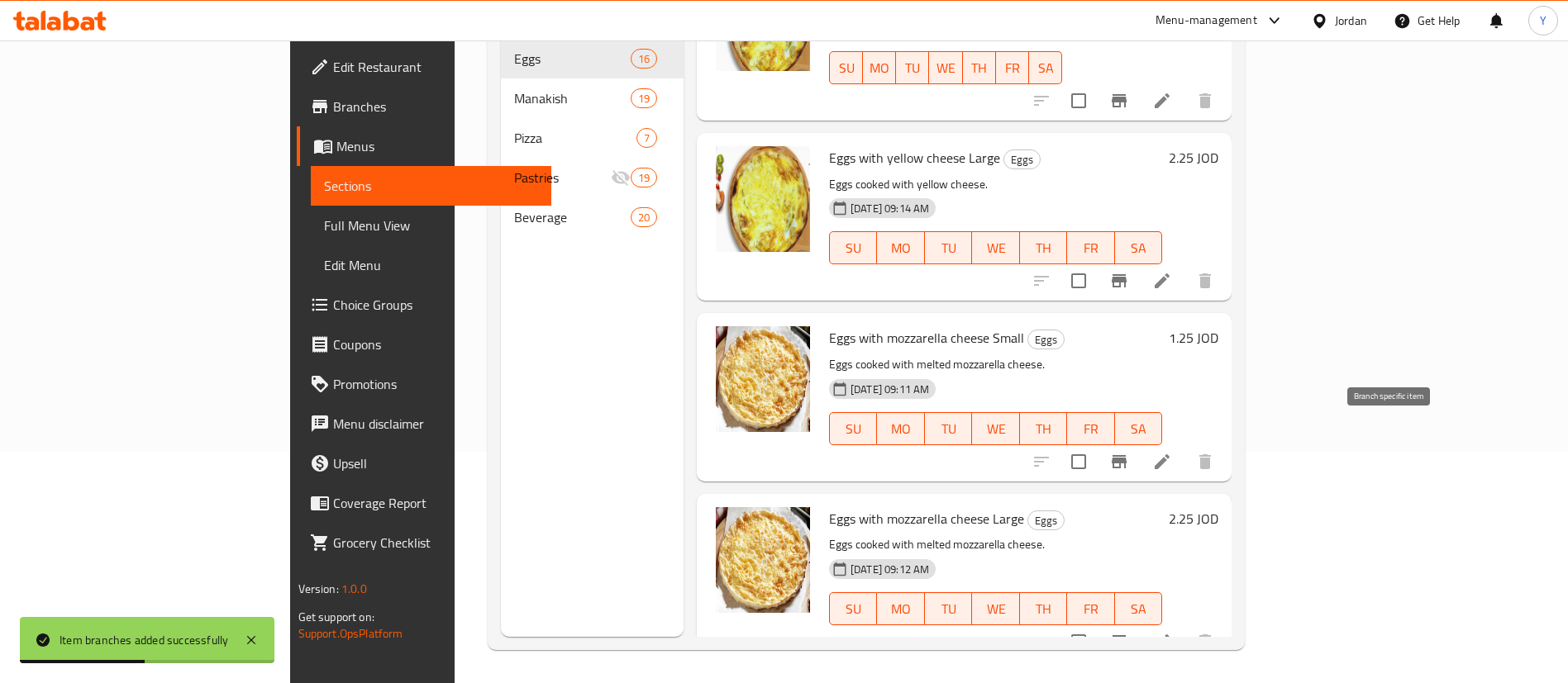
click at [1129, 452] on icon "Branch-specific-item" at bounding box center [1119, 461] width 20 height 20
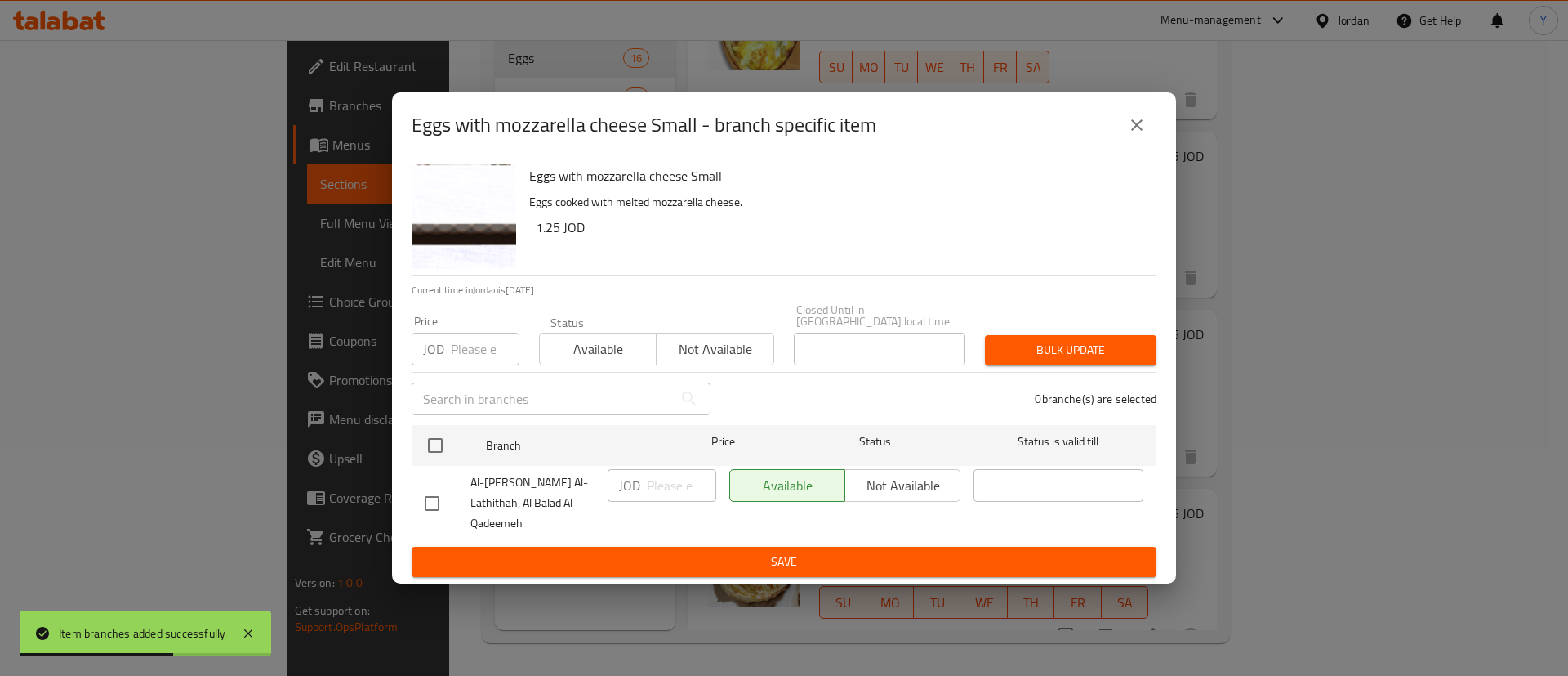
click at [434, 492] on input "checkbox" at bounding box center [432, 504] width 34 height 34
checkbox input "true"
click at [892, 490] on span "Not available" at bounding box center [903, 486] width 102 height 24
click at [866, 552] on span "Save" at bounding box center [784, 562] width 719 height 21
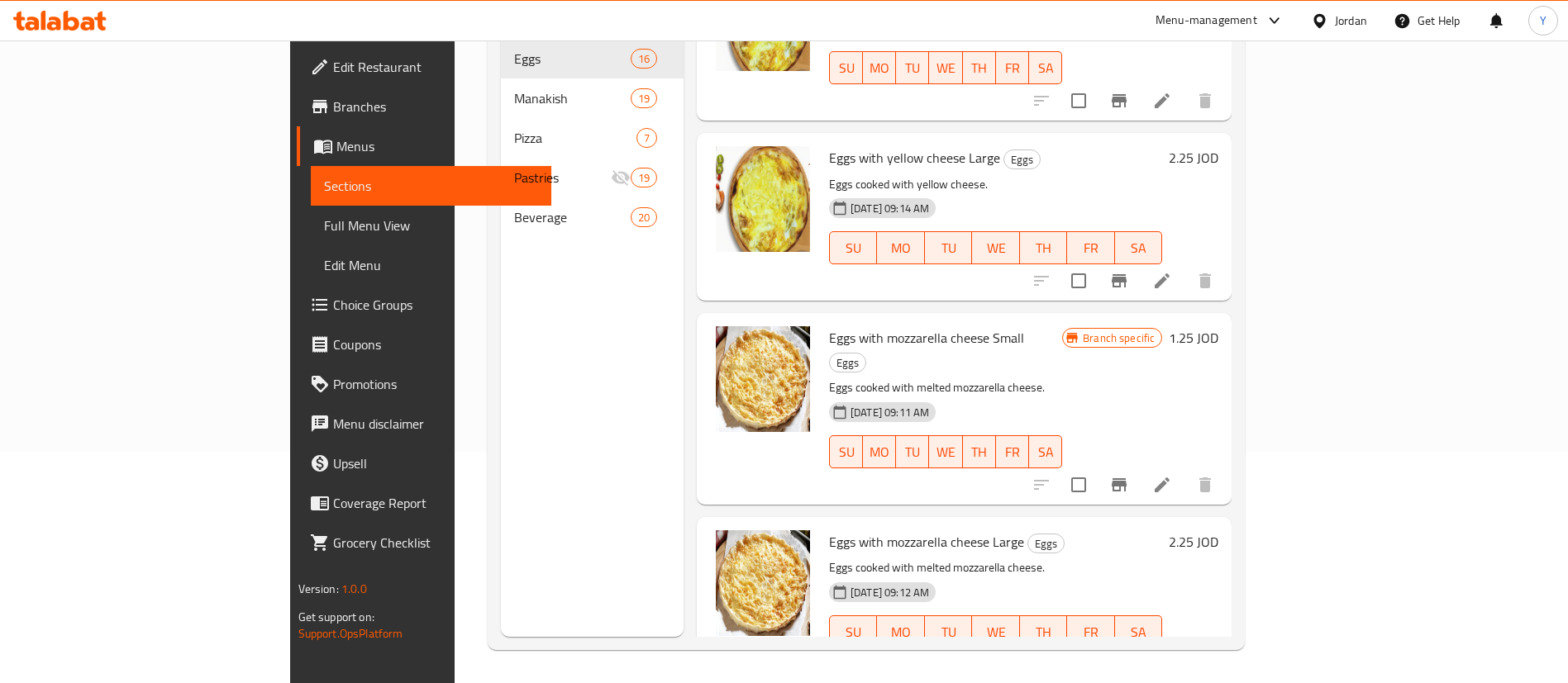
click at [88, 25] on icon at bounding box center [60, 20] width 94 height 20
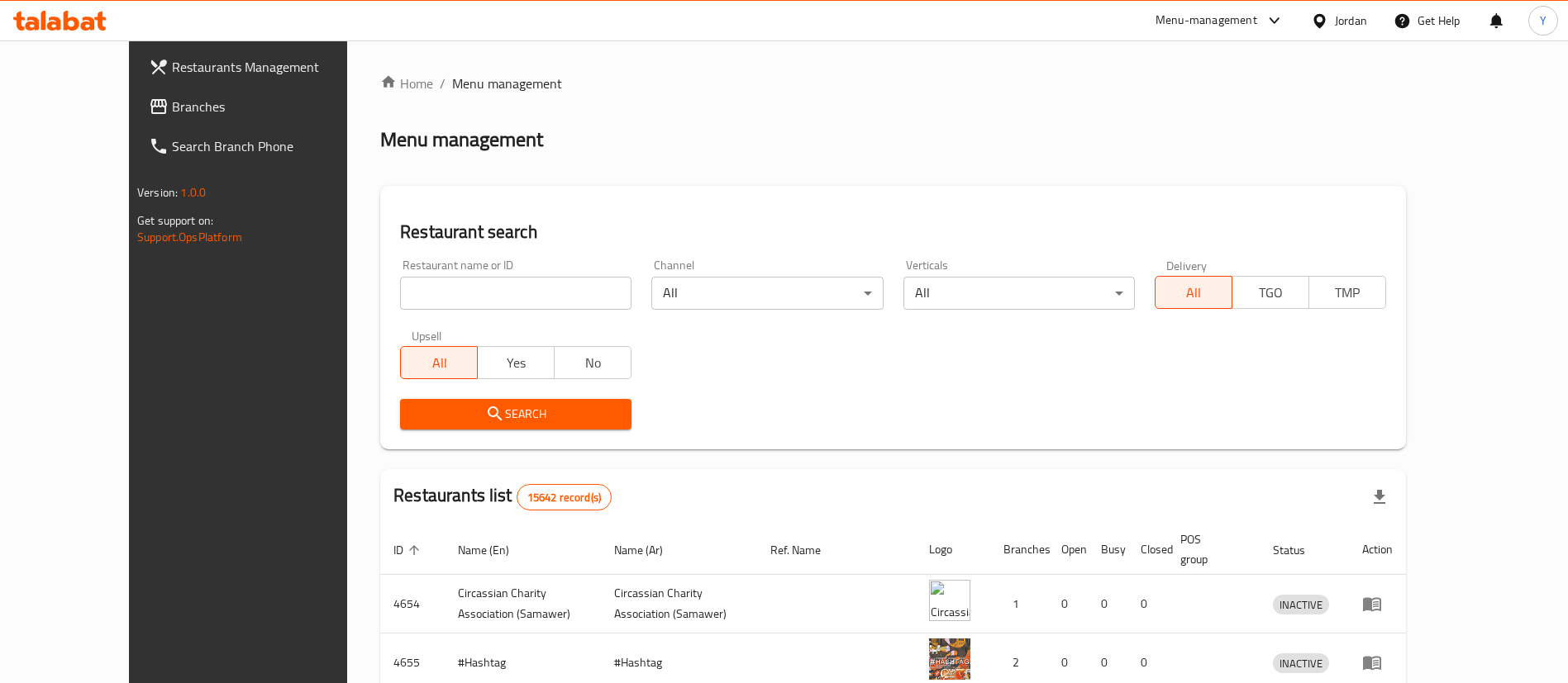
click at [172, 107] on span "Branches" at bounding box center [274, 106] width 206 height 20
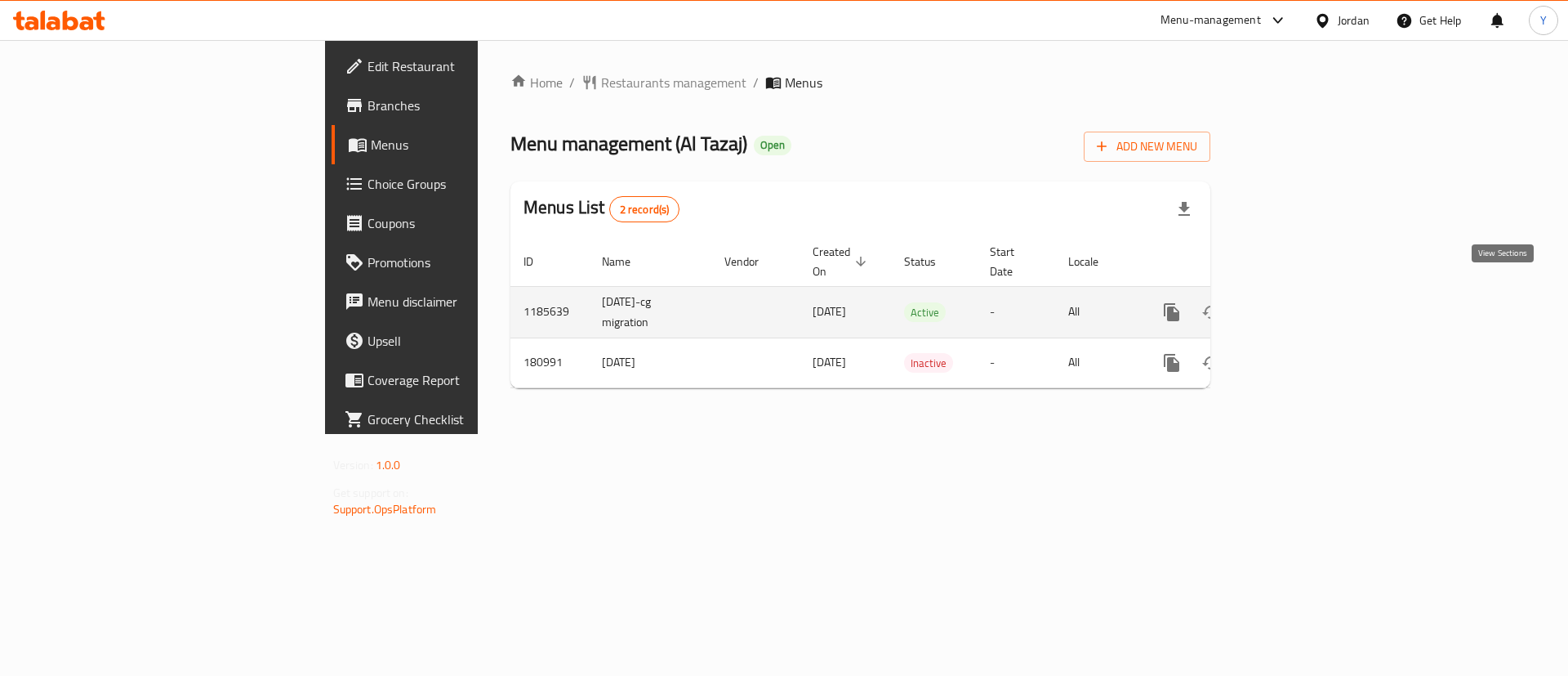
click at [1309, 303] on link "enhanced table" at bounding box center [1290, 312] width 39 height 39
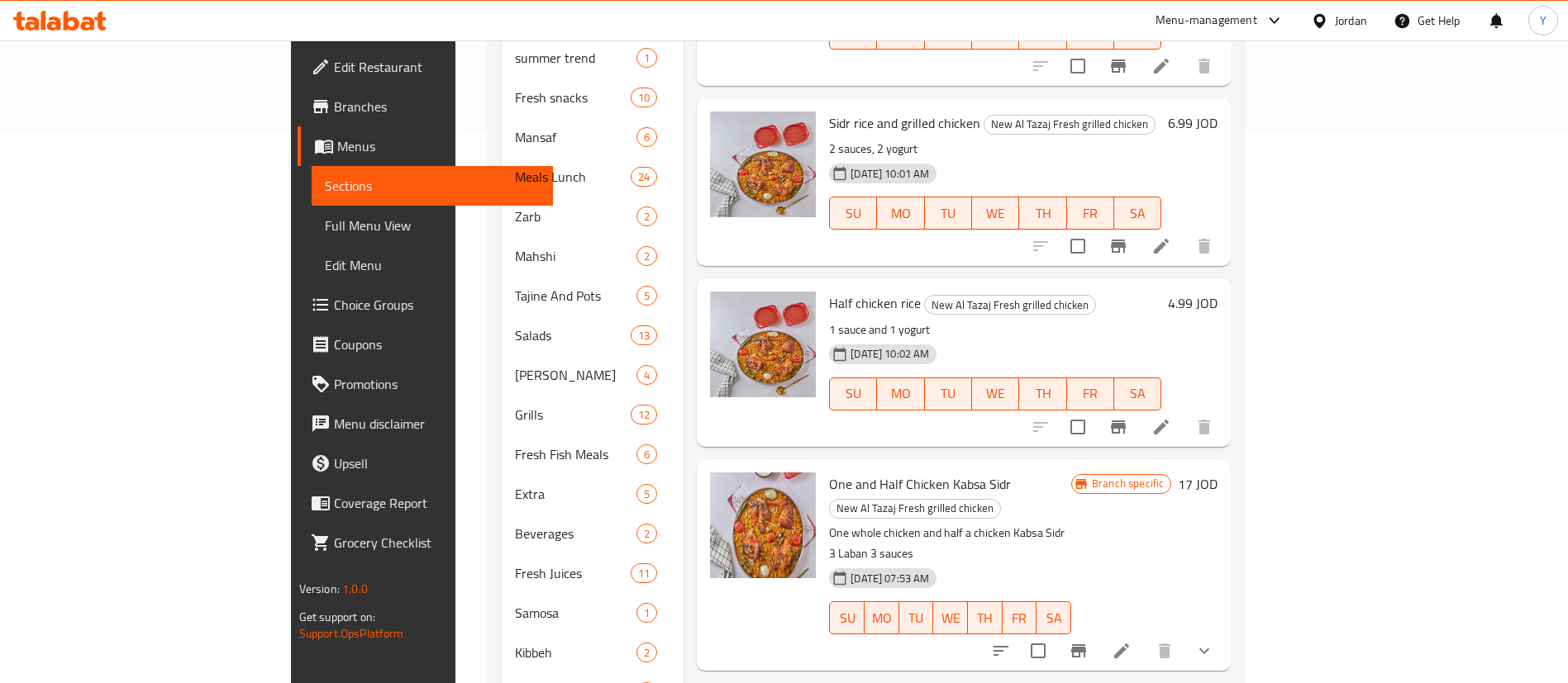
scroll to position [606, 0]
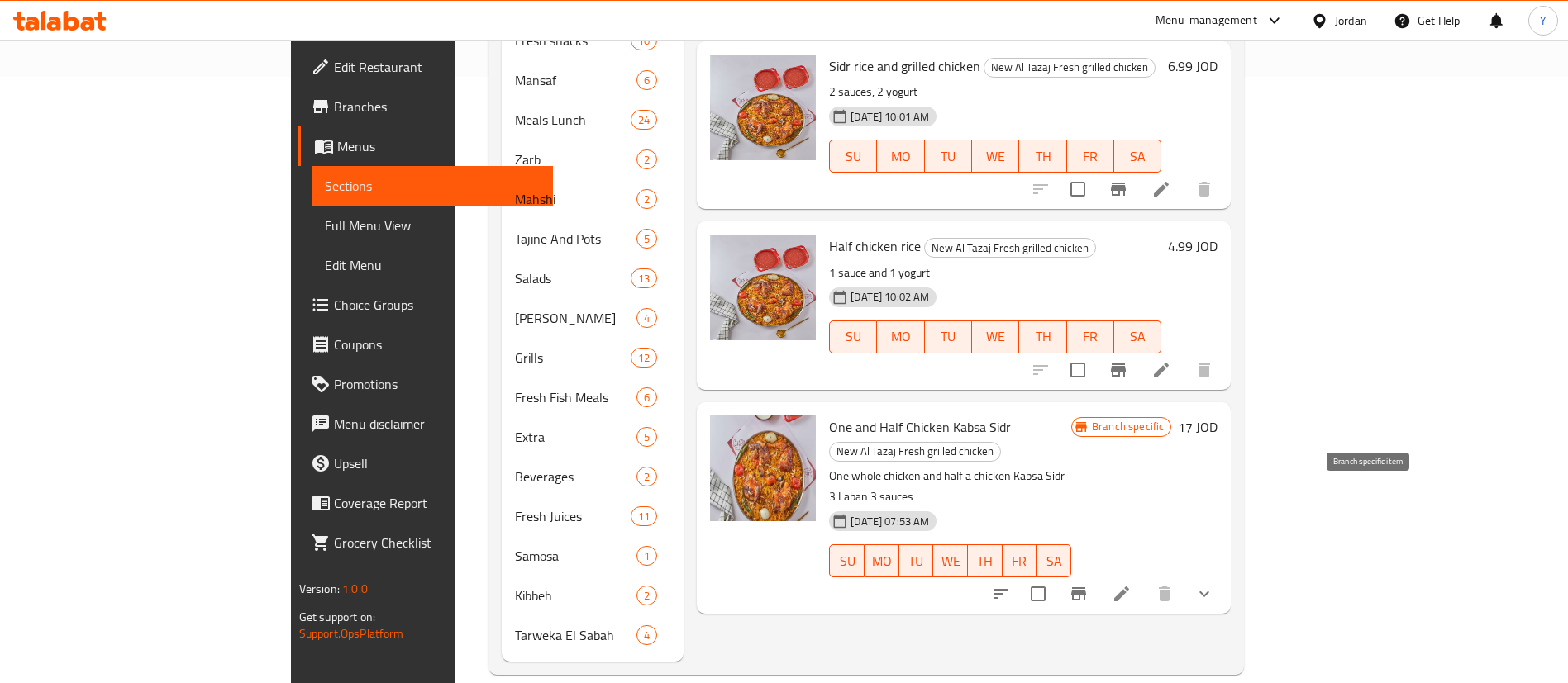
click at [1098, 574] on button "Branch-specific-item" at bounding box center [1079, 594] width 40 height 40
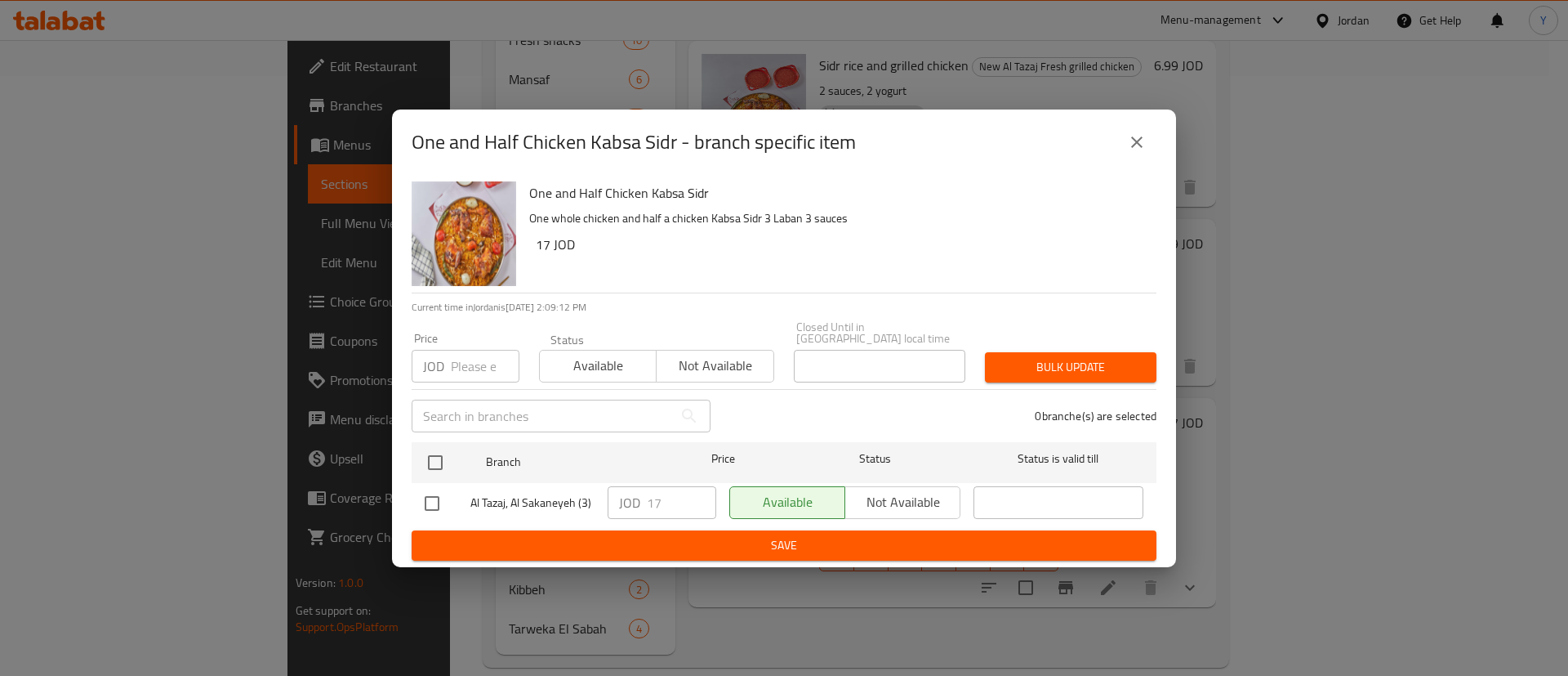
click at [1140, 137] on icon "close" at bounding box center [1137, 142] width 20 height 20
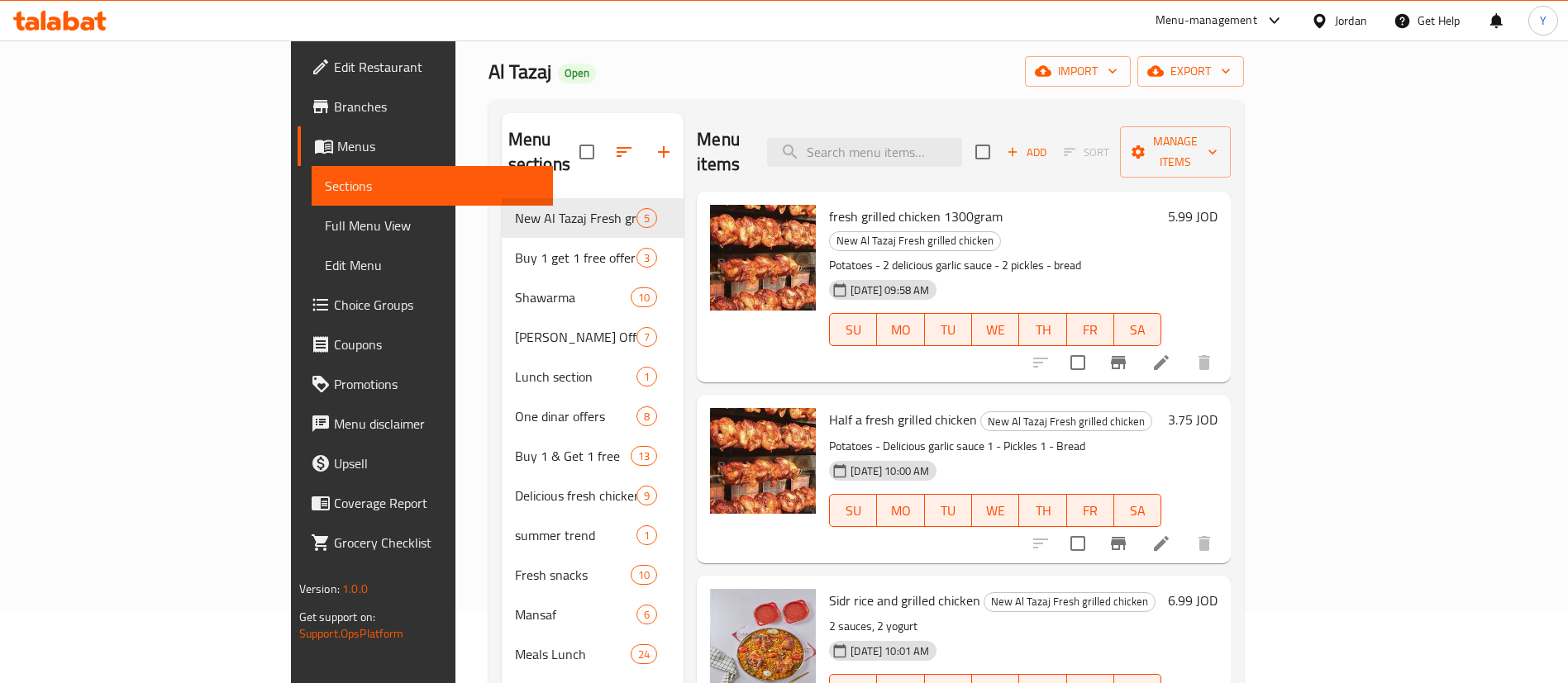
scroll to position [0, 0]
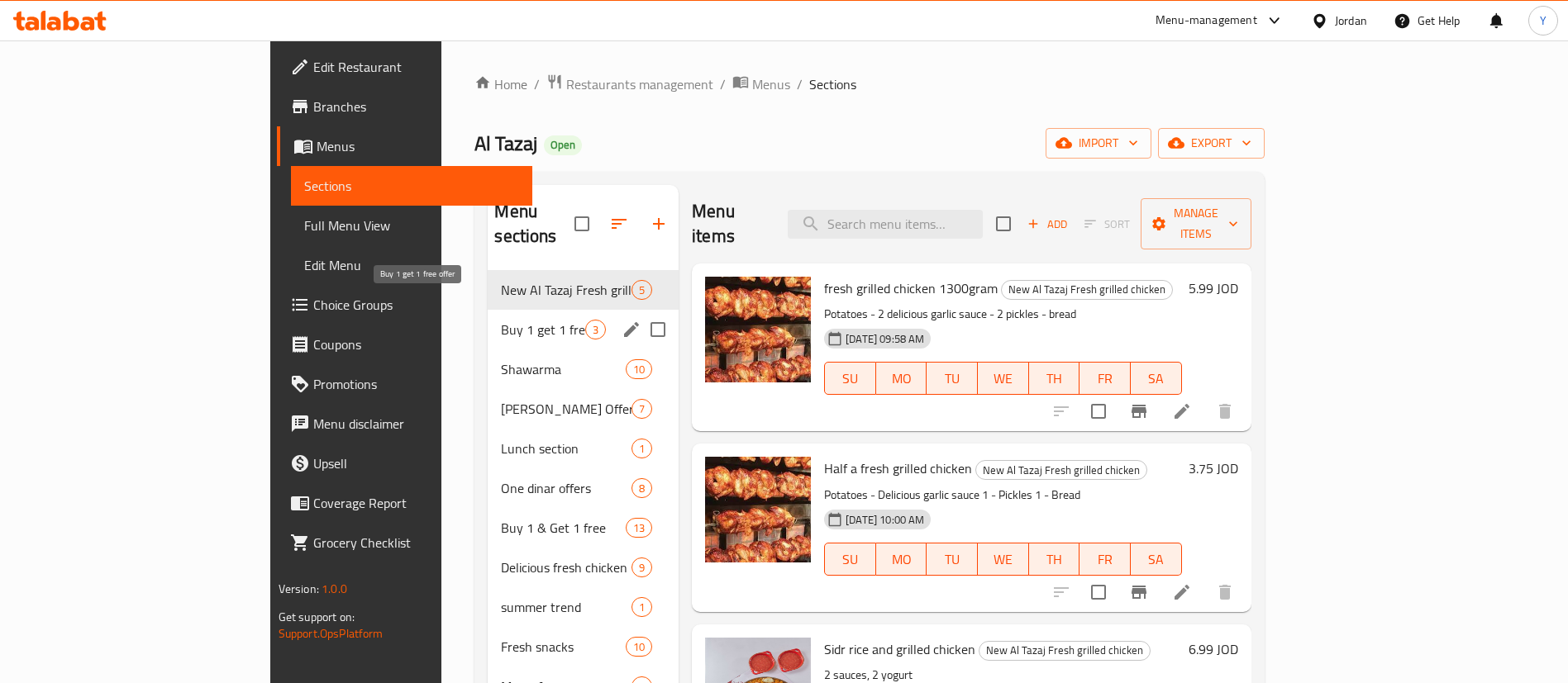
click at [500, 320] on span "Buy 1 get 1 free offer" at bounding box center [542, 329] width 84 height 20
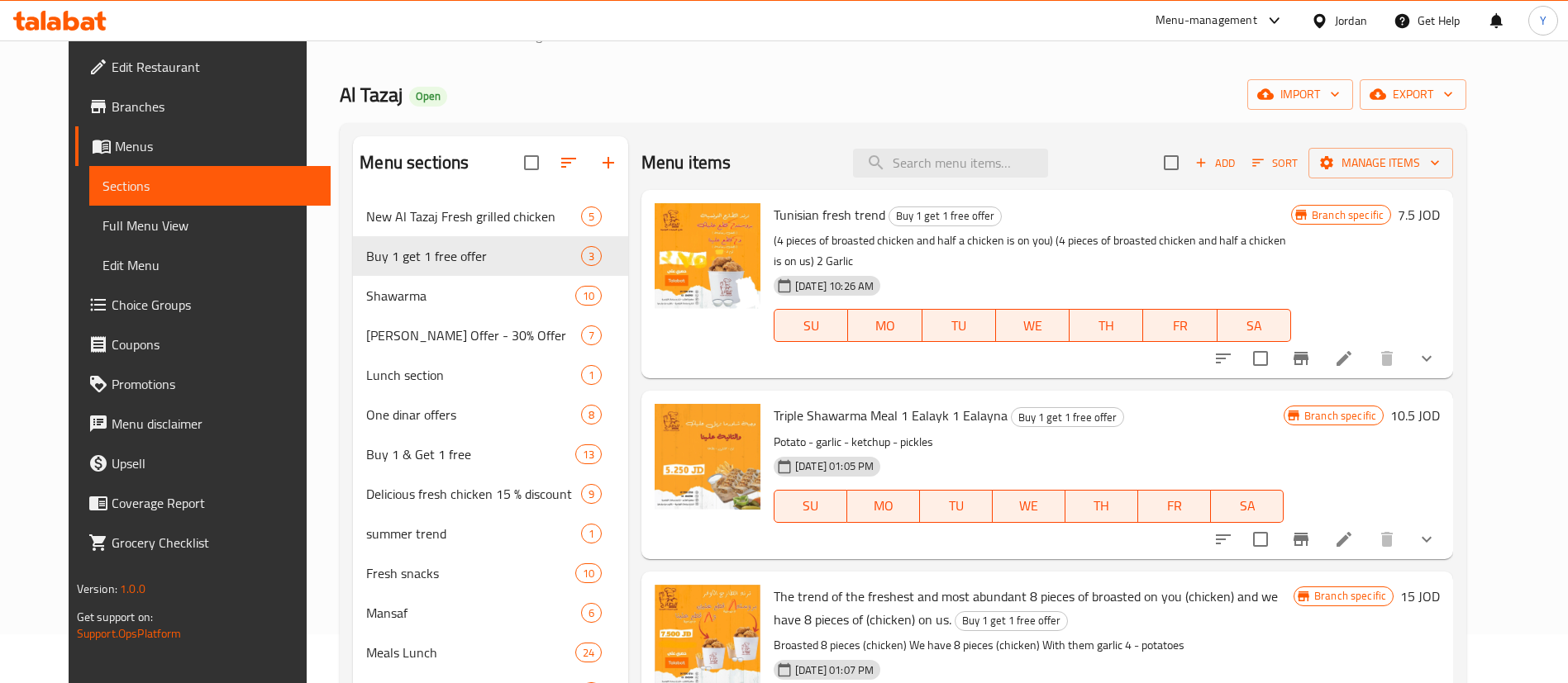
scroll to position [372, 0]
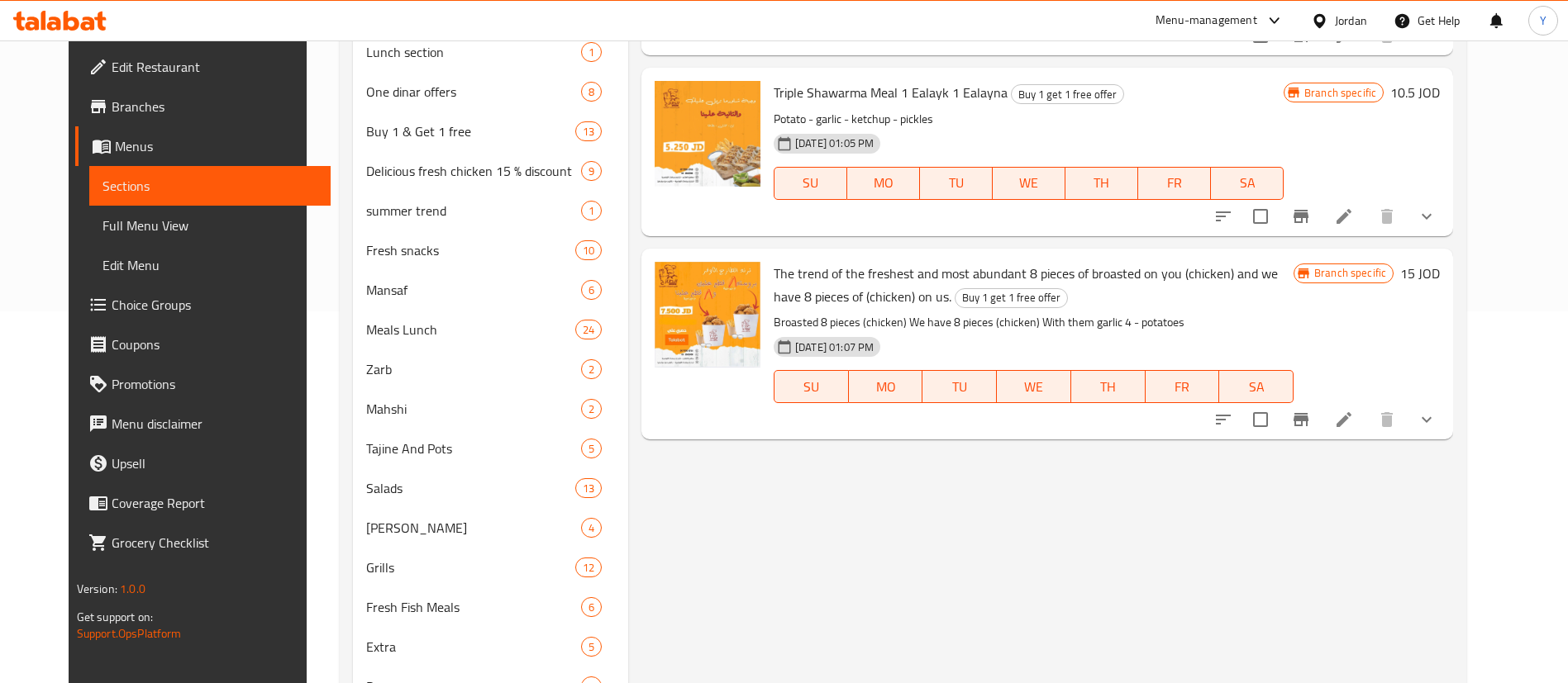
click at [1321, 409] on button "Branch-specific-item" at bounding box center [1301, 420] width 40 height 40
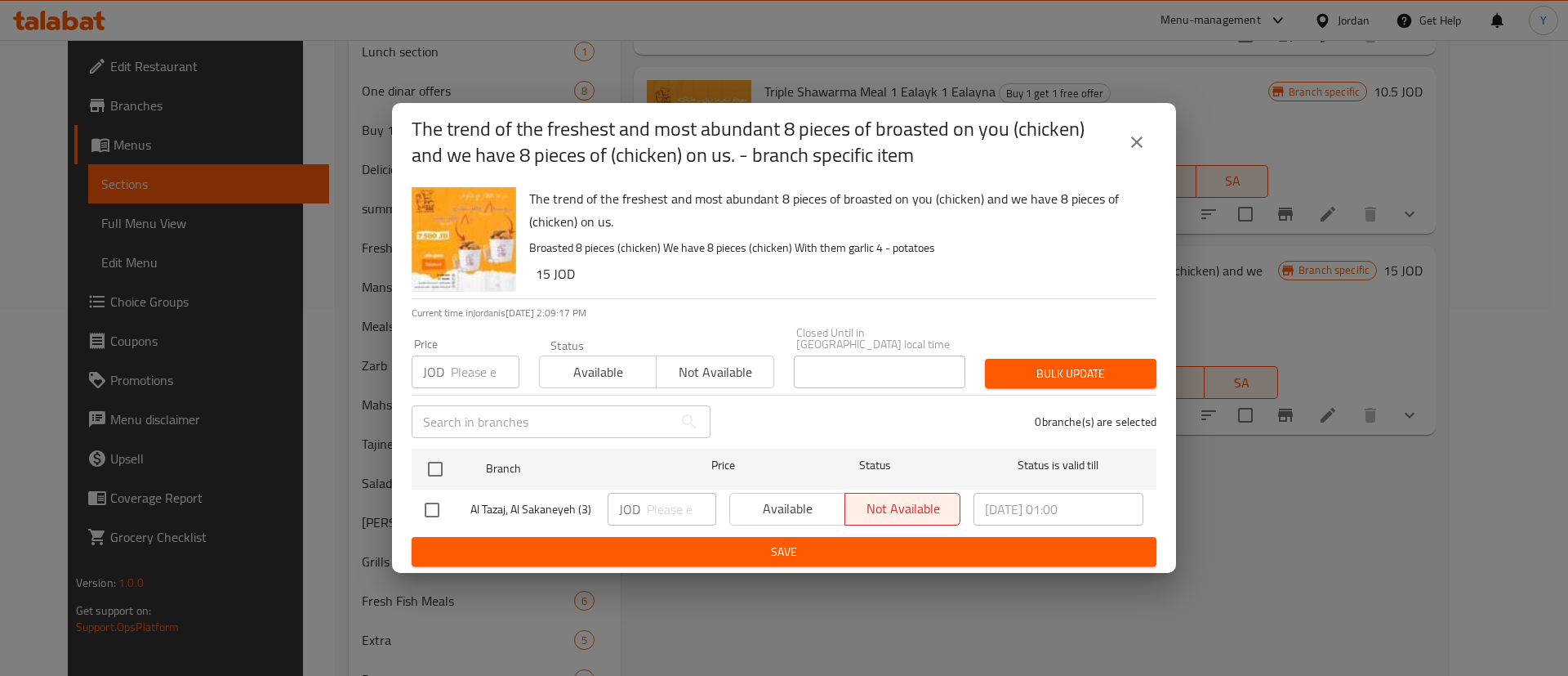
click at [437, 512] on input "checkbox" at bounding box center [432, 510] width 34 height 34
checkbox input "true"
click at [794, 509] on span "Available" at bounding box center [787, 509] width 102 height 24
click at [794, 544] on span "Save" at bounding box center [784, 552] width 719 height 21
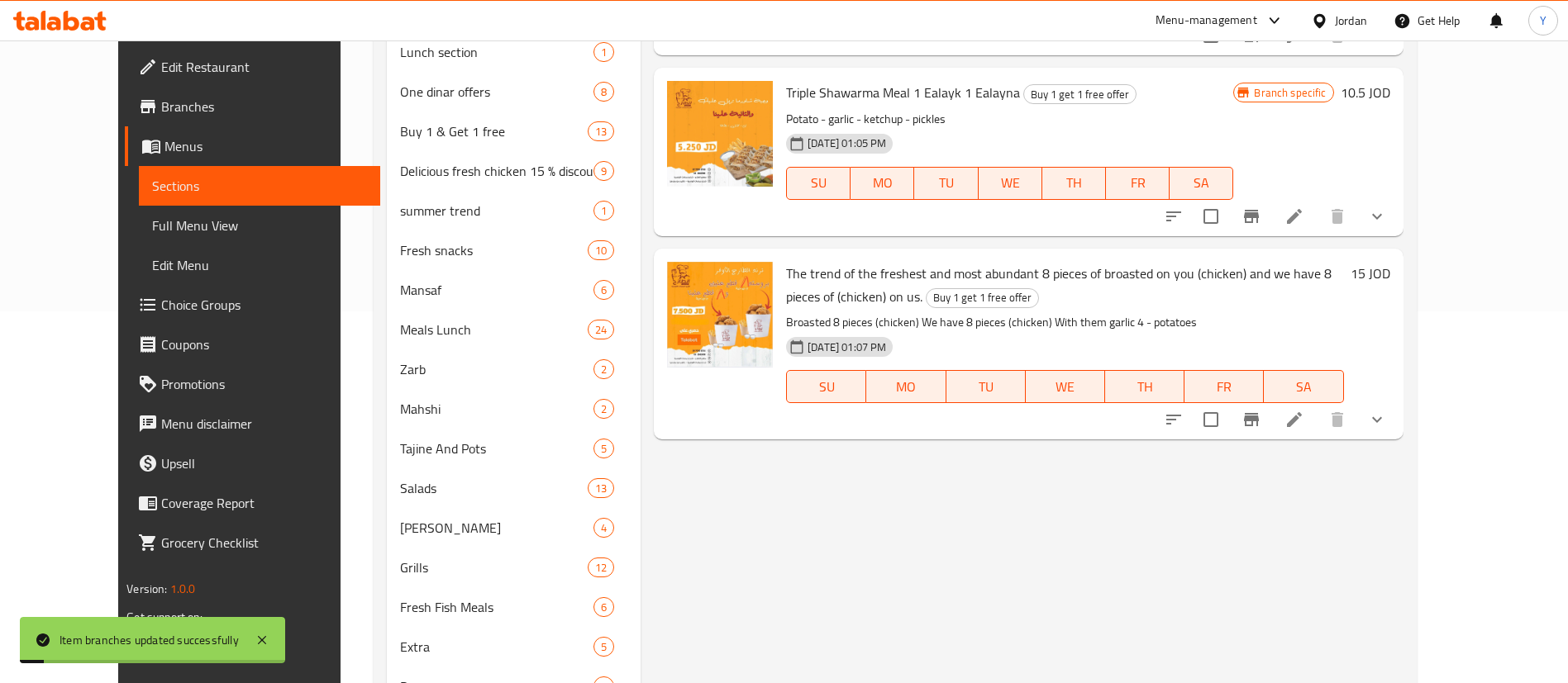
scroll to position [248, 0]
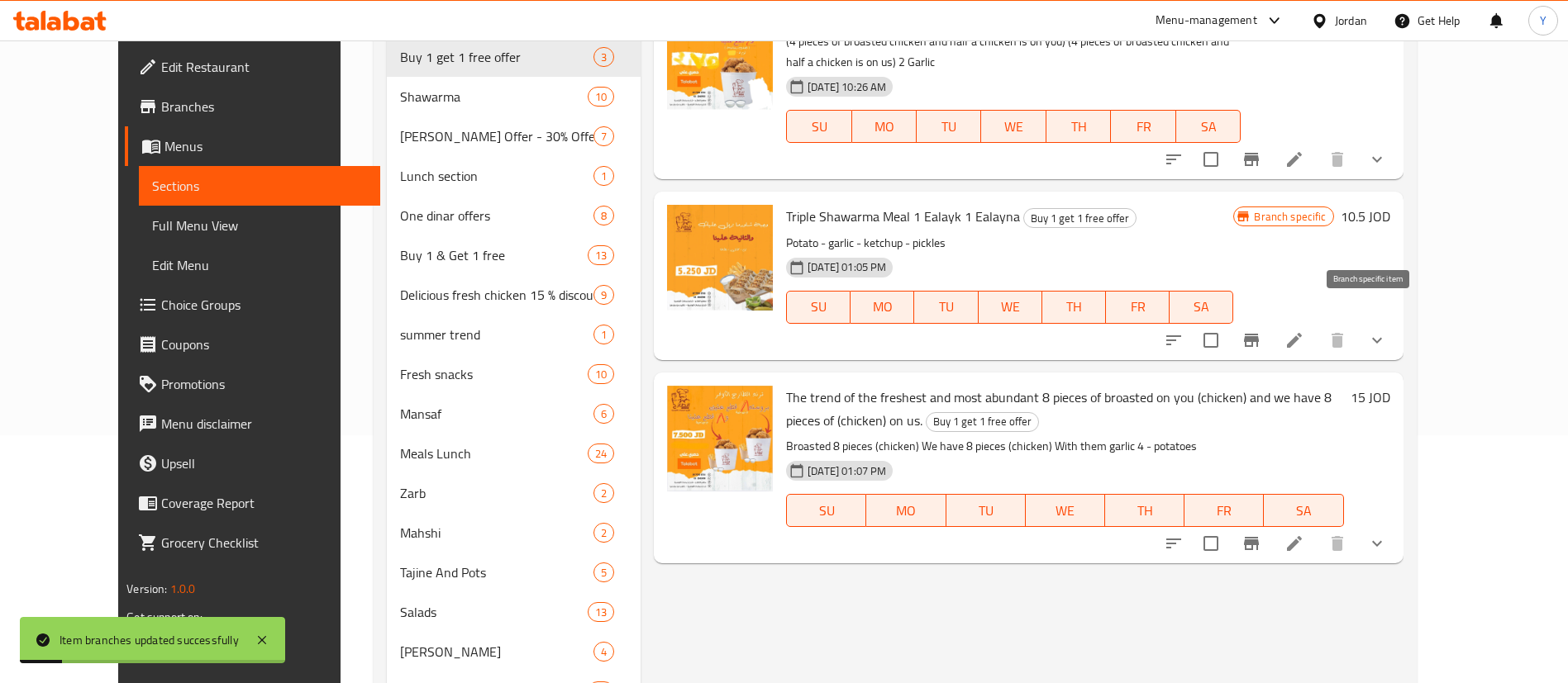
click at [1258, 334] on icon "Branch-specific-item" at bounding box center [1251, 340] width 15 height 13
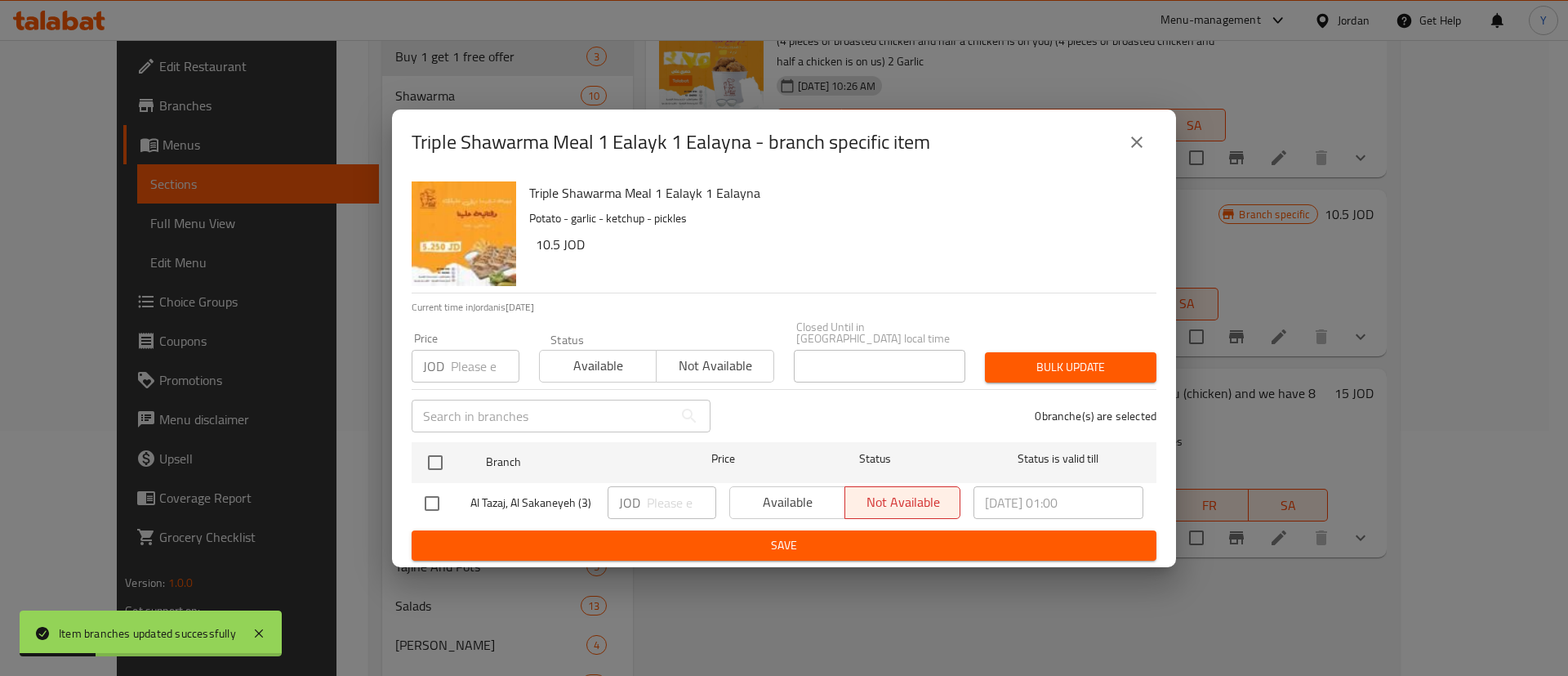
click at [428, 491] on input "checkbox" at bounding box center [432, 504] width 34 height 34
checkbox input "true"
click at [808, 496] on span "Available" at bounding box center [787, 503] width 102 height 24
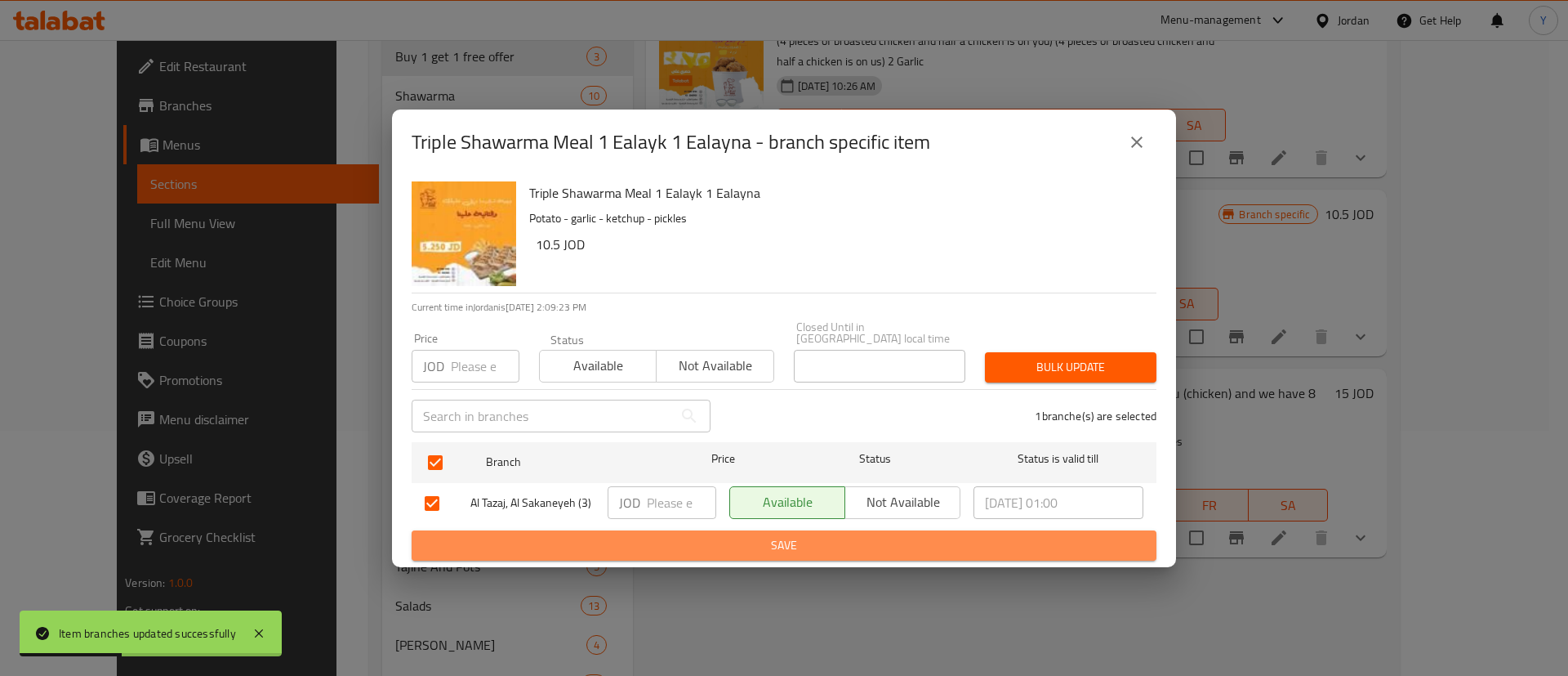
click at [815, 530] on button "Save" at bounding box center [784, 545] width 745 height 30
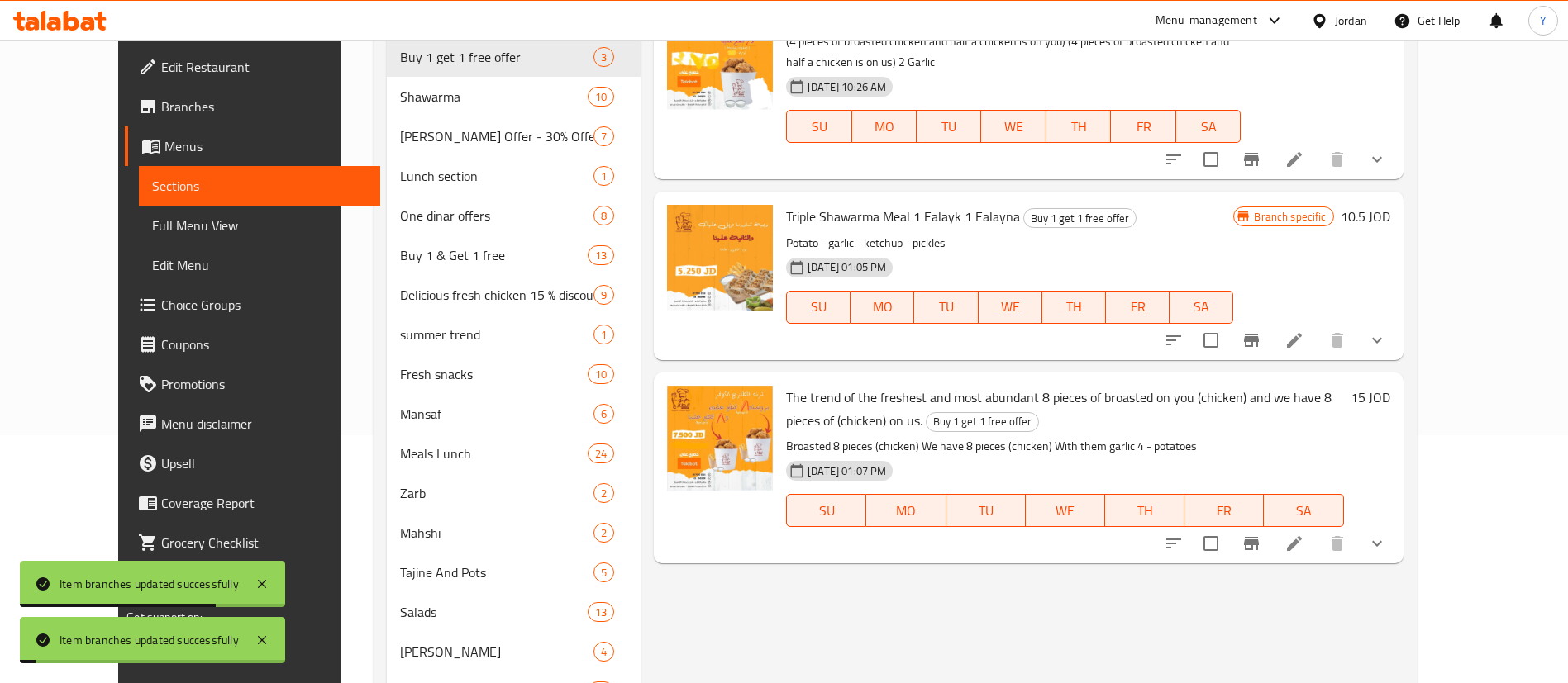
scroll to position [124, 0]
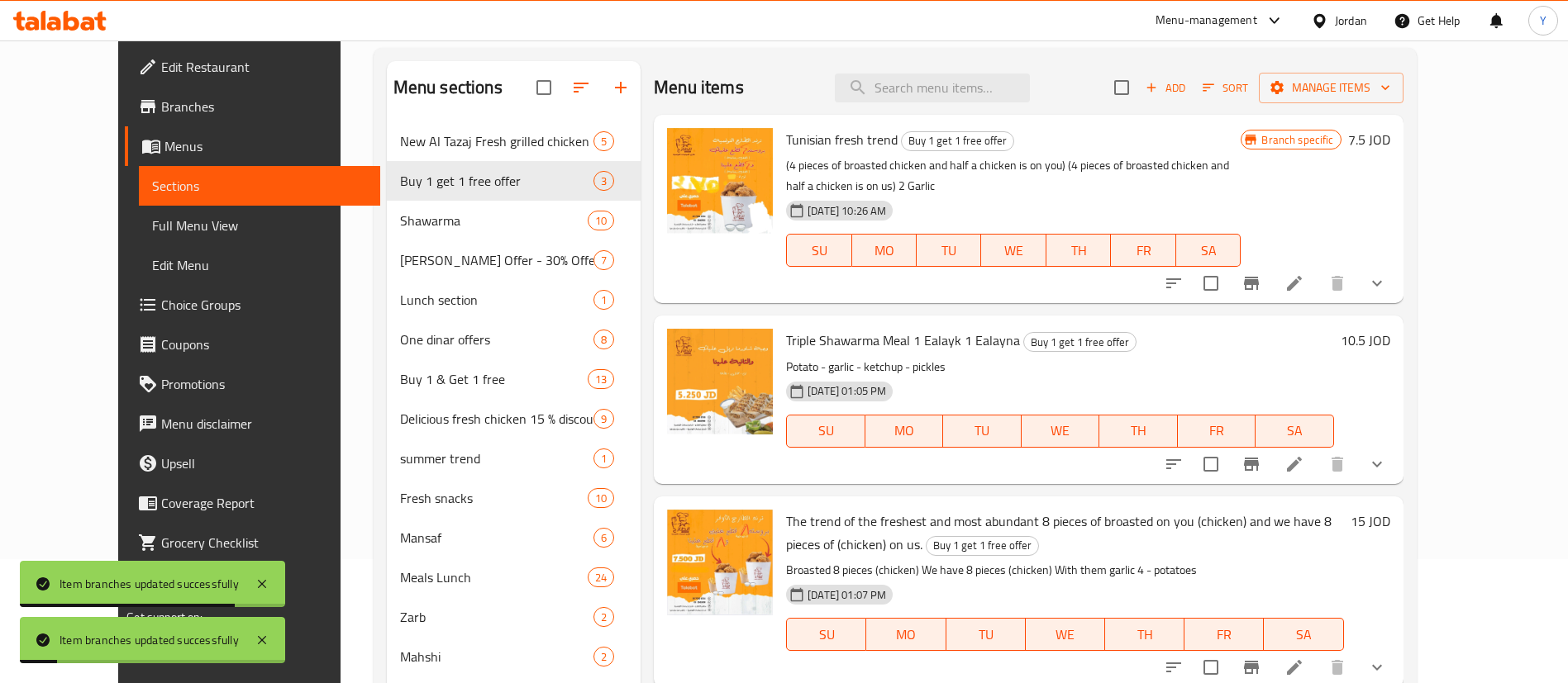
click at [1258, 276] on icon "Branch-specific-item" at bounding box center [1251, 283] width 15 height 13
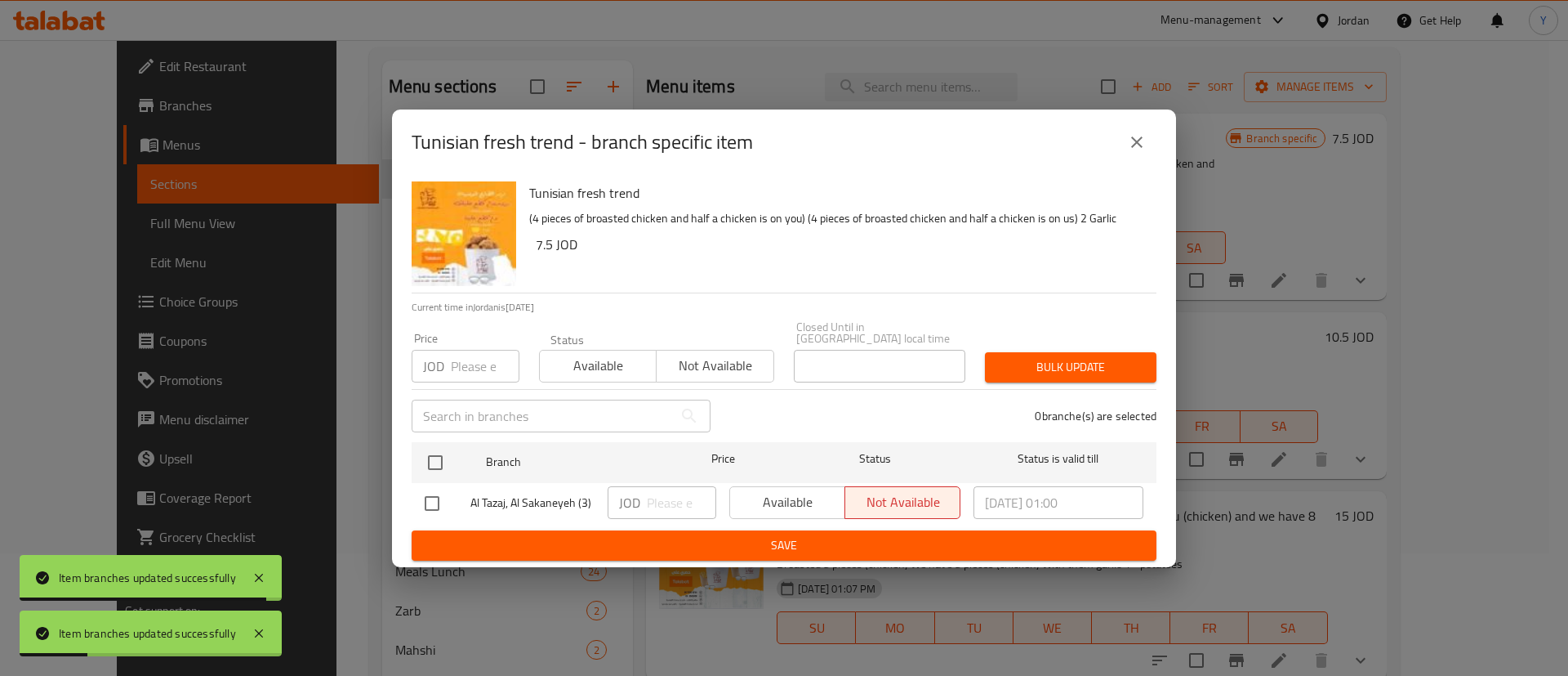
click at [436, 501] on input "checkbox" at bounding box center [432, 504] width 34 height 34
checkbox input "true"
click at [777, 497] on span "Available" at bounding box center [787, 503] width 102 height 24
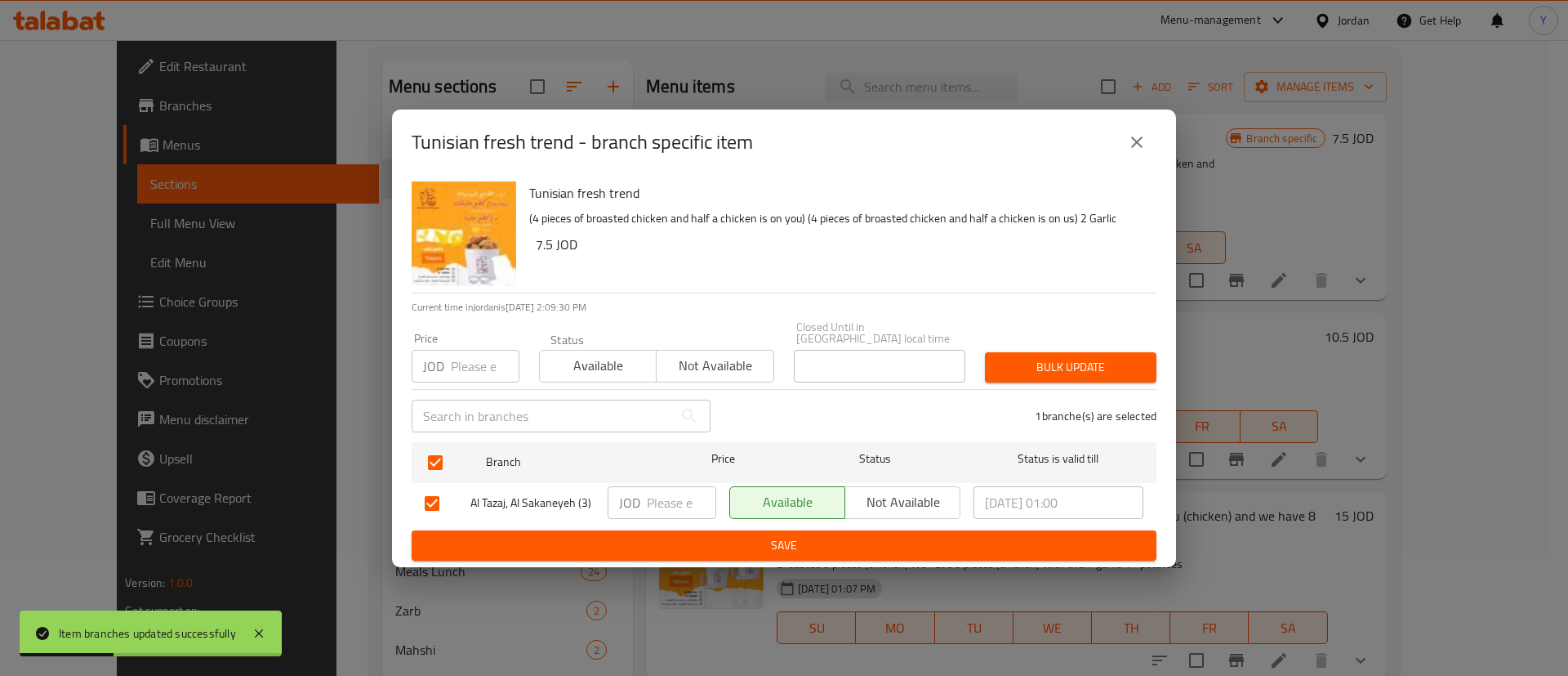
click at [772, 535] on span "Save" at bounding box center [784, 546] width 719 height 21
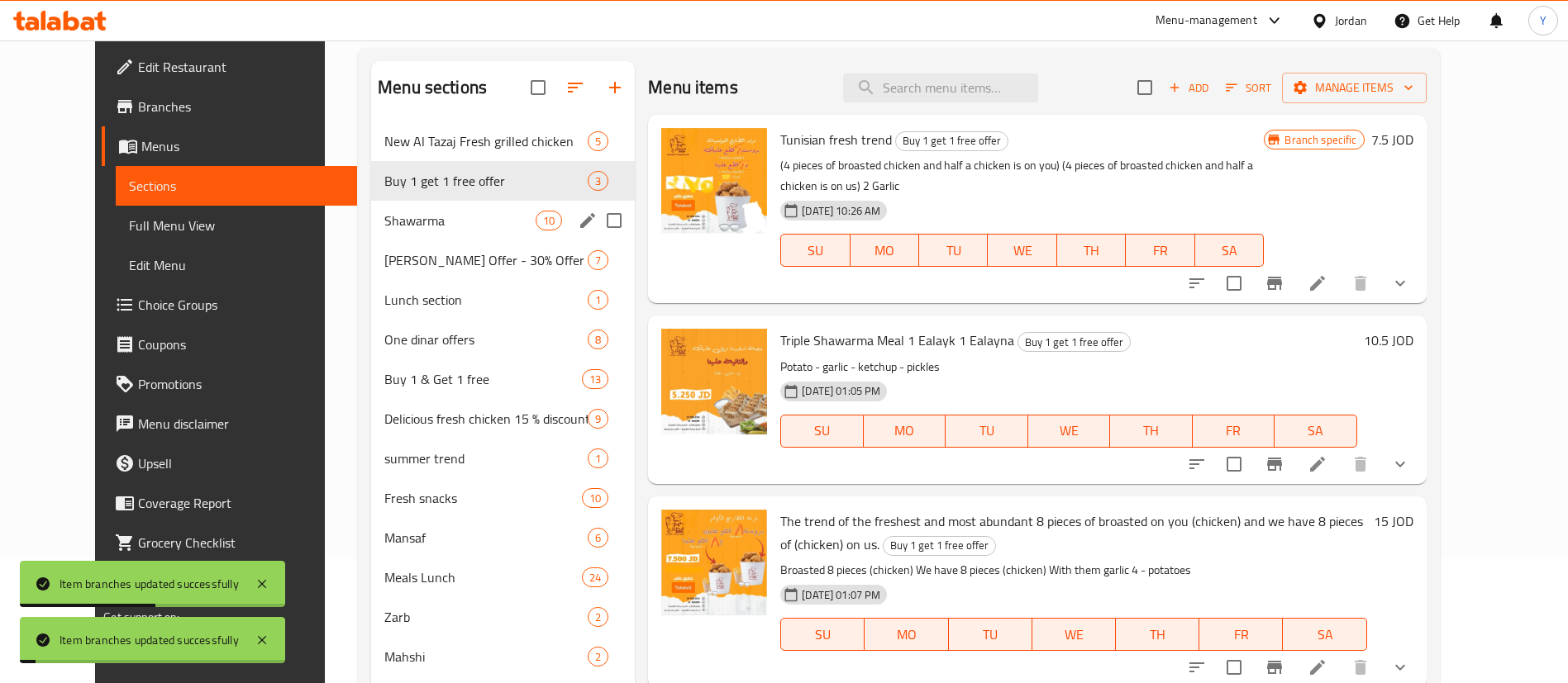
click at [393, 218] on span "Shawarma" at bounding box center [460, 220] width 151 height 20
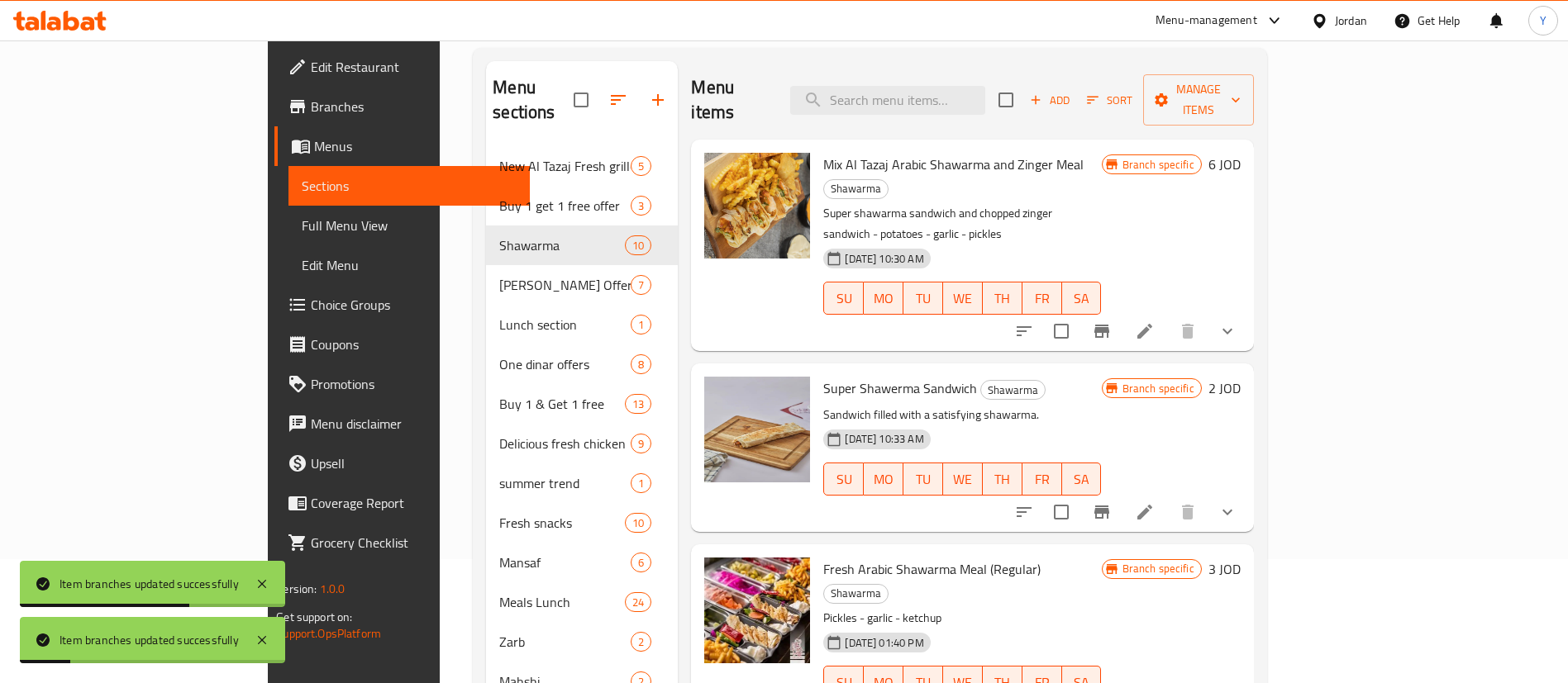
click at [1121, 311] on button "Branch-specific-item" at bounding box center [1101, 331] width 40 height 40
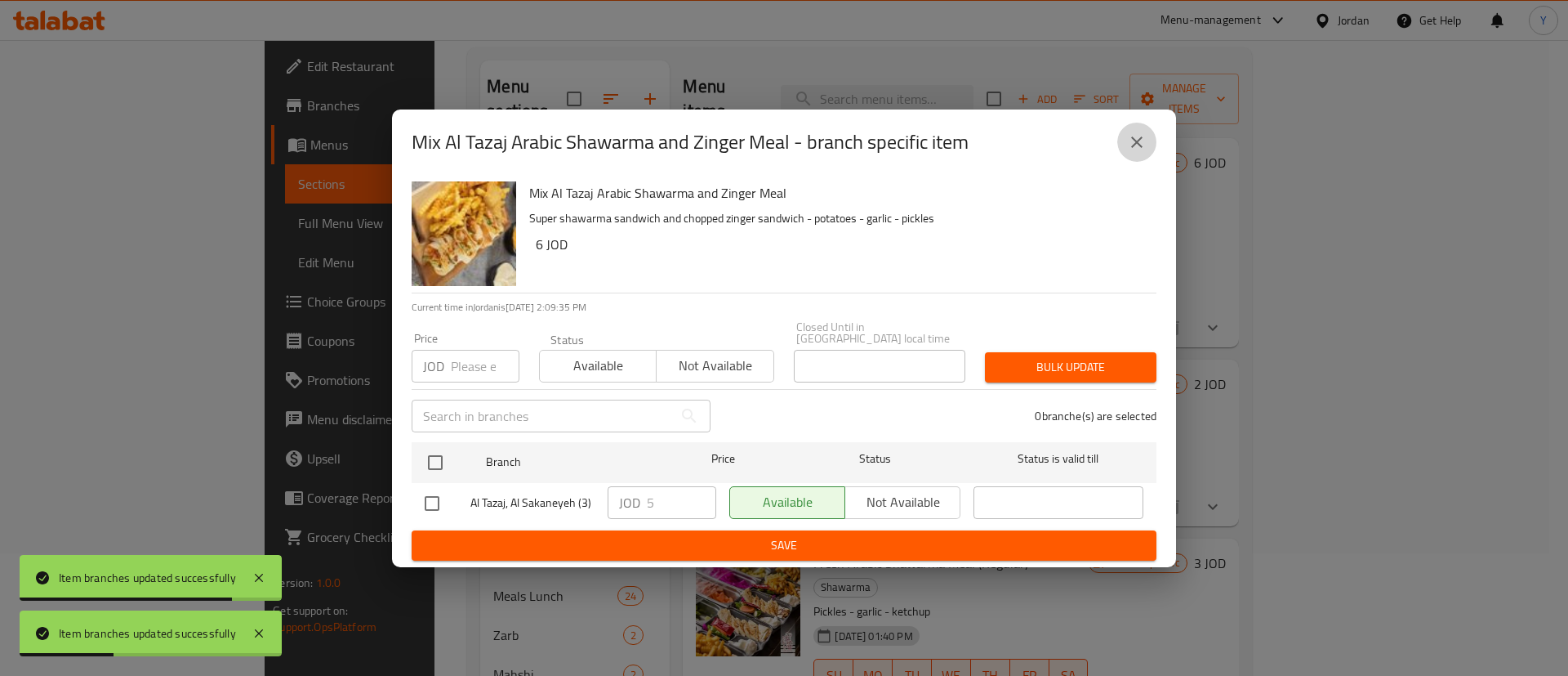
click at [1142, 147] on icon "close" at bounding box center [1137, 142] width 20 height 20
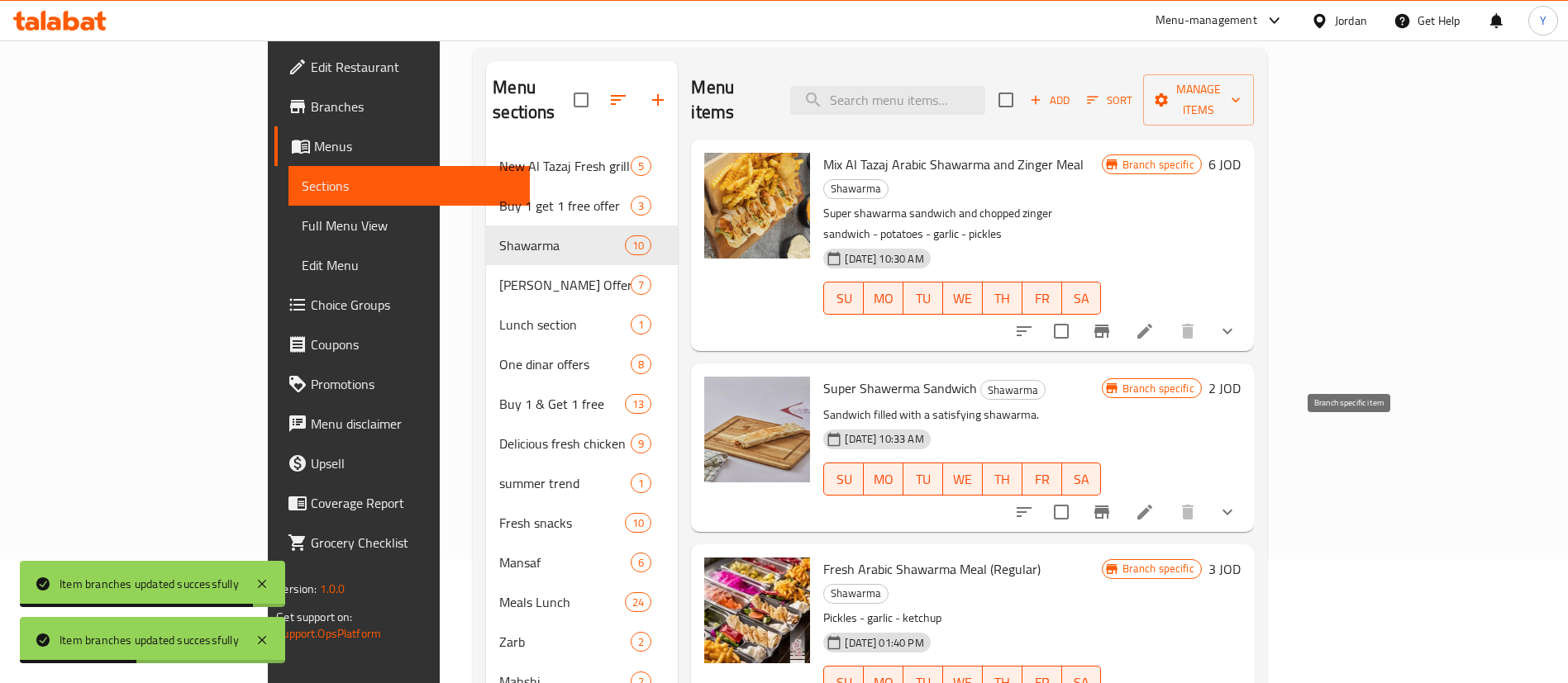
click at [1112, 502] on icon "Branch-specific-item" at bounding box center [1101, 511] width 20 height 20
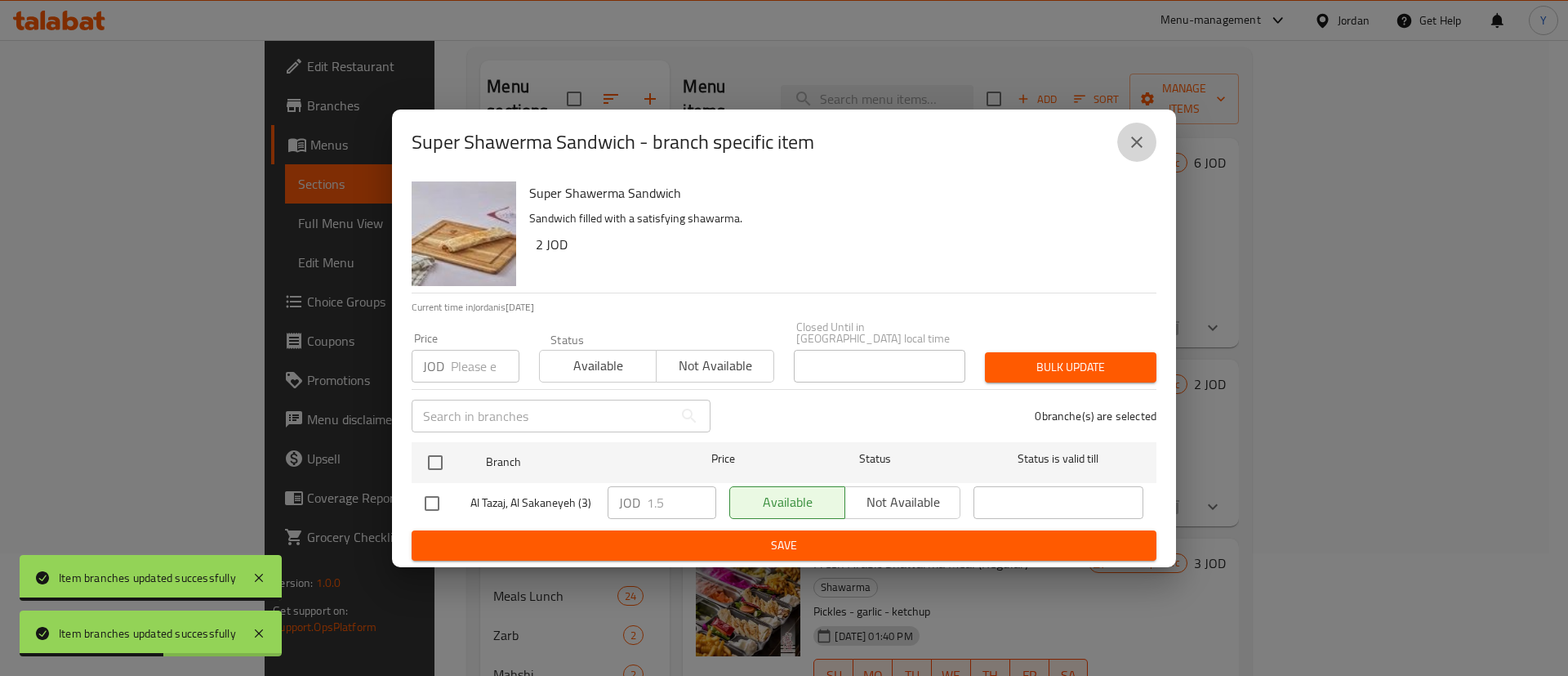
click at [1138, 148] on icon "close" at bounding box center [1137, 142] width 11 height 11
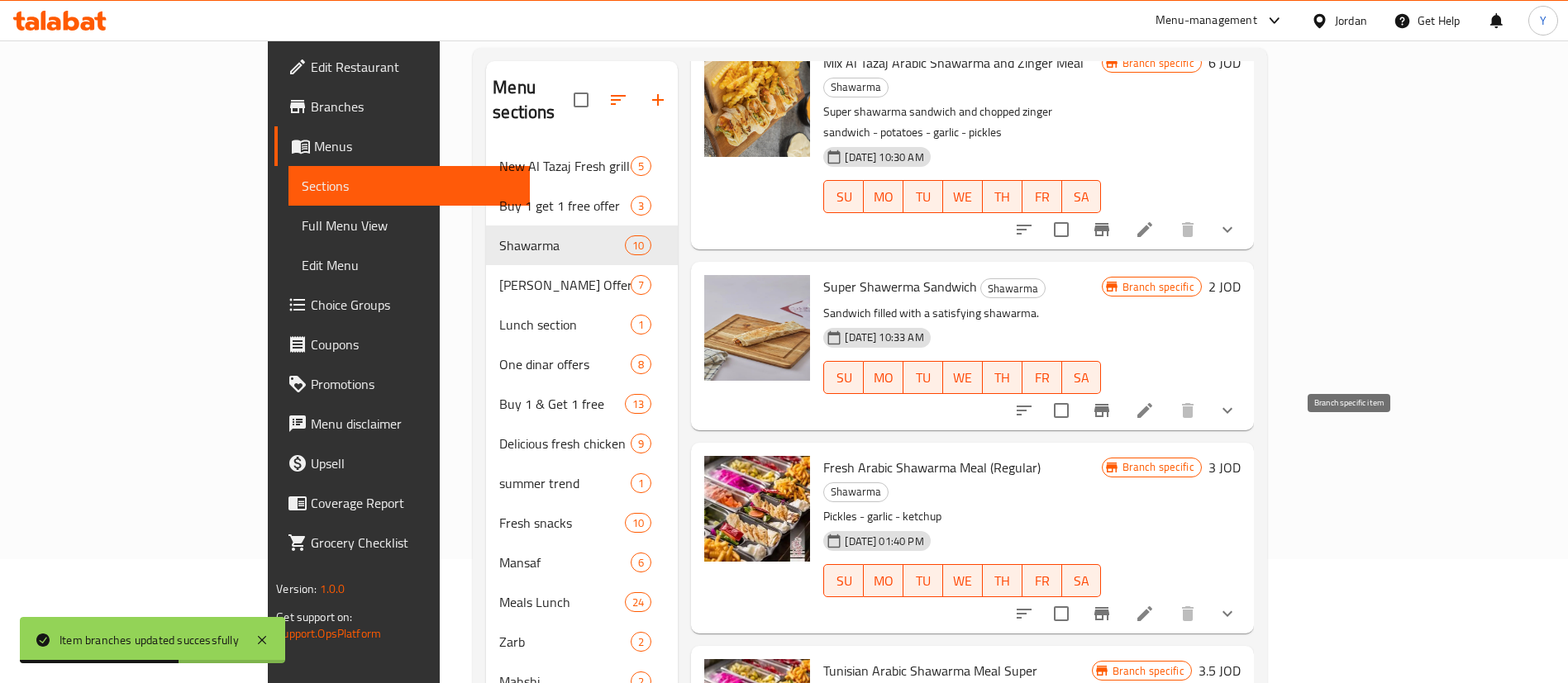
scroll to position [124, 0]
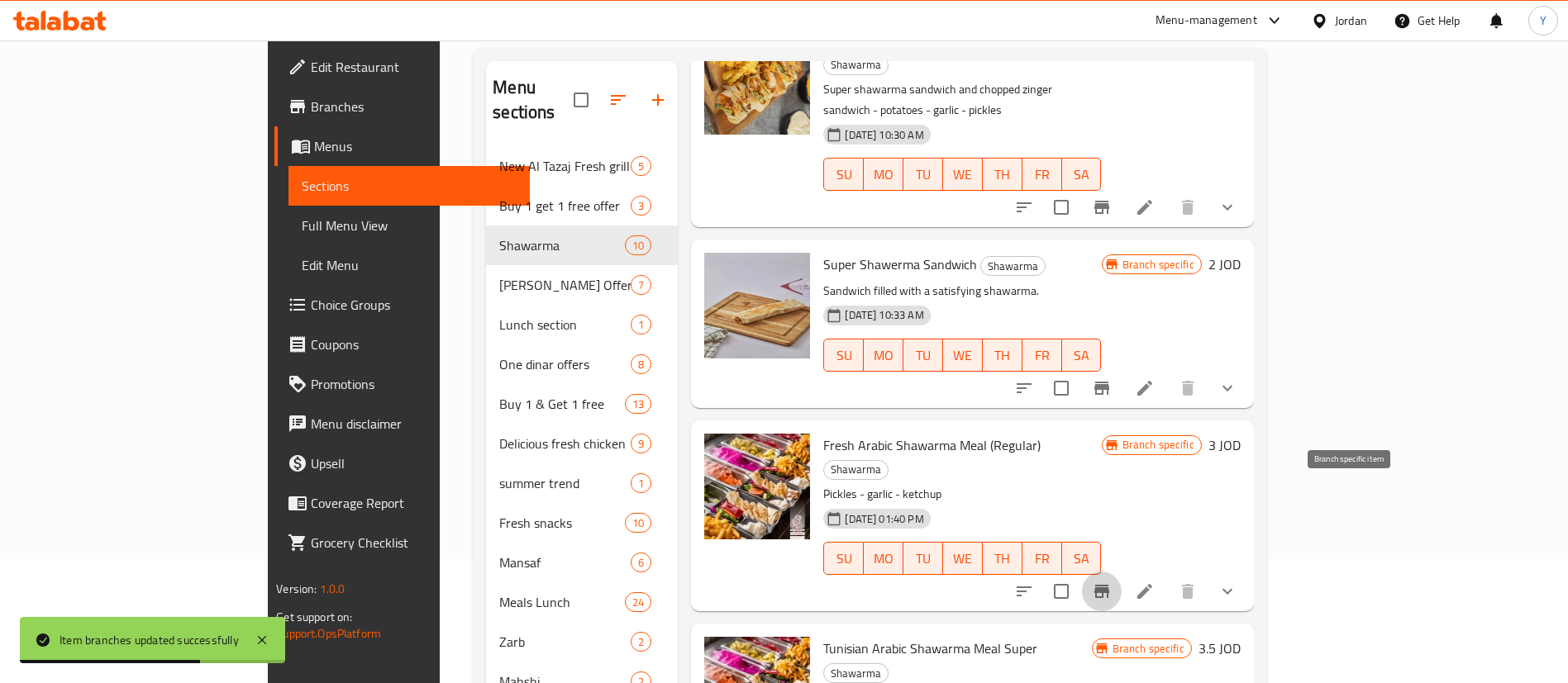
click at [1112, 582] on icon "Branch-specific-item" at bounding box center [1101, 591] width 20 height 20
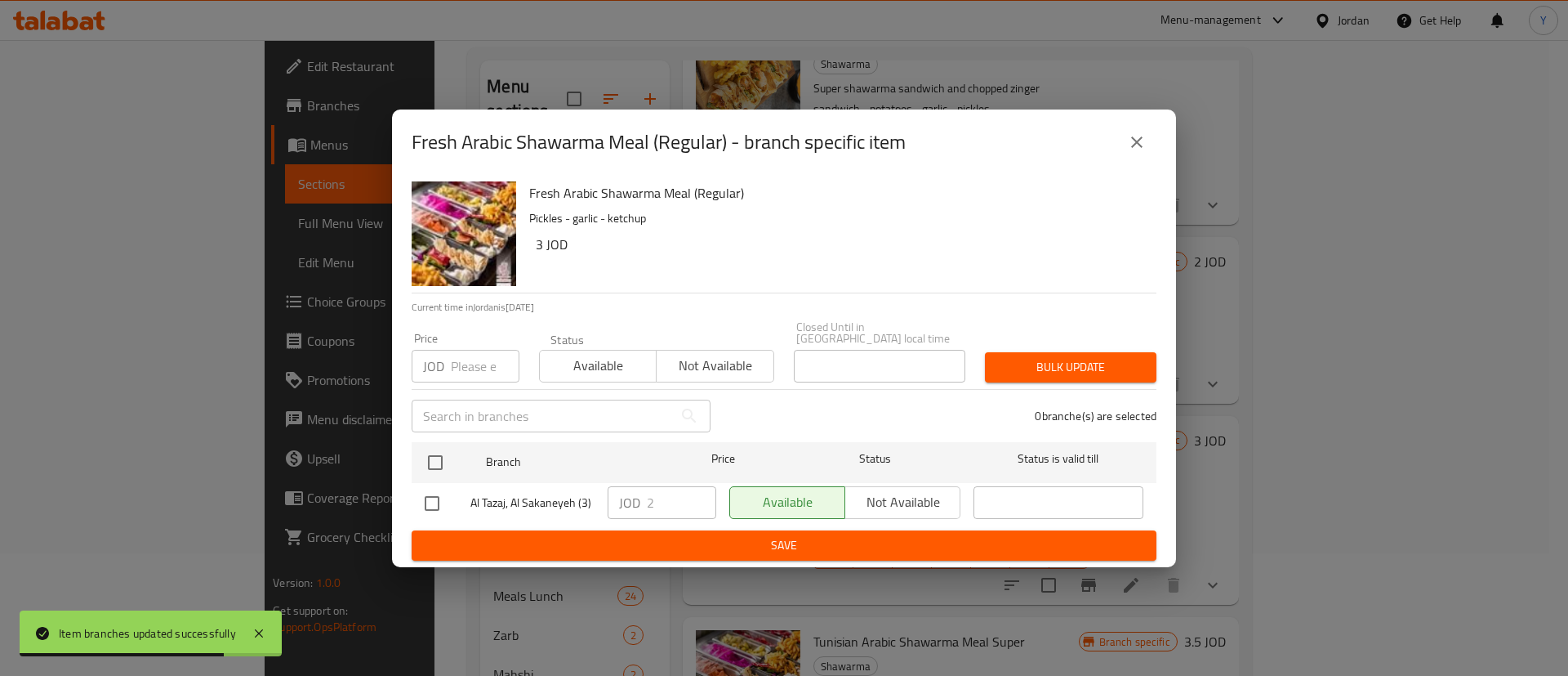
click at [1138, 141] on icon "close" at bounding box center [1137, 142] width 20 height 20
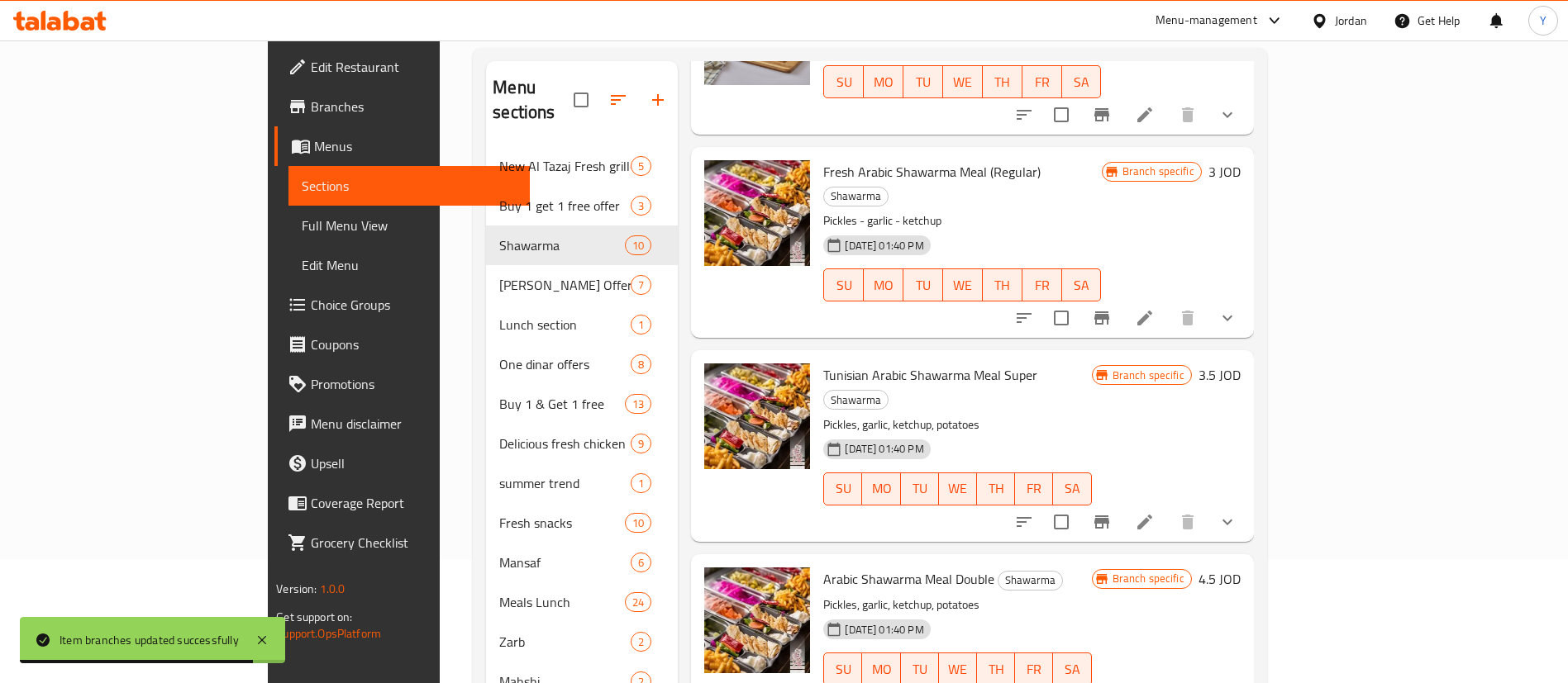
scroll to position [620, 0]
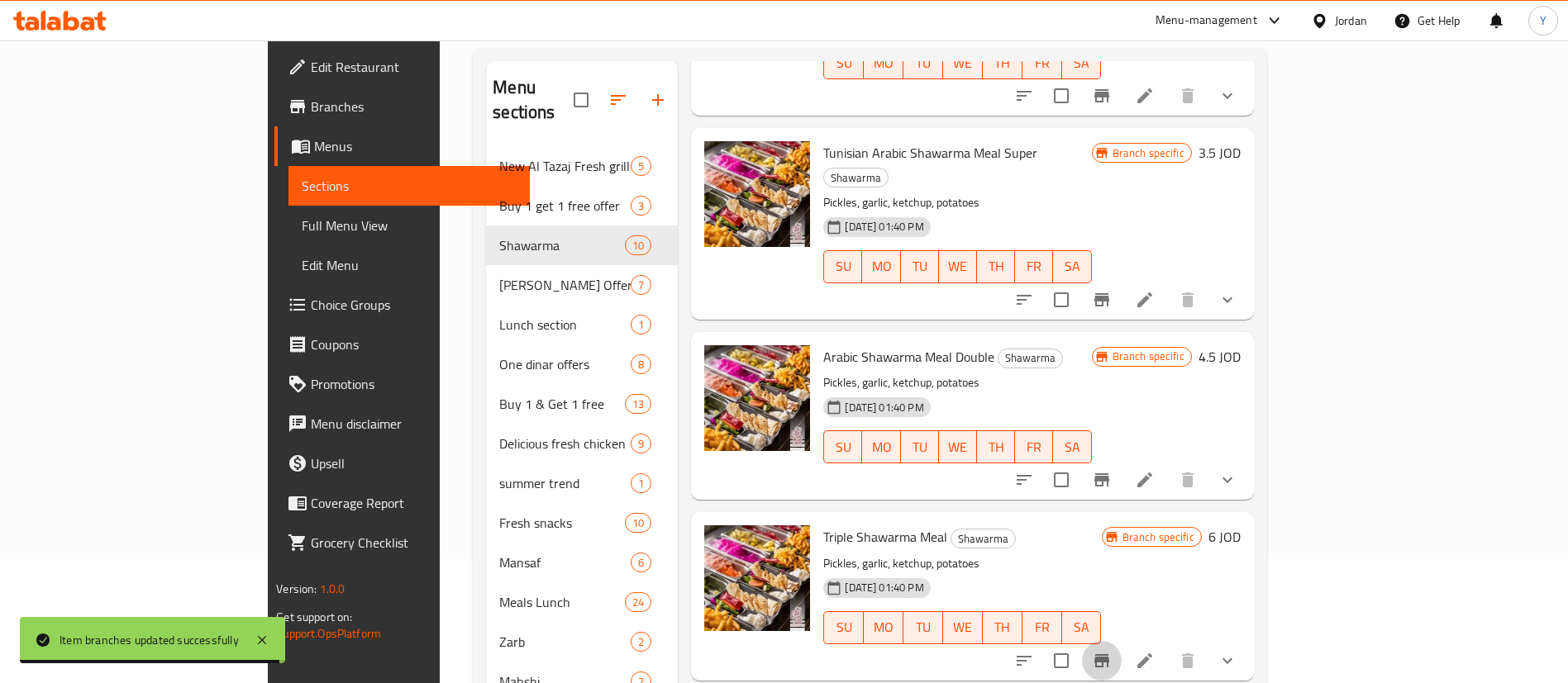
click at [1109, 654] on icon "Branch-specific-item" at bounding box center [1101, 660] width 15 height 13
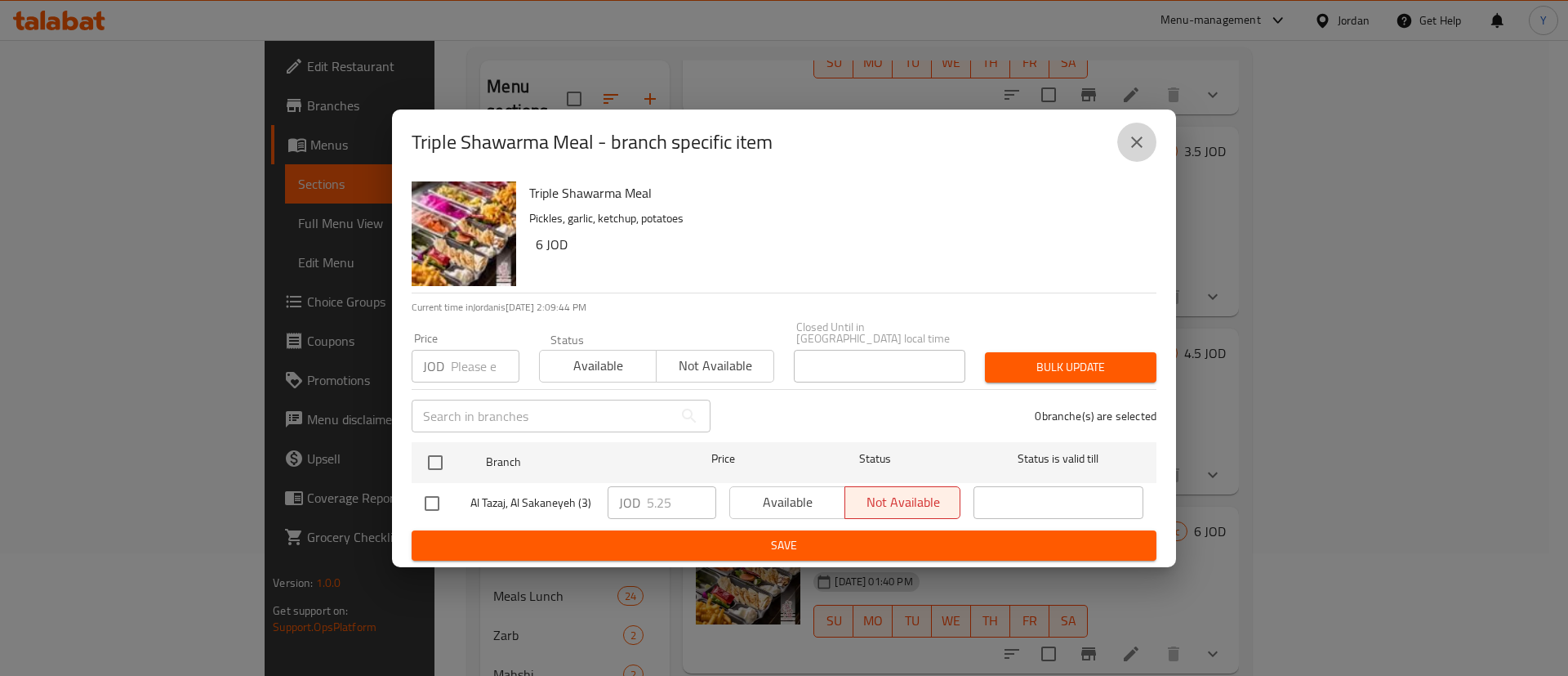
click at [1128, 145] on icon "close" at bounding box center [1137, 142] width 20 height 20
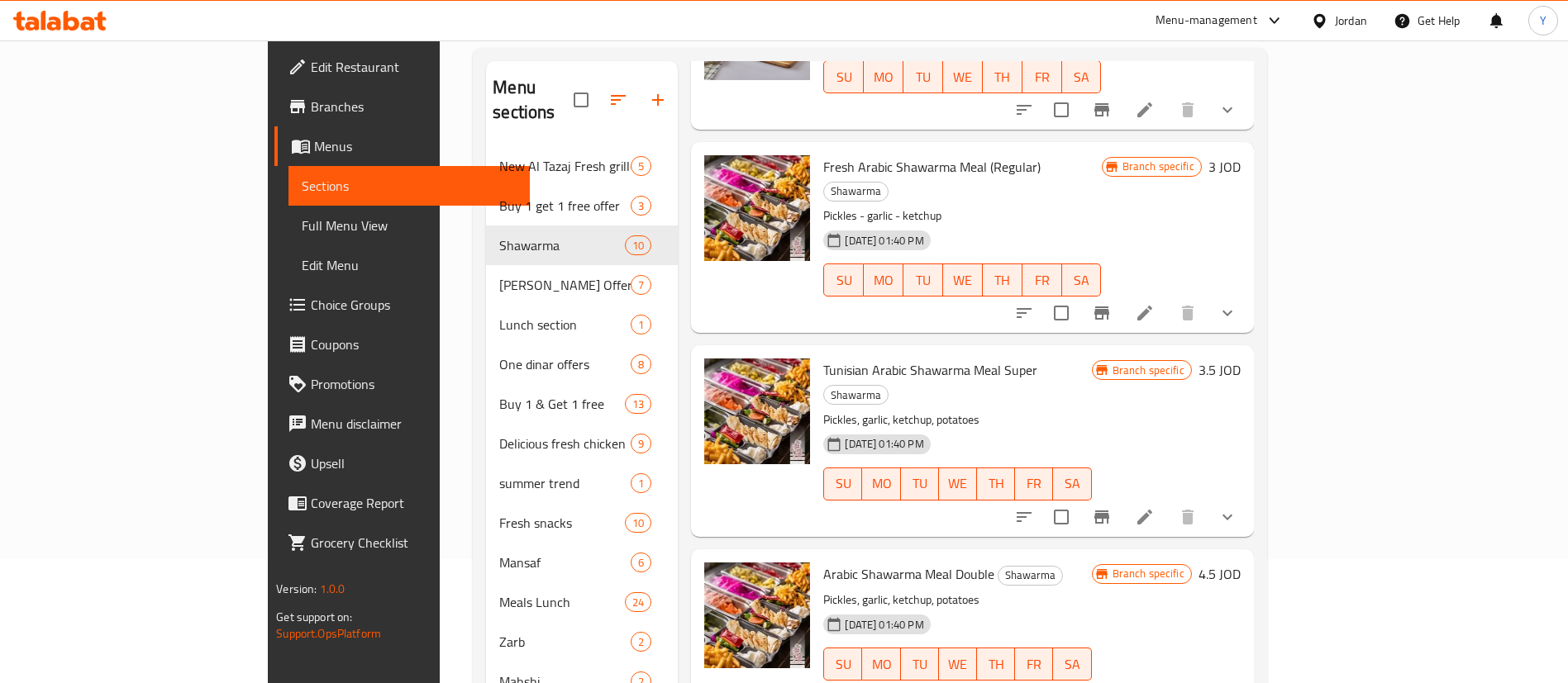
scroll to position [248, 0]
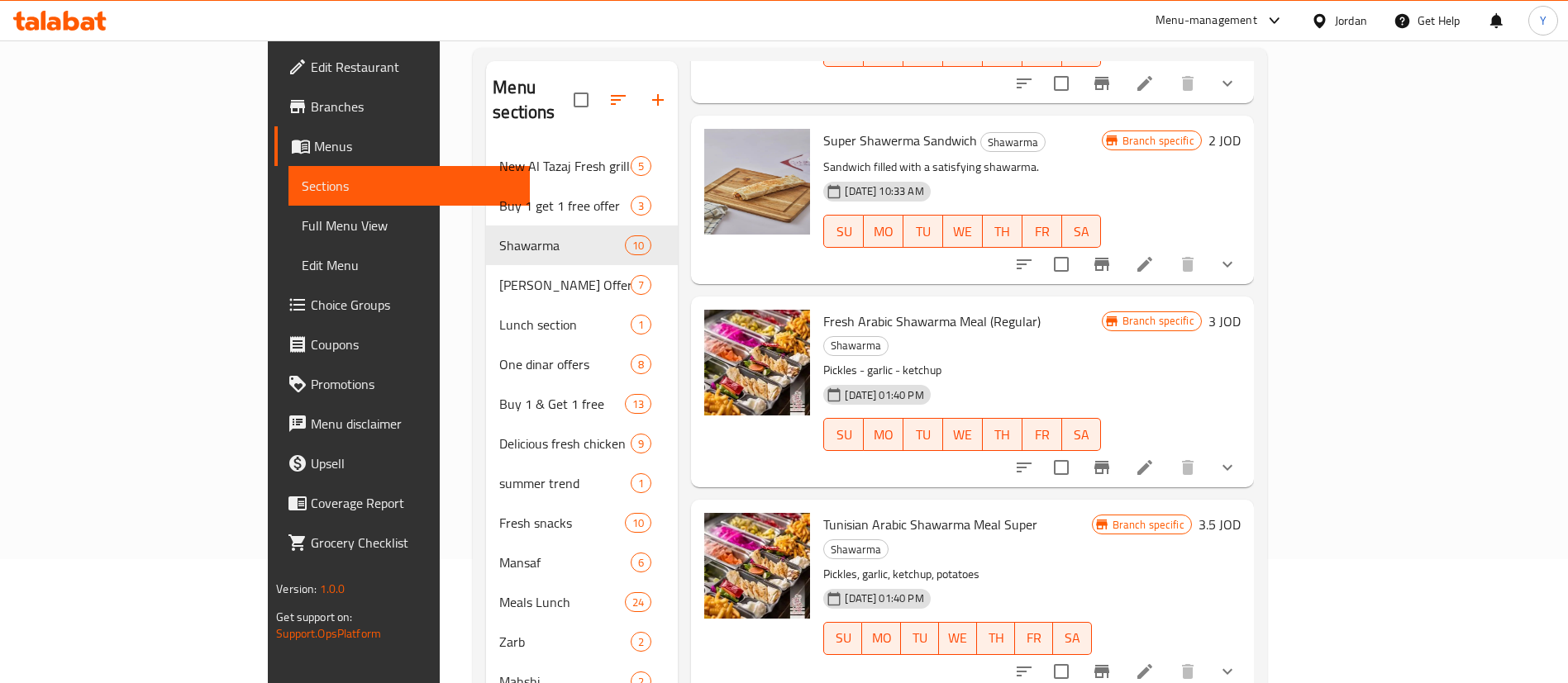
click at [1109, 461] on icon "Branch-specific-item" at bounding box center [1101, 467] width 15 height 13
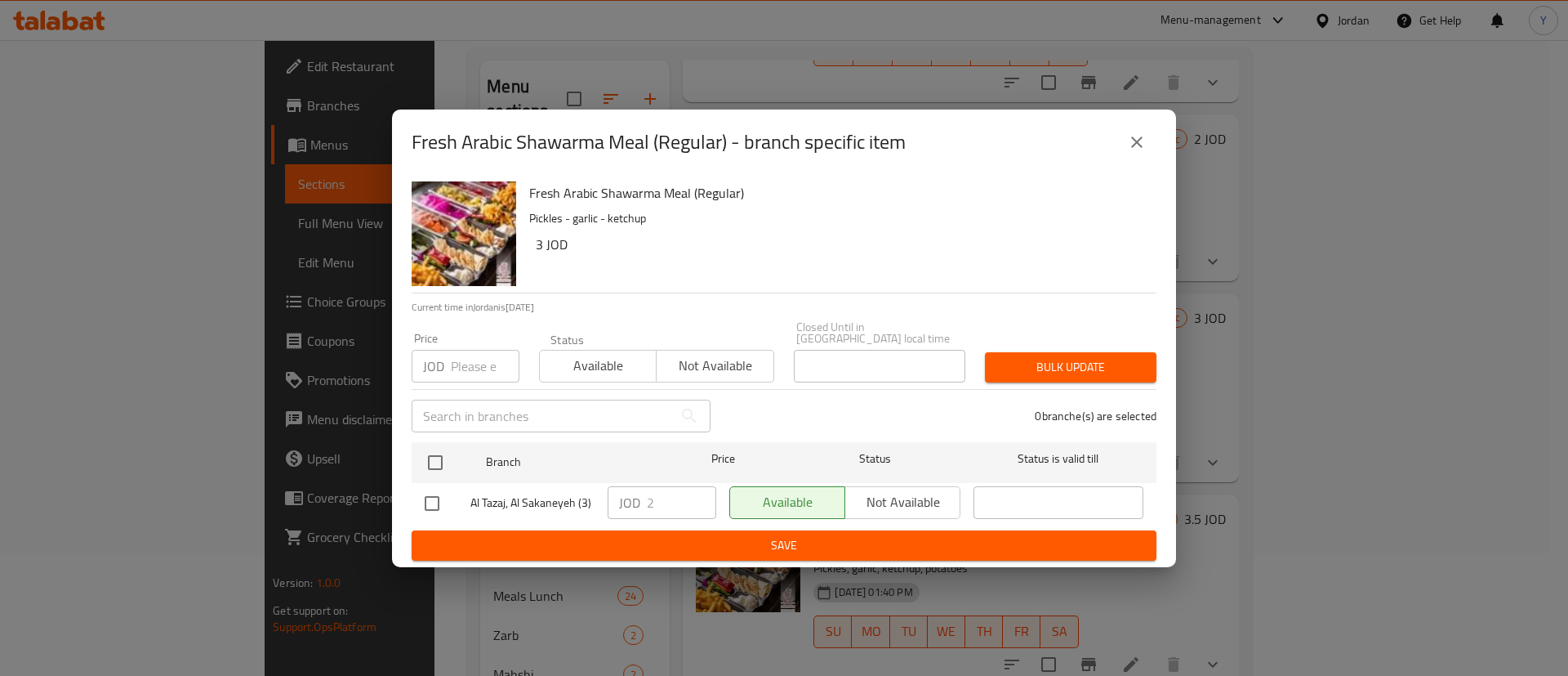
click at [1143, 148] on icon "close" at bounding box center [1137, 142] width 20 height 20
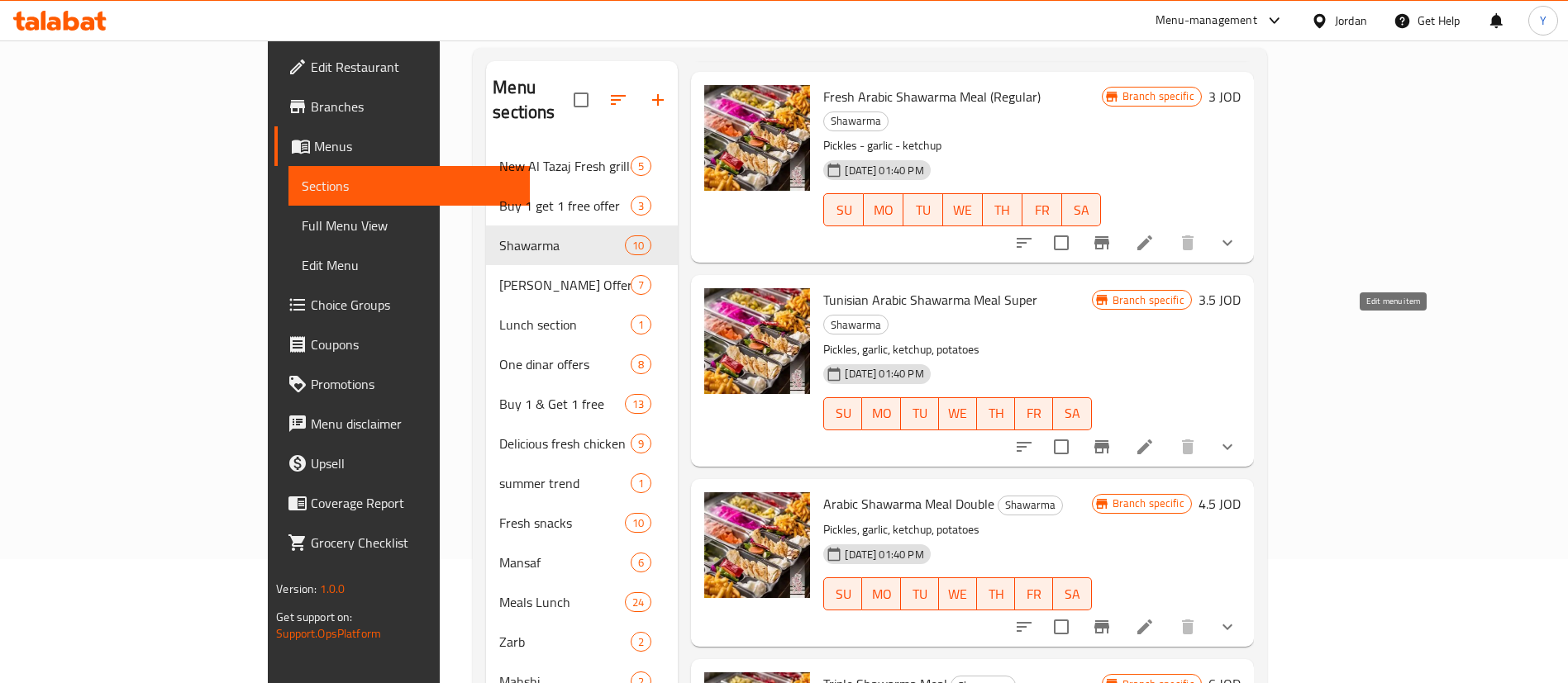
scroll to position [496, 0]
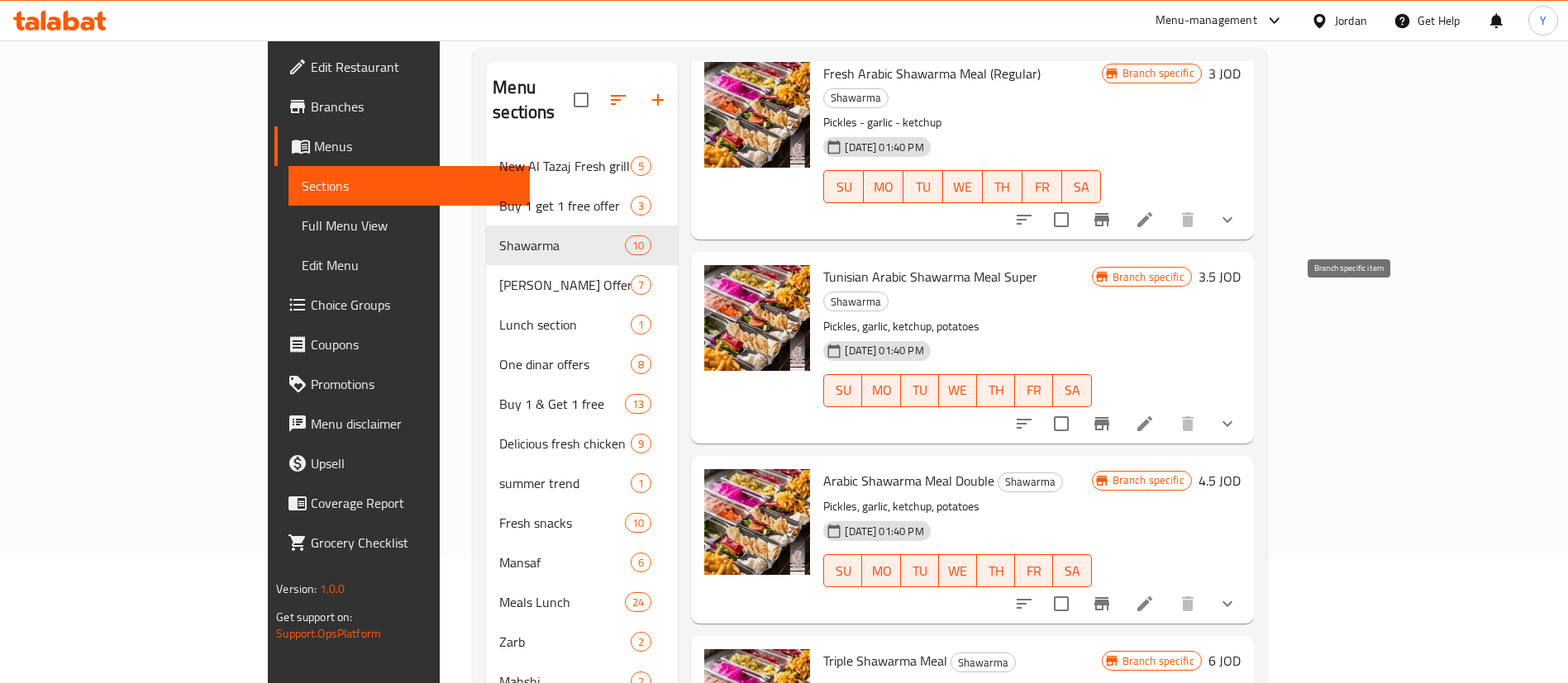
click at [1121, 404] on button "Branch-specific-item" at bounding box center [1101, 424] width 40 height 40
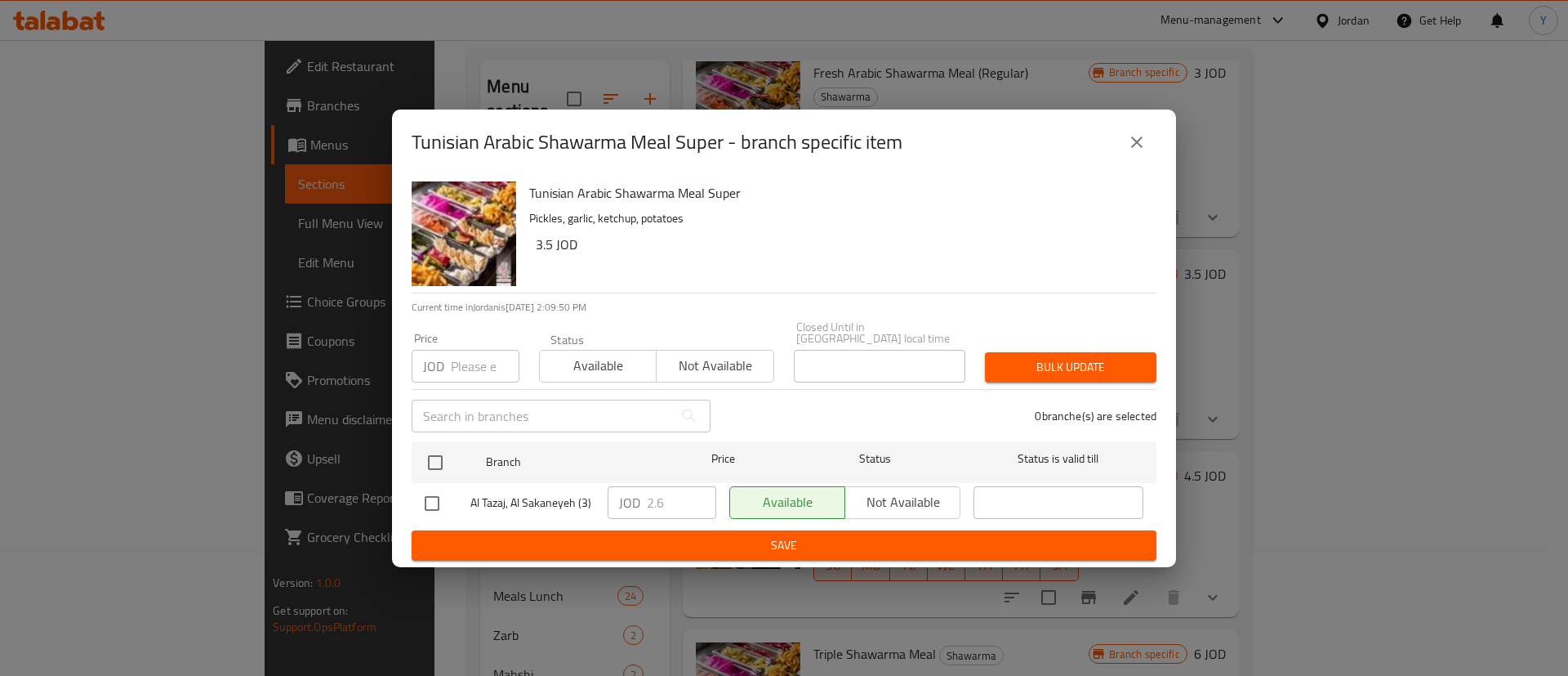
click at [1132, 148] on icon "close" at bounding box center [1137, 142] width 20 height 20
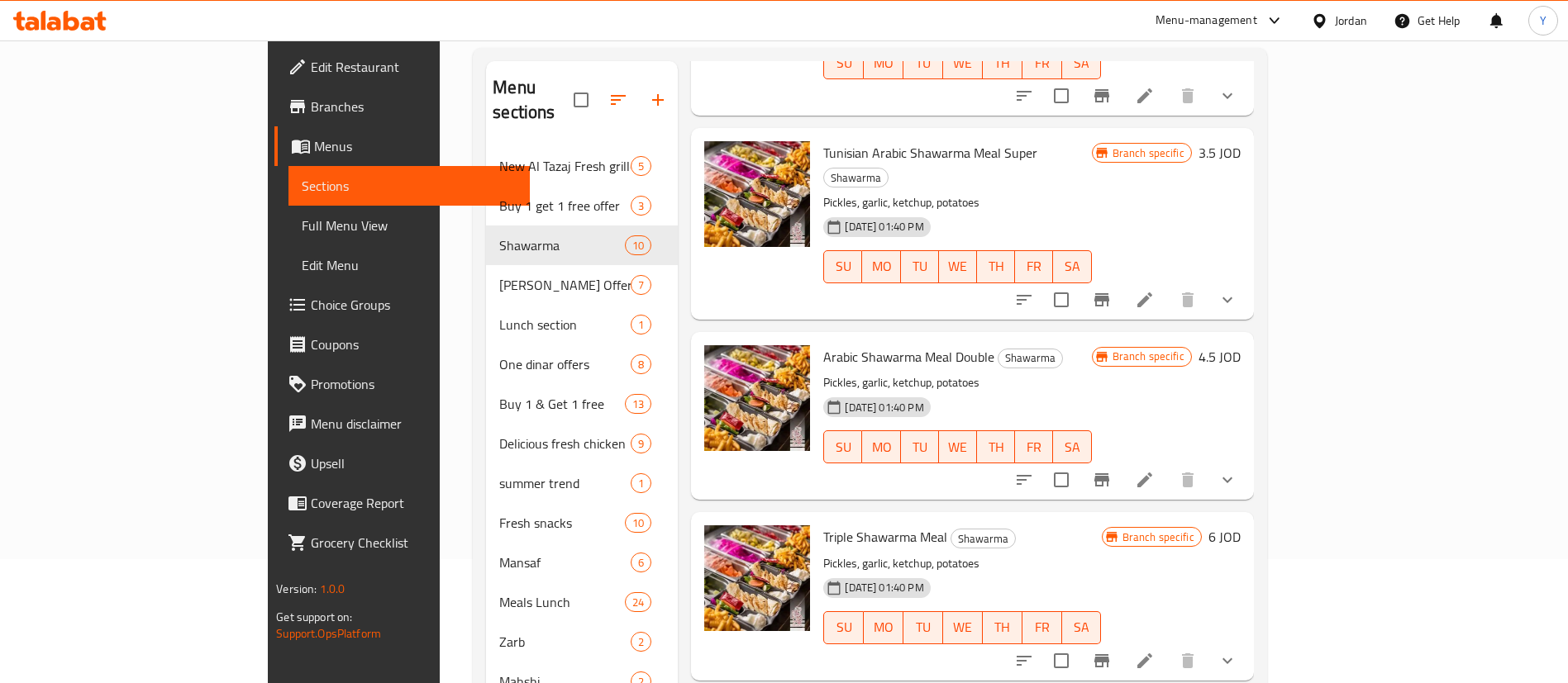
scroll to position [744, 0]
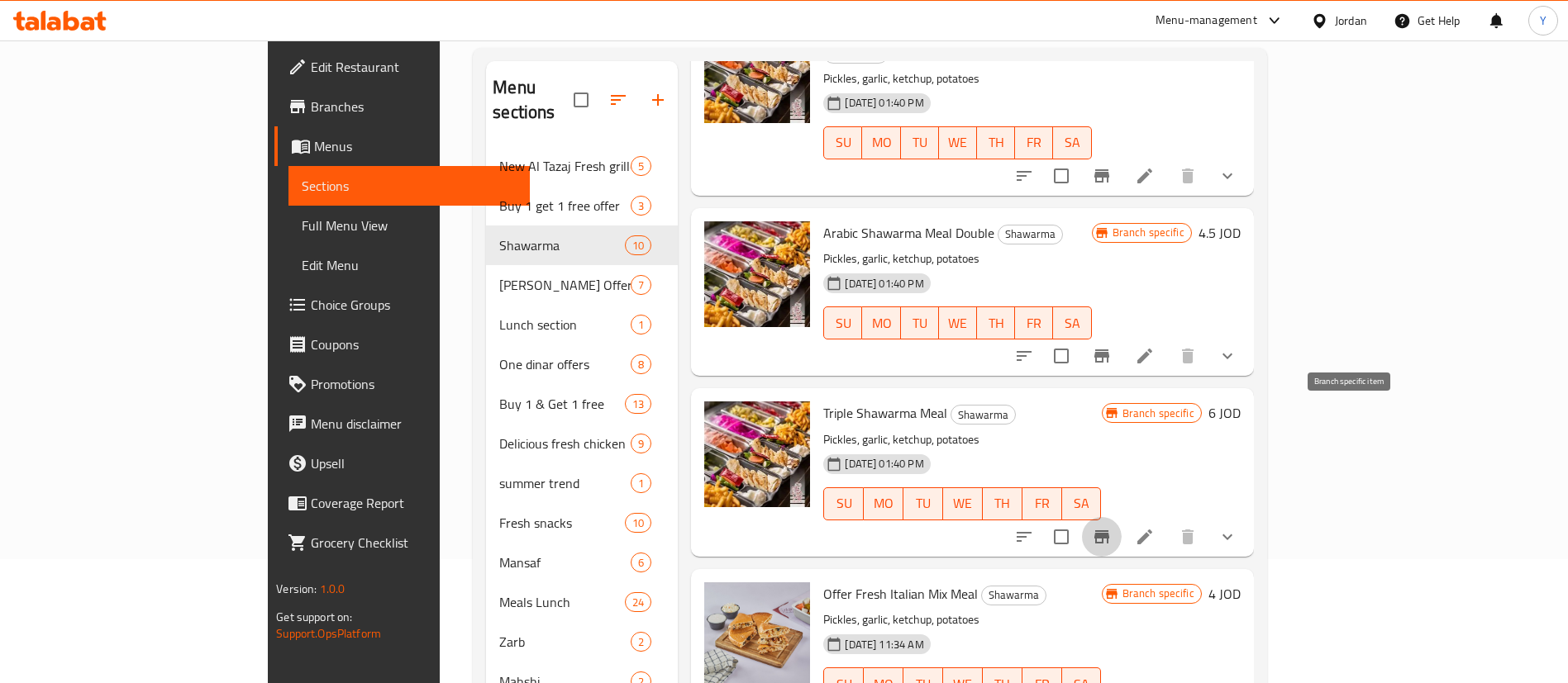
click at [1121, 517] on button "Branch-specific-item" at bounding box center [1101, 537] width 40 height 40
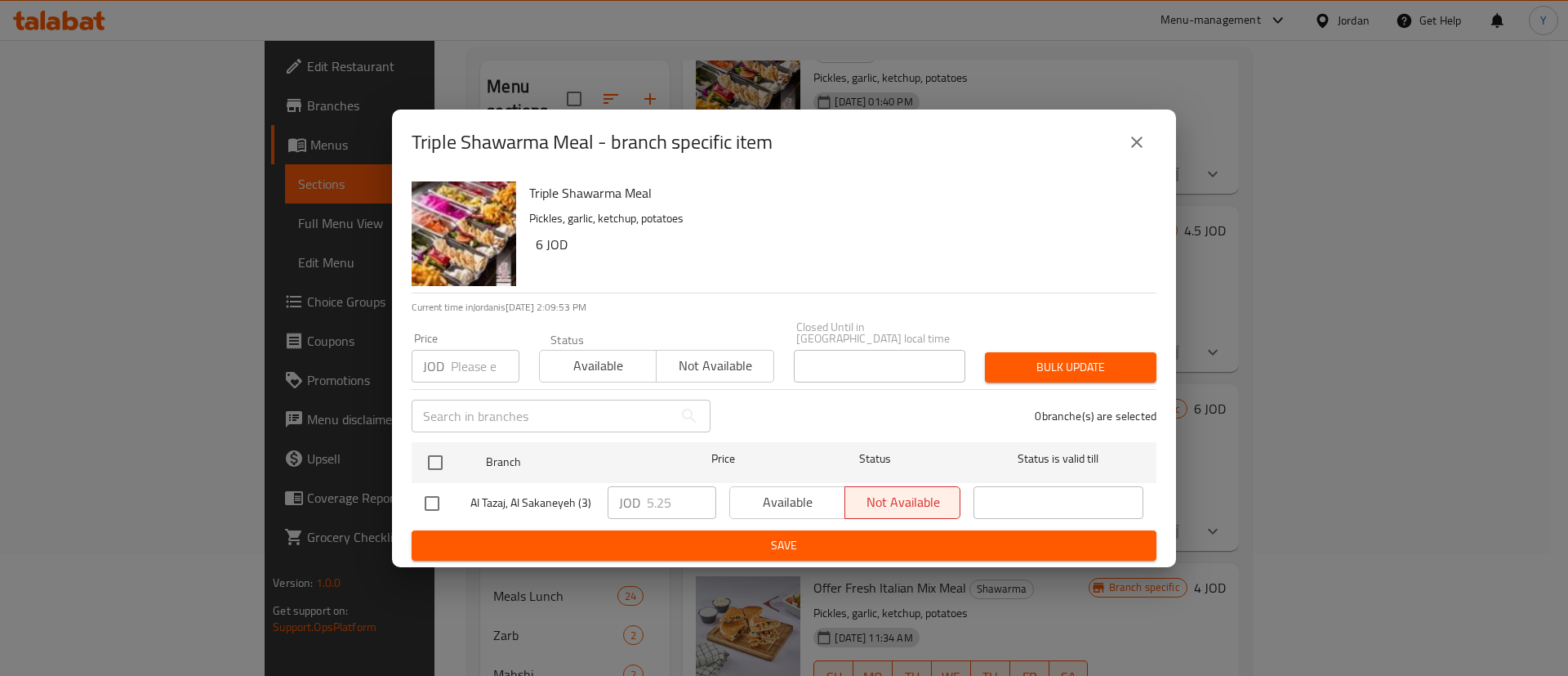
click at [441, 500] on input "checkbox" at bounding box center [432, 504] width 34 height 34
checkbox input "true"
click at [741, 494] on span "Available" at bounding box center [787, 503] width 102 height 24
click at [789, 537] on span "Save" at bounding box center [784, 546] width 719 height 21
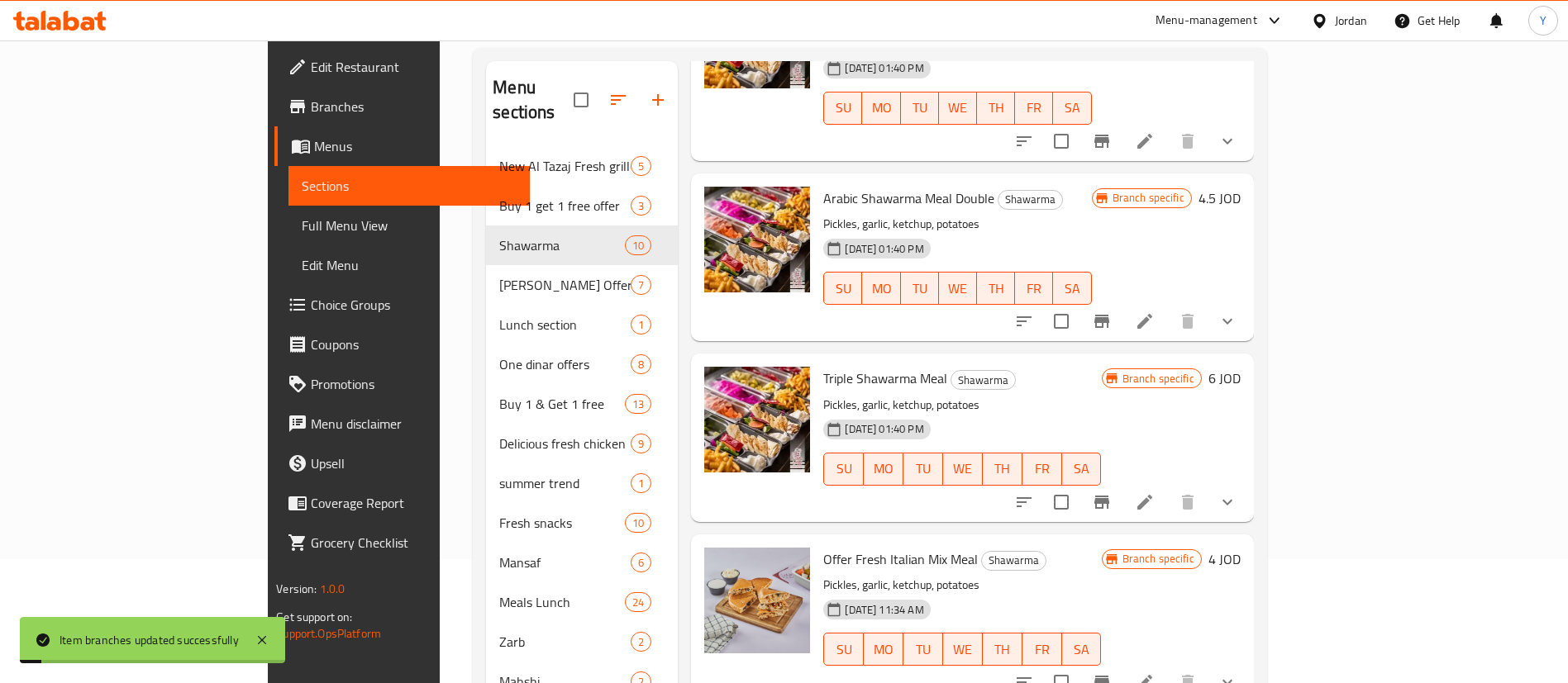
scroll to position [788, 0]
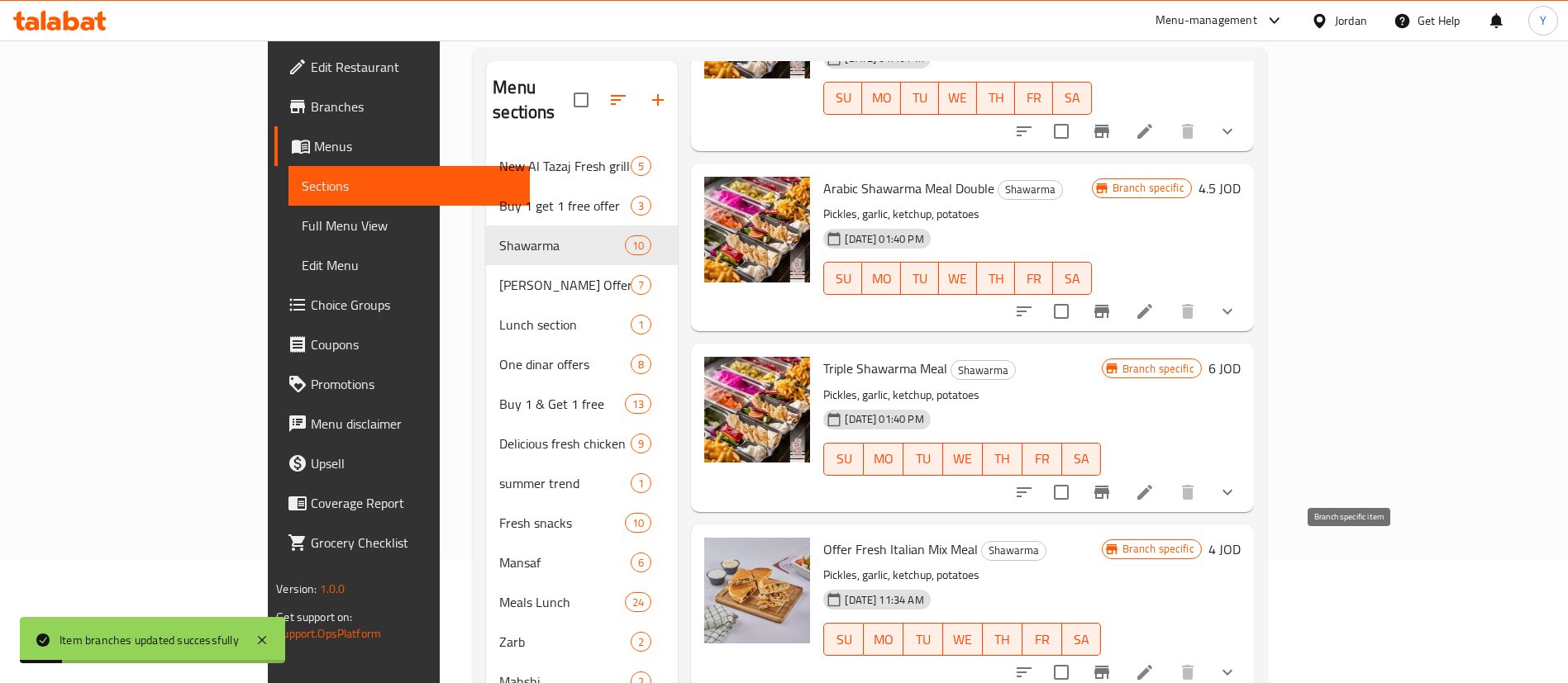
click at [1109, 666] on icon "Branch-specific-item" at bounding box center [1101, 672] width 15 height 13
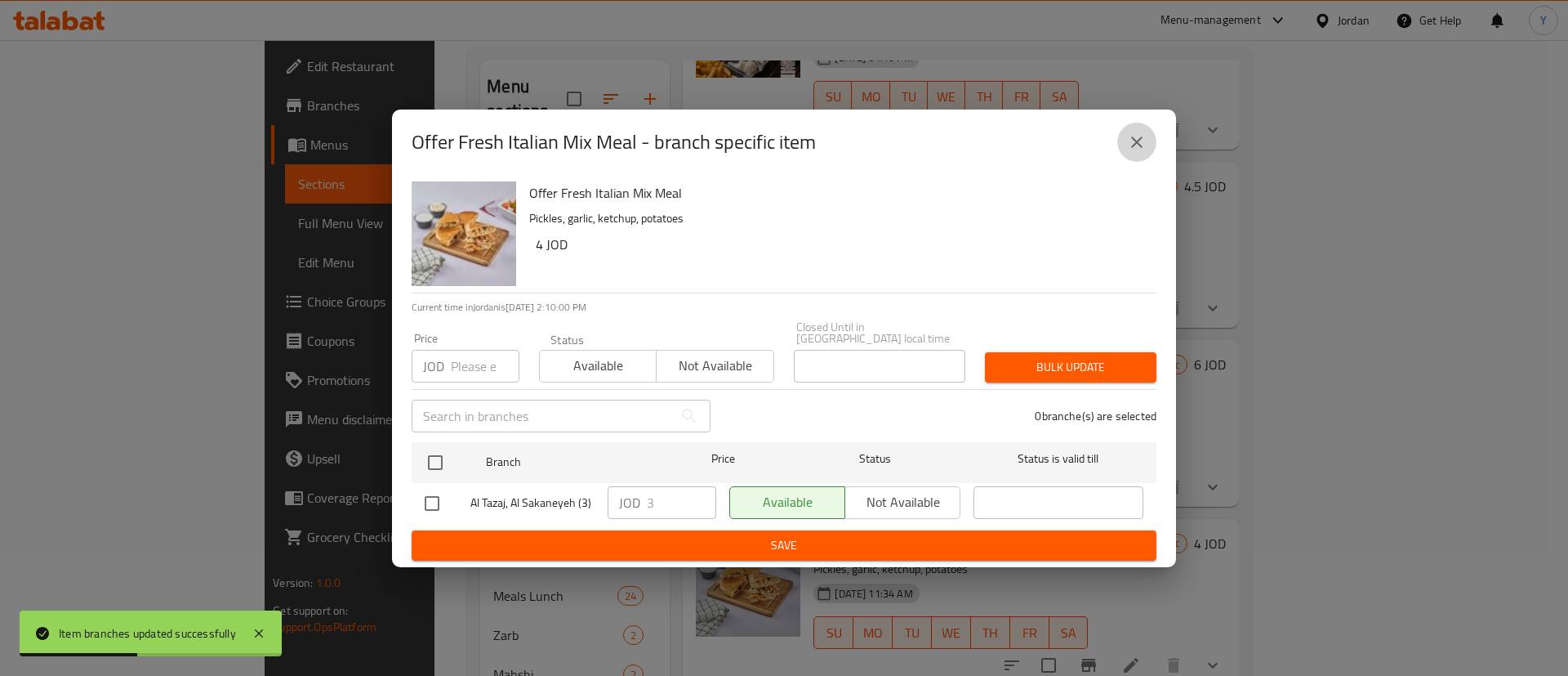
click at [1132, 145] on icon "close" at bounding box center [1137, 142] width 20 height 20
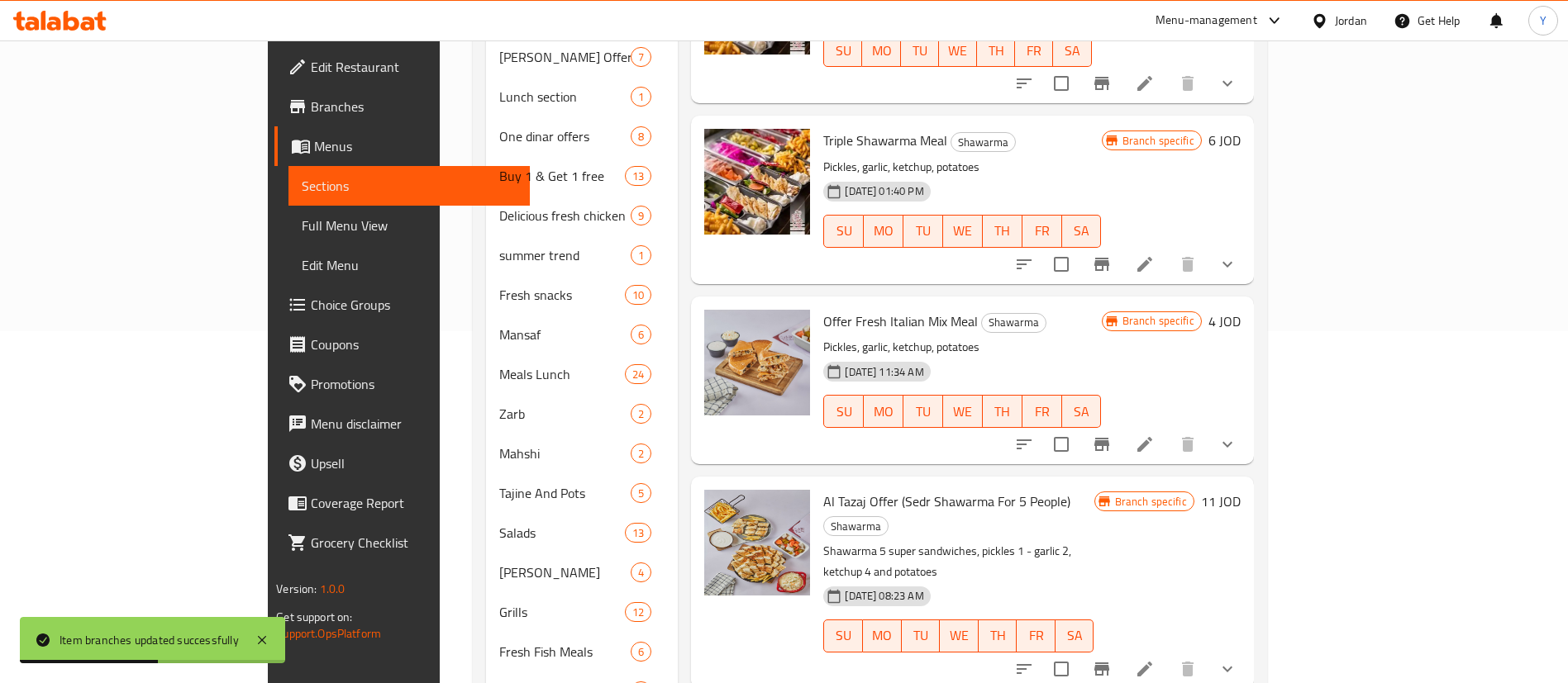
scroll to position [496, 0]
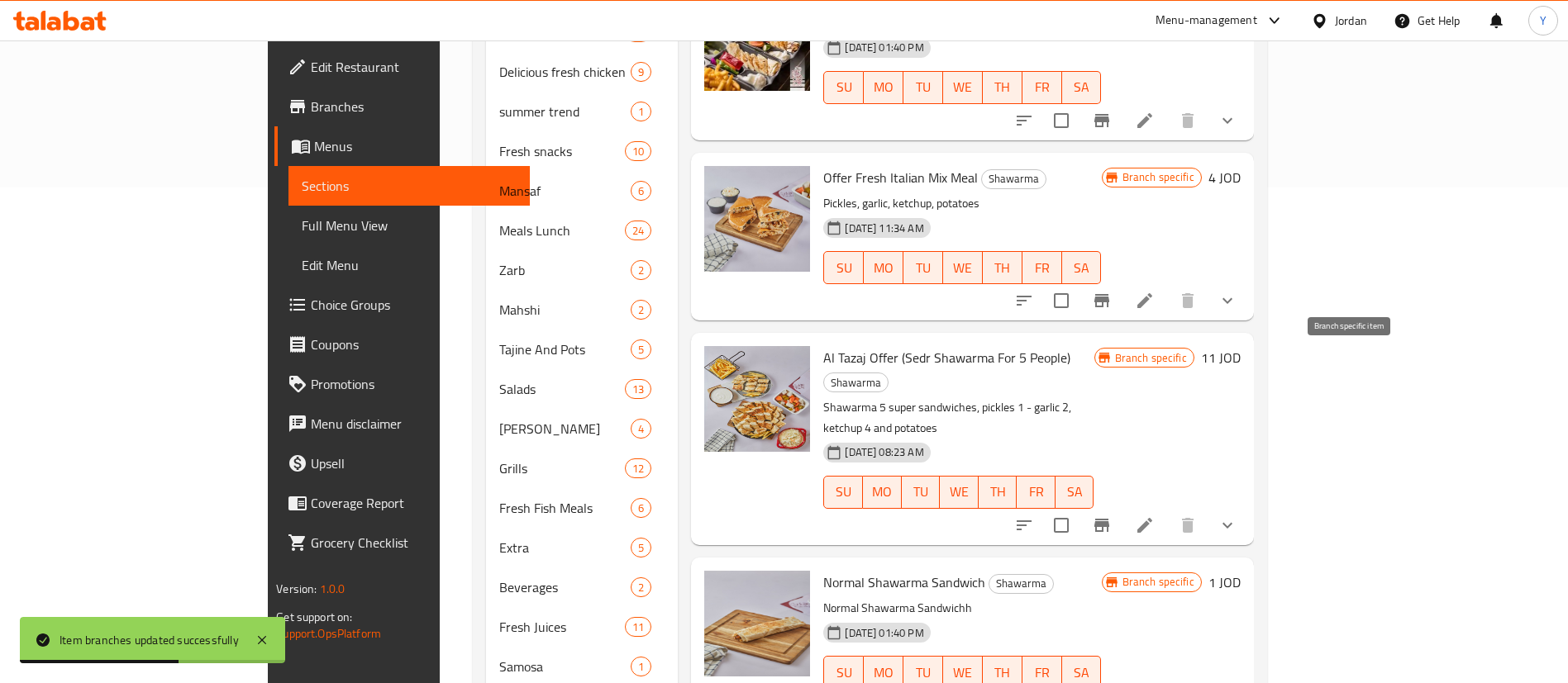
click at [1112, 516] on icon "Branch-specific-item" at bounding box center [1101, 525] width 20 height 20
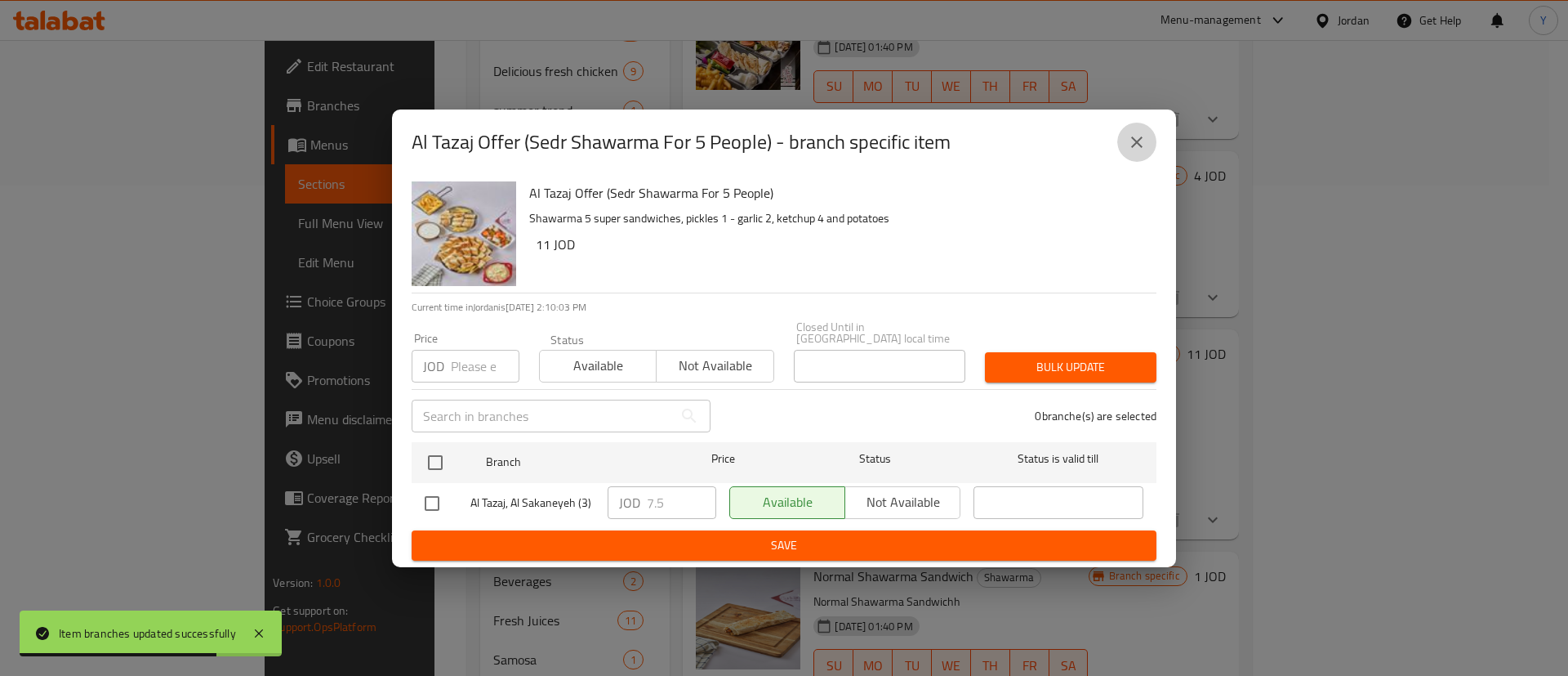
click at [1137, 145] on icon "close" at bounding box center [1137, 142] width 20 height 20
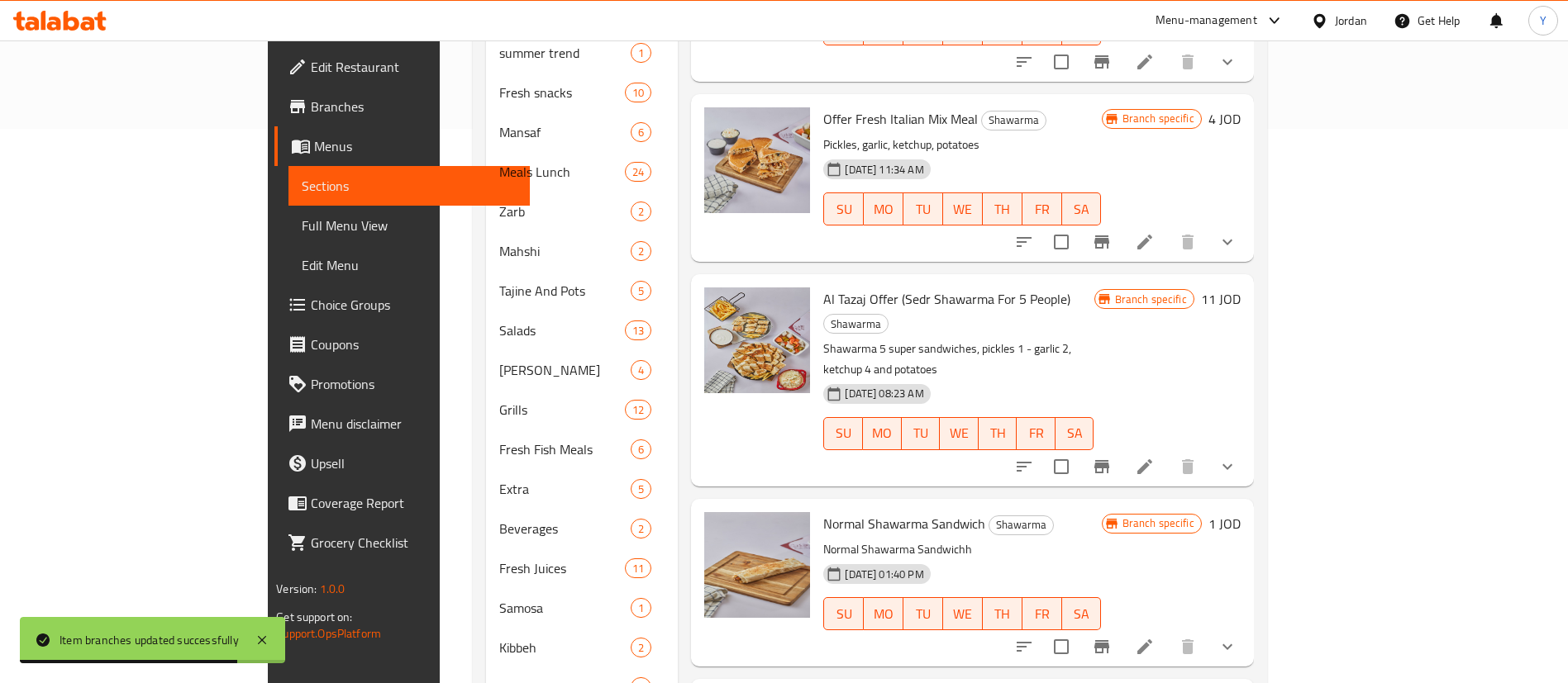
scroll to position [606, 0]
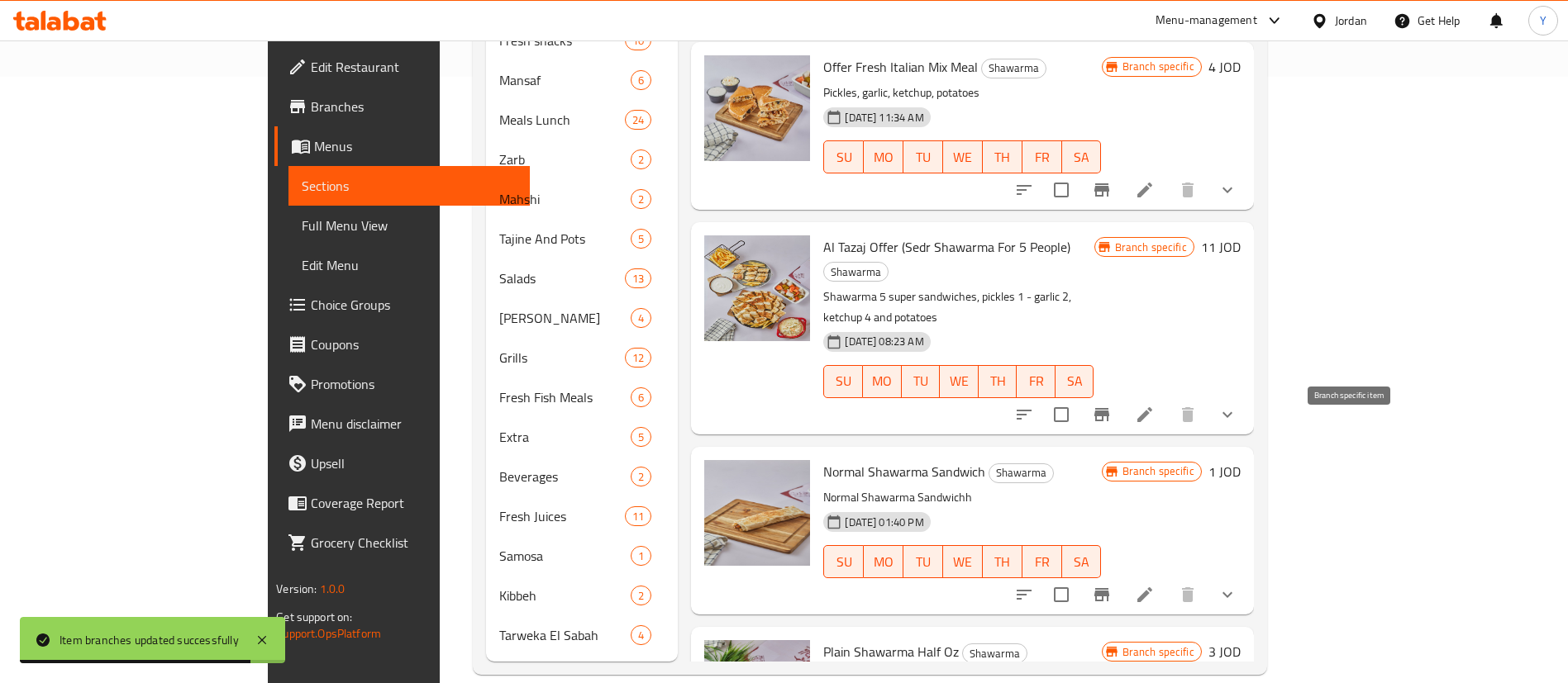
click at [1112, 585] on icon "Branch-specific-item" at bounding box center [1101, 595] width 20 height 20
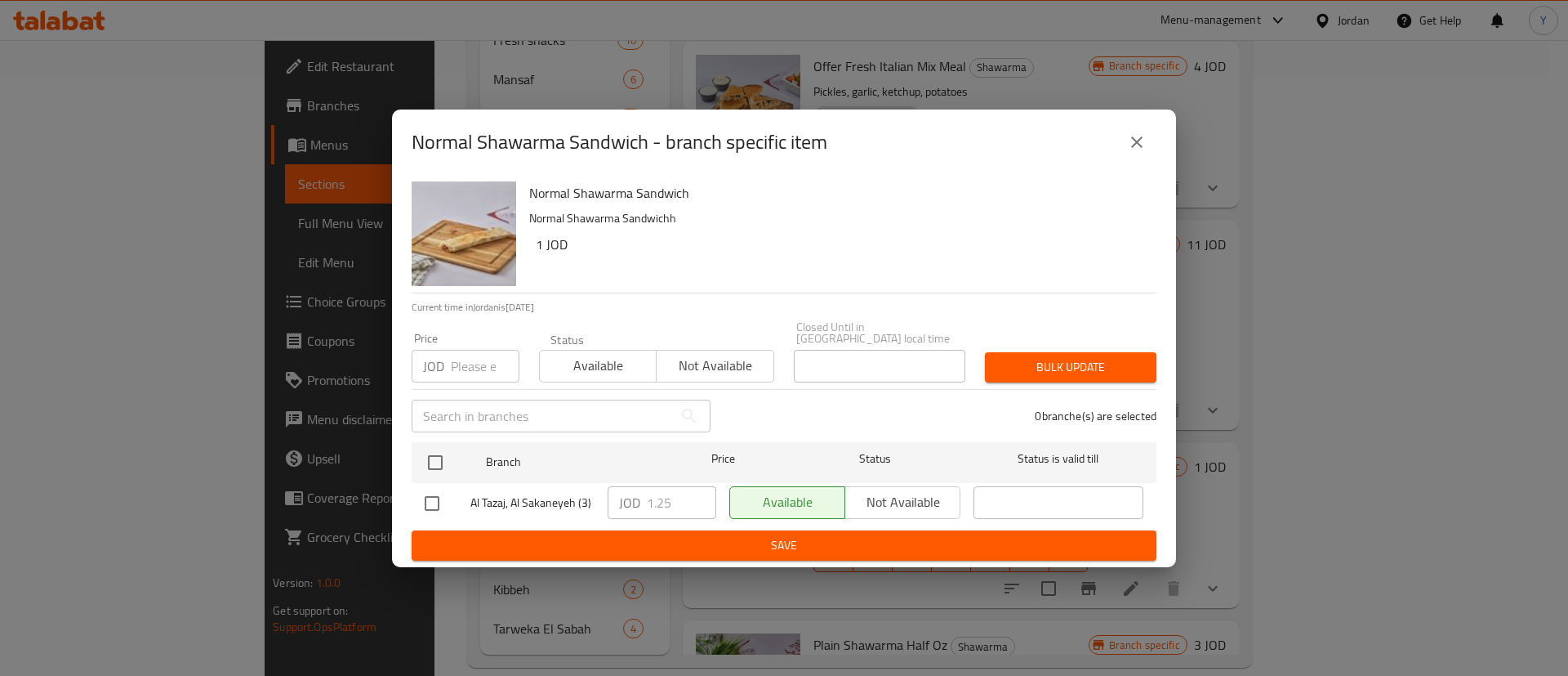
click at [1138, 148] on icon "close" at bounding box center [1137, 142] width 20 height 20
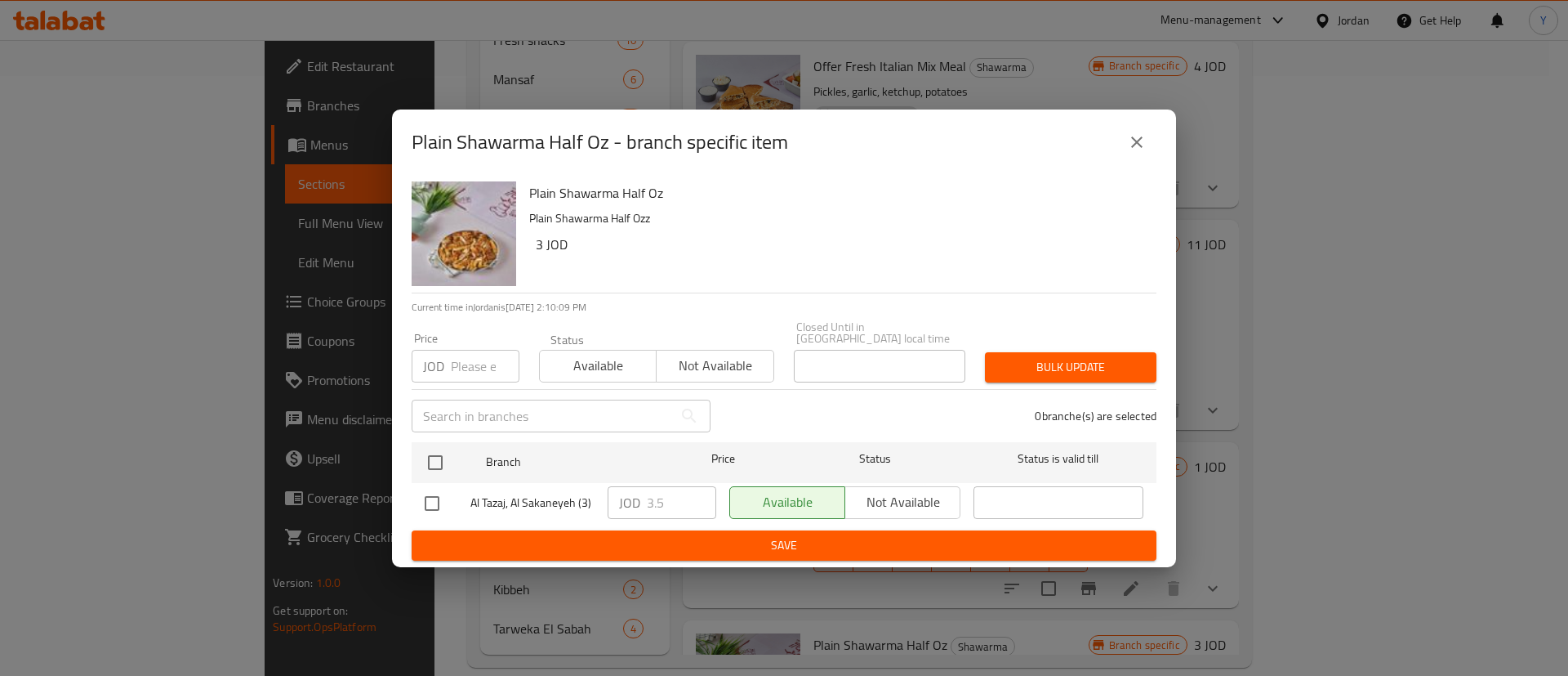
click at [1150, 134] on button "close" at bounding box center [1138, 142] width 39 height 39
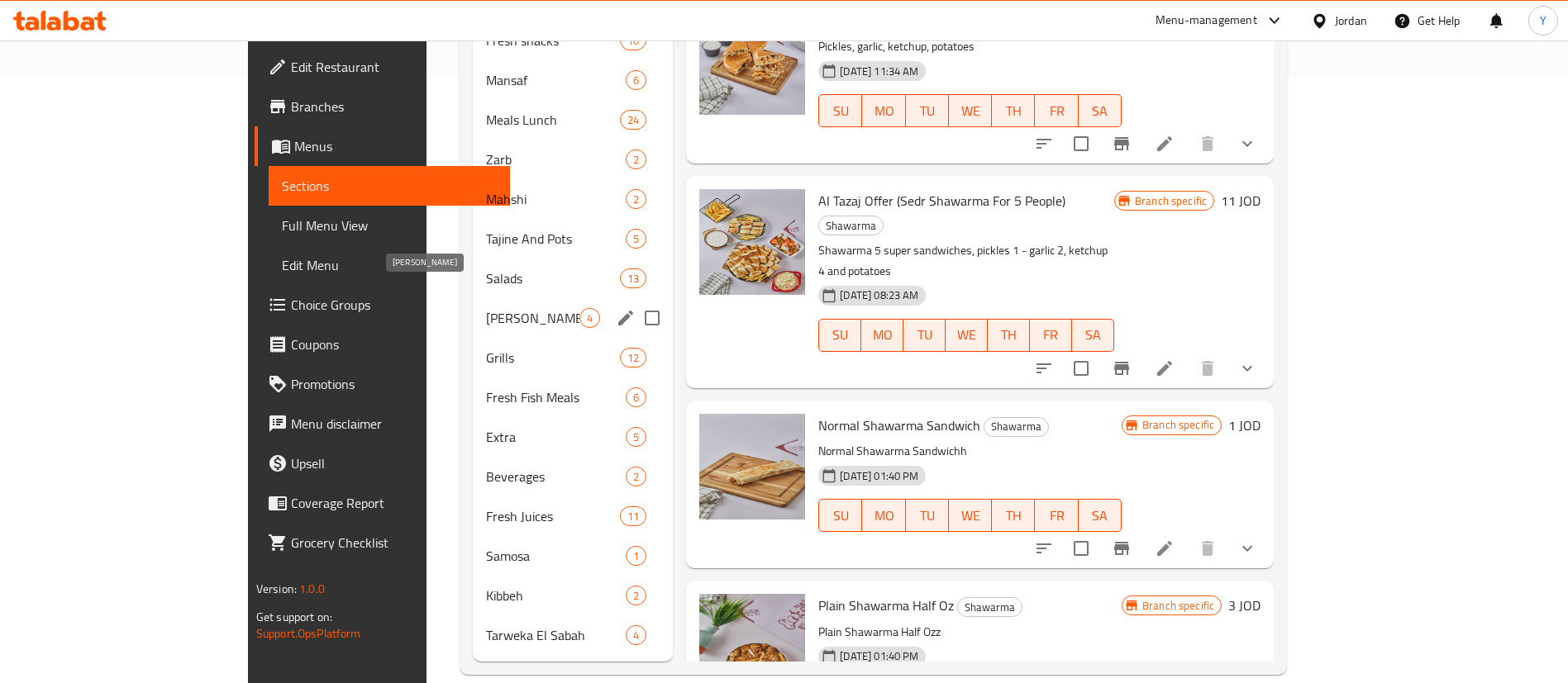
scroll to position [111, 0]
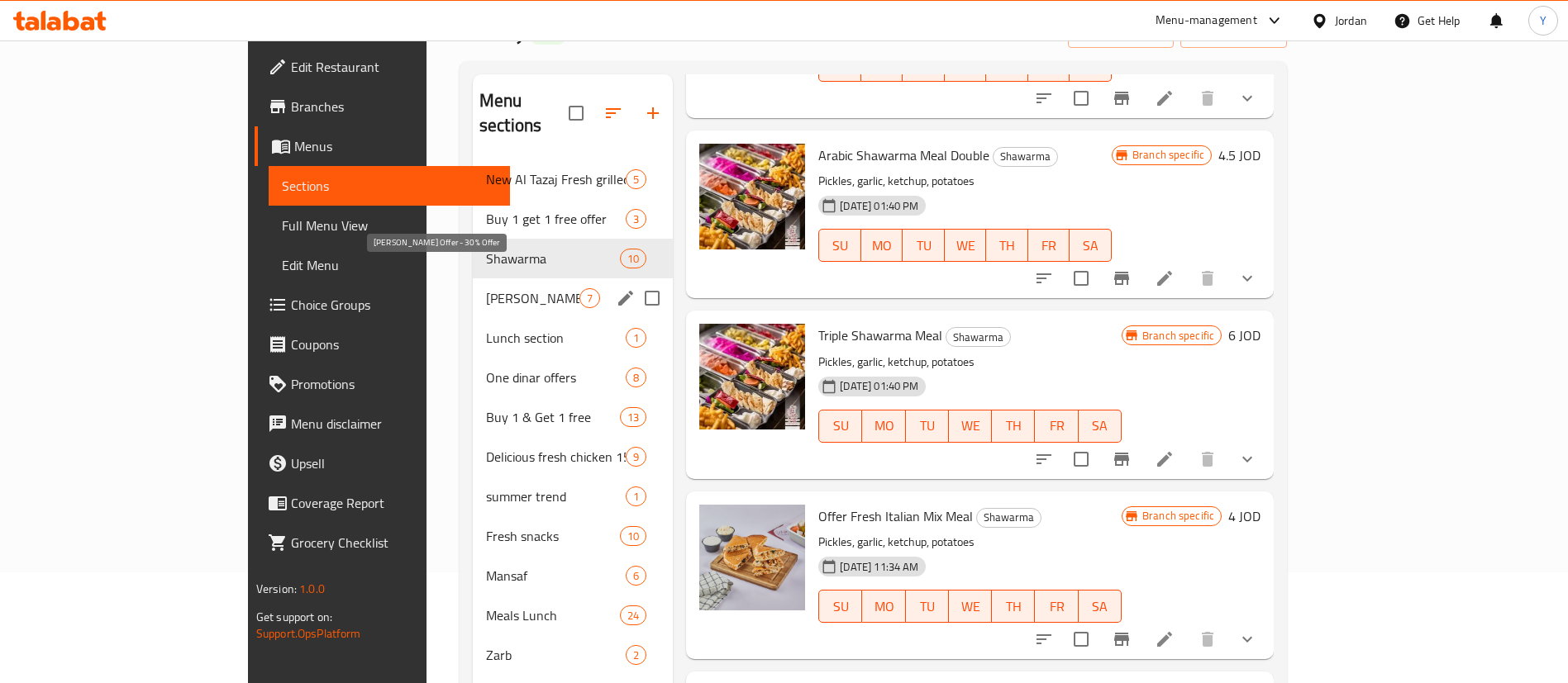
click at [486, 289] on span "[PERSON_NAME] Offer - 30% Offer" at bounding box center [532, 298] width 94 height 20
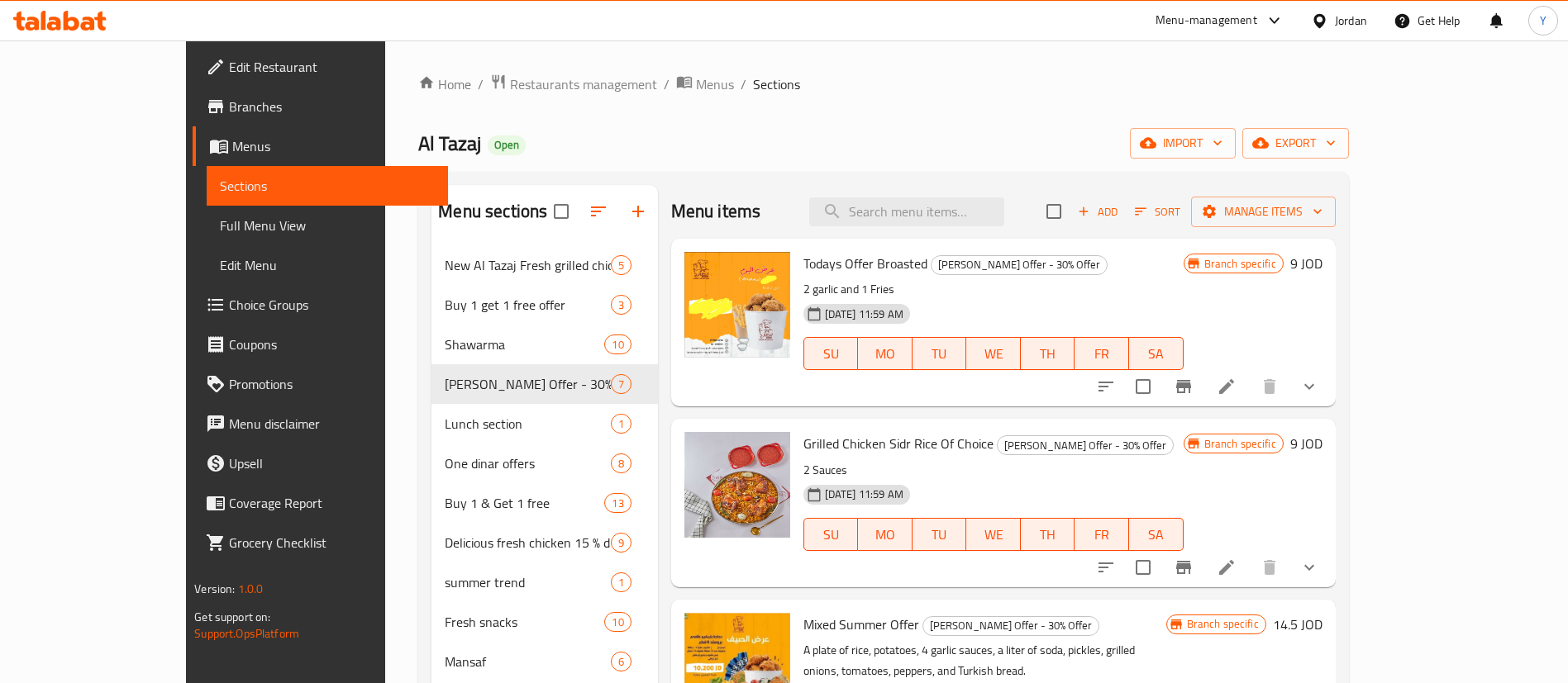
click at [1191, 385] on icon "Branch-specific-item" at bounding box center [1183, 386] width 15 height 13
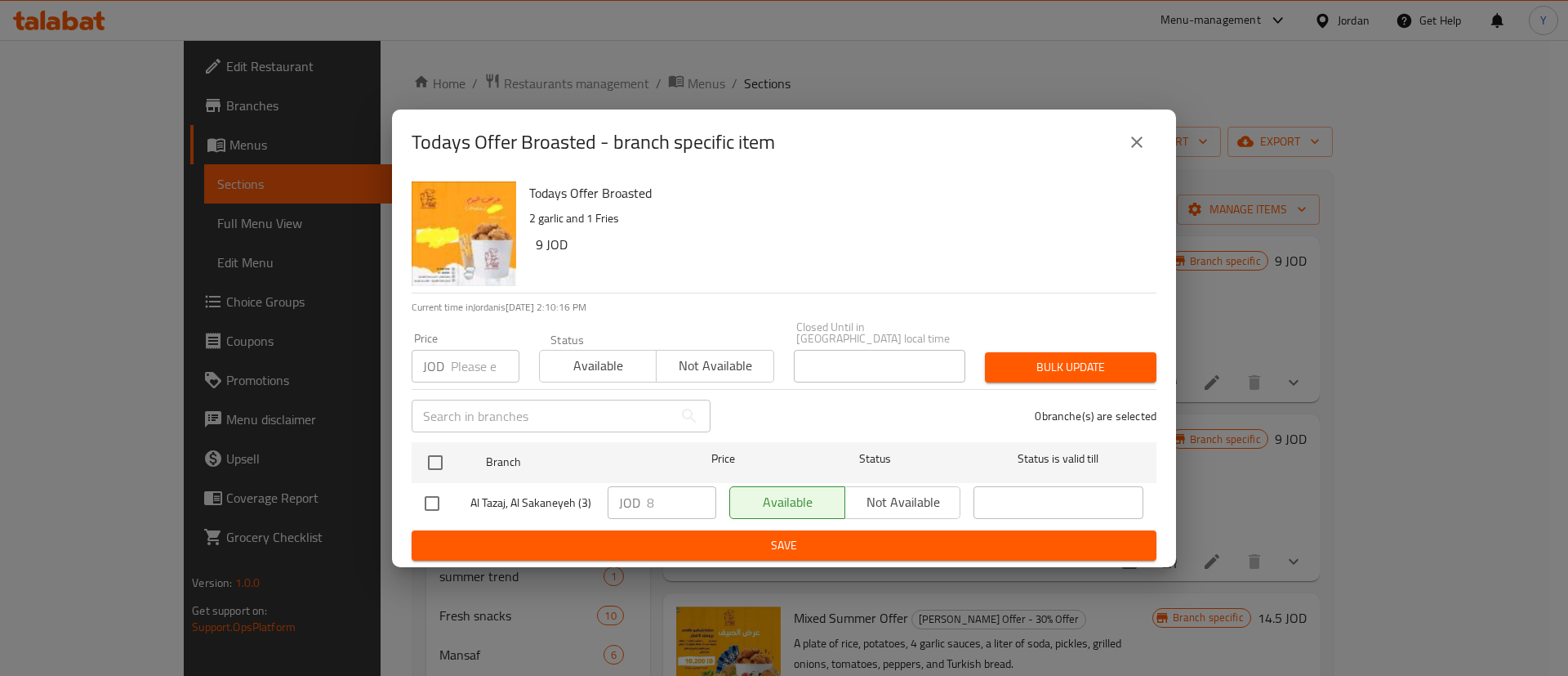
click at [1132, 152] on icon "close" at bounding box center [1137, 142] width 20 height 20
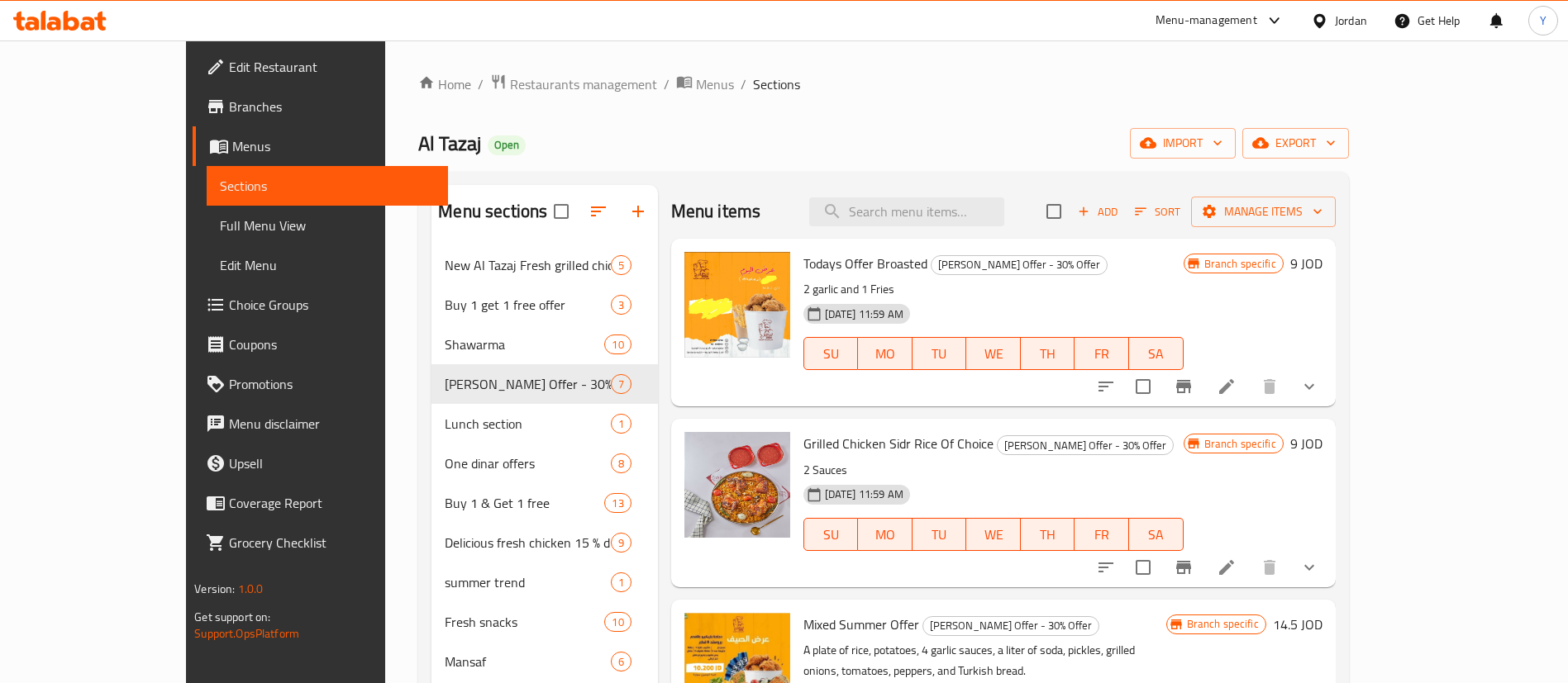
click at [1191, 569] on icon "Branch-specific-item" at bounding box center [1183, 567] width 15 height 13
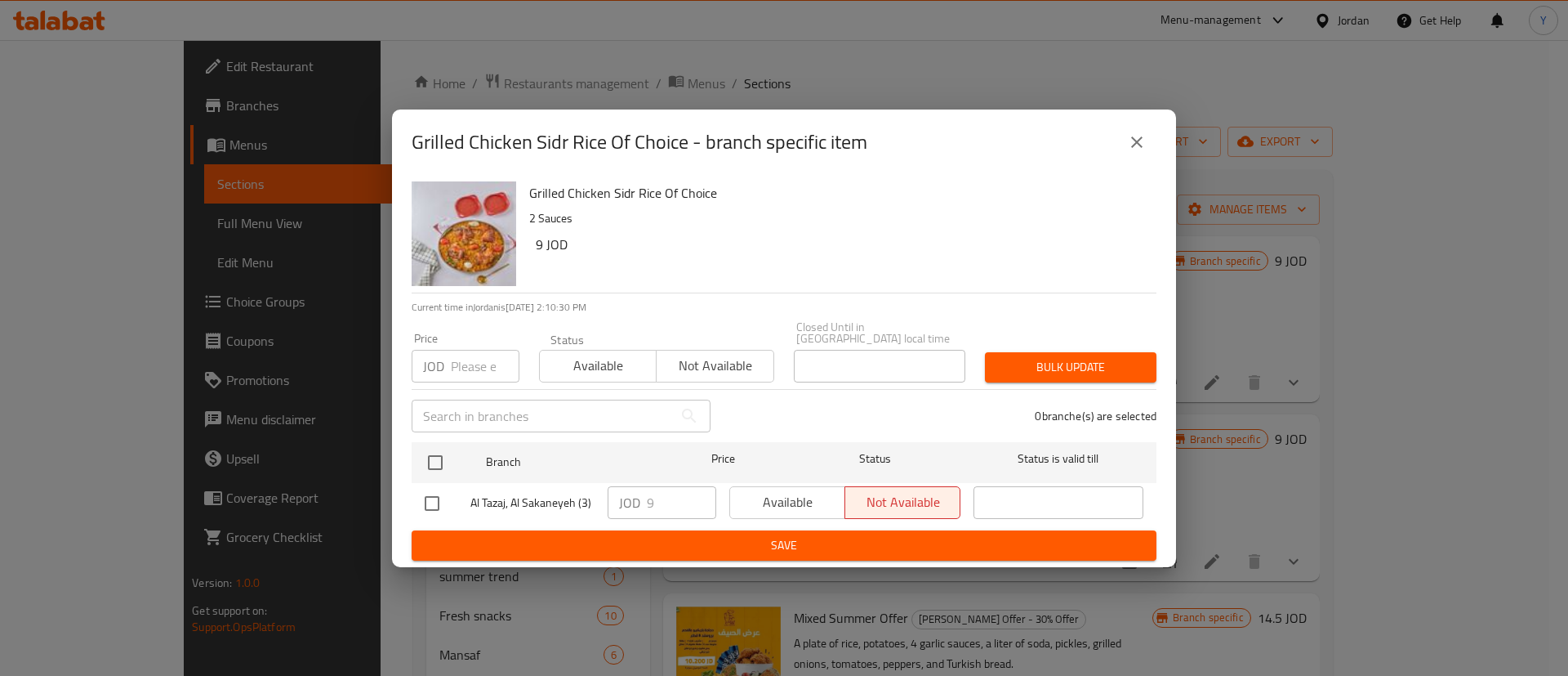
click at [436, 503] on input "checkbox" at bounding box center [432, 504] width 34 height 34
checkbox input "true"
click at [779, 486] on button "Available" at bounding box center [787, 503] width 116 height 33
click at [781, 535] on span "Save" at bounding box center [784, 546] width 719 height 21
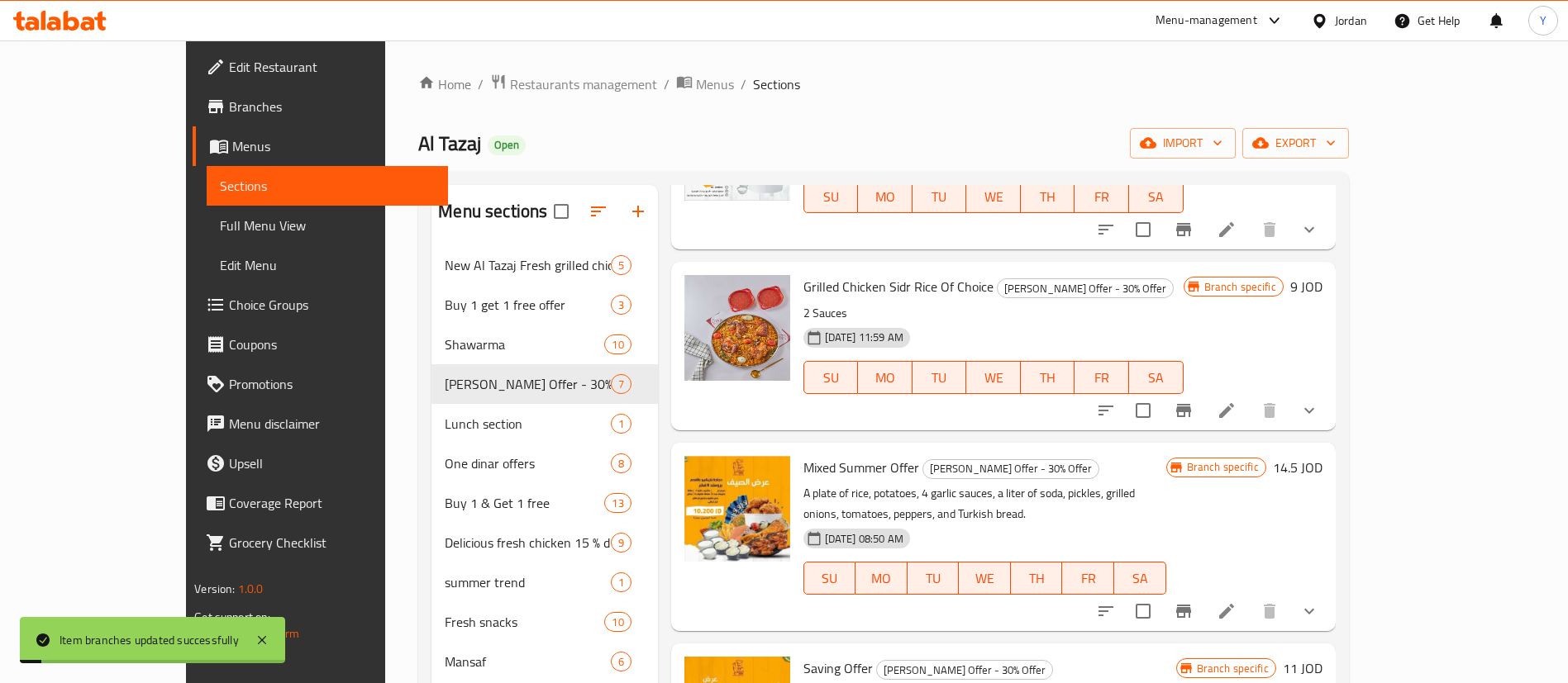
scroll to position [246, 0]
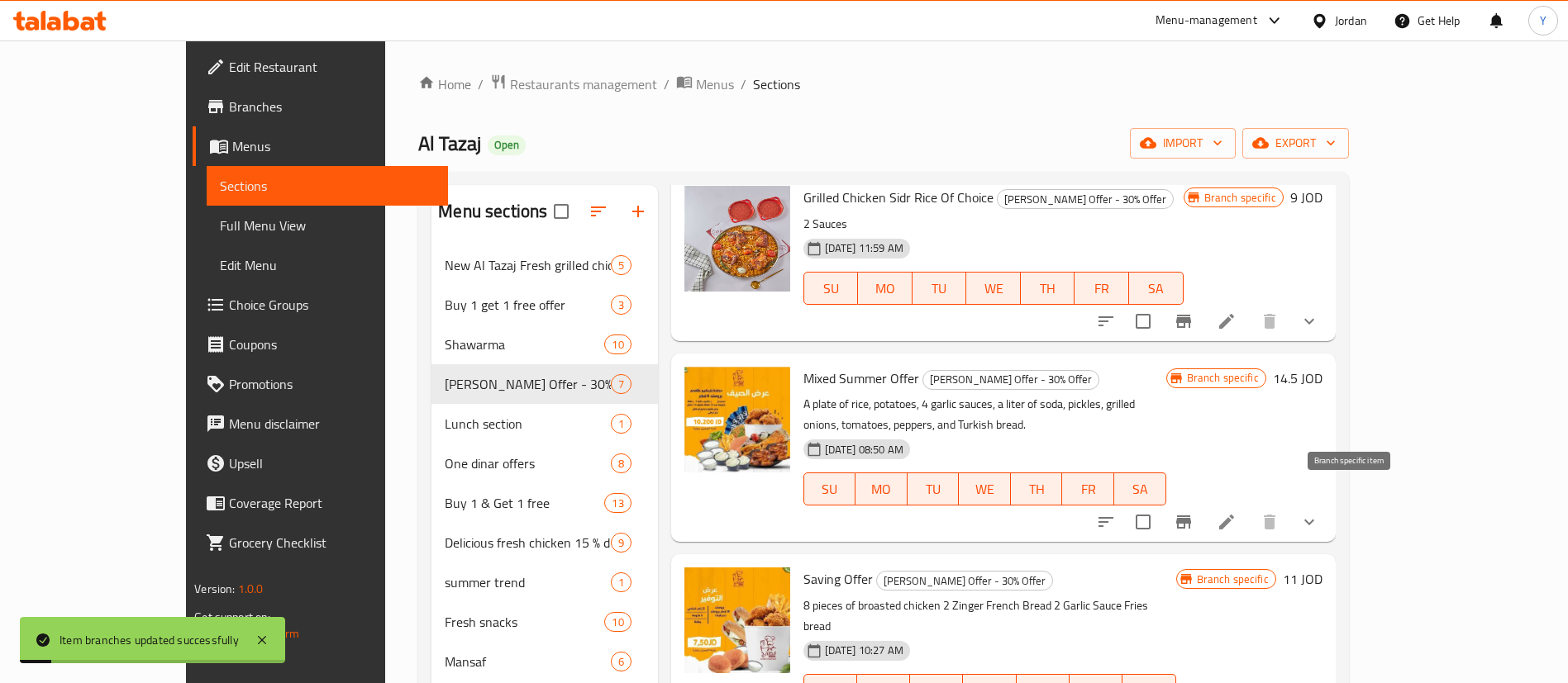
click at [1203, 502] on button "Branch-specific-item" at bounding box center [1184, 522] width 40 height 40
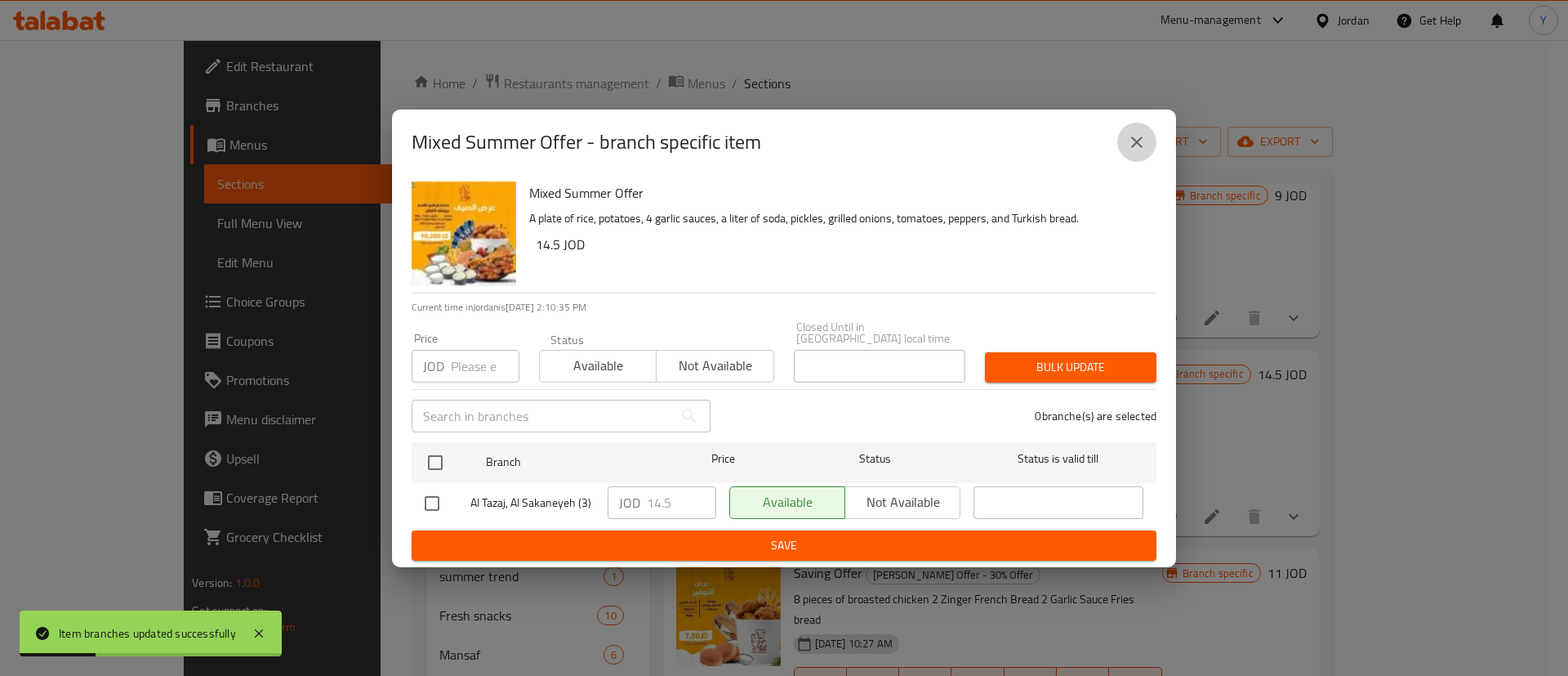
click at [1135, 152] on icon "close" at bounding box center [1137, 142] width 20 height 20
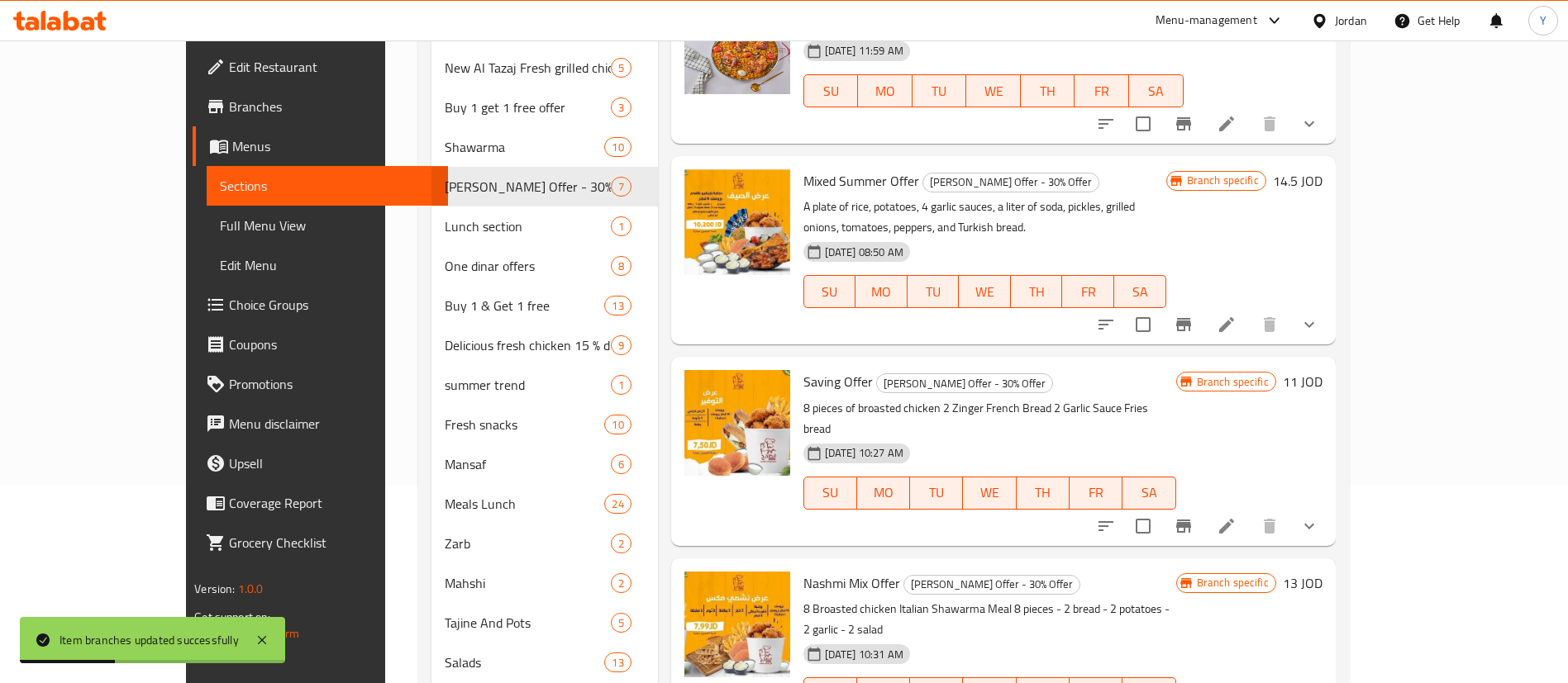
scroll to position [248, 0]
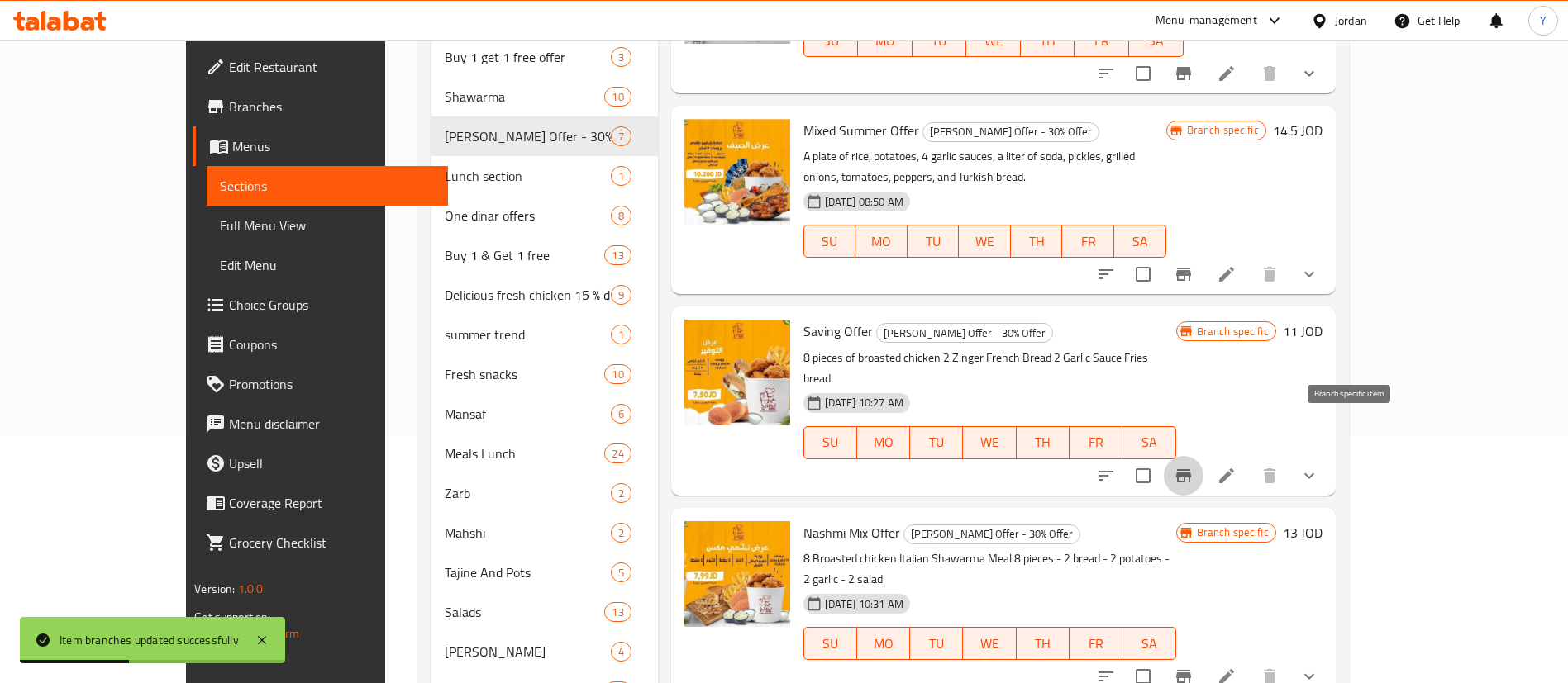
click at [1191, 469] on icon "Branch-specific-item" at bounding box center [1183, 475] width 15 height 13
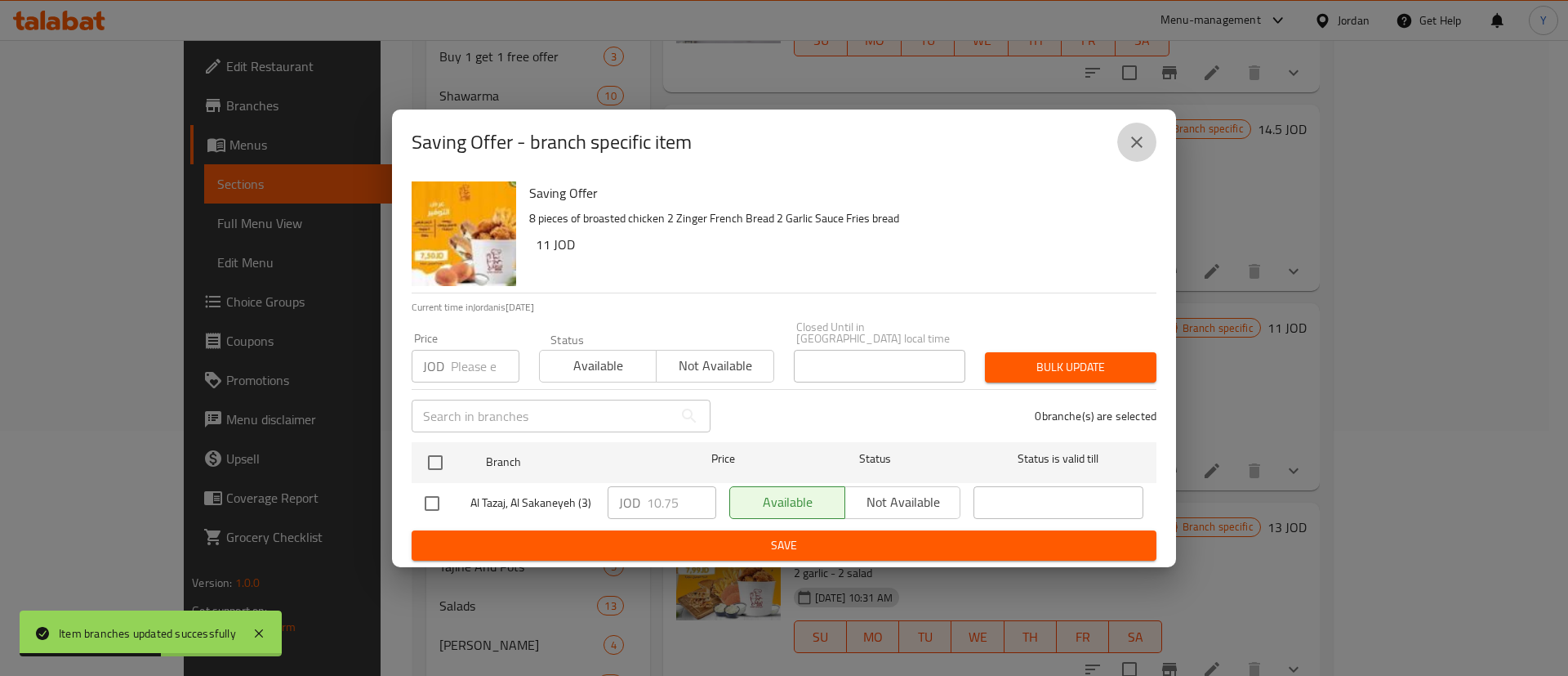
click at [1150, 151] on button "close" at bounding box center [1138, 142] width 39 height 39
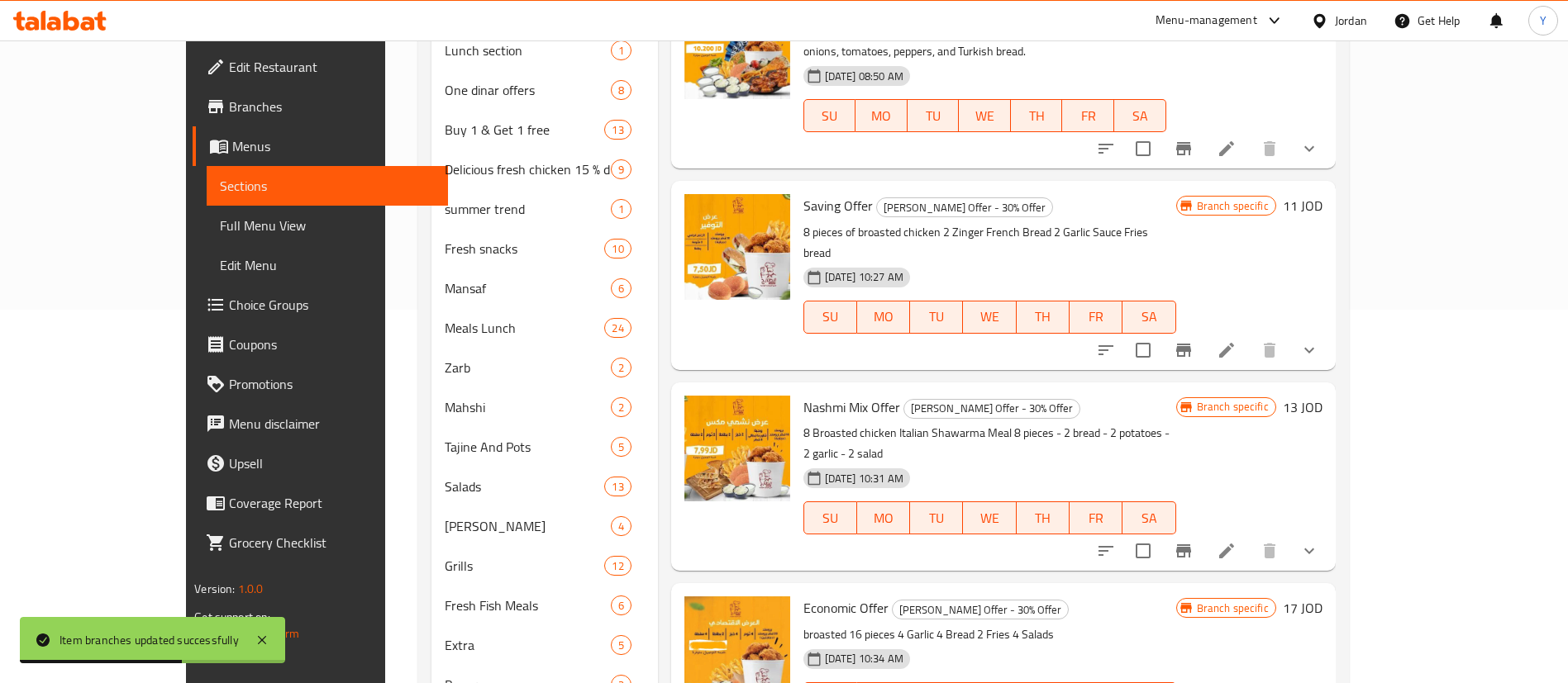
scroll to position [496, 0]
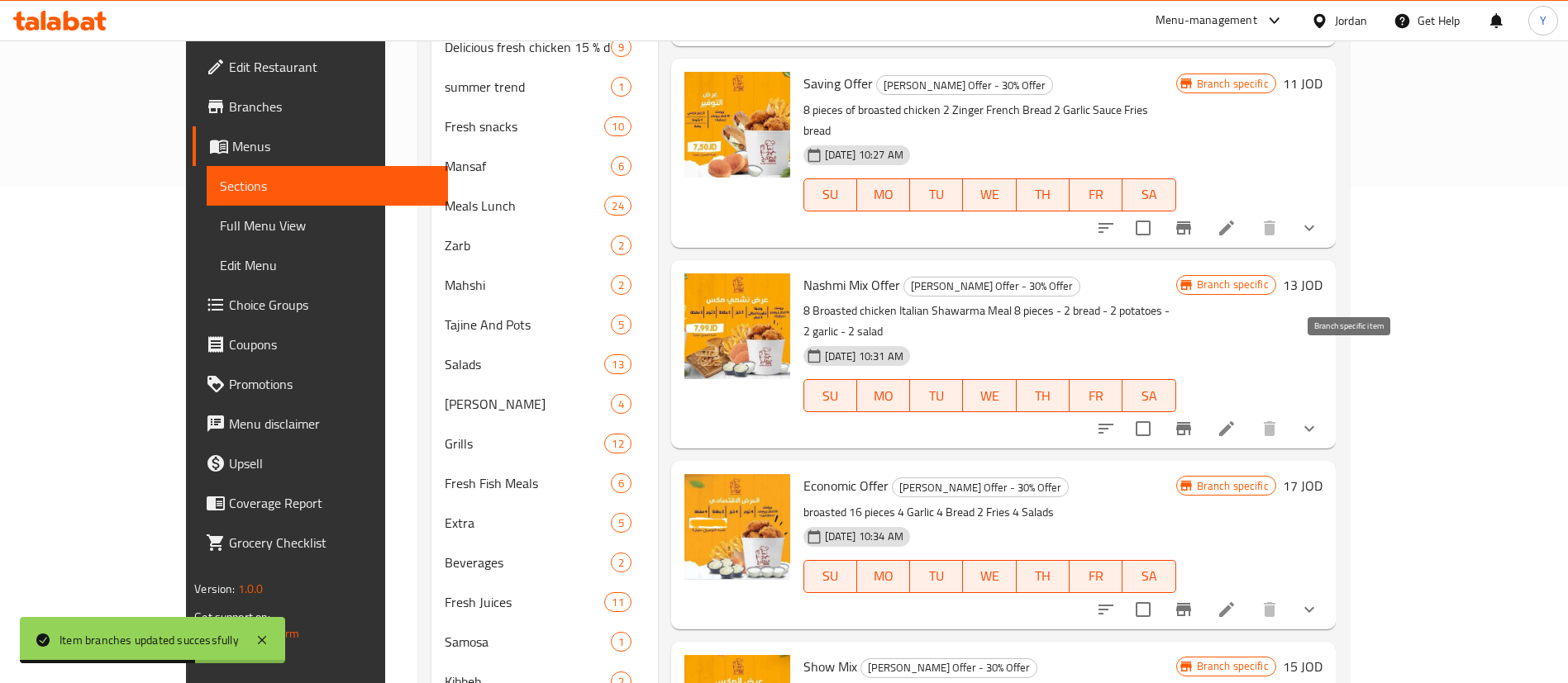
click at [1193, 419] on icon "Branch-specific-item" at bounding box center [1183, 428] width 20 height 20
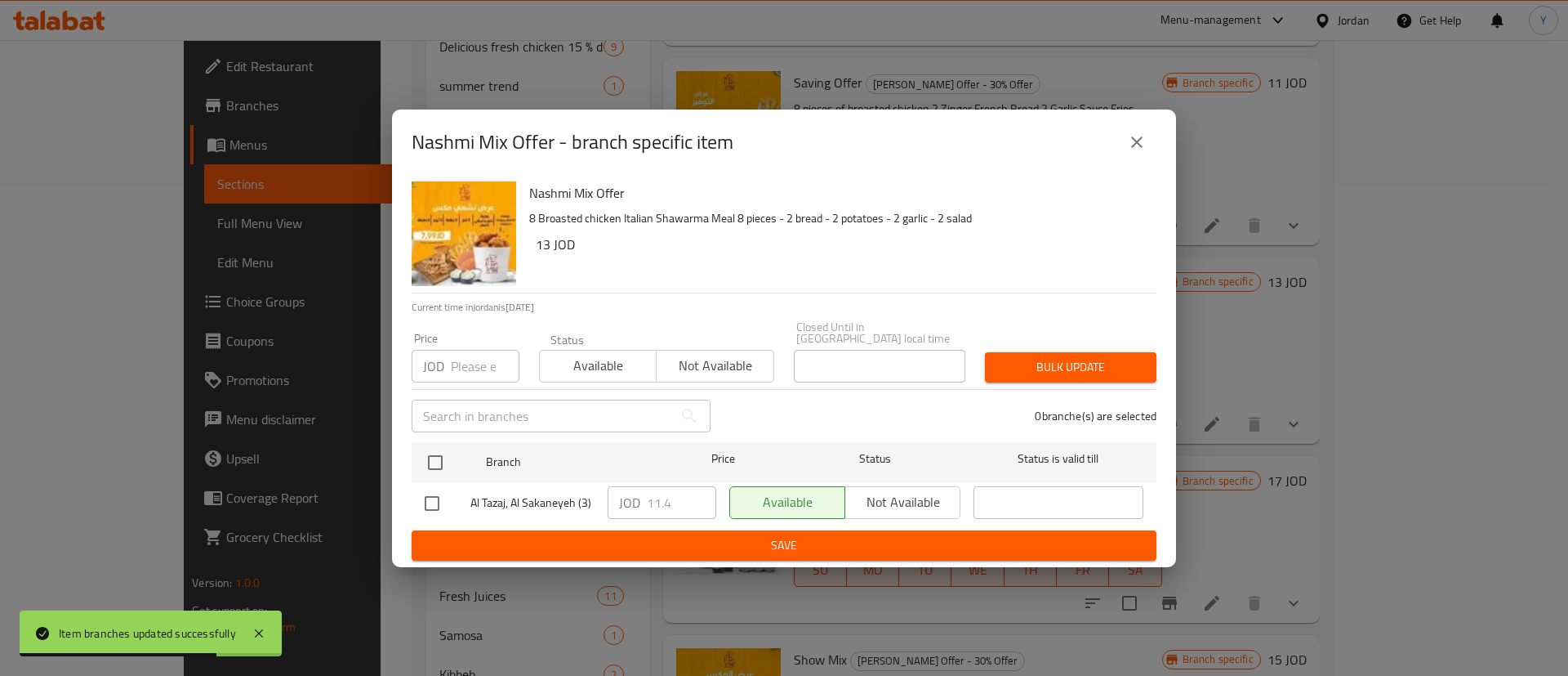
click at [1135, 162] on button "close" at bounding box center [1138, 142] width 39 height 39
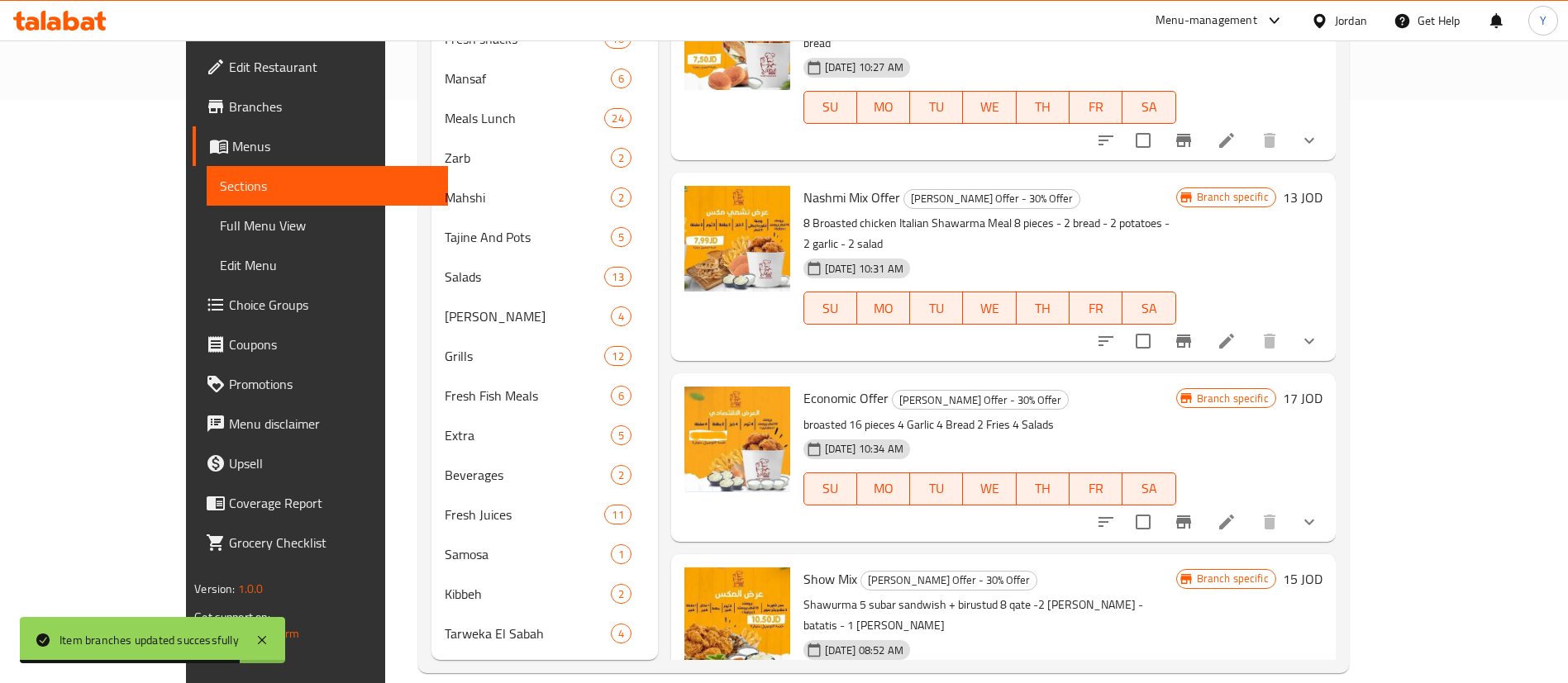
scroll to position [606, 0]
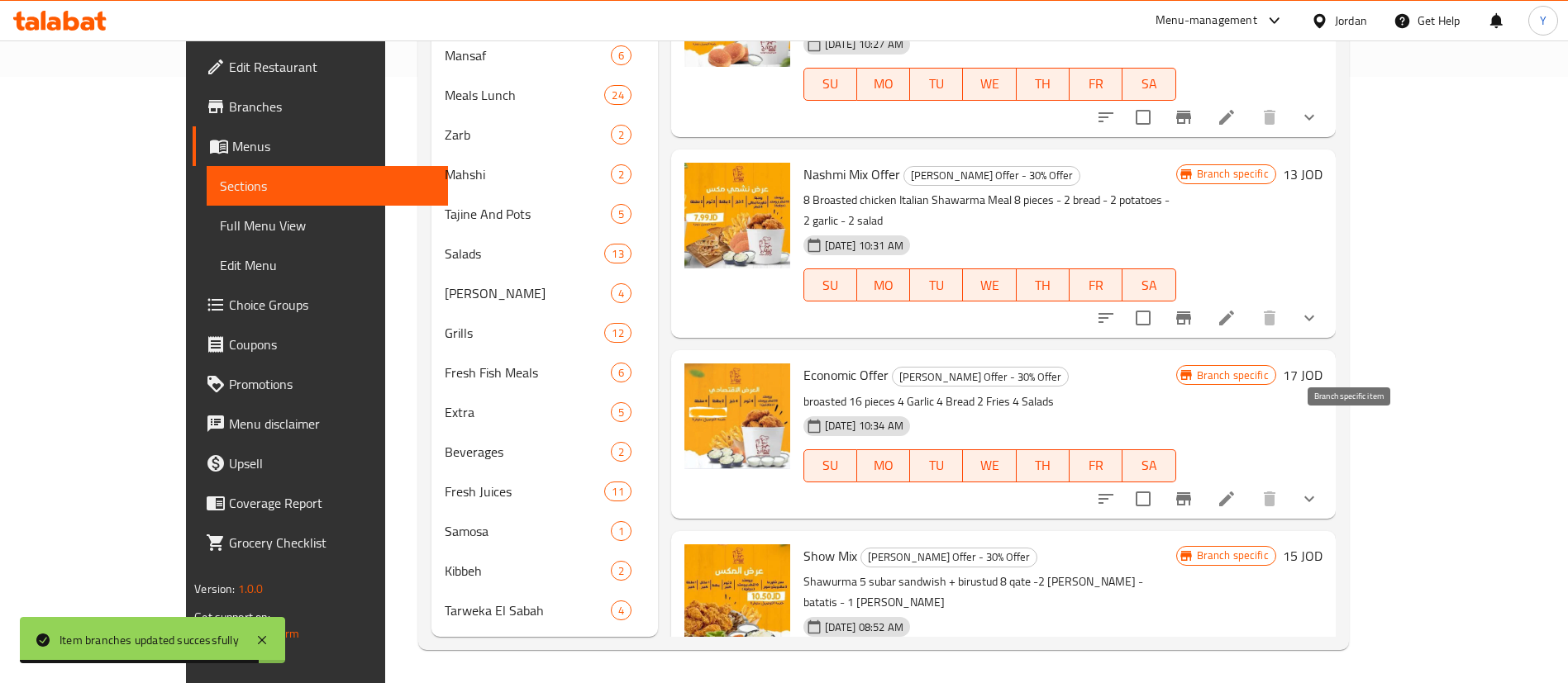
click at [1191, 492] on icon "Branch-specific-item" at bounding box center [1183, 498] width 15 height 13
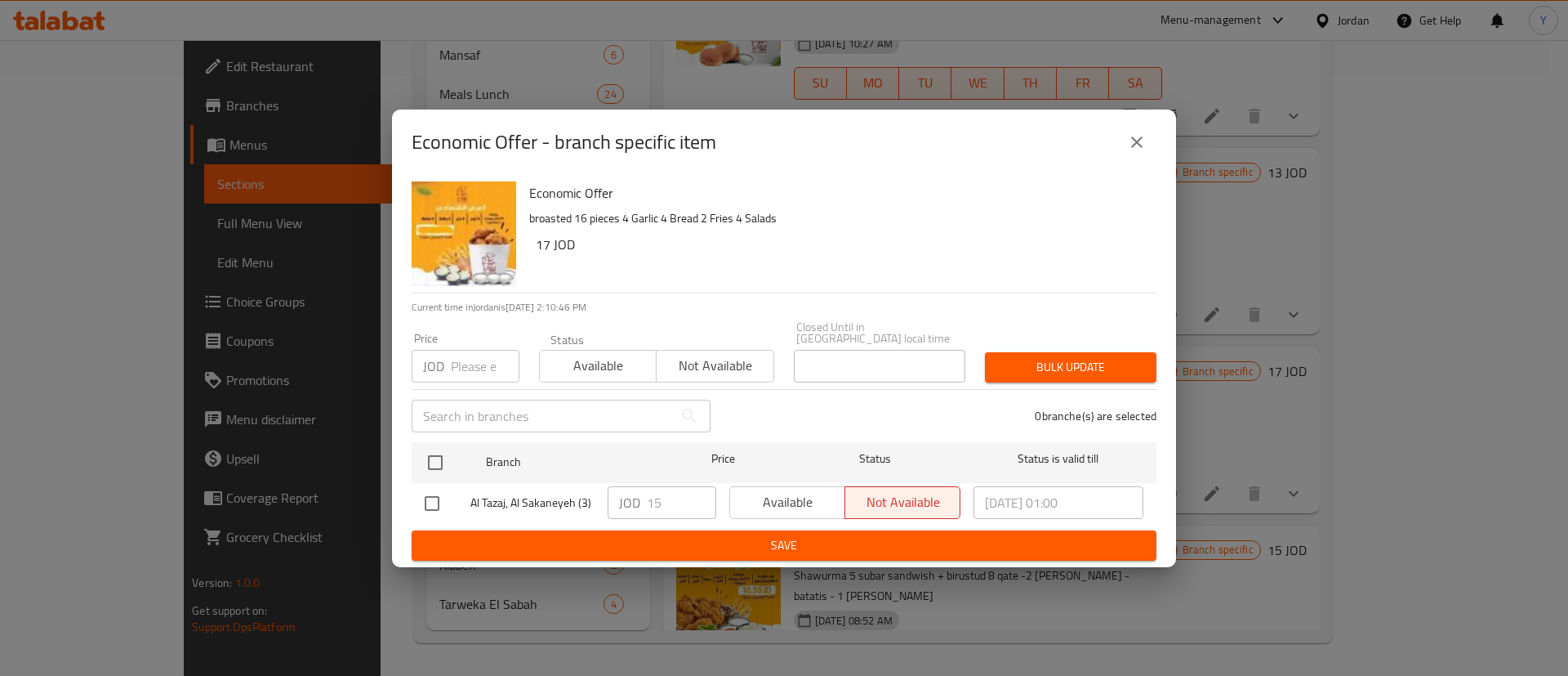
click at [431, 500] on input "checkbox" at bounding box center [432, 504] width 34 height 34
checkbox input "true"
click at [776, 497] on span "Available" at bounding box center [787, 503] width 102 height 24
click at [806, 542] on span "Save" at bounding box center [784, 546] width 719 height 21
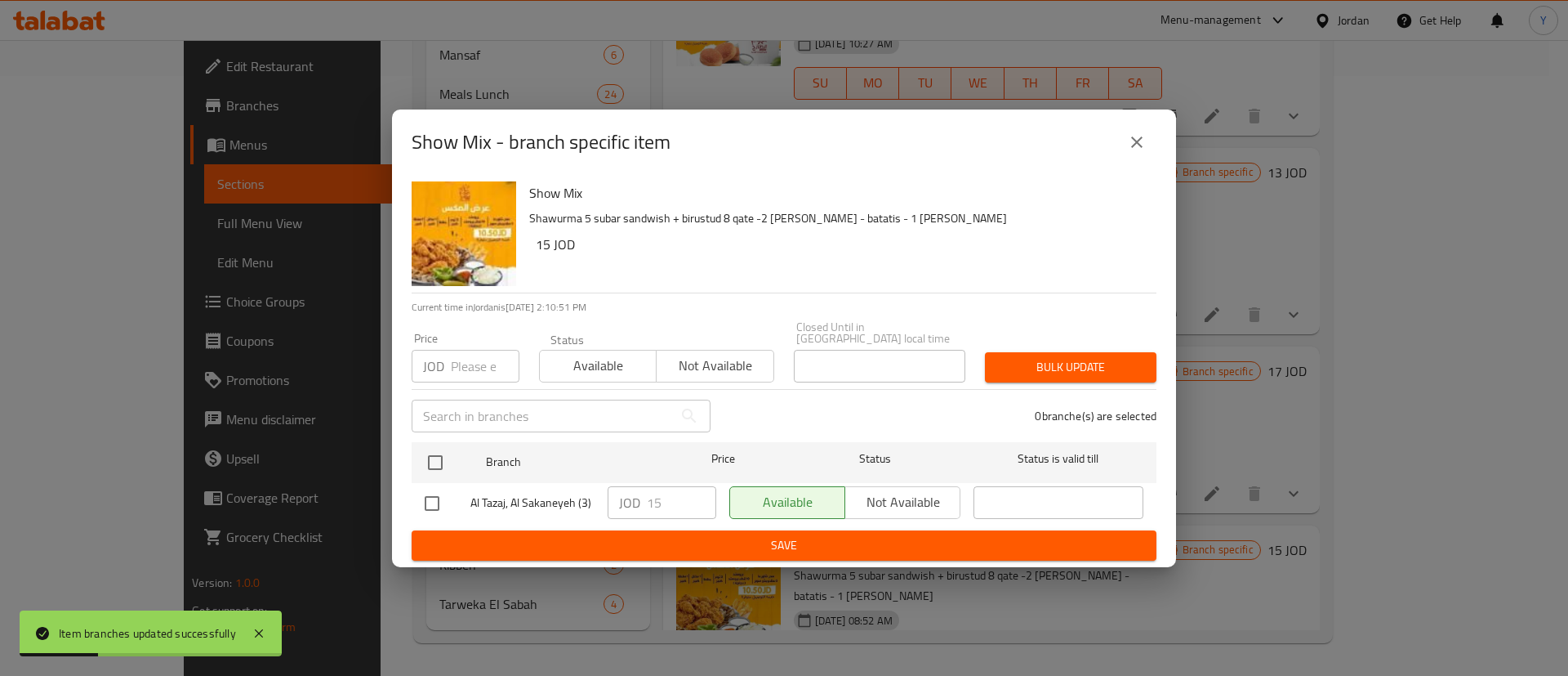
click at [1124, 142] on button "close" at bounding box center [1138, 142] width 39 height 39
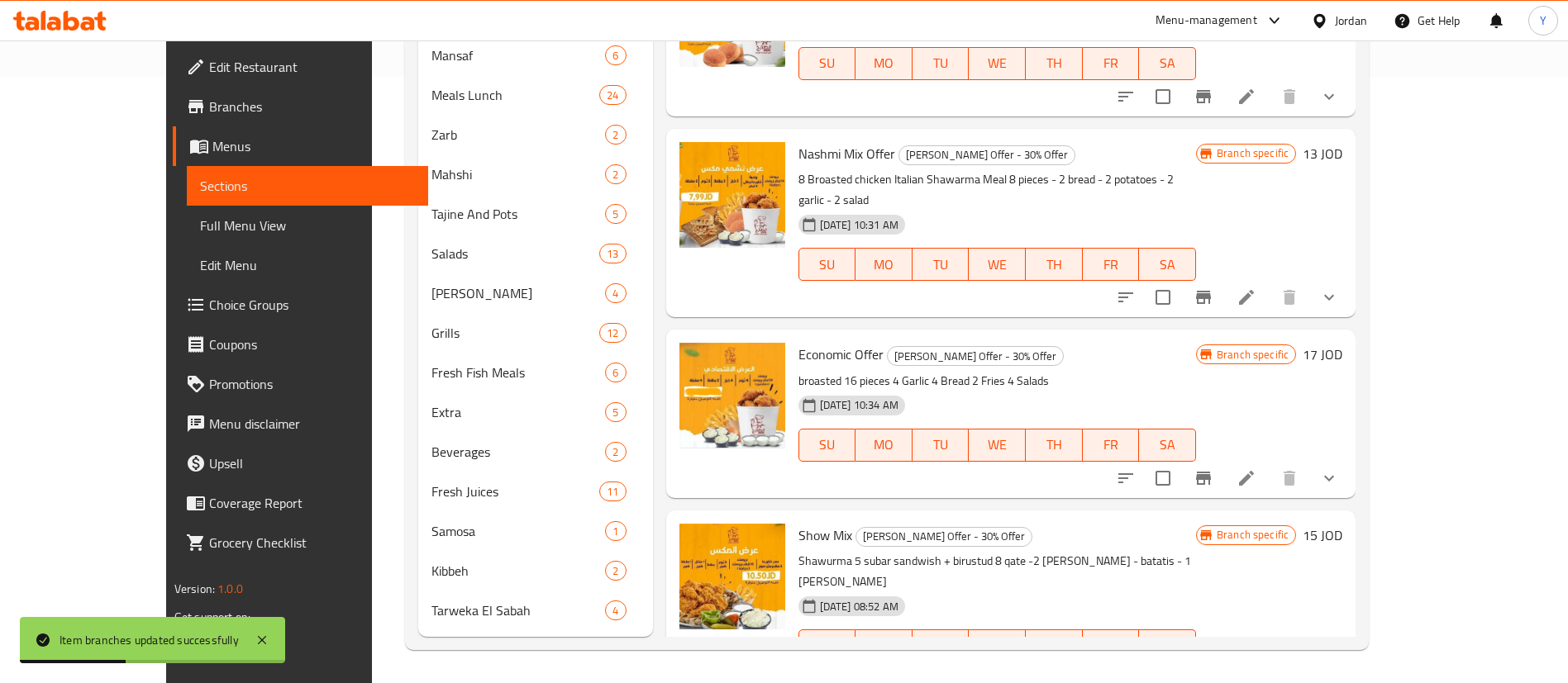
scroll to position [235, 0]
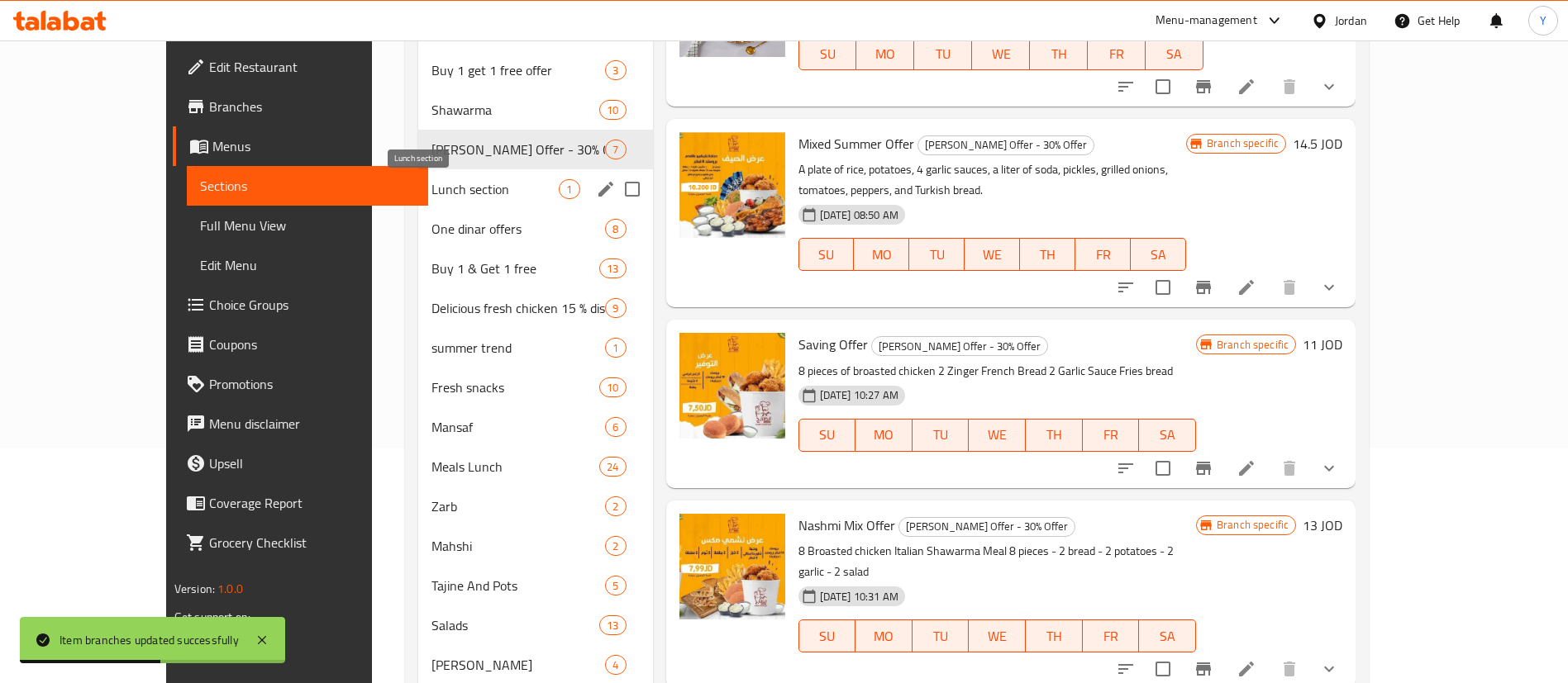
click at [461, 188] on span "Lunch section" at bounding box center [494, 189] width 127 height 20
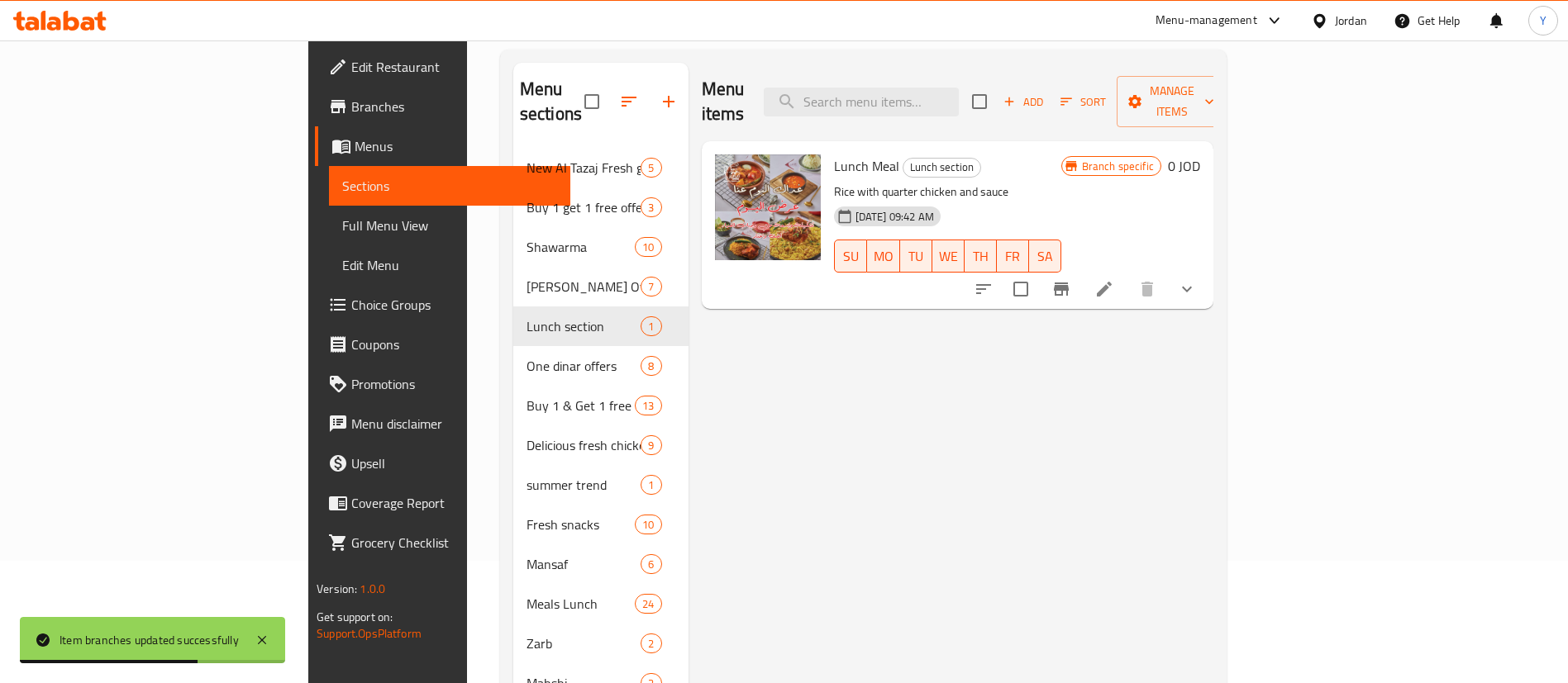
scroll to position [111, 0]
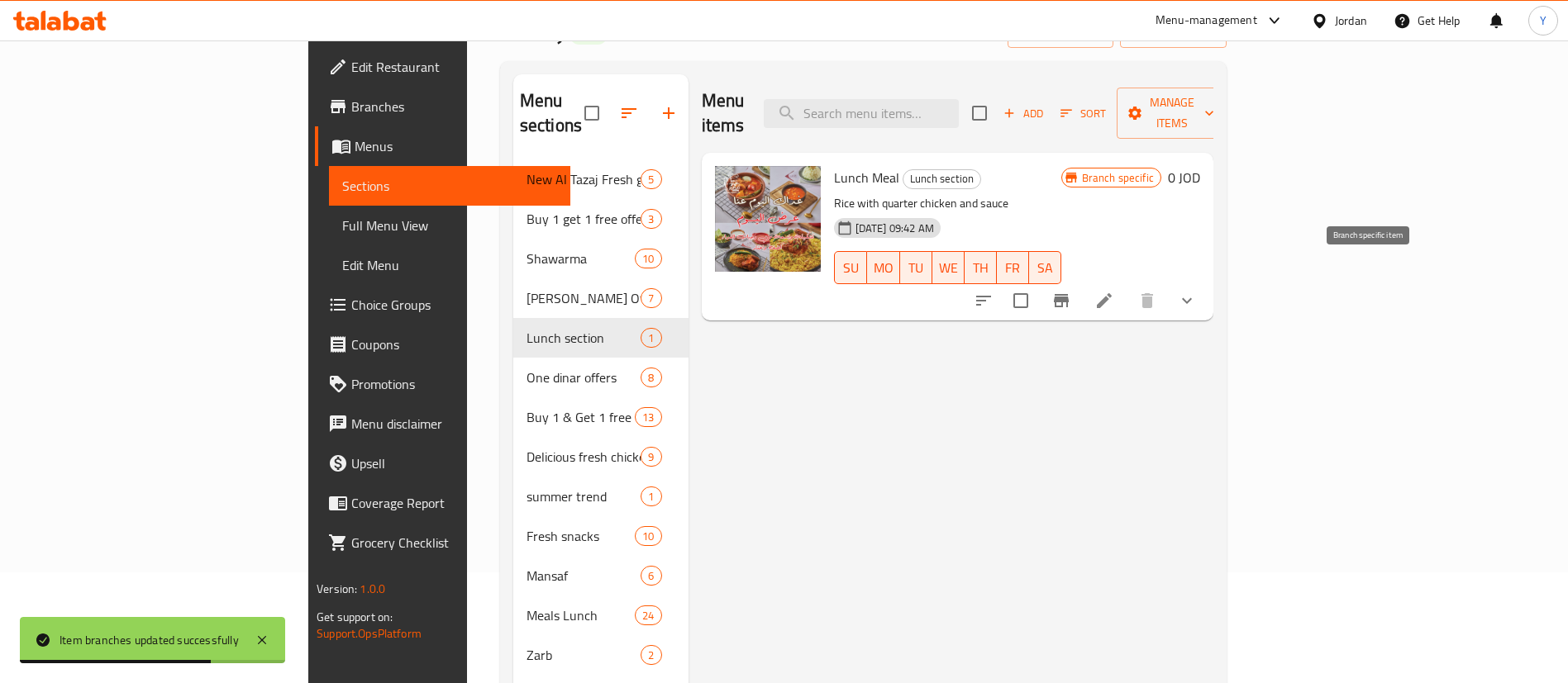
click at [1081, 287] on button "Branch-specific-item" at bounding box center [1062, 301] width 40 height 40
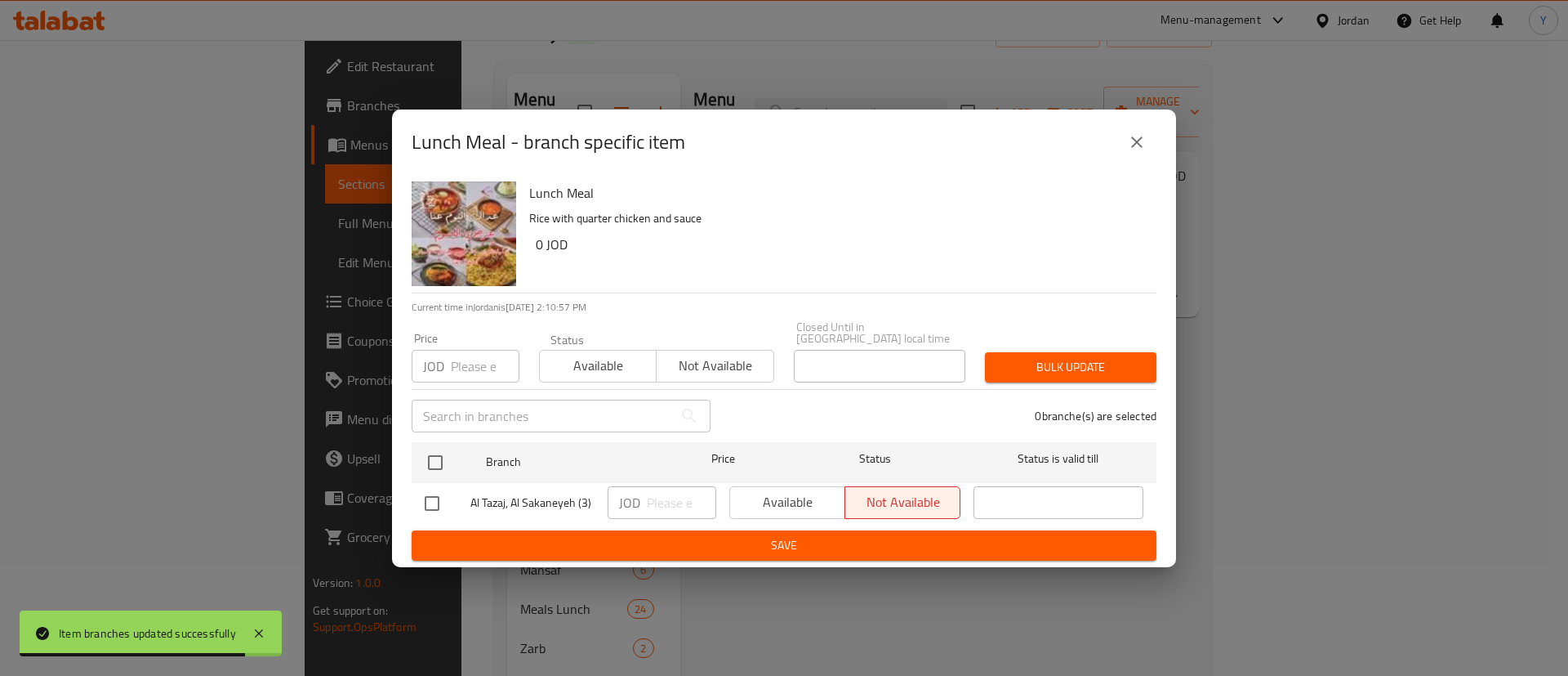
click at [434, 499] on input "checkbox" at bounding box center [432, 504] width 34 height 34
checkbox input "true"
click at [798, 491] on span "Available" at bounding box center [787, 503] width 102 height 24
click at [804, 546] on span "Save" at bounding box center [784, 546] width 719 height 21
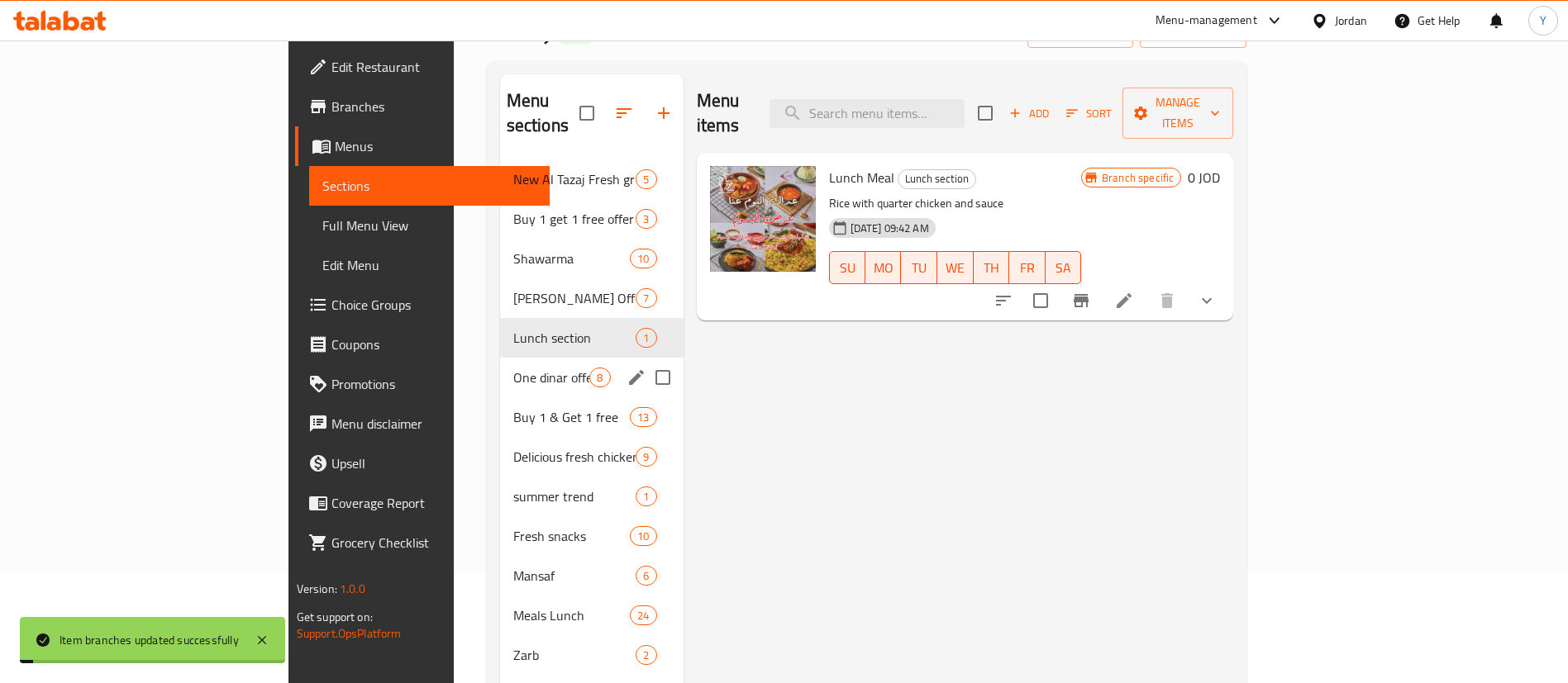
click at [513, 368] on span "One dinar offers" at bounding box center [552, 377] width 77 height 20
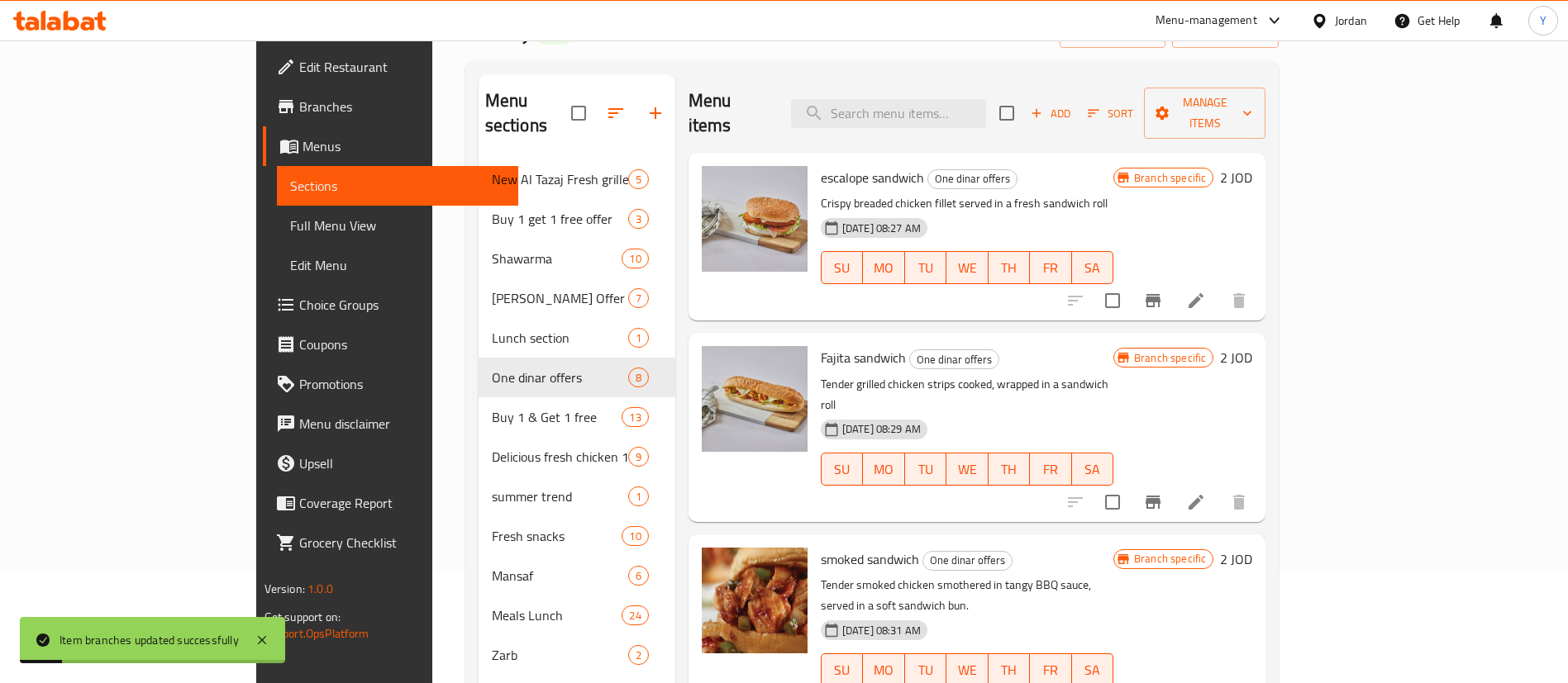
click at [1163, 290] on icon "Branch-specific-item" at bounding box center [1153, 300] width 20 height 20
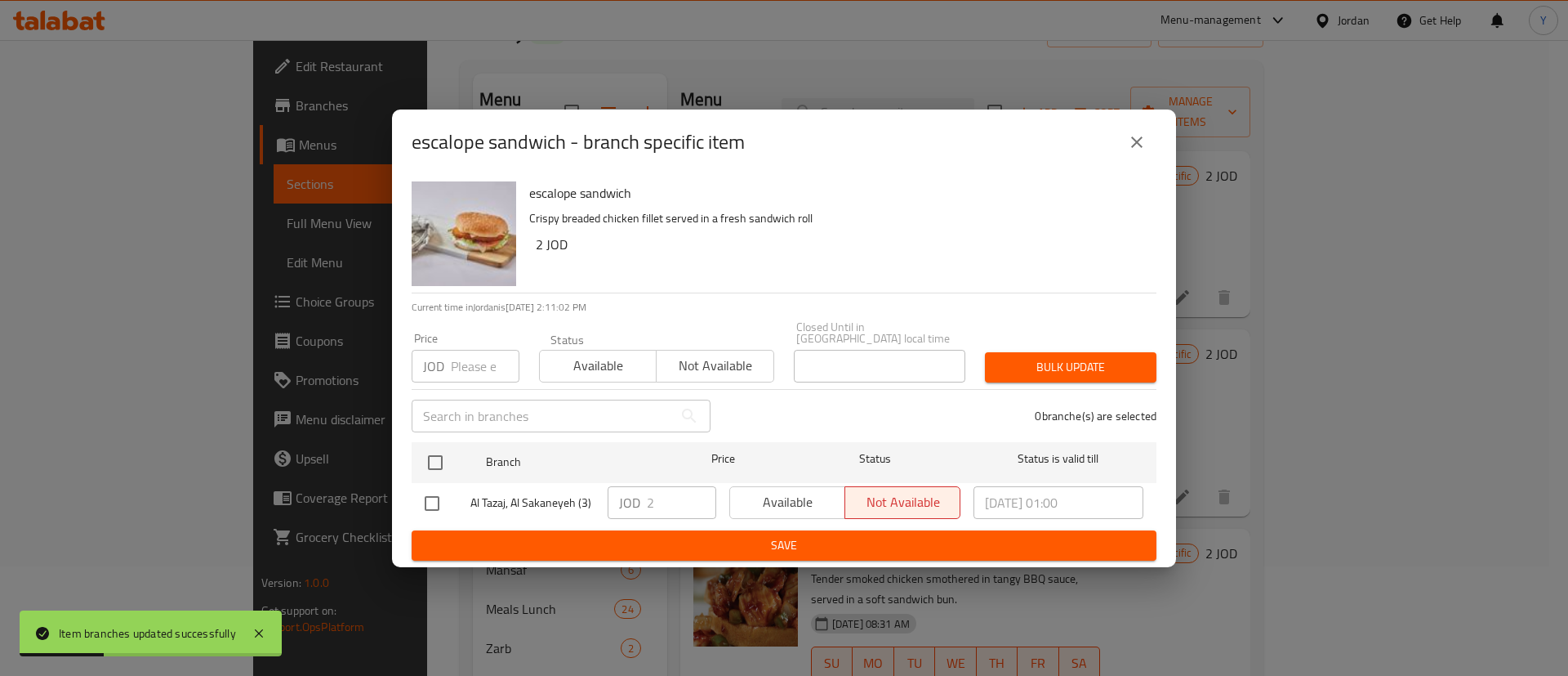
click at [430, 493] on input "checkbox" at bounding box center [432, 504] width 34 height 34
checkbox input "true"
click at [798, 496] on span "Available" at bounding box center [787, 503] width 102 height 24
click at [795, 539] on span "Save" at bounding box center [784, 546] width 719 height 21
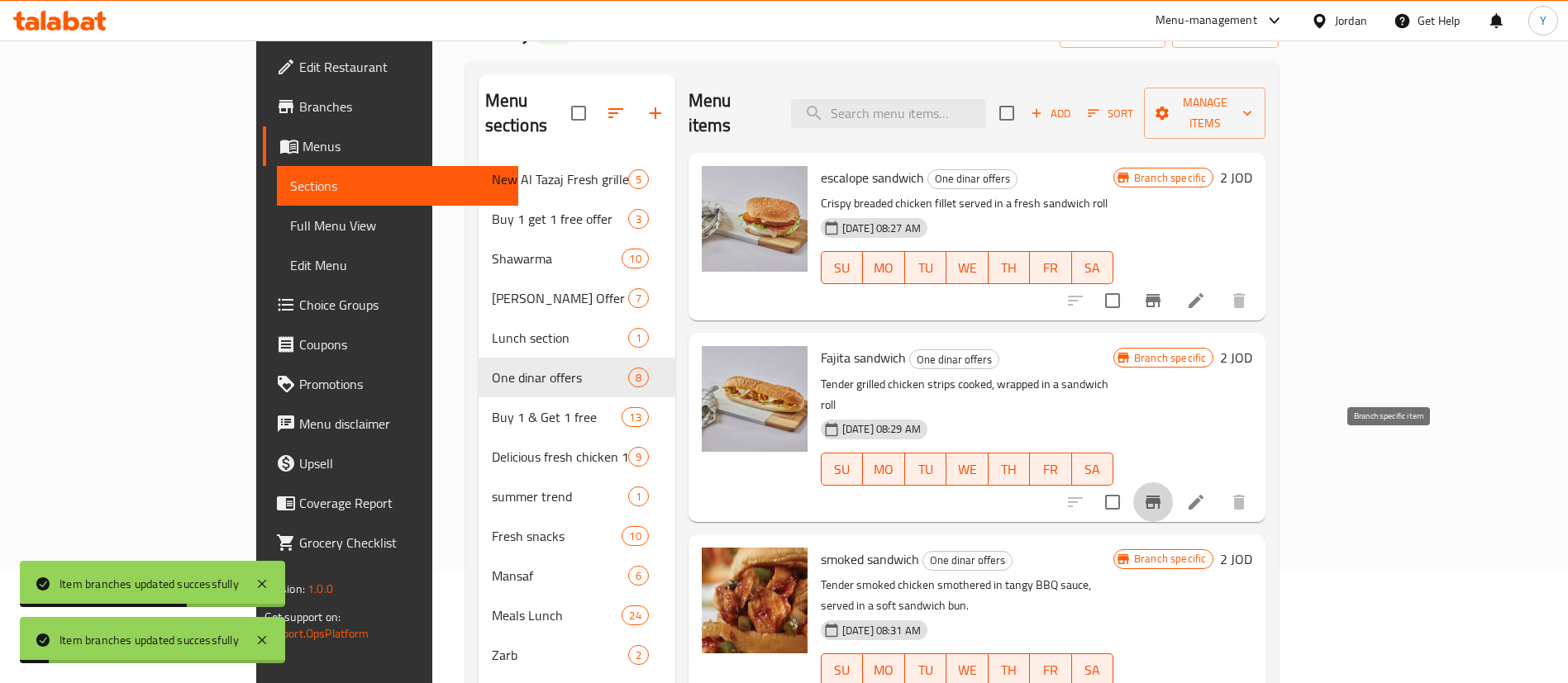
click at [1163, 492] on icon "Branch-specific-item" at bounding box center [1153, 502] width 20 height 20
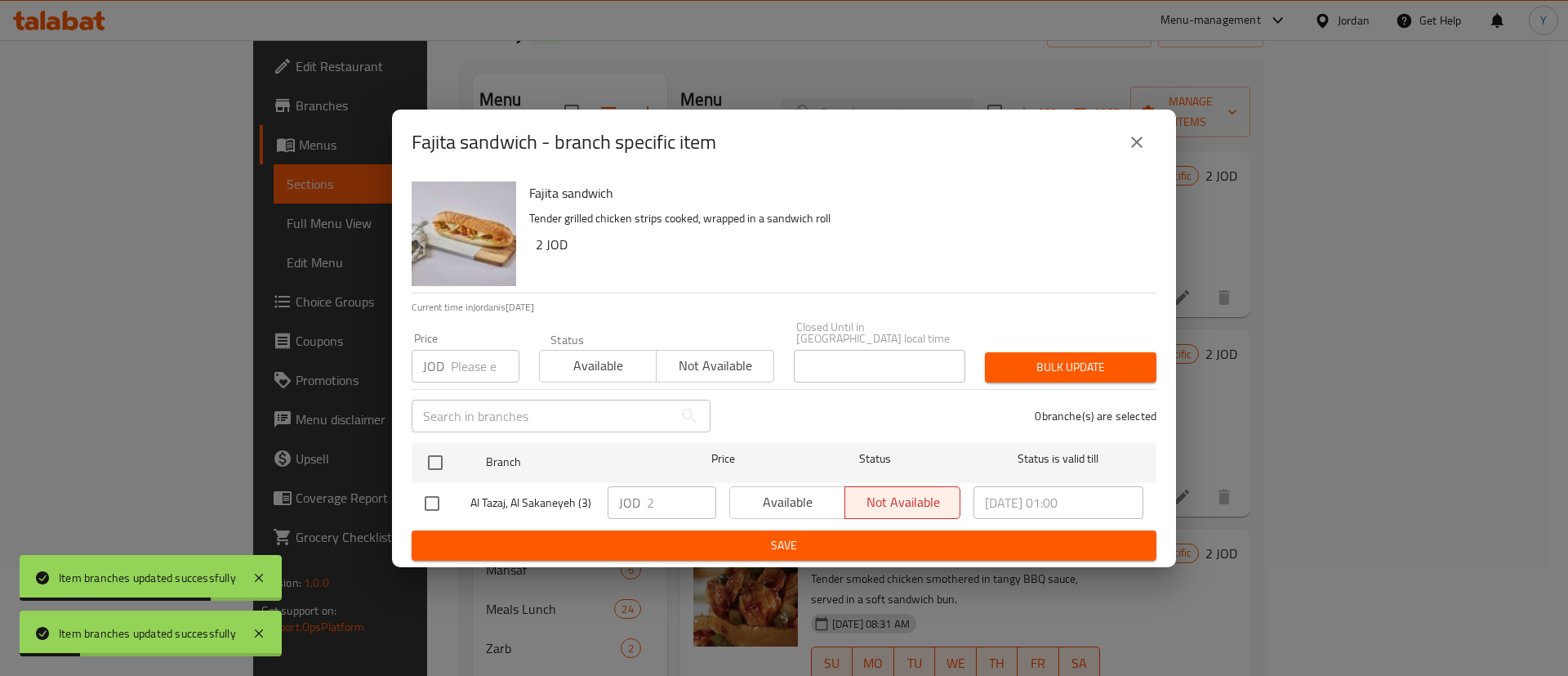
click at [422, 503] on input "checkbox" at bounding box center [432, 504] width 34 height 34
checkbox input "true"
click at [825, 492] on span "Available" at bounding box center [787, 503] width 102 height 24
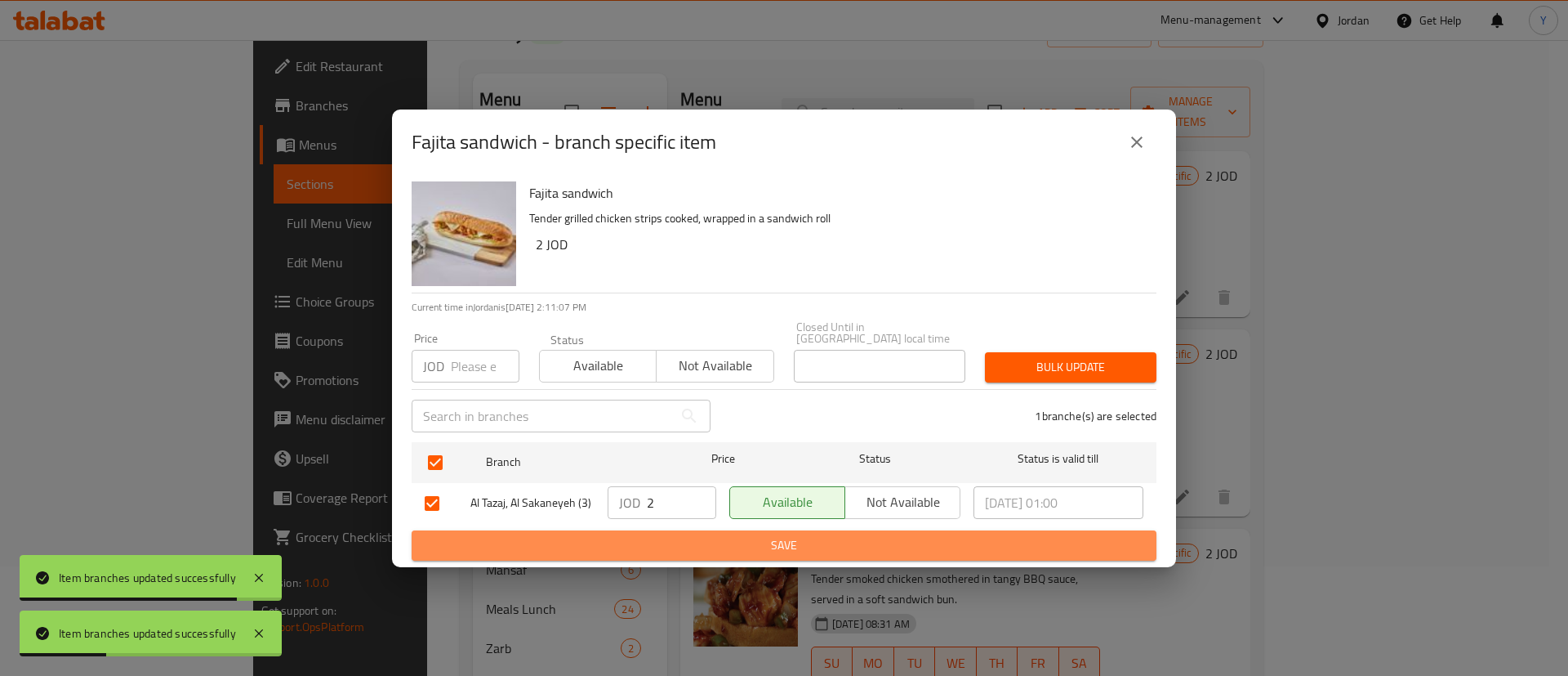
click at [820, 543] on span "Save" at bounding box center [784, 546] width 719 height 21
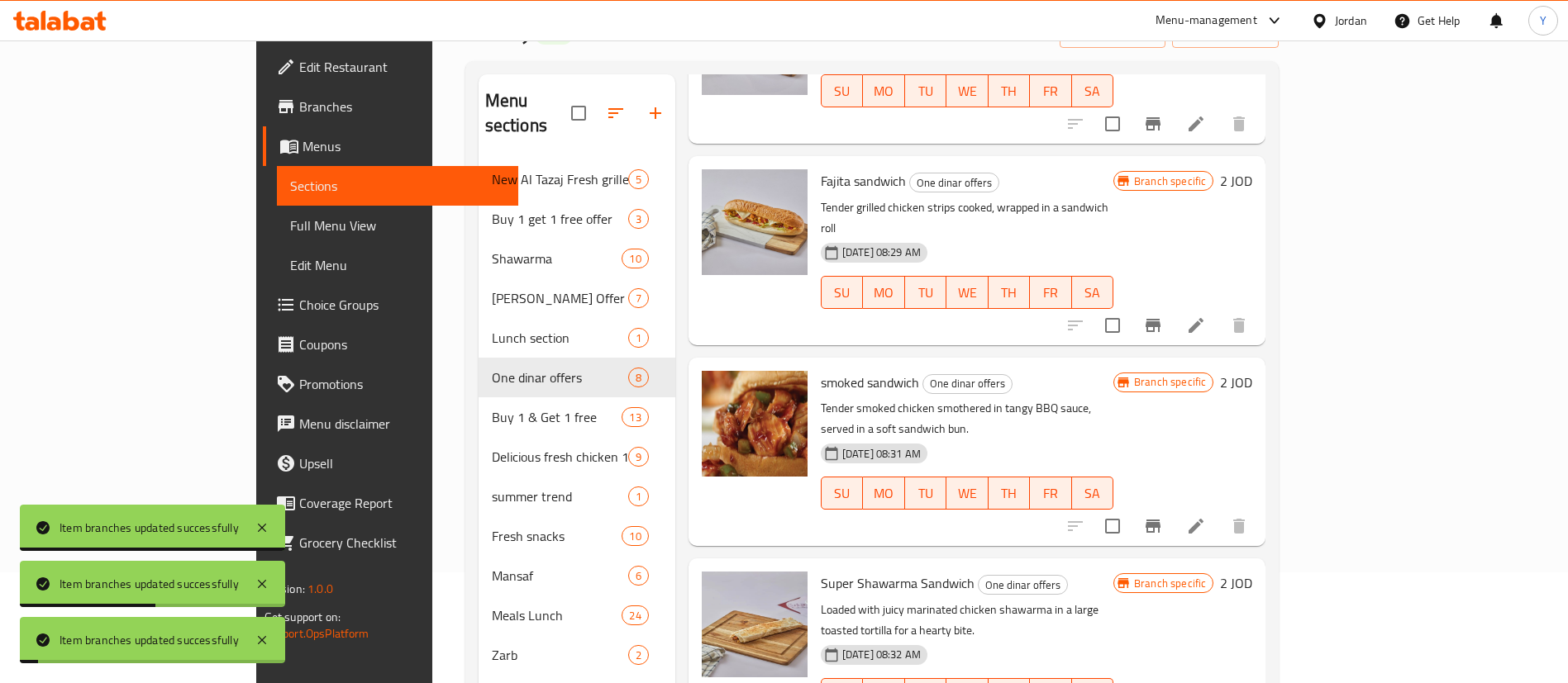
scroll to position [248, 0]
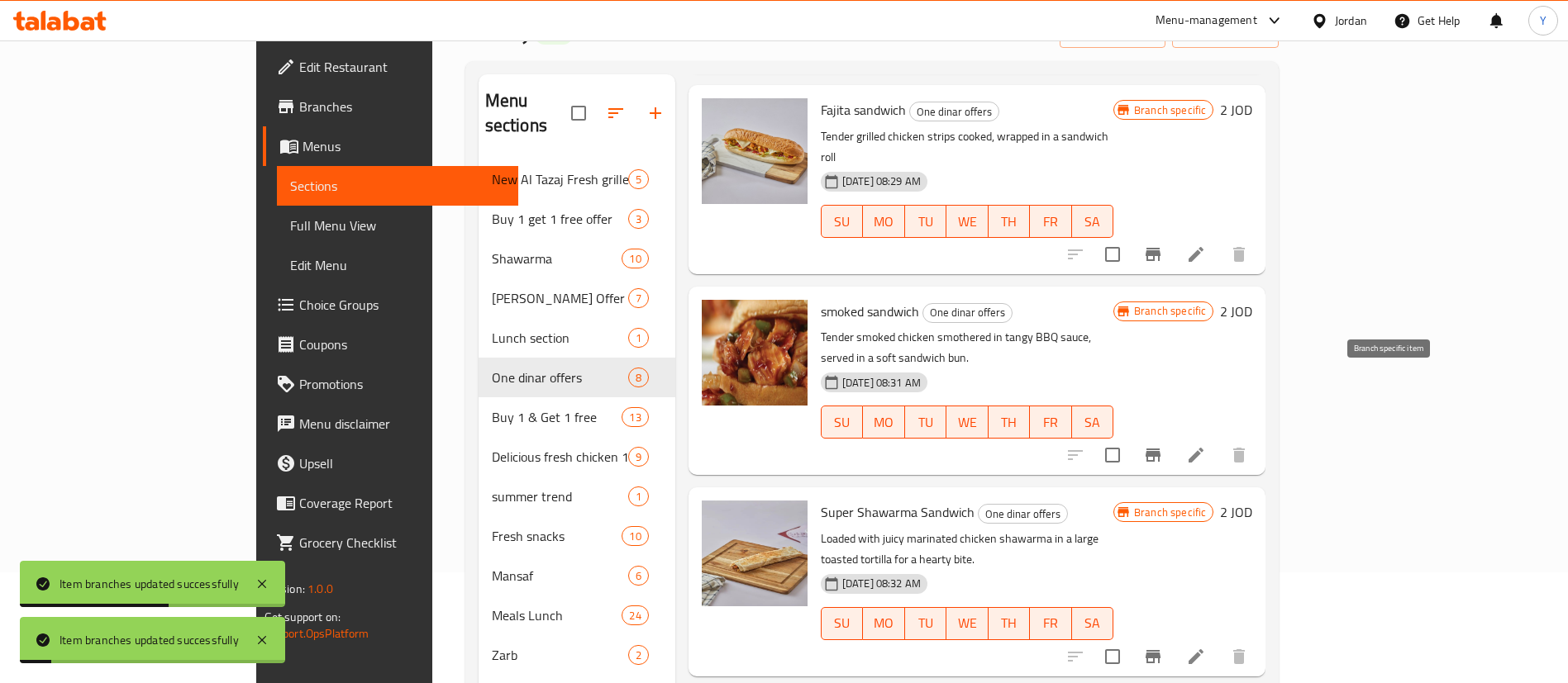
click at [1160, 448] on icon "Branch-specific-item" at bounding box center [1153, 454] width 15 height 13
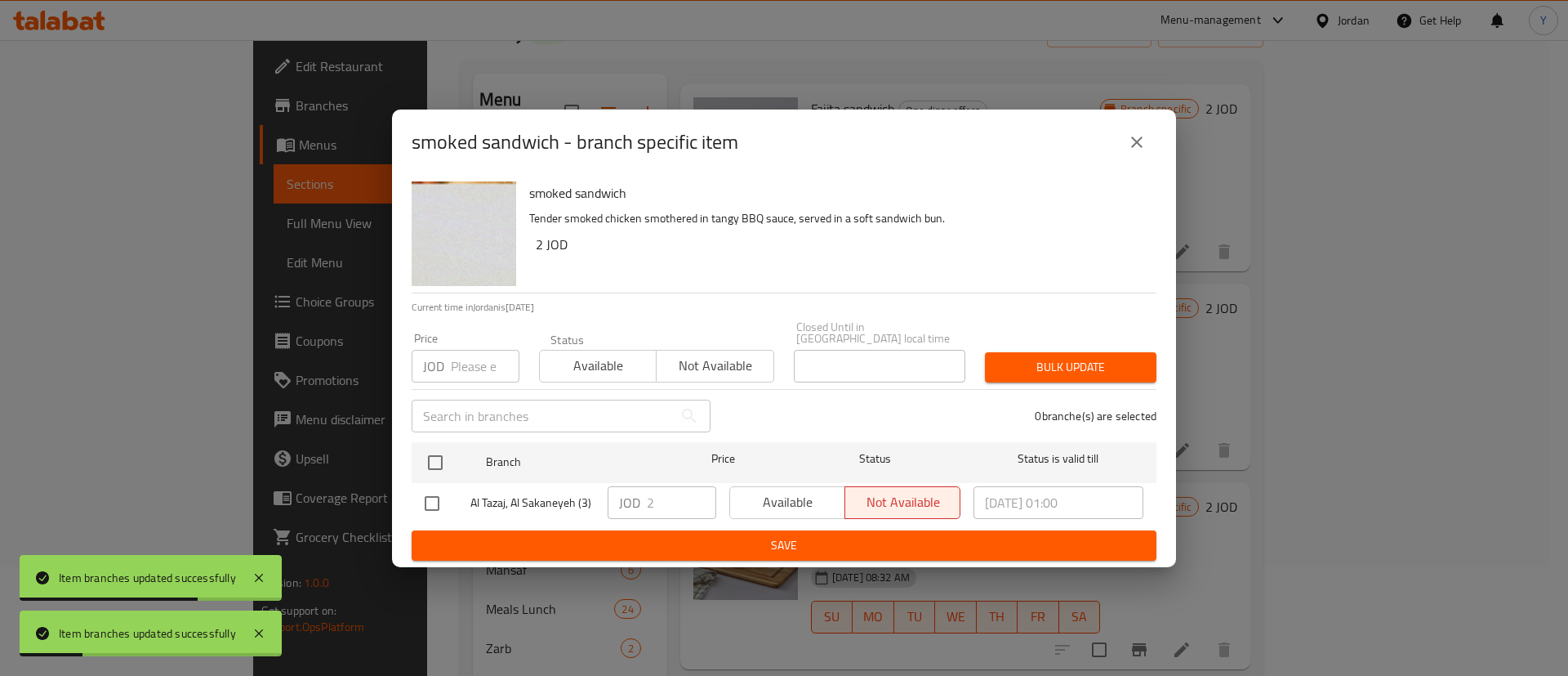
drag, startPoint x: 431, startPoint y: 496, endPoint x: 684, endPoint y: 503, distance: 253.1
click at [433, 496] on input "checkbox" at bounding box center [432, 504] width 34 height 34
checkbox input "true"
click at [784, 494] on span "Available" at bounding box center [787, 503] width 102 height 24
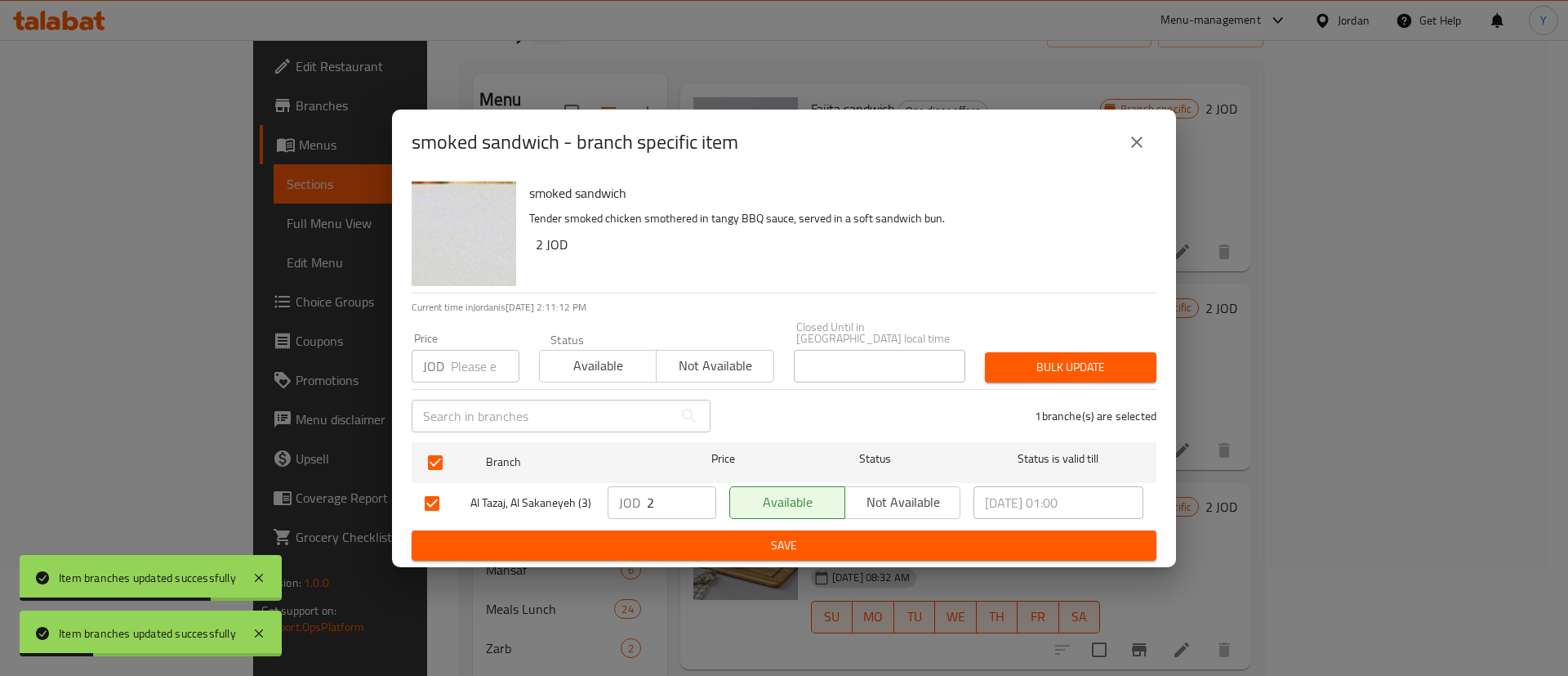
click at [784, 535] on span "Save" at bounding box center [784, 546] width 719 height 21
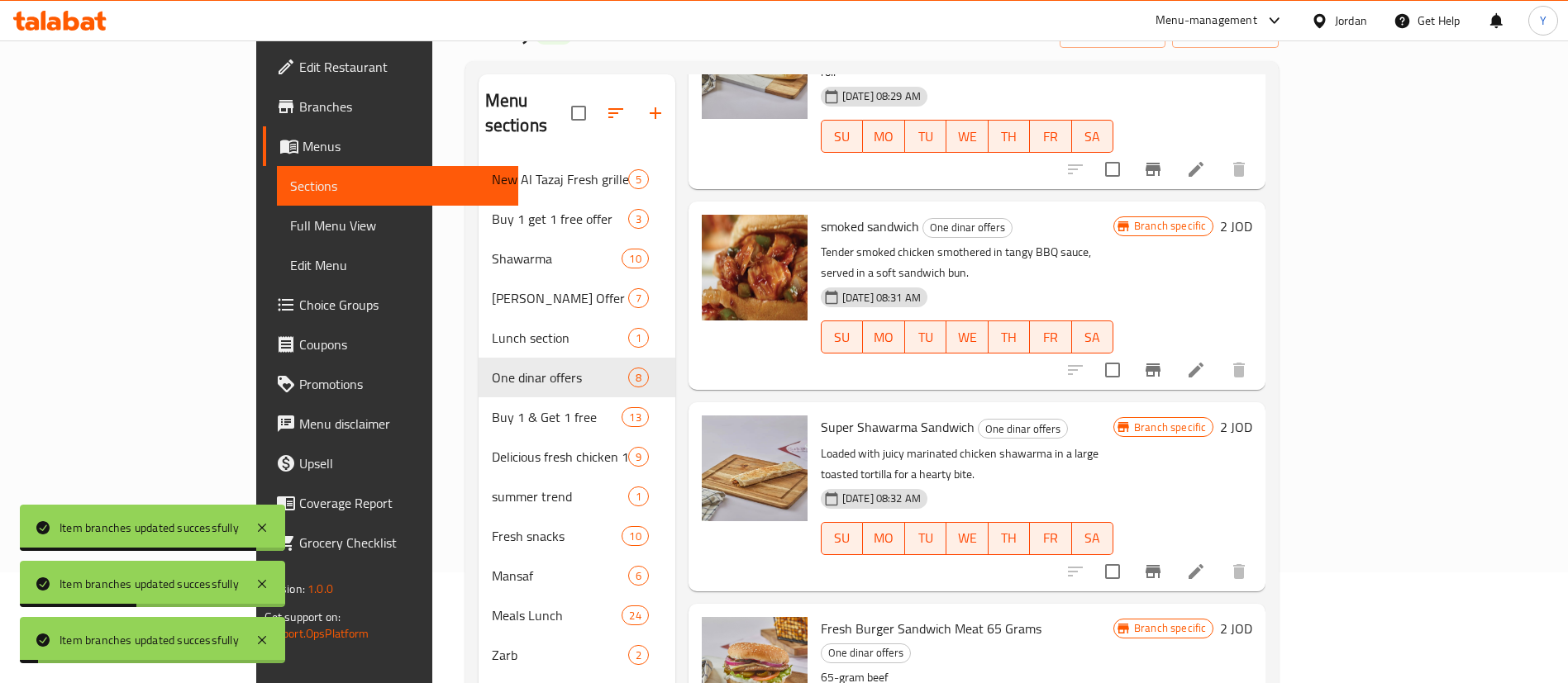
scroll to position [372, 0]
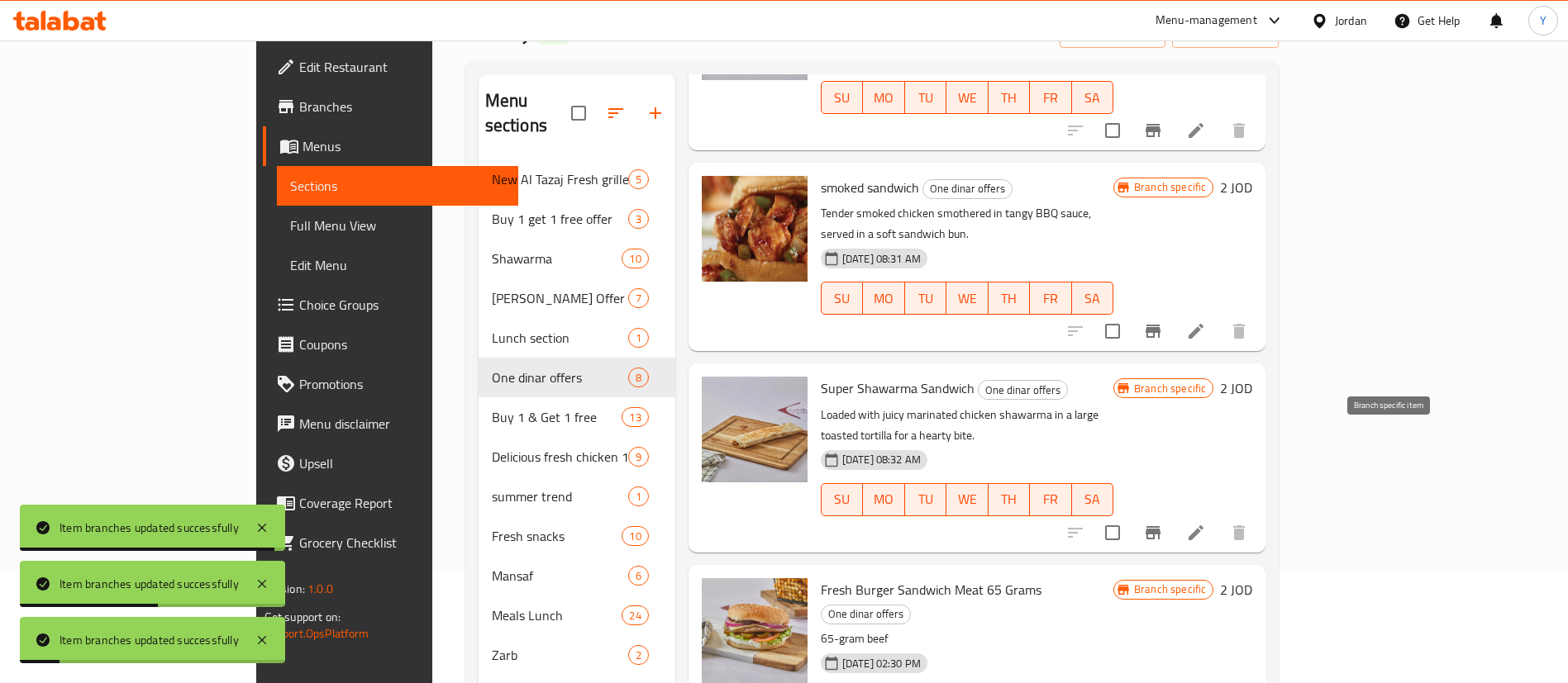
click at [1163, 523] on icon "Branch-specific-item" at bounding box center [1153, 532] width 20 height 20
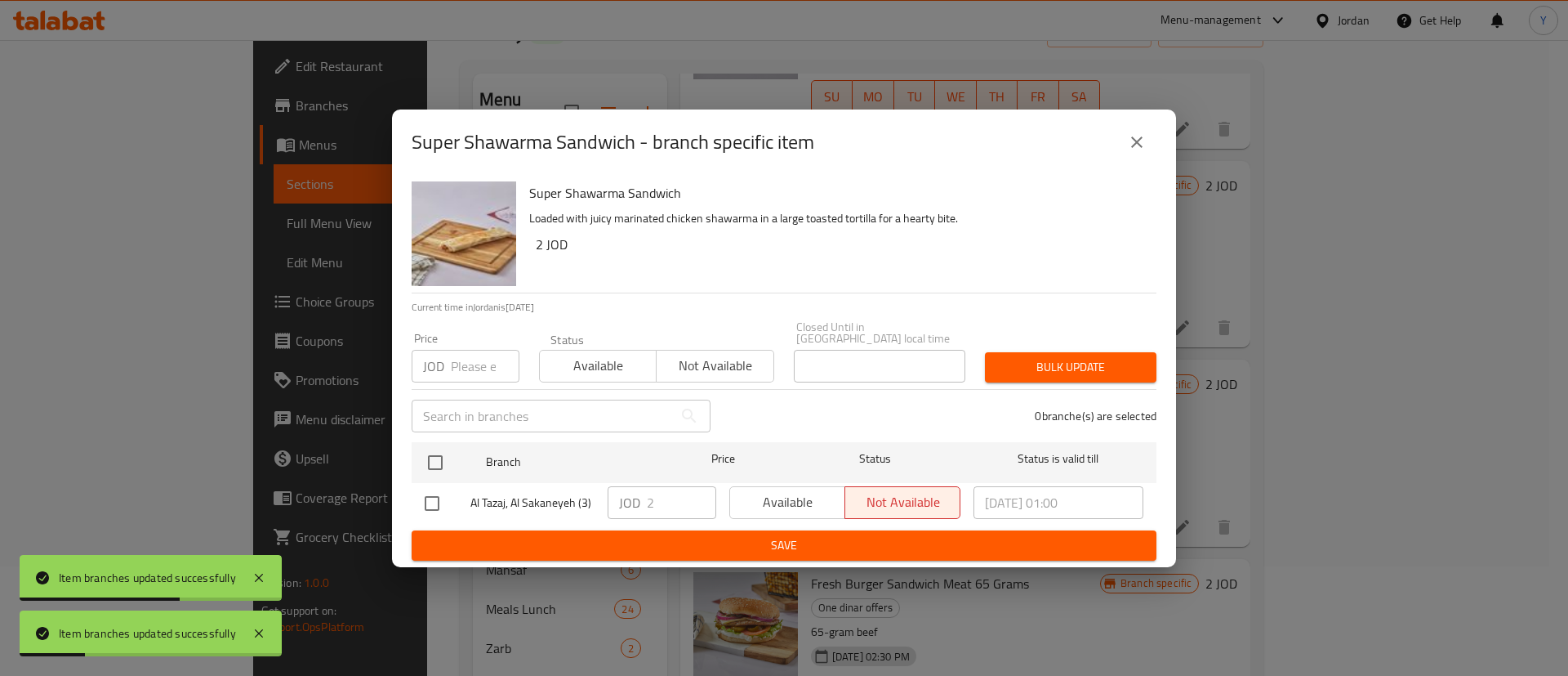
click at [440, 502] on input "checkbox" at bounding box center [432, 504] width 34 height 34
checkbox input "true"
click at [789, 499] on span "Available" at bounding box center [787, 503] width 102 height 24
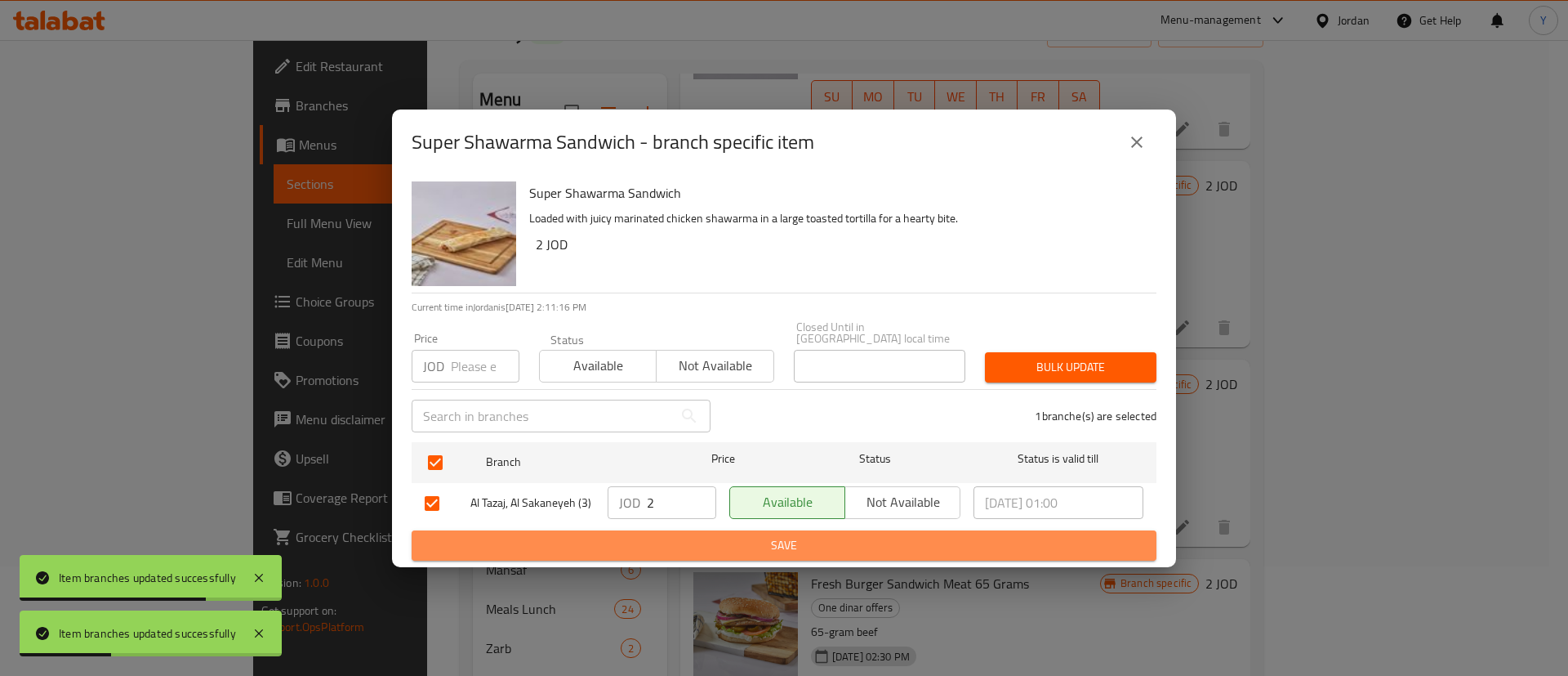
click at [782, 538] on span "Save" at bounding box center [784, 546] width 719 height 21
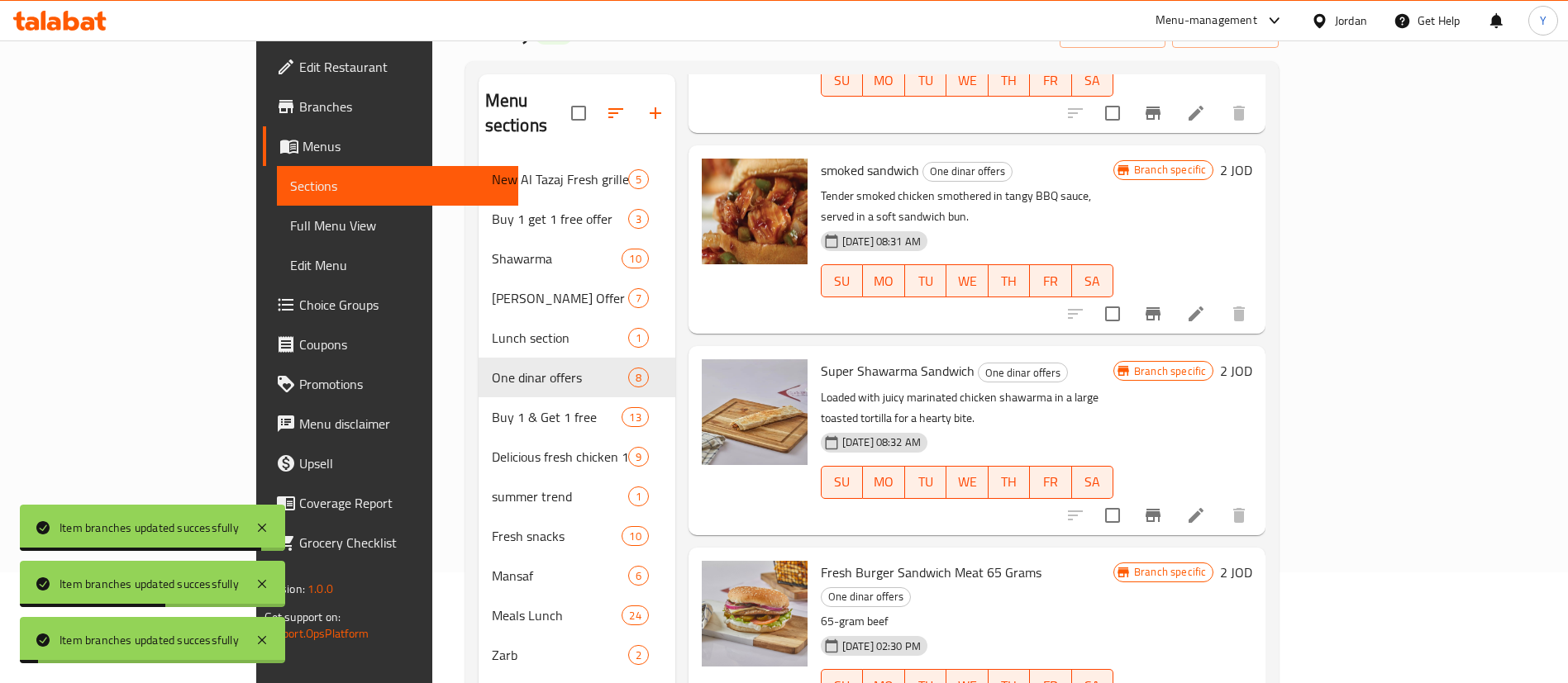
scroll to position [402, 0]
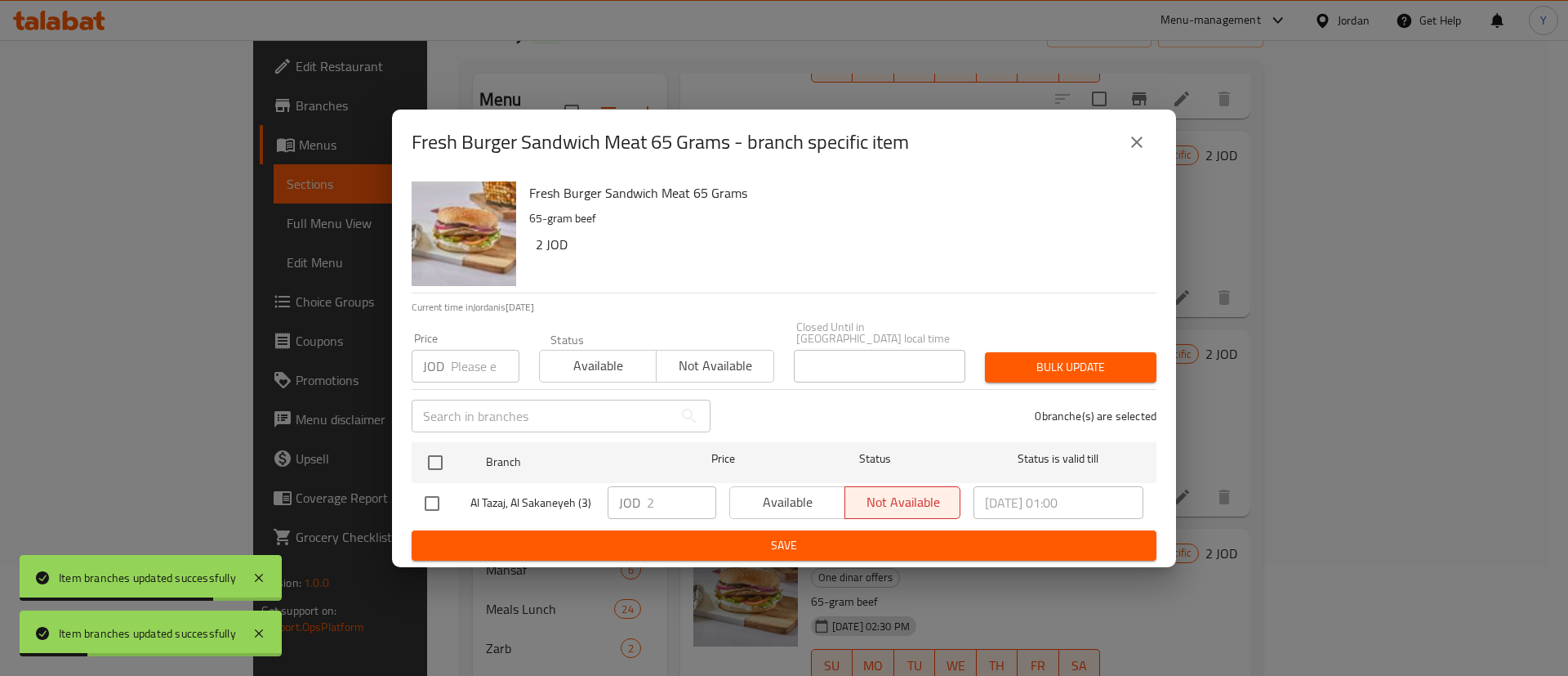
drag, startPoint x: 452, startPoint y: 496, endPoint x: 474, endPoint y: 497, distance: 22.0
click at [450, 497] on div at bounding box center [447, 504] width 45 height 34
click at [415, 499] on input "checkbox" at bounding box center [432, 504] width 34 height 34
checkbox input "true"
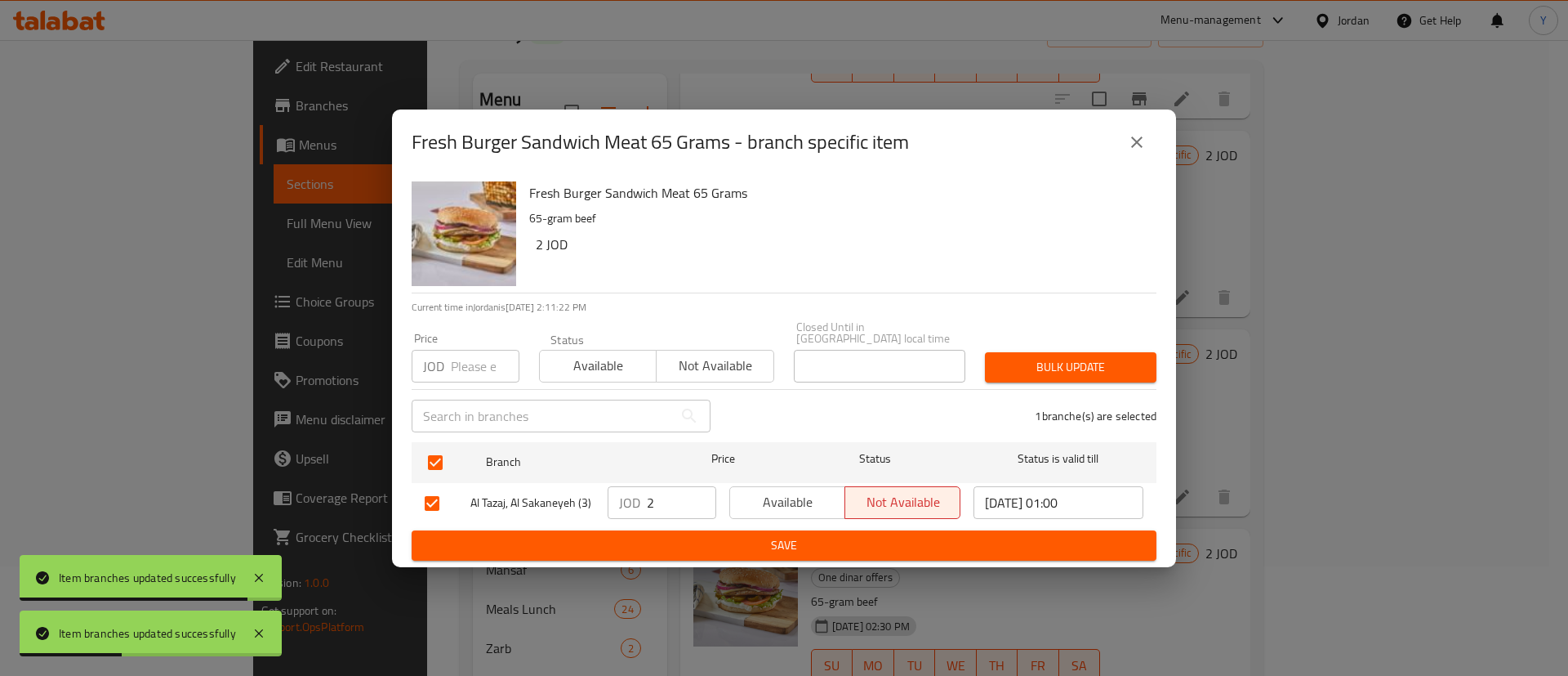
click at [799, 504] on span "Available" at bounding box center [787, 503] width 102 height 24
click at [804, 538] on span "Save" at bounding box center [784, 546] width 719 height 21
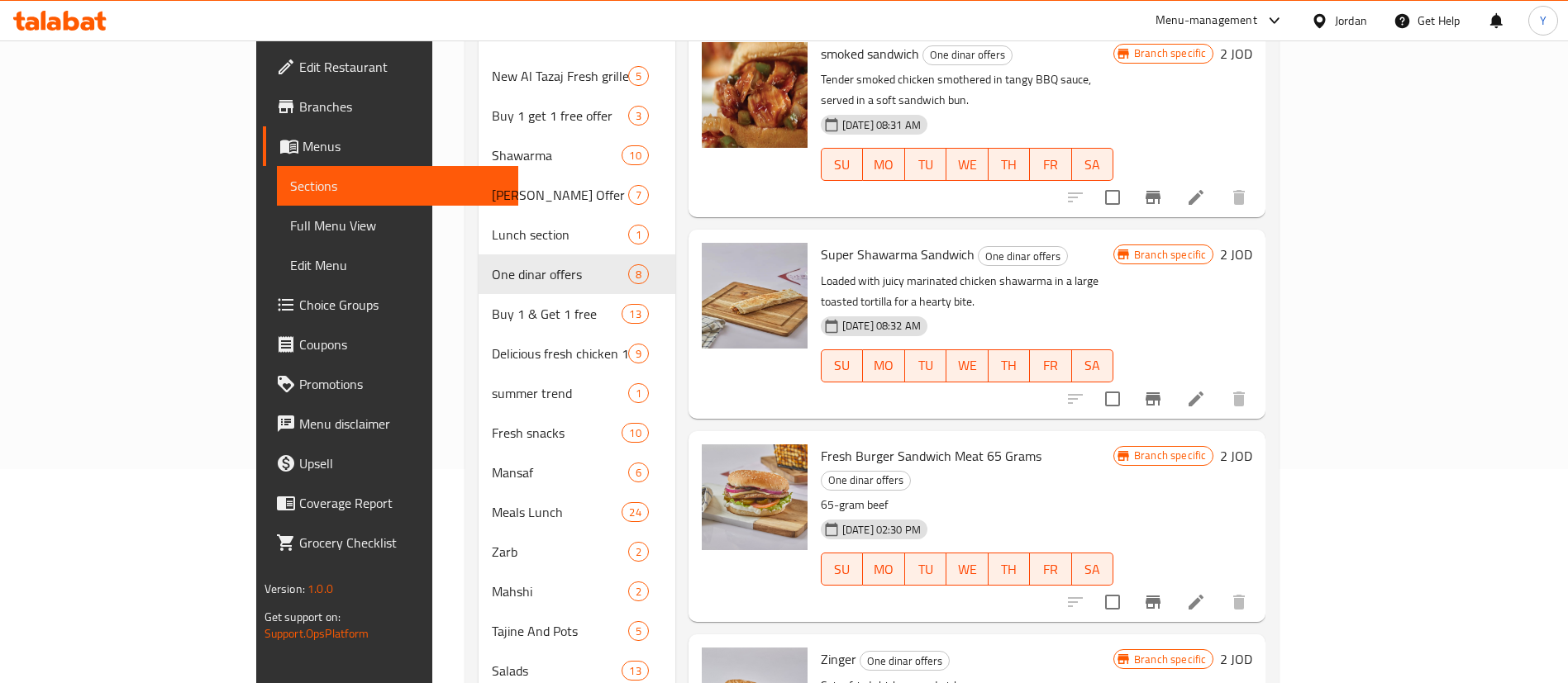
scroll to position [359, 0]
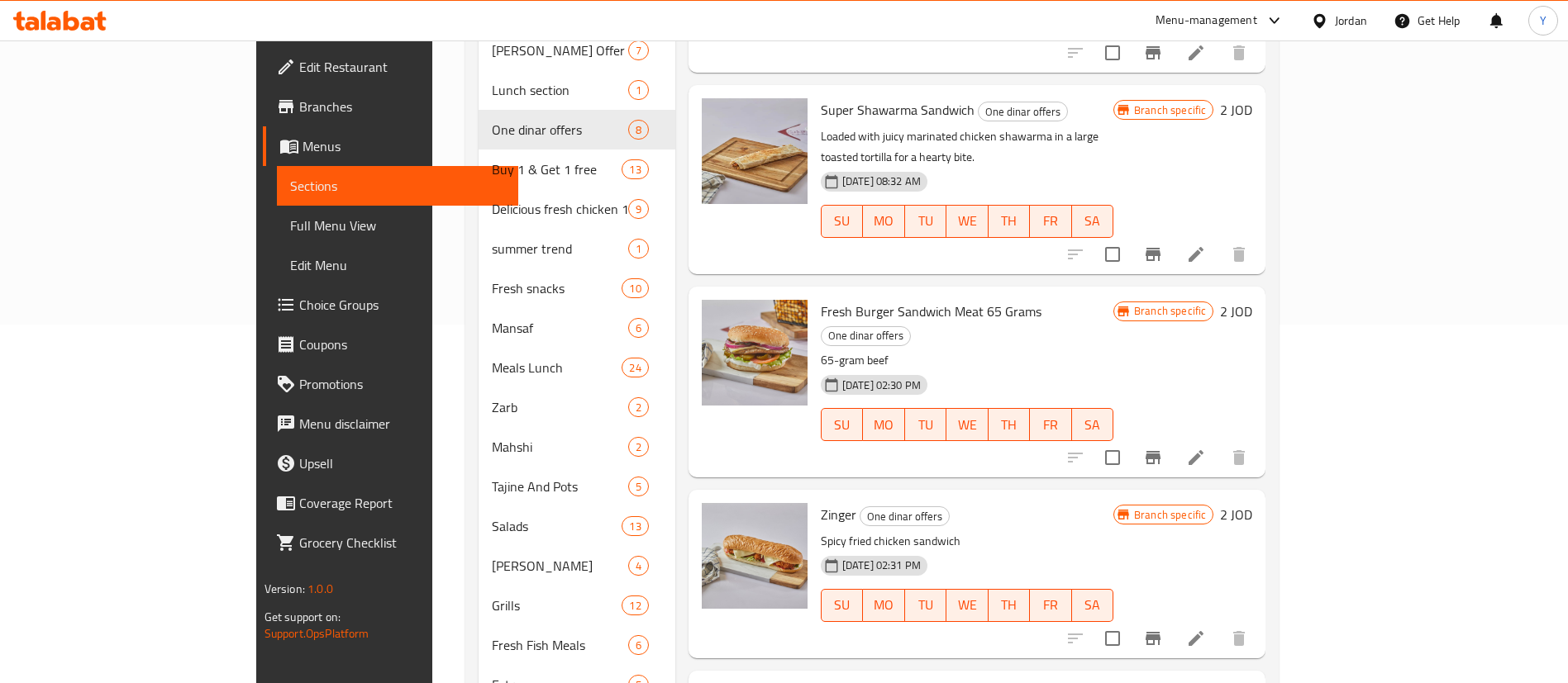
click at [1173, 438] on button "Branch-specific-item" at bounding box center [1153, 458] width 40 height 40
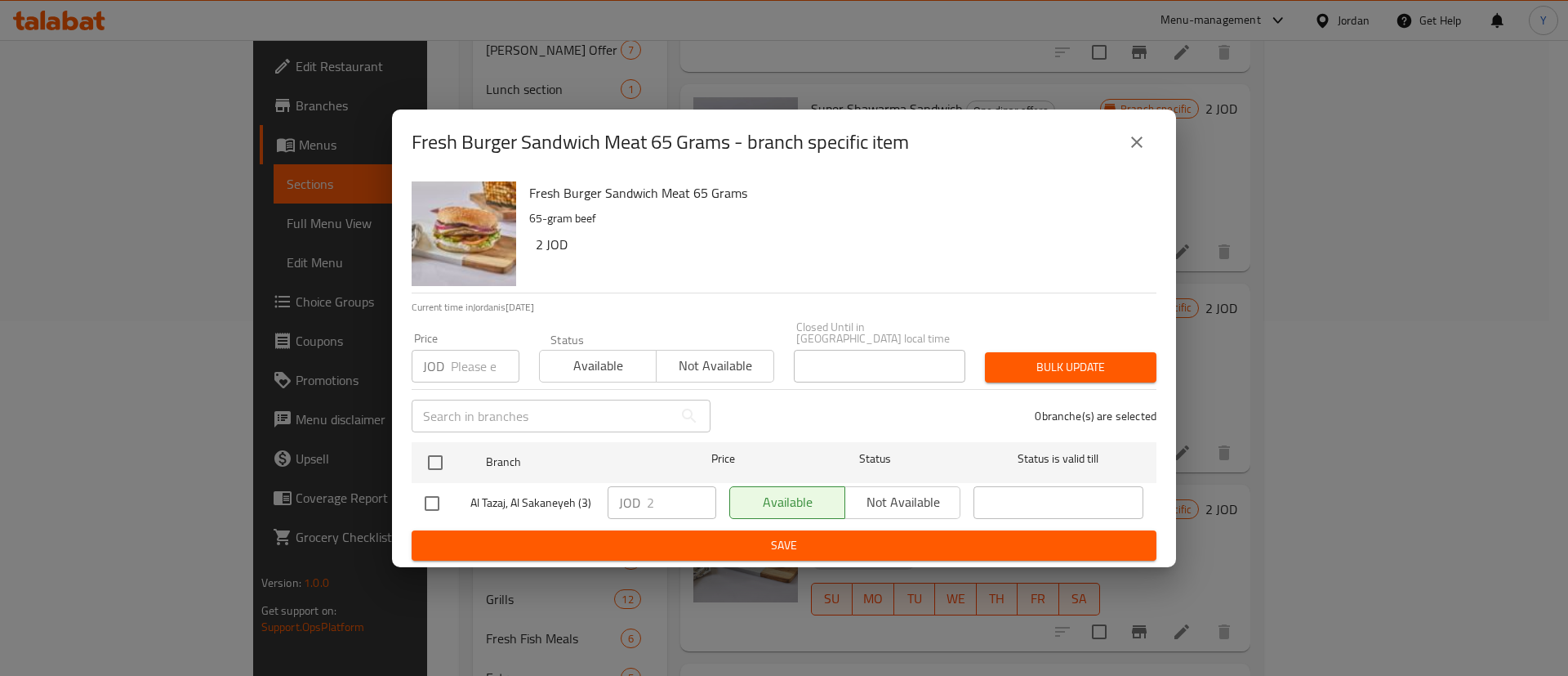
click at [1133, 140] on icon "close" at bounding box center [1137, 142] width 20 height 20
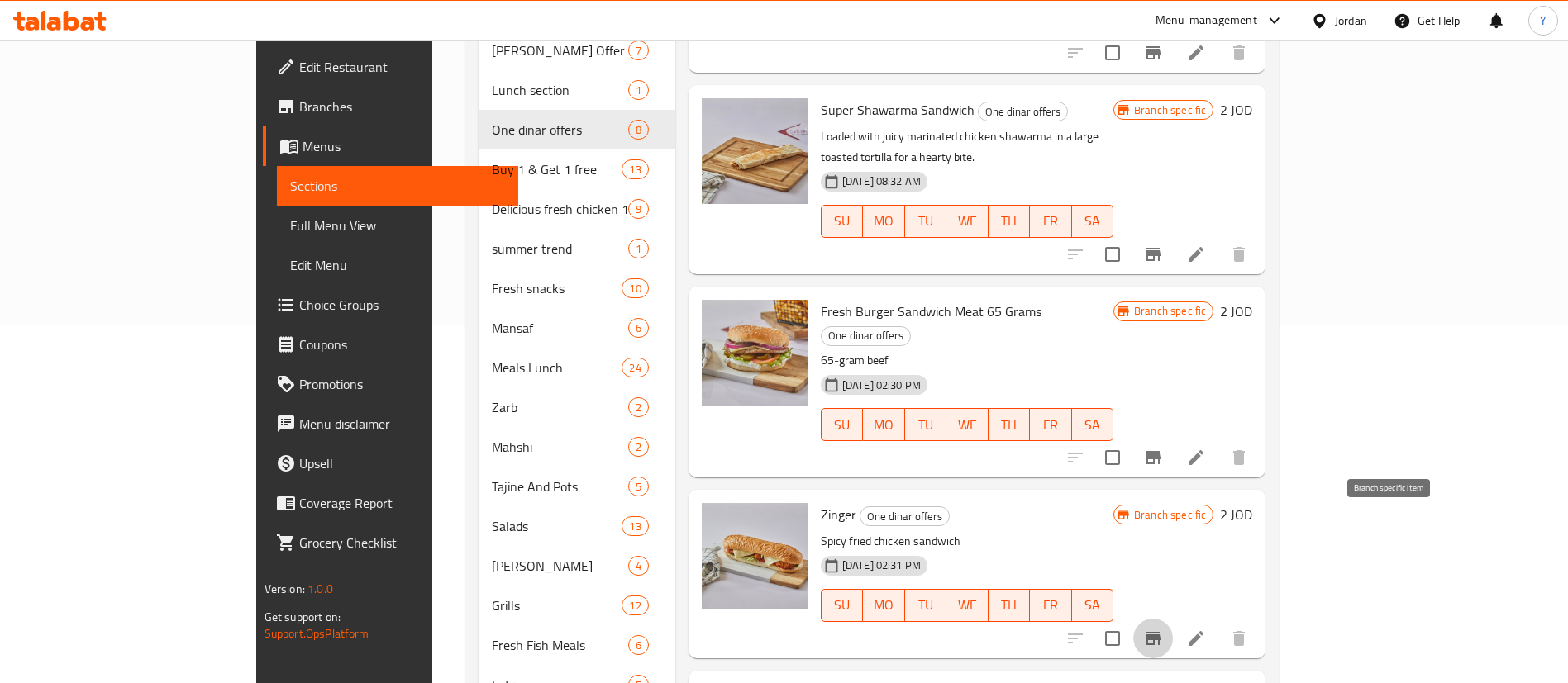
click at [1173, 619] on button "Branch-specific-item" at bounding box center [1153, 639] width 40 height 40
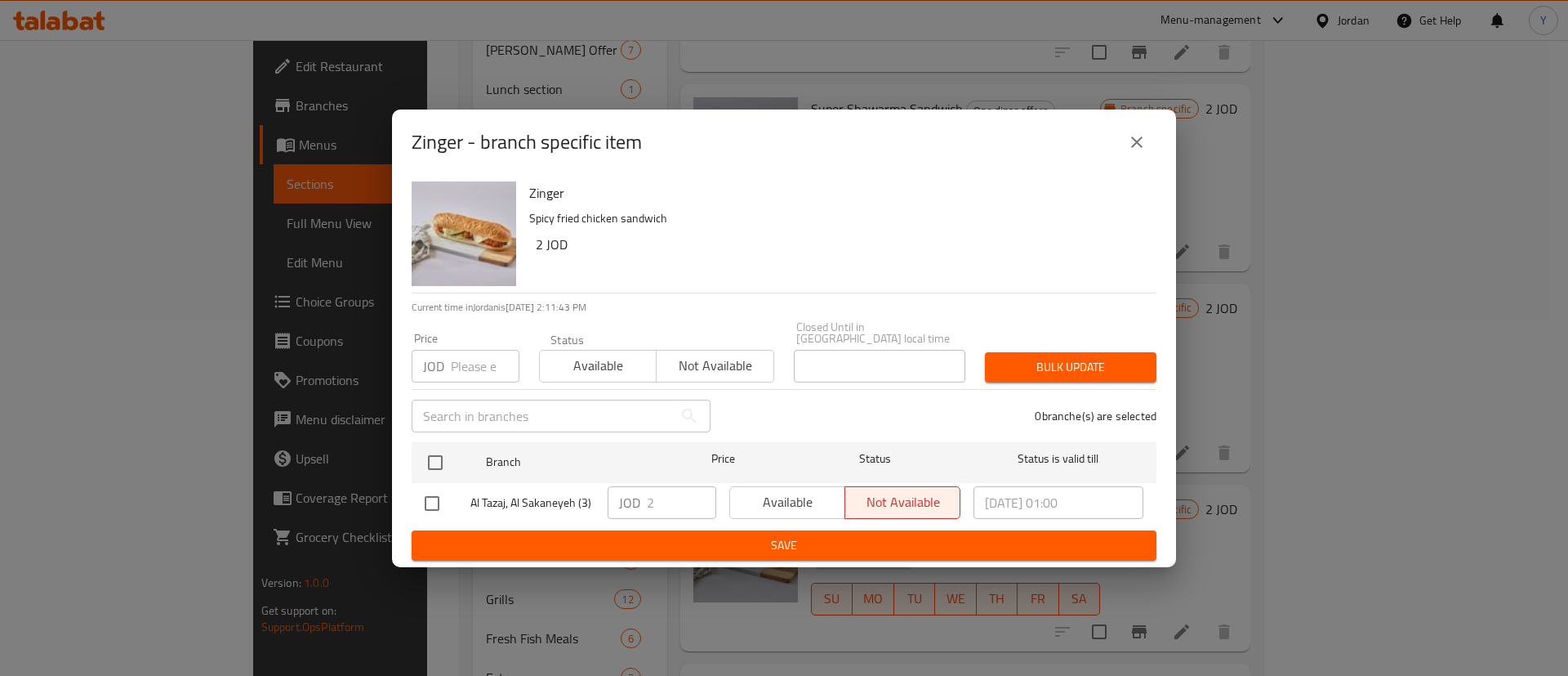
click at [429, 505] on input "checkbox" at bounding box center [432, 504] width 34 height 34
checkbox input "true"
click at [772, 494] on span "Available" at bounding box center [787, 503] width 102 height 24
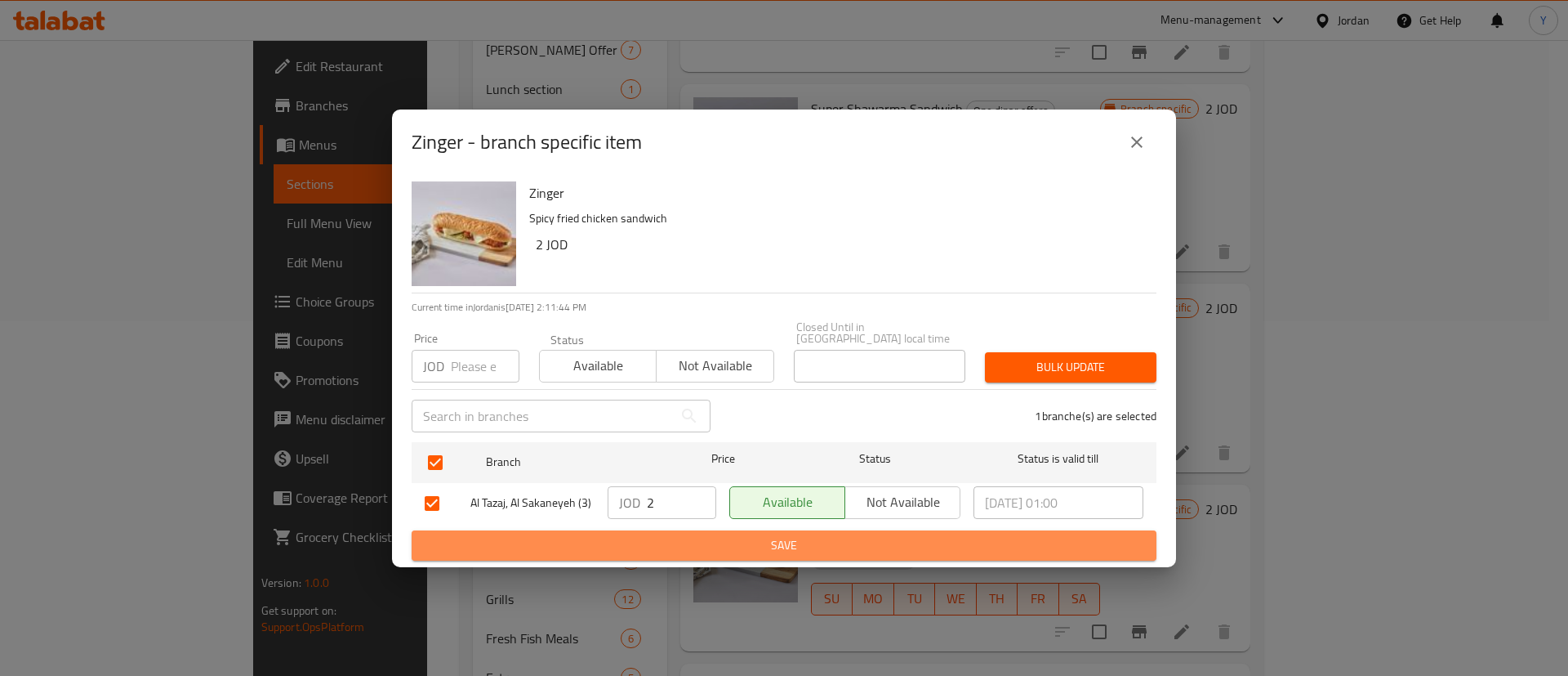
click at [765, 535] on span "Save" at bounding box center [784, 546] width 719 height 21
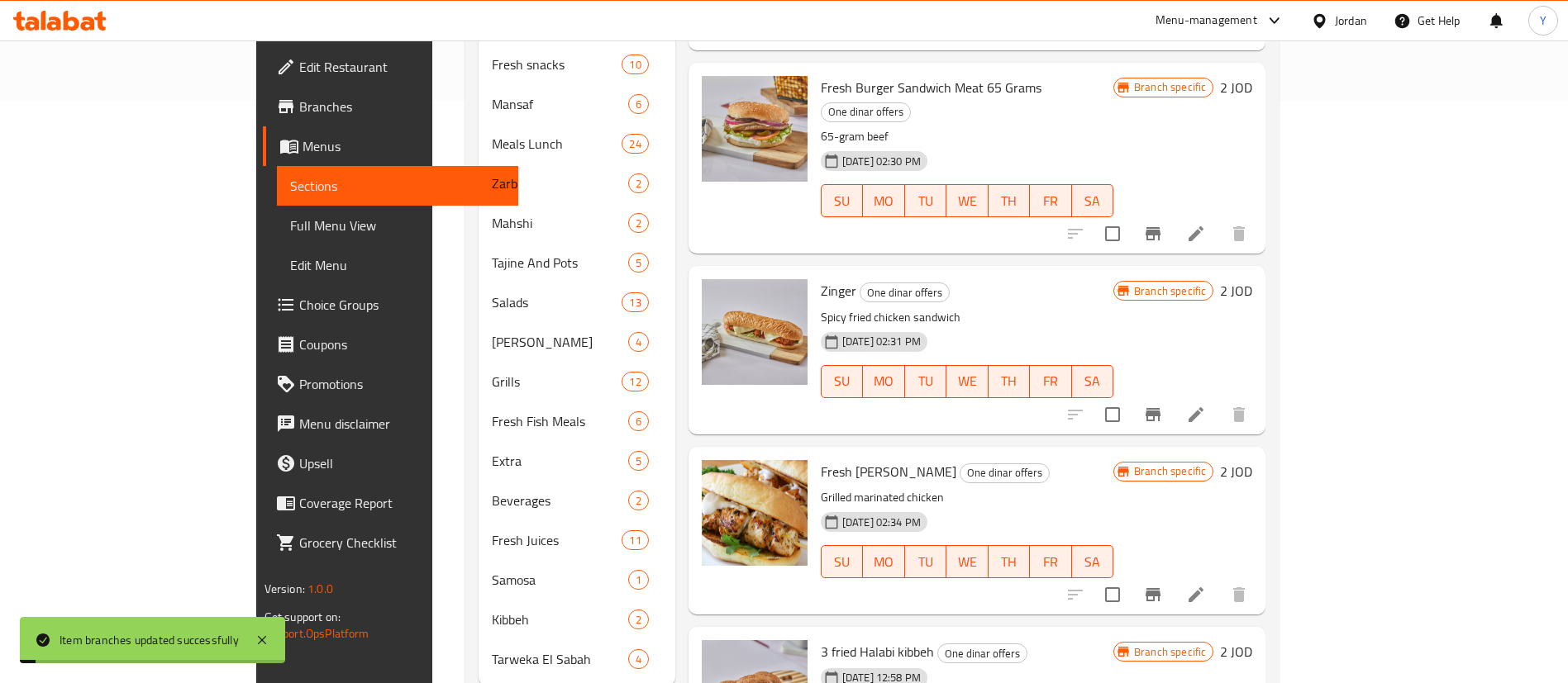
scroll to position [606, 0]
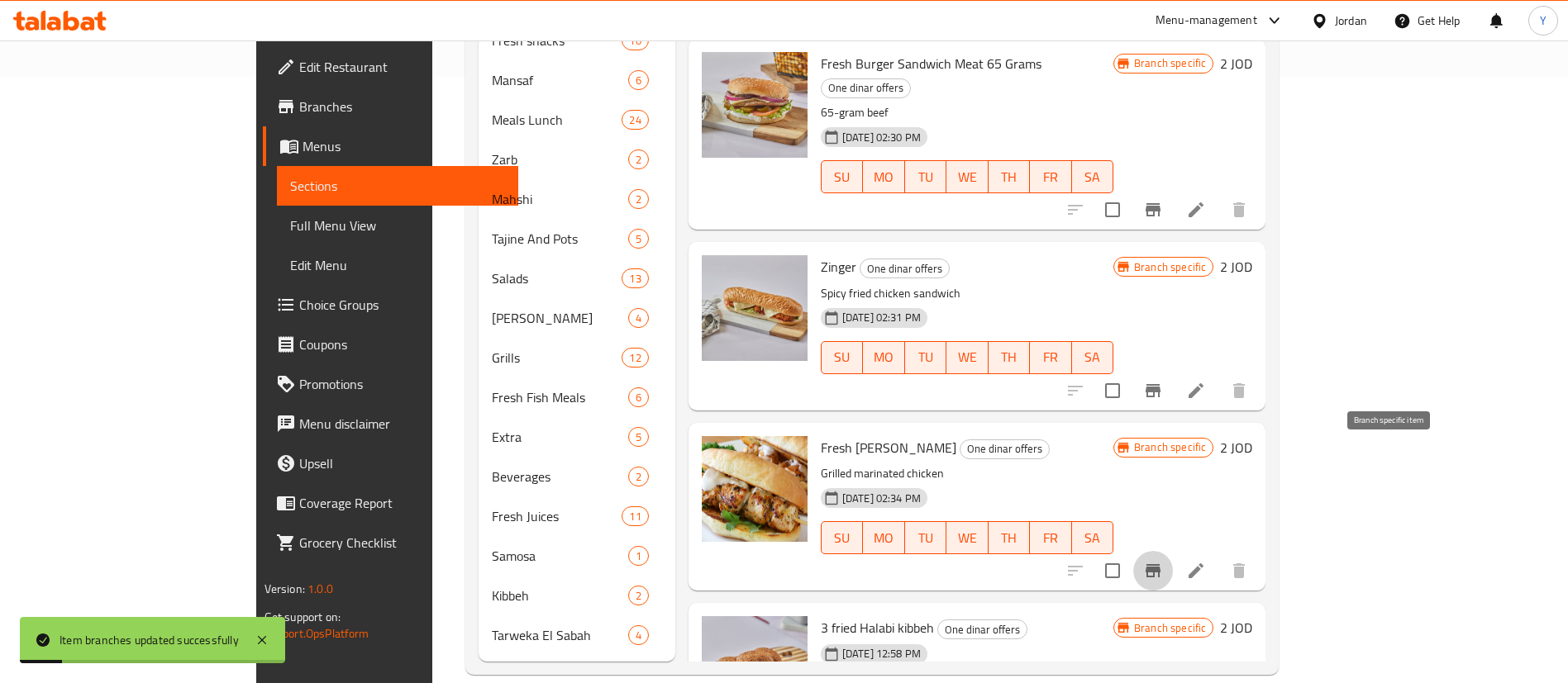
click at [1173, 551] on button "Branch-specific-item" at bounding box center [1153, 571] width 40 height 40
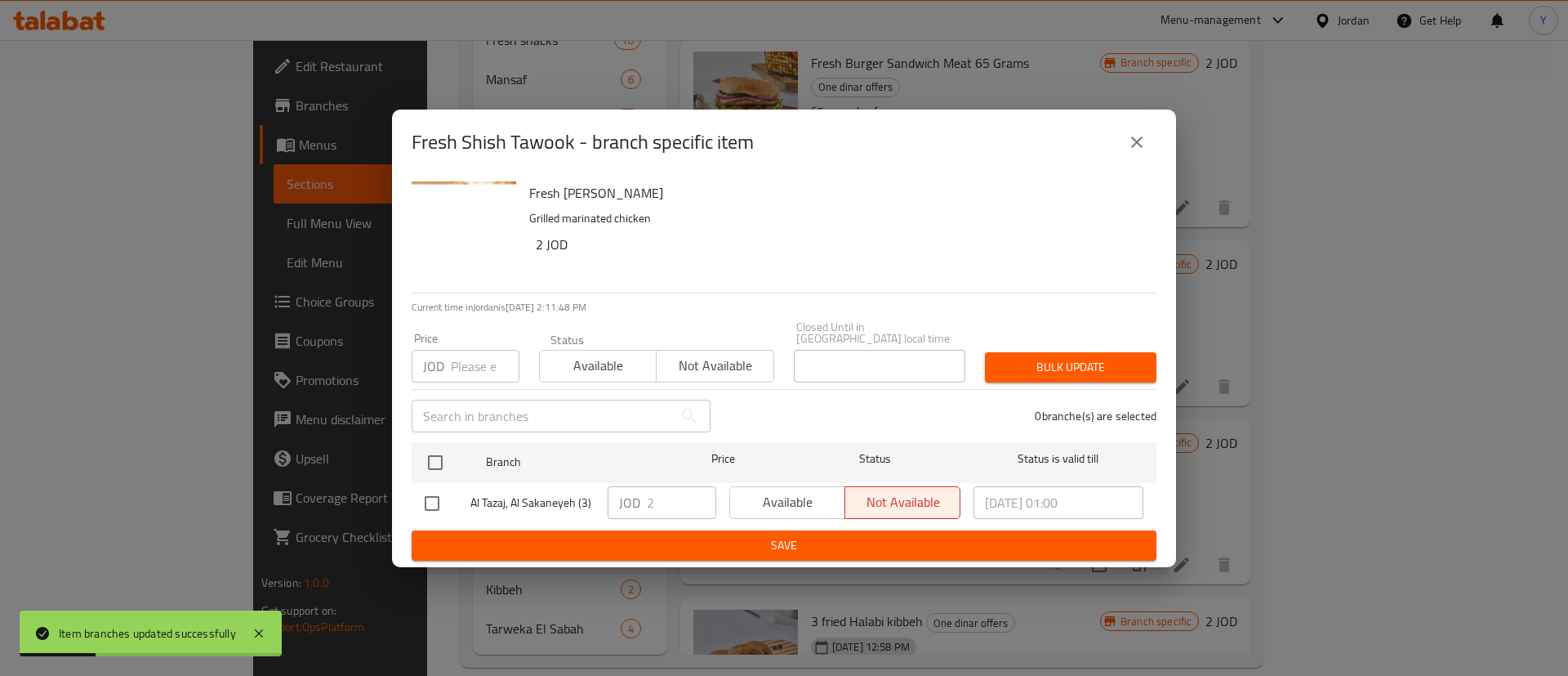
click at [424, 494] on input "checkbox" at bounding box center [432, 504] width 34 height 34
checkbox input "true"
click at [768, 507] on span "Available" at bounding box center [787, 503] width 102 height 24
click at [790, 543] on span "Save" at bounding box center [784, 546] width 719 height 21
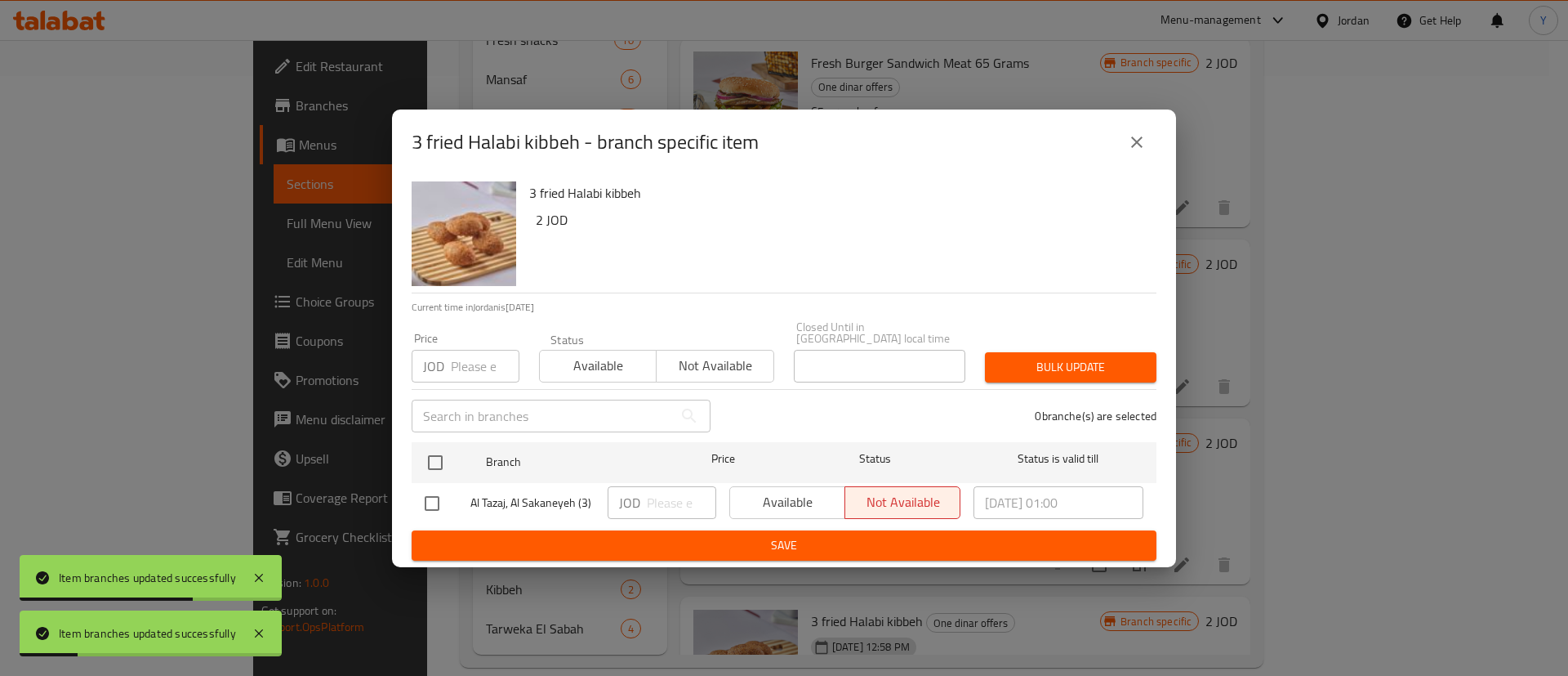
click at [425, 500] on input "checkbox" at bounding box center [432, 504] width 34 height 34
checkbox input "true"
drag, startPoint x: 800, startPoint y: 498, endPoint x: 791, endPoint y: 528, distance: 31.3
click at [798, 498] on span "Available" at bounding box center [787, 503] width 102 height 24
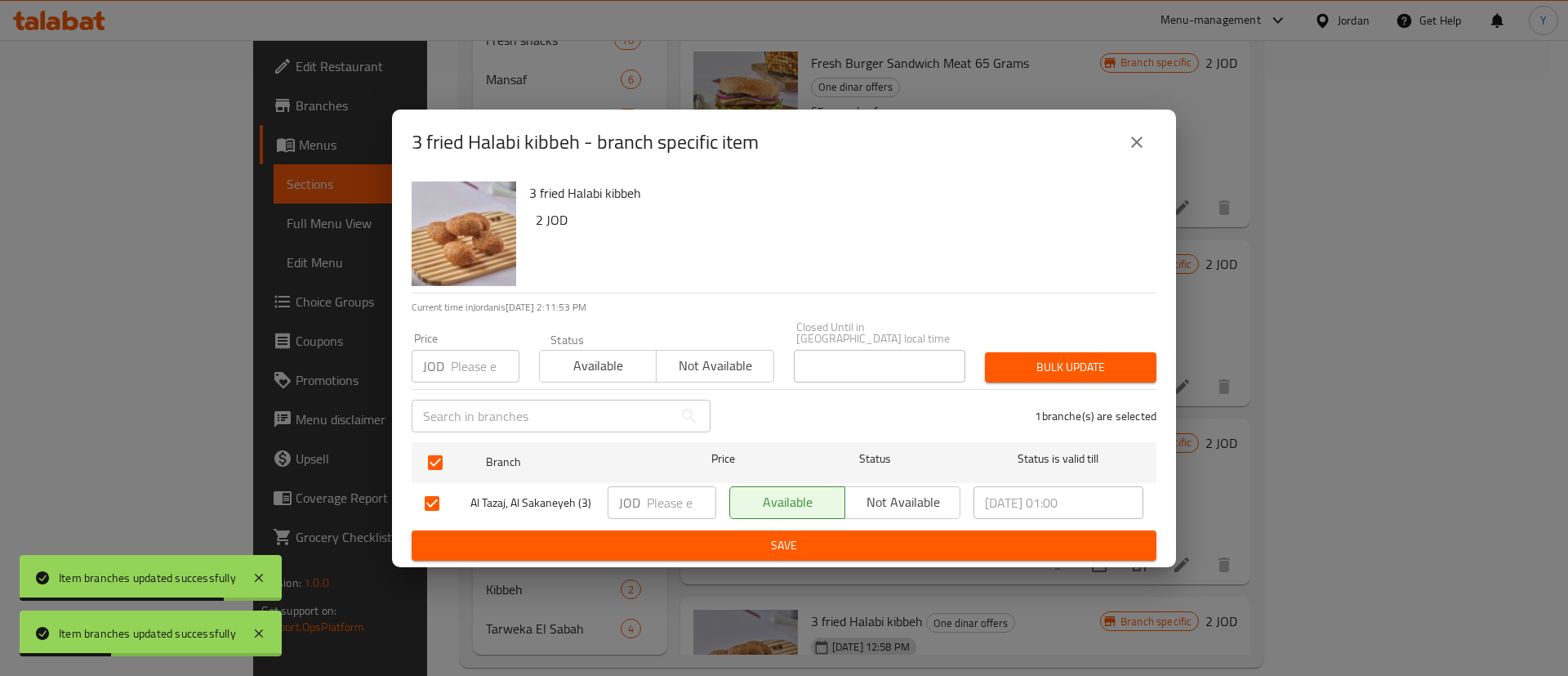
click at [791, 536] on span "Save" at bounding box center [784, 546] width 719 height 21
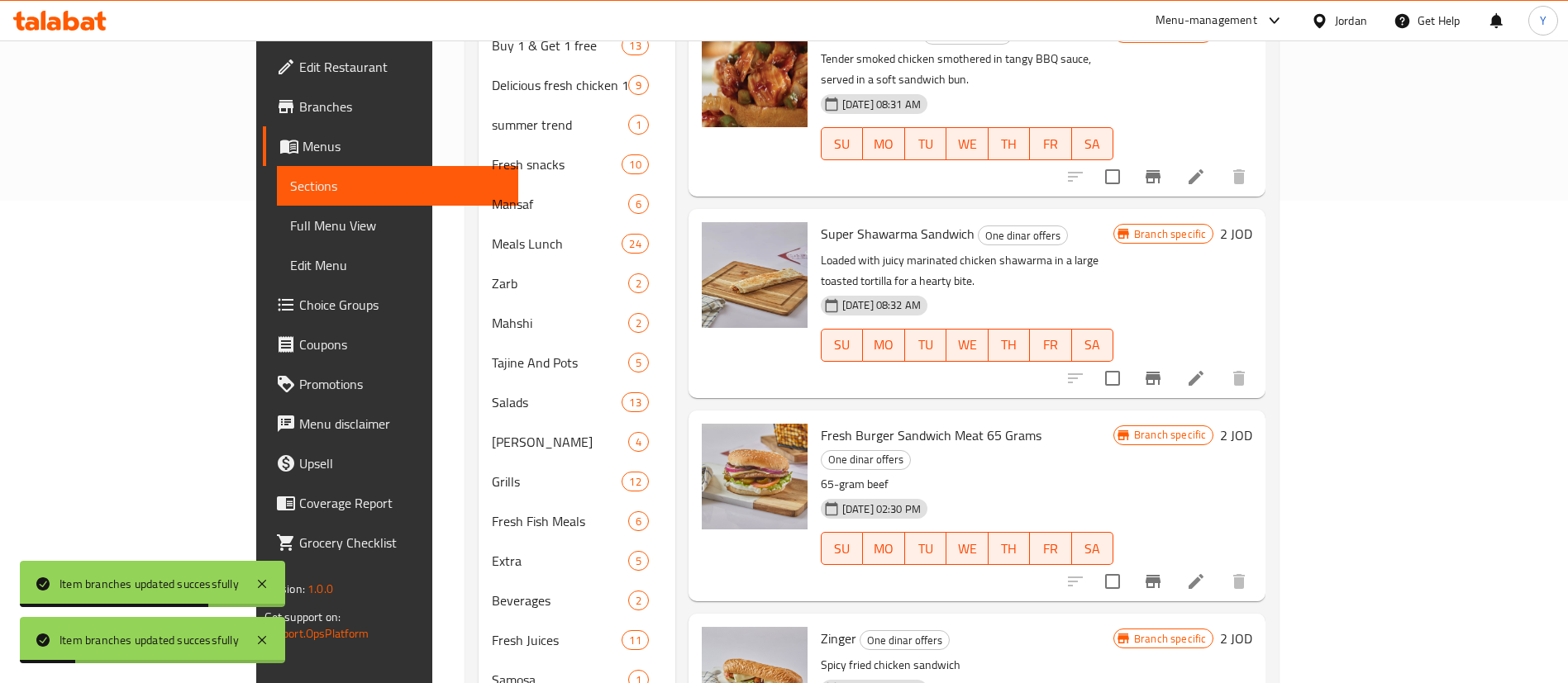
scroll to position [235, 0]
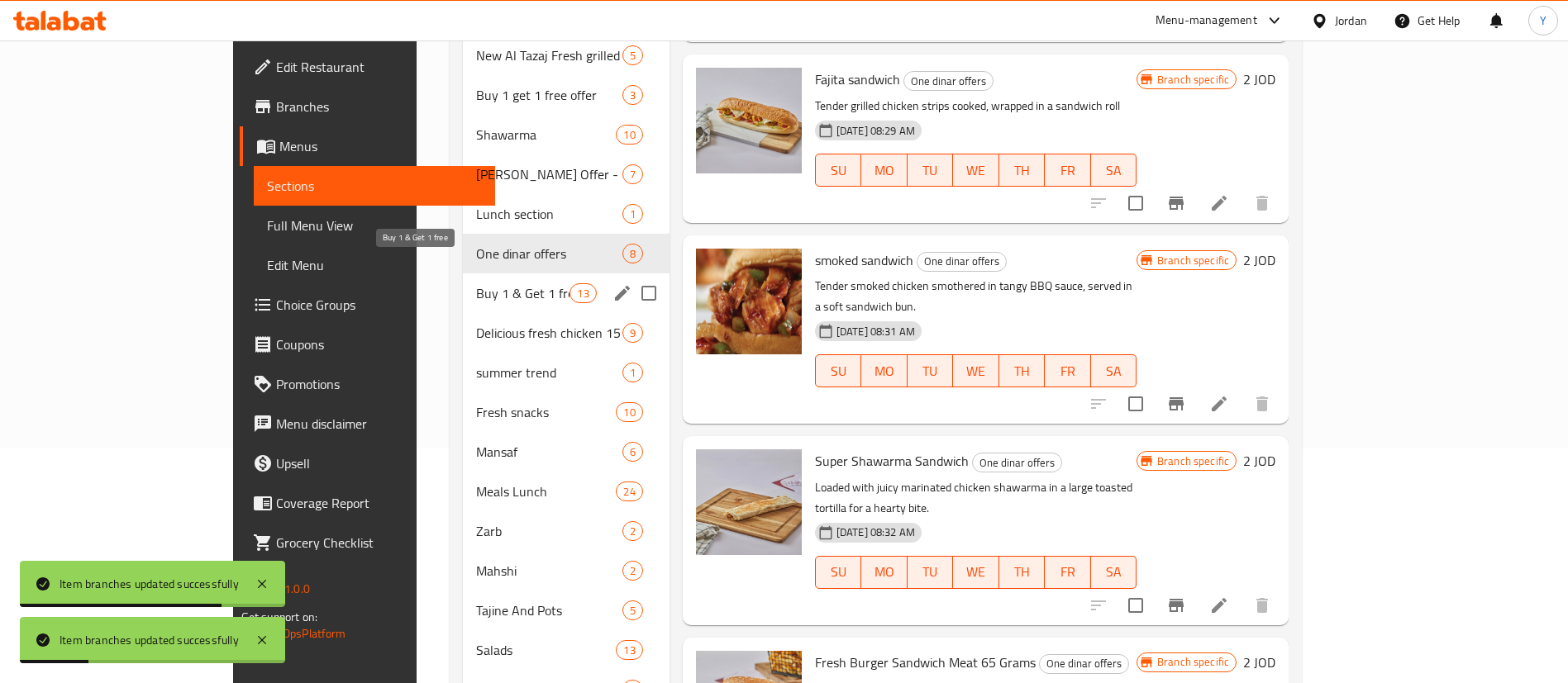
drag, startPoint x: 380, startPoint y: 264, endPoint x: 389, endPoint y: 268, distance: 9.8
click at [476, 283] on span "Buy 1 & Get 1 free" at bounding box center [523, 293] width 95 height 20
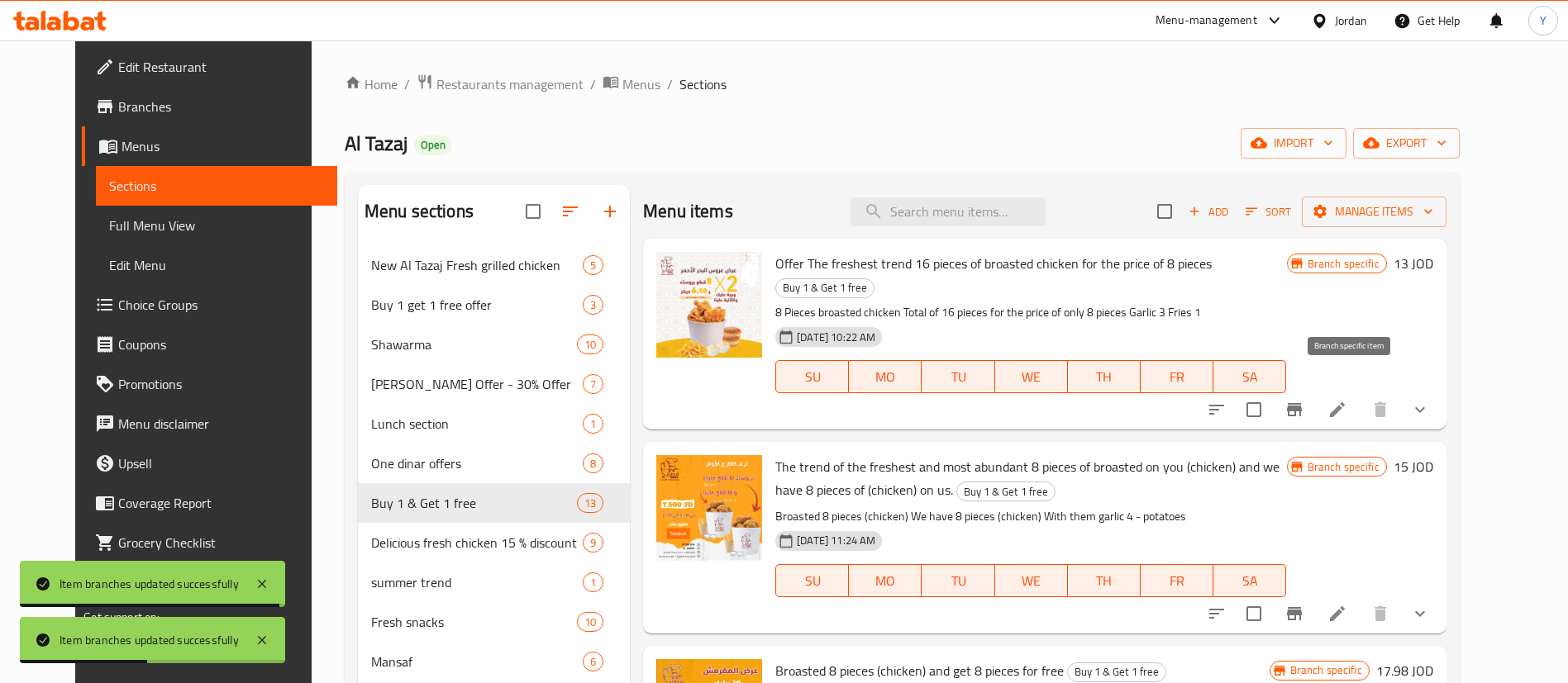
click at [1304, 400] on icon "Branch-specific-item" at bounding box center [1294, 409] width 20 height 20
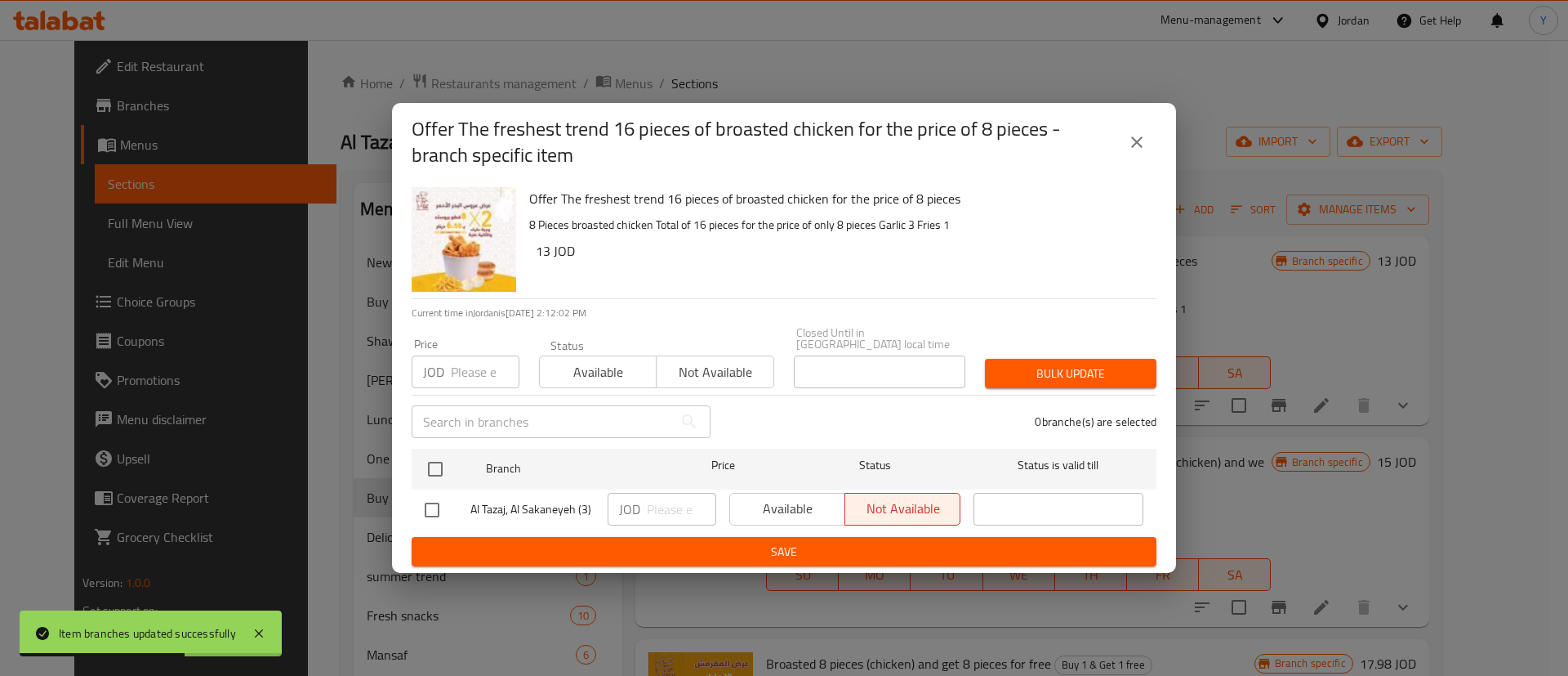
click at [430, 501] on input "checkbox" at bounding box center [432, 510] width 34 height 34
checkbox input "true"
click at [759, 502] on span "Available" at bounding box center [787, 509] width 102 height 24
click at [755, 542] on span "Save" at bounding box center [784, 552] width 719 height 21
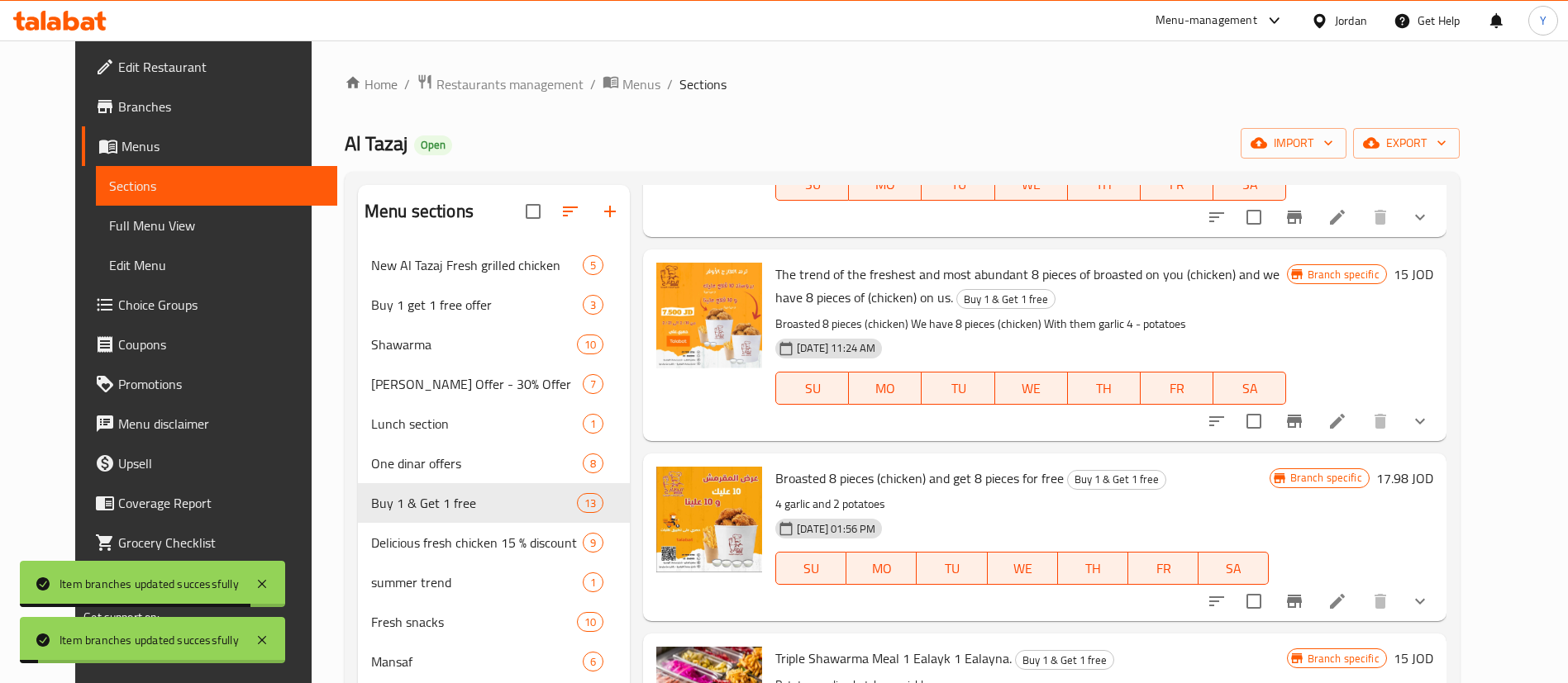
scroll to position [248, 0]
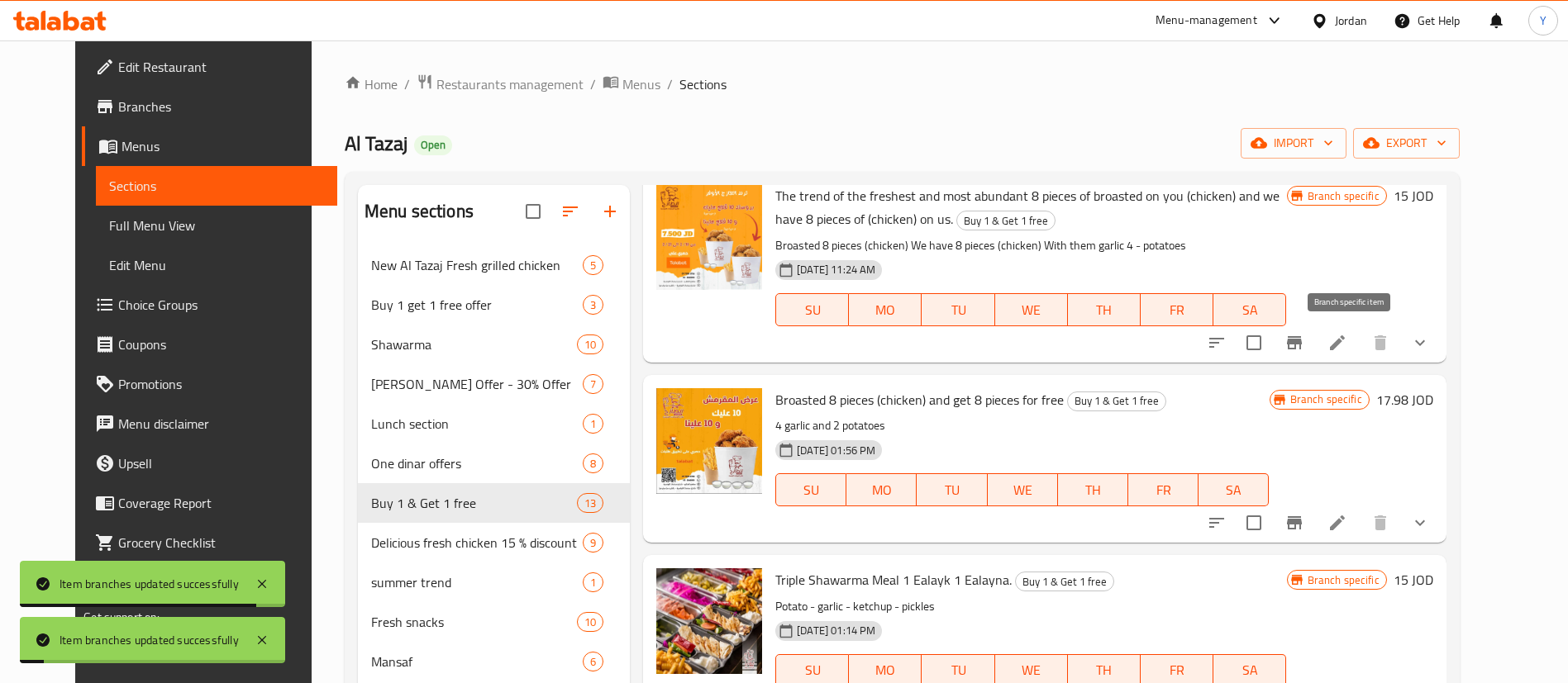
click at [1302, 344] on icon "Branch-specific-item" at bounding box center [1294, 342] width 15 height 13
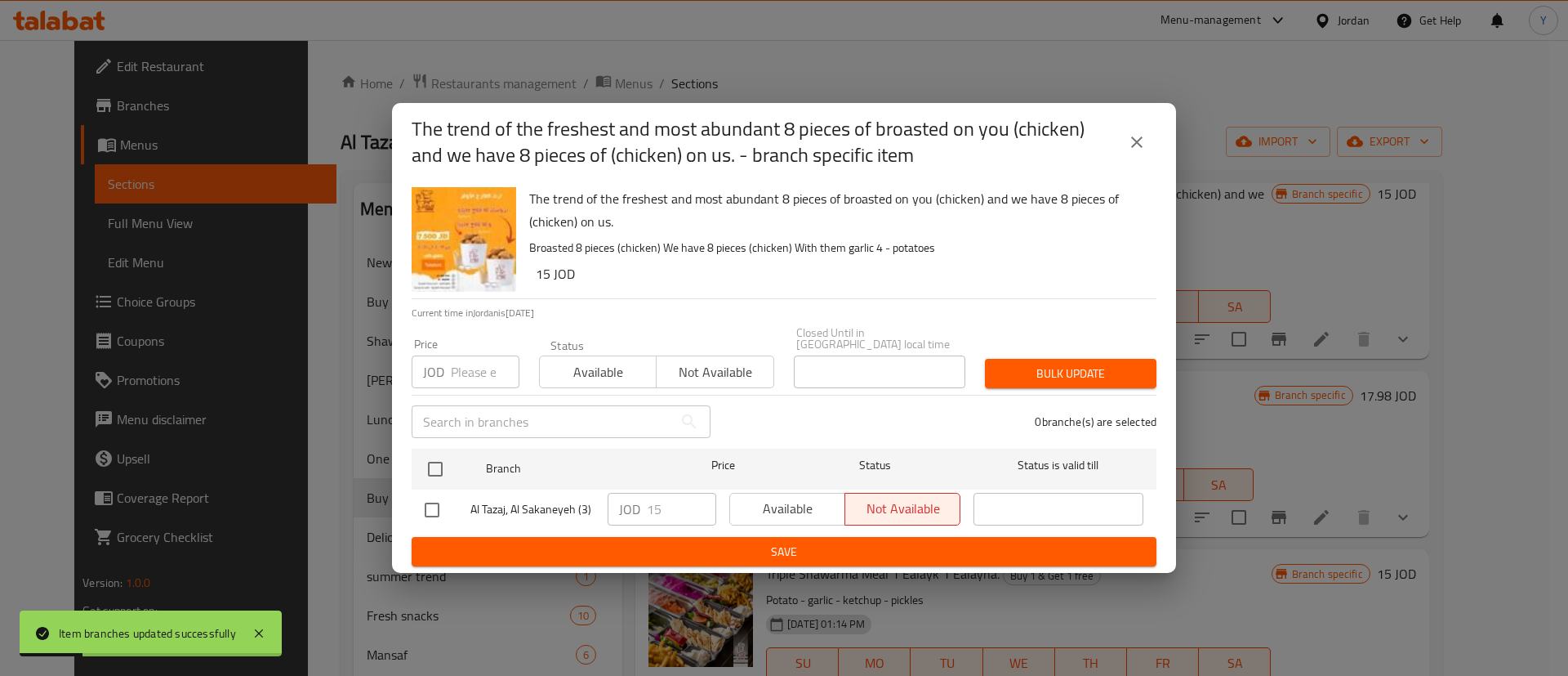
click at [426, 510] on input "checkbox" at bounding box center [432, 510] width 34 height 34
checkbox input "true"
click at [757, 497] on span "Available" at bounding box center [787, 509] width 102 height 24
click at [781, 542] on span "Save" at bounding box center [784, 552] width 719 height 21
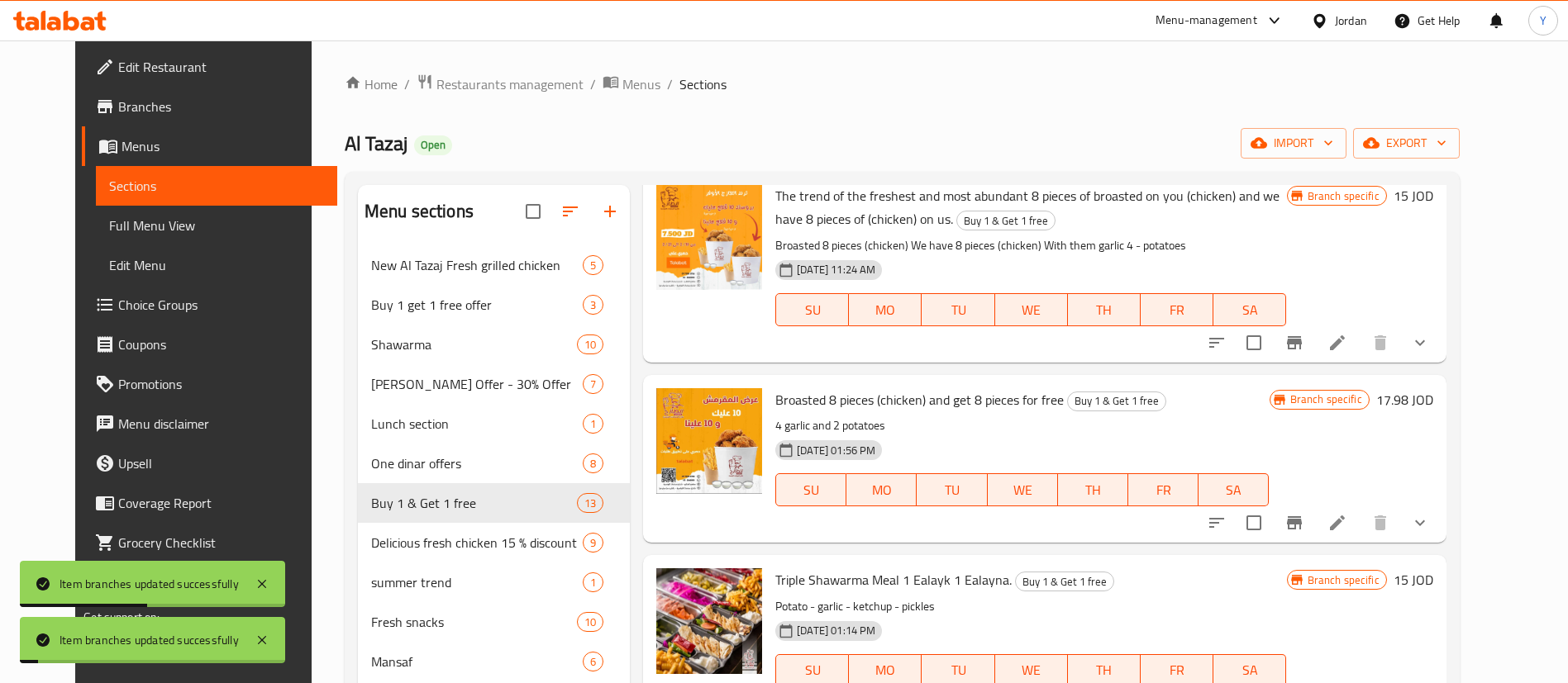
scroll to position [372, 0]
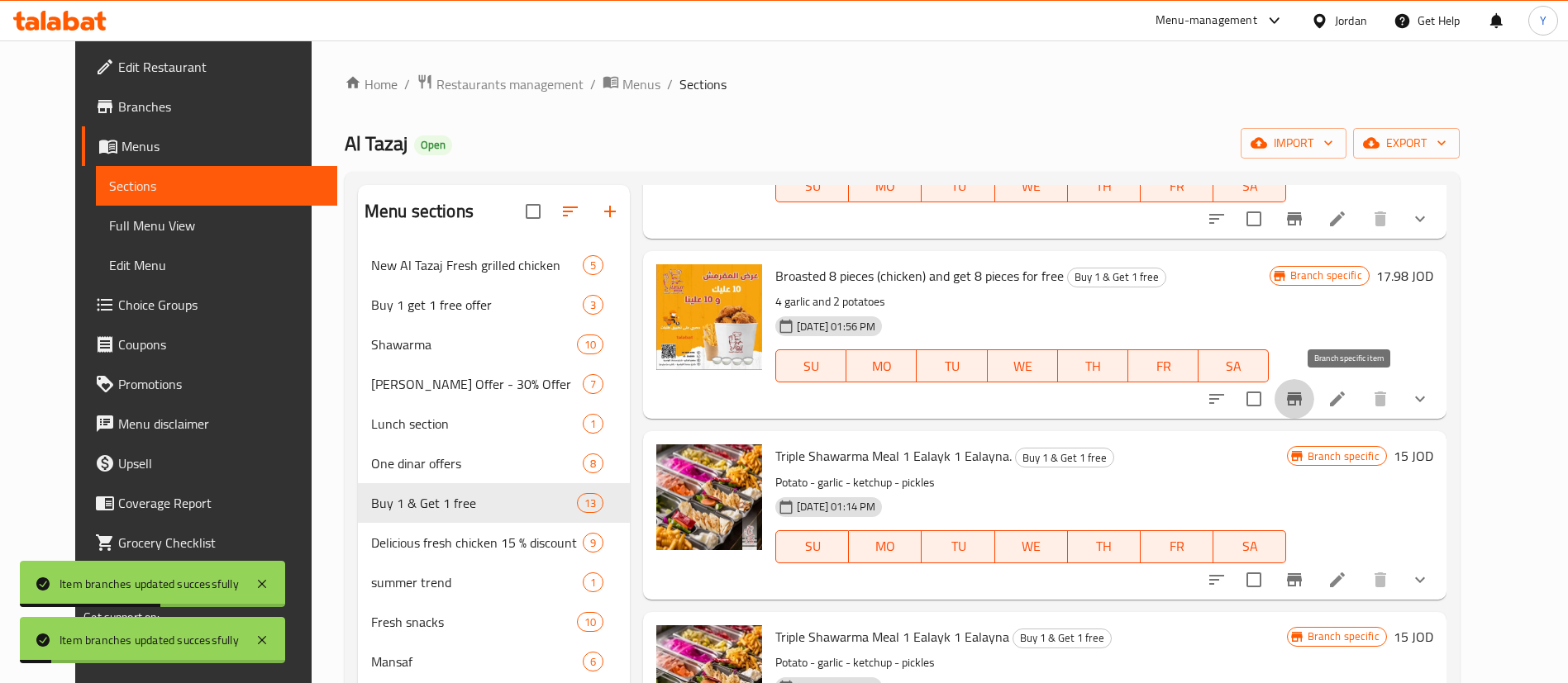
click at [1314, 384] on button "Branch-specific-item" at bounding box center [1294, 399] width 40 height 40
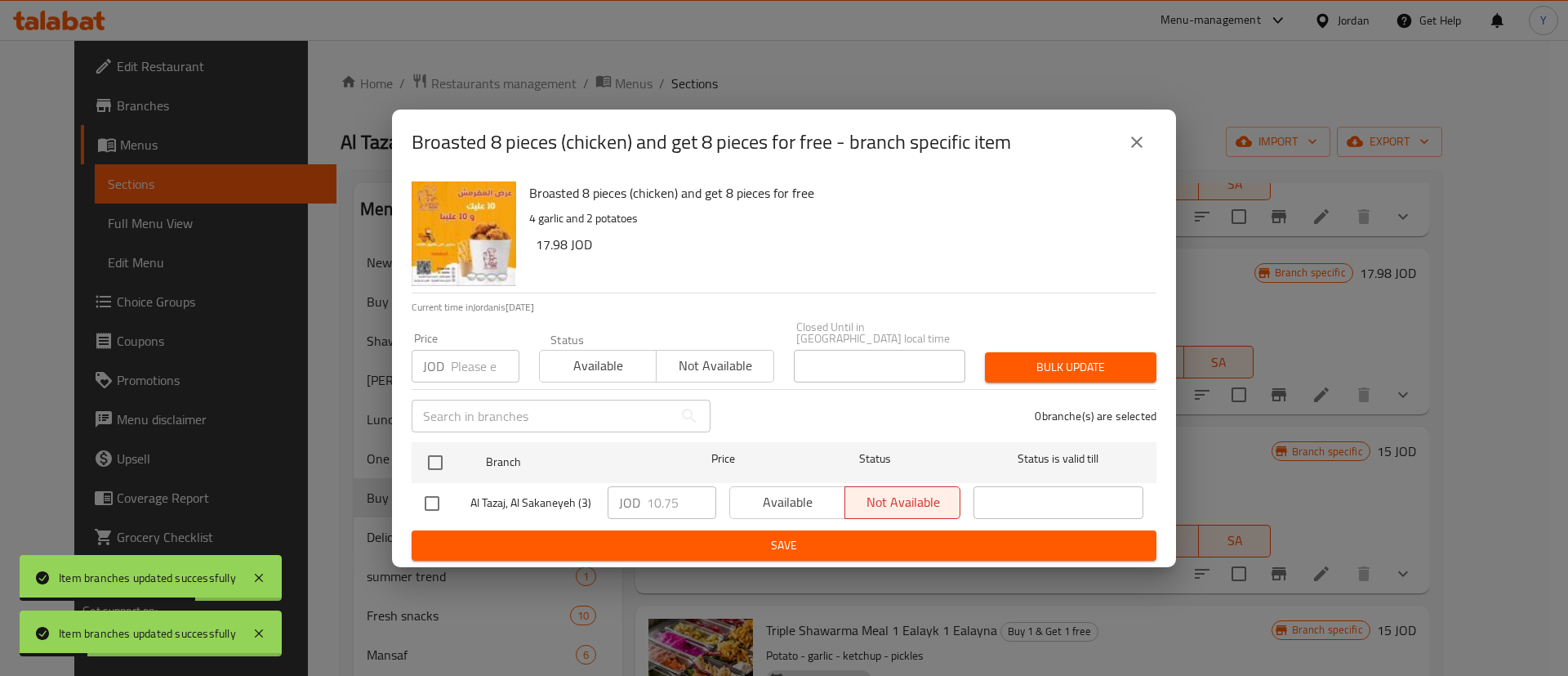
click at [426, 503] on input "checkbox" at bounding box center [432, 504] width 34 height 34
checkbox input "true"
click at [792, 491] on span "Available" at bounding box center [787, 503] width 102 height 24
click at [799, 535] on span "Save" at bounding box center [784, 546] width 719 height 21
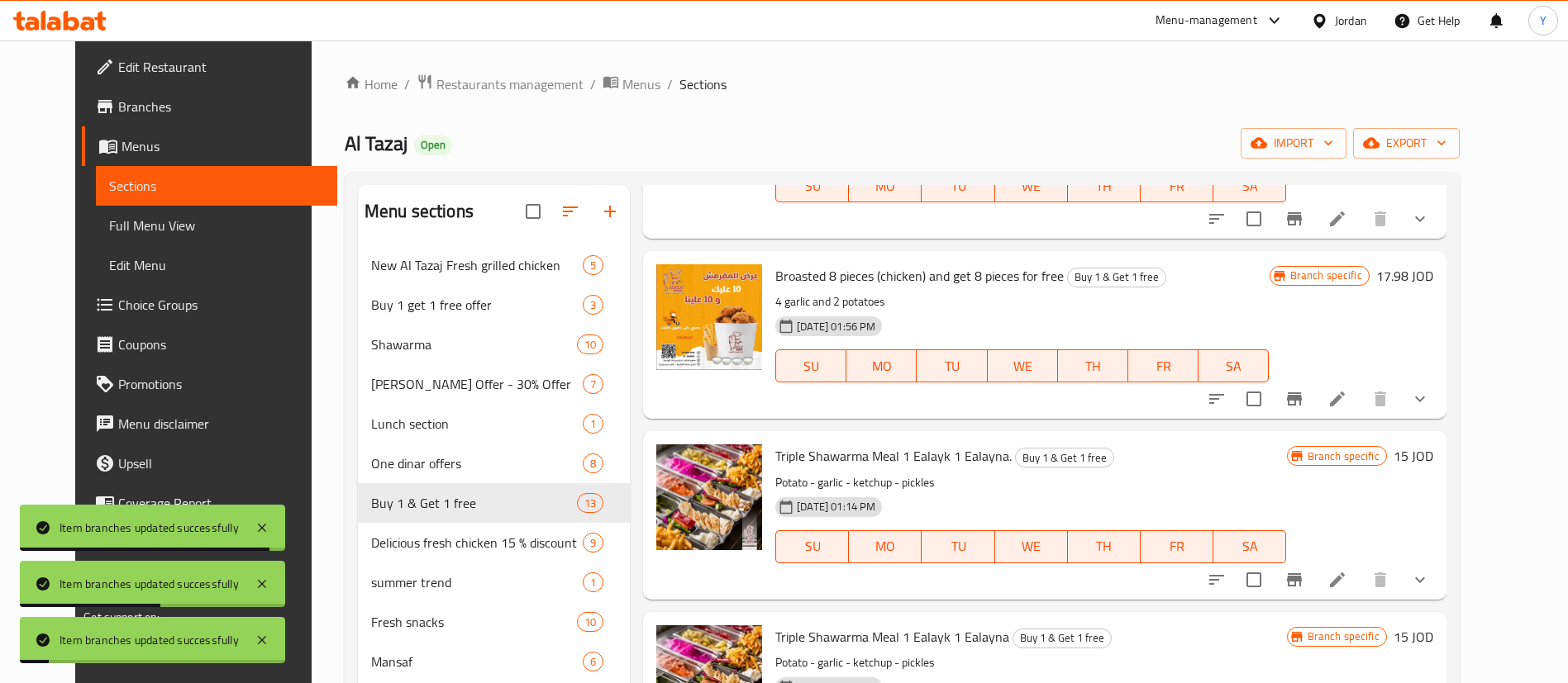
scroll to position [620, 0]
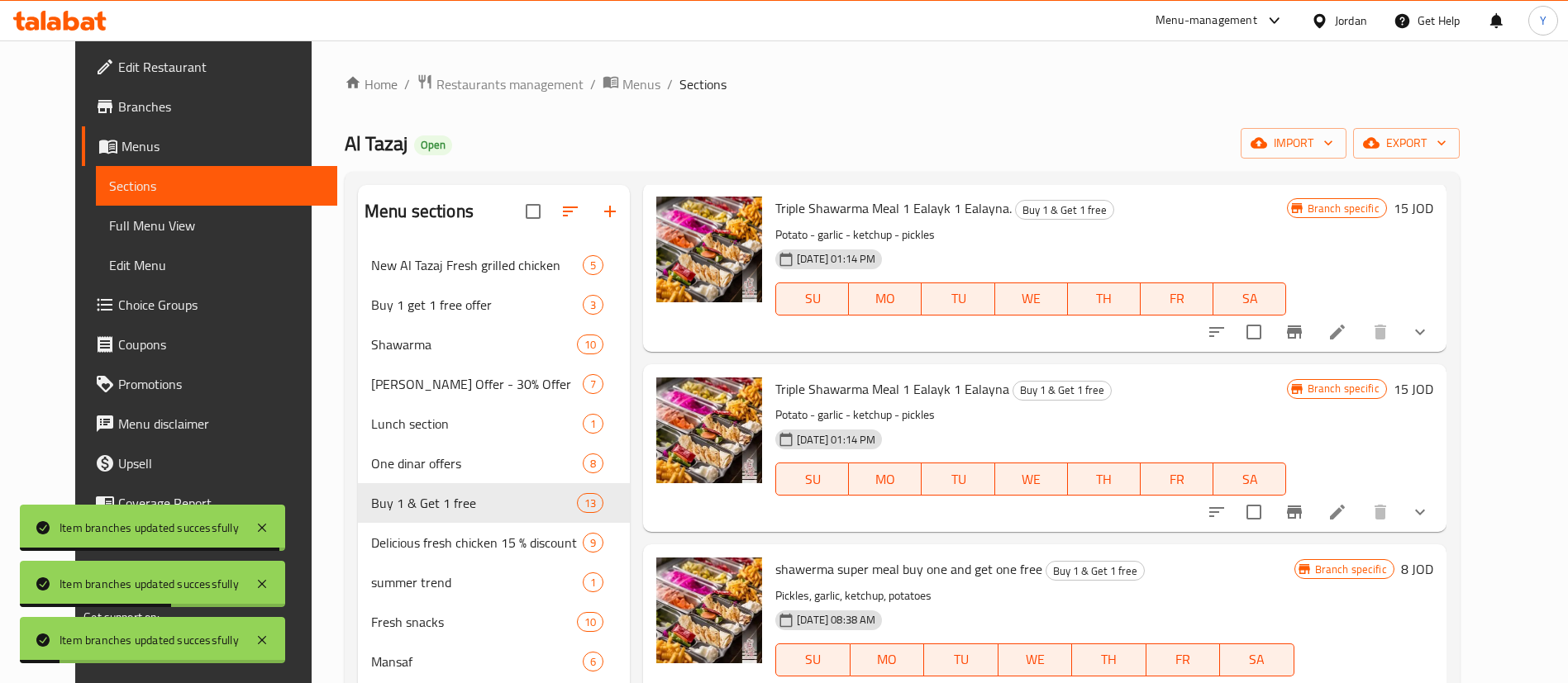
click at [1304, 328] on icon "Branch-specific-item" at bounding box center [1294, 332] width 20 height 20
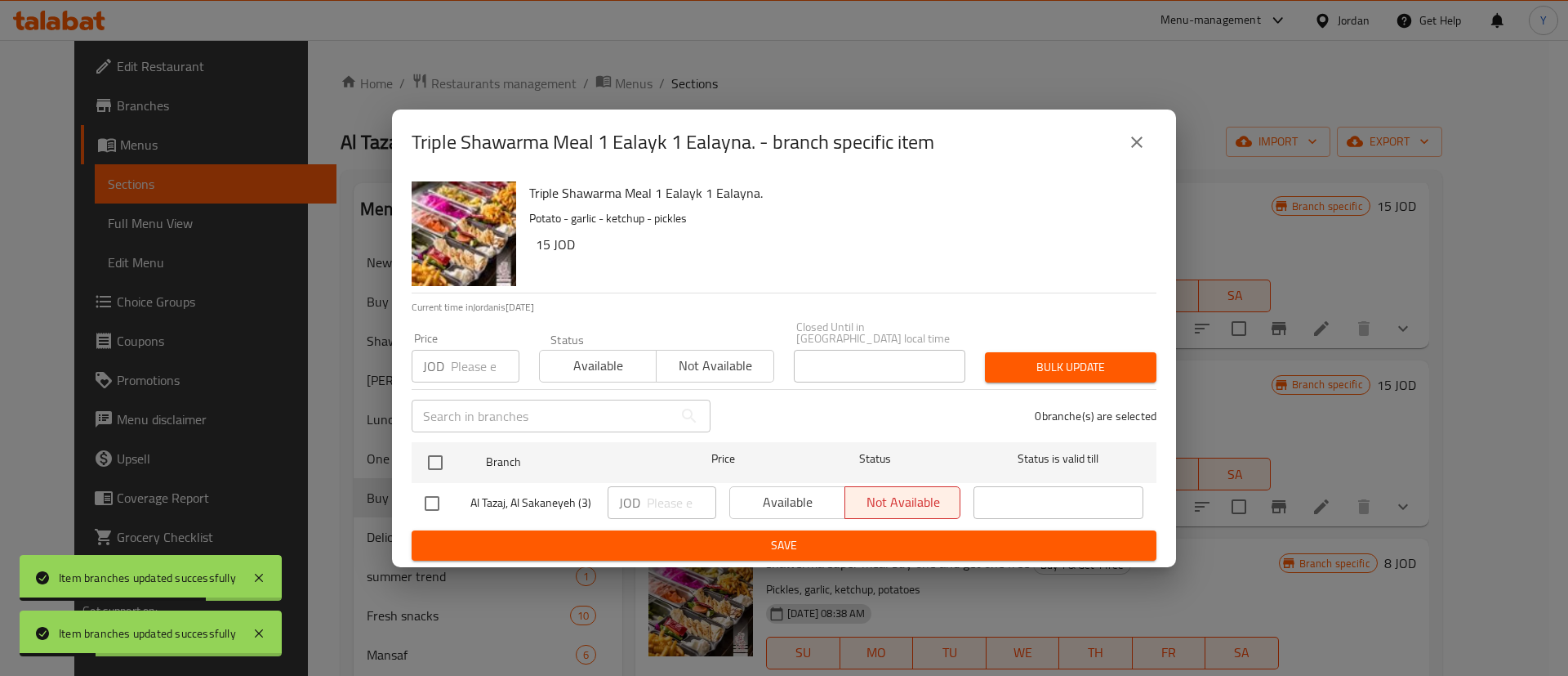
click at [421, 492] on input "checkbox" at bounding box center [432, 504] width 34 height 34
checkbox input "true"
click at [796, 492] on span "Available" at bounding box center [787, 503] width 102 height 24
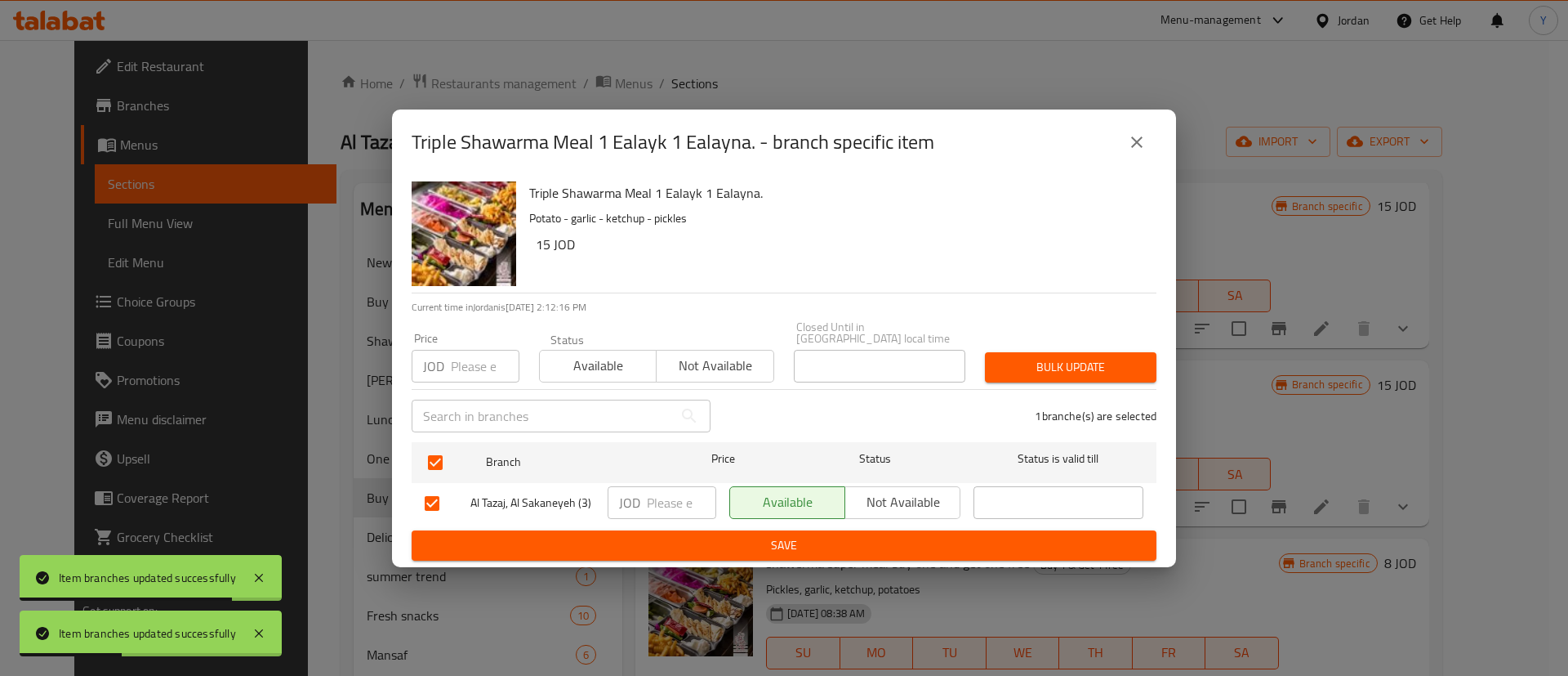
click at [825, 542] on span "Save" at bounding box center [784, 546] width 719 height 21
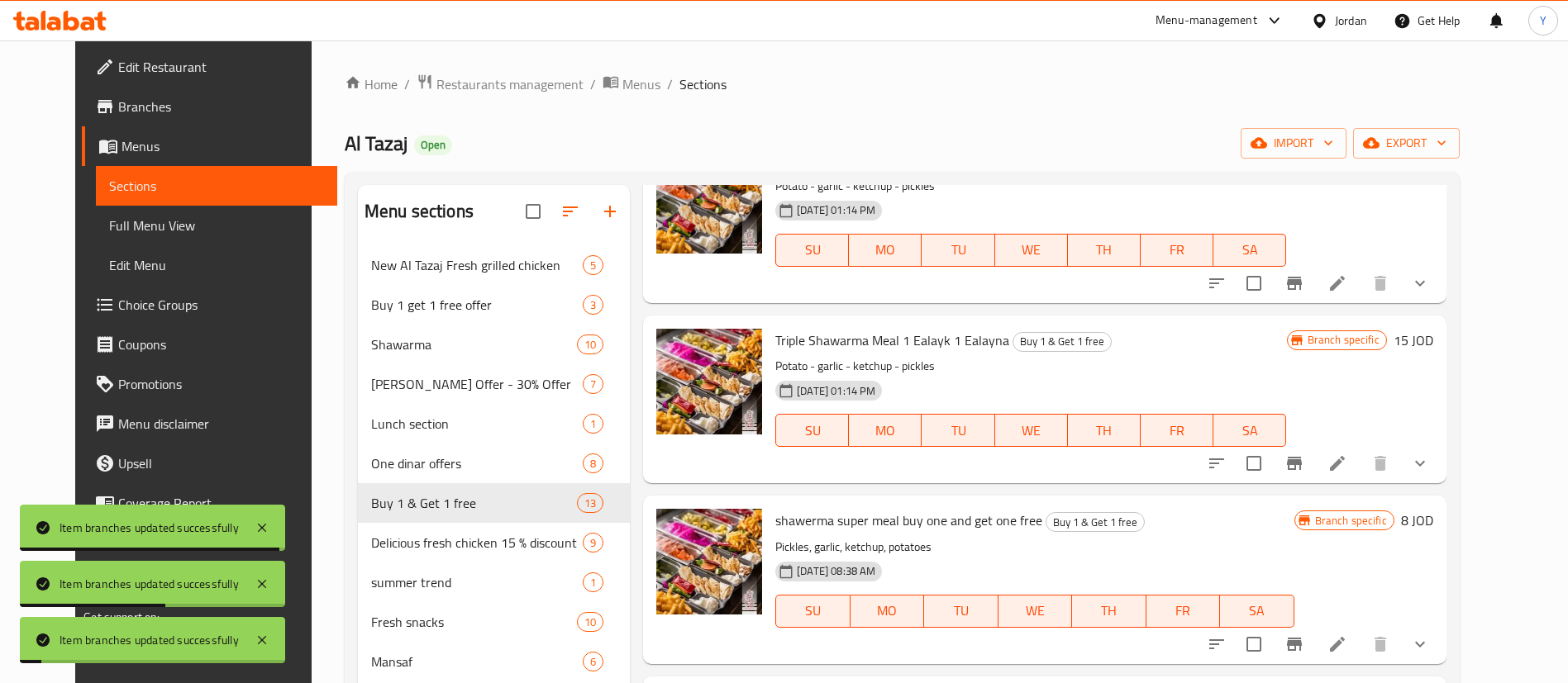
scroll to position [744, 0]
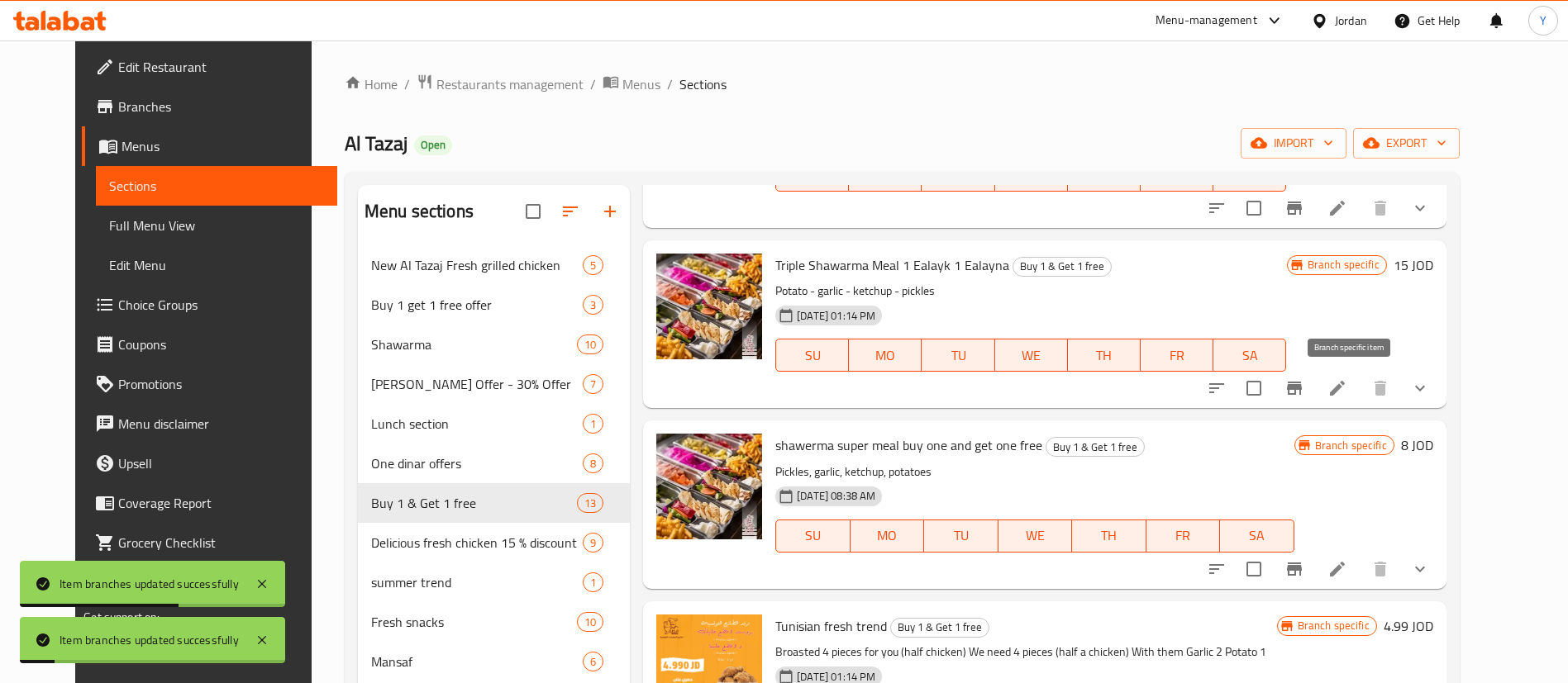
click at [1314, 400] on button "Branch-specific-item" at bounding box center [1294, 388] width 40 height 40
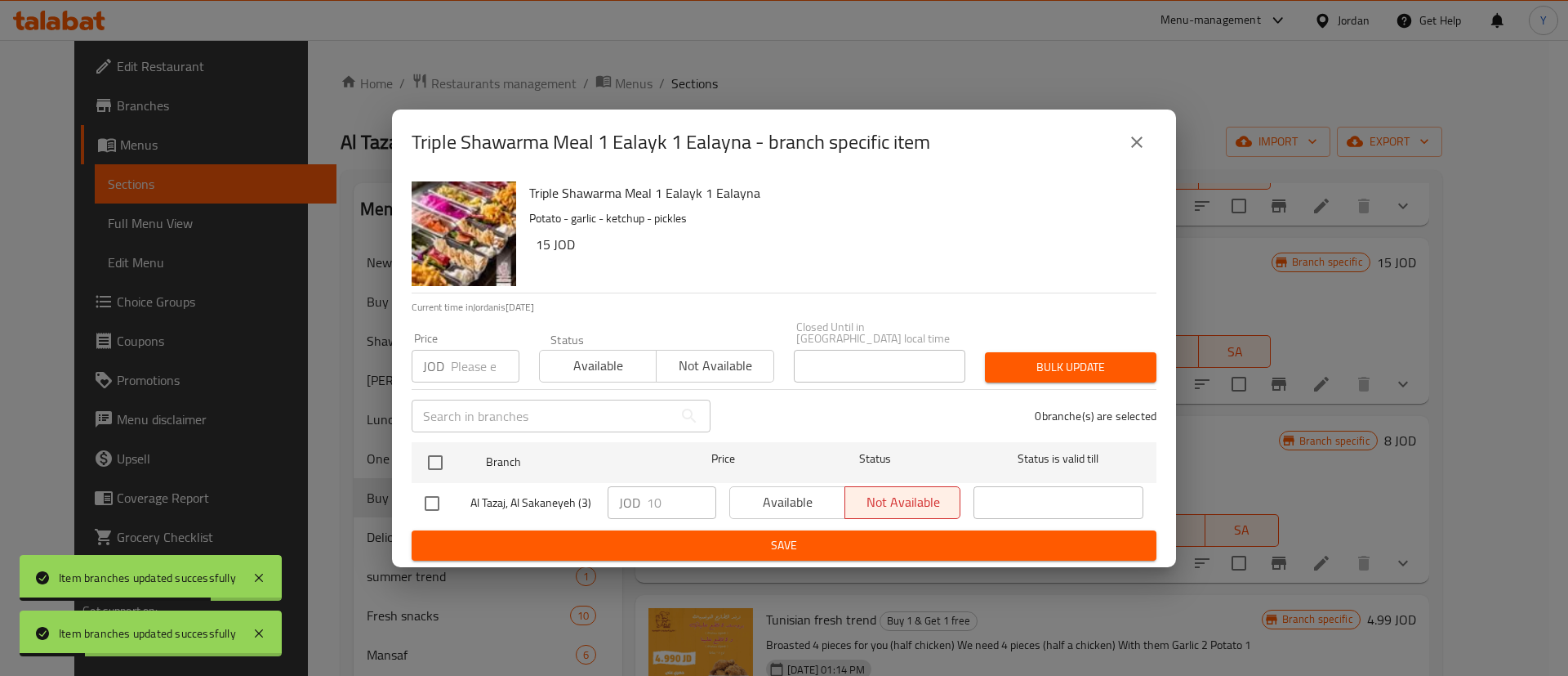
click at [435, 495] on input "checkbox" at bounding box center [432, 504] width 34 height 34
checkbox input "true"
click at [771, 491] on span "Available" at bounding box center [787, 503] width 102 height 24
click at [776, 540] on span "Save" at bounding box center [784, 546] width 719 height 21
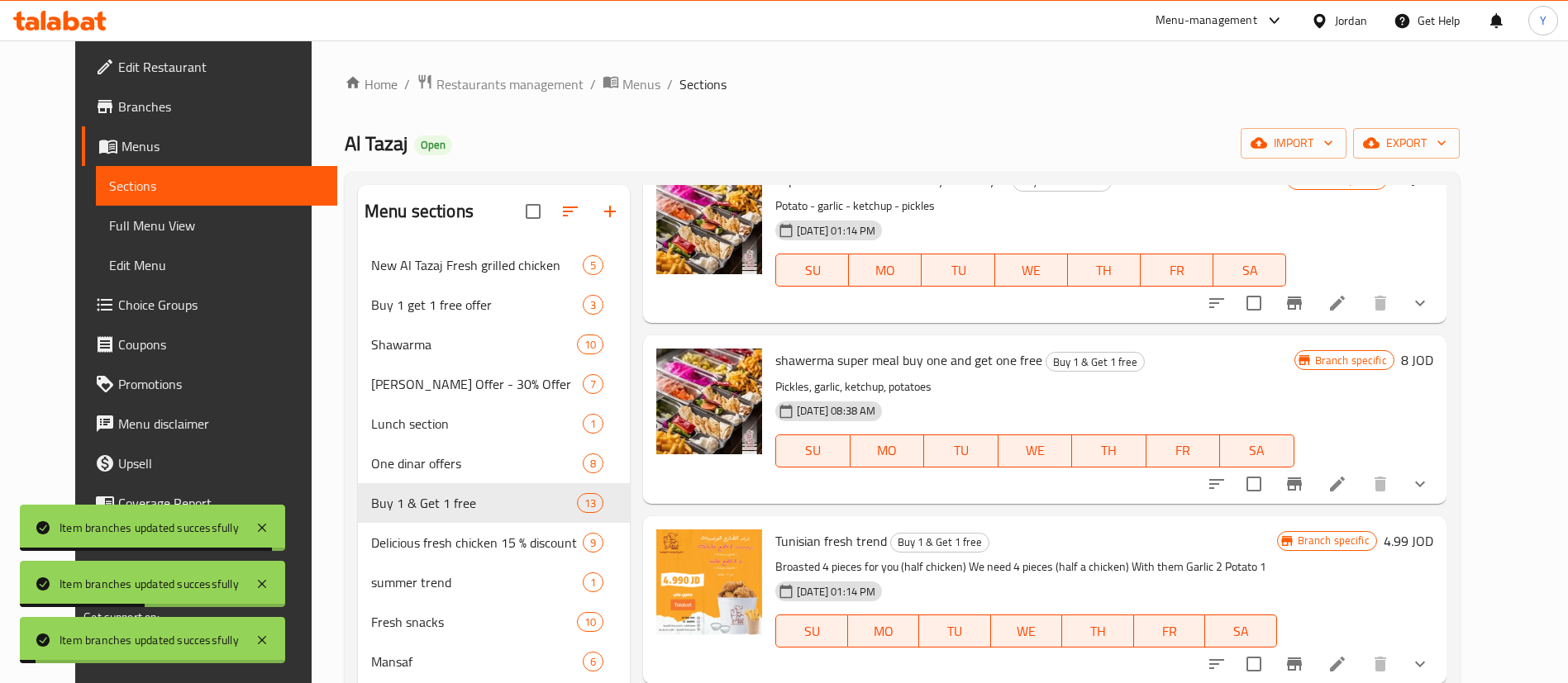
scroll to position [868, 0]
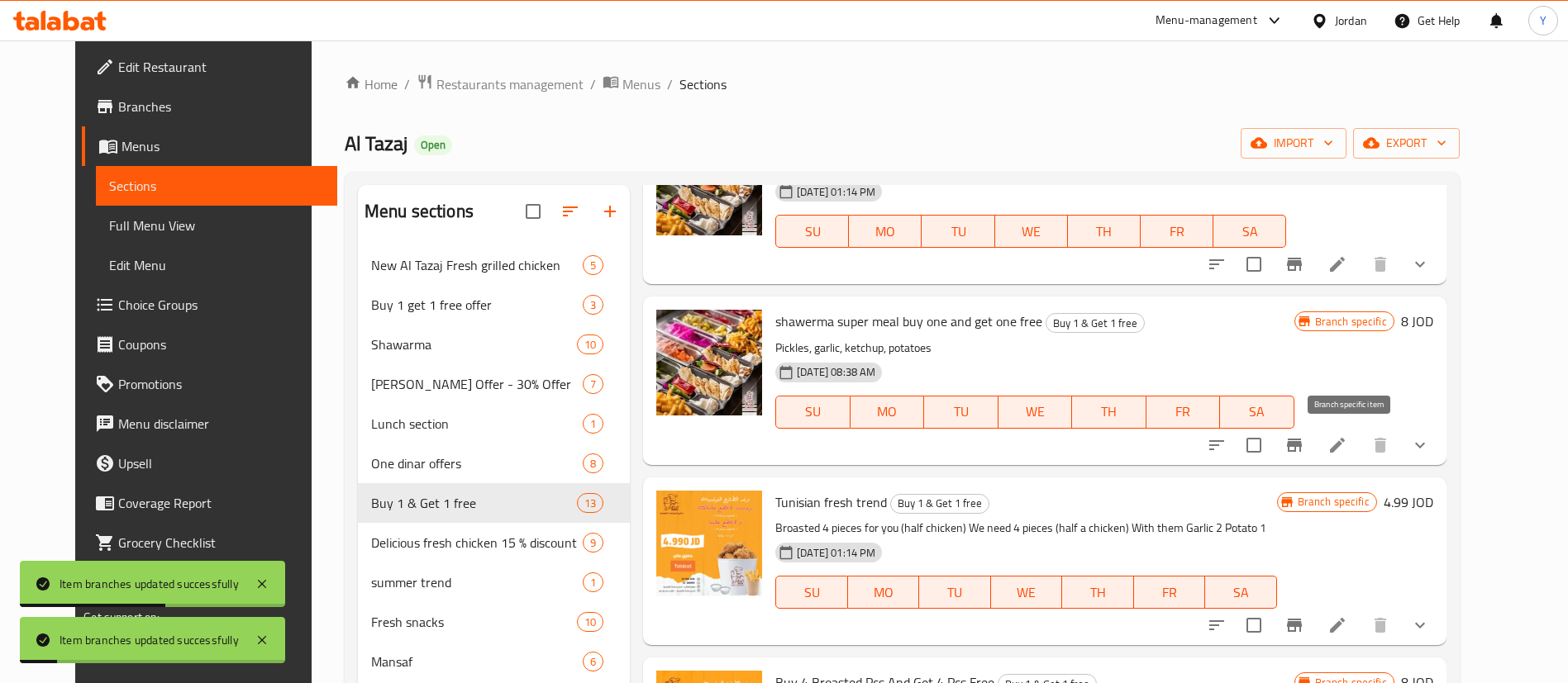
click at [1302, 445] on icon "Branch-specific-item" at bounding box center [1294, 445] width 15 height 13
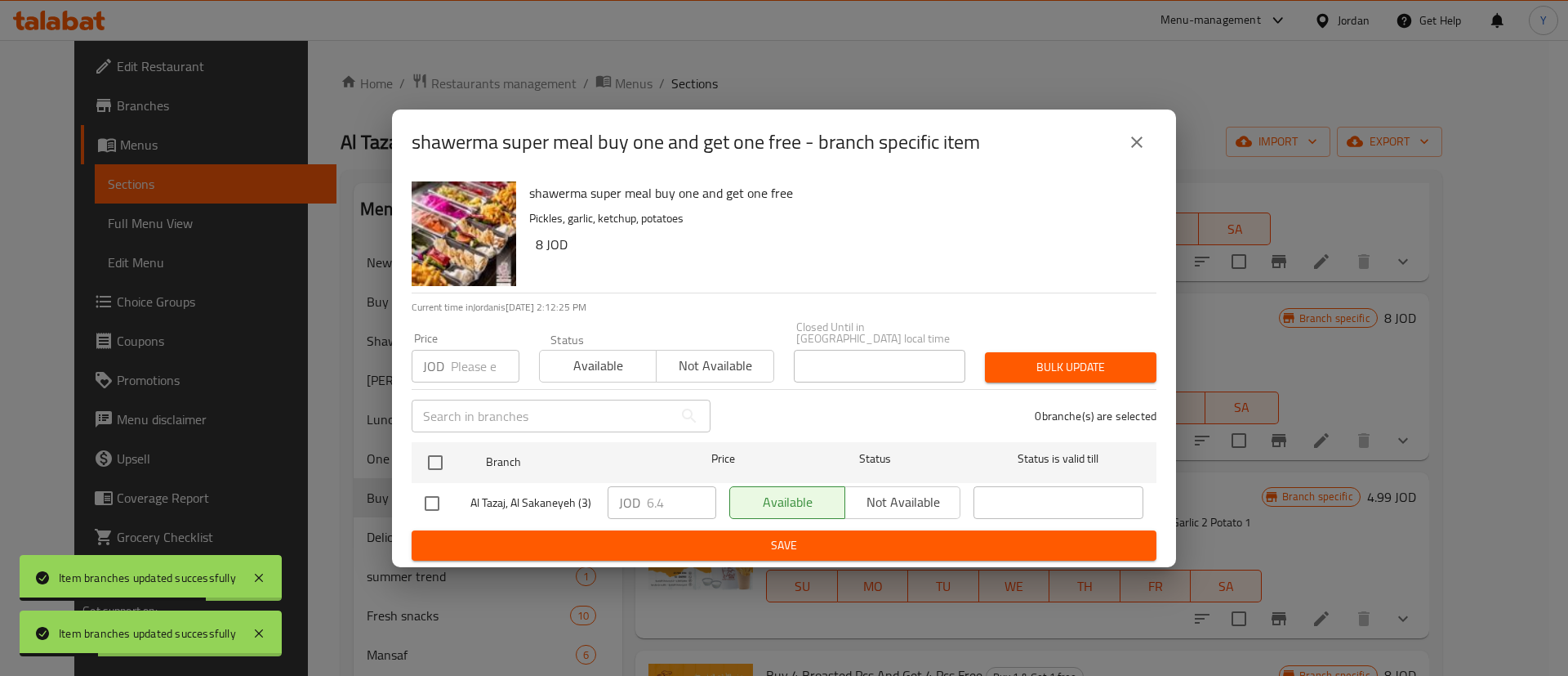
click at [1445, 248] on div "shawerma super meal buy one and get one free - branch specific item shawerma su…" at bounding box center [784, 338] width 1568 height 676
click at [1132, 140] on icon "close" at bounding box center [1137, 142] width 20 height 20
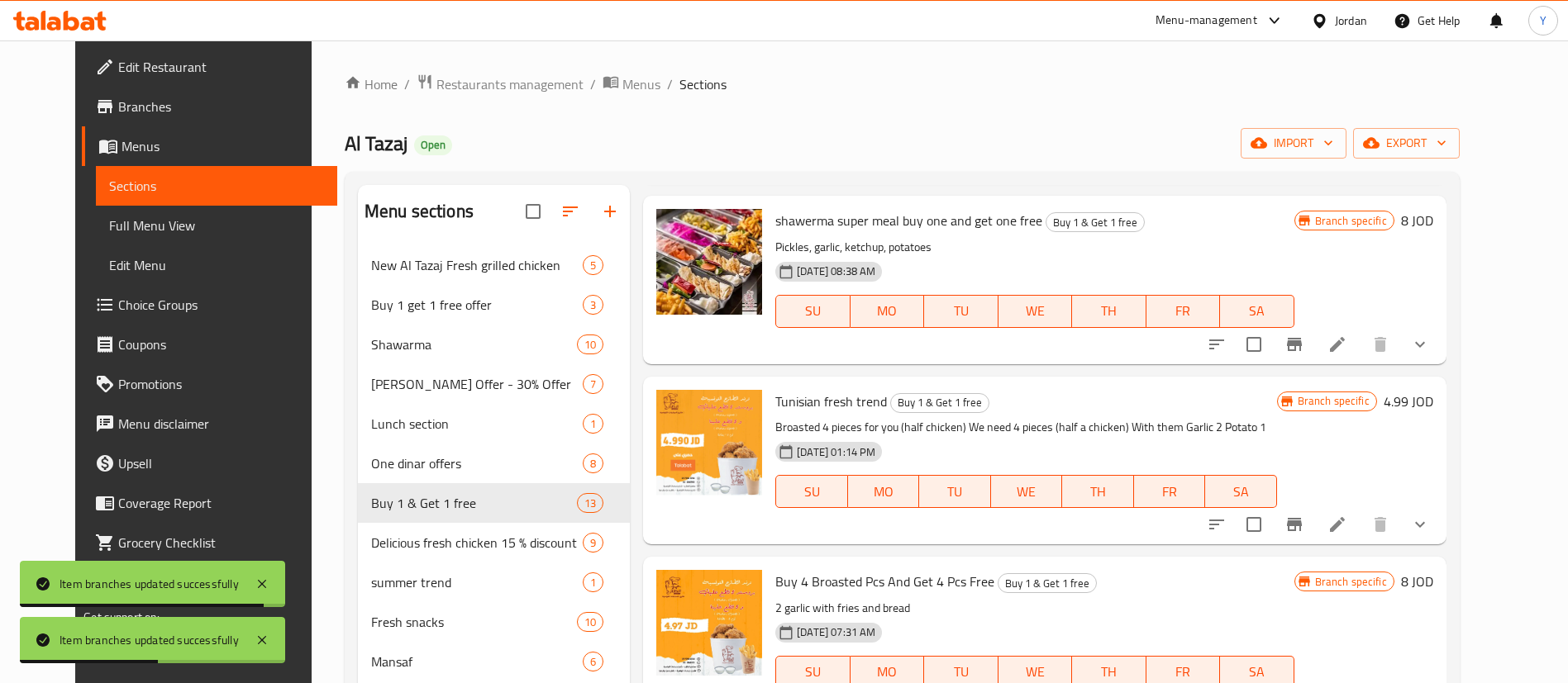
scroll to position [991, 0]
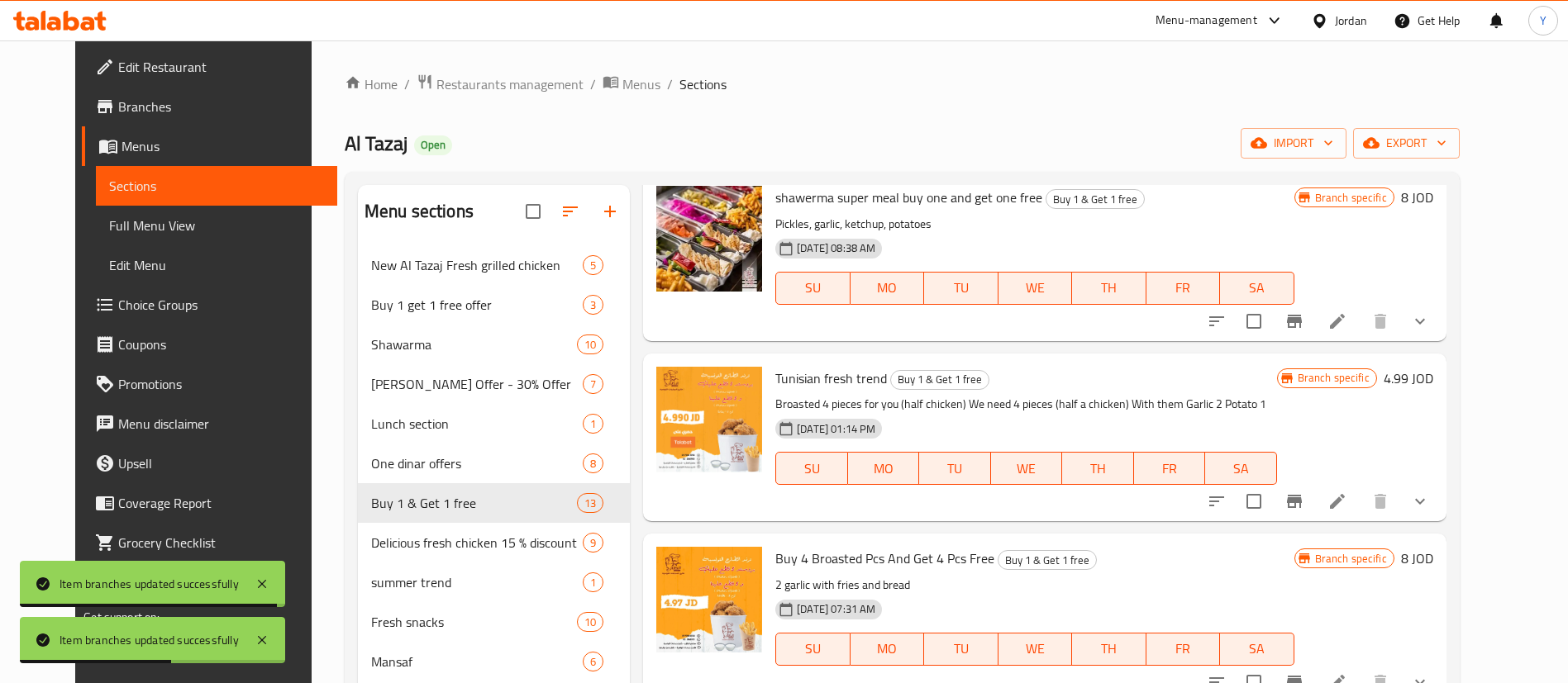
click at [1314, 499] on button "Branch-specific-item" at bounding box center [1294, 502] width 40 height 40
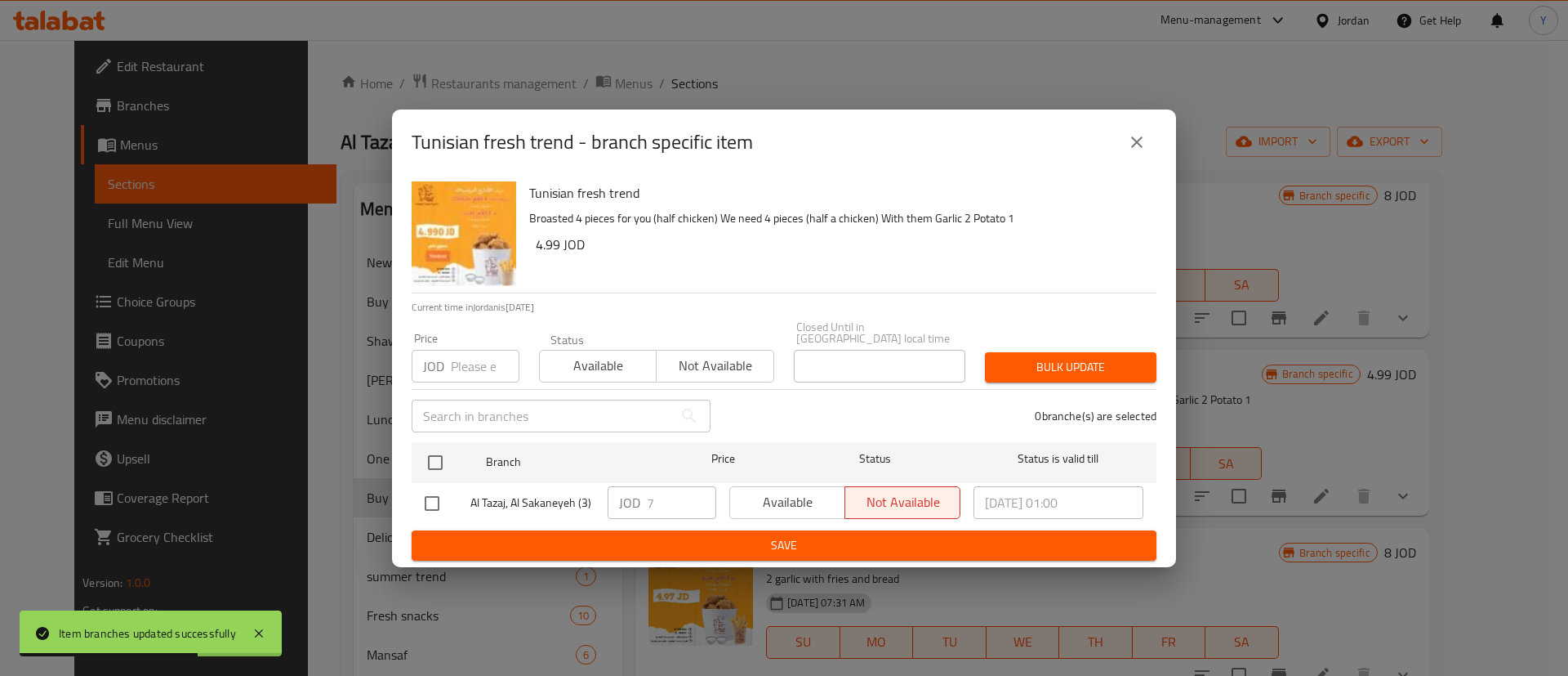
click at [420, 500] on input "checkbox" at bounding box center [432, 504] width 34 height 34
checkbox input "true"
type input "8"
click at [702, 492] on input "8" at bounding box center [682, 503] width 69 height 33
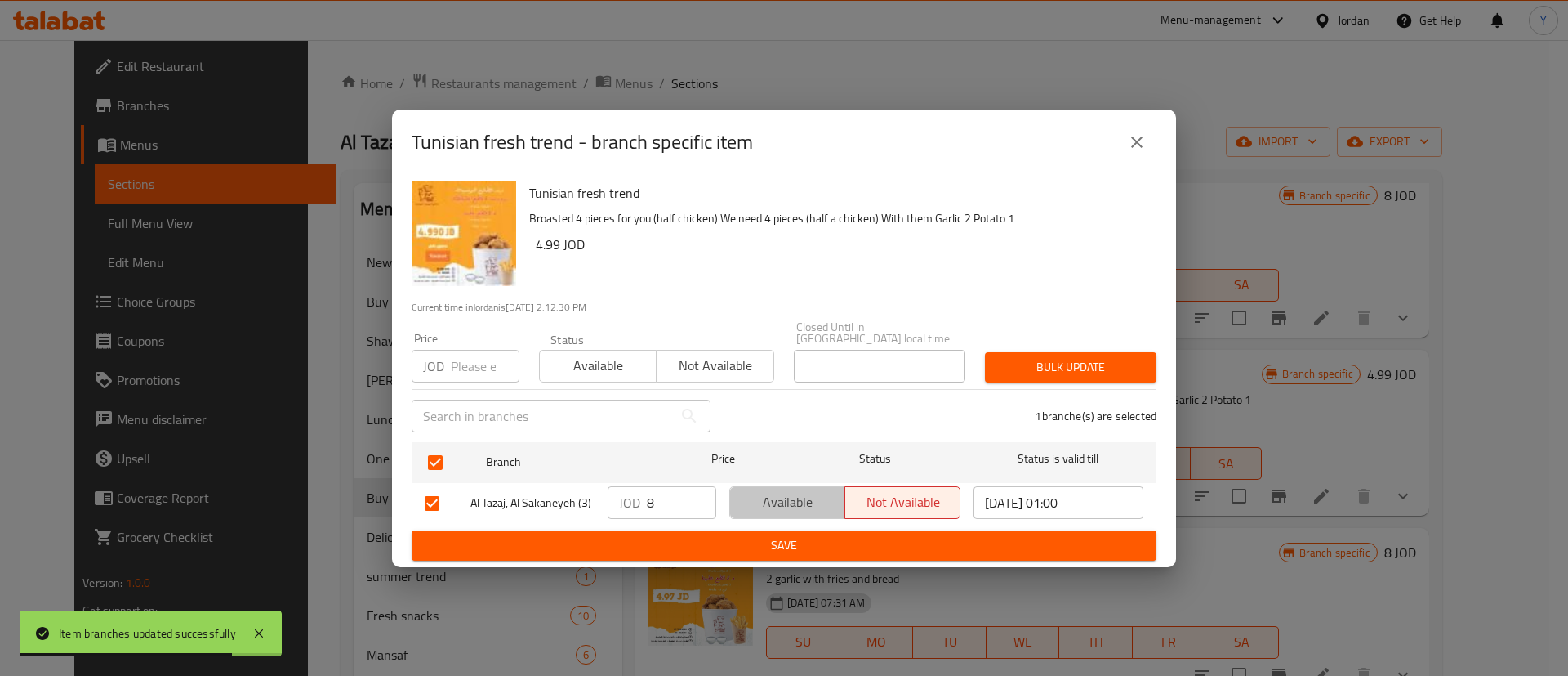
click at [767, 494] on span "Available" at bounding box center [787, 503] width 102 height 24
click at [1148, 138] on button "close" at bounding box center [1138, 142] width 39 height 39
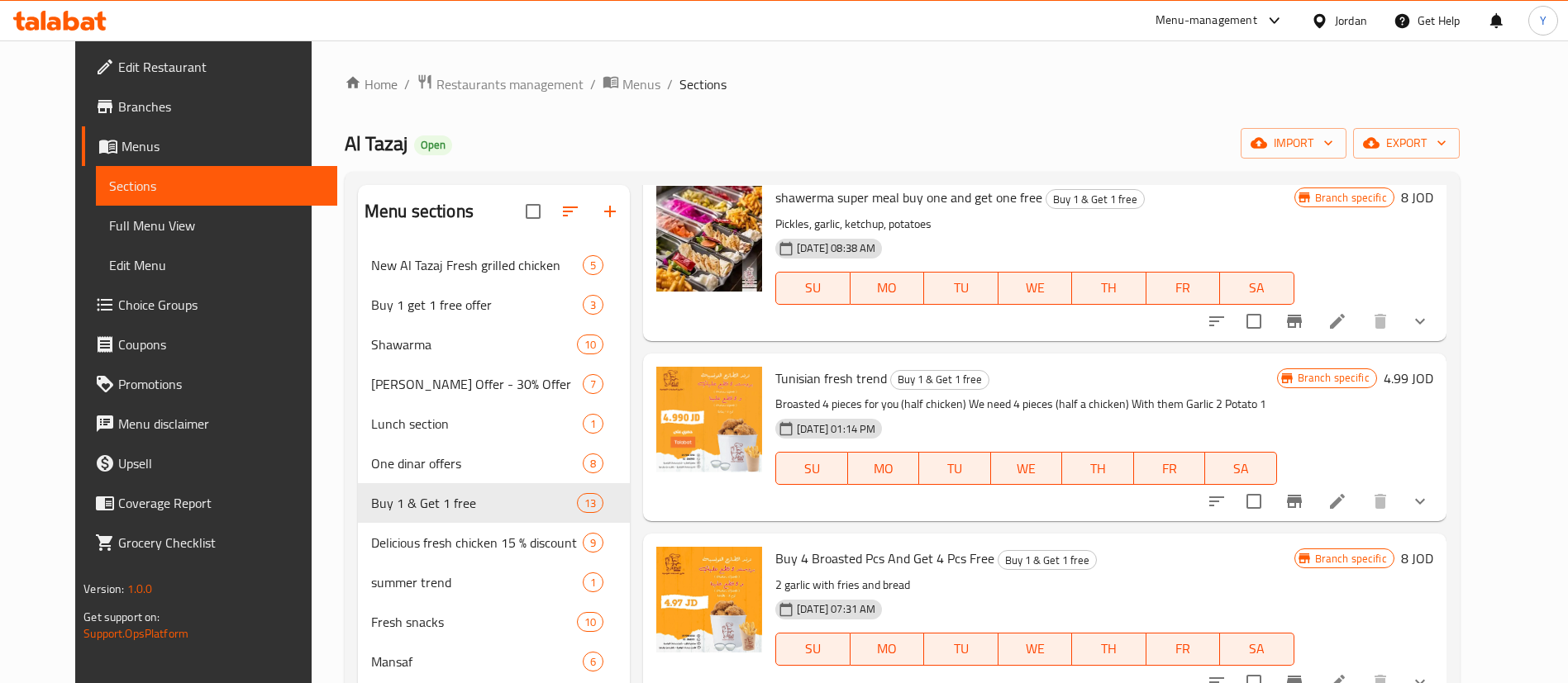
click at [1304, 503] on icon "Branch-specific-item" at bounding box center [1294, 501] width 20 height 20
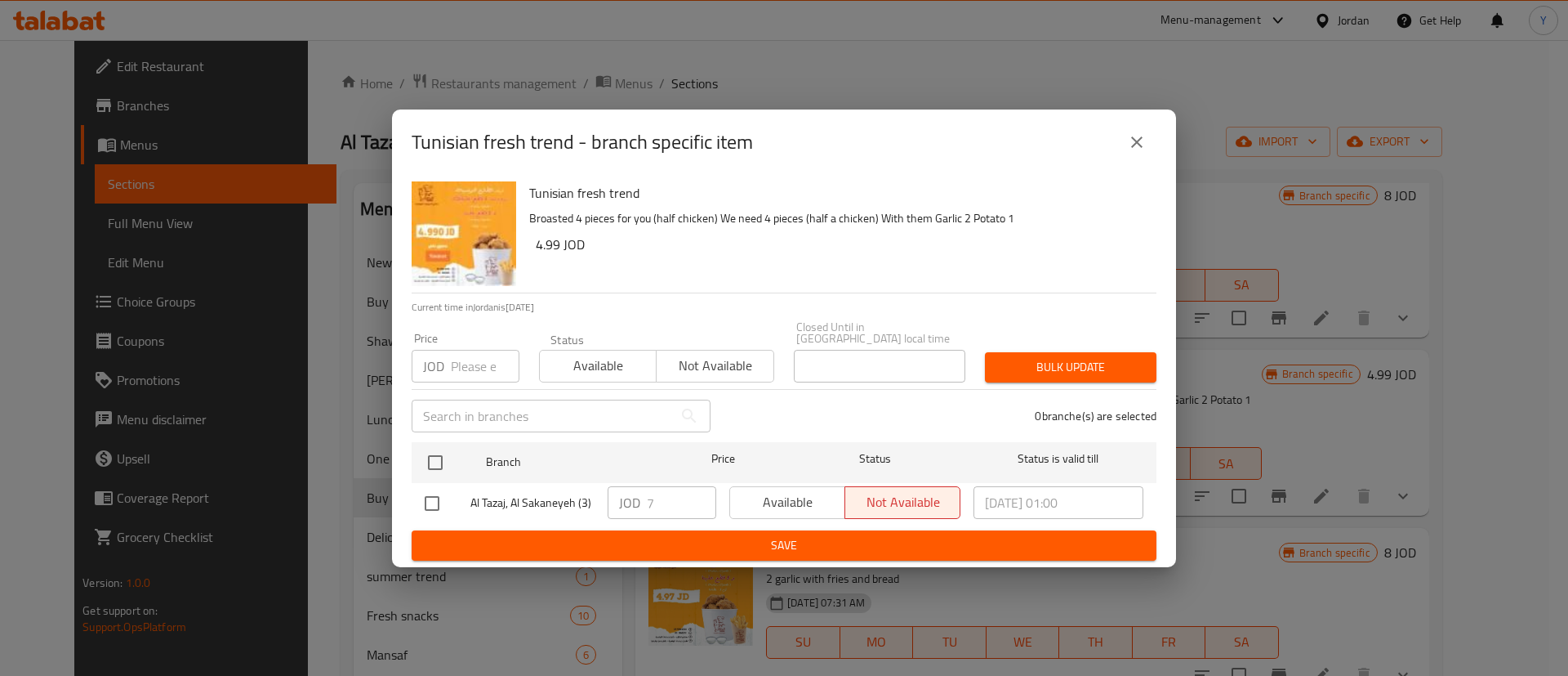
click at [443, 497] on input "checkbox" at bounding box center [432, 504] width 34 height 34
checkbox input "true"
click at [818, 497] on span "Available" at bounding box center [787, 503] width 102 height 24
click at [801, 547] on span "Save" at bounding box center [784, 546] width 719 height 21
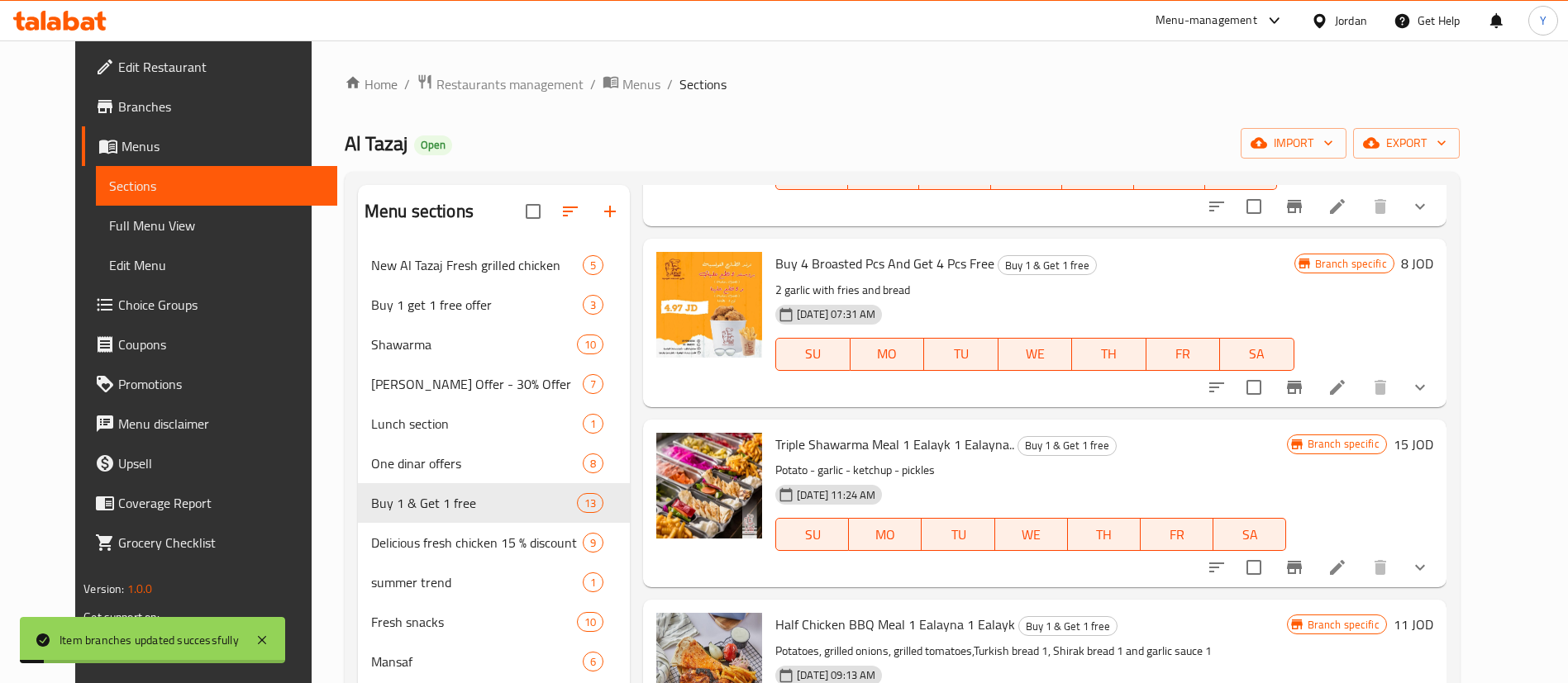
scroll to position [1303, 0]
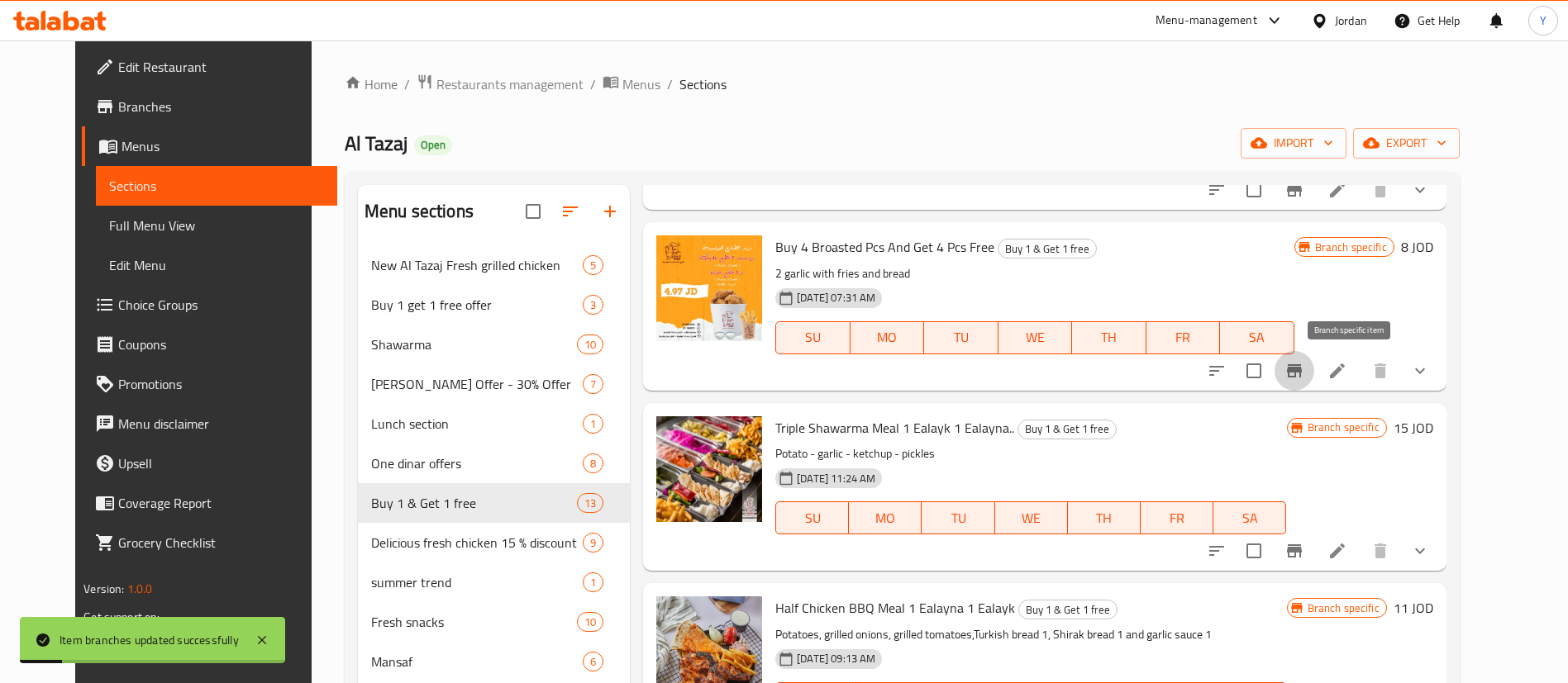
click at [1304, 374] on icon "Branch-specific-item" at bounding box center [1294, 370] width 20 height 20
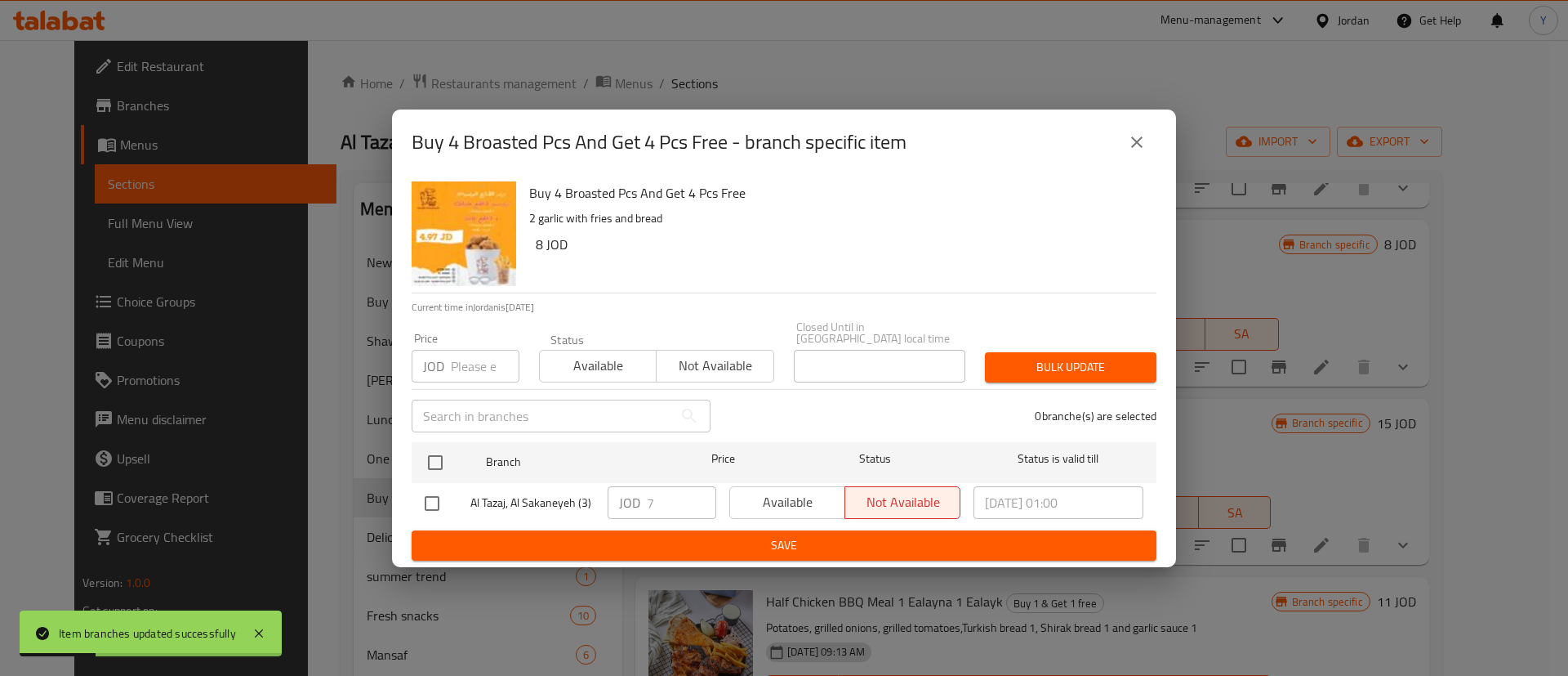
click at [442, 495] on input "checkbox" at bounding box center [432, 504] width 34 height 34
checkbox input "true"
click at [788, 497] on span "Available" at bounding box center [787, 503] width 102 height 24
click at [785, 544] on span "Save" at bounding box center [784, 546] width 719 height 21
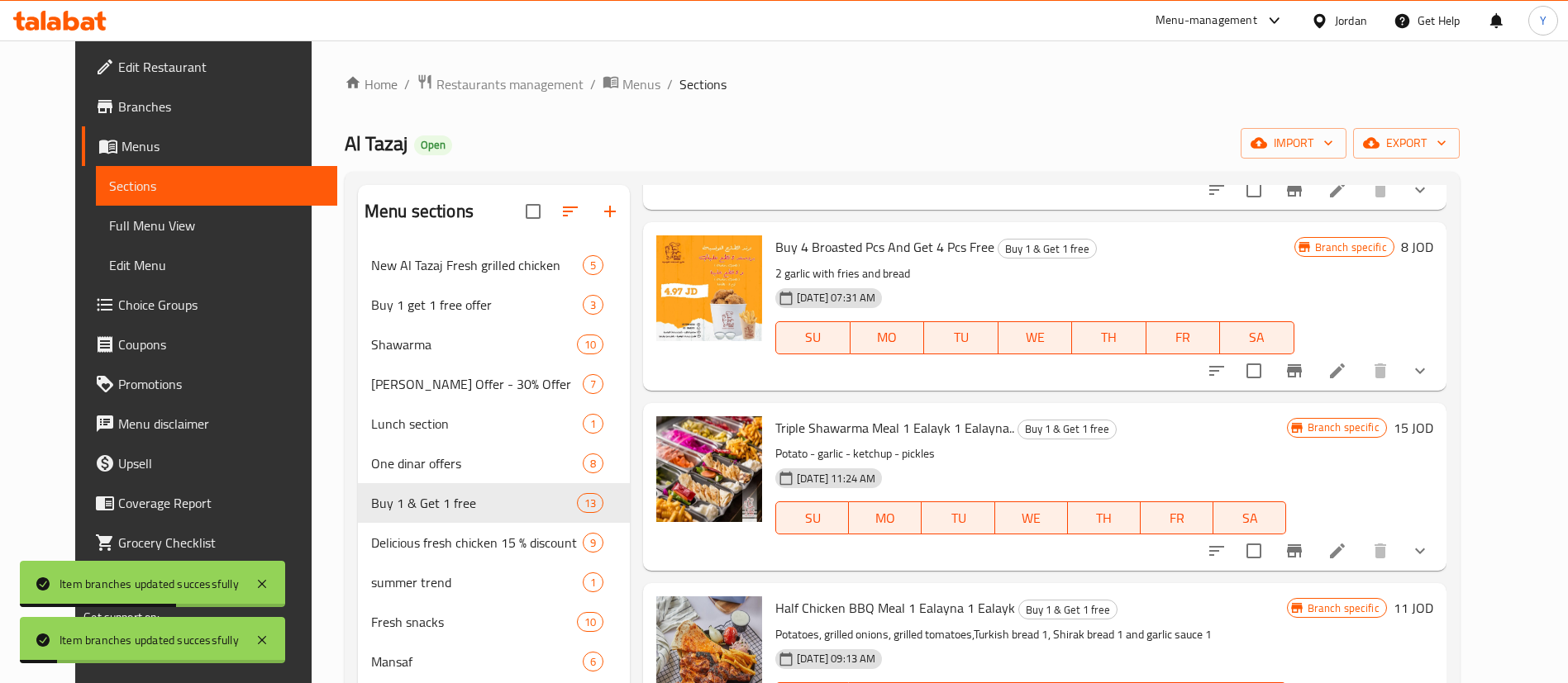
click at [1302, 545] on icon "Branch-specific-item" at bounding box center [1294, 550] width 15 height 13
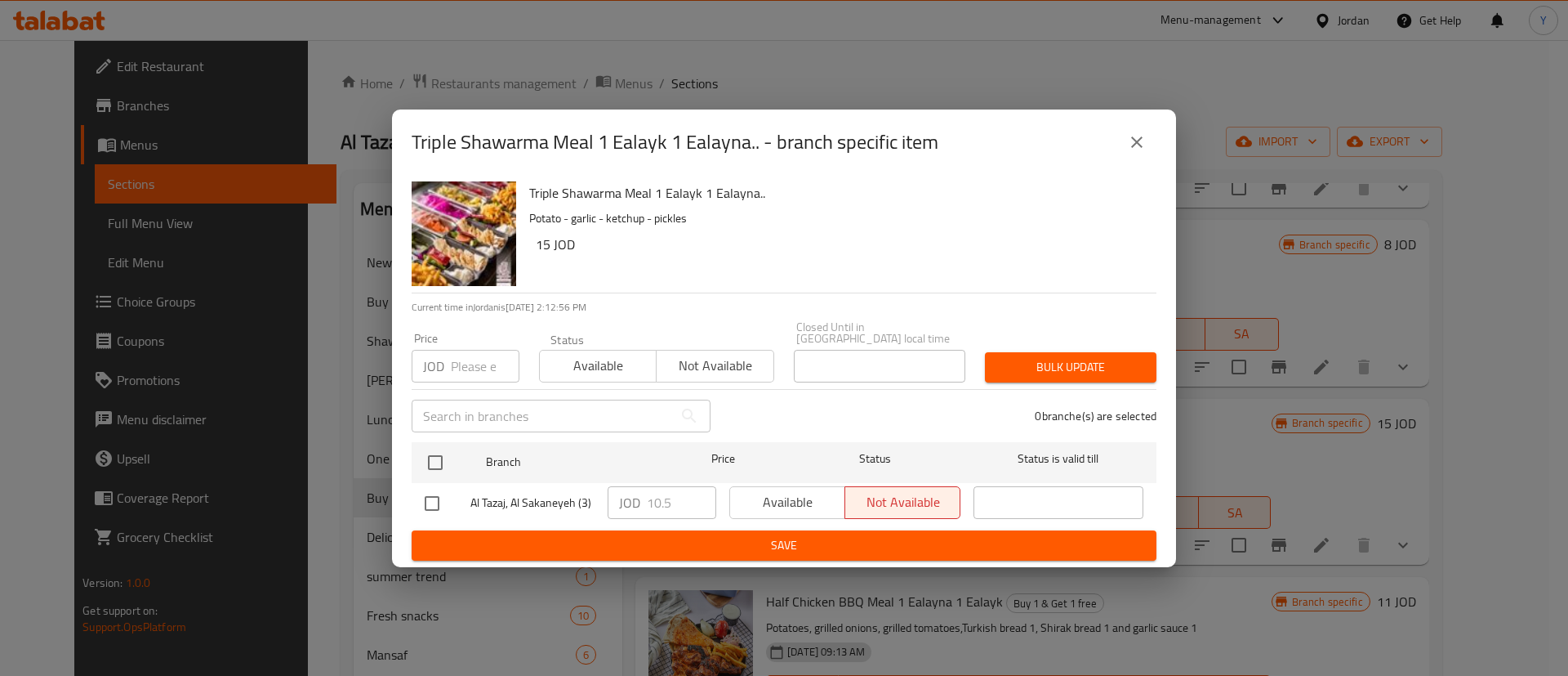
click at [442, 495] on input "checkbox" at bounding box center [432, 504] width 34 height 34
checkbox input "true"
click at [772, 500] on span "Available" at bounding box center [787, 503] width 102 height 24
click at [793, 543] on span "Save" at bounding box center [784, 546] width 719 height 21
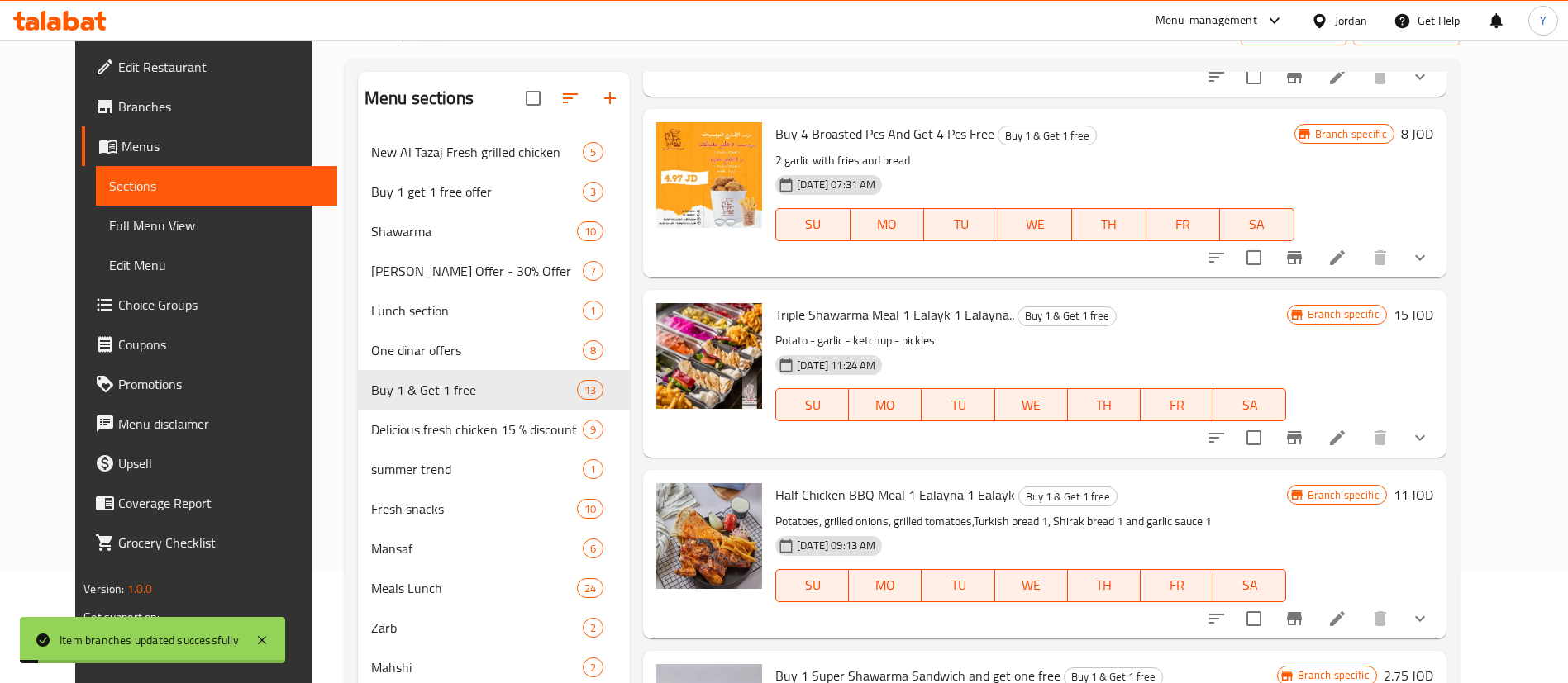
scroll to position [248, 0]
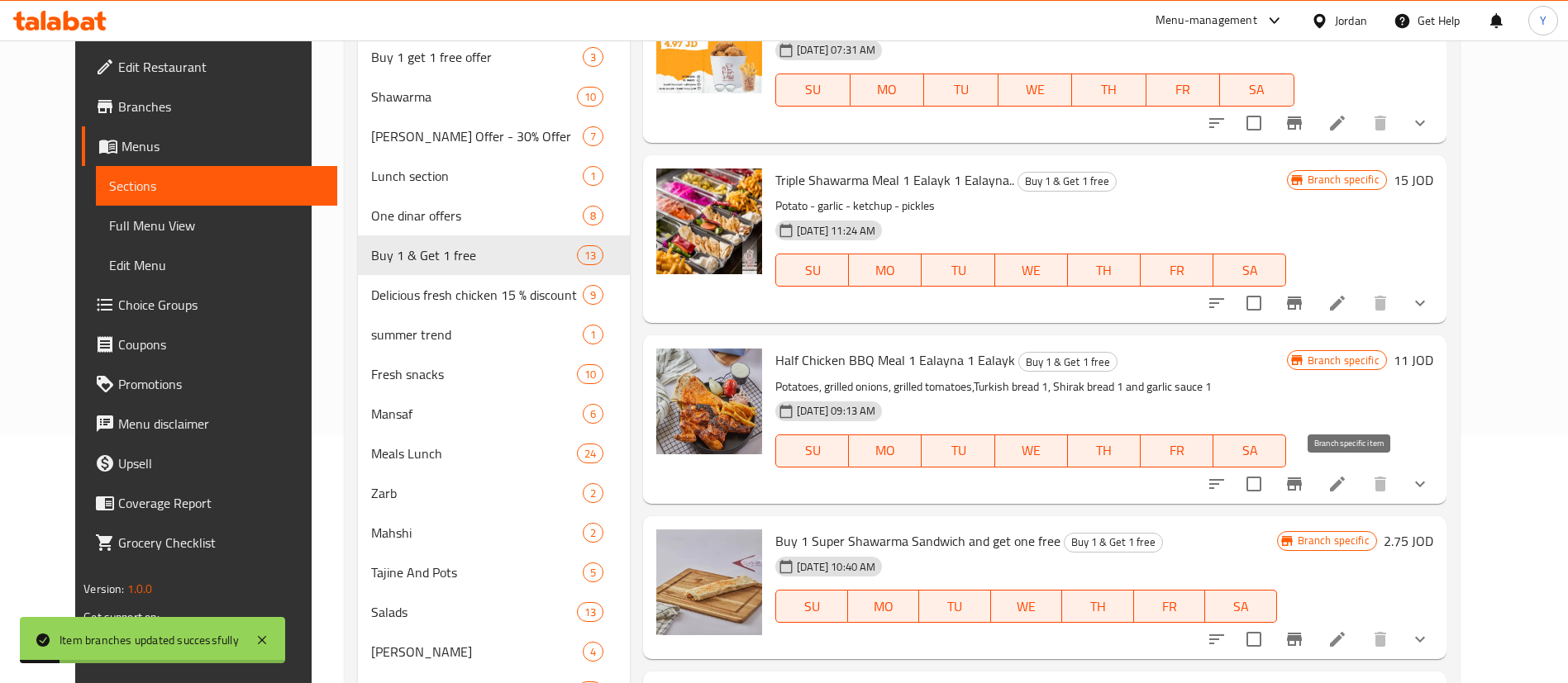
click at [1304, 490] on icon "Branch-specific-item" at bounding box center [1294, 484] width 20 height 20
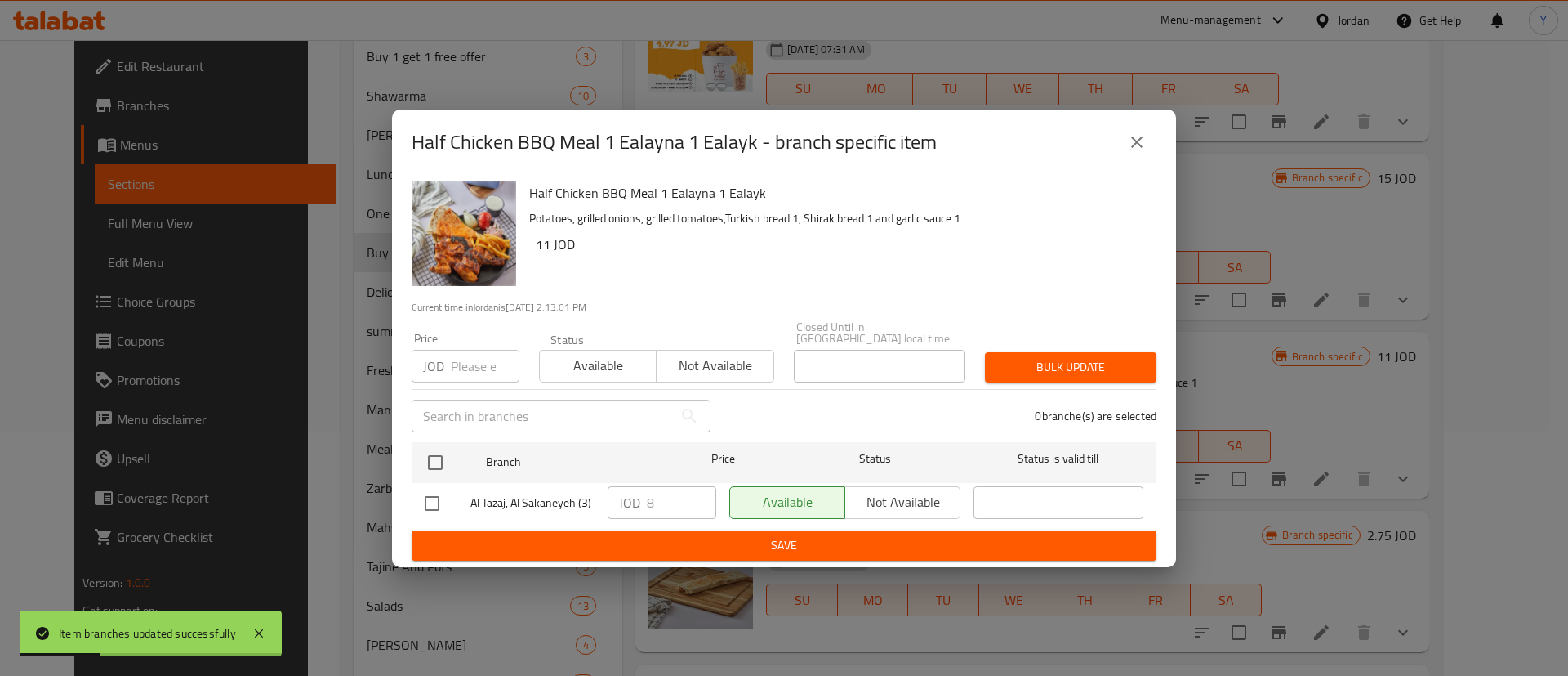
click at [1141, 152] on icon "close" at bounding box center [1137, 142] width 20 height 20
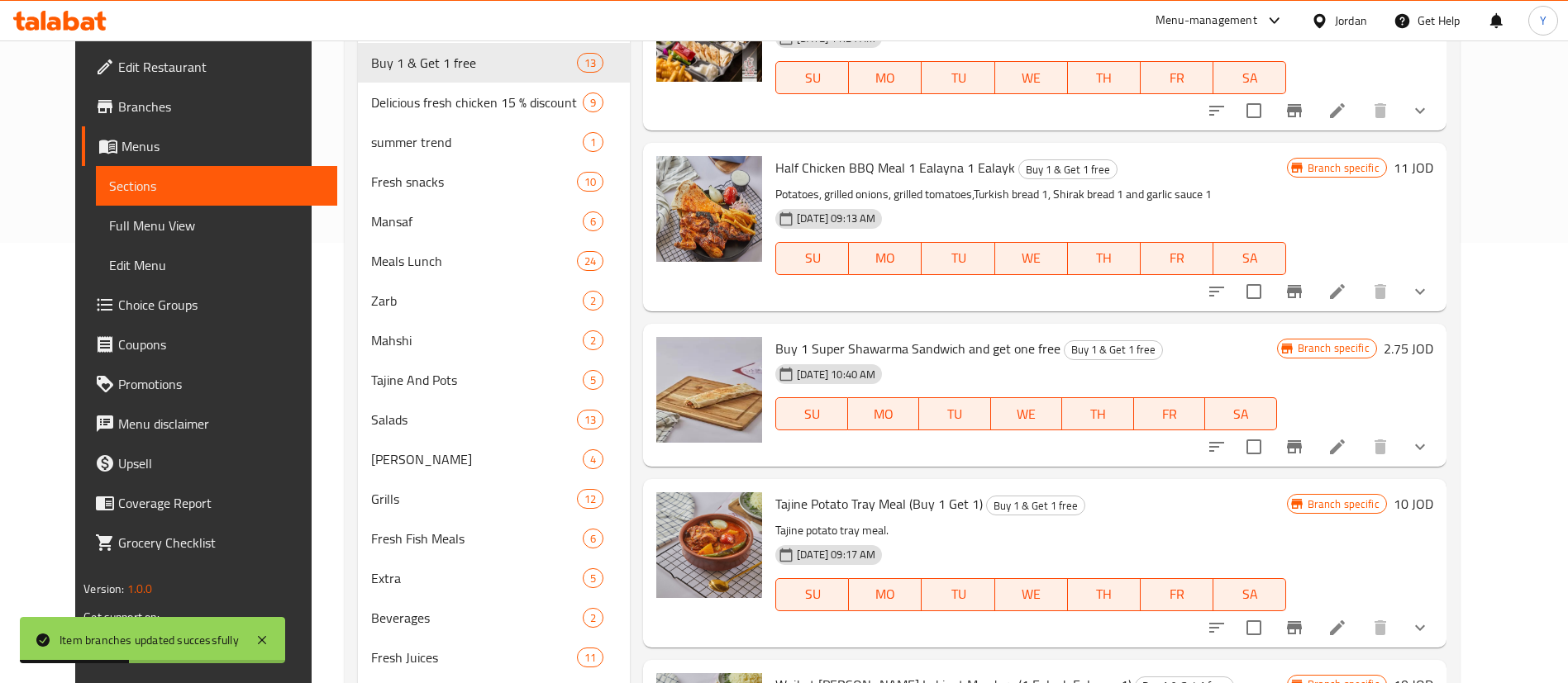
scroll to position [496, 0]
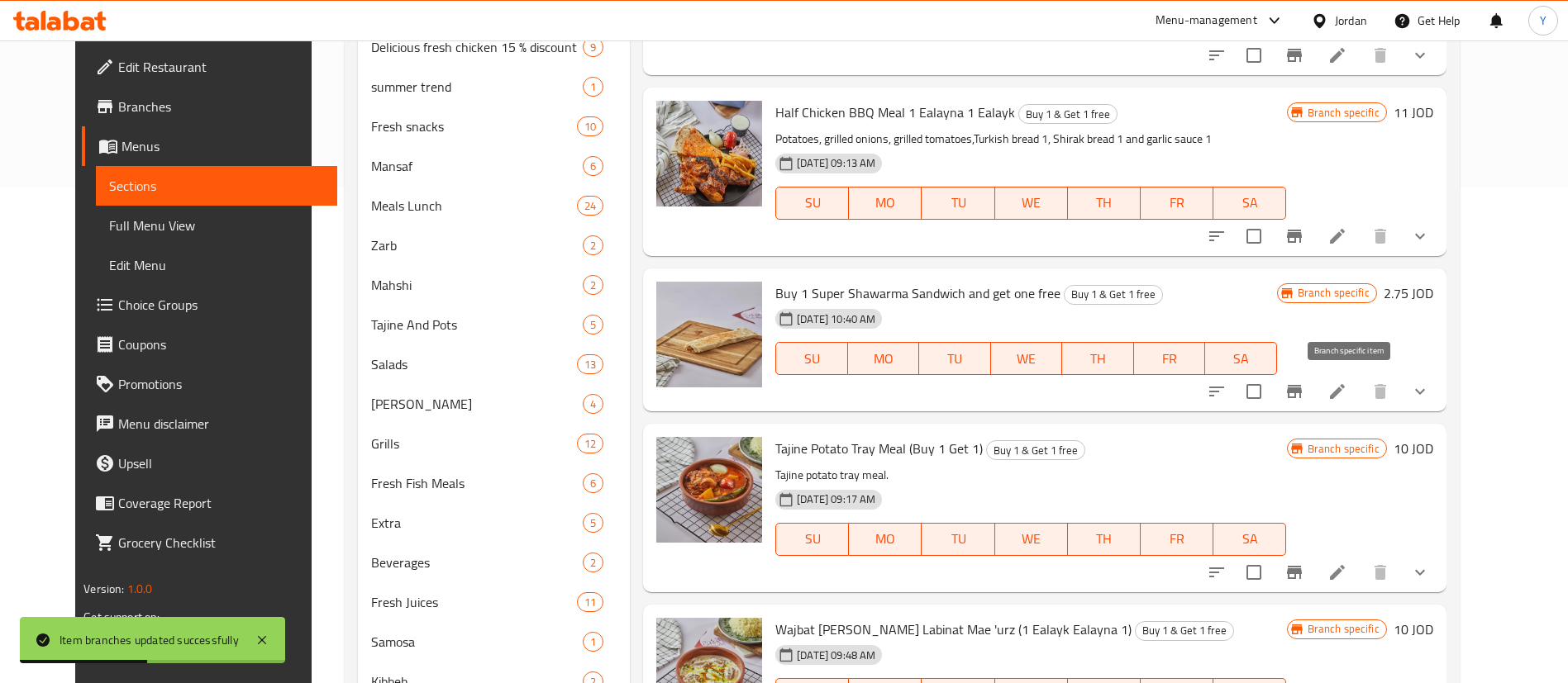
click at [1304, 394] on icon "Branch-specific-item" at bounding box center [1294, 391] width 20 height 20
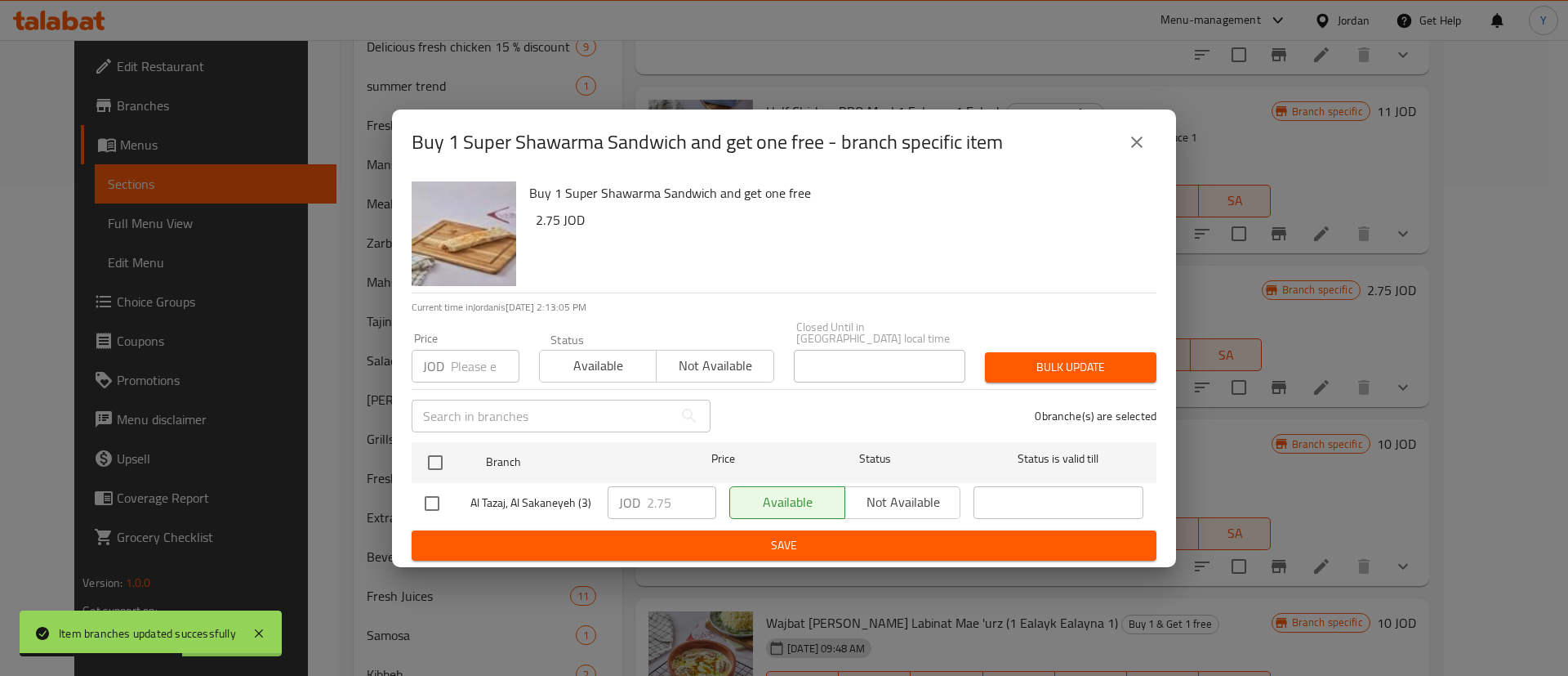
click at [1117, 136] on div "Buy 1 Super Shawarma Sandwich and get one free - branch specific item" at bounding box center [784, 142] width 745 height 39
click at [1142, 133] on button "close" at bounding box center [1138, 142] width 39 height 39
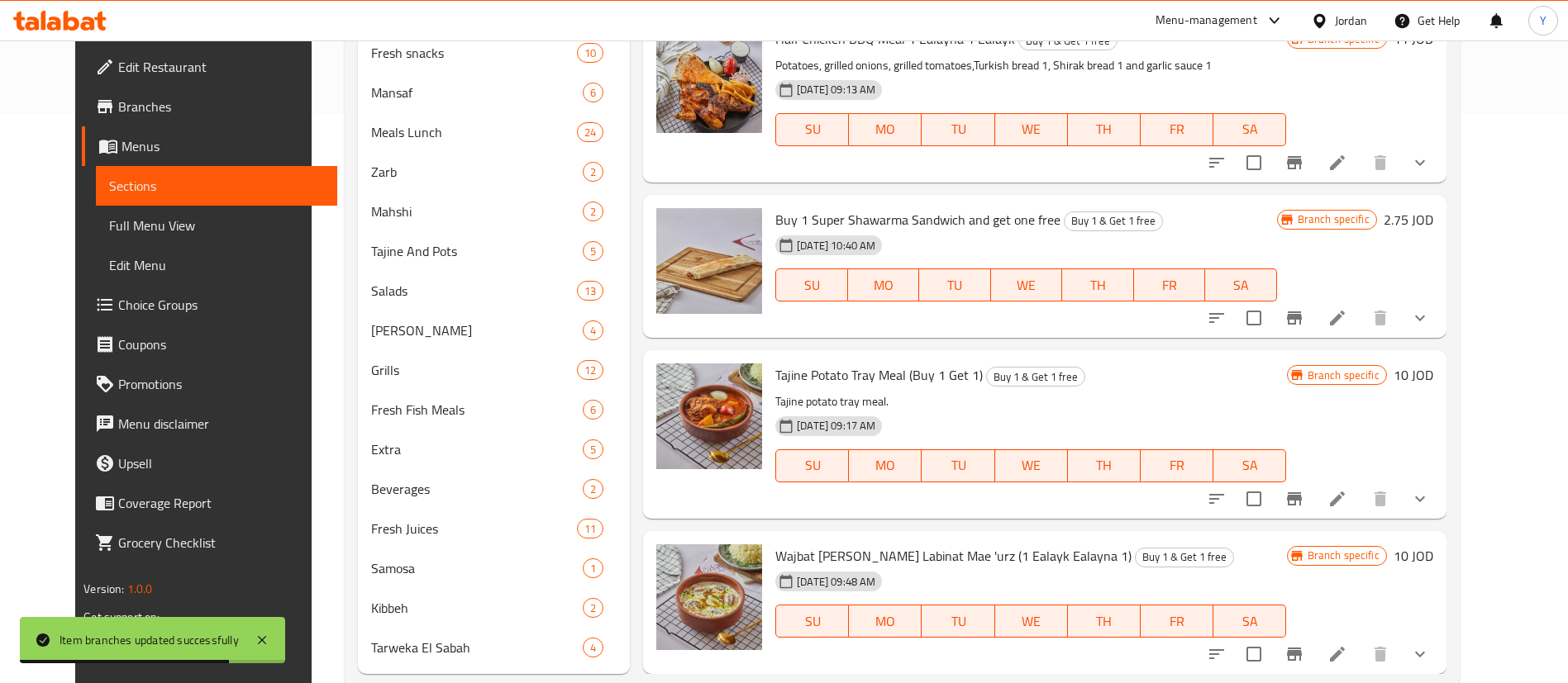
scroll to position [606, 0]
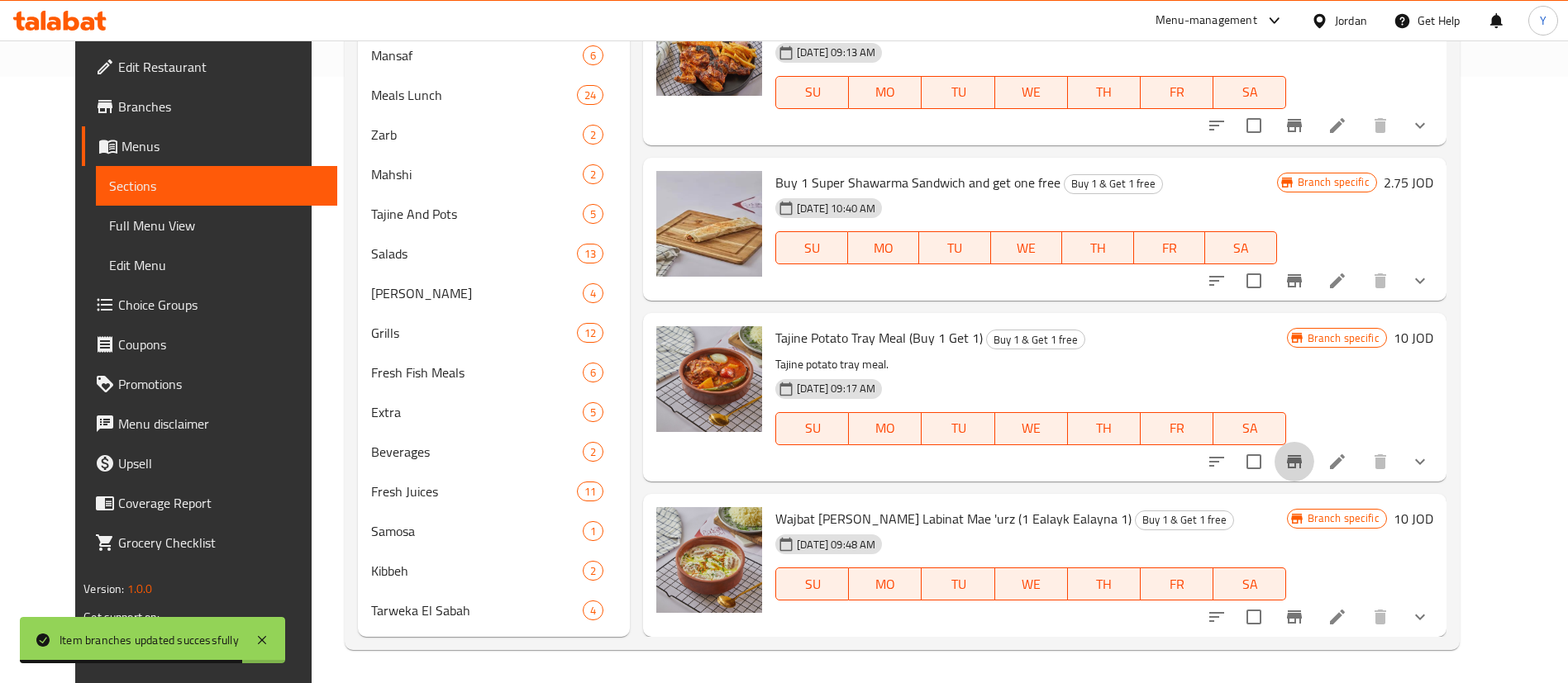
click at [1302, 455] on icon "Branch-specific-item" at bounding box center [1294, 461] width 15 height 13
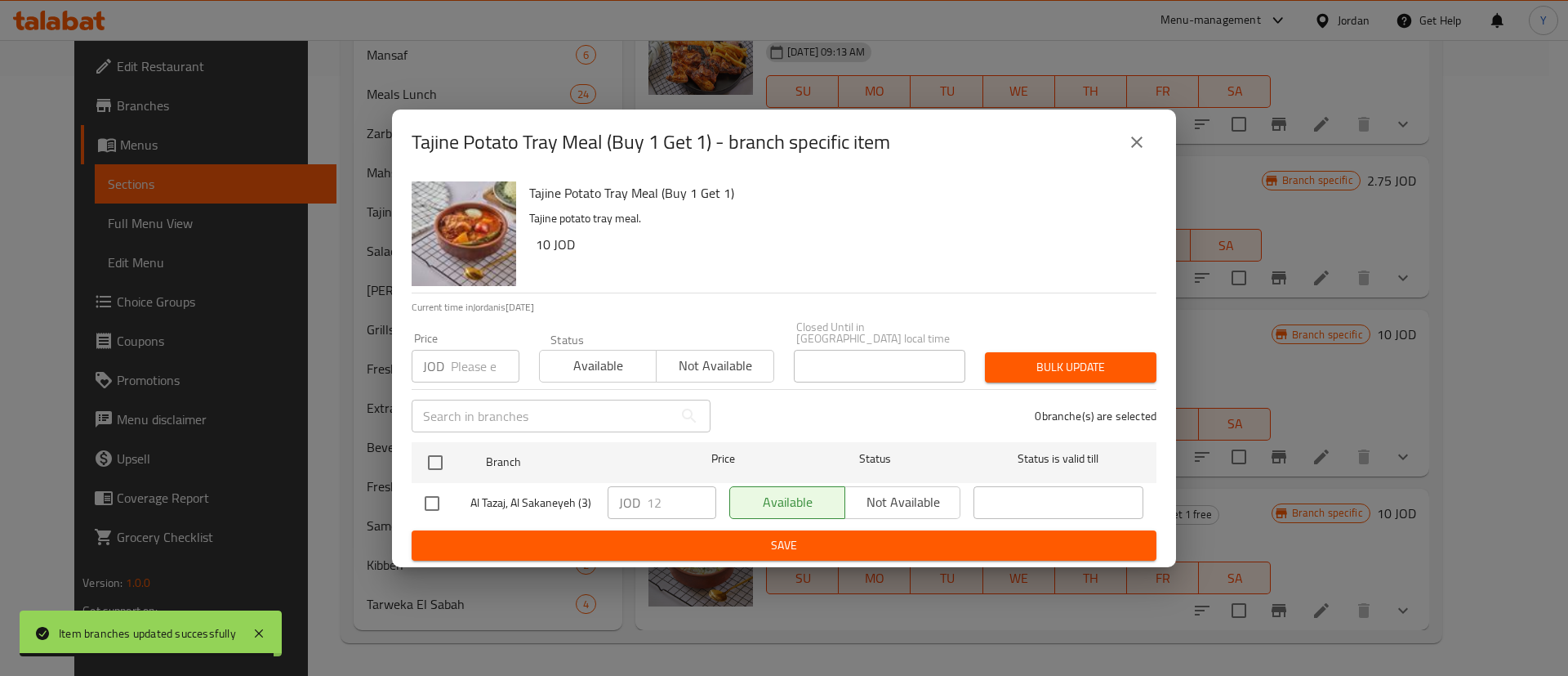
click at [1127, 143] on icon "close" at bounding box center [1137, 142] width 20 height 20
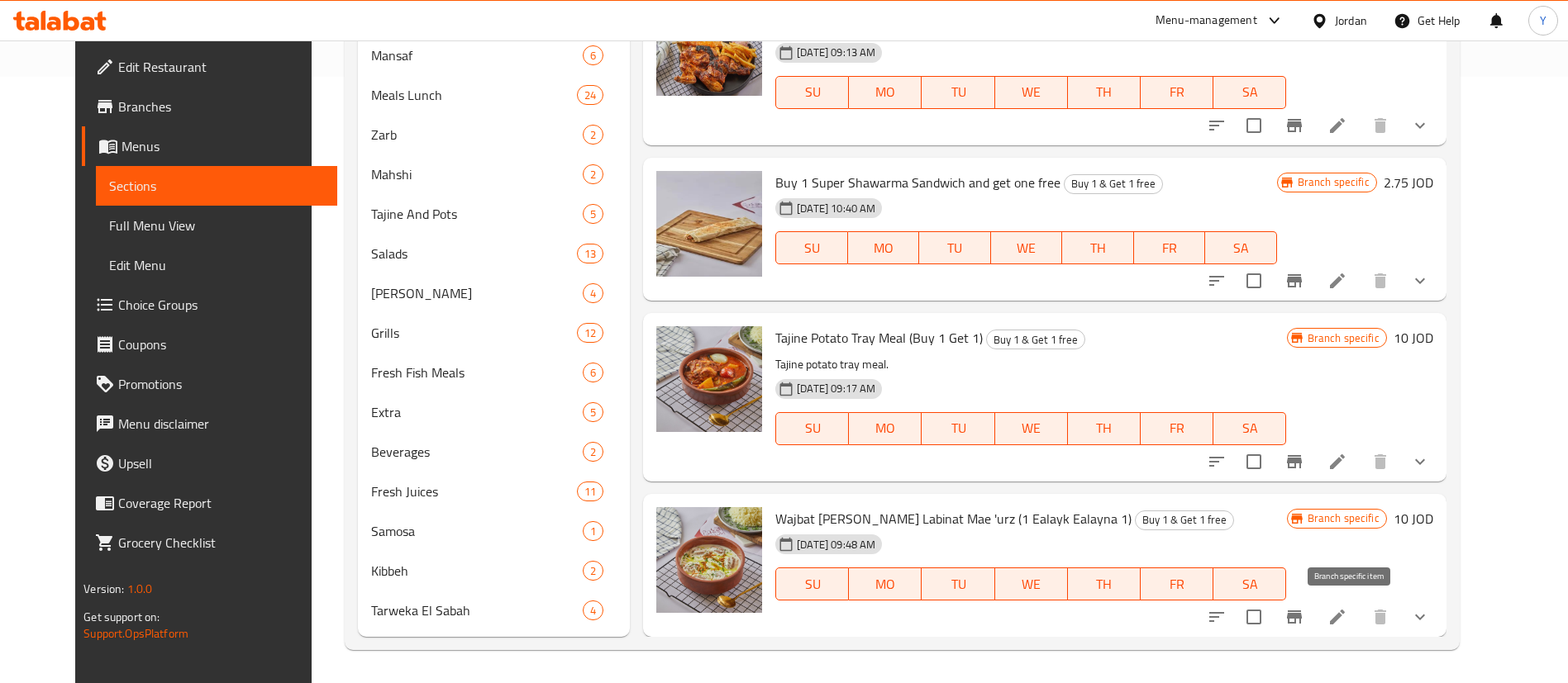
click at [1304, 619] on icon "Branch-specific-item" at bounding box center [1294, 616] width 20 height 20
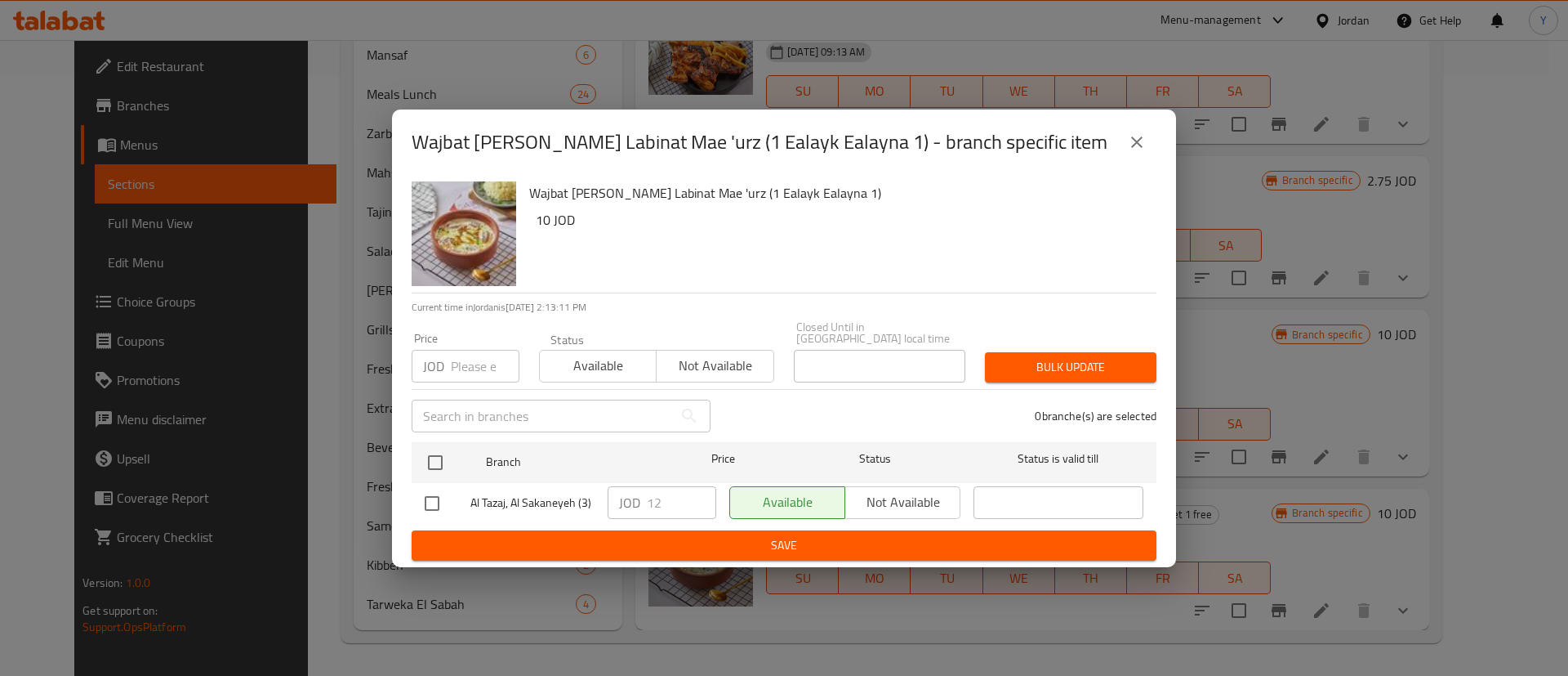
click at [1142, 148] on icon "close" at bounding box center [1137, 142] width 20 height 20
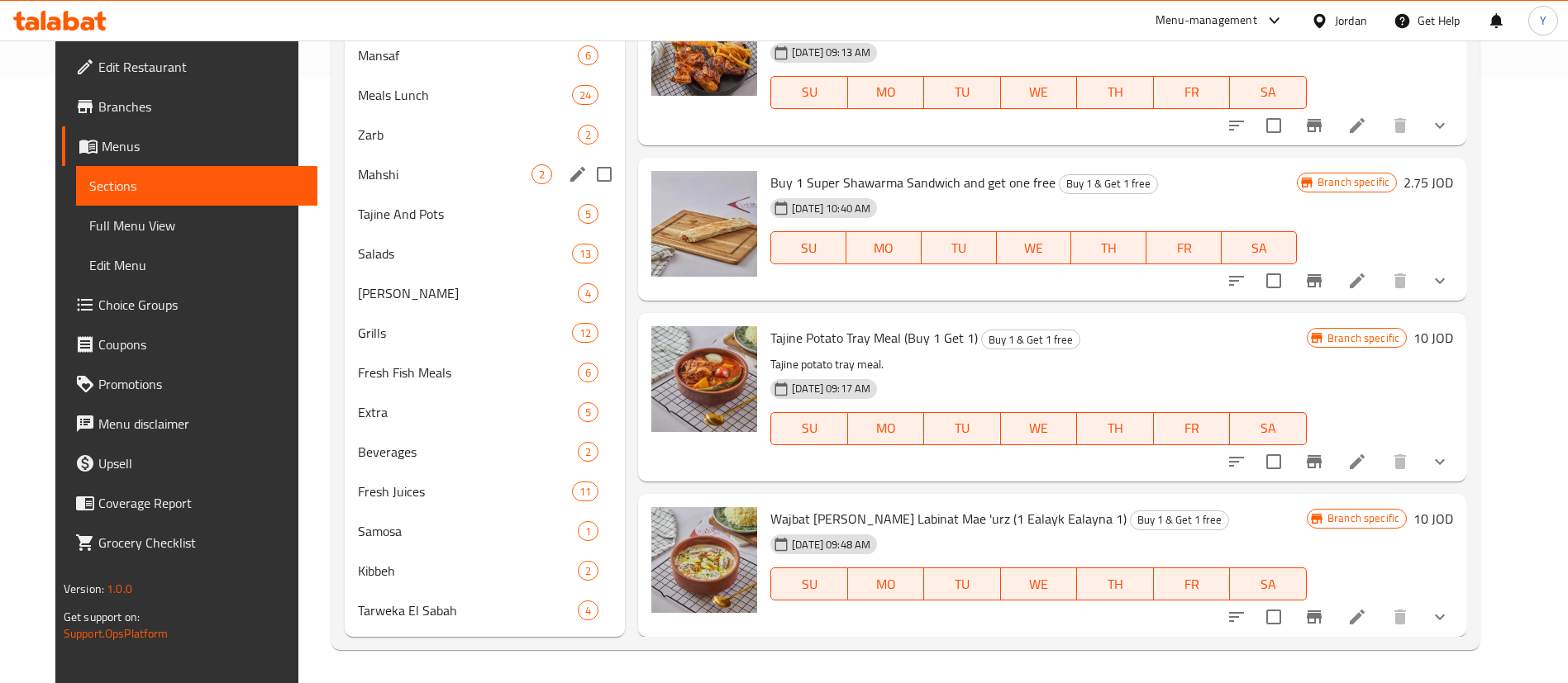
scroll to position [235, 0]
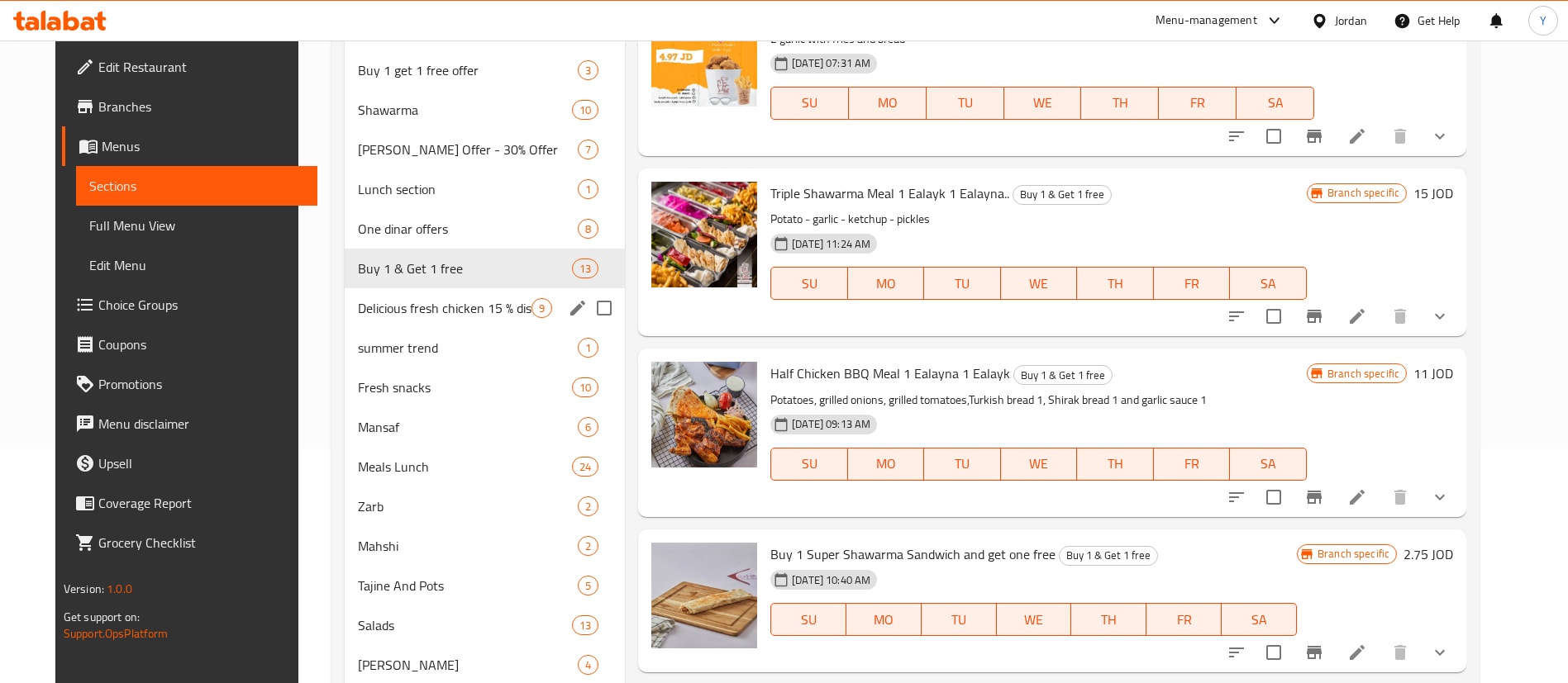
click at [450, 307] on span "Delicious fresh chicken 15 % discount" at bounding box center [445, 308] width 173 height 20
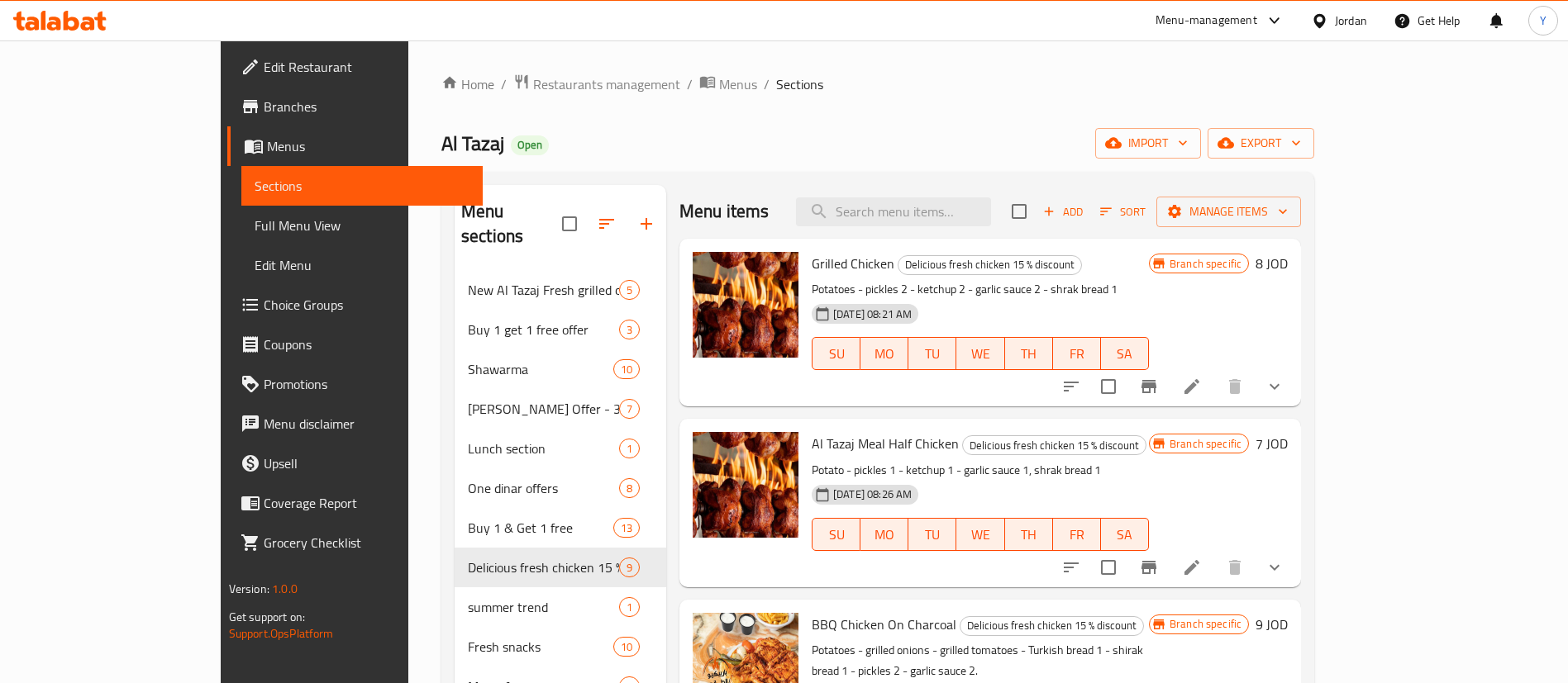
click at [1168, 397] on button "Branch-specific-item" at bounding box center [1149, 387] width 40 height 40
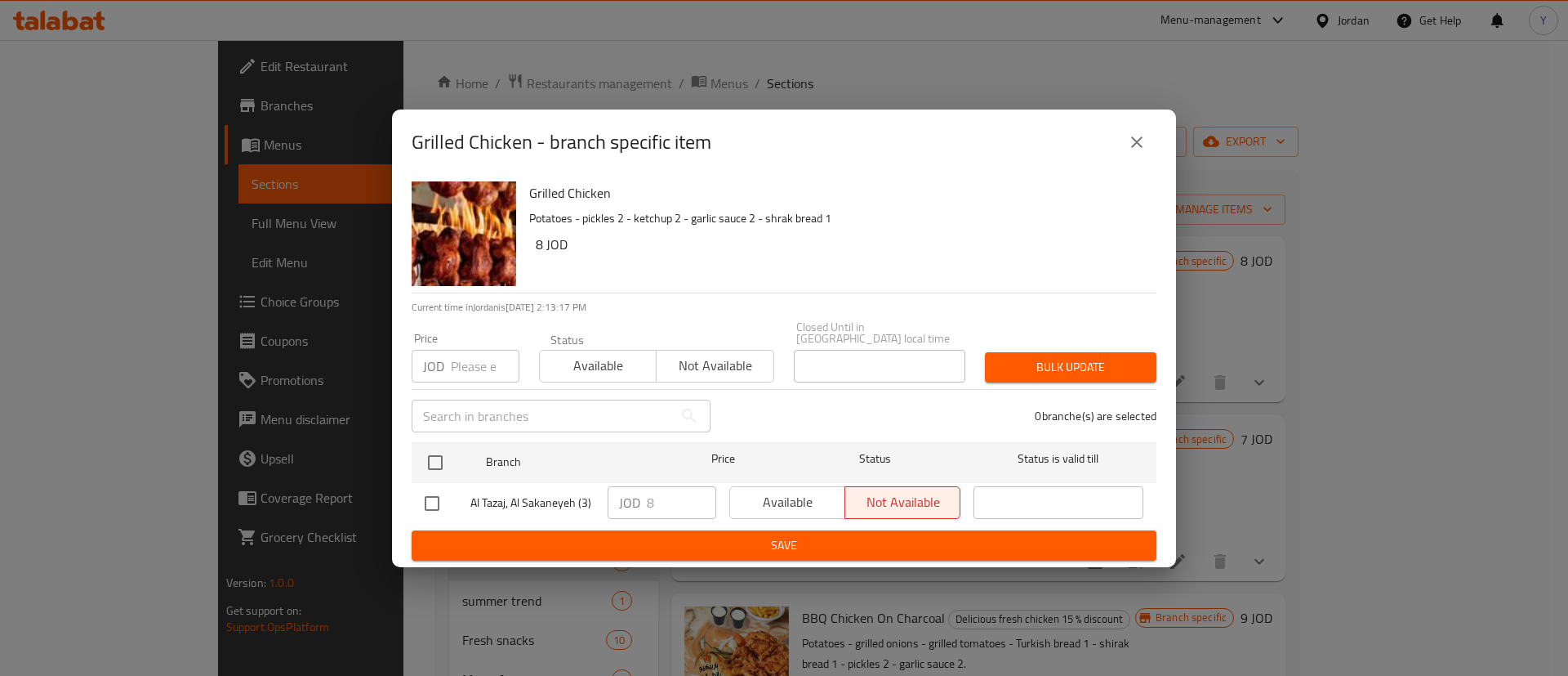
click at [415, 500] on input "checkbox" at bounding box center [432, 504] width 34 height 34
checkbox input "true"
click at [782, 491] on span "Available" at bounding box center [787, 503] width 102 height 24
click at [772, 535] on span "Save" at bounding box center [784, 546] width 719 height 21
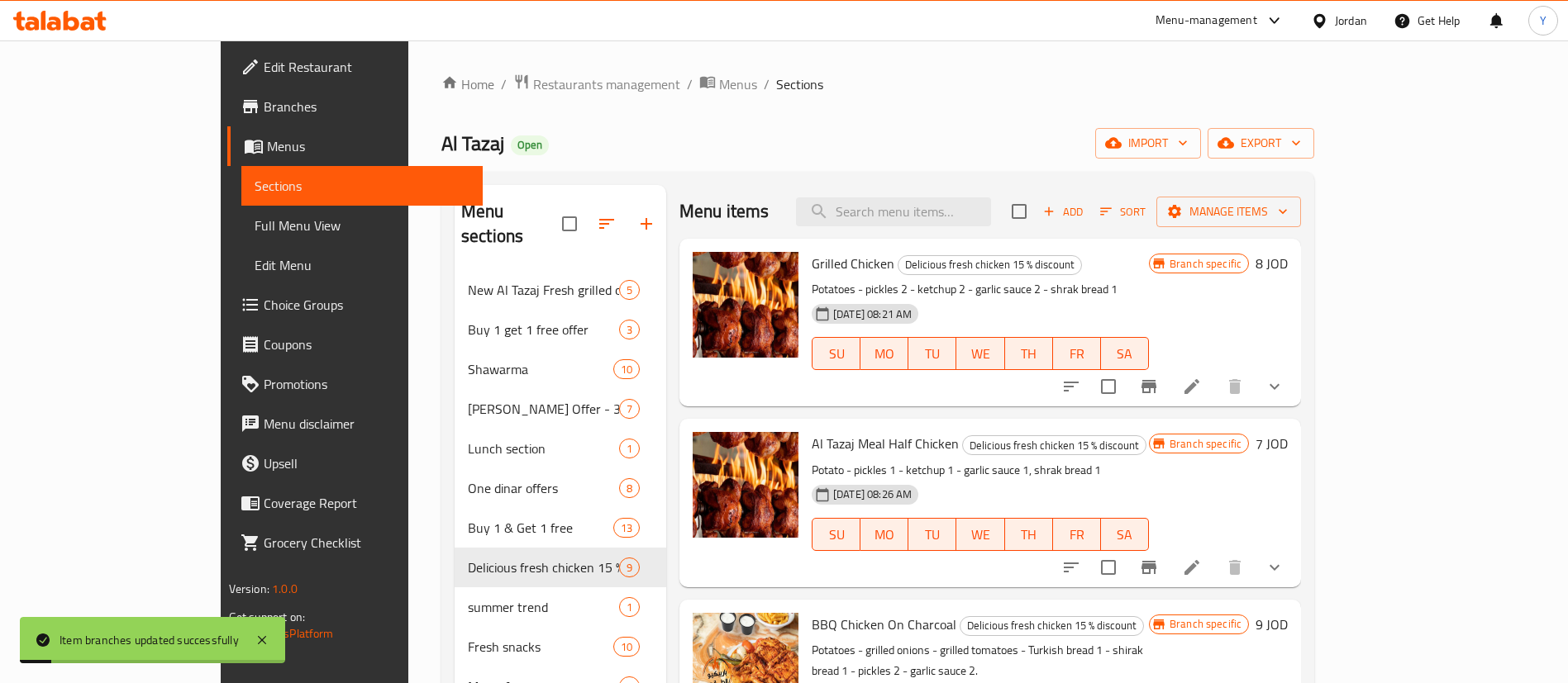
click at [1168, 581] on button "Branch-specific-item" at bounding box center [1149, 568] width 40 height 40
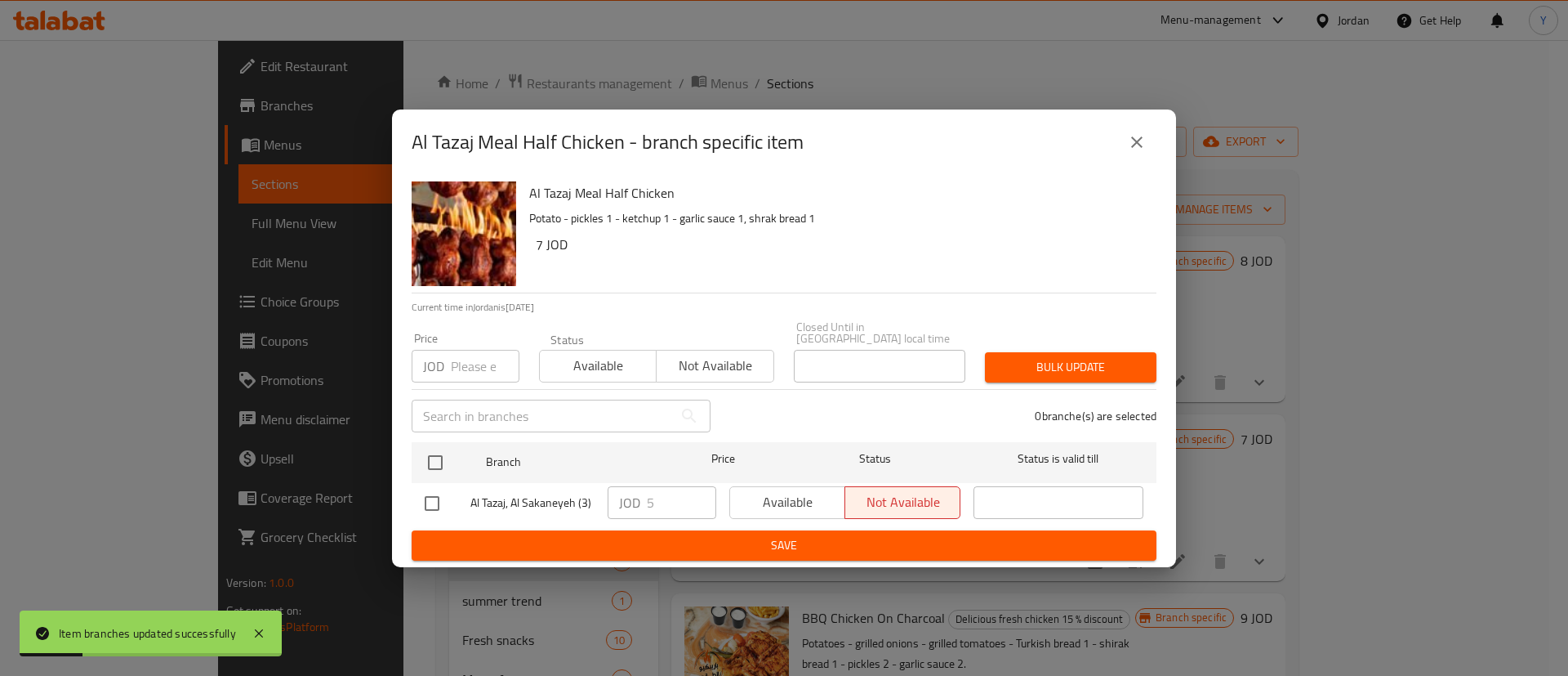
click at [436, 494] on input "checkbox" at bounding box center [432, 504] width 34 height 34
checkbox input "true"
click at [758, 491] on span "Available" at bounding box center [787, 503] width 102 height 24
click at [764, 535] on span "Save" at bounding box center [784, 546] width 719 height 21
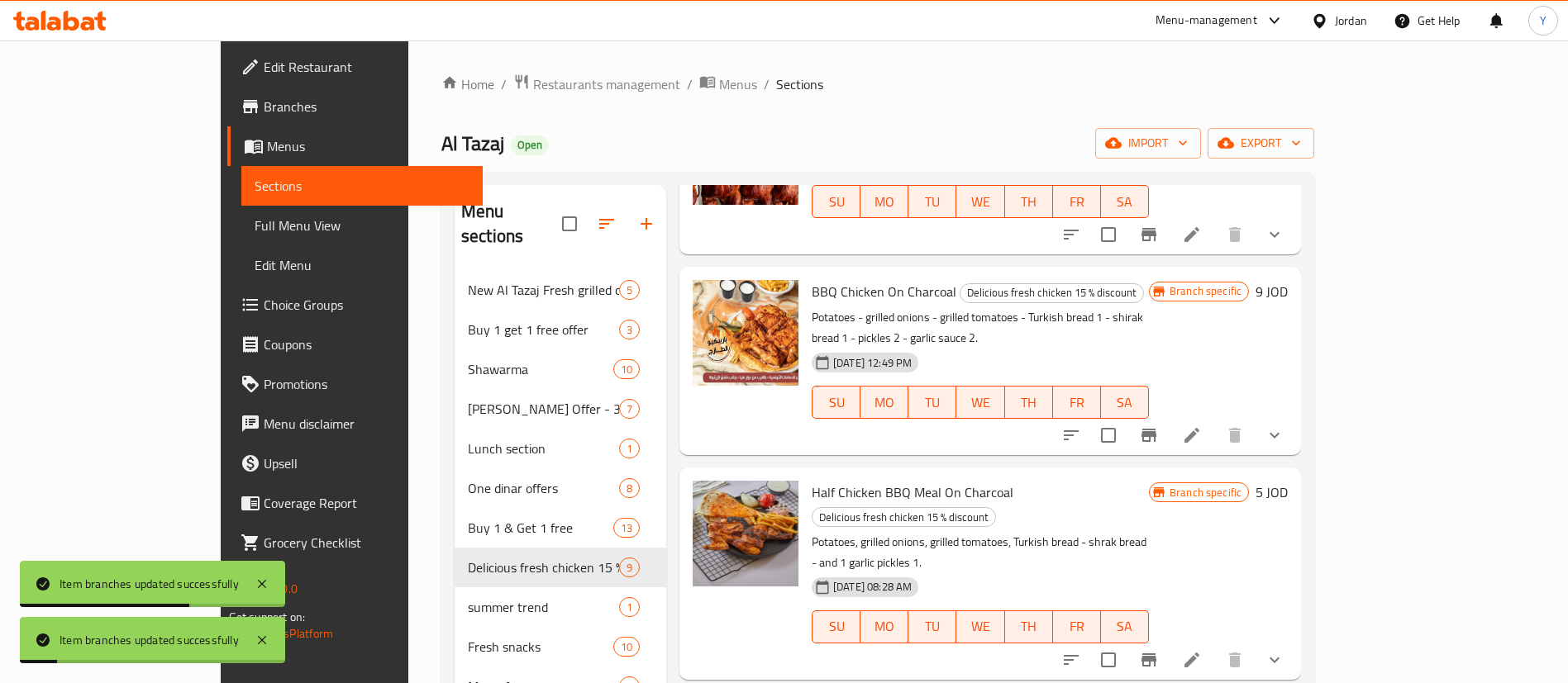
scroll to position [372, 0]
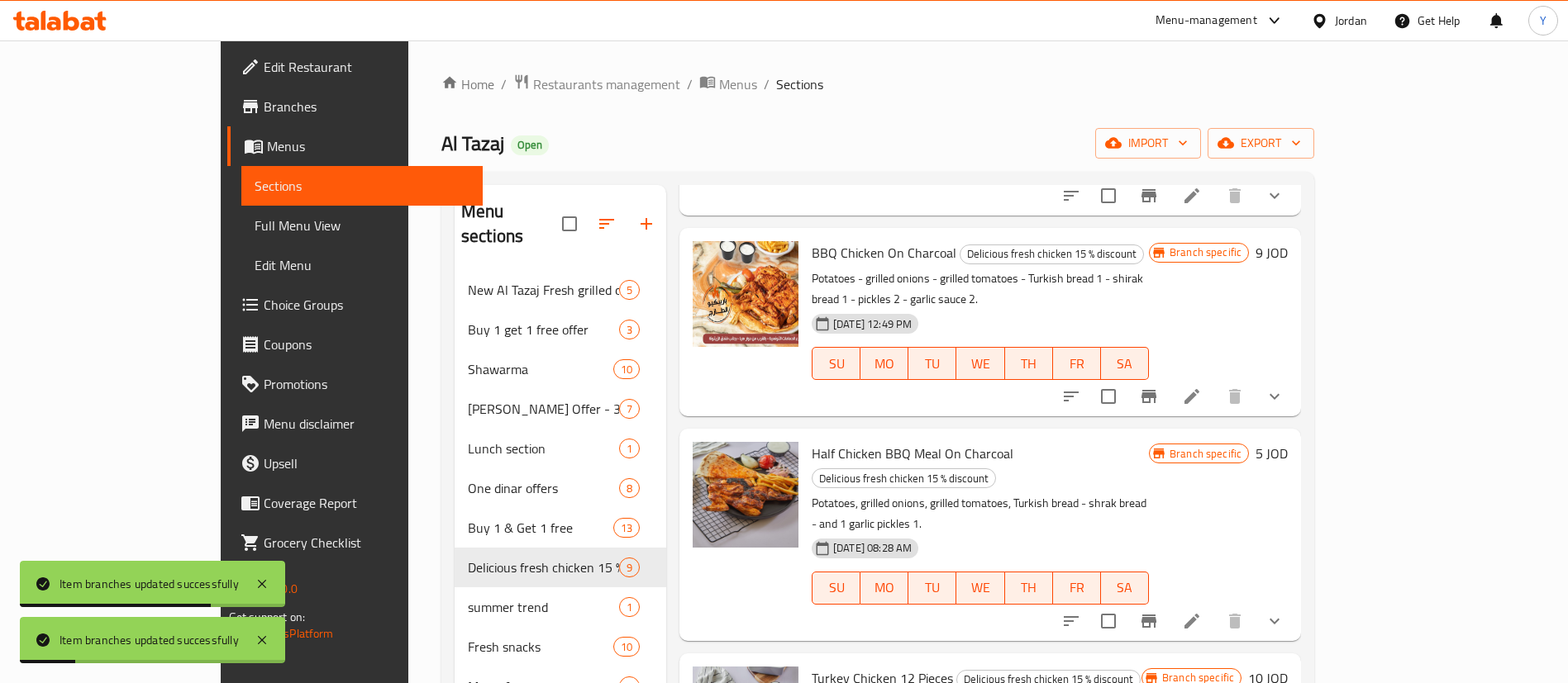
click at [1168, 387] on button "Branch-specific-item" at bounding box center [1149, 397] width 40 height 40
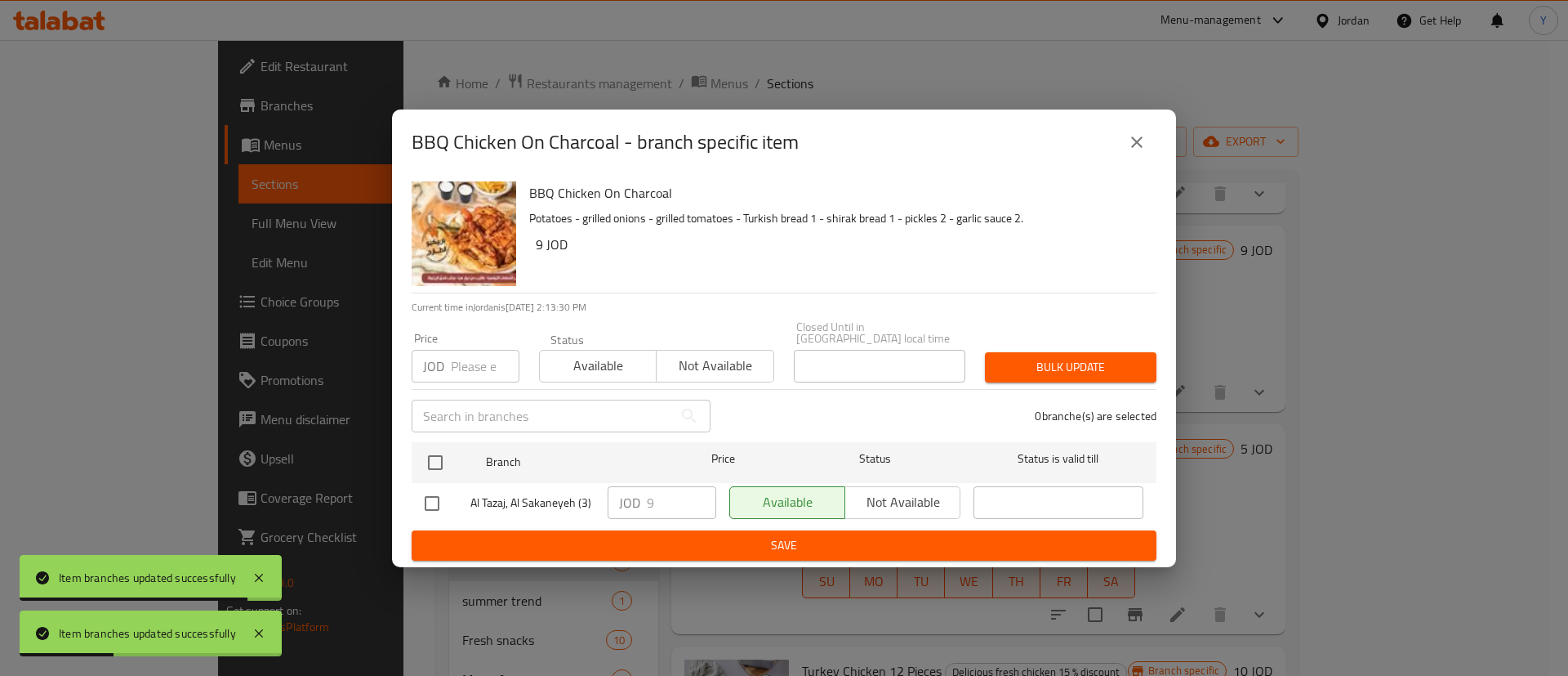
click at [1349, 249] on div "BBQ Chicken On Charcoal - branch specific item BBQ Chicken On Charcoal Potatoes…" at bounding box center [784, 338] width 1568 height 676
click at [1139, 148] on icon "close" at bounding box center [1137, 142] width 20 height 20
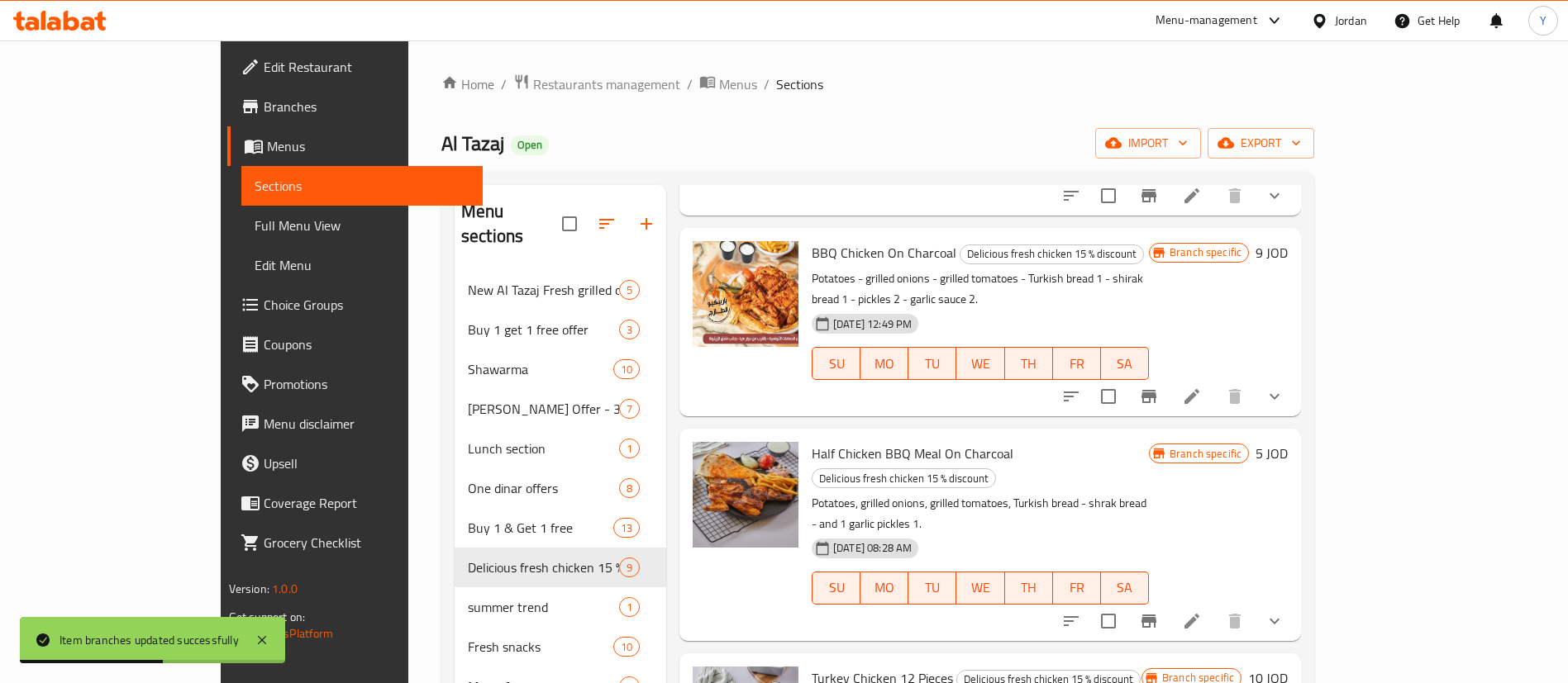
scroll to position [607, 0]
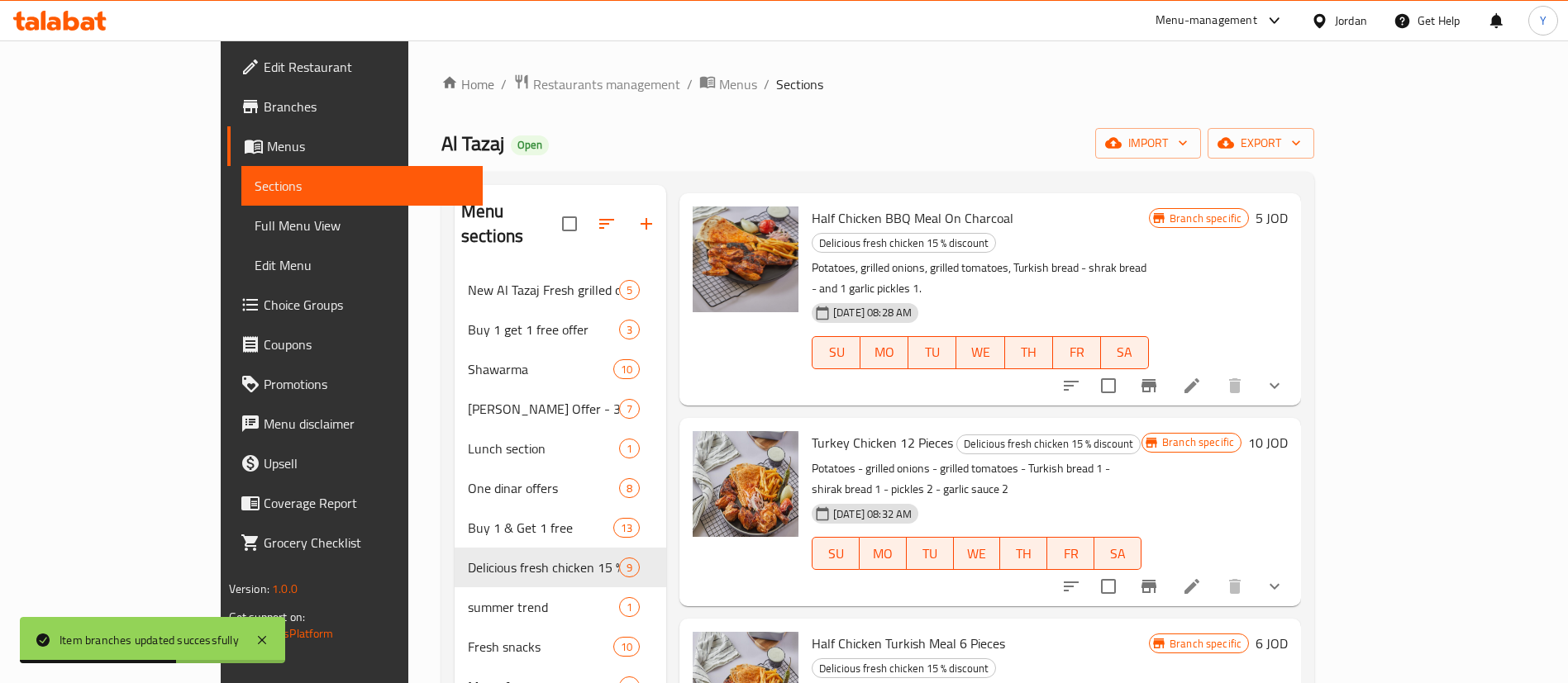
click at [1168, 366] on button "Branch-specific-item" at bounding box center [1149, 386] width 40 height 40
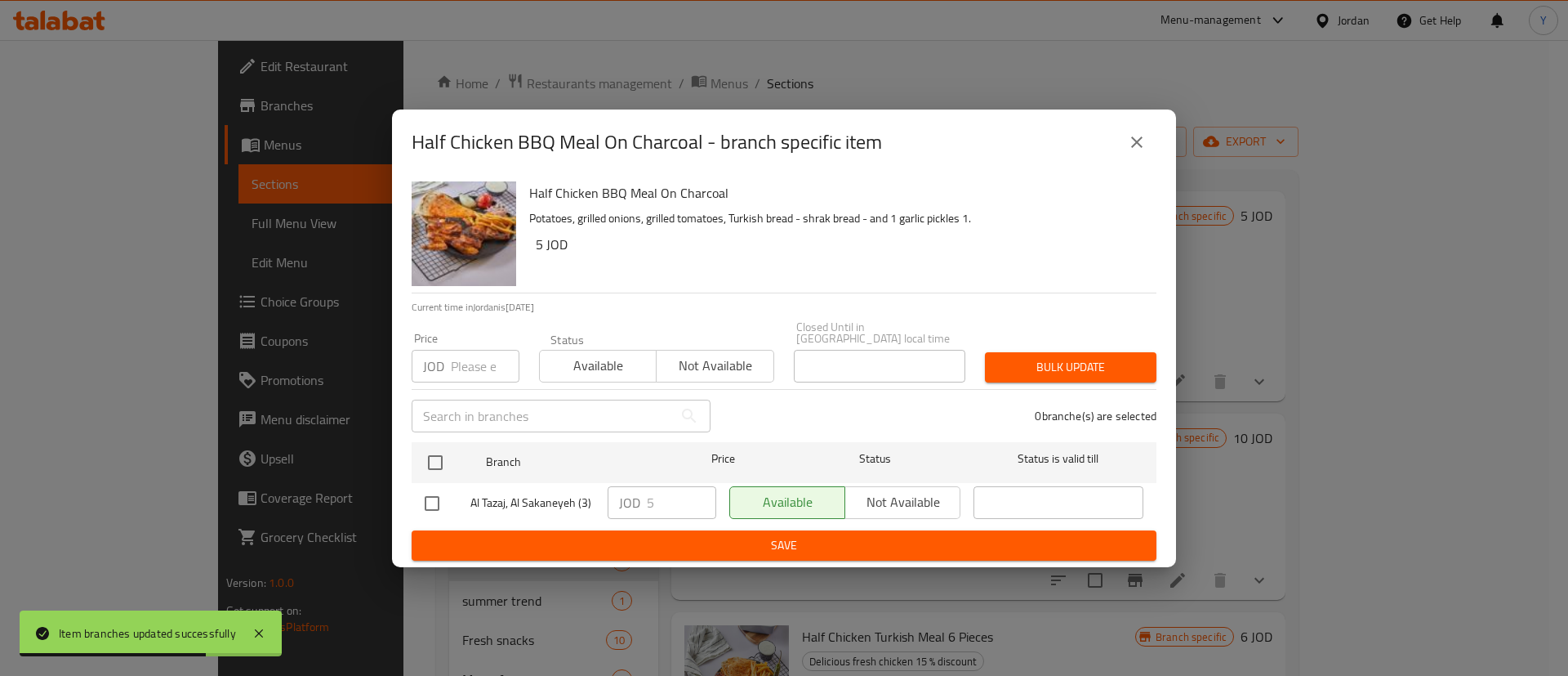
click at [1150, 154] on button "close" at bounding box center [1138, 142] width 39 height 39
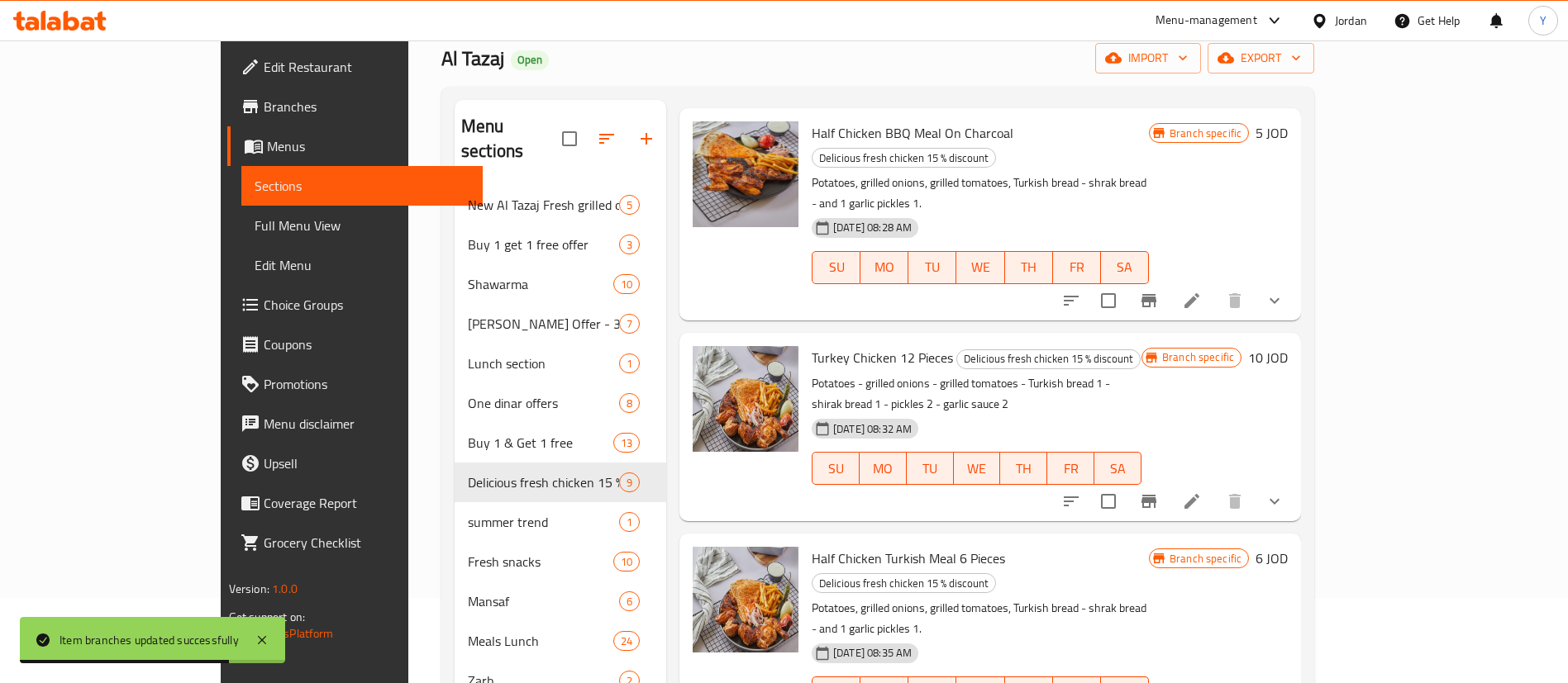
scroll to position [124, 0]
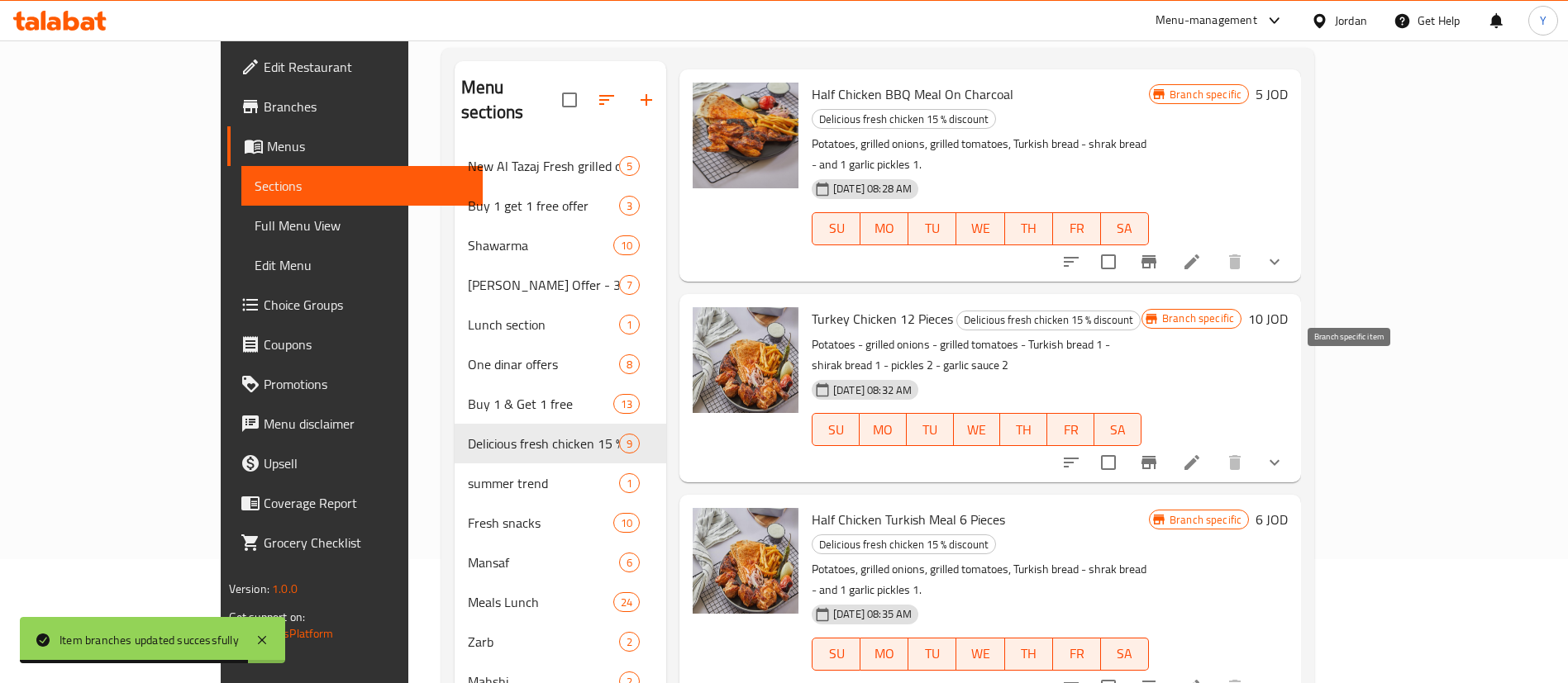
click at [1159, 452] on icon "Branch-specific-item" at bounding box center [1148, 462] width 20 height 20
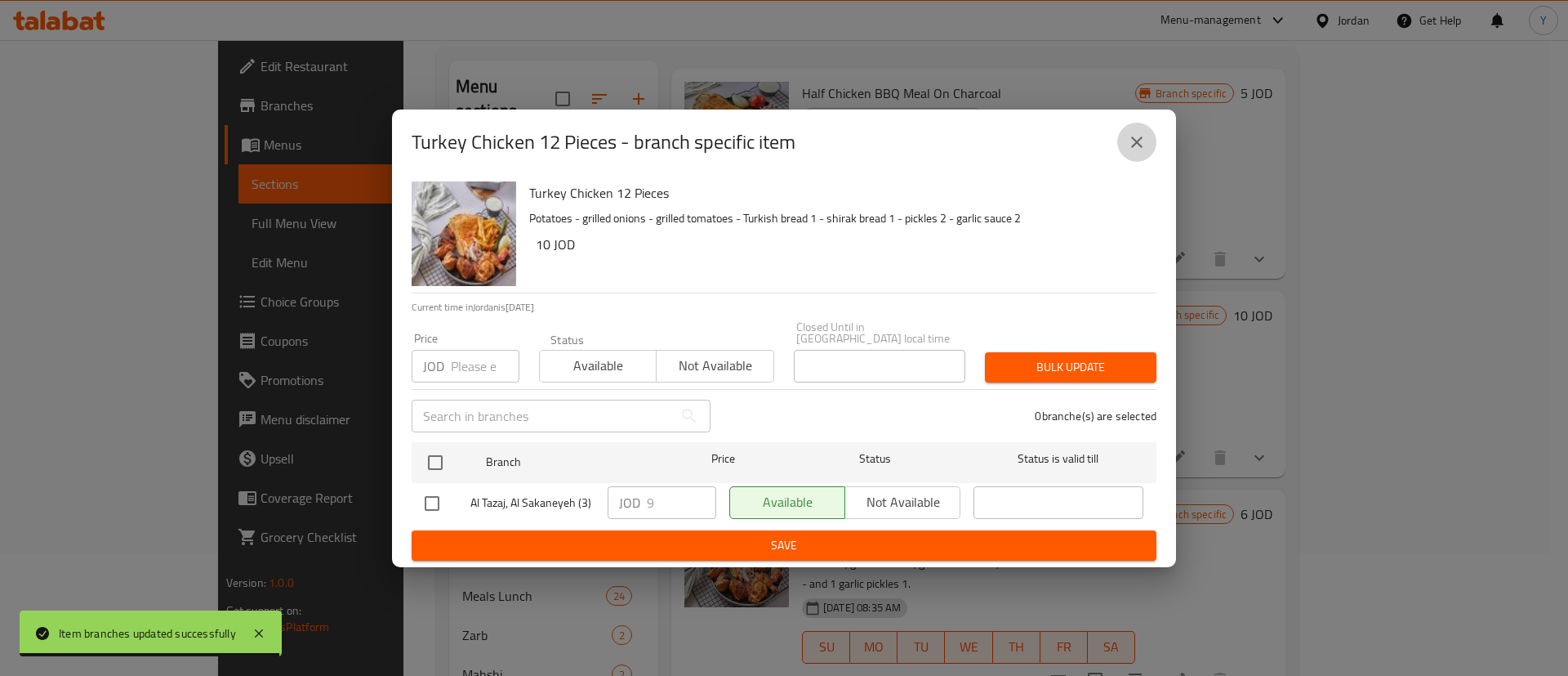
click at [1136, 131] on button "close" at bounding box center [1138, 142] width 39 height 39
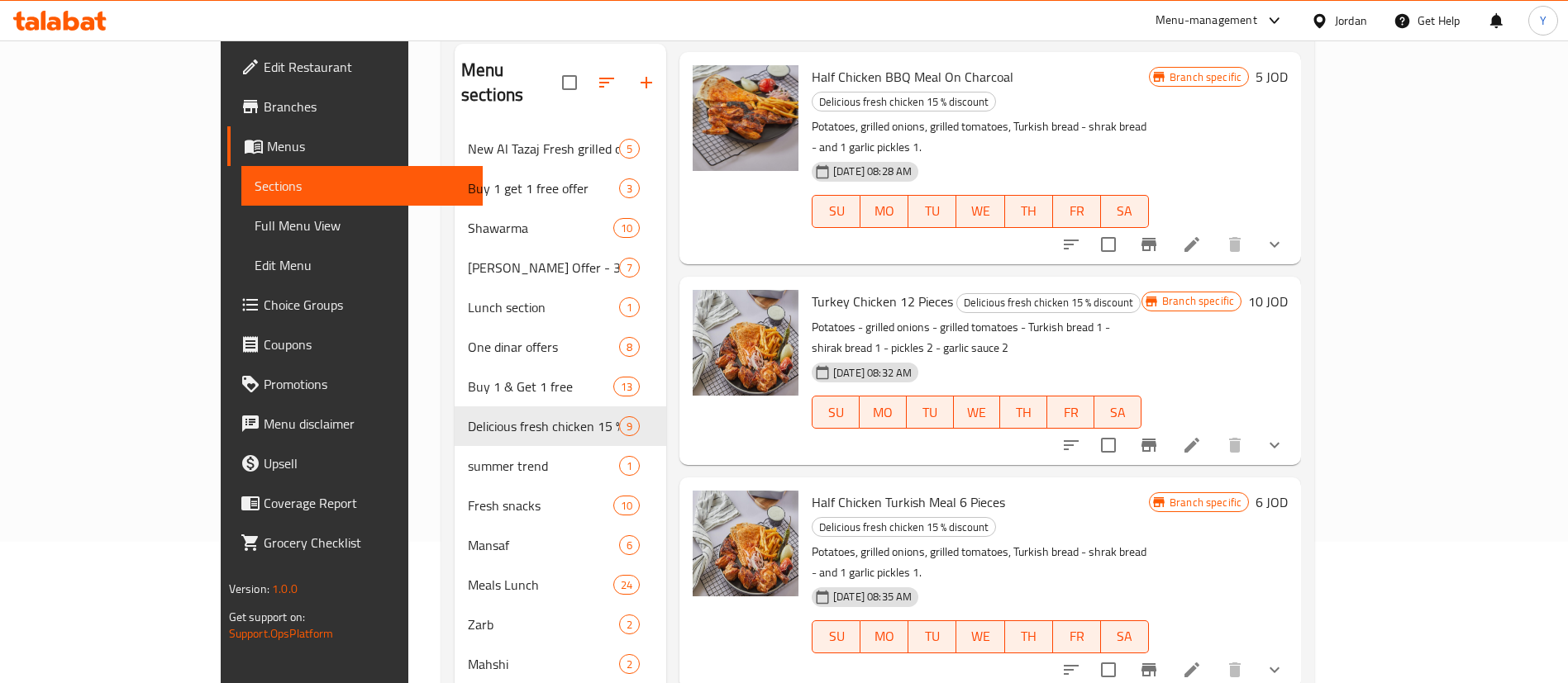
scroll to position [248, 0]
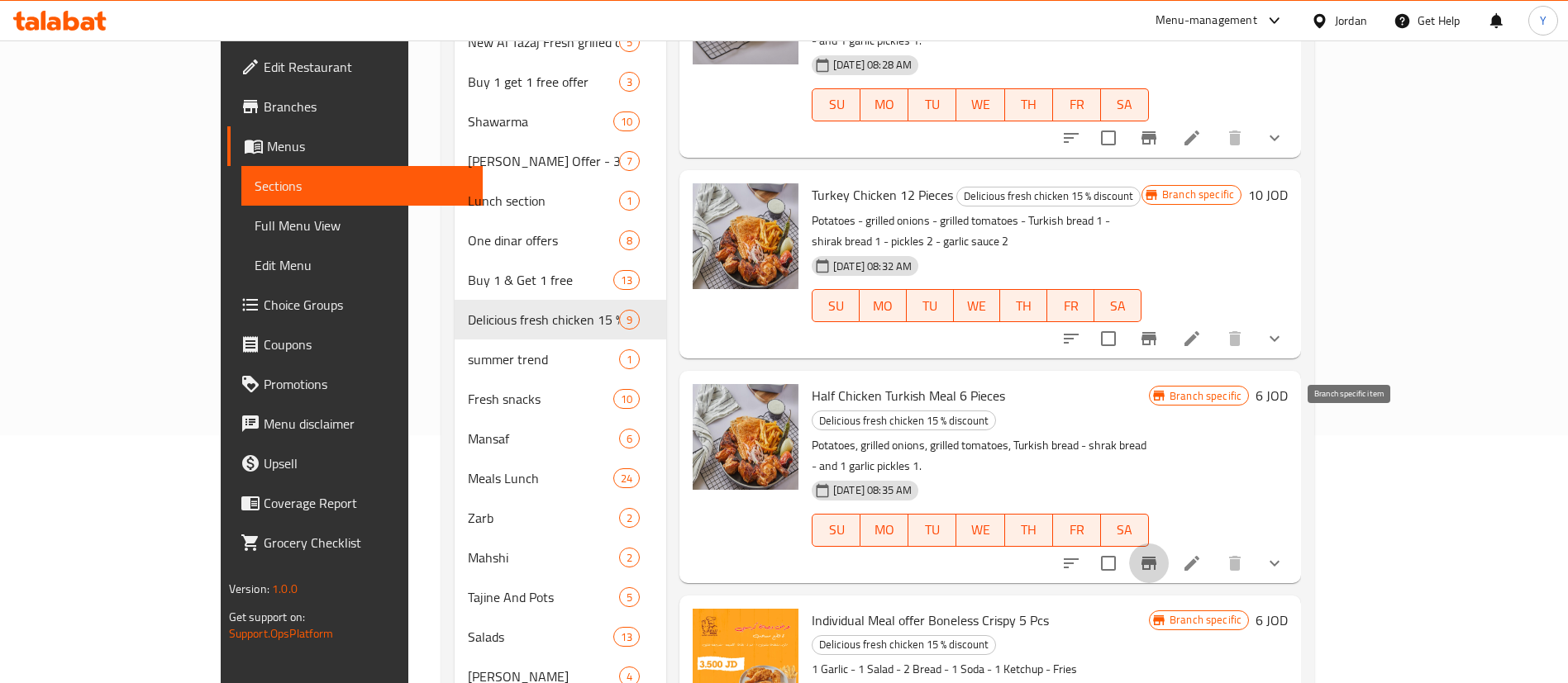
click at [1156, 556] on icon "Branch-specific-item" at bounding box center [1148, 563] width 15 height 13
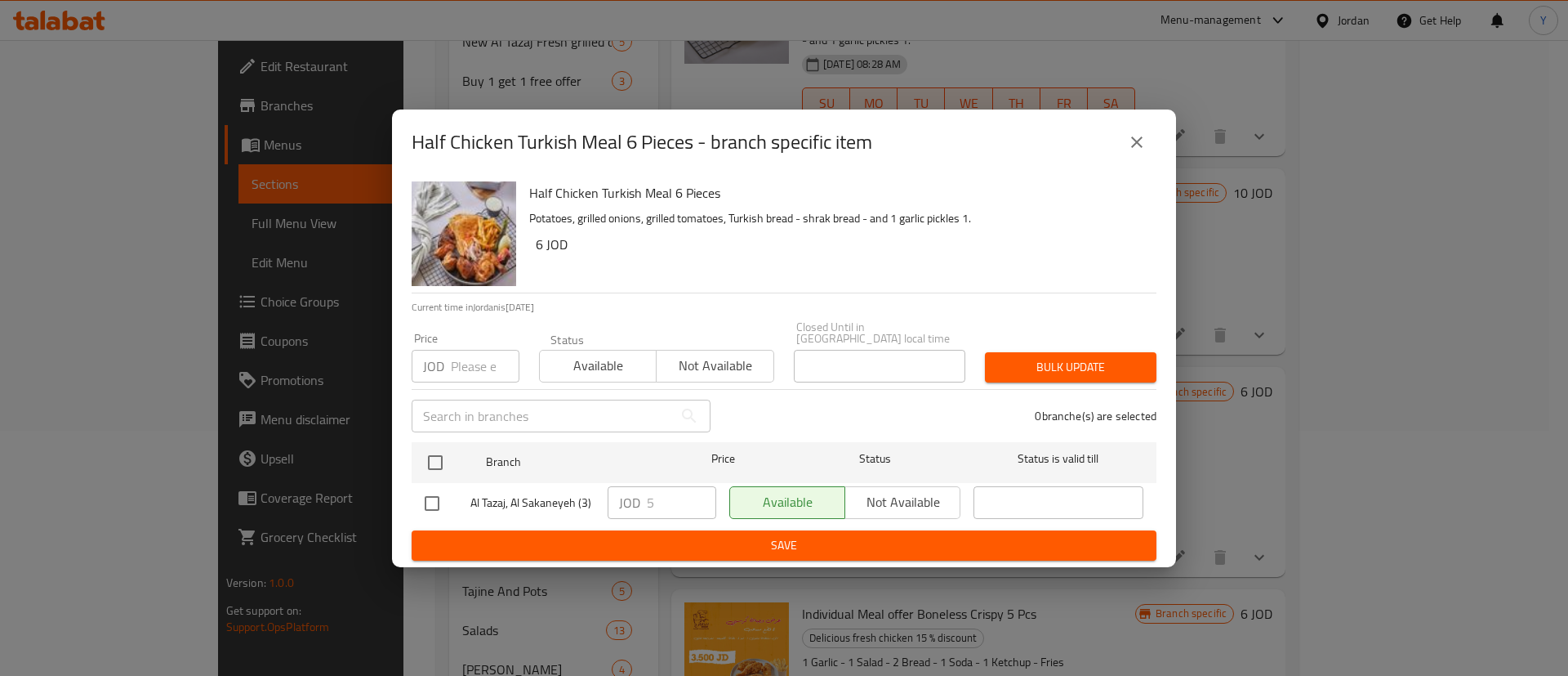
click at [1135, 145] on icon "close" at bounding box center [1137, 142] width 11 height 11
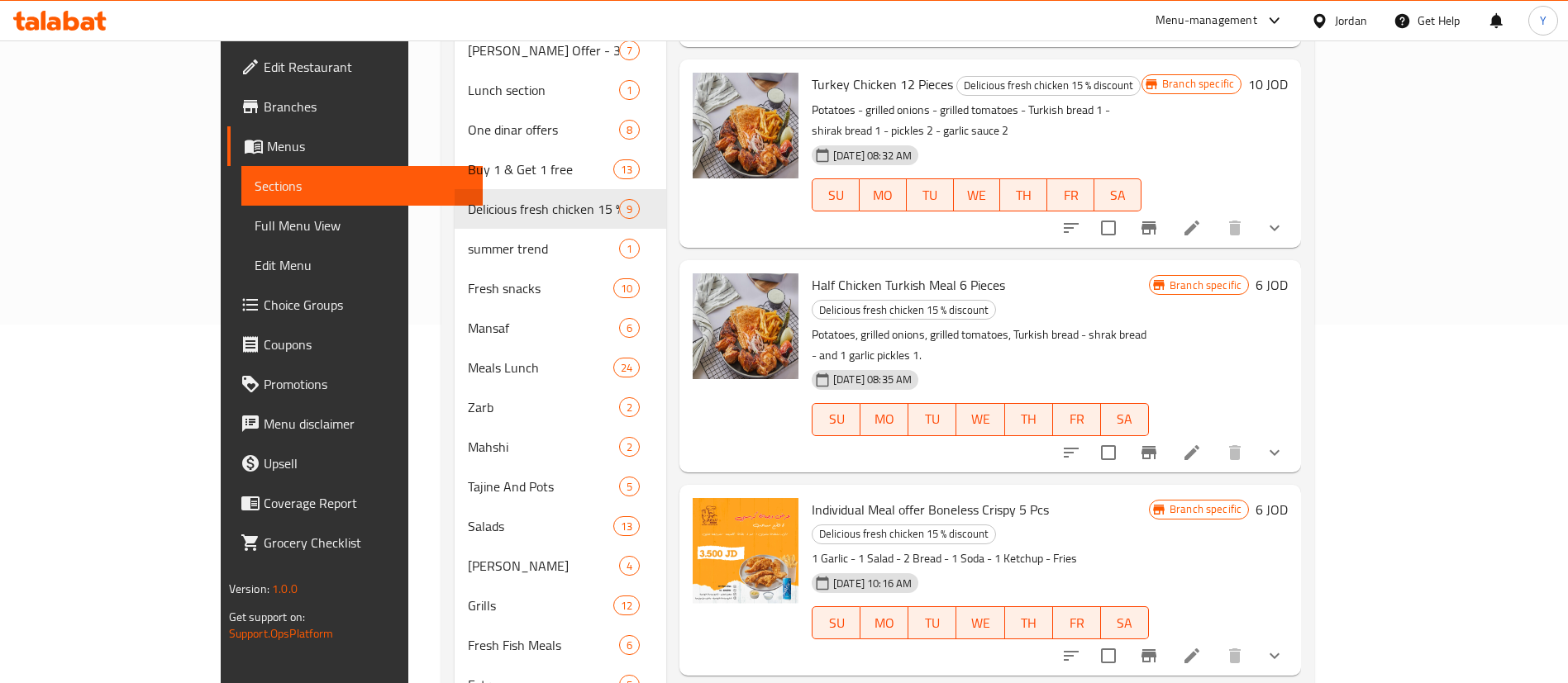
scroll to position [496, 0]
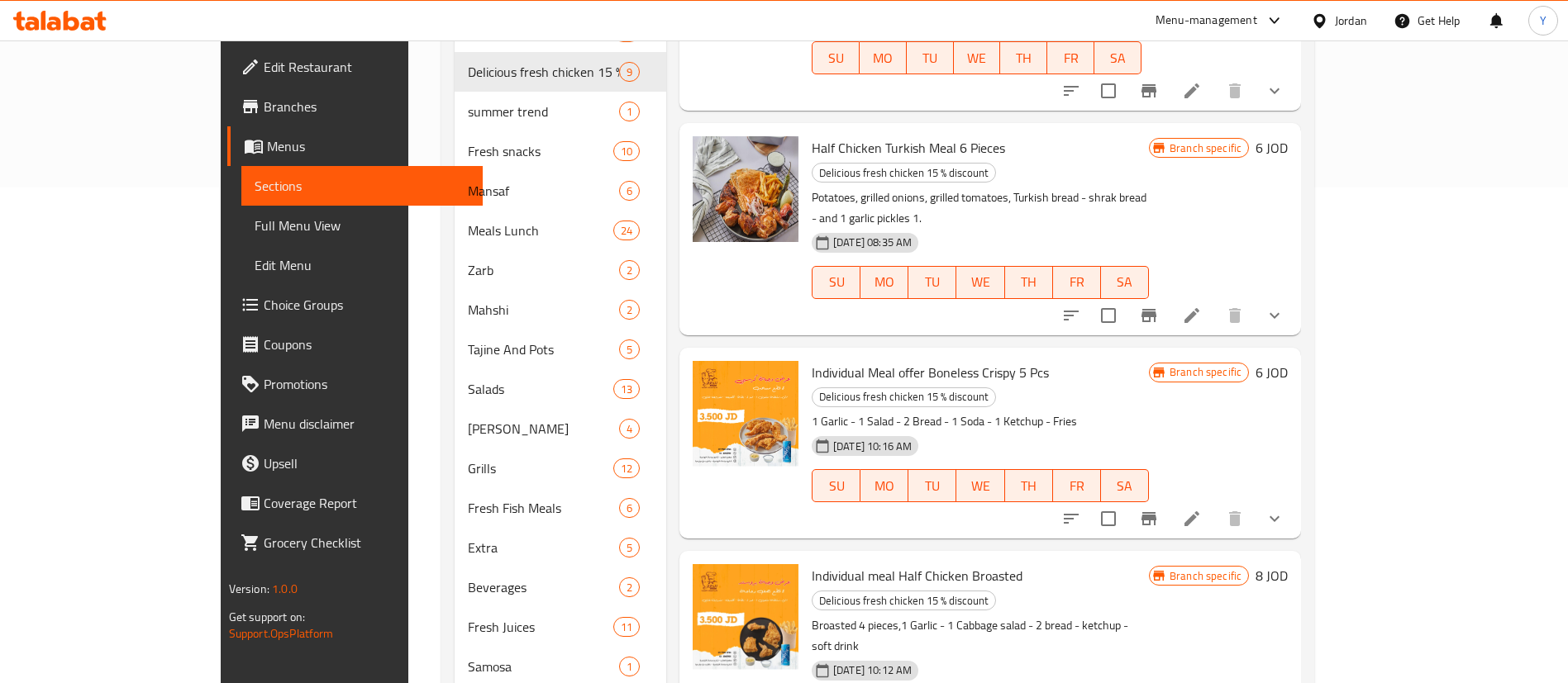
click at [1159, 509] on icon "Branch-specific-item" at bounding box center [1148, 518] width 20 height 20
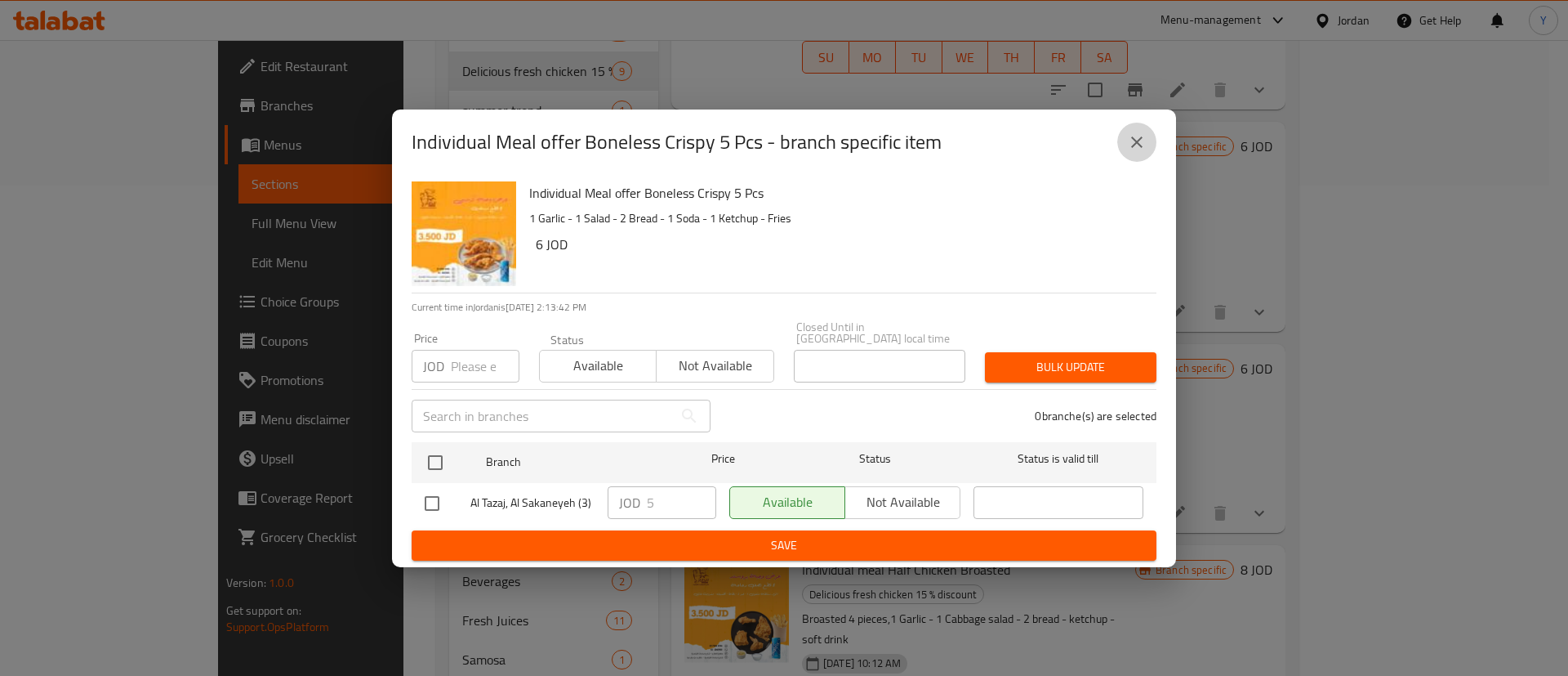
click at [1140, 152] on icon "close" at bounding box center [1137, 142] width 20 height 20
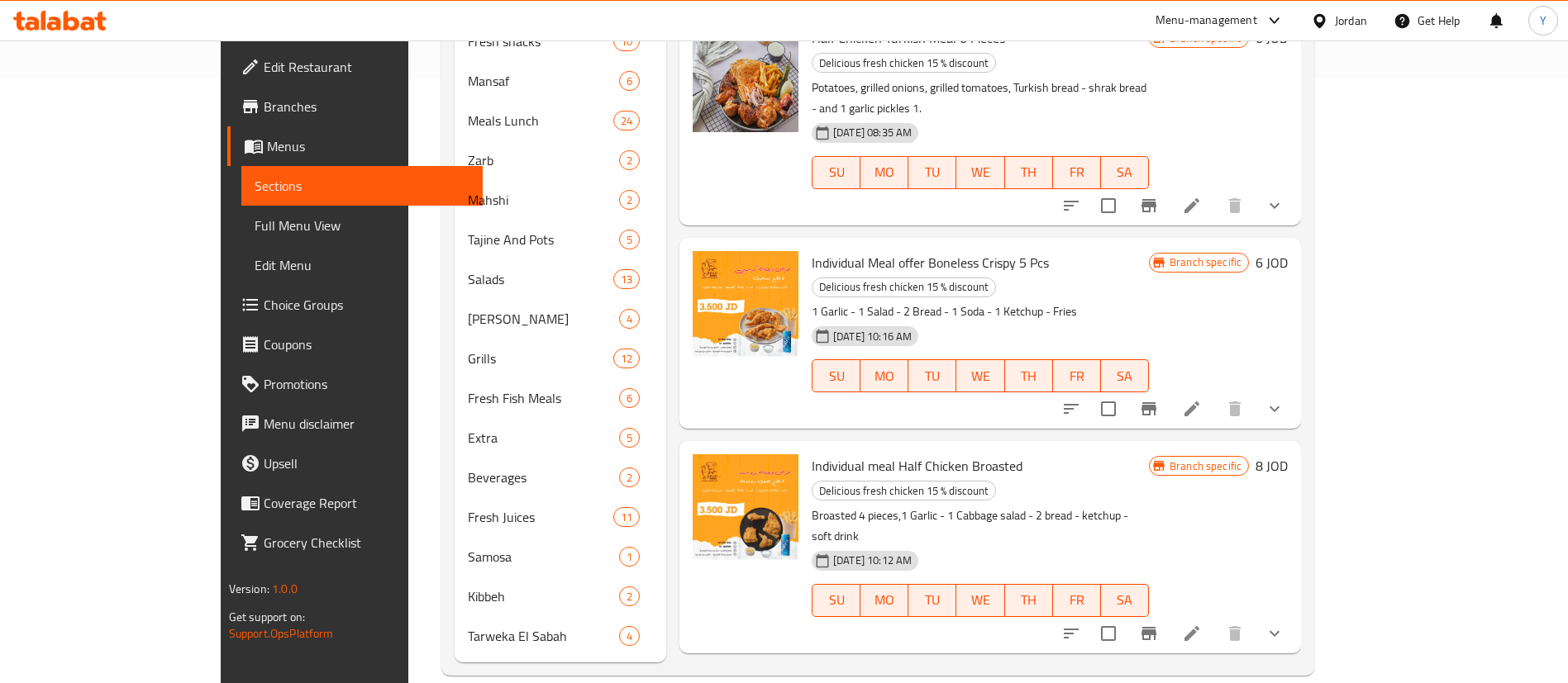
scroll to position [606, 0]
click at [1159, 622] on icon "Branch-specific-item" at bounding box center [1148, 632] width 20 height 20
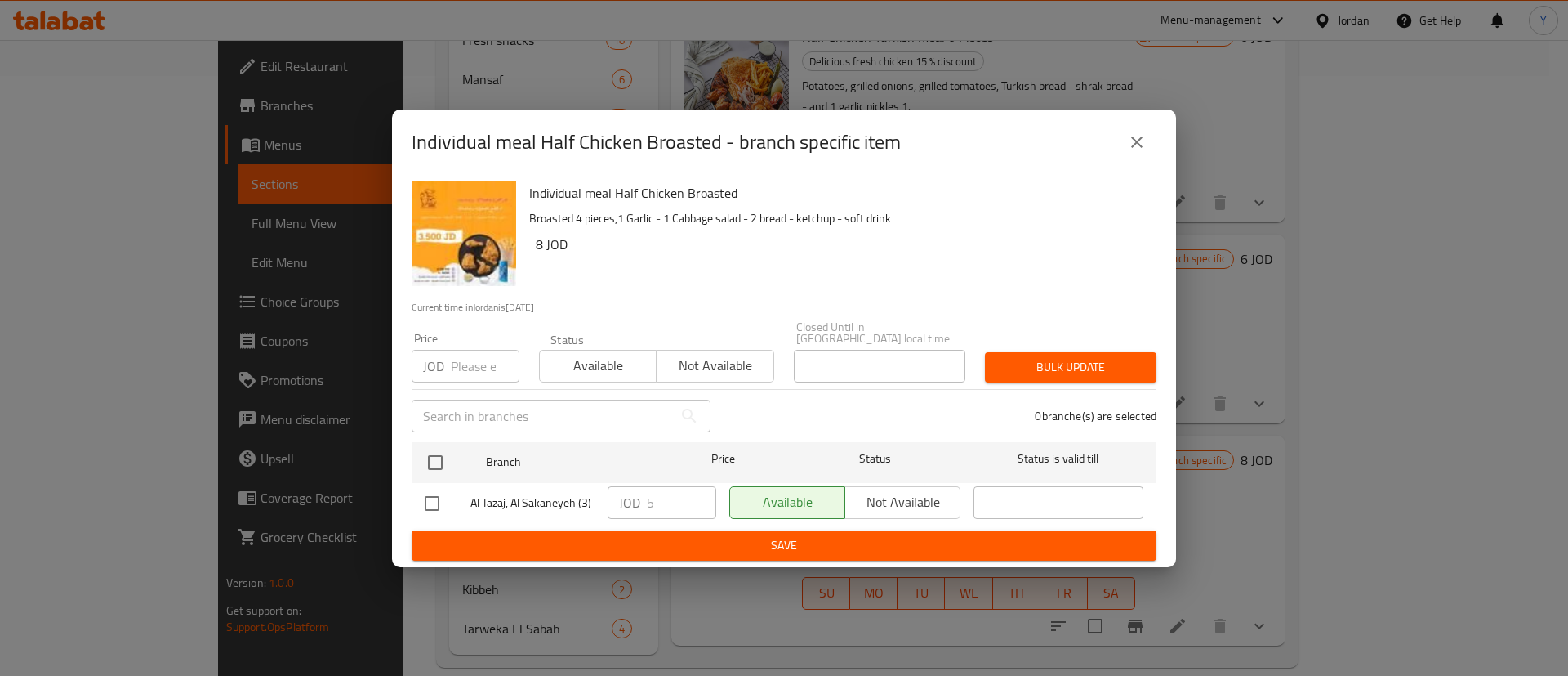
click at [1122, 136] on button "close" at bounding box center [1138, 142] width 39 height 39
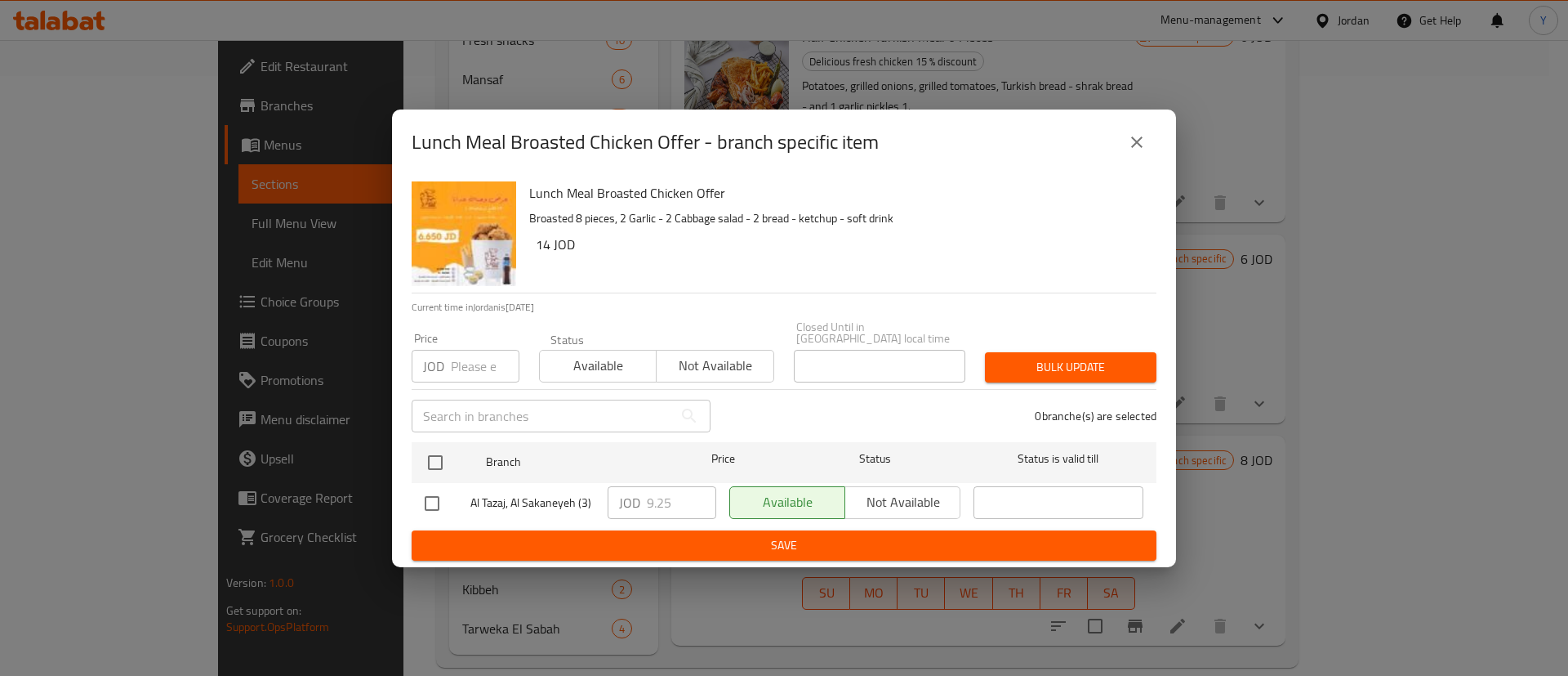
click at [1134, 145] on icon "close" at bounding box center [1137, 142] width 11 height 11
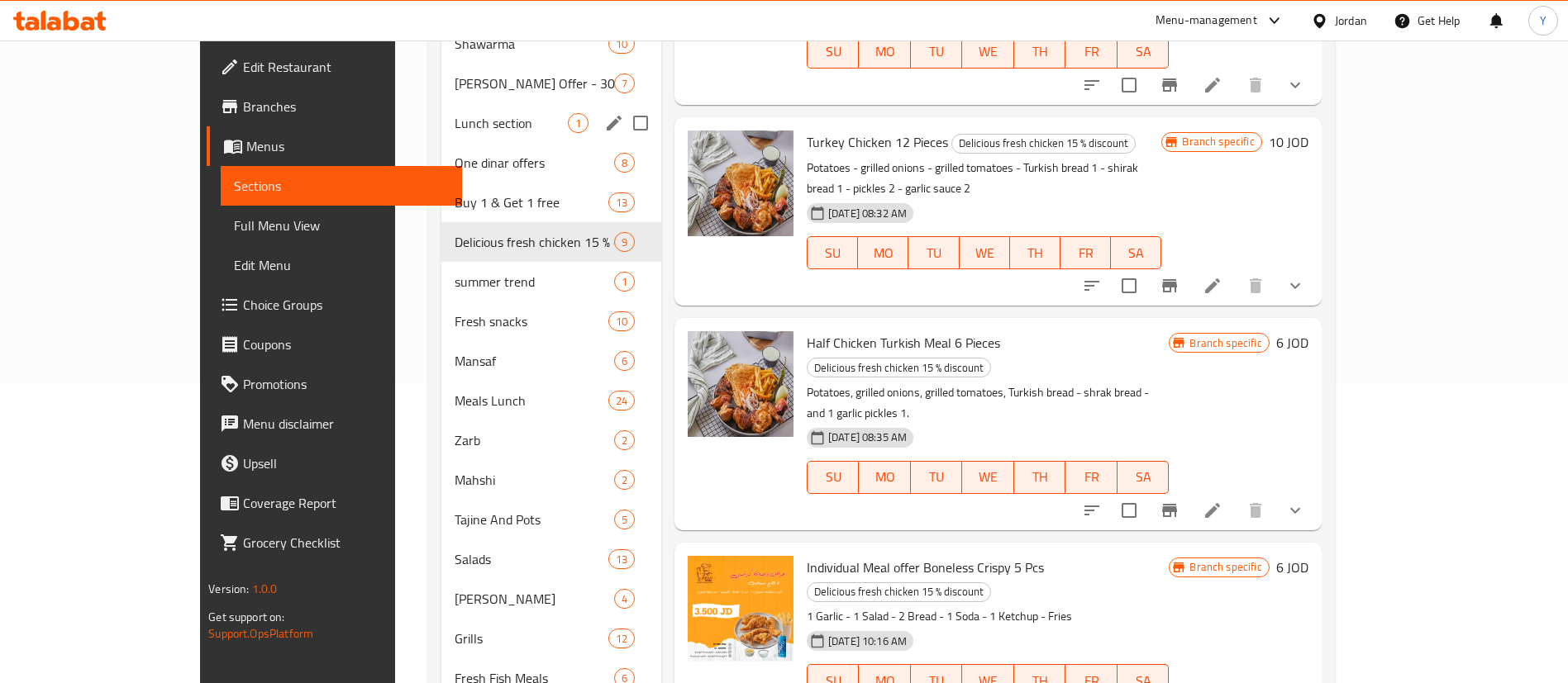
scroll to position [235, 0]
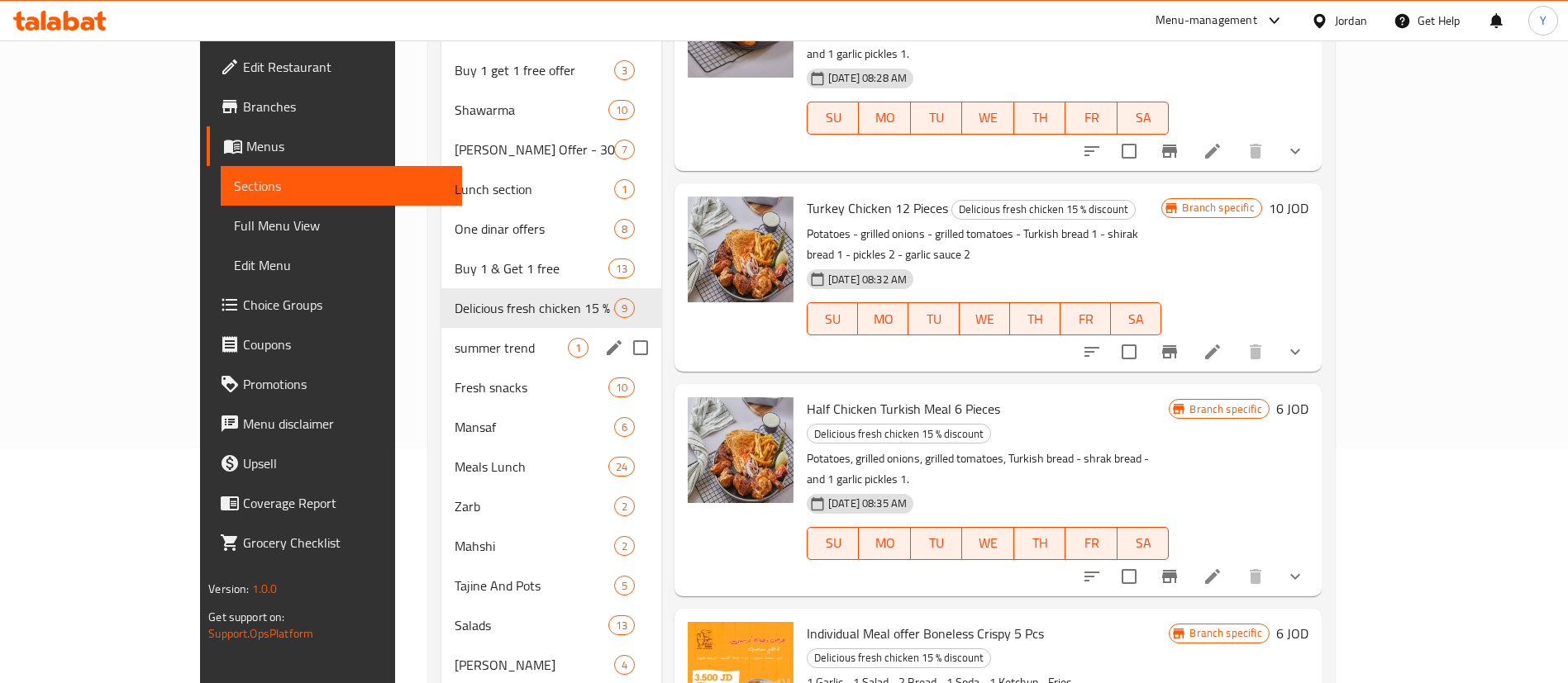
click at [441, 332] on div "summer trend 1" at bounding box center [551, 348] width 219 height 40
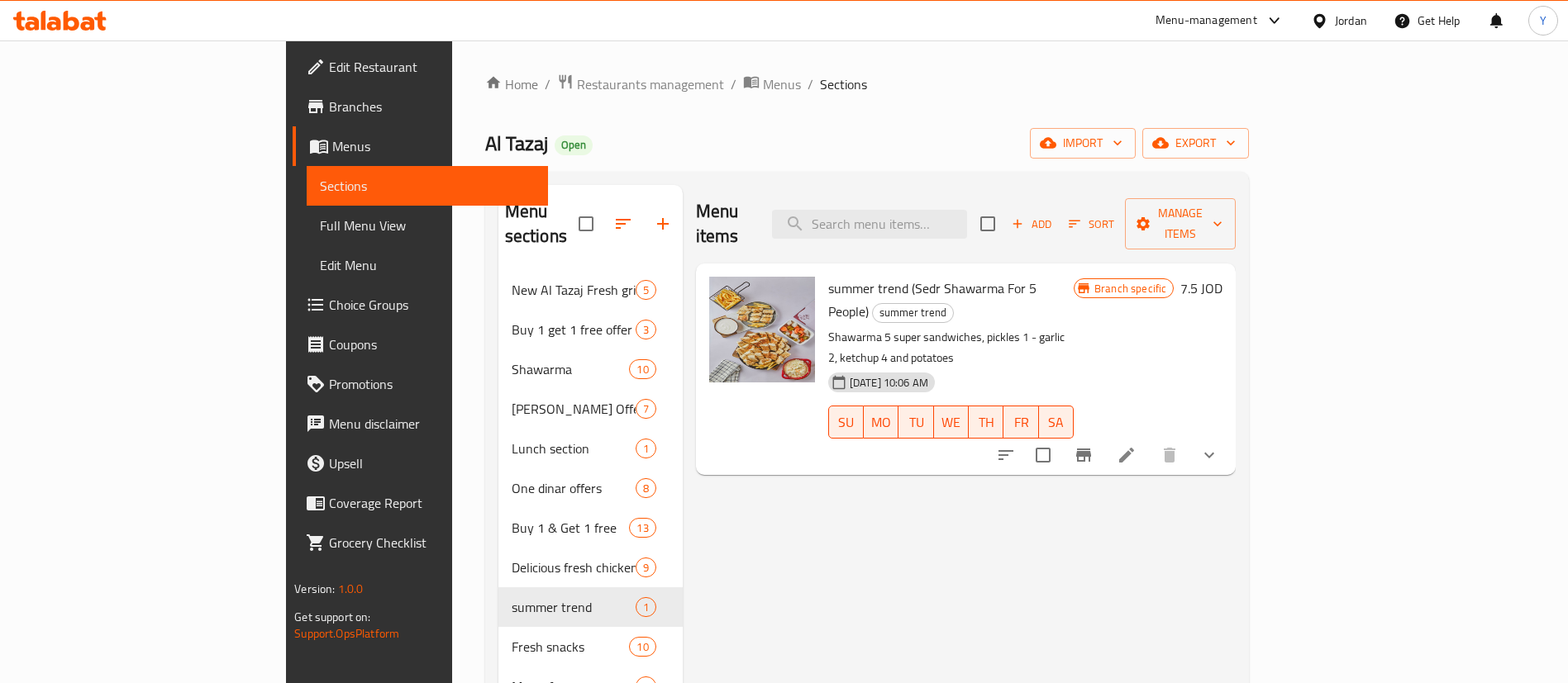
click at [1094, 446] on icon "Branch-specific-item" at bounding box center [1083, 455] width 20 height 20
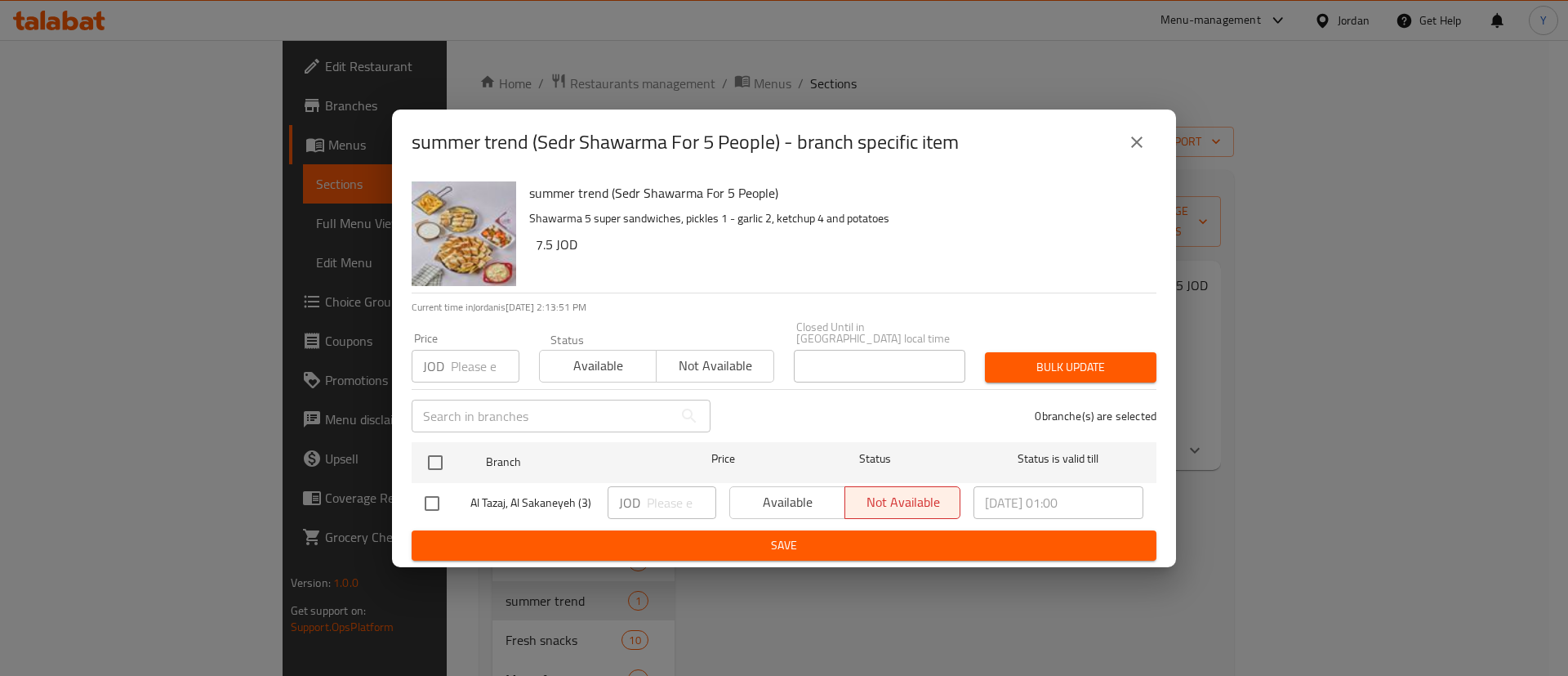
click at [442, 498] on input "checkbox" at bounding box center [432, 504] width 34 height 34
checkbox input "true"
click at [773, 494] on span "Available" at bounding box center [787, 503] width 102 height 24
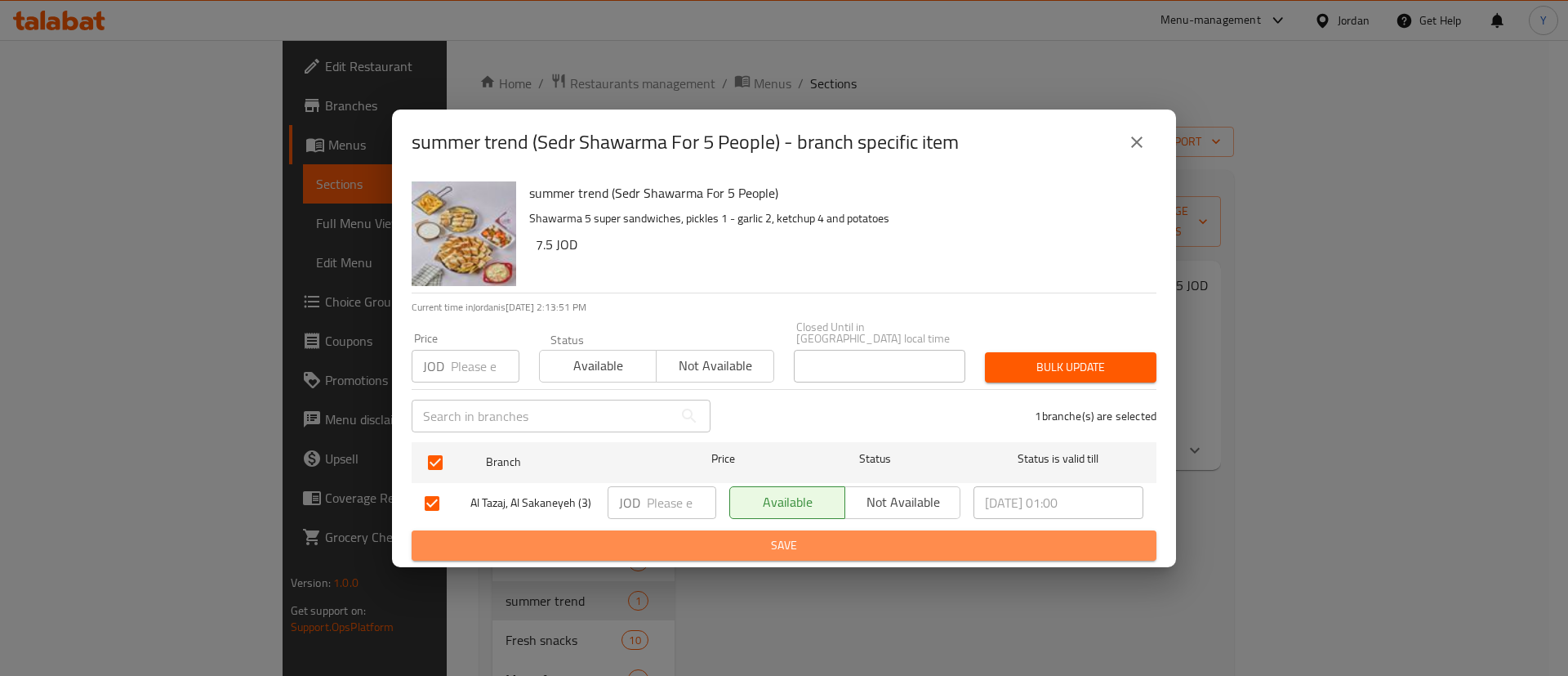
click at [769, 535] on span "Save" at bounding box center [784, 546] width 719 height 21
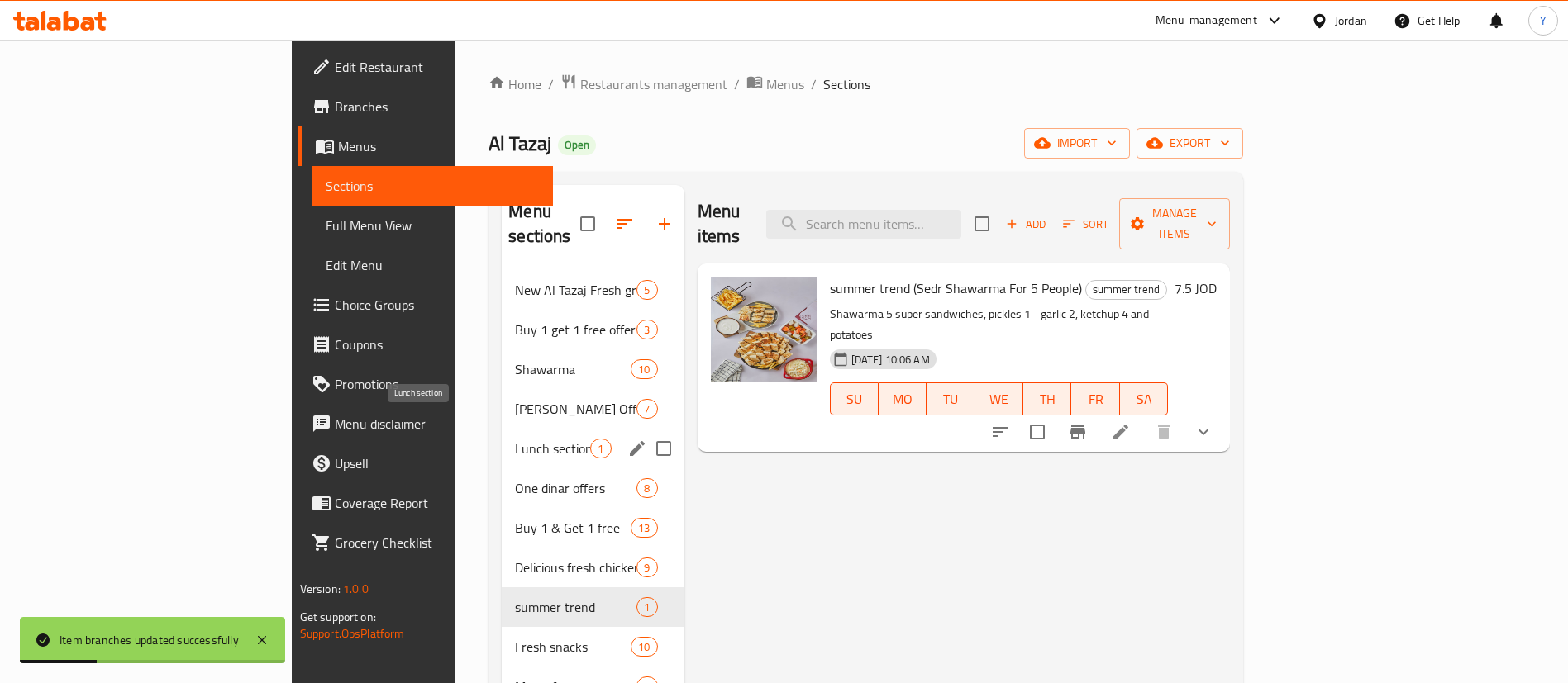
scroll to position [124, 0]
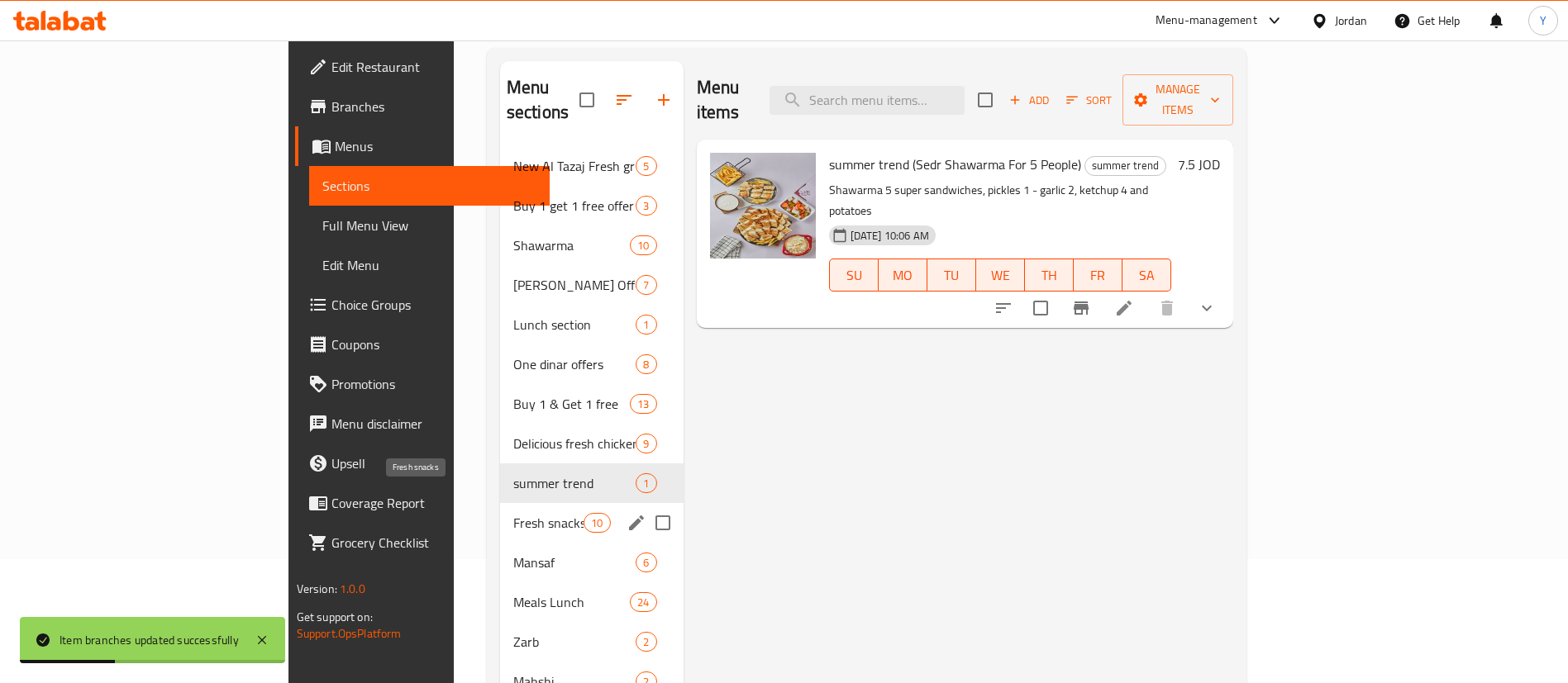
click at [513, 513] on span "Fresh snacks" at bounding box center [548, 523] width 70 height 20
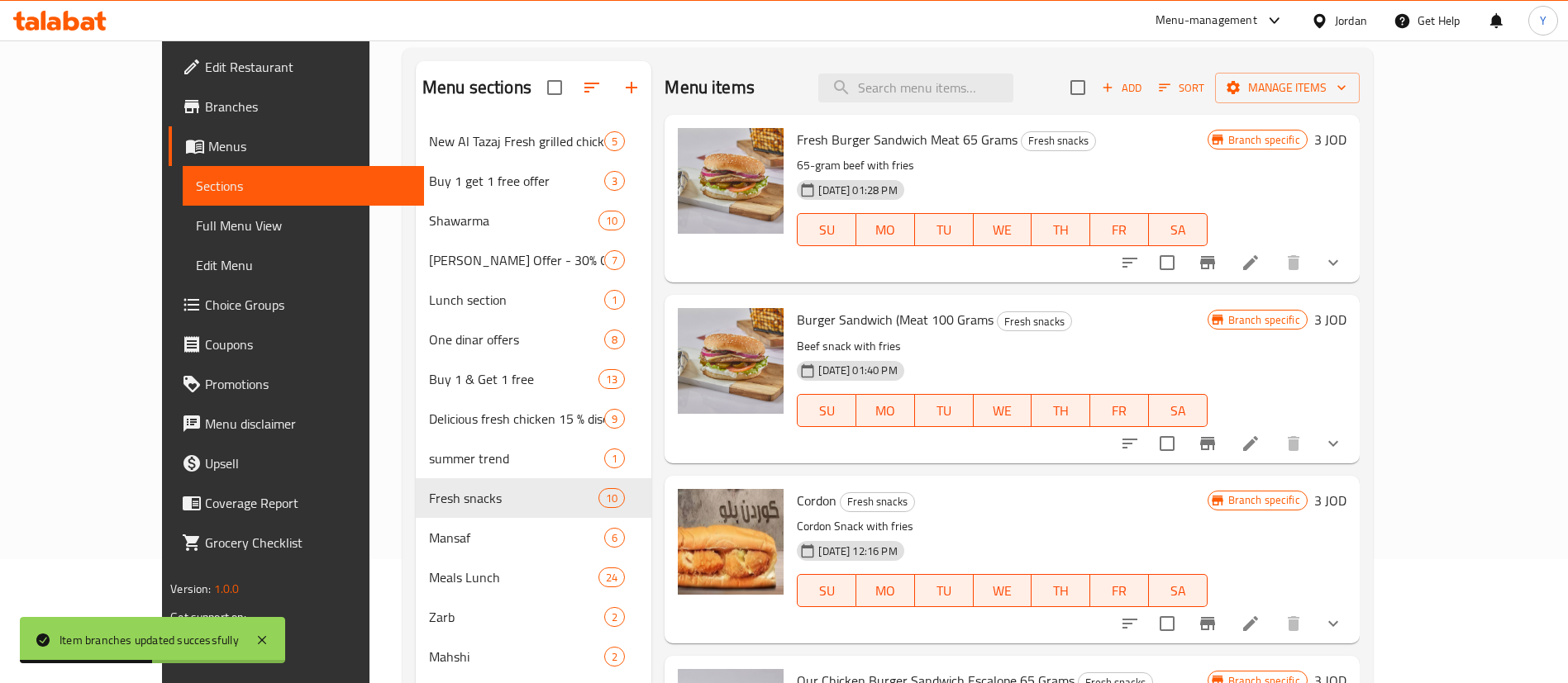
click at [1215, 266] on icon "Branch-specific-item" at bounding box center [1207, 262] width 15 height 13
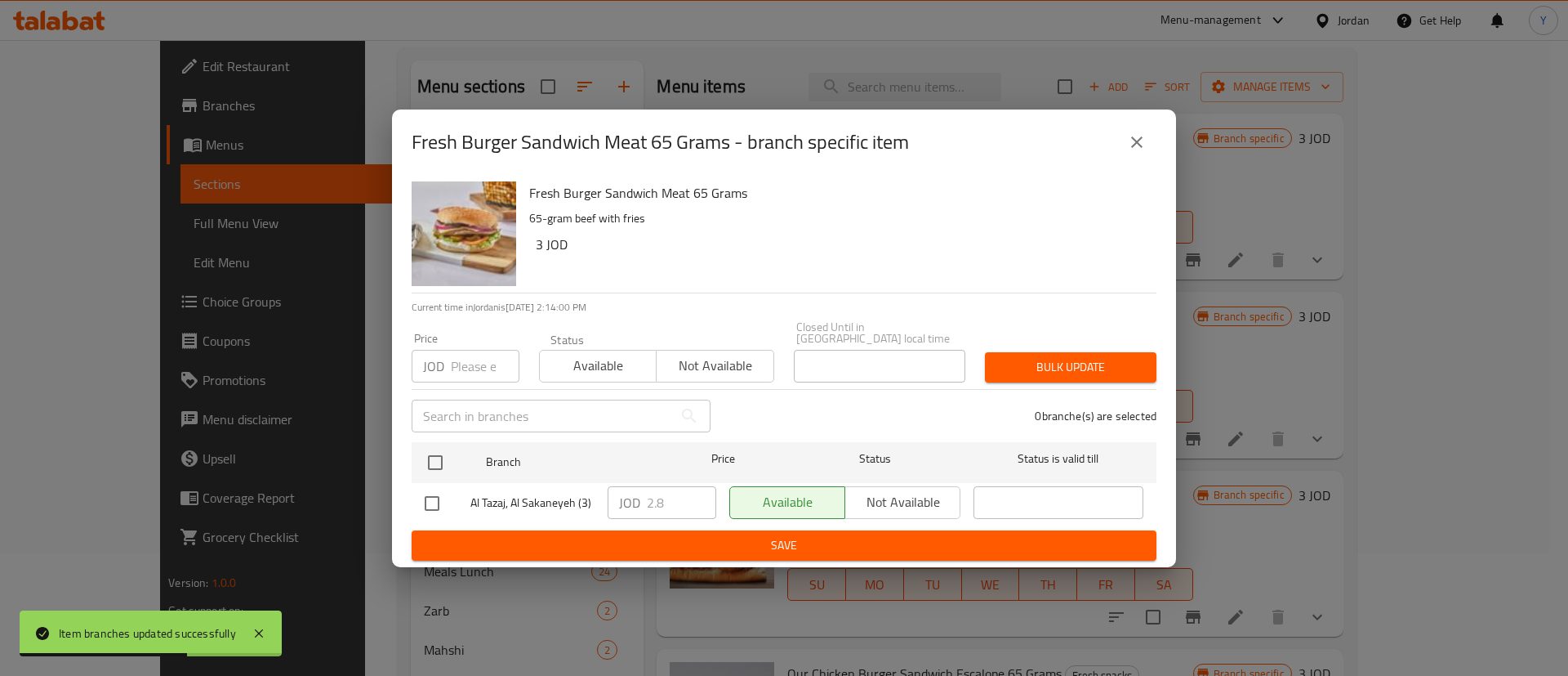
click at [980, 651] on div "Fresh Burger Sandwich Meat 65 Grams - branch specific item Fresh Burger Sandwic…" at bounding box center [784, 338] width 1568 height 676
click at [1125, 145] on button "close" at bounding box center [1138, 142] width 39 height 39
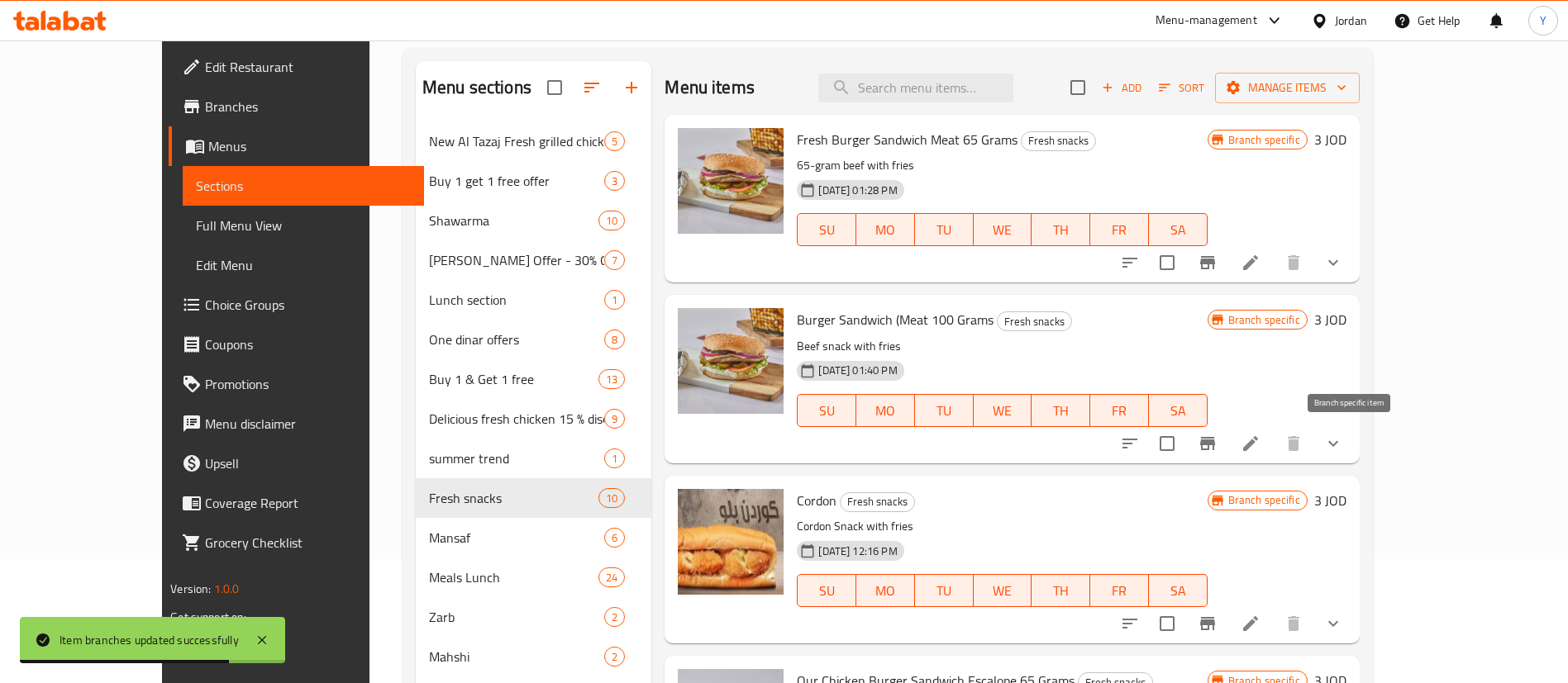
click at [1218, 448] on icon "Branch-specific-item" at bounding box center [1207, 443] width 20 height 20
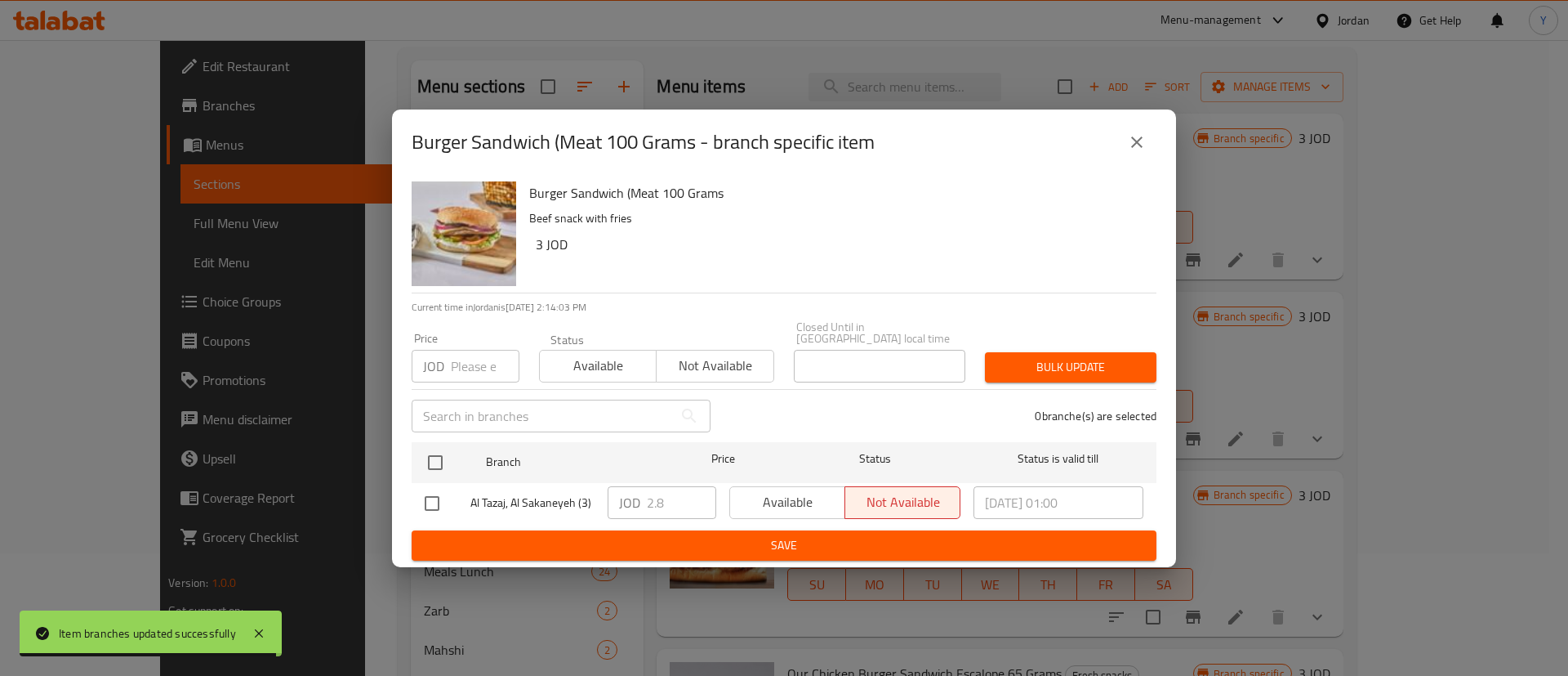
click at [424, 505] on input "checkbox" at bounding box center [432, 504] width 34 height 34
checkbox input "true"
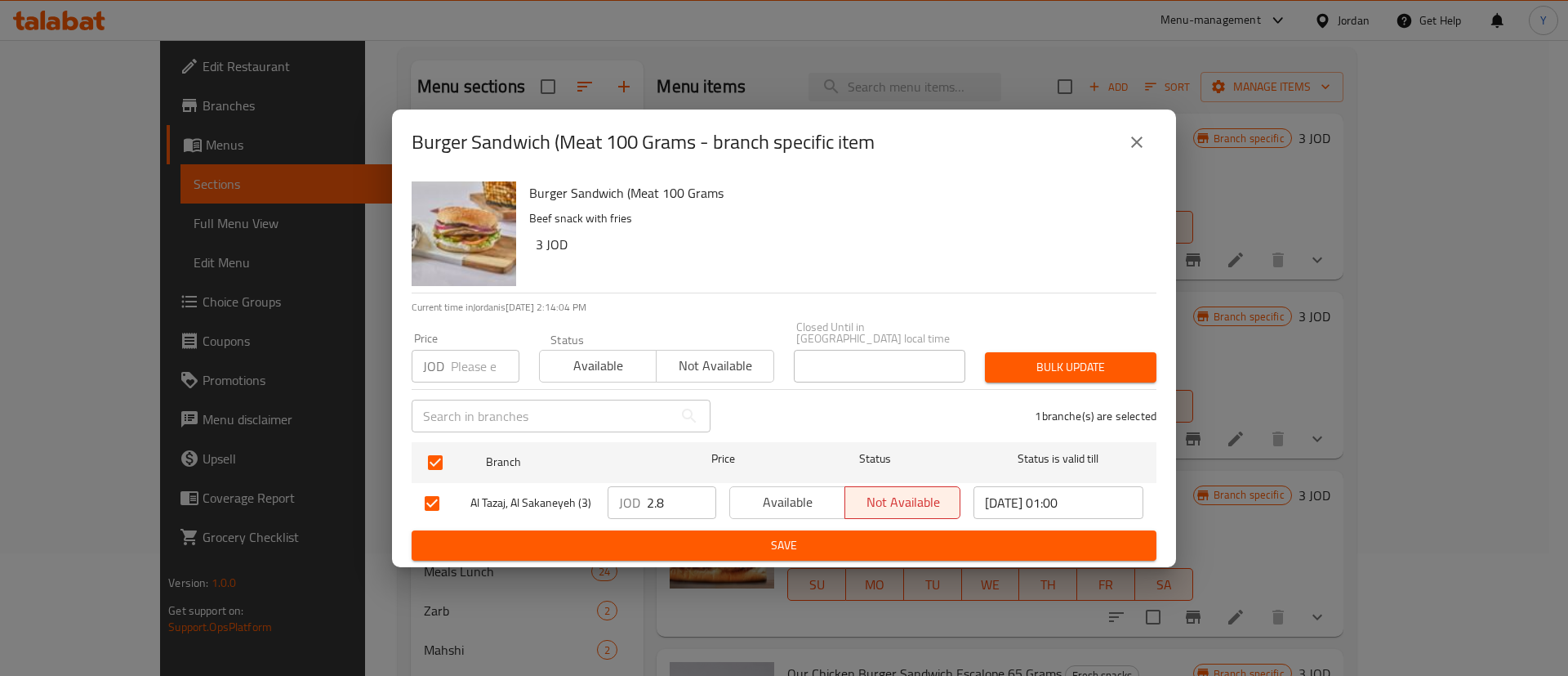
click at [810, 502] on span "Available" at bounding box center [787, 503] width 102 height 24
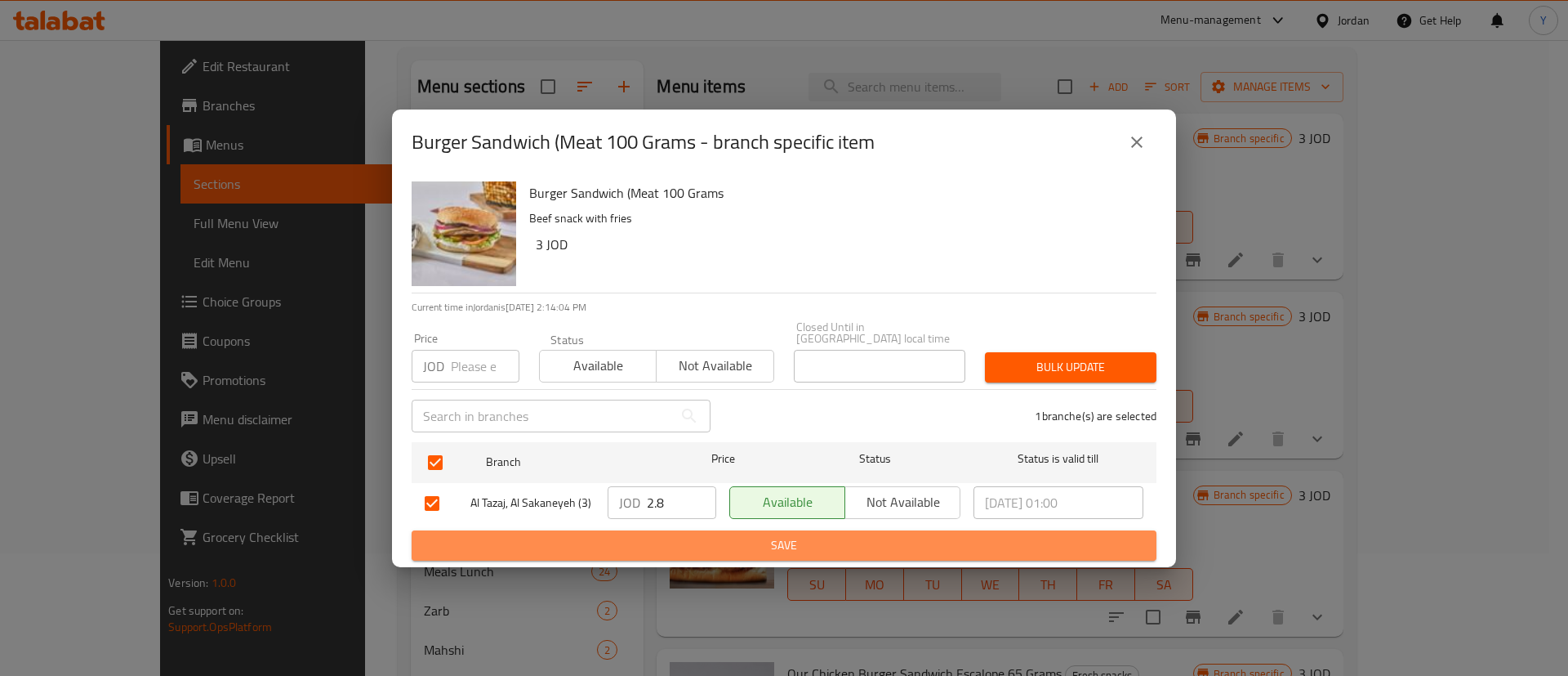
click at [766, 539] on span "Save" at bounding box center [784, 546] width 719 height 21
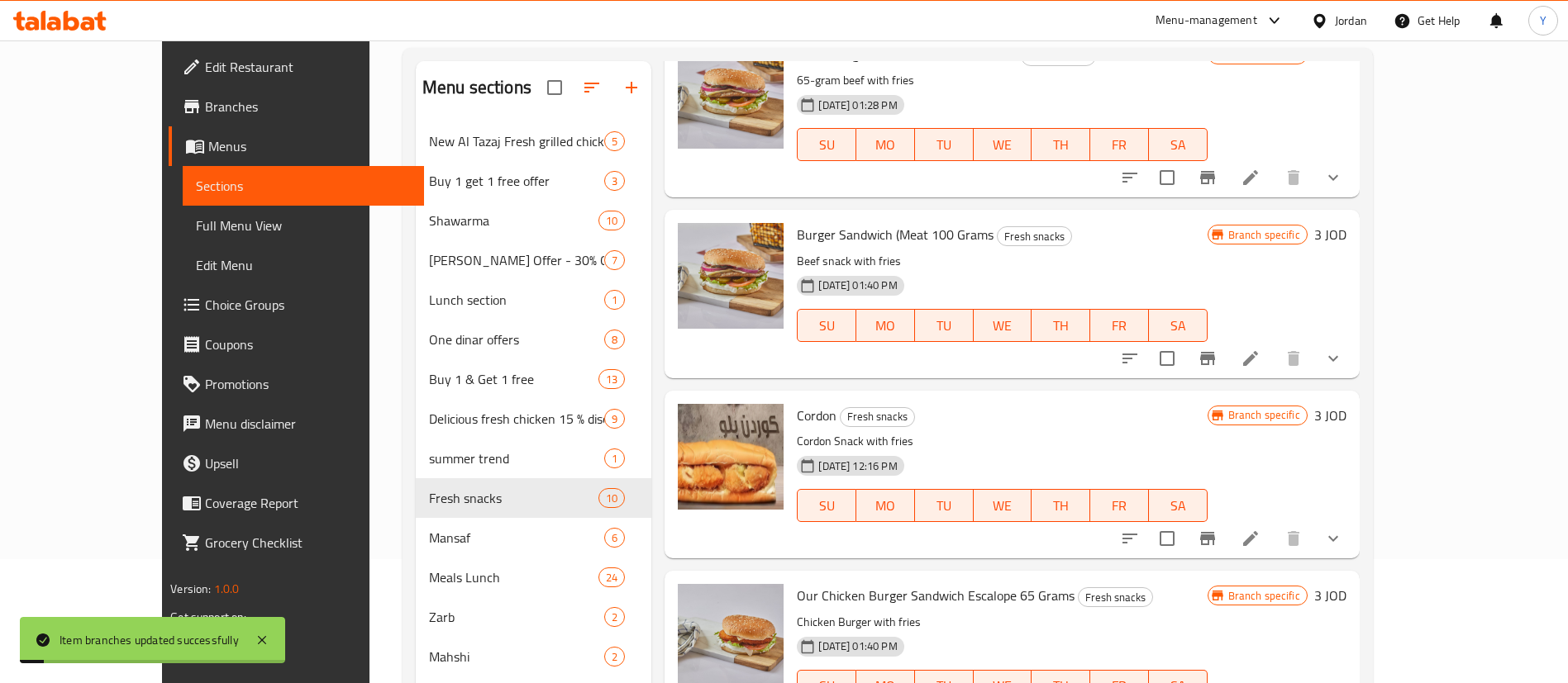
scroll to position [124, 0]
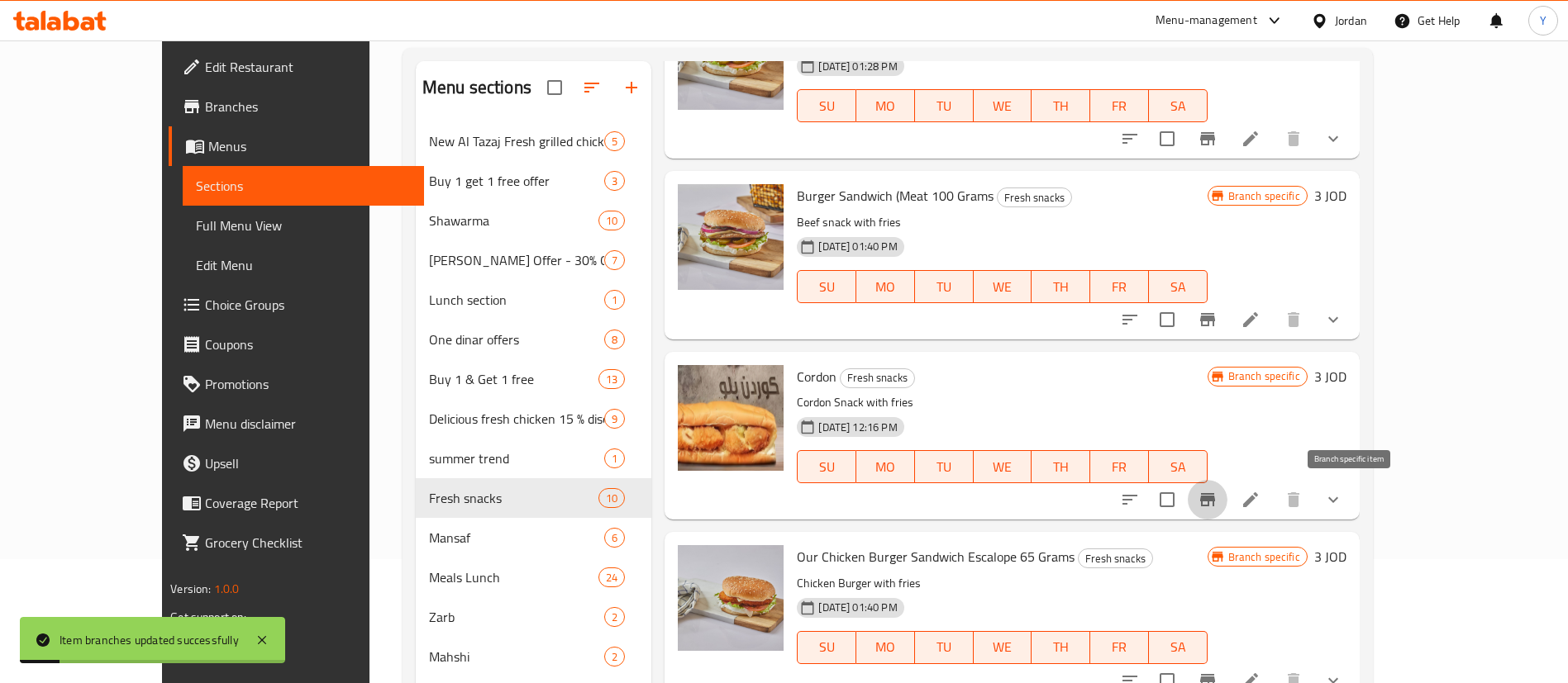
click at [1218, 495] on icon "Branch-specific-item" at bounding box center [1207, 499] width 20 height 20
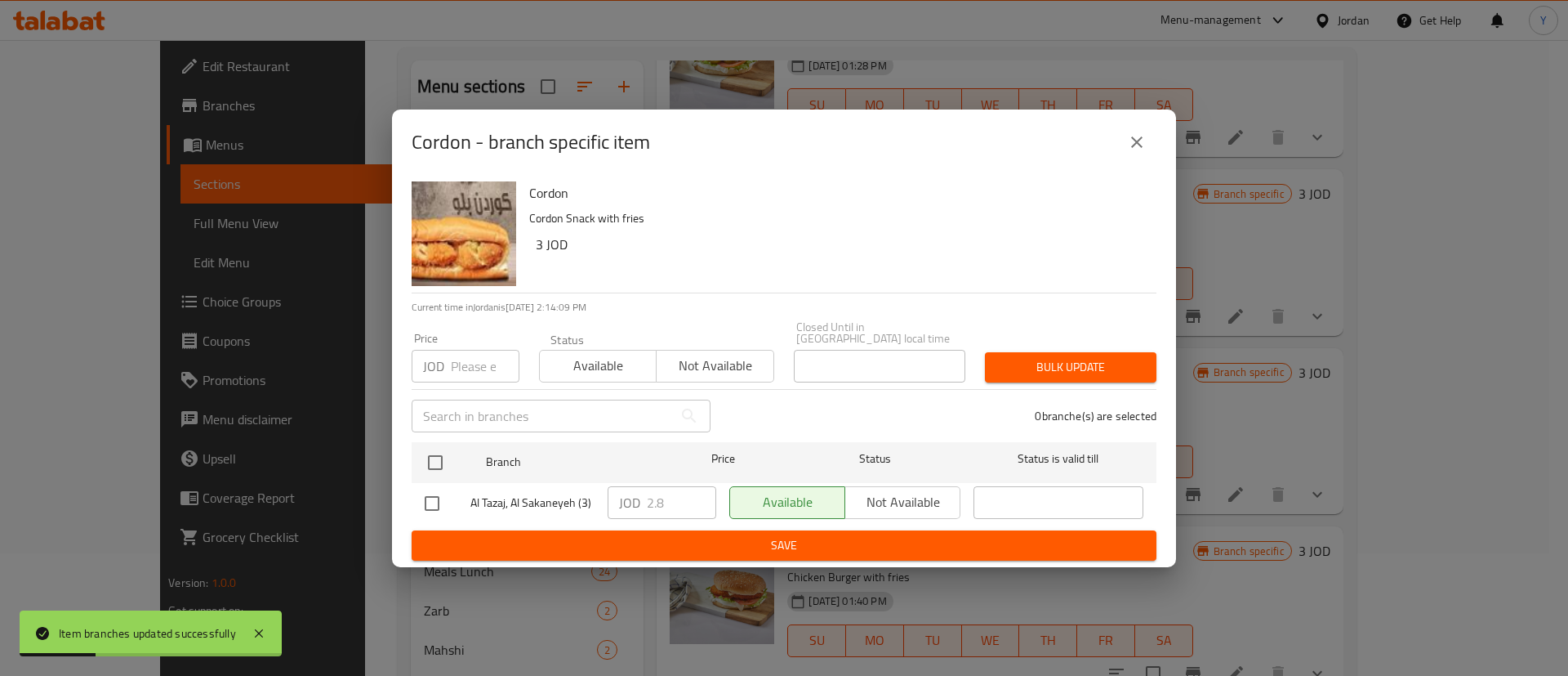
click at [1140, 142] on icon "close" at bounding box center [1137, 142] width 20 height 20
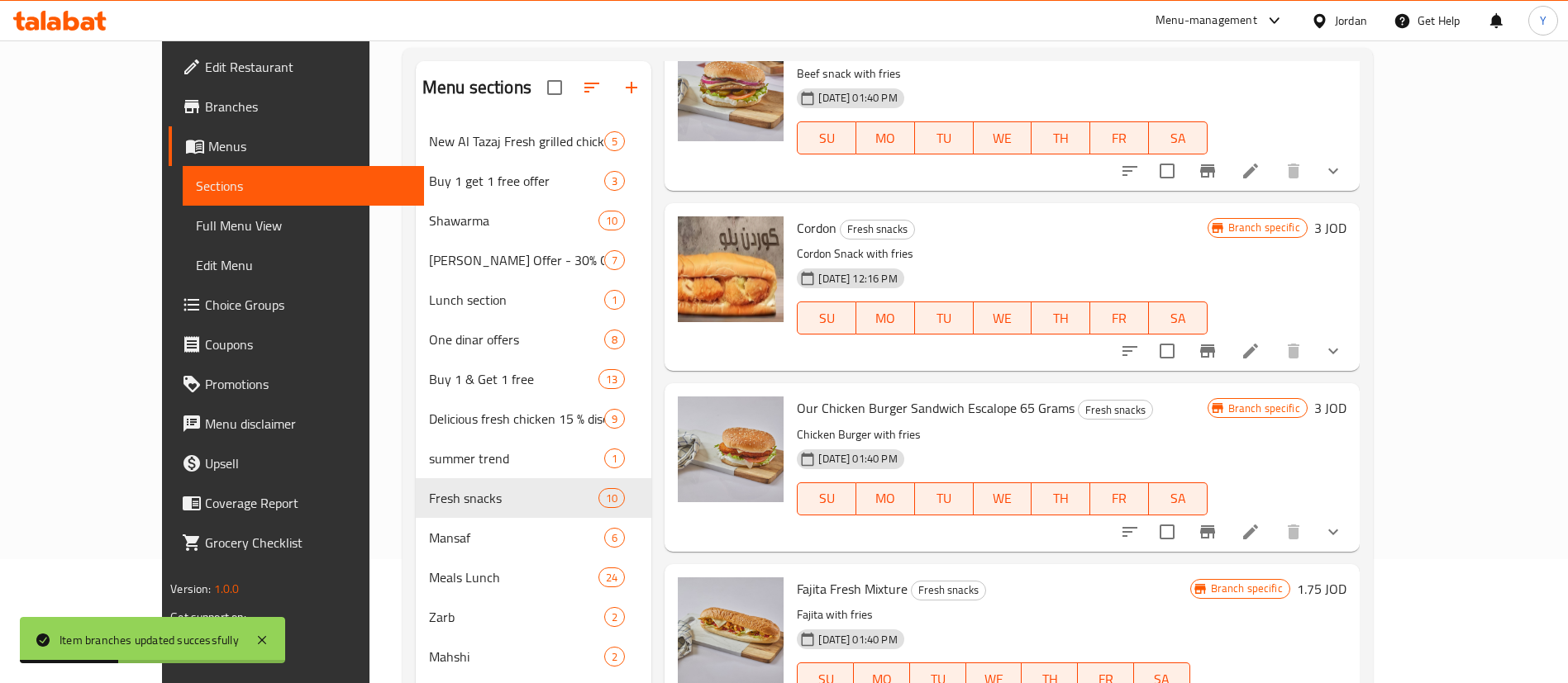
scroll to position [372, 0]
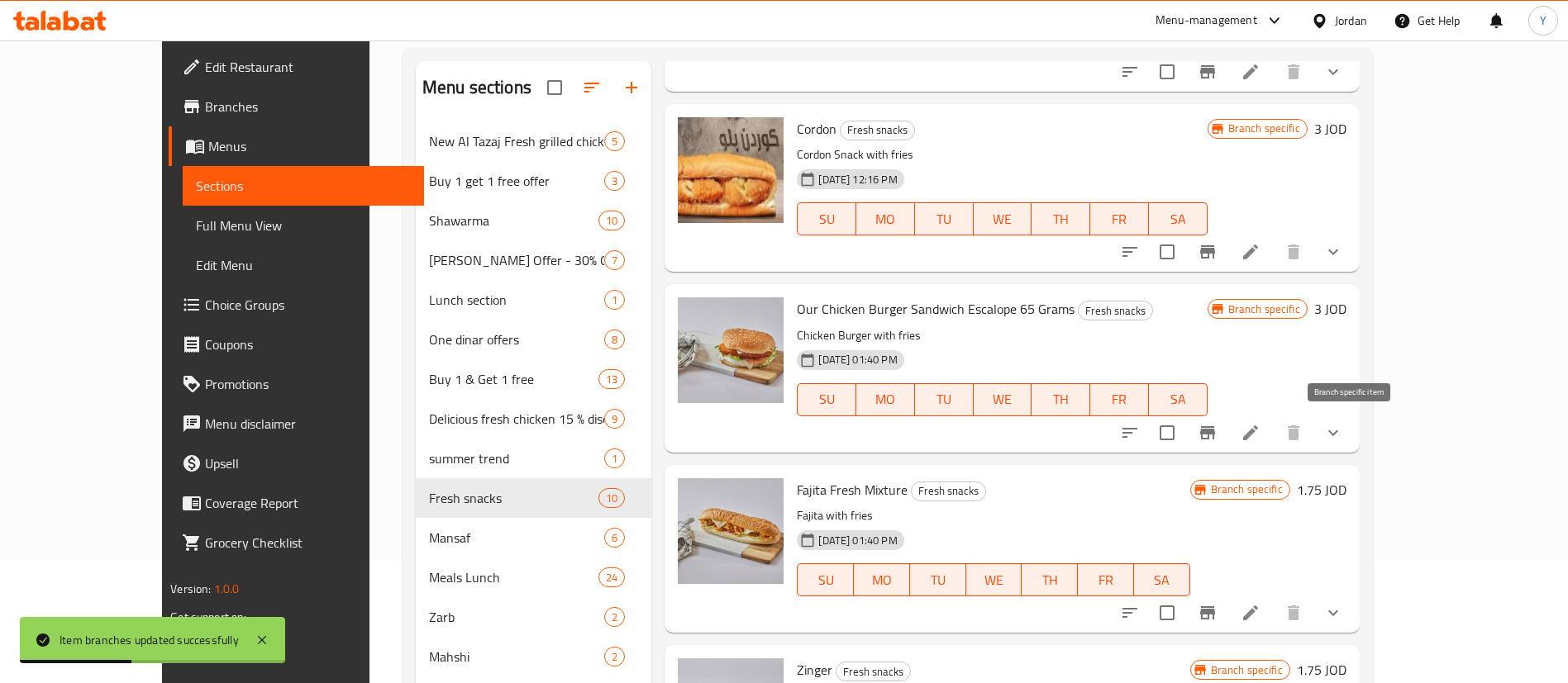
click at [1215, 438] on icon "Branch-specific-item" at bounding box center [1207, 433] width 15 height 13
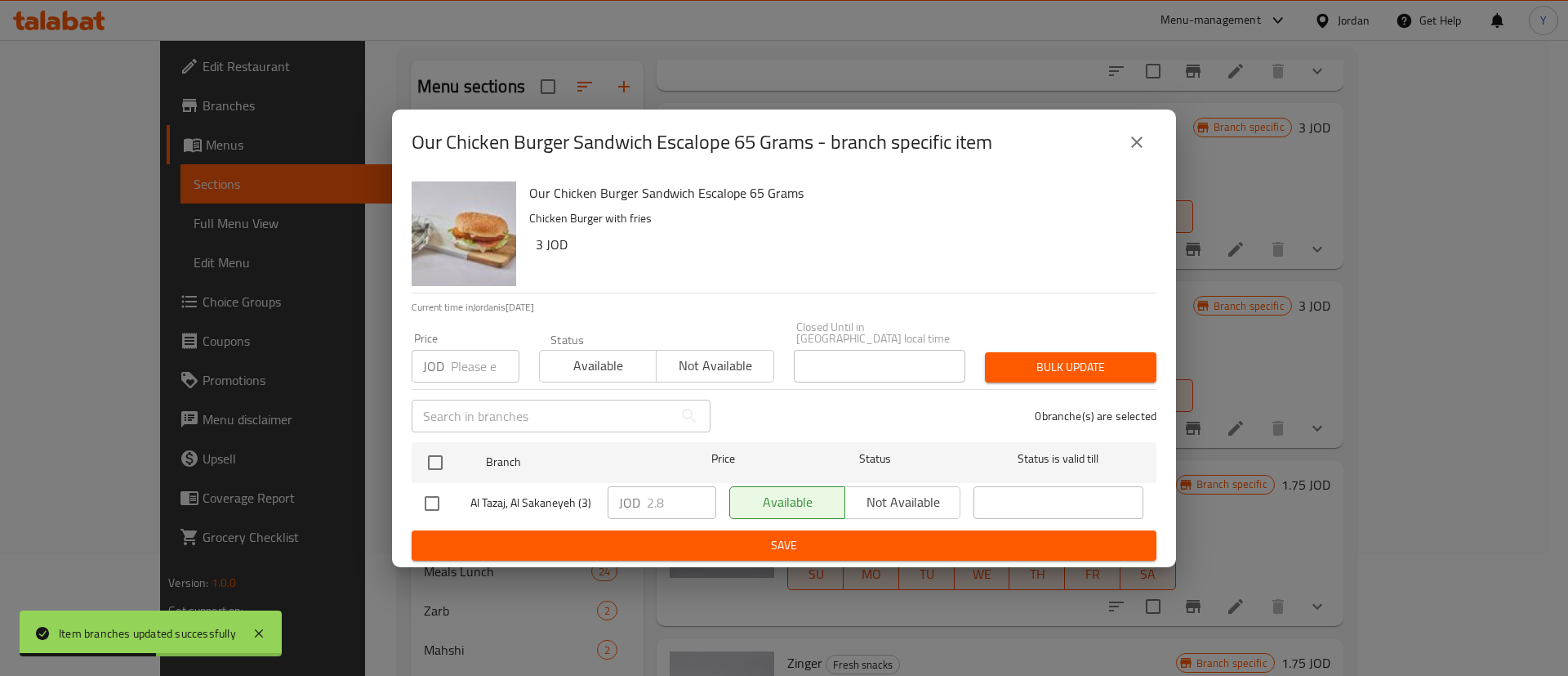
click at [1130, 134] on button "close" at bounding box center [1138, 142] width 39 height 39
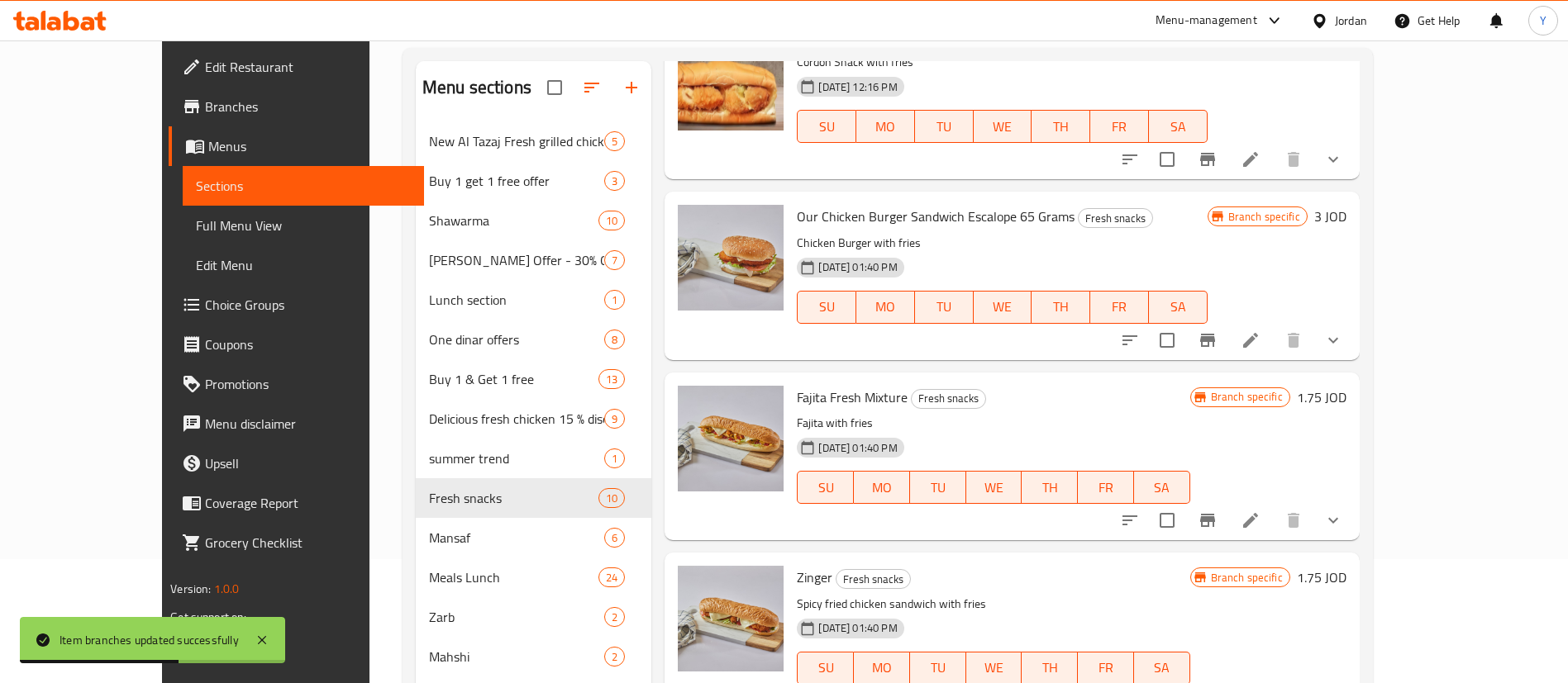
scroll to position [620, 0]
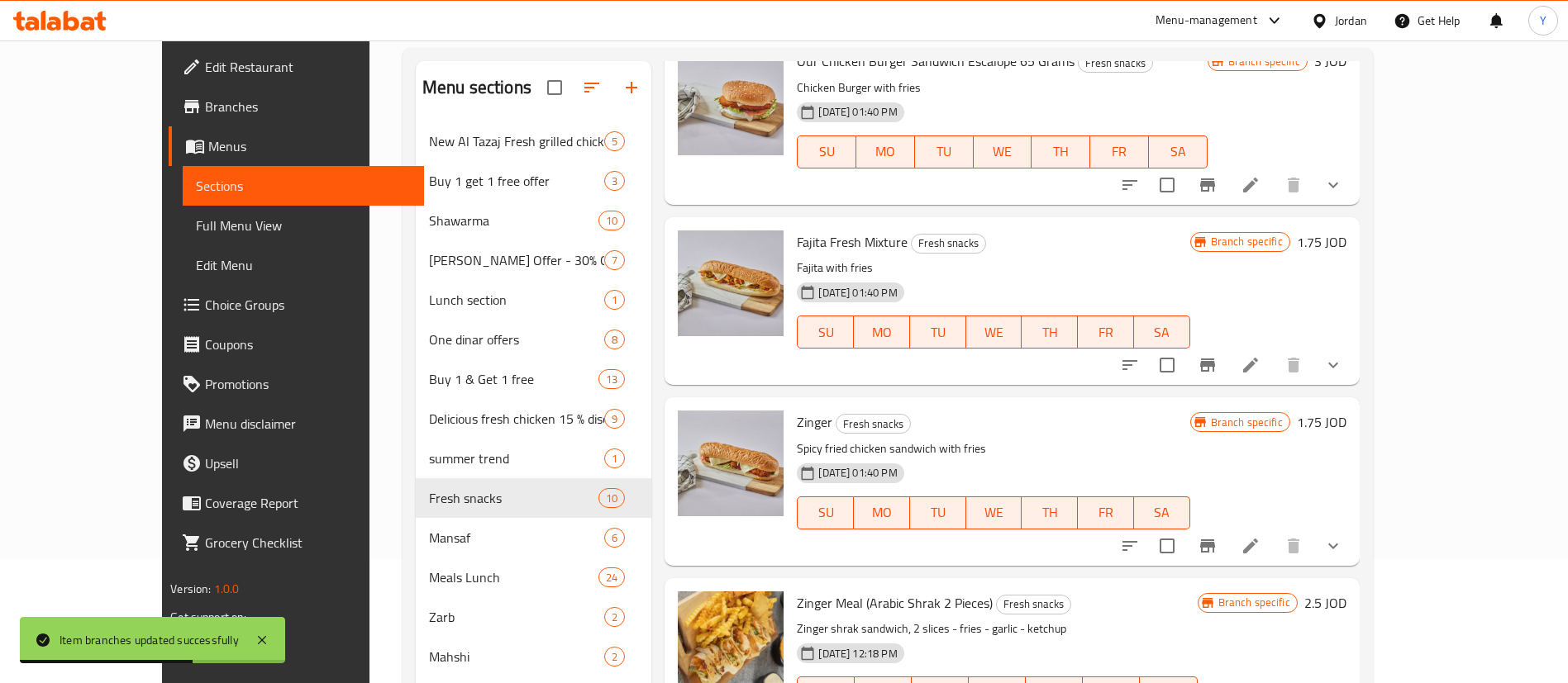
click at [1227, 361] on button "Branch-specific-item" at bounding box center [1207, 365] width 40 height 40
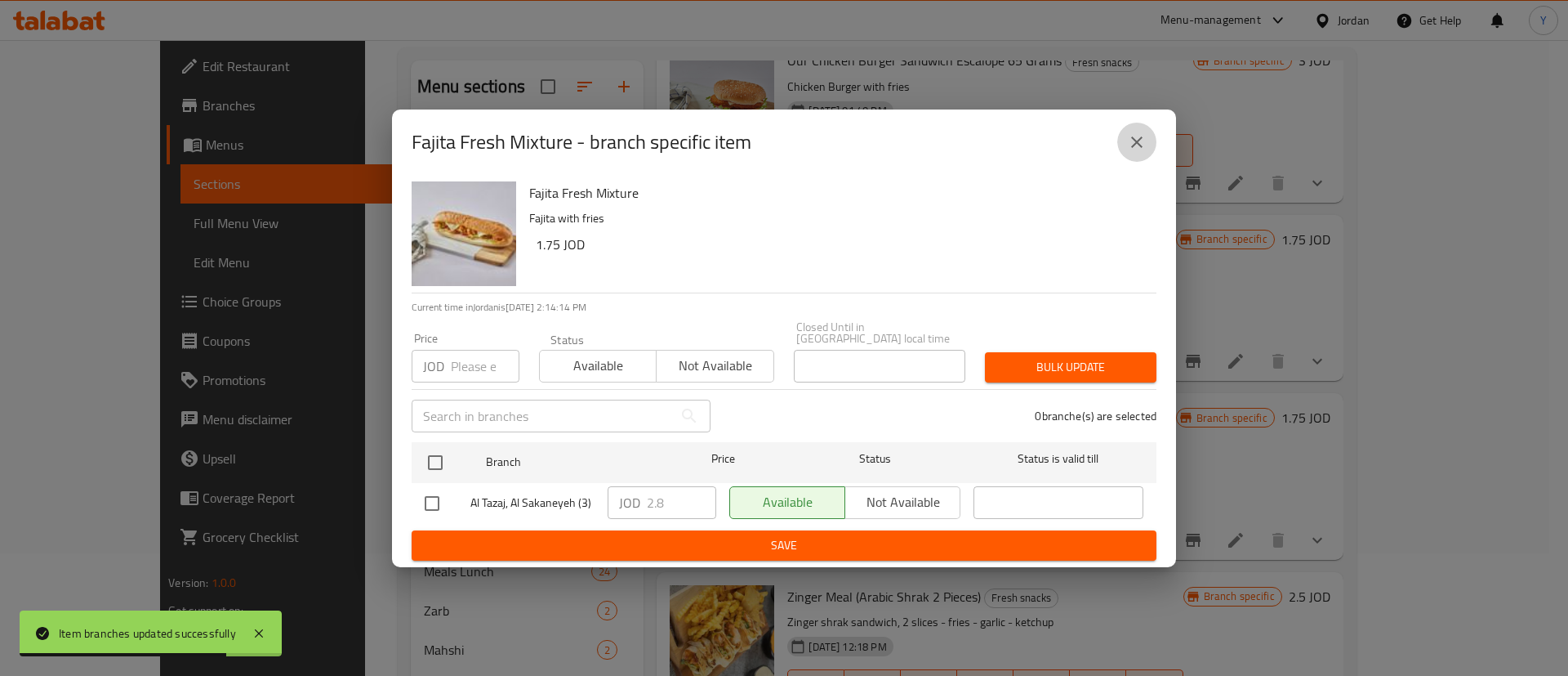
click at [1141, 148] on icon "close" at bounding box center [1137, 142] width 20 height 20
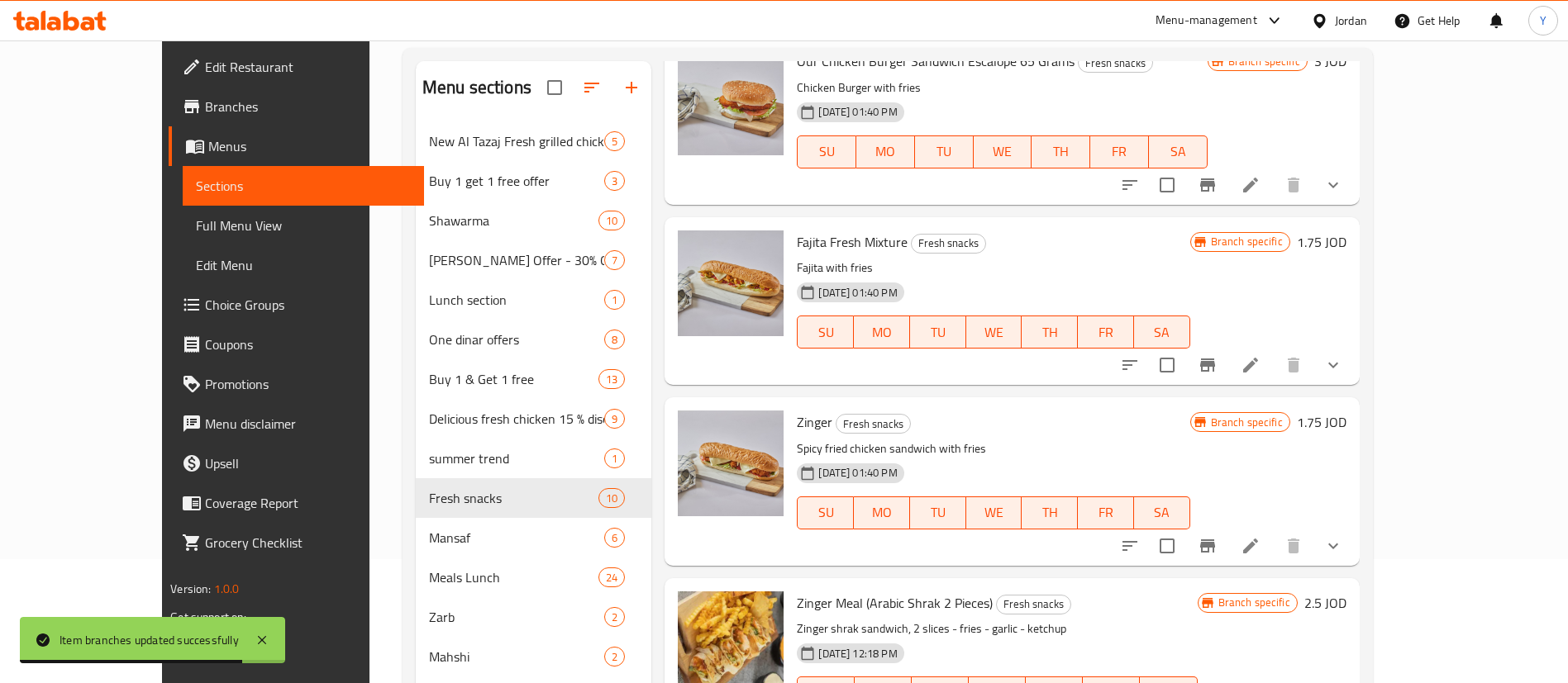
scroll to position [744, 0]
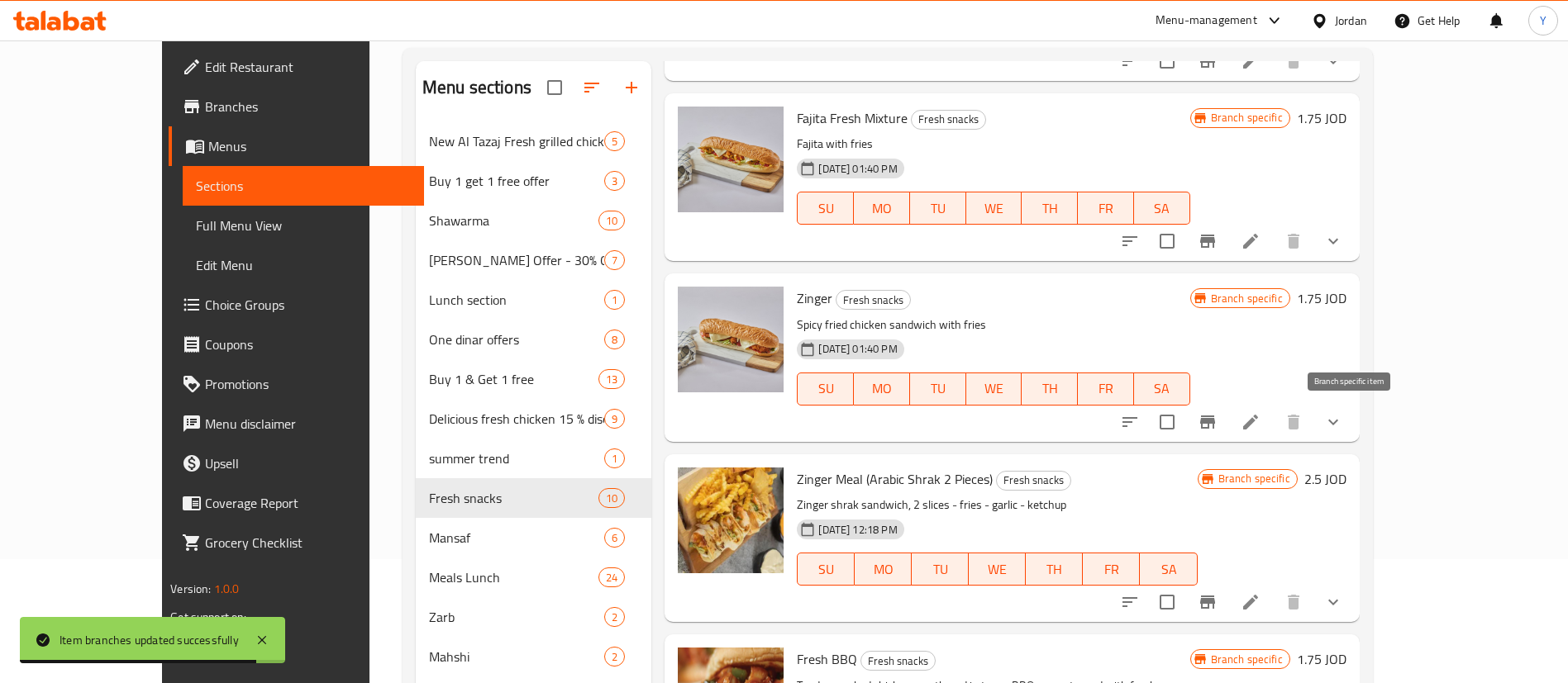
click at [1215, 423] on icon "Branch-specific-item" at bounding box center [1207, 421] width 15 height 13
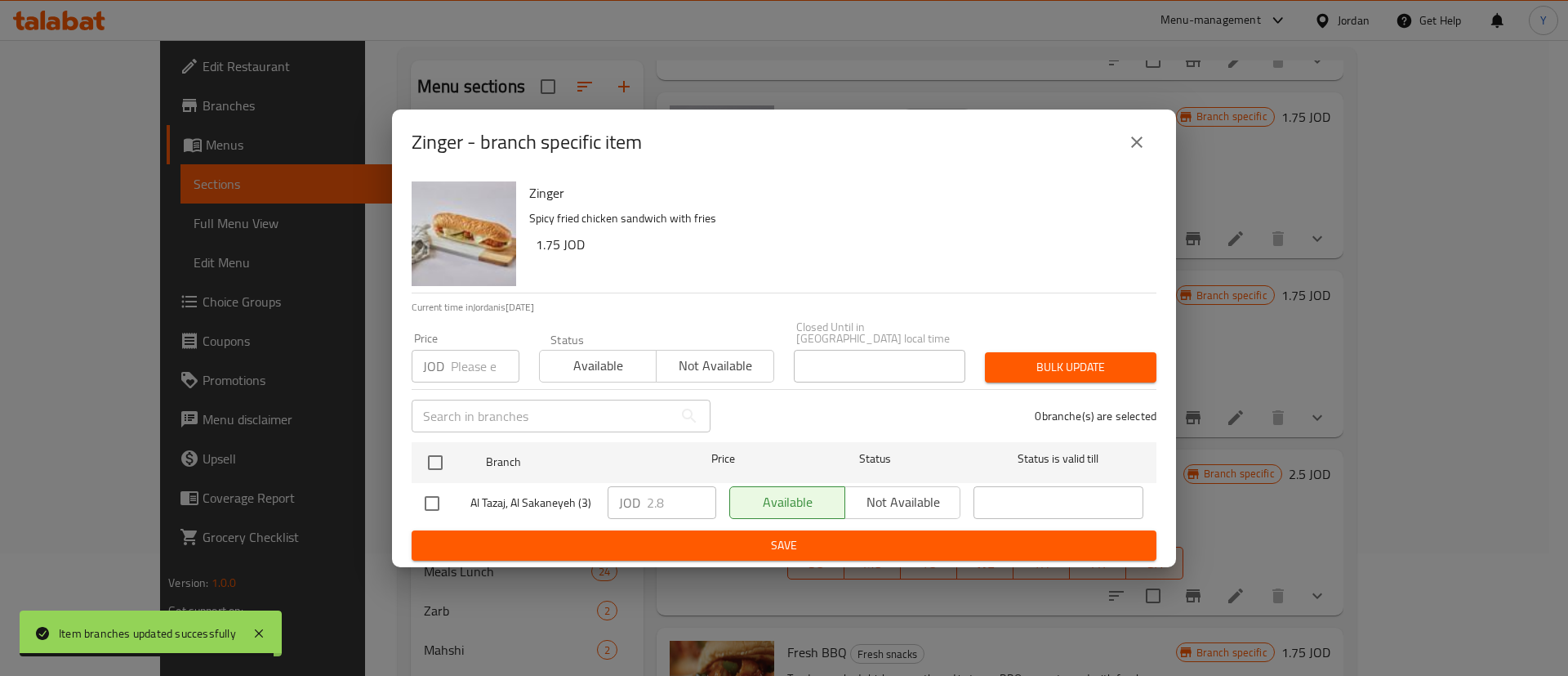
click at [1142, 152] on icon "close" at bounding box center [1137, 142] width 20 height 20
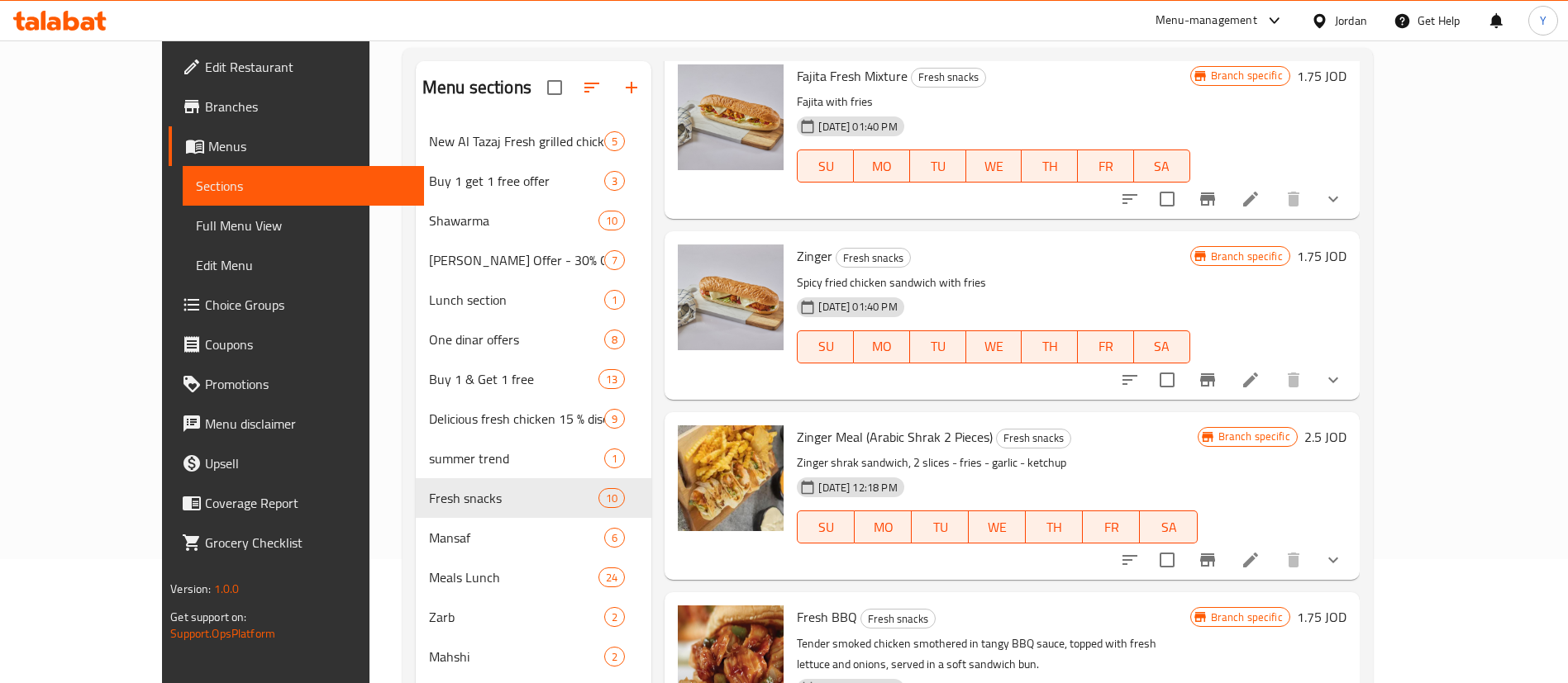
scroll to position [809, 0]
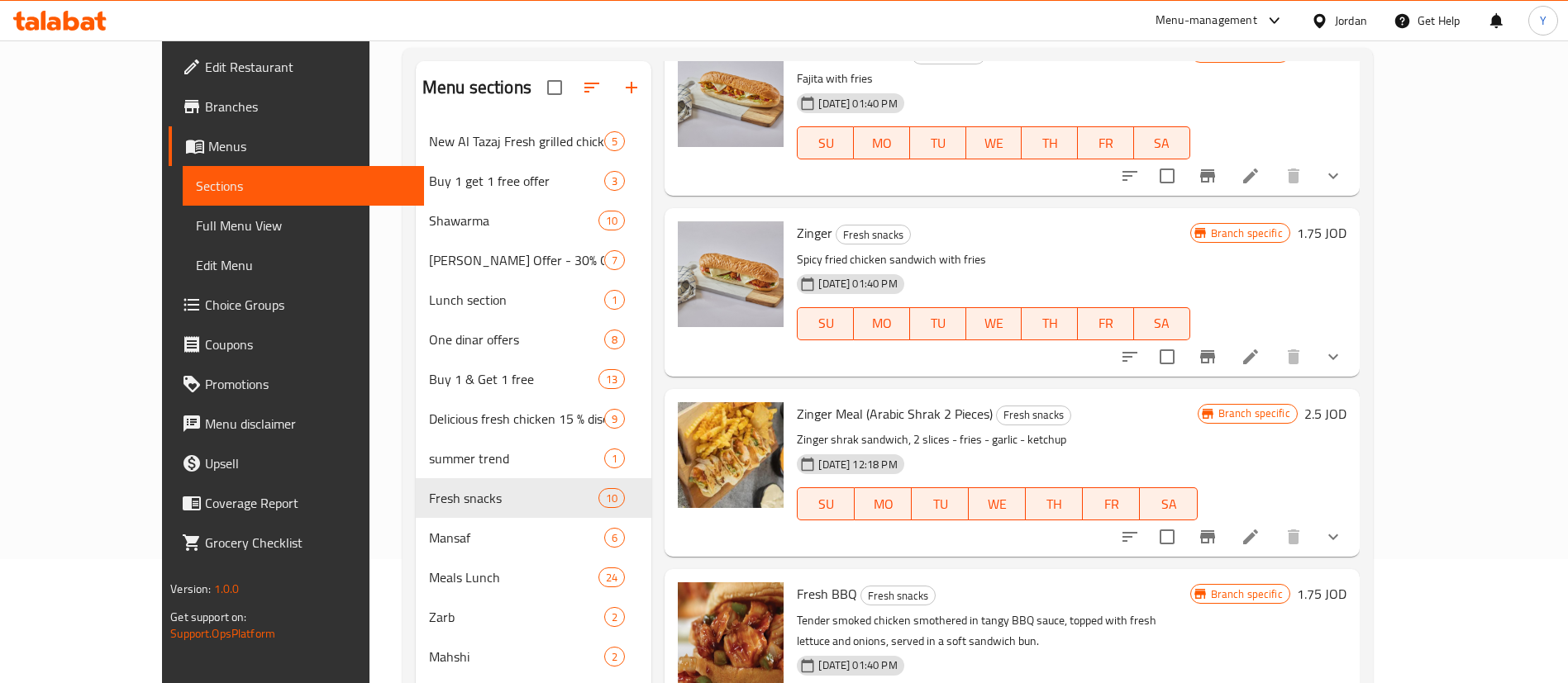
click at [1227, 539] on button "Branch-specific-item" at bounding box center [1207, 537] width 40 height 40
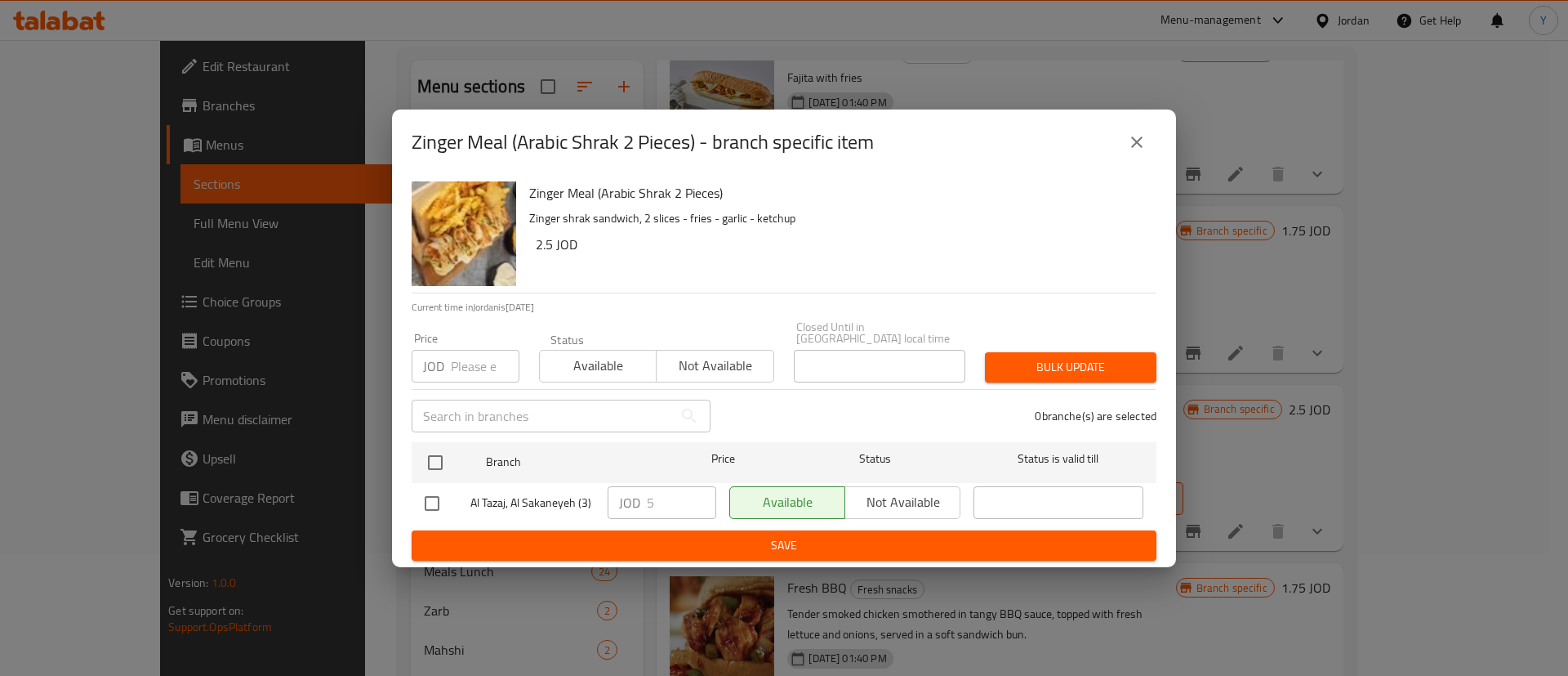
click at [1143, 151] on icon "close" at bounding box center [1137, 142] width 20 height 20
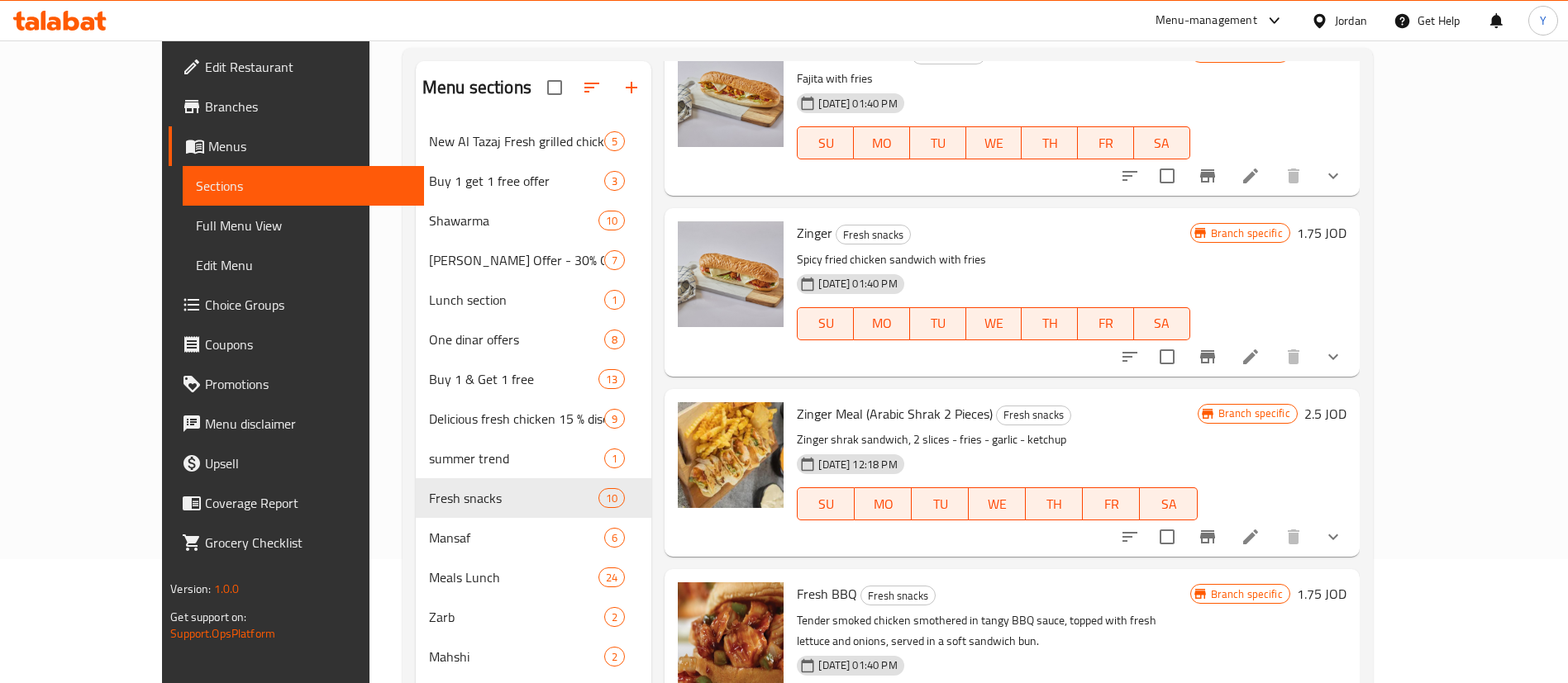
scroll to position [606, 0]
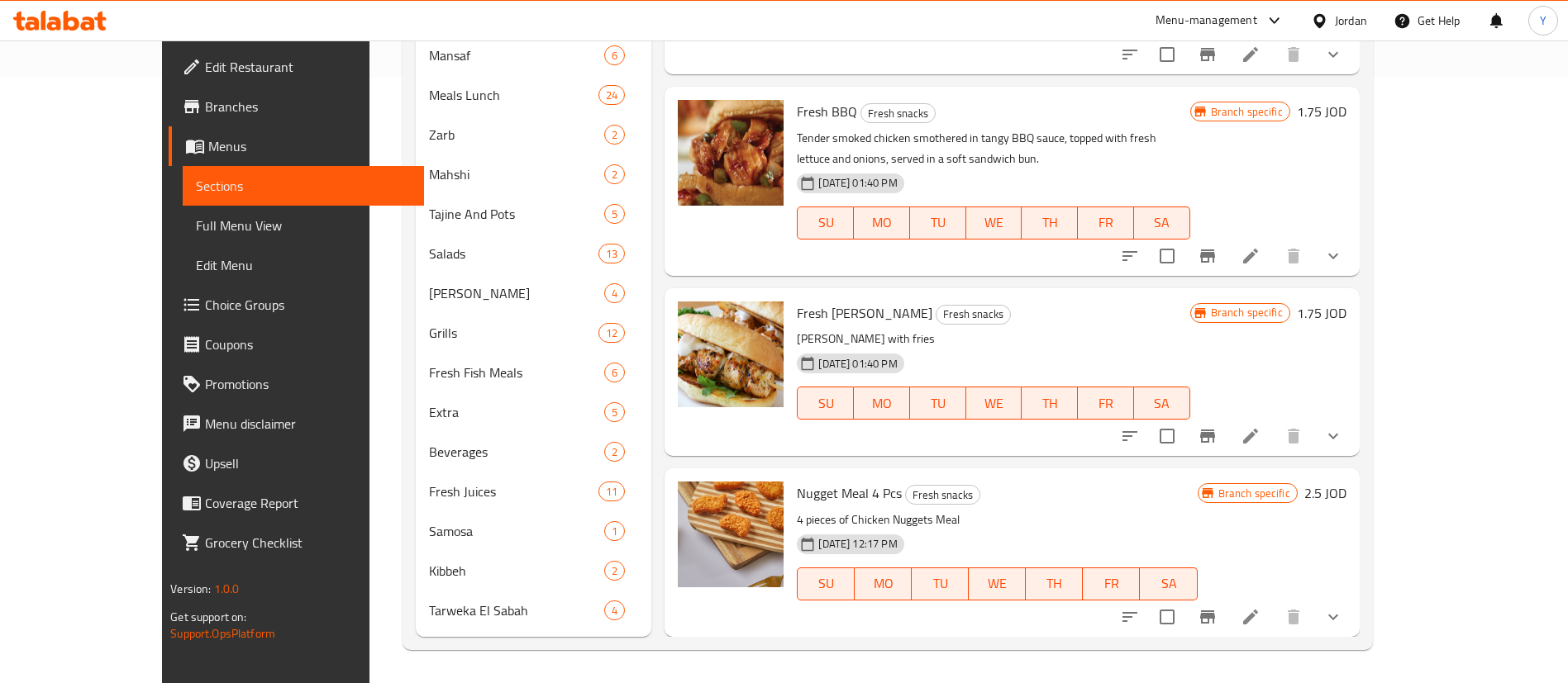
click at [1215, 256] on icon "Branch-specific-item" at bounding box center [1207, 256] width 15 height 13
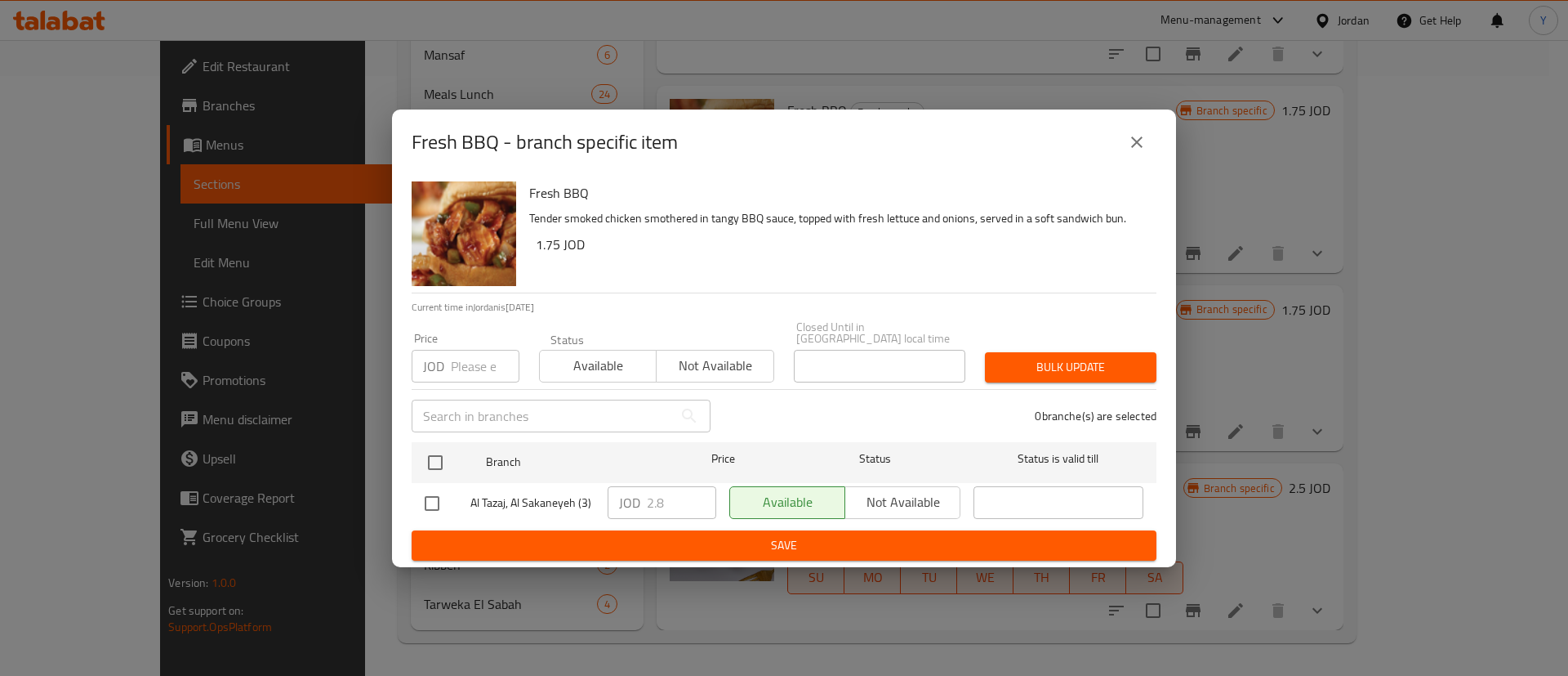
click at [1147, 157] on button "close" at bounding box center [1138, 142] width 39 height 39
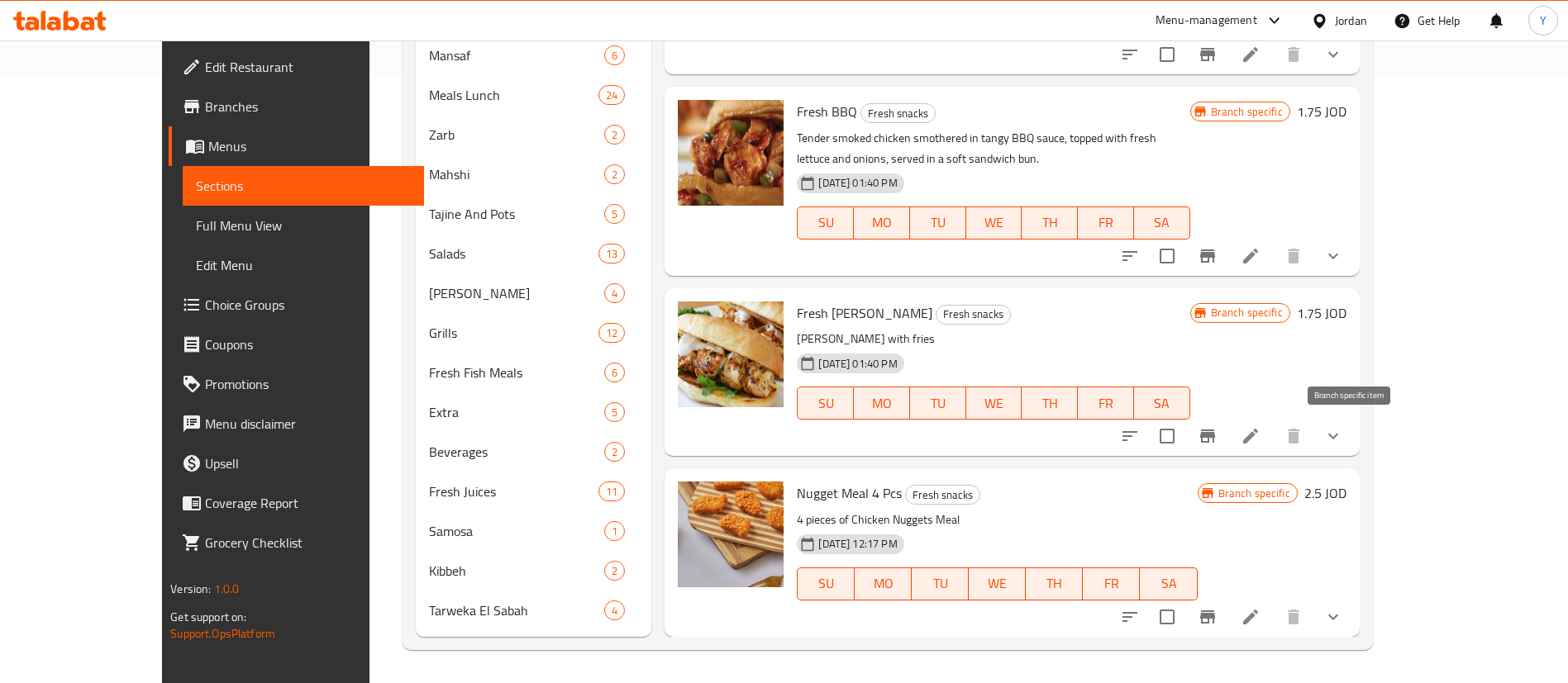
click at [1215, 436] on icon "Branch-specific-item" at bounding box center [1207, 435] width 15 height 13
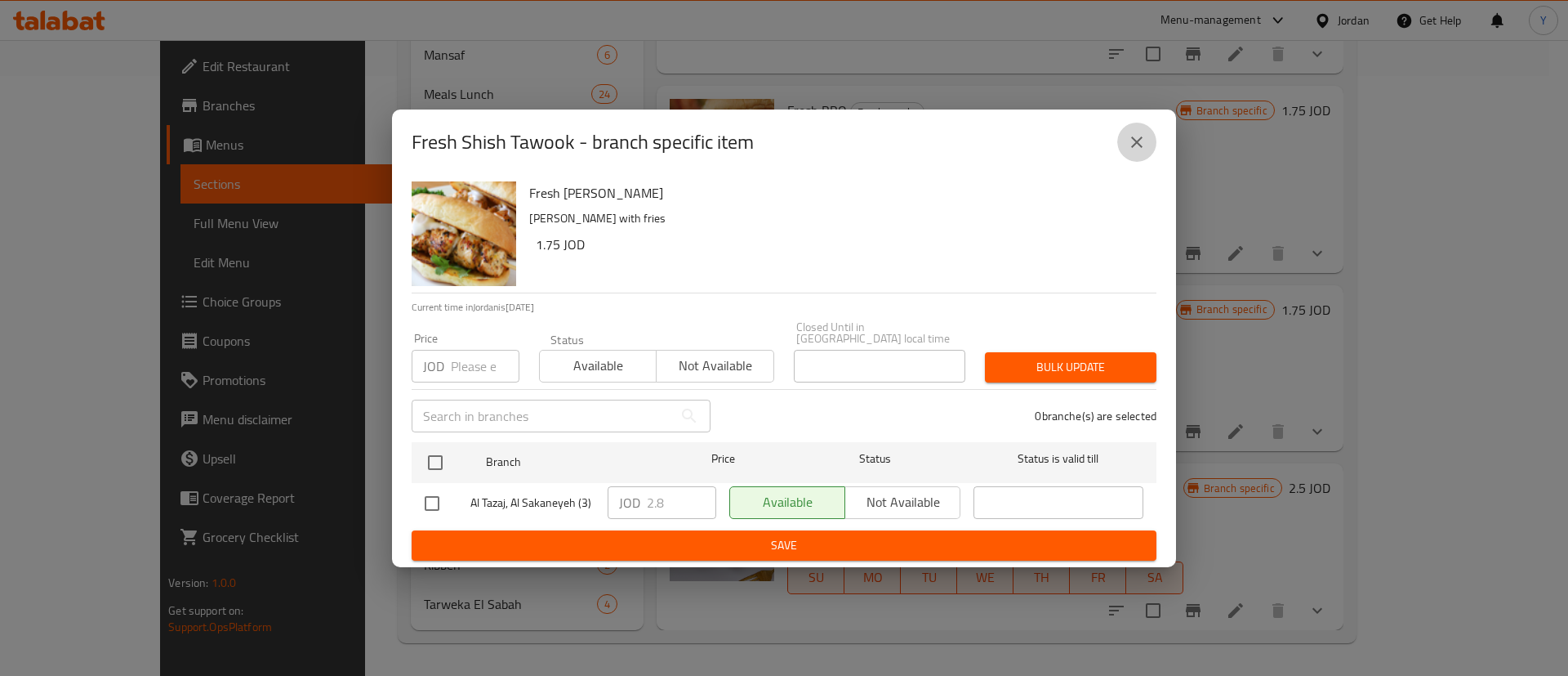
click at [1138, 148] on icon "close" at bounding box center [1137, 142] width 20 height 20
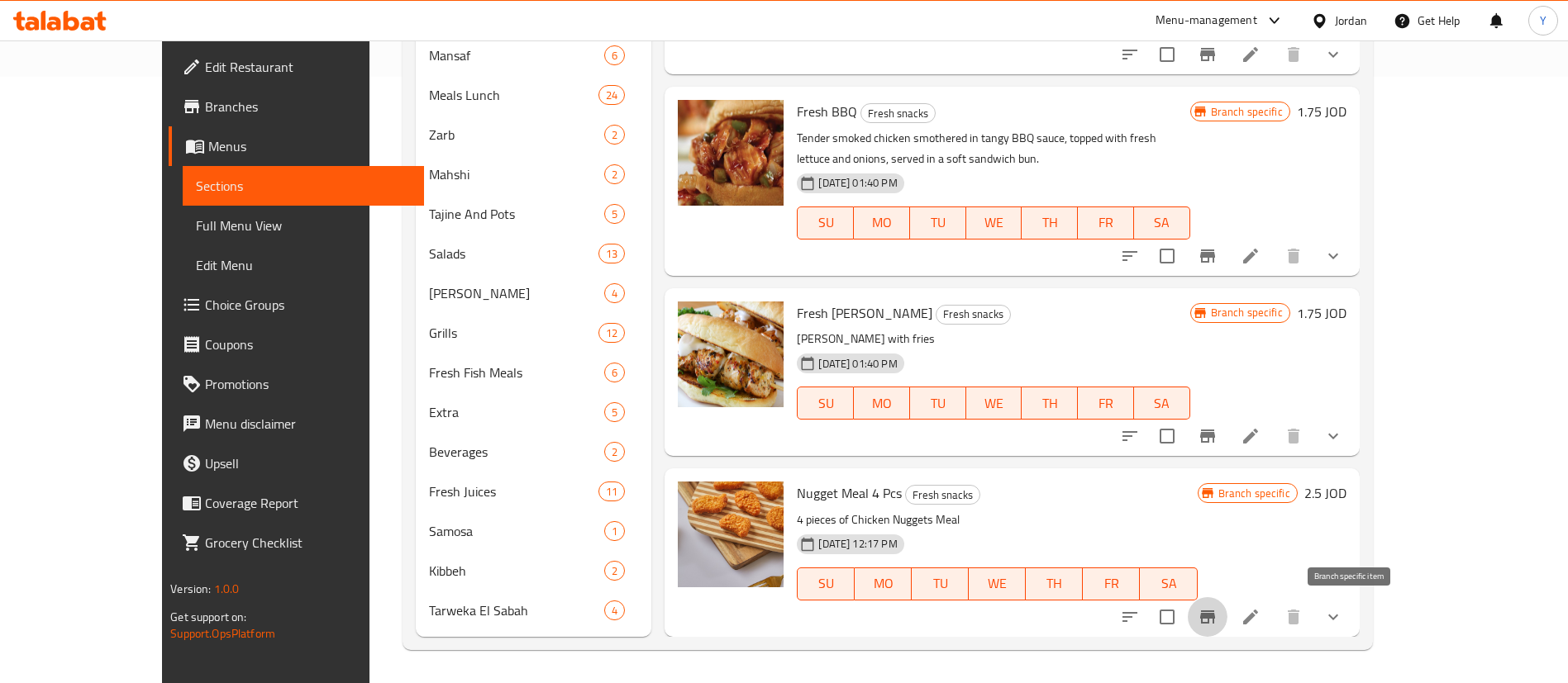
click at [1215, 615] on icon "Branch-specific-item" at bounding box center [1207, 616] width 15 height 13
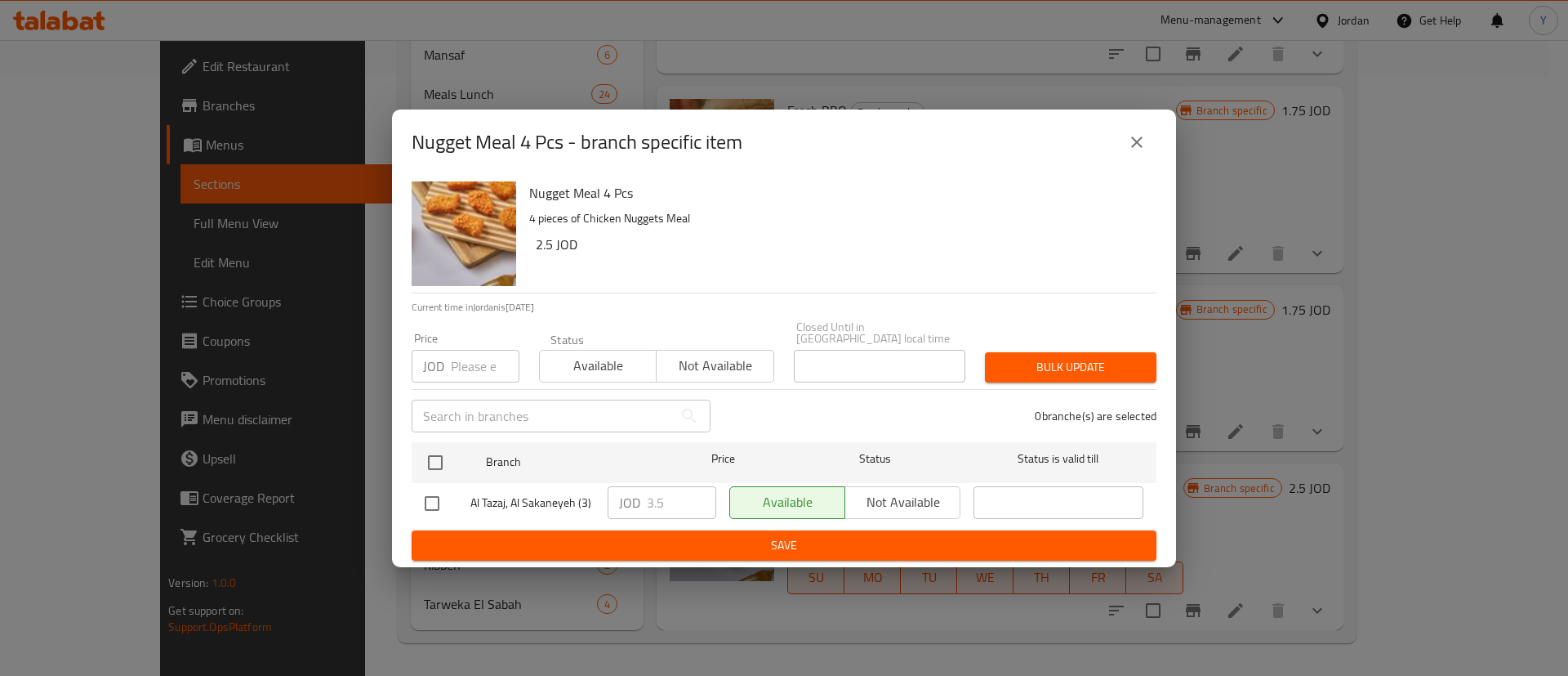
click at [1138, 152] on icon "close" at bounding box center [1137, 142] width 20 height 20
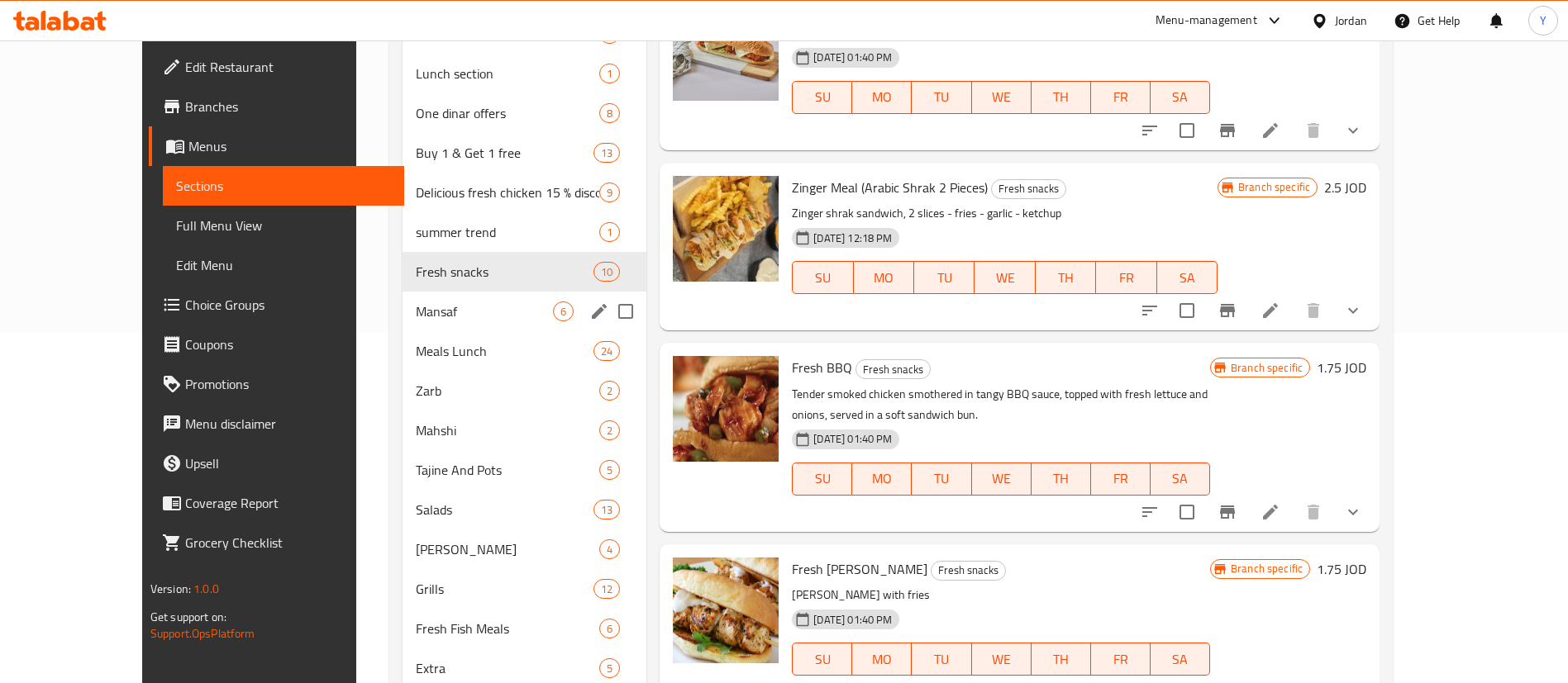
scroll to position [235, 0]
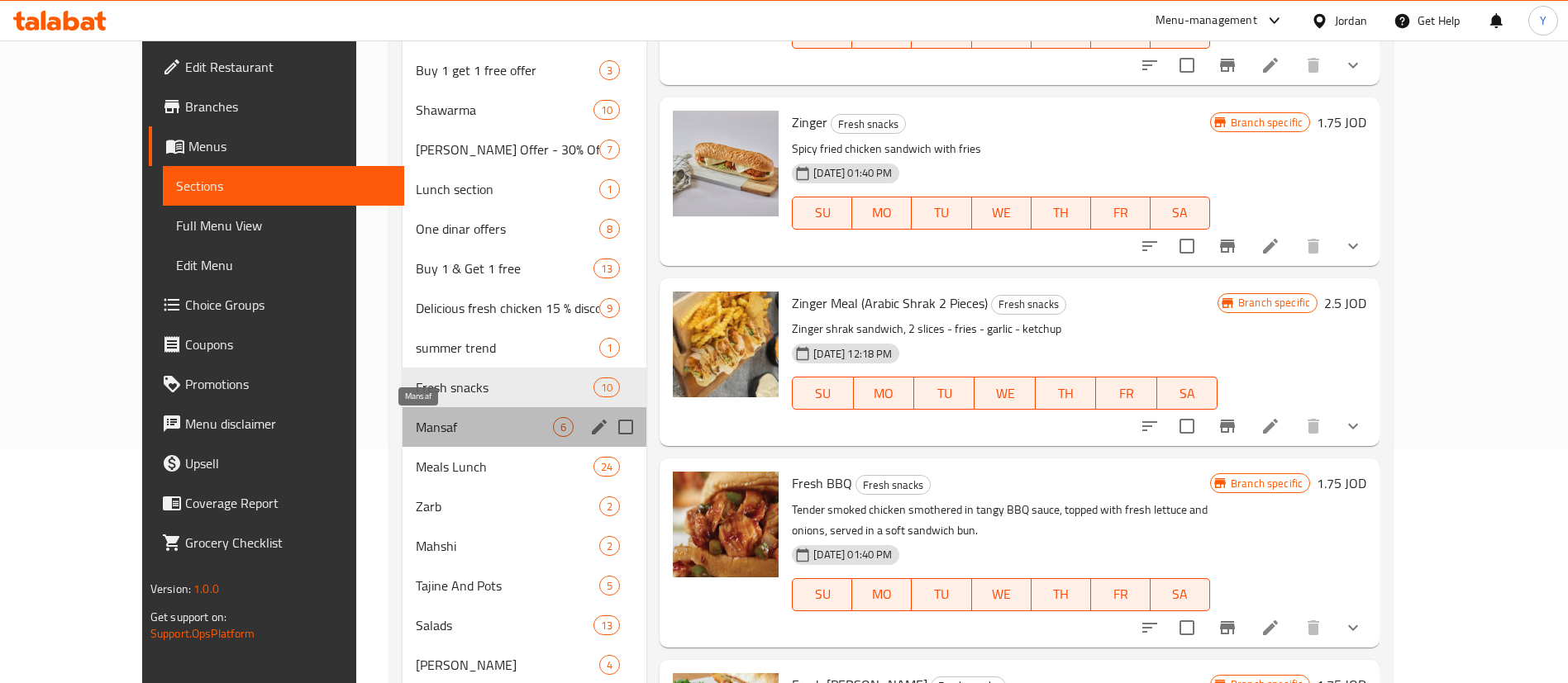
click at [415, 420] on span "Mansaf" at bounding box center [484, 426] width 137 height 20
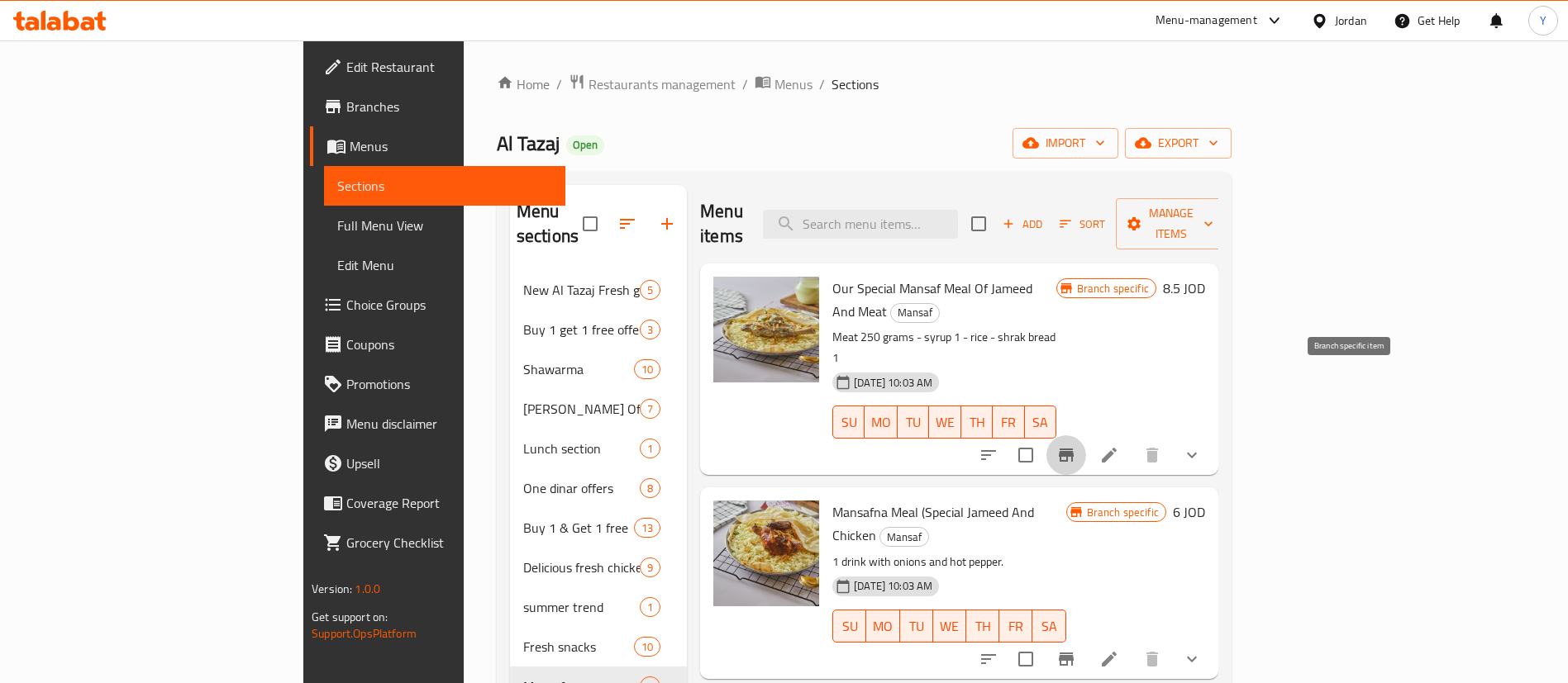
click at [1086, 435] on button "Branch-specific-item" at bounding box center [1066, 455] width 40 height 40
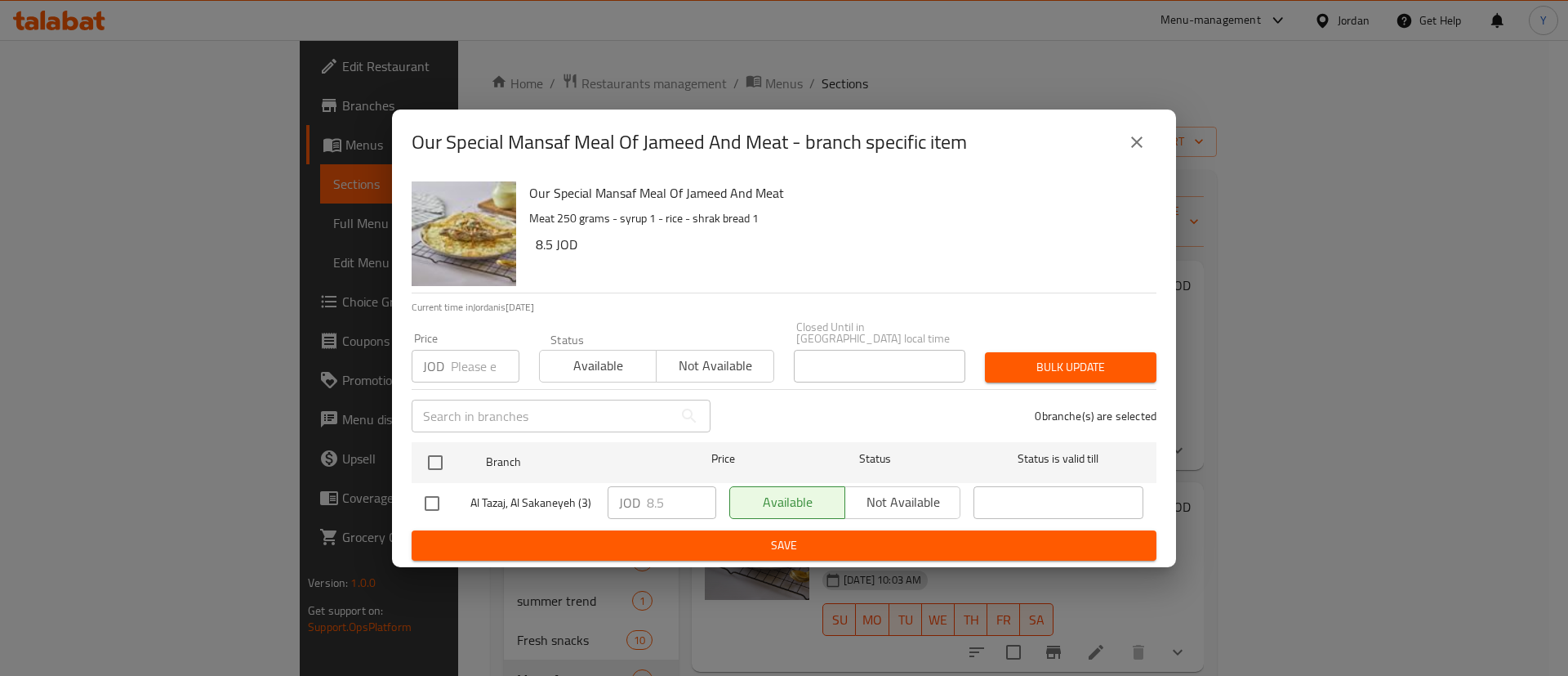
click at [1129, 148] on icon "close" at bounding box center [1137, 142] width 20 height 20
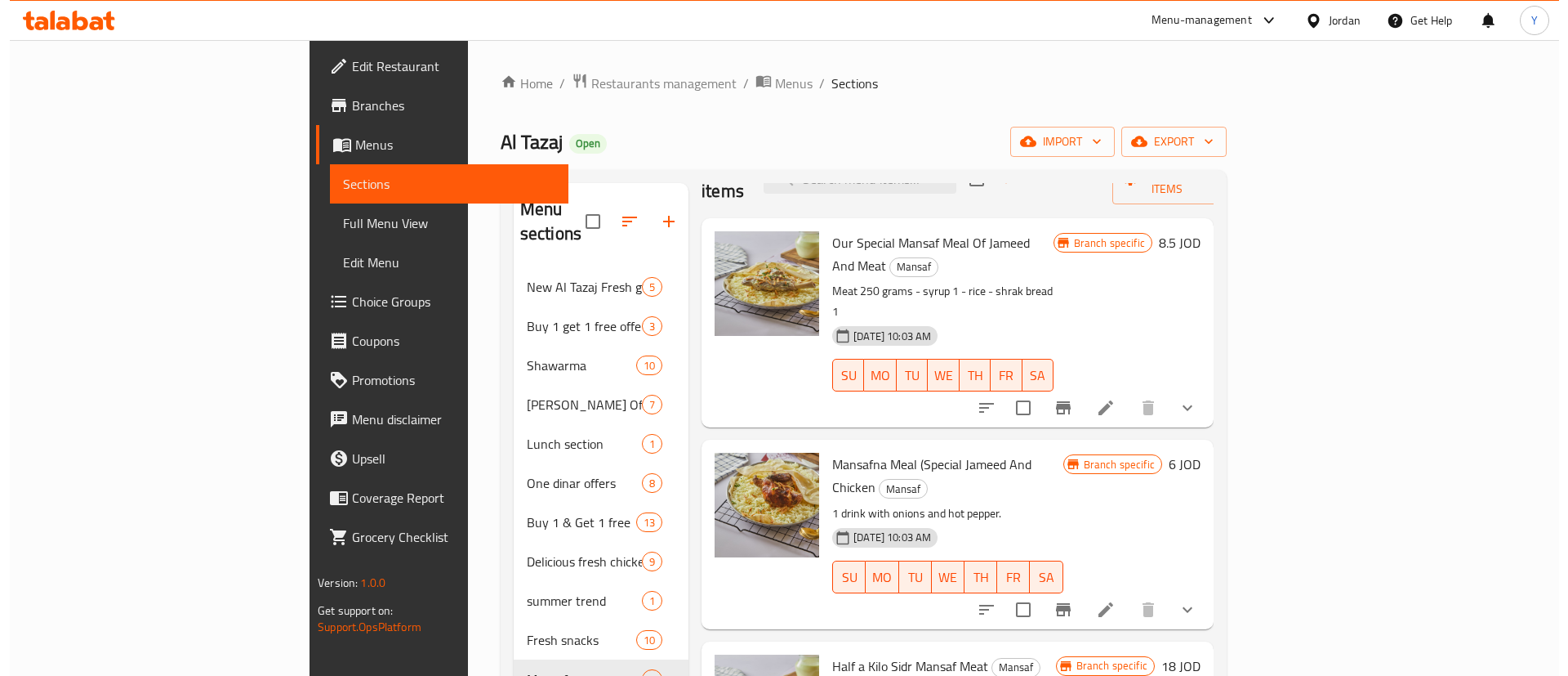
scroll to position [65, 0]
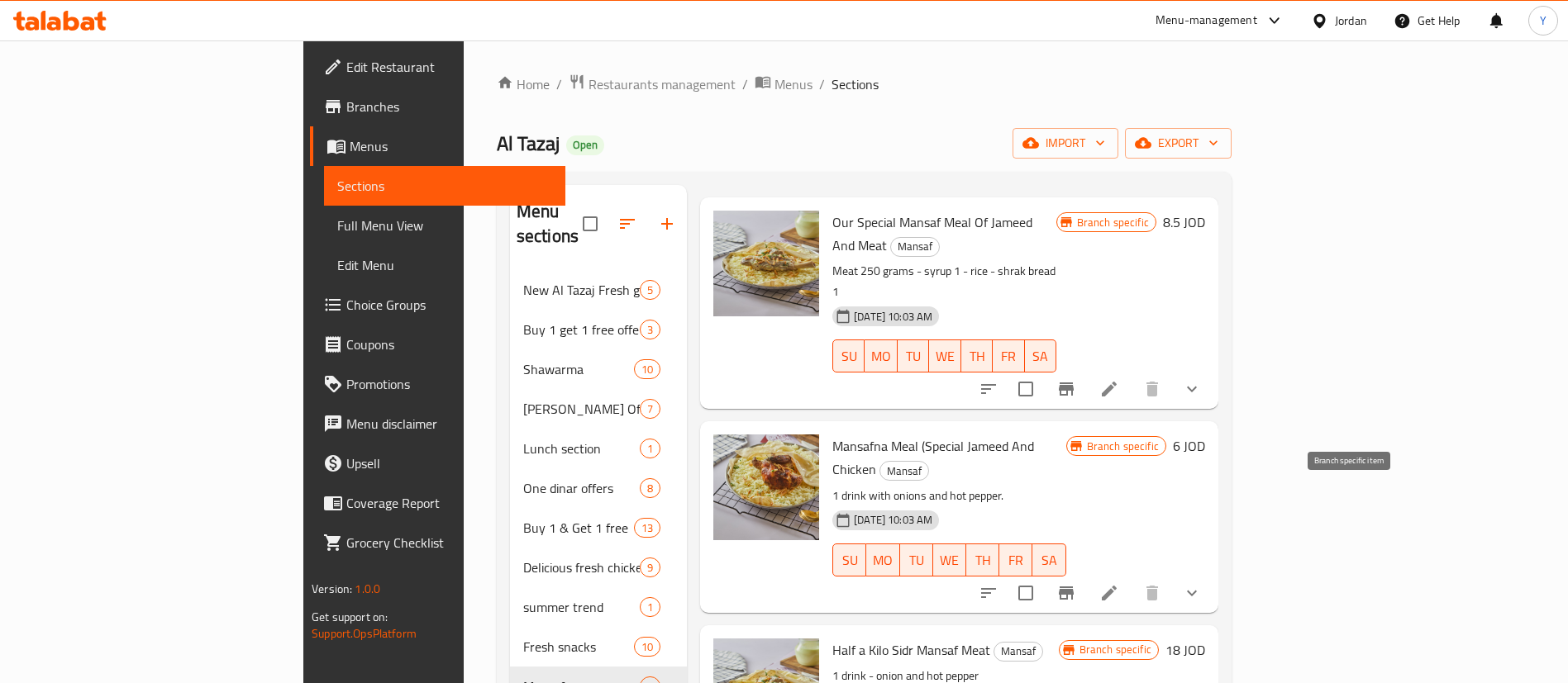
click at [1086, 573] on button "Branch-specific-item" at bounding box center [1066, 593] width 40 height 40
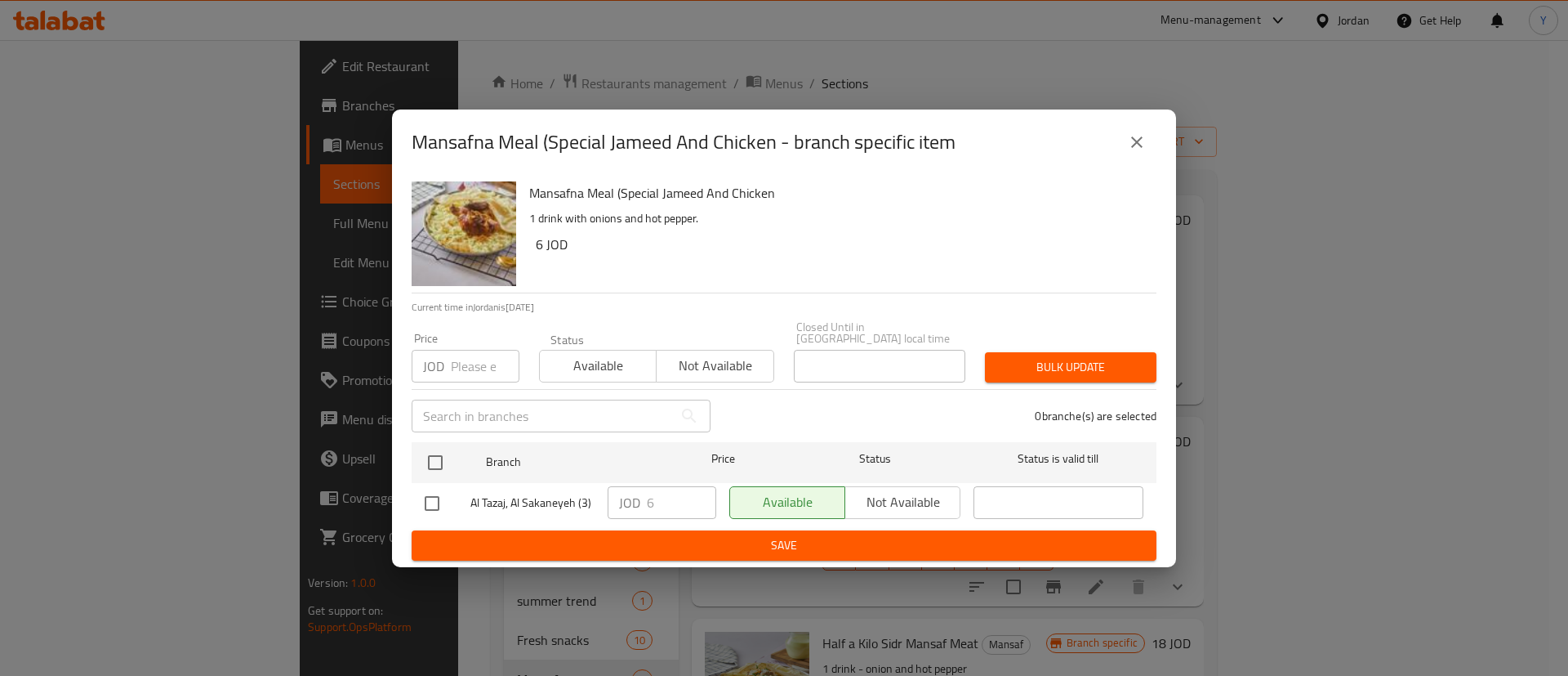
drag, startPoint x: 1136, startPoint y: 154, endPoint x: 1139, endPoint y: 165, distance: 11.4
click at [1137, 152] on icon "close" at bounding box center [1137, 142] width 20 height 20
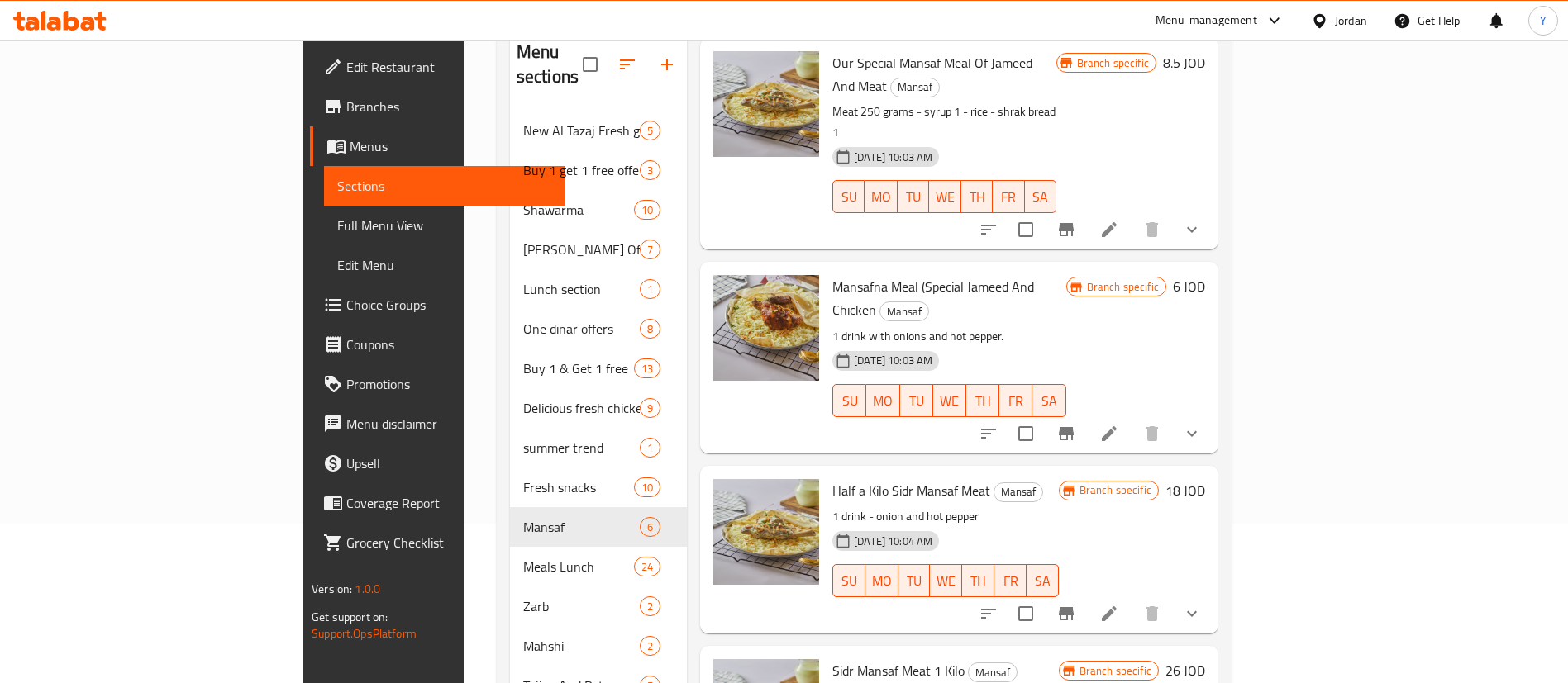
scroll to position [248, 0]
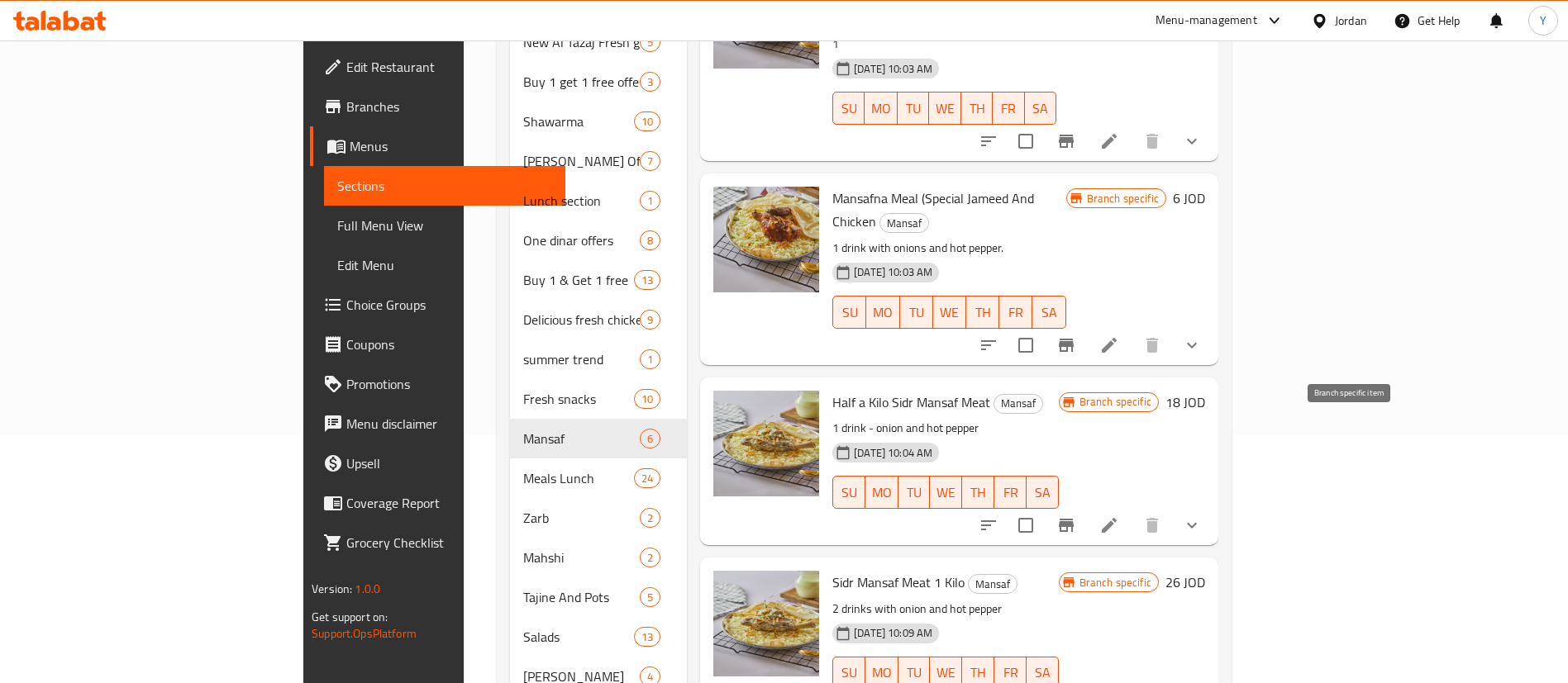
click at [1076, 516] on icon "Branch-specific-item" at bounding box center [1066, 525] width 20 height 20
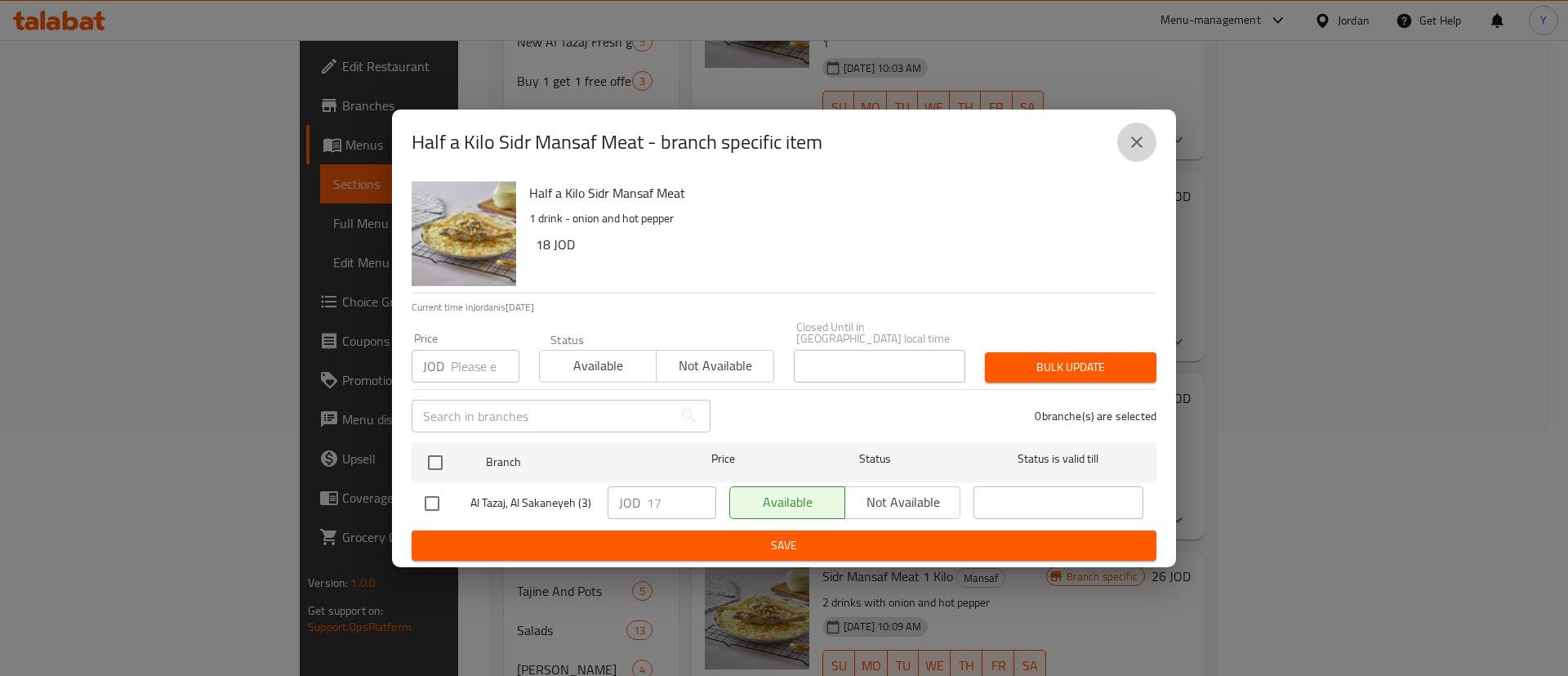
click at [1144, 144] on icon "close" at bounding box center [1137, 142] width 20 height 20
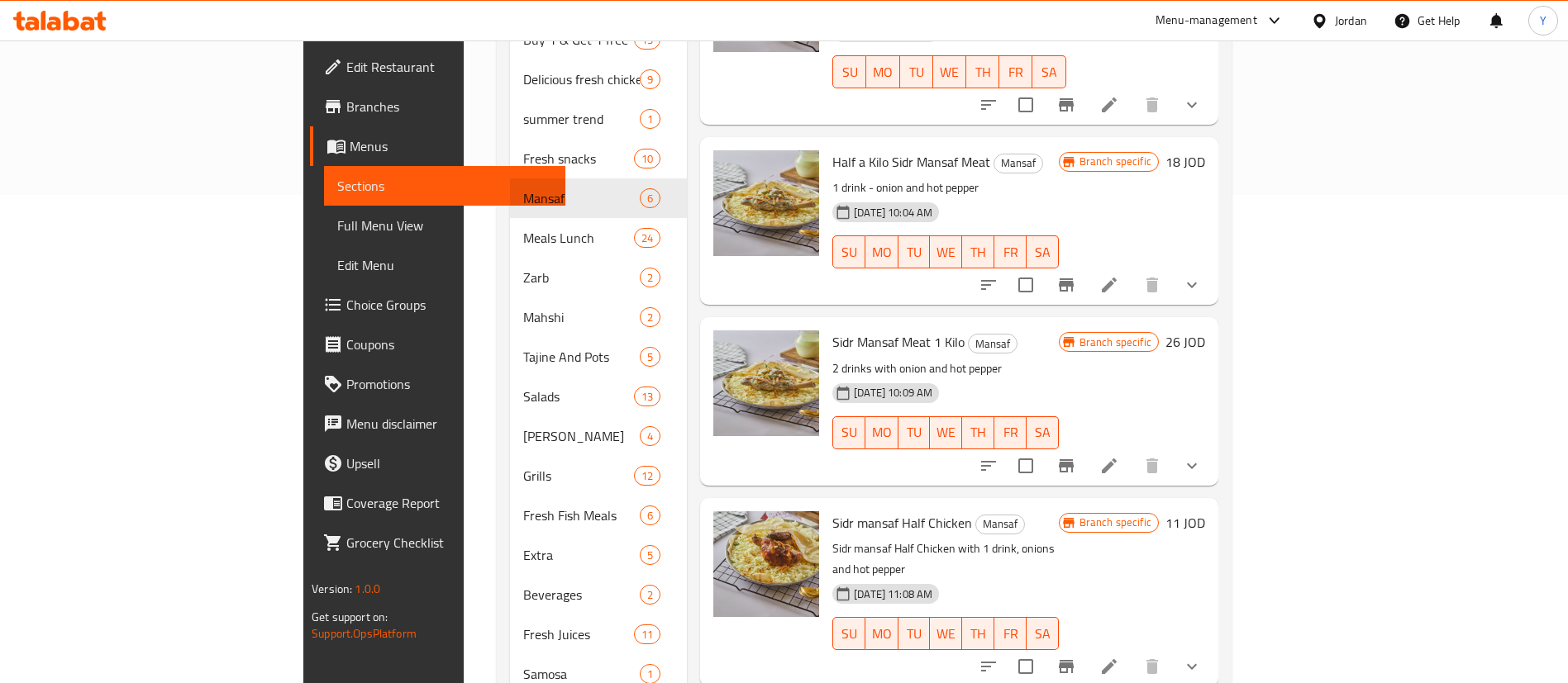
scroll to position [496, 0]
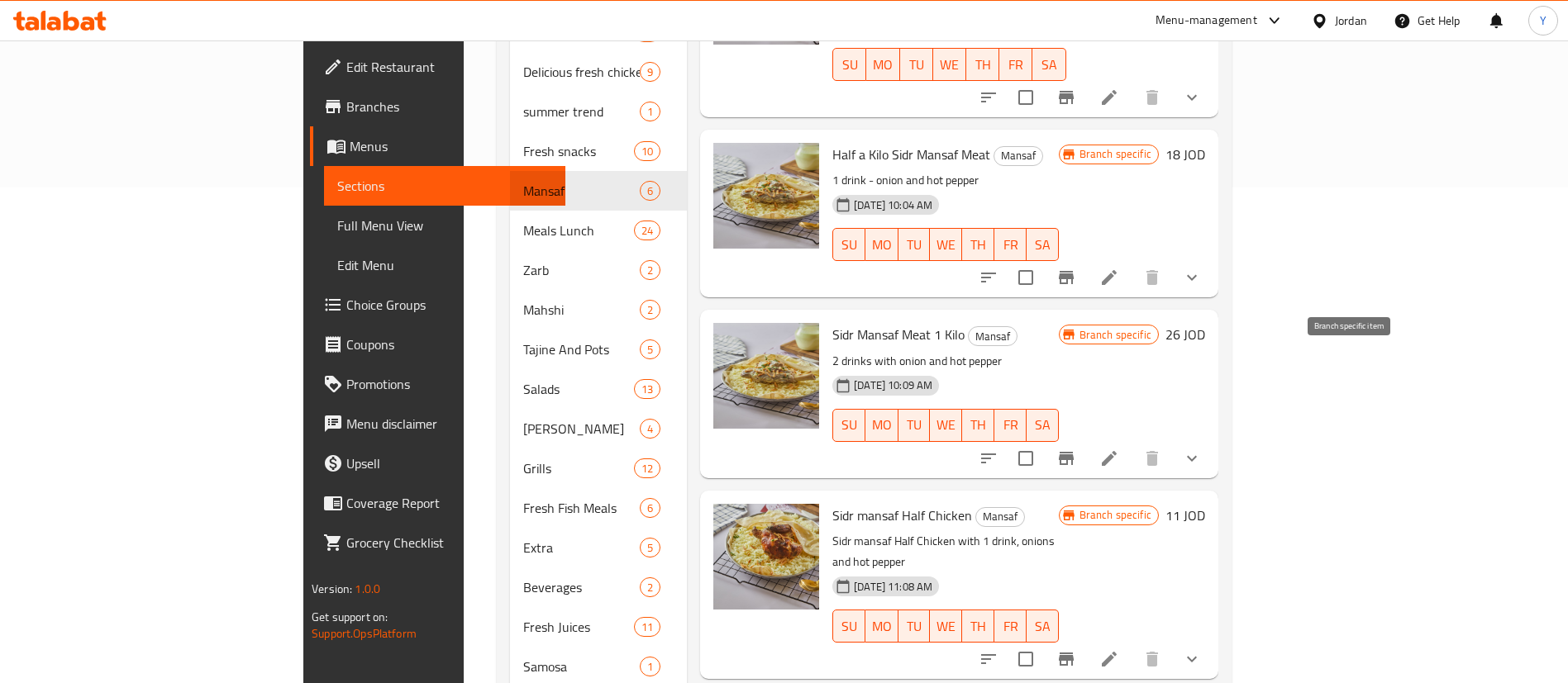
click at [1086, 439] on button "Branch-specific-item" at bounding box center [1066, 459] width 40 height 40
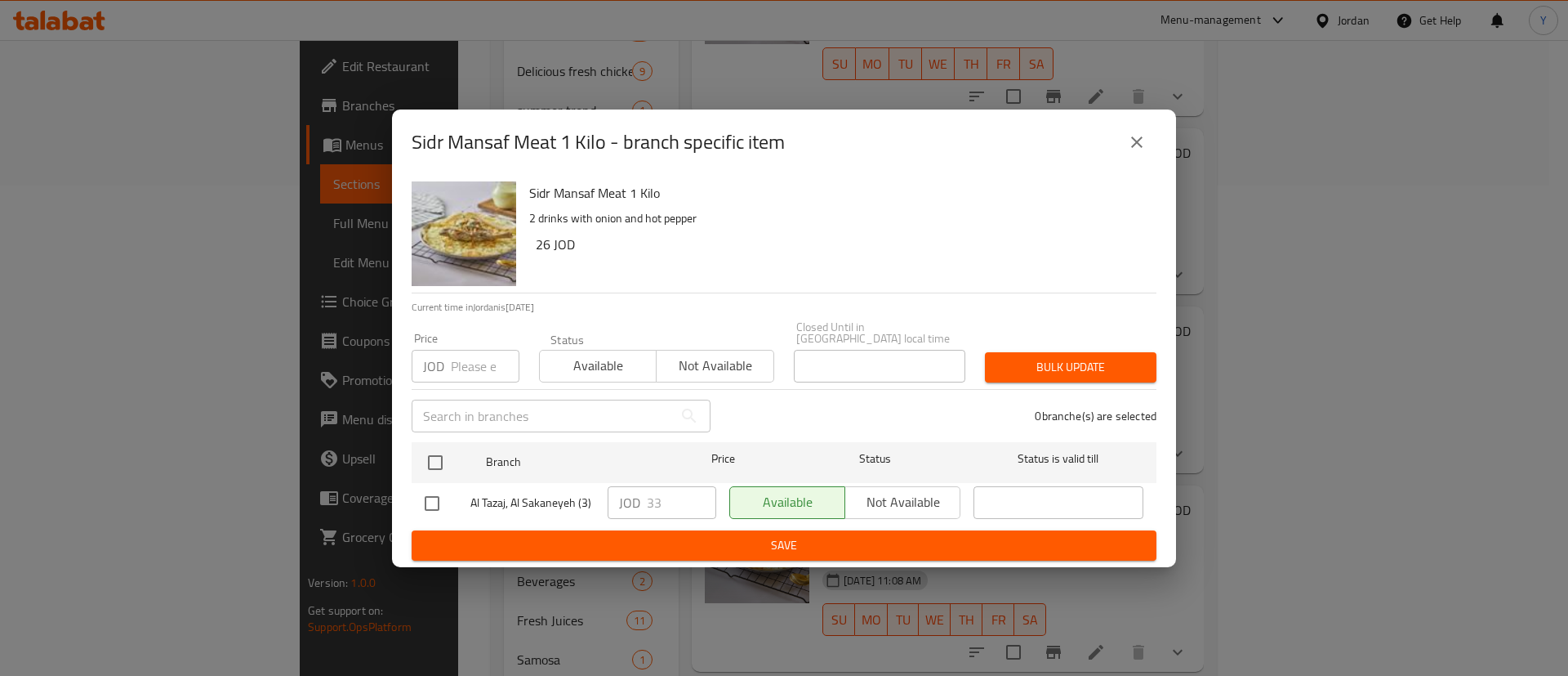
click at [1156, 148] on div "Sidr Mansaf Meat 1 Kilo - branch specific item" at bounding box center [784, 142] width 784 height 65
click at [1125, 141] on button "close" at bounding box center [1138, 142] width 39 height 39
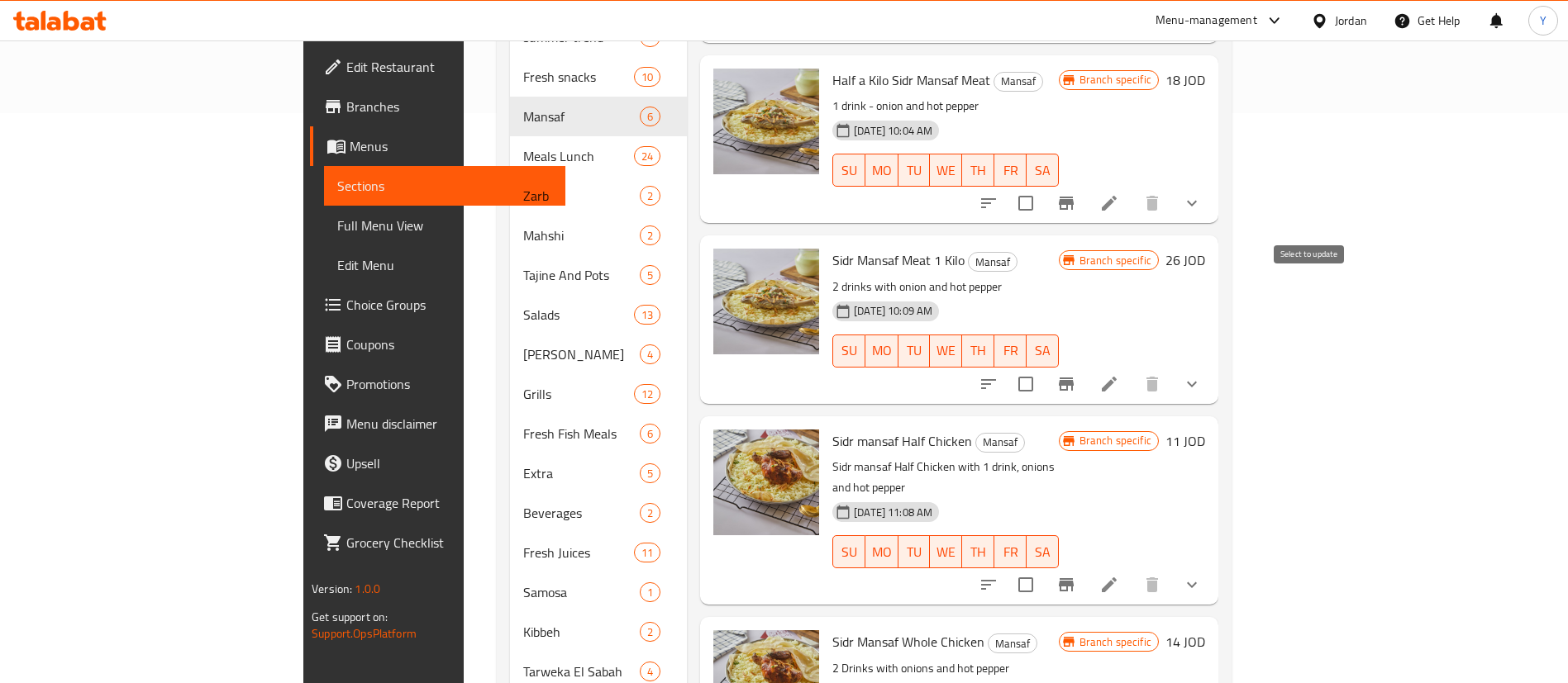
scroll to position [606, 0]
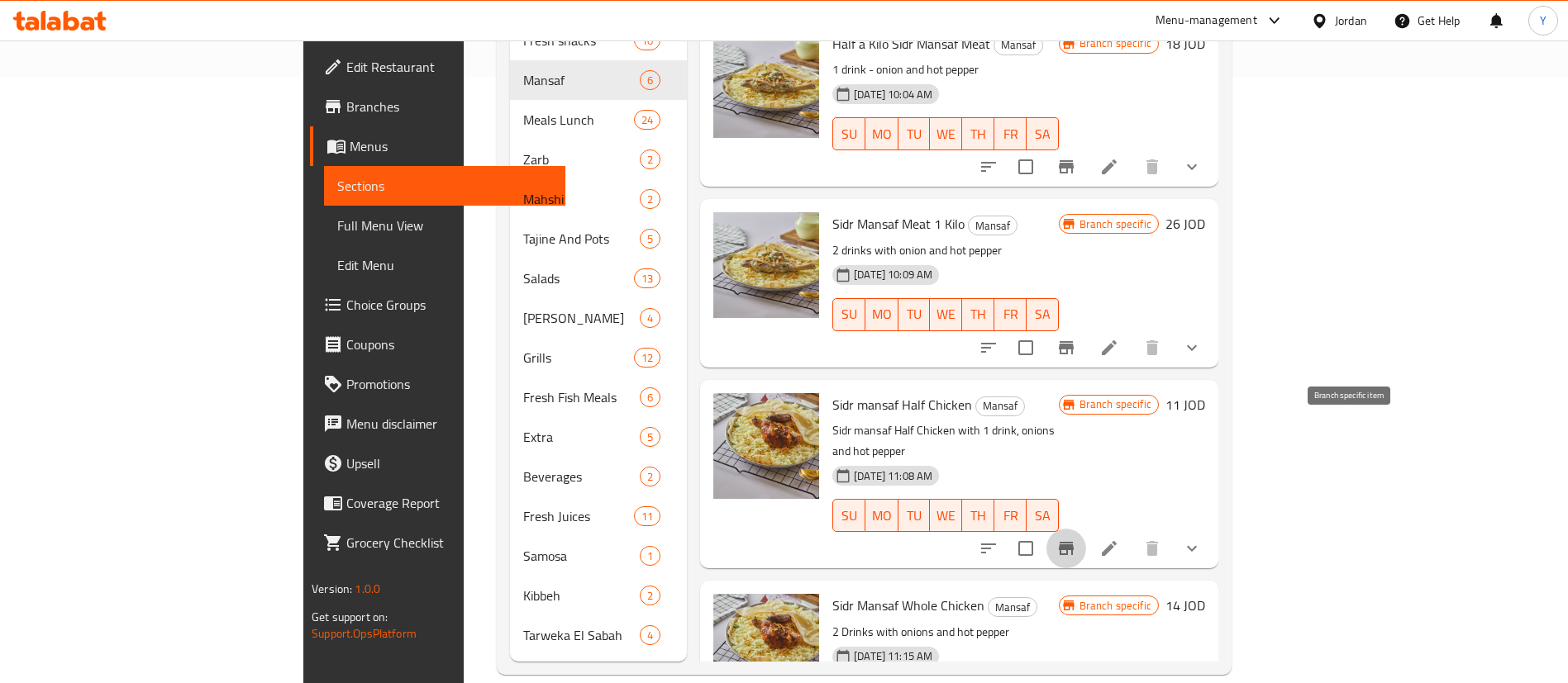
click at [1086, 529] on button "Branch-specific-item" at bounding box center [1066, 549] width 40 height 40
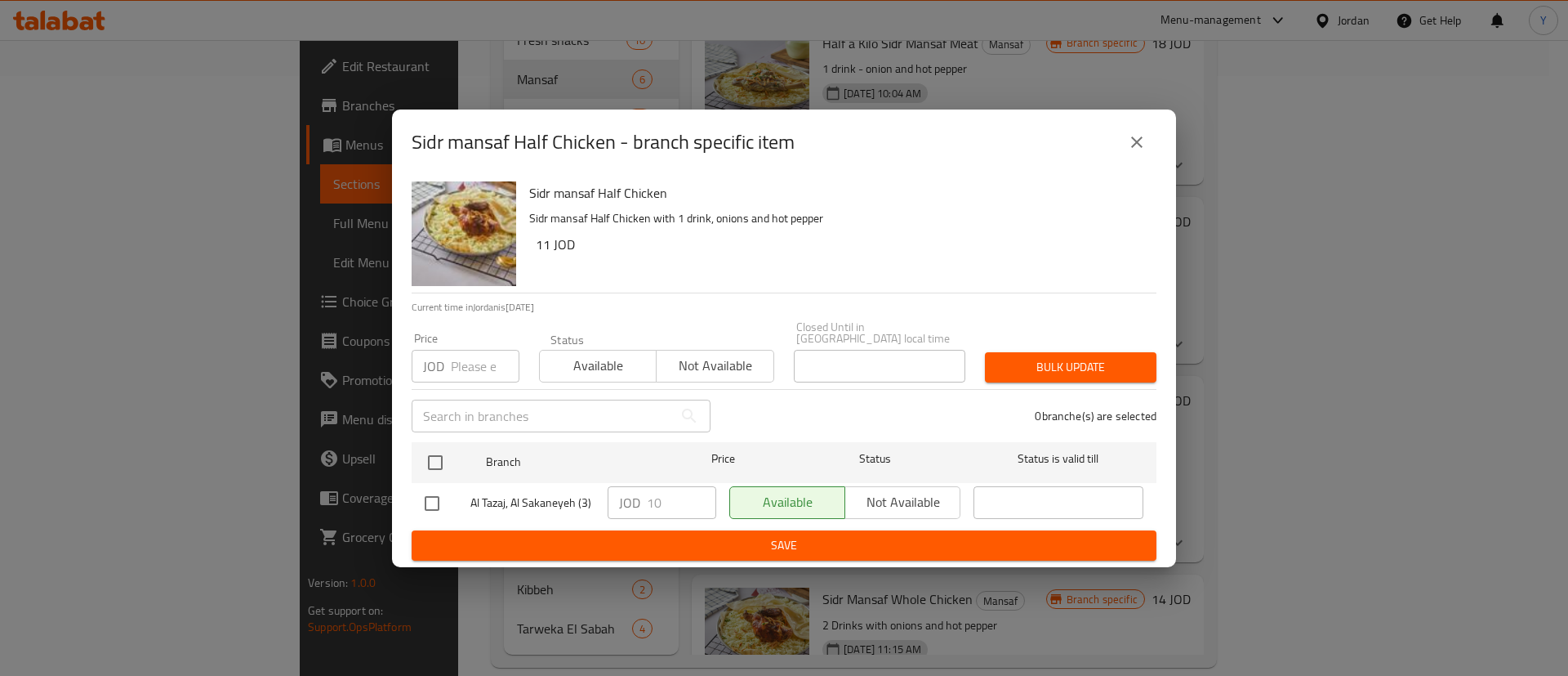
click at [1136, 142] on icon "close" at bounding box center [1137, 142] width 20 height 20
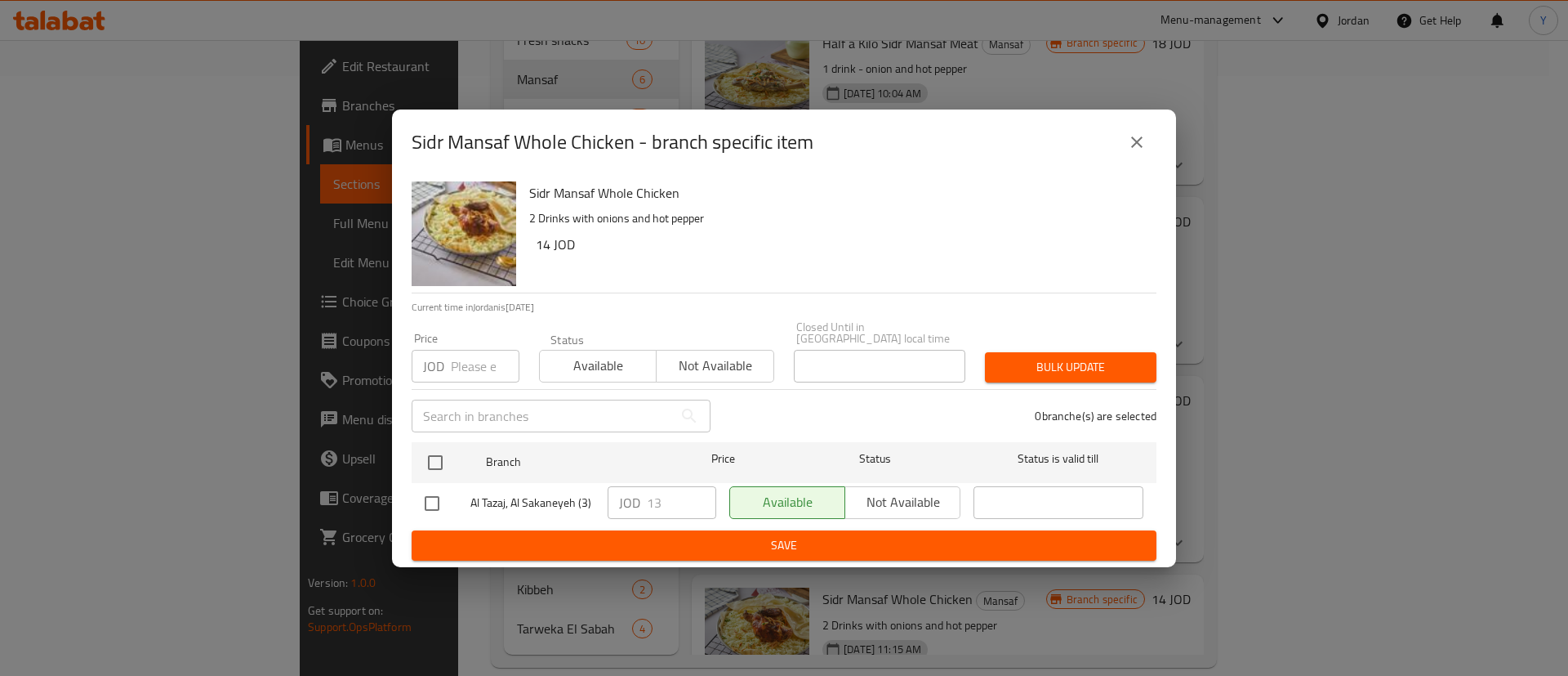
click at [1144, 152] on icon "close" at bounding box center [1137, 142] width 20 height 20
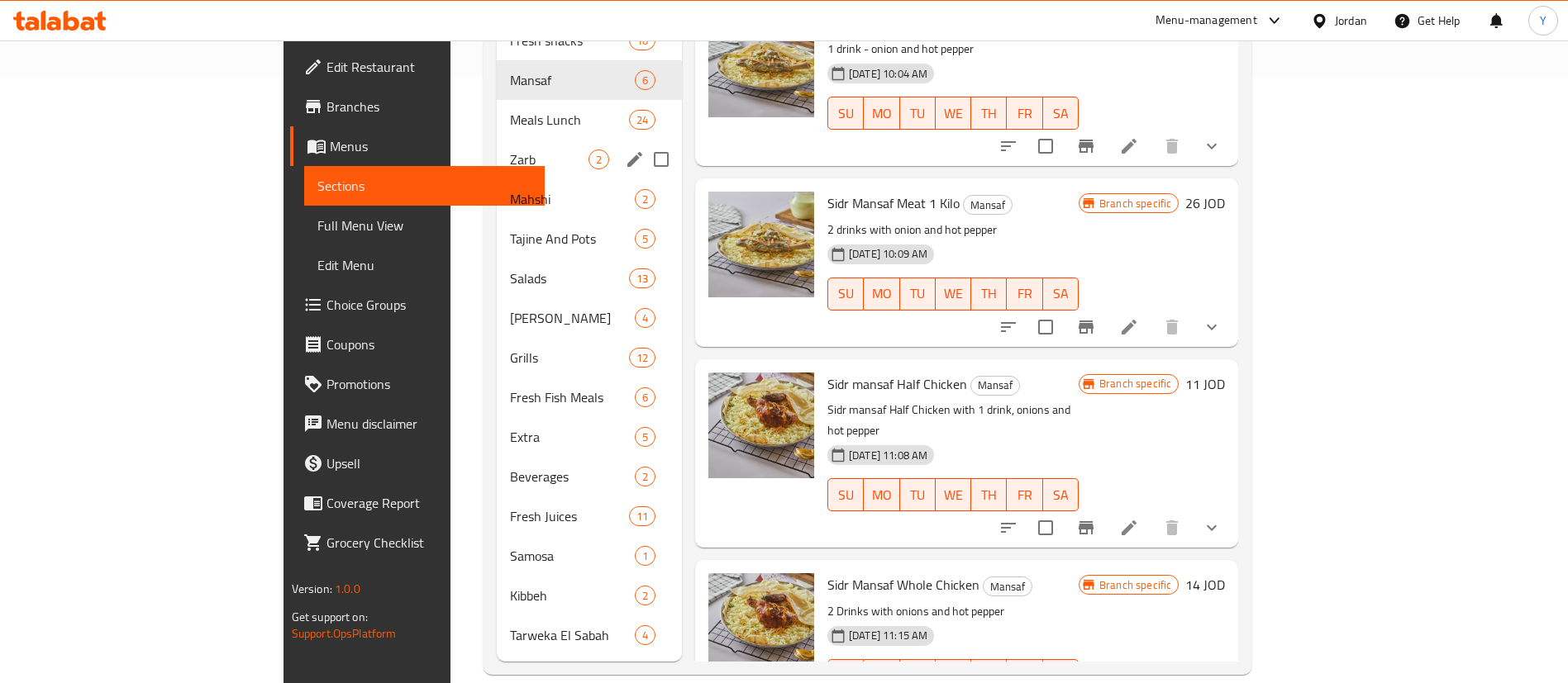
click at [510, 110] on span "Meals Lunch" at bounding box center [569, 120] width 119 height 20
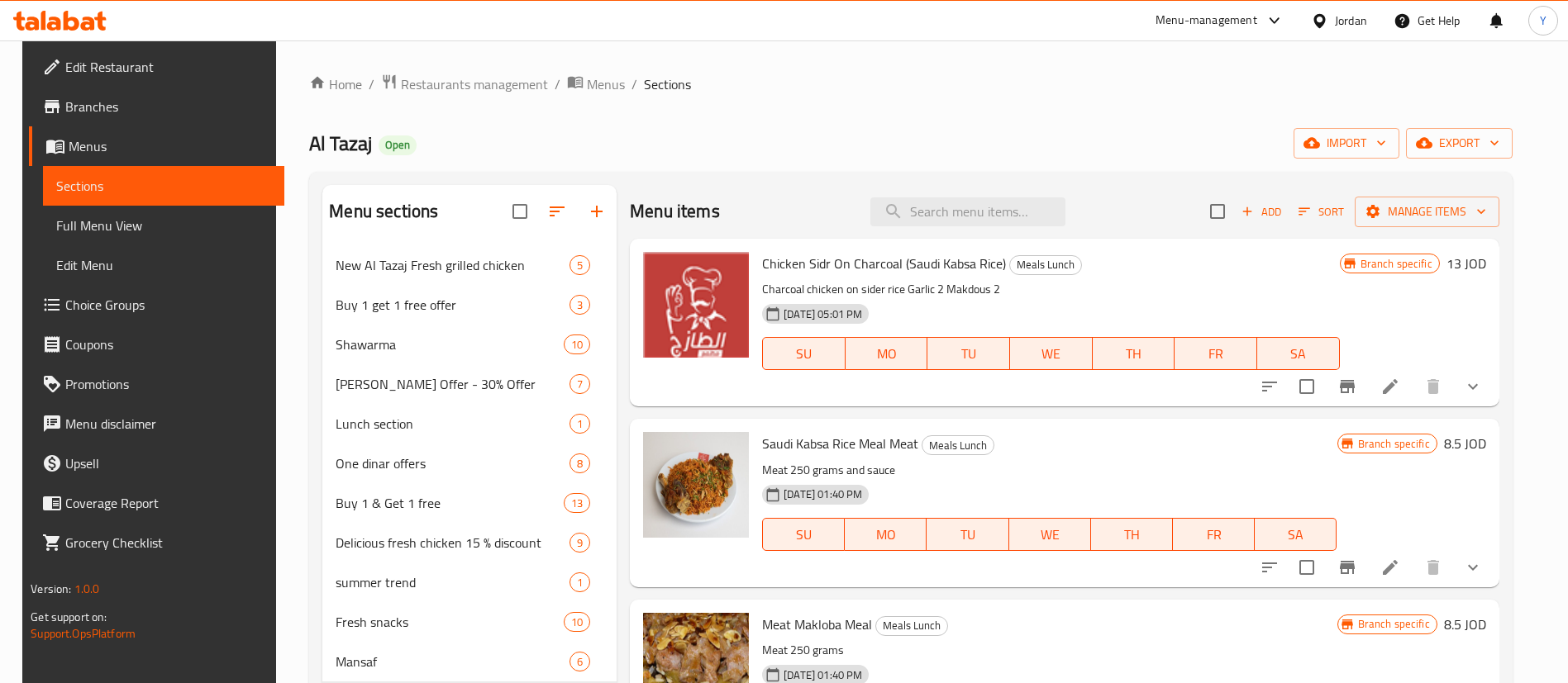
click at [1355, 393] on icon "Branch-specific-item" at bounding box center [1347, 386] width 15 height 13
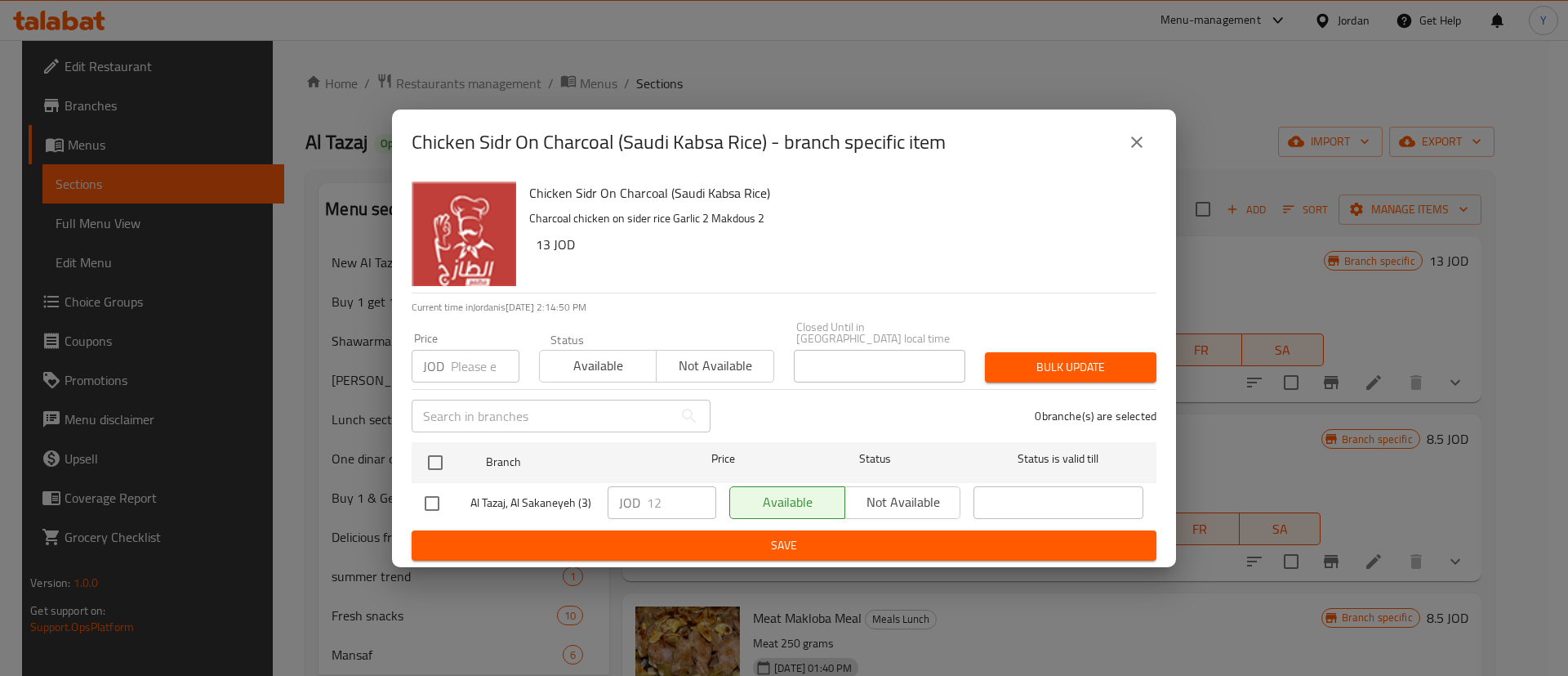
click at [1138, 149] on icon "close" at bounding box center [1137, 142] width 20 height 20
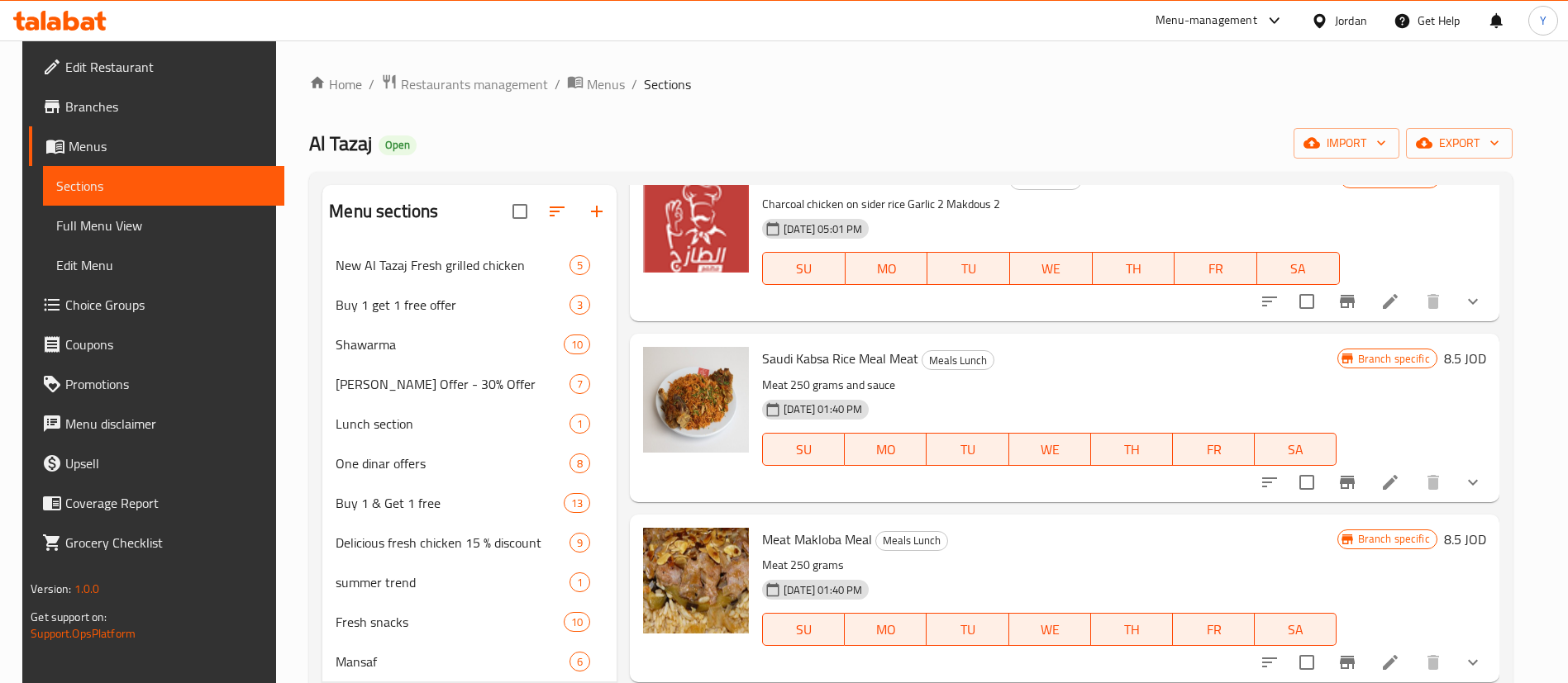
scroll to position [124, 0]
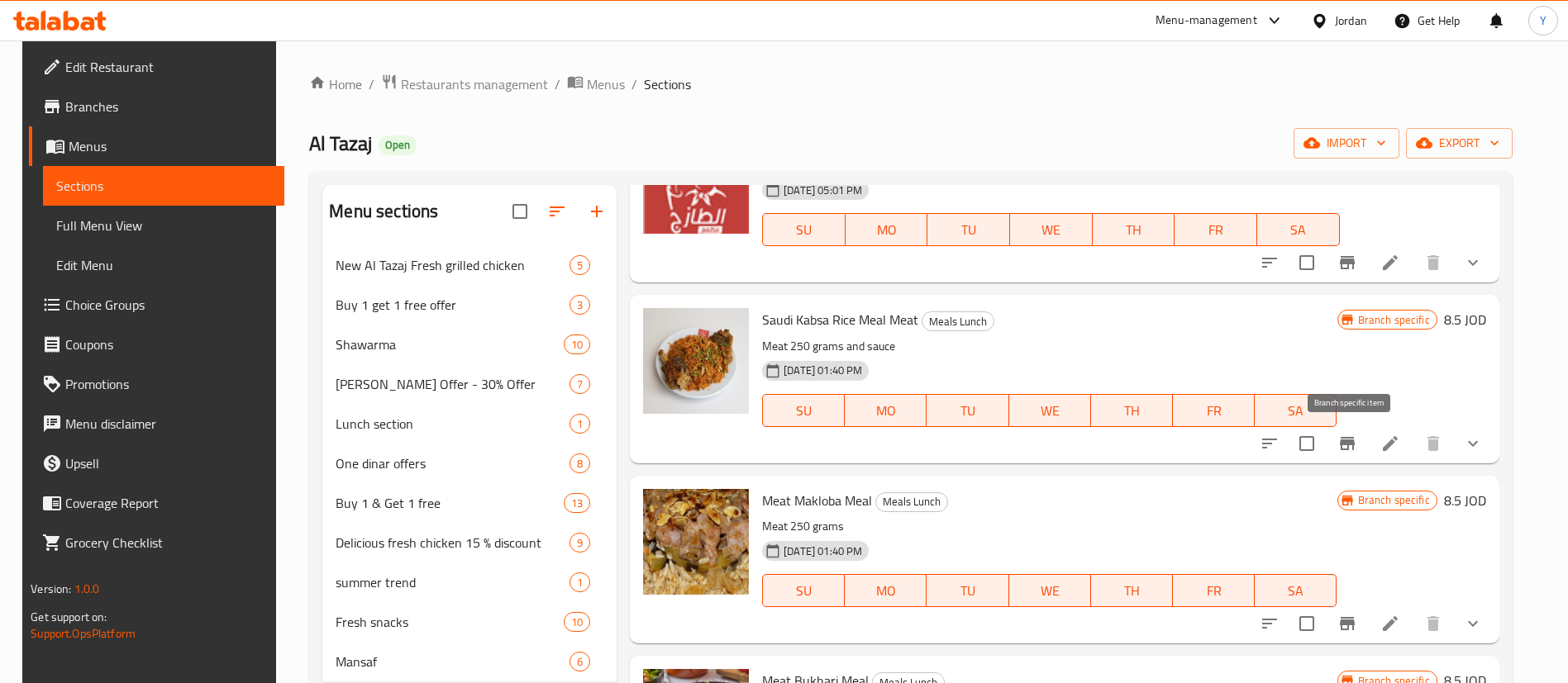
click at [1357, 448] on icon "Branch-specific-item" at bounding box center [1347, 443] width 20 height 20
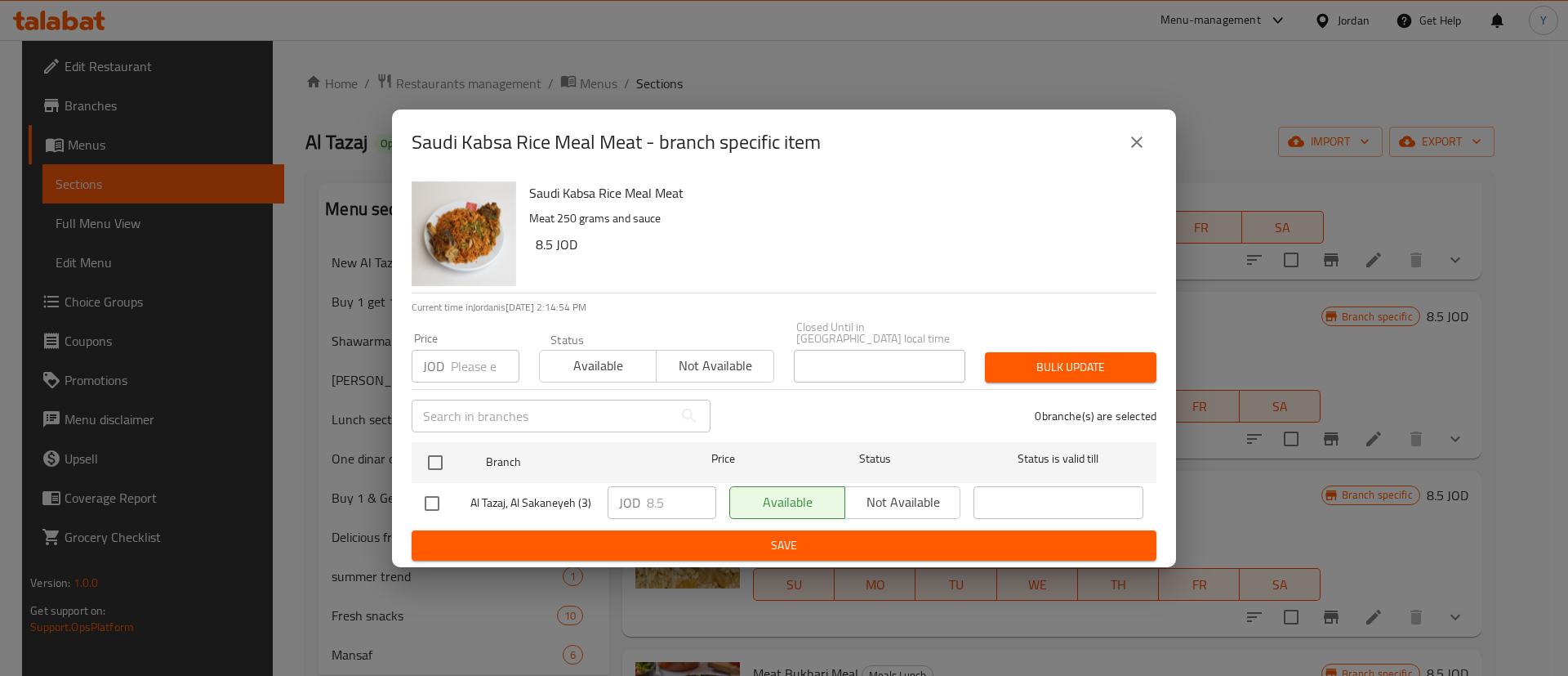
drag, startPoint x: 1132, startPoint y: 146, endPoint x: 1132, endPoint y: 154, distance: 8.0
click at [1132, 147] on icon "close" at bounding box center [1137, 142] width 20 height 20
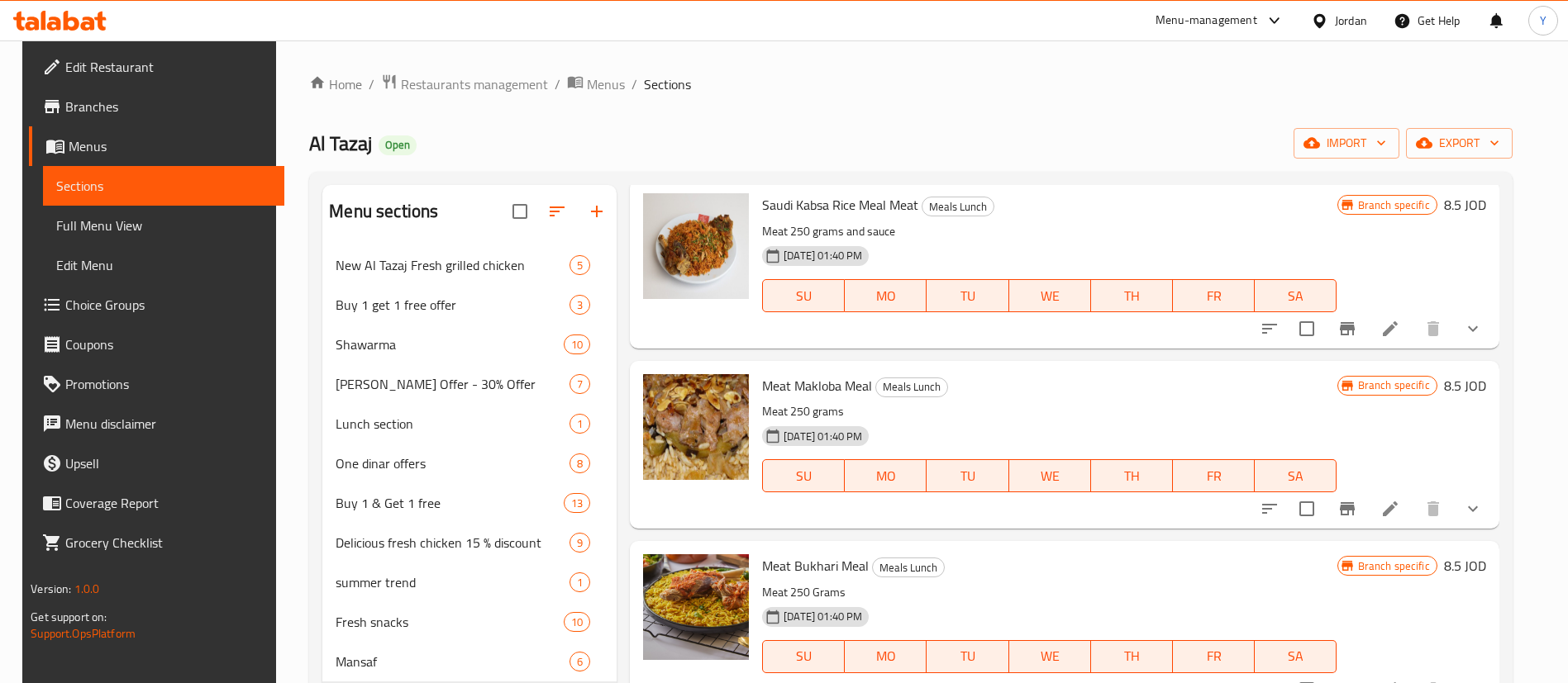
scroll to position [248, 0]
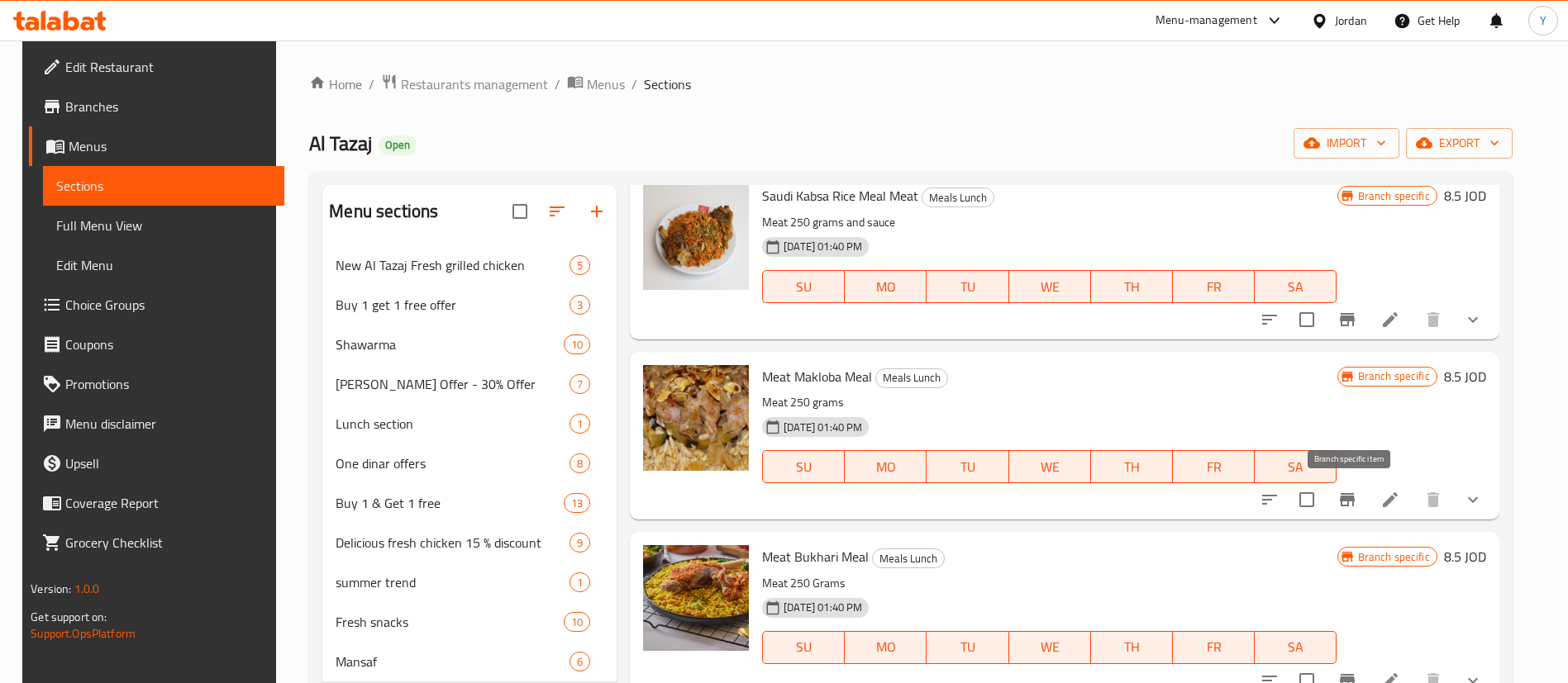
click at [1340, 494] on icon "Branch-specific-item" at bounding box center [1347, 499] width 20 height 20
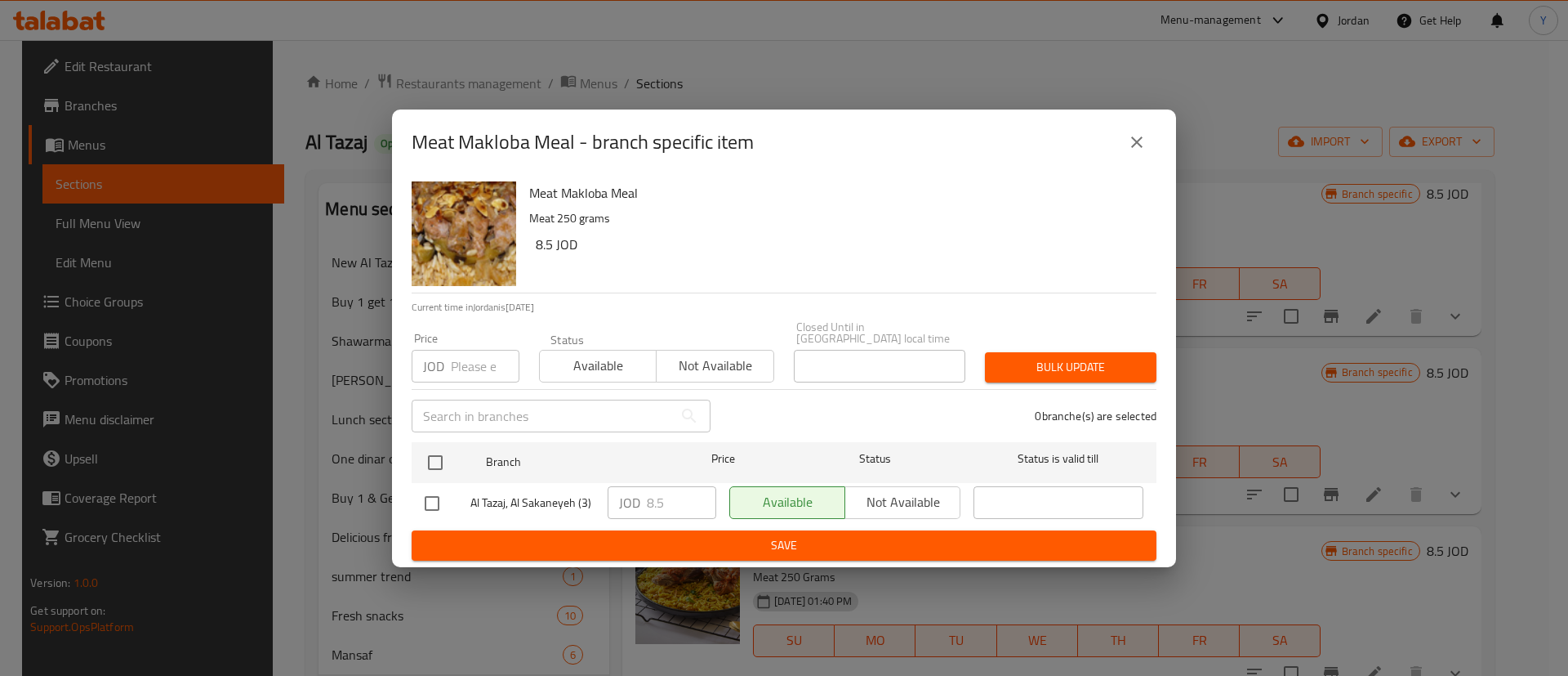
click at [1146, 135] on button "close" at bounding box center [1138, 142] width 39 height 39
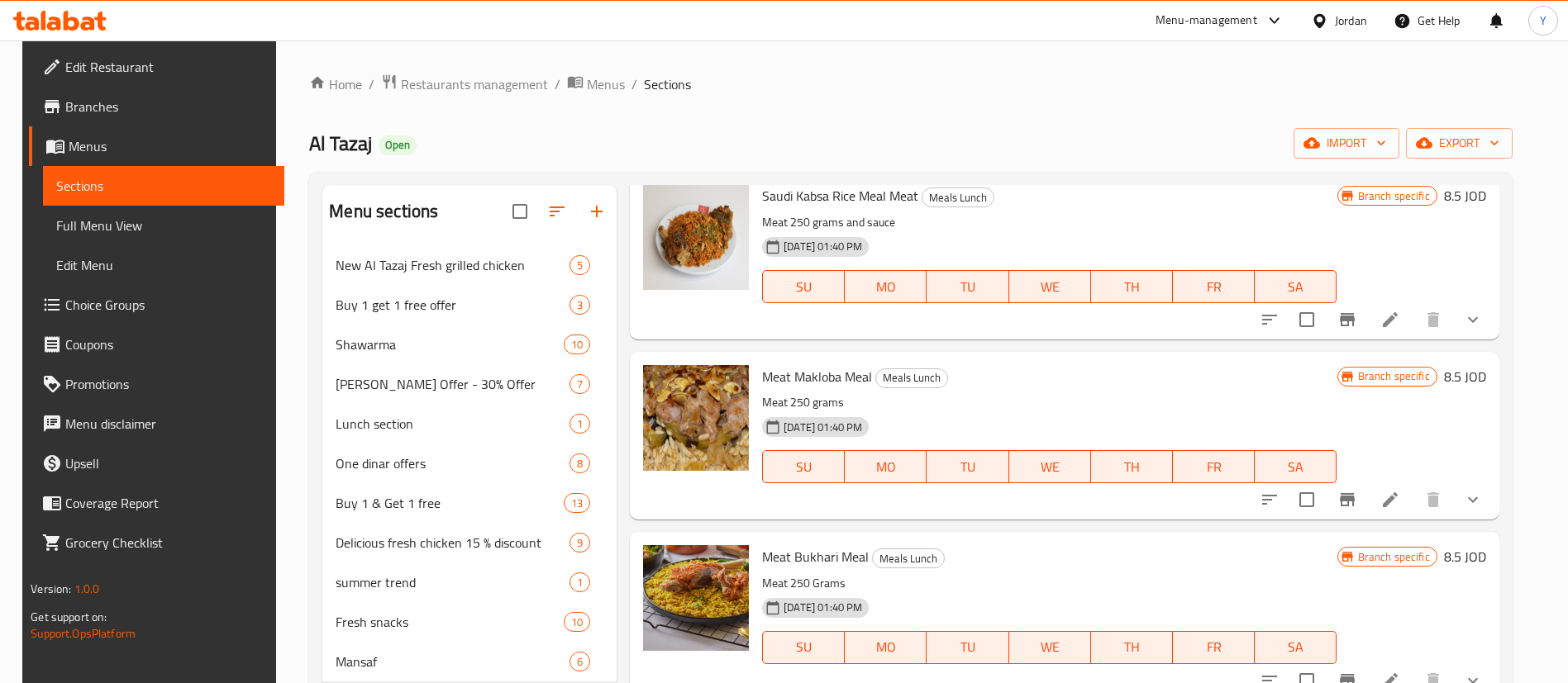
scroll to position [620, 0]
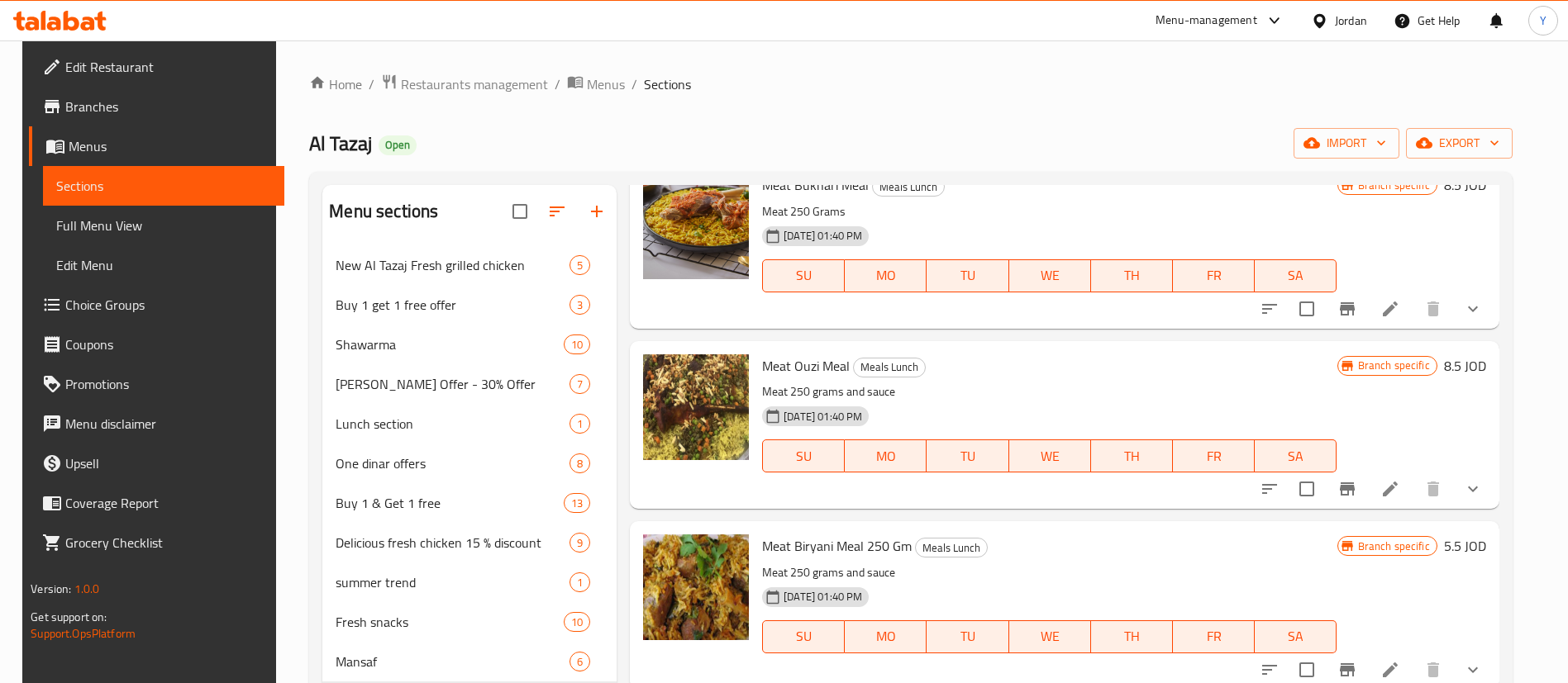
click at [1347, 289] on button "Branch-specific-item" at bounding box center [1347, 309] width 40 height 40
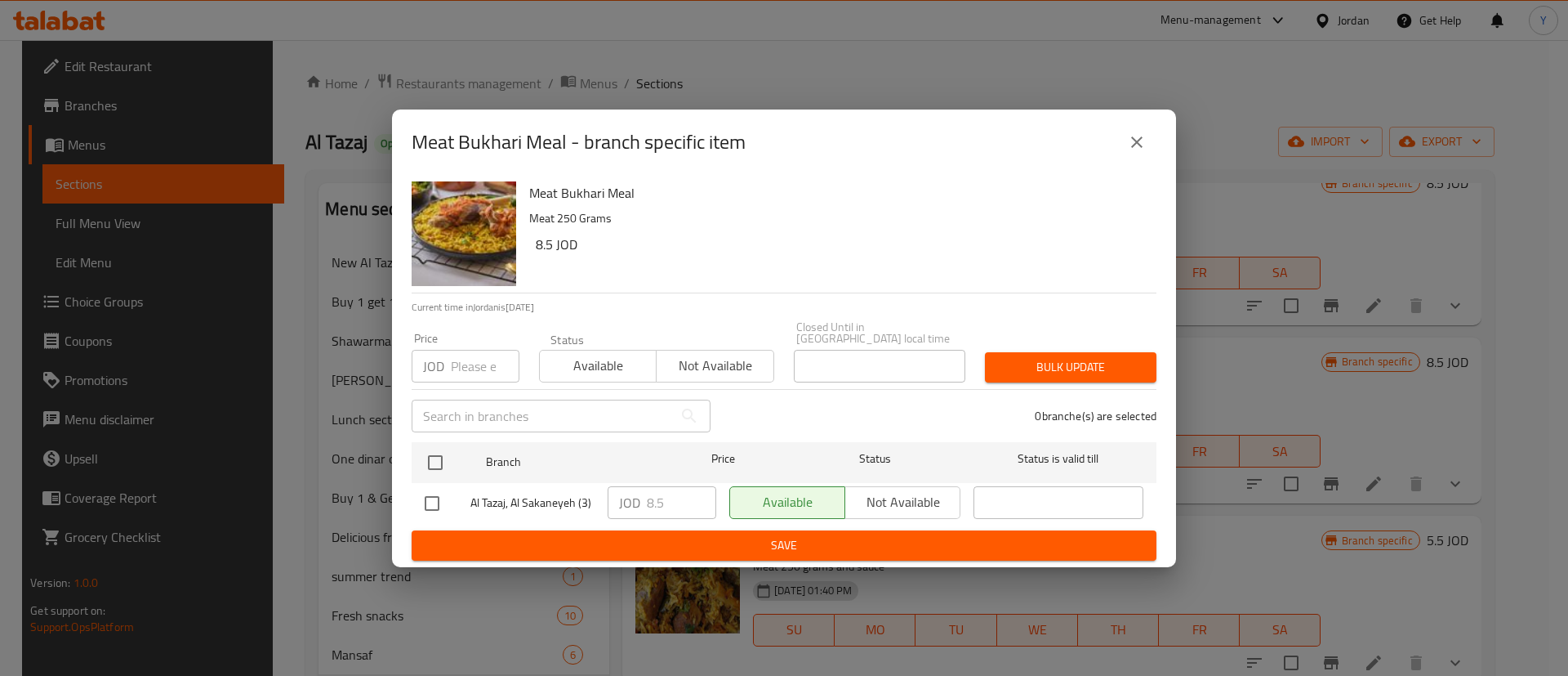
click at [1139, 148] on icon "close" at bounding box center [1137, 142] width 11 height 11
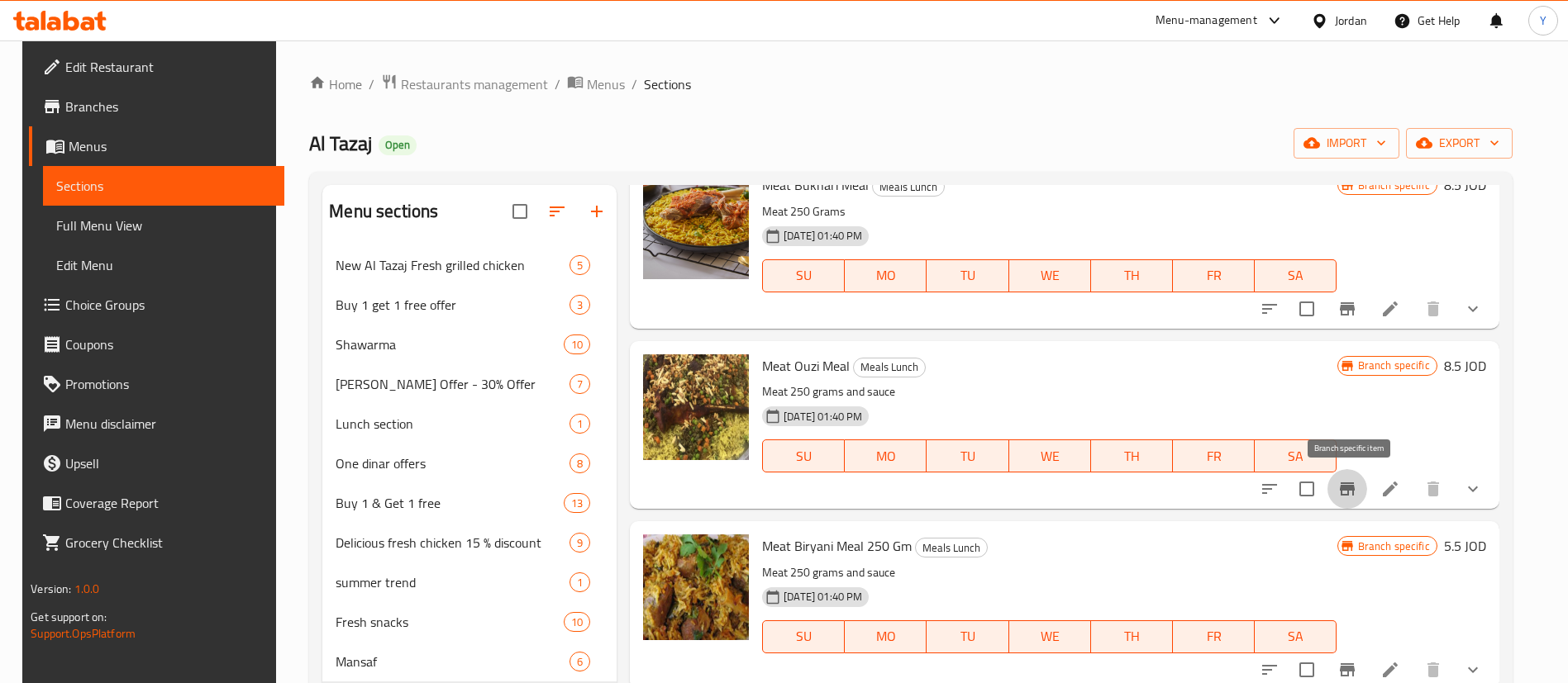
click at [1351, 495] on icon "Branch-specific-item" at bounding box center [1347, 488] width 15 height 13
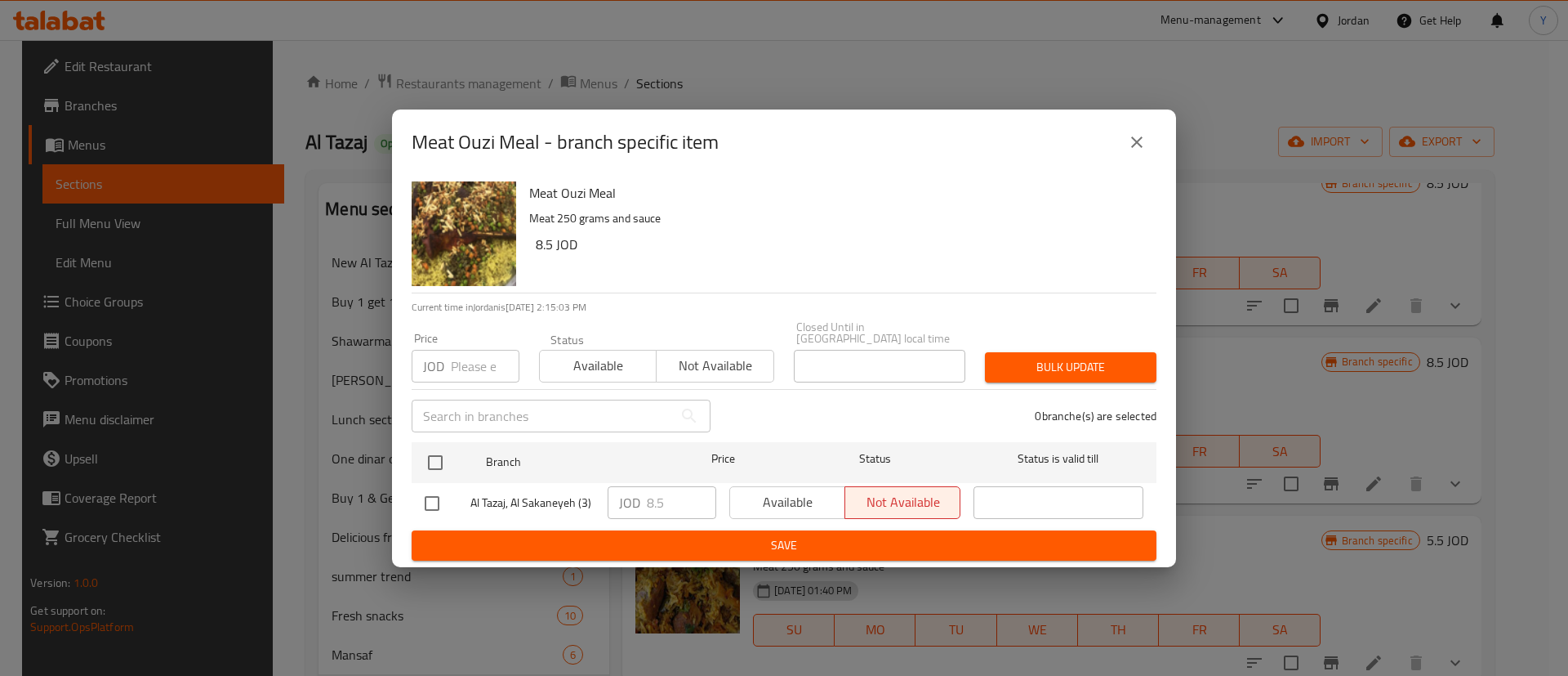
click at [437, 498] on input "checkbox" at bounding box center [432, 504] width 34 height 34
checkbox input "true"
click at [747, 498] on span "Available" at bounding box center [787, 503] width 102 height 24
click at [747, 535] on span "Save" at bounding box center [784, 546] width 719 height 21
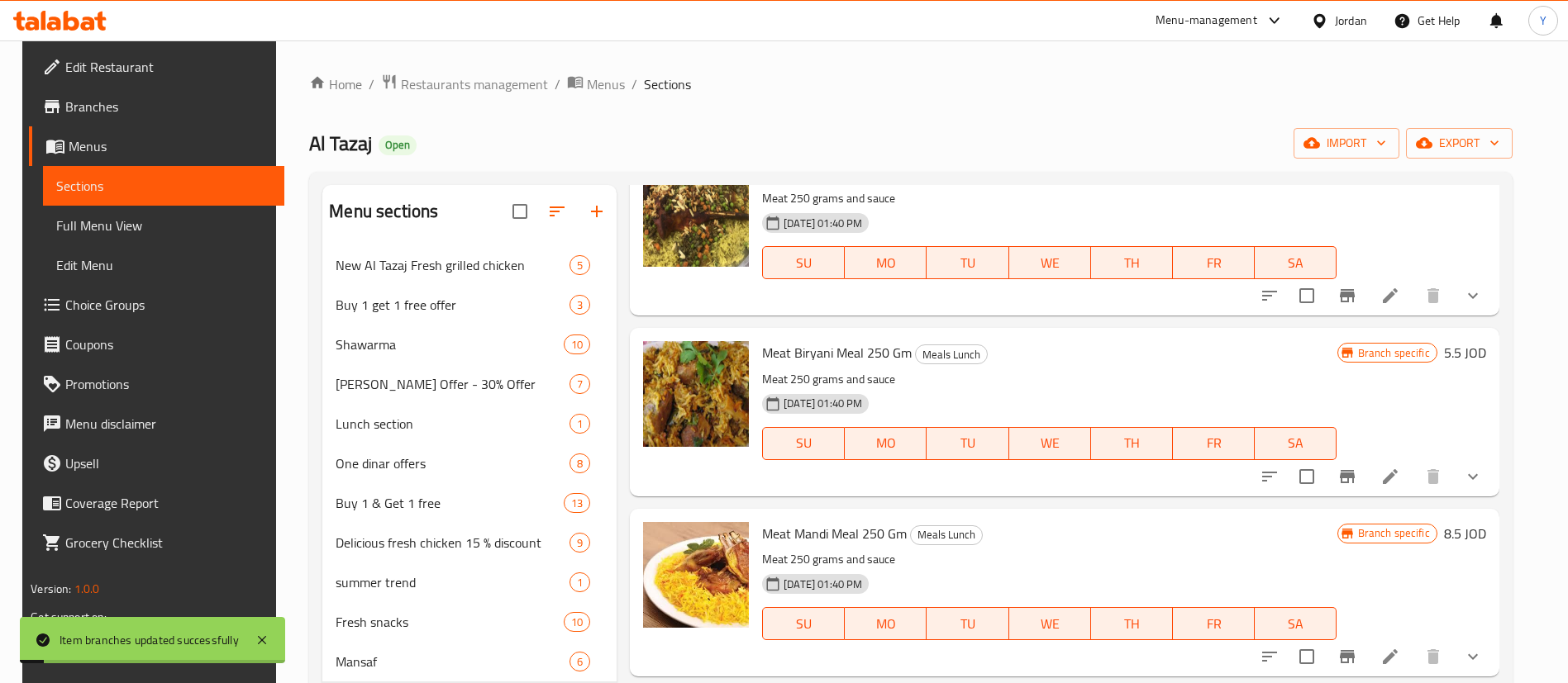
scroll to position [868, 0]
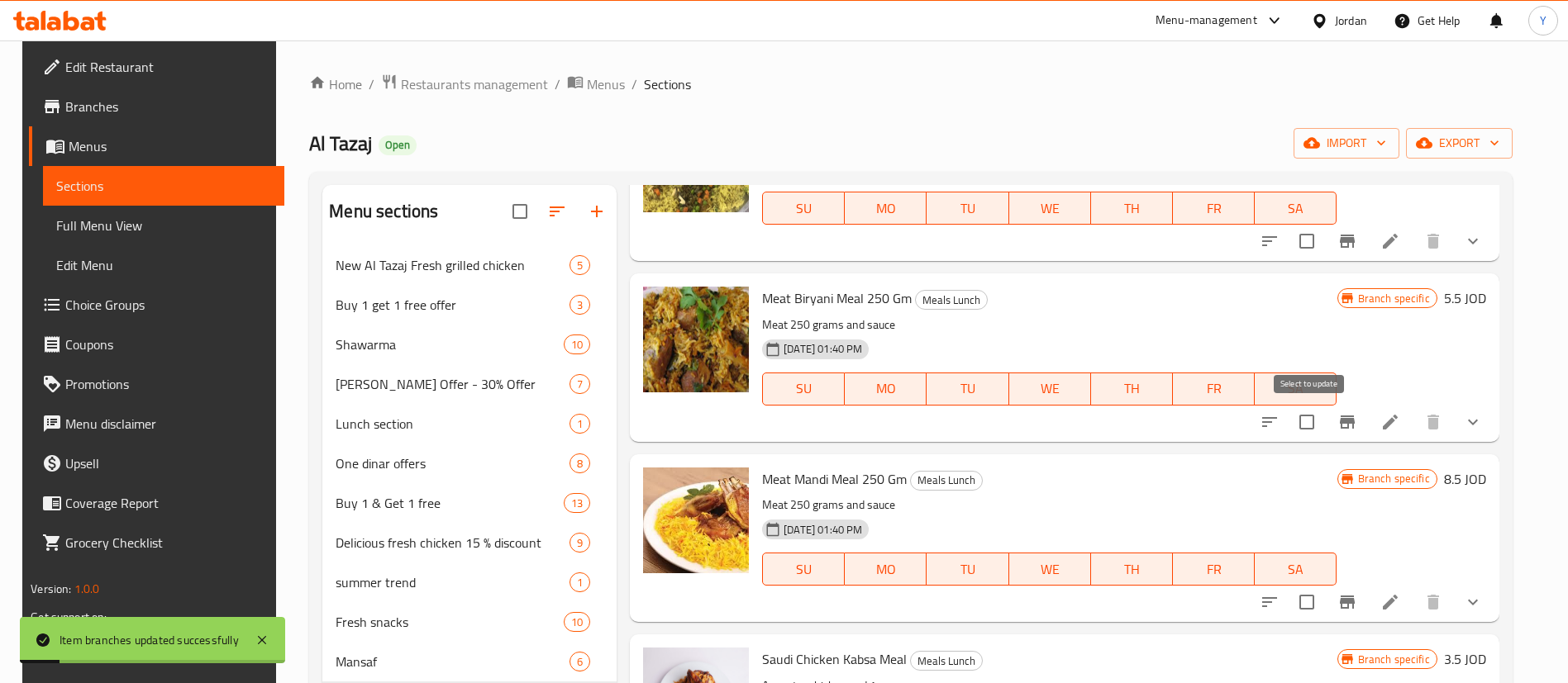
click at [1340, 424] on icon "Branch-specific-item" at bounding box center [1347, 421] width 20 height 20
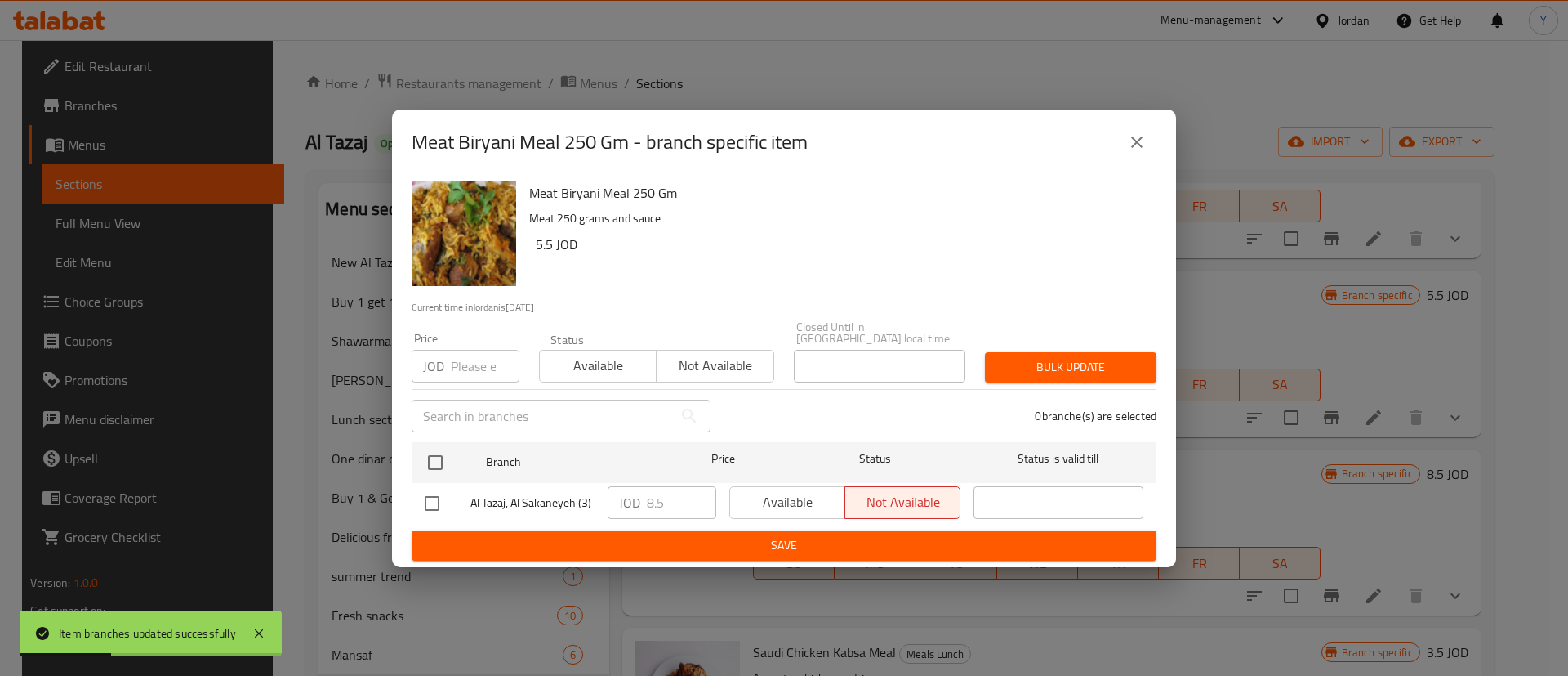
click at [434, 497] on input "checkbox" at bounding box center [432, 504] width 34 height 34
checkbox input "true"
click at [751, 491] on span "Available" at bounding box center [787, 503] width 102 height 24
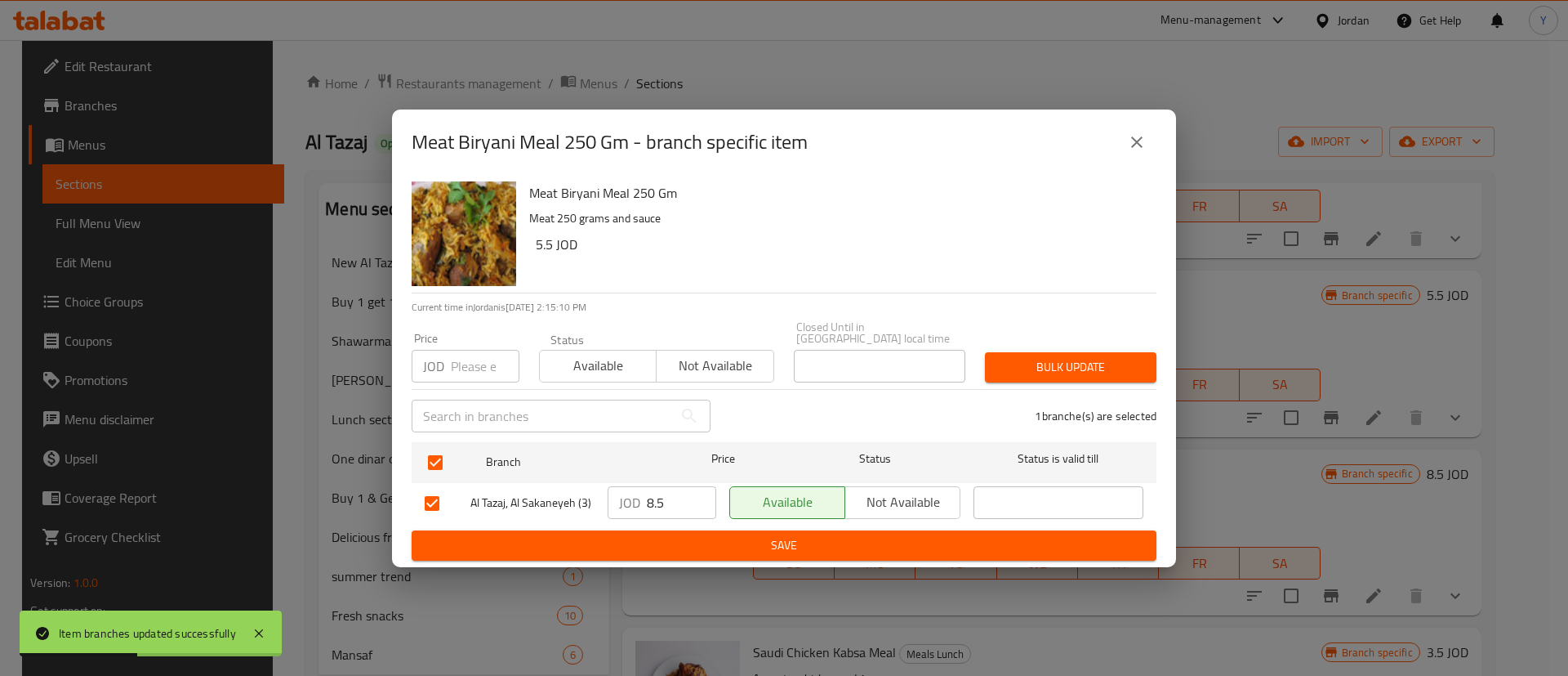
click at [787, 516] on div "Available Not available" at bounding box center [844, 503] width 244 height 47
click at [961, 535] on span "Save" at bounding box center [784, 546] width 719 height 21
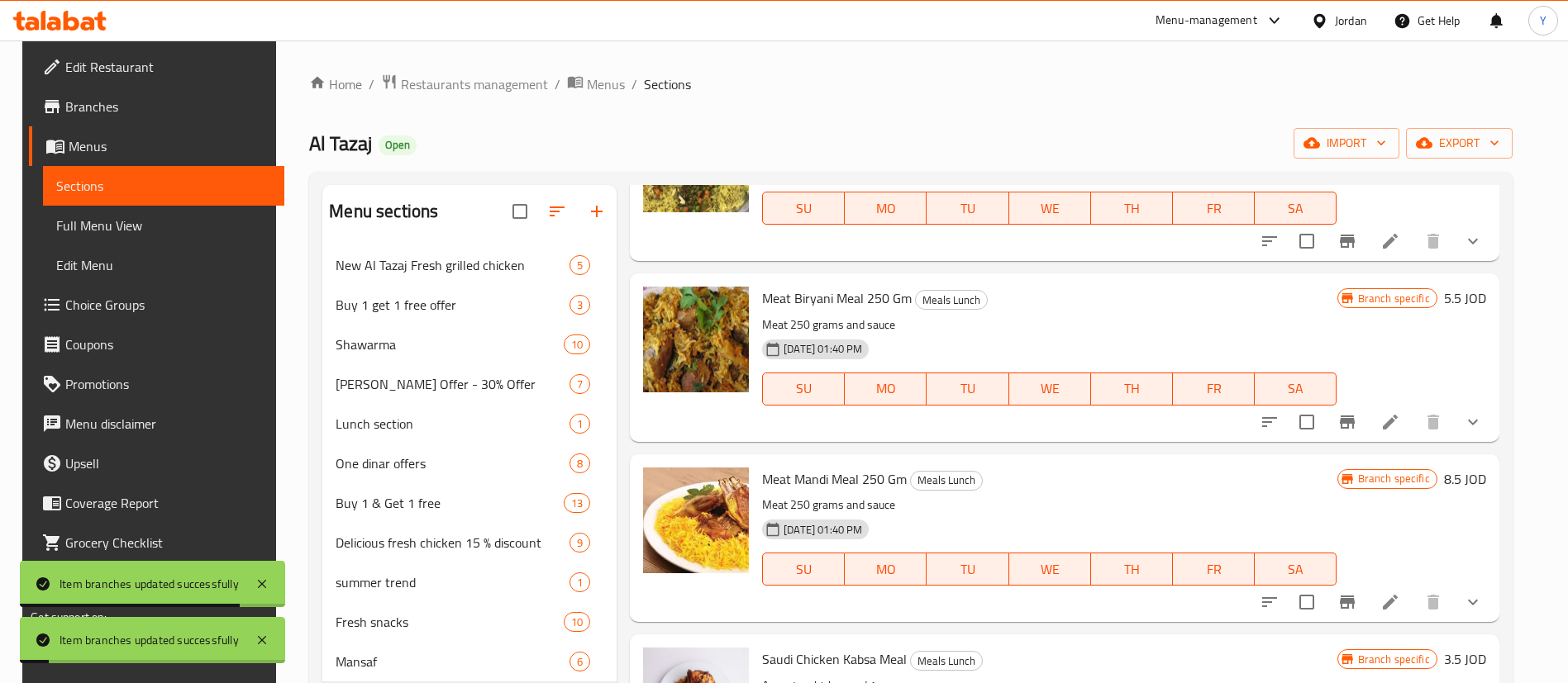
scroll to position [1115, 0]
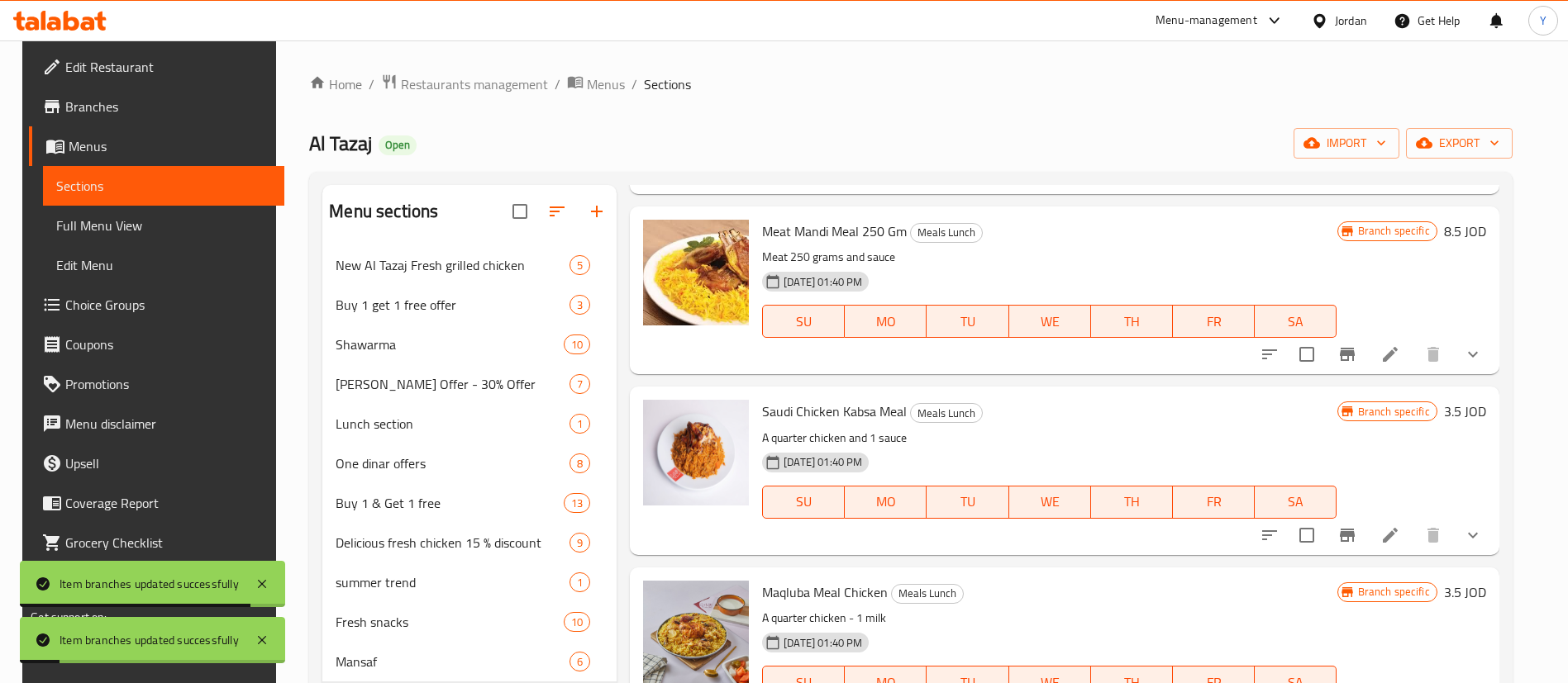
click at [1340, 355] on icon "Branch-specific-item" at bounding box center [1347, 354] width 20 height 20
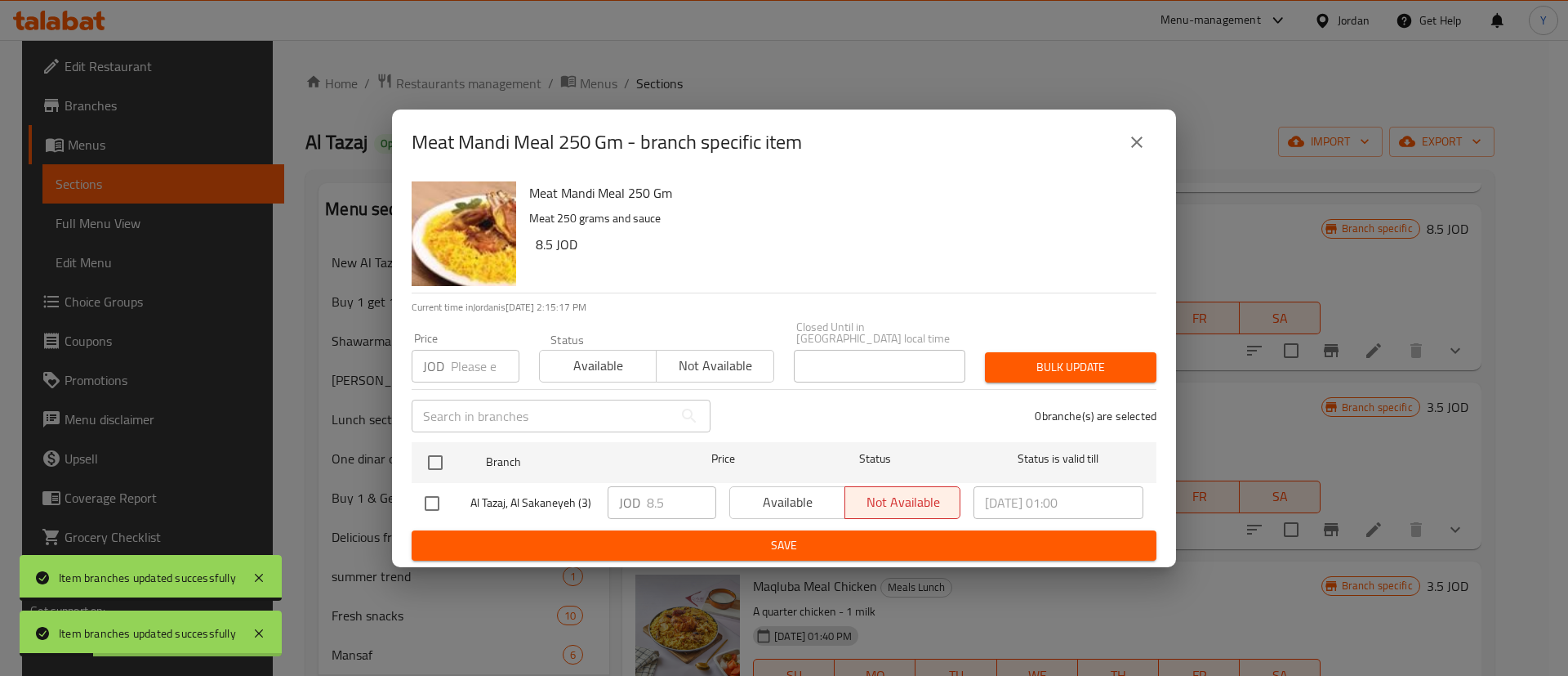
click at [425, 505] on input "checkbox" at bounding box center [432, 504] width 34 height 34
checkbox input "true"
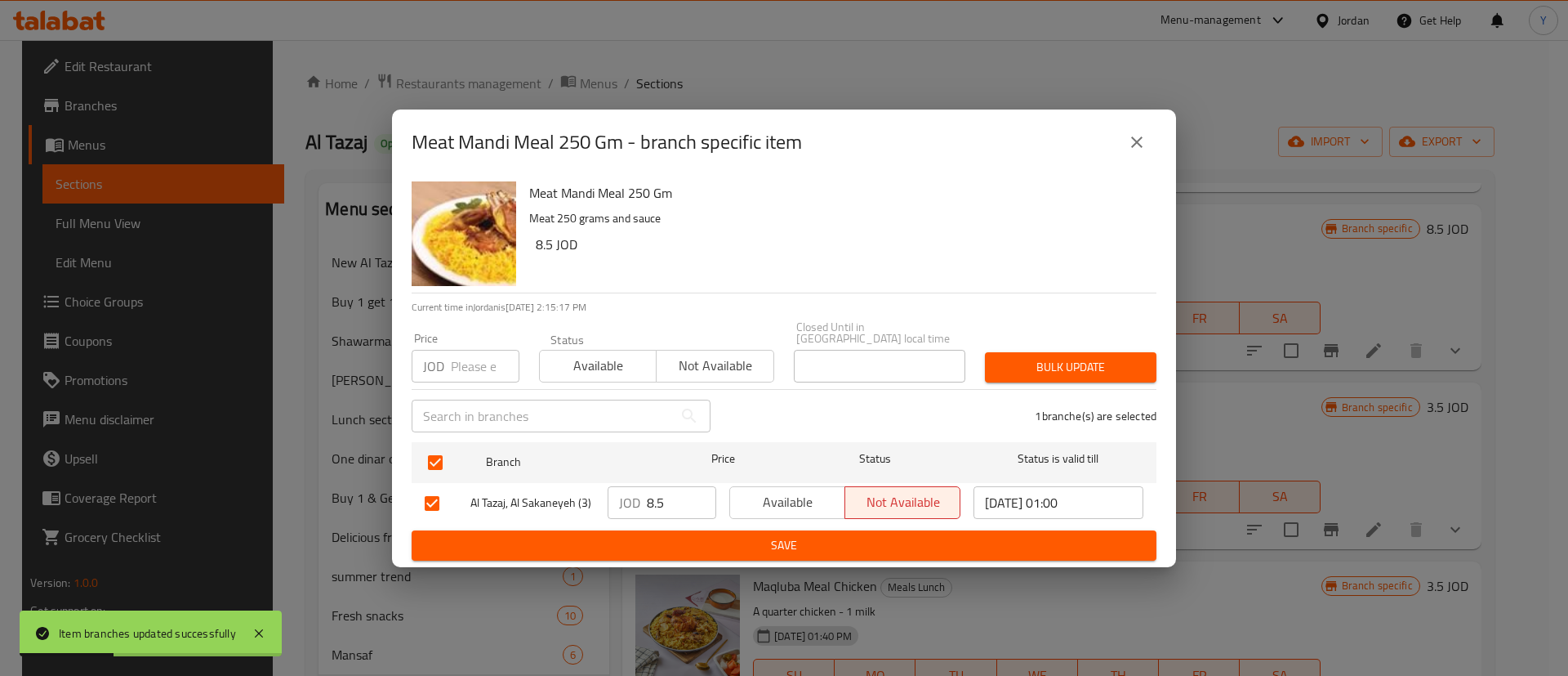
click at [754, 491] on span "Available" at bounding box center [787, 503] width 102 height 24
click at [766, 535] on span "Save" at bounding box center [784, 546] width 719 height 21
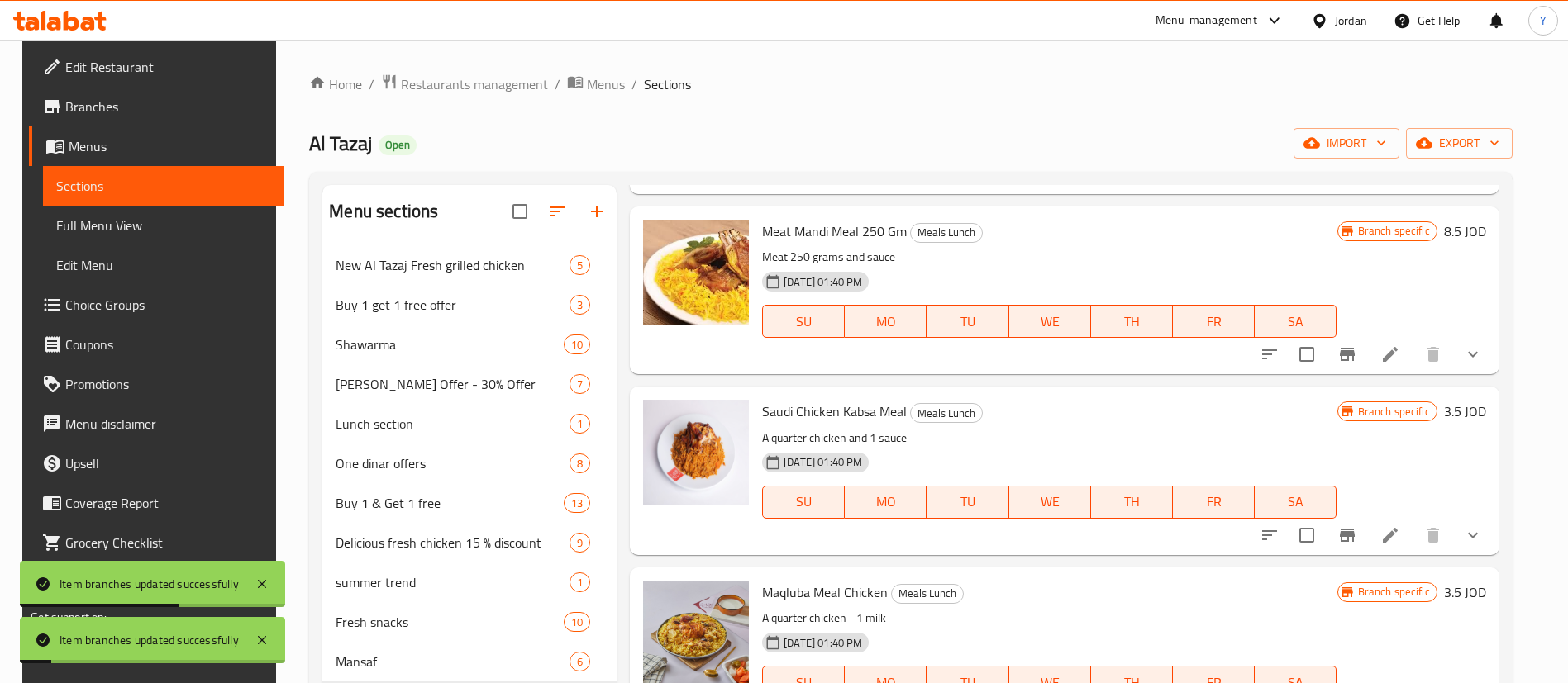
click at [1347, 533] on icon "Branch-specific-item" at bounding box center [1347, 535] width 15 height 13
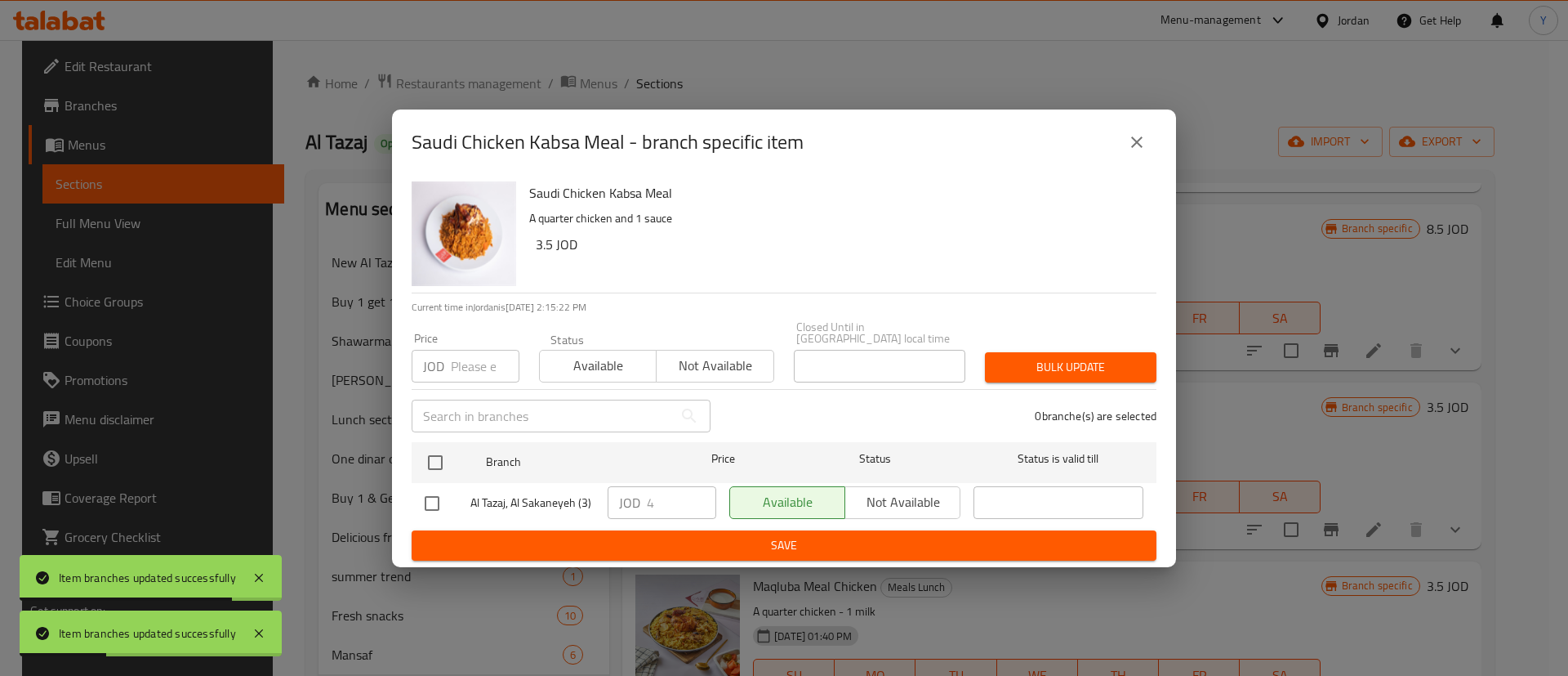
click at [1123, 136] on button "close" at bounding box center [1138, 142] width 39 height 39
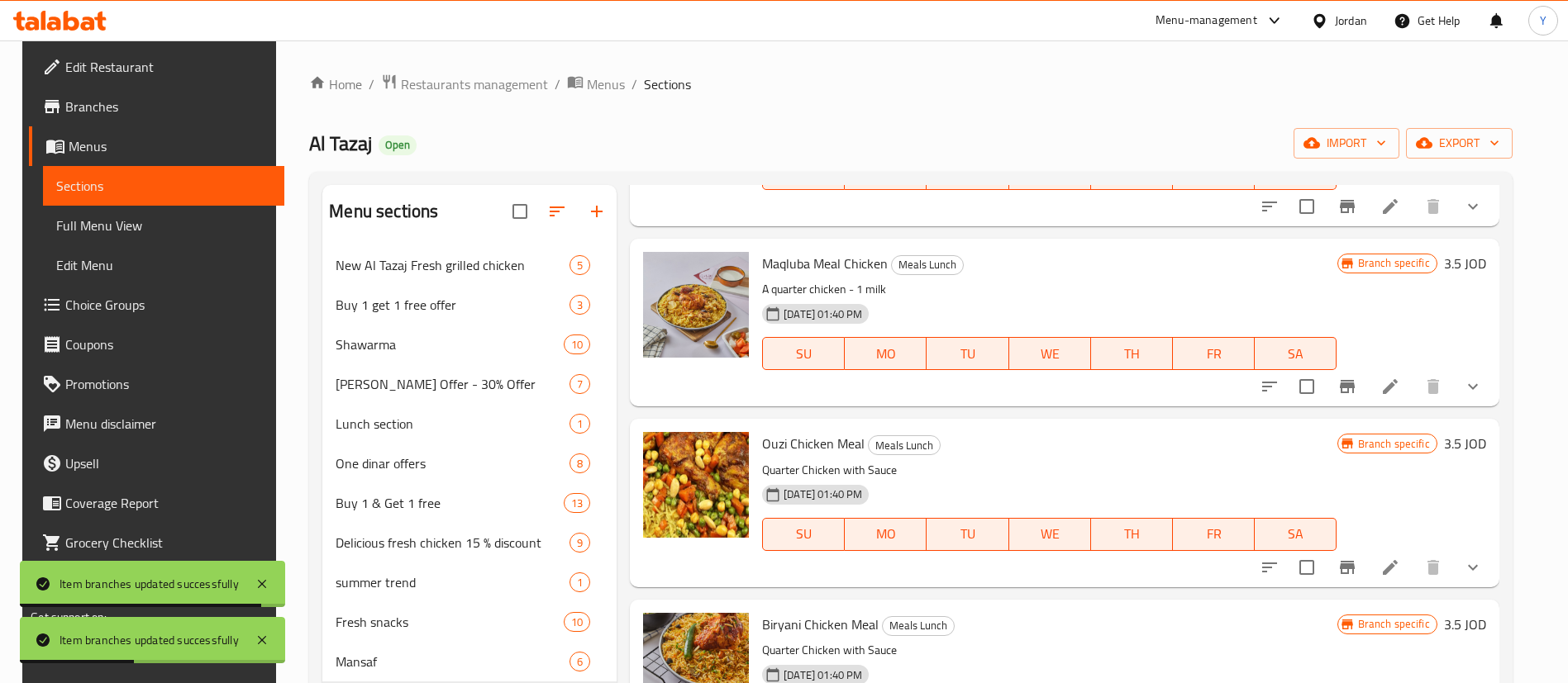
scroll to position [1486, 0]
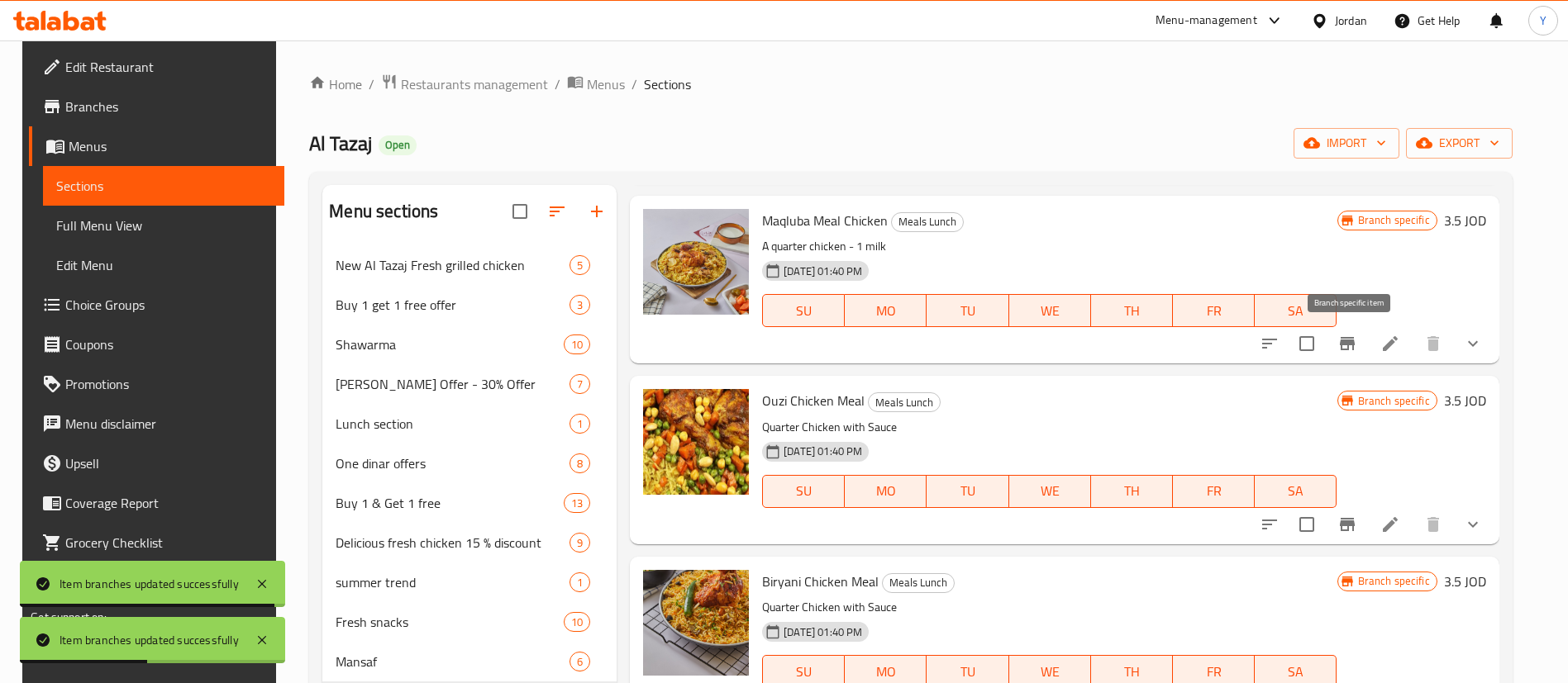
click at [1350, 334] on icon "Branch-specific-item" at bounding box center [1347, 343] width 20 height 20
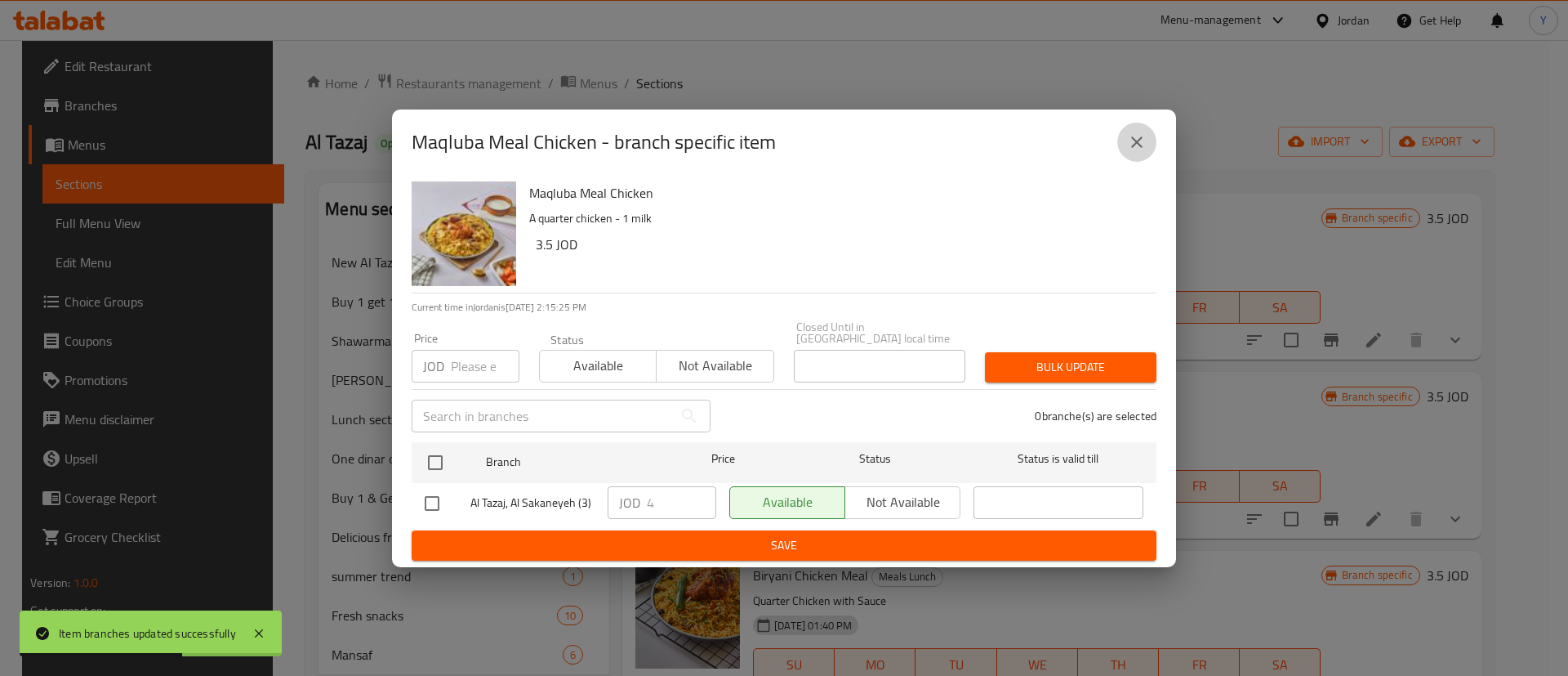
click at [1139, 148] on icon "close" at bounding box center [1137, 142] width 11 height 11
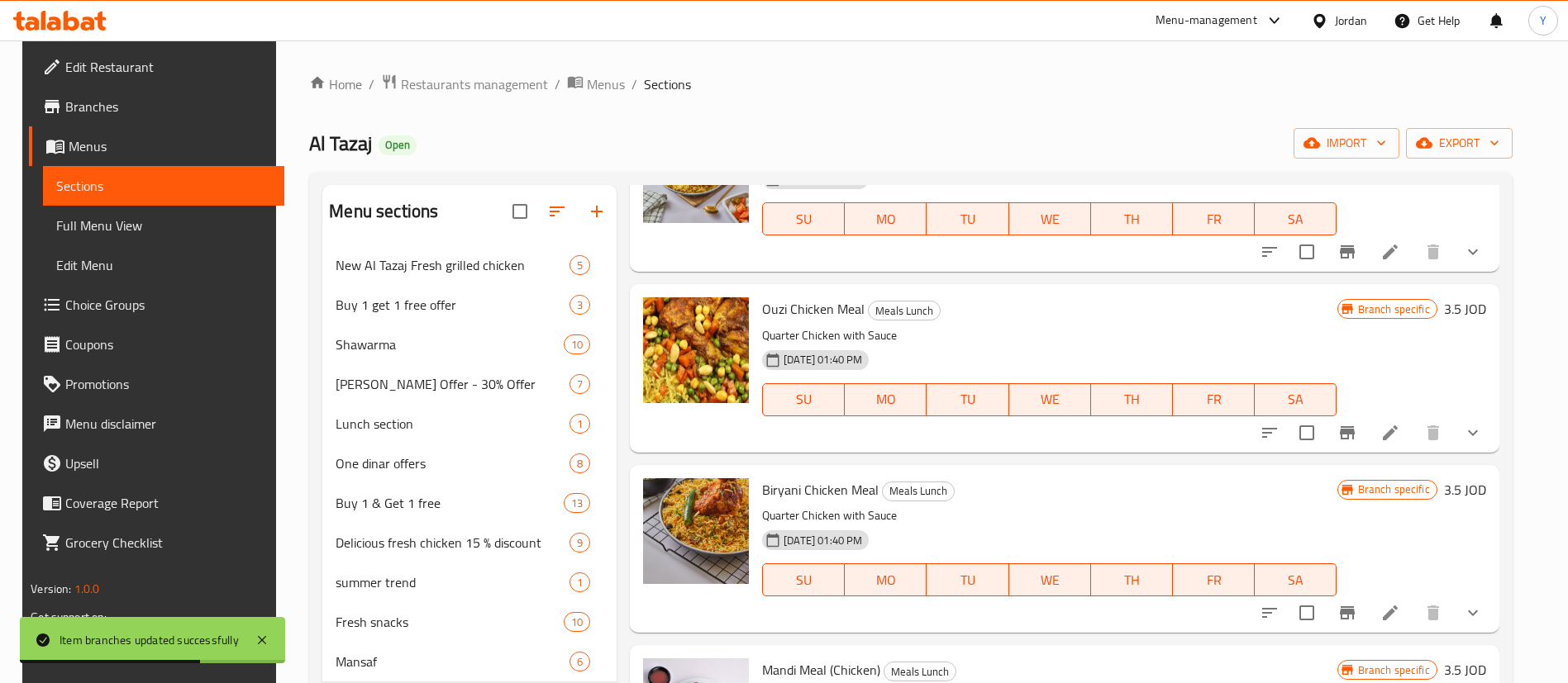
scroll to position [1610, 0]
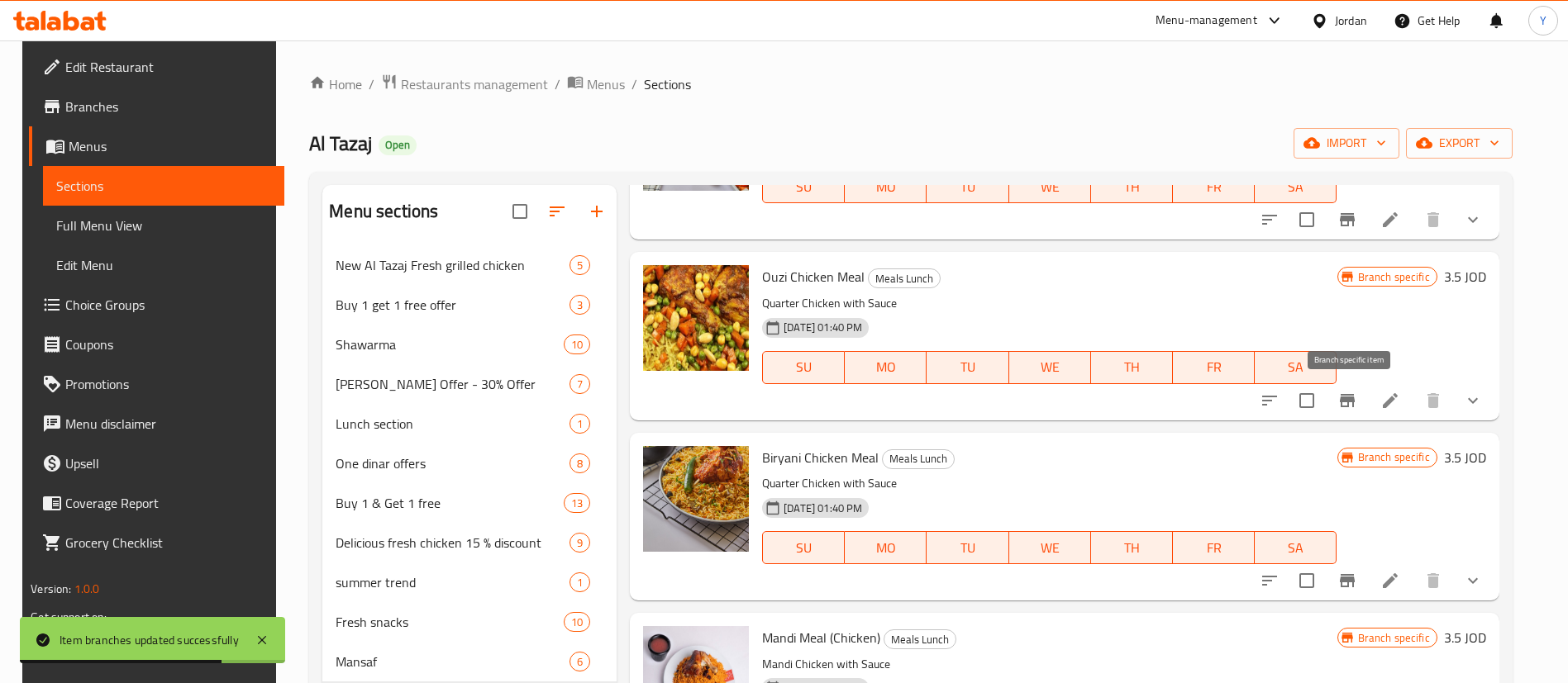
click at [1343, 398] on icon "Branch-specific-item" at bounding box center [1347, 400] width 20 height 20
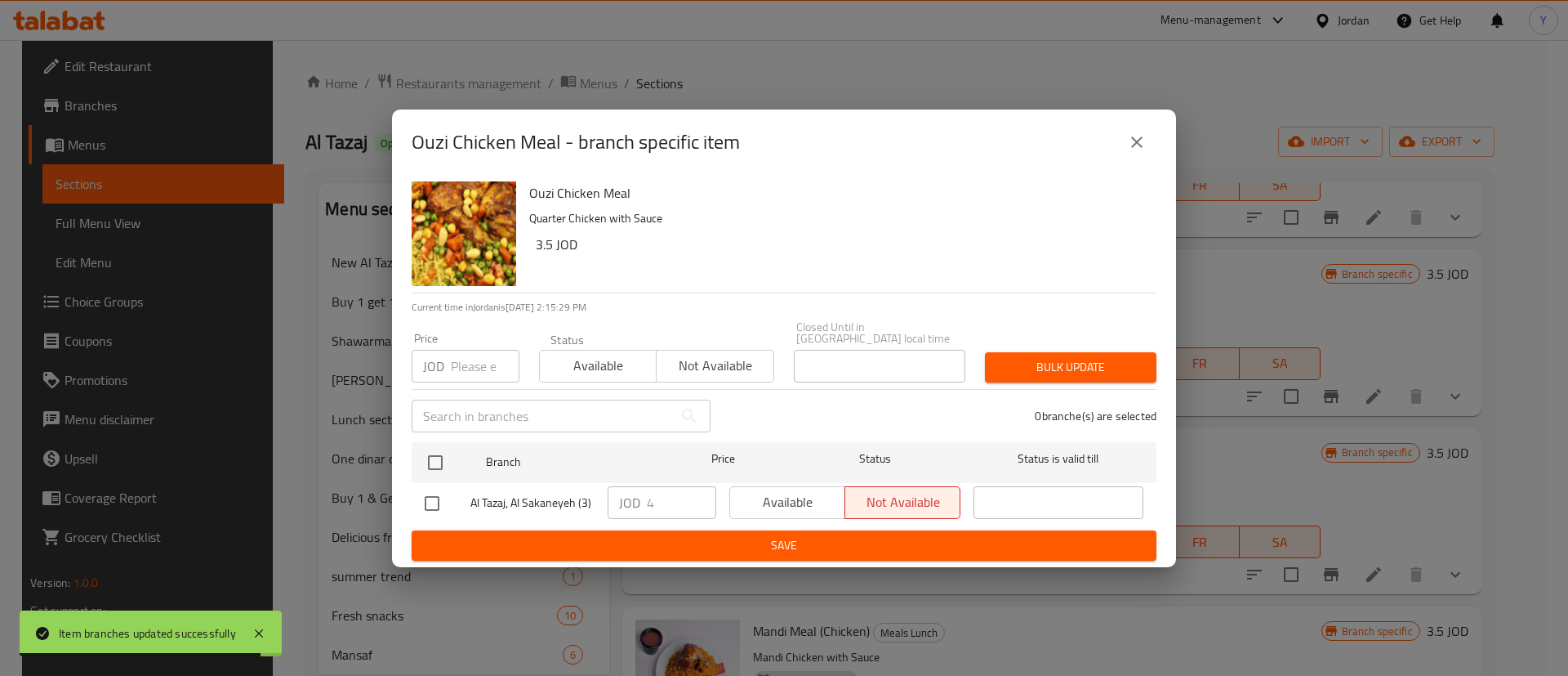
click at [442, 494] on input "checkbox" at bounding box center [432, 504] width 34 height 34
checkbox input "true"
click at [806, 502] on span "Available" at bounding box center [787, 503] width 102 height 24
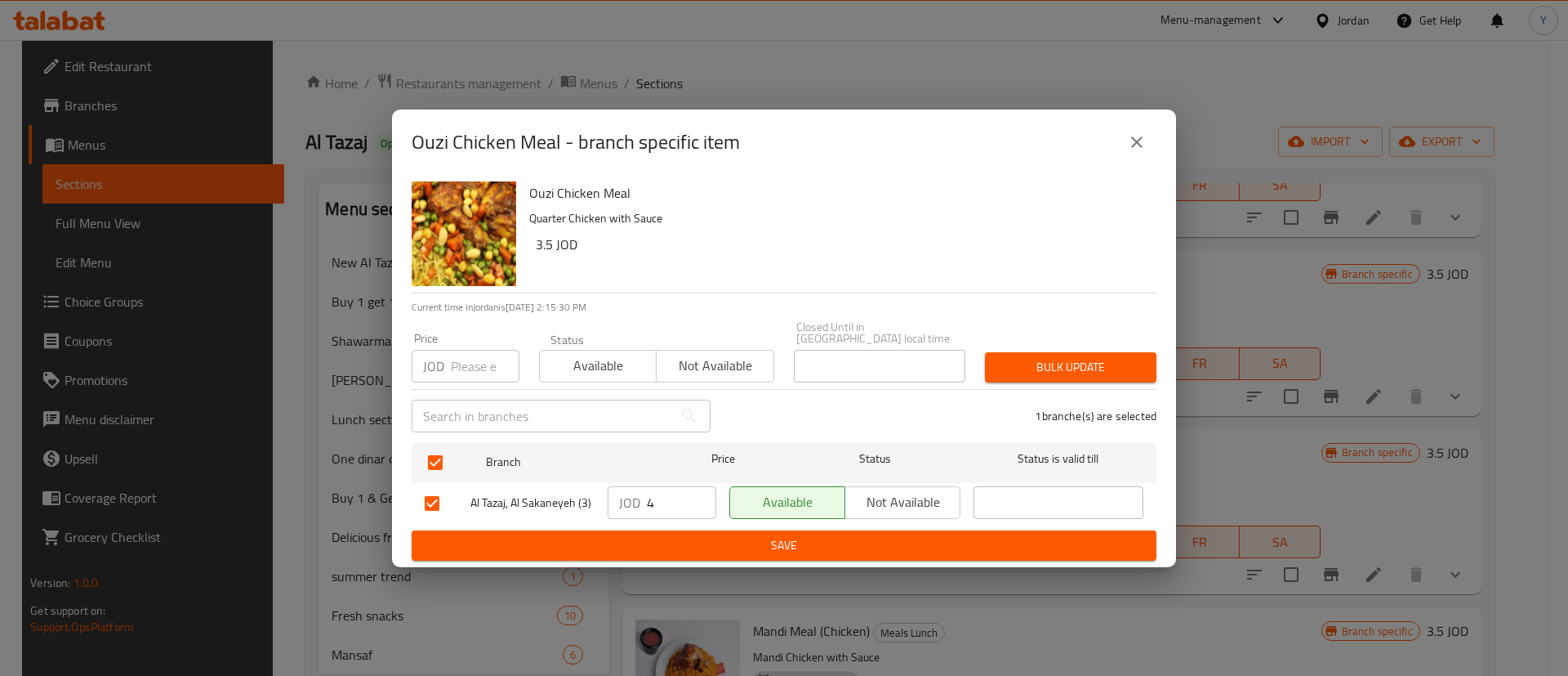
click at [803, 535] on span "Save" at bounding box center [784, 546] width 719 height 21
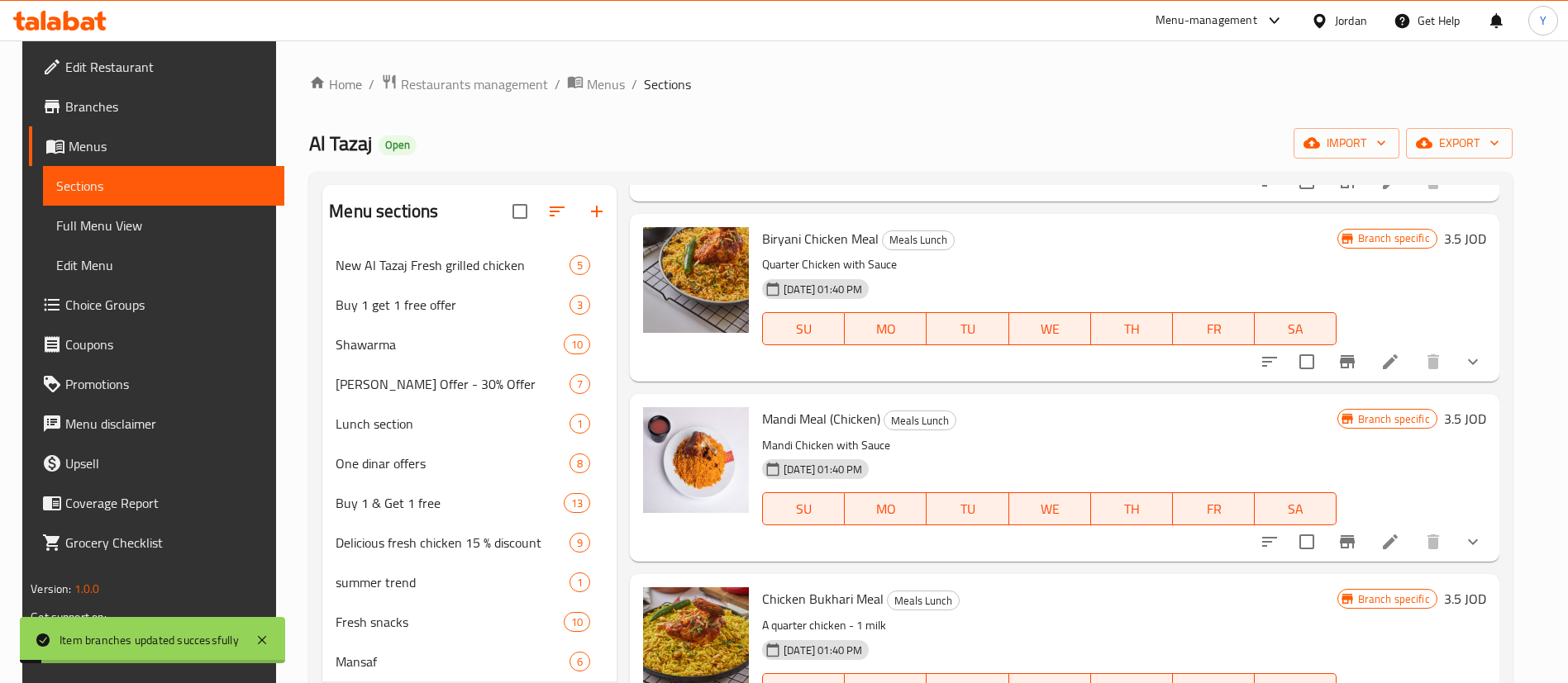
scroll to position [1858, 0]
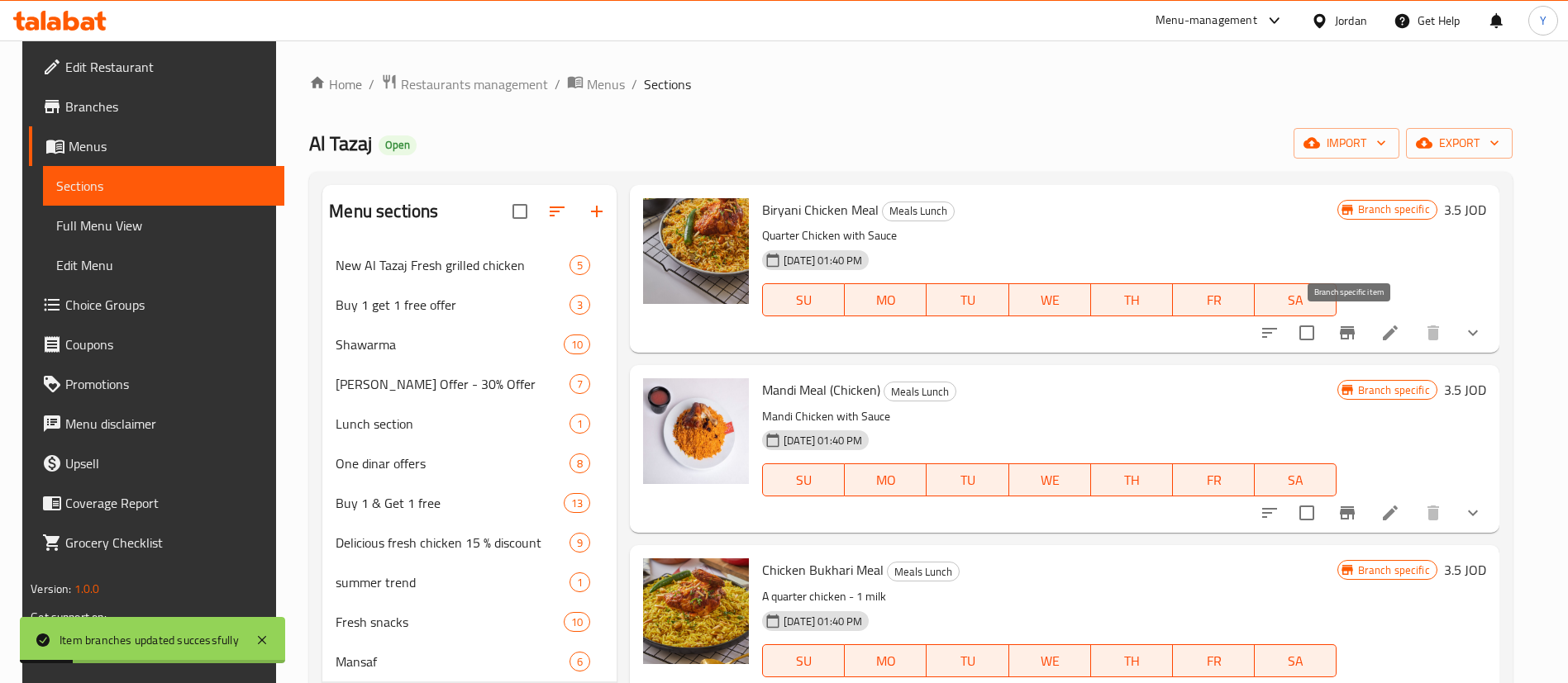
click at [1349, 331] on icon "Branch-specific-item" at bounding box center [1347, 332] width 15 height 13
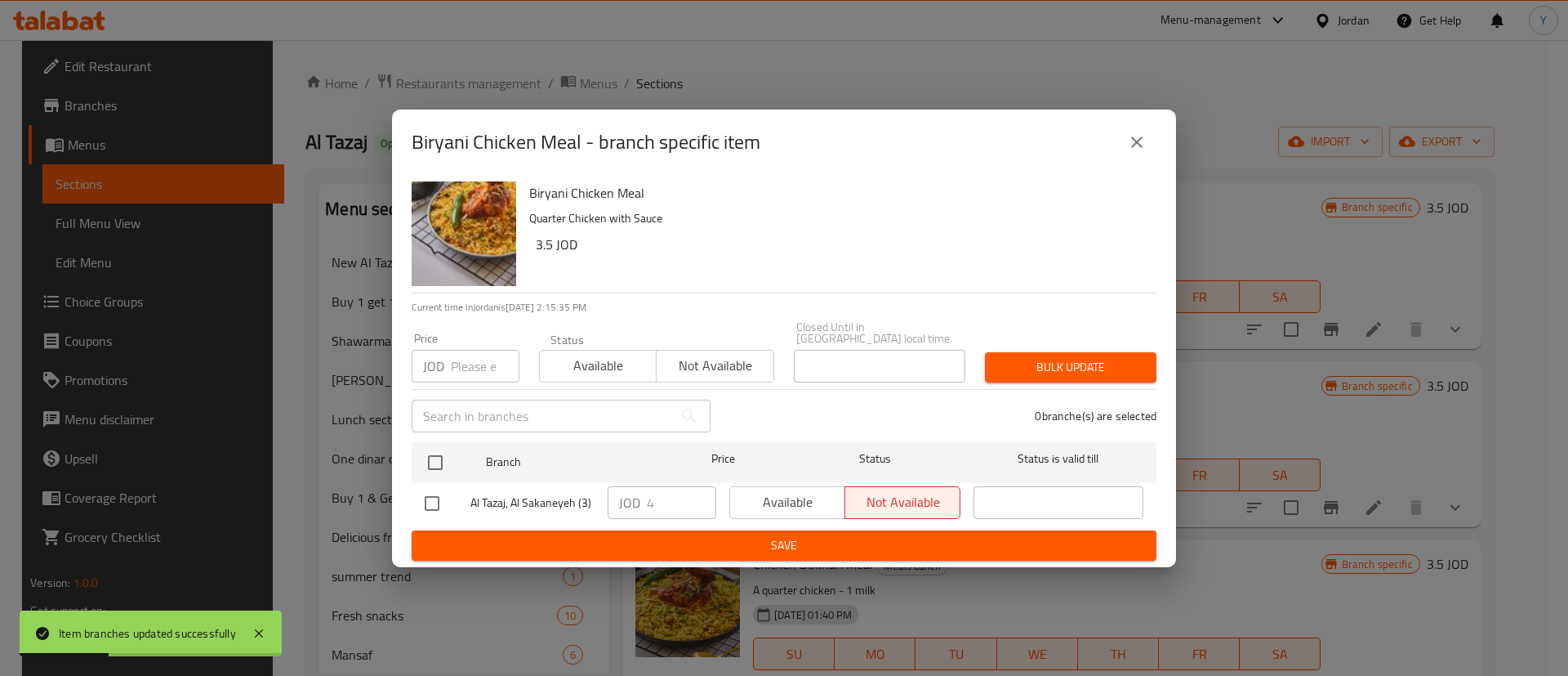
click at [433, 504] on input "checkbox" at bounding box center [432, 504] width 34 height 34
checkbox input "true"
click at [782, 494] on span "Available" at bounding box center [787, 503] width 102 height 24
click at [761, 530] on button "Save" at bounding box center [784, 545] width 745 height 30
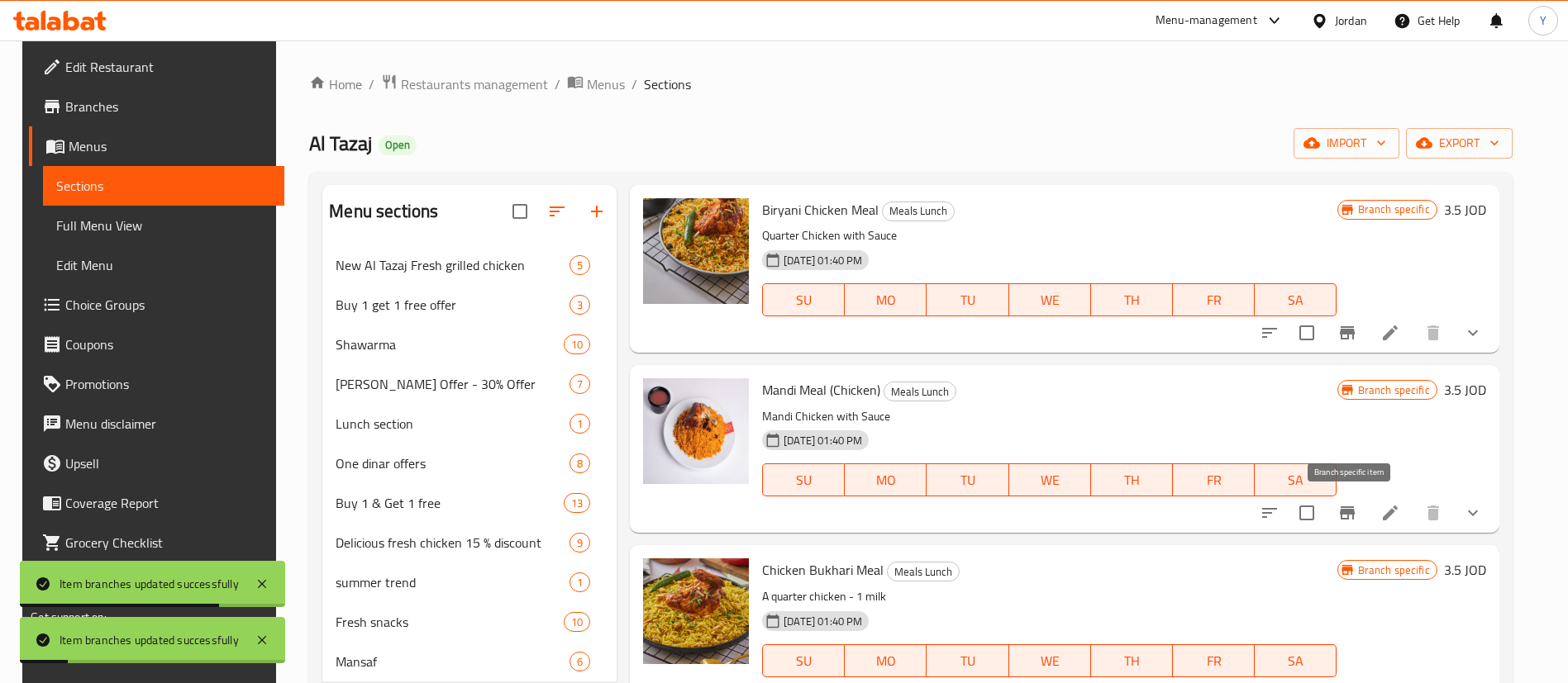
click at [1346, 518] on icon "Branch-specific-item" at bounding box center [1347, 512] width 15 height 13
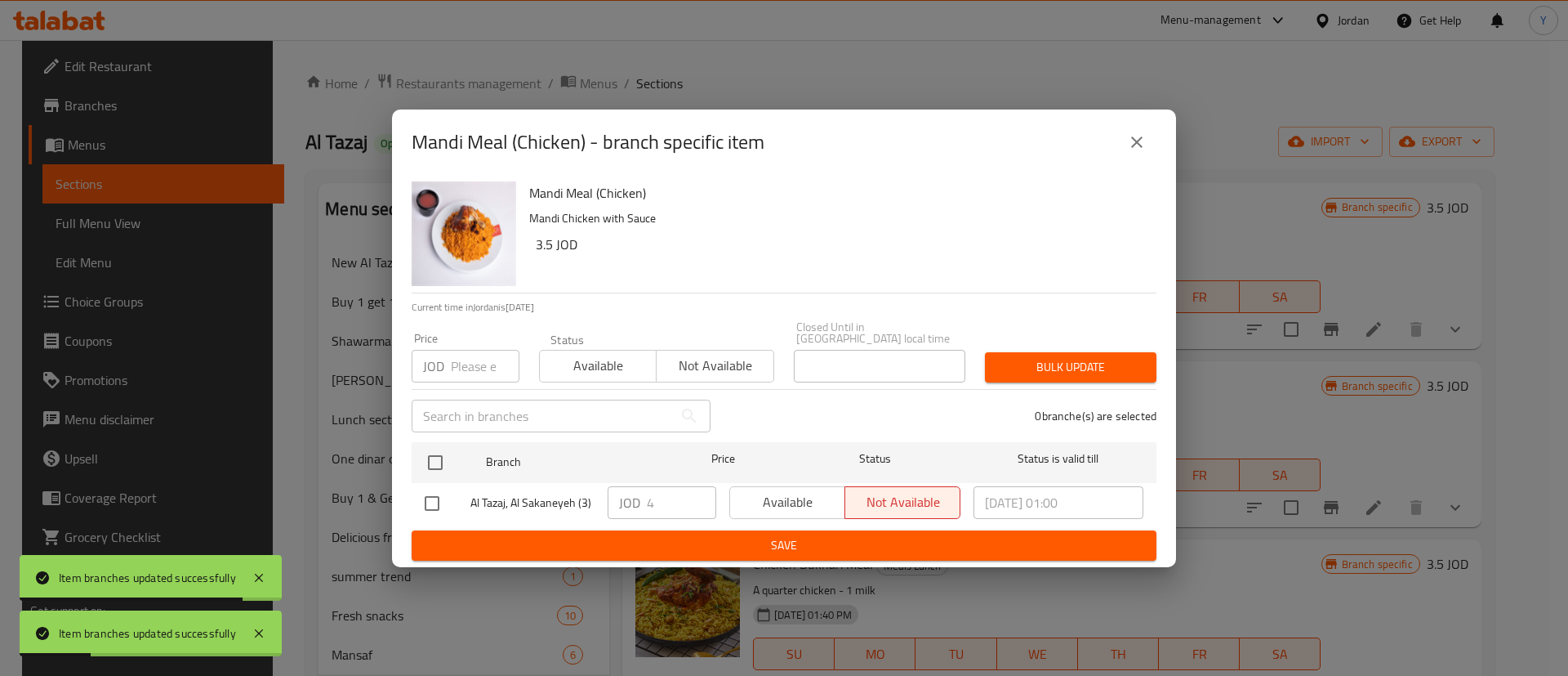
click at [433, 491] on input "checkbox" at bounding box center [432, 504] width 34 height 34
checkbox input "true"
click at [790, 495] on span "Available" at bounding box center [787, 503] width 102 height 24
click at [787, 543] on span "Save" at bounding box center [784, 546] width 719 height 21
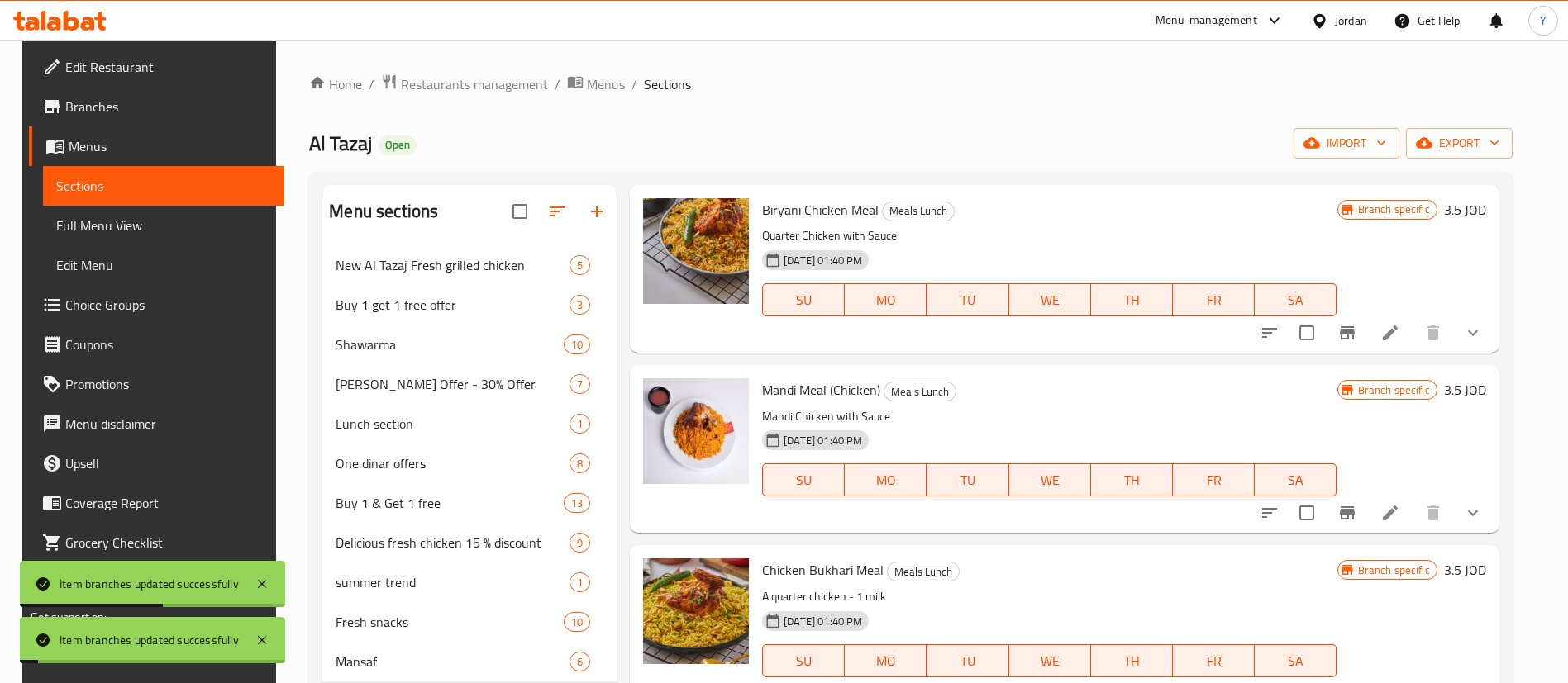
scroll to position [2106, 0]
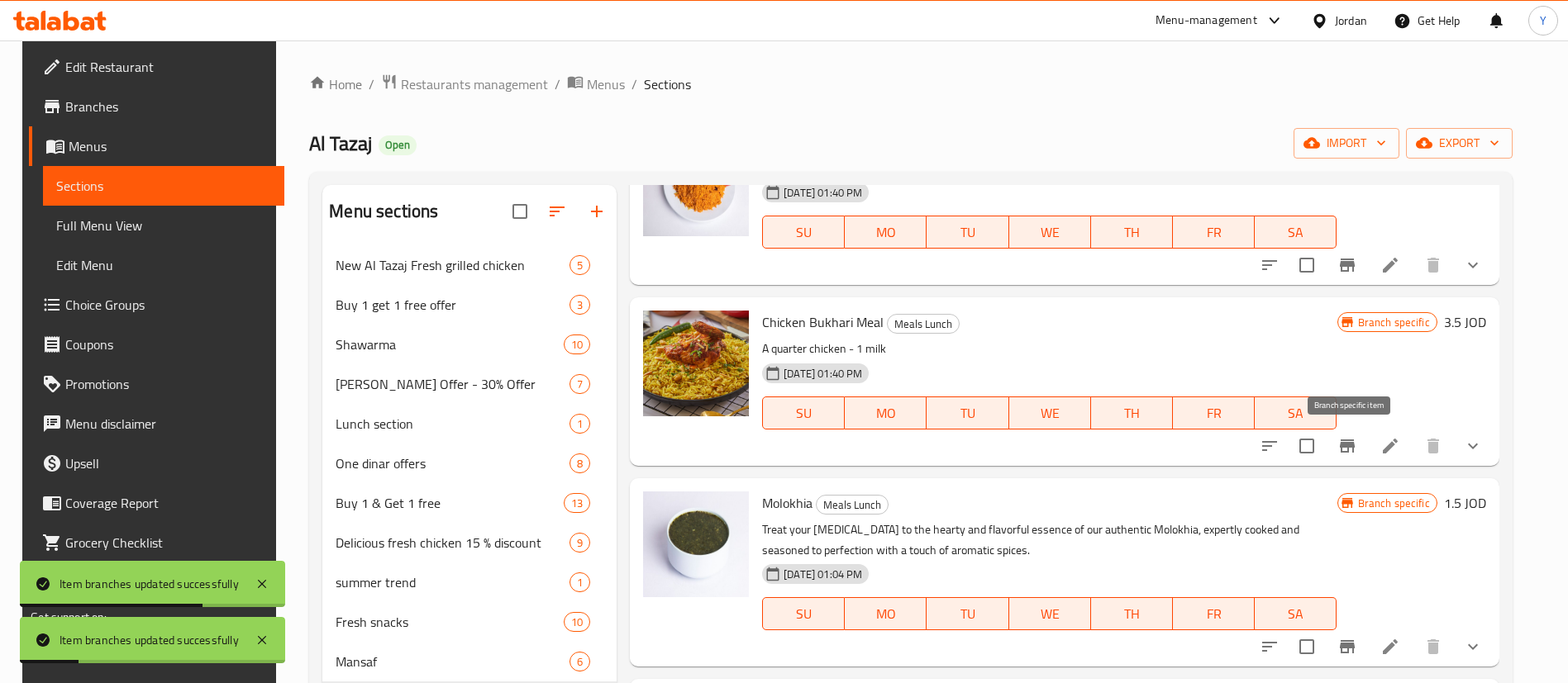
click at [1350, 446] on icon "Branch-specific-item" at bounding box center [1347, 446] width 15 height 13
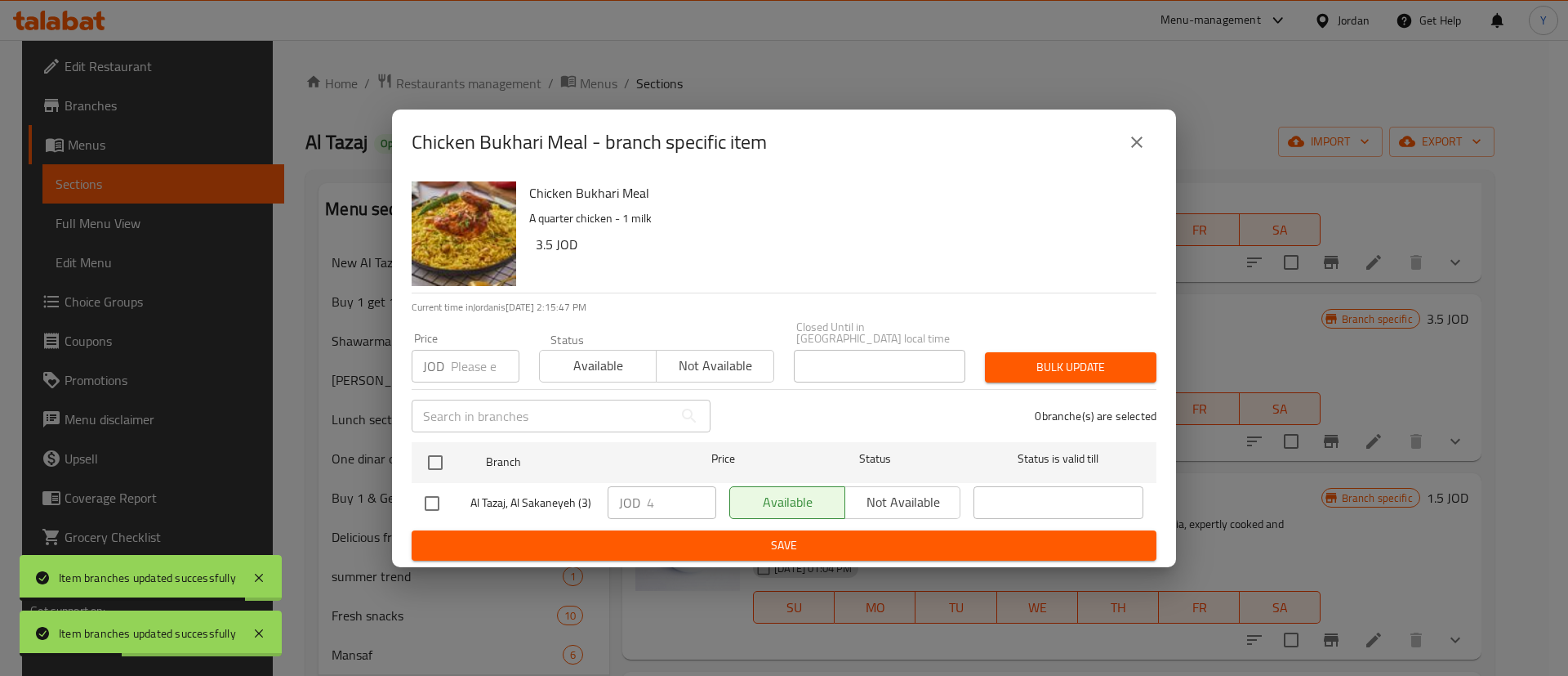
click at [1129, 143] on icon "close" at bounding box center [1137, 142] width 20 height 20
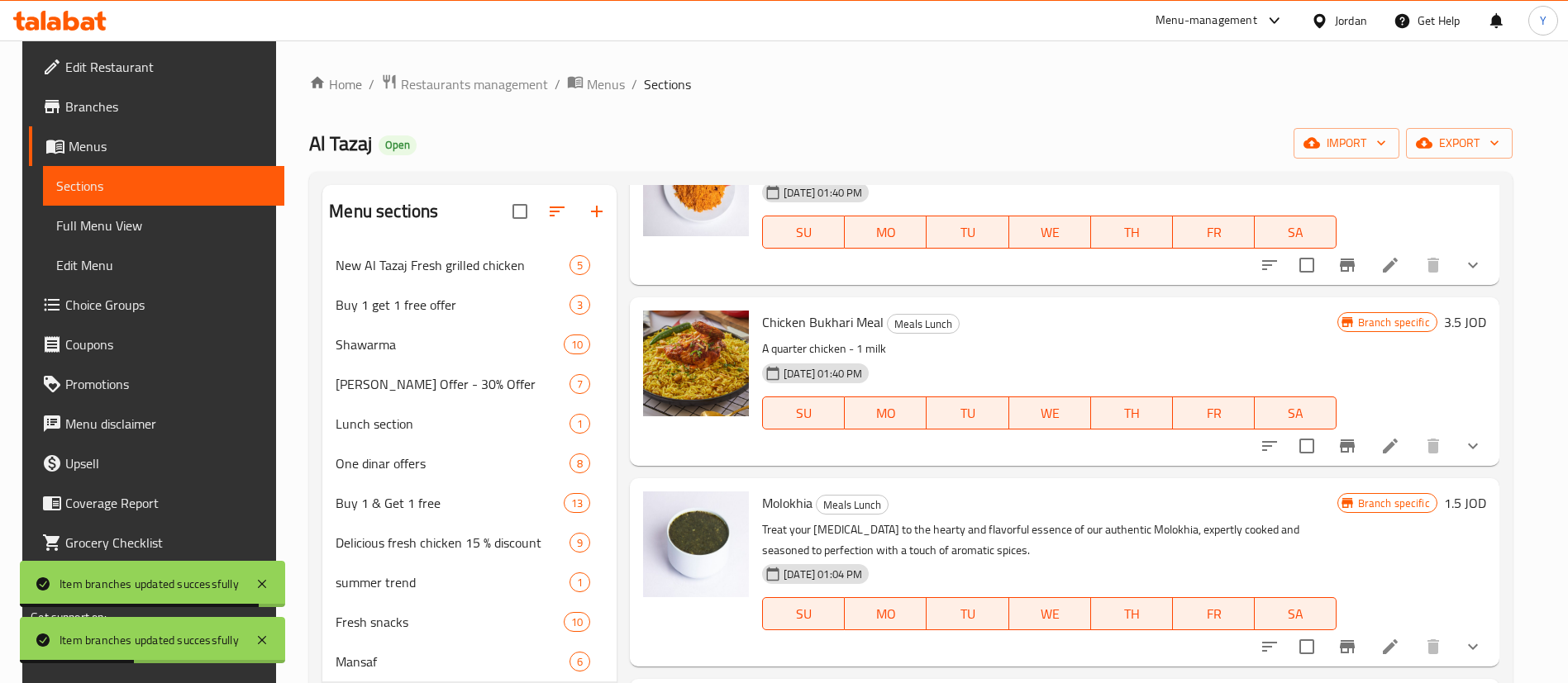
scroll to position [248, 0]
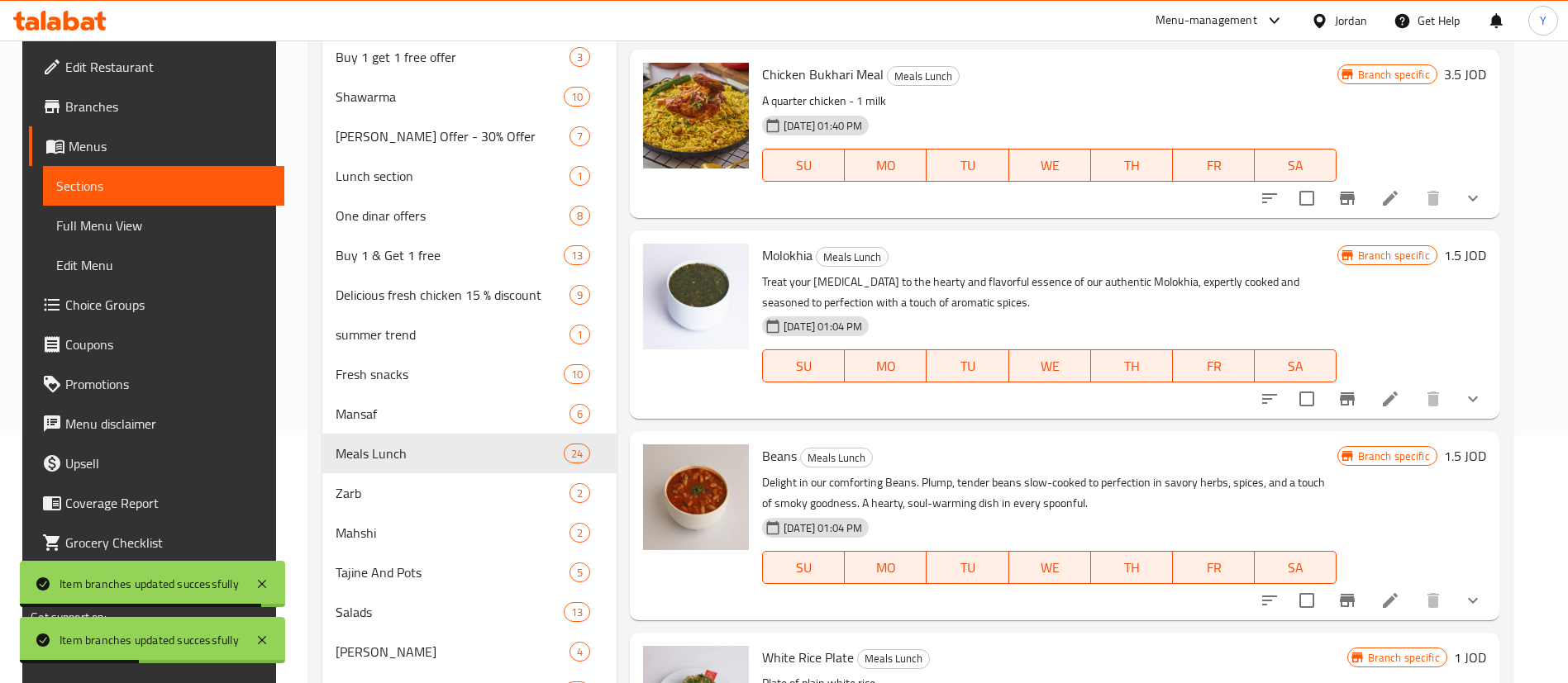
click at [1355, 398] on icon "Branch-specific-item" at bounding box center [1347, 399] width 15 height 13
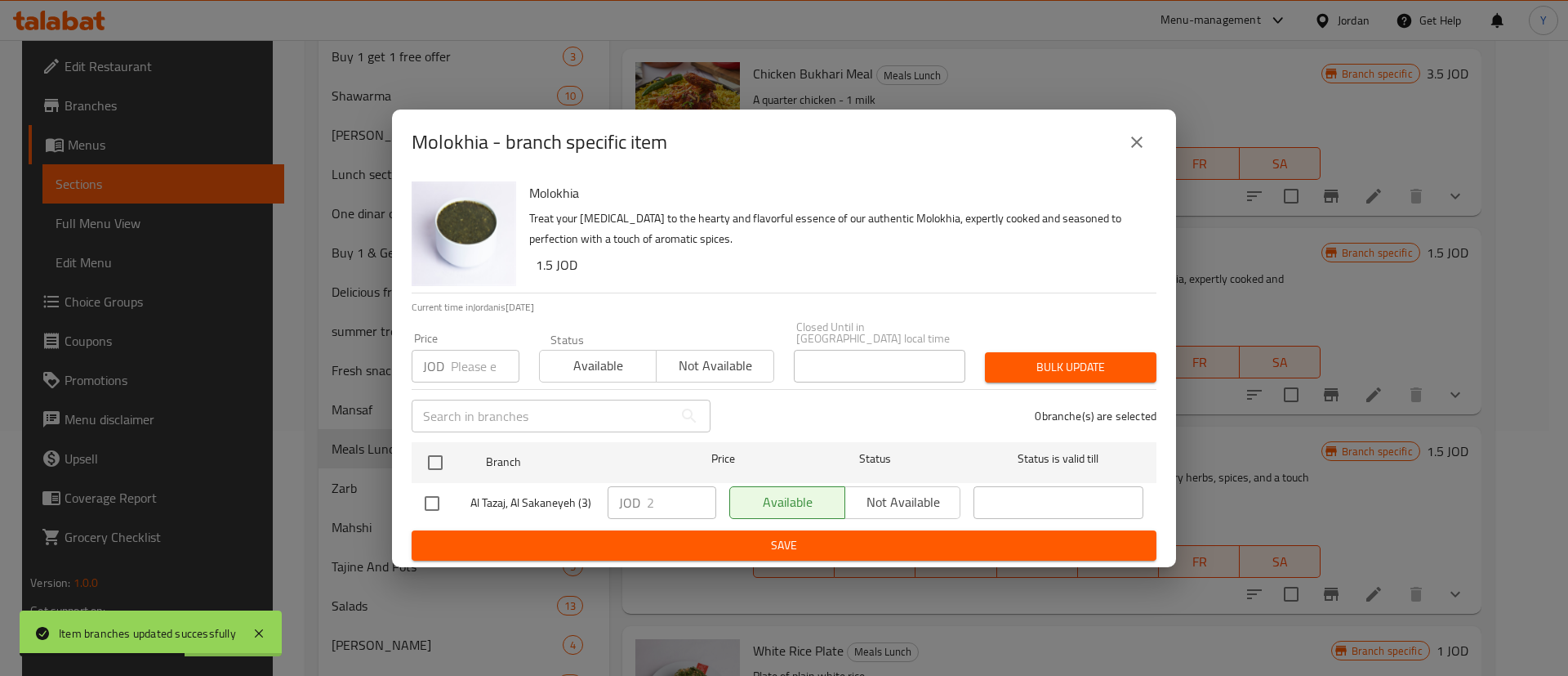
click at [1137, 148] on icon "close" at bounding box center [1137, 142] width 20 height 20
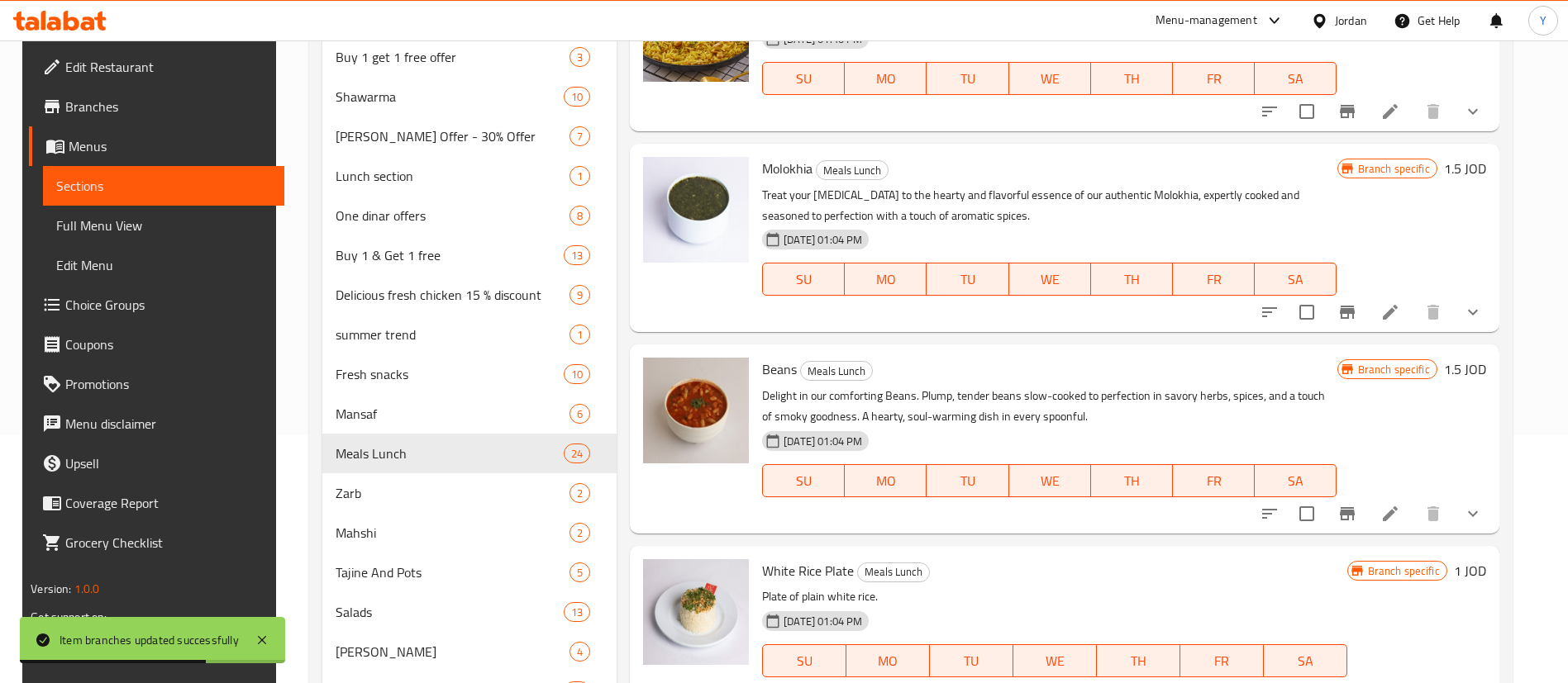
scroll to position [2230, 0]
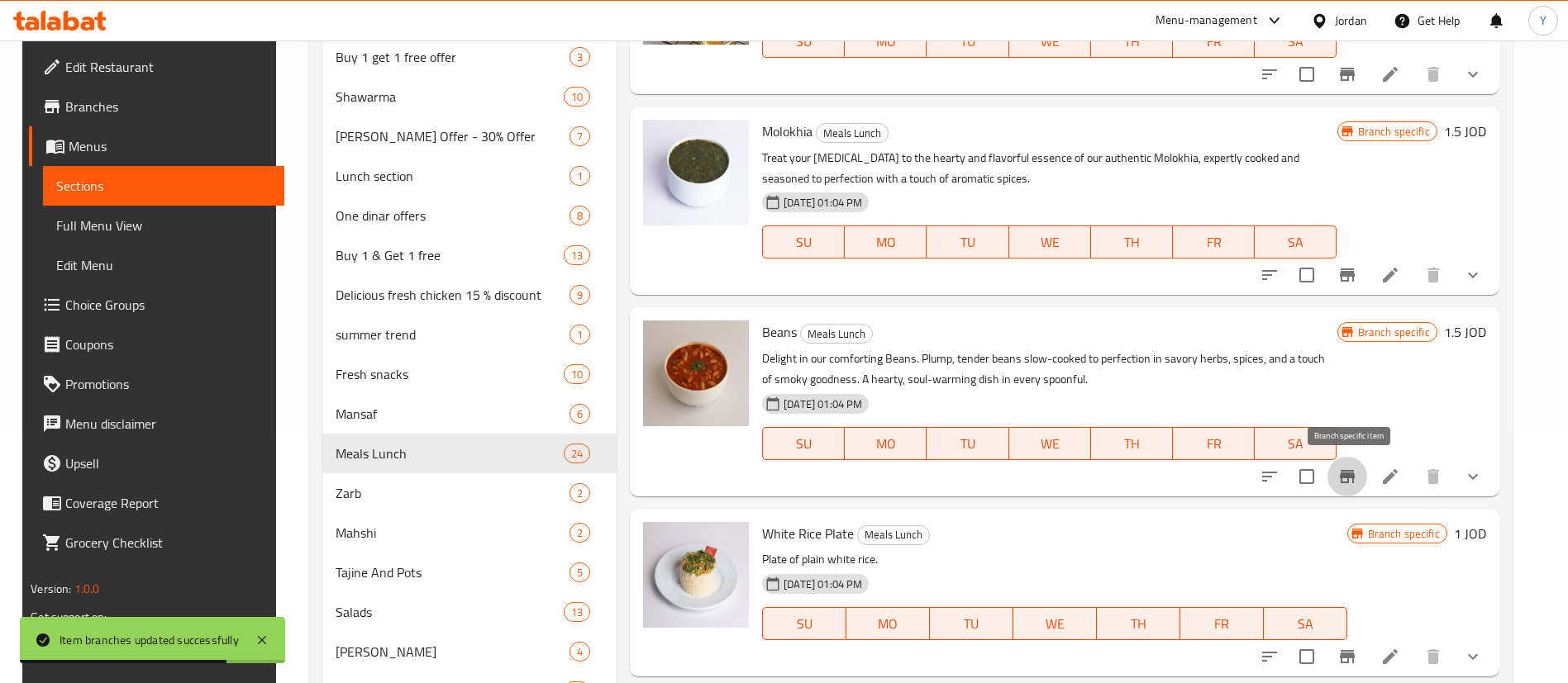
click at [1350, 489] on button "Branch-specific-item" at bounding box center [1347, 477] width 40 height 40
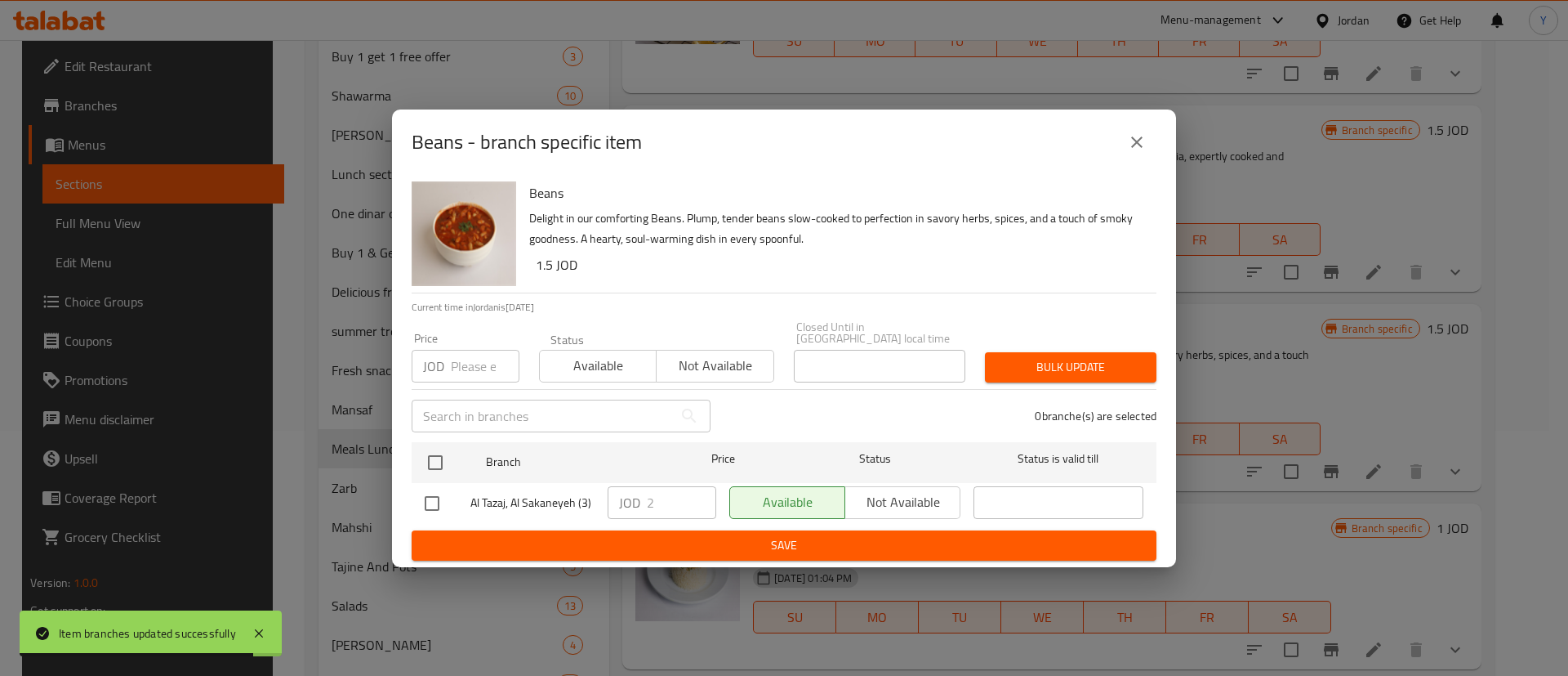
click at [1125, 142] on button "close" at bounding box center [1138, 142] width 39 height 39
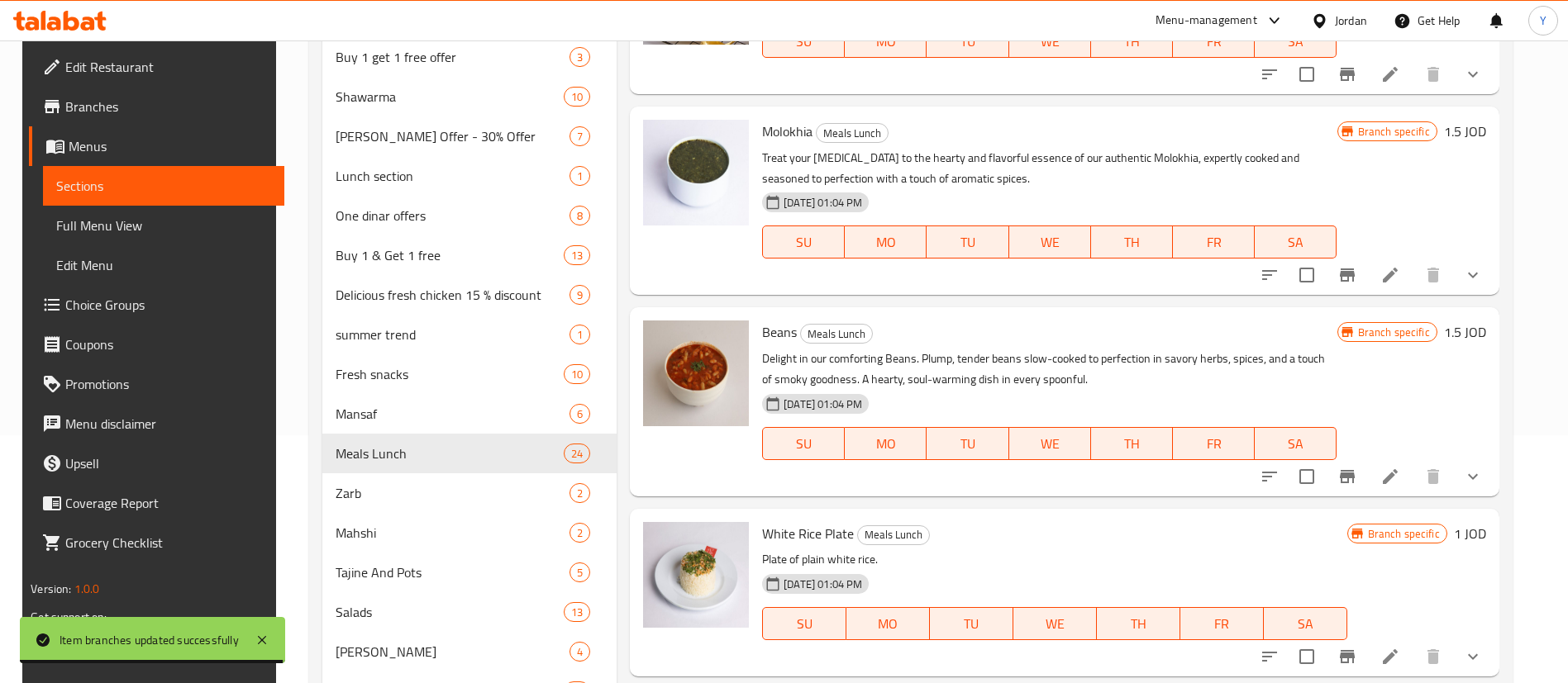
scroll to position [2602, 0]
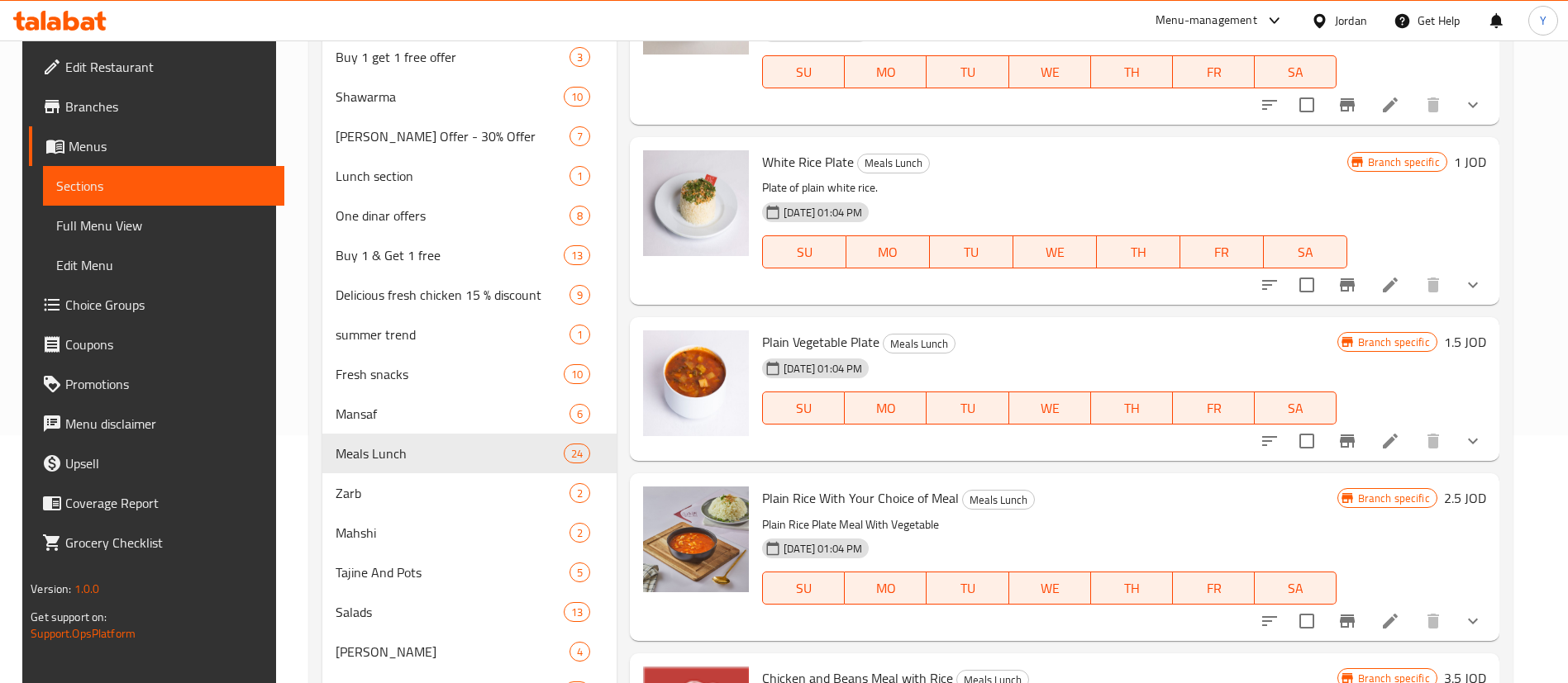
click at [1337, 278] on button "Branch-specific-item" at bounding box center [1347, 285] width 40 height 40
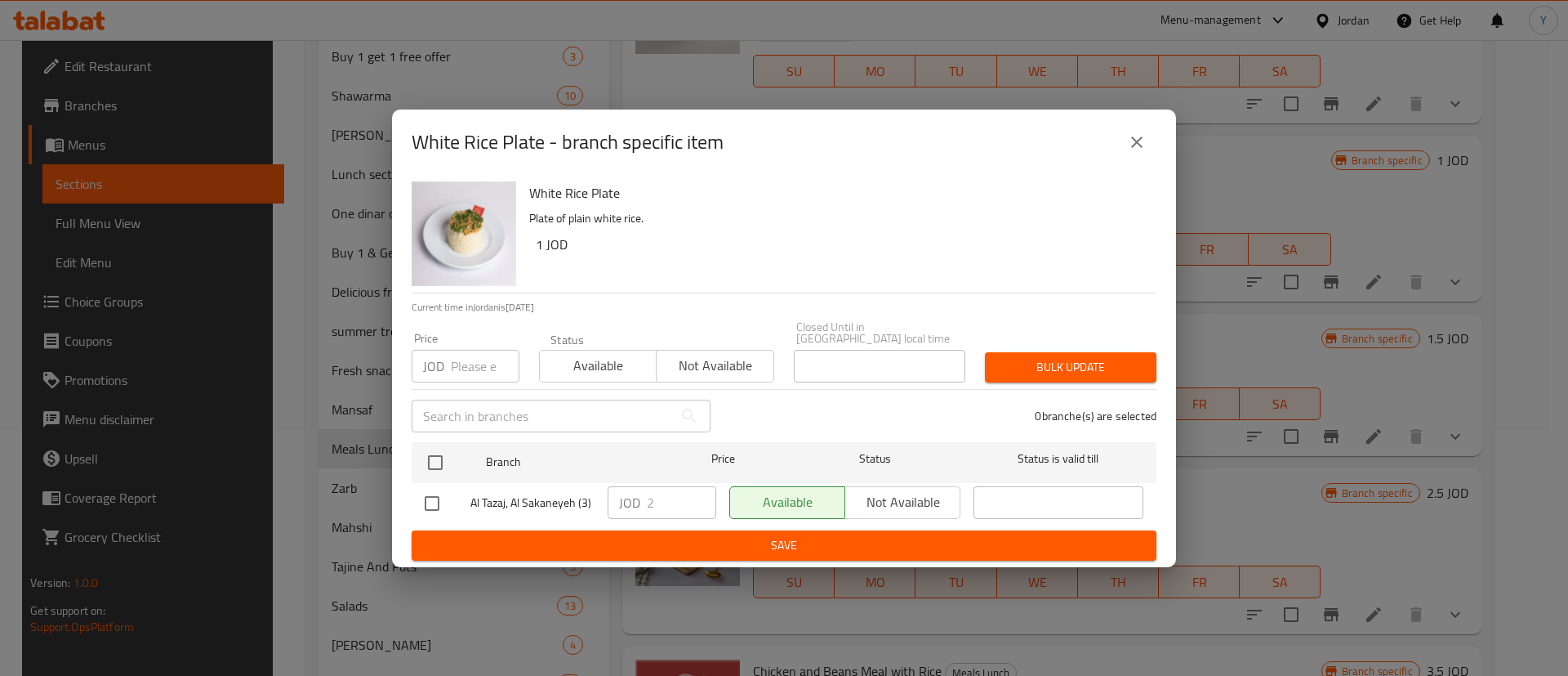
click at [1126, 149] on button "close" at bounding box center [1138, 142] width 39 height 39
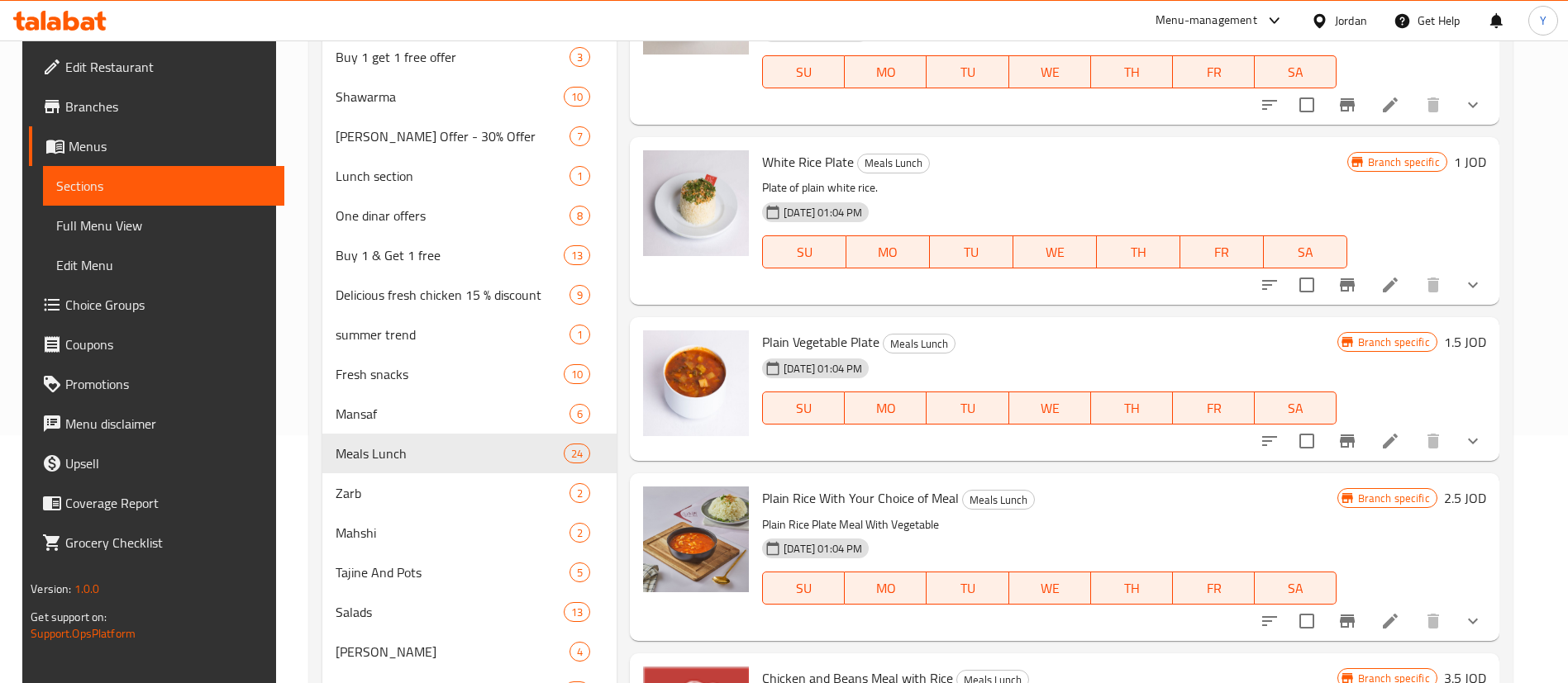
click at [1349, 446] on icon "Branch-specific-item" at bounding box center [1347, 440] width 20 height 20
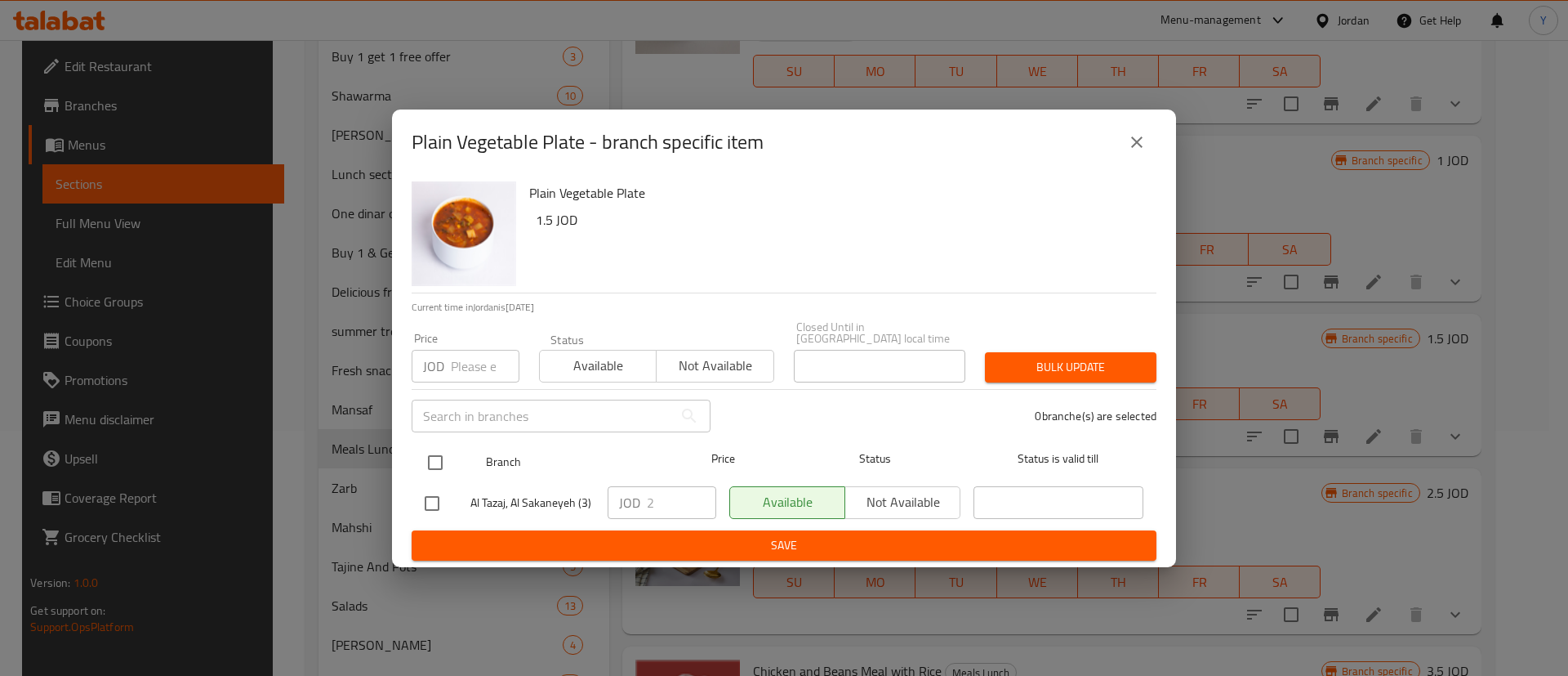
click at [1129, 157] on button "close" at bounding box center [1138, 142] width 39 height 39
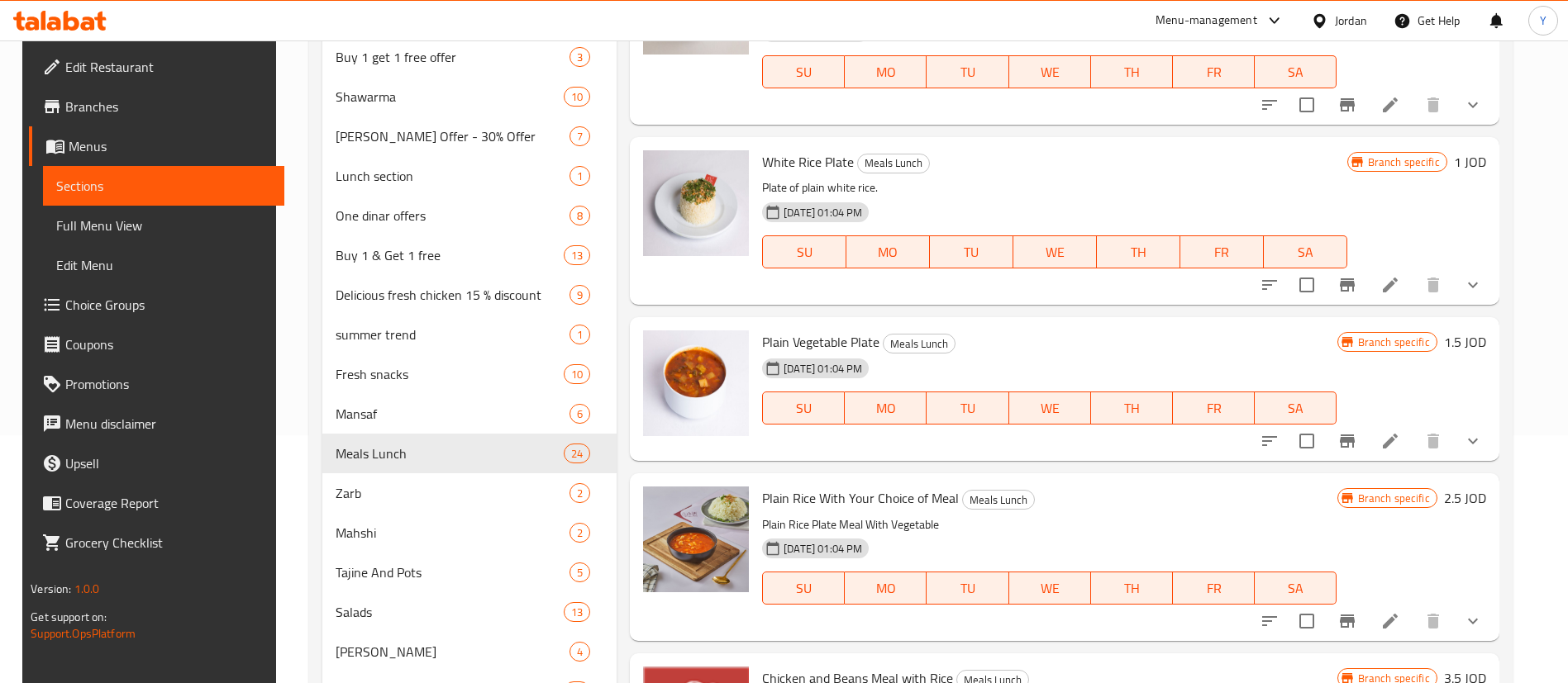
scroll to position [2849, 0]
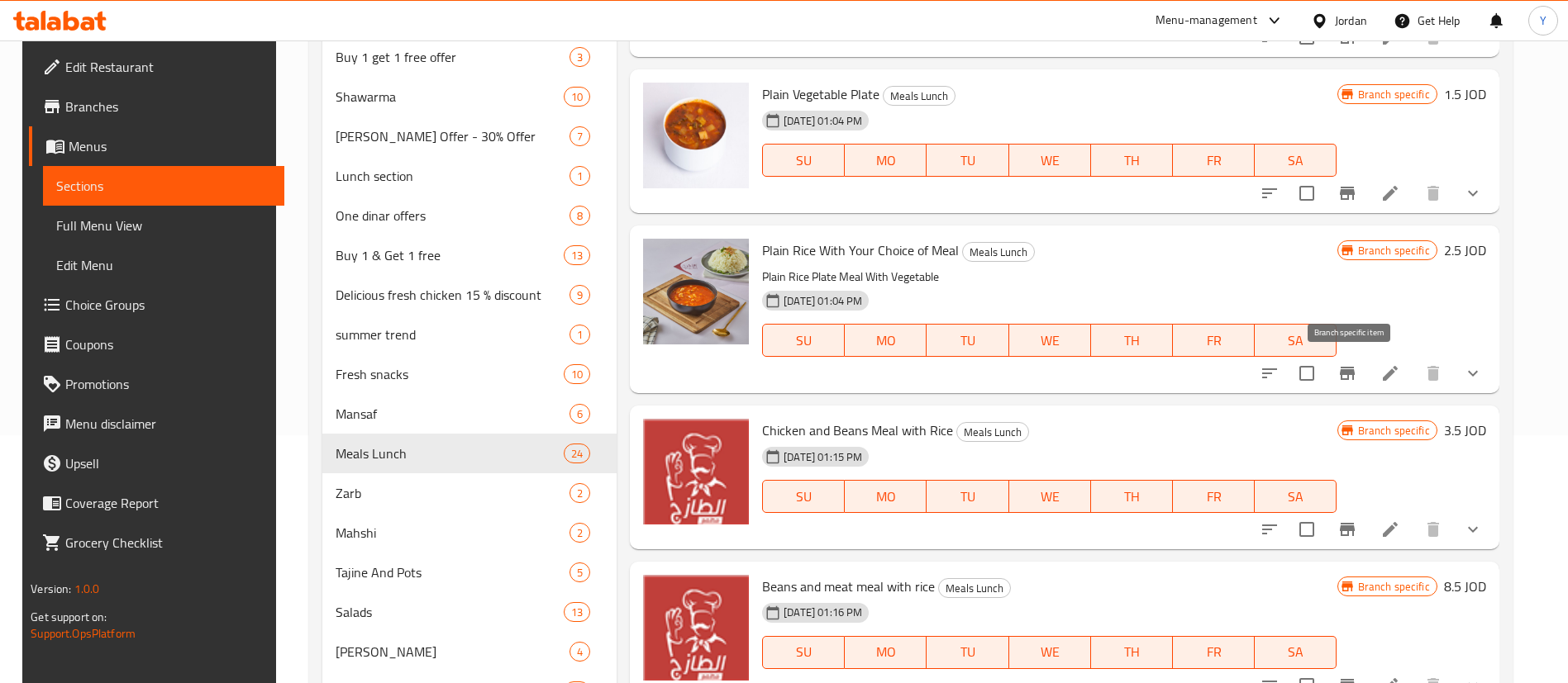
click at [1350, 373] on icon "Branch-specific-item" at bounding box center [1347, 373] width 15 height 13
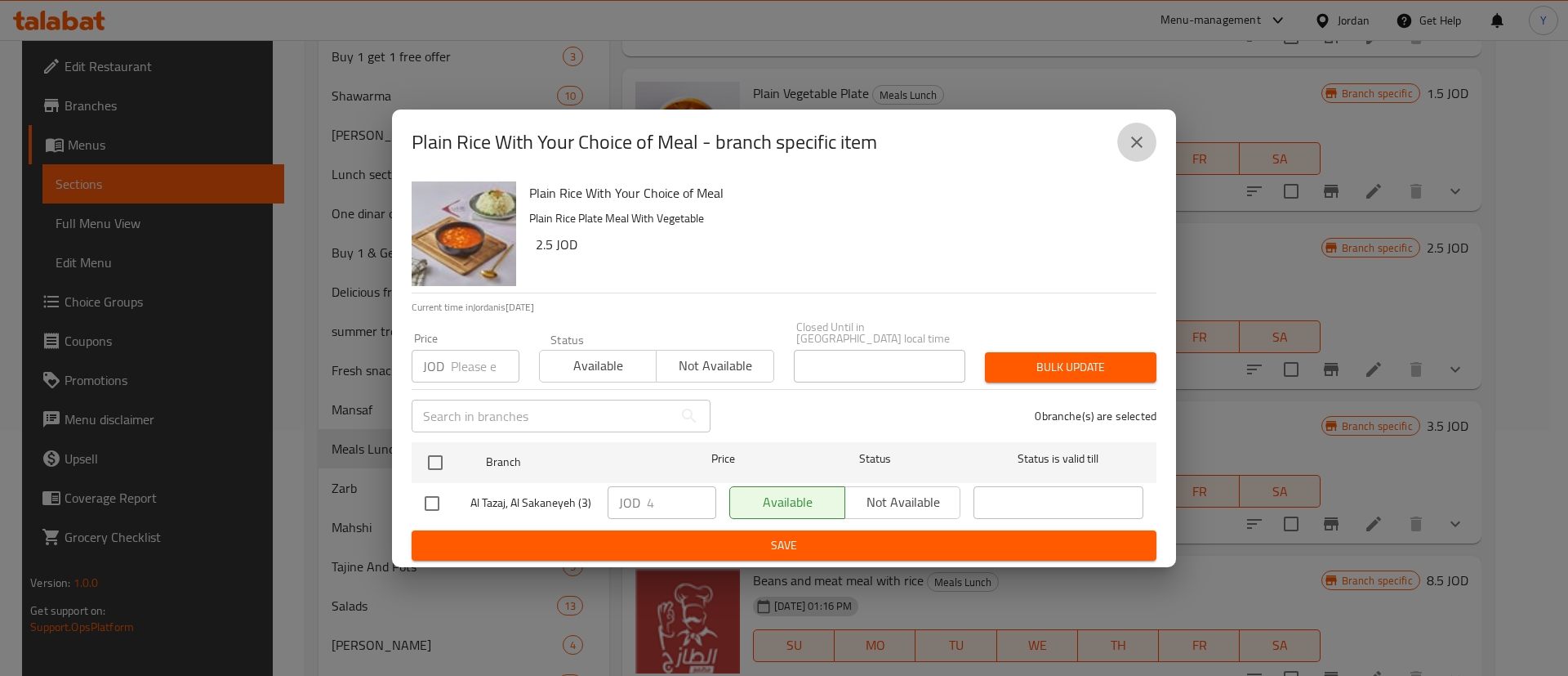
click at [1138, 143] on icon "close" at bounding box center [1137, 142] width 20 height 20
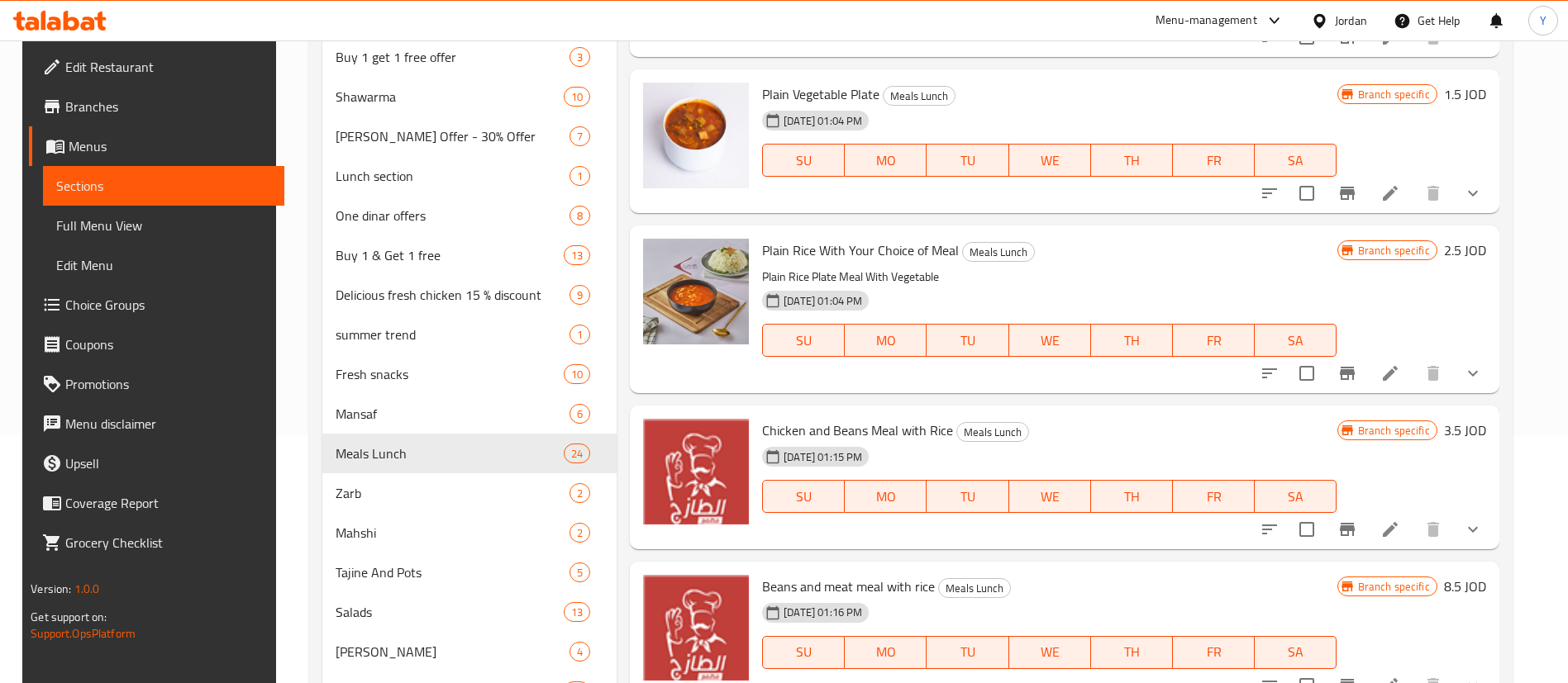
scroll to position [3097, 0]
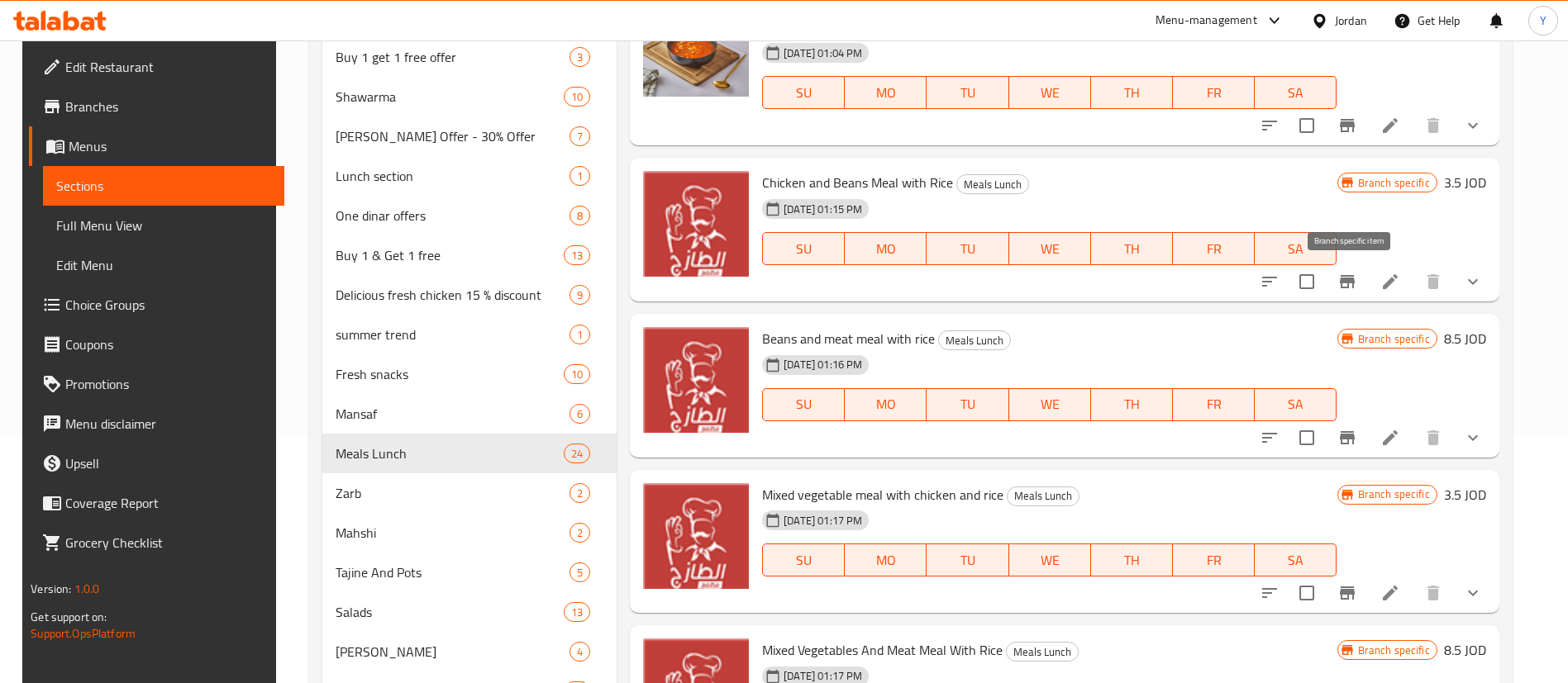
click at [1351, 279] on icon "Branch-specific-item" at bounding box center [1347, 281] width 15 height 13
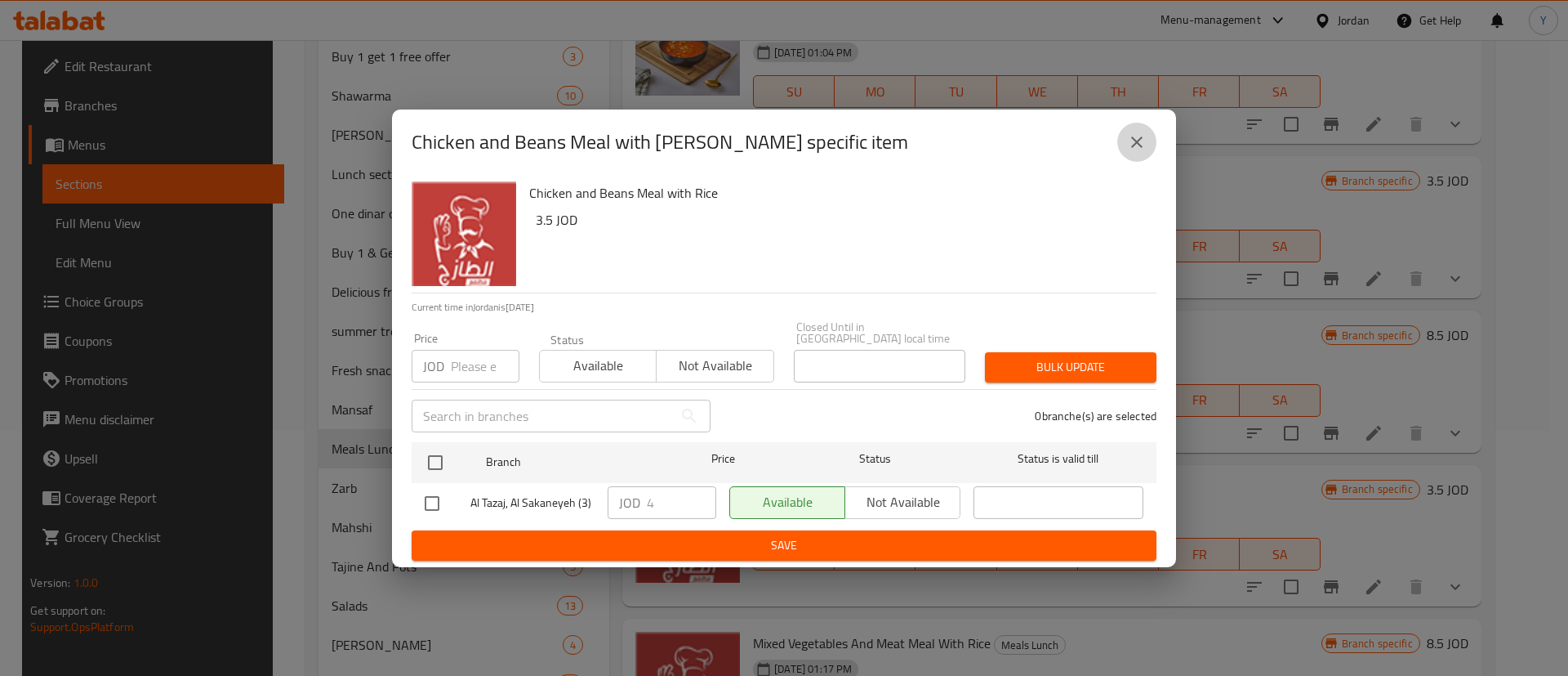
click at [1138, 148] on icon "close" at bounding box center [1137, 142] width 11 height 11
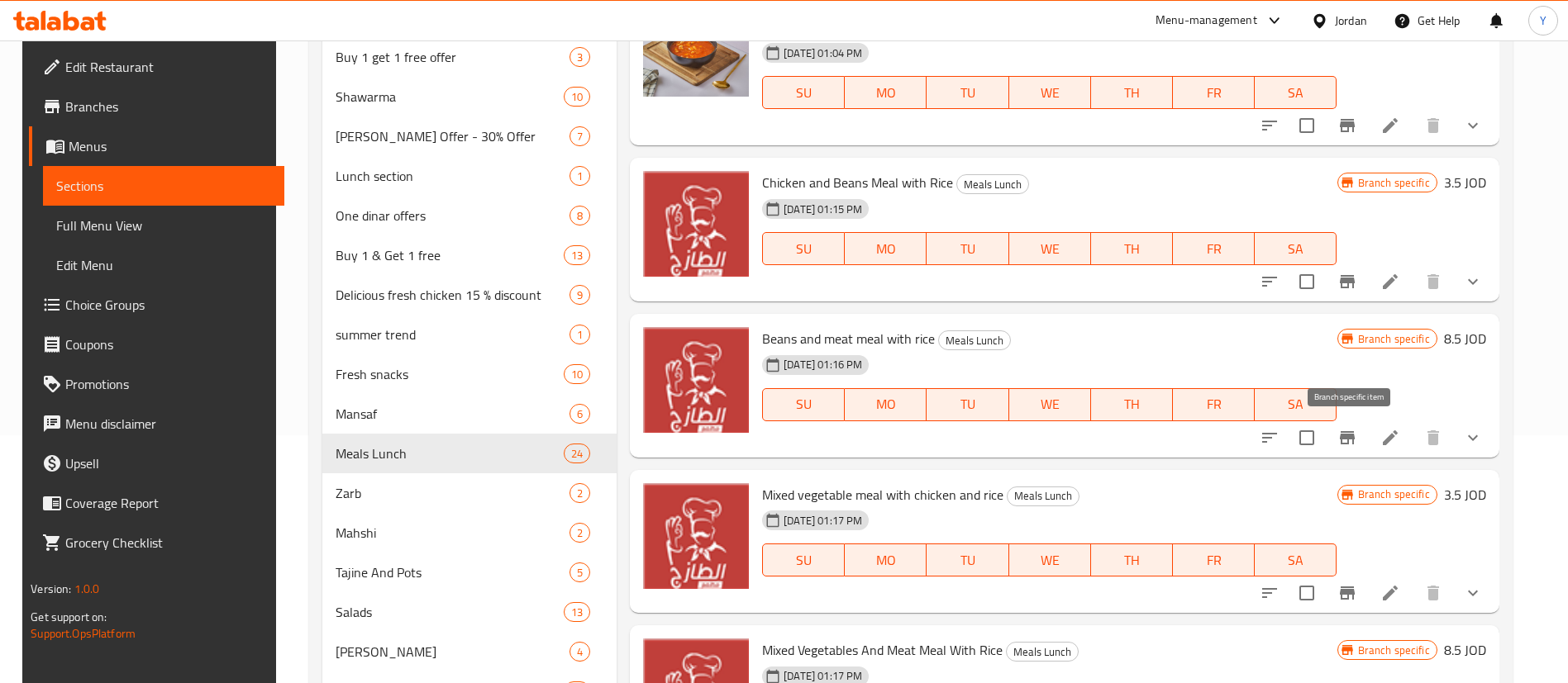
click at [1353, 446] on icon "Branch-specific-item" at bounding box center [1347, 438] width 20 height 20
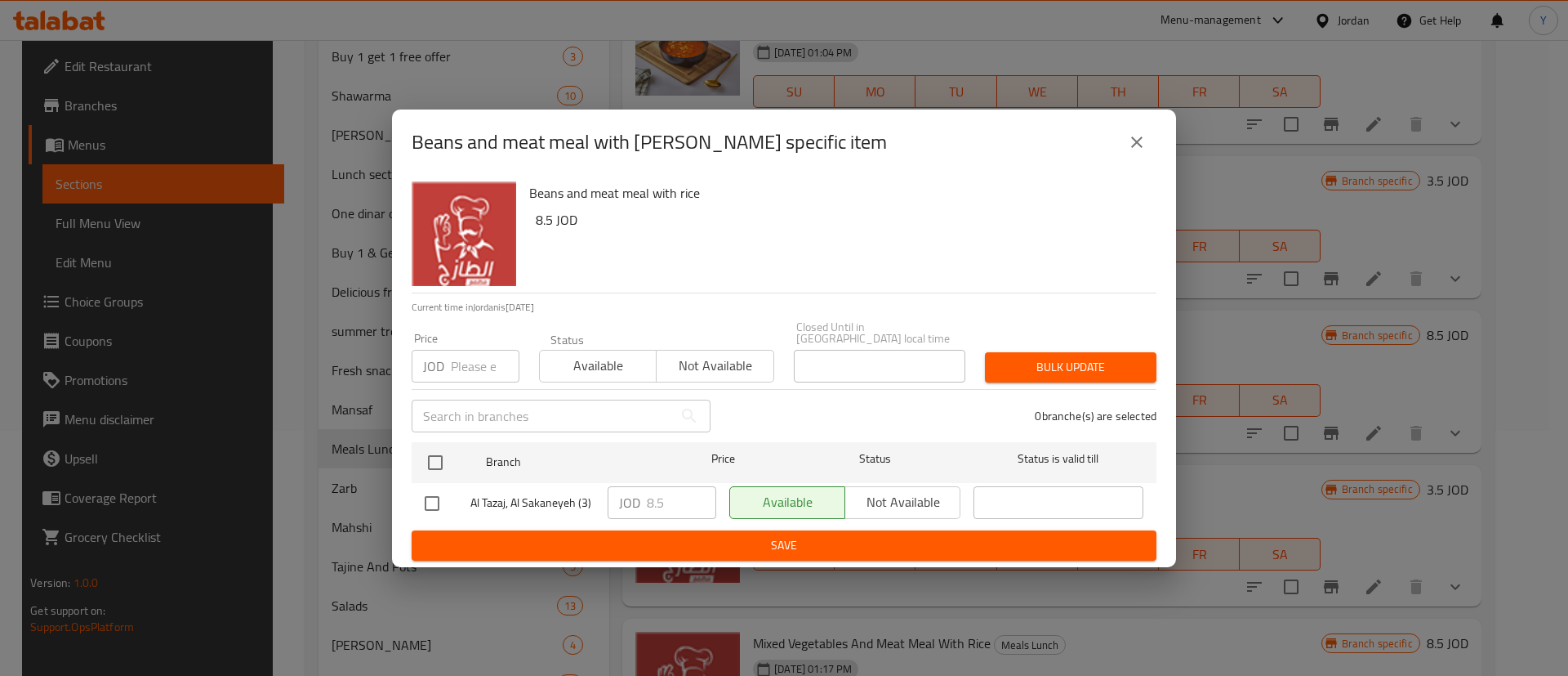
click at [1138, 144] on icon "close" at bounding box center [1137, 142] width 20 height 20
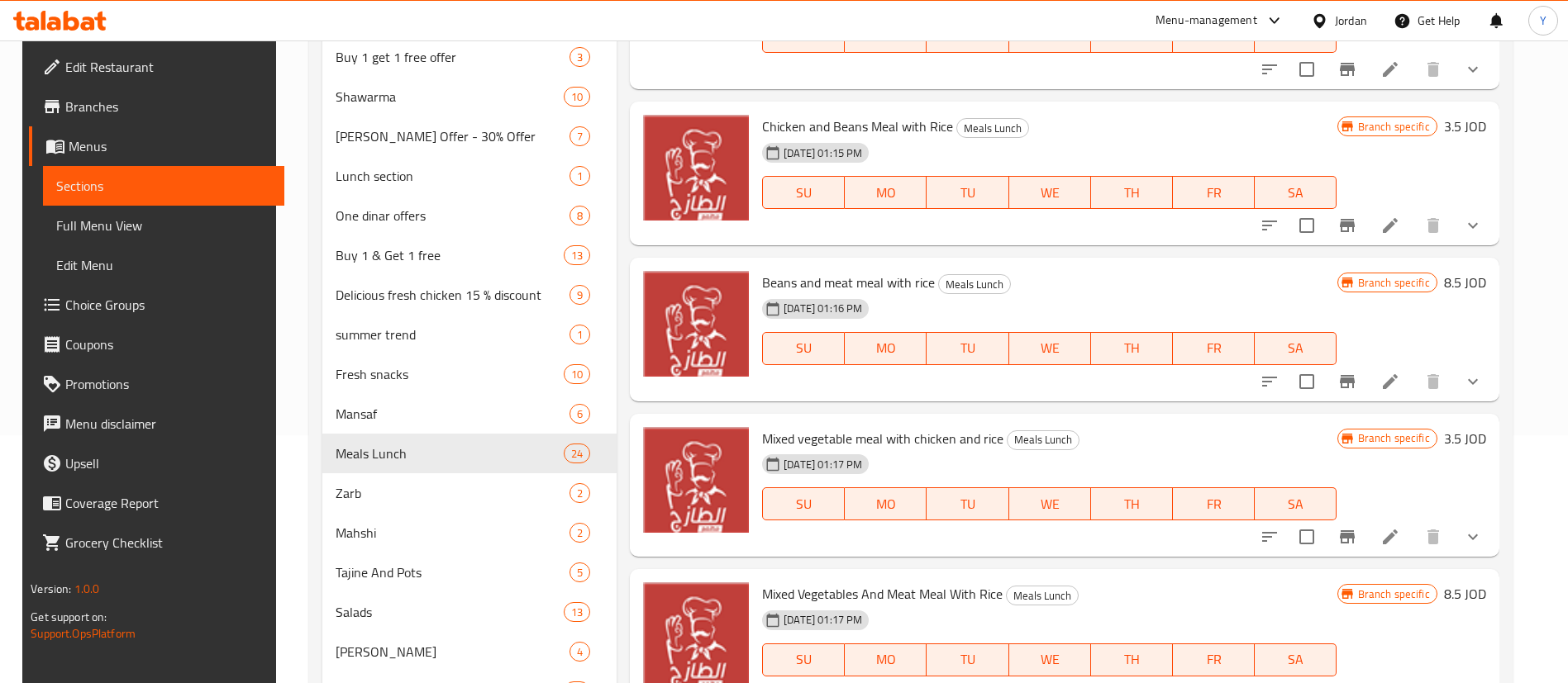
scroll to position [3182, 0]
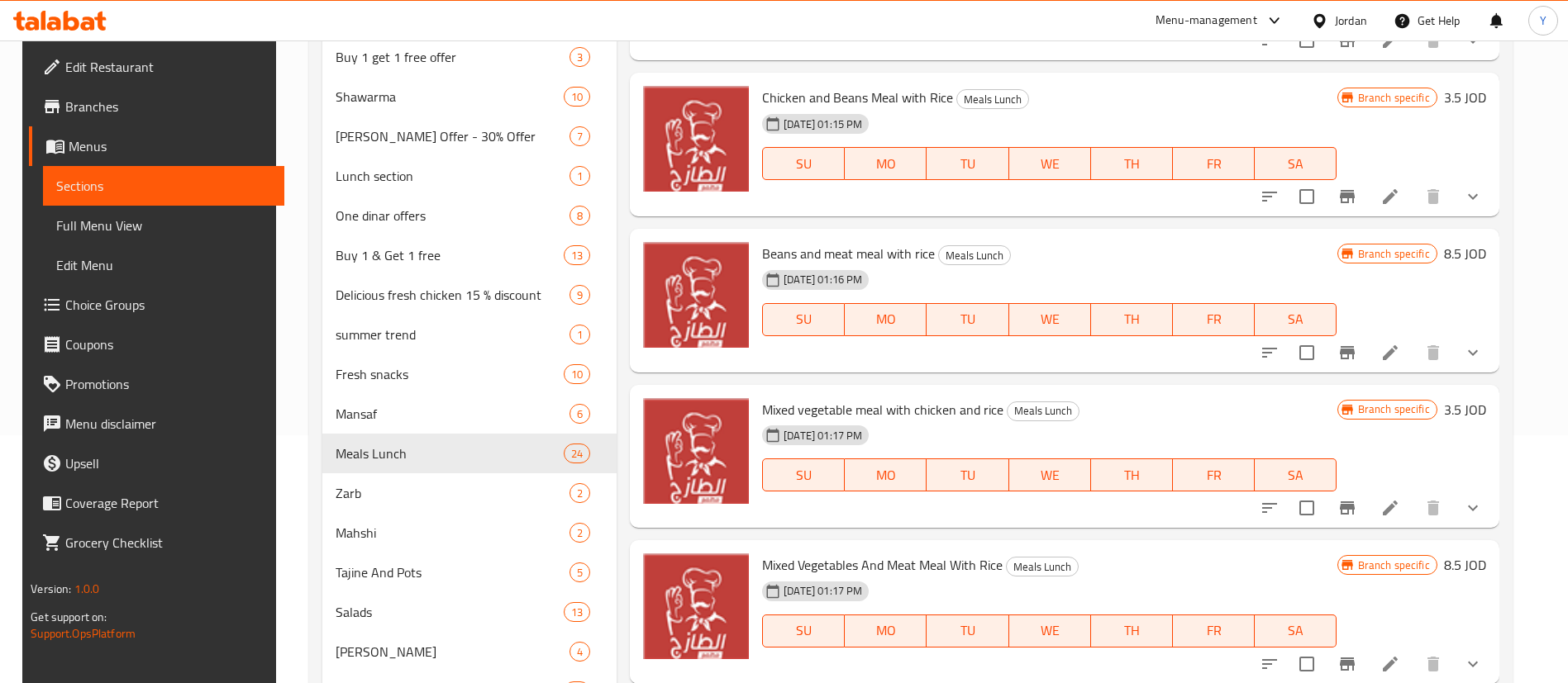
click at [1336, 498] on button "Branch-specific-item" at bounding box center [1347, 508] width 40 height 40
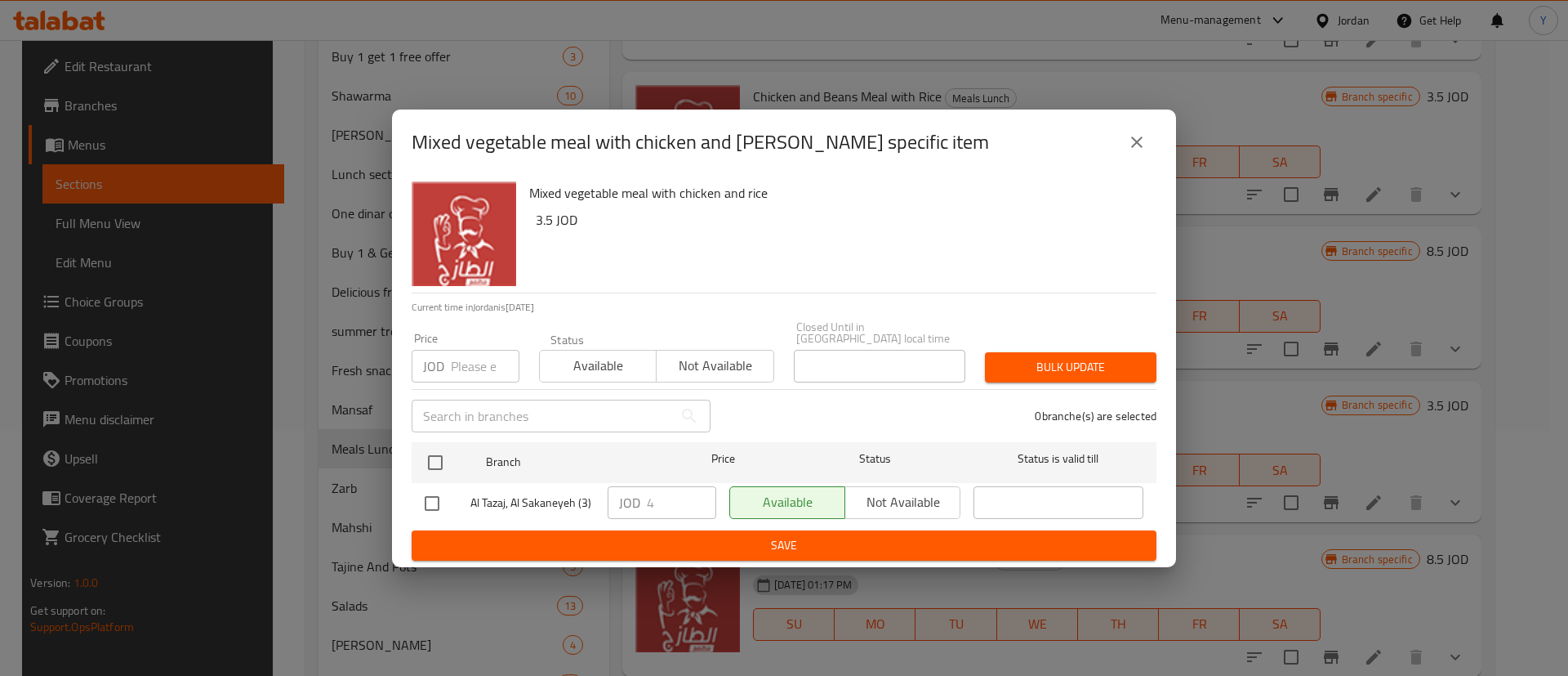
click at [1142, 137] on icon "close" at bounding box center [1137, 142] width 20 height 20
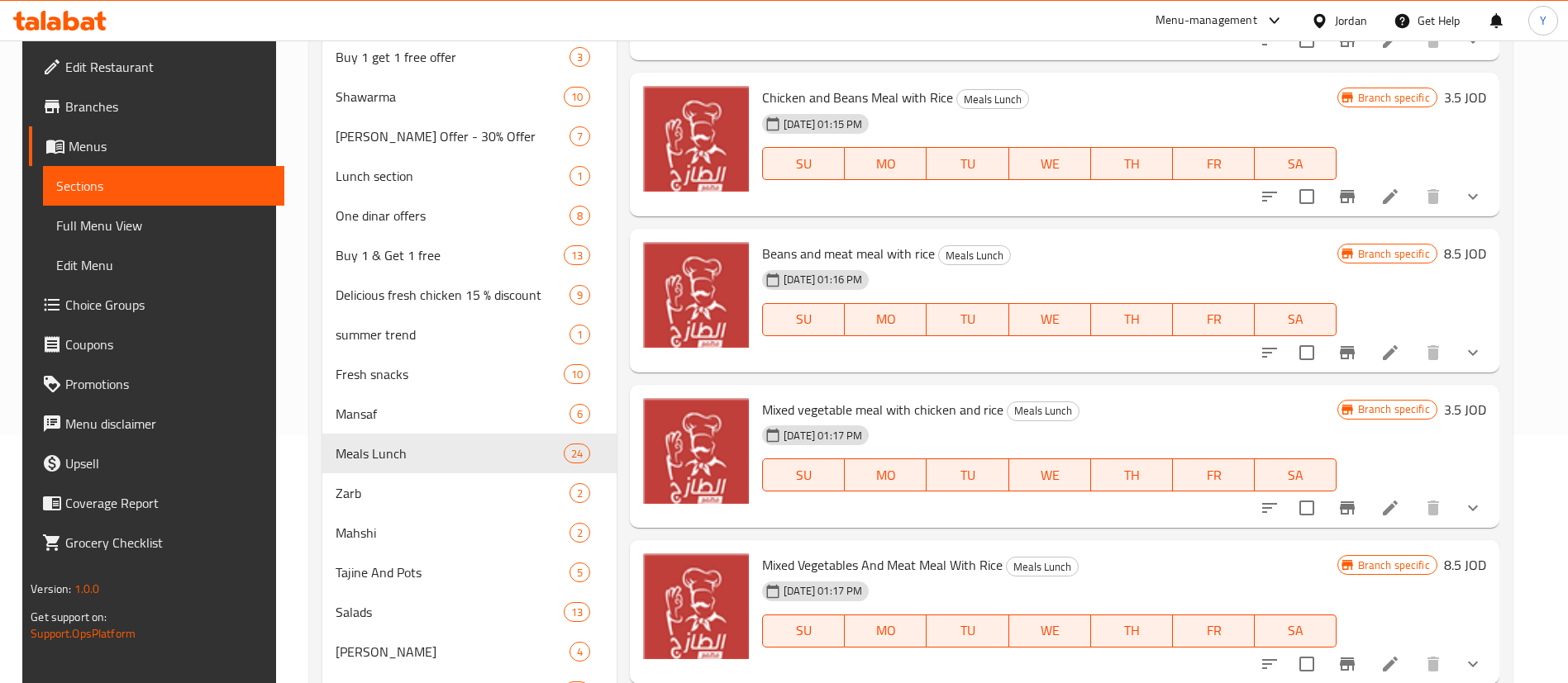
scroll to position [606, 0]
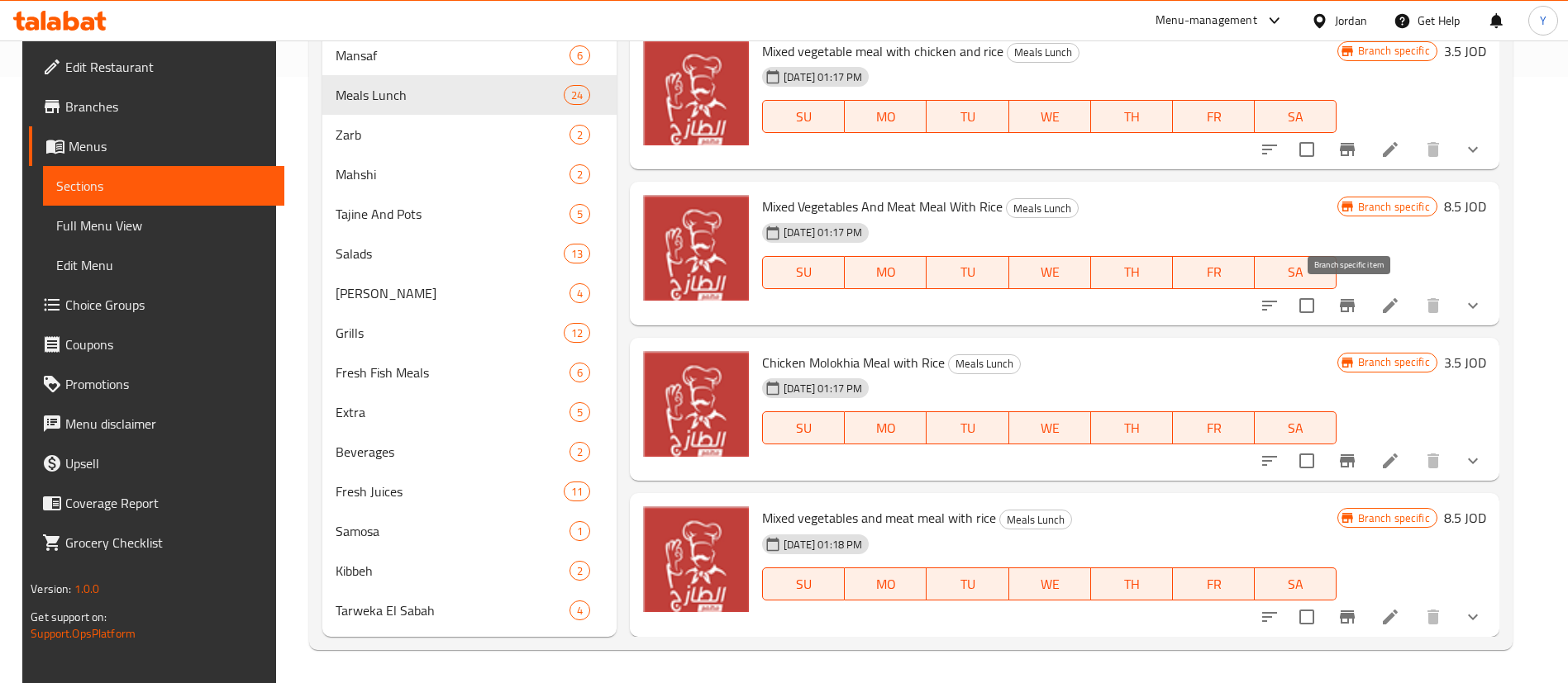
click at [1340, 302] on icon "Branch-specific-item" at bounding box center [1347, 305] width 20 height 20
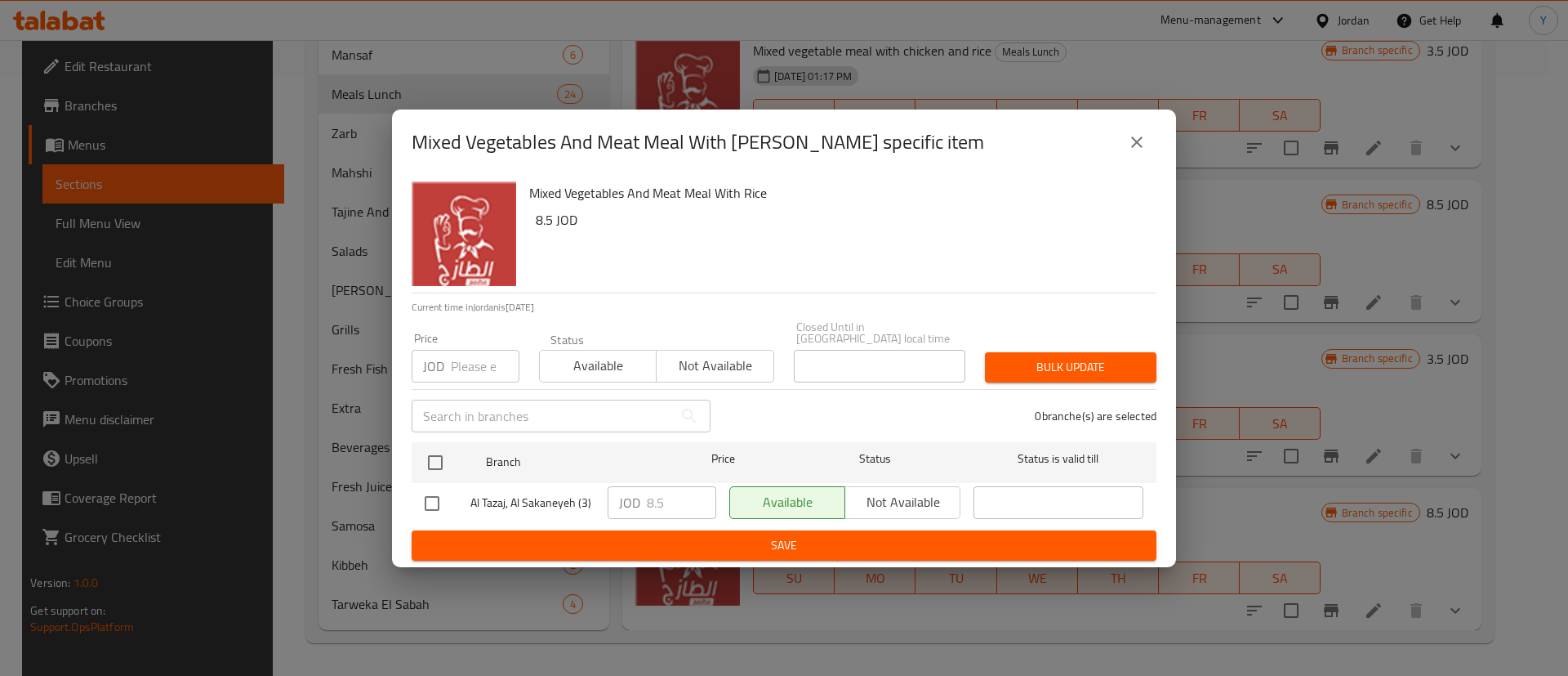
click at [1120, 137] on button "close" at bounding box center [1138, 142] width 39 height 39
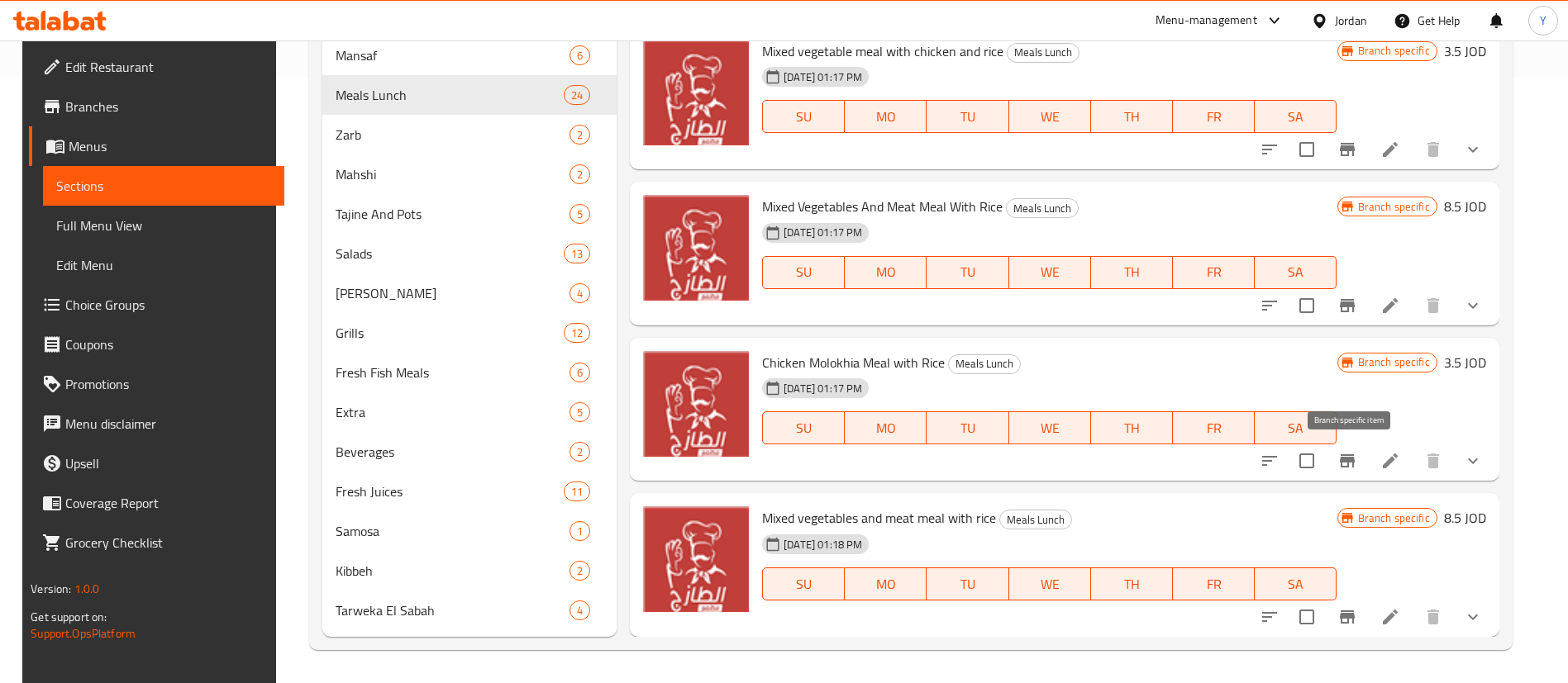
click at [1351, 463] on icon "Branch-specific-item" at bounding box center [1347, 460] width 15 height 13
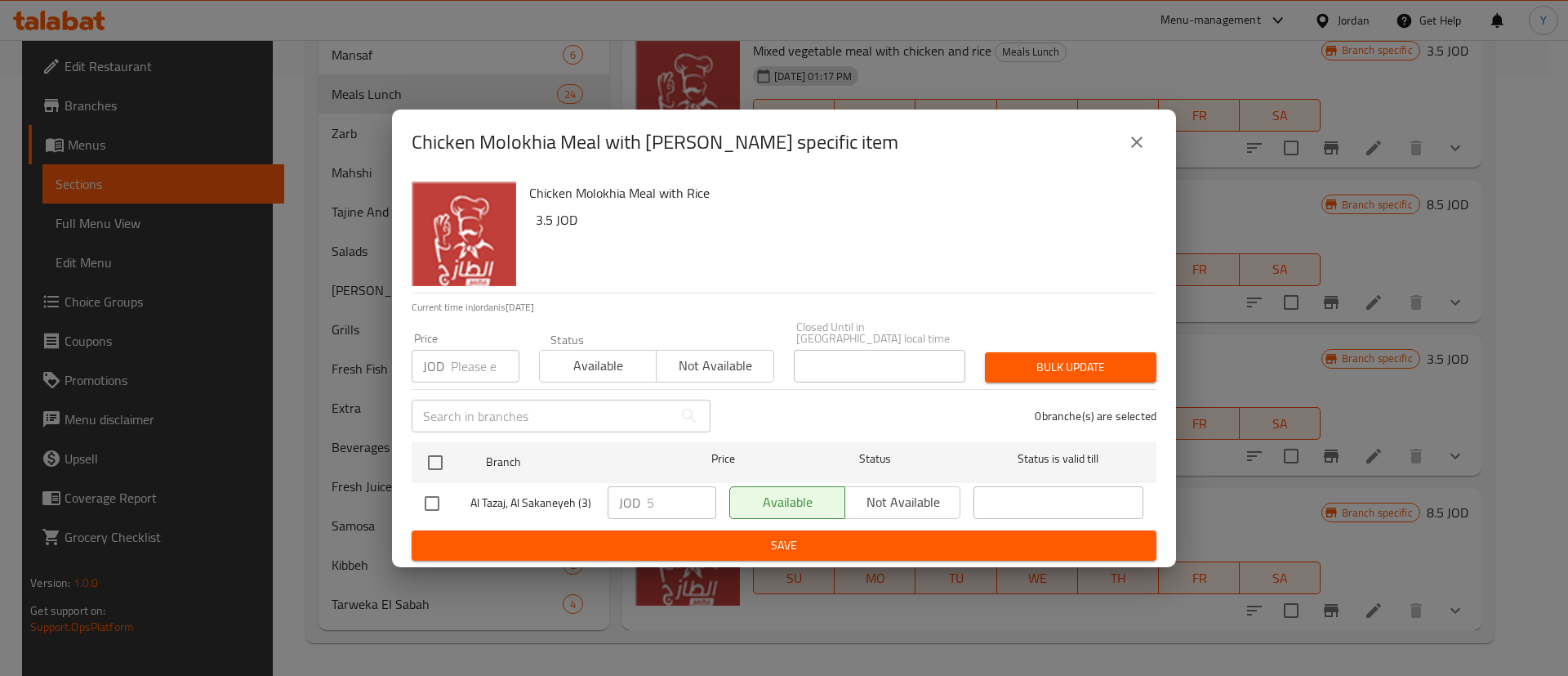
click at [1132, 148] on icon "close" at bounding box center [1137, 142] width 20 height 20
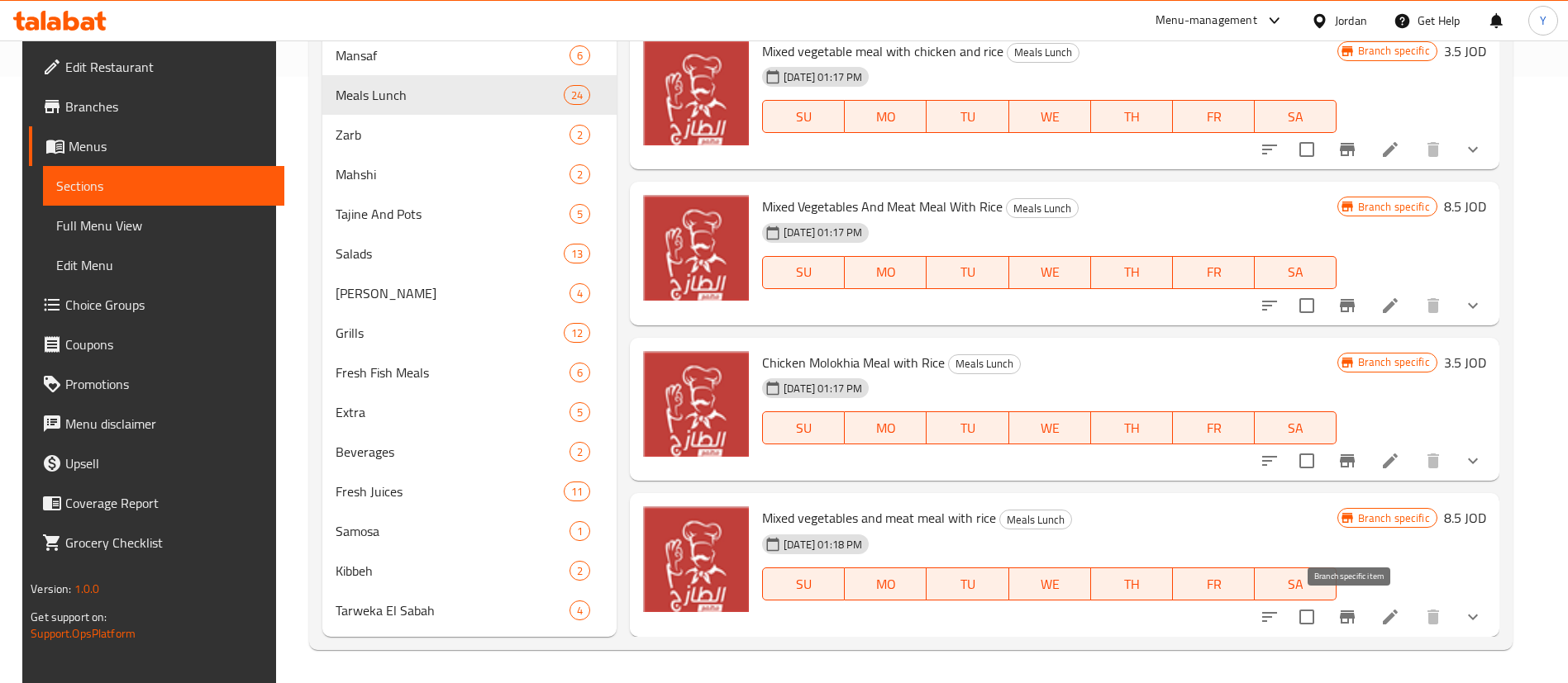
click at [1349, 619] on icon "Branch-specific-item" at bounding box center [1347, 616] width 20 height 20
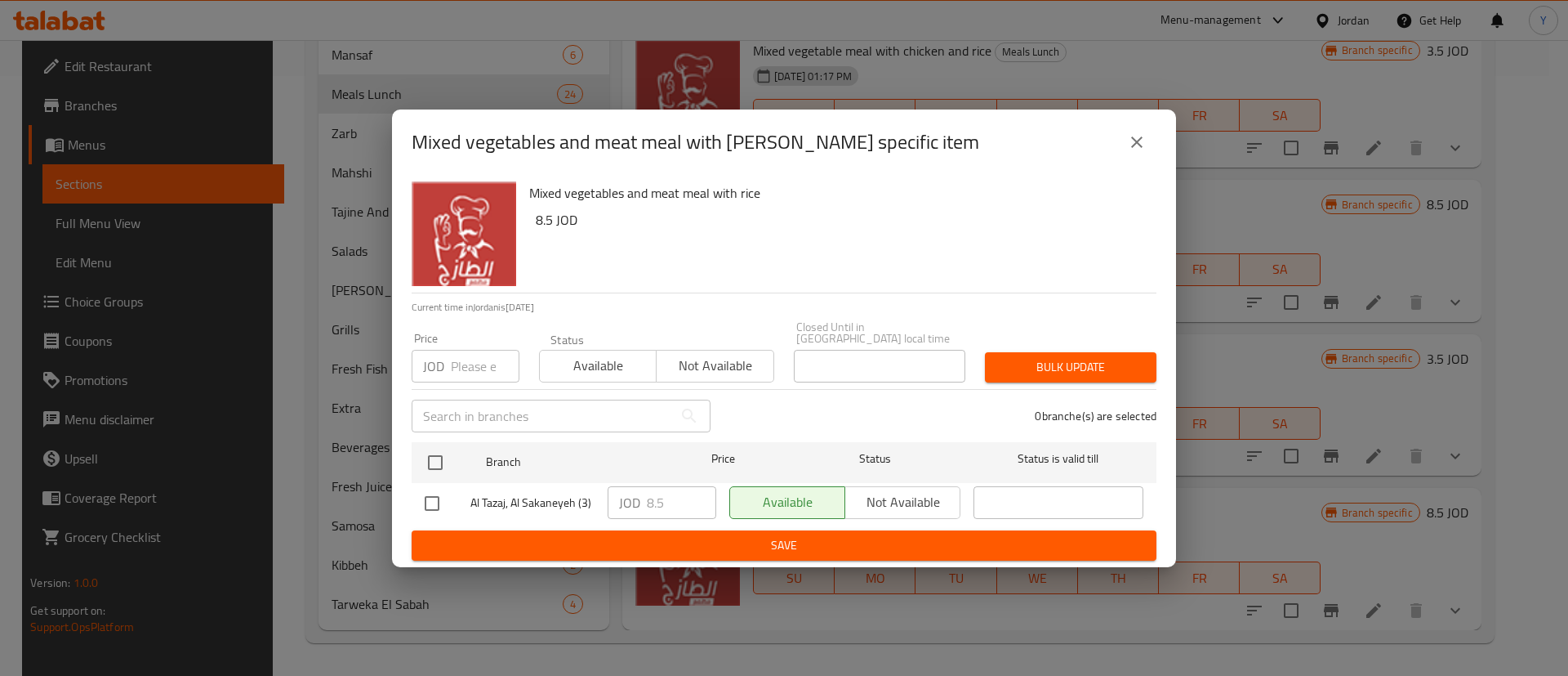
click at [1131, 152] on icon "close" at bounding box center [1137, 142] width 20 height 20
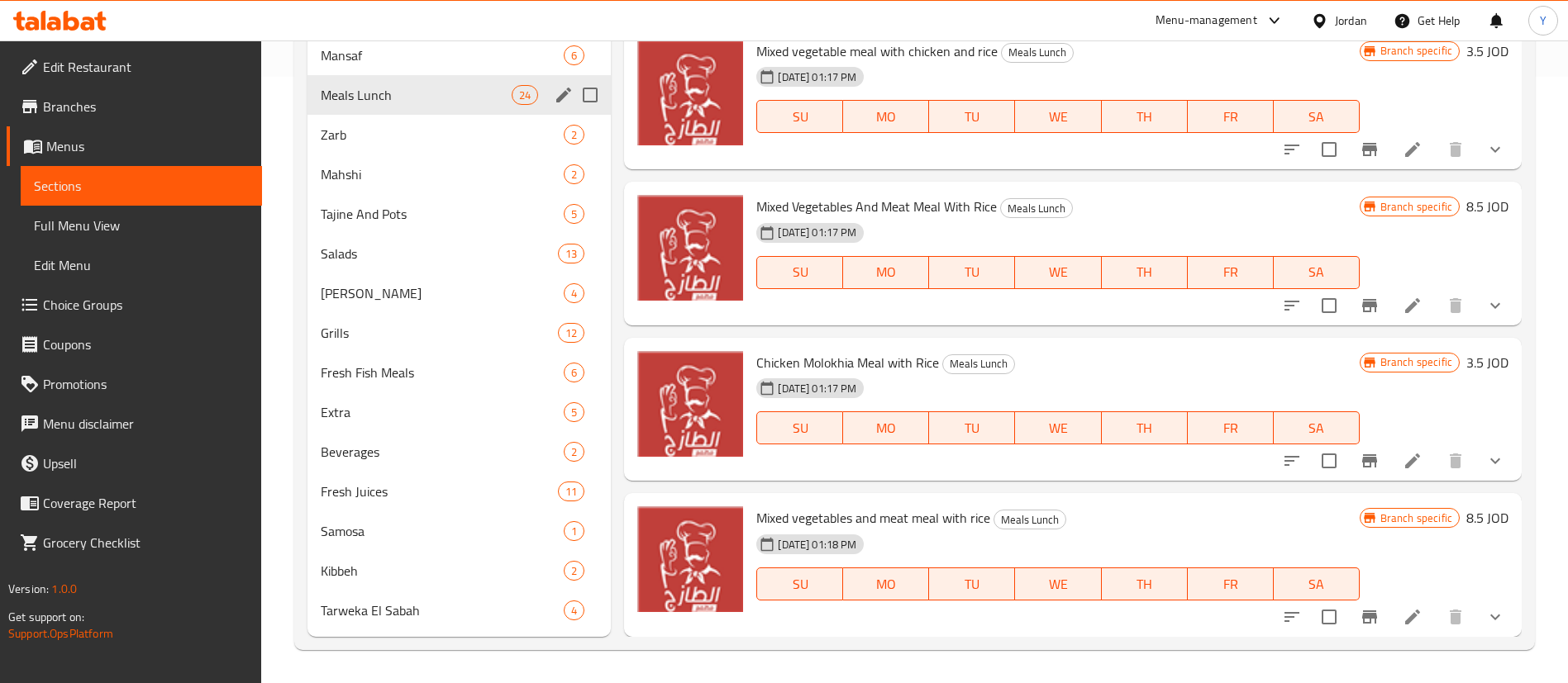
click at [389, 136] on span "Zarb" at bounding box center [442, 134] width 243 height 20
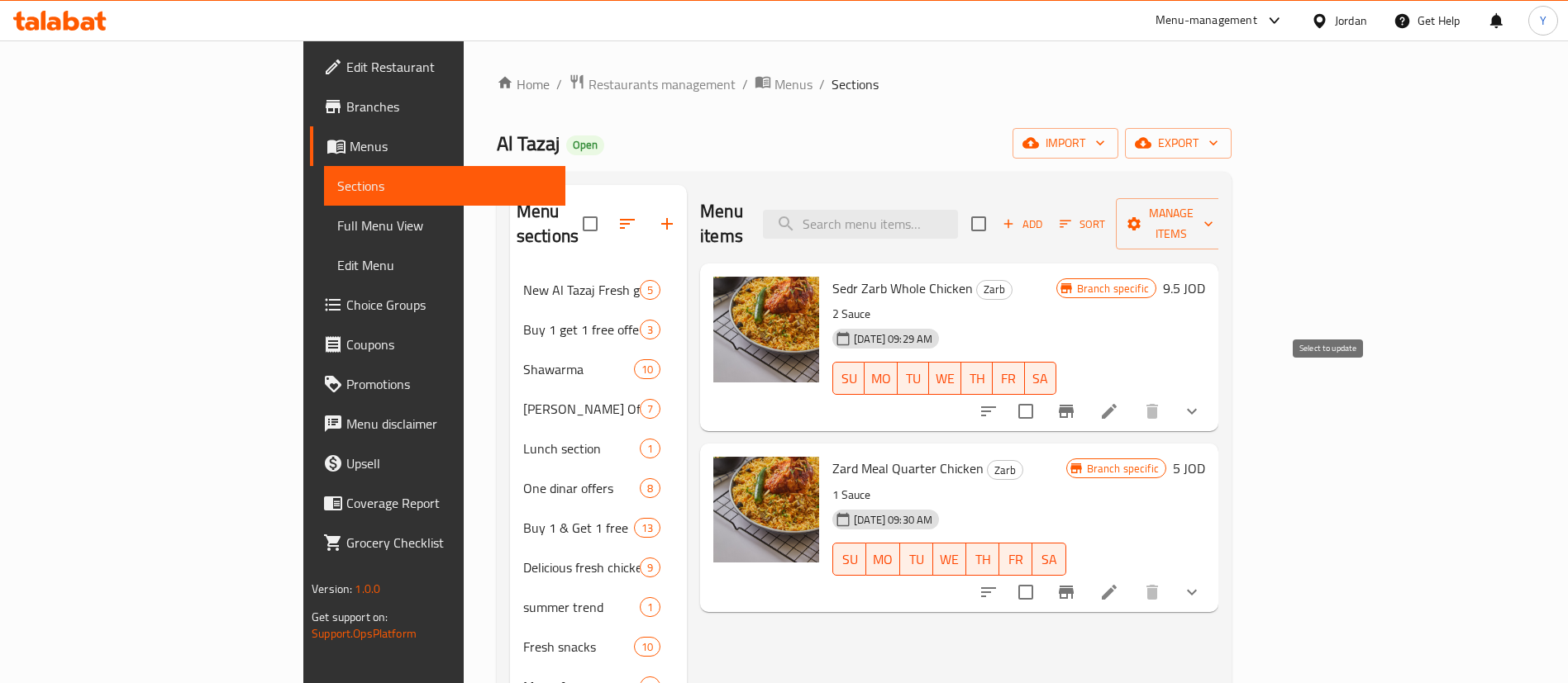
click at [1086, 392] on button "Branch-specific-item" at bounding box center [1066, 412] width 40 height 40
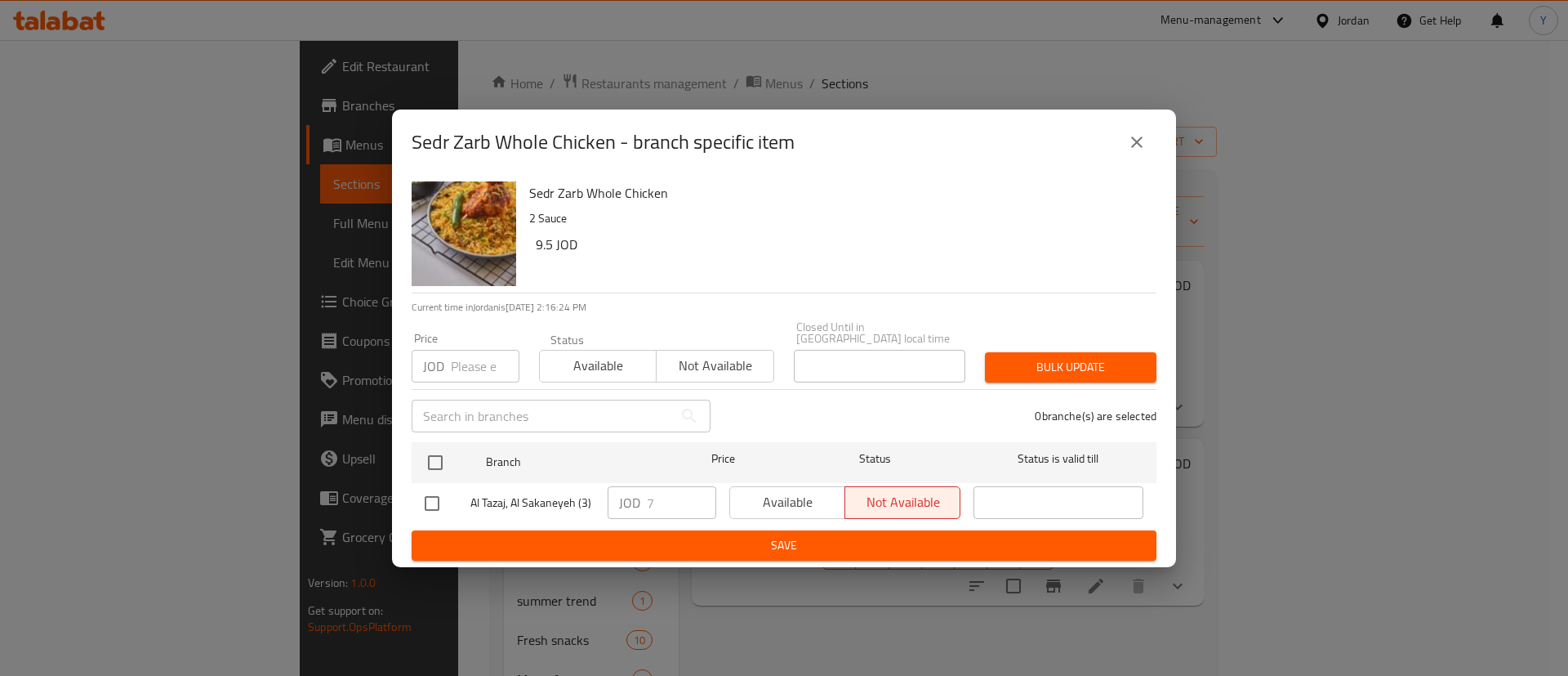
click at [442, 497] on input "checkbox" at bounding box center [432, 504] width 34 height 34
checkbox input "true"
click at [793, 497] on span "Available" at bounding box center [787, 503] width 102 height 24
click at [786, 547] on span "Save" at bounding box center [784, 546] width 719 height 21
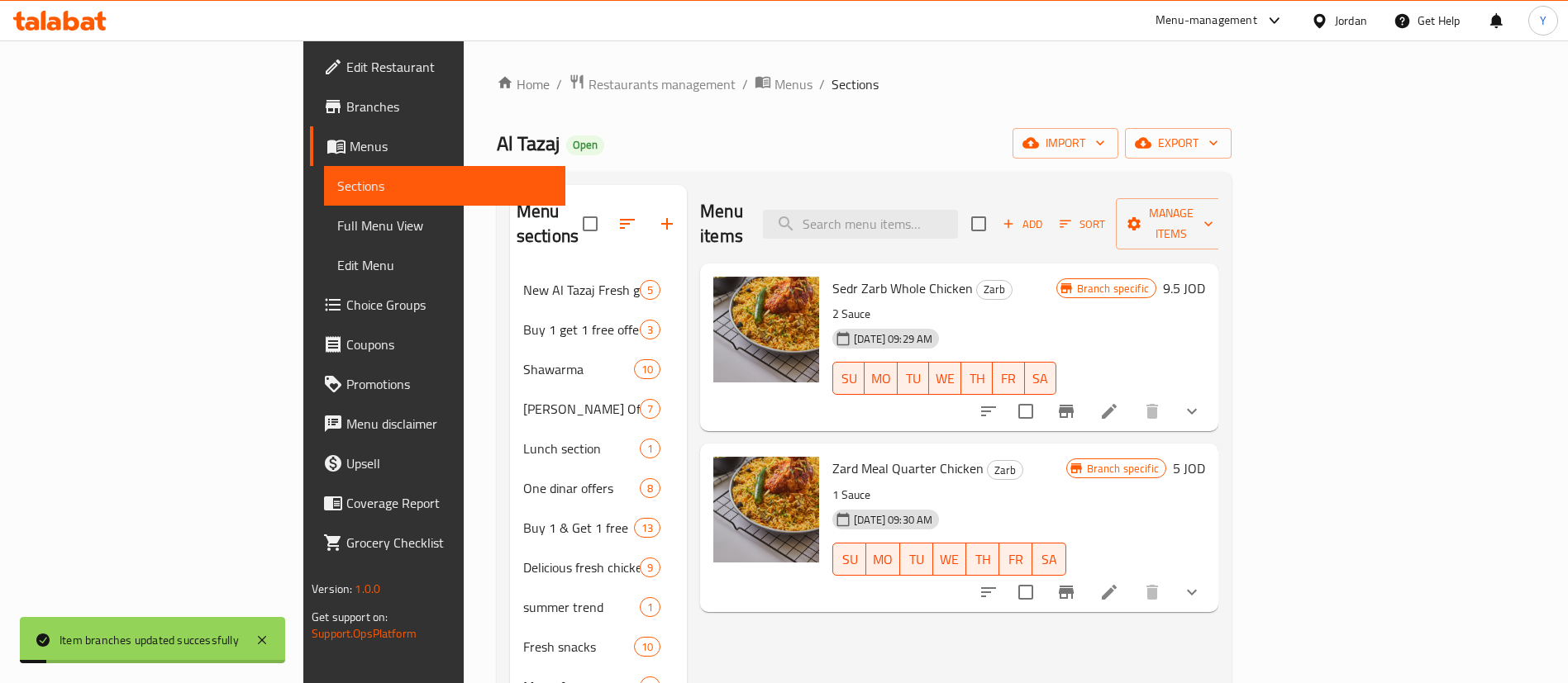
click at [1086, 572] on button "Branch-specific-item" at bounding box center [1066, 592] width 40 height 40
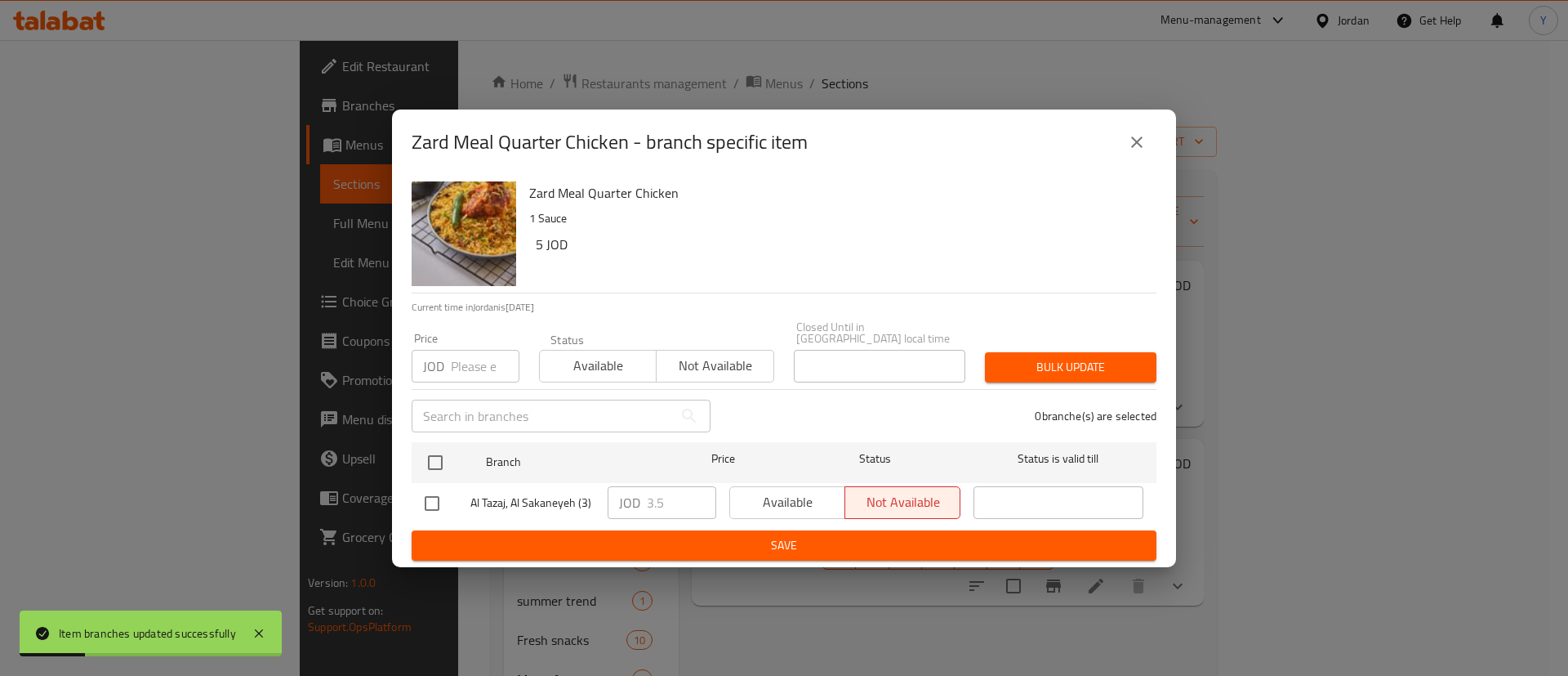
click at [436, 494] on input "checkbox" at bounding box center [432, 504] width 34 height 34
checkbox input "true"
click at [836, 507] on span "Available" at bounding box center [787, 503] width 102 height 24
drag, startPoint x: 811, startPoint y: 536, endPoint x: 852, endPoint y: 546, distance: 42.2
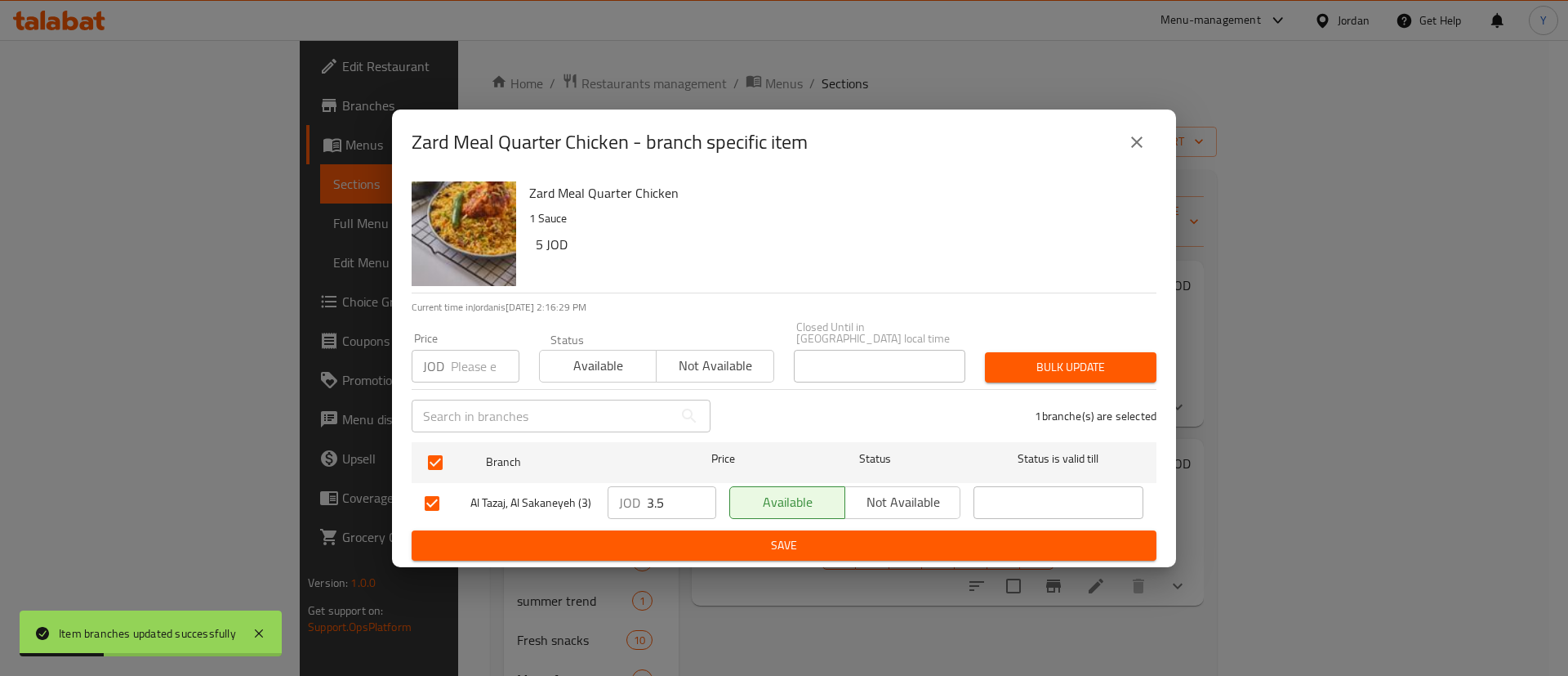
click at [811, 537] on span "Save" at bounding box center [784, 546] width 719 height 21
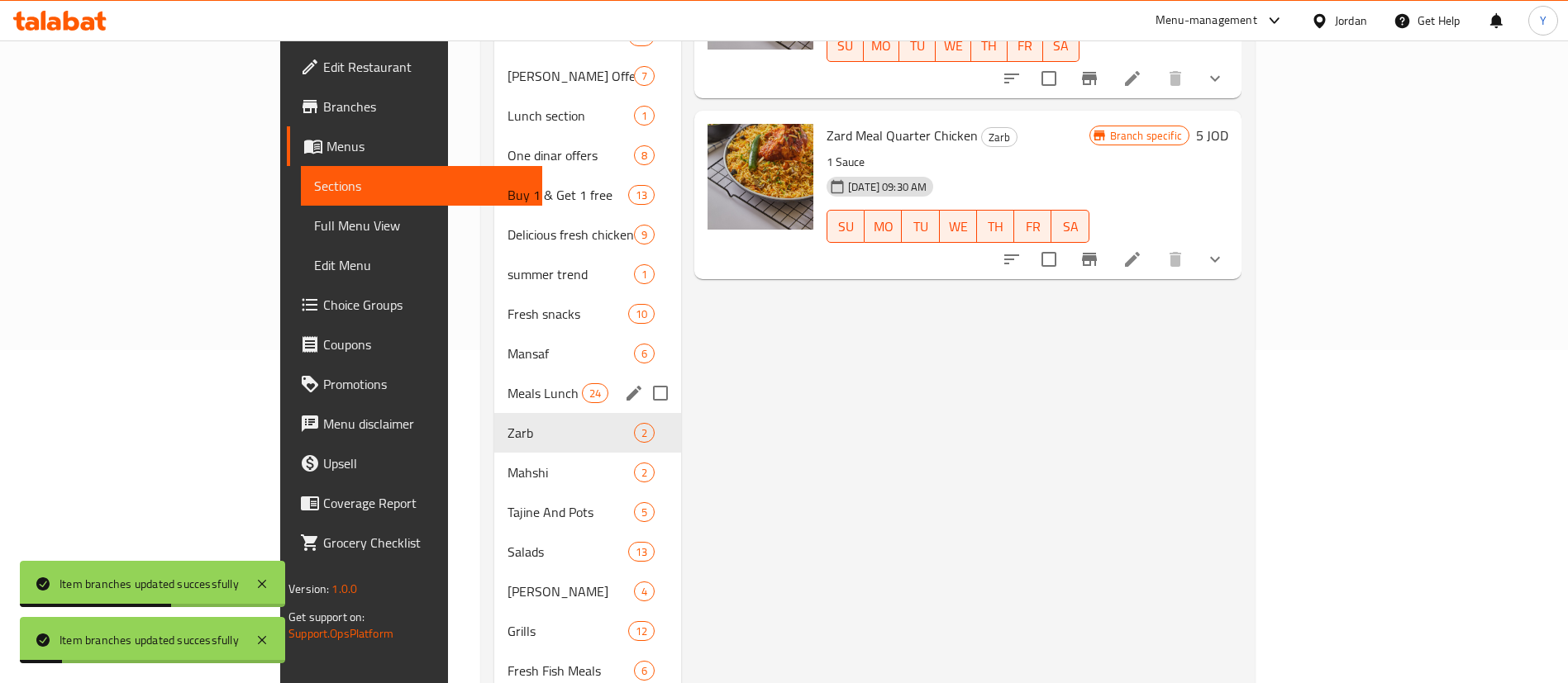
scroll to position [372, 0]
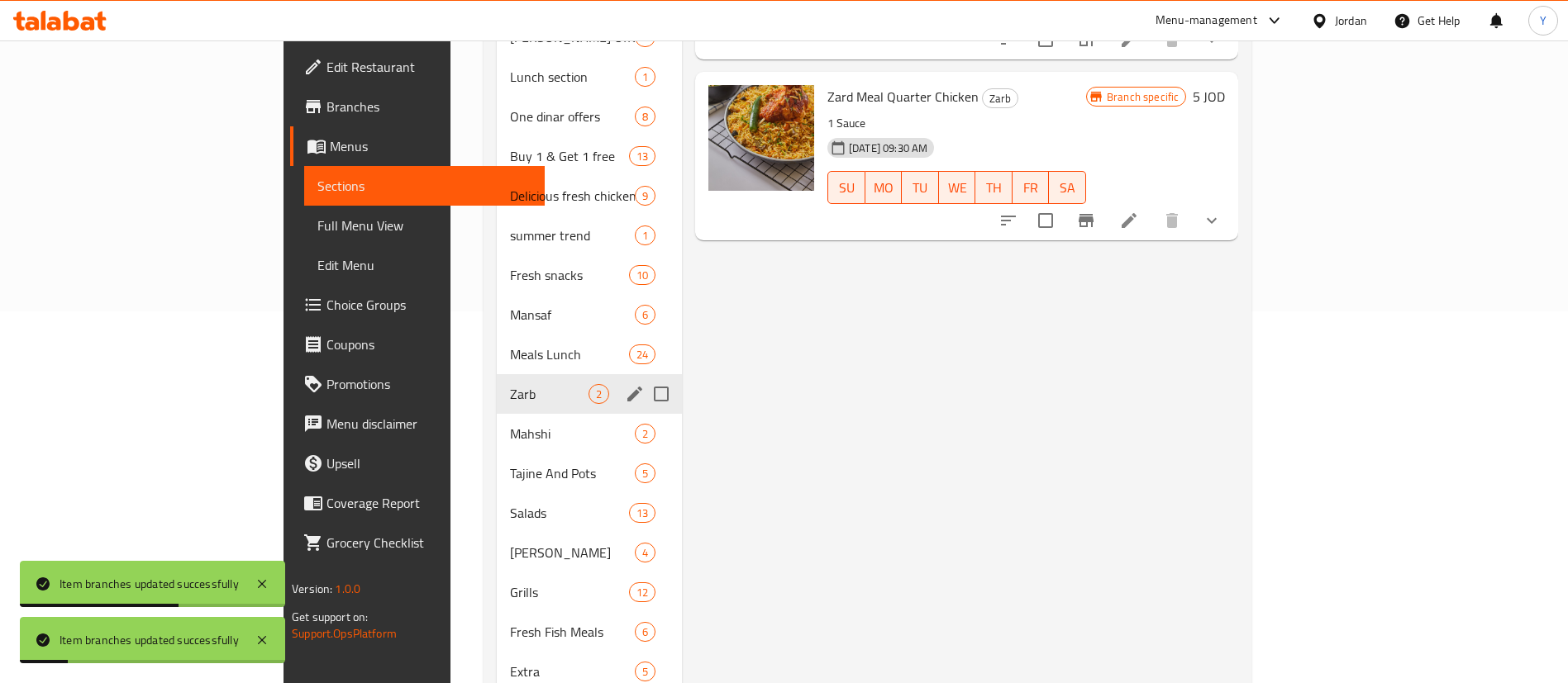
click at [510, 424] on span "Mahshi" at bounding box center [572, 433] width 125 height 20
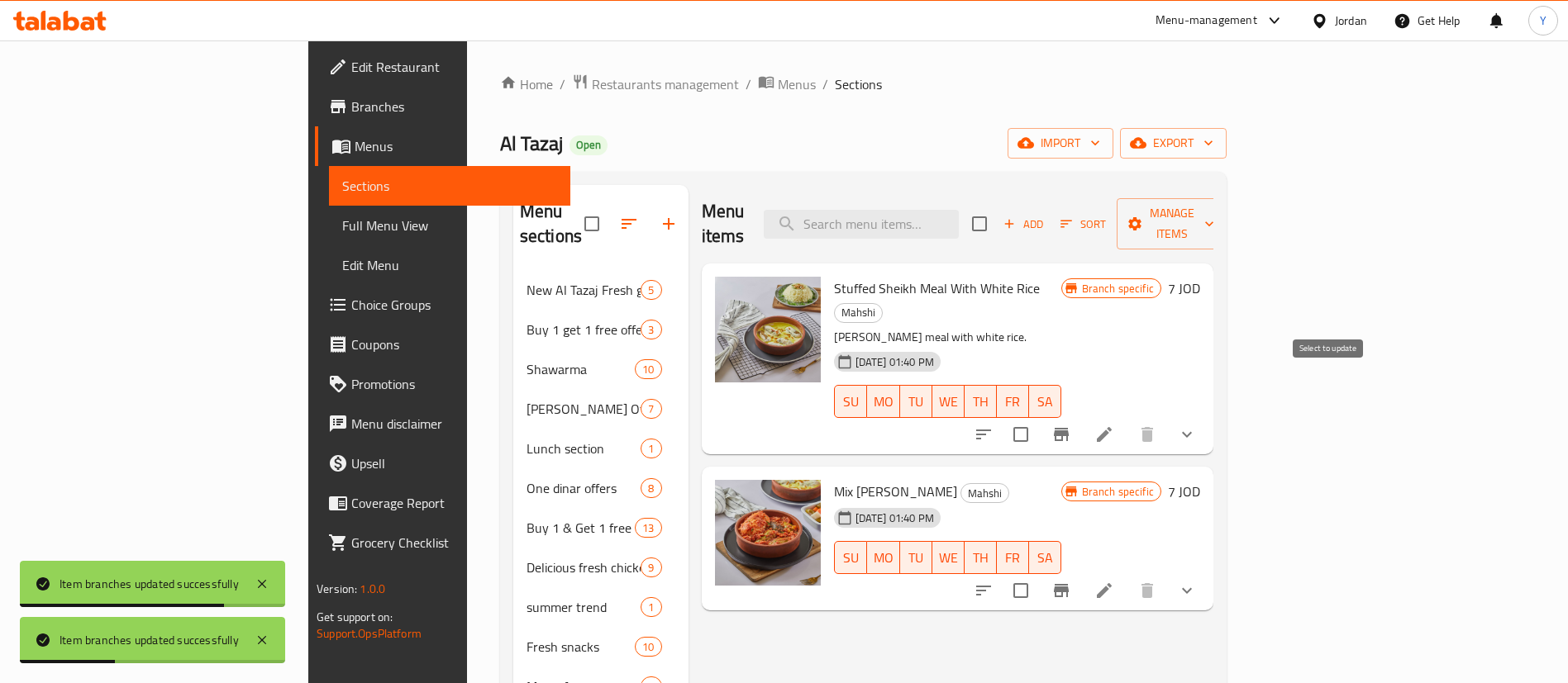
click at [1071, 425] on icon "Branch-specific-item" at bounding box center [1061, 434] width 20 height 20
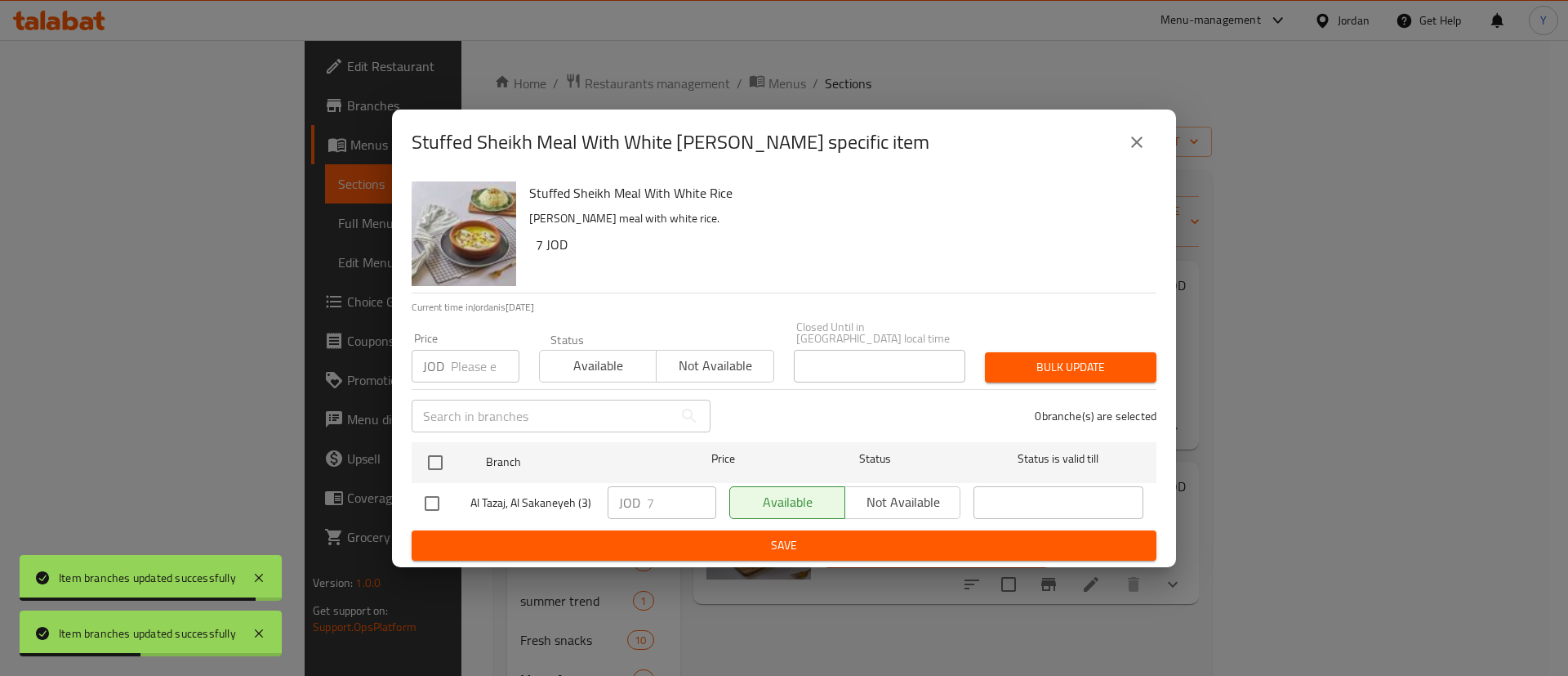
click at [1135, 157] on button "close" at bounding box center [1138, 142] width 39 height 39
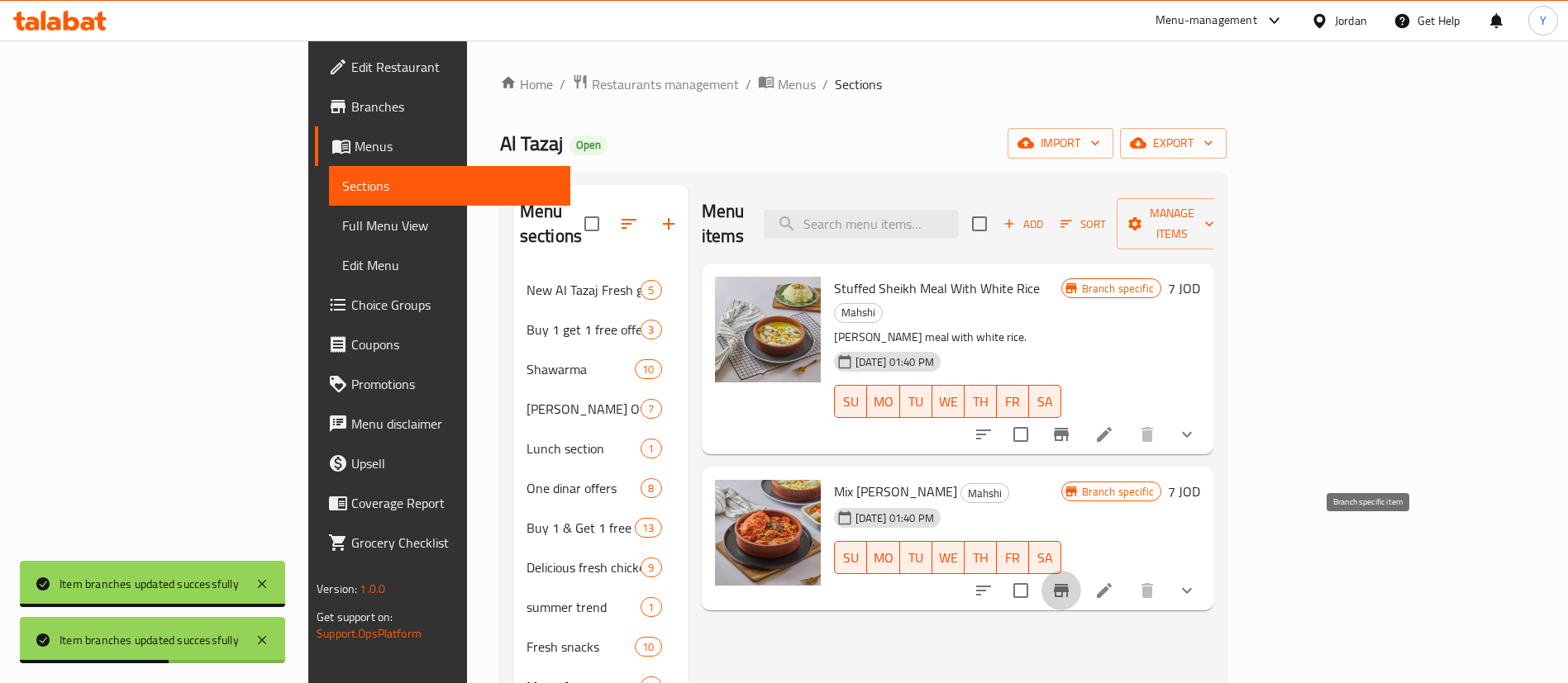
click at [1068, 584] on icon "Branch-specific-item" at bounding box center [1061, 590] width 15 height 13
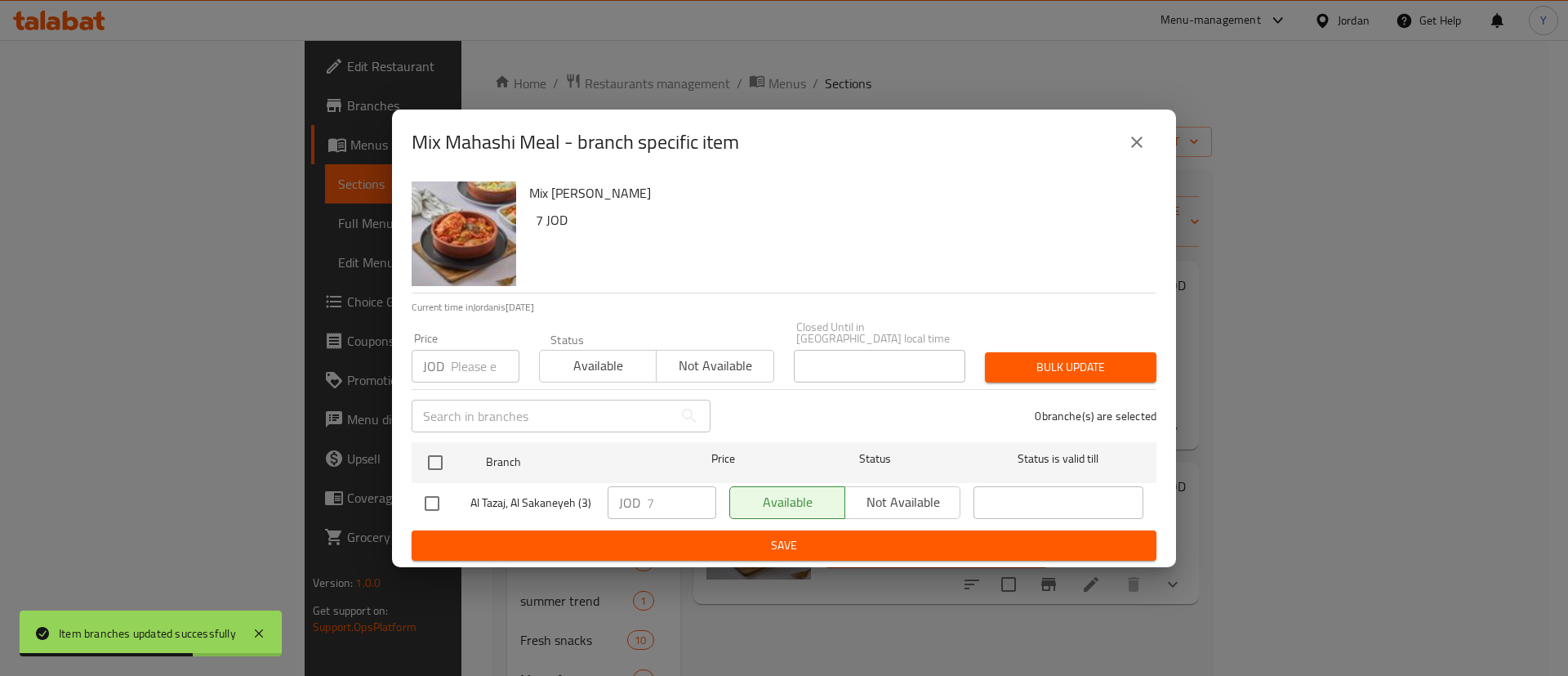
click at [1140, 137] on button "close" at bounding box center [1138, 142] width 39 height 39
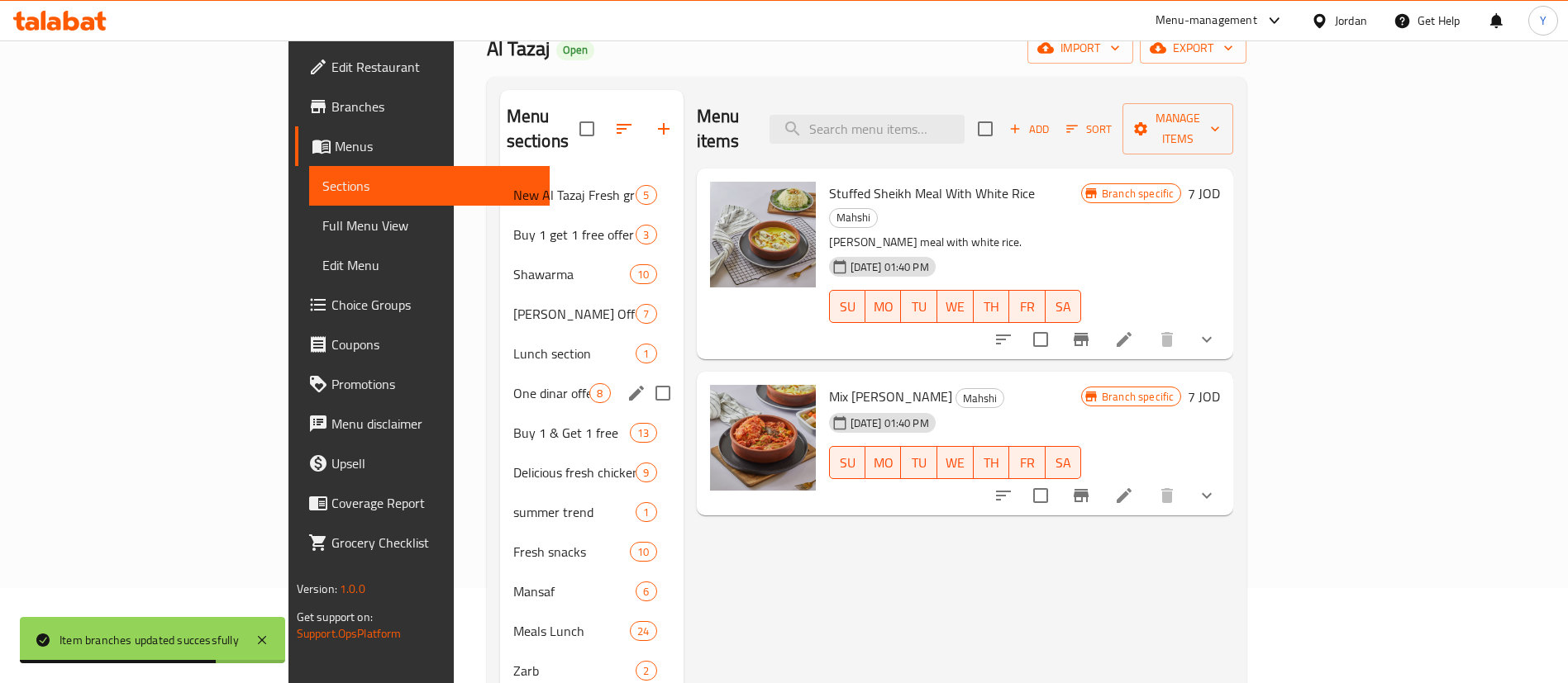
scroll to position [248, 0]
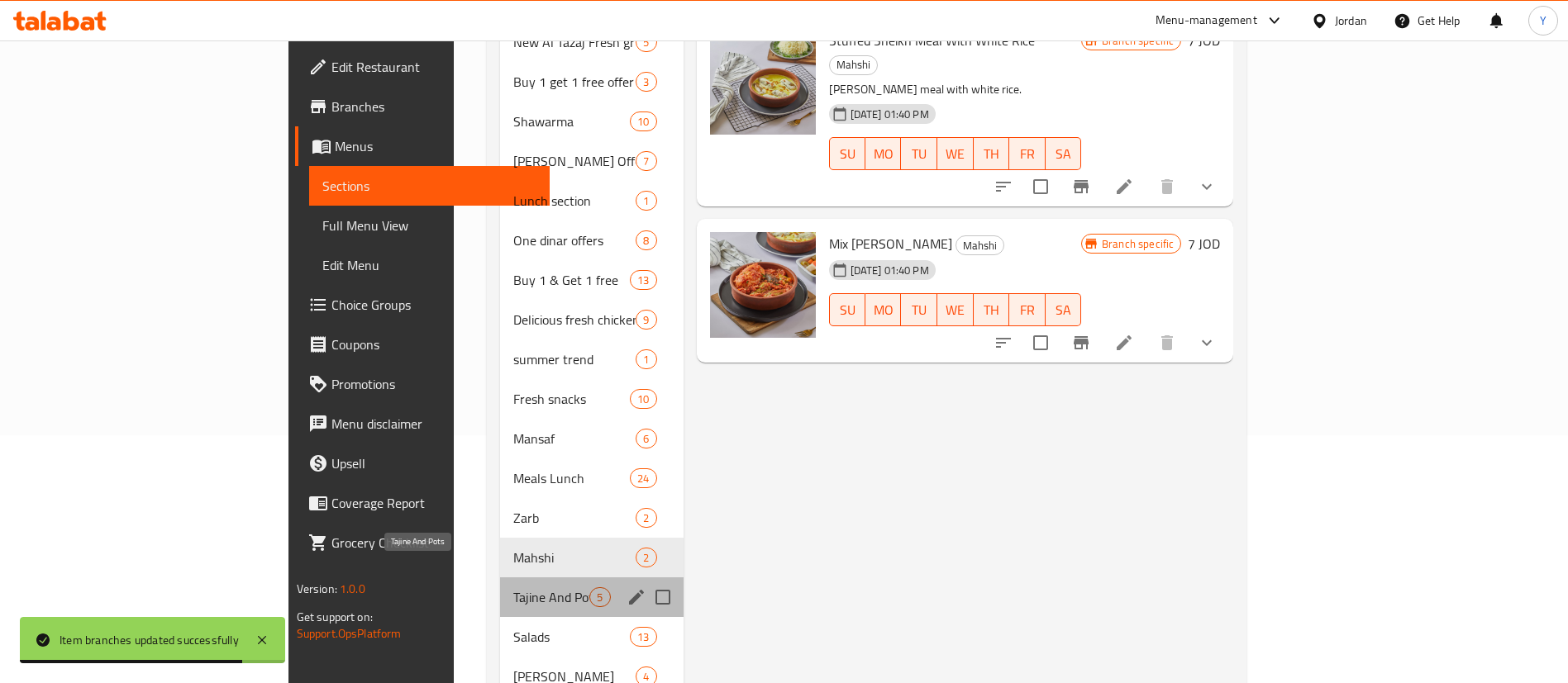
click at [513, 587] on span "Tajine And Pots" at bounding box center [552, 596] width 77 height 20
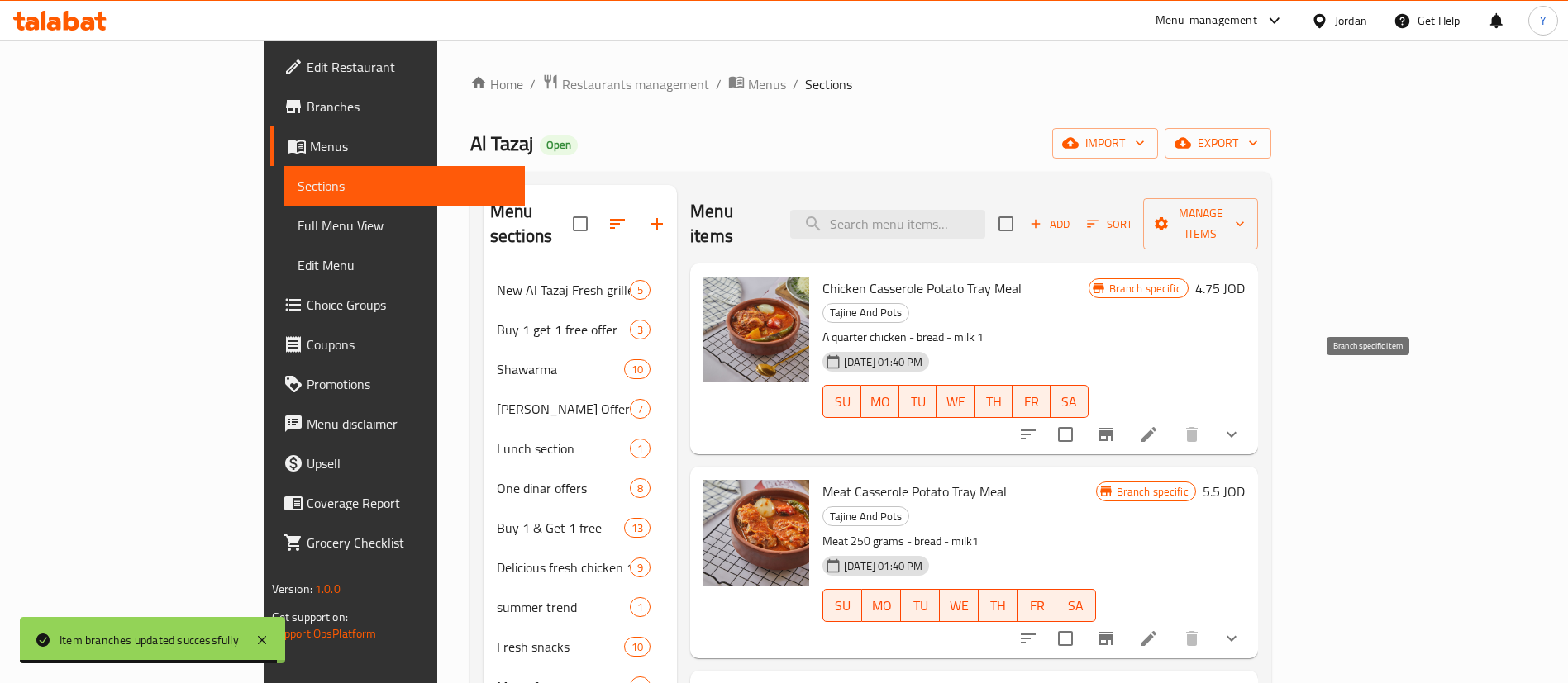
click at [1114, 428] on icon "Branch-specific-item" at bounding box center [1105, 434] width 15 height 13
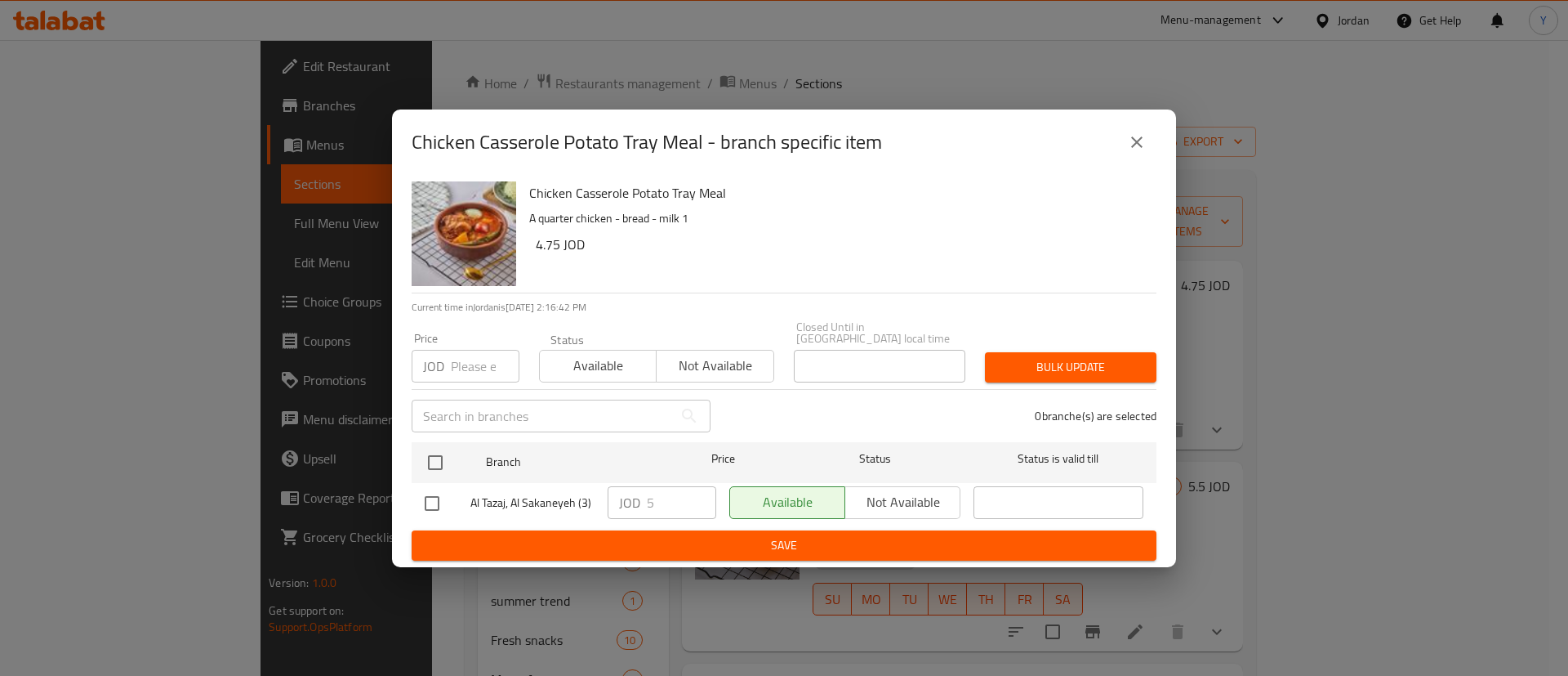
click at [1143, 127] on div "Chicken Casserole Potato Tray Meal - branch specific item" at bounding box center [784, 142] width 784 height 65
click at [1146, 150] on icon "close" at bounding box center [1137, 142] width 20 height 20
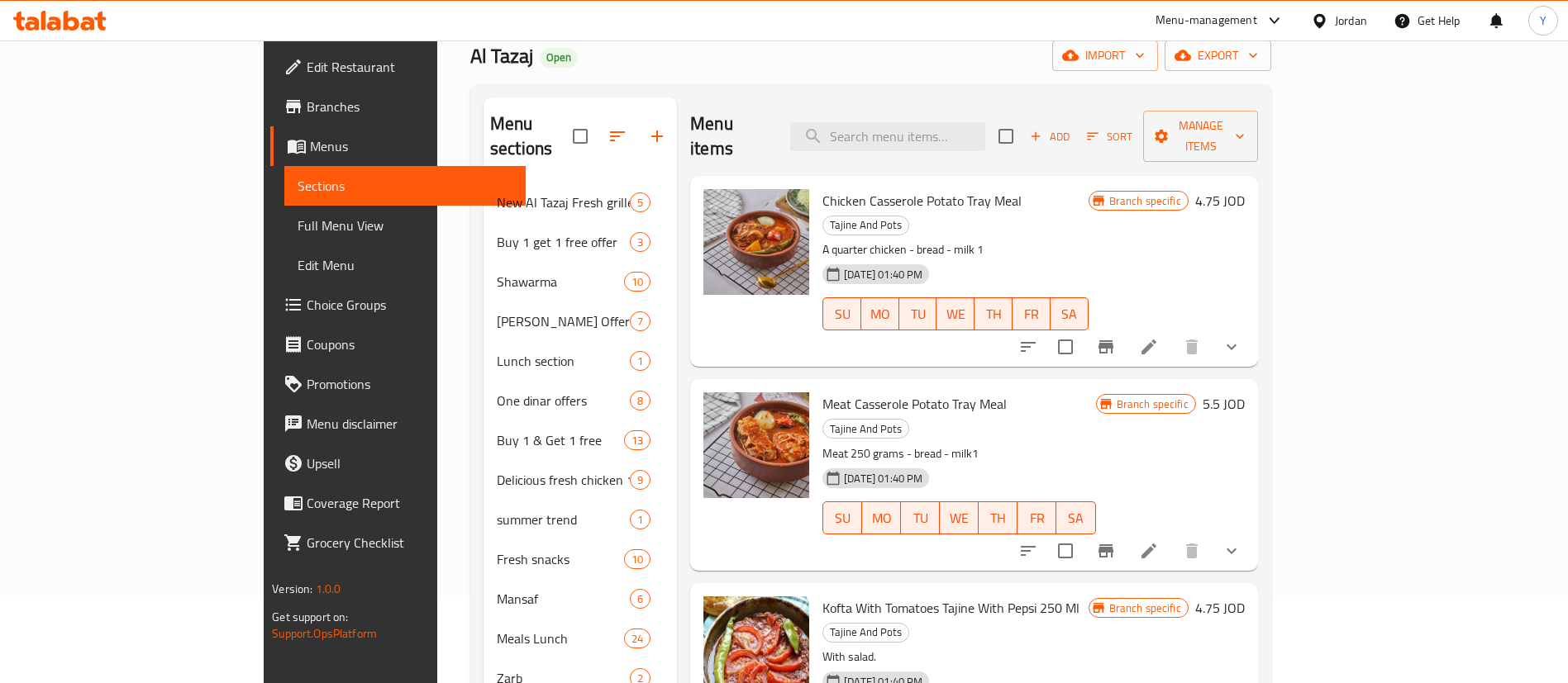
scroll to position [124, 0]
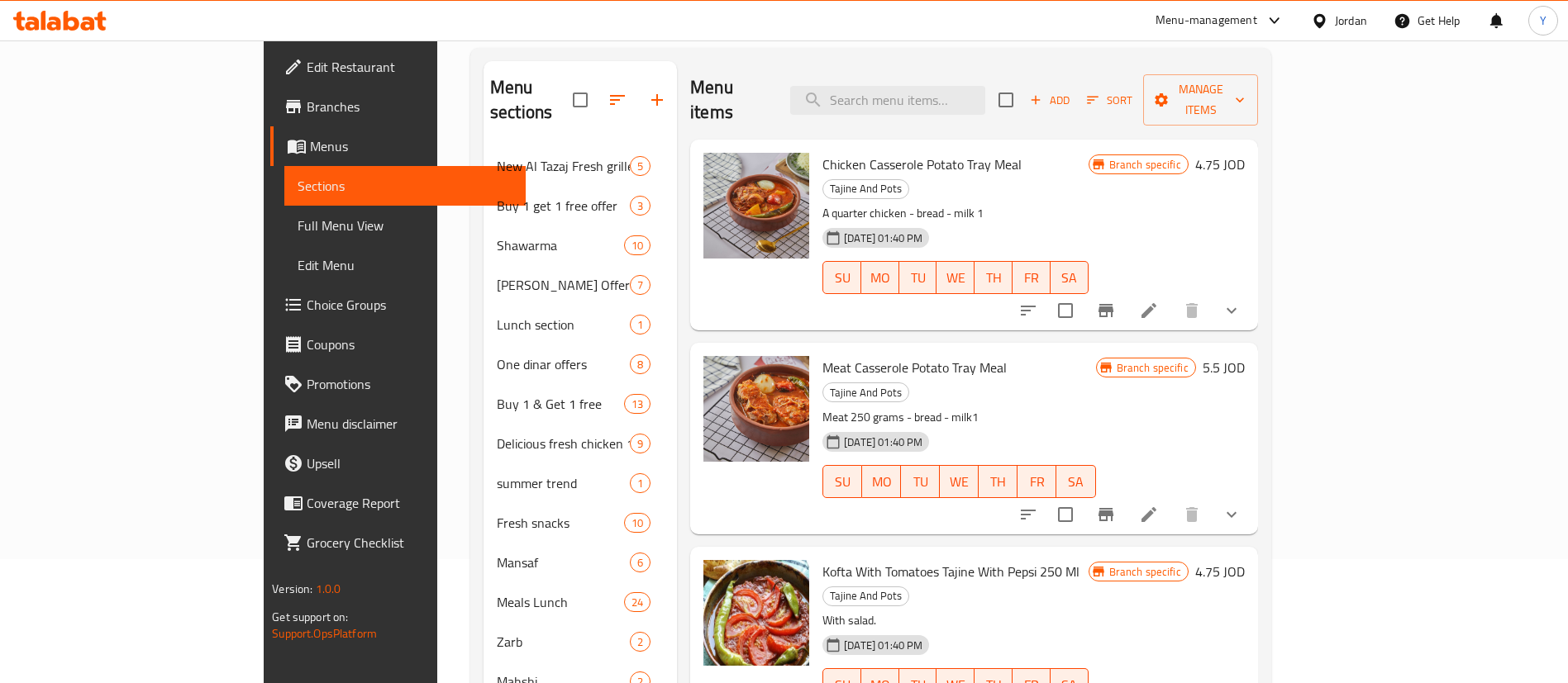
click at [1114, 508] on icon "Branch-specific-item" at bounding box center [1105, 514] width 15 height 13
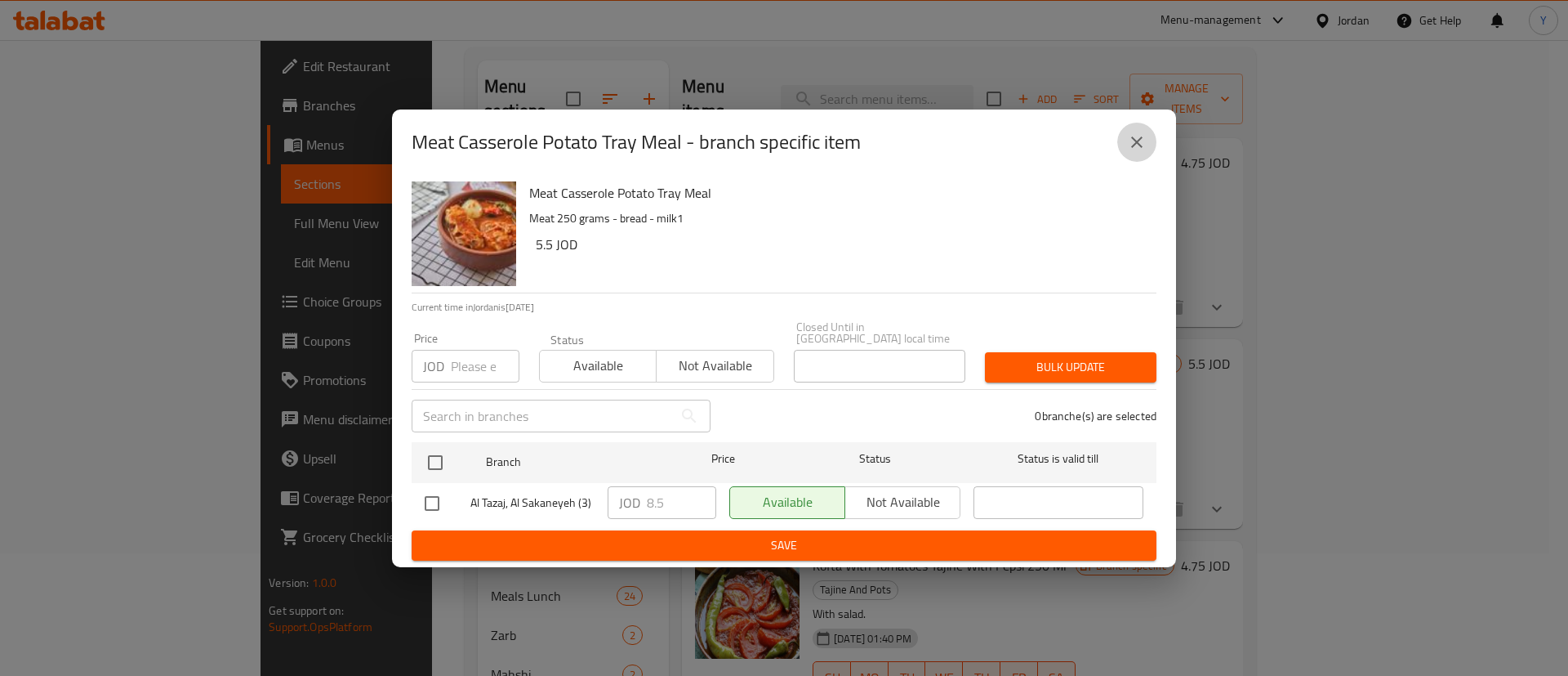
click at [1148, 146] on button "close" at bounding box center [1138, 142] width 39 height 39
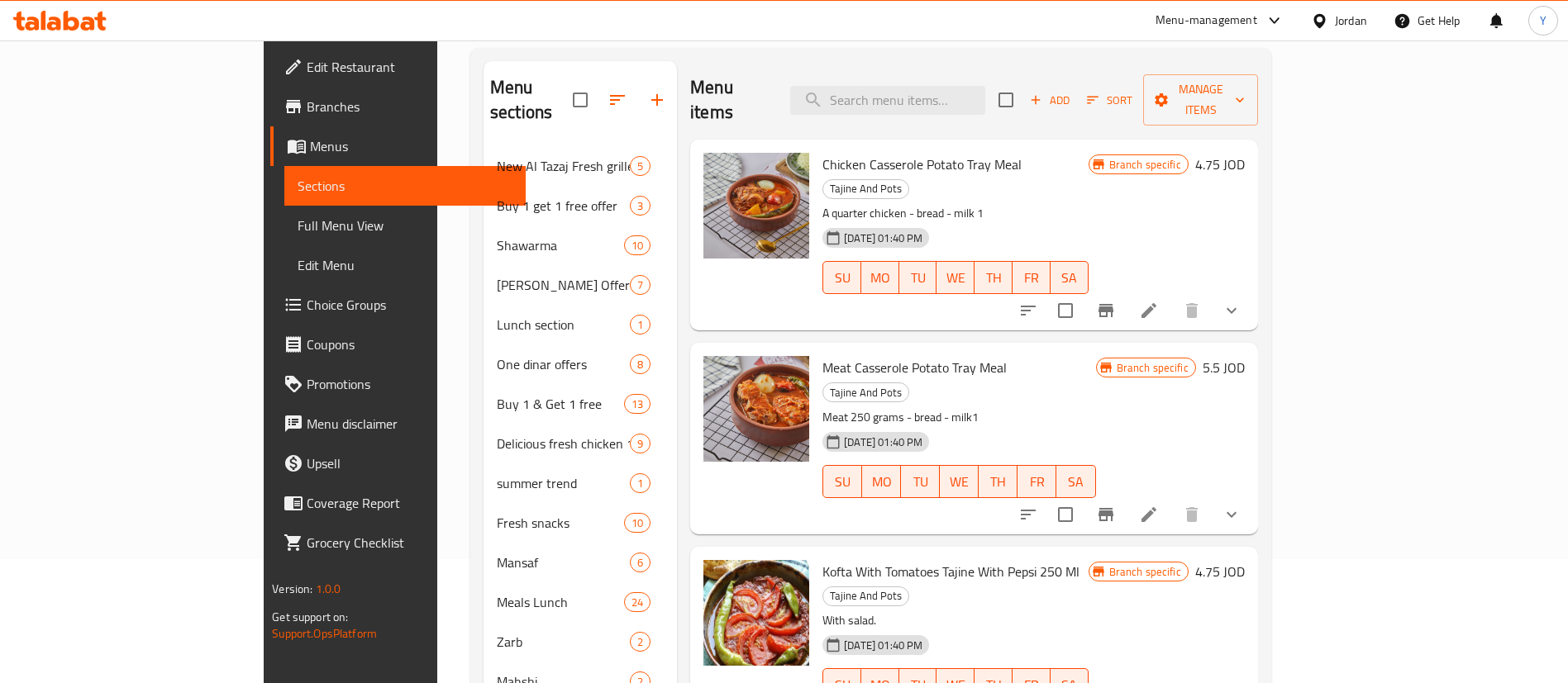
scroll to position [248, 0]
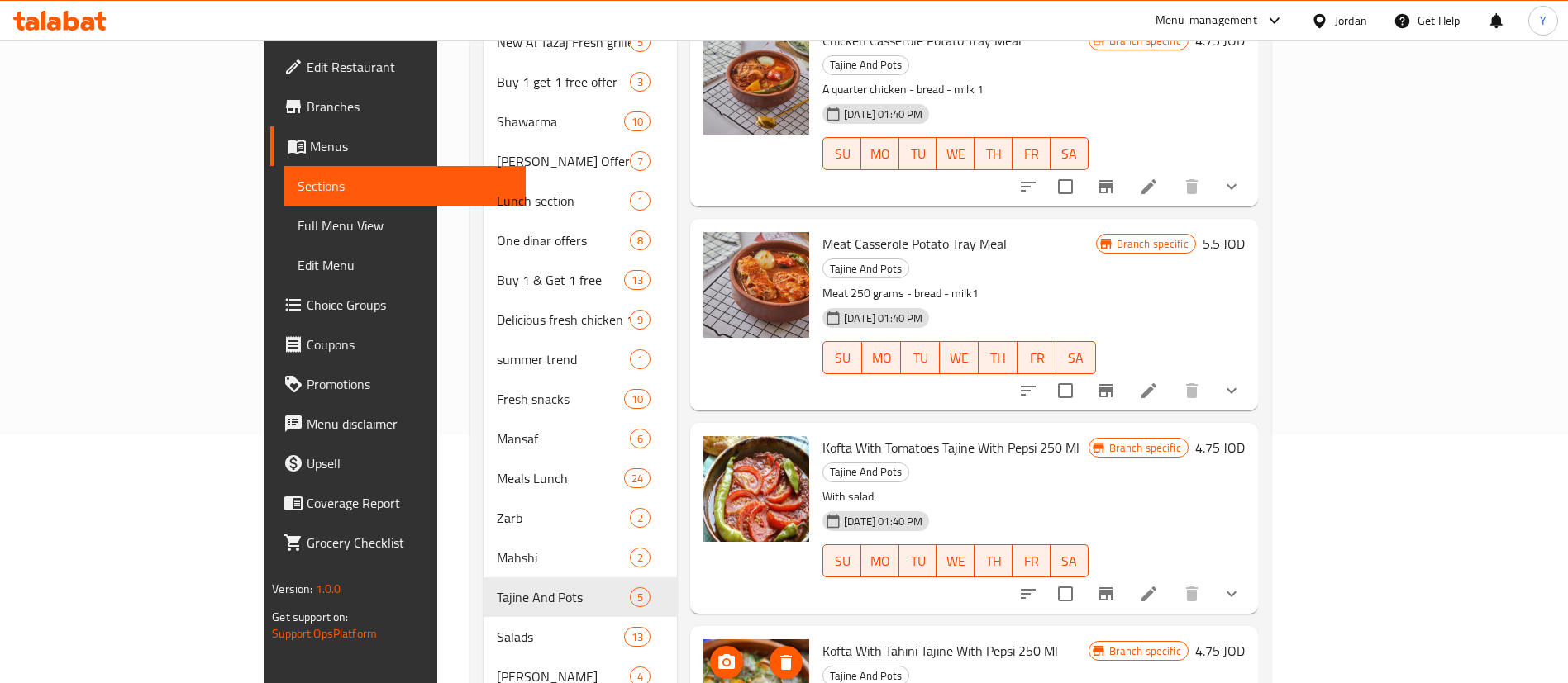
click at [1115, 584] on icon "Branch-specific-item" at bounding box center [1105, 594] width 20 height 20
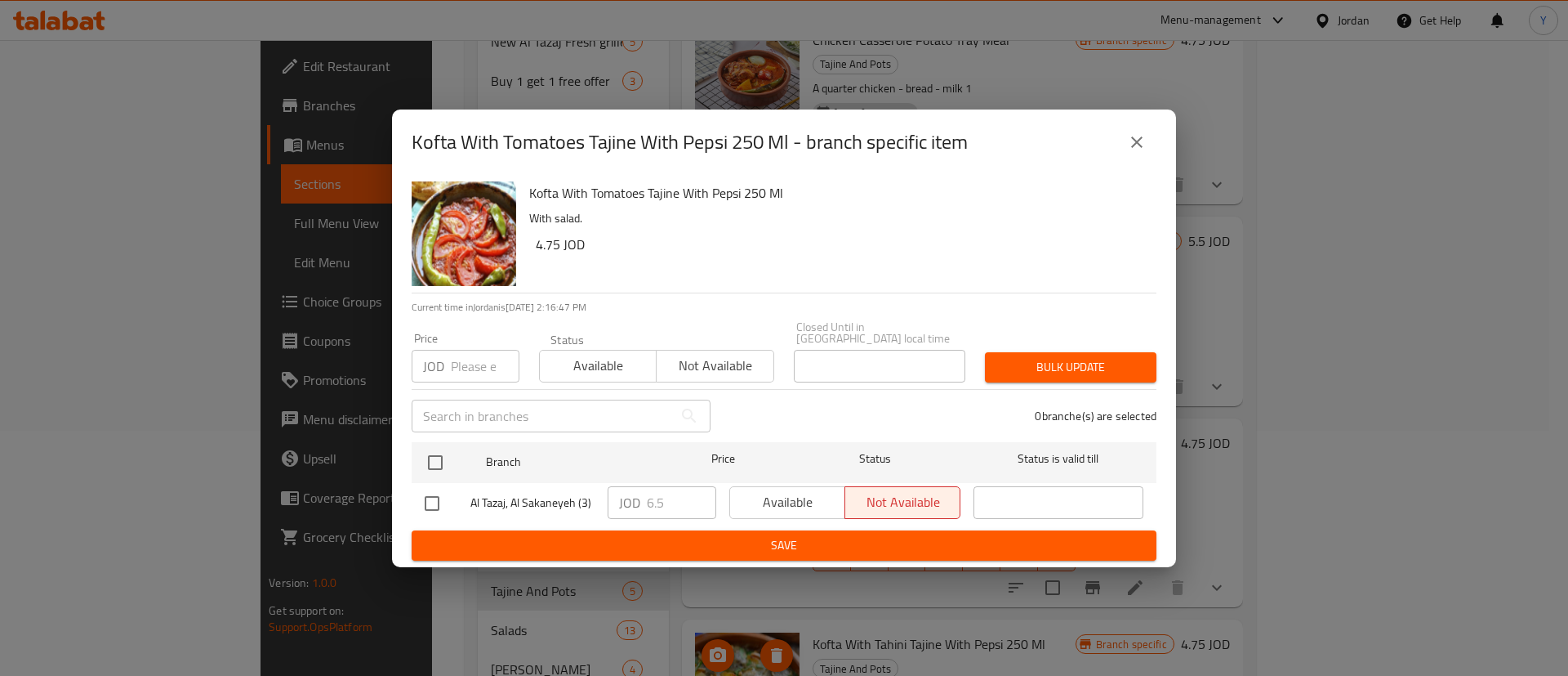
drag, startPoint x: 438, startPoint y: 503, endPoint x: 486, endPoint y: 522, distance: 51.6
click at [437, 503] on input "checkbox" at bounding box center [432, 504] width 34 height 34
checkbox input "true"
click at [801, 497] on span "Available" at bounding box center [787, 503] width 102 height 24
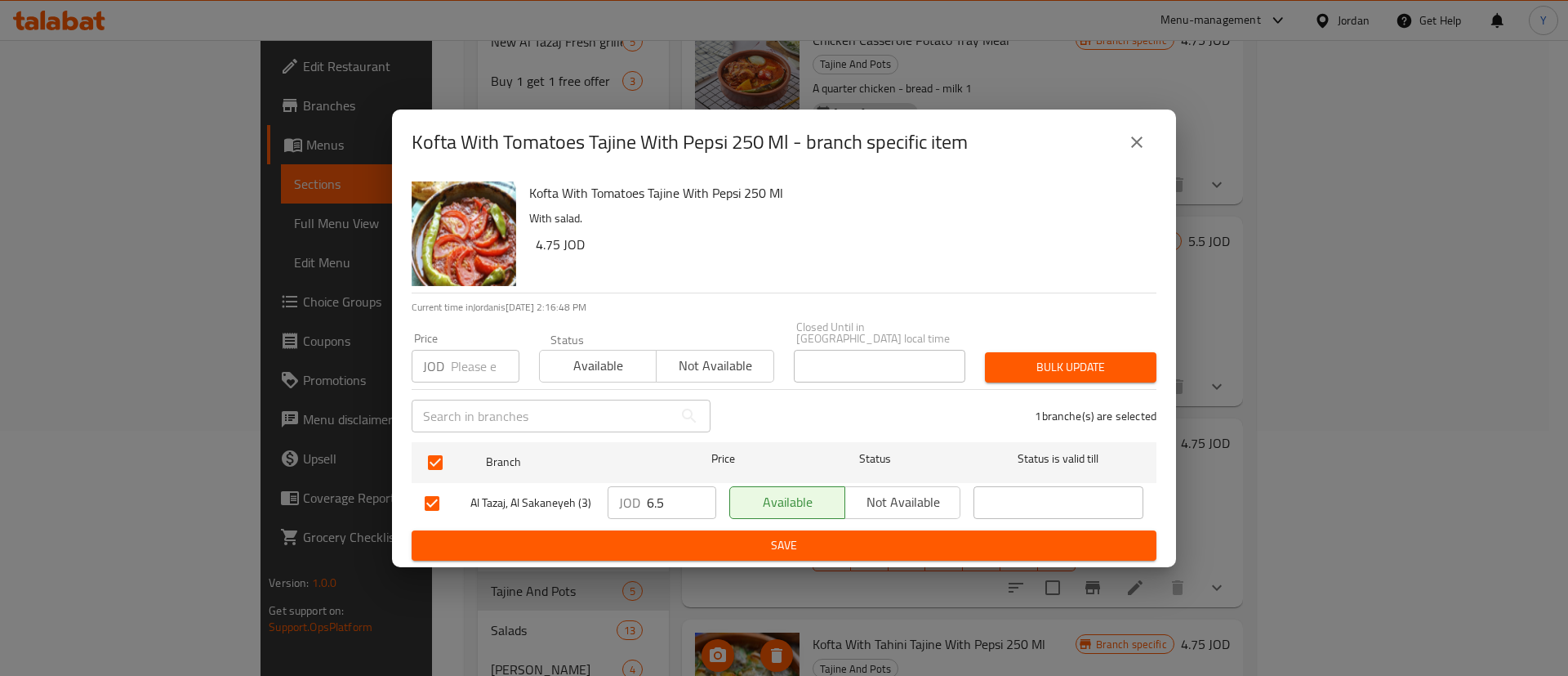
click at [796, 557] on div "Kofta With Tomatoes Tajine With Pepsi 250 Ml With salad. 4.75 JOD Current time …" at bounding box center [784, 371] width 784 height 392
click at [800, 546] on span "Save" at bounding box center [784, 546] width 719 height 21
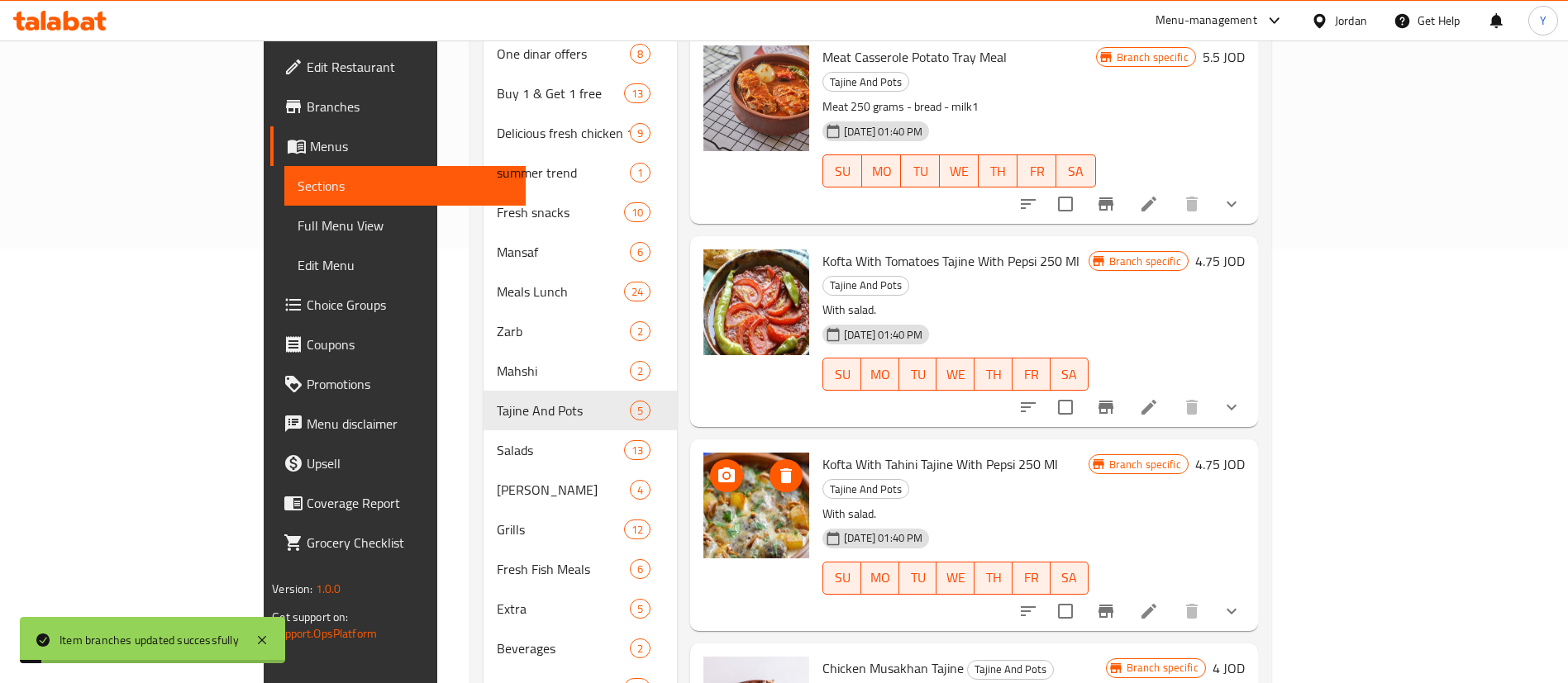
scroll to position [496, 0]
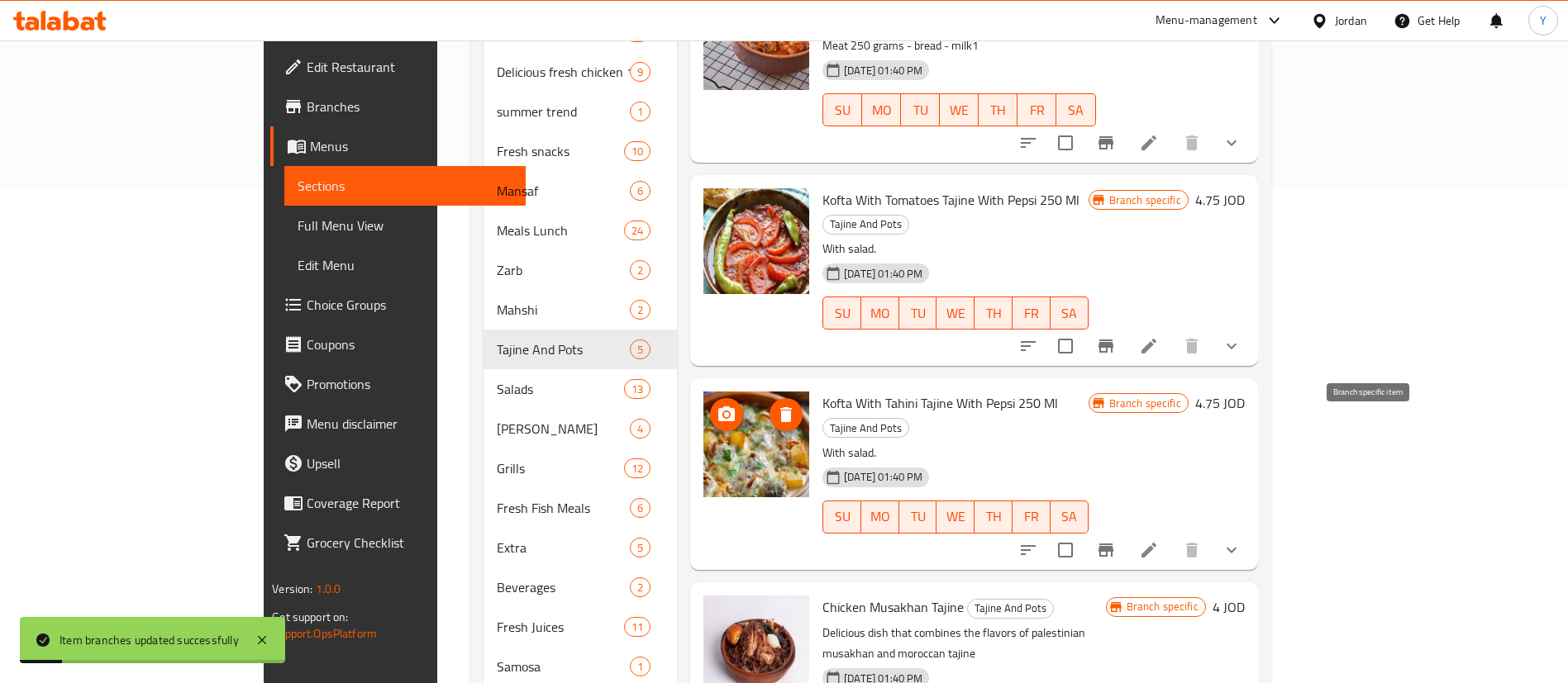
click at [1126, 530] on button "Branch-specific-item" at bounding box center [1106, 550] width 40 height 40
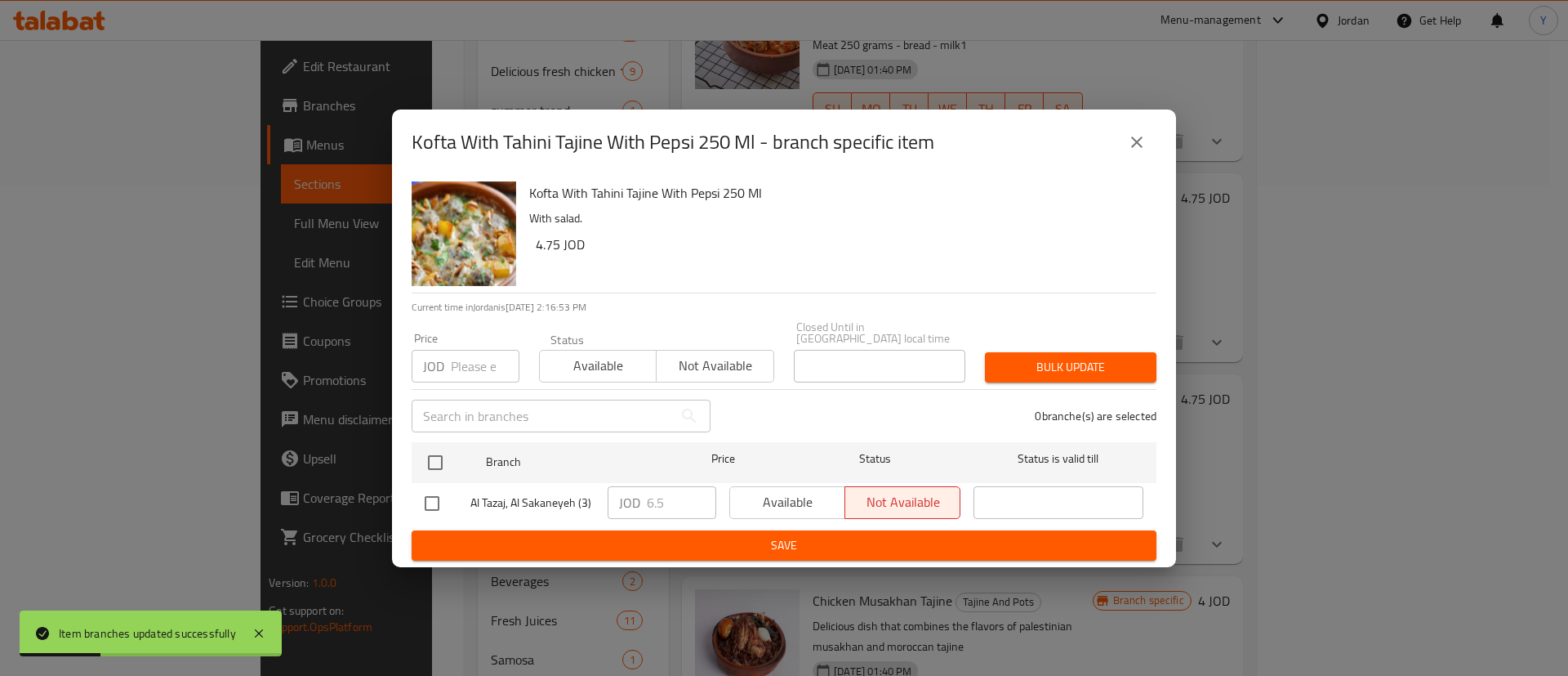
drag, startPoint x: 430, startPoint y: 503, endPoint x: 619, endPoint y: 518, distance: 189.6
click at [430, 503] on input "checkbox" at bounding box center [432, 504] width 34 height 34
checkbox input "true"
click at [785, 496] on span "Available" at bounding box center [787, 503] width 102 height 24
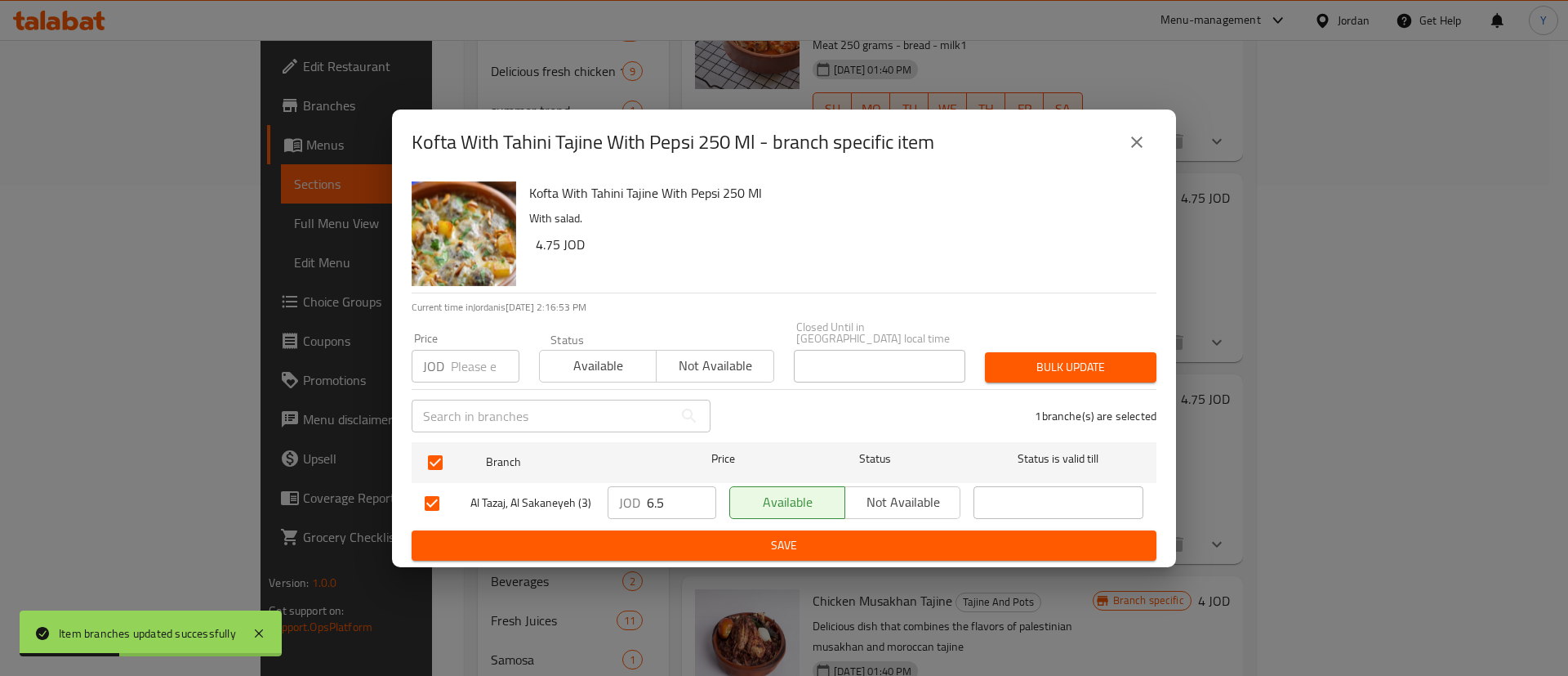
click at [780, 536] on span "Save" at bounding box center [784, 546] width 719 height 21
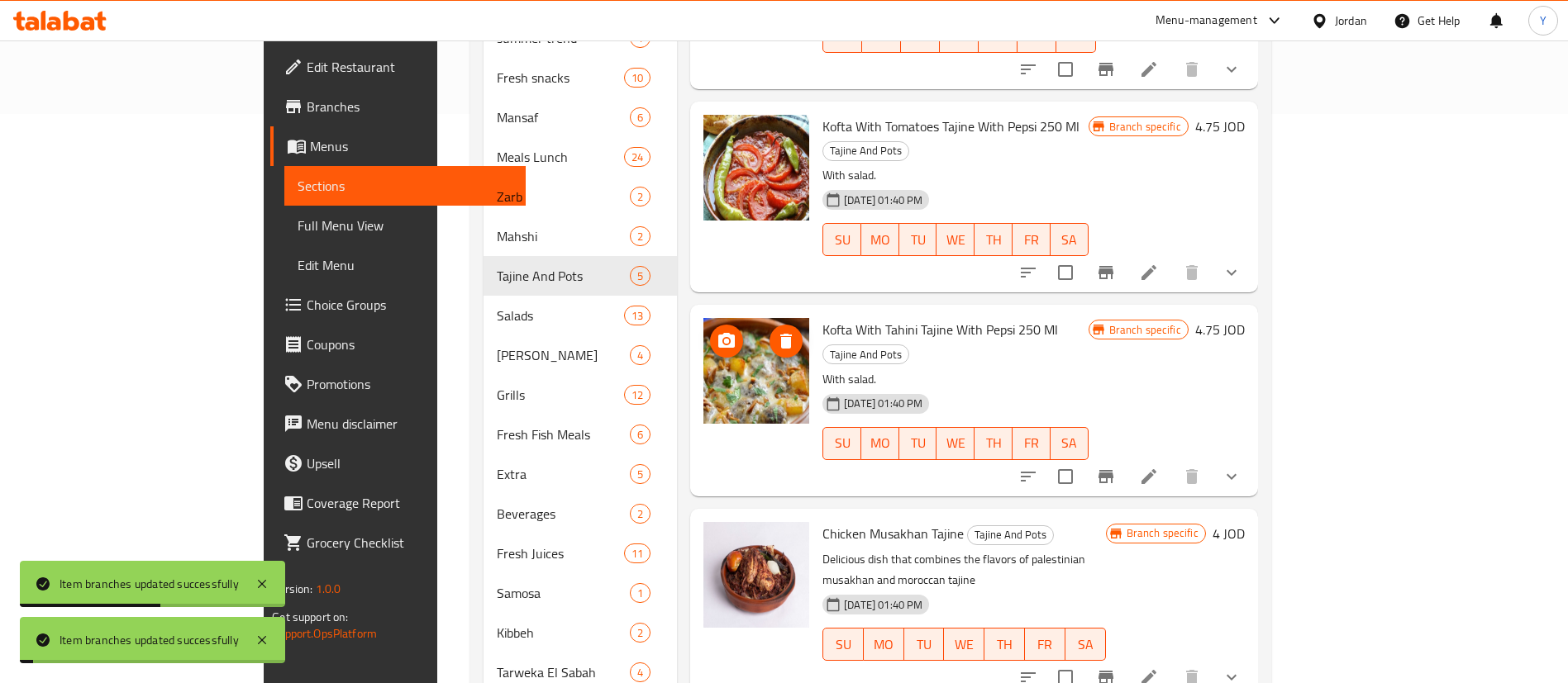
scroll to position [606, 0]
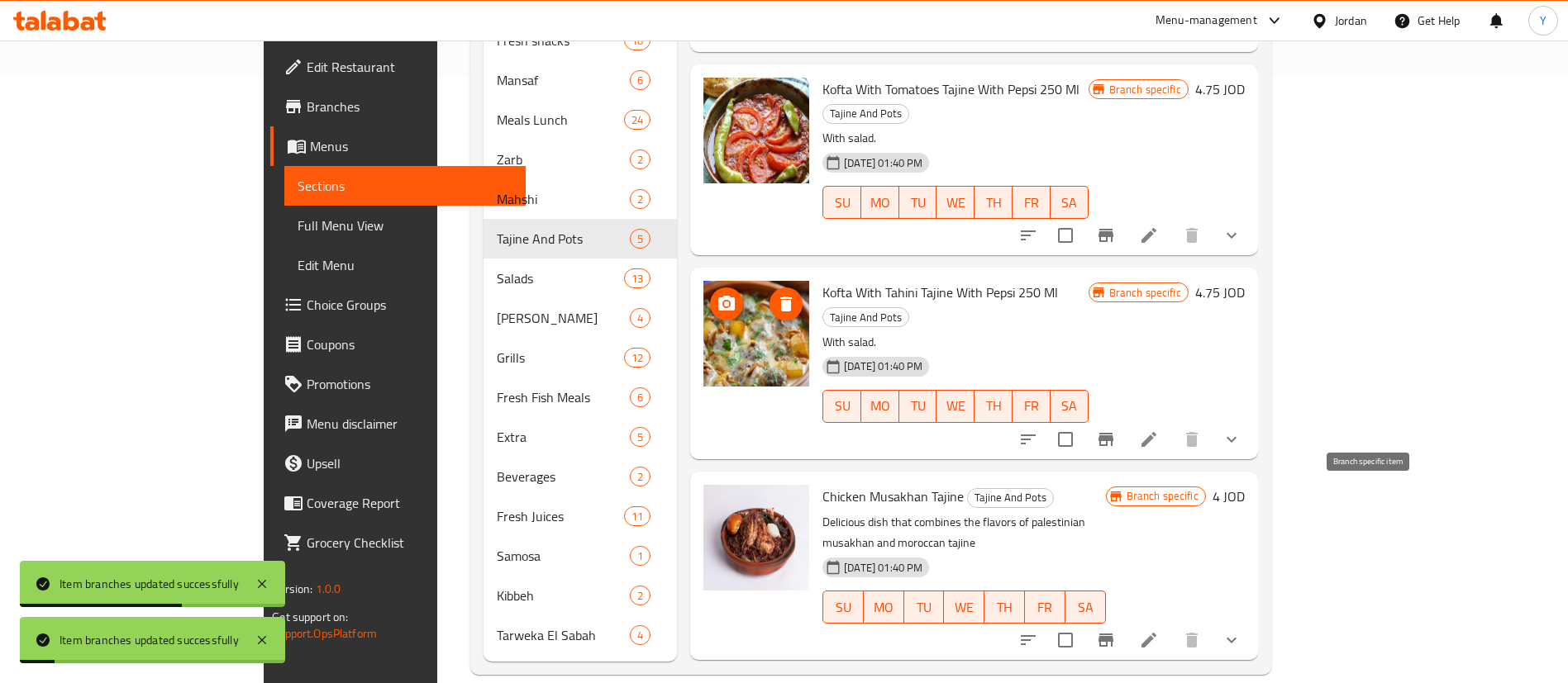
click at [1126, 621] on button "Branch-specific-item" at bounding box center [1106, 641] width 40 height 40
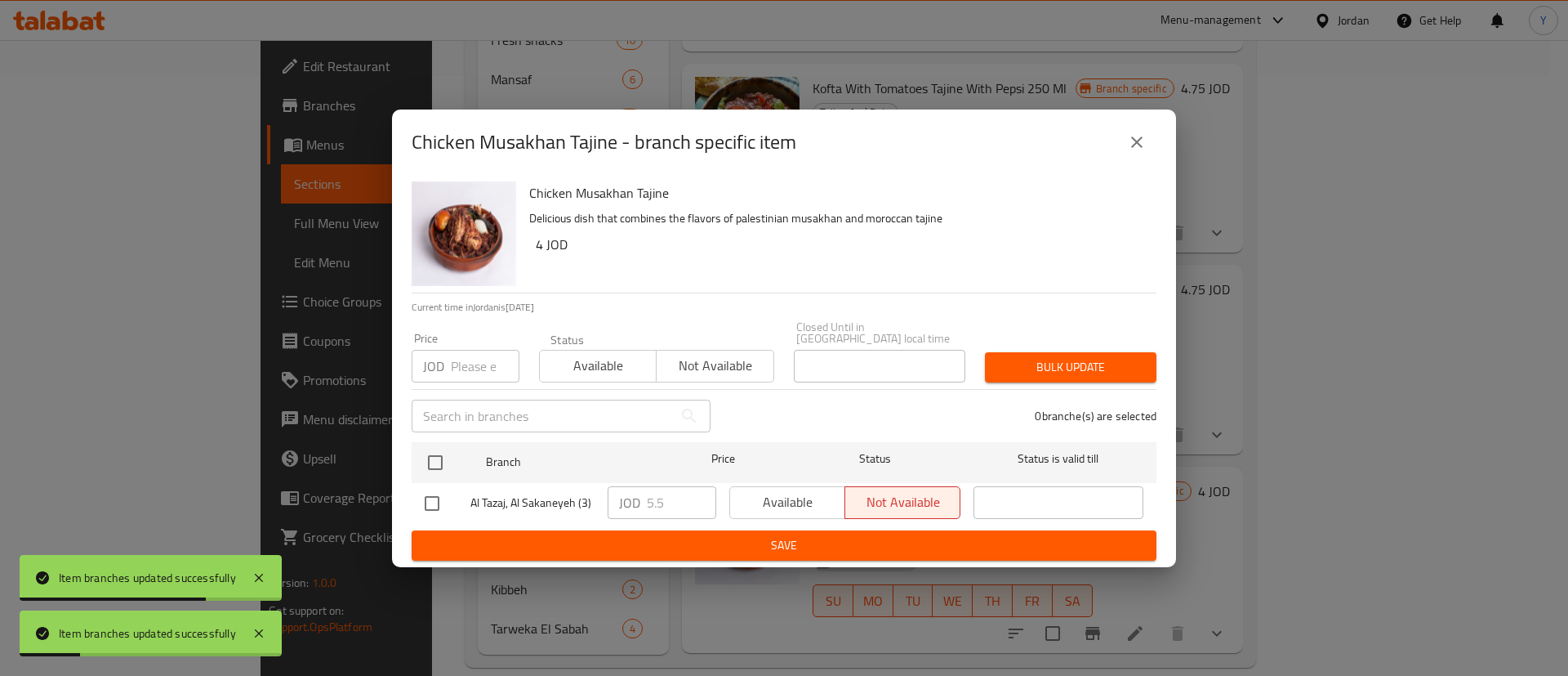
click at [443, 494] on input "checkbox" at bounding box center [432, 504] width 34 height 34
checkbox input "true"
click at [792, 499] on span "Available" at bounding box center [787, 503] width 102 height 24
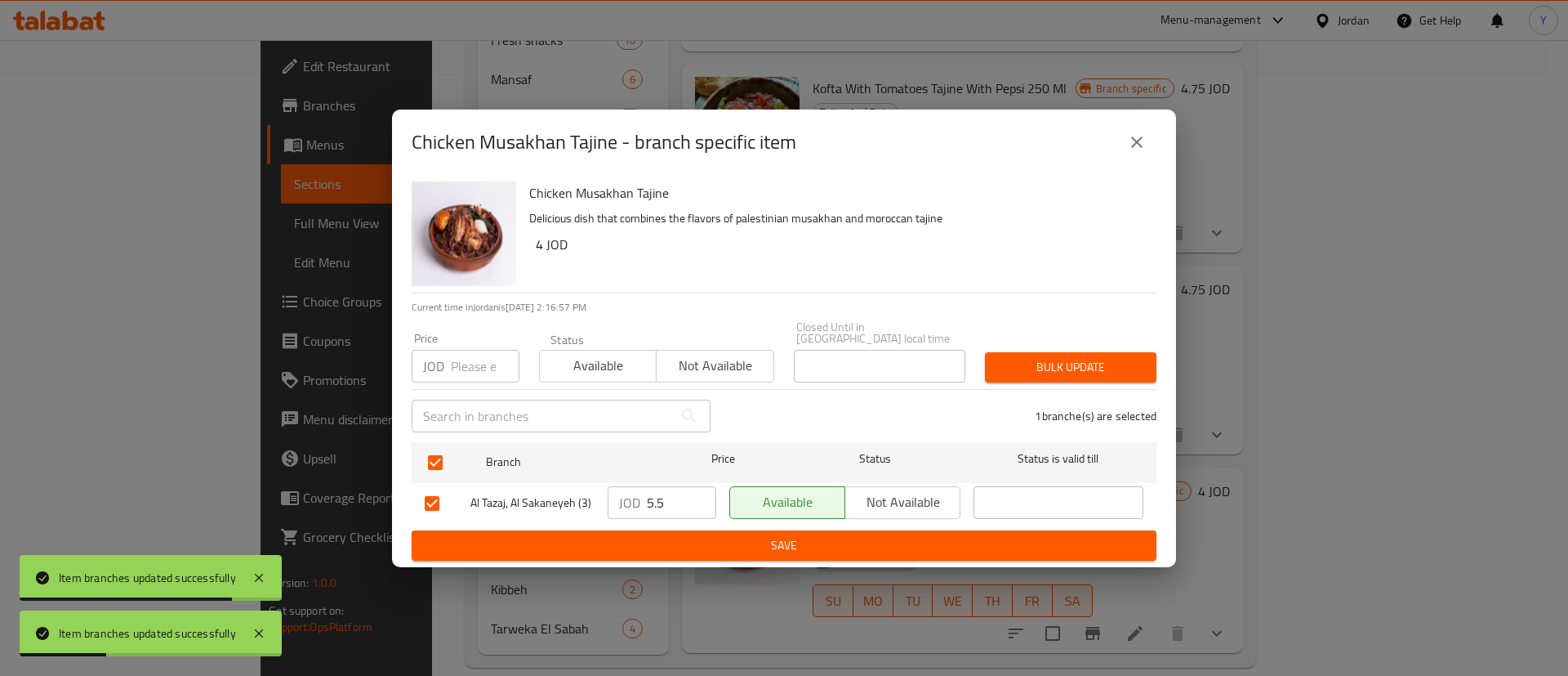
click at [791, 535] on span "Save" at bounding box center [784, 546] width 719 height 21
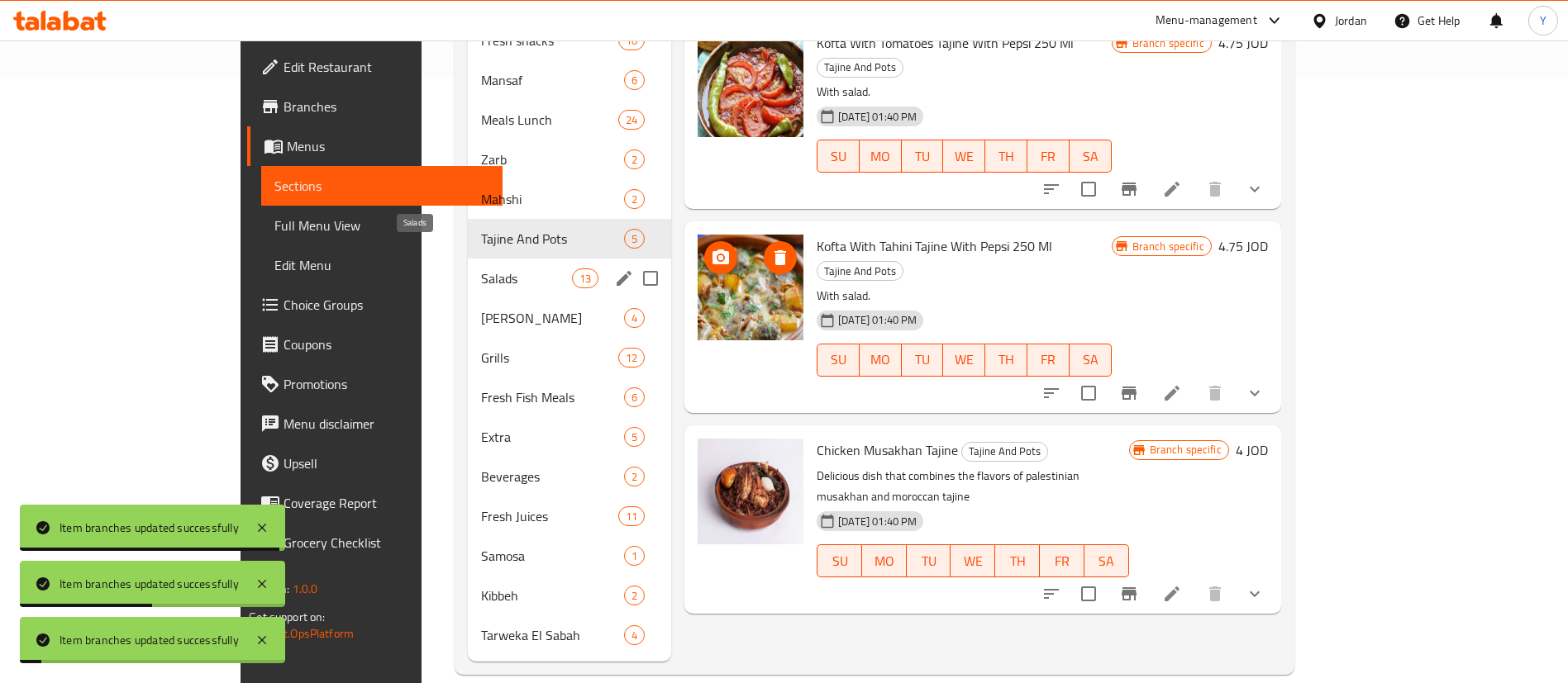
click at [481, 269] on span "Salads" at bounding box center [526, 278] width 91 height 20
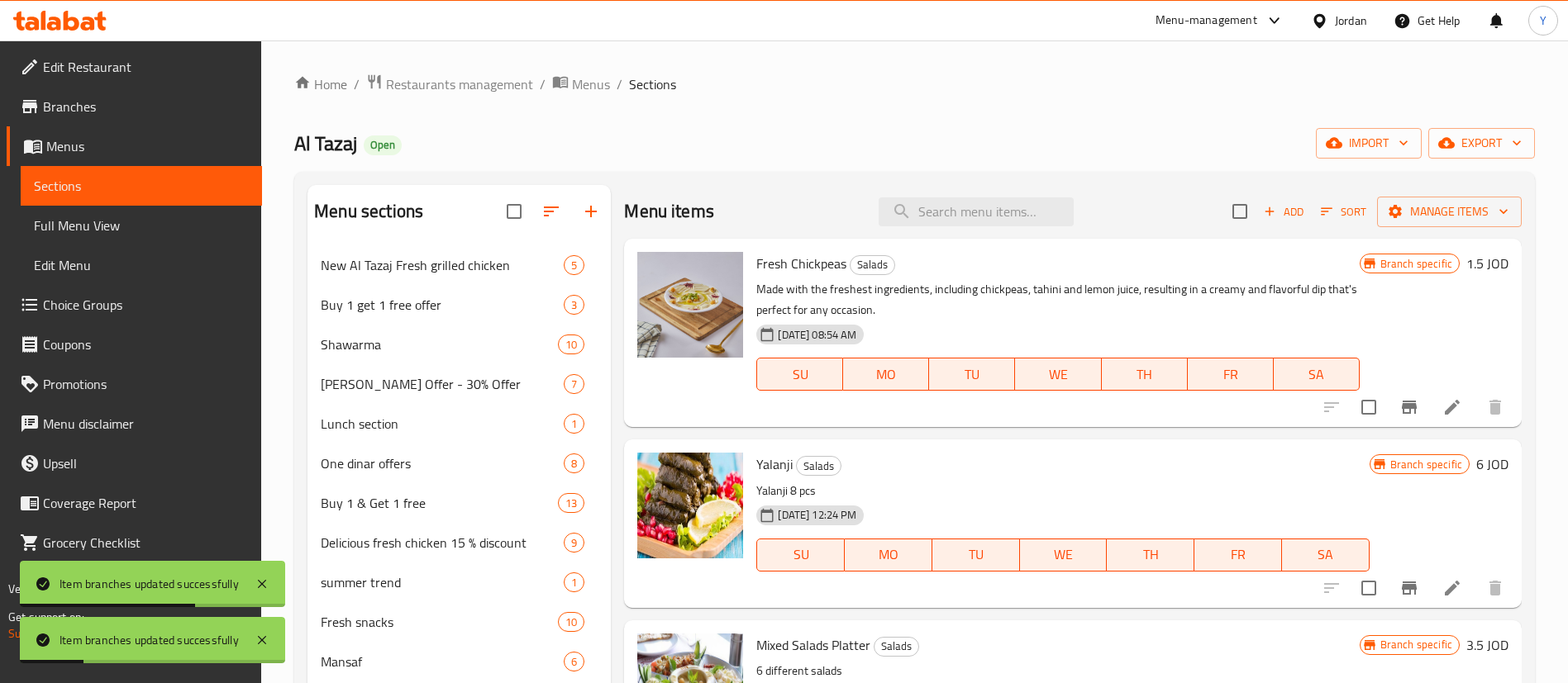
click at [1389, 395] on button "Branch-specific-item" at bounding box center [1409, 407] width 40 height 40
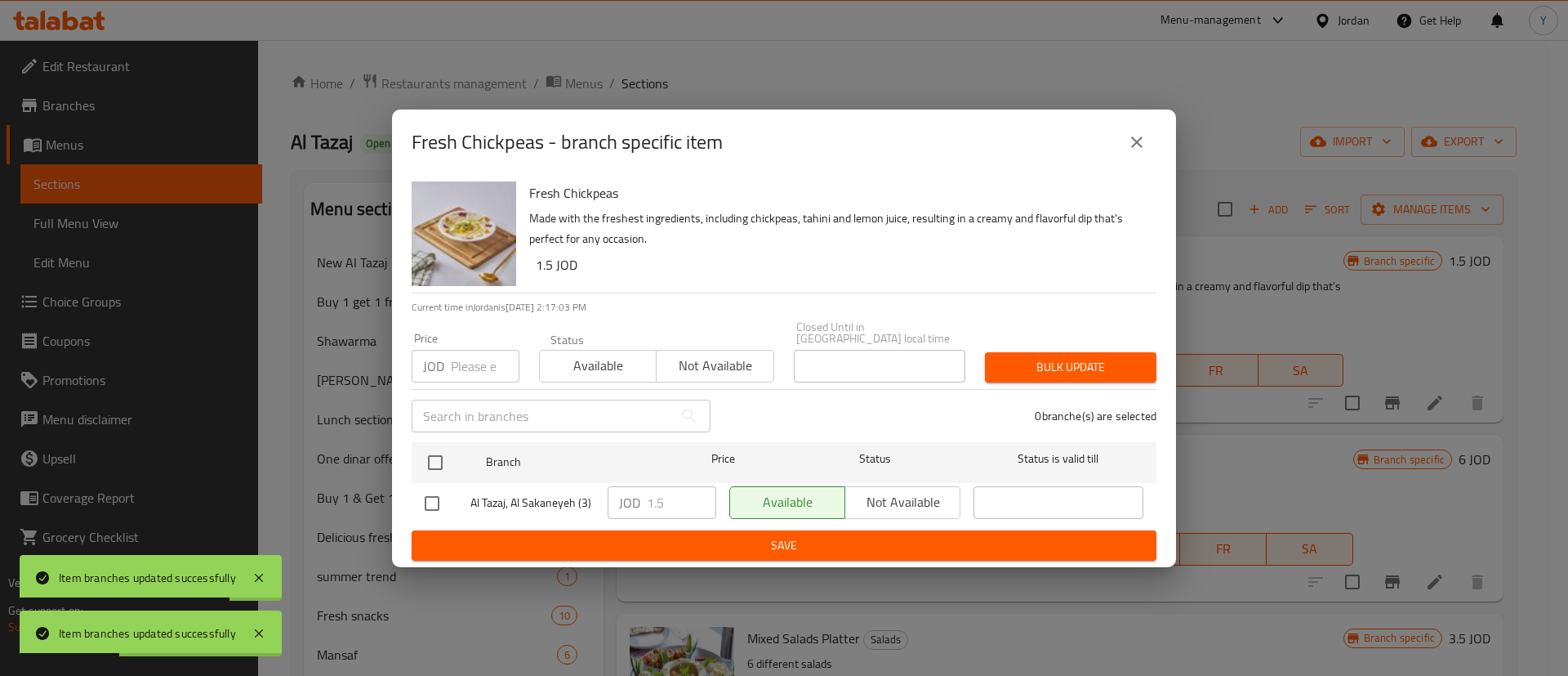
click at [1132, 137] on icon "close" at bounding box center [1137, 142] width 20 height 20
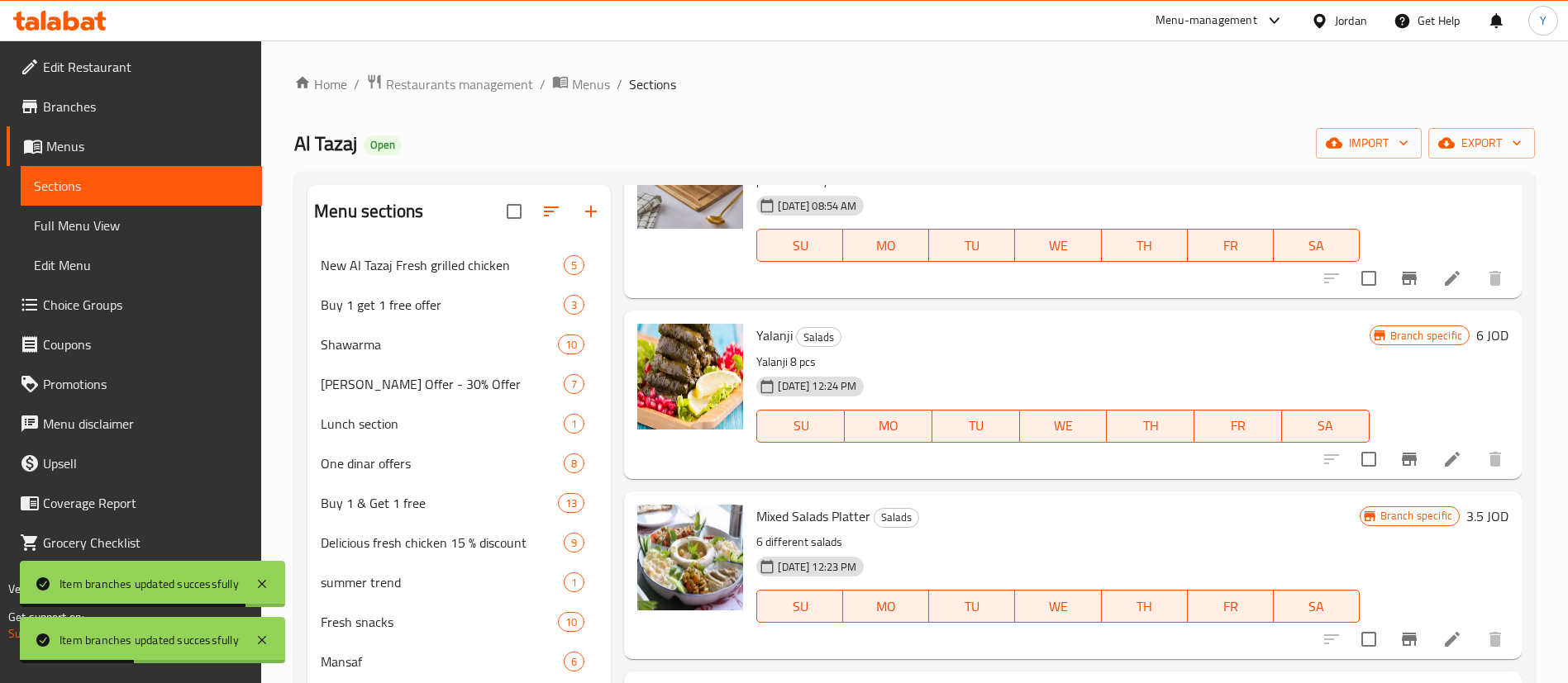
scroll to position [248, 0]
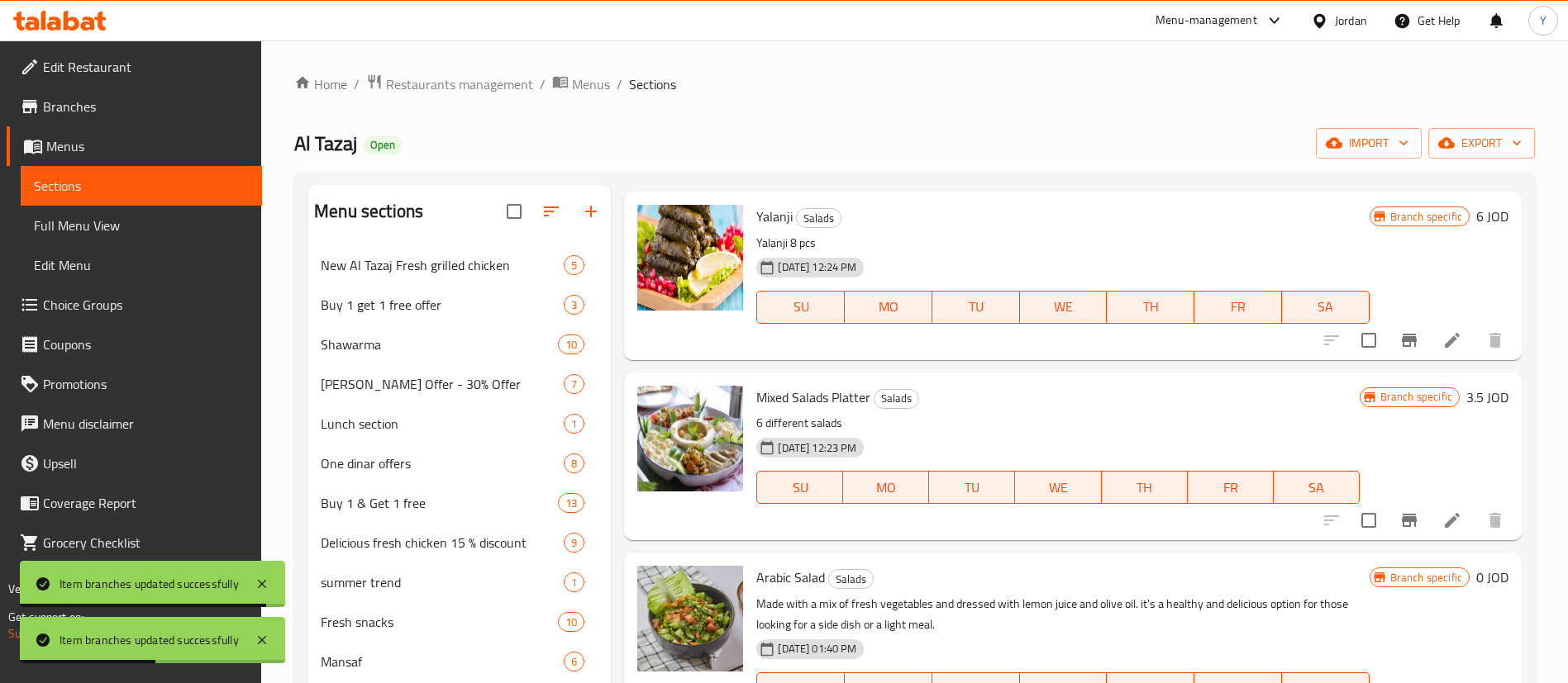
click at [1401, 335] on icon "Branch-specific-item" at bounding box center [1408, 340] width 15 height 13
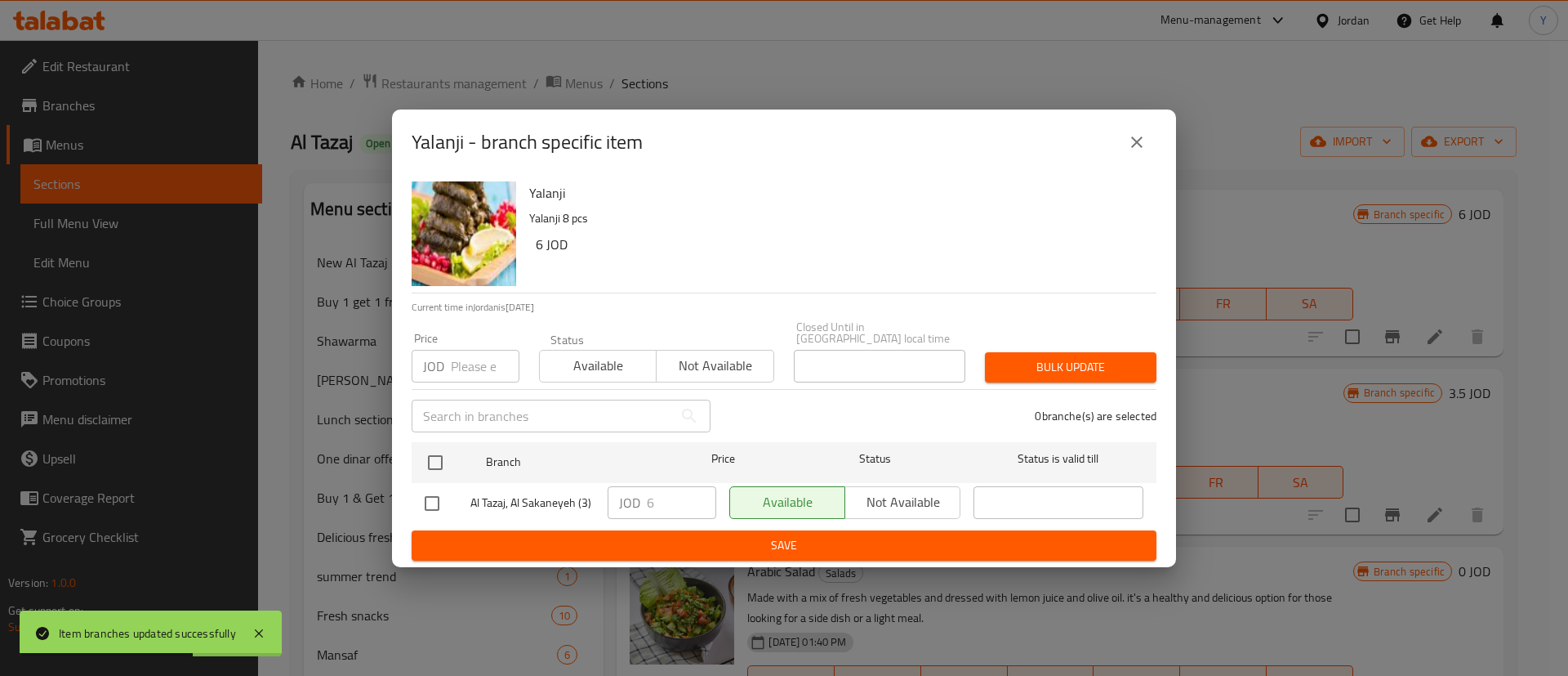
click at [1135, 144] on icon "close" at bounding box center [1137, 142] width 11 height 11
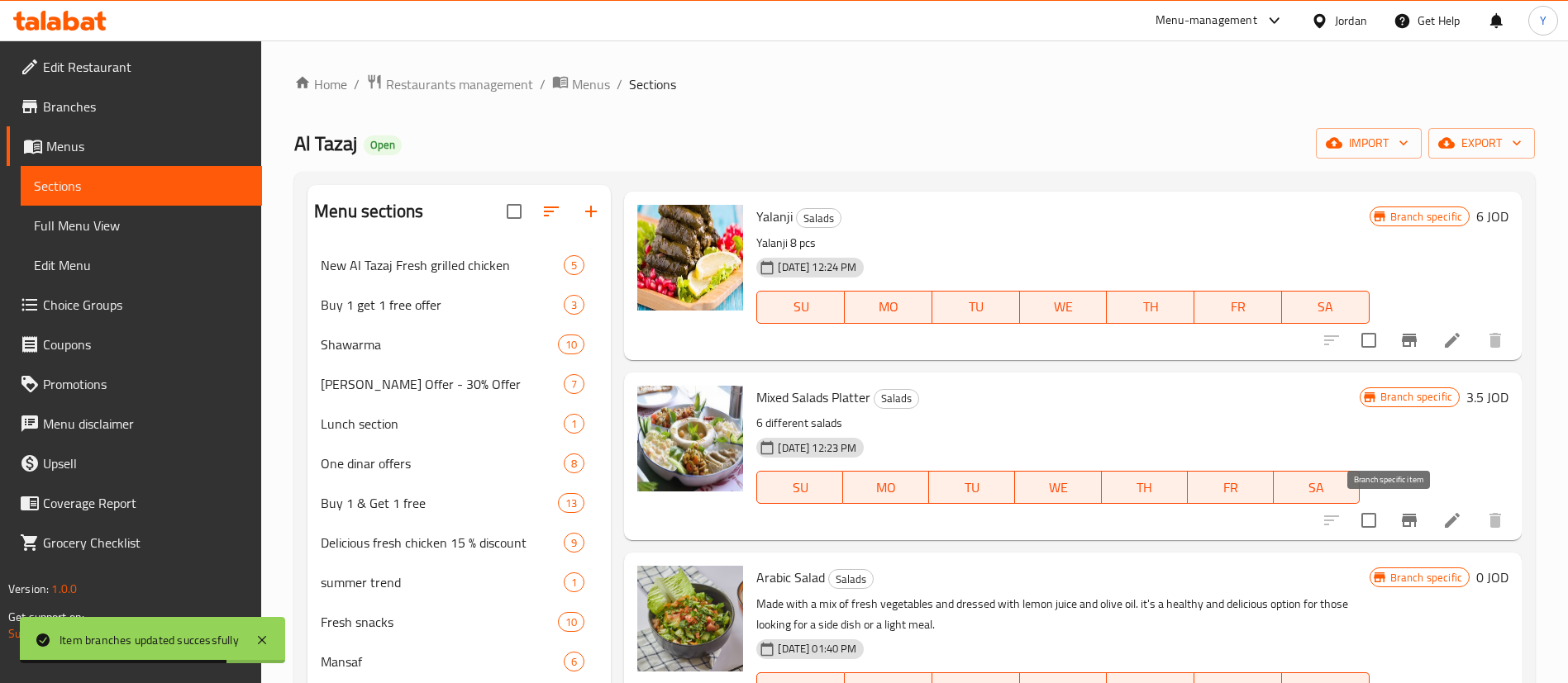
click at [1401, 519] on icon "Branch-specific-item" at bounding box center [1408, 520] width 15 height 13
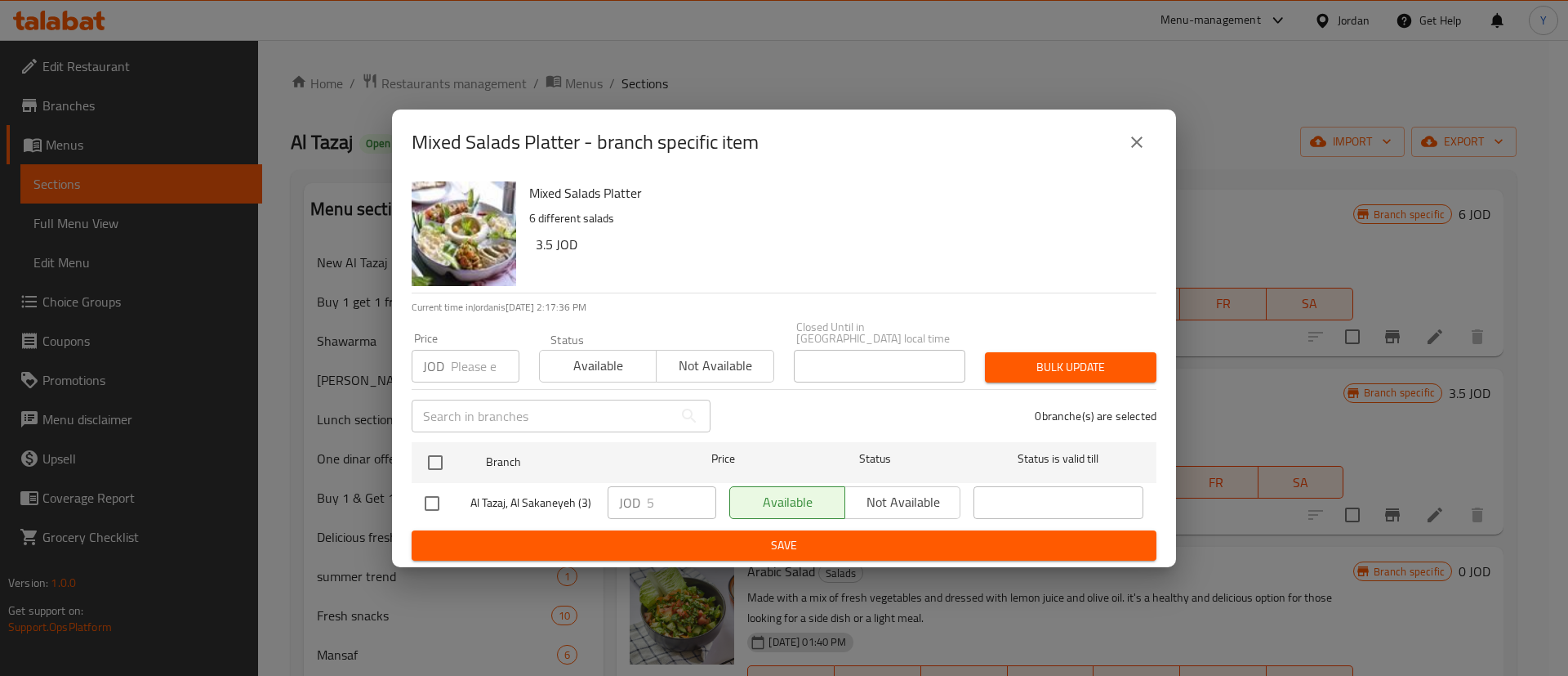
click at [1147, 144] on button "close" at bounding box center [1138, 142] width 39 height 39
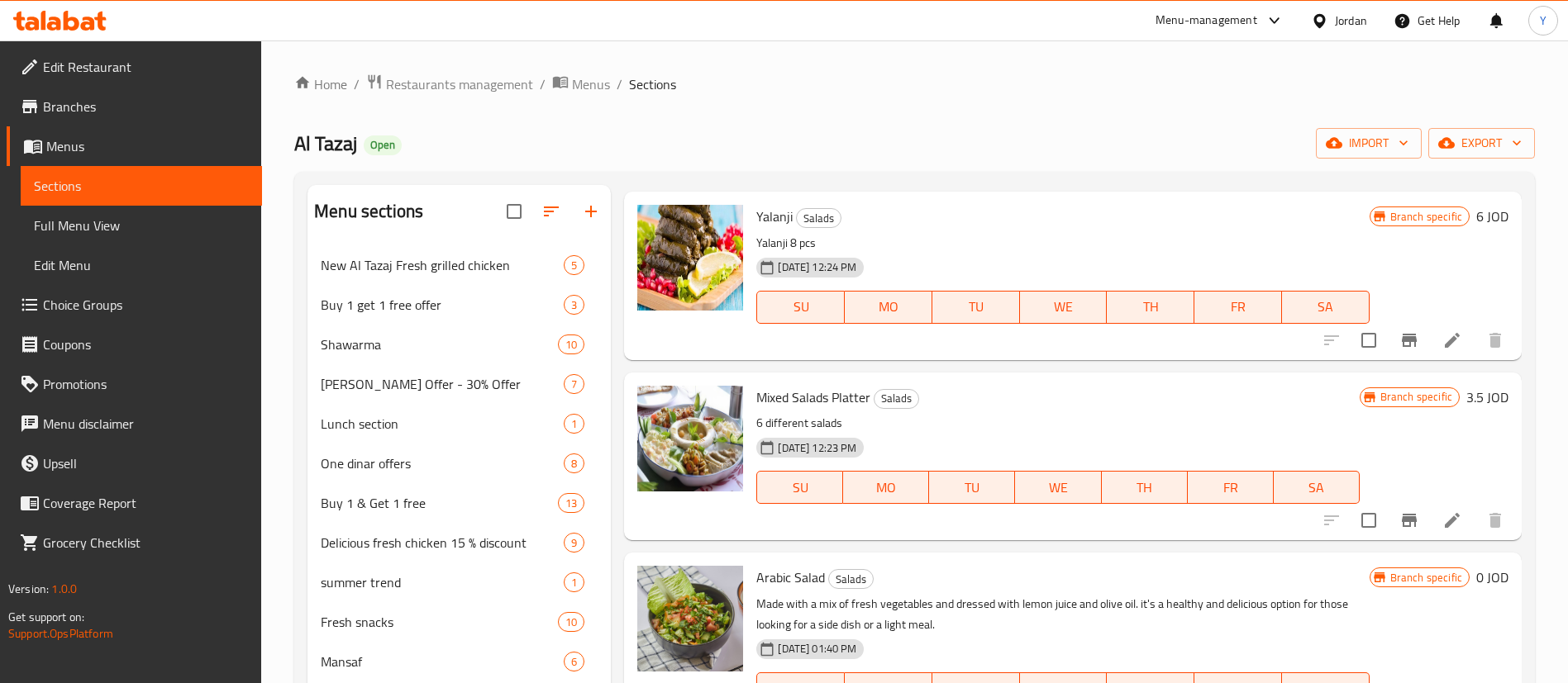
click at [1399, 529] on icon "Branch-specific-item" at bounding box center [1408, 520] width 20 height 20
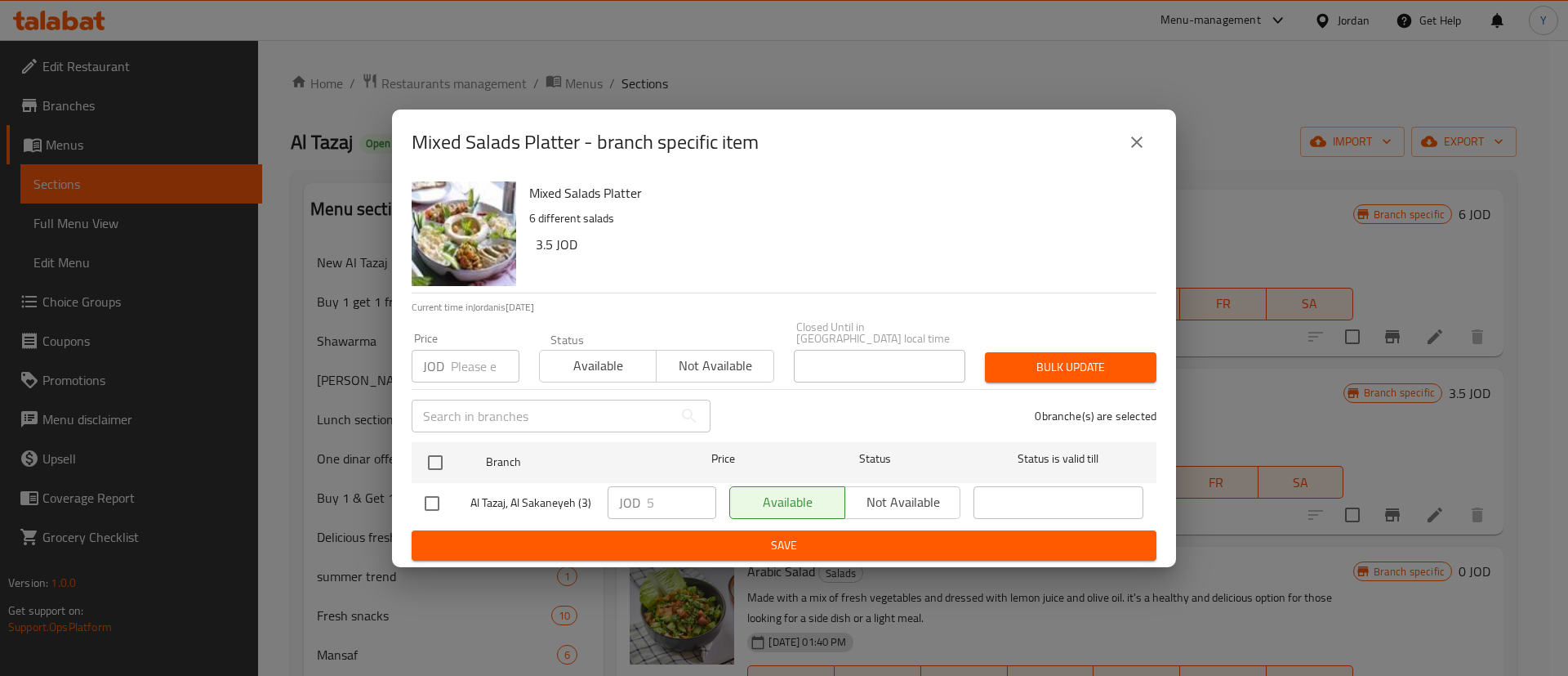
click at [1130, 152] on icon "close" at bounding box center [1137, 142] width 20 height 20
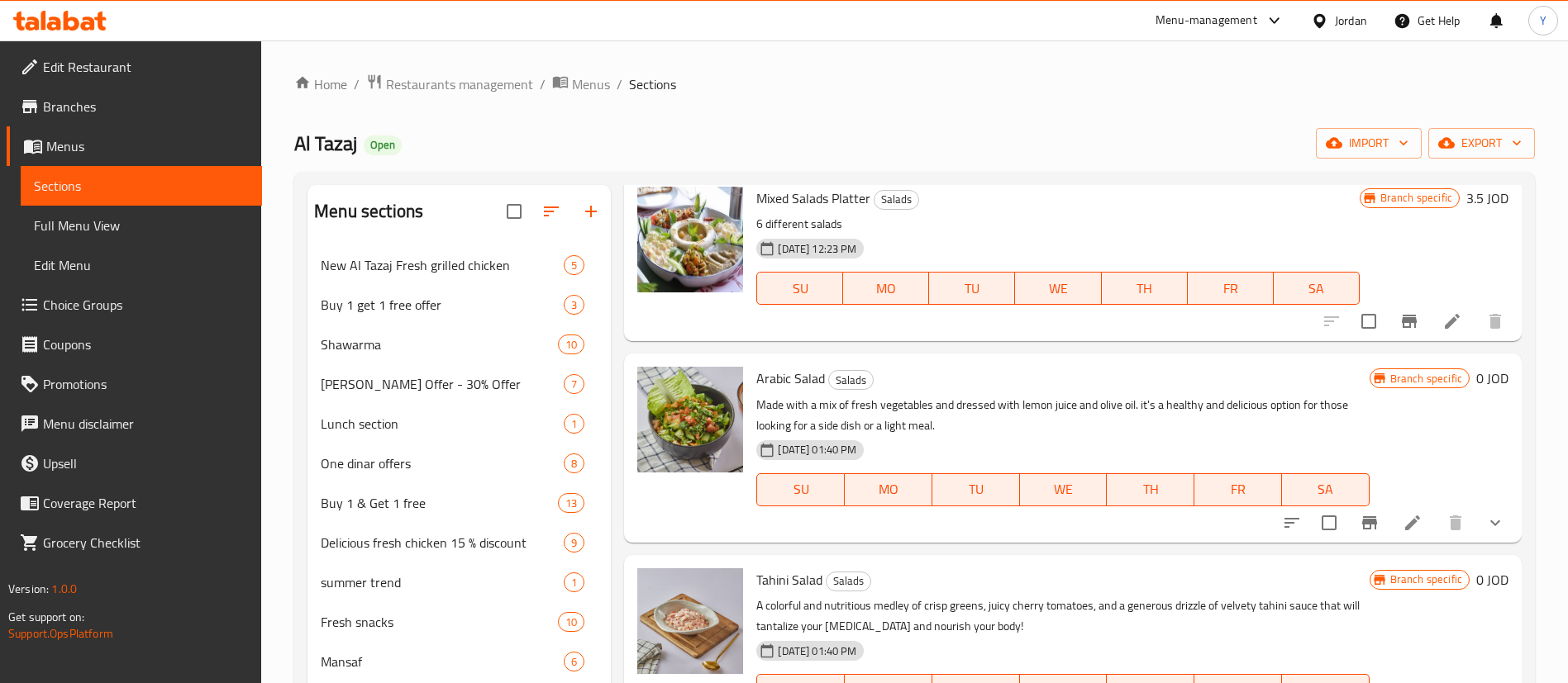
scroll to position [496, 0]
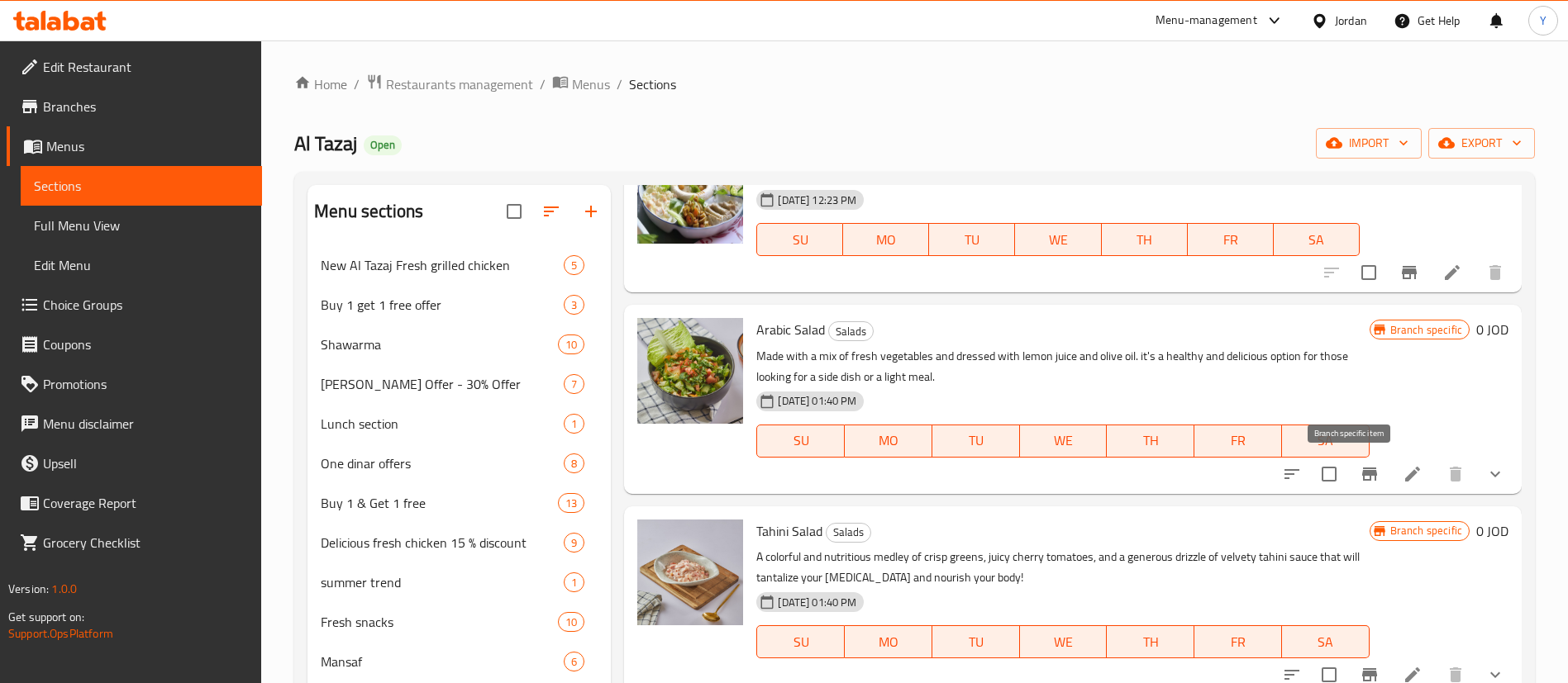
click at [1359, 465] on icon "Branch-specific-item" at bounding box center [1369, 474] width 20 height 20
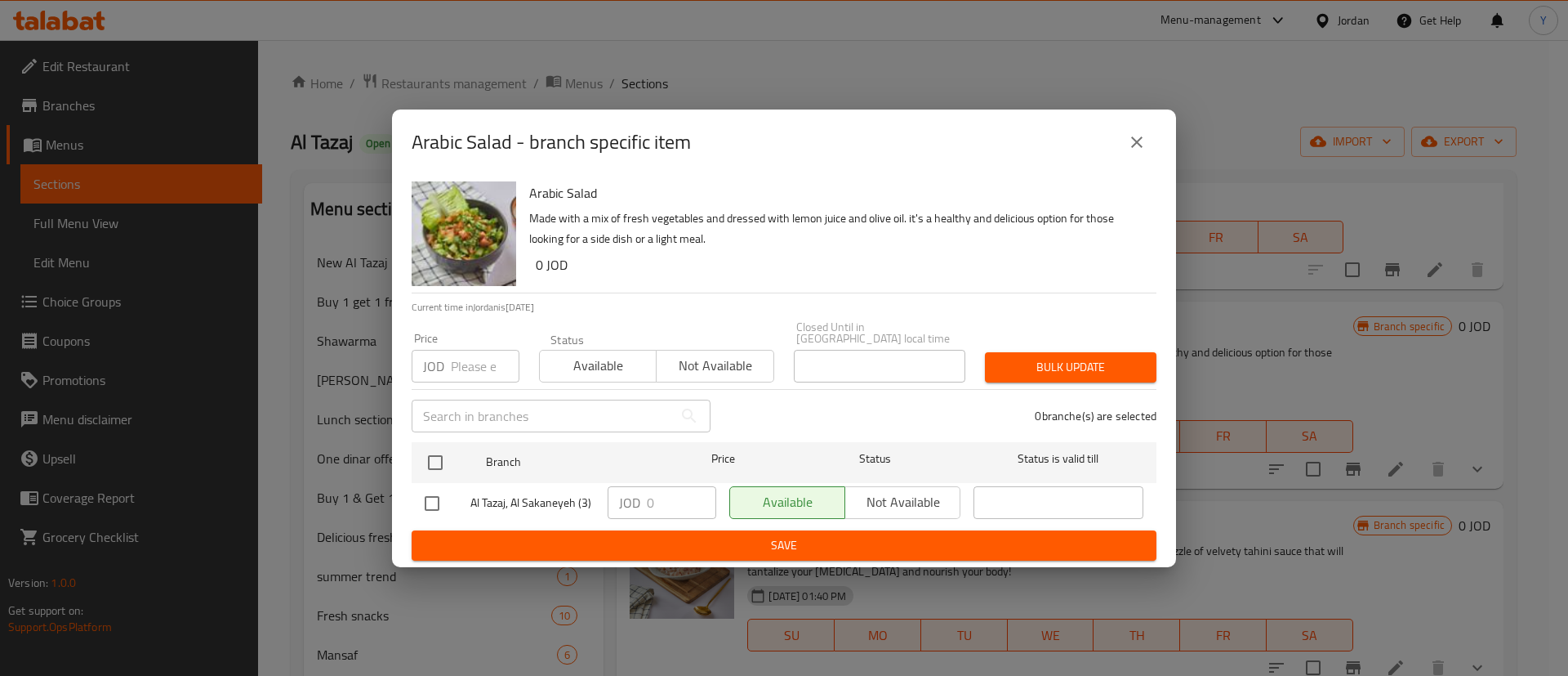
click at [1124, 148] on button "close" at bounding box center [1138, 142] width 39 height 39
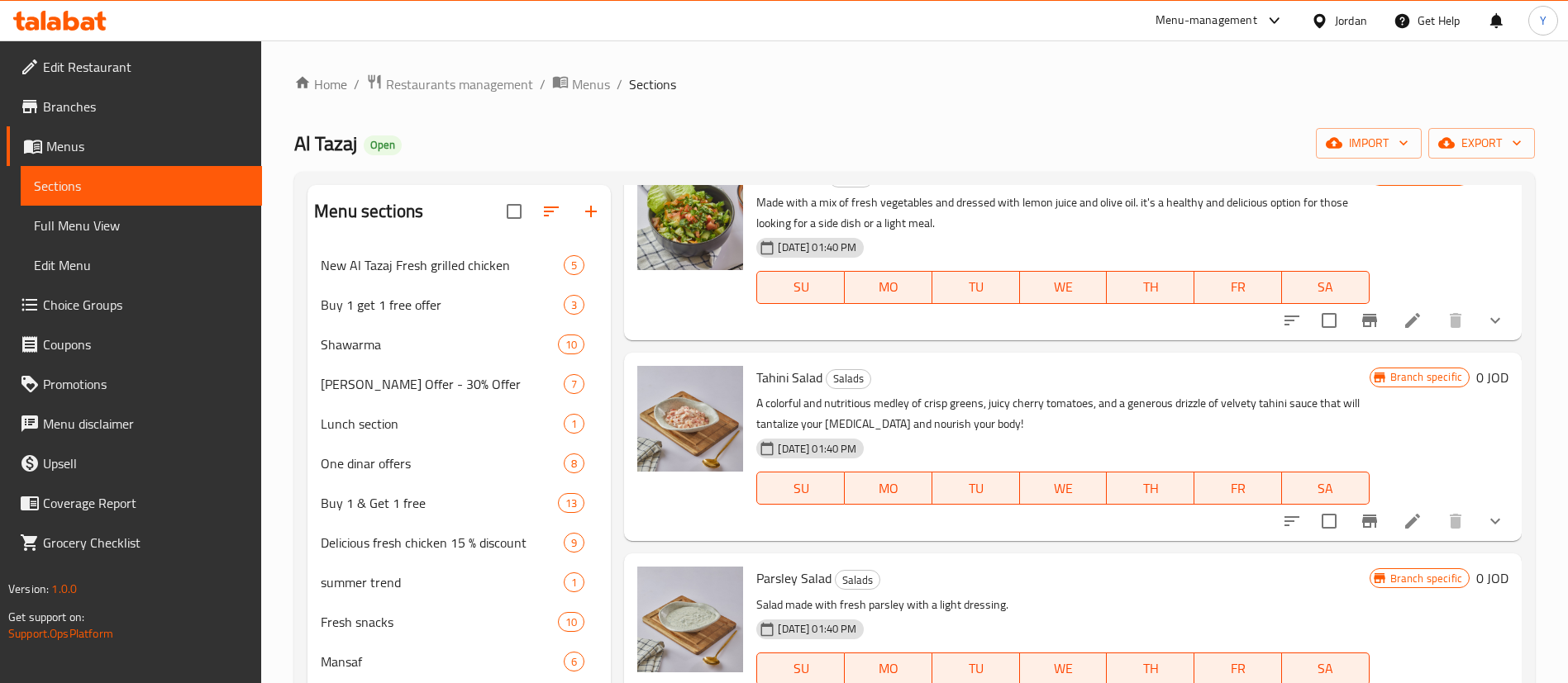
scroll to position [744, 0]
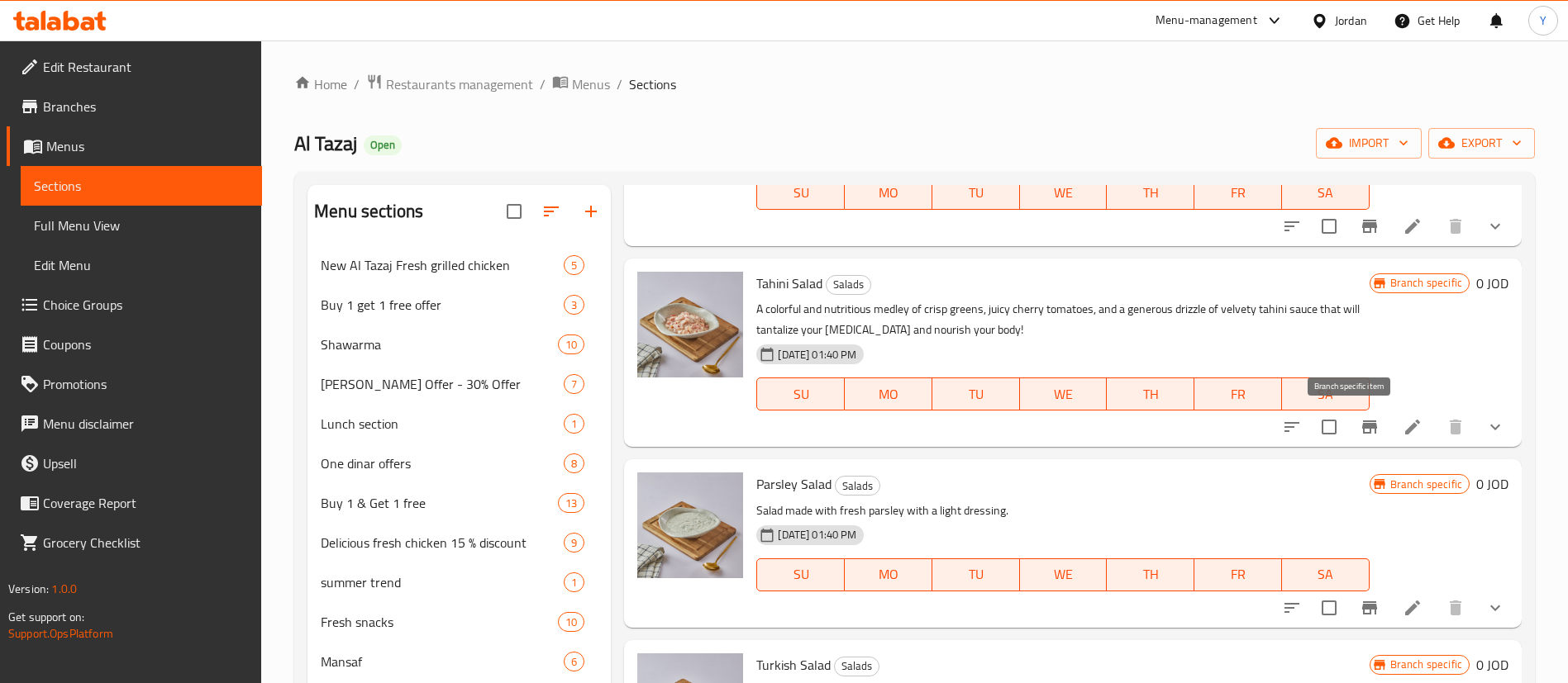
click at [1362, 425] on icon "Branch-specific-item" at bounding box center [1369, 426] width 15 height 13
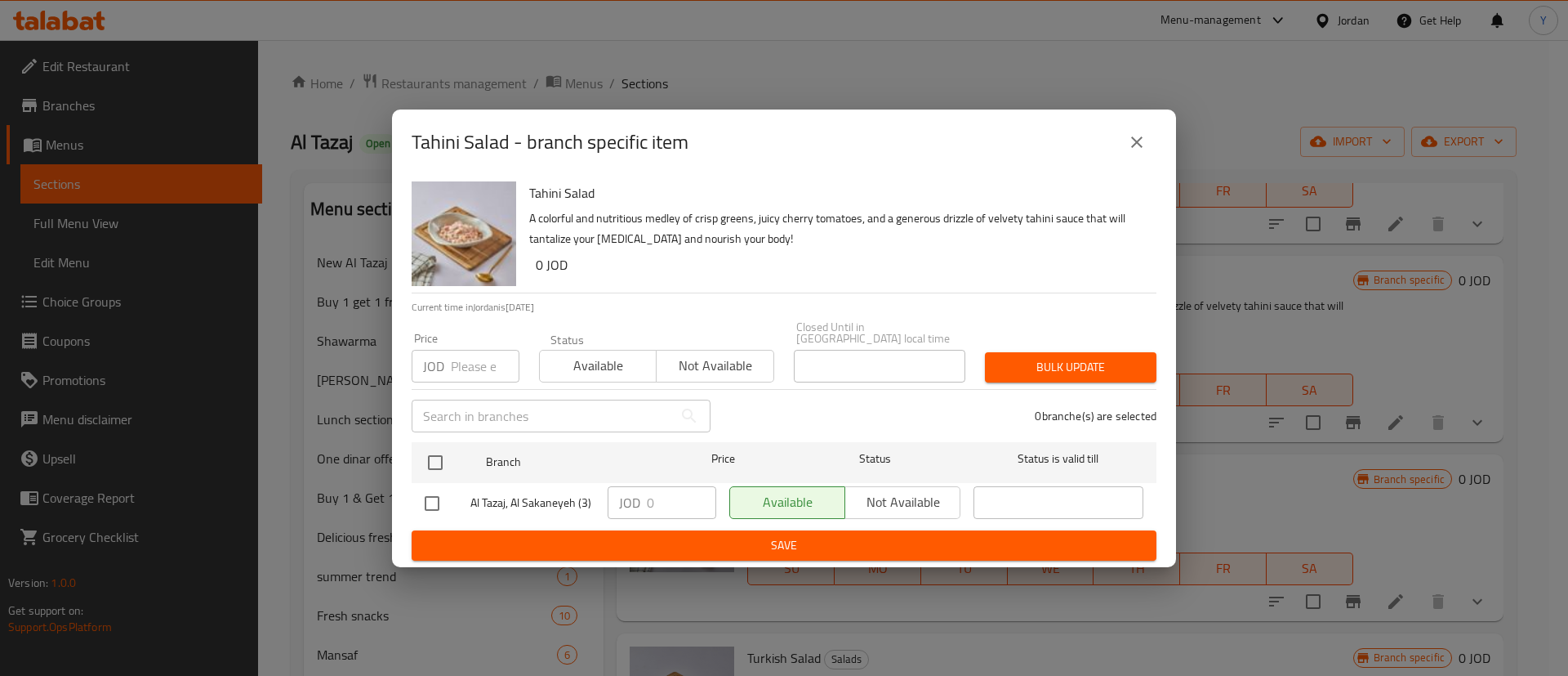
click at [1139, 148] on icon "close" at bounding box center [1137, 142] width 20 height 20
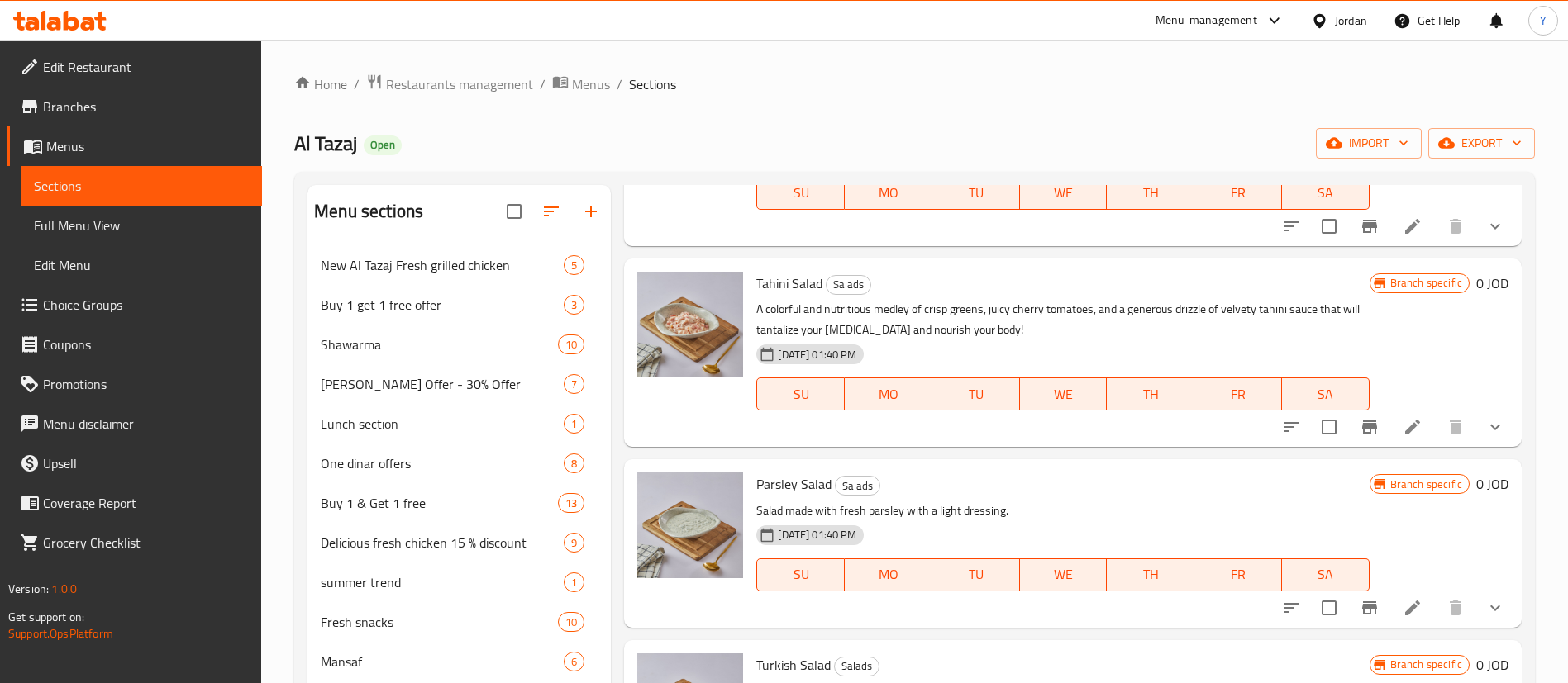
scroll to position [868, 0]
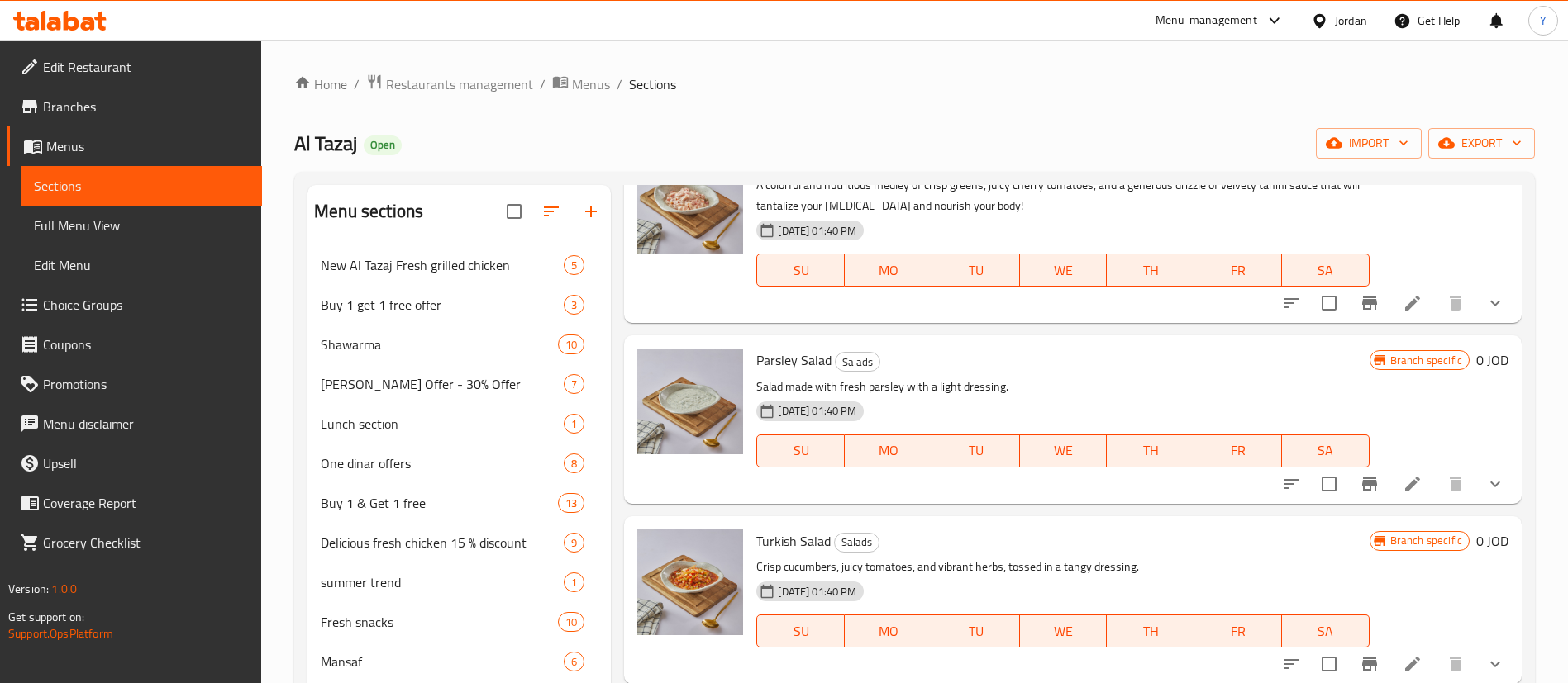
click at [1362, 483] on icon "Branch-specific-item" at bounding box center [1369, 484] width 15 height 13
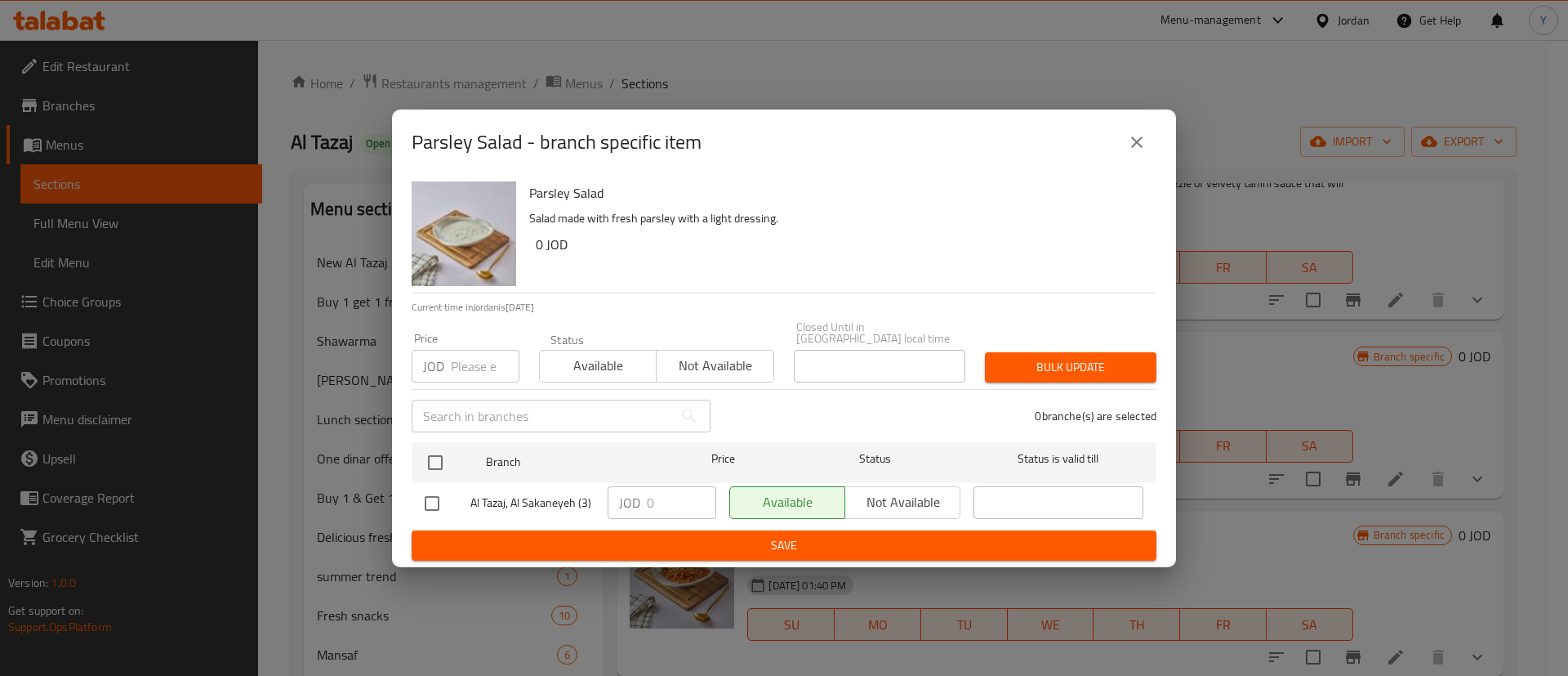
click at [1114, 144] on div "Parsley Salad - branch specific item" at bounding box center [784, 142] width 745 height 39
click at [1132, 146] on icon "close" at bounding box center [1137, 142] width 20 height 20
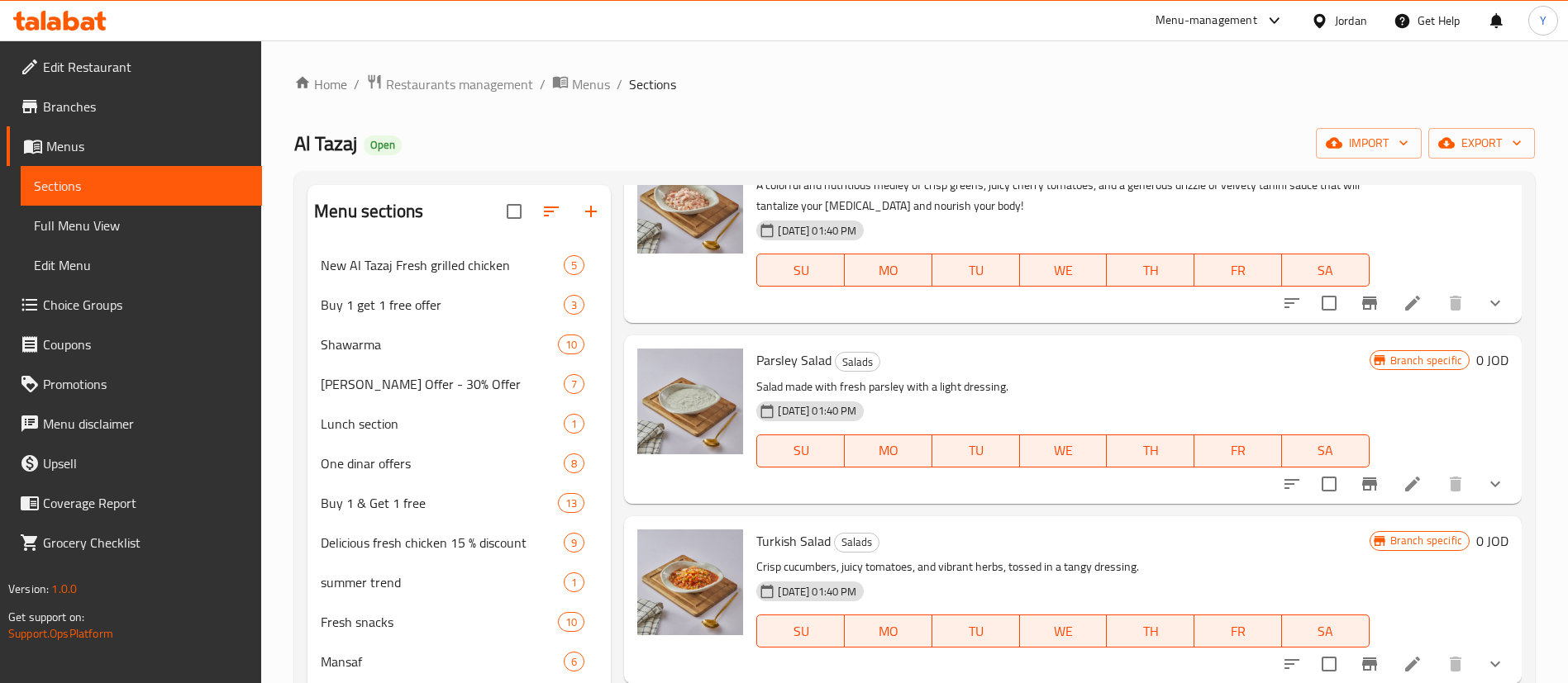
scroll to position [1115, 0]
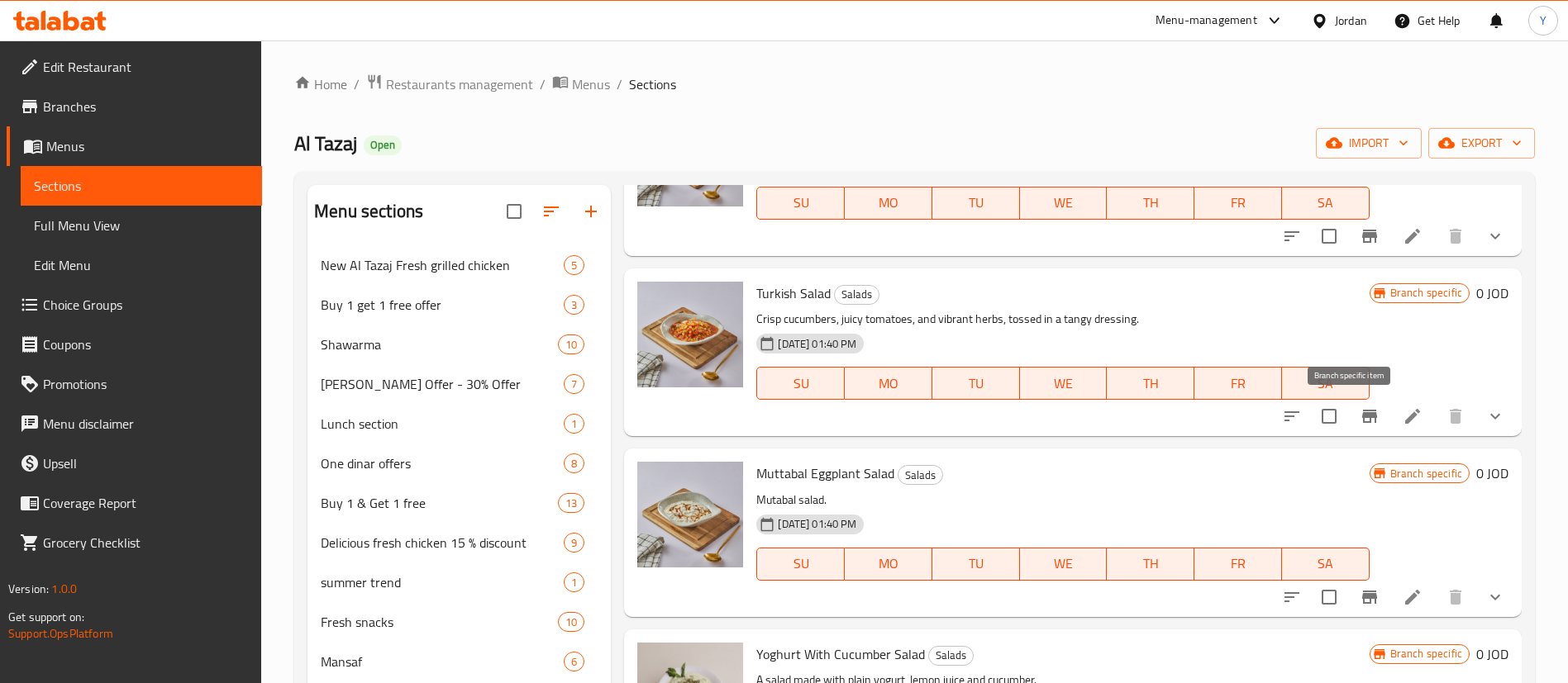
click at [1359, 412] on icon "Branch-specific-item" at bounding box center [1369, 416] width 20 height 20
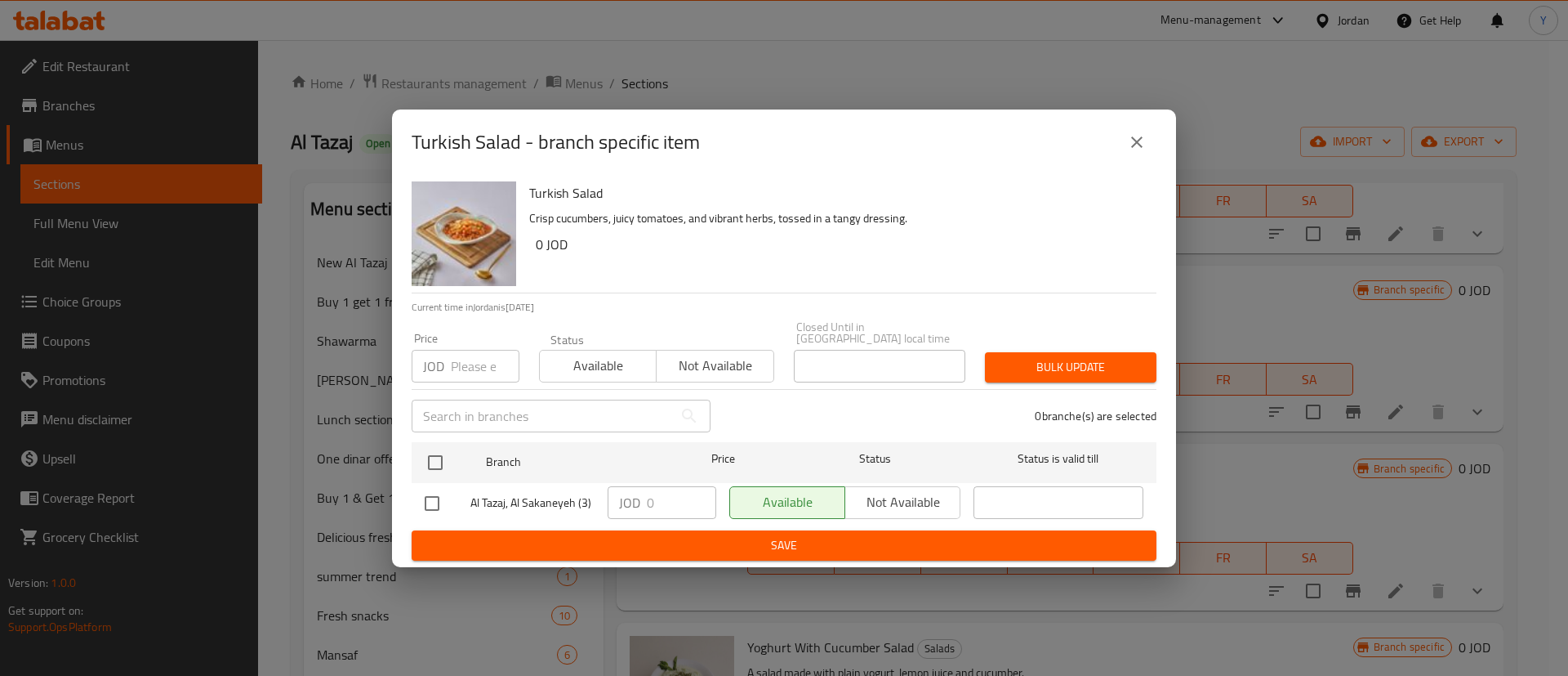
click at [1141, 148] on icon "close" at bounding box center [1137, 142] width 20 height 20
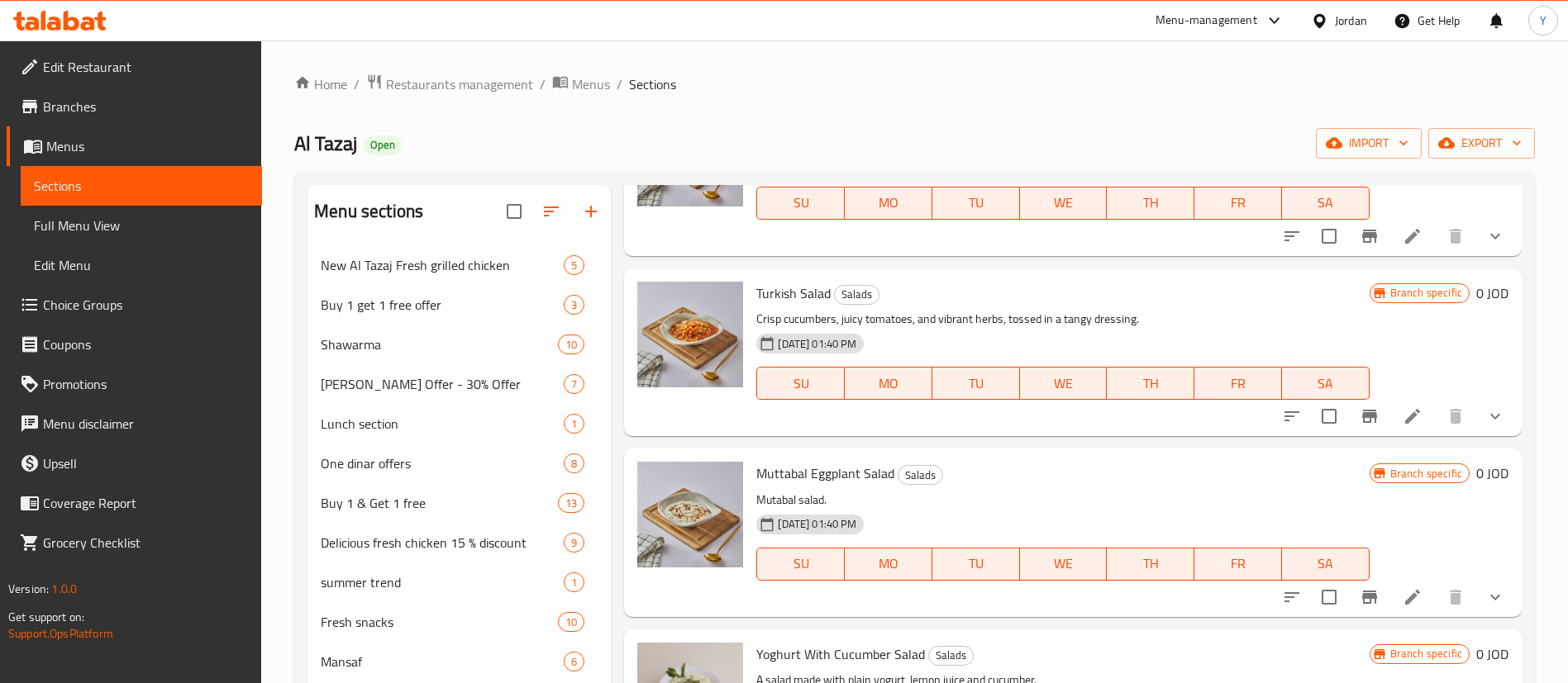
scroll to position [1239, 0]
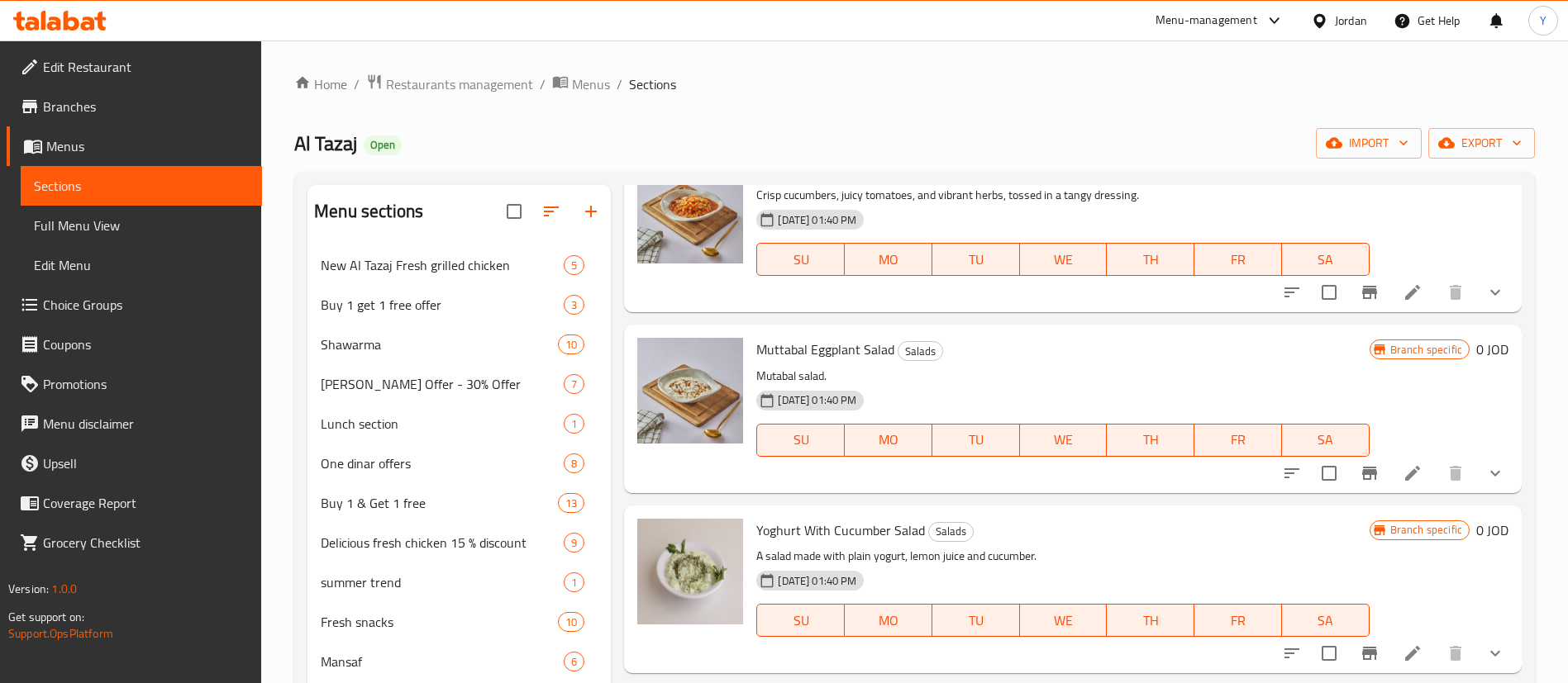
click at [1359, 465] on icon "Branch-specific-item" at bounding box center [1369, 473] width 20 height 20
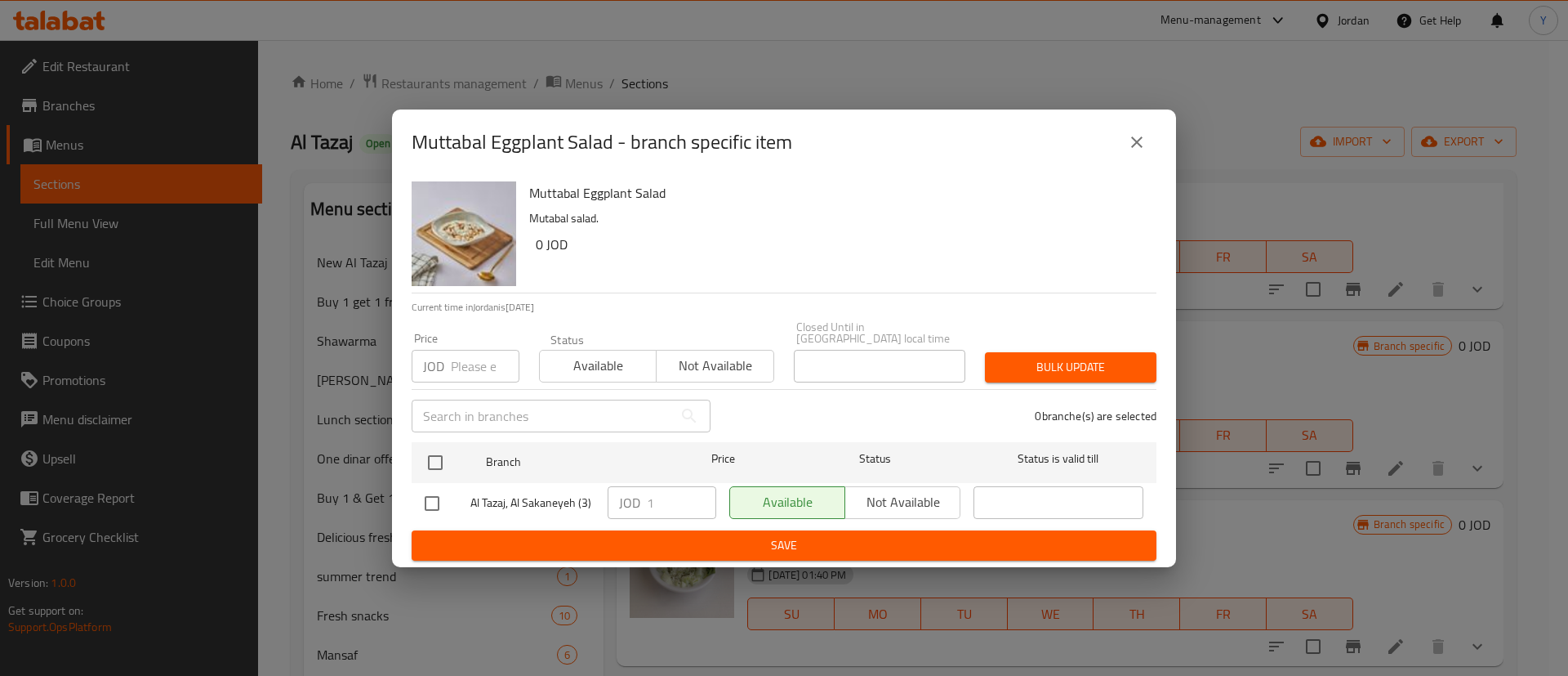
click at [1136, 142] on icon "close" at bounding box center [1137, 142] width 20 height 20
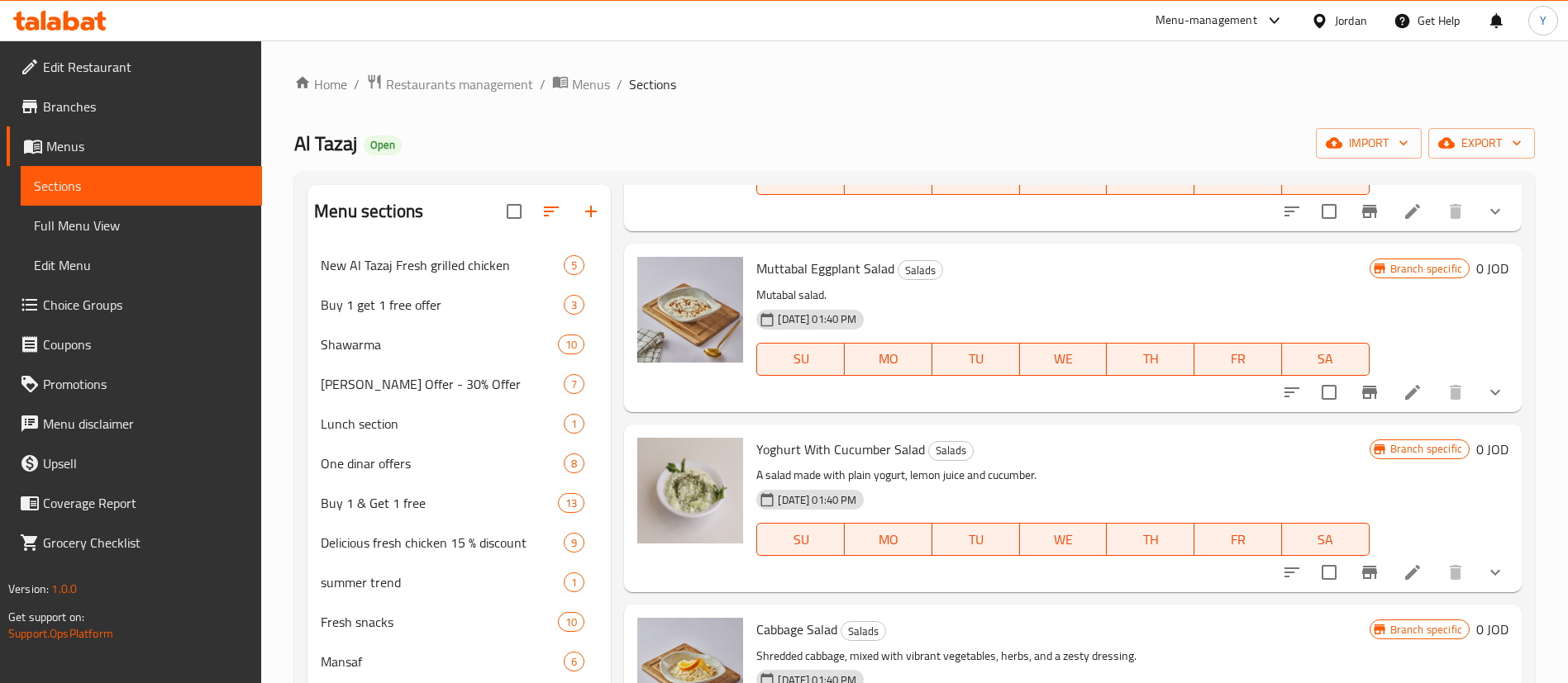
scroll to position [1453, 0]
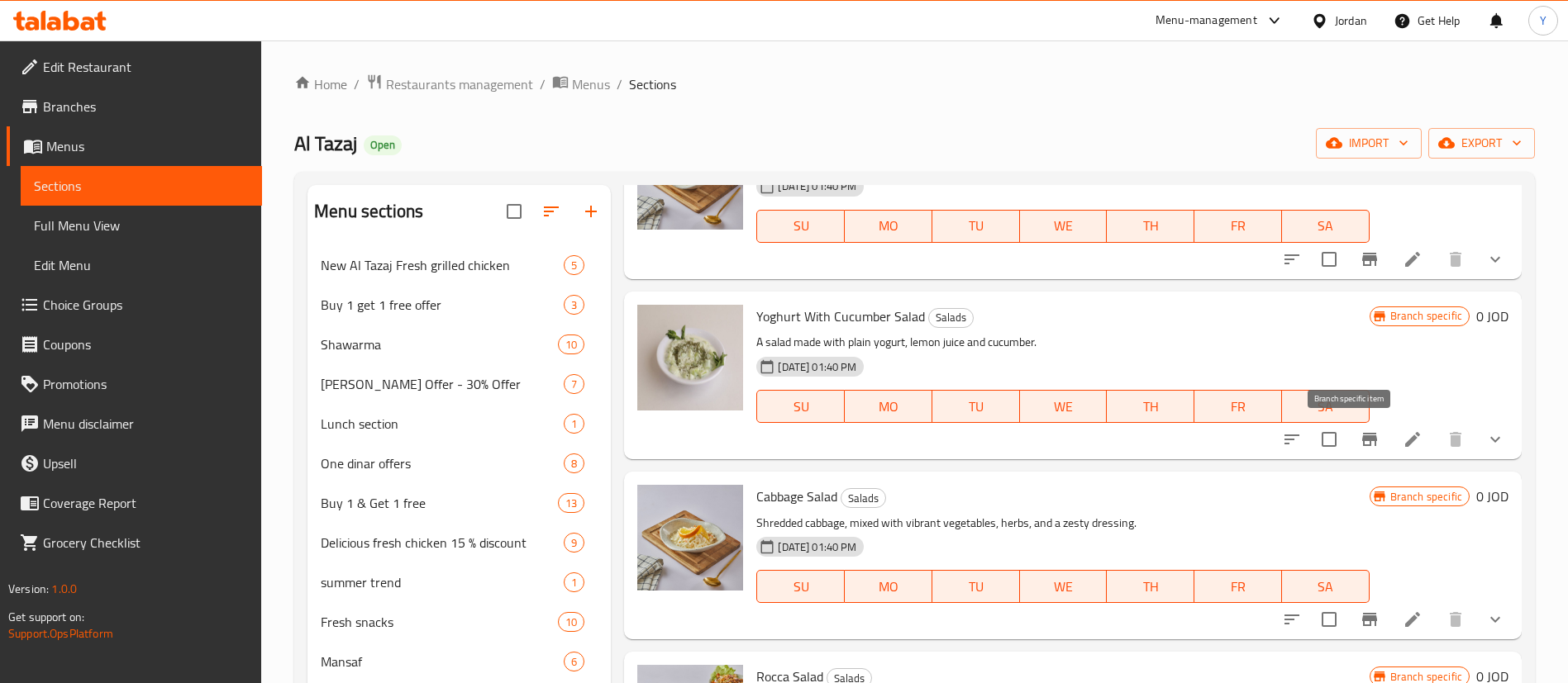
click at [1359, 446] on icon "Branch-specific-item" at bounding box center [1369, 439] width 20 height 20
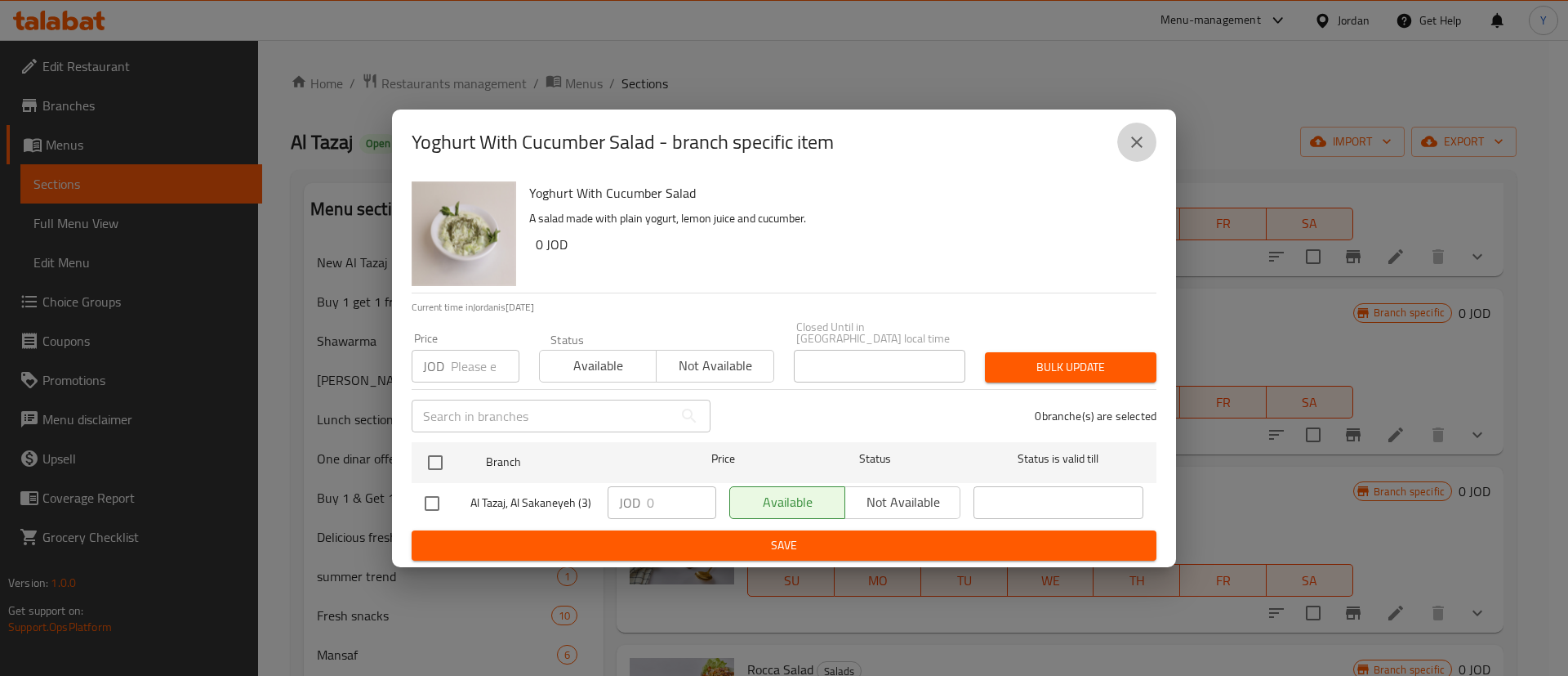
click at [1136, 152] on icon "close" at bounding box center [1137, 142] width 20 height 20
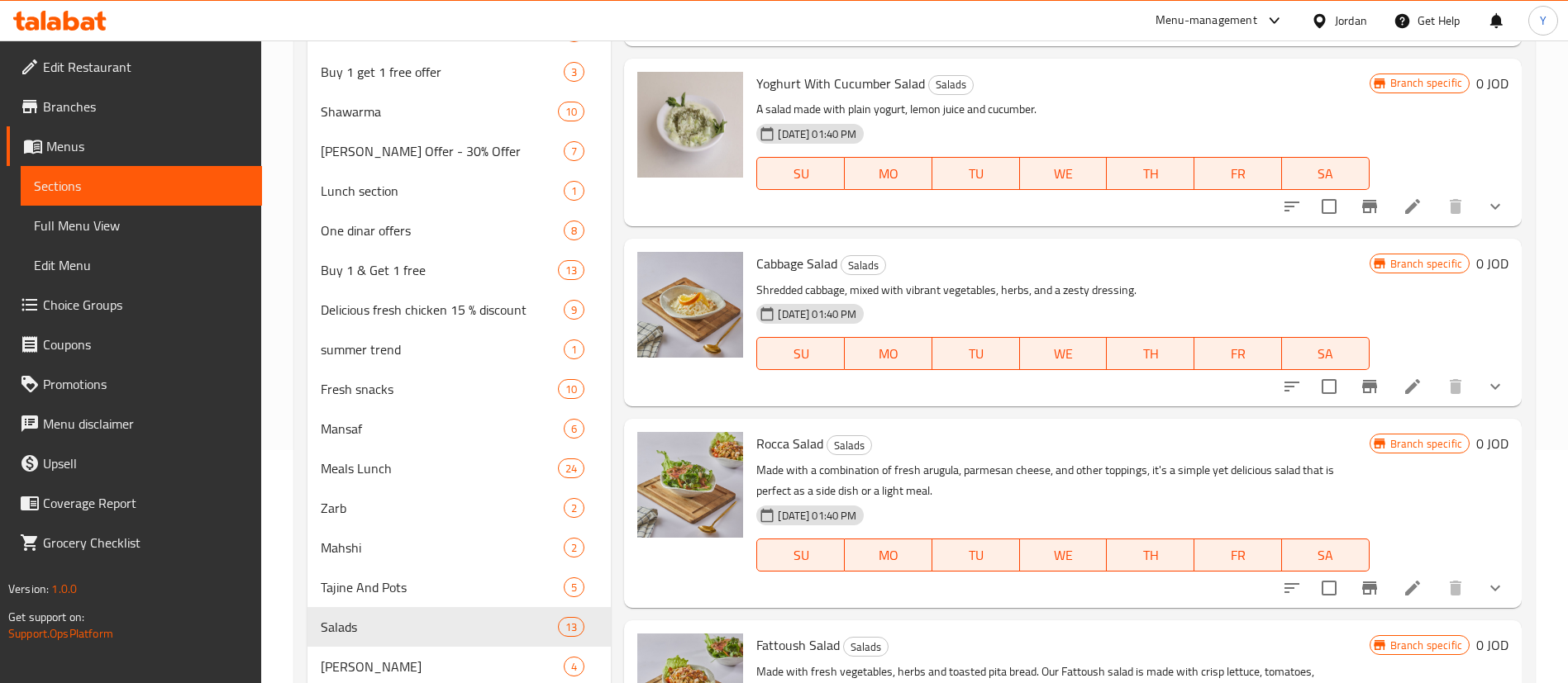
scroll to position [248, 0]
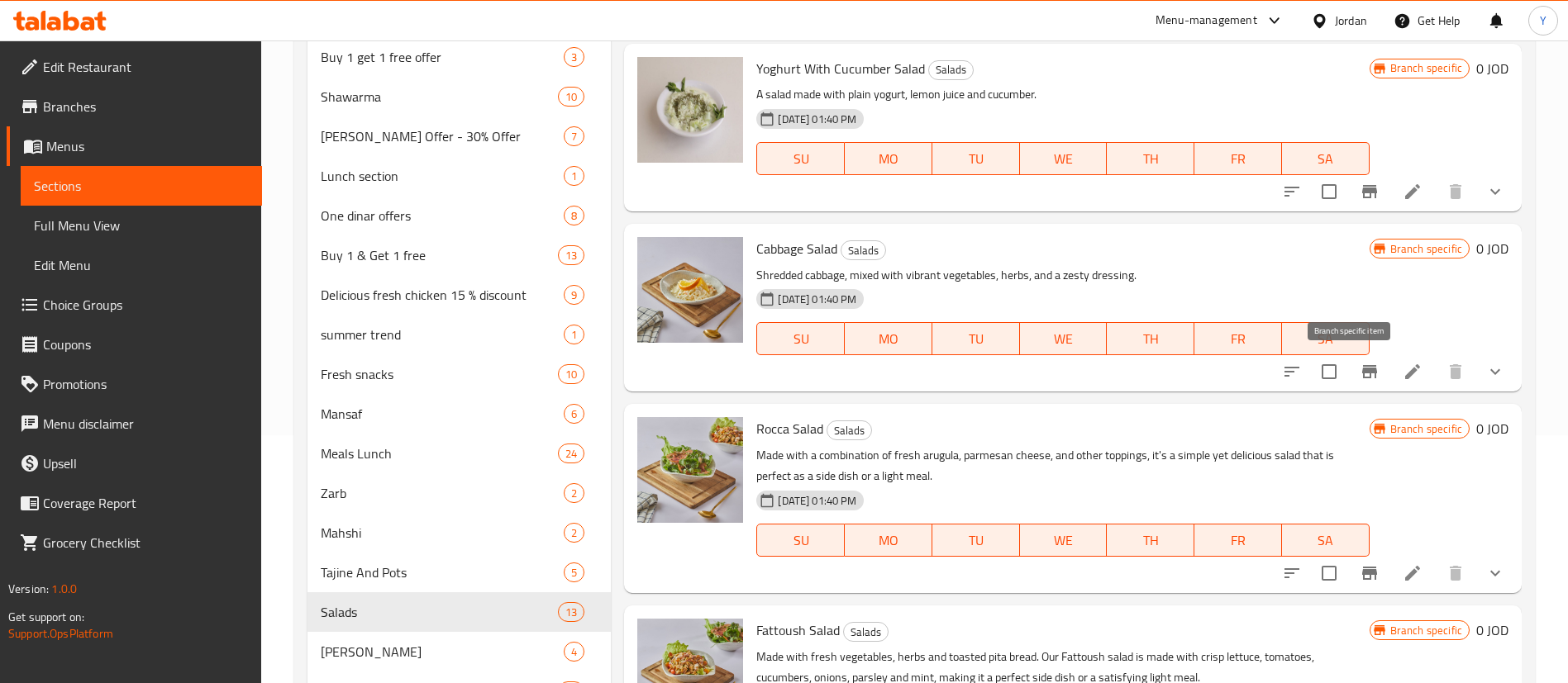
click at [1349, 377] on button "Branch-specific-item" at bounding box center [1369, 372] width 40 height 40
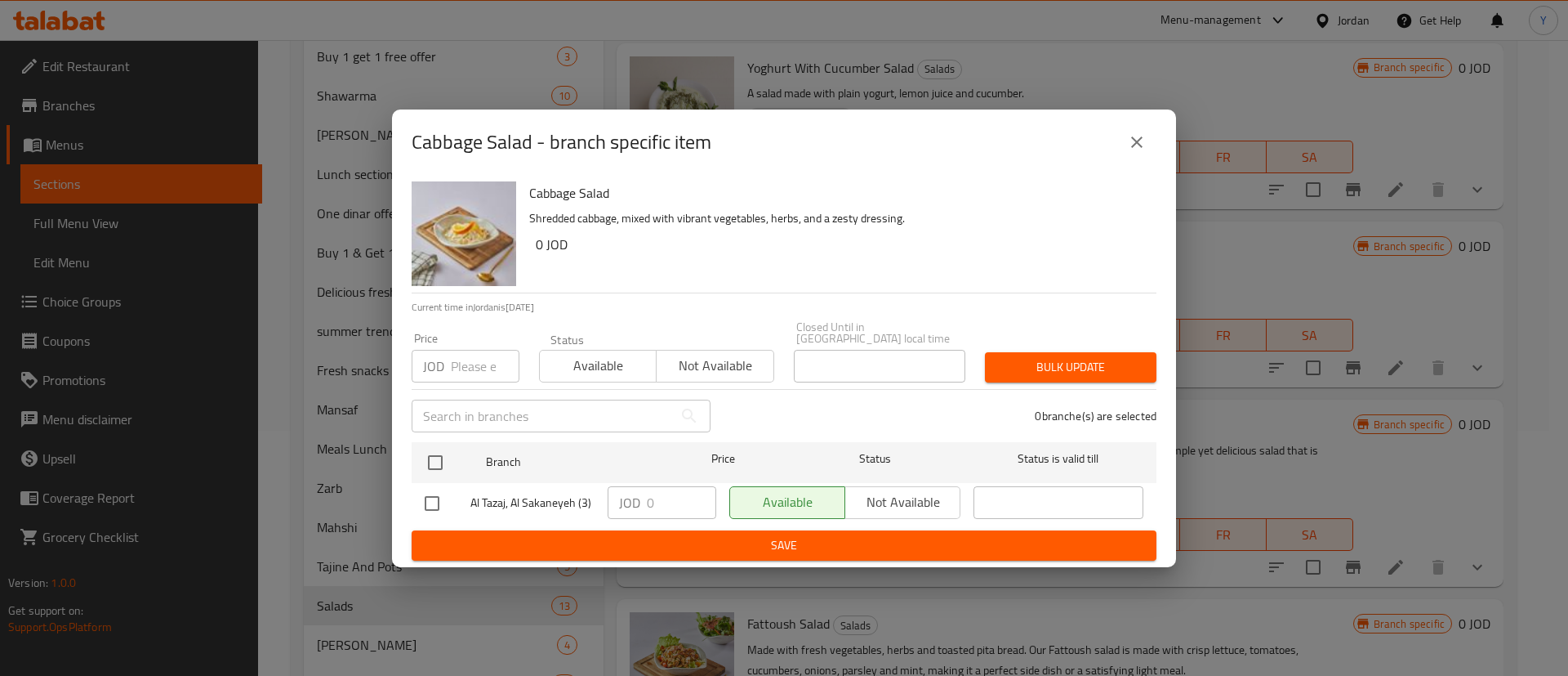
click at [1132, 146] on icon "close" at bounding box center [1137, 142] width 20 height 20
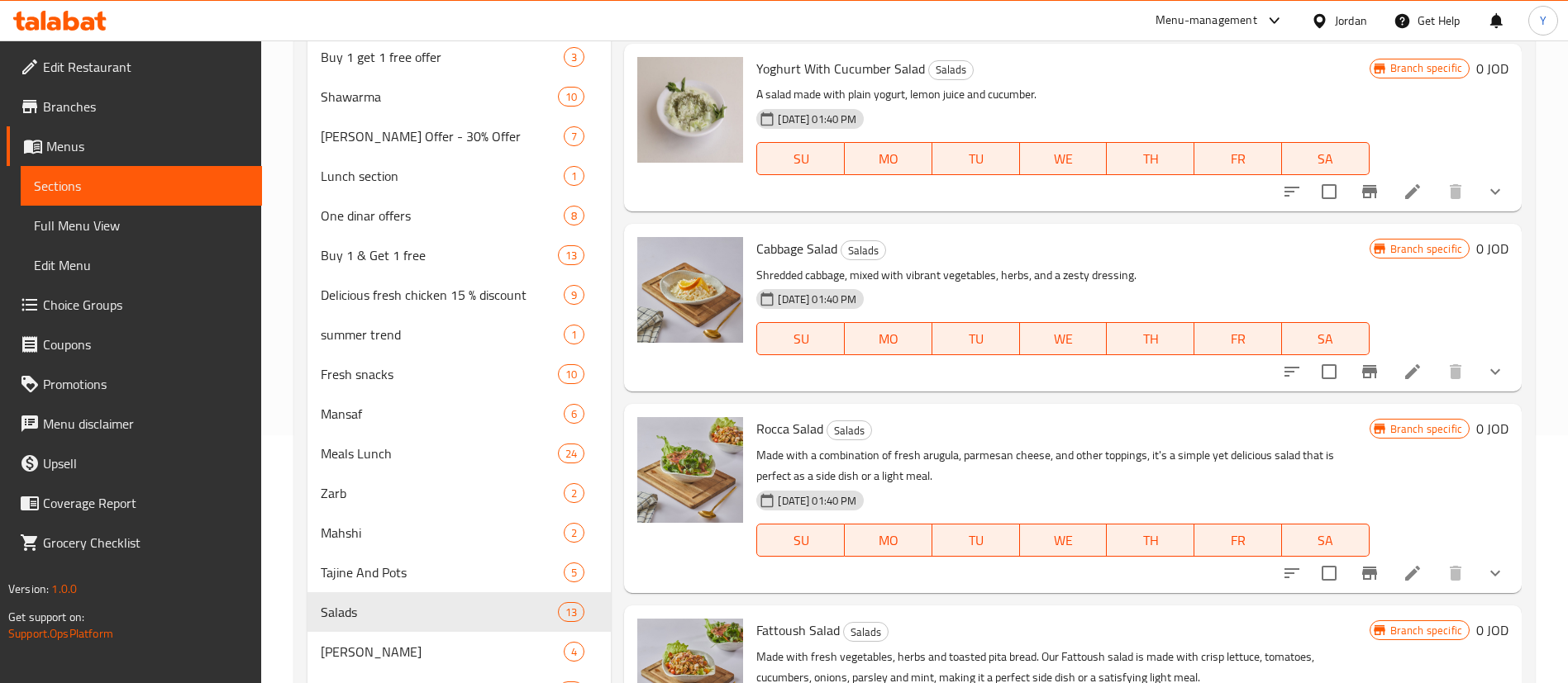
scroll to position [496, 0]
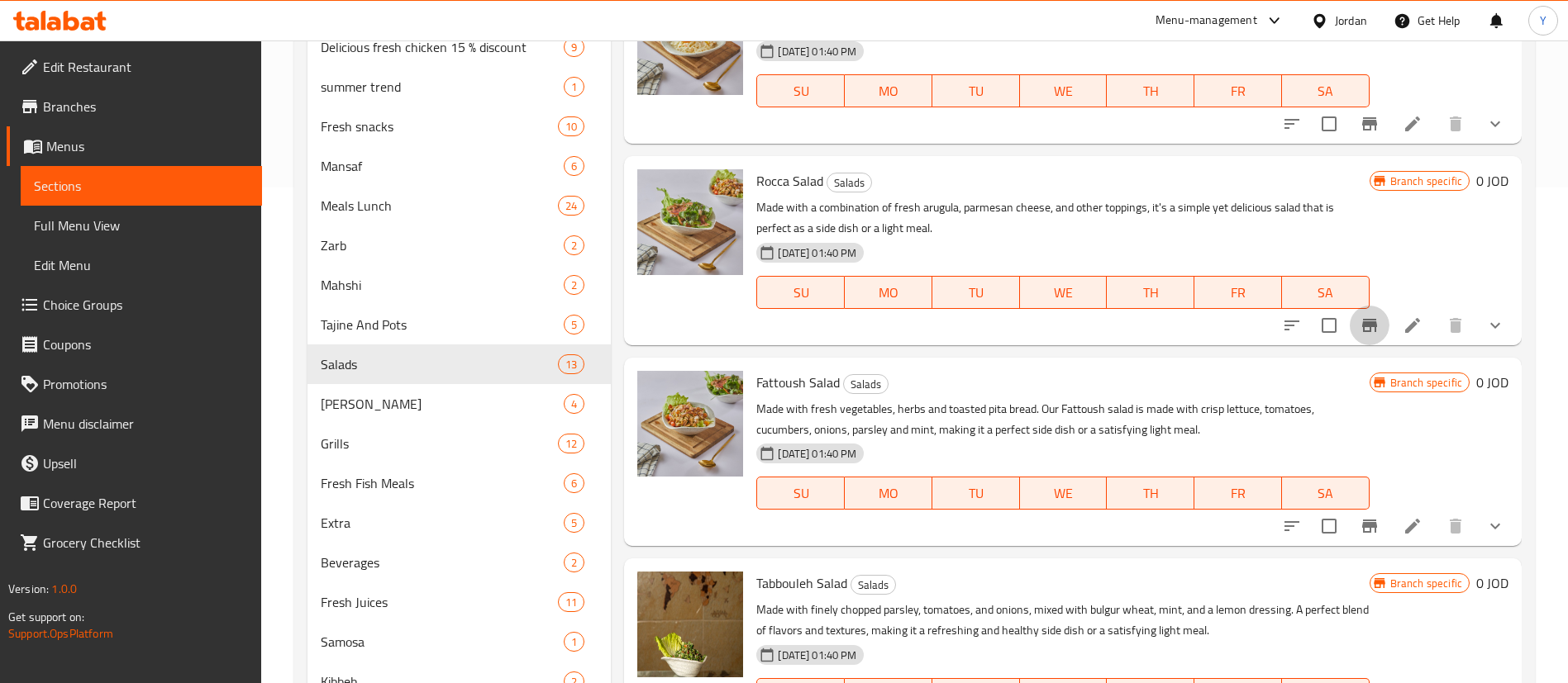
click at [1349, 340] on button "Branch-specific-item" at bounding box center [1369, 326] width 40 height 40
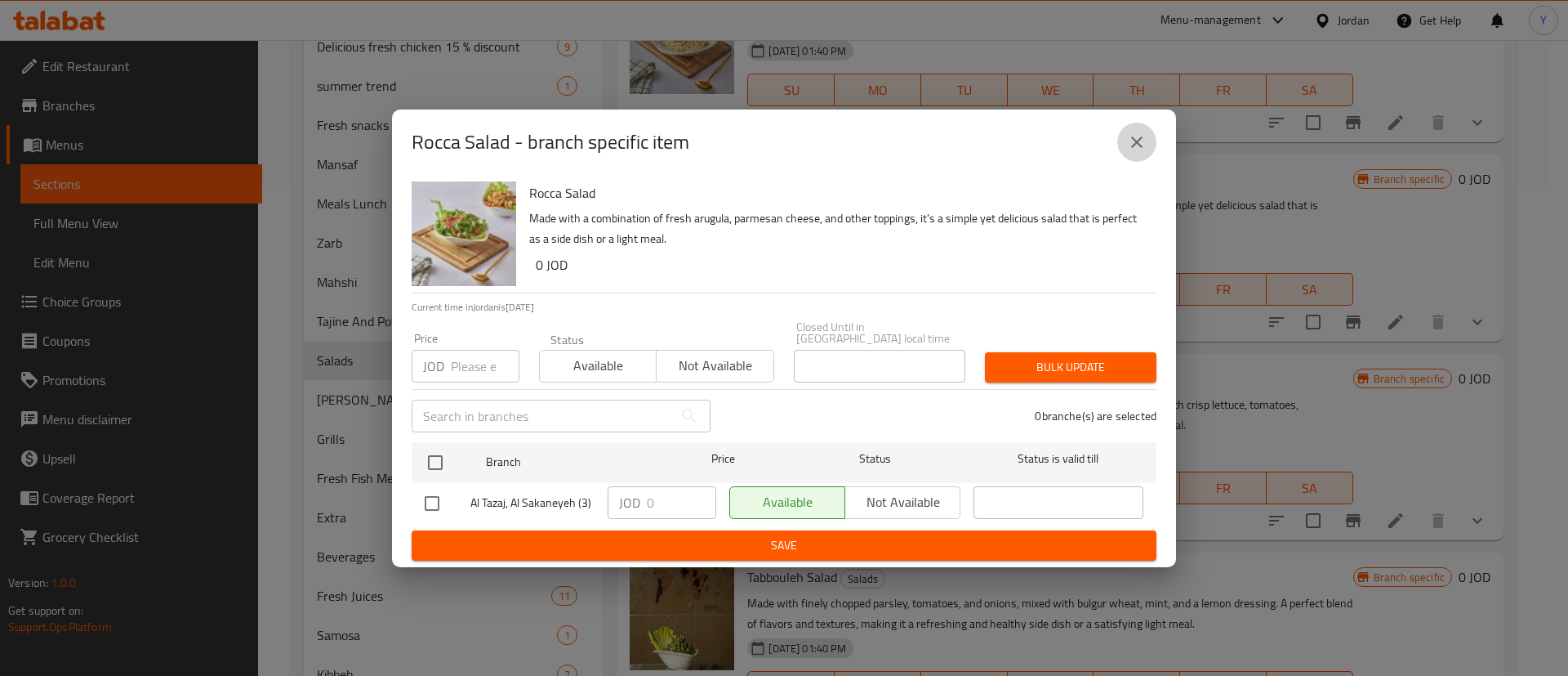
click at [1135, 161] on button "close" at bounding box center [1138, 142] width 39 height 39
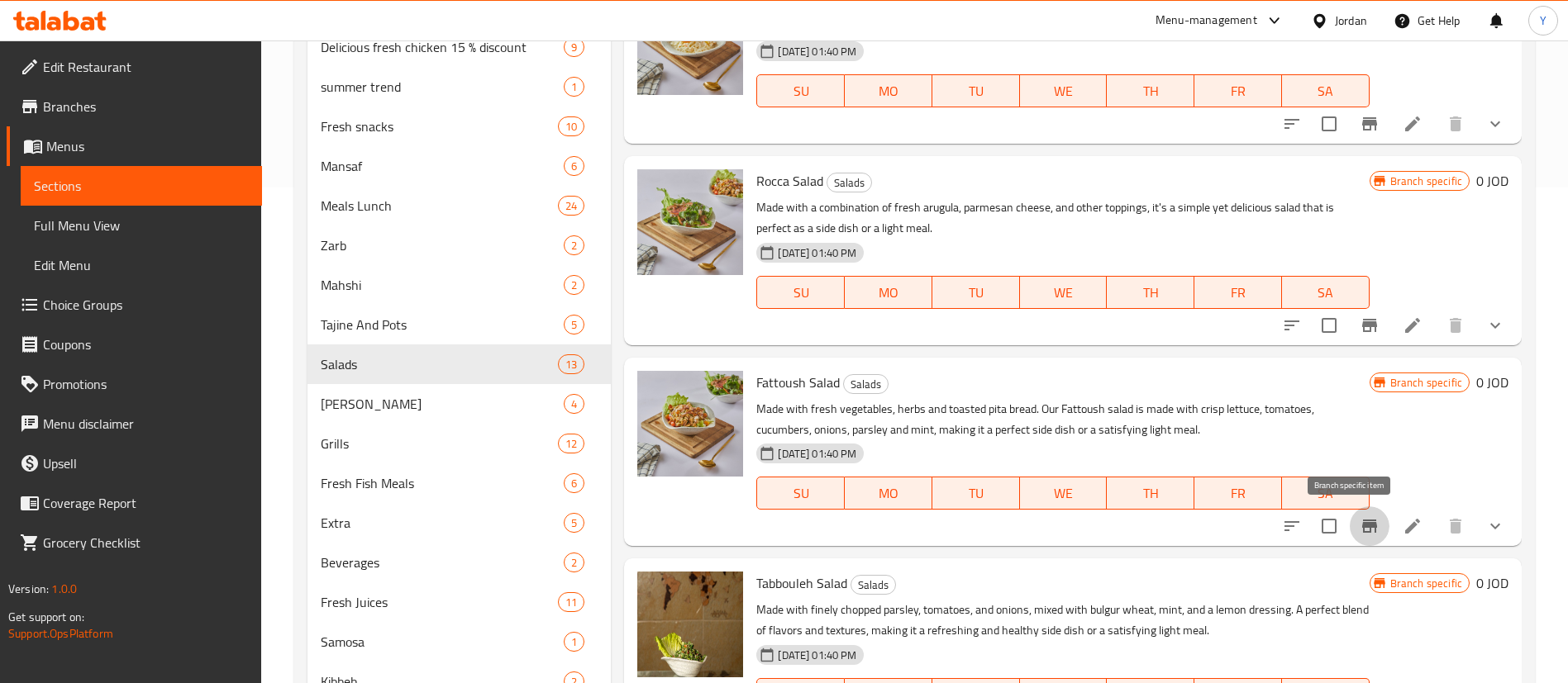
click at [1350, 537] on button "Branch-specific-item" at bounding box center [1369, 526] width 40 height 40
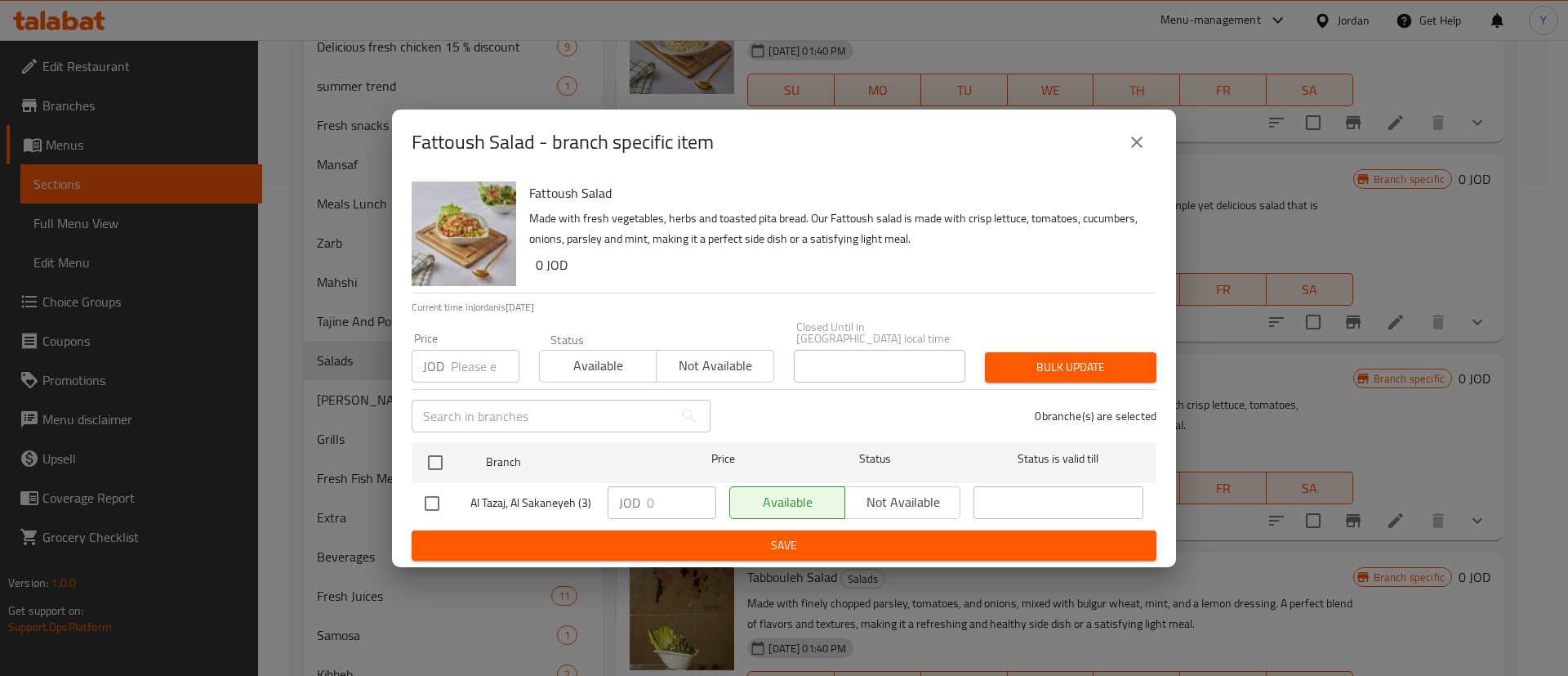
click at [1132, 148] on icon "close" at bounding box center [1137, 142] width 11 height 11
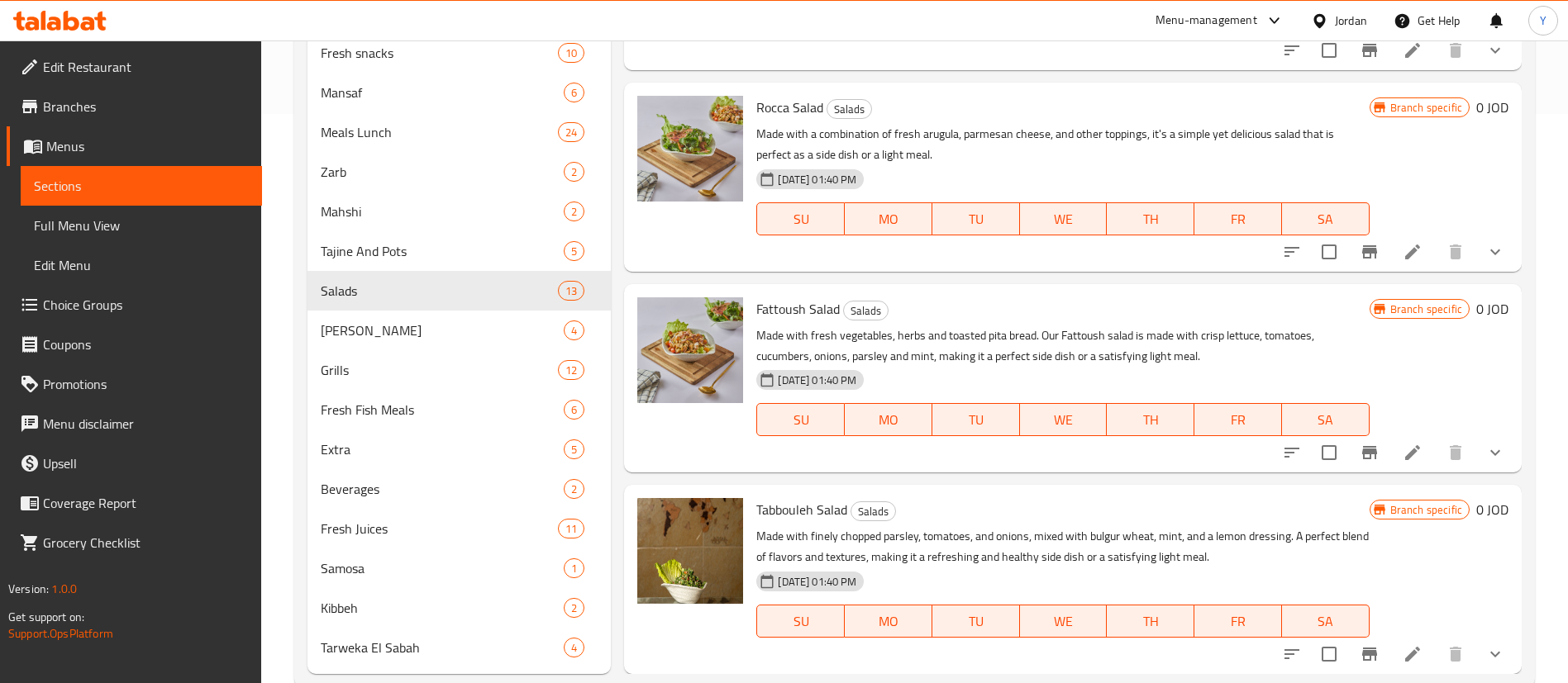
scroll to position [606, 0]
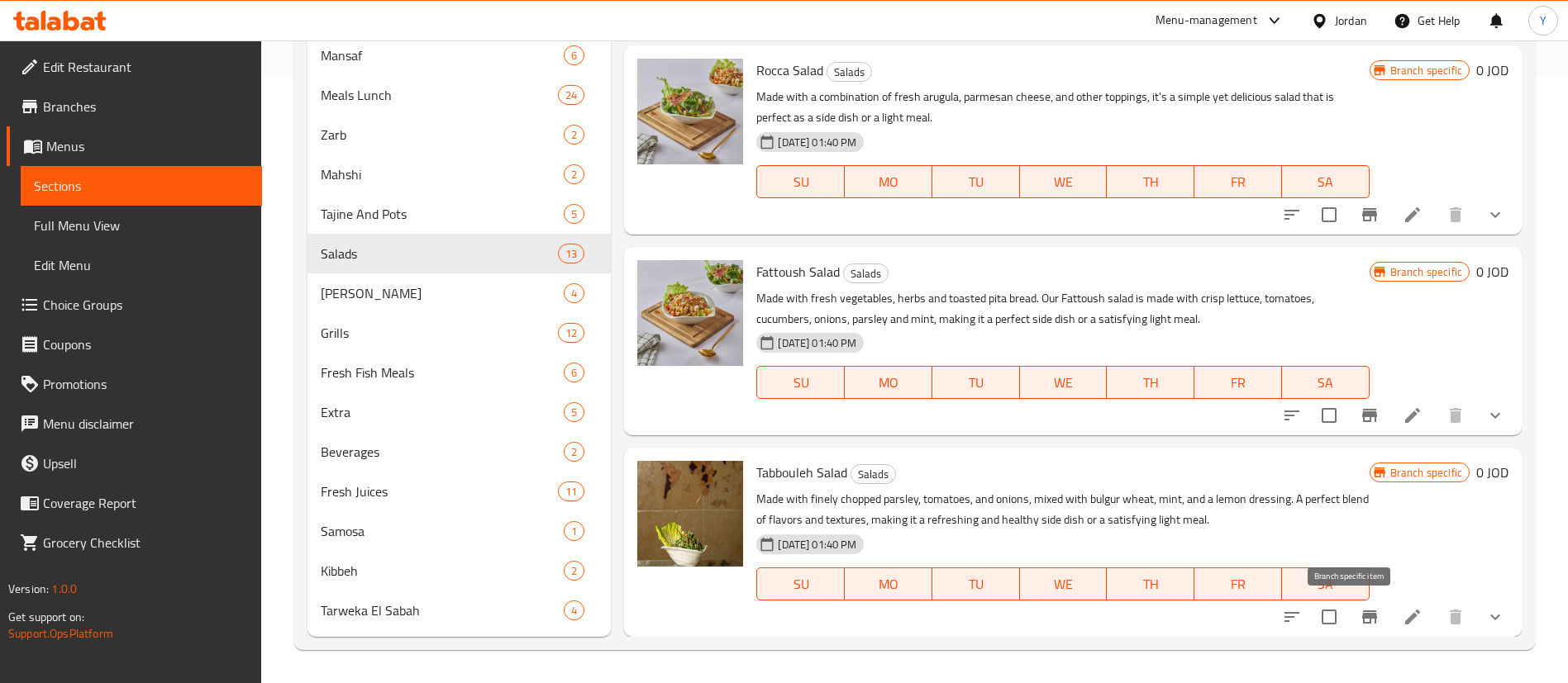
click at [1359, 625] on icon "Branch-specific-item" at bounding box center [1369, 616] width 20 height 20
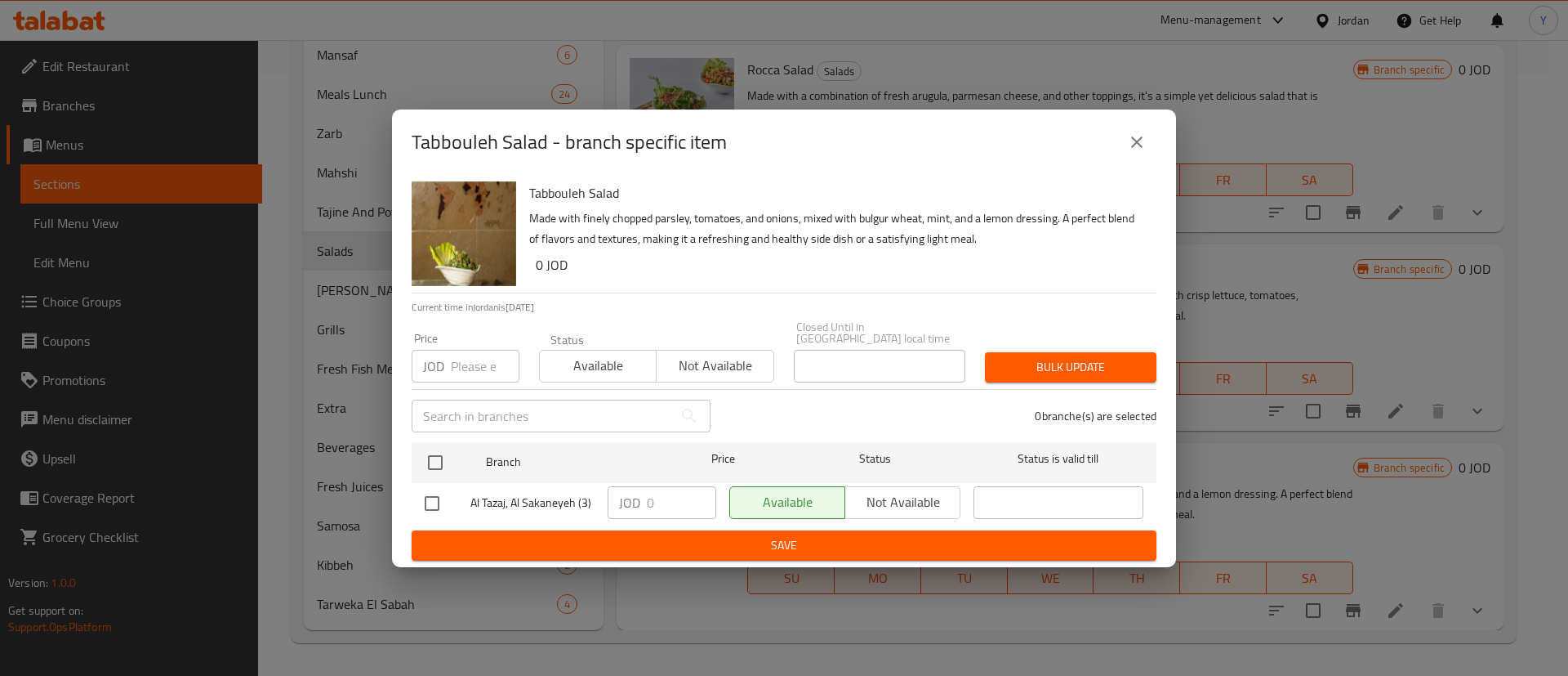
click at [1138, 142] on icon "close" at bounding box center [1137, 142] width 20 height 20
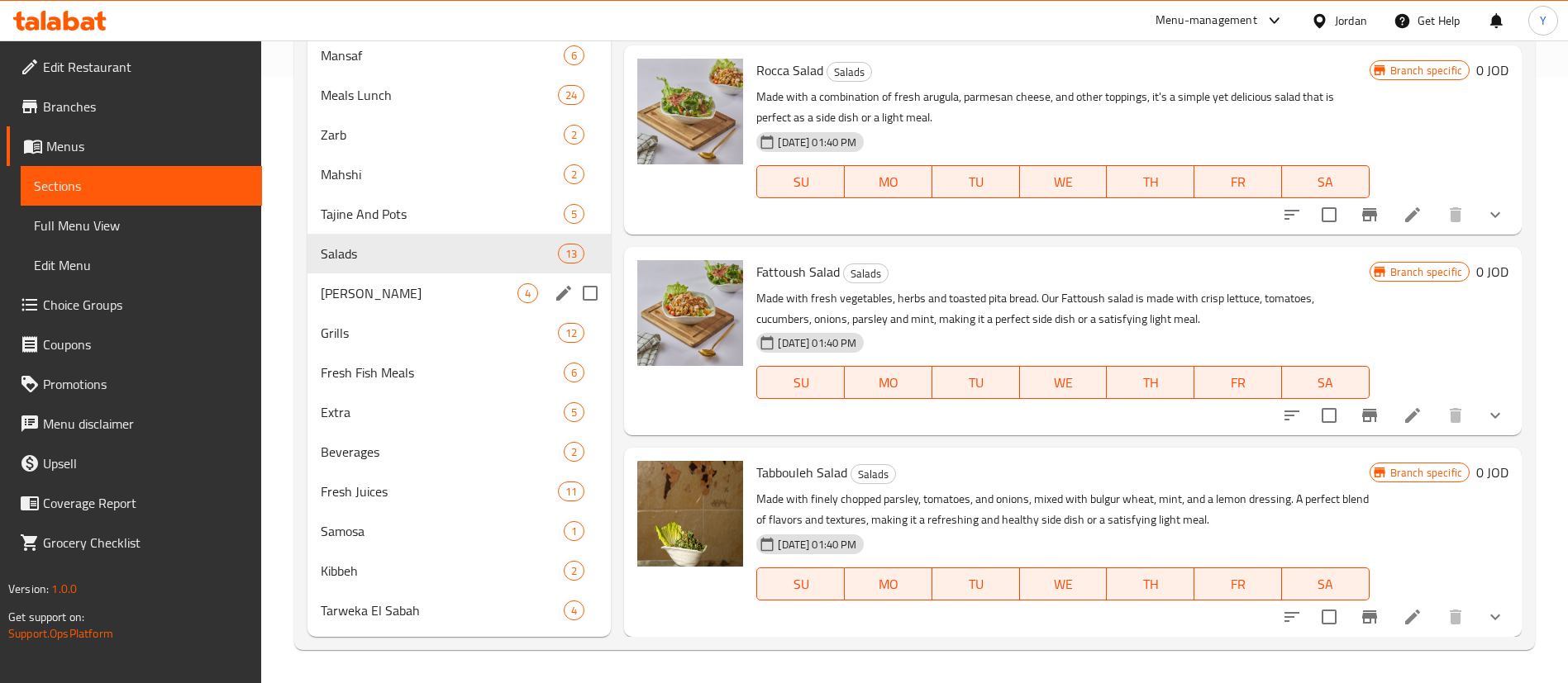
click at [427, 283] on span "[PERSON_NAME]" at bounding box center [419, 293] width 197 height 20
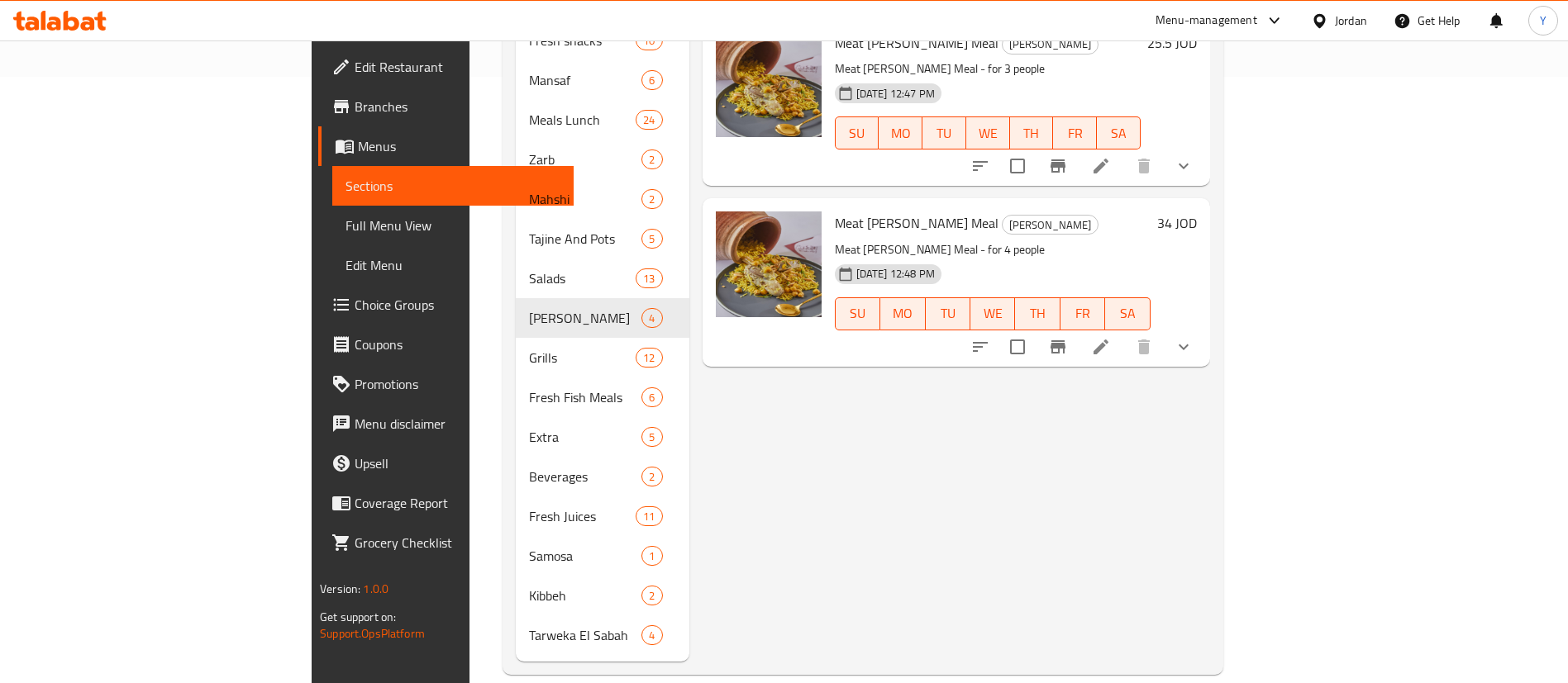
click at [1065, 159] on icon "Branch-specific-item" at bounding box center [1057, 166] width 15 height 13
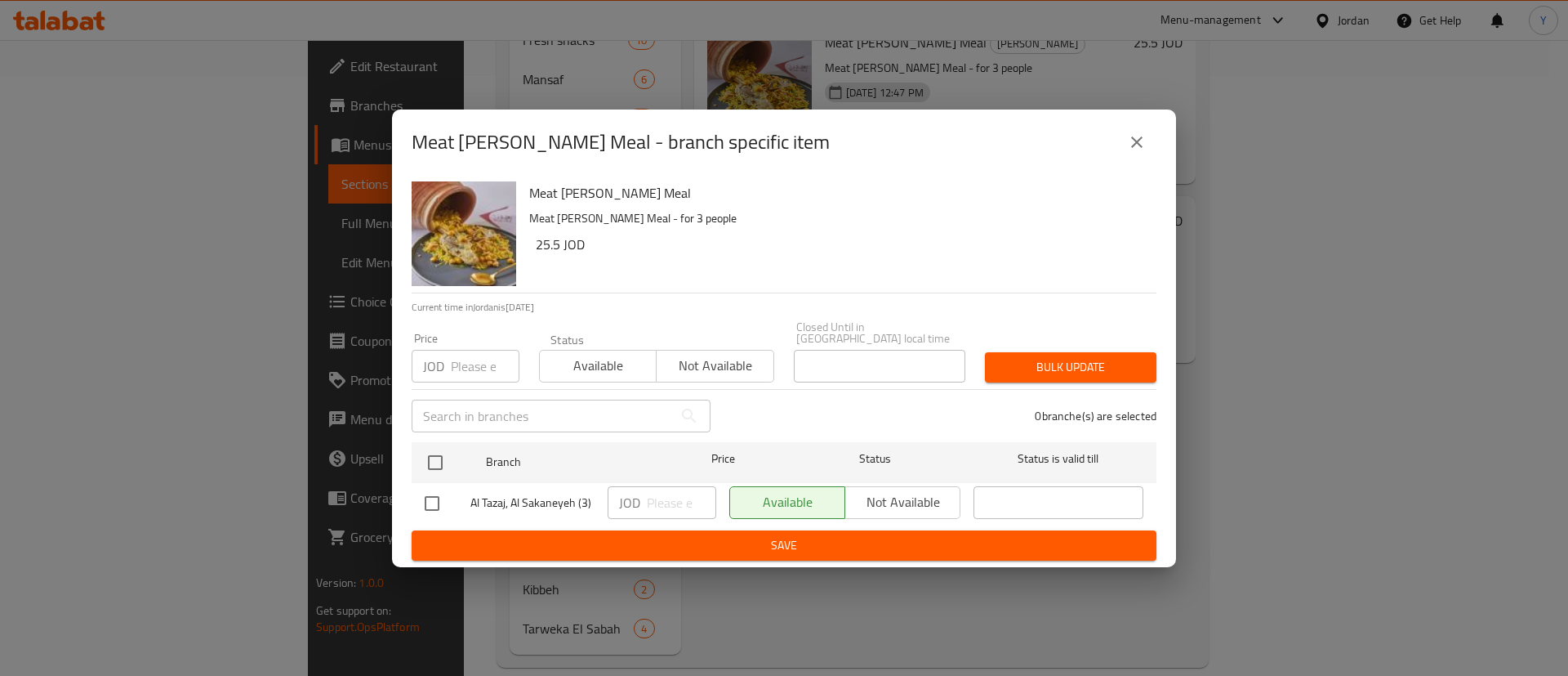
click at [1150, 139] on button "close" at bounding box center [1138, 142] width 39 height 39
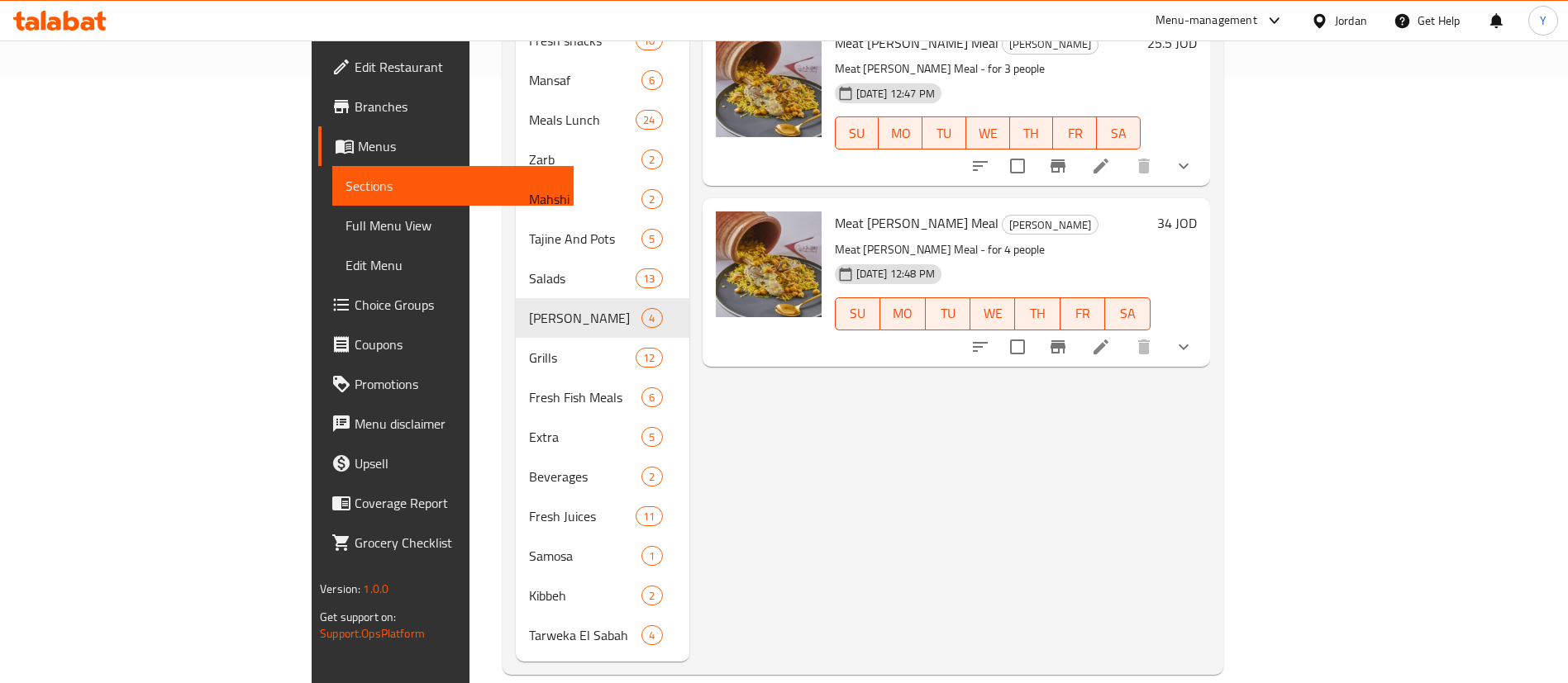
click at [1078, 331] on button "Branch-specific-item" at bounding box center [1058, 347] width 40 height 40
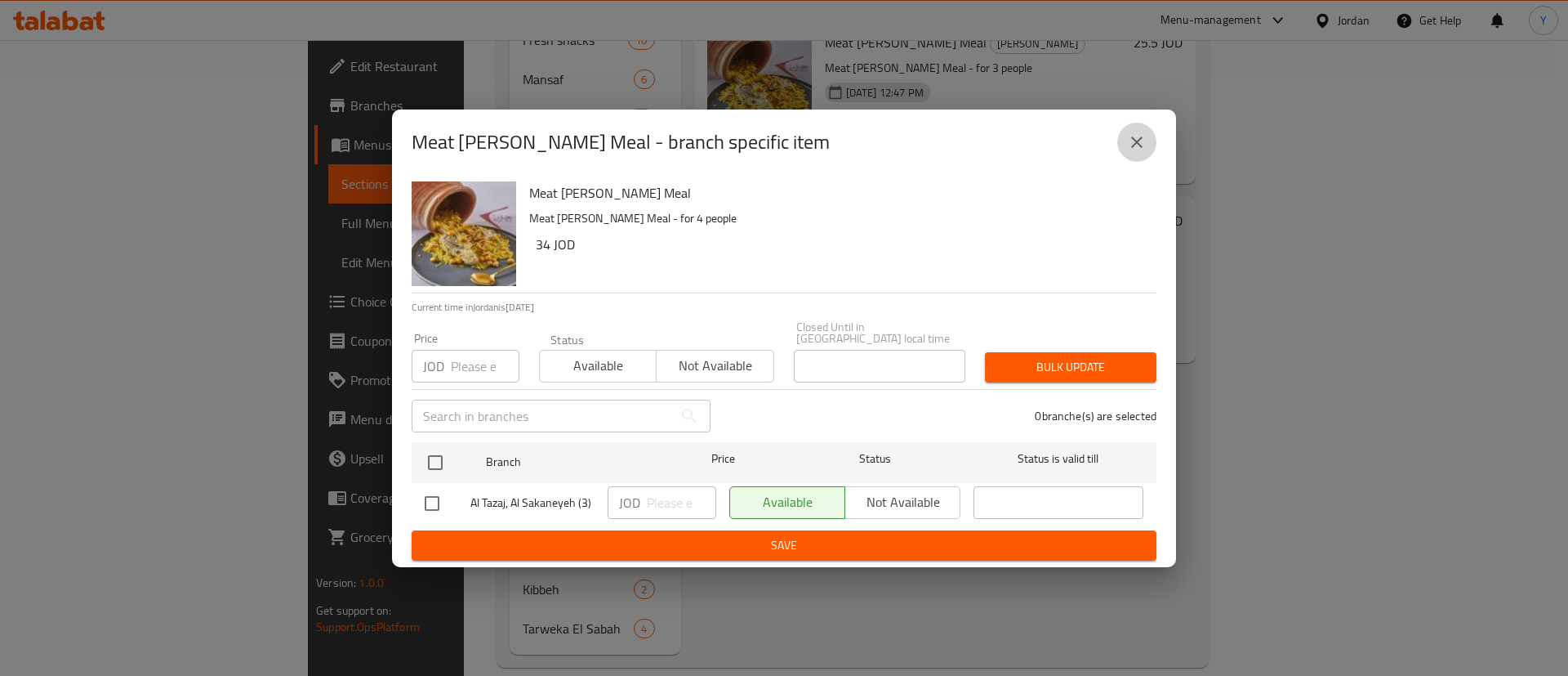
click at [1152, 144] on button "close" at bounding box center [1138, 142] width 39 height 39
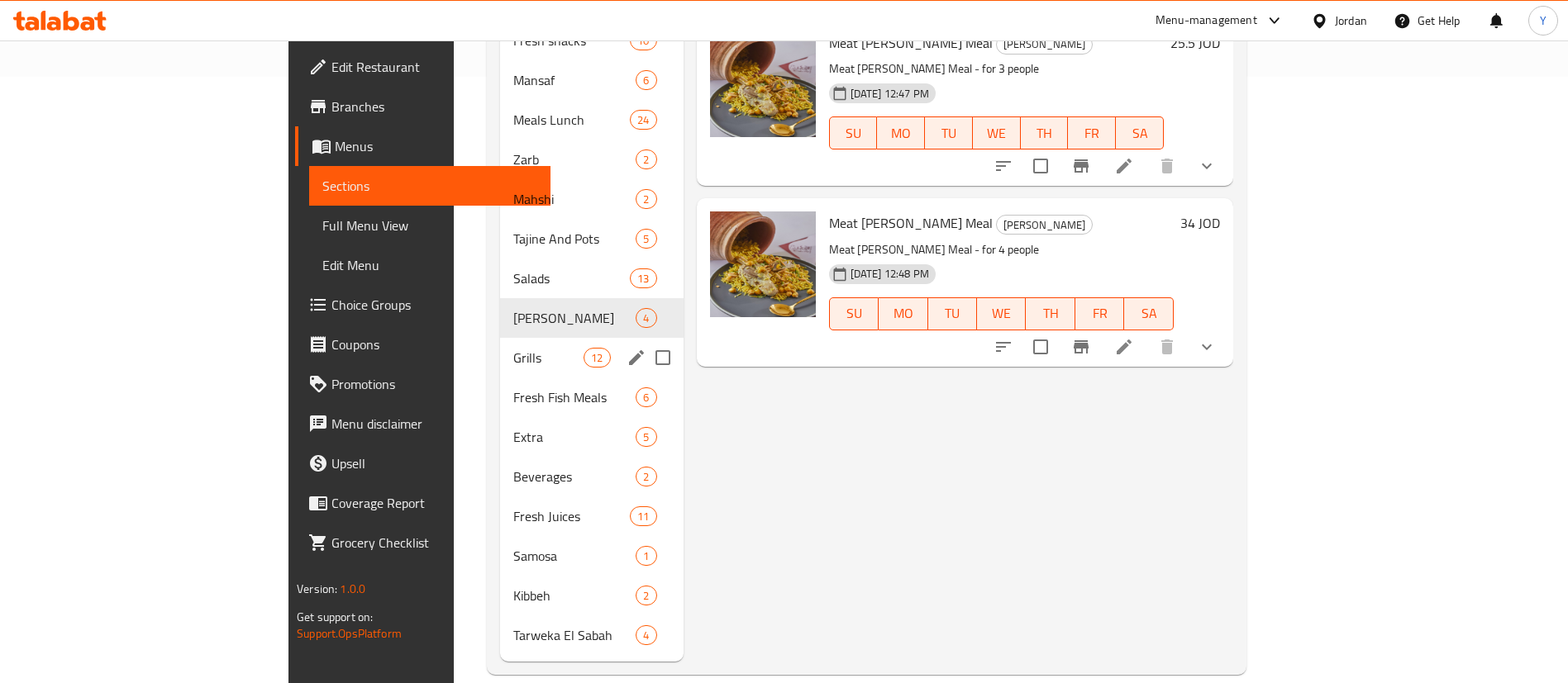
click at [513, 348] on span "Grills" at bounding box center [548, 357] width 70 height 20
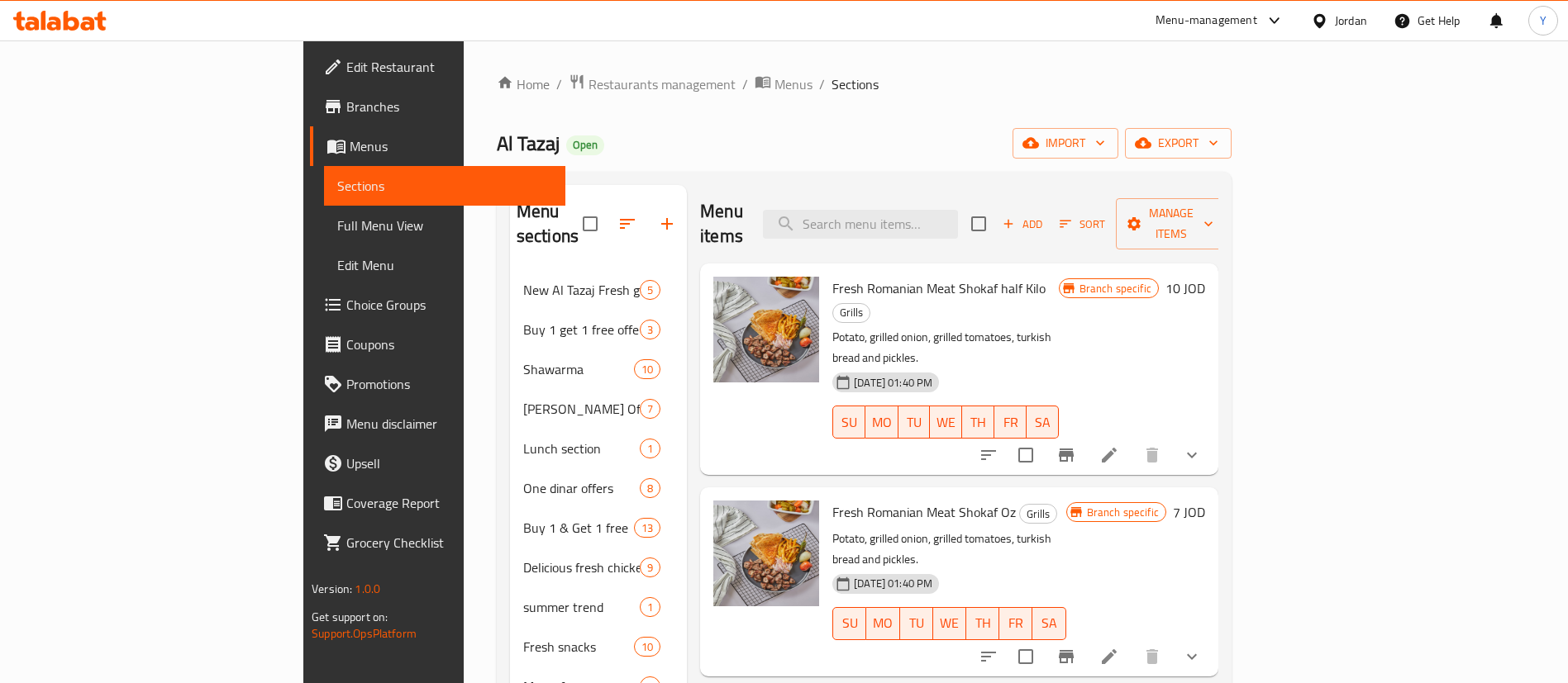
click at [1076, 446] on icon "Branch-specific-item" at bounding box center [1066, 455] width 20 height 20
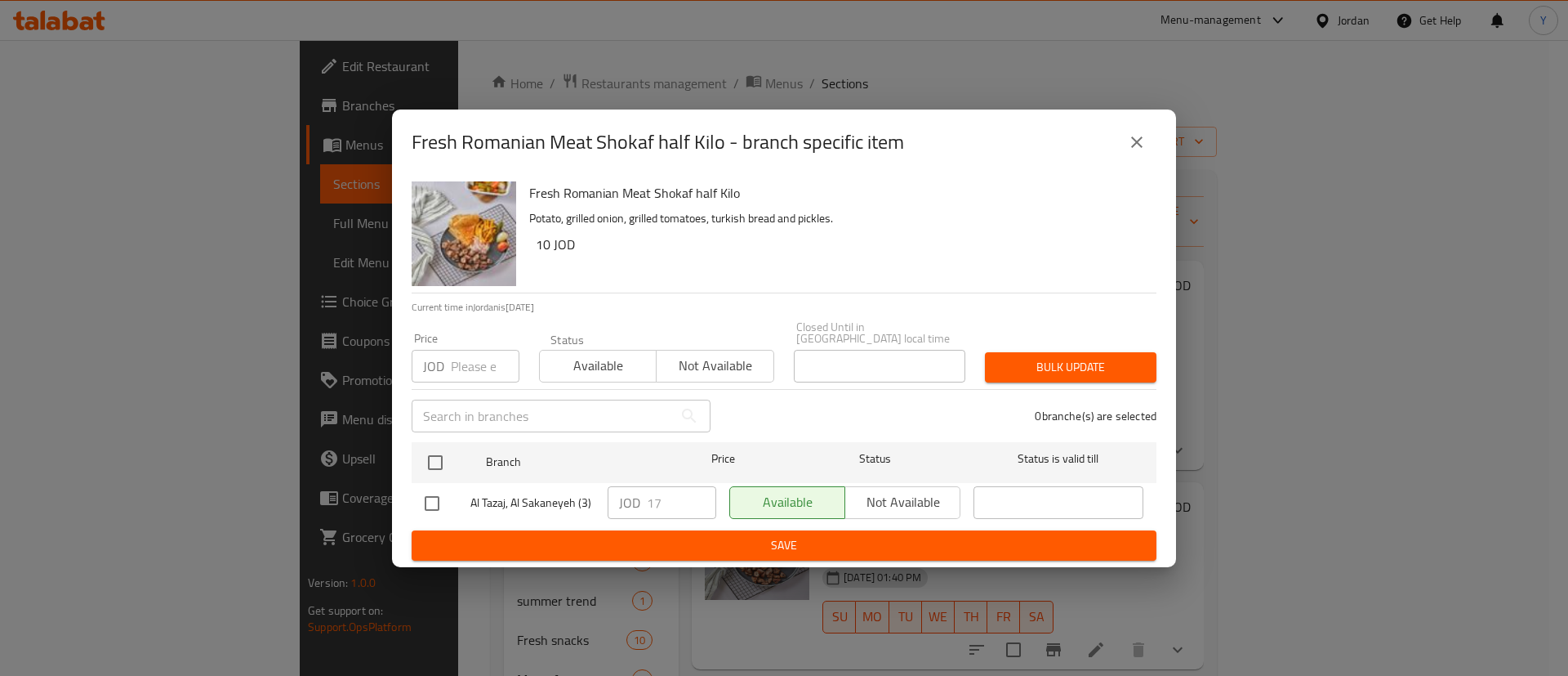
click at [1123, 146] on button "close" at bounding box center [1138, 142] width 39 height 39
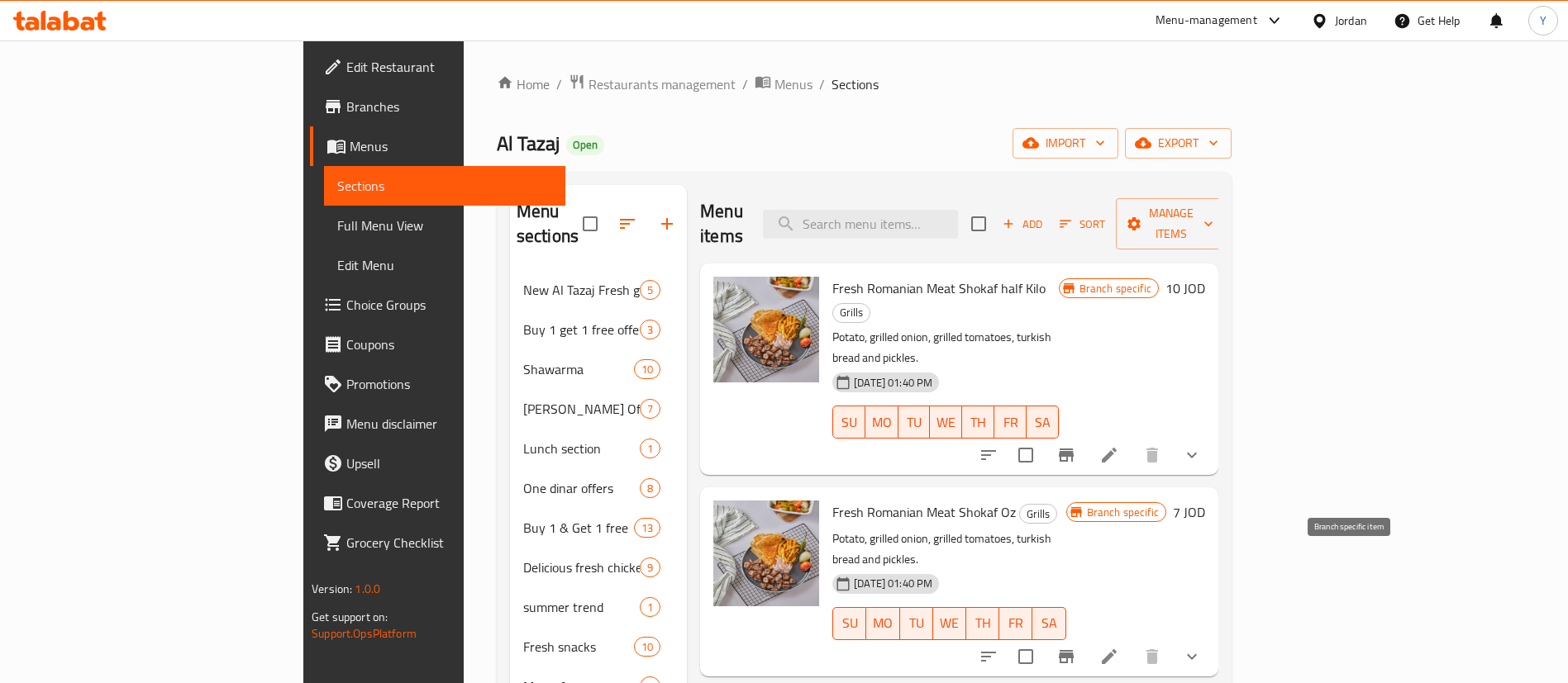
click at [1074, 650] on icon "Branch-specific-item" at bounding box center [1066, 656] width 15 height 13
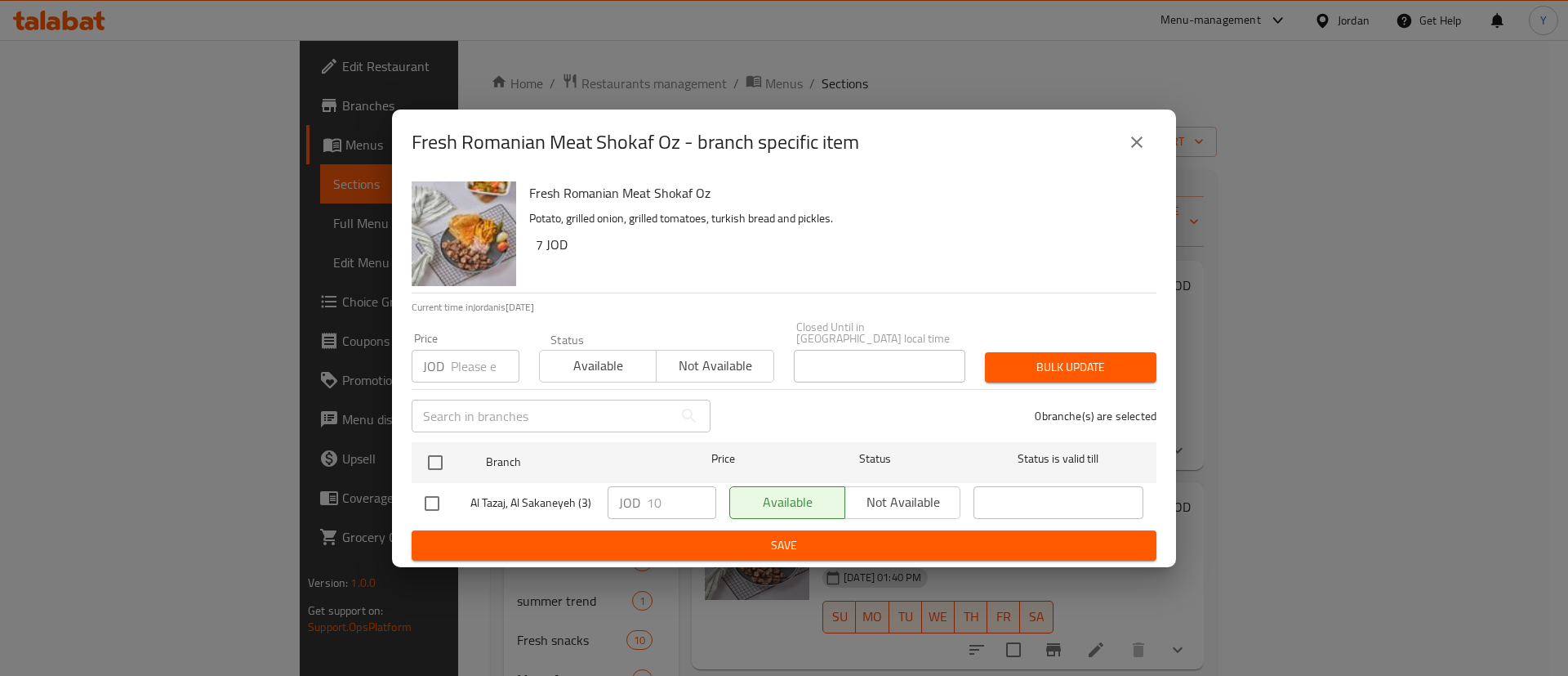
click at [1141, 149] on icon "close" at bounding box center [1137, 142] width 20 height 20
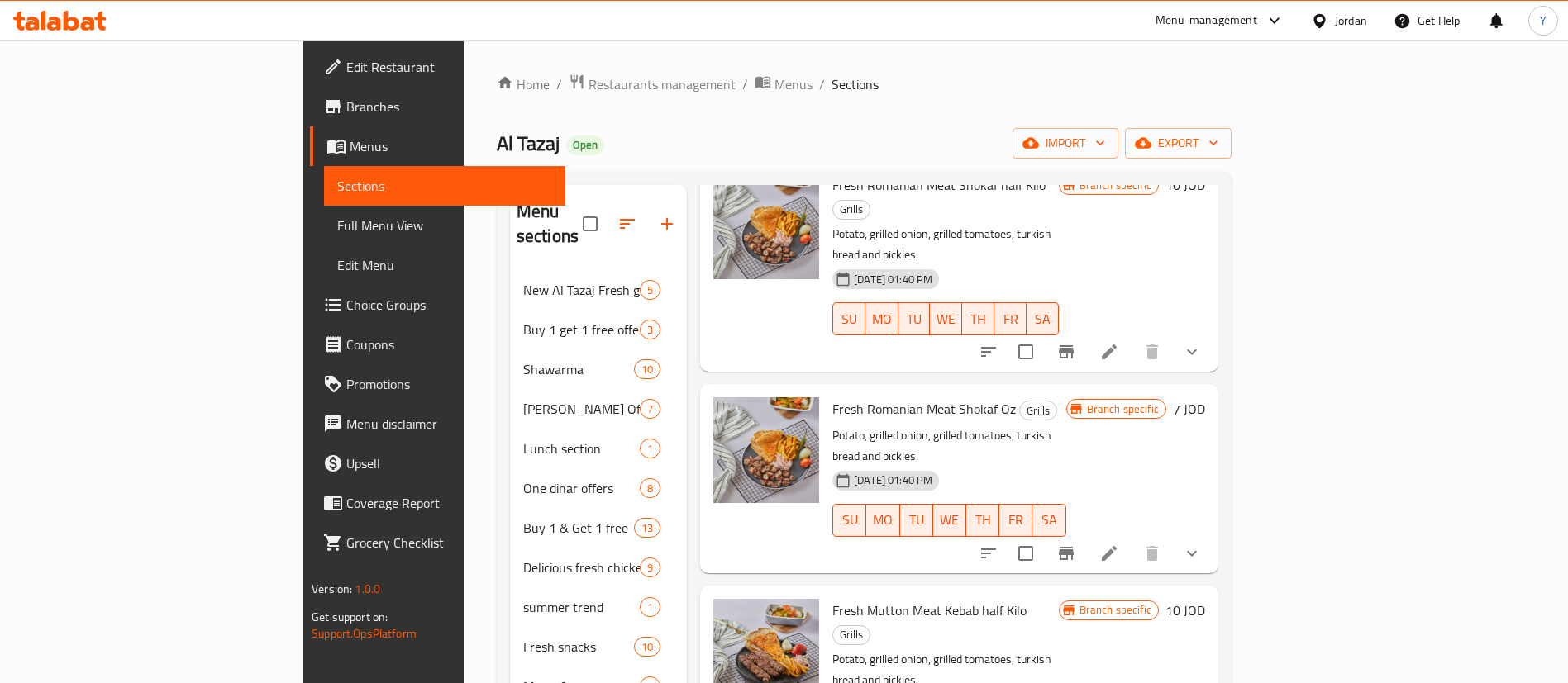
scroll to position [248, 0]
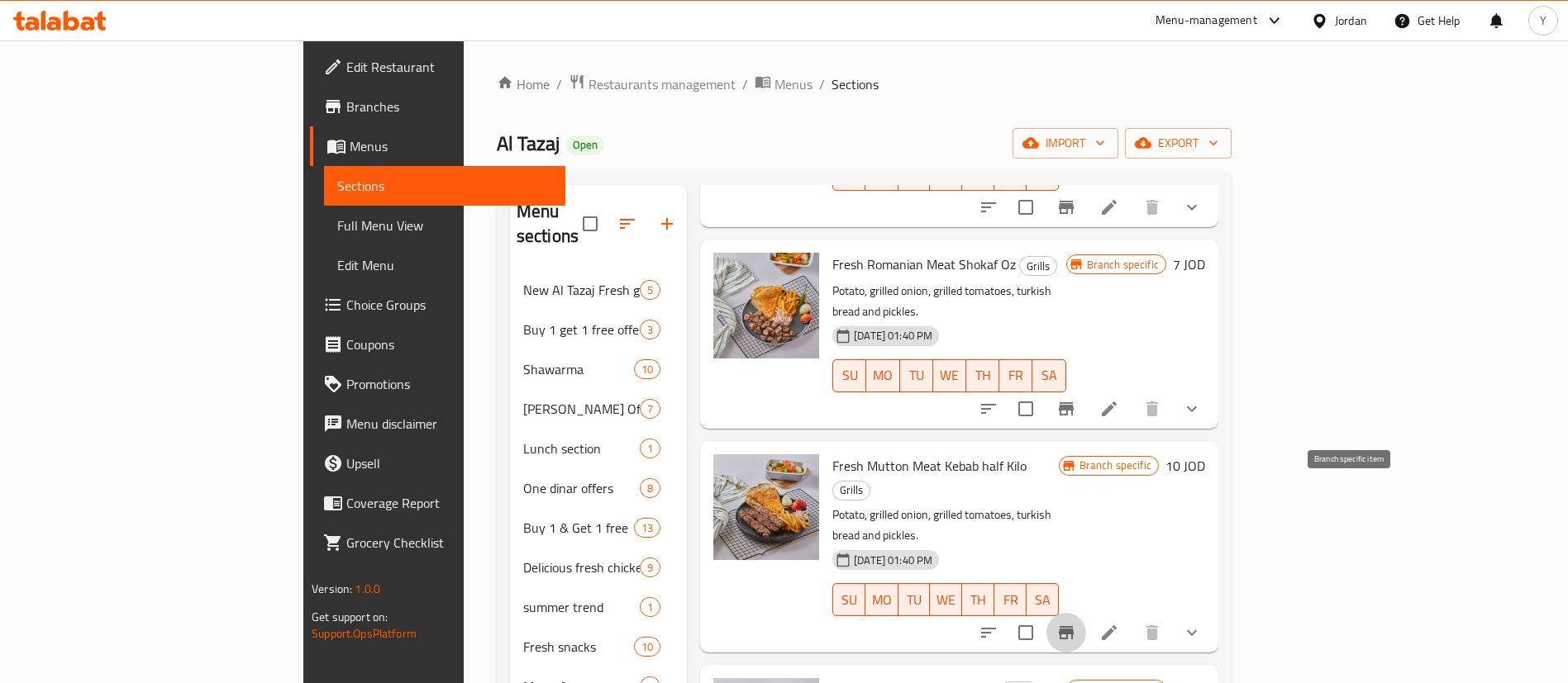
click at [1086, 613] on button "Branch-specific-item" at bounding box center [1066, 633] width 40 height 40
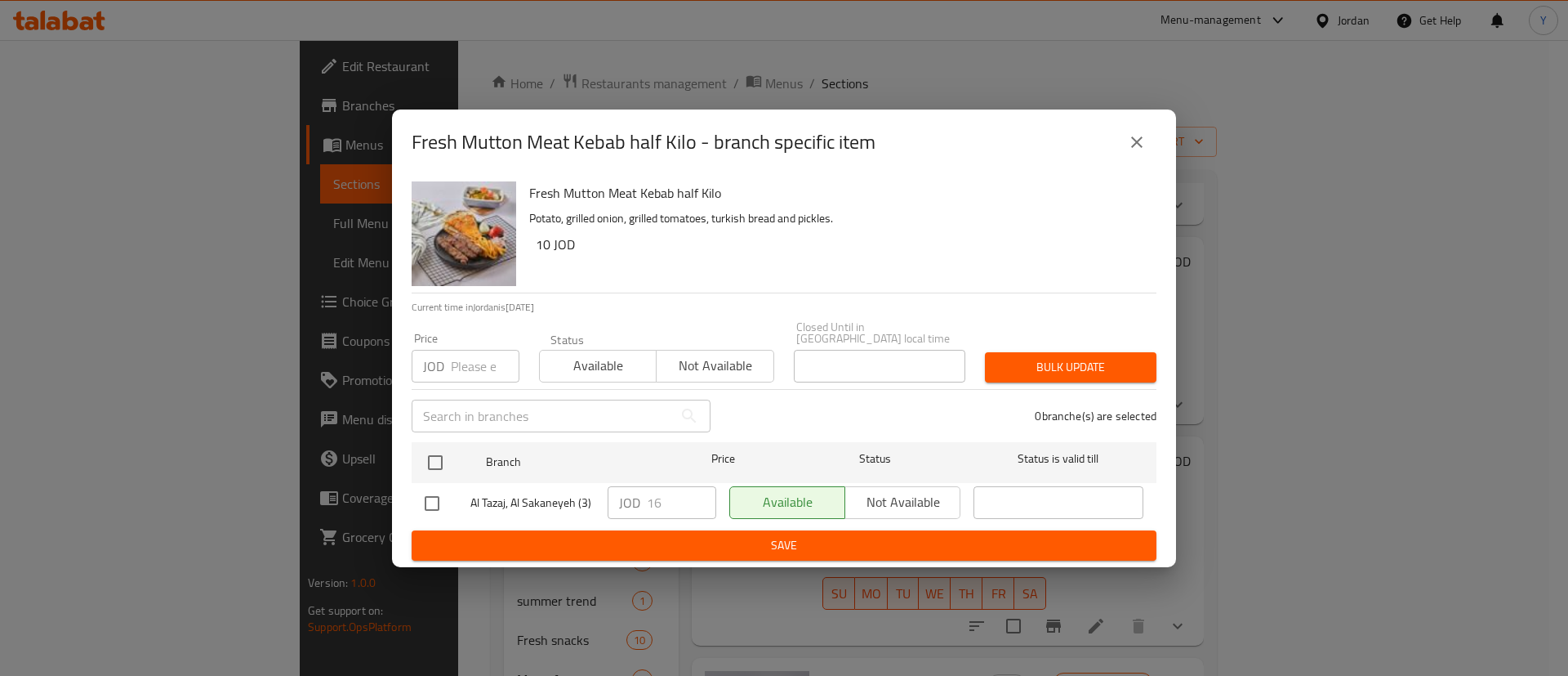
click at [1145, 141] on icon "close" at bounding box center [1137, 142] width 20 height 20
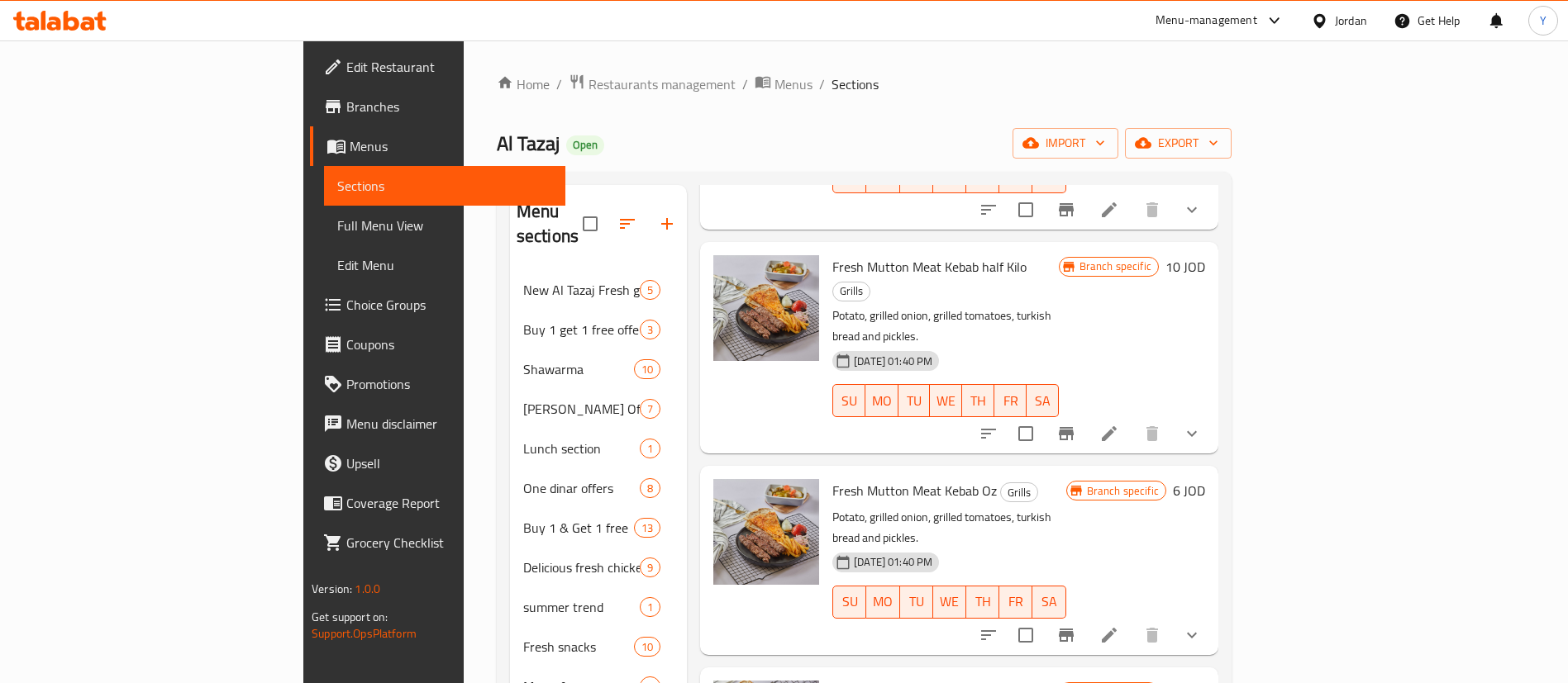
scroll to position [496, 0]
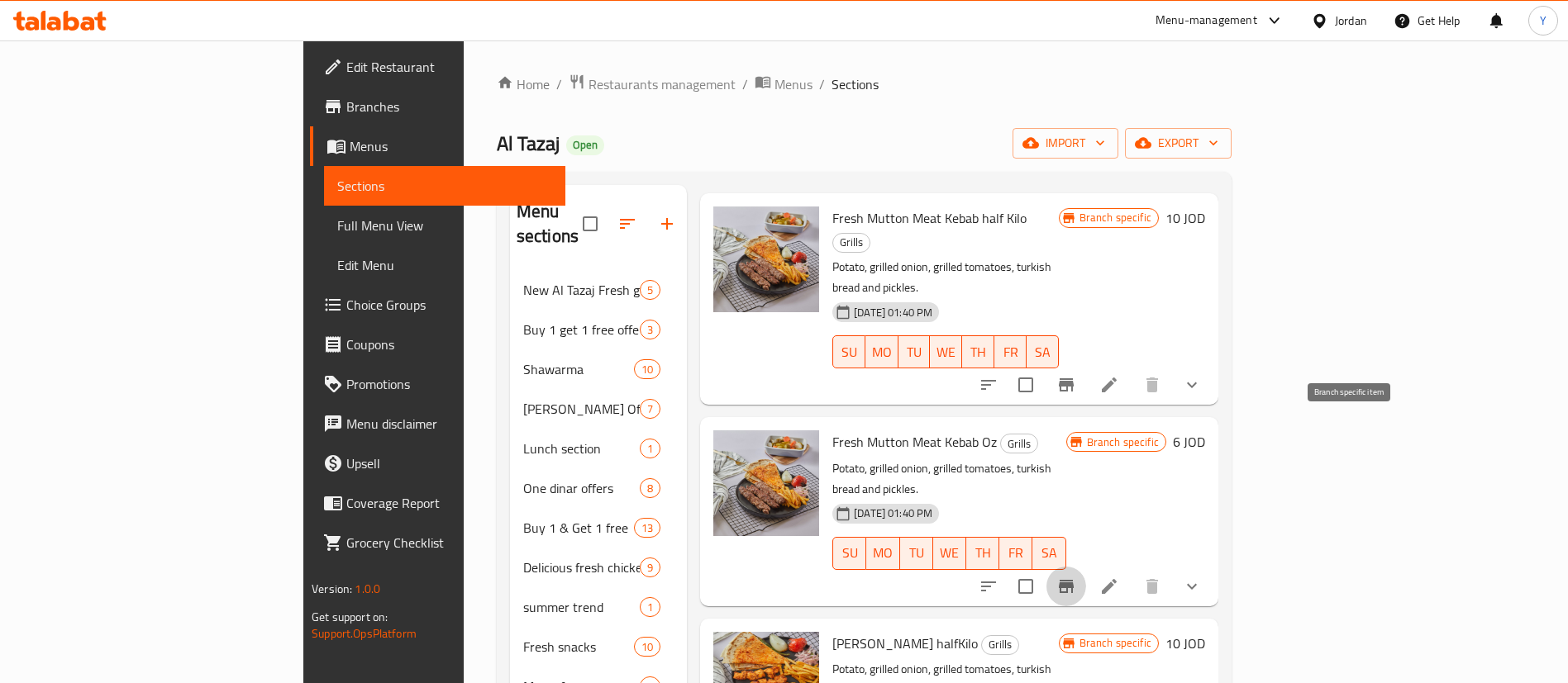
click at [1076, 576] on icon "Branch-specific-item" at bounding box center [1066, 586] width 20 height 20
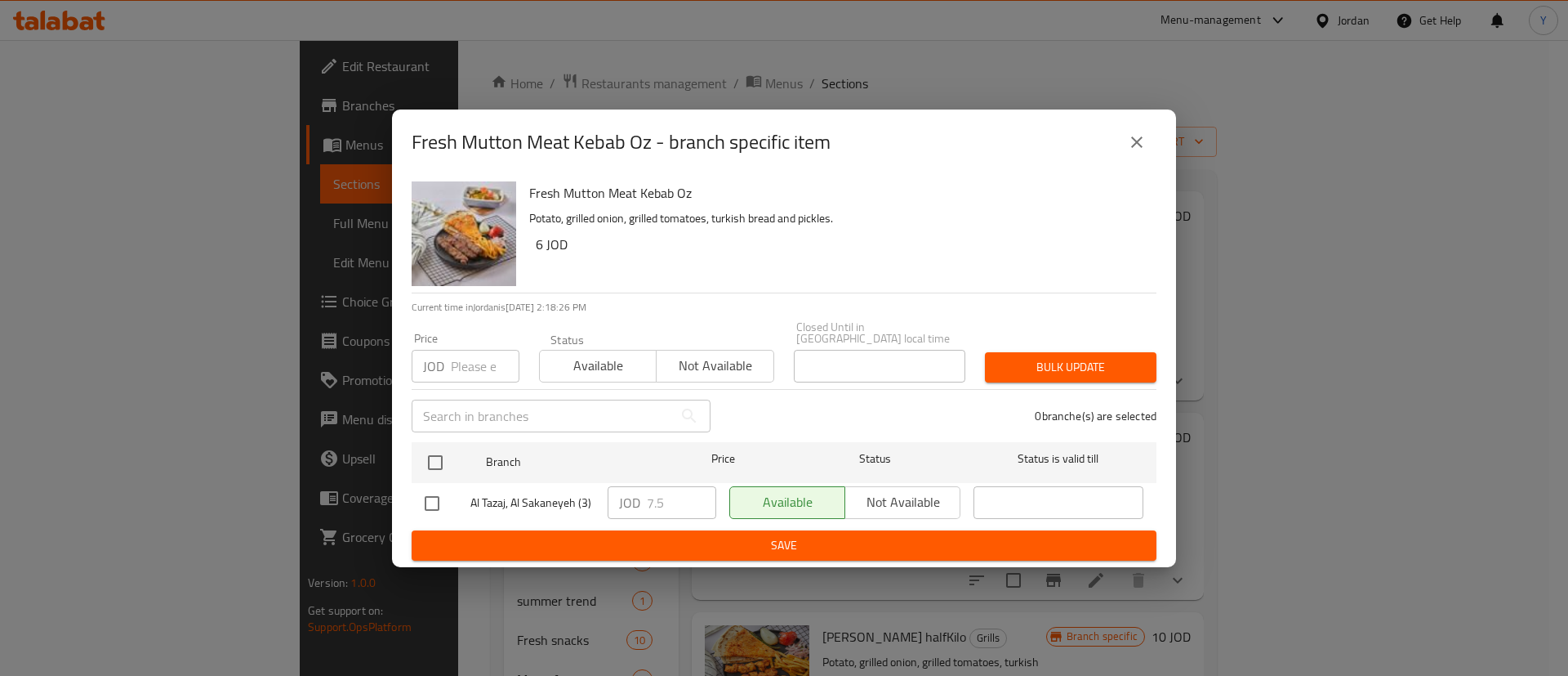
click at [1135, 152] on icon "close" at bounding box center [1137, 142] width 20 height 20
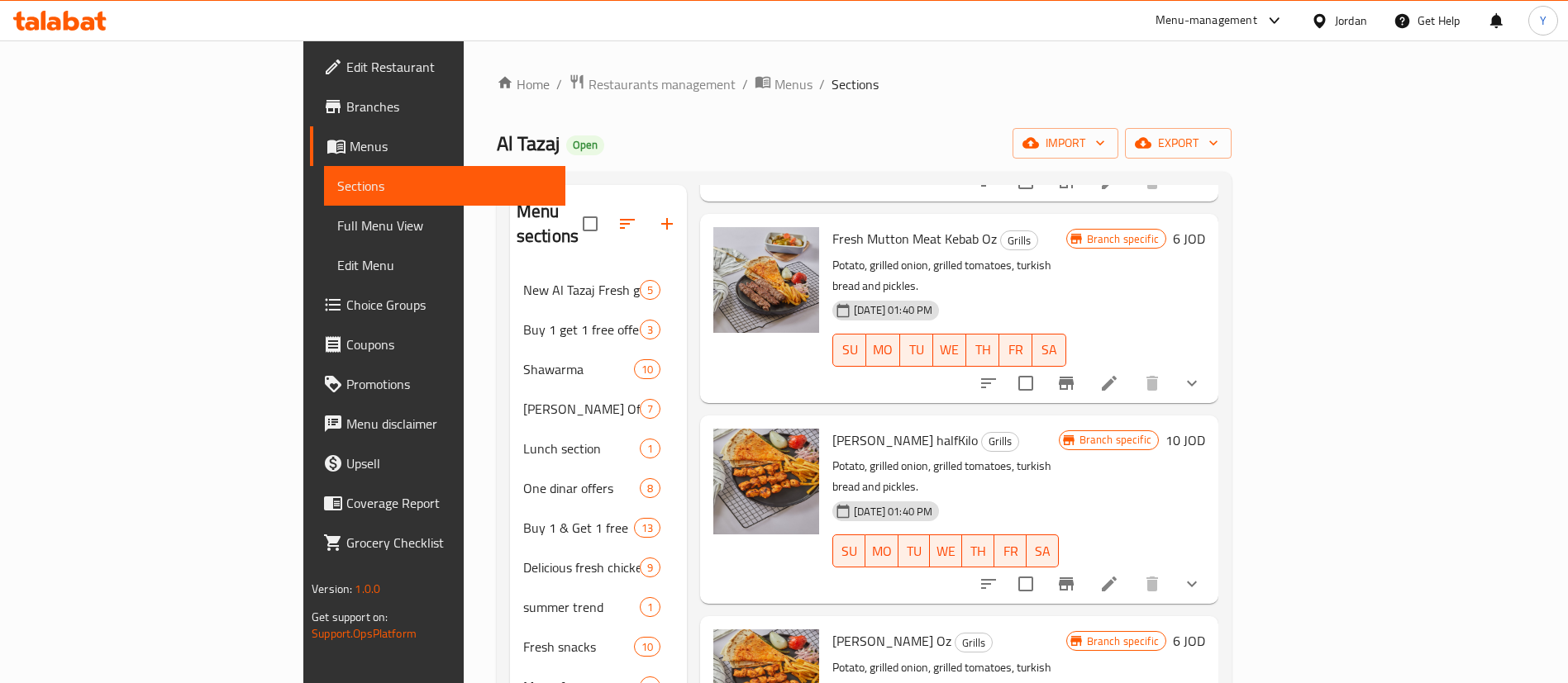
scroll to position [744, 0]
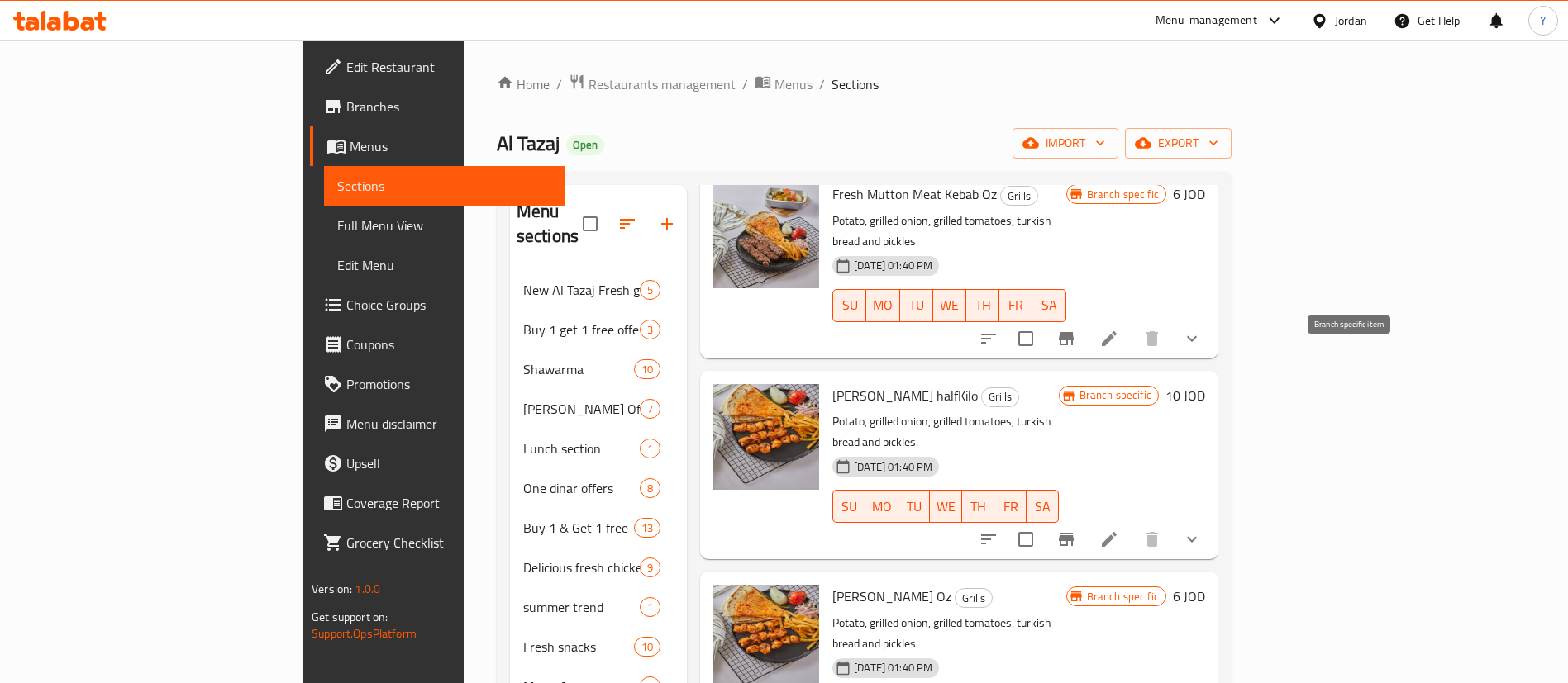
click at [1074, 533] on icon "Branch-specific-item" at bounding box center [1066, 539] width 15 height 13
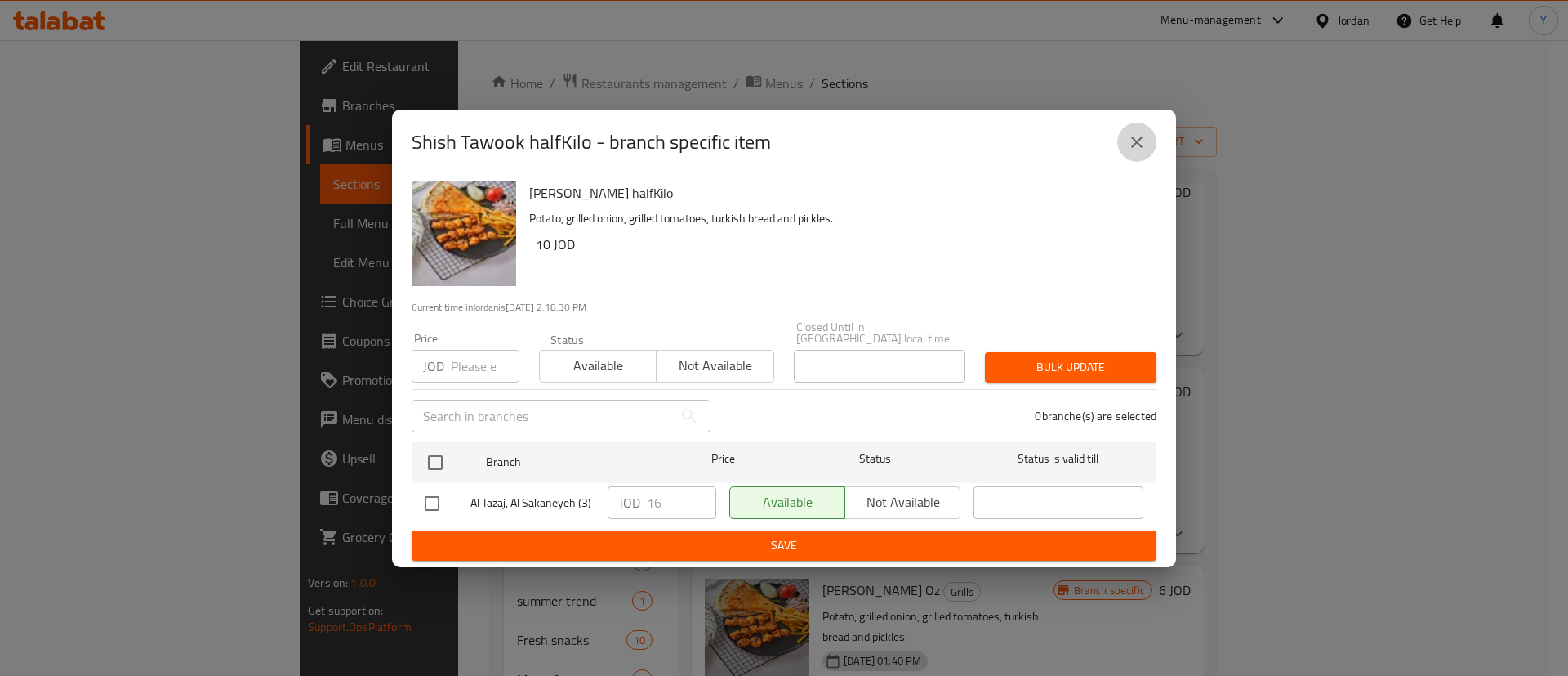
click at [1132, 148] on icon "close" at bounding box center [1137, 142] width 20 height 20
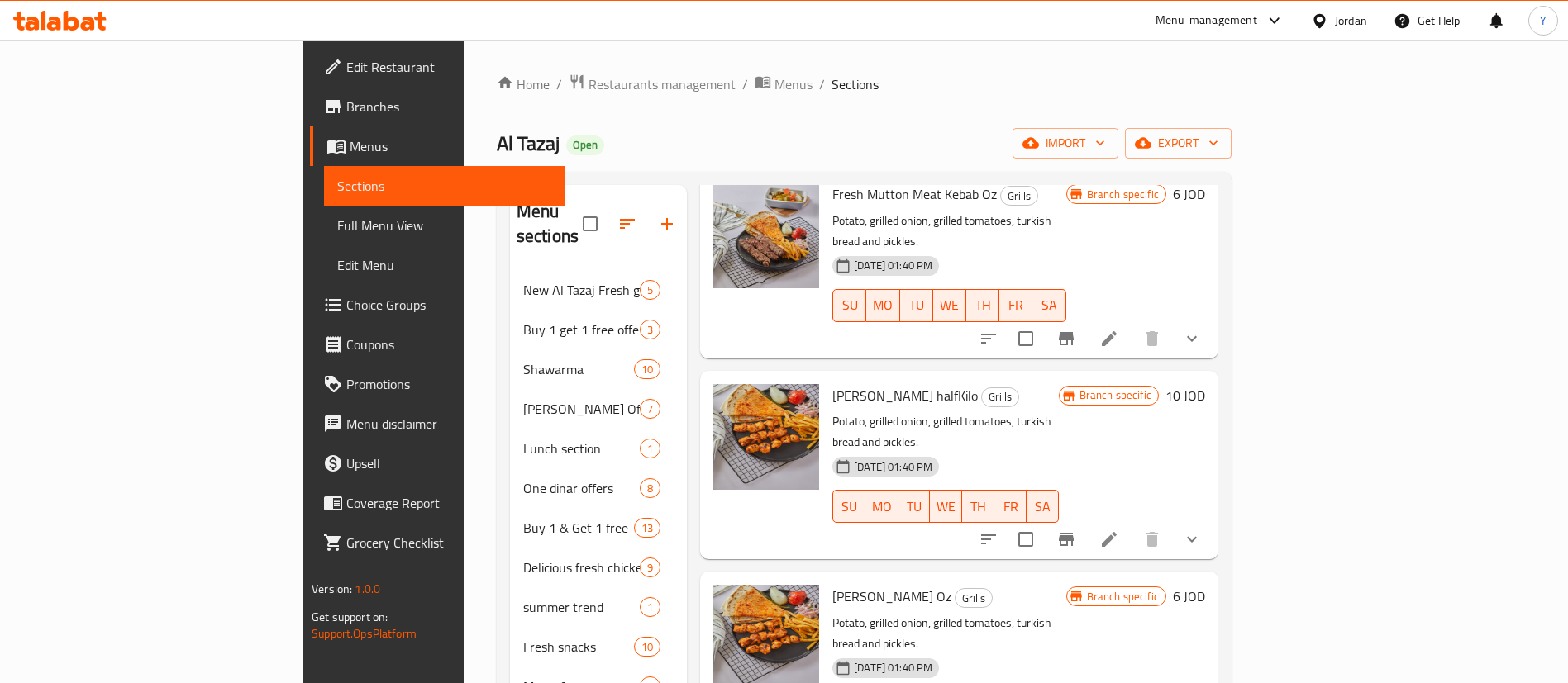
scroll to position [868, 0]
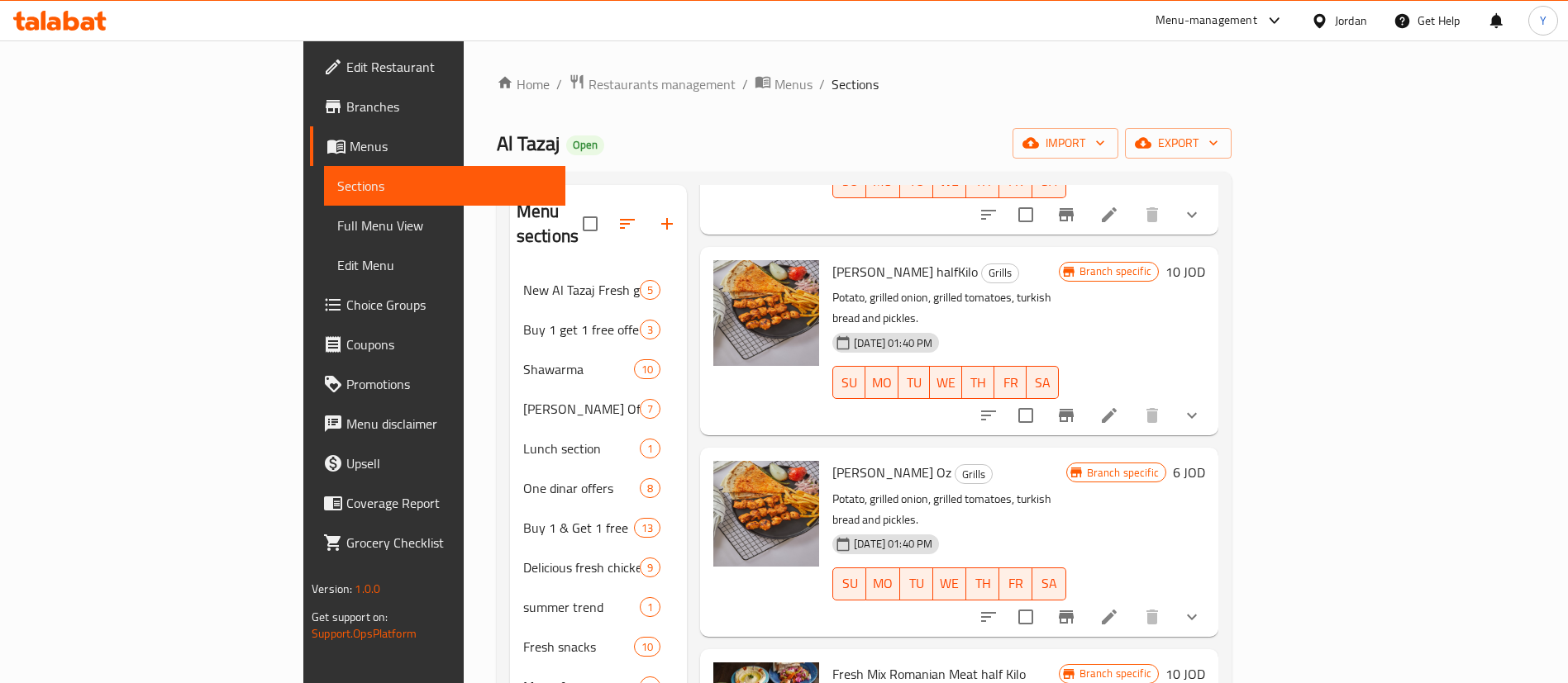
click at [1086, 597] on button "Branch-specific-item" at bounding box center [1066, 617] width 40 height 40
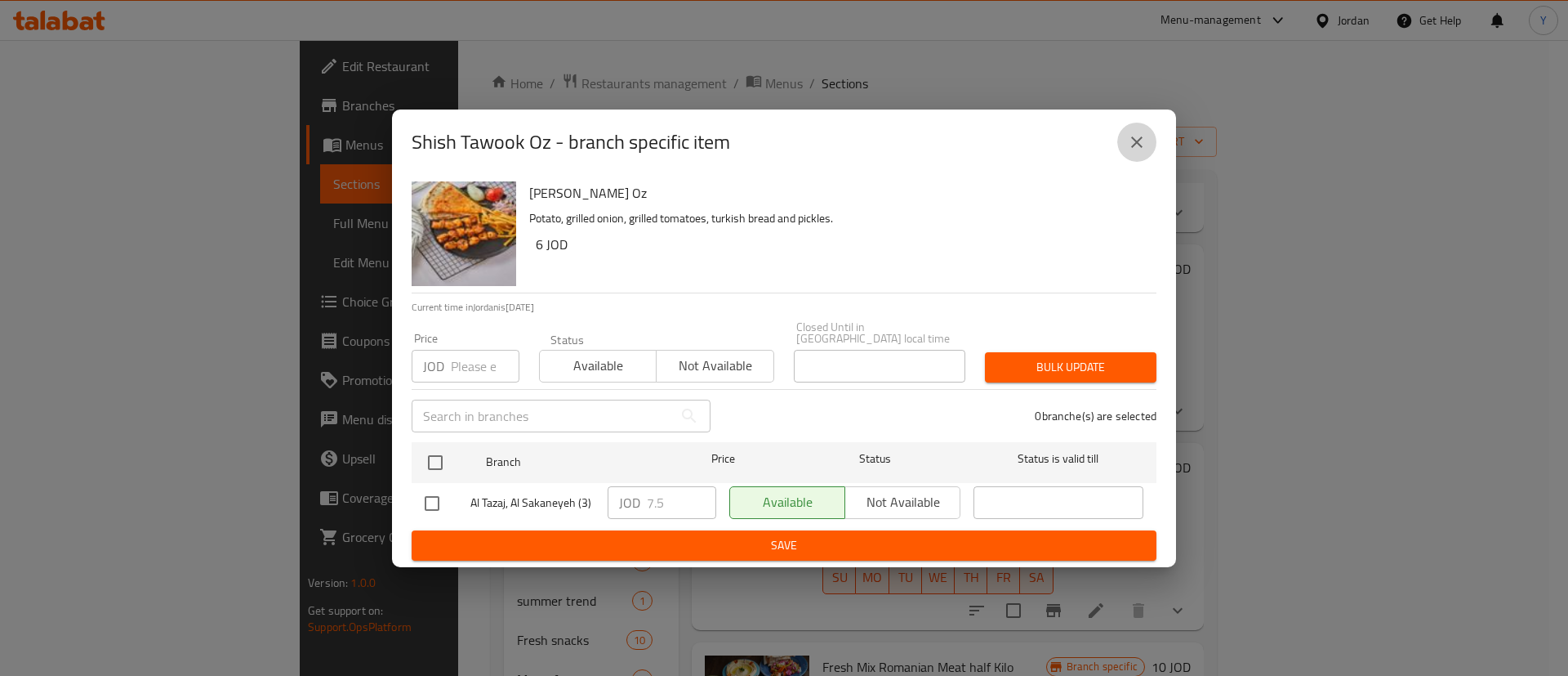
click at [1138, 137] on icon "close" at bounding box center [1137, 142] width 20 height 20
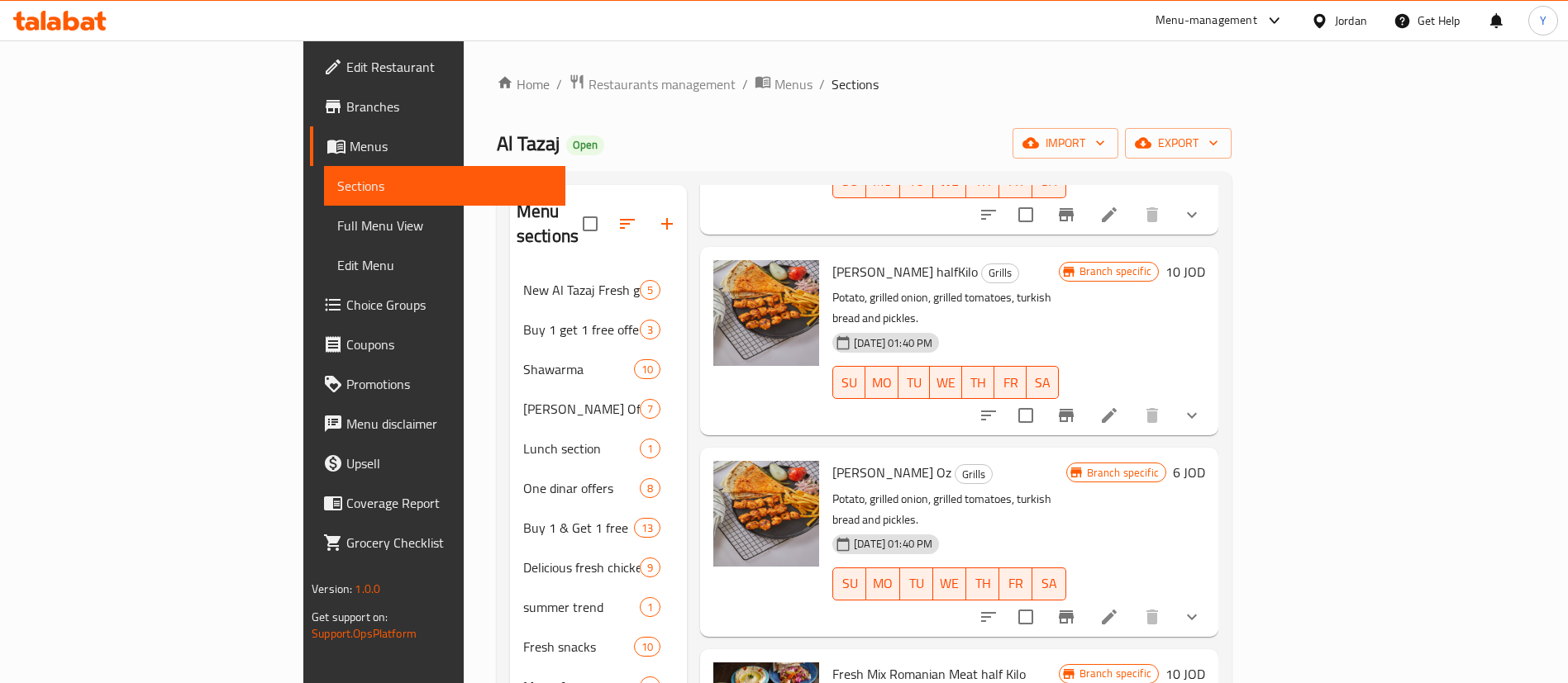
scroll to position [991, 0]
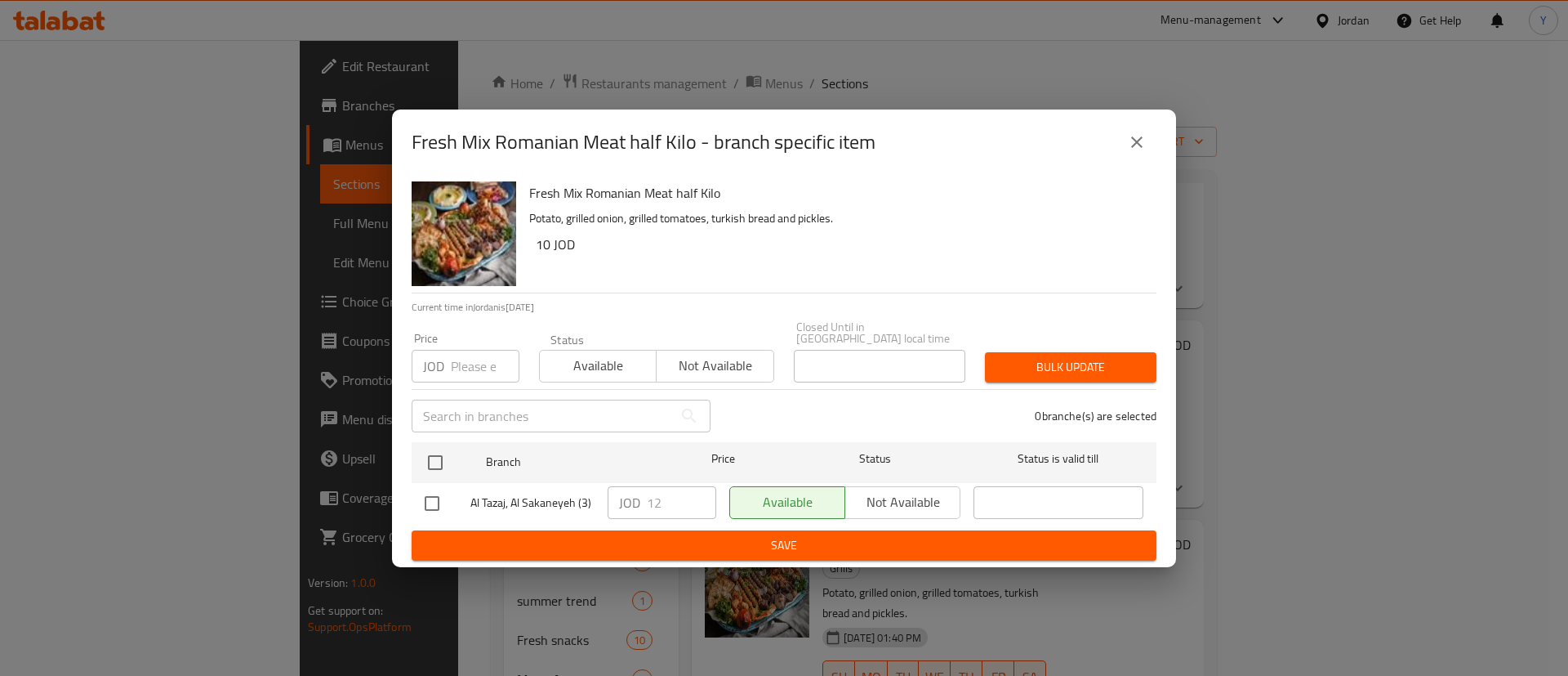
click at [1126, 130] on div "Fresh Mix Romanian Meat half Kilo - branch specific item" at bounding box center [784, 142] width 745 height 39
click at [1142, 147] on icon "close" at bounding box center [1137, 142] width 20 height 20
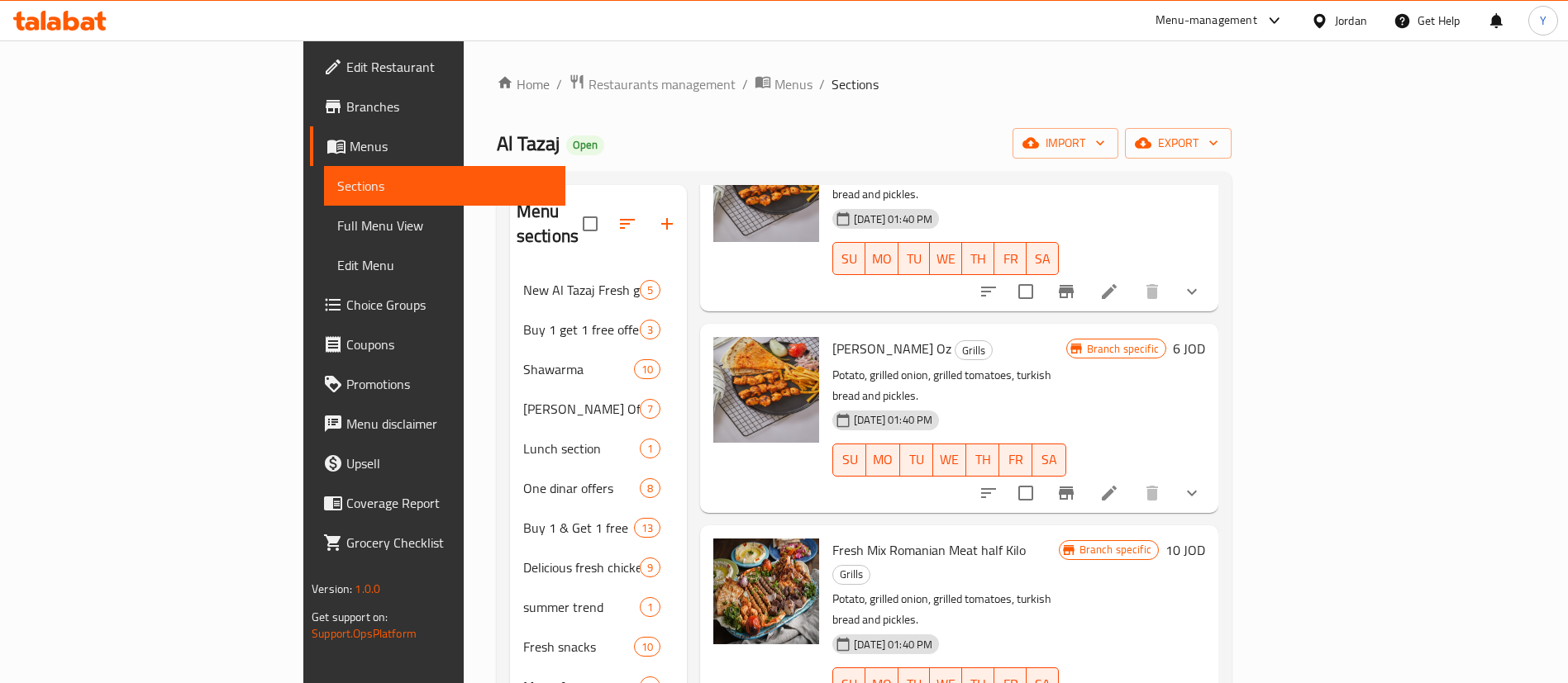
scroll to position [1075, 0]
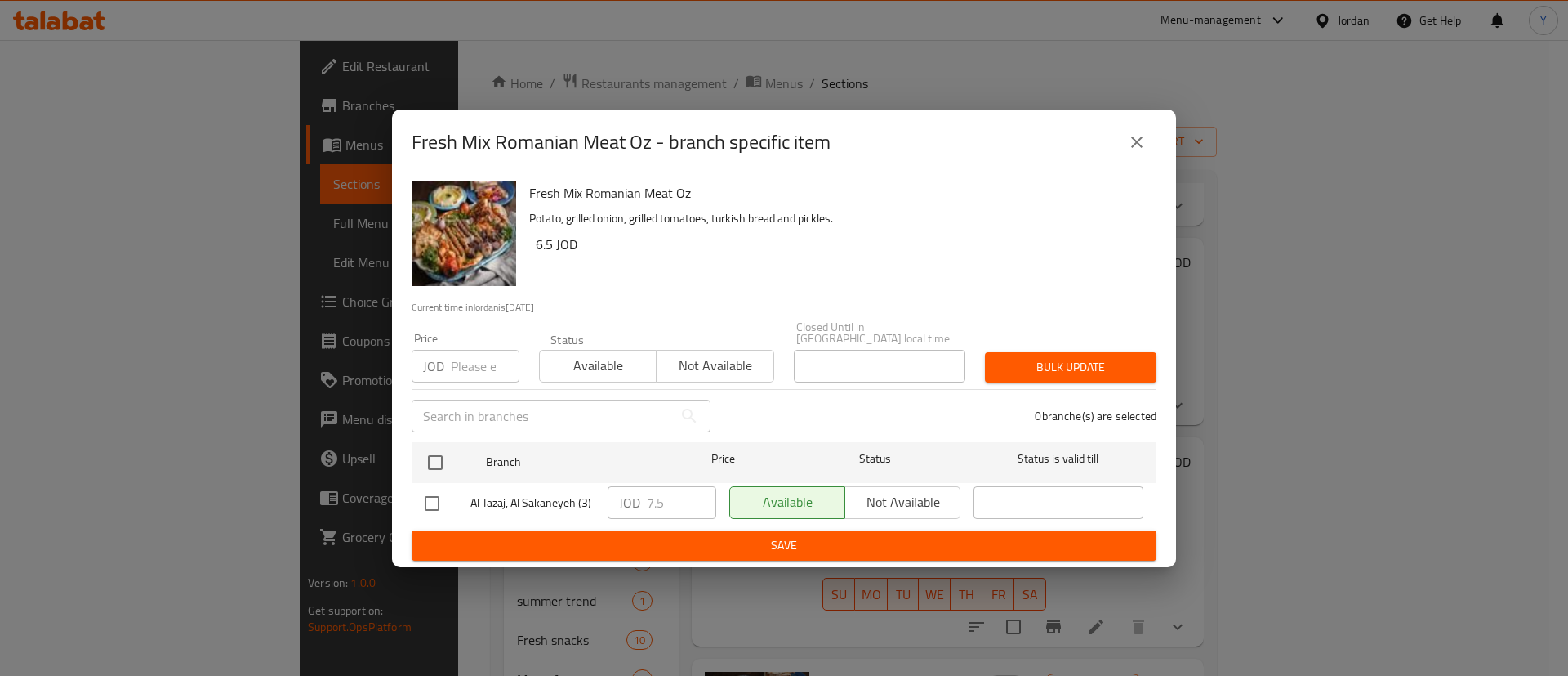
click at [1134, 133] on button "close" at bounding box center [1138, 142] width 39 height 39
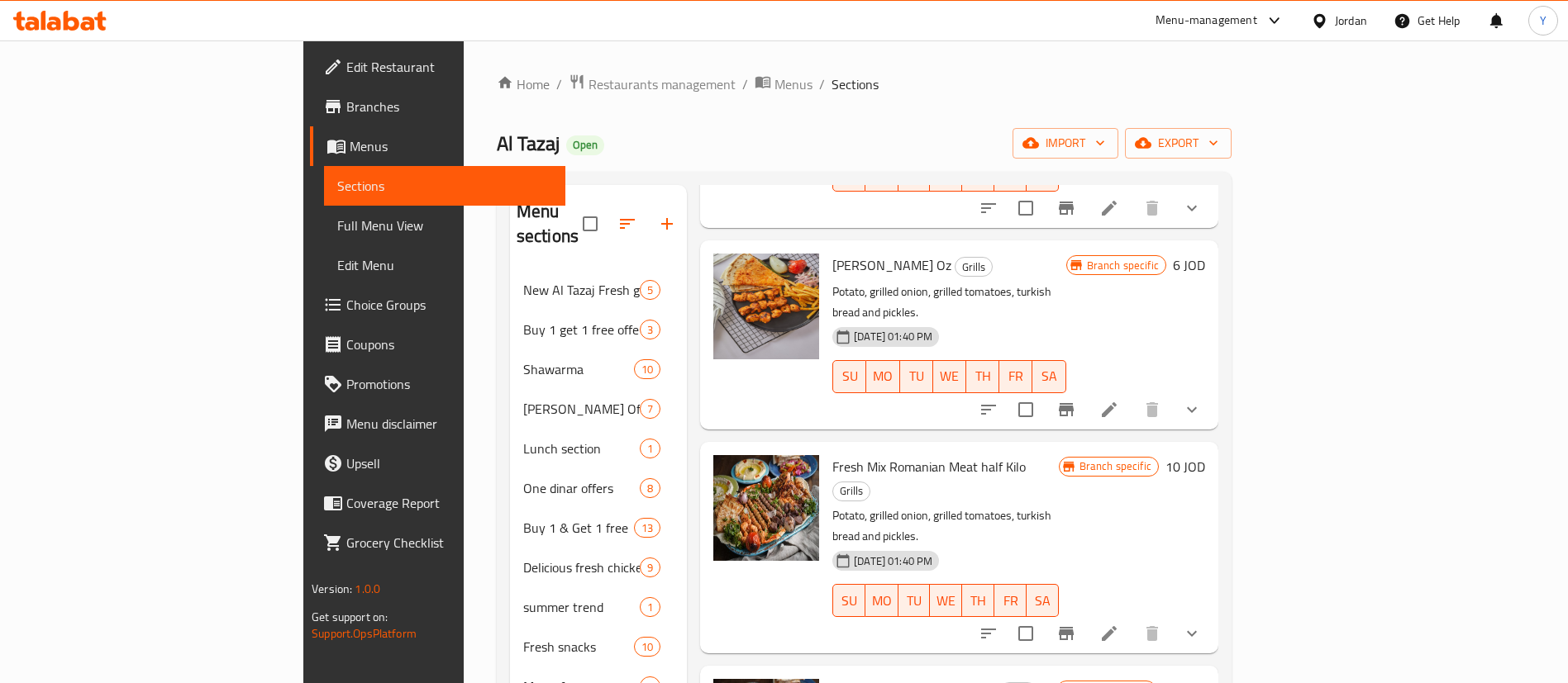
scroll to position [248, 0]
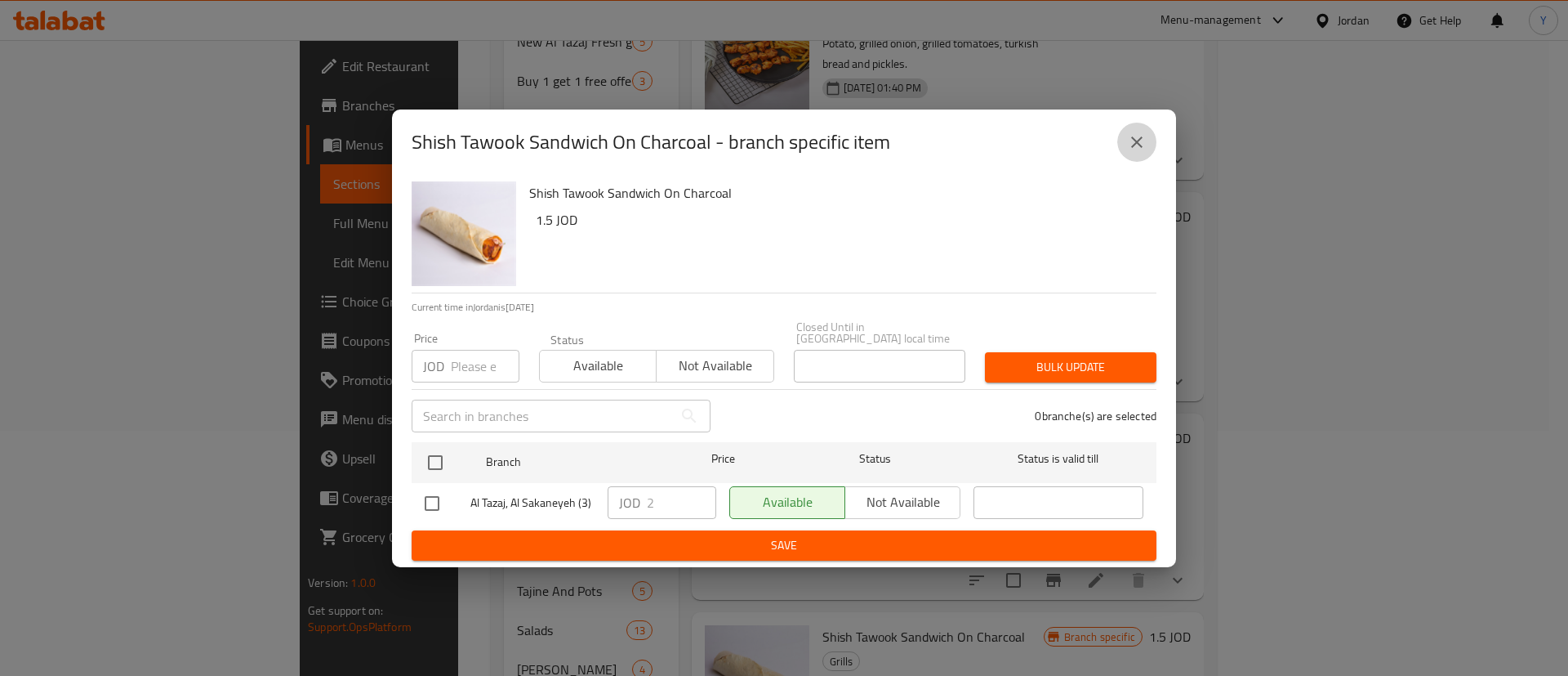
click at [1135, 144] on icon "close" at bounding box center [1137, 142] width 20 height 20
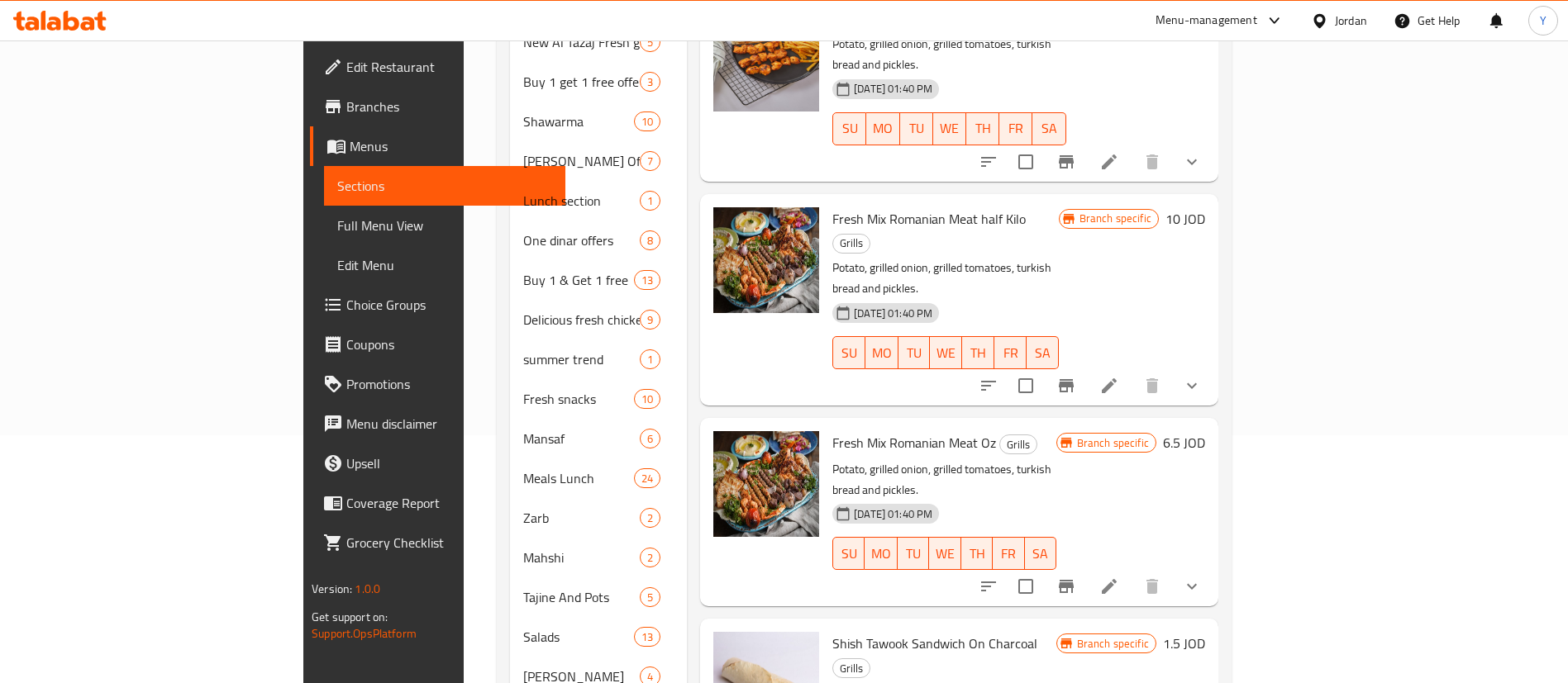
scroll to position [606, 0]
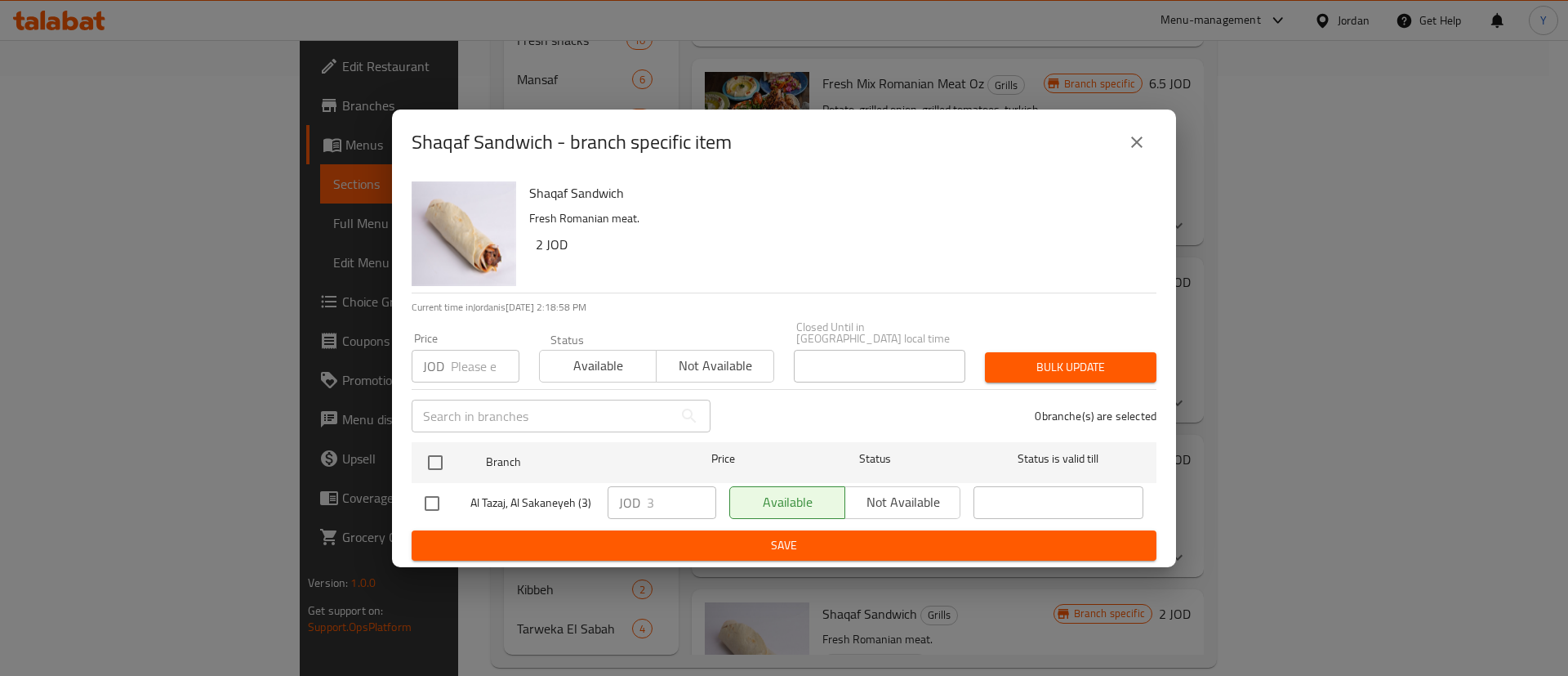
click at [1145, 150] on icon "close" at bounding box center [1137, 142] width 20 height 20
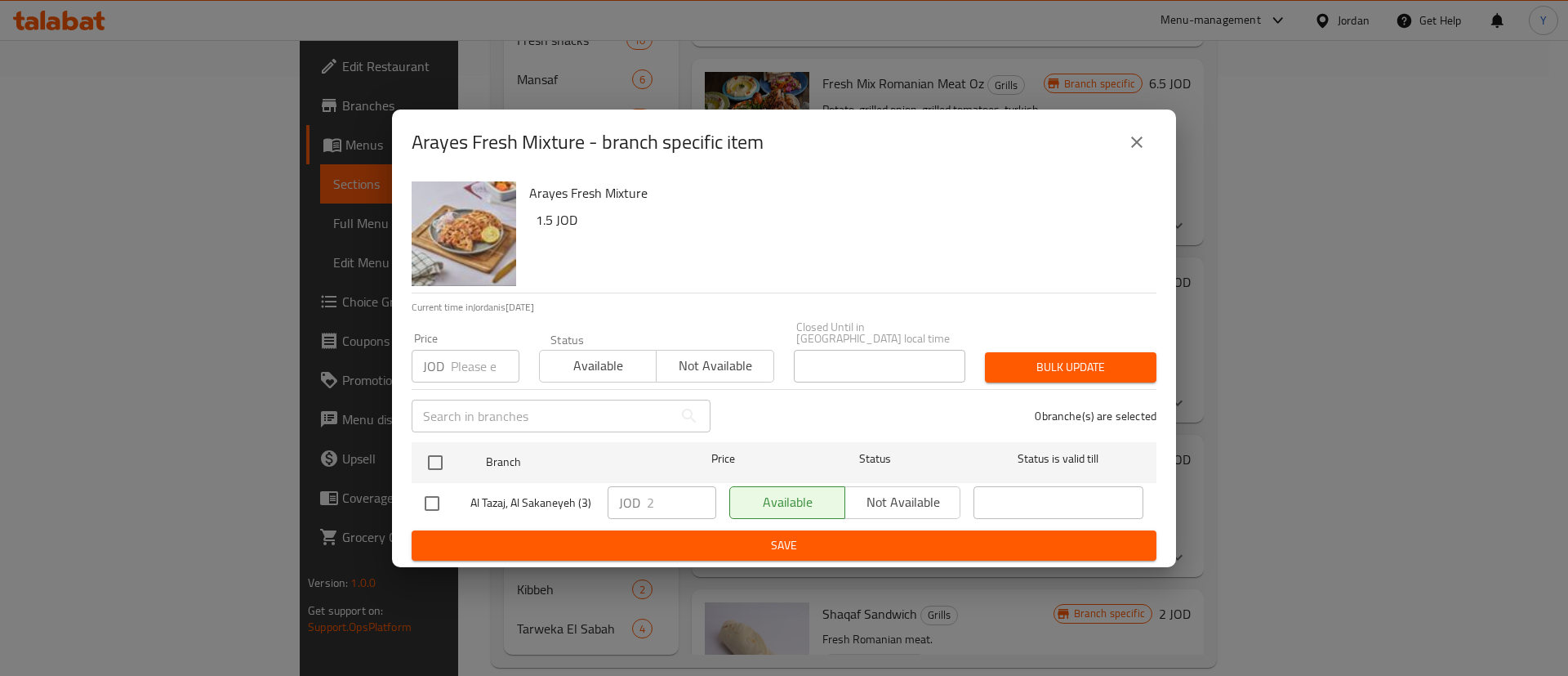
click at [1134, 152] on icon "close" at bounding box center [1137, 142] width 20 height 20
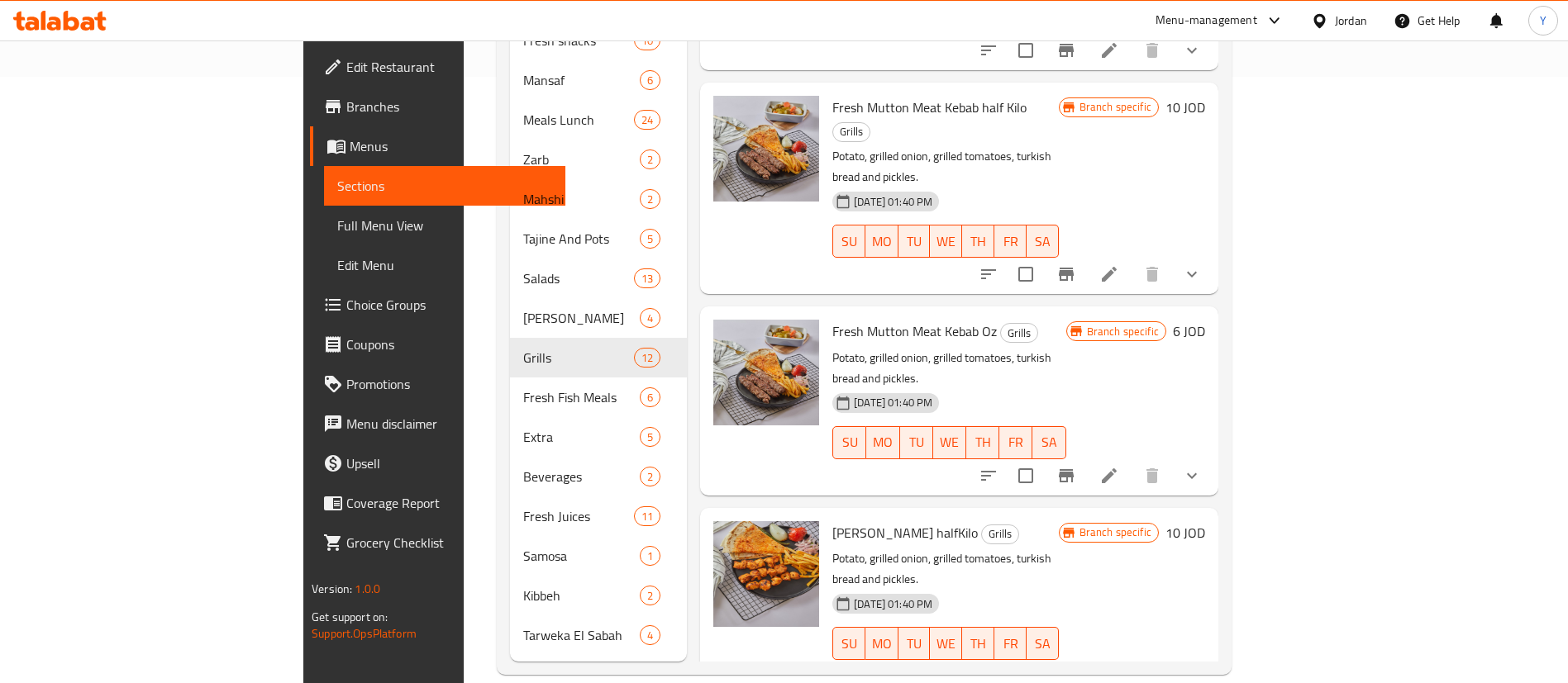
scroll to position [0, 0]
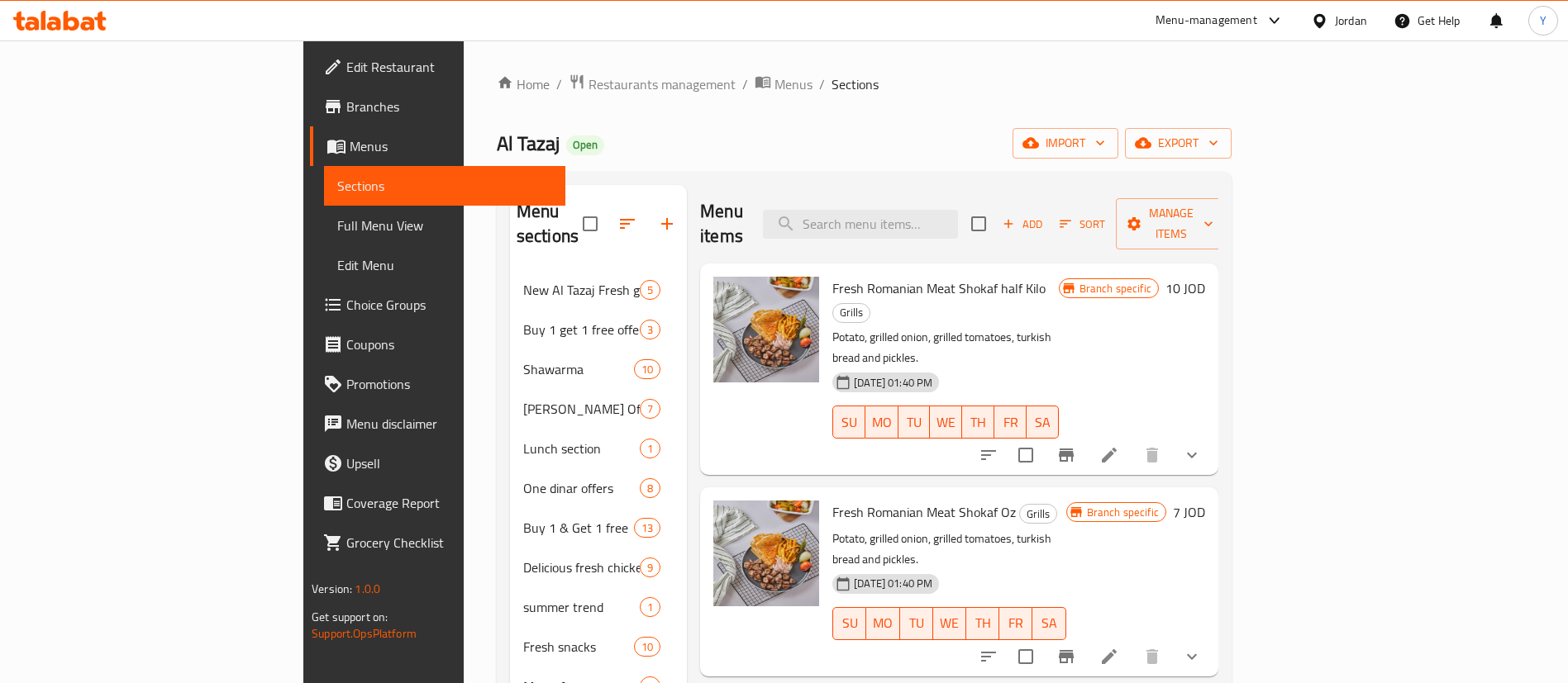
click at [1086, 435] on button "Branch-specific-item" at bounding box center [1066, 455] width 40 height 40
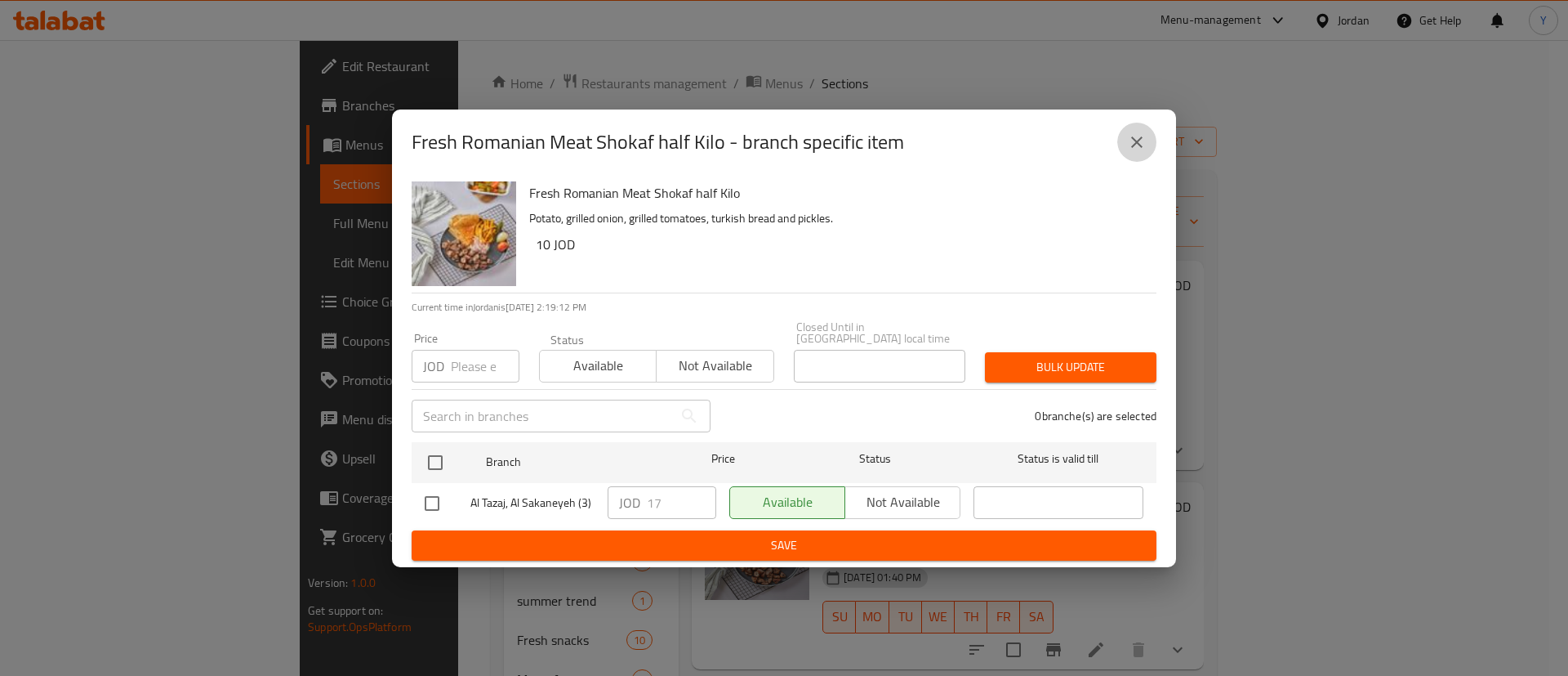
click at [1134, 143] on icon "close" at bounding box center [1137, 142] width 11 height 11
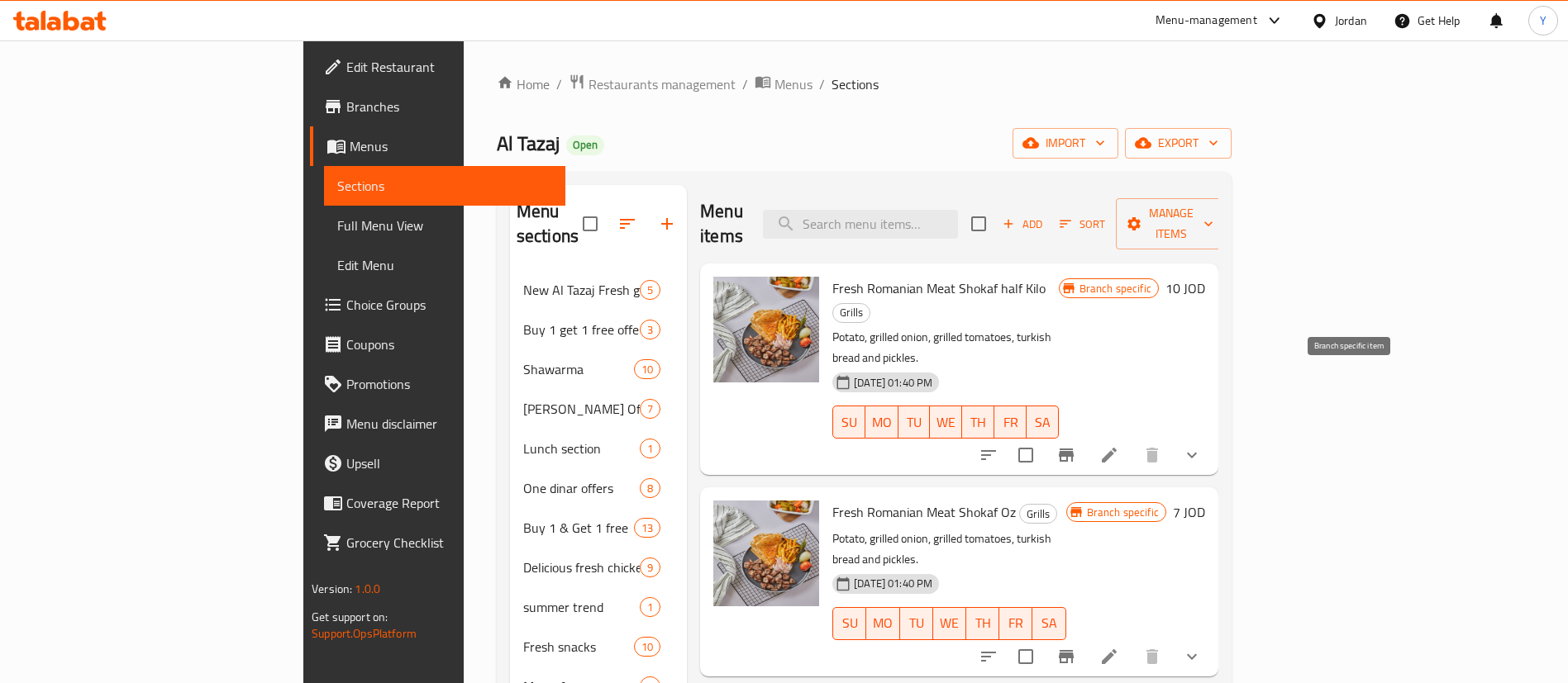
click at [1076, 446] on icon "Branch-specific-item" at bounding box center [1066, 455] width 20 height 20
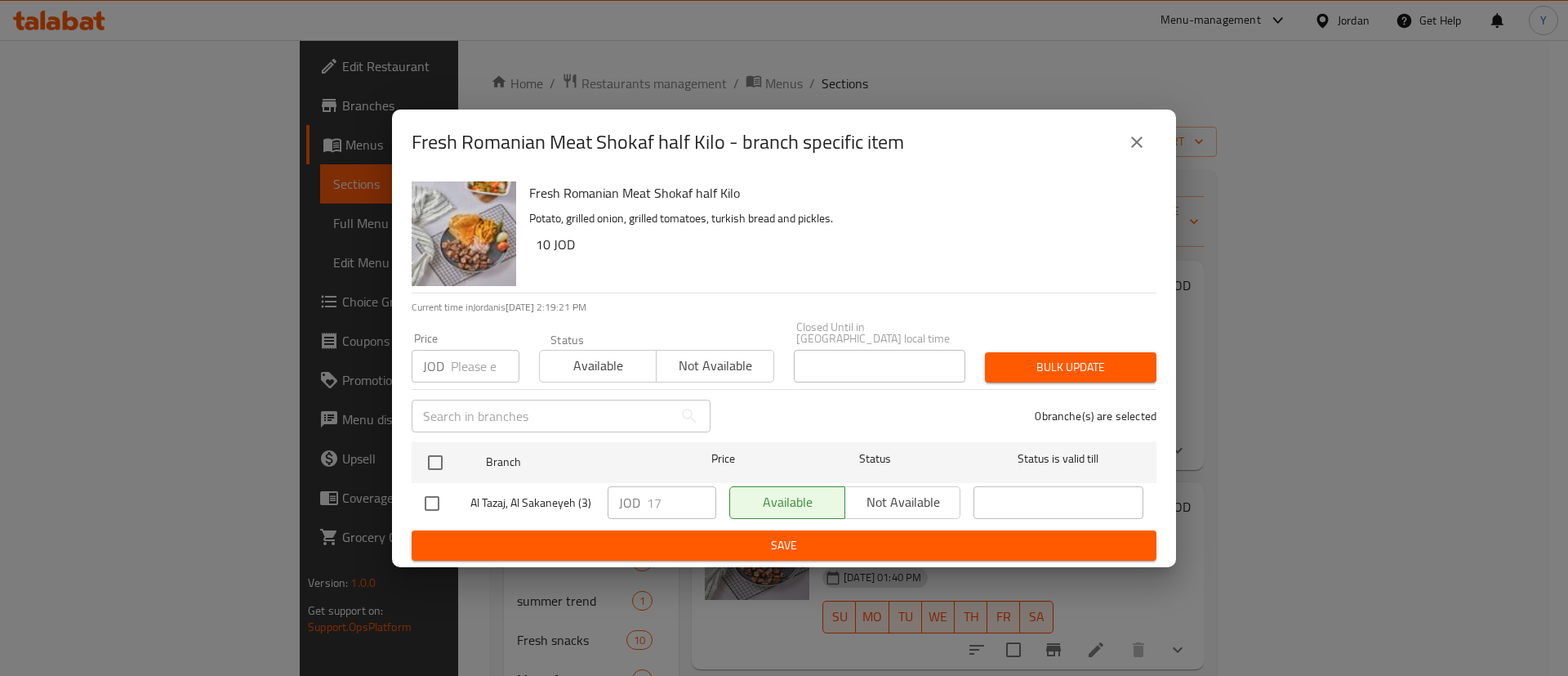
click at [1140, 148] on icon "close" at bounding box center [1137, 142] width 11 height 11
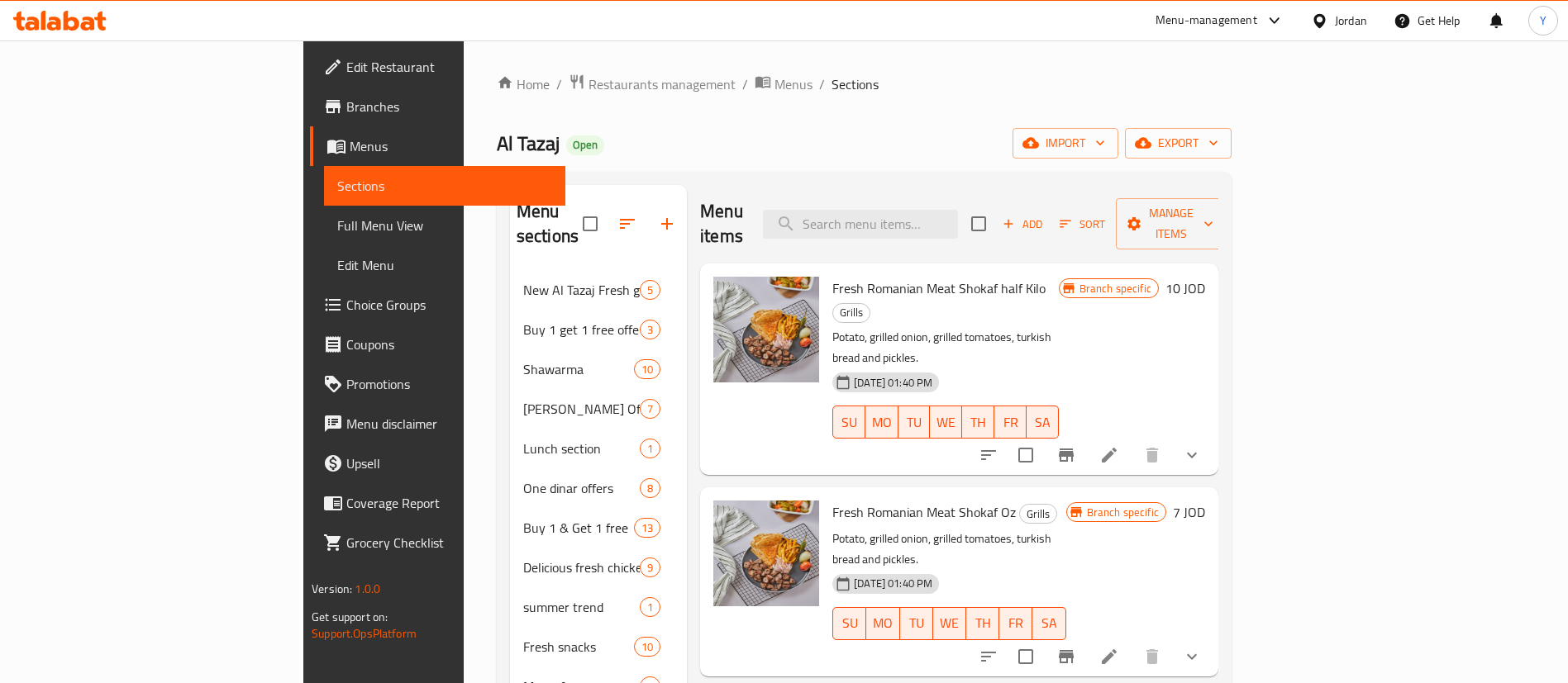
click at [1076, 647] on icon "Branch-specific-item" at bounding box center [1066, 656] width 20 height 20
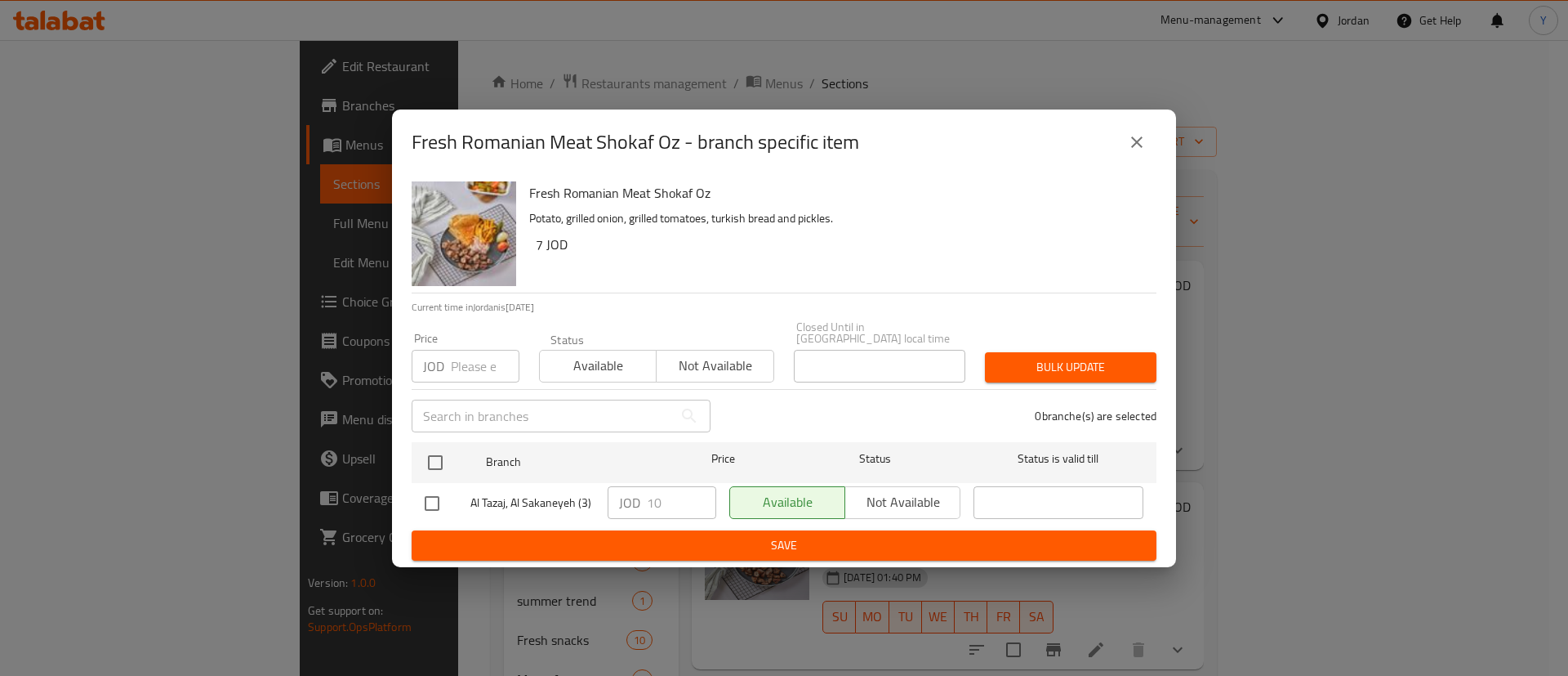
click at [1142, 142] on icon "close" at bounding box center [1137, 142] width 11 height 11
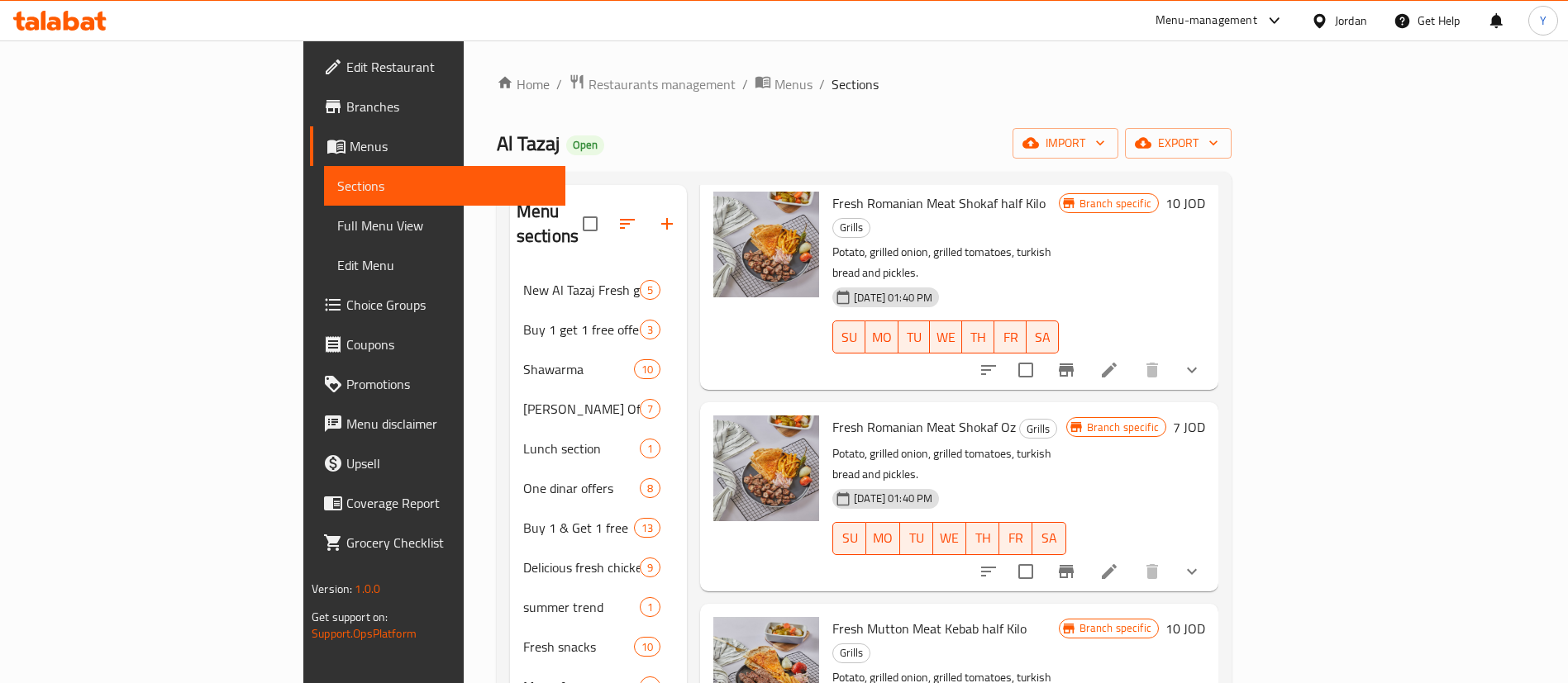
scroll to position [124, 0]
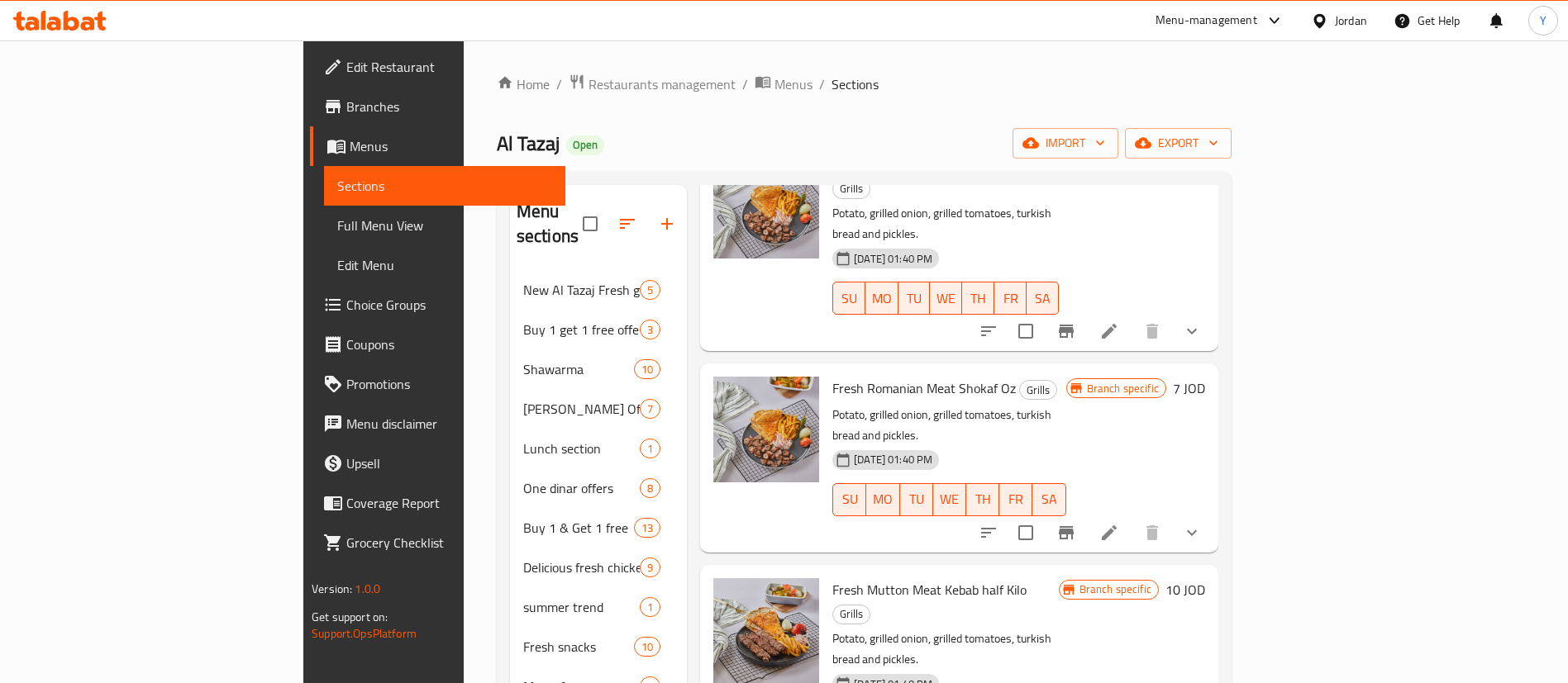
click at [1074, 324] on icon "Branch-specific-item" at bounding box center [1066, 330] width 15 height 13
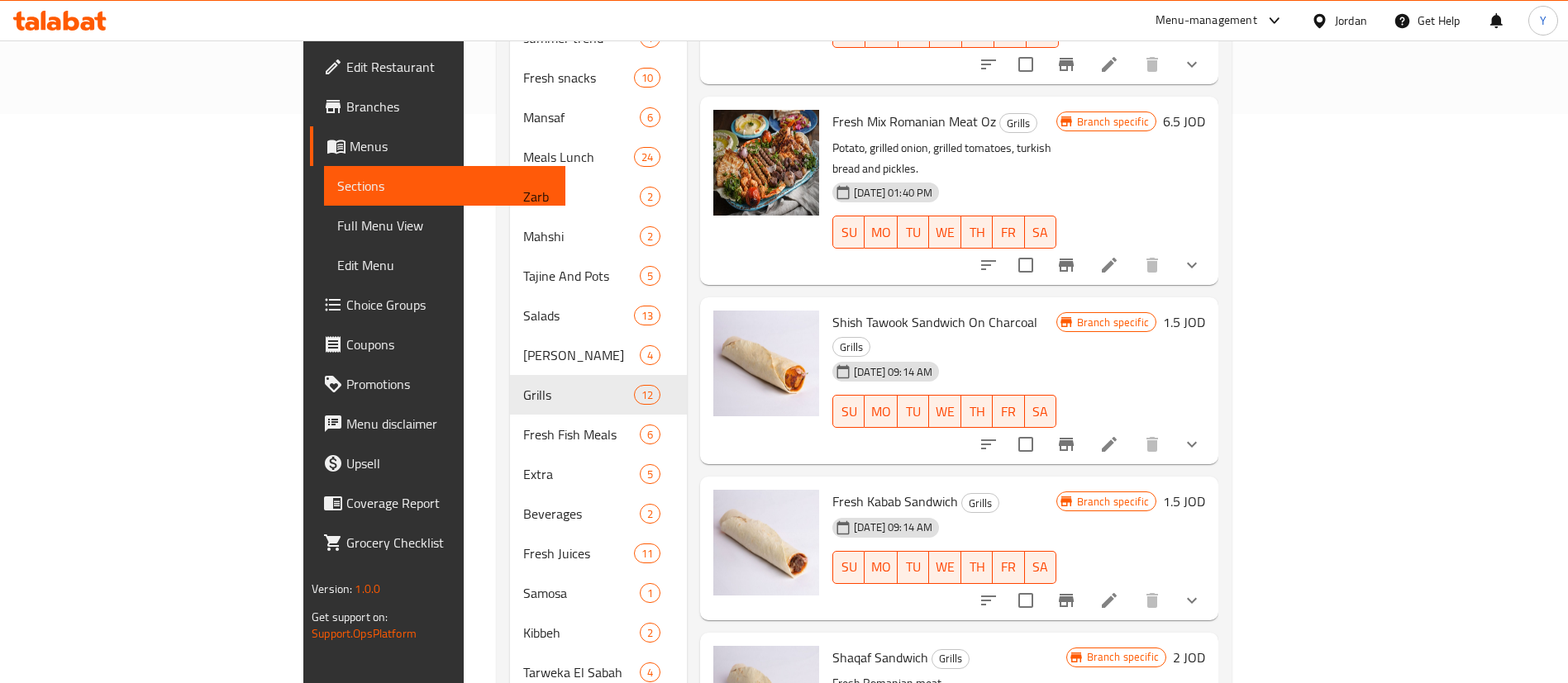
scroll to position [606, 0]
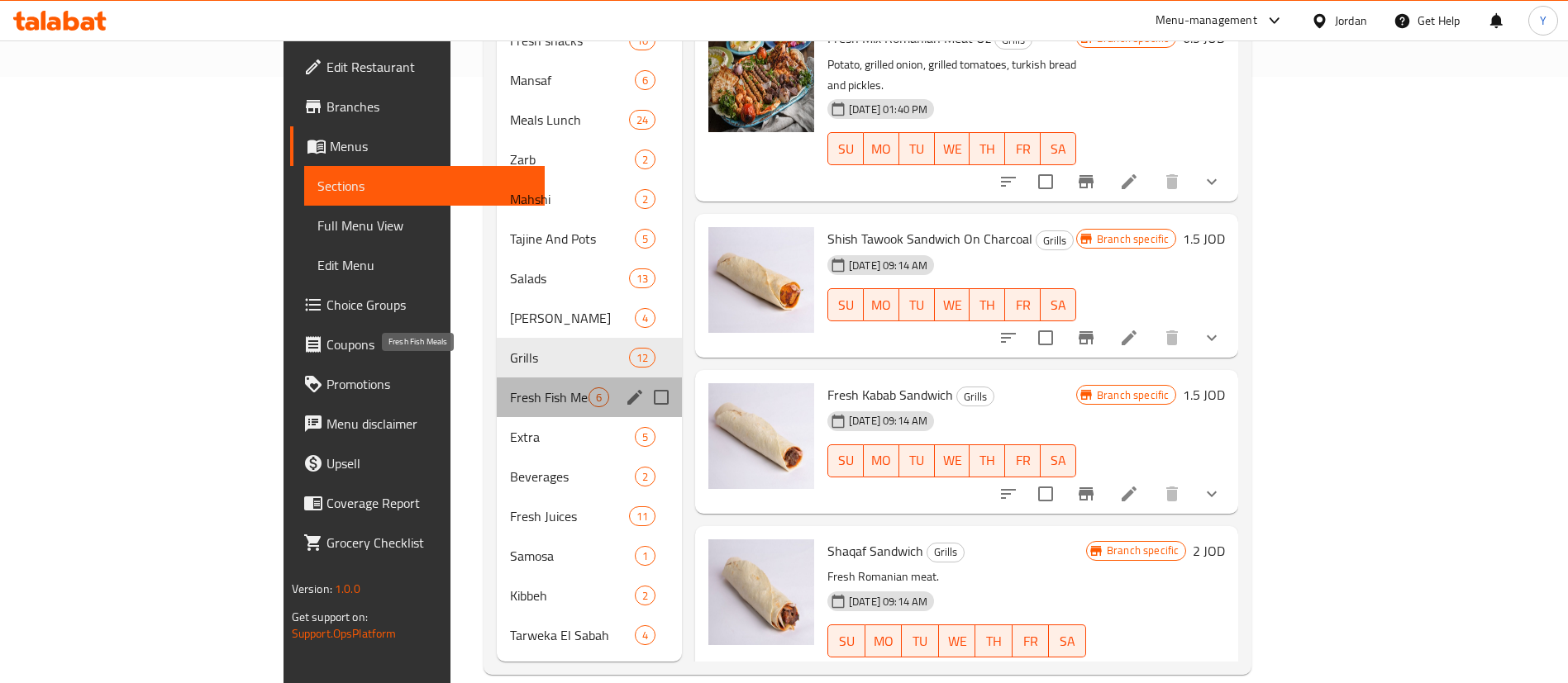
drag, startPoint x: 448, startPoint y: 377, endPoint x: 620, endPoint y: 406, distance: 174.4
click at [510, 387] on span "Fresh Fish Meals" at bounding box center [549, 397] width 79 height 20
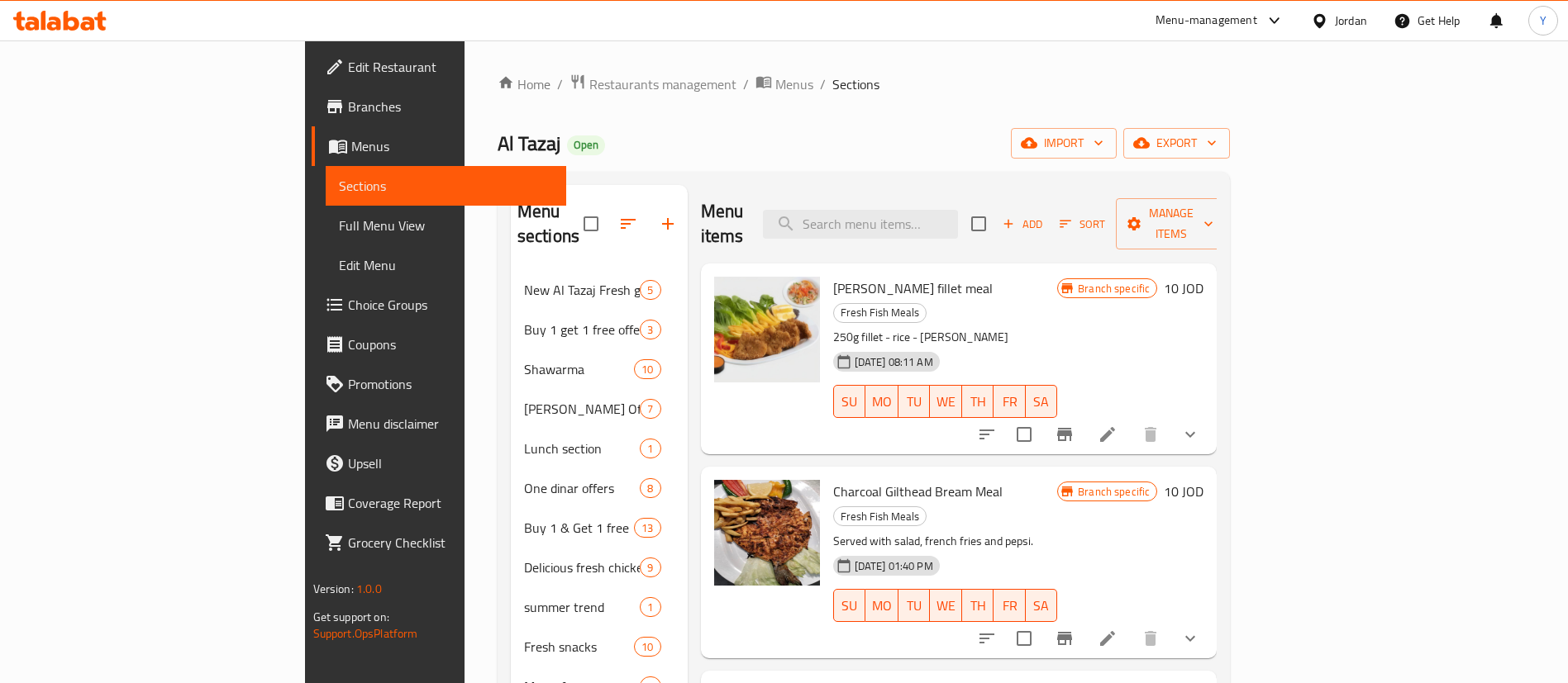
click at [1084, 414] on button "Branch-specific-item" at bounding box center [1064, 434] width 40 height 40
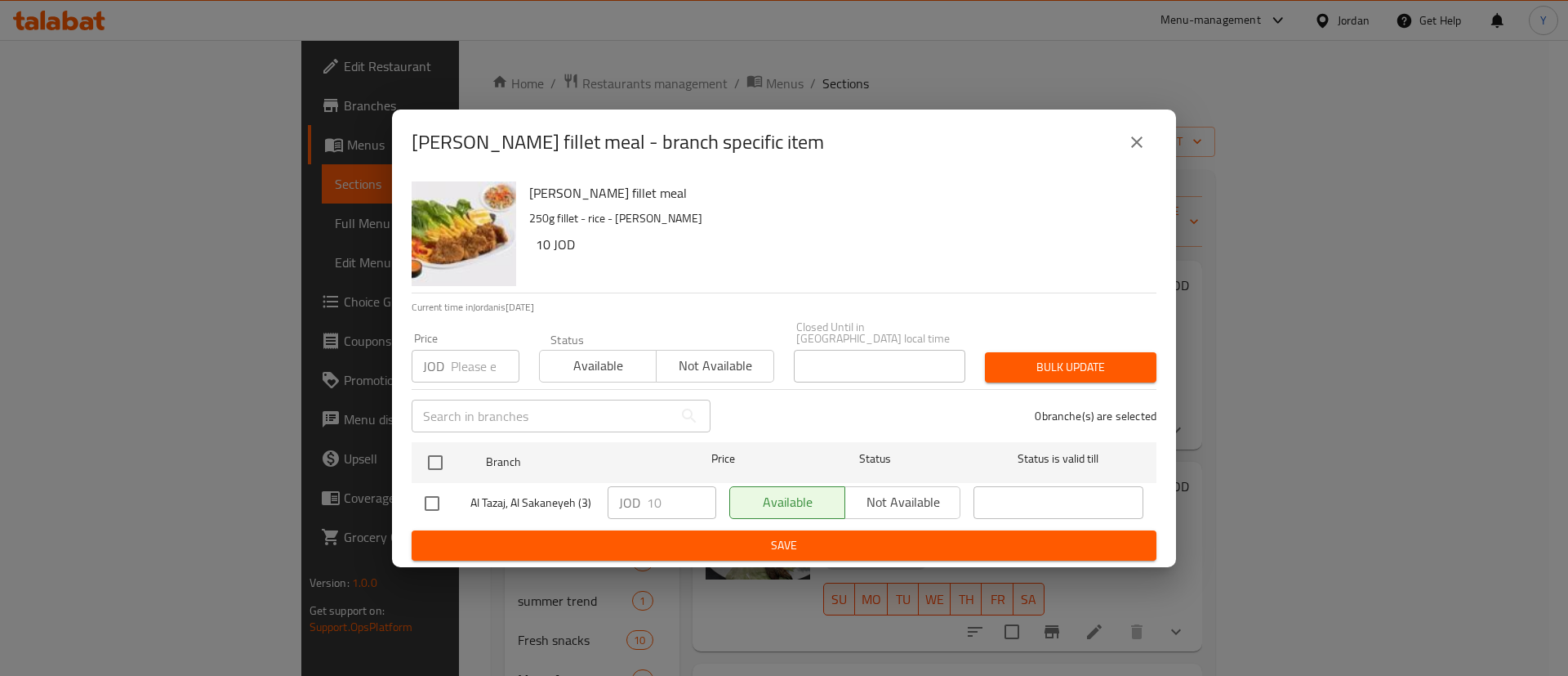
click at [1140, 158] on button "close" at bounding box center [1138, 142] width 39 height 39
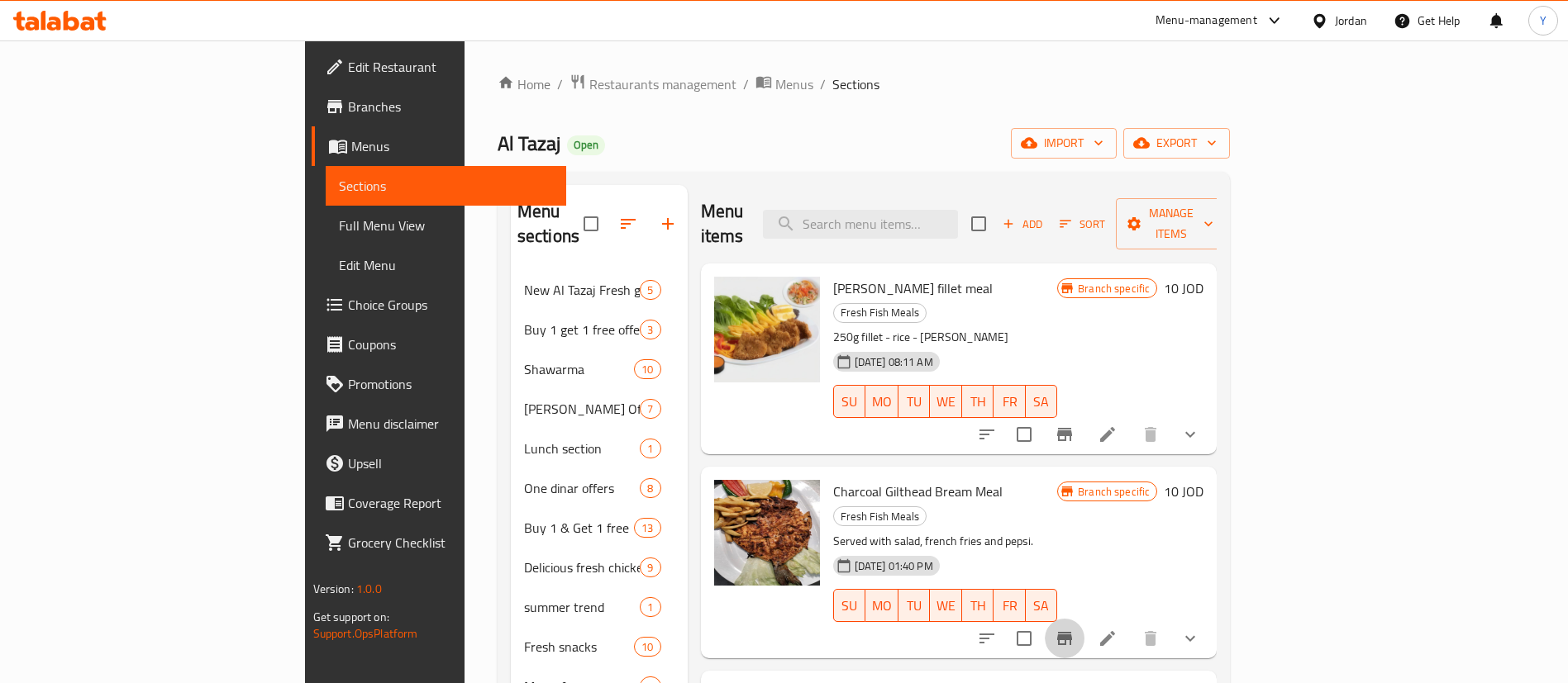
click at [1075, 628] on icon "Branch-specific-item" at bounding box center [1064, 638] width 20 height 20
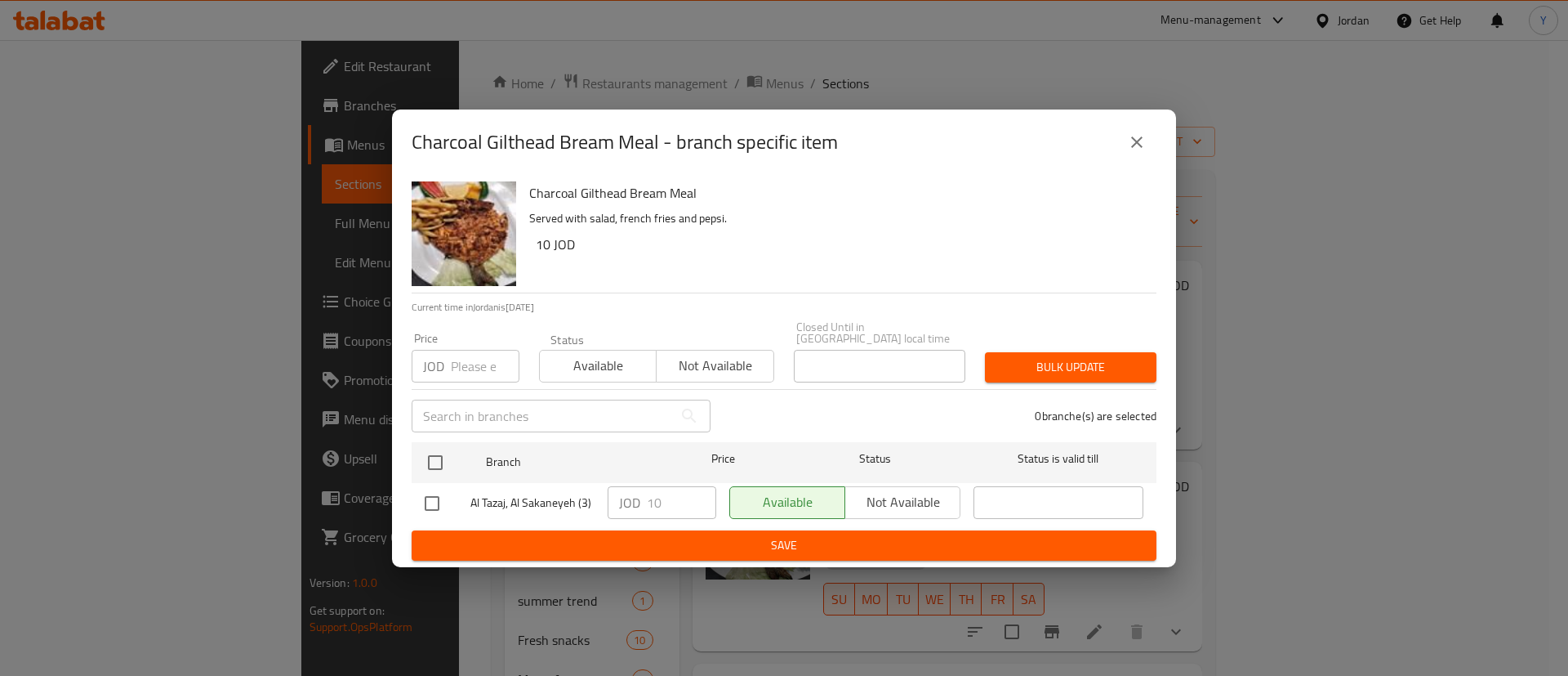
click at [1121, 153] on button "close" at bounding box center [1138, 142] width 39 height 39
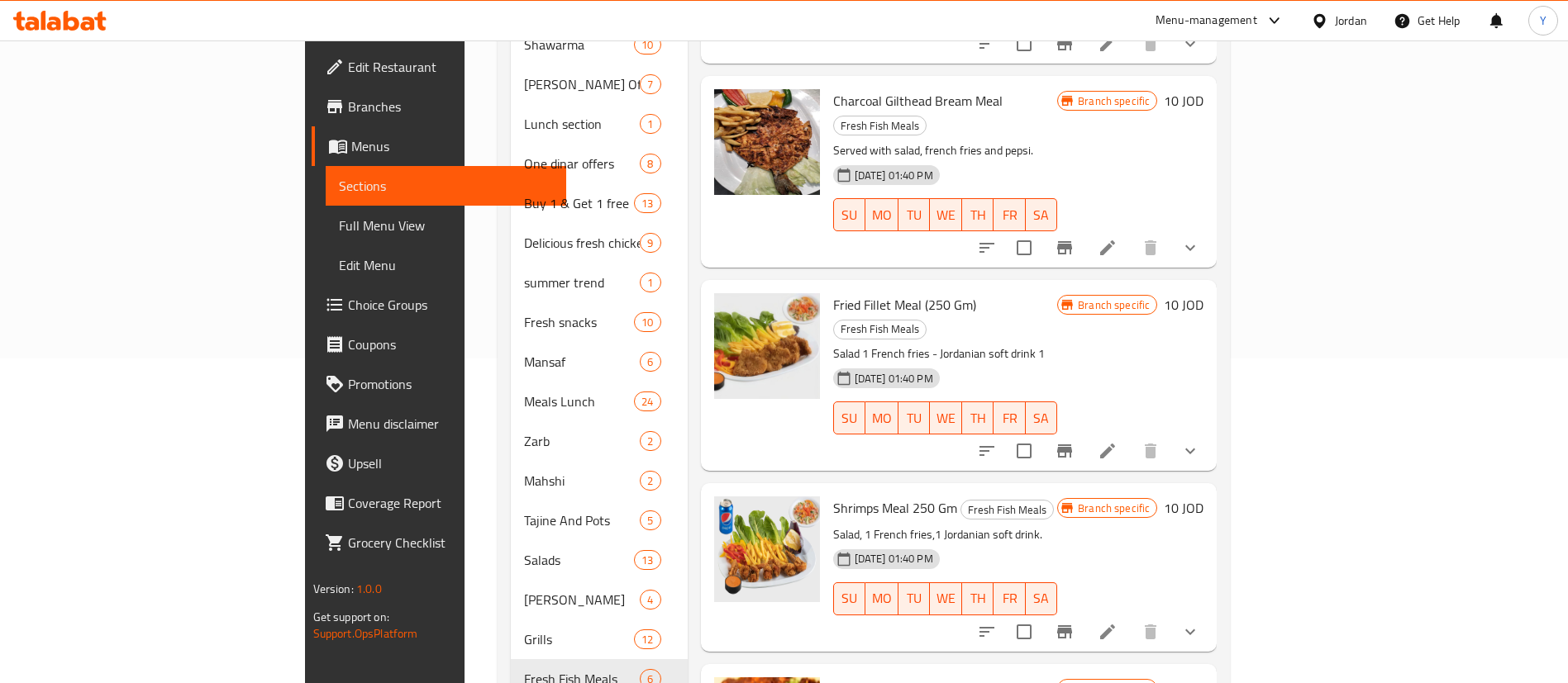
scroll to position [372, 0]
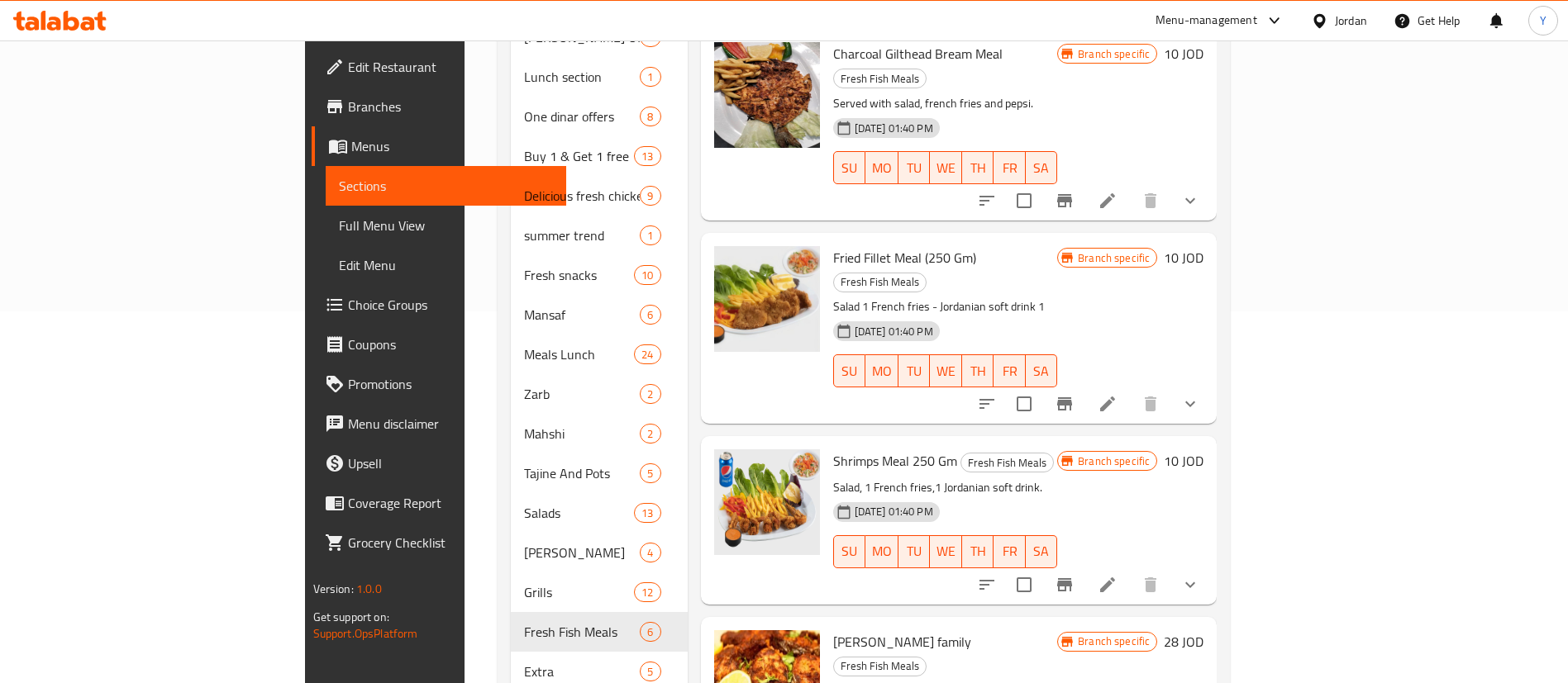
click at [1075, 394] on icon "Branch-specific-item" at bounding box center [1064, 404] width 20 height 20
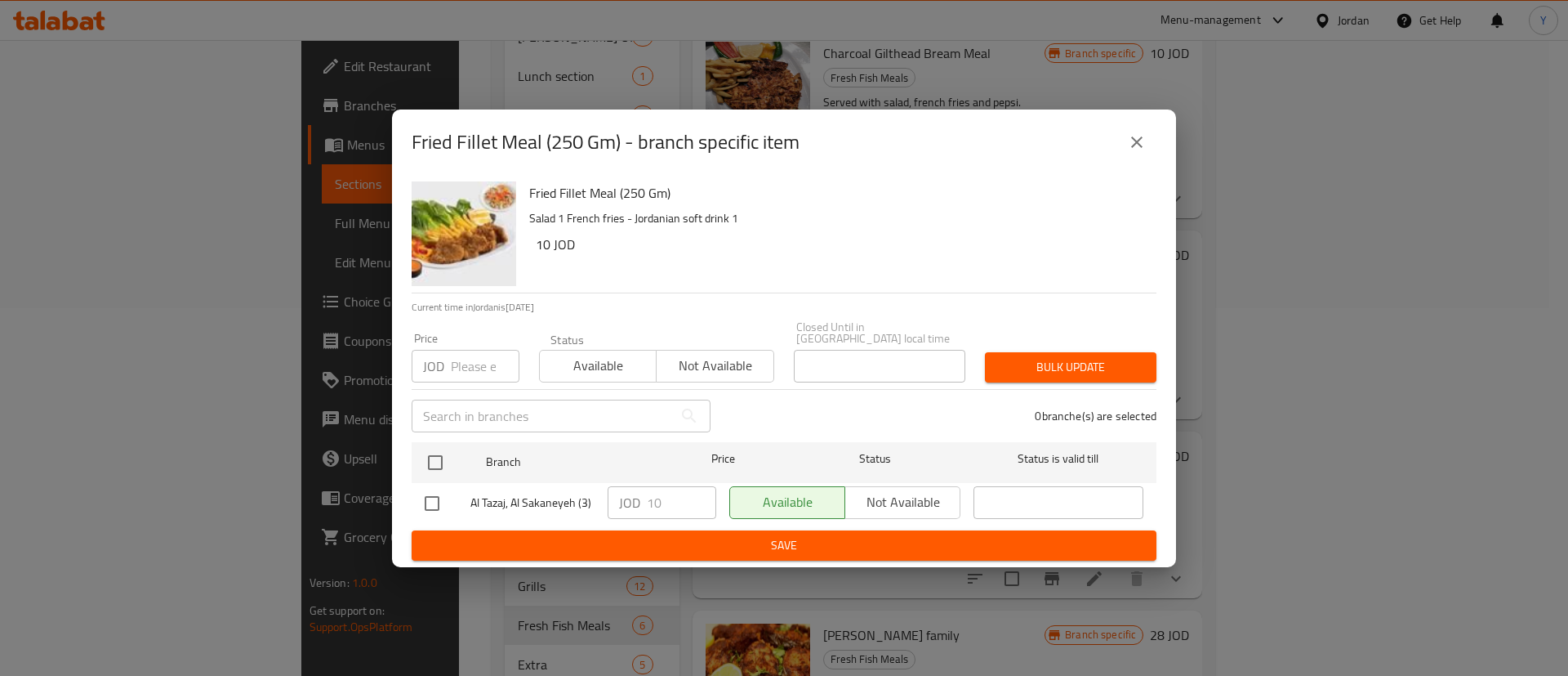
click at [1119, 152] on button "close" at bounding box center [1138, 142] width 39 height 39
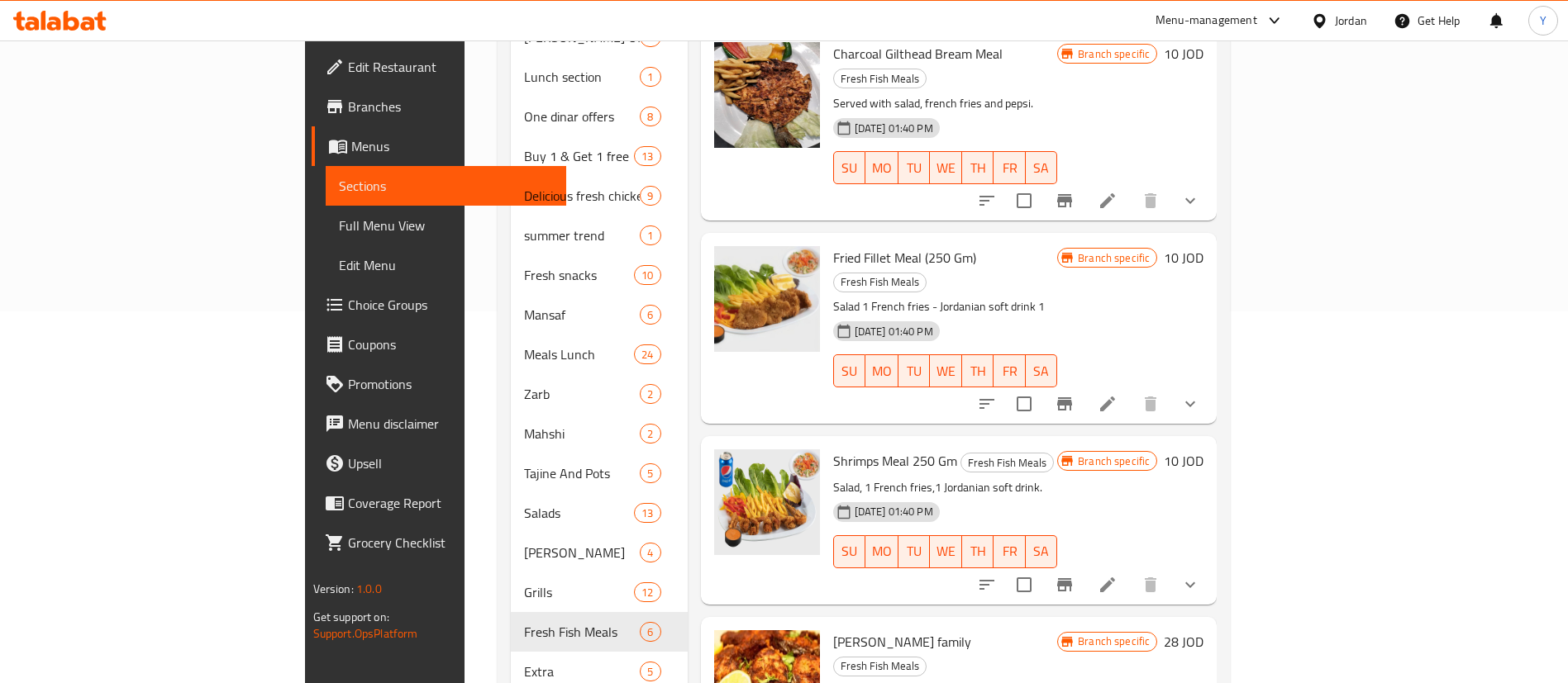
click at [1084, 565] on button "Branch-specific-item" at bounding box center [1064, 585] width 40 height 40
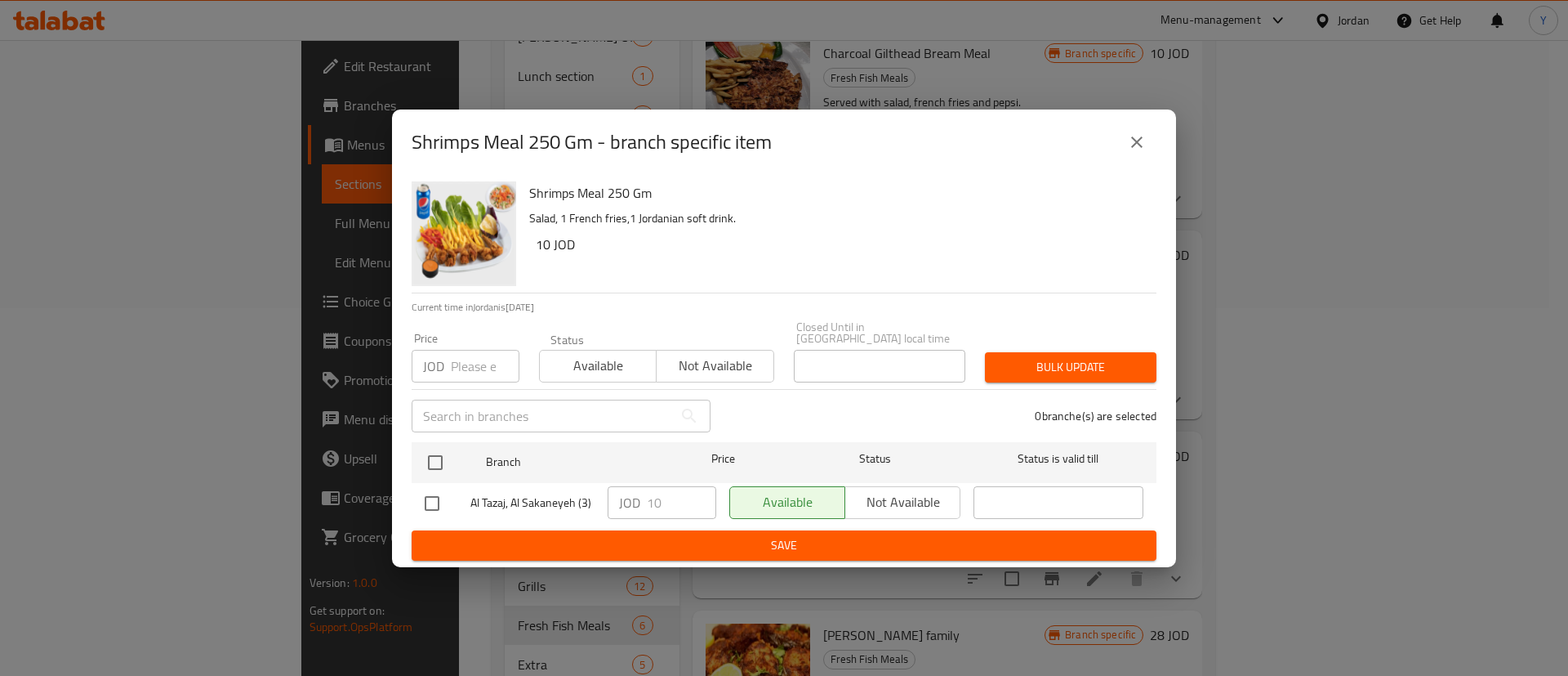
click at [1143, 144] on icon "close" at bounding box center [1137, 142] width 20 height 20
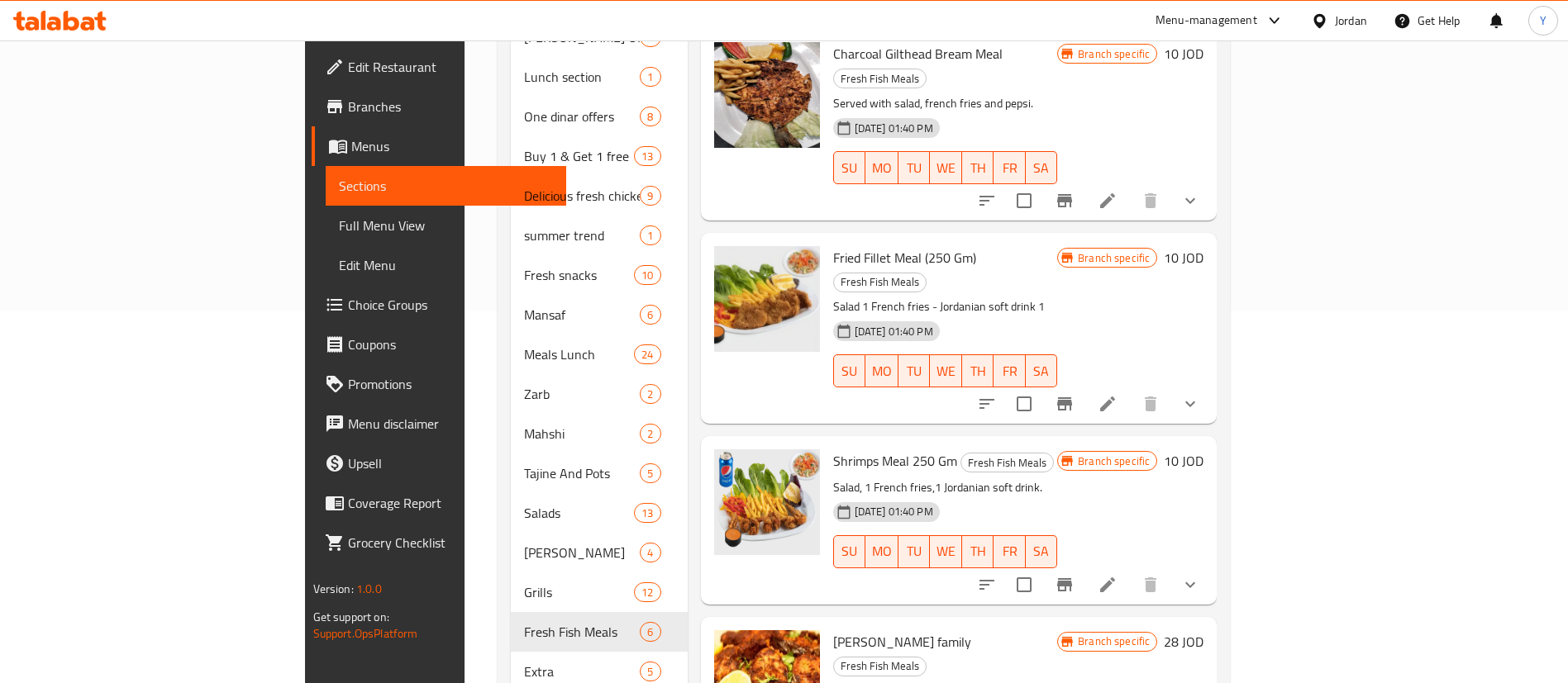
scroll to position [606, 0]
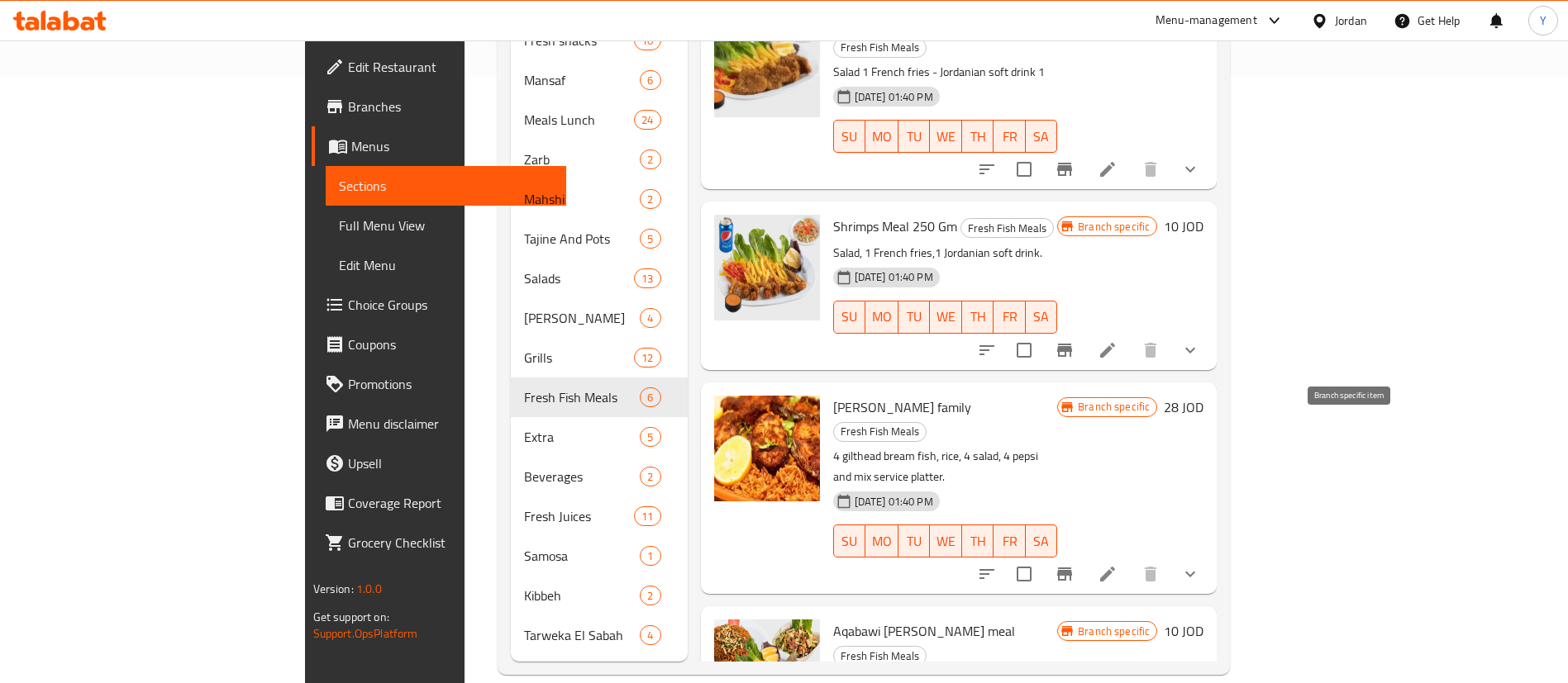
click at [1084, 554] on button "Branch-specific-item" at bounding box center [1064, 574] width 40 height 40
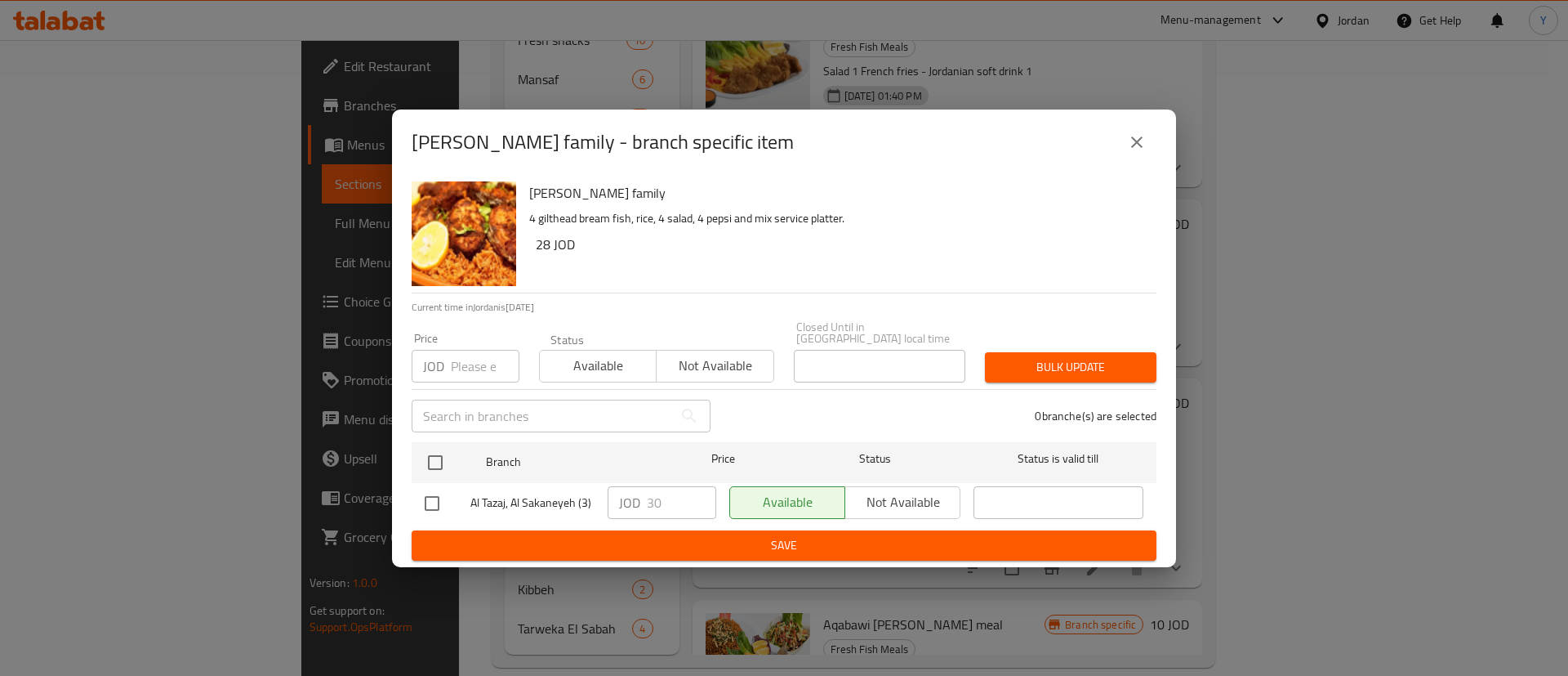
click at [1132, 130] on button "close" at bounding box center [1138, 142] width 39 height 39
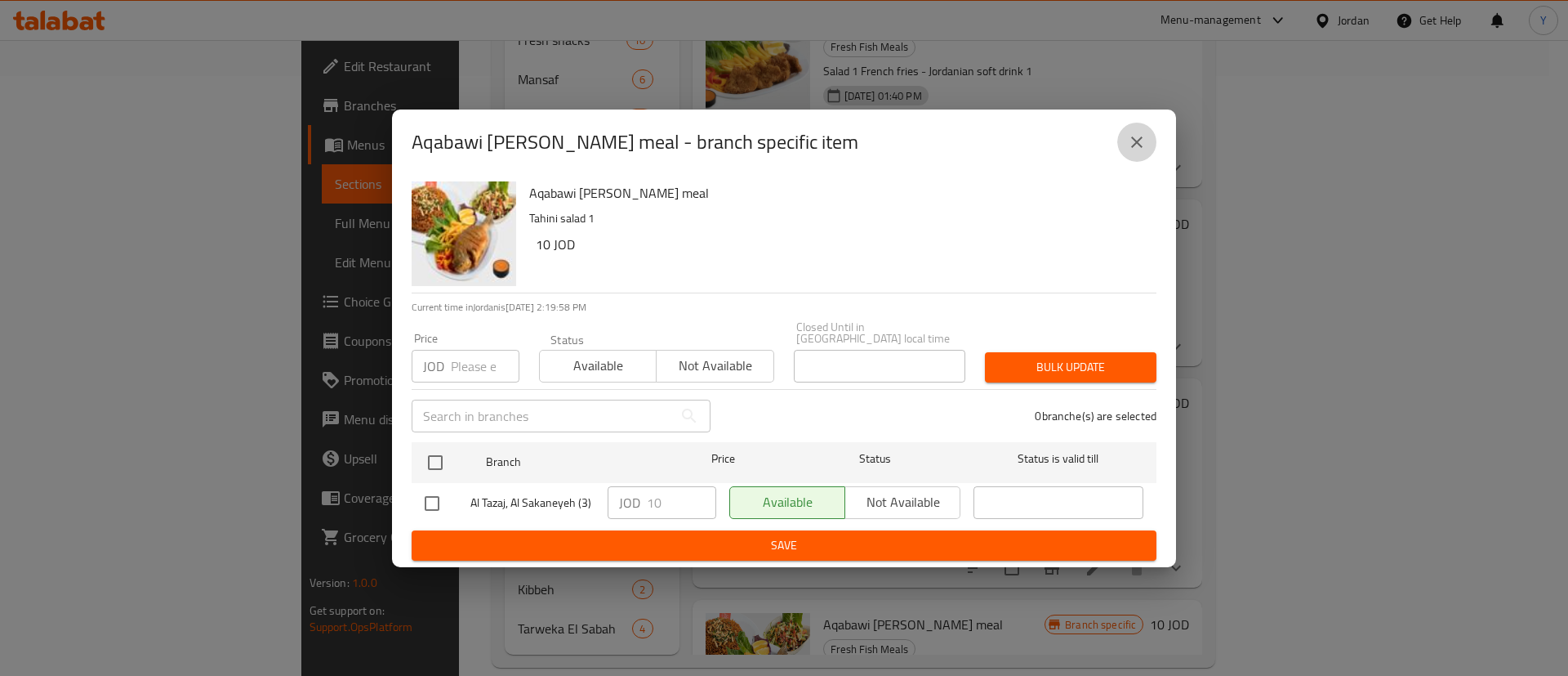
click at [1136, 141] on icon "close" at bounding box center [1137, 142] width 20 height 20
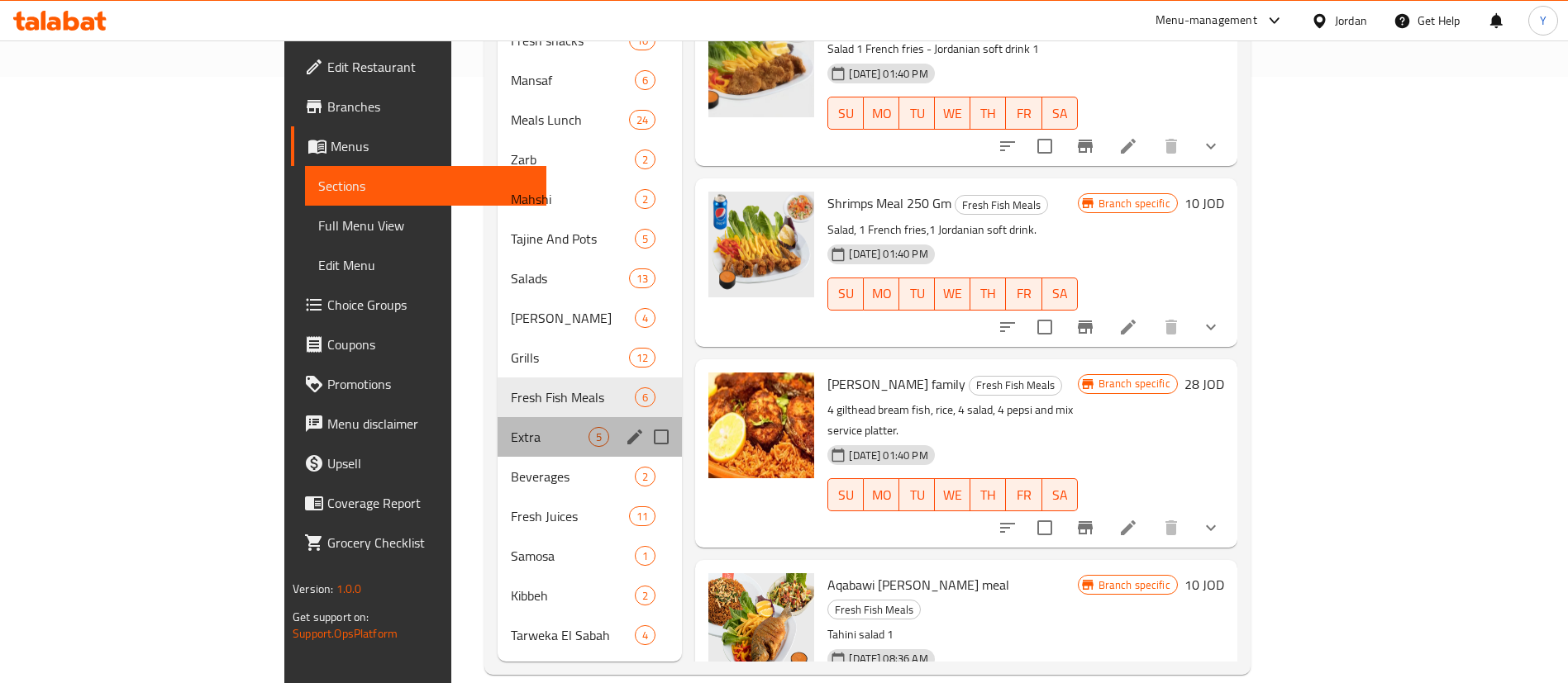
click at [498, 426] on div "Extra 5" at bounding box center [590, 437] width 185 height 40
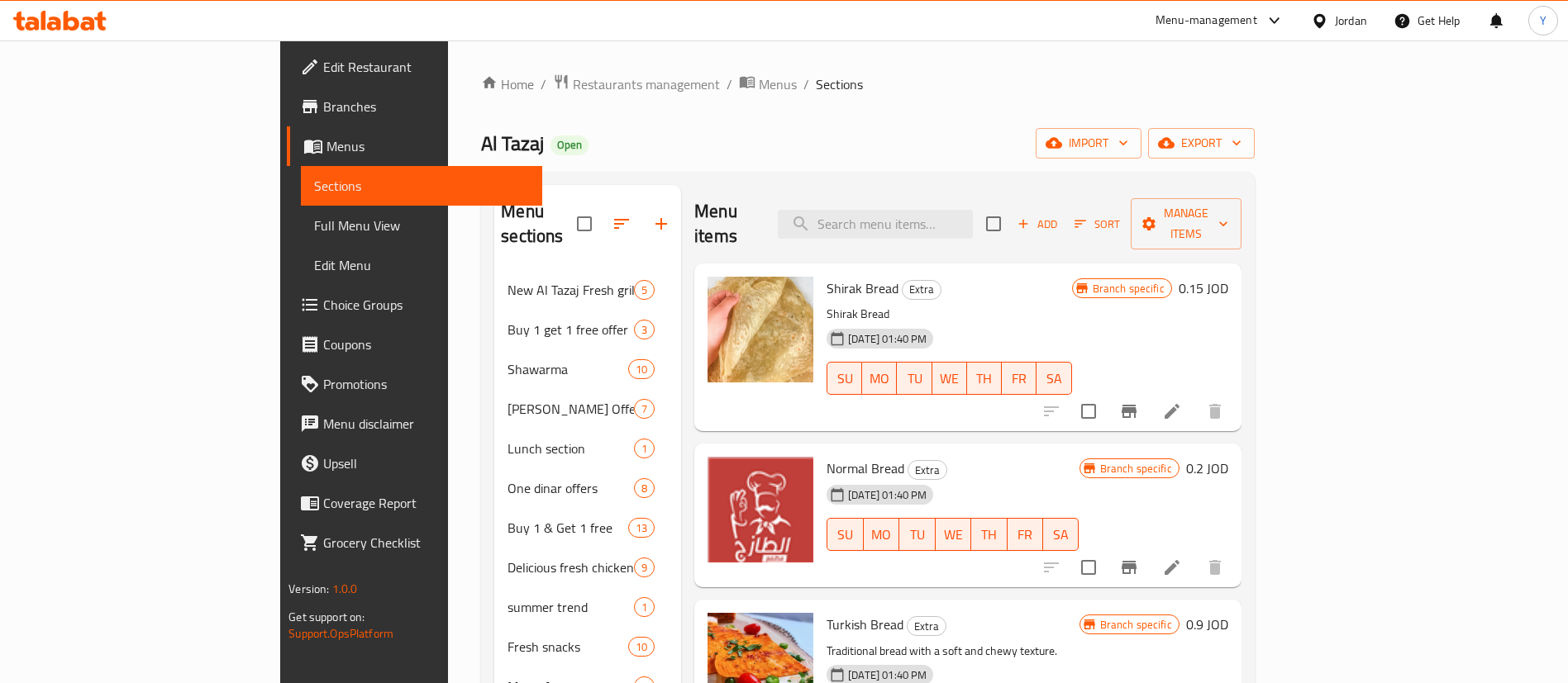
click at [1235, 401] on div at bounding box center [1133, 412] width 203 height 40
click at [1136, 405] on icon "Branch-specific-item" at bounding box center [1128, 411] width 15 height 13
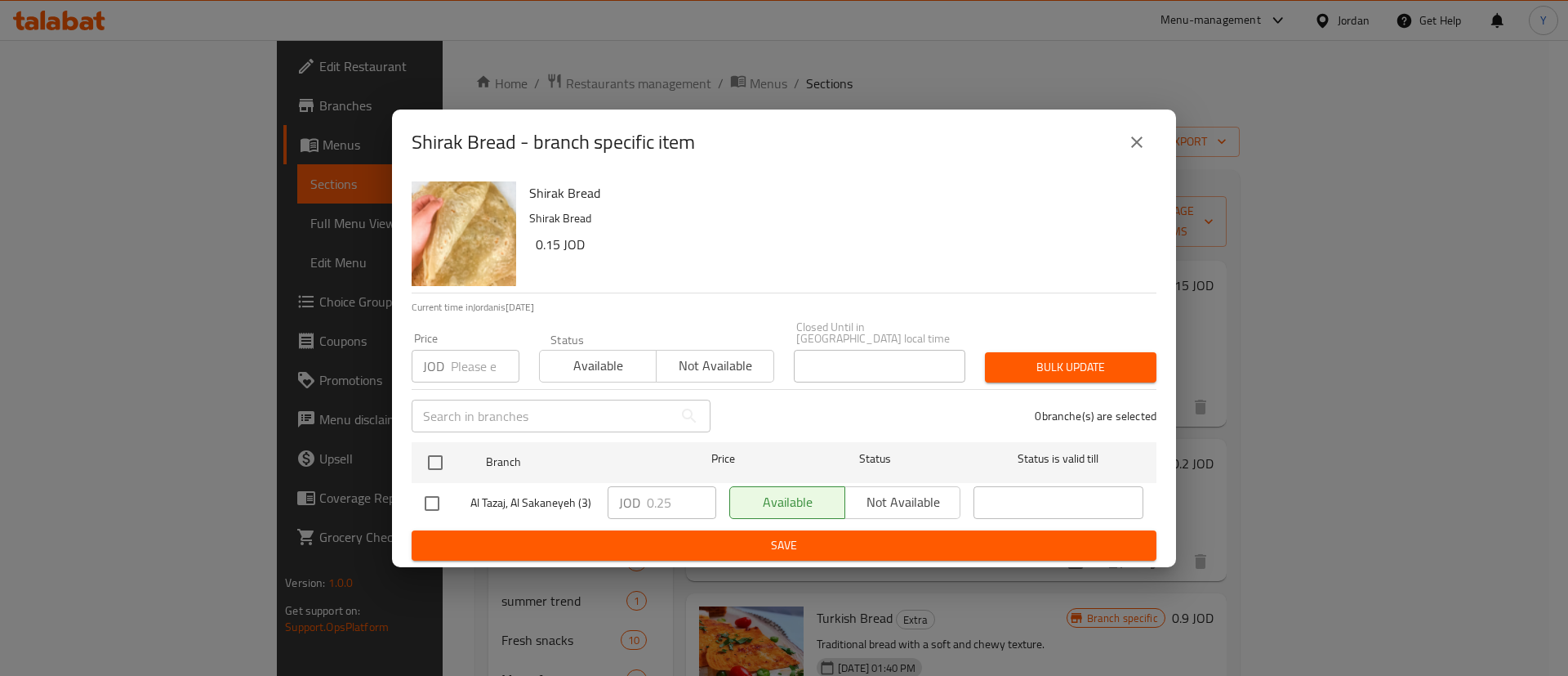
click at [1117, 156] on div "Shirak Bread - branch specific item" at bounding box center [784, 142] width 745 height 39
click at [1132, 148] on icon "close" at bounding box center [1137, 142] width 20 height 20
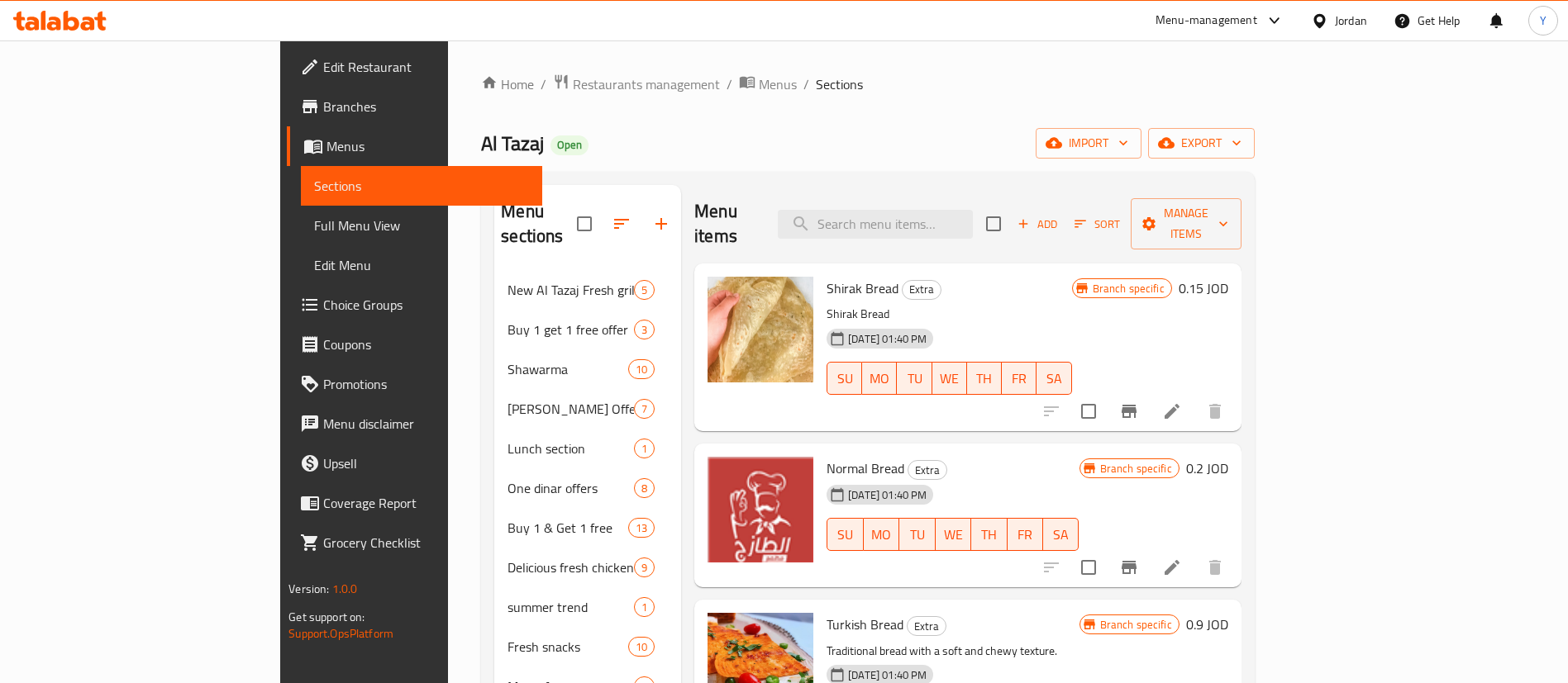
click at [1139, 557] on icon "Branch-specific-item" at bounding box center [1128, 567] width 20 height 20
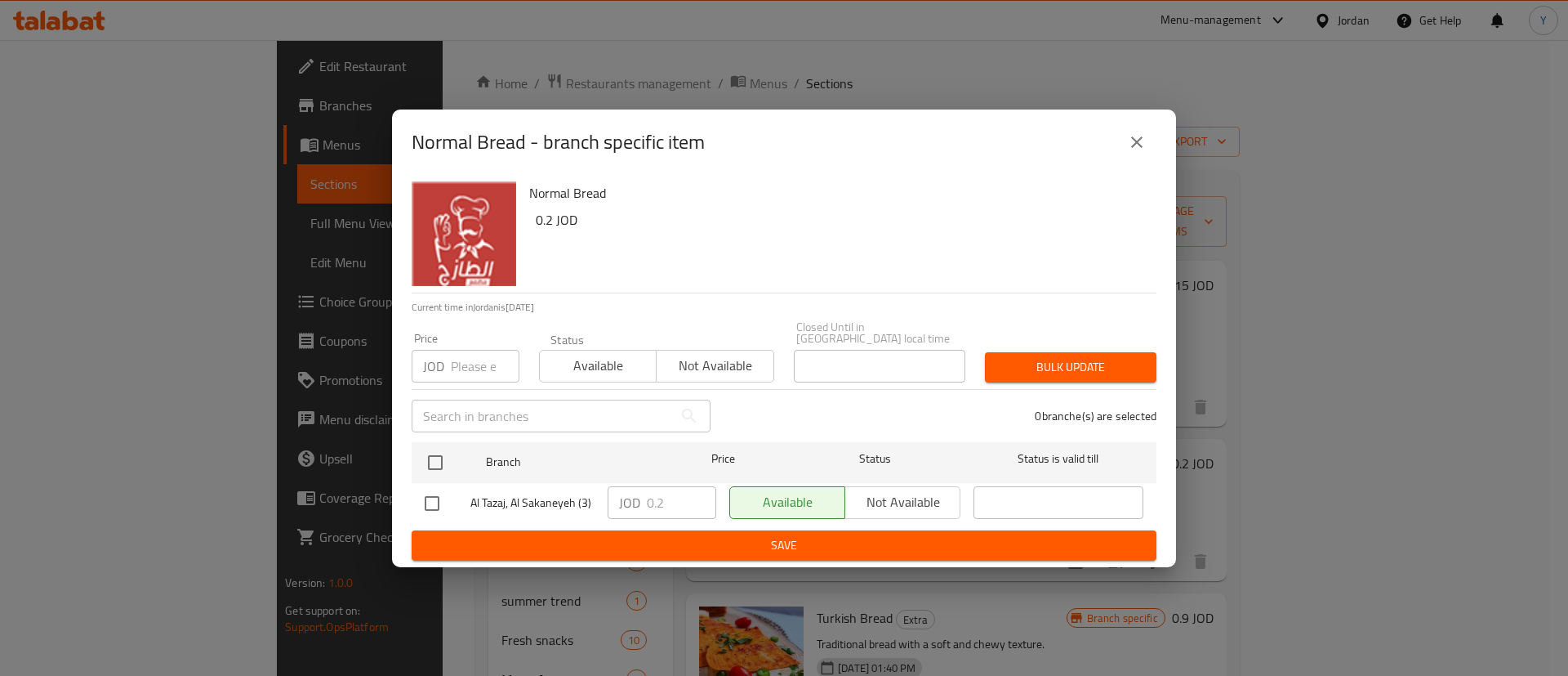
click at [1128, 146] on icon "close" at bounding box center [1137, 142] width 20 height 20
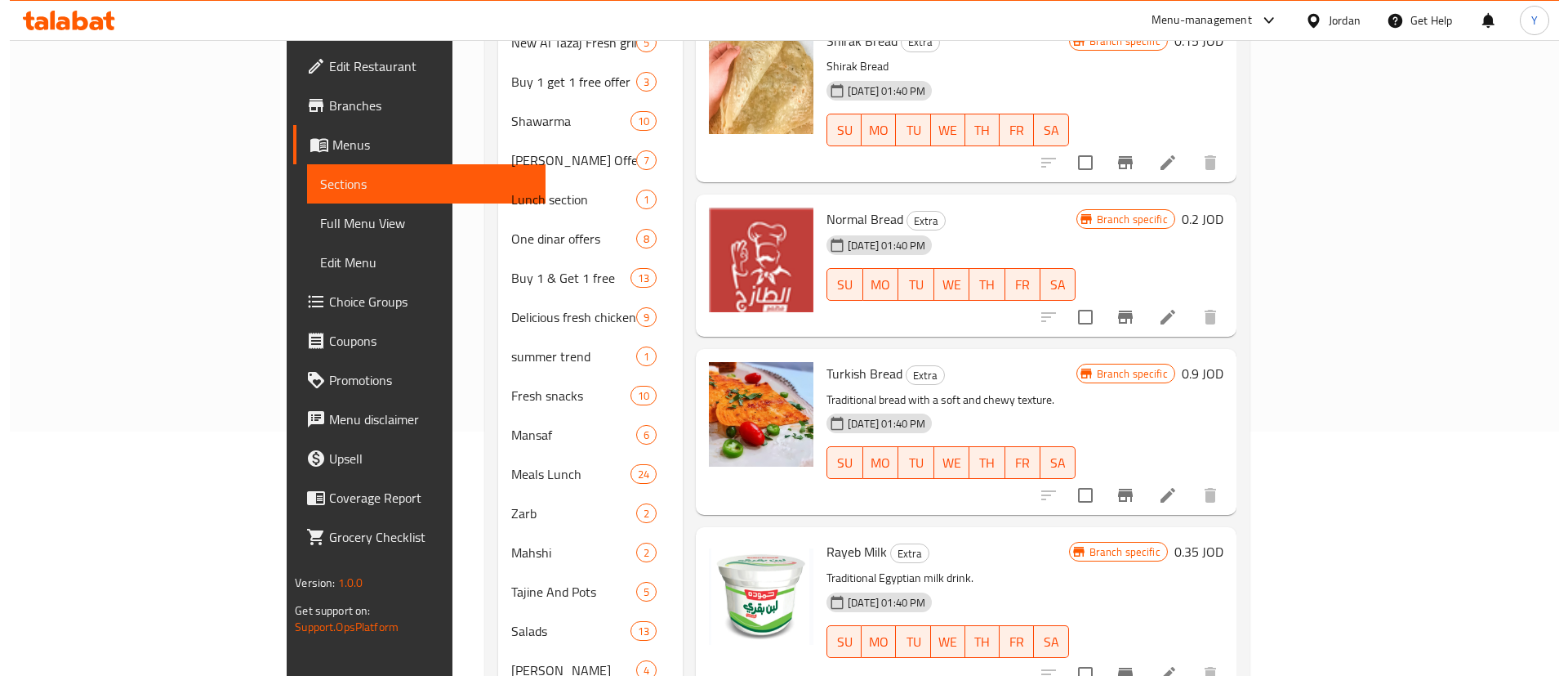
scroll to position [245, 0]
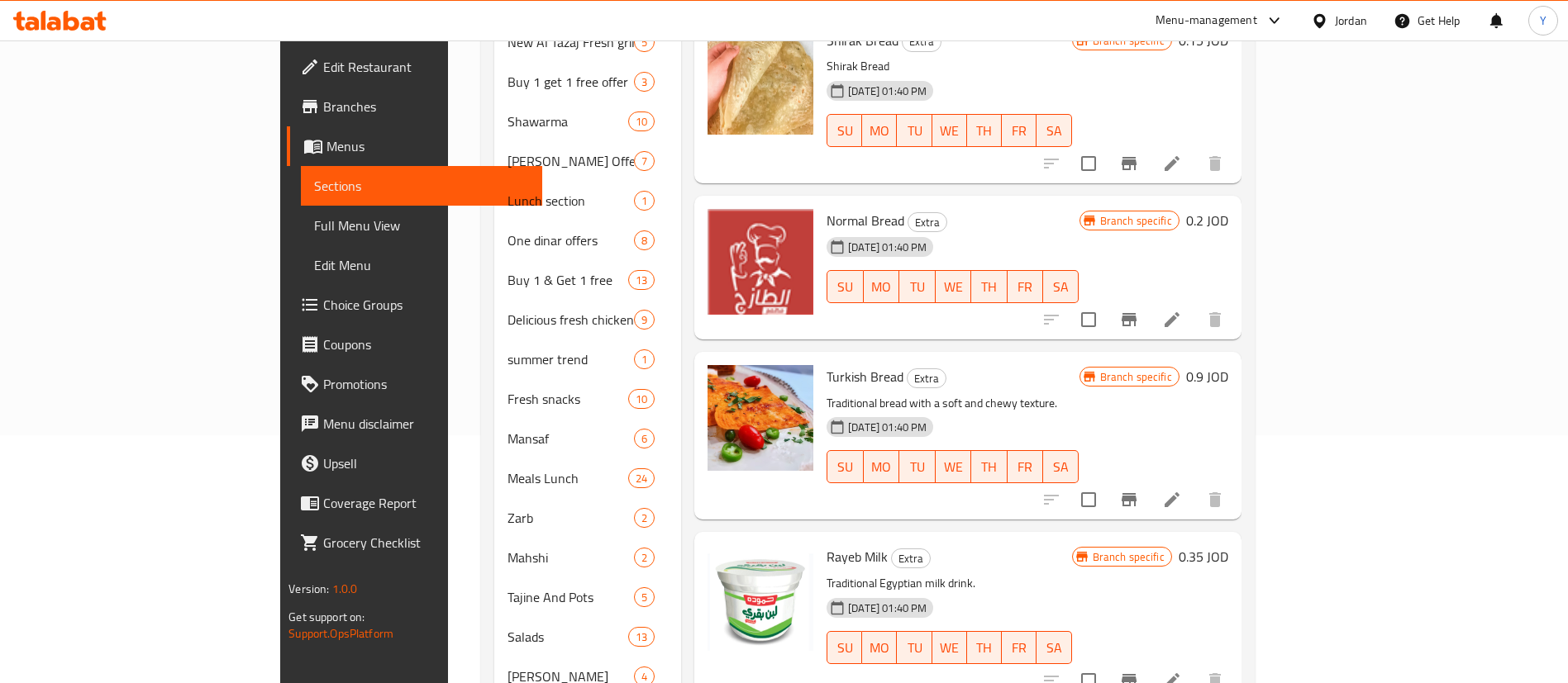
click at [1139, 490] on icon "Branch-specific-item" at bounding box center [1128, 499] width 20 height 20
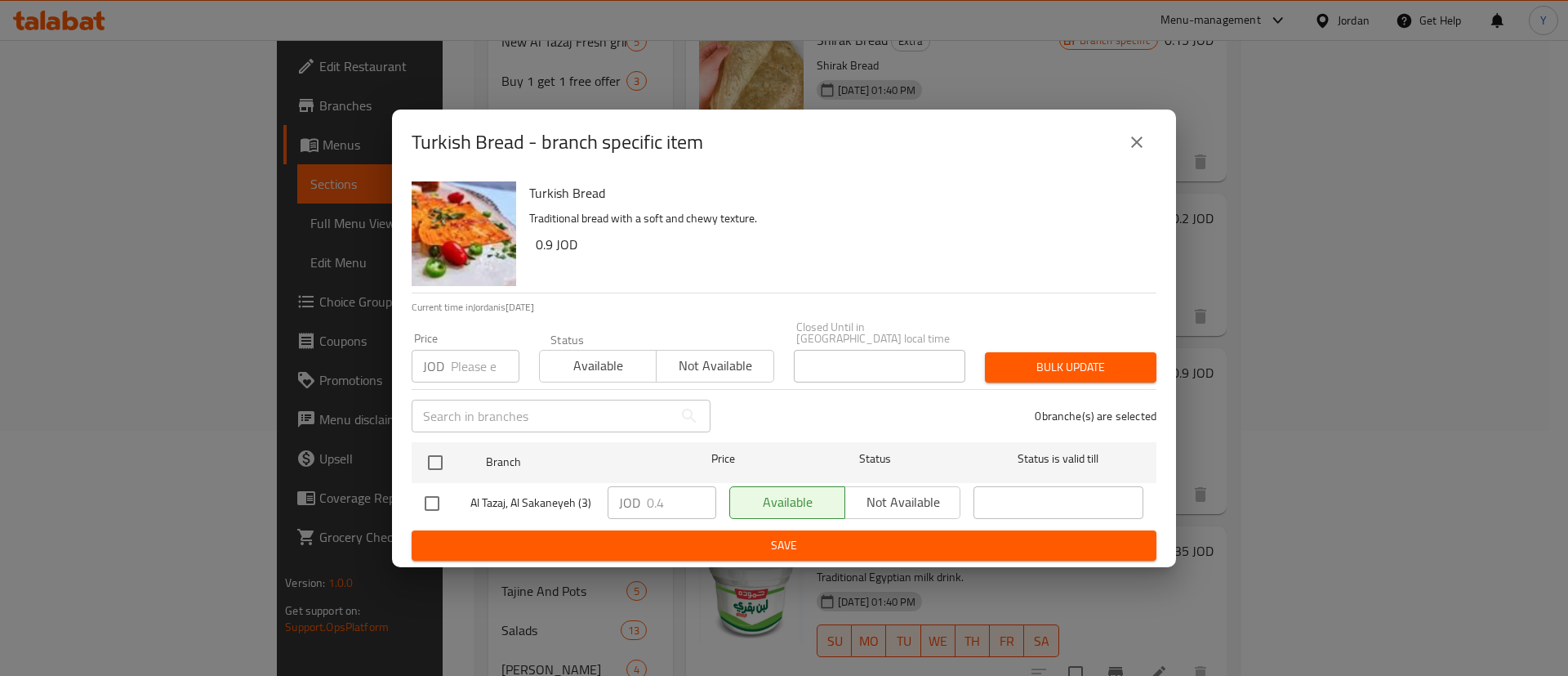
click at [1144, 152] on icon "close" at bounding box center [1137, 142] width 20 height 20
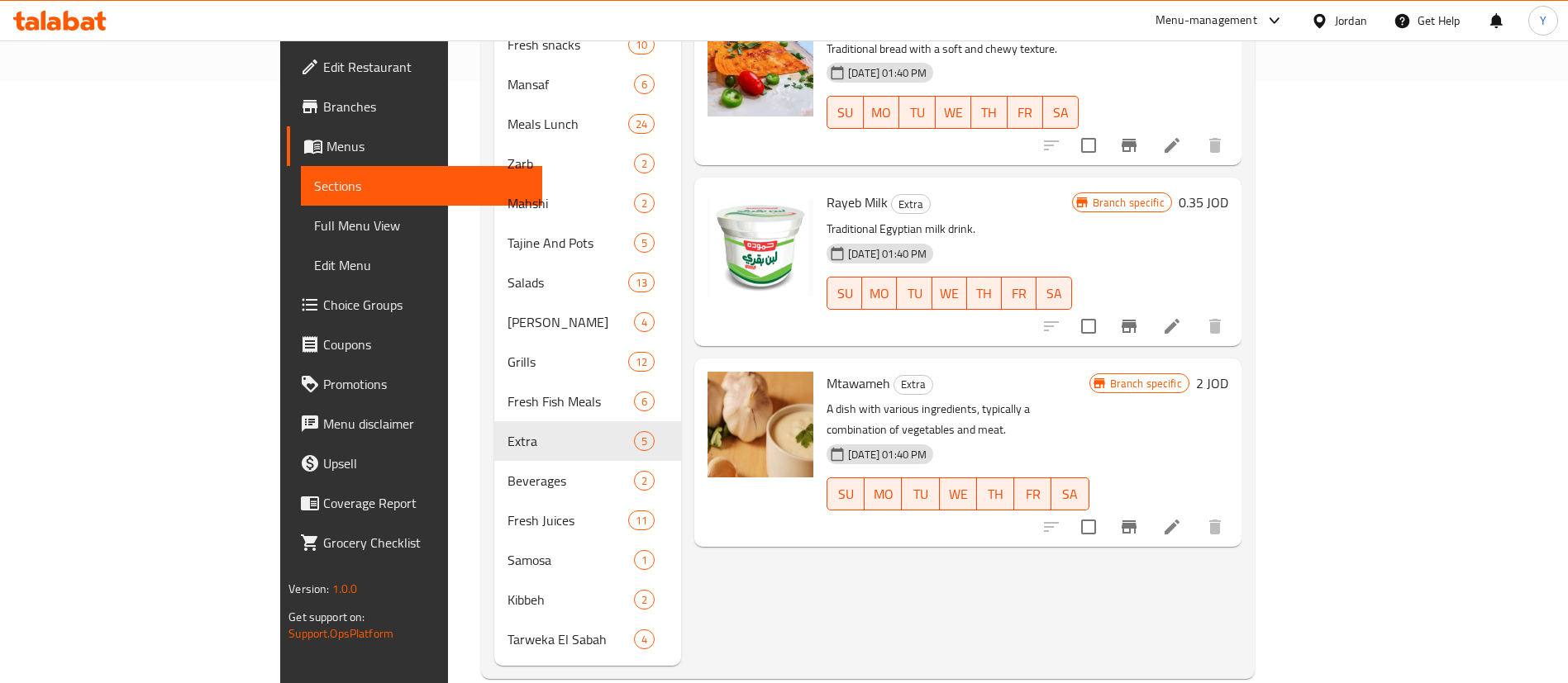
scroll to position [606, 0]
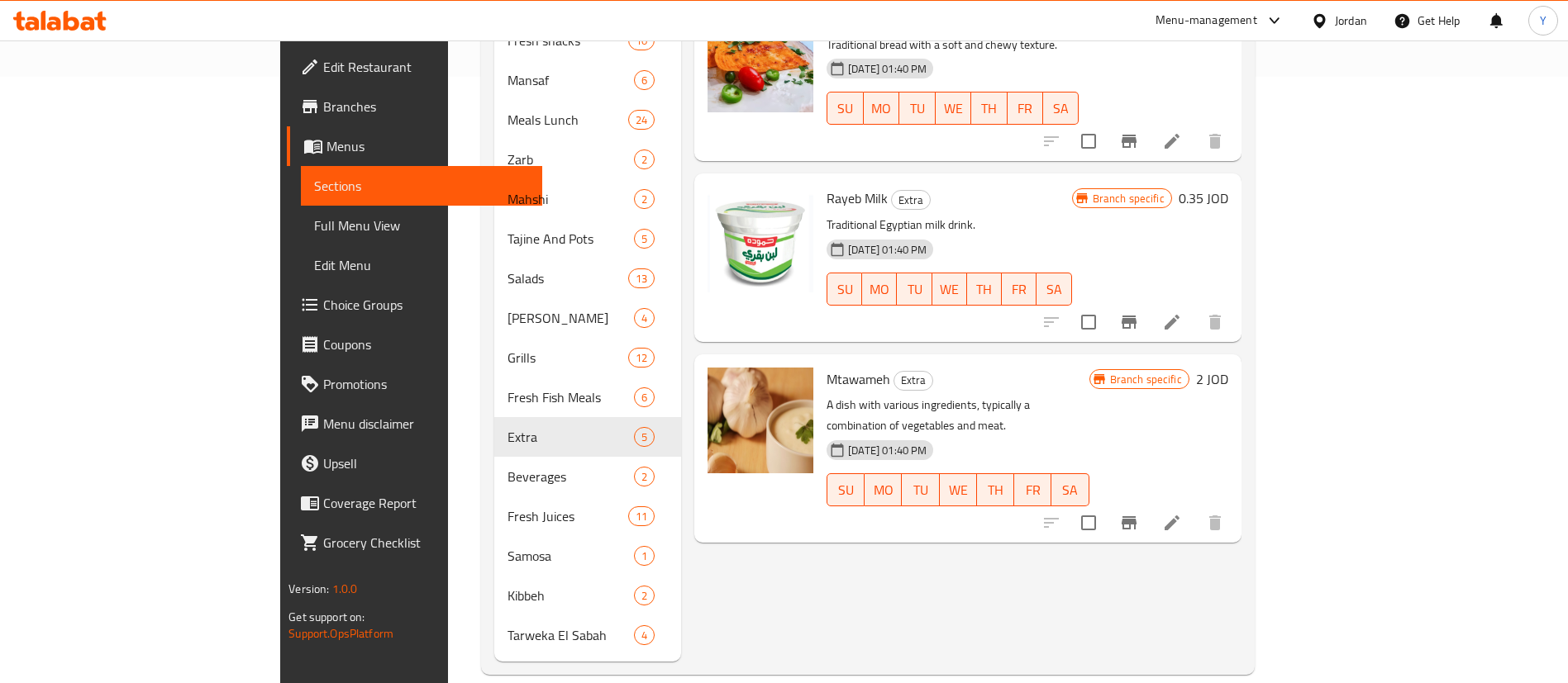
click at [1136, 315] on icon "Branch-specific-item" at bounding box center [1128, 322] width 15 height 13
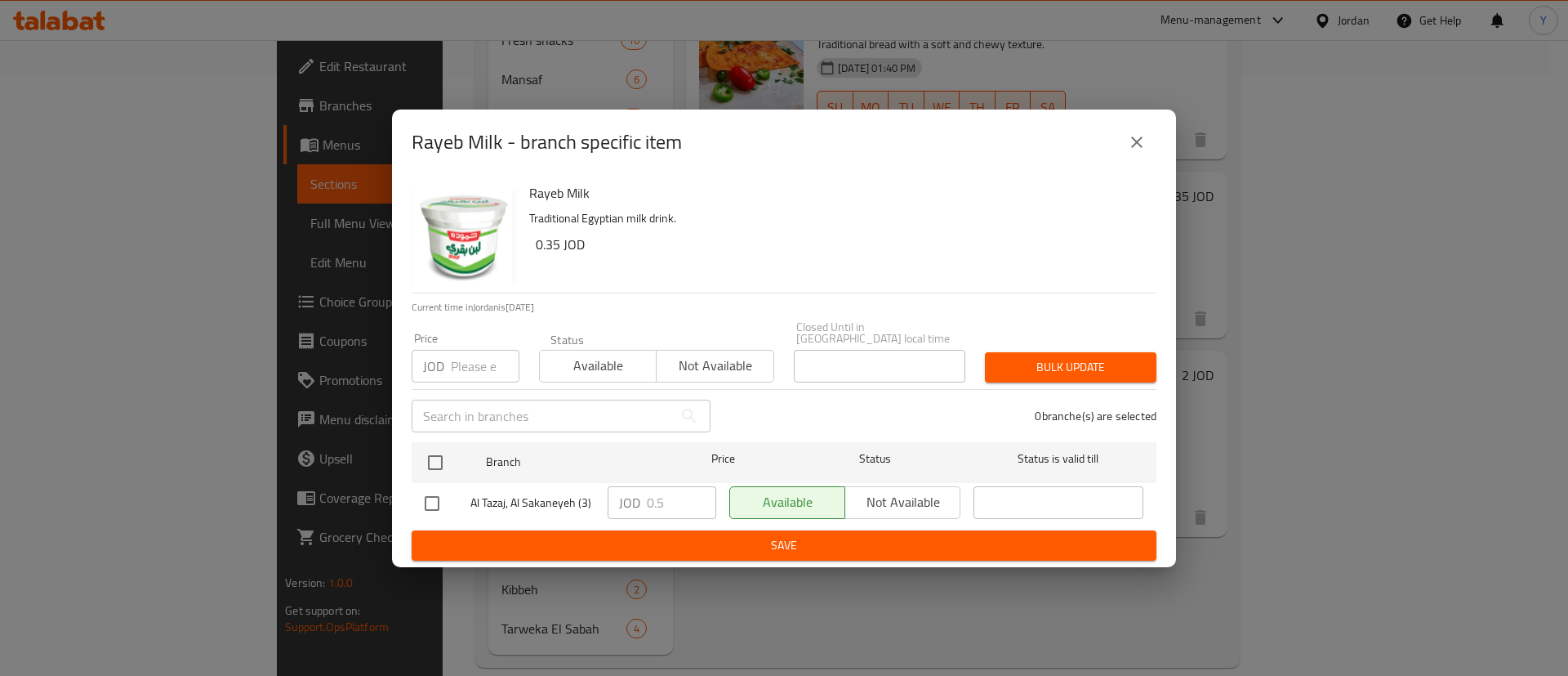
click at [1141, 130] on button "close" at bounding box center [1138, 142] width 39 height 39
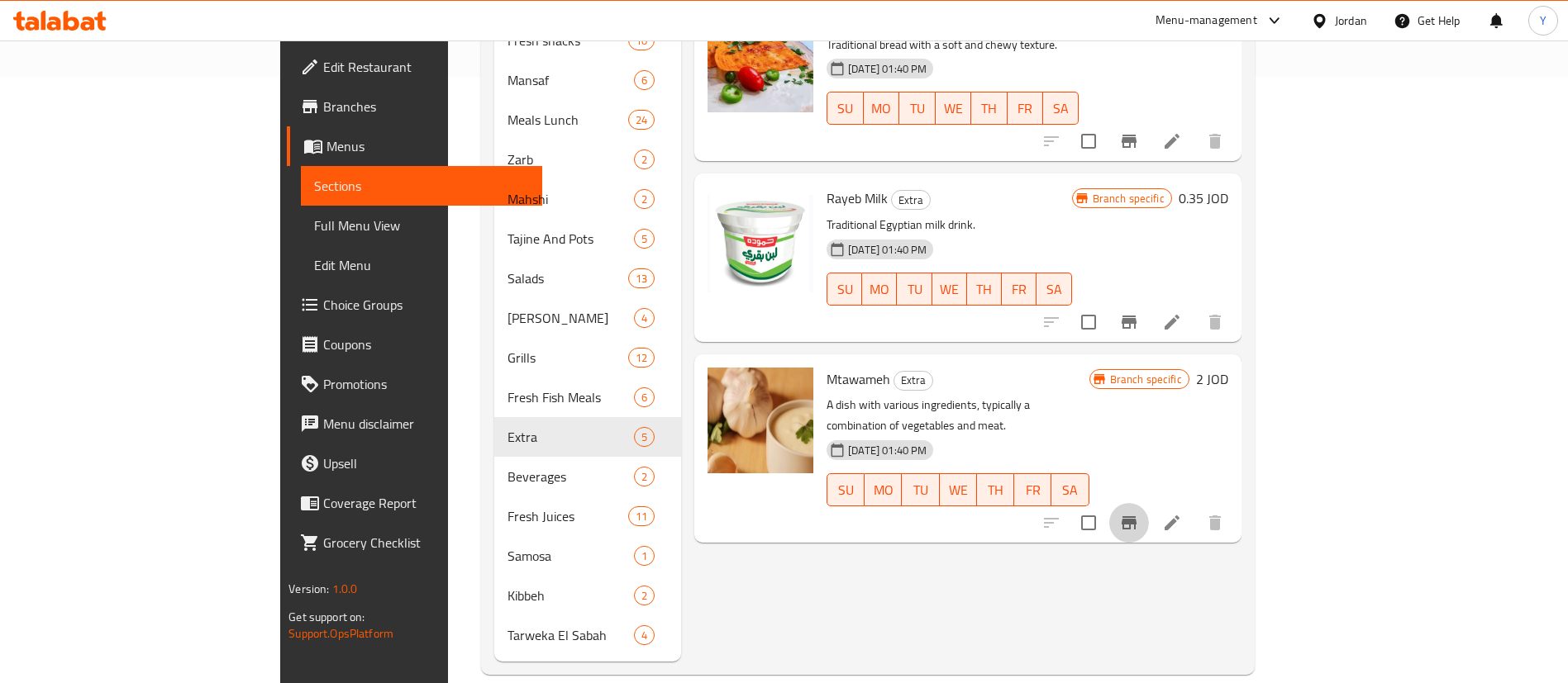
click at [1139, 513] on icon "Branch-specific-item" at bounding box center [1128, 523] width 20 height 20
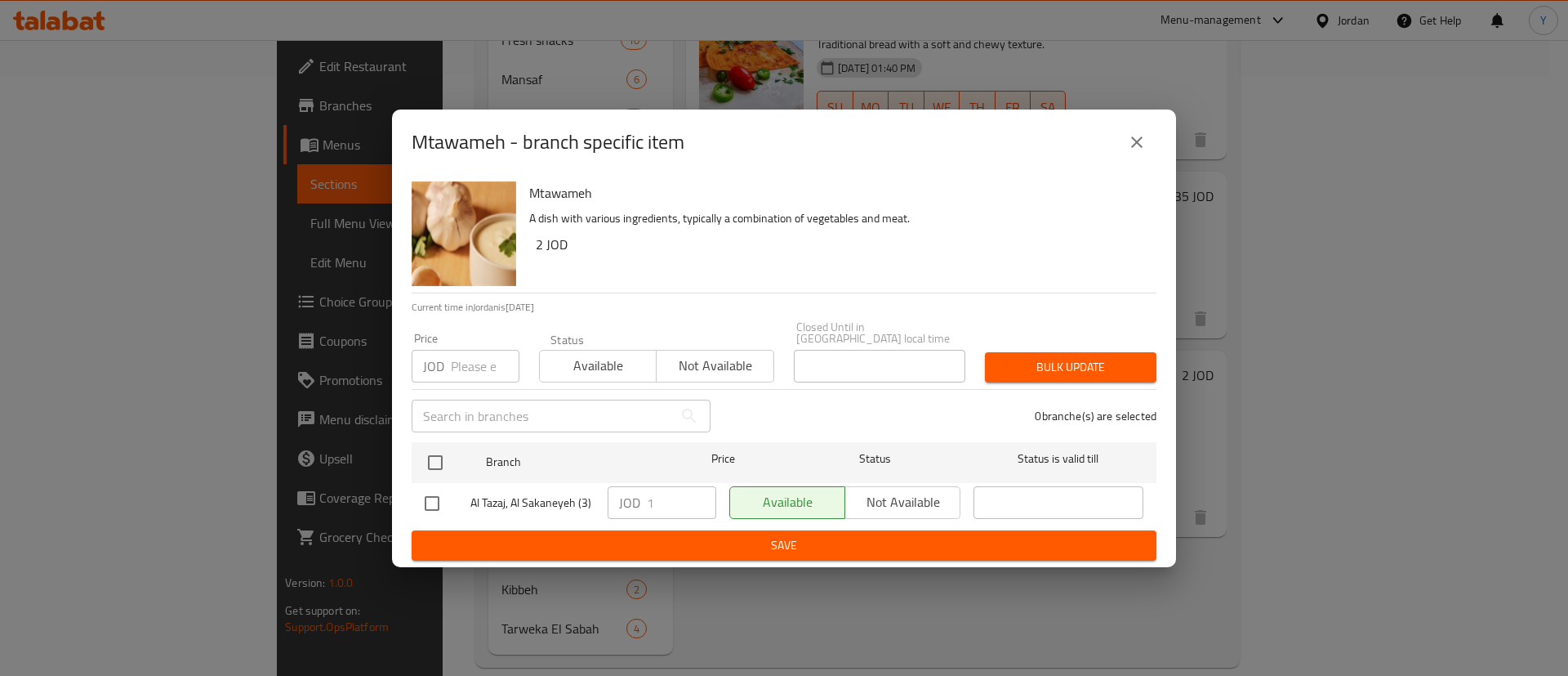
click at [1142, 158] on button "close" at bounding box center [1138, 142] width 39 height 39
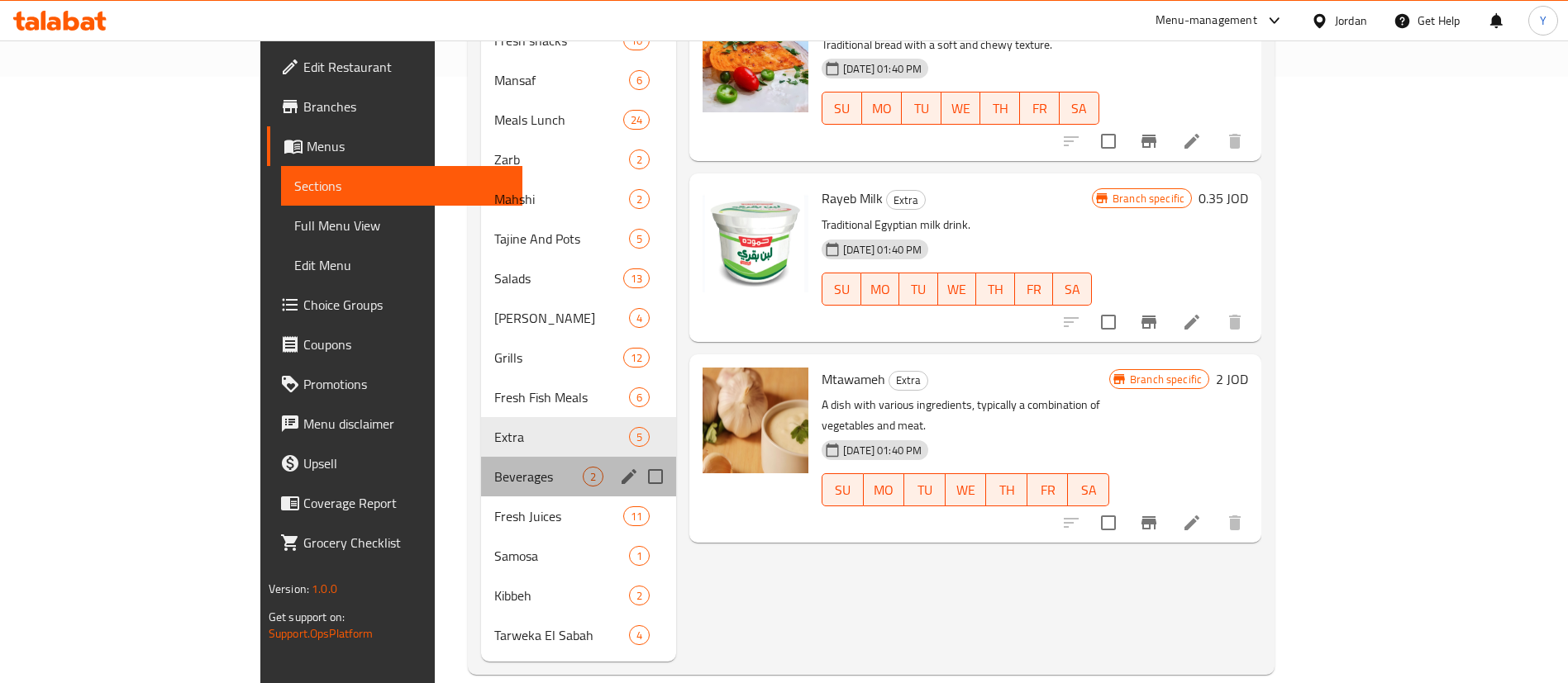
click at [494, 466] on span "Beverages" at bounding box center [539, 476] width 88 height 20
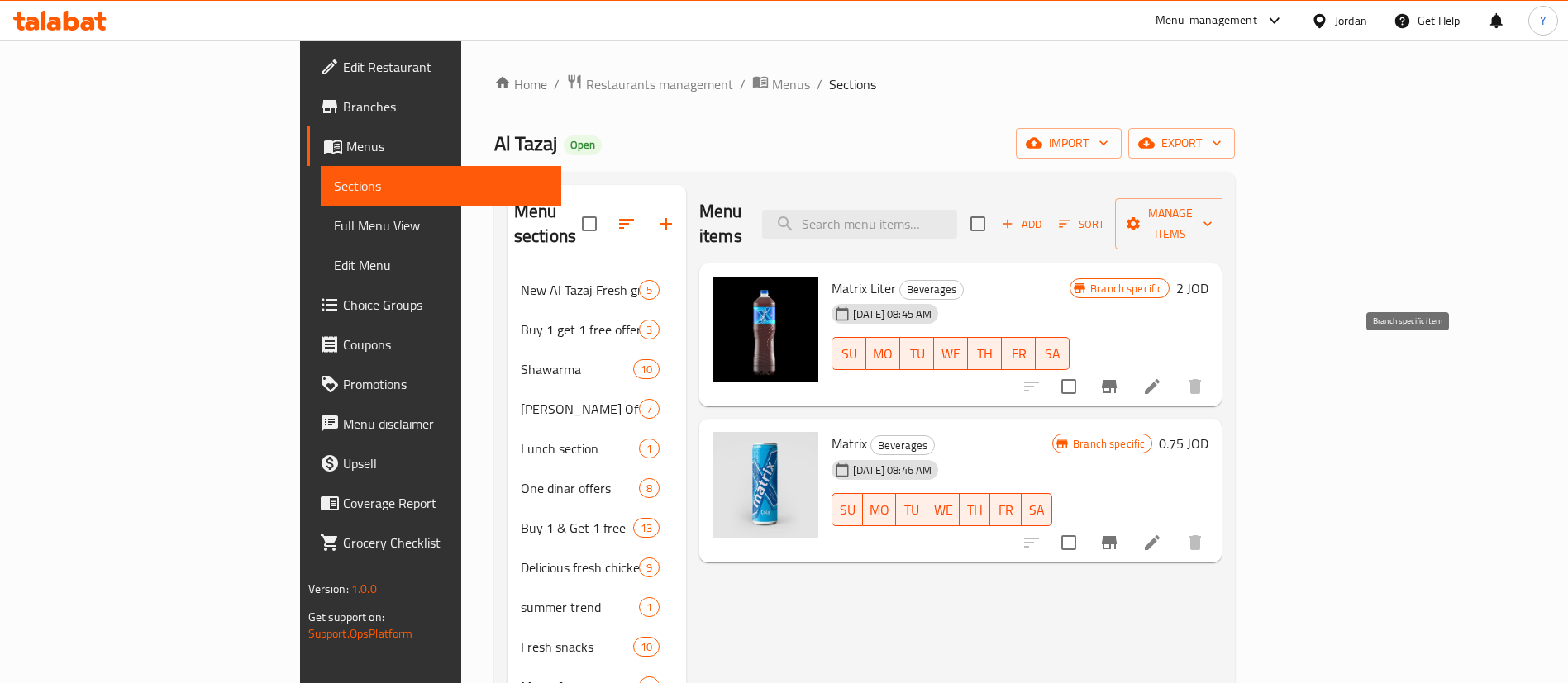
click at [1119, 377] on icon "Branch-specific-item" at bounding box center [1108, 387] width 20 height 20
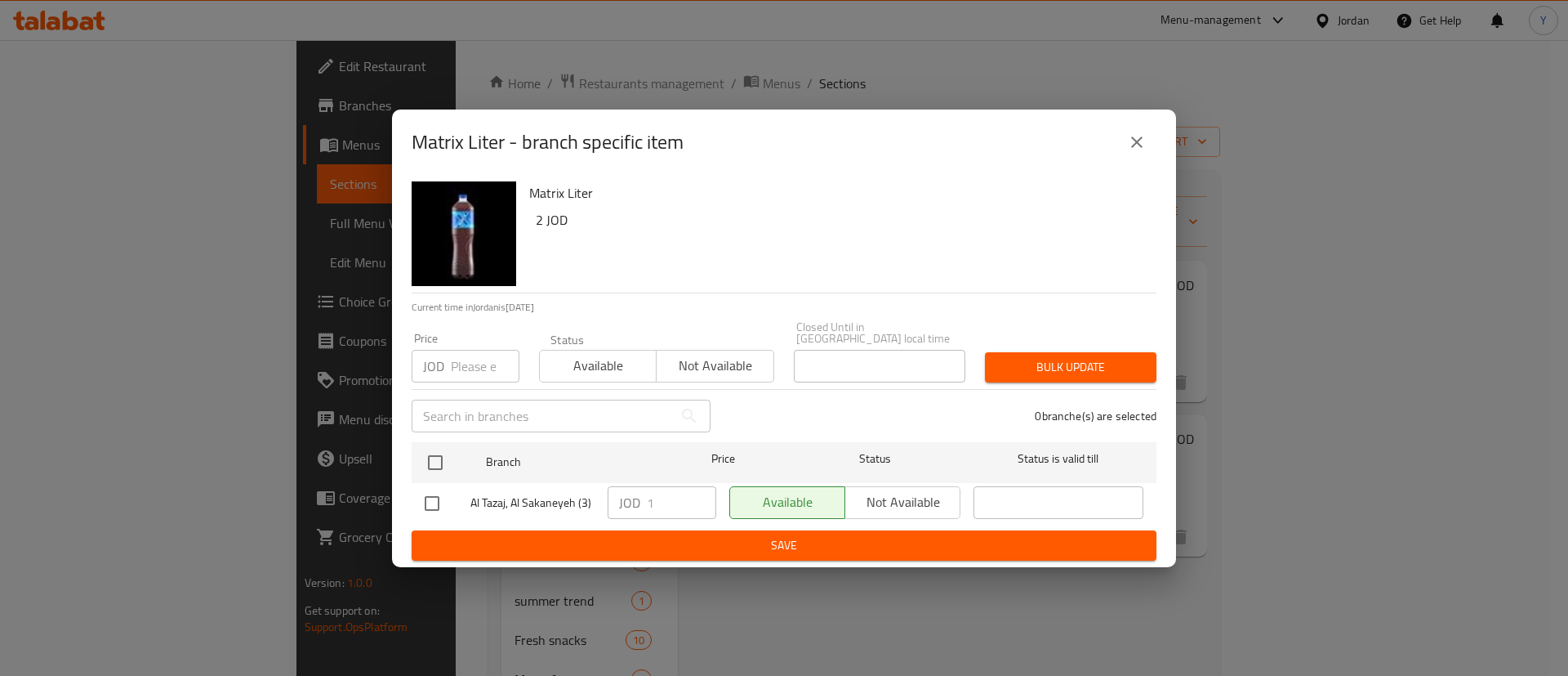
click at [1126, 148] on button "close" at bounding box center [1138, 142] width 39 height 39
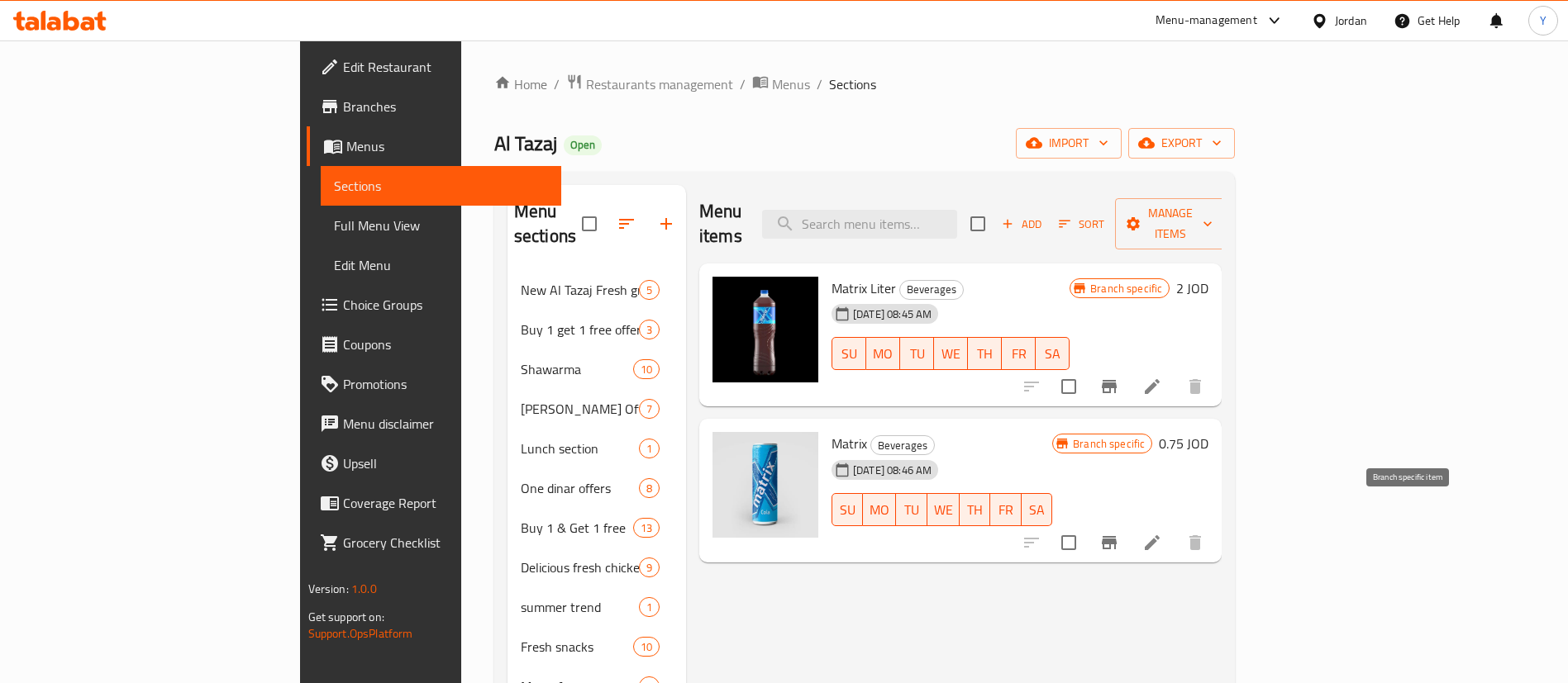
click at [1119, 533] on icon "Branch-specific-item" at bounding box center [1108, 543] width 20 height 20
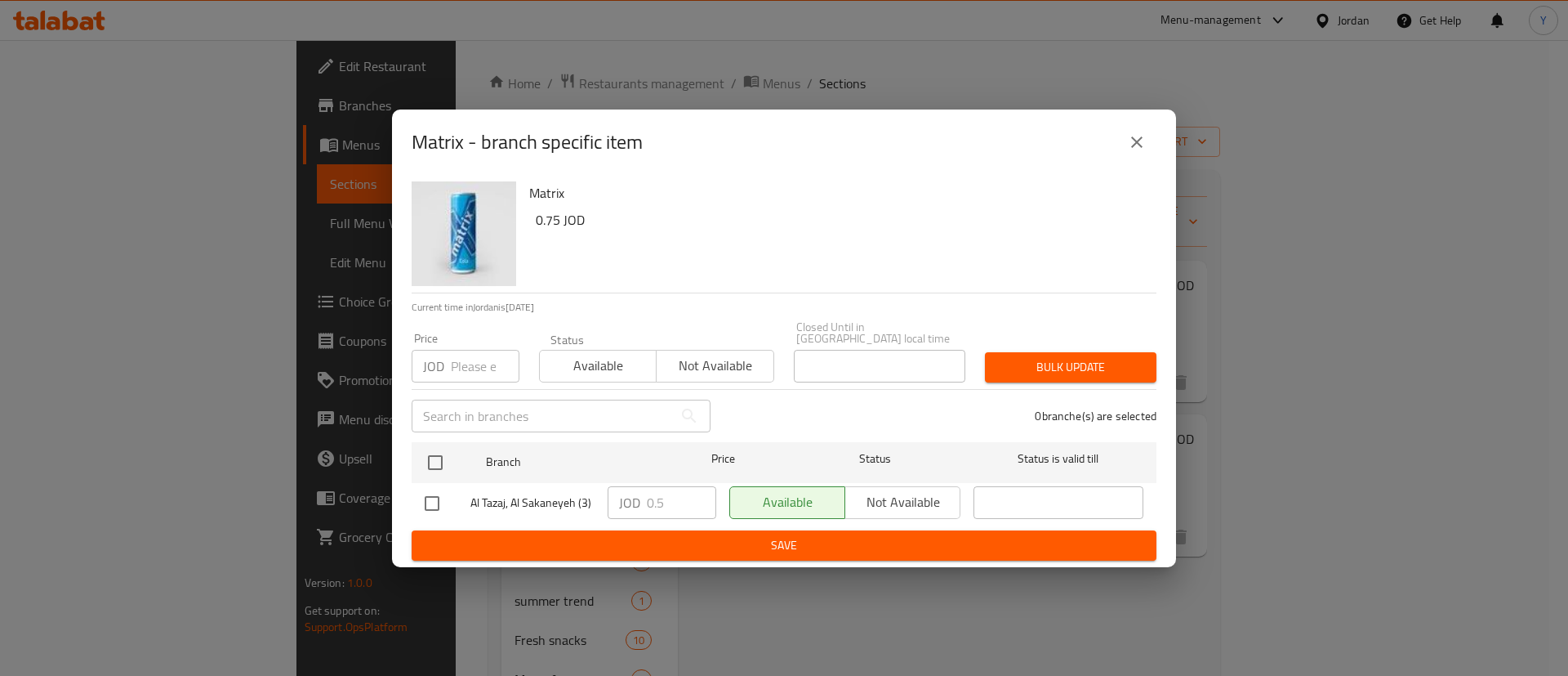
click at [1141, 148] on icon "close" at bounding box center [1137, 142] width 11 height 11
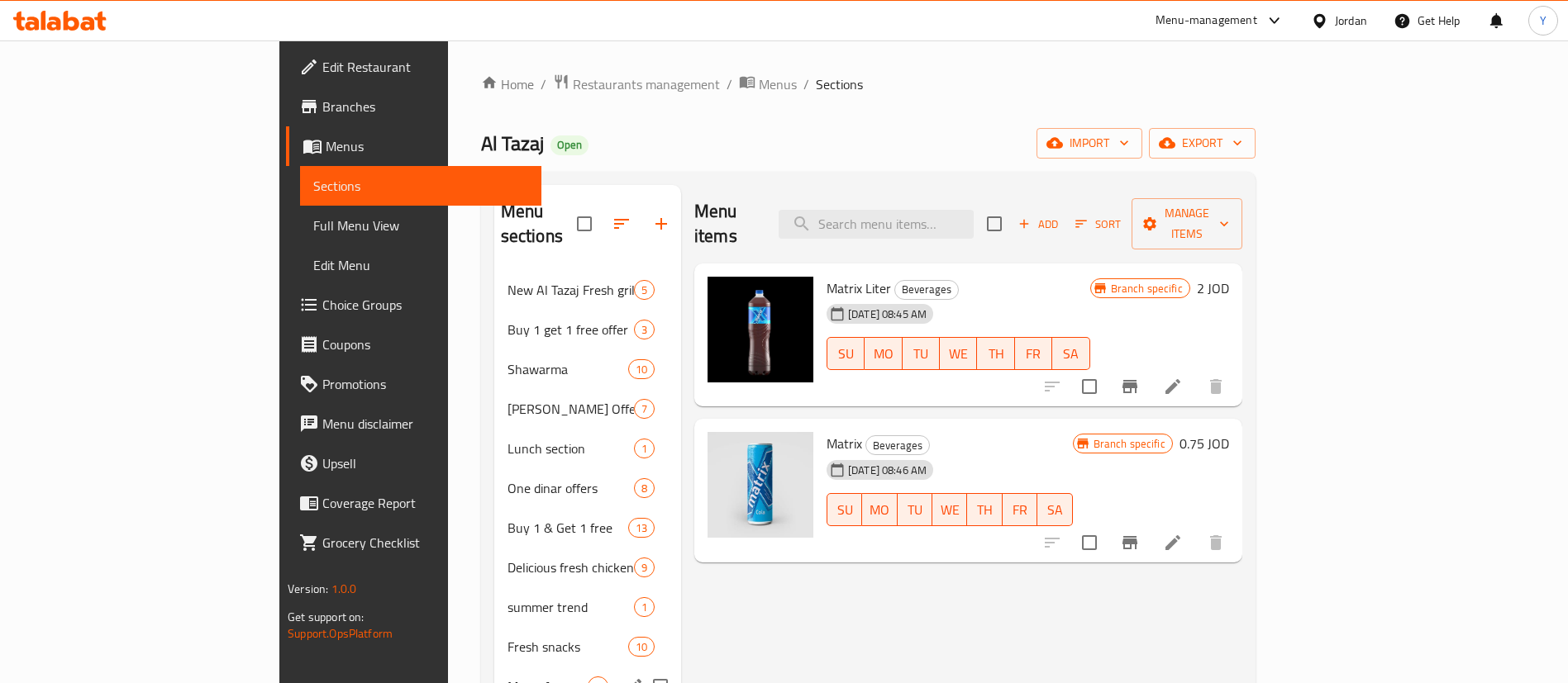
scroll to position [606, 0]
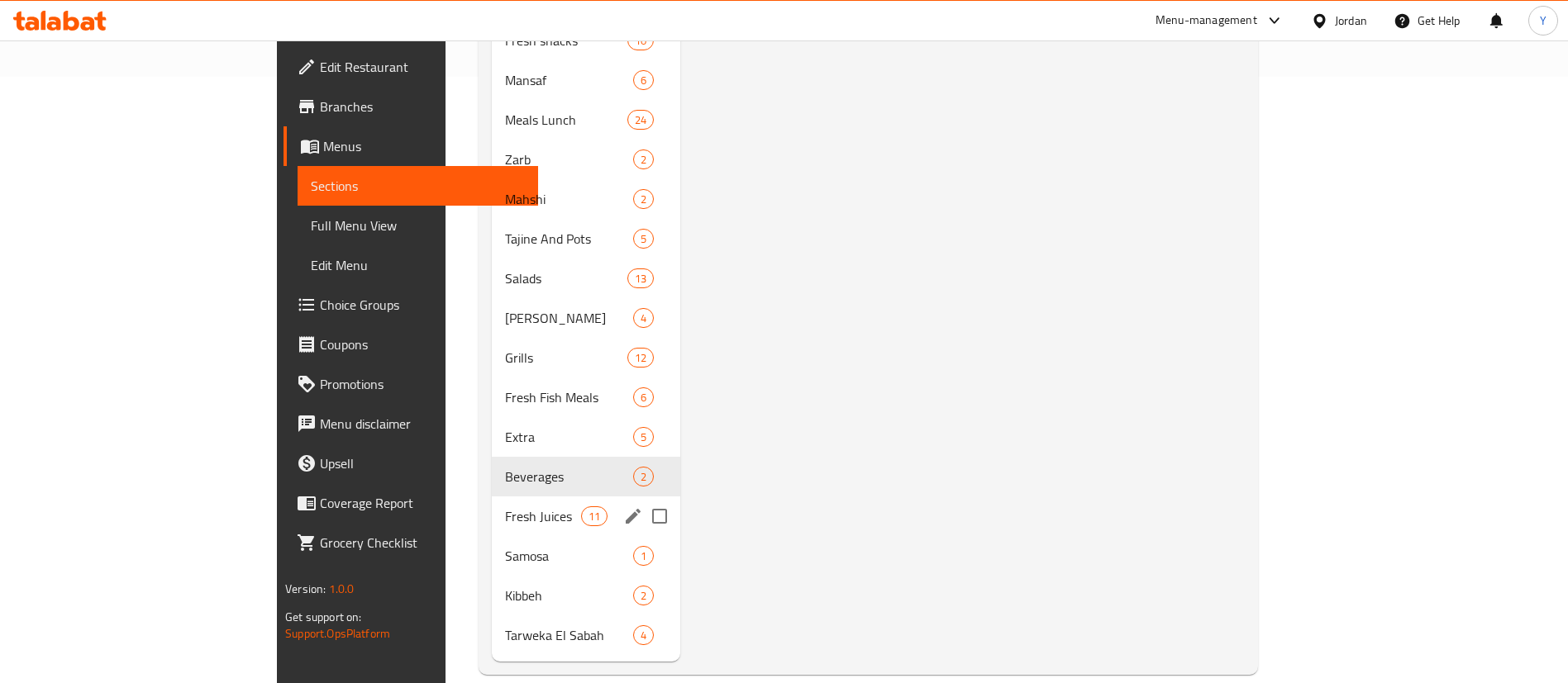
click at [505, 506] on span "Fresh Juices" at bounding box center [542, 516] width 75 height 20
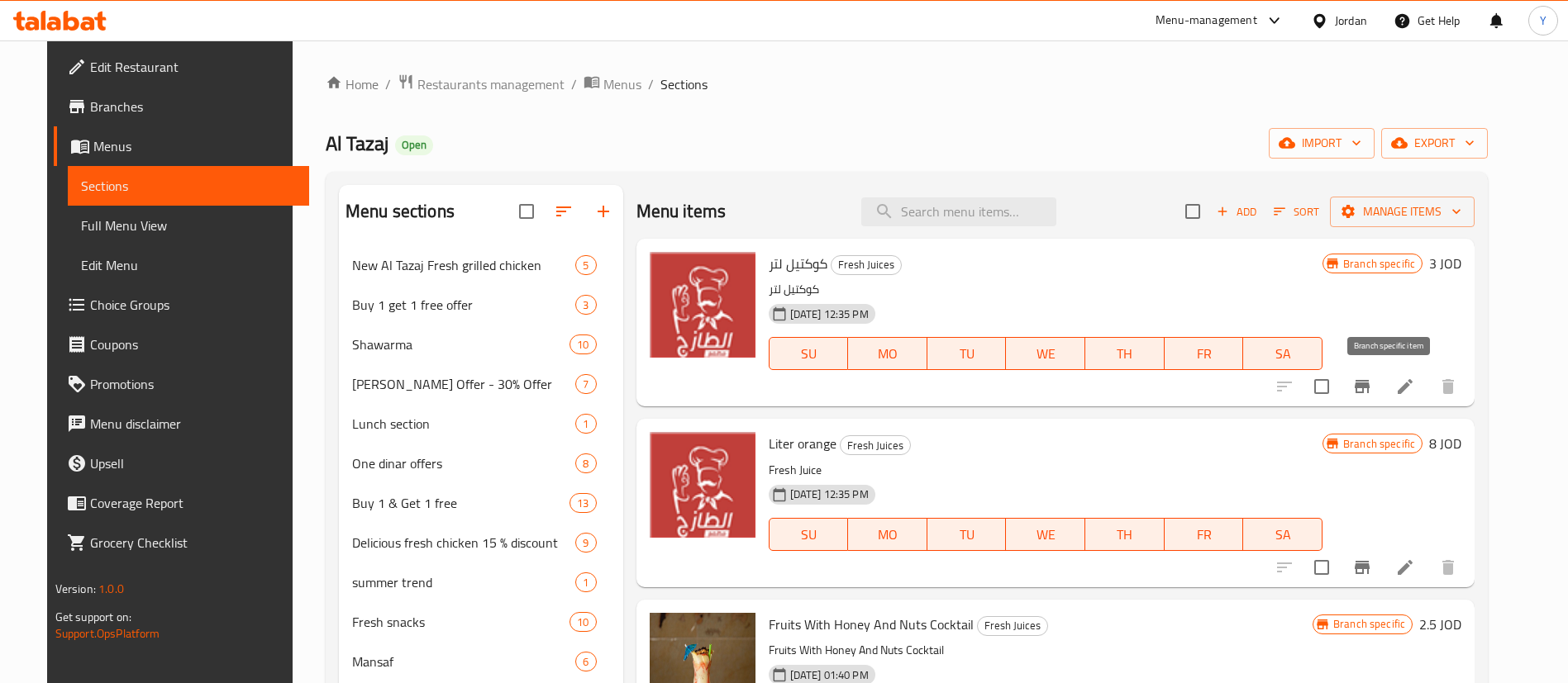
click at [1382, 382] on button "Branch-specific-item" at bounding box center [1362, 387] width 40 height 40
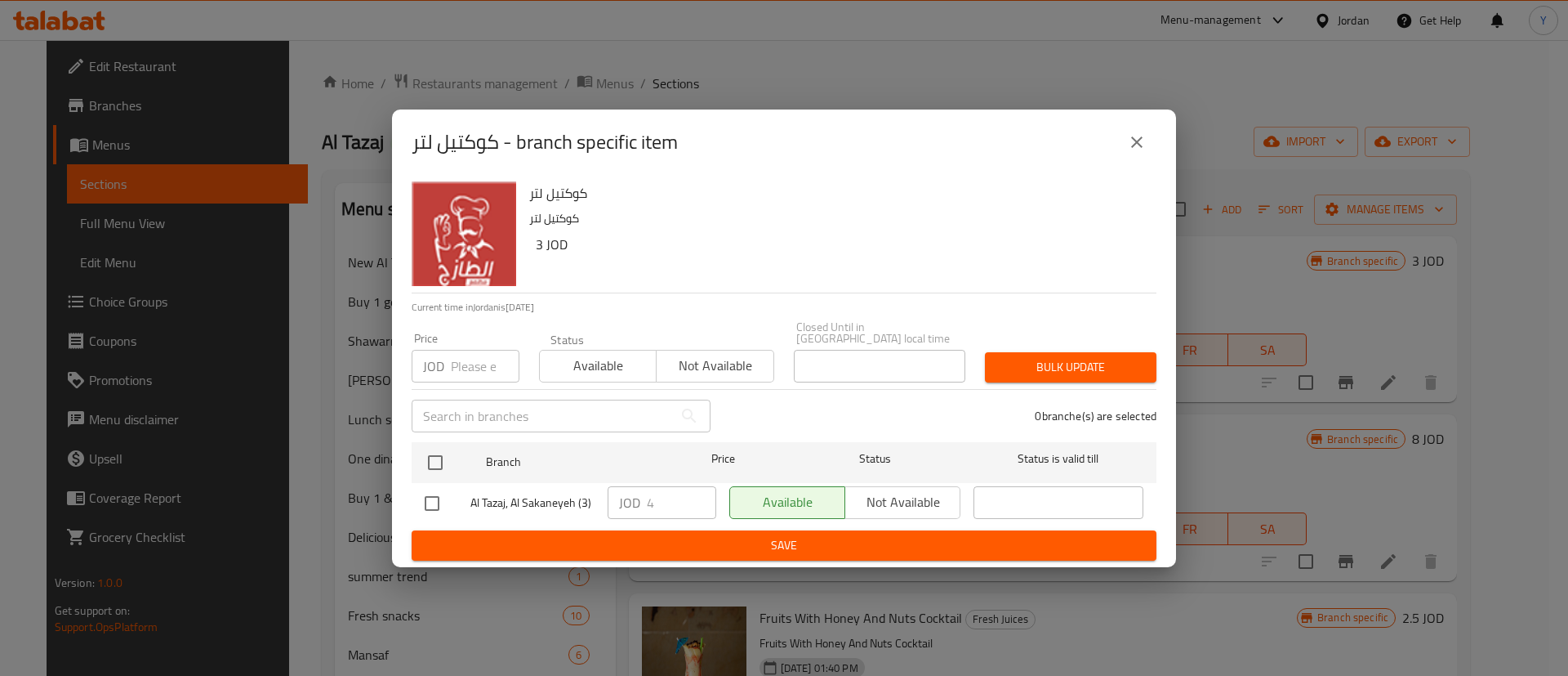
click at [1132, 142] on icon "close" at bounding box center [1137, 142] width 20 height 20
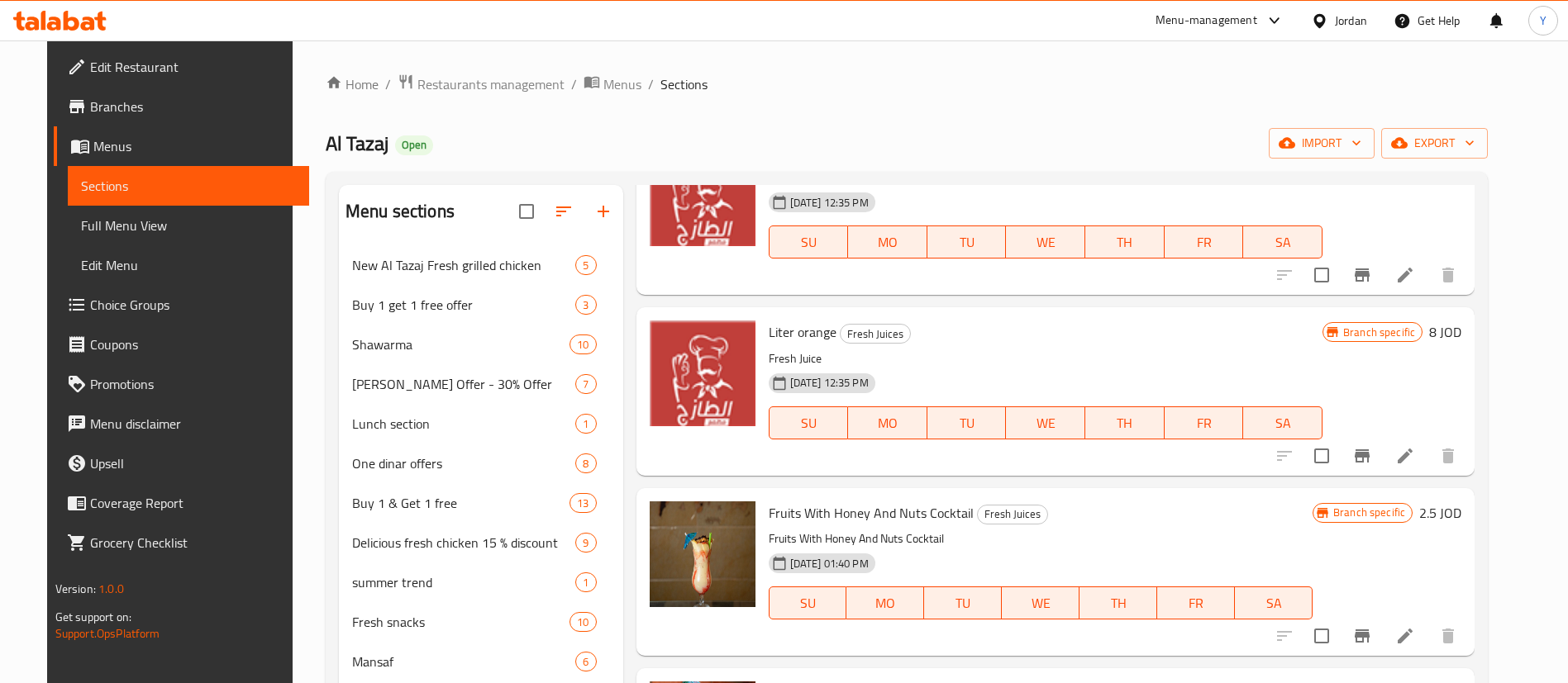
scroll to position [248, 0]
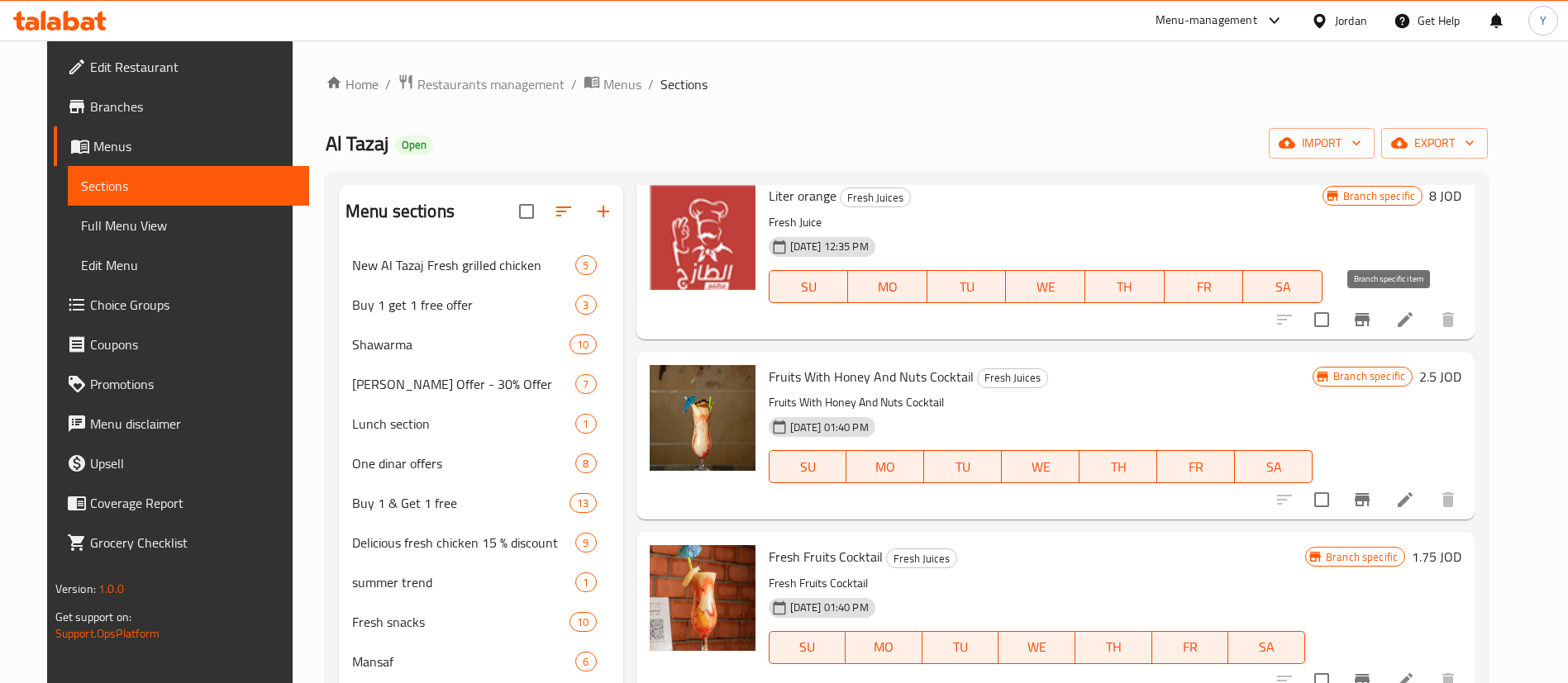
click at [1382, 329] on button "Branch-specific-item" at bounding box center [1362, 320] width 40 height 40
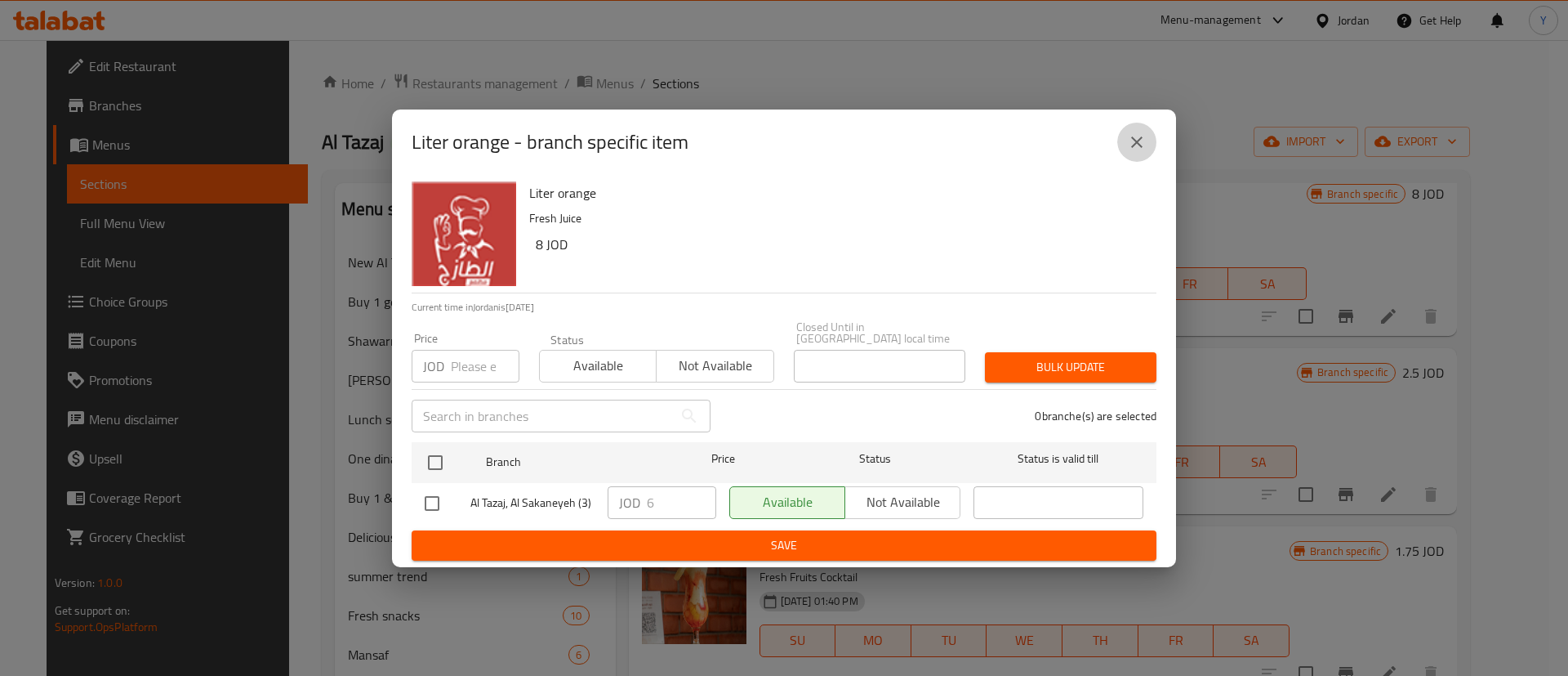
drag, startPoint x: 1118, startPoint y: 143, endPoint x: 1327, endPoint y: 345, distance: 290.7
click at [1118, 143] on button "close" at bounding box center [1138, 142] width 39 height 39
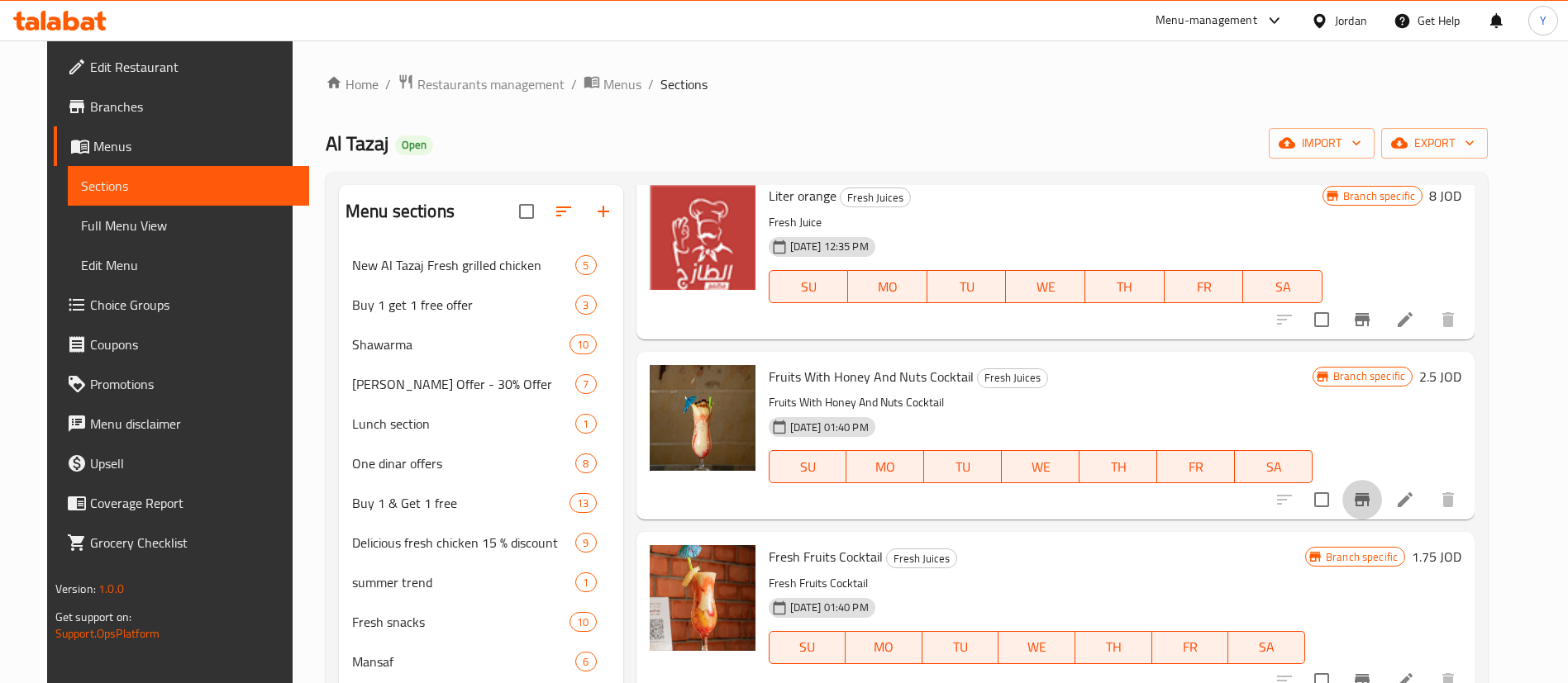
click at [1372, 492] on icon "Branch-specific-item" at bounding box center [1362, 499] width 20 height 20
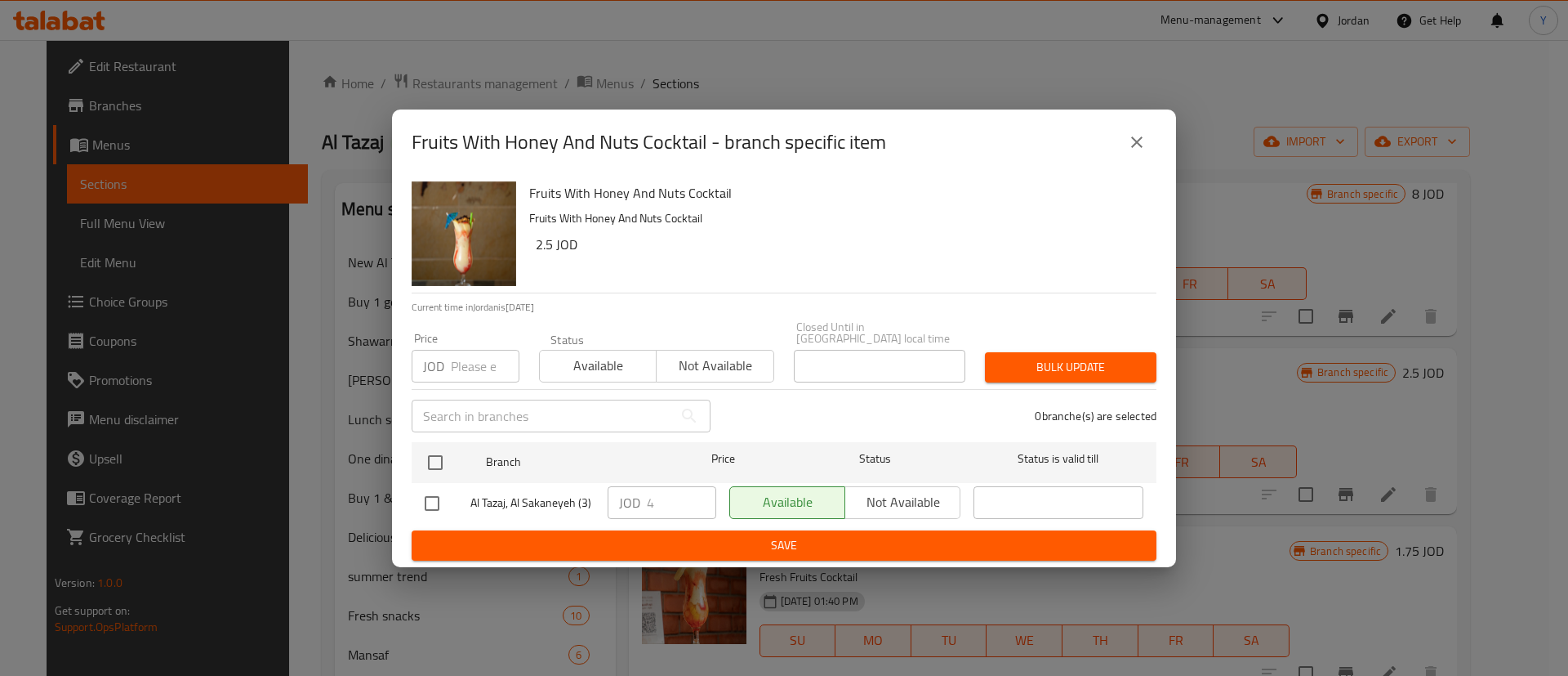
click at [1134, 148] on icon "close" at bounding box center [1137, 142] width 20 height 20
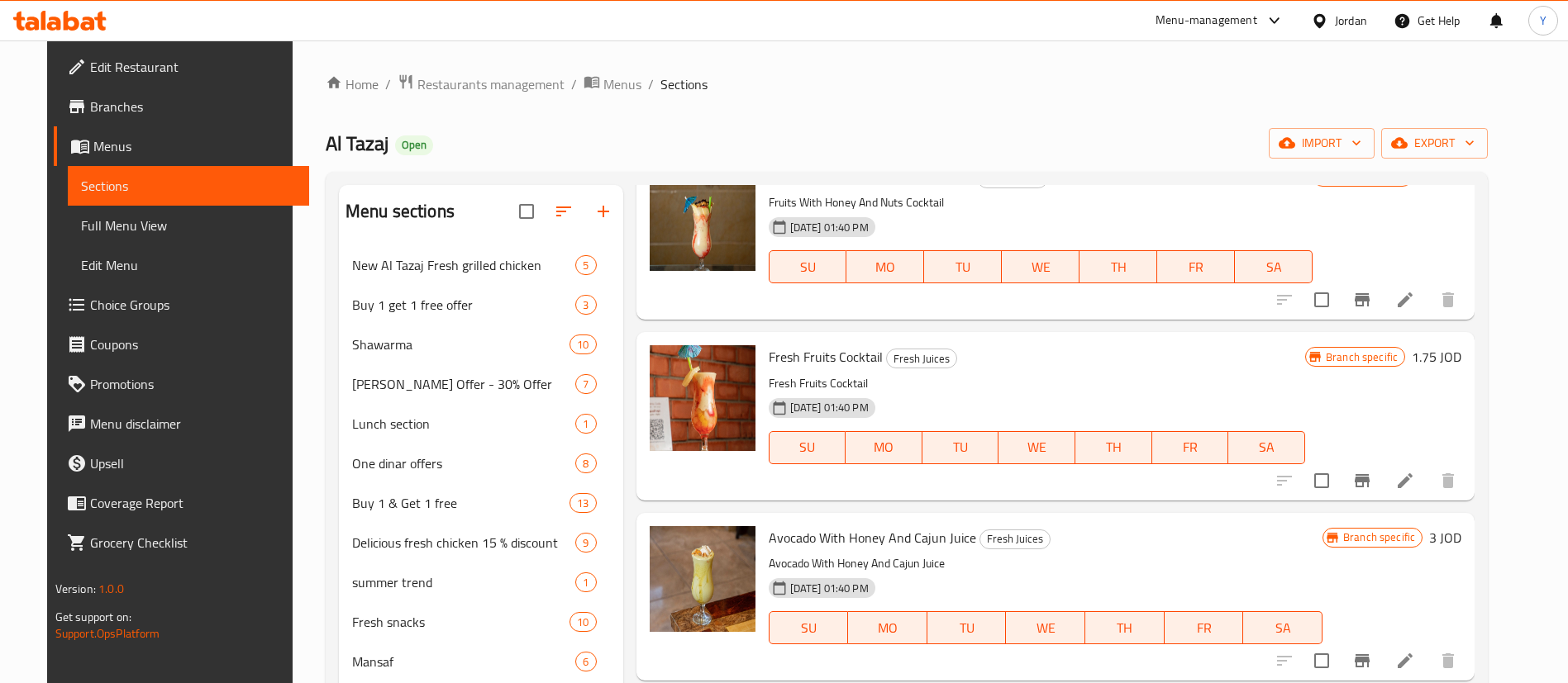
scroll to position [496, 0]
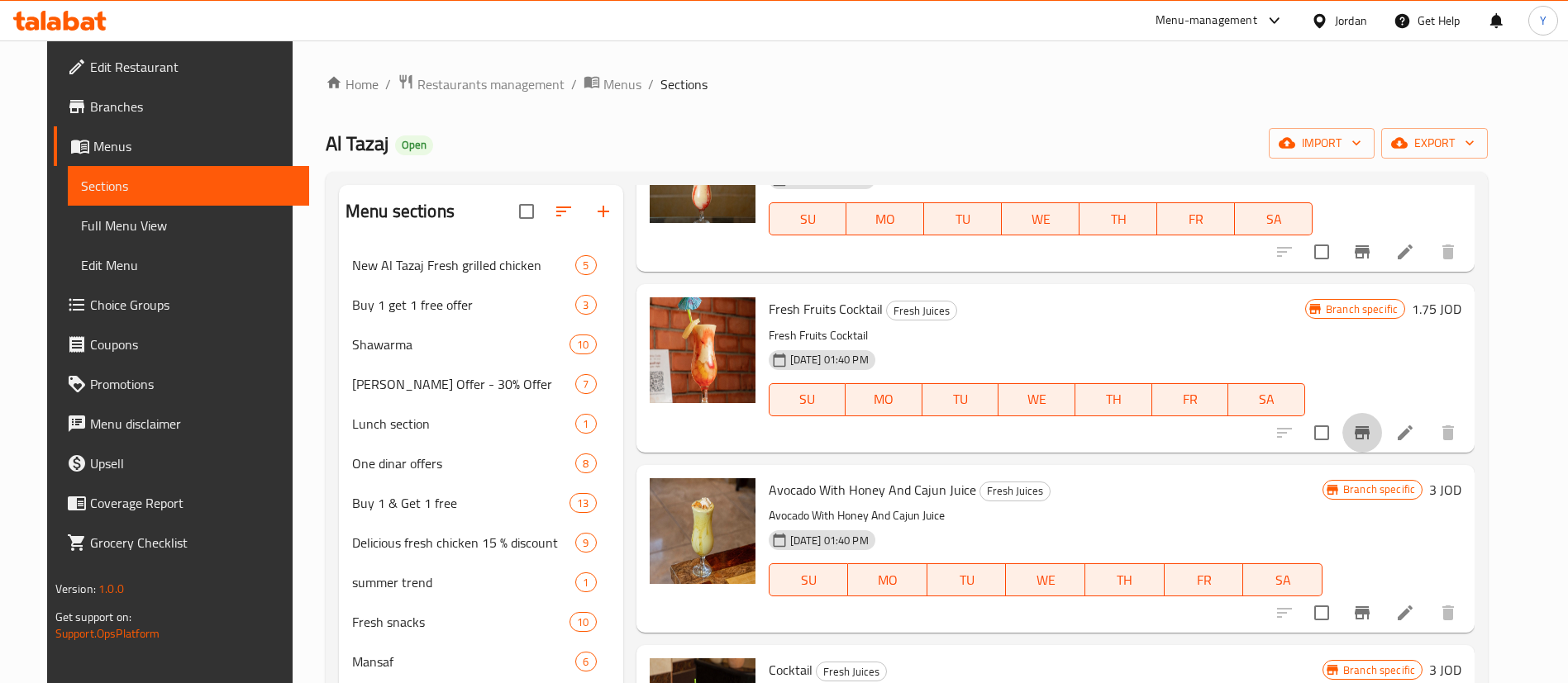
click at [1374, 429] on button "Branch-specific-item" at bounding box center [1362, 433] width 40 height 40
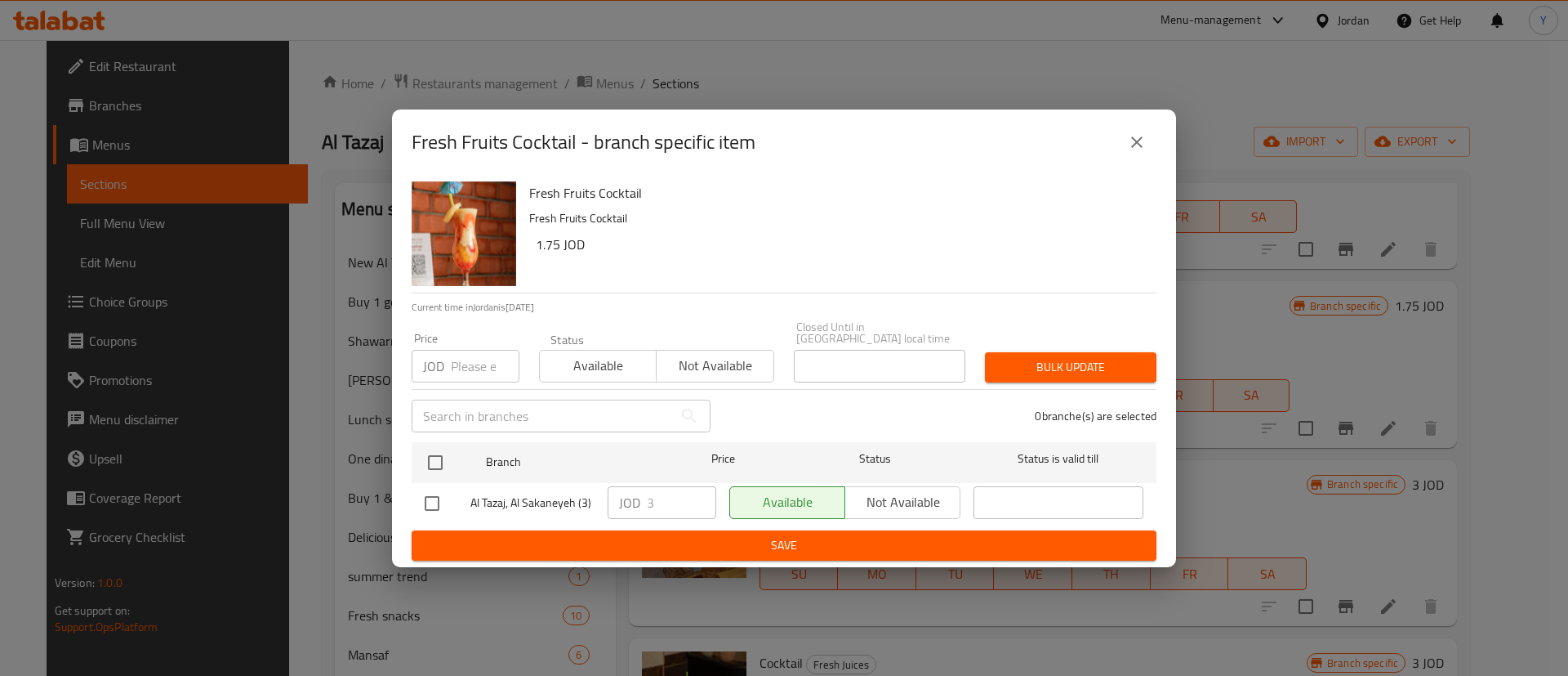
click at [1139, 148] on icon "close" at bounding box center [1137, 142] width 11 height 11
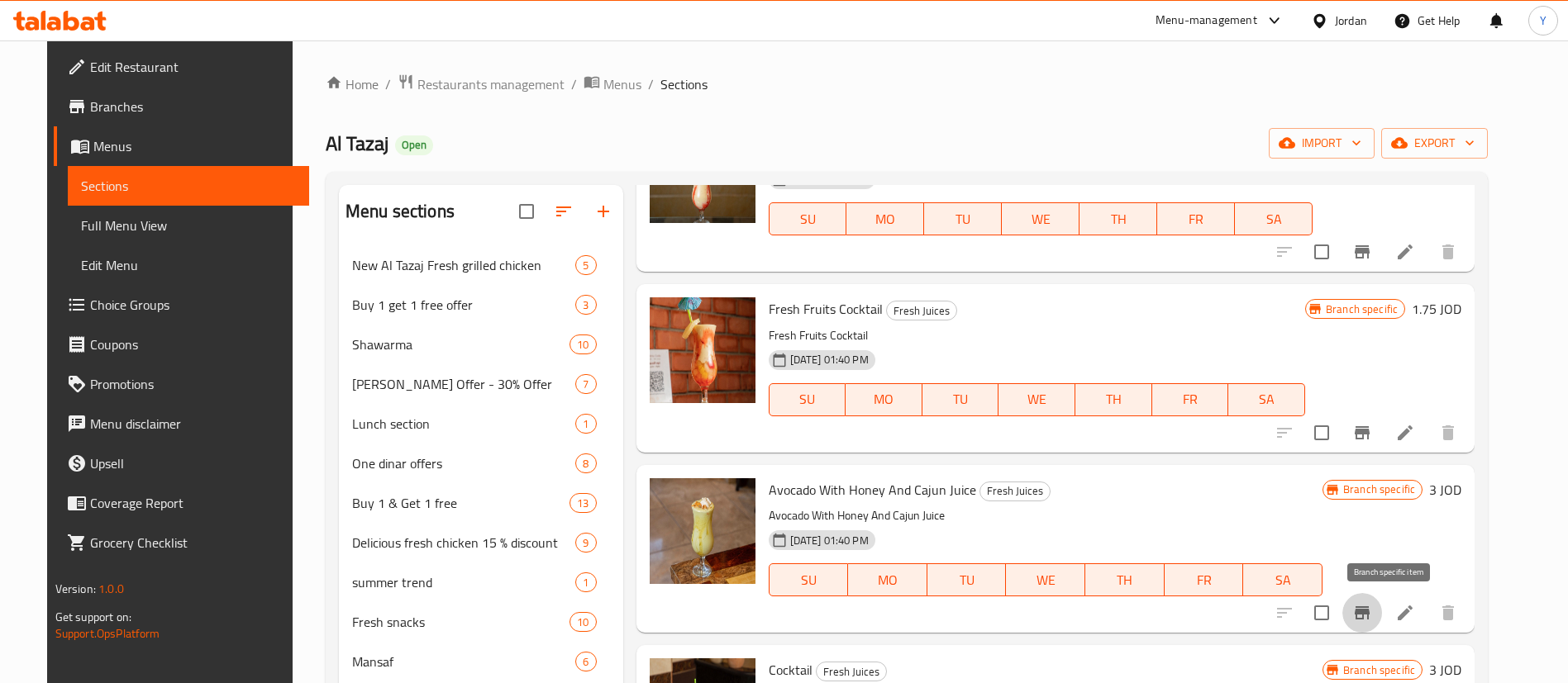
click at [1369, 613] on icon "Branch-specific-item" at bounding box center [1362, 612] width 15 height 13
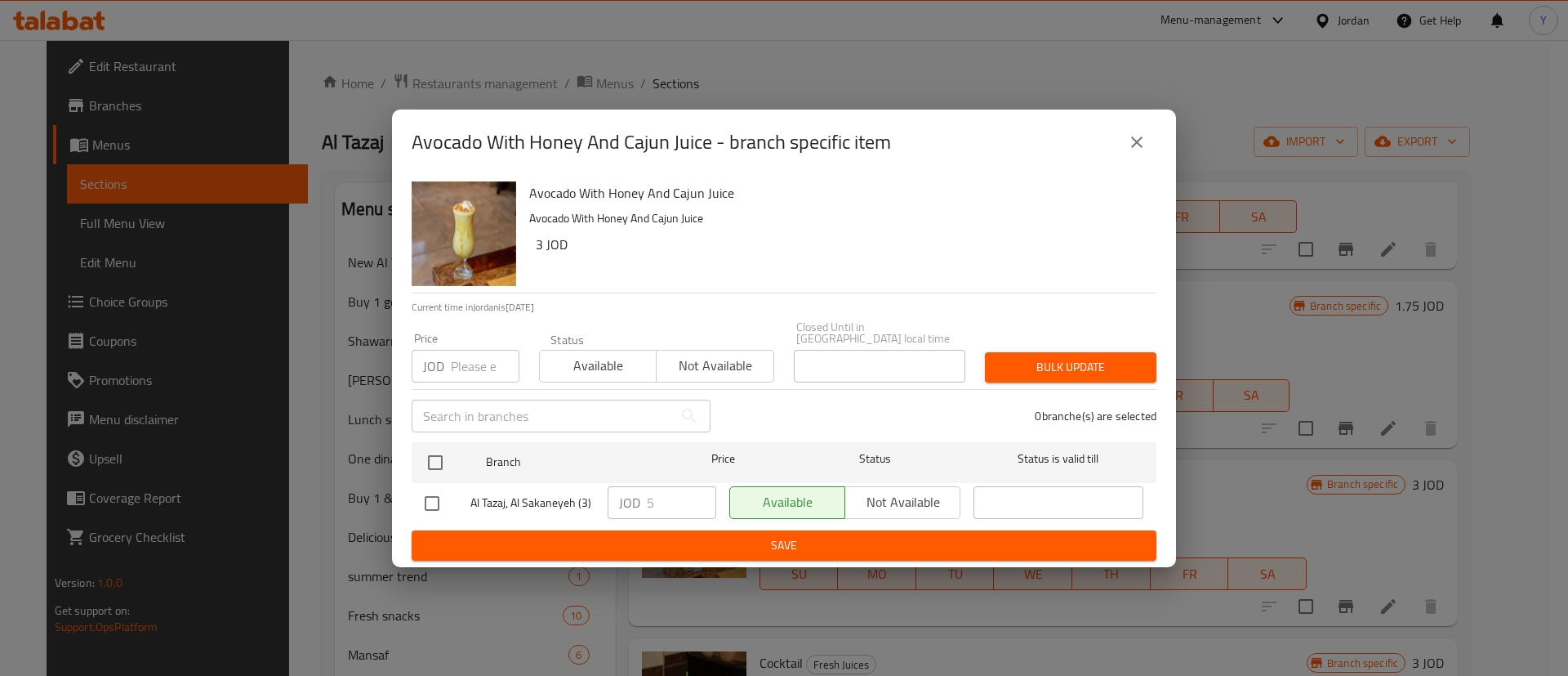
click at [1153, 155] on button "close" at bounding box center [1138, 142] width 39 height 39
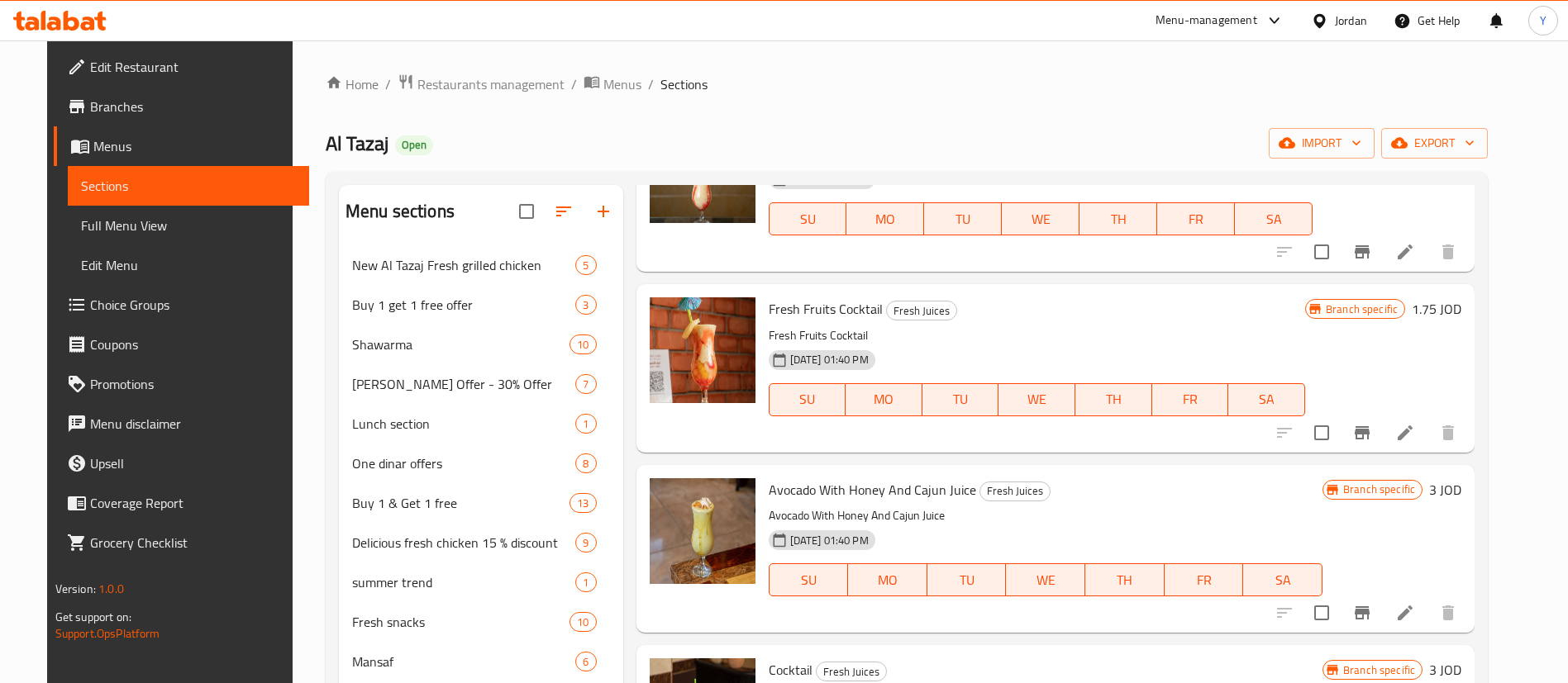
scroll to position [744, 0]
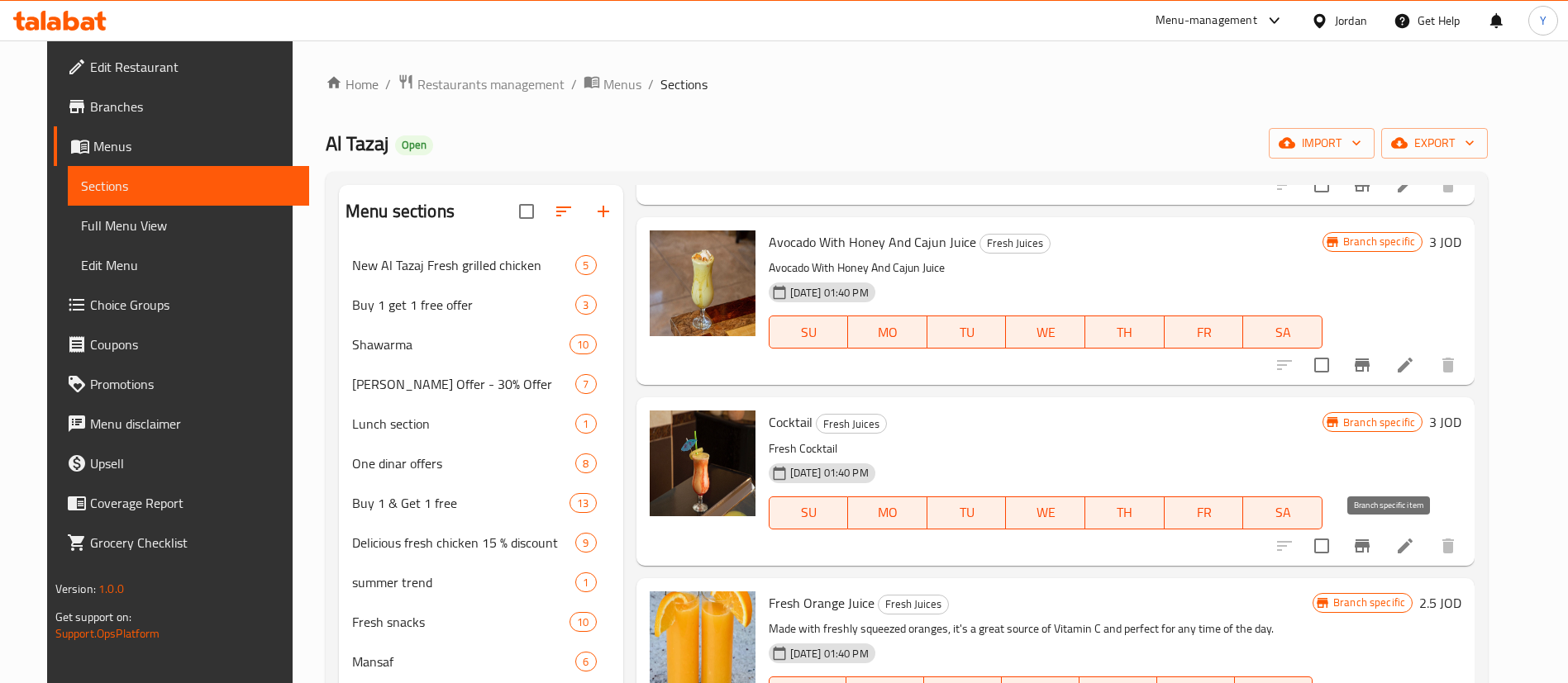
click at [1372, 545] on icon "Branch-specific-item" at bounding box center [1362, 545] width 20 height 20
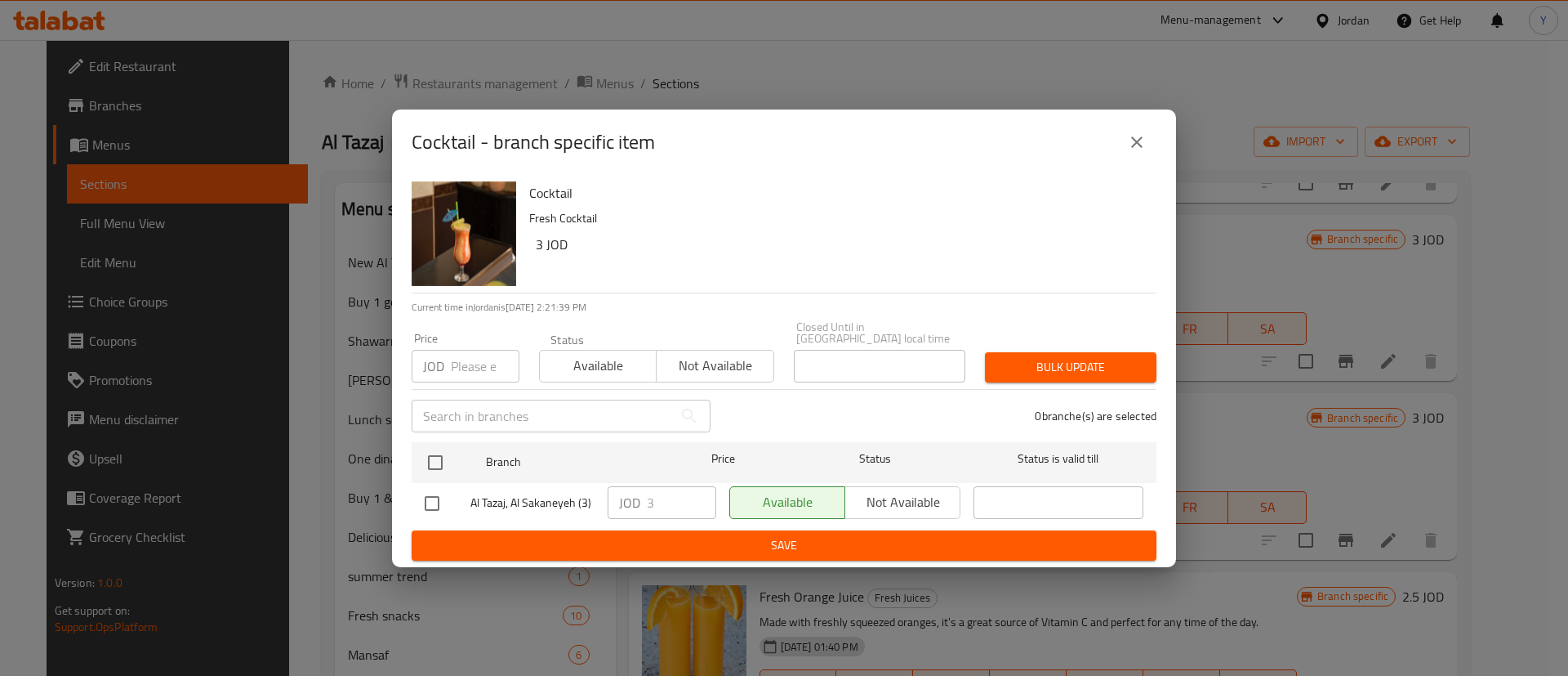
click at [1144, 151] on icon "close" at bounding box center [1137, 142] width 20 height 20
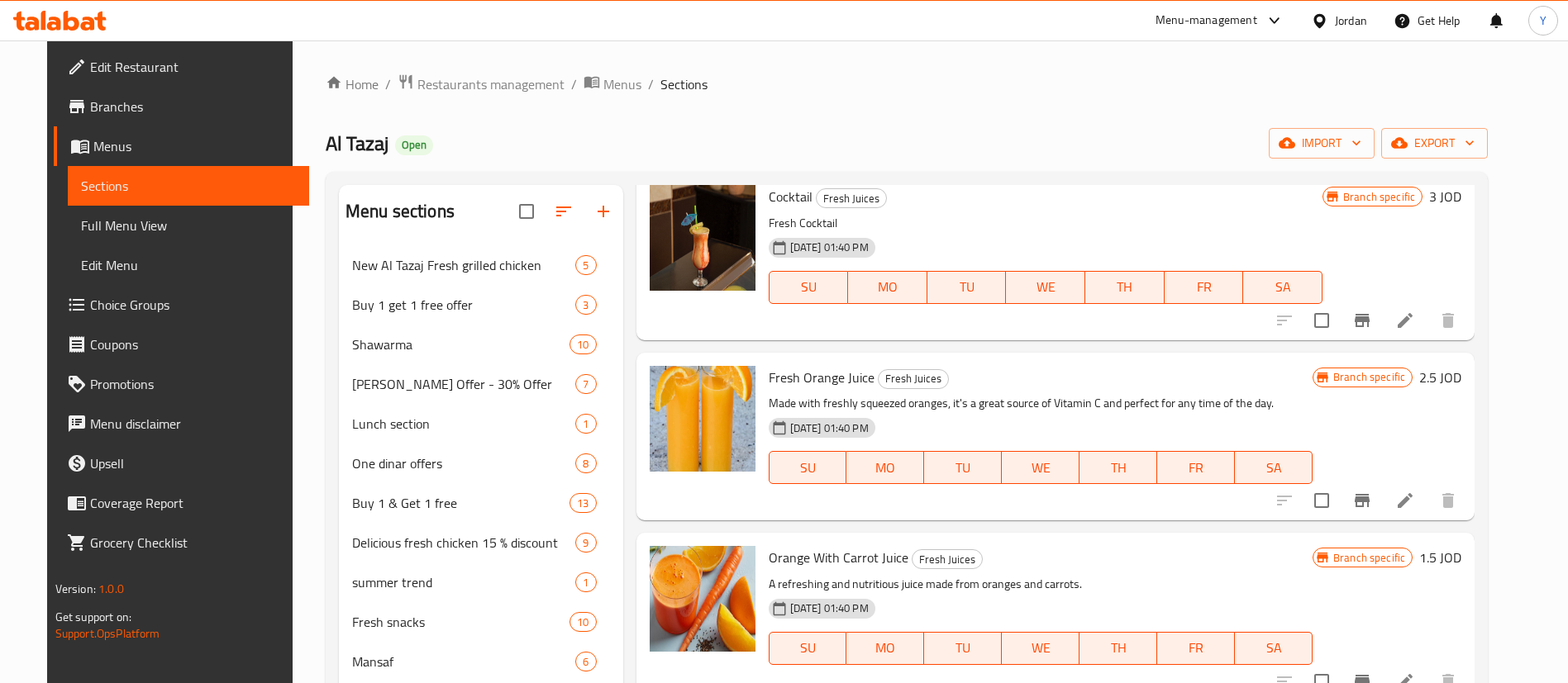
scroll to position [989, 0]
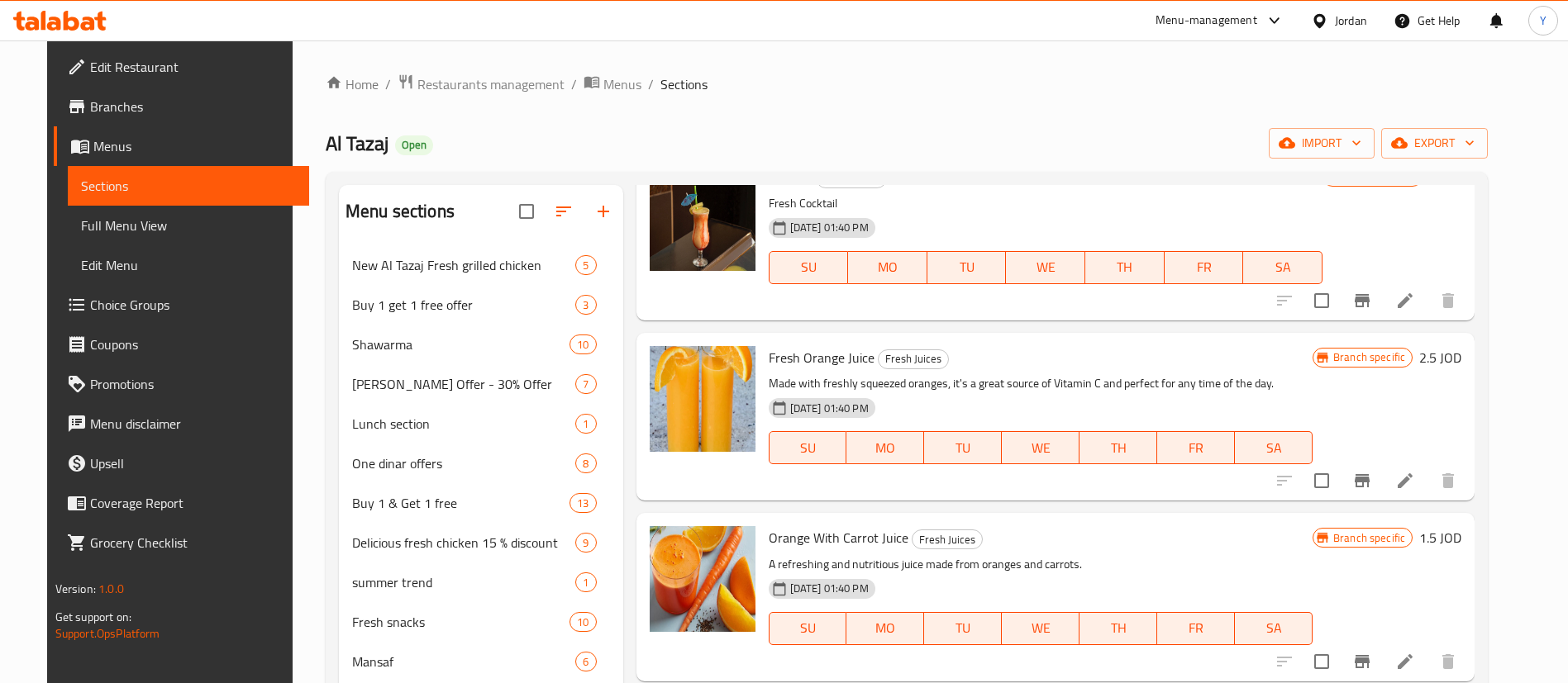
click at [1372, 482] on icon "Branch-specific-item" at bounding box center [1362, 480] width 20 height 20
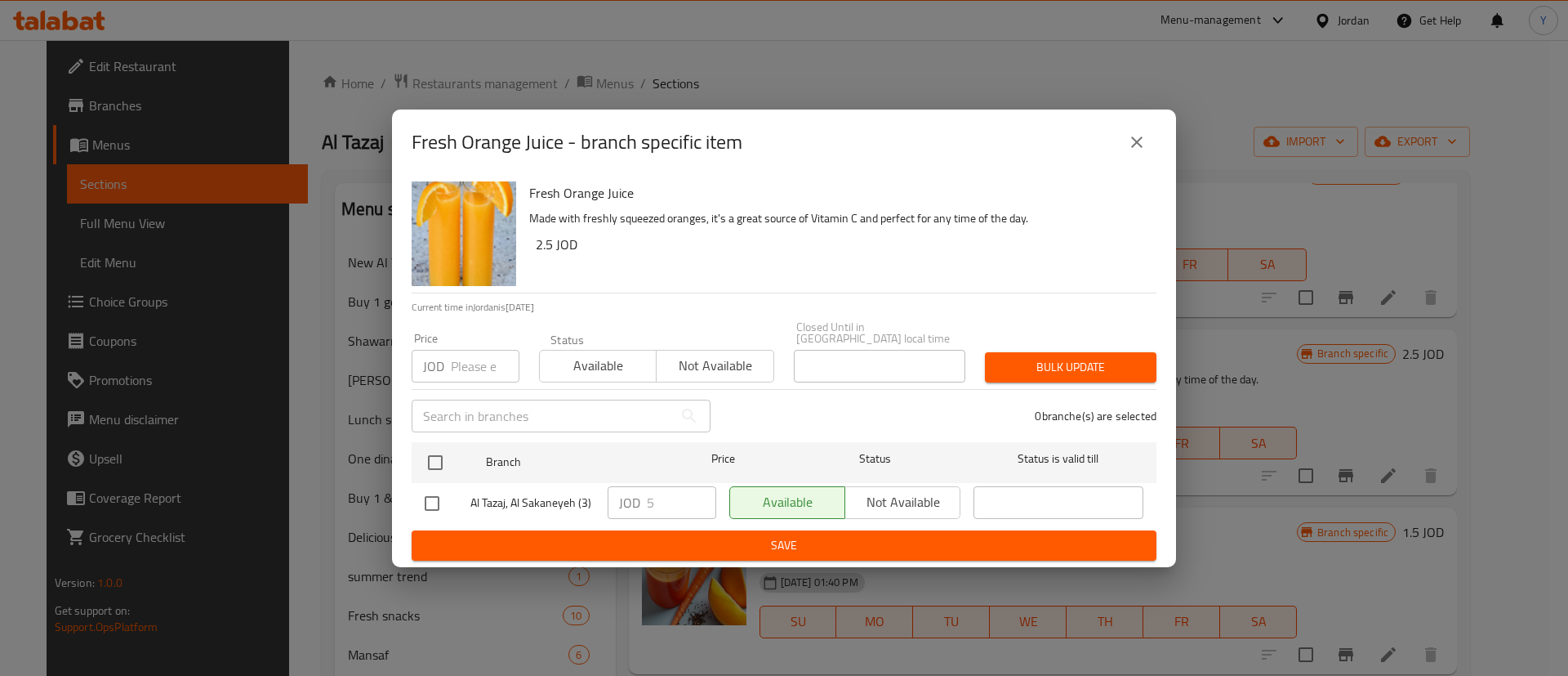
click at [1132, 145] on icon "close" at bounding box center [1137, 142] width 20 height 20
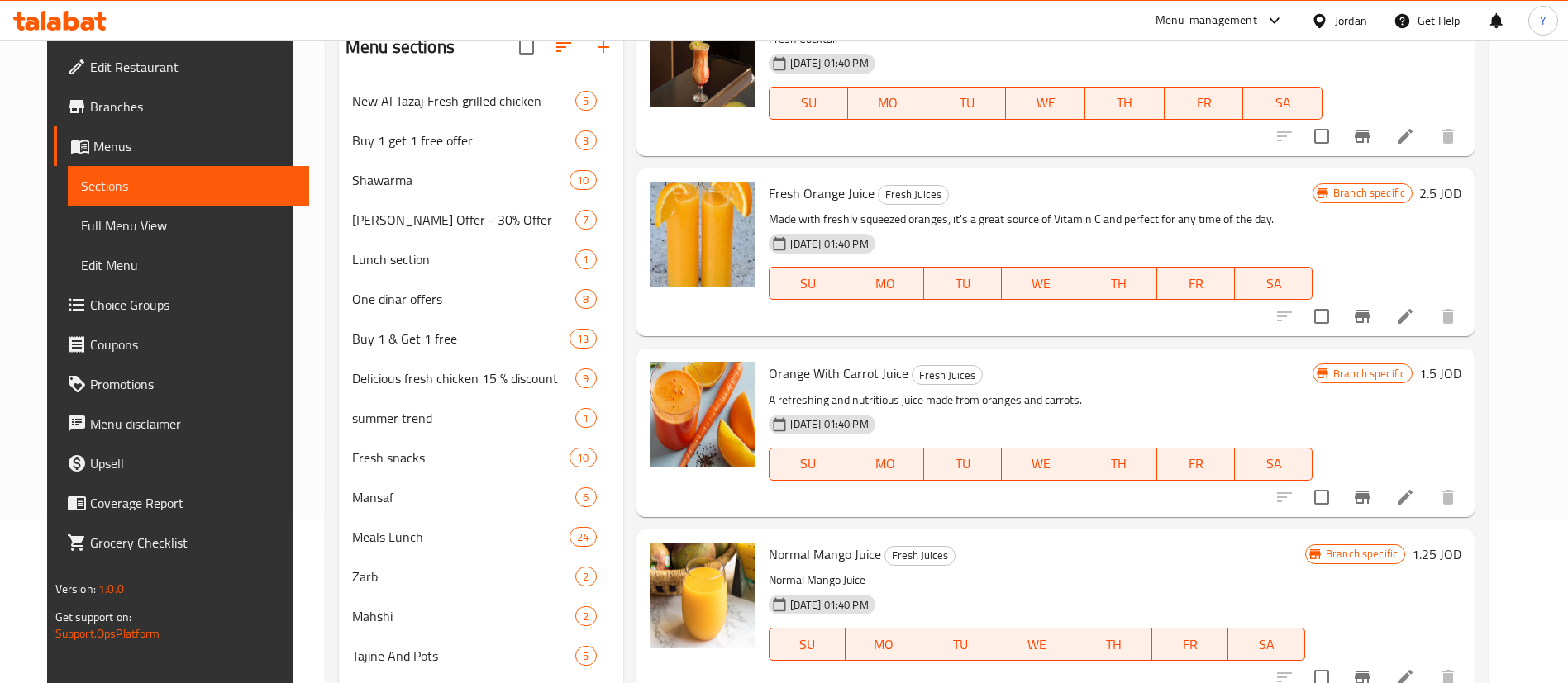
scroll to position [248, 0]
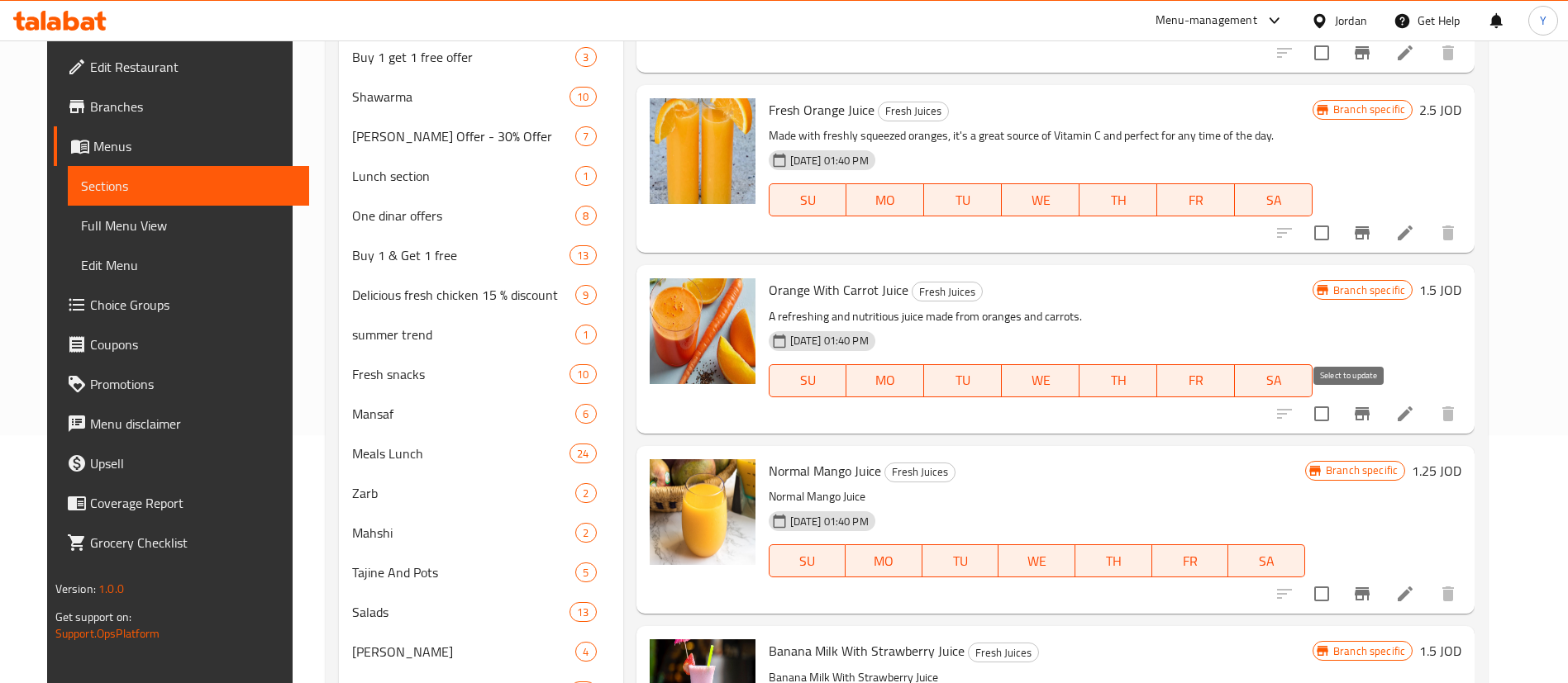
click at [1382, 405] on button "Branch-specific-item" at bounding box center [1362, 414] width 40 height 40
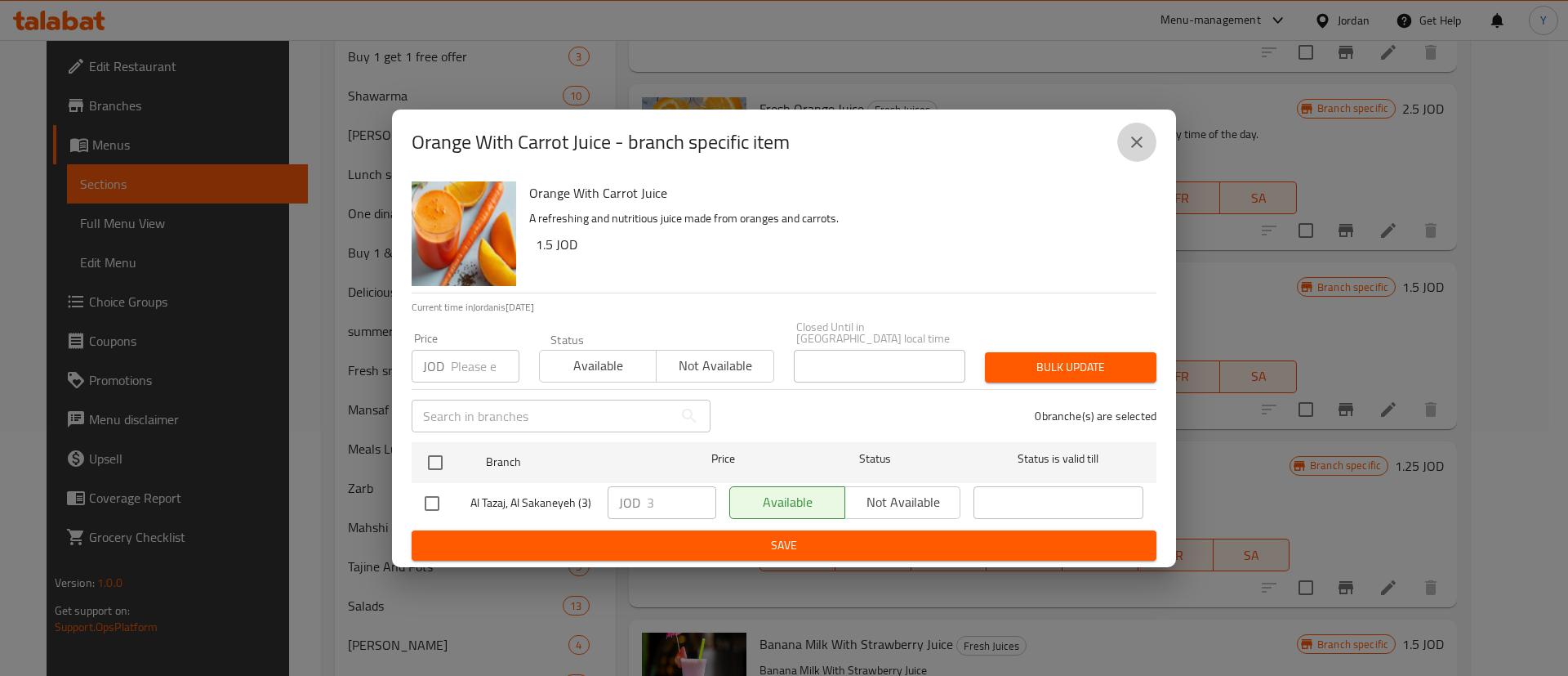
click at [1144, 152] on icon "close" at bounding box center [1137, 142] width 20 height 20
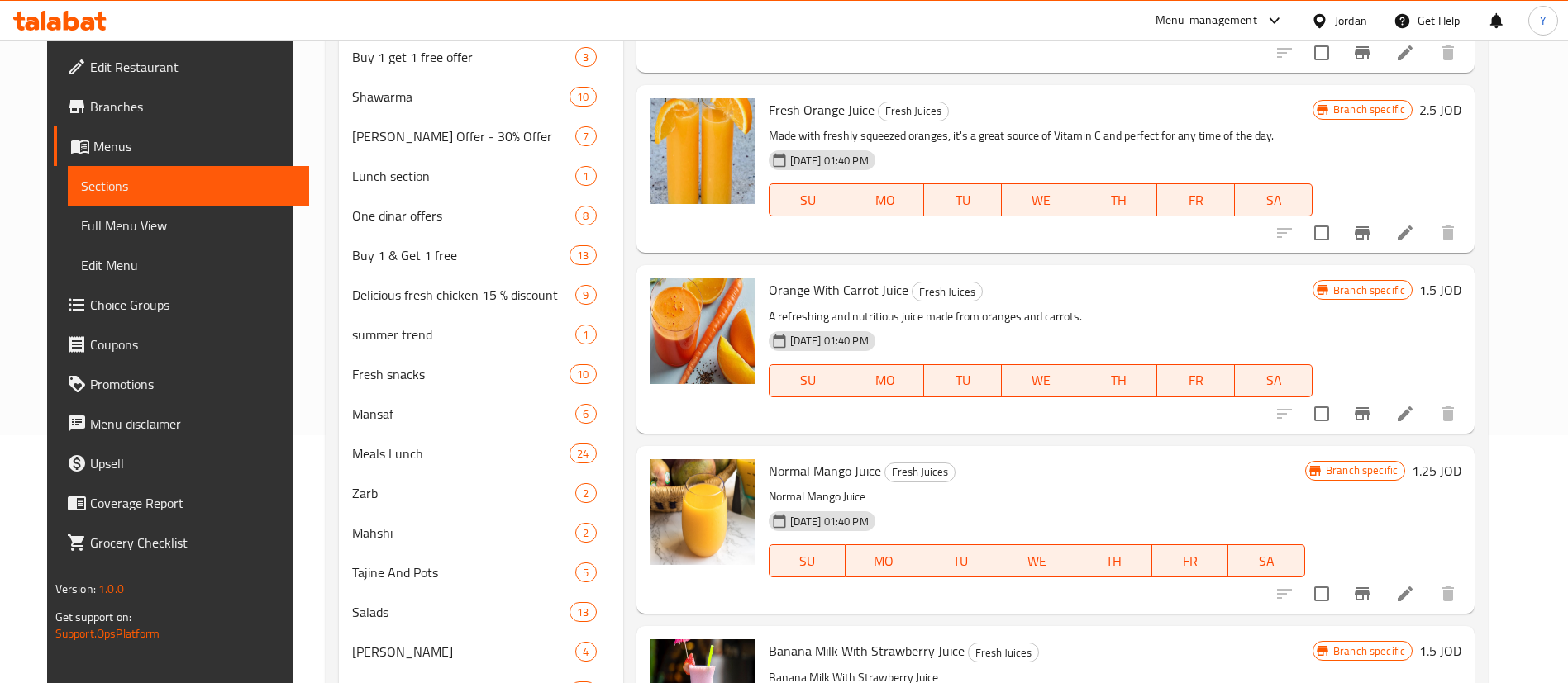
click at [1372, 595] on icon "Branch-specific-item" at bounding box center [1362, 594] width 20 height 20
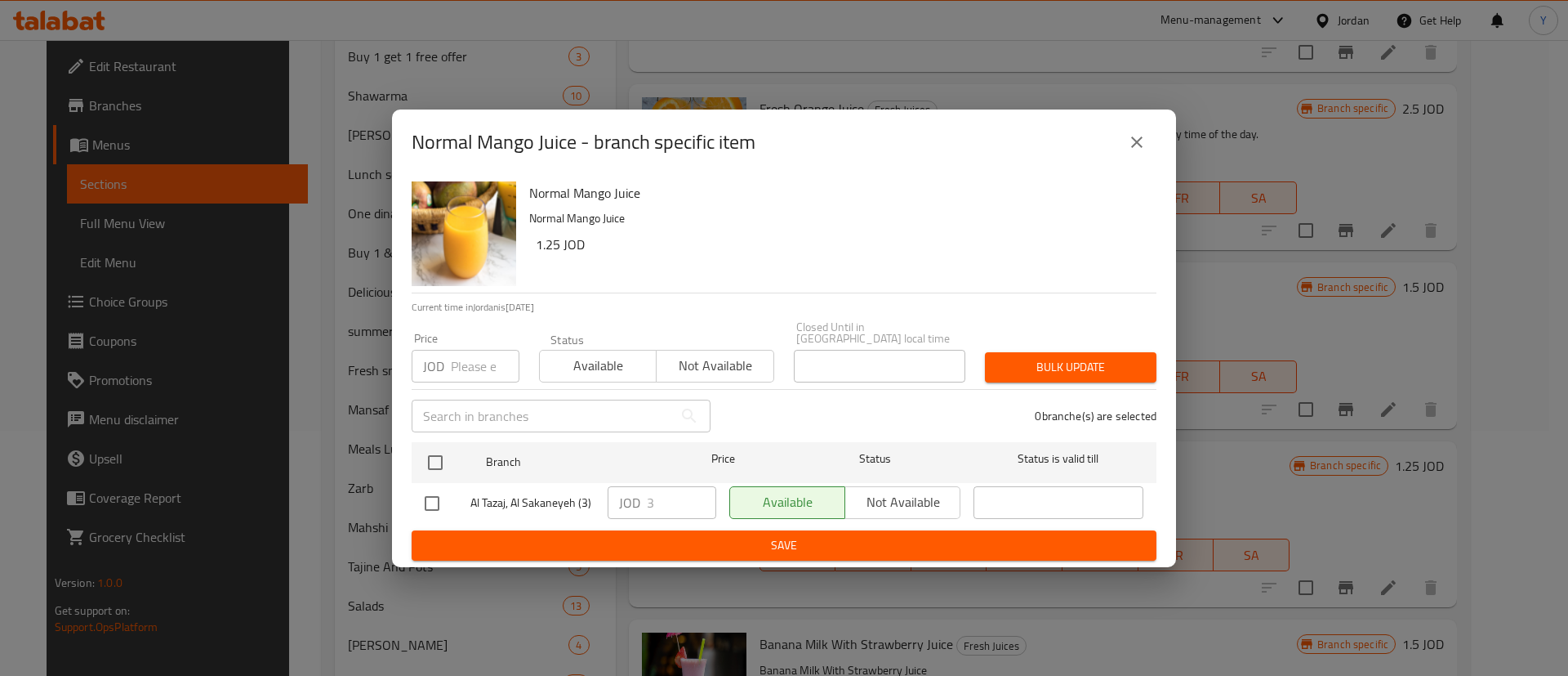
click at [1137, 152] on icon "close" at bounding box center [1137, 142] width 20 height 20
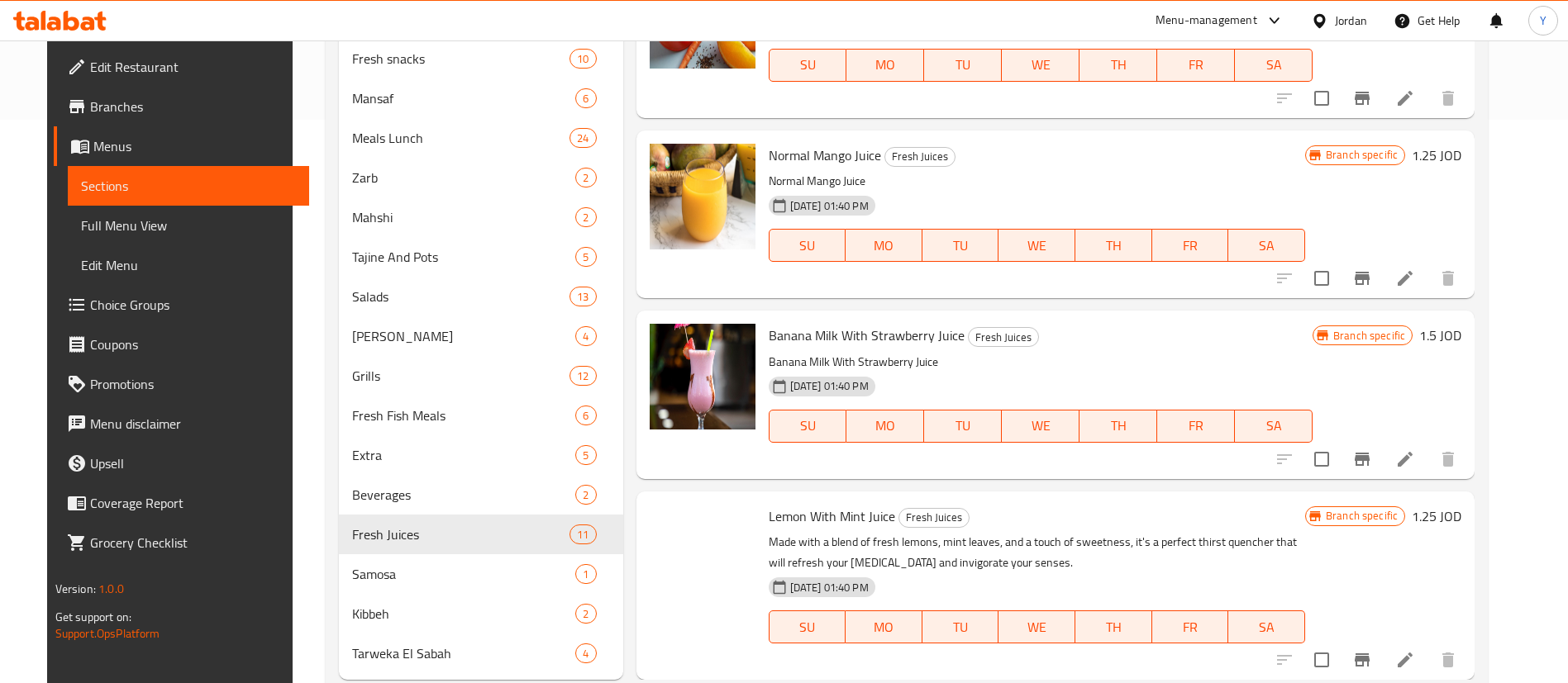
scroll to position [606, 0]
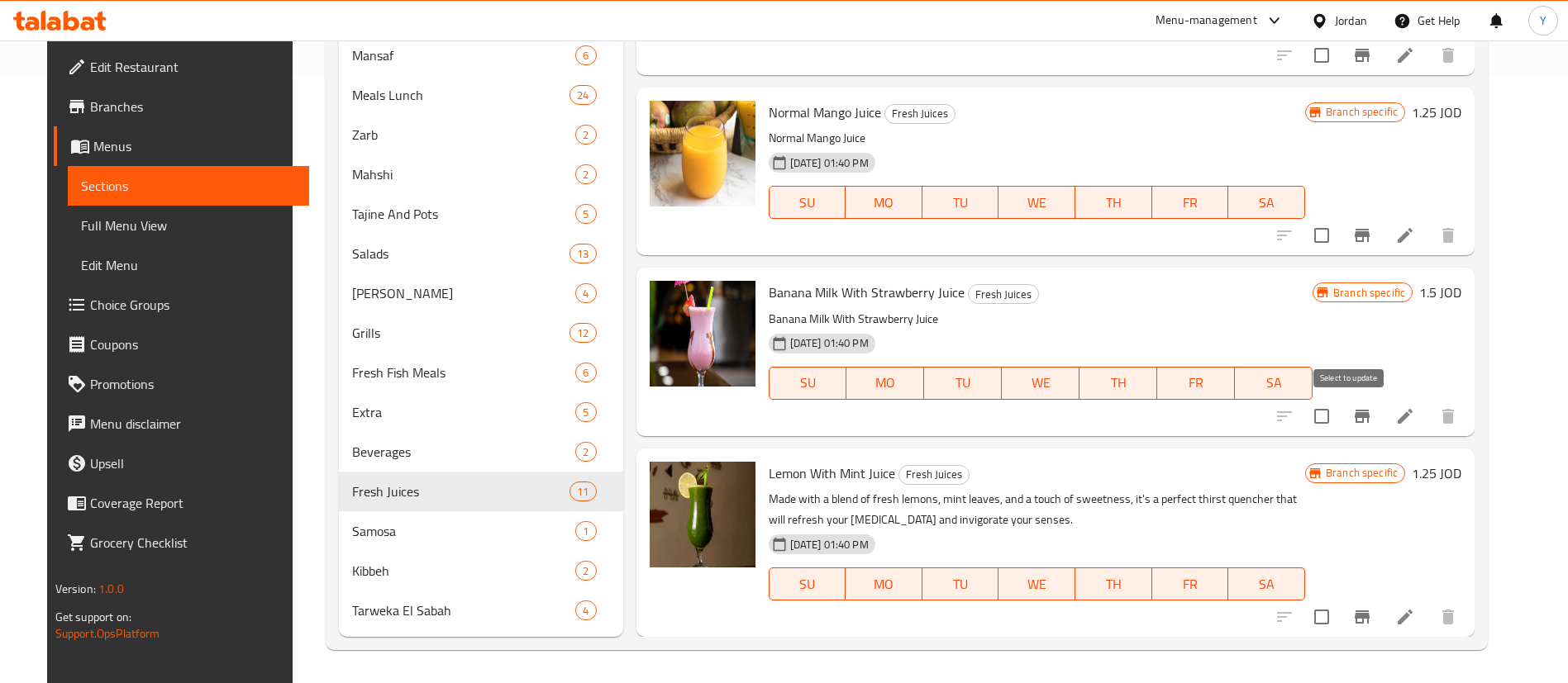
click at [1382, 426] on button "Branch-specific-item" at bounding box center [1362, 416] width 40 height 40
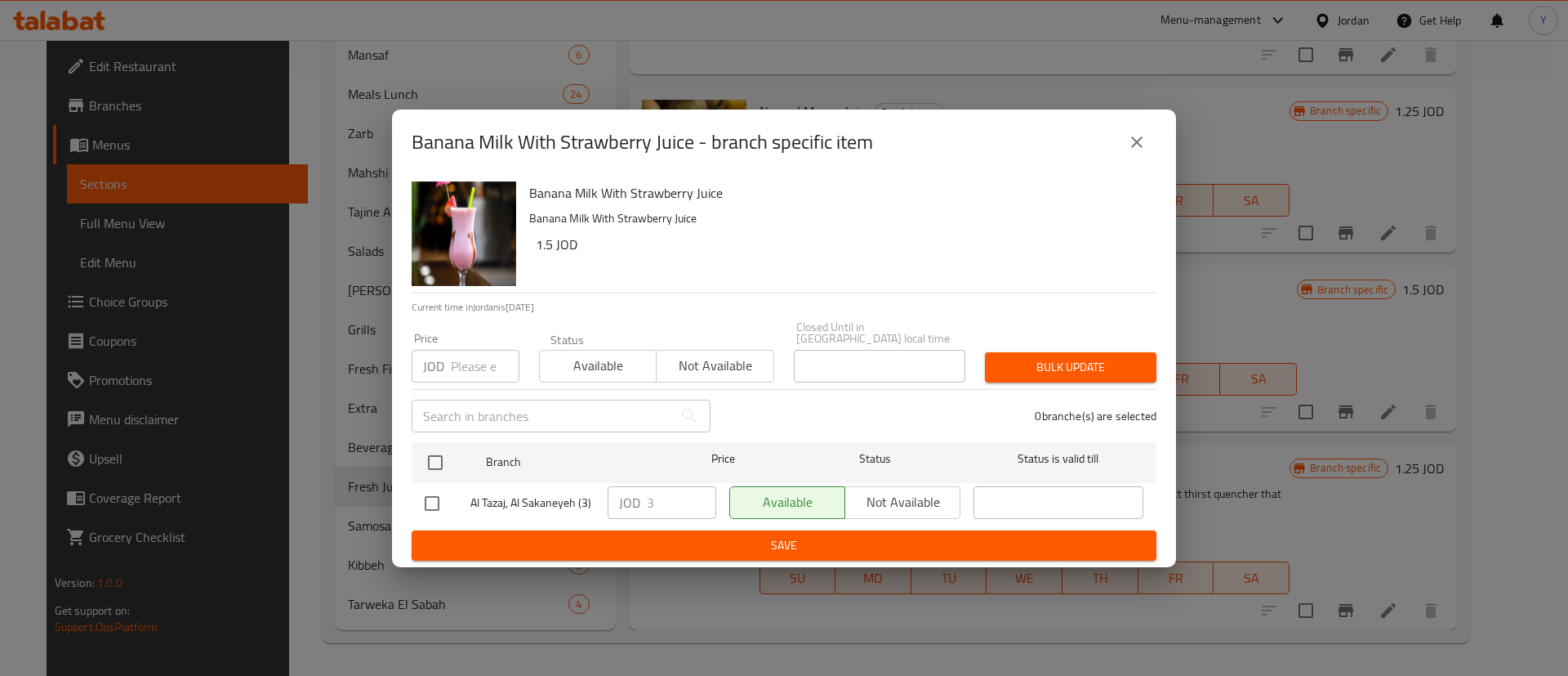
click at [1152, 152] on button "close" at bounding box center [1138, 142] width 39 height 39
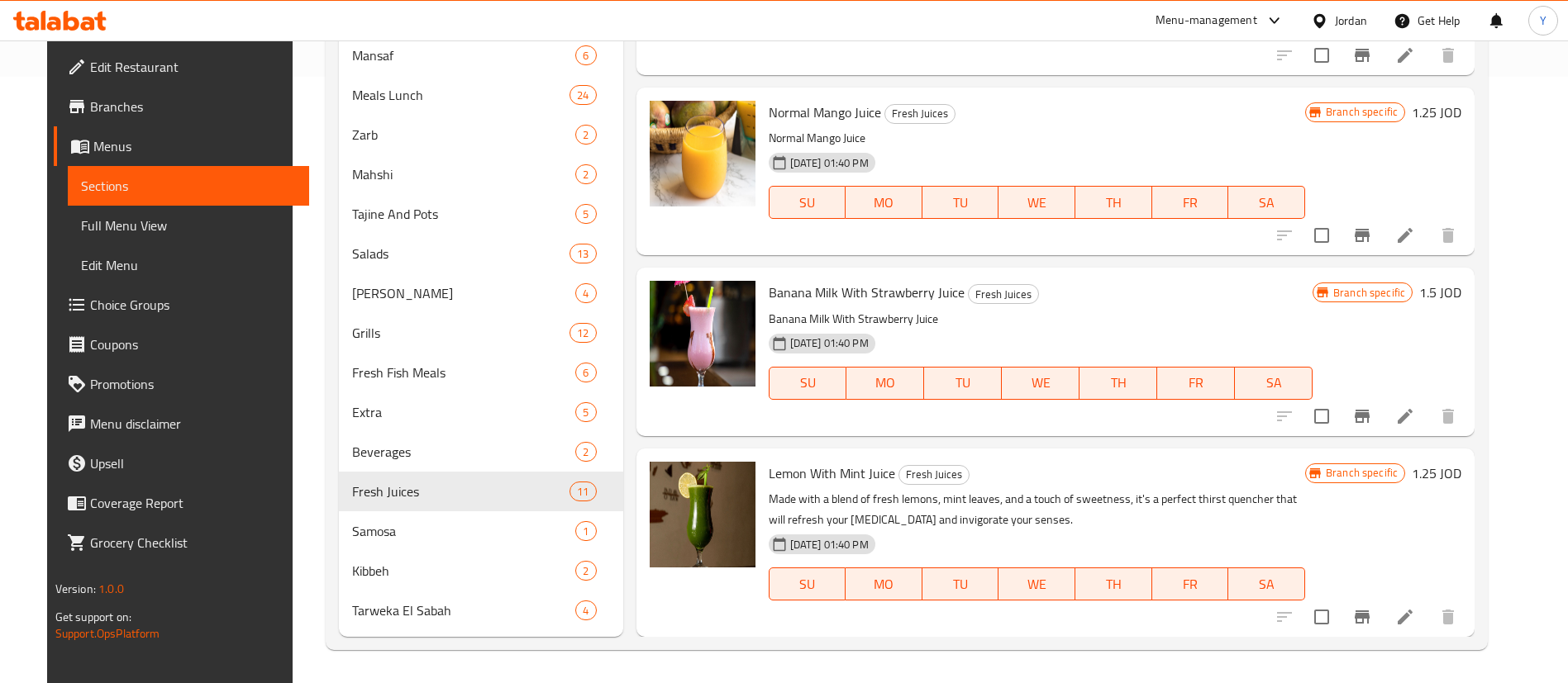
click at [1369, 618] on icon "Branch-specific-item" at bounding box center [1362, 616] width 15 height 13
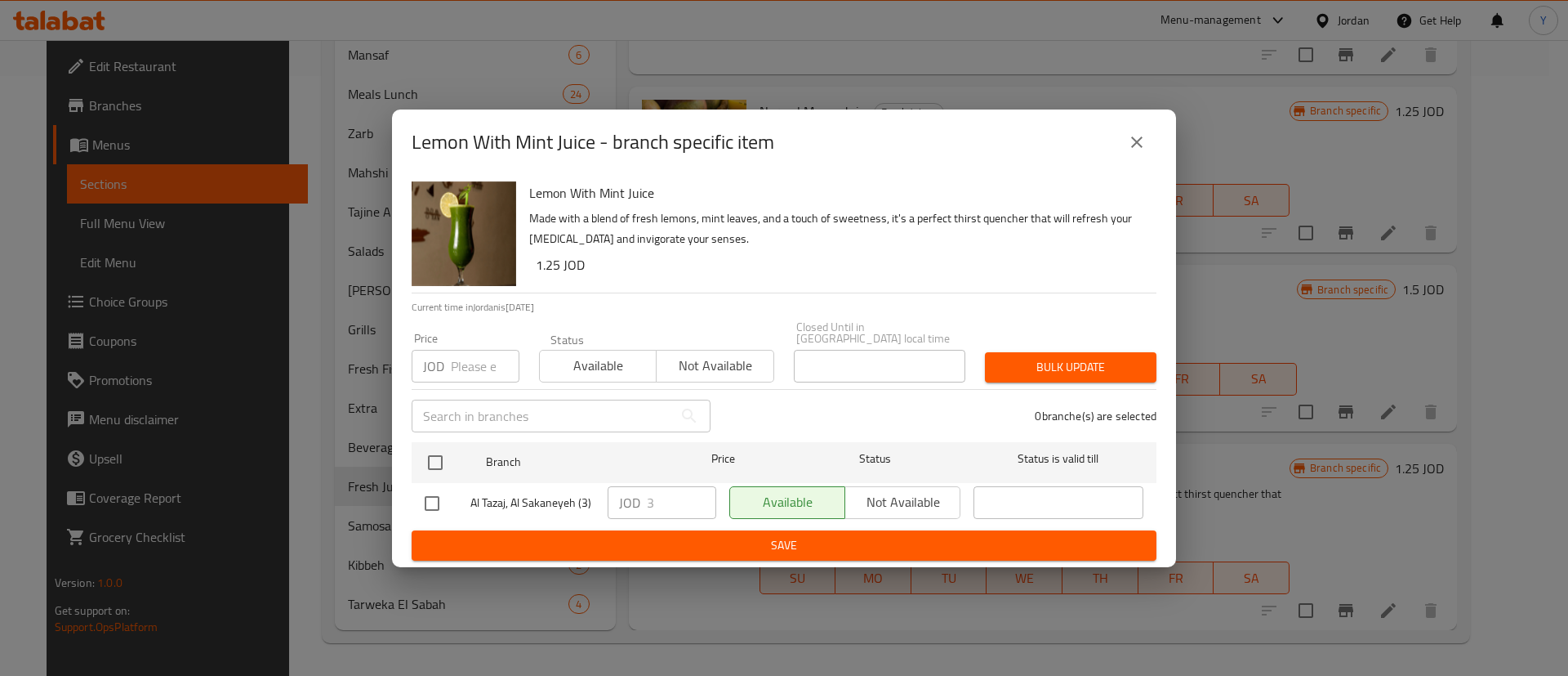
click at [1120, 154] on button "close" at bounding box center [1138, 142] width 39 height 39
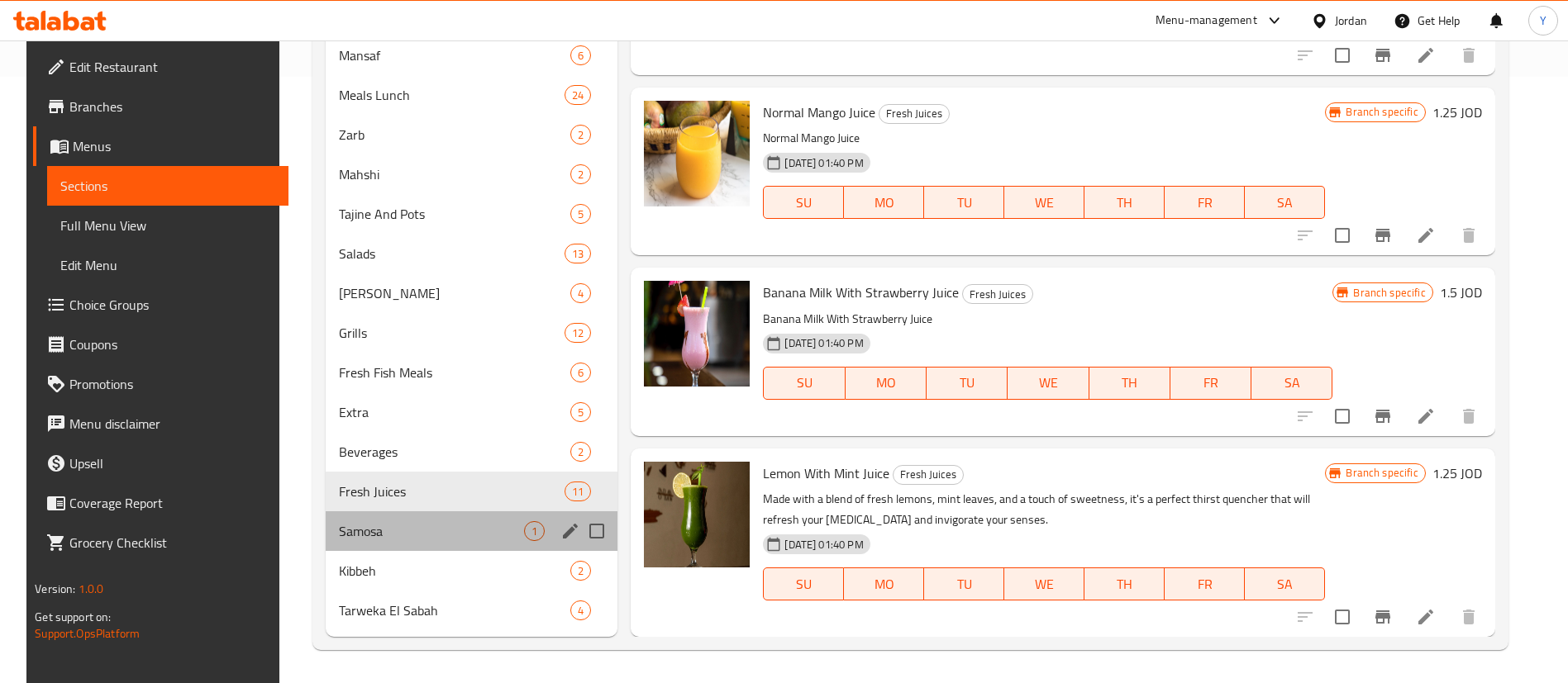
click at [480, 543] on div "Samosa 1" at bounding box center [471, 531] width 292 height 40
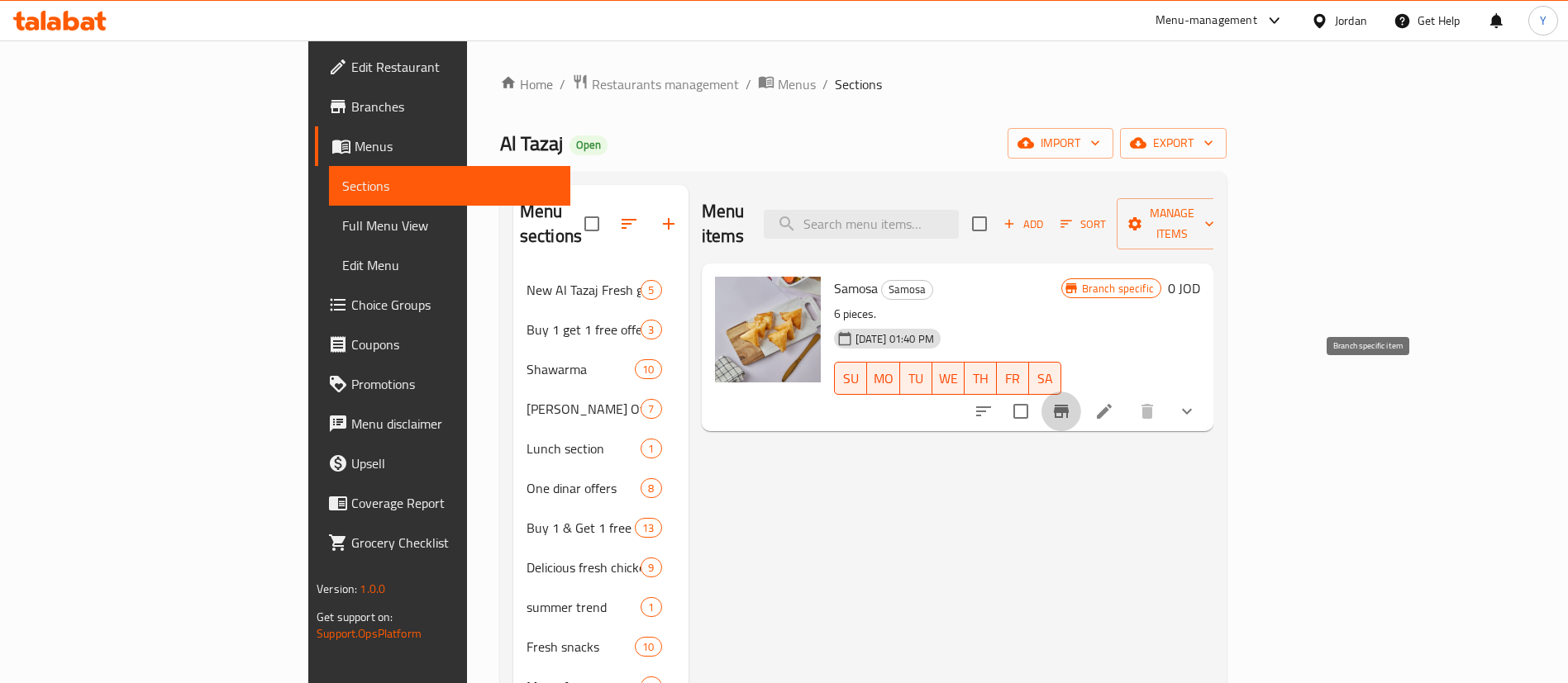
click at [1068, 405] on icon "Branch-specific-item" at bounding box center [1061, 411] width 15 height 13
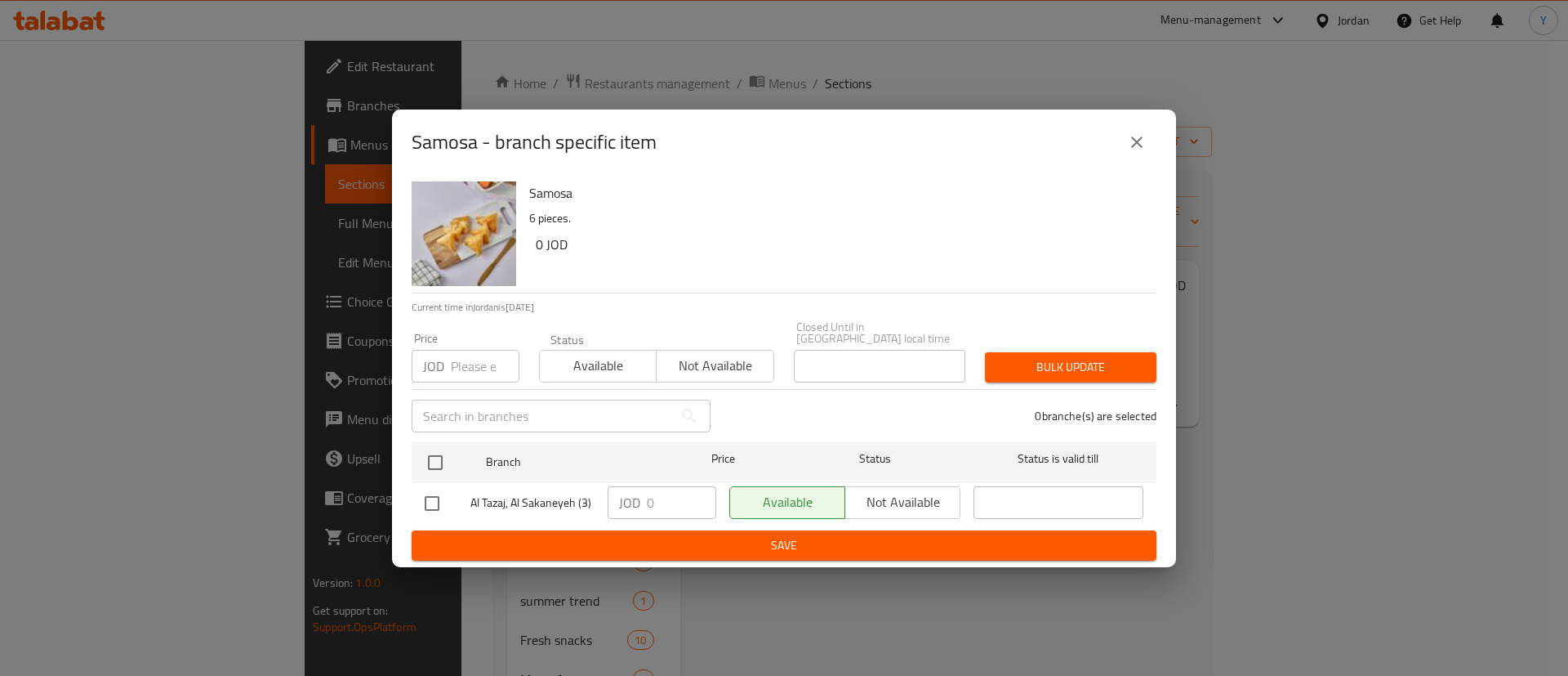
click at [1138, 148] on icon "close" at bounding box center [1137, 142] width 11 height 11
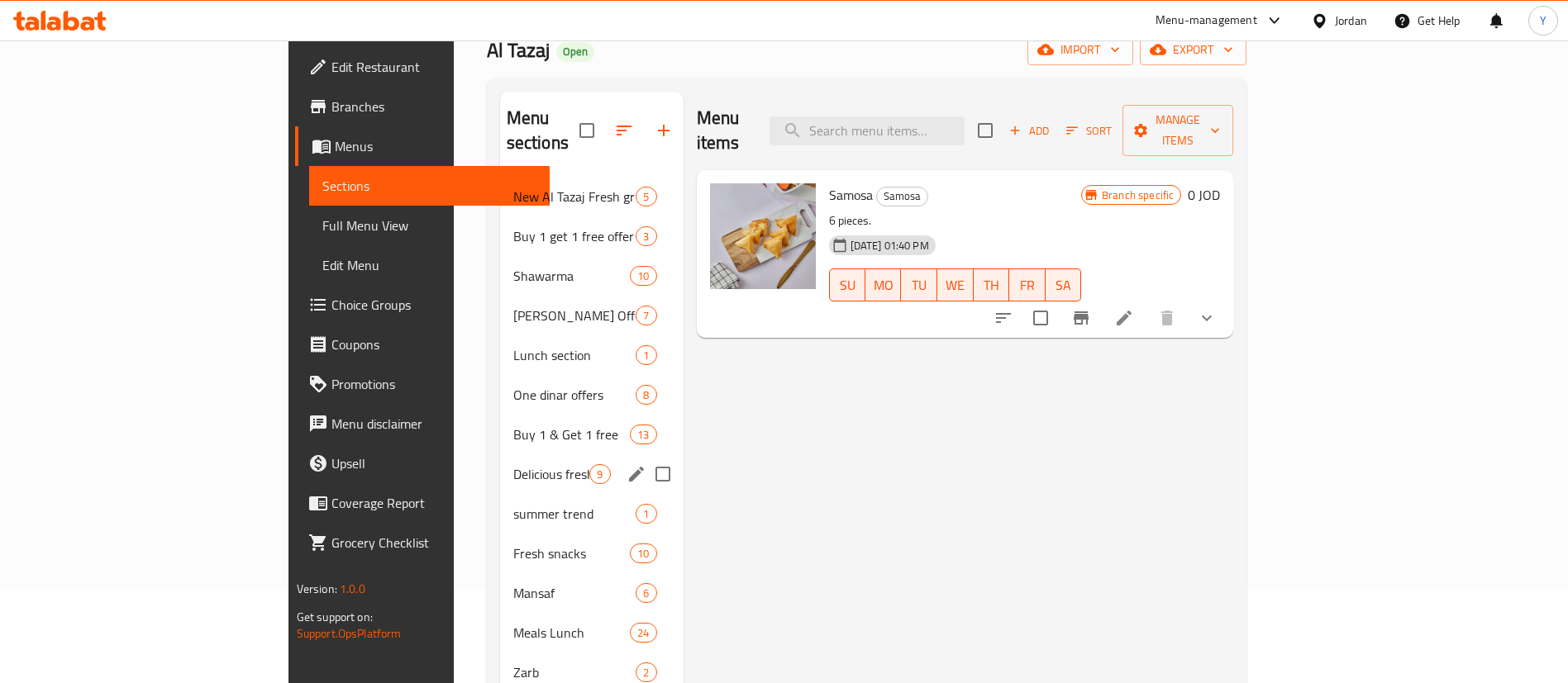
scroll to position [606, 0]
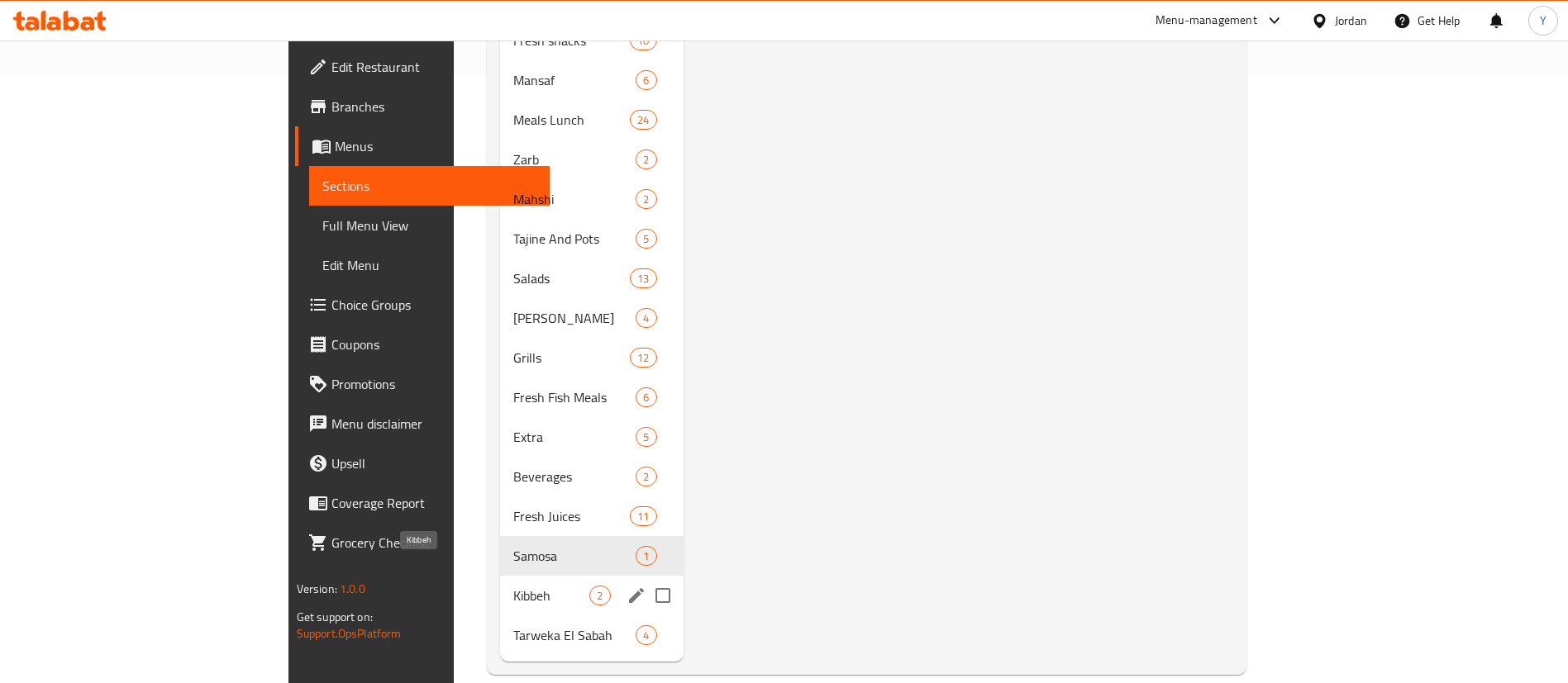
drag, startPoint x: 392, startPoint y: 576, endPoint x: 735, endPoint y: 450, distance: 365.4
click at [513, 586] on span "Kibbeh" at bounding box center [552, 595] width 77 height 20
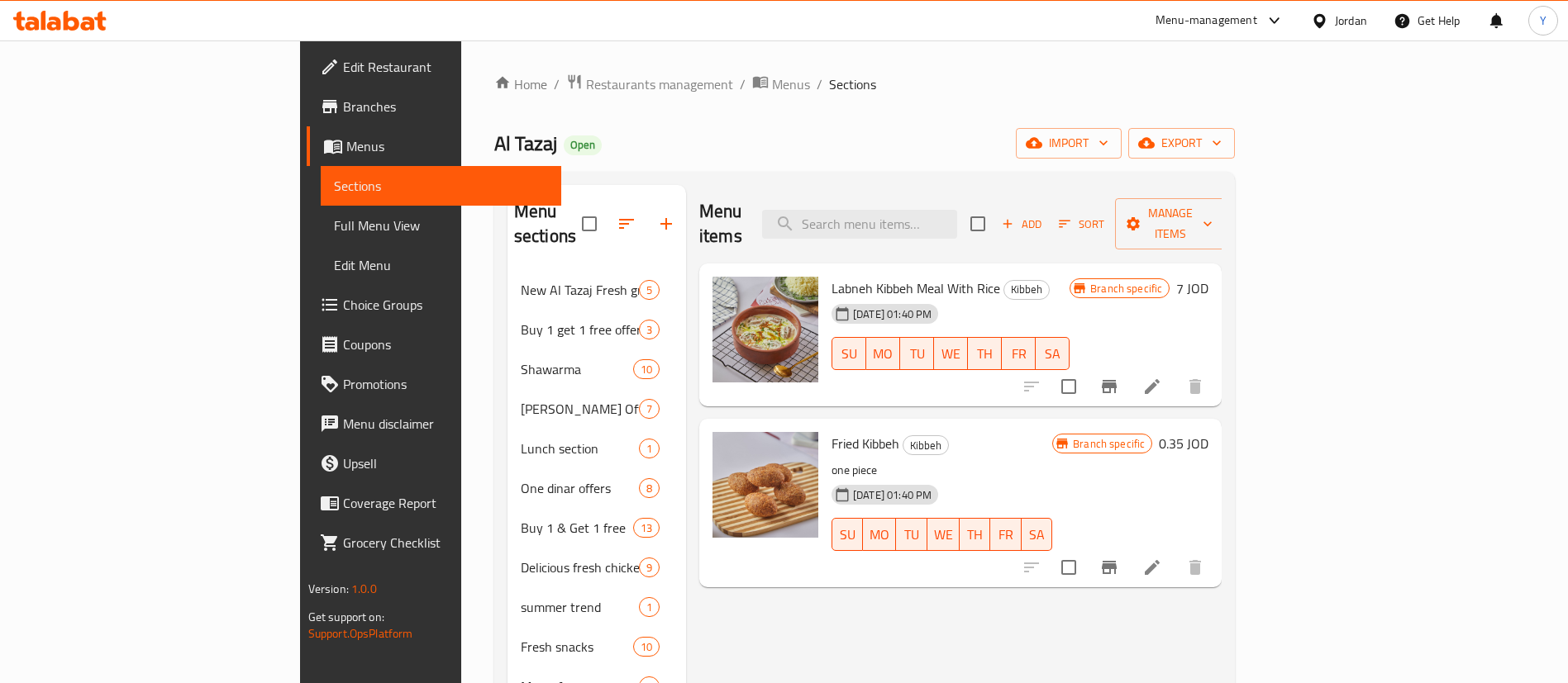
click at [1129, 367] on button "Branch-specific-item" at bounding box center [1109, 387] width 40 height 40
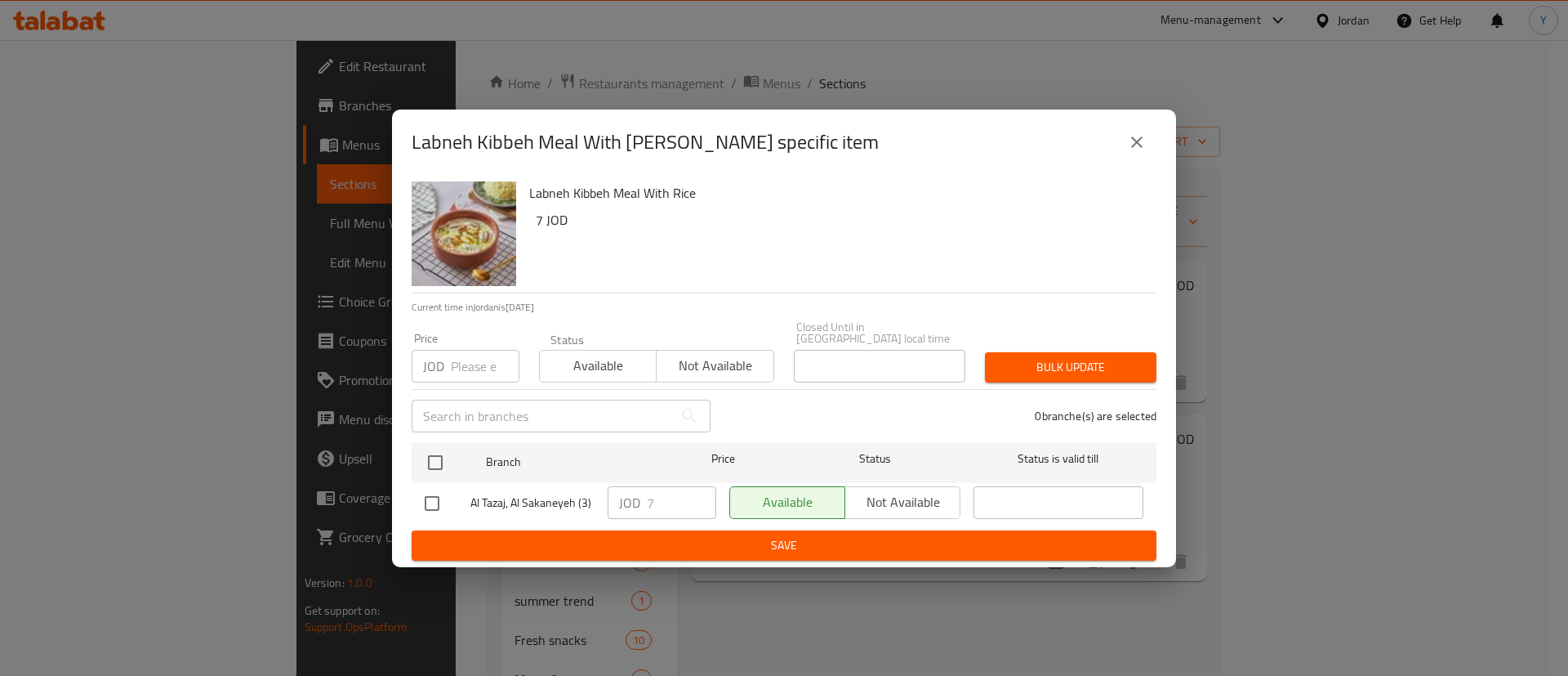
click at [1146, 146] on icon "close" at bounding box center [1137, 142] width 20 height 20
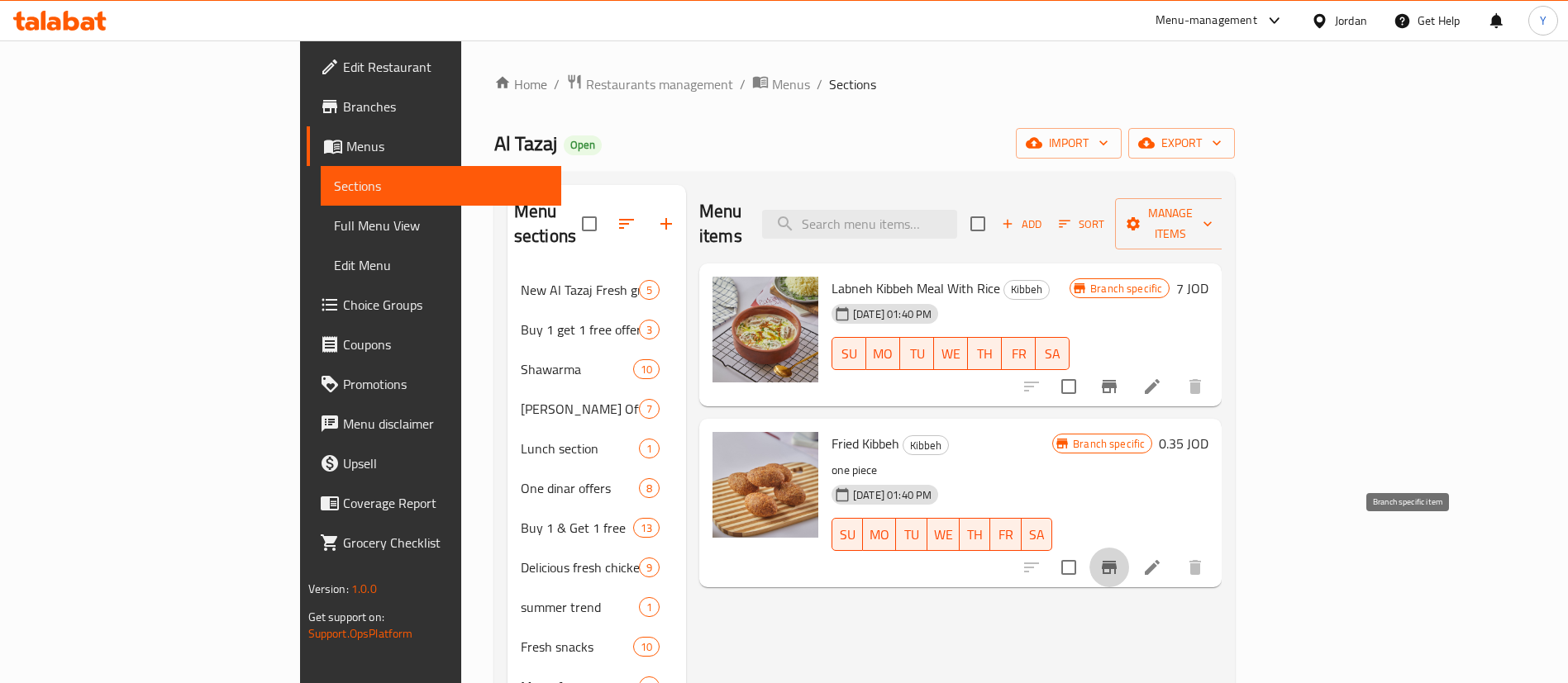
click at [1119, 557] on icon "Branch-specific-item" at bounding box center [1108, 567] width 20 height 20
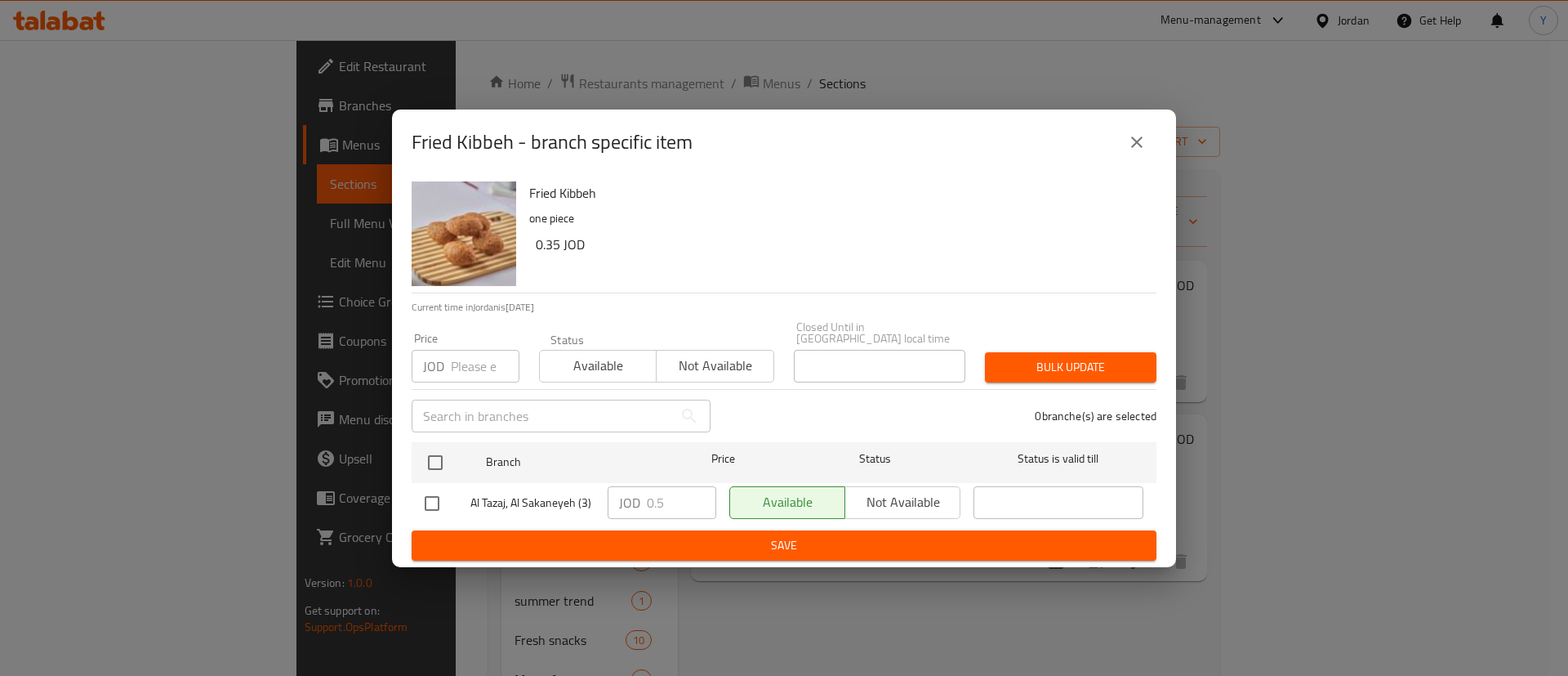
click at [1132, 137] on icon "close" at bounding box center [1137, 142] width 20 height 20
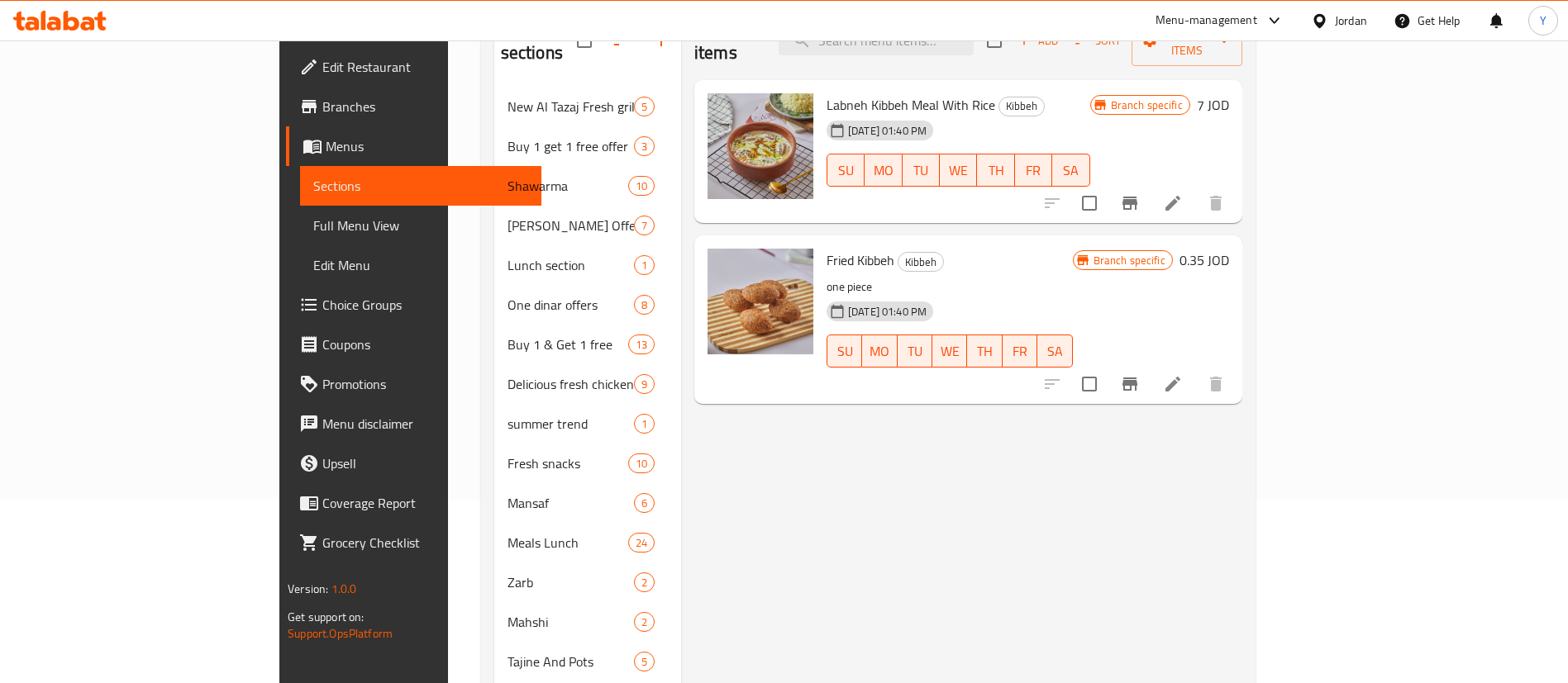
scroll to position [606, 0]
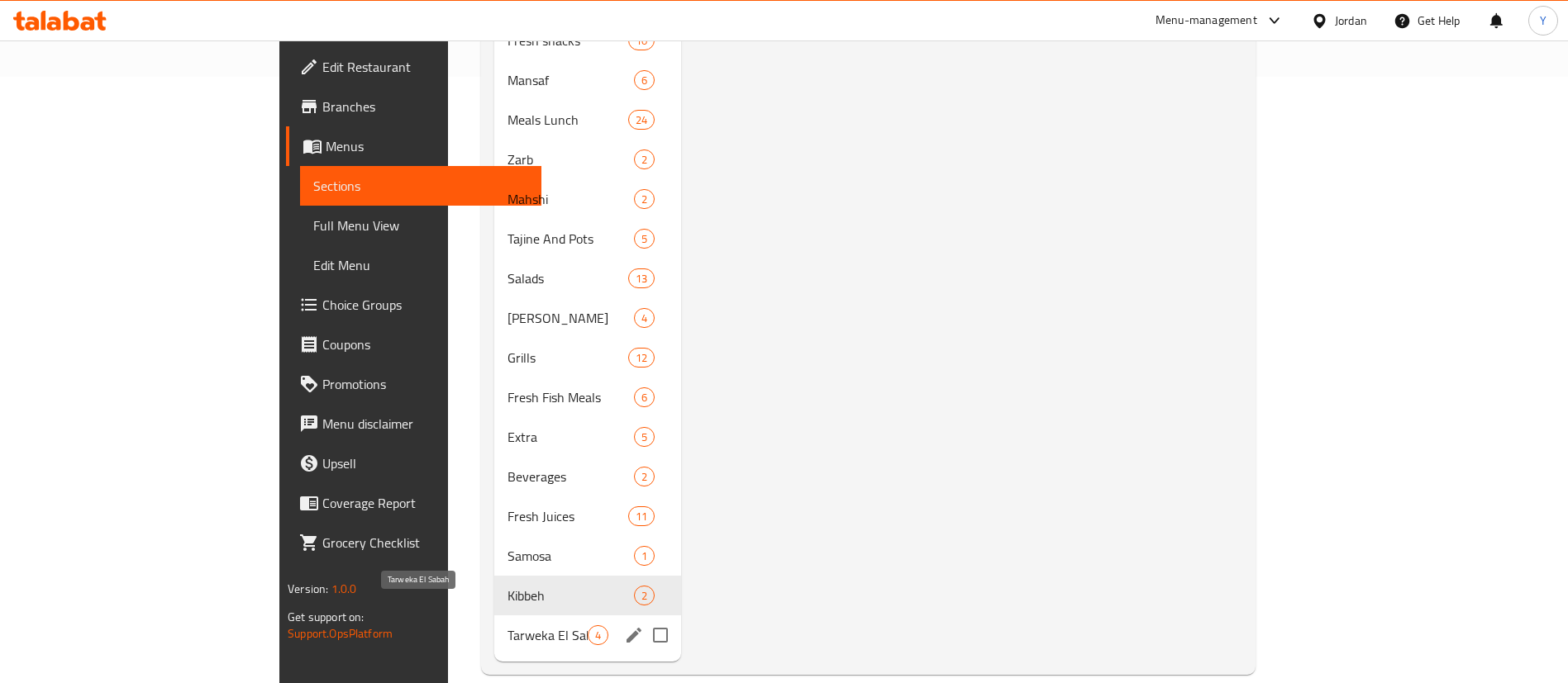
click at [507, 625] on span "Tarweka El Sabah" at bounding box center [547, 634] width 80 height 20
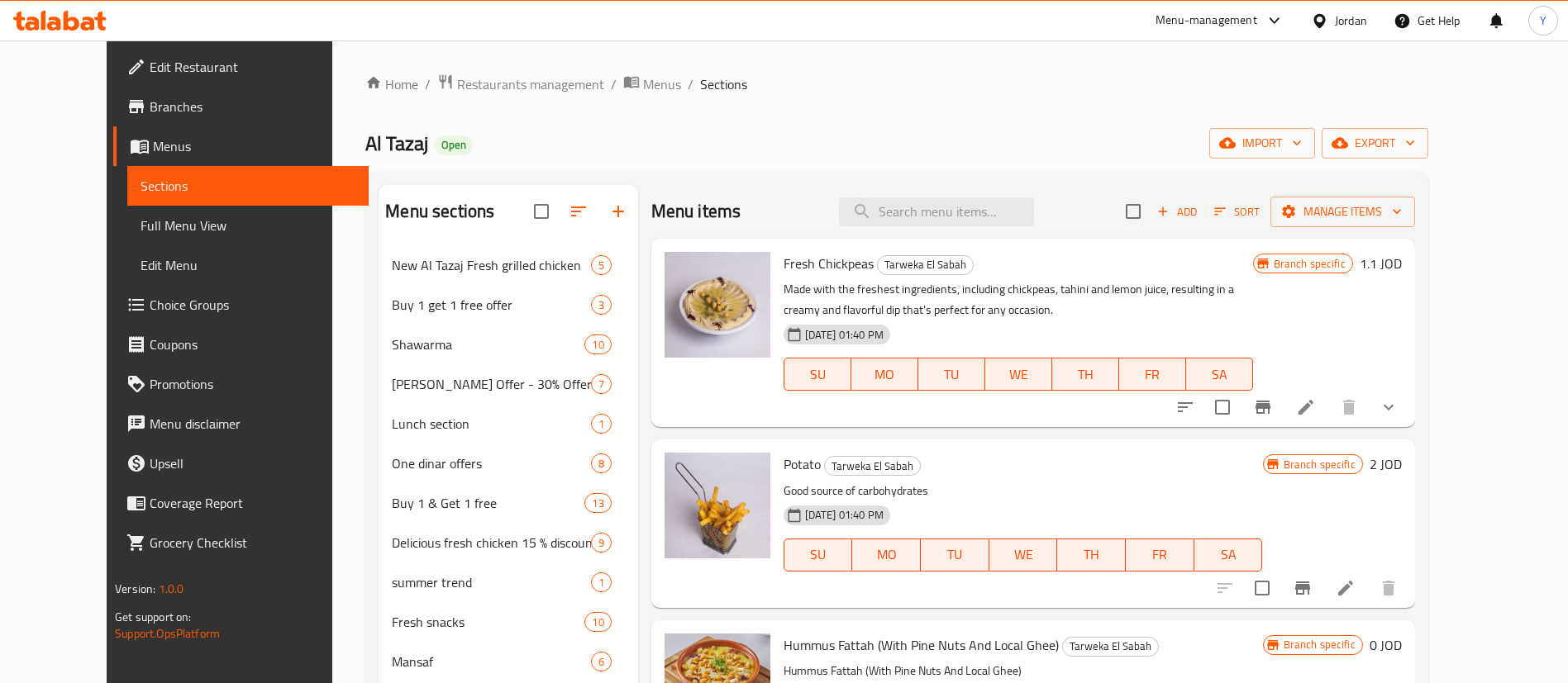
click at [1283, 420] on button "Branch-specific-item" at bounding box center [1263, 407] width 40 height 40
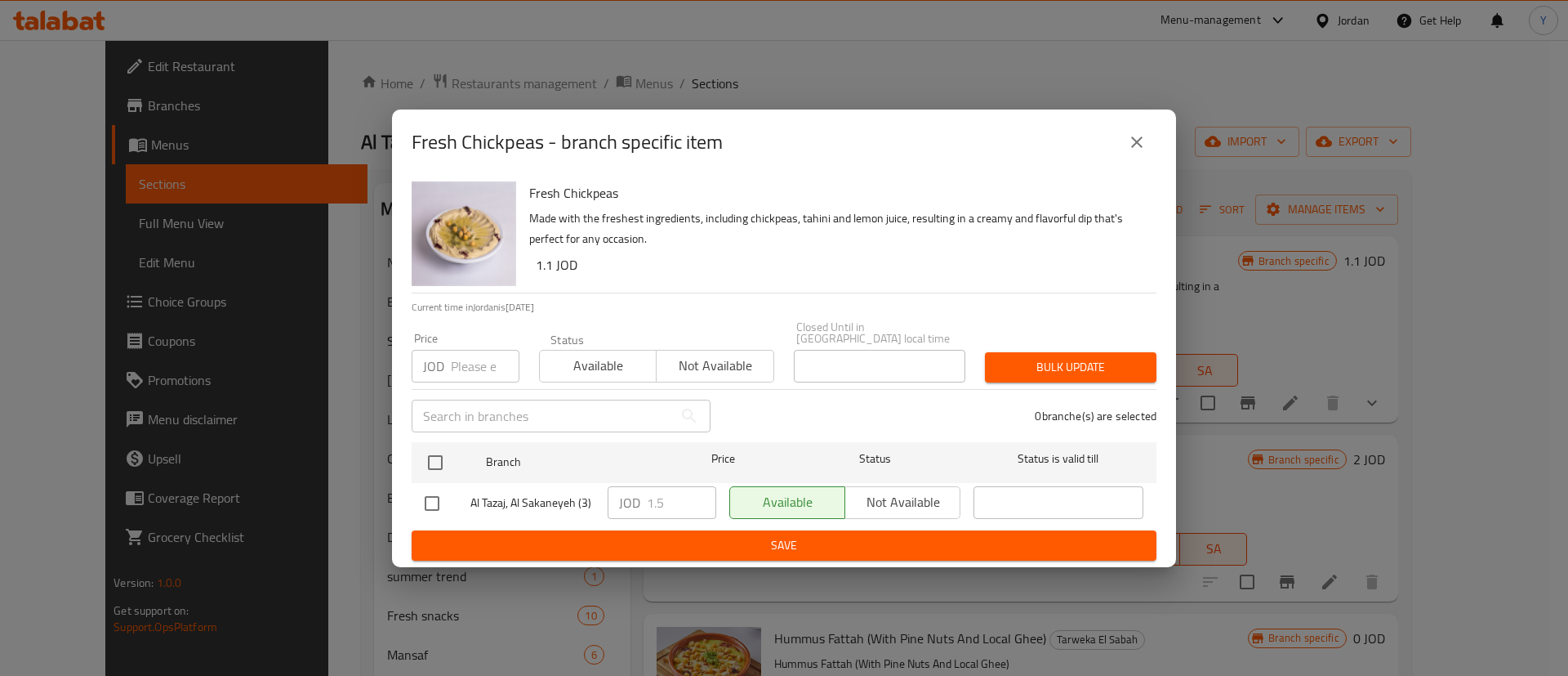
click at [1162, 148] on div "Fresh Chickpeas - branch specific item" at bounding box center [784, 142] width 784 height 65
click at [1125, 136] on button "close" at bounding box center [1138, 142] width 39 height 39
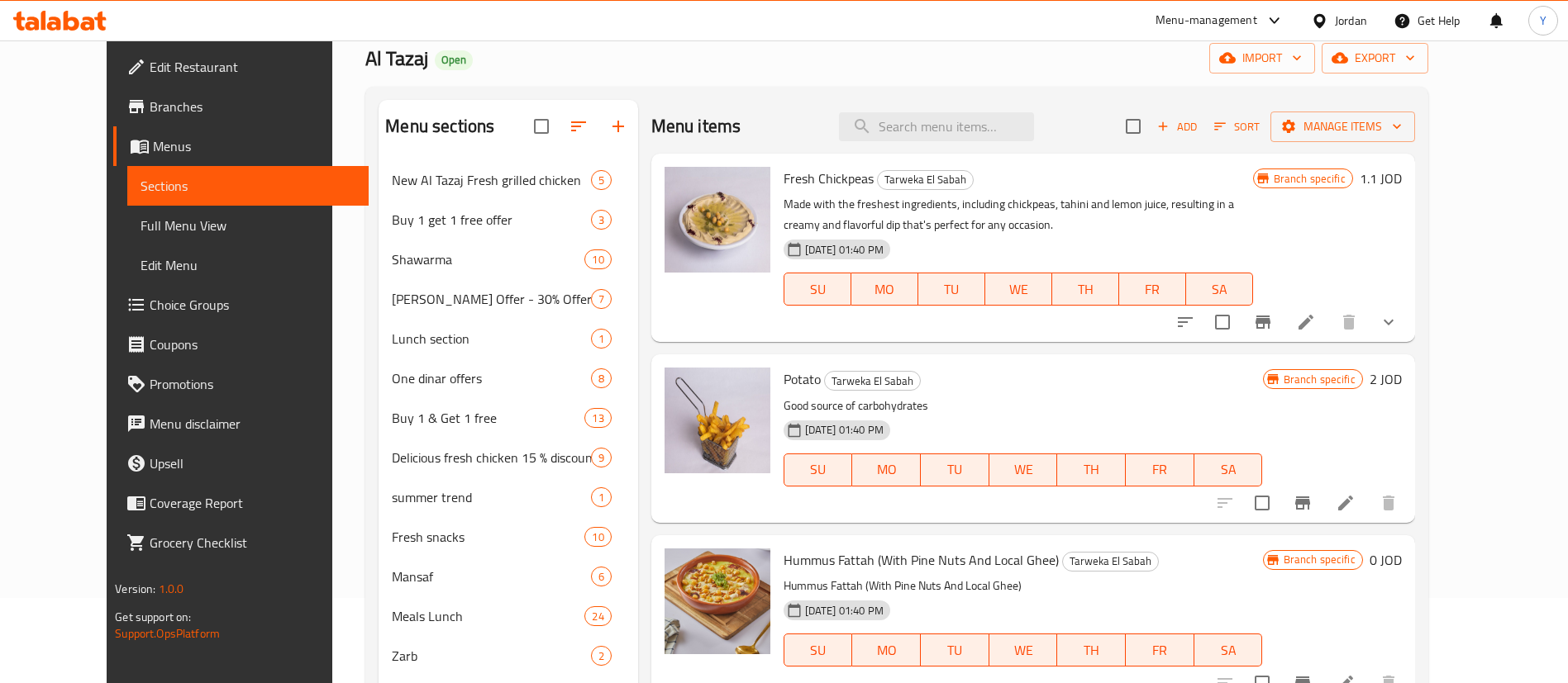
scroll to position [124, 0]
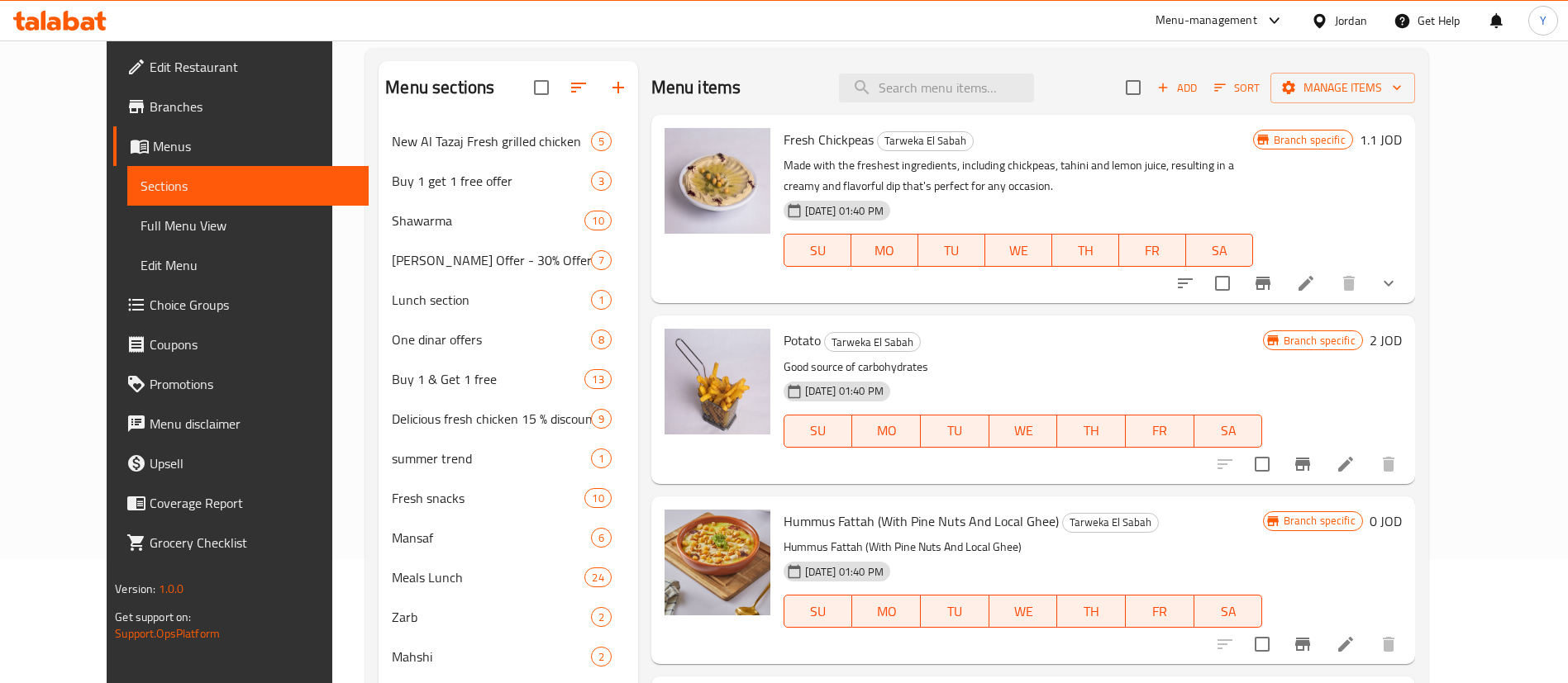
click at [1310, 458] on icon "Branch-specific-item" at bounding box center [1302, 464] width 15 height 13
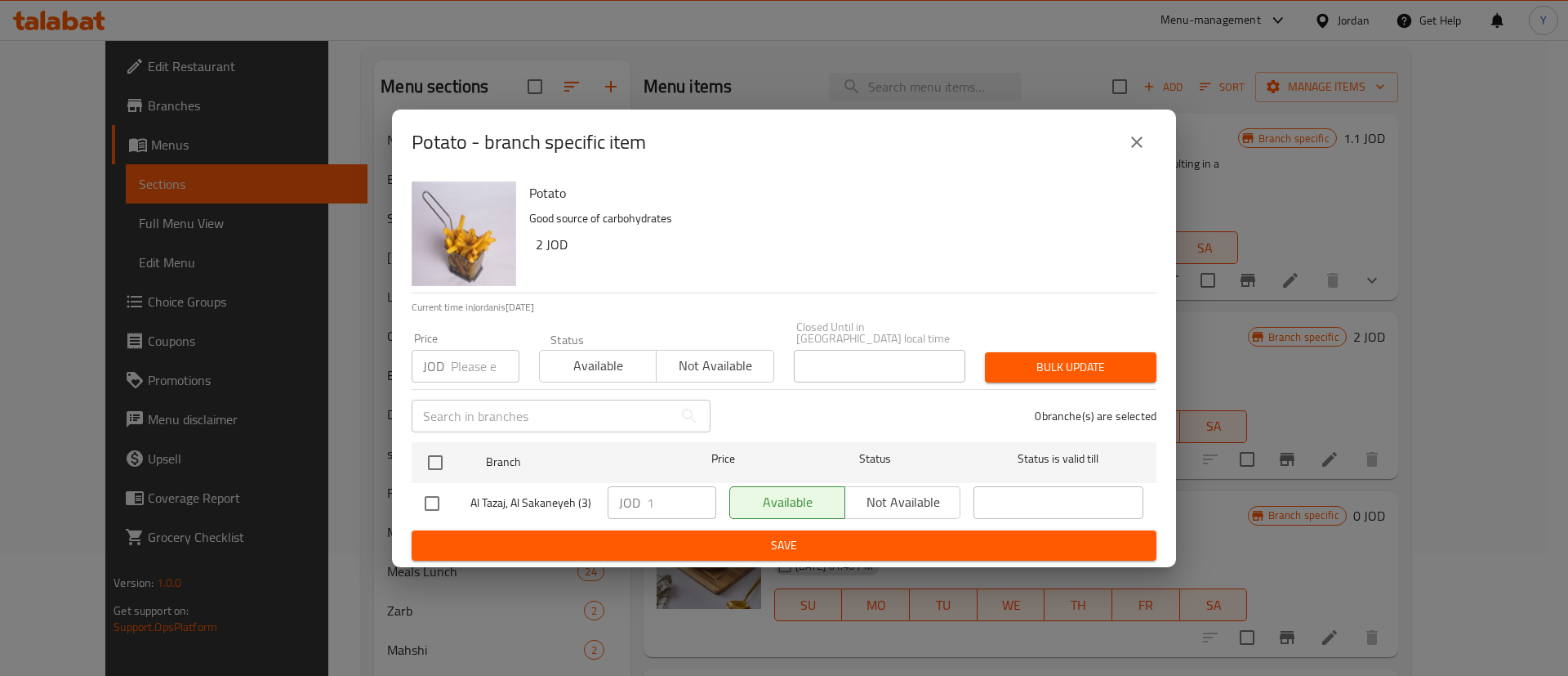
click at [1152, 148] on button "close" at bounding box center [1138, 142] width 39 height 39
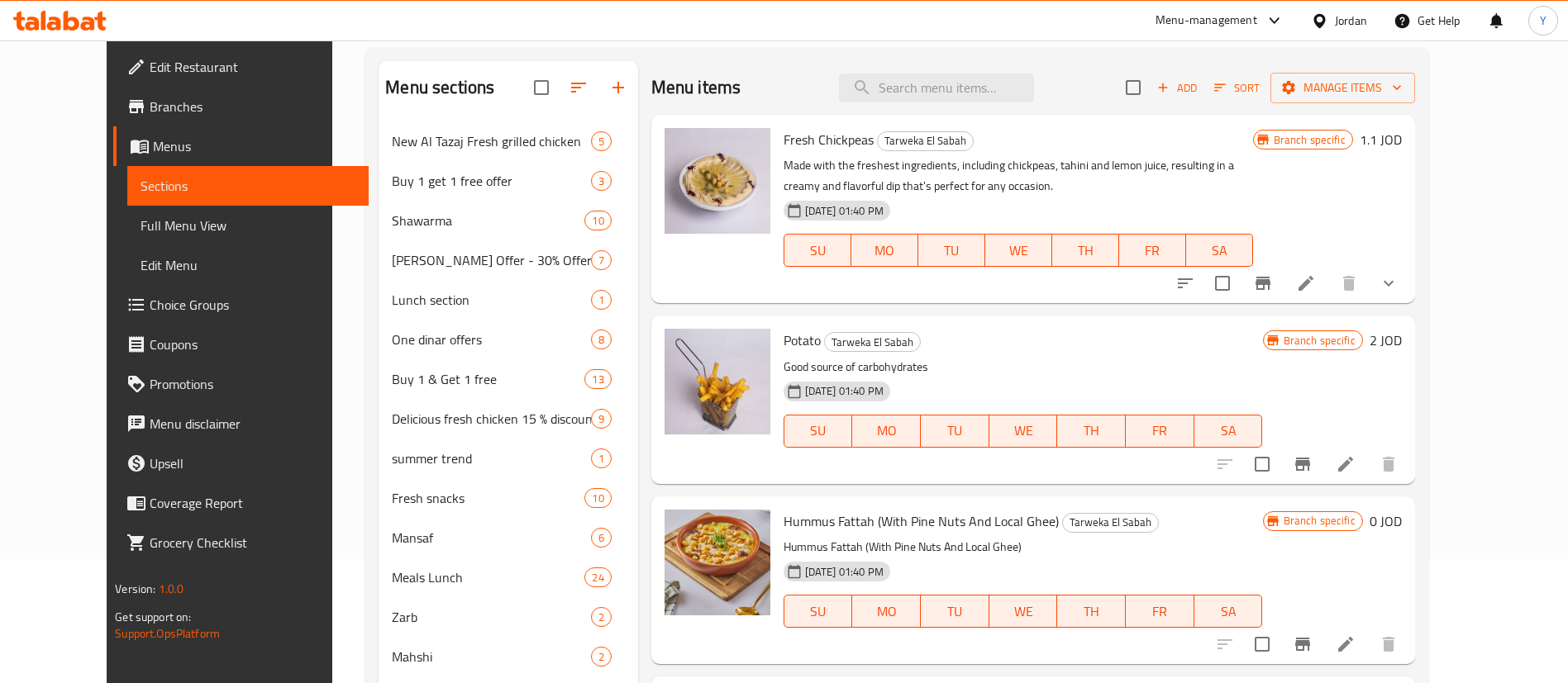
scroll to position [372, 0]
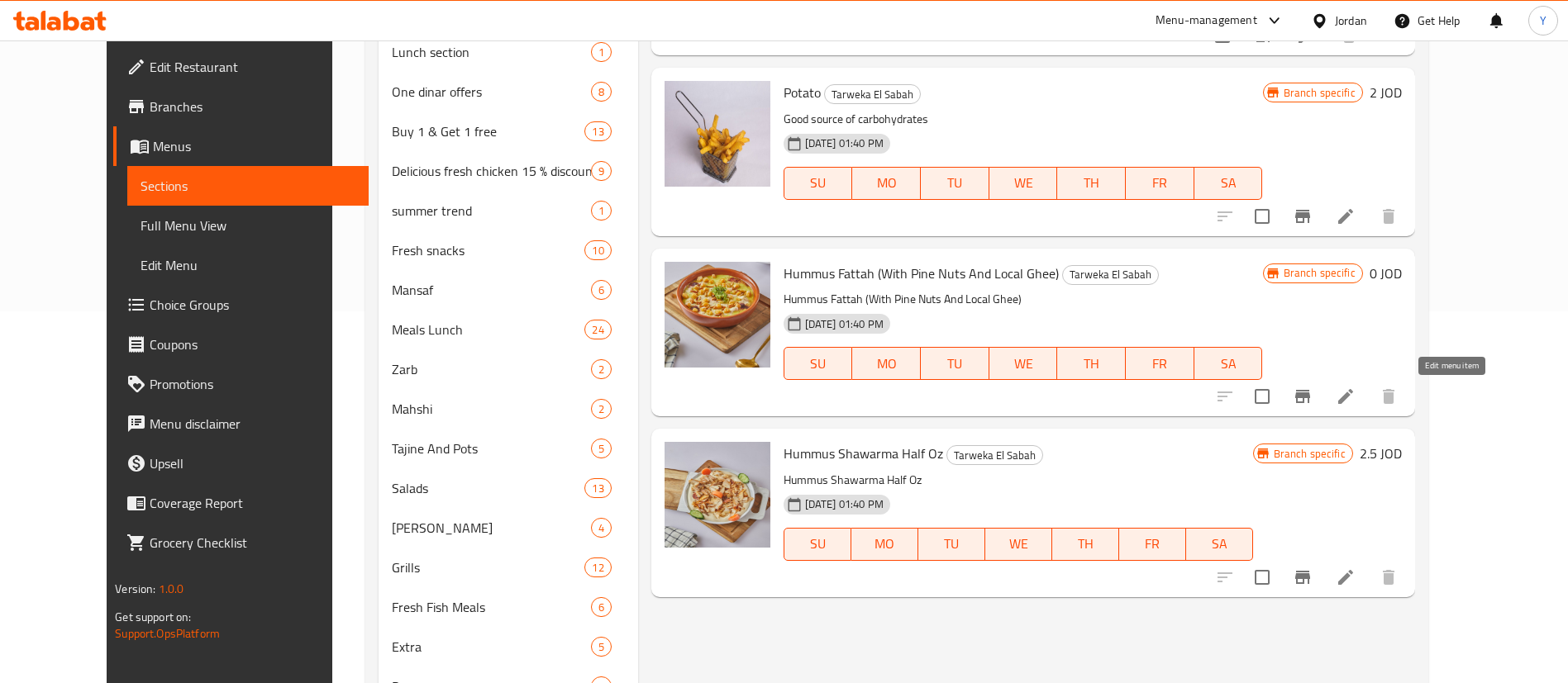
click at [1323, 395] on button "Branch-specific-item" at bounding box center [1303, 397] width 40 height 40
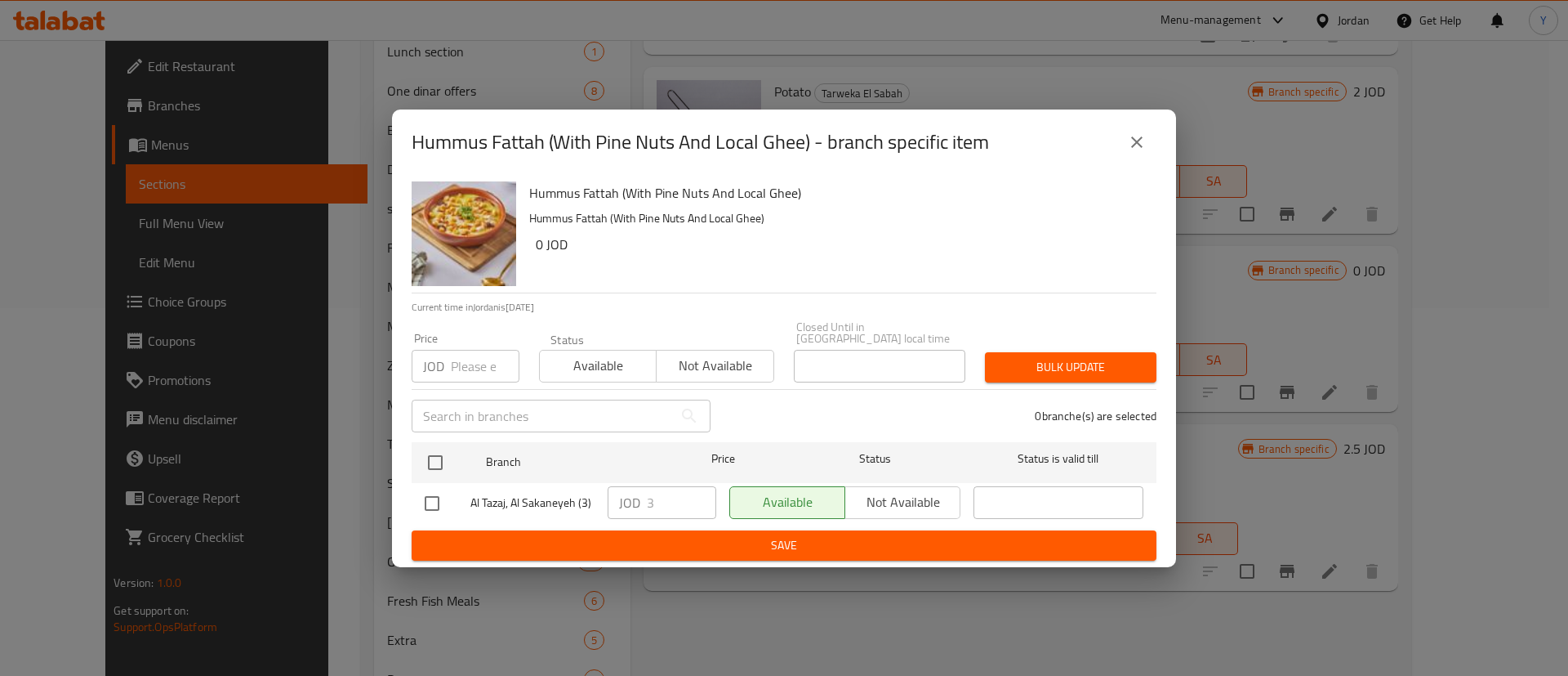
click at [1126, 148] on button "close" at bounding box center [1138, 142] width 39 height 39
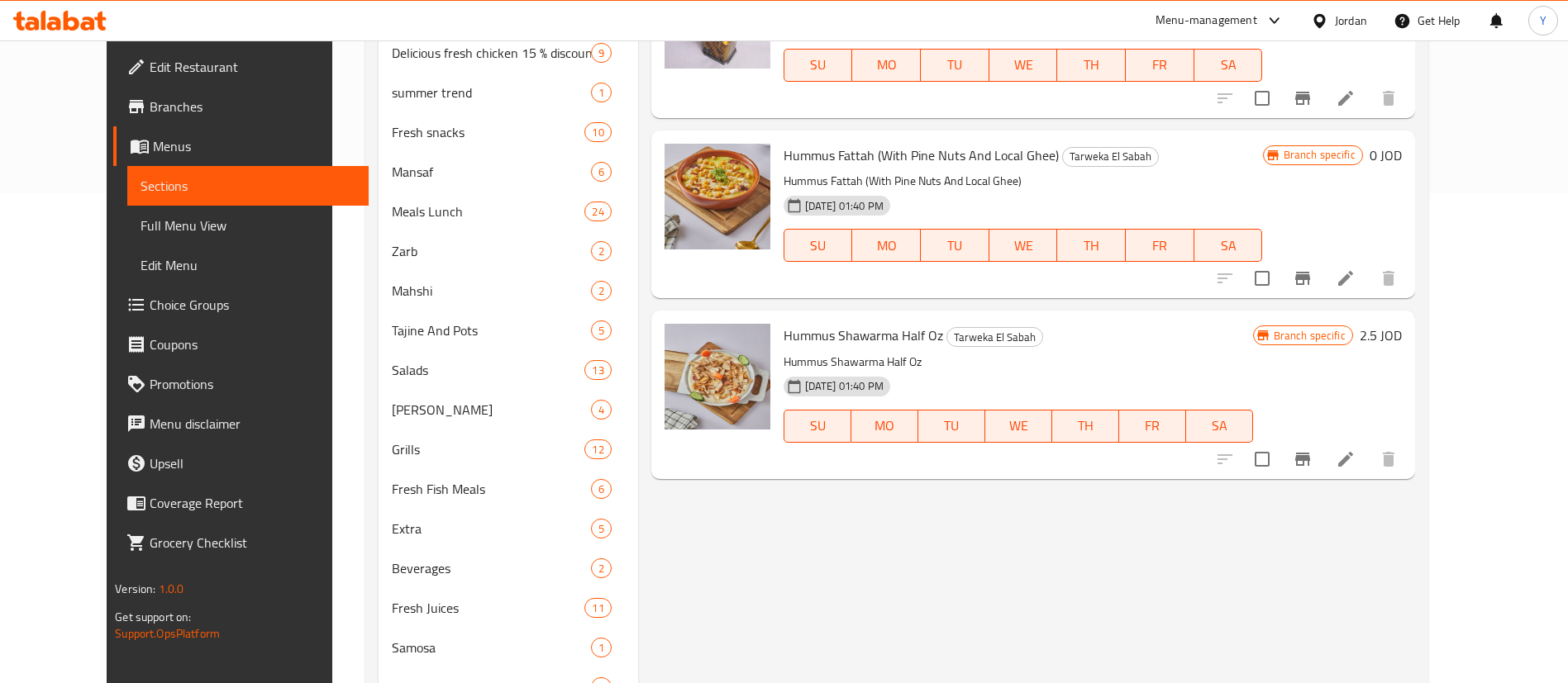
scroll to position [606, 0]
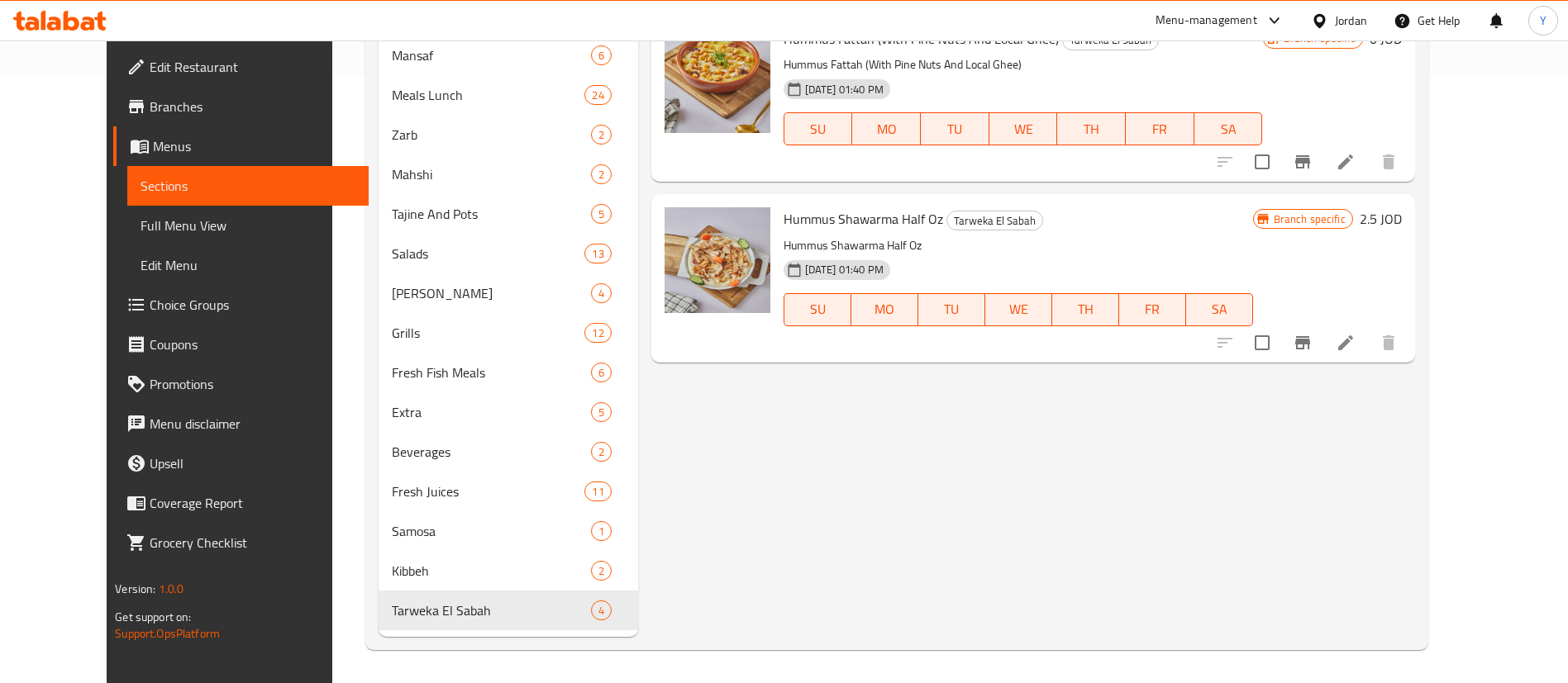
click at [1312, 343] on icon "Branch-specific-item" at bounding box center [1302, 342] width 20 height 20
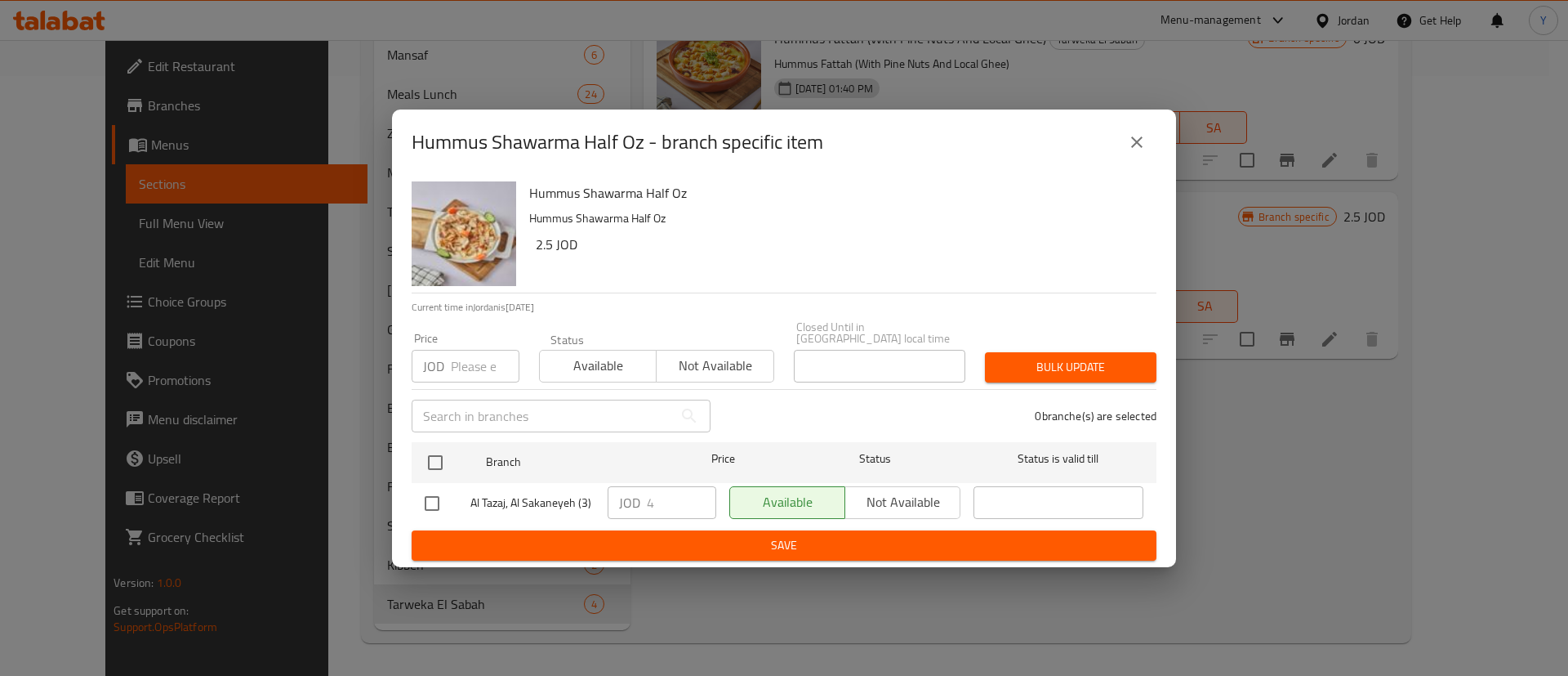
click at [1132, 150] on icon "close" at bounding box center [1137, 142] width 20 height 20
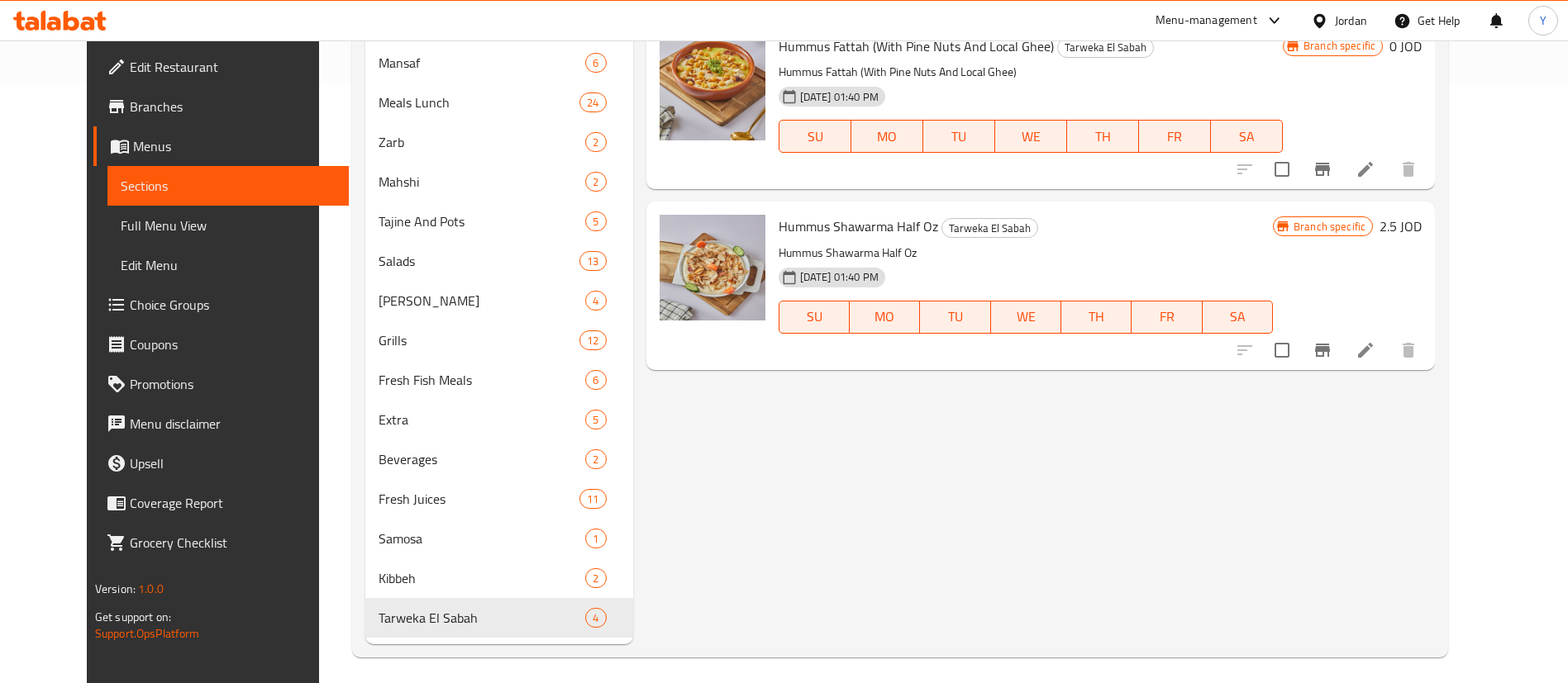
scroll to position [0, 0]
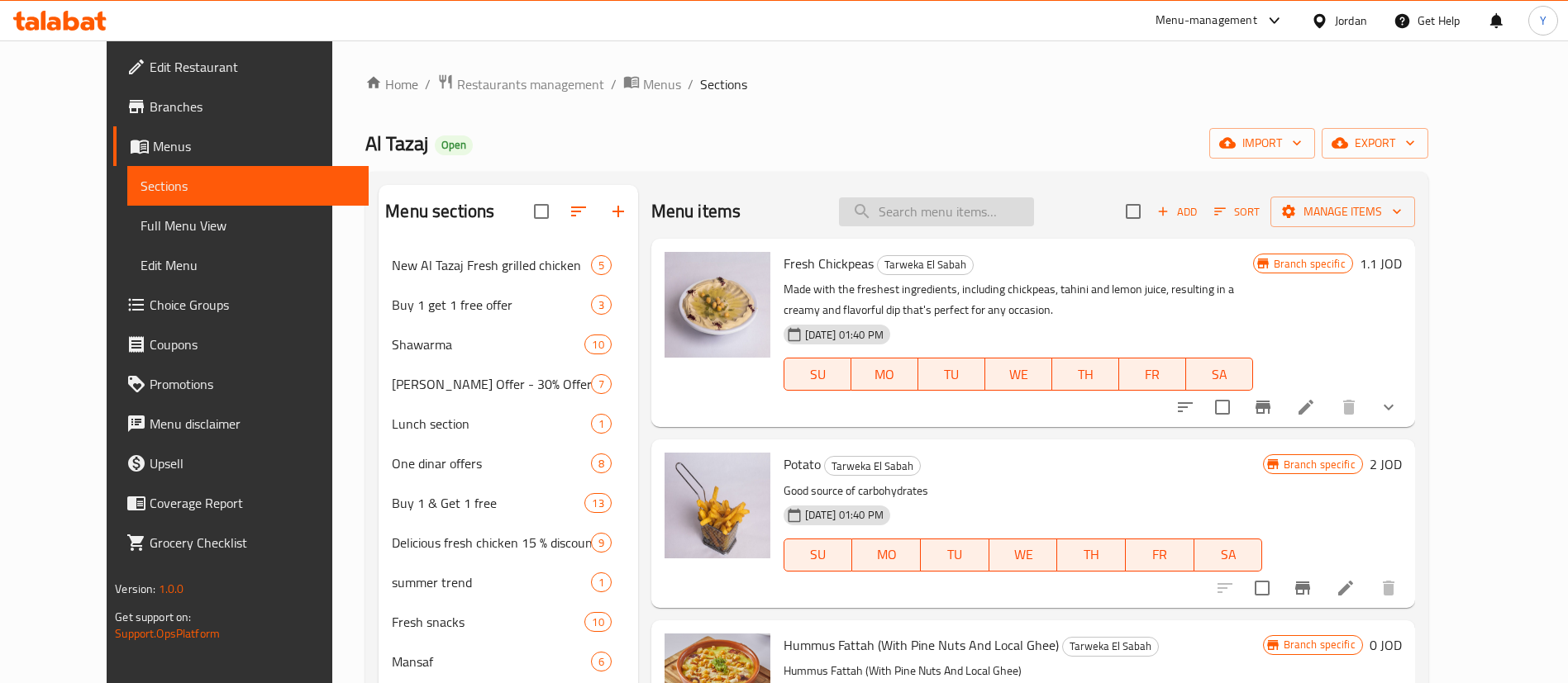
click at [953, 209] on input "search" at bounding box center [936, 211] width 195 height 29
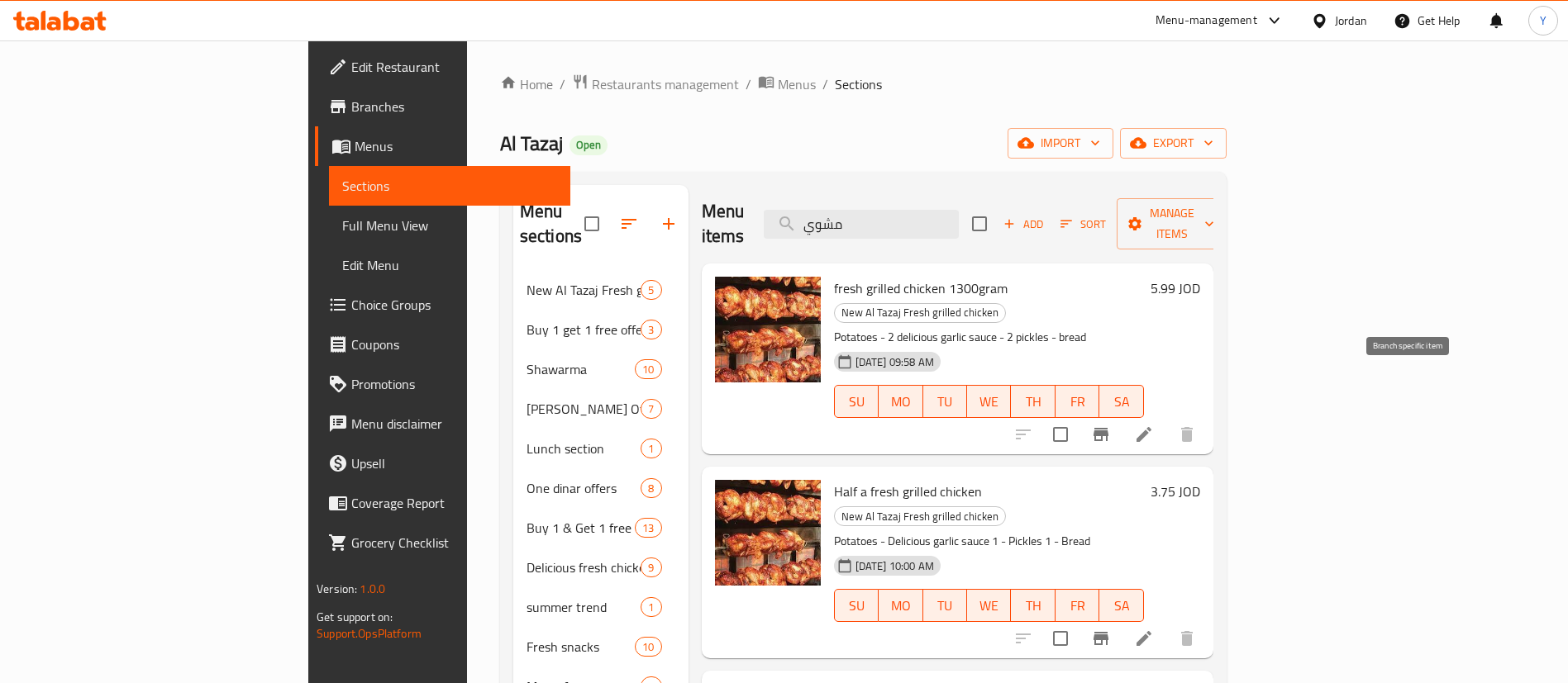
type input "مشوي"
click at [1108, 428] on icon "Branch-specific-item" at bounding box center [1101, 434] width 15 height 13
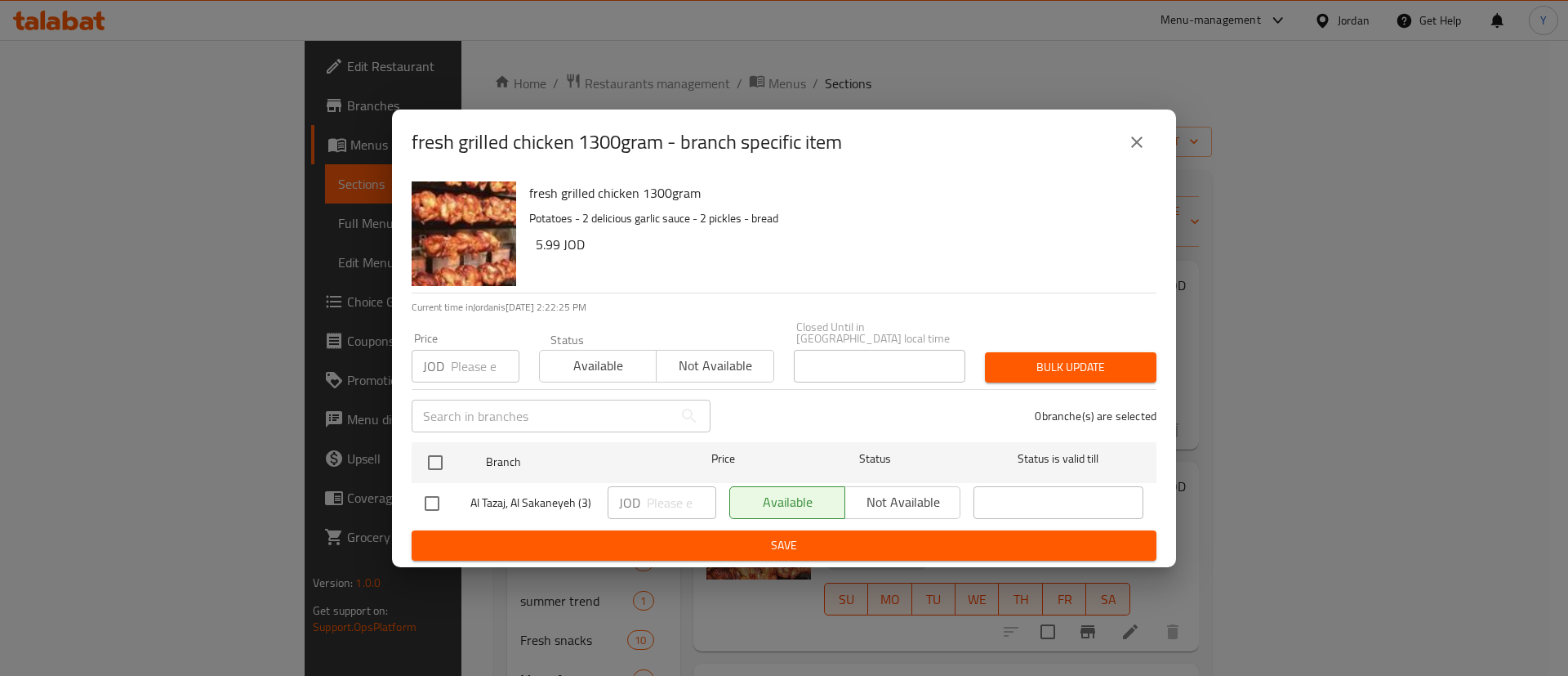
click at [1139, 148] on icon "close" at bounding box center [1137, 142] width 11 height 11
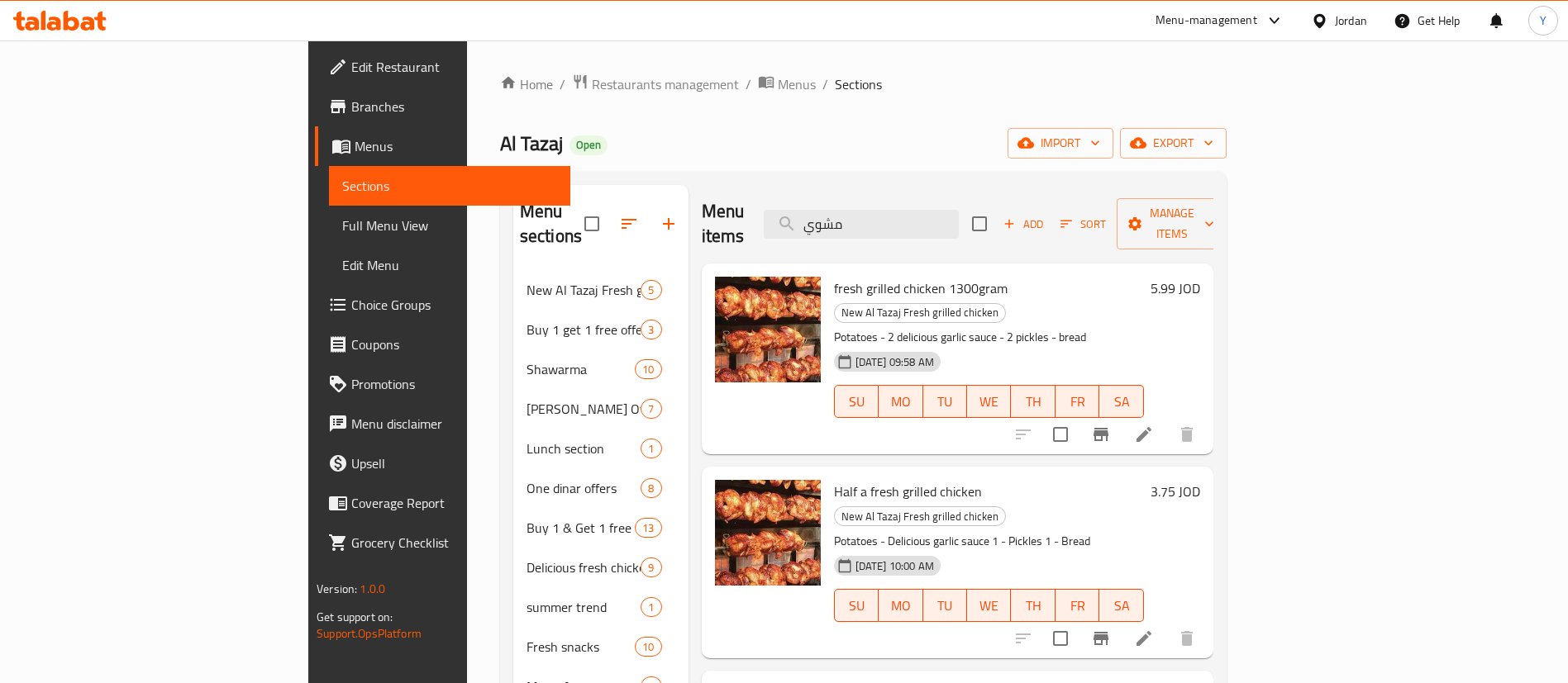
drag, startPoint x: 1002, startPoint y: 211, endPoint x: 514, endPoint y: 223, distance: 488.1
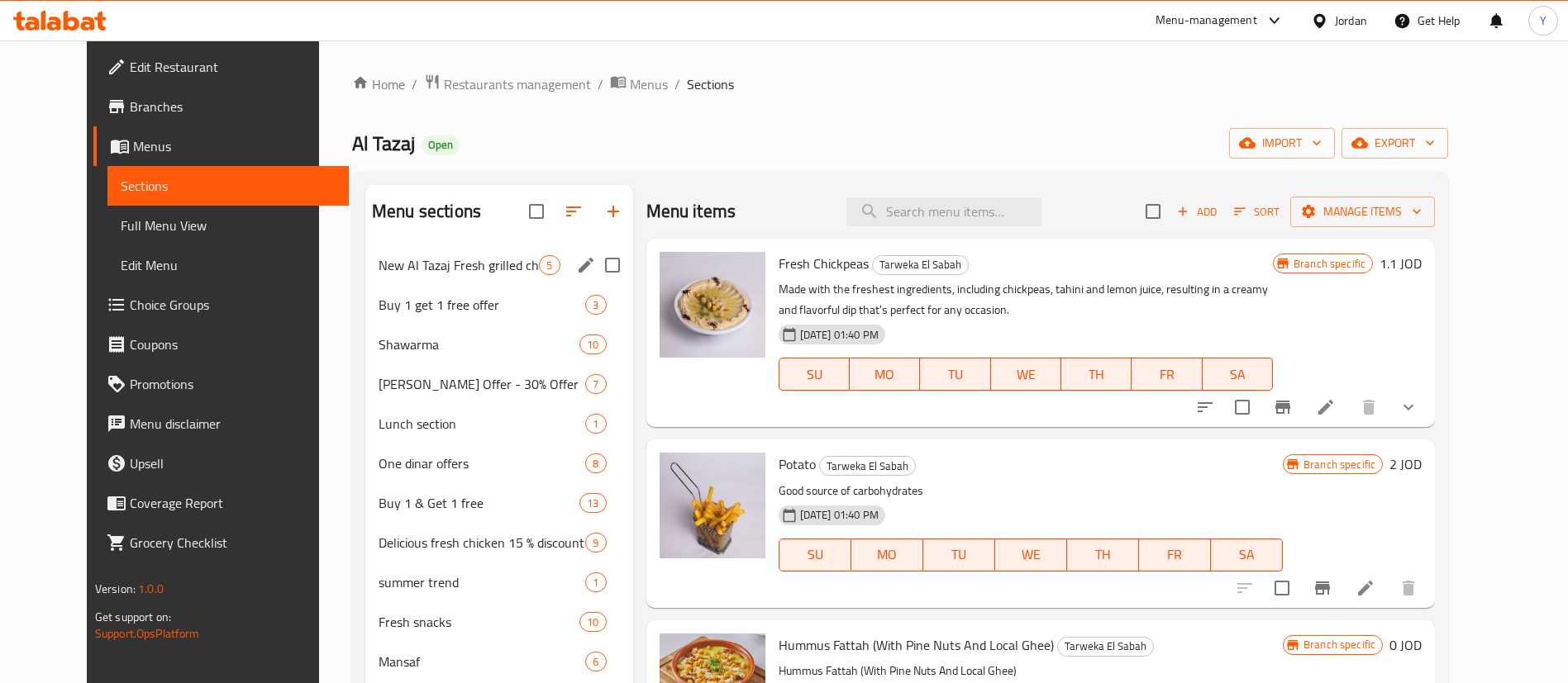
click at [454, 276] on div "New Al Tazaj Fresh grilled chicken 5" at bounding box center [499, 265] width 268 height 40
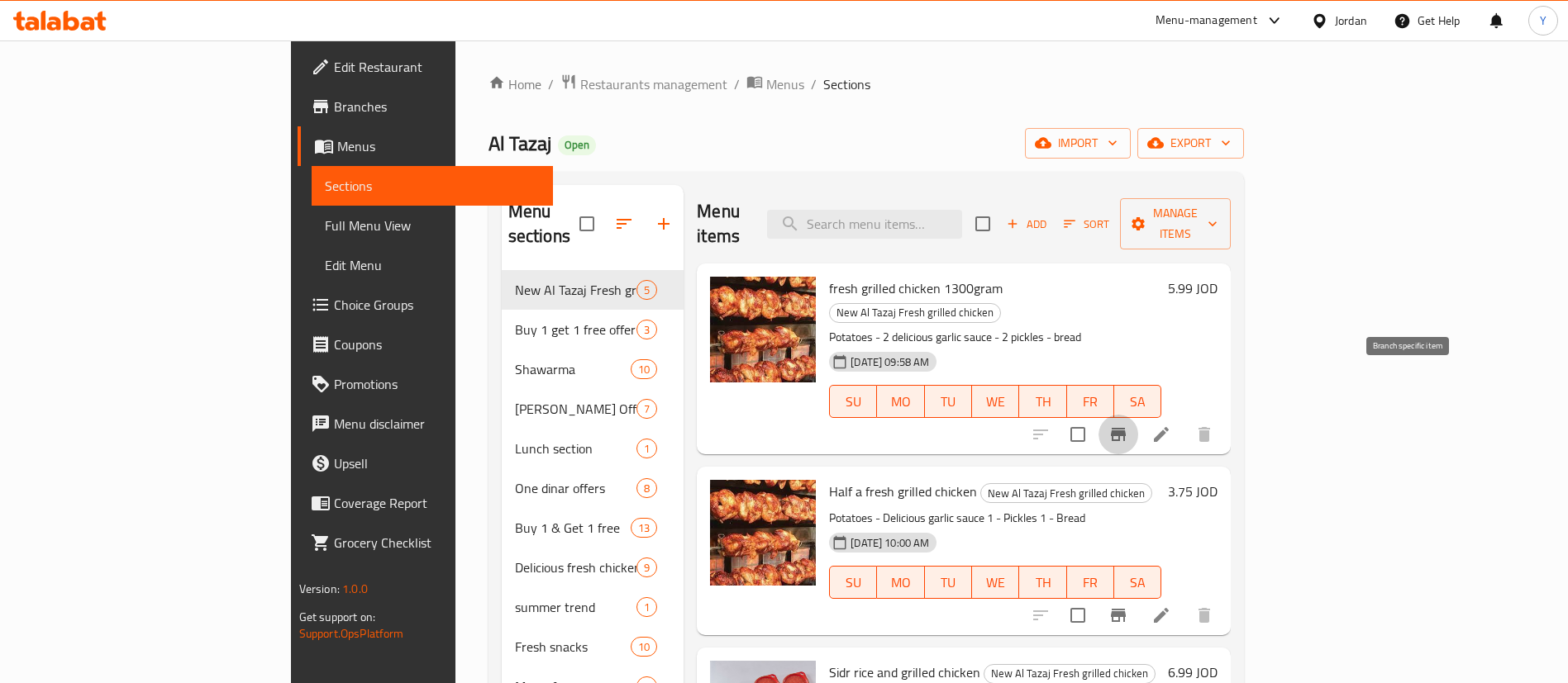
click at [1128, 425] on icon "Branch-specific-item" at bounding box center [1118, 434] width 20 height 20
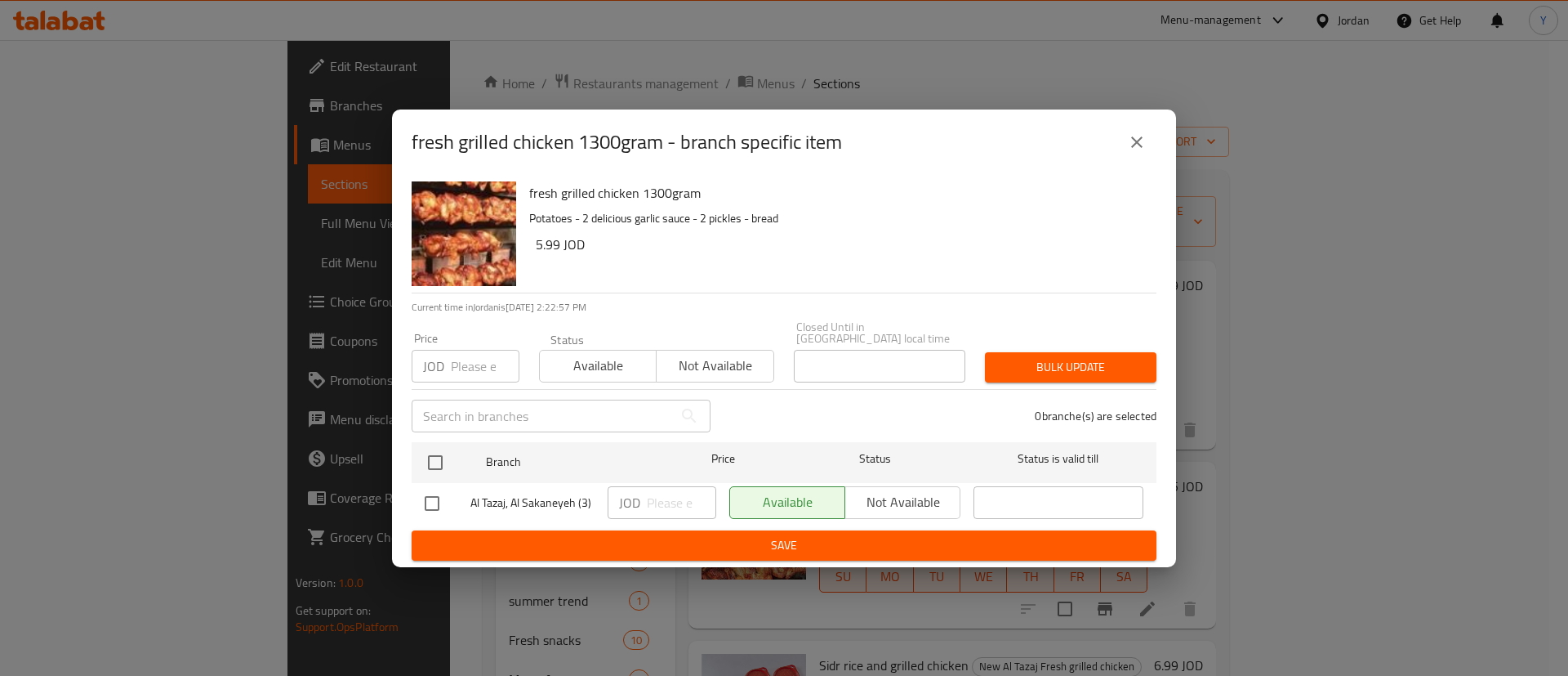
click at [436, 498] on input "checkbox" at bounding box center [432, 504] width 34 height 34
checkbox input "true"
click at [670, 506] on input "number" at bounding box center [682, 503] width 69 height 33
type input "7"
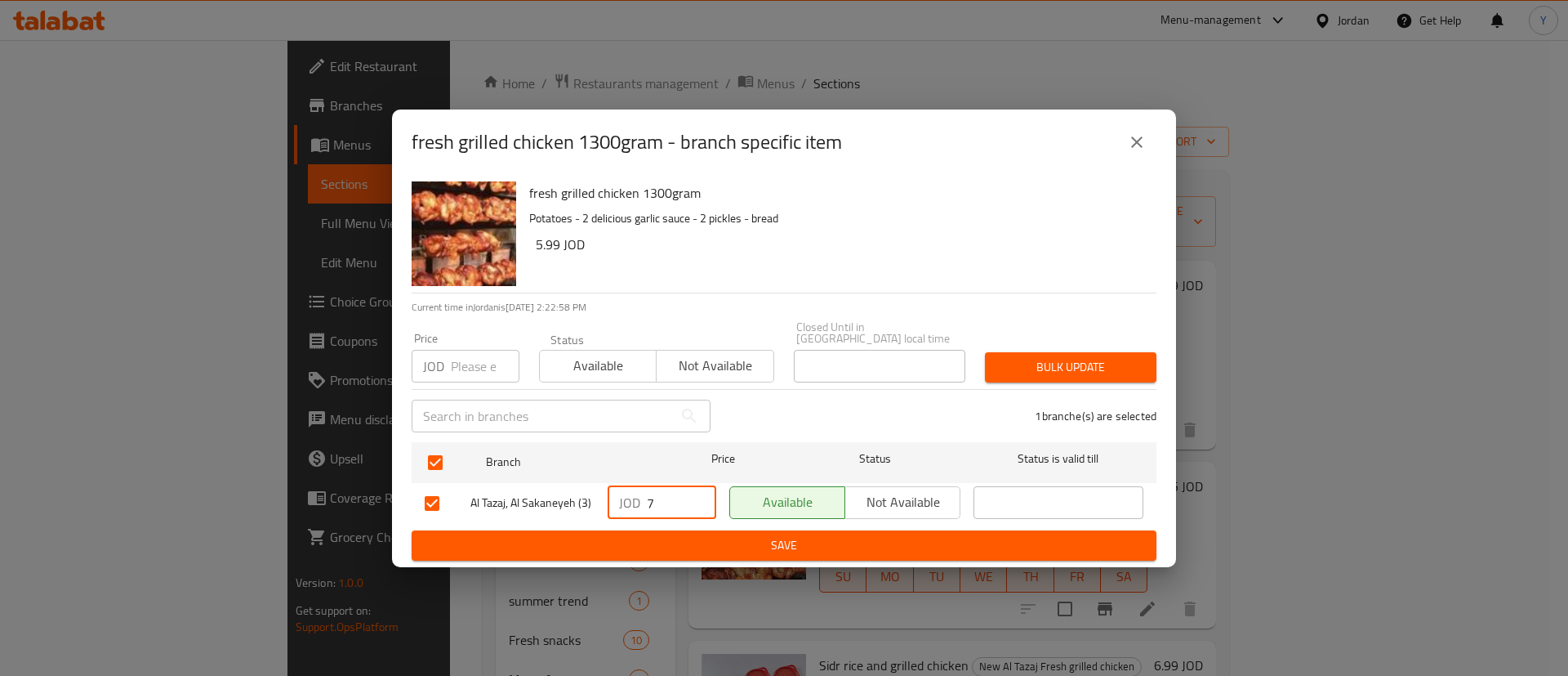
click at [731, 535] on span "Save" at bounding box center [784, 546] width 719 height 21
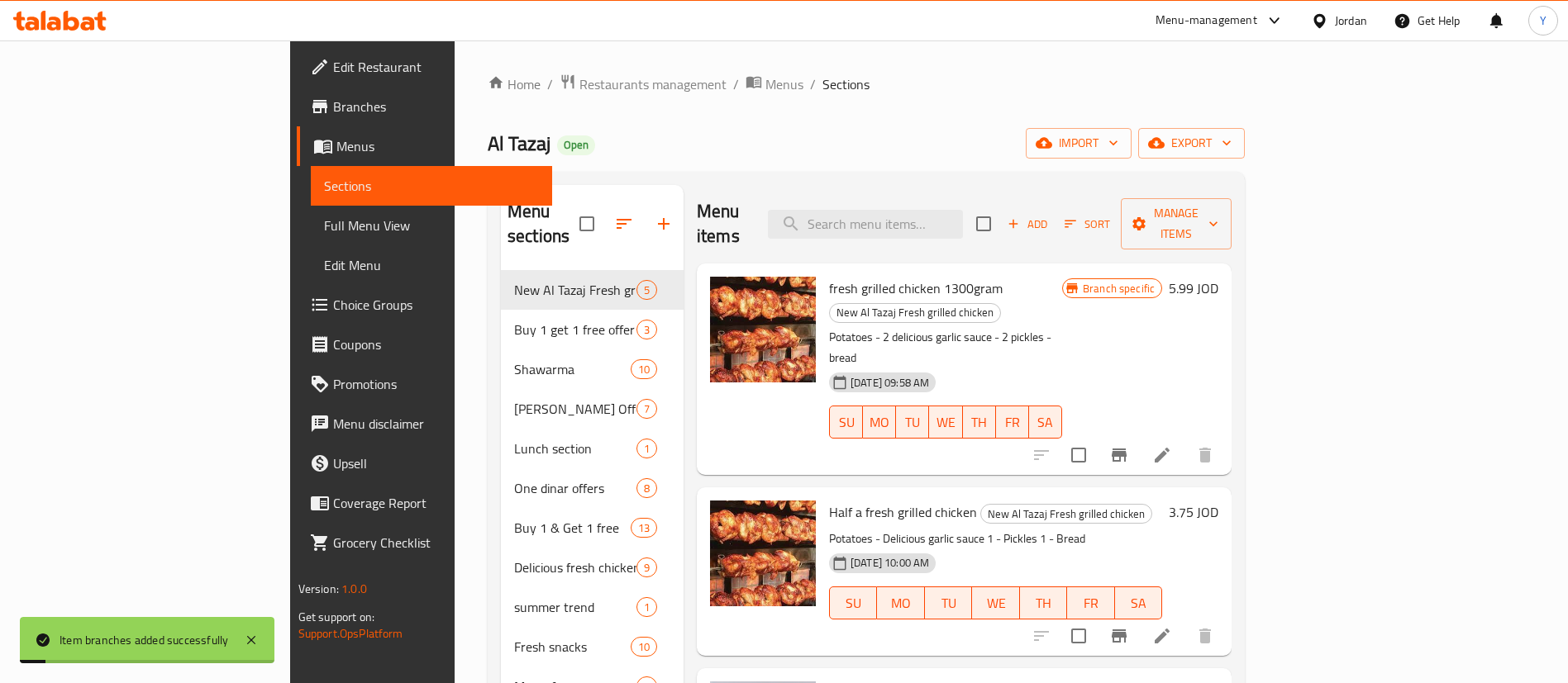
scroll to position [124, 0]
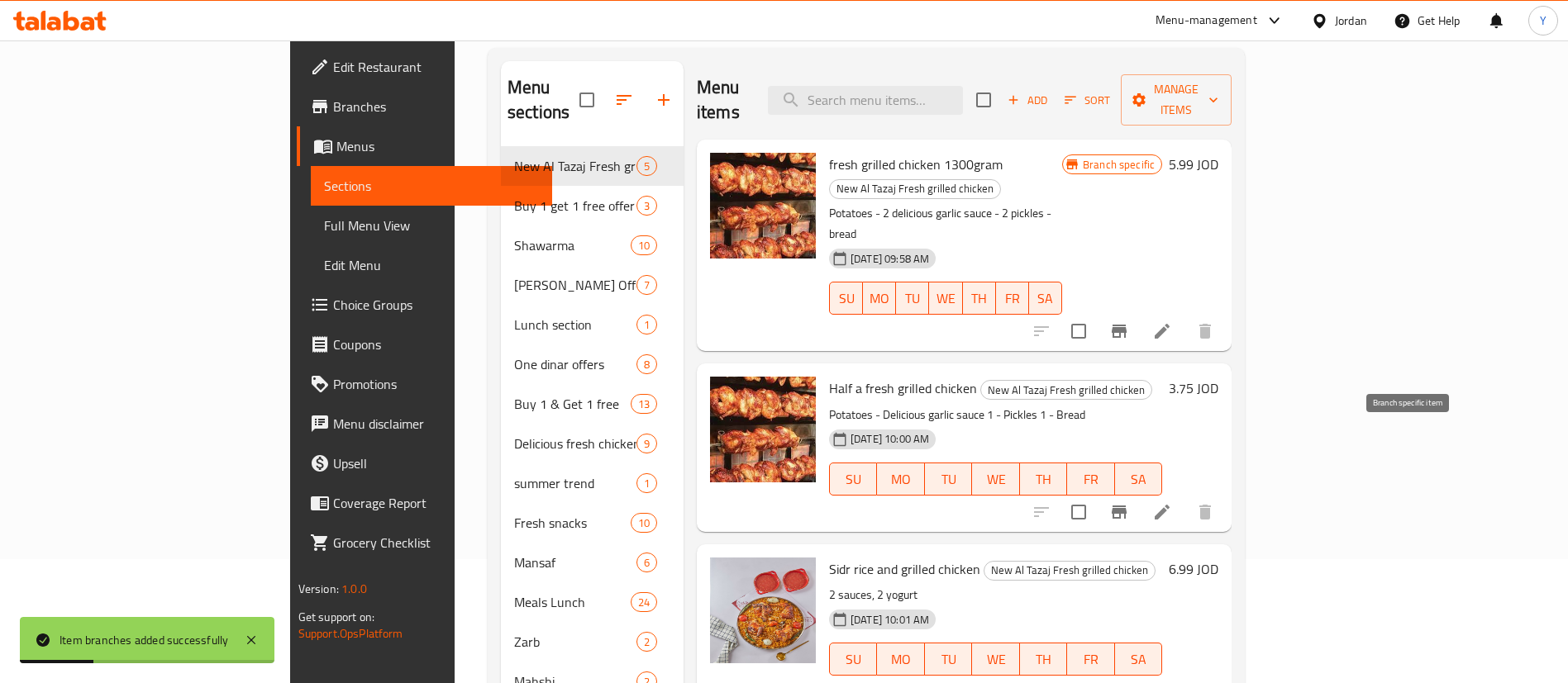
click at [1129, 502] on icon "Branch-specific-item" at bounding box center [1119, 511] width 20 height 20
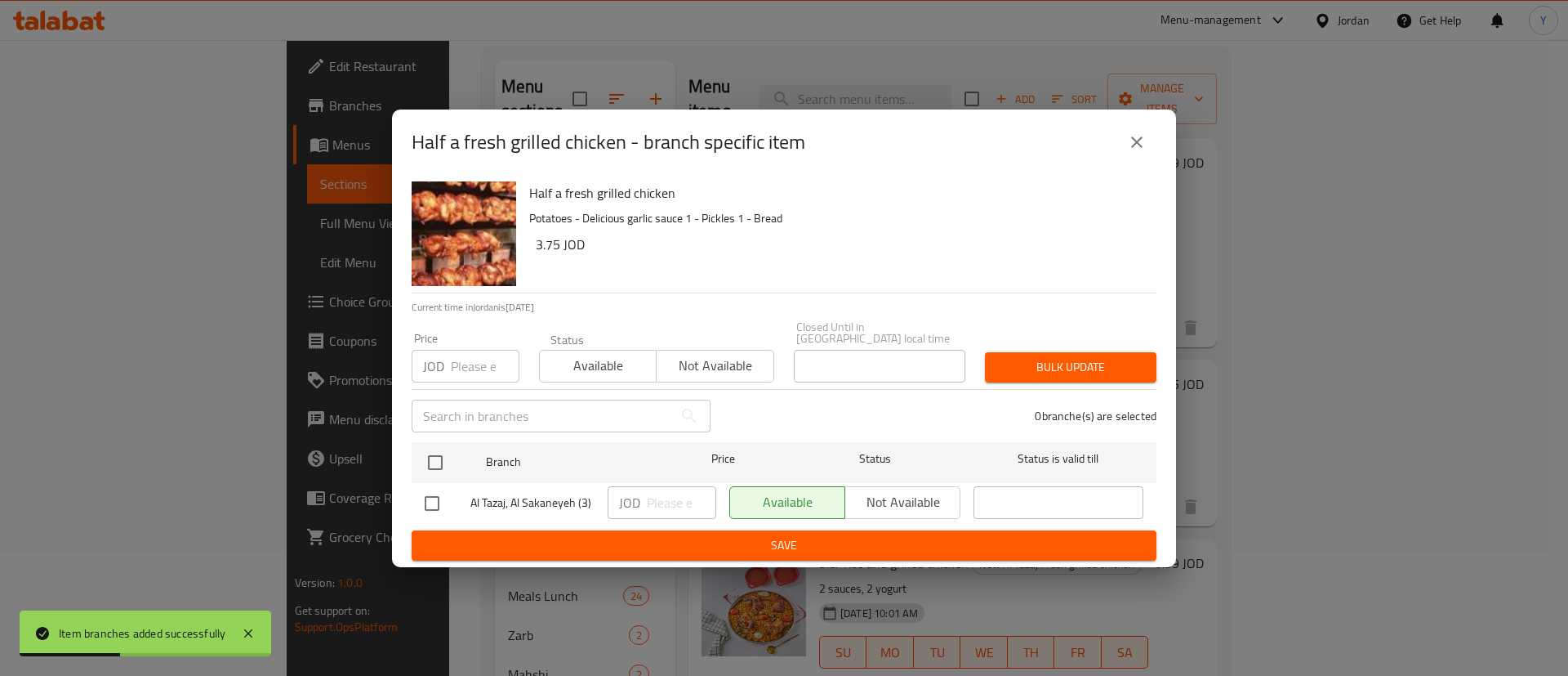
click at [439, 501] on input "checkbox" at bounding box center [432, 504] width 34 height 34
checkbox input "true"
click at [683, 500] on input "number" at bounding box center [682, 503] width 69 height 33
type input "4"
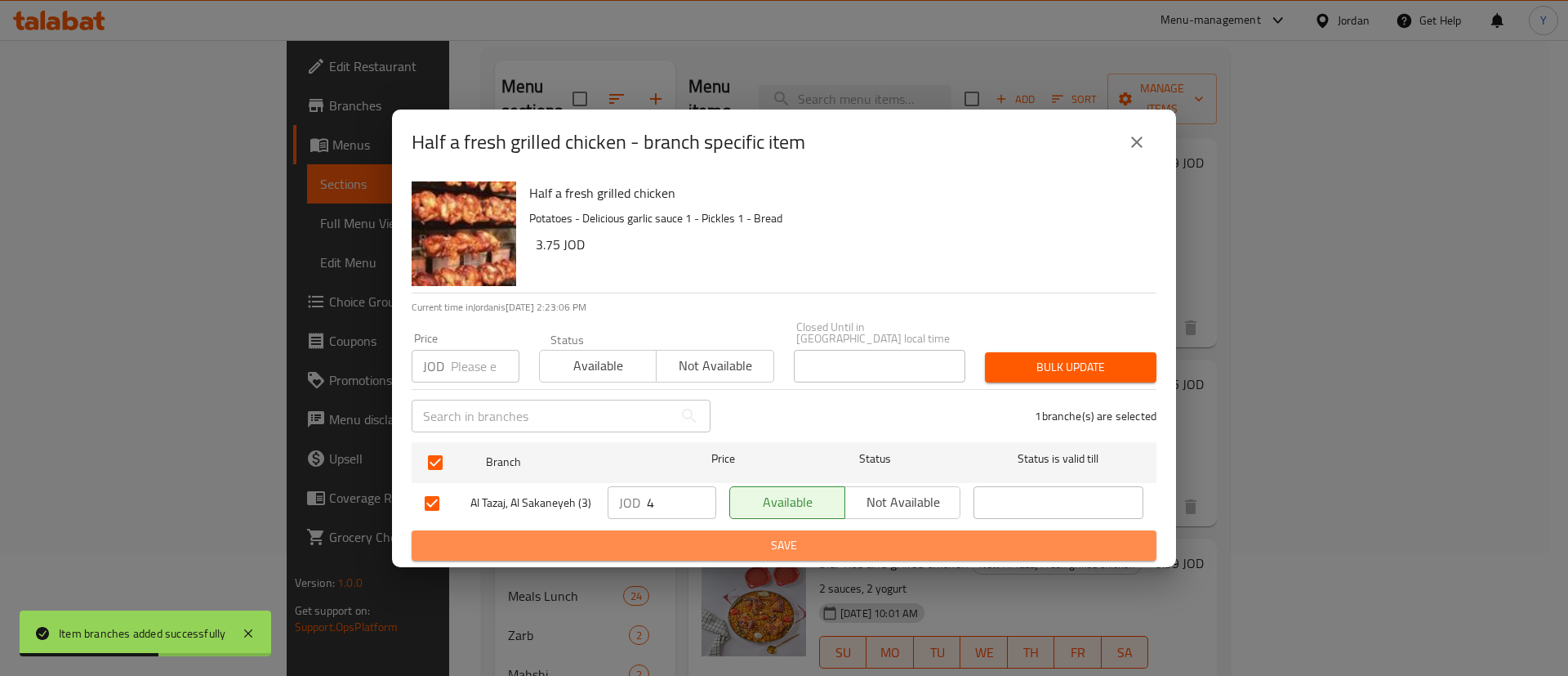
click at [781, 540] on span "Save" at bounding box center [784, 546] width 719 height 21
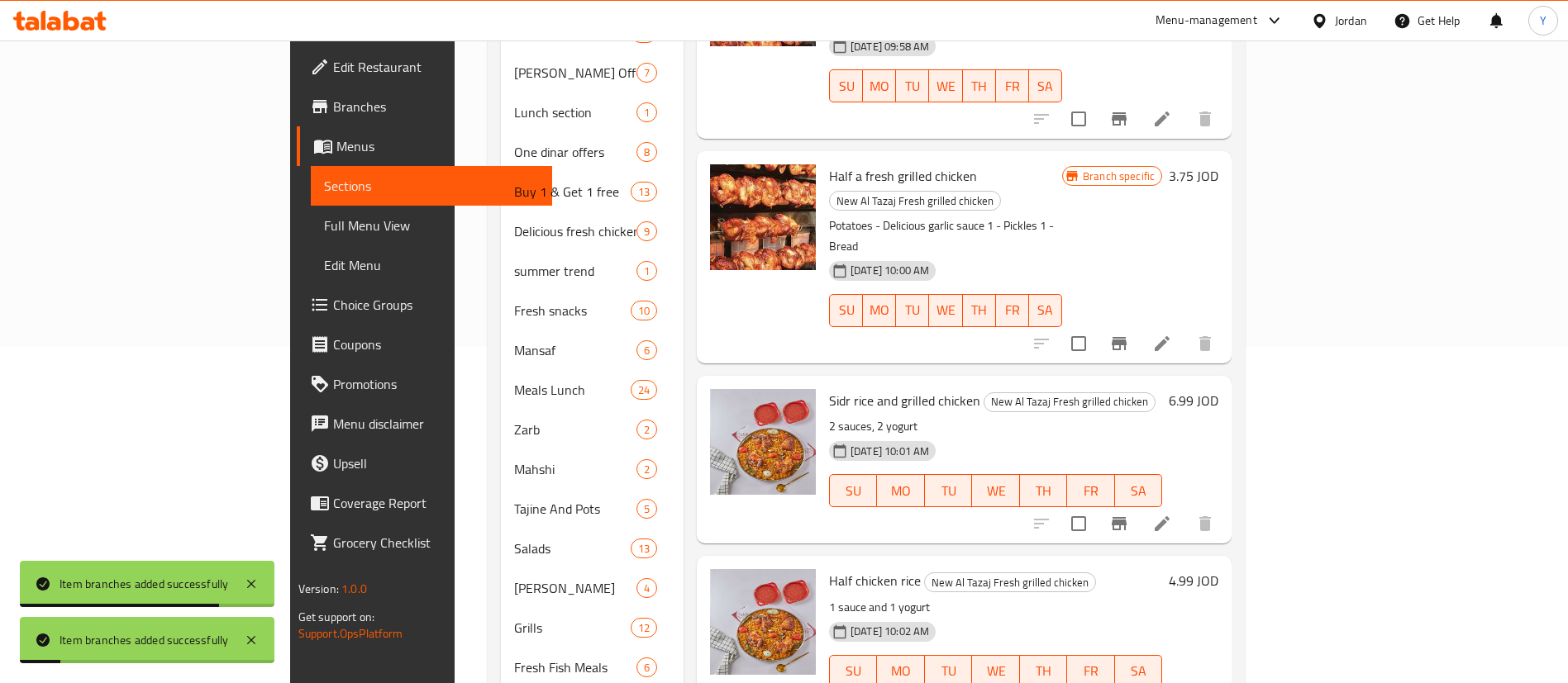
scroll to position [372, 0]
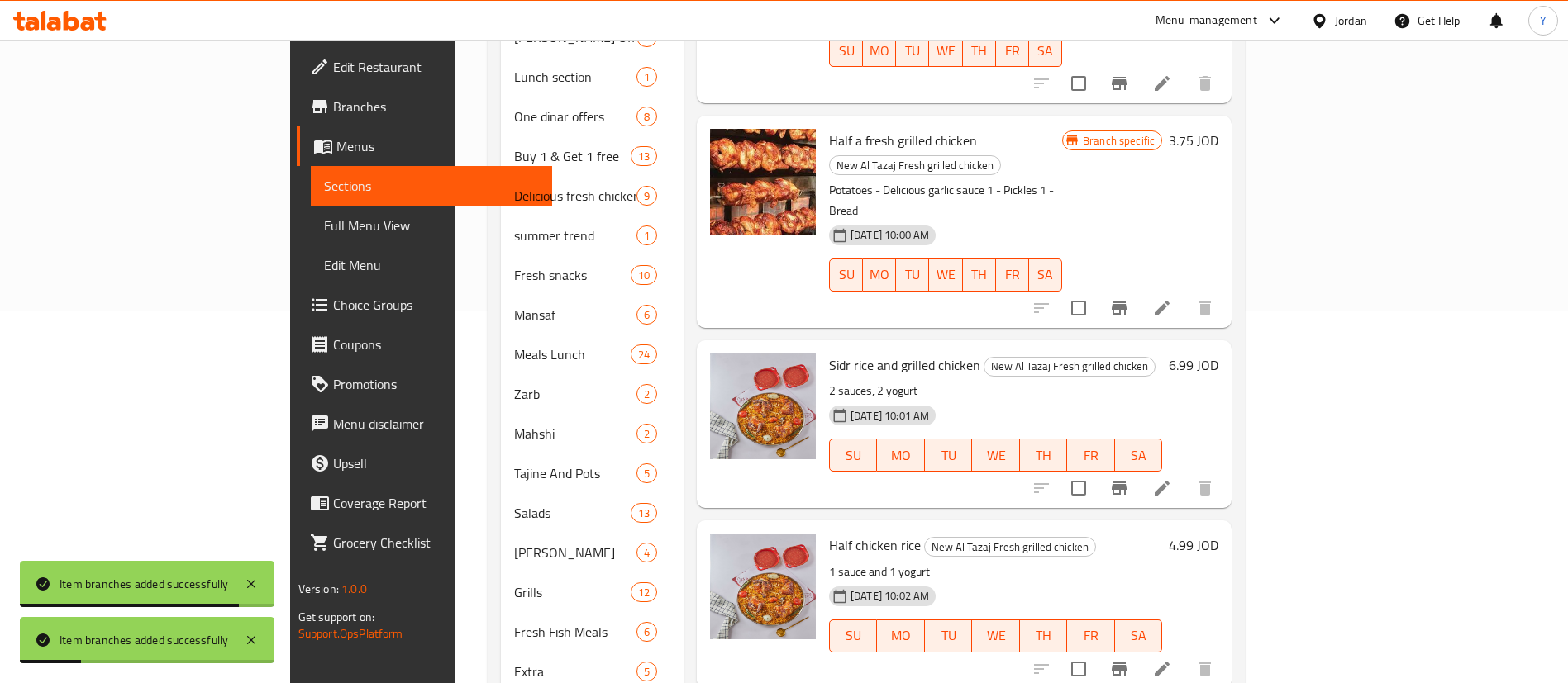
click at [1129, 478] on icon "Branch-specific-item" at bounding box center [1119, 488] width 20 height 20
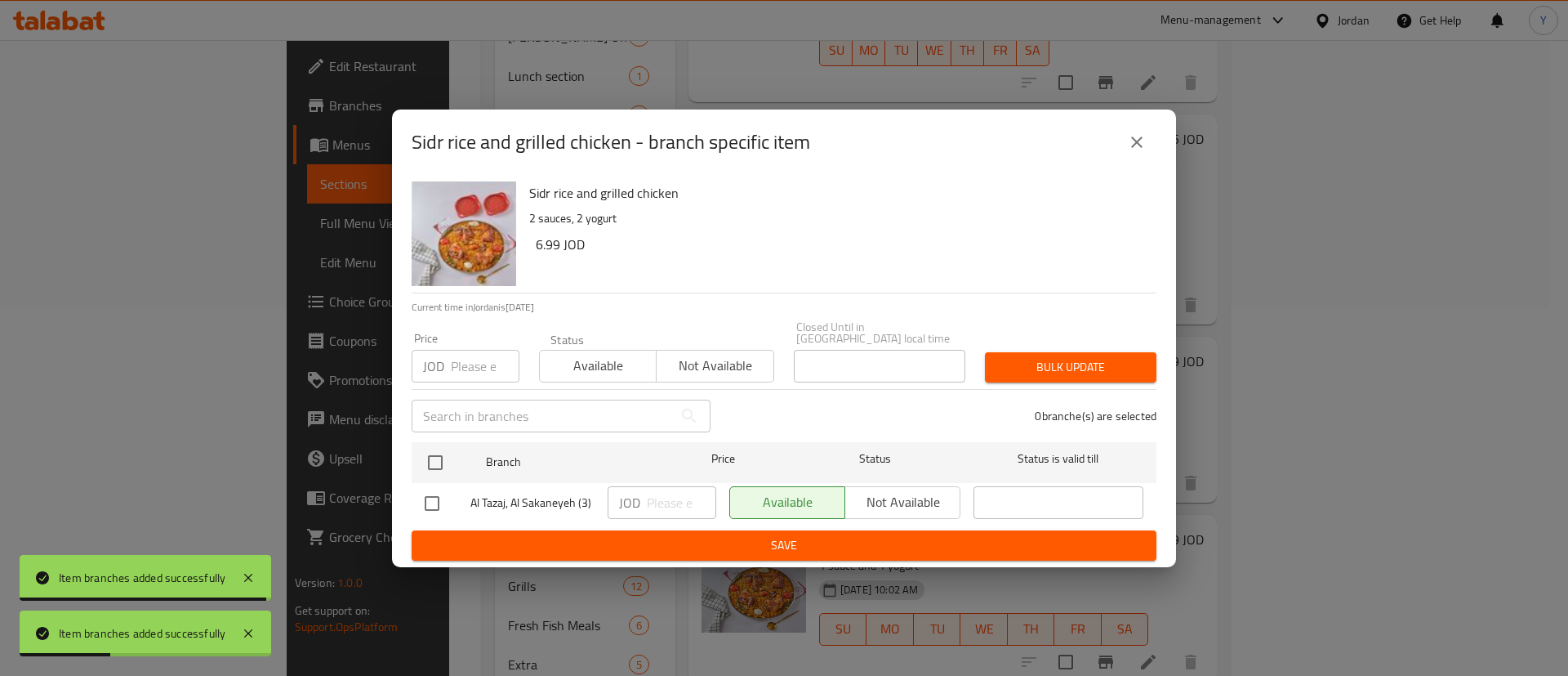
click at [431, 501] on input "checkbox" at bounding box center [432, 504] width 34 height 34
checkbox input "true"
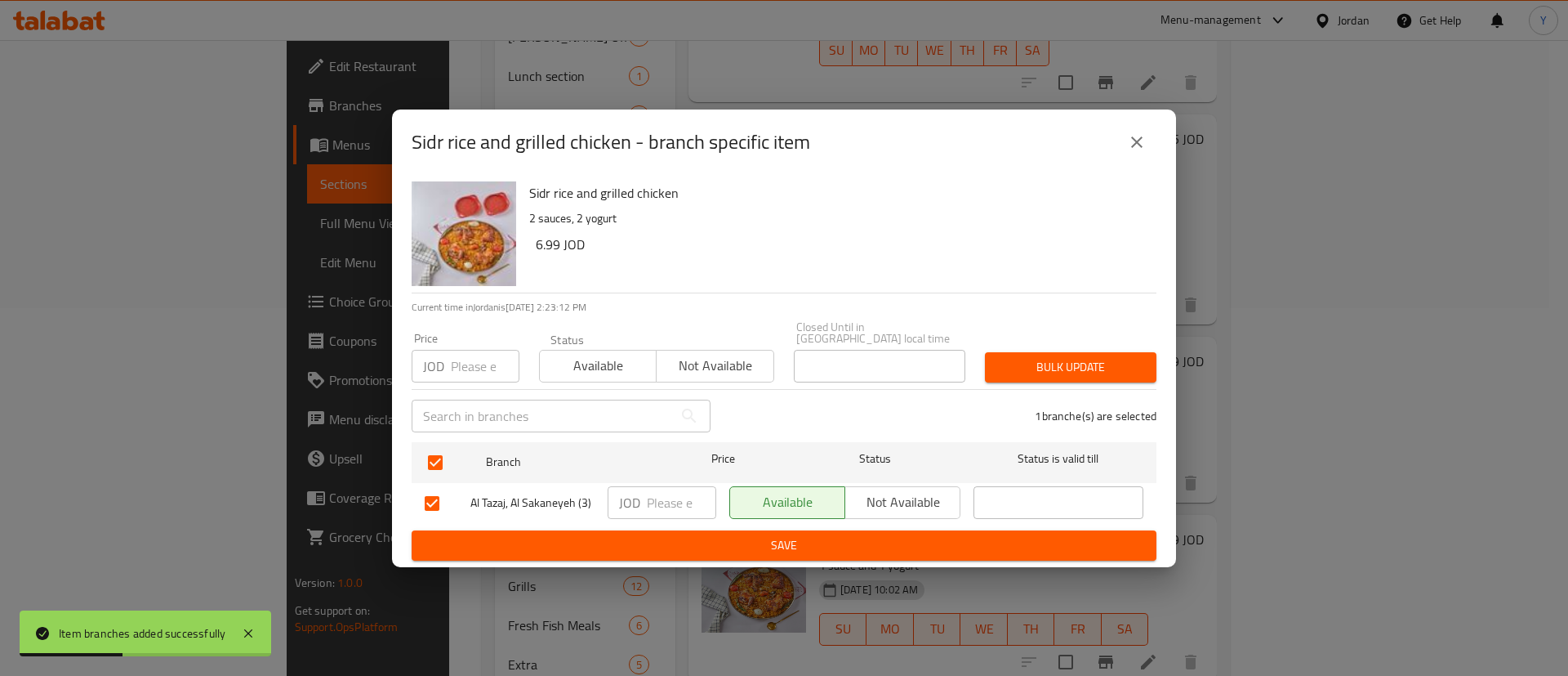
click at [667, 502] on input "number" at bounding box center [682, 503] width 69 height 33
type input "8.5"
click at [693, 523] on ul "Branch Price Status Status is valid till Al Tazaj, Al Sakaneyeh (3) JOD 8.5 ​ A…" at bounding box center [784, 483] width 745 height 95
click at [1002, 541] on span "Save" at bounding box center [784, 546] width 719 height 21
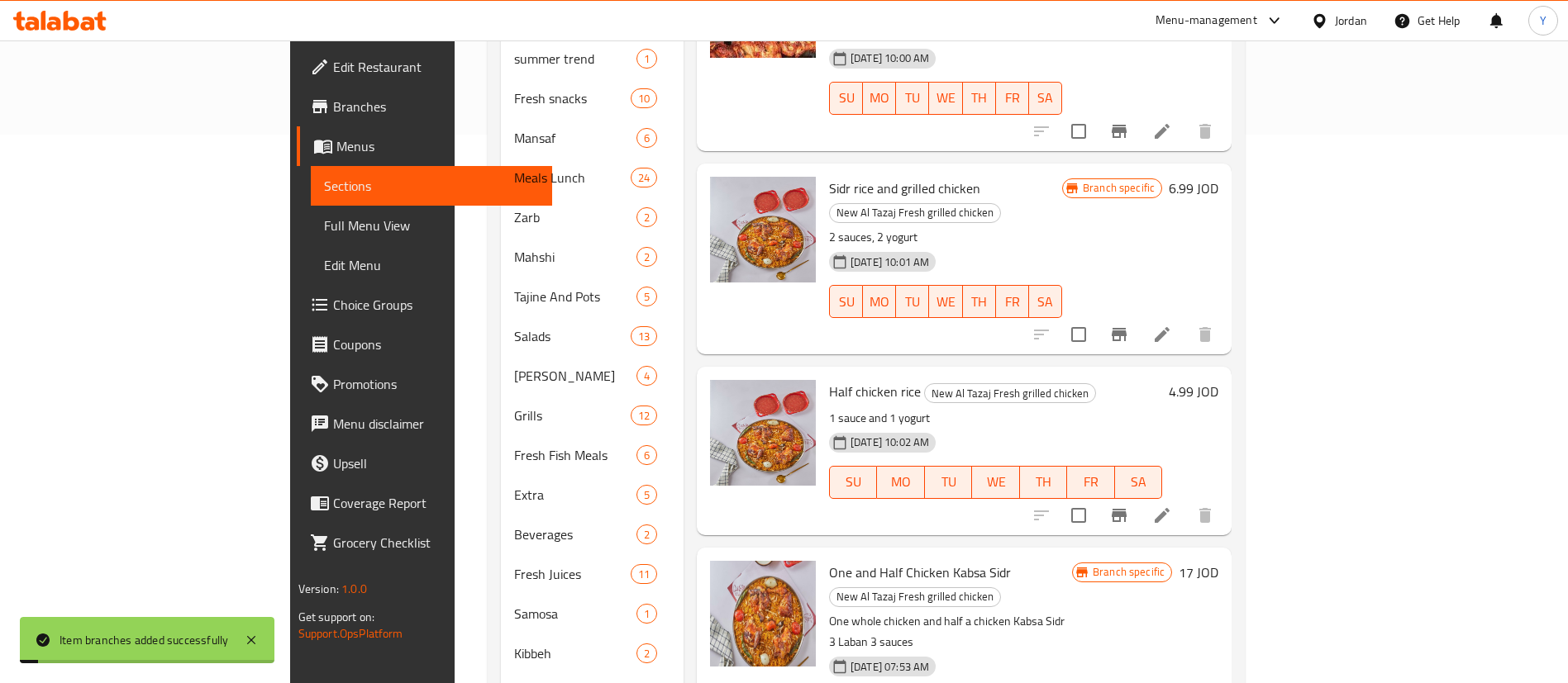
scroll to position [606, 0]
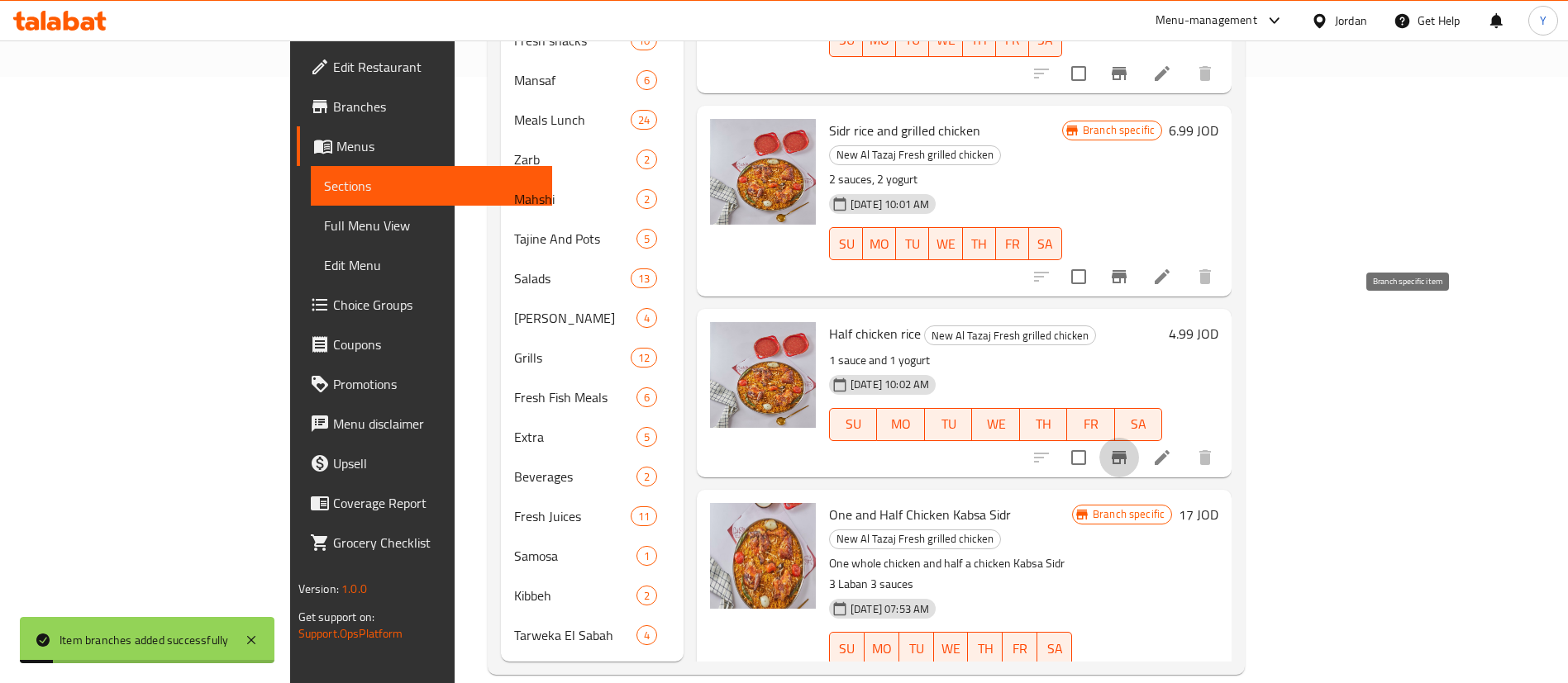
click at [1127, 451] on icon "Branch-specific-item" at bounding box center [1119, 457] width 15 height 13
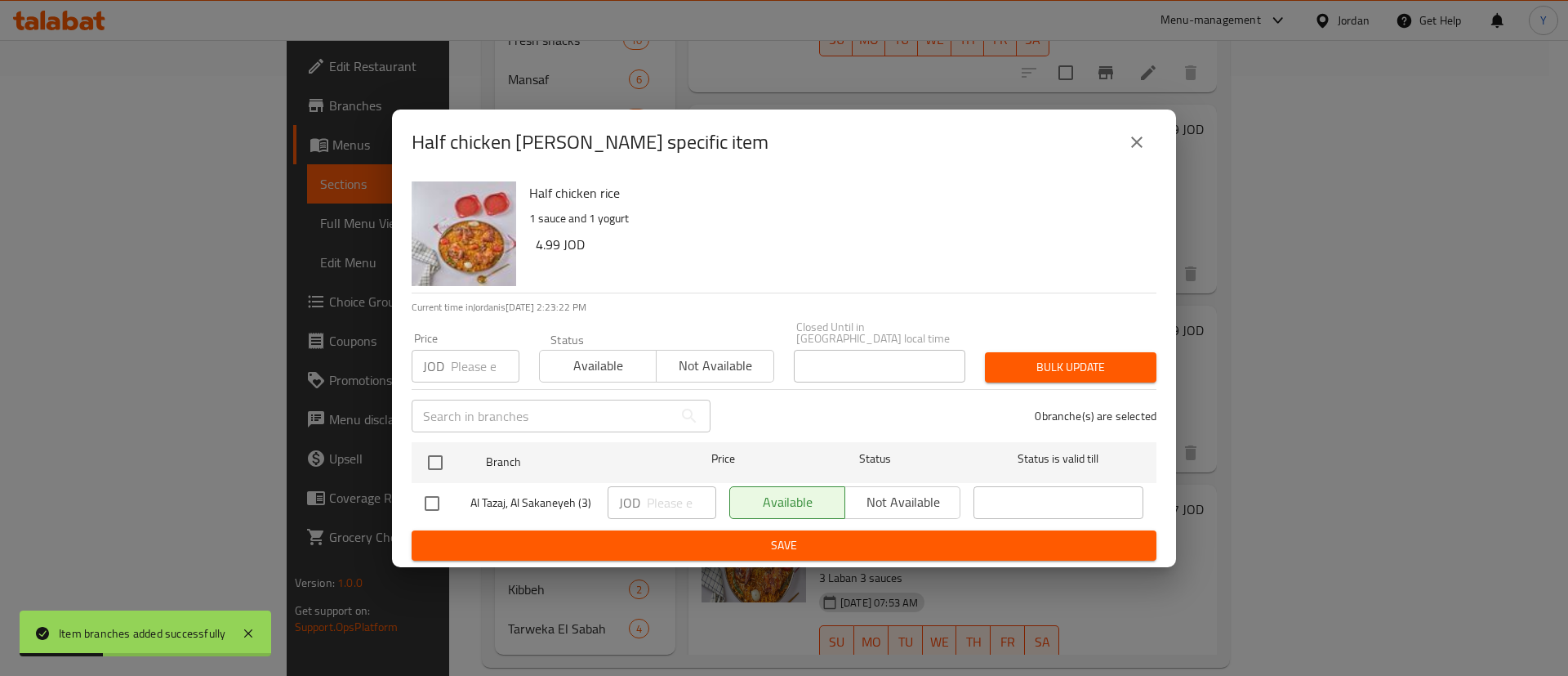
click at [427, 490] on input "checkbox" at bounding box center [432, 504] width 34 height 34
checkbox input "true"
click at [664, 491] on input "number" at bounding box center [682, 503] width 69 height 33
type input "6"
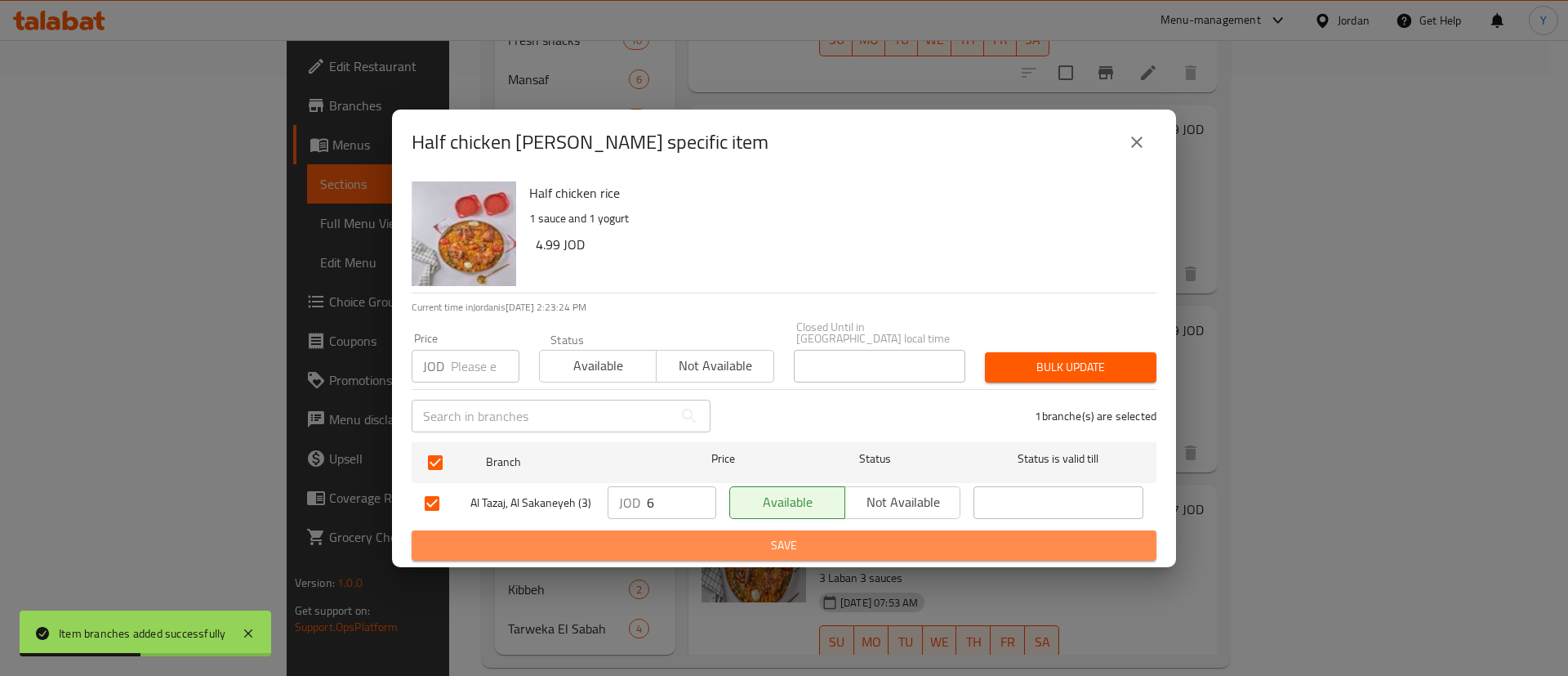
drag, startPoint x: 790, startPoint y: 546, endPoint x: 835, endPoint y: 541, distance: 45.3
click at [790, 545] on span "Save" at bounding box center [784, 546] width 719 height 21
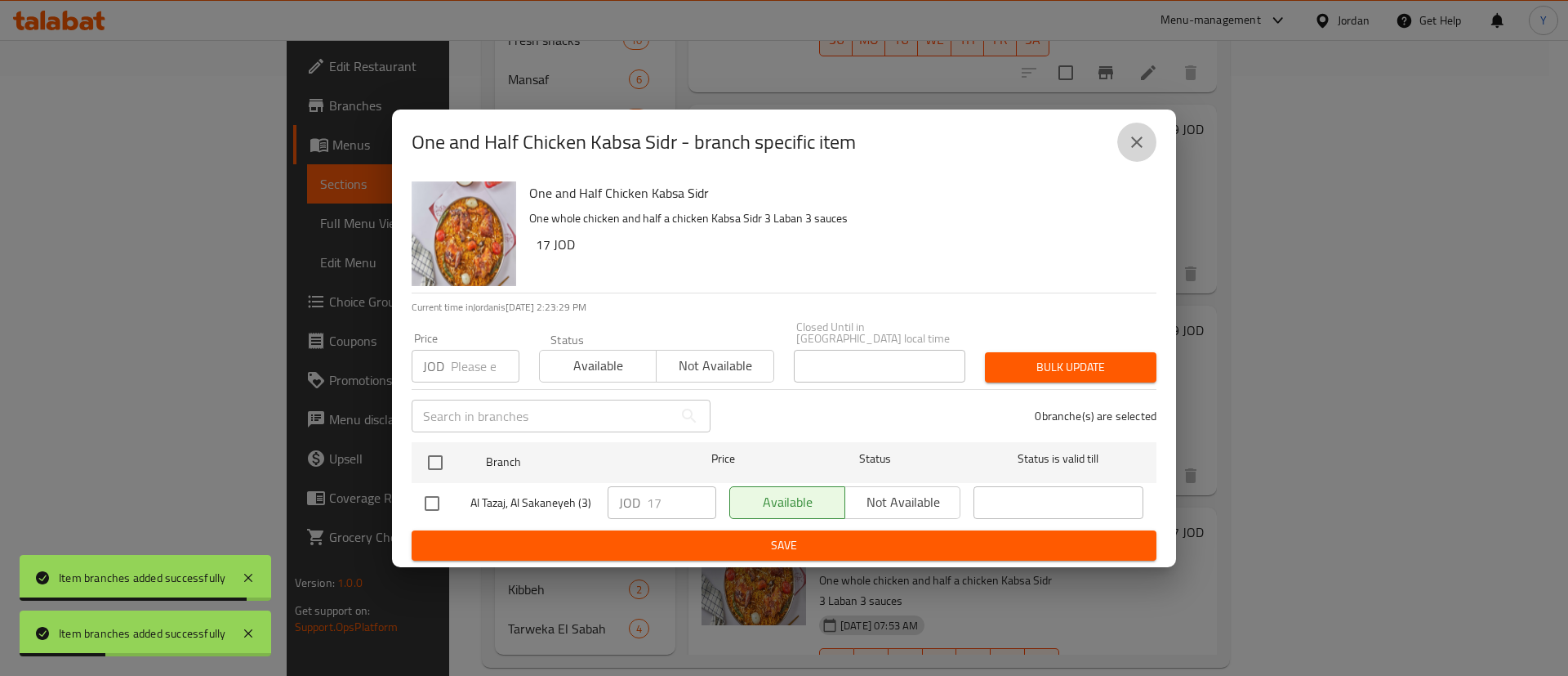
click at [1135, 147] on icon "close" at bounding box center [1137, 142] width 11 height 11
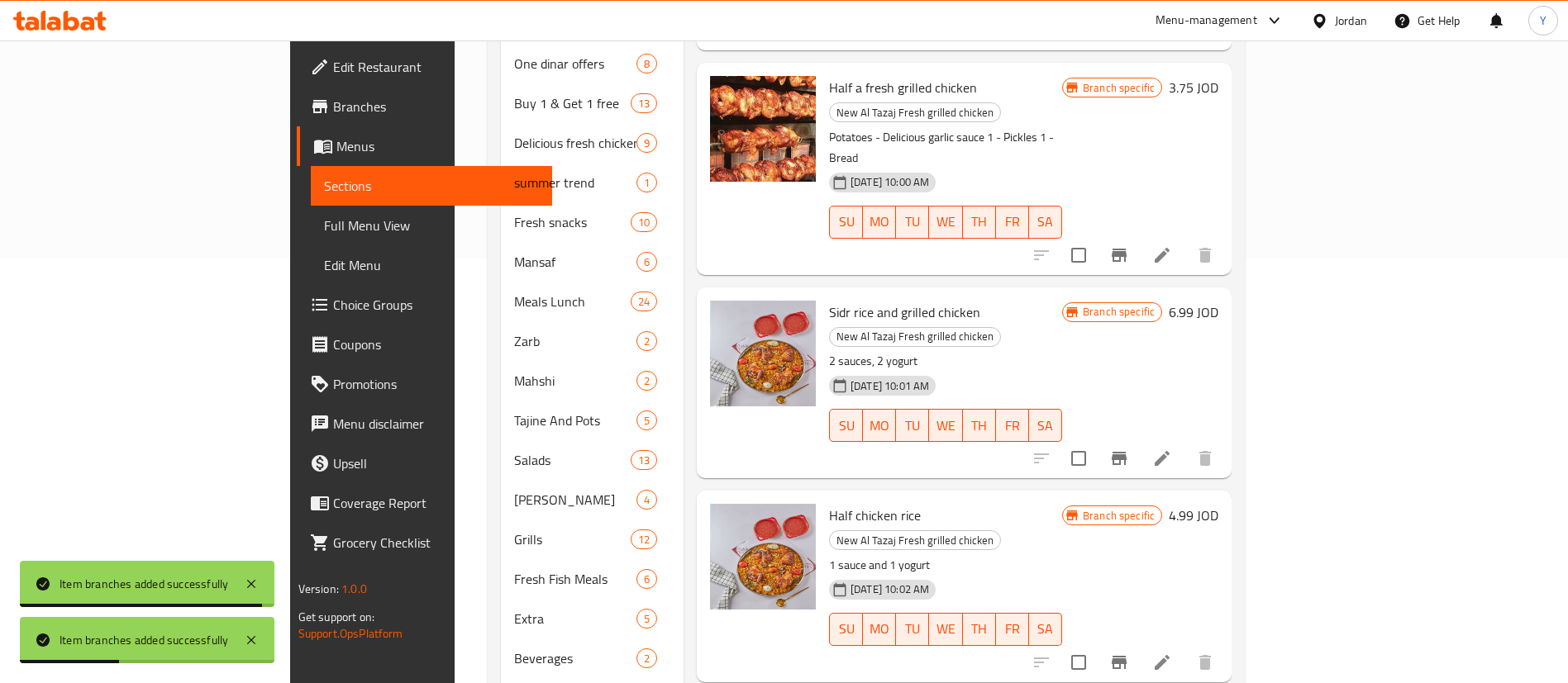
scroll to position [0, 0]
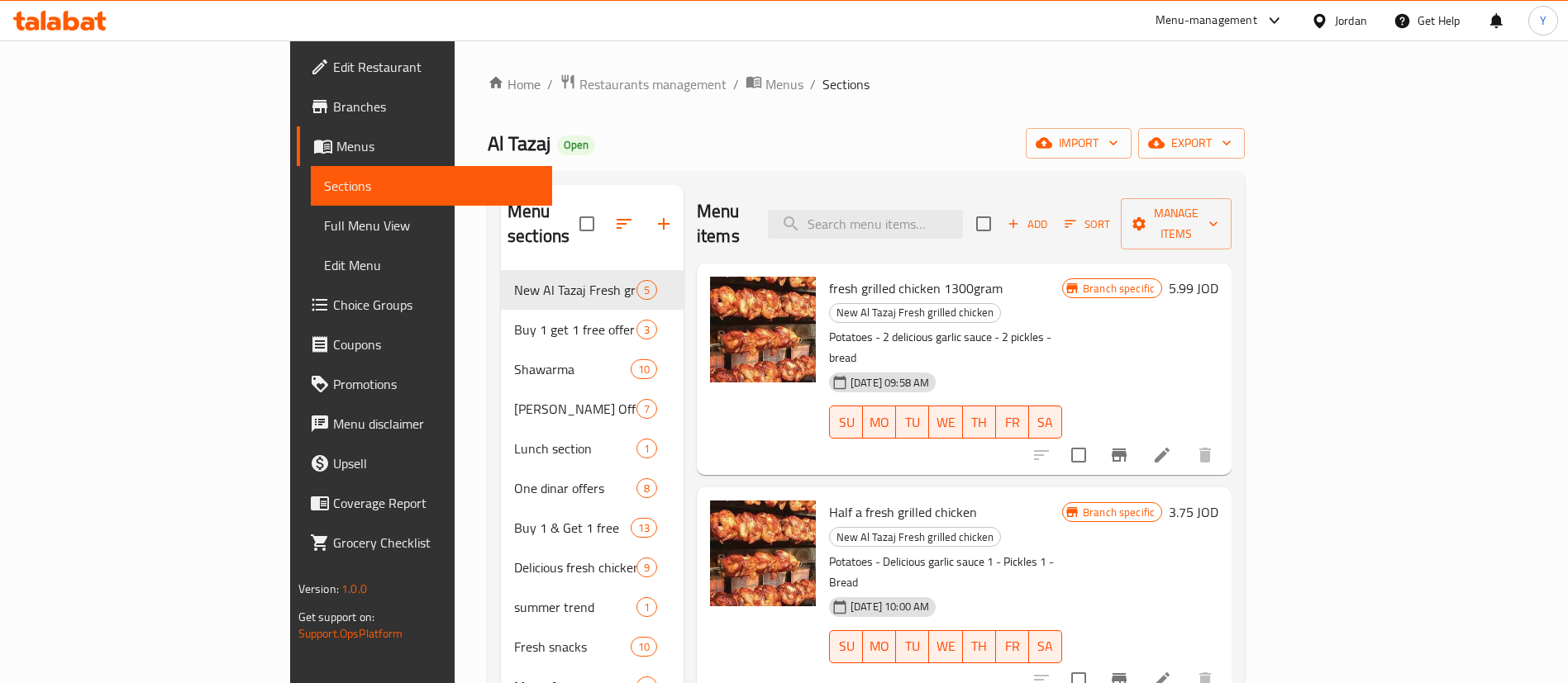
click at [65, 25] on icon at bounding box center [71, 20] width 16 height 20
